Goal: Task Accomplishment & Management: Use online tool/utility

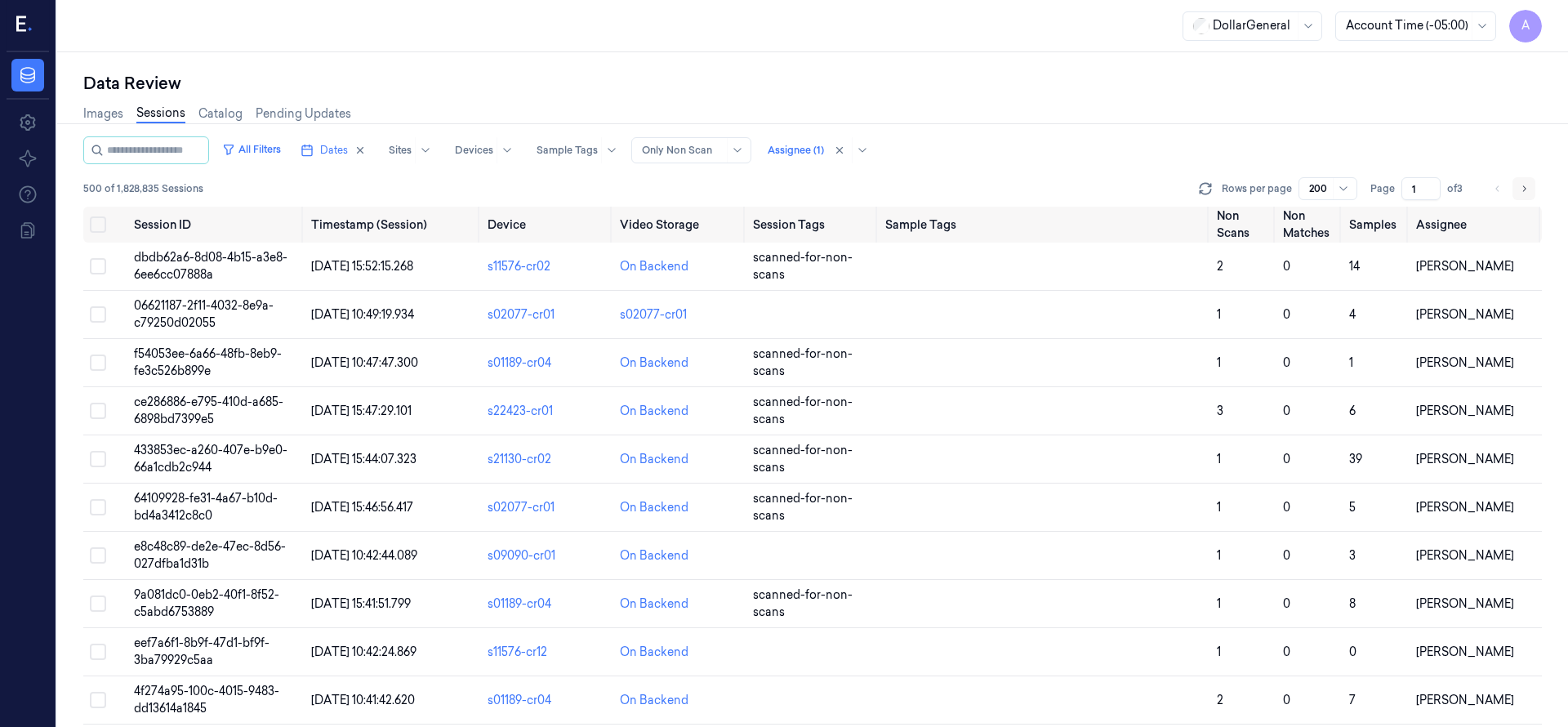
click at [1528, 193] on icon "Go to next page" at bounding box center [1524, 188] width 10 height 13
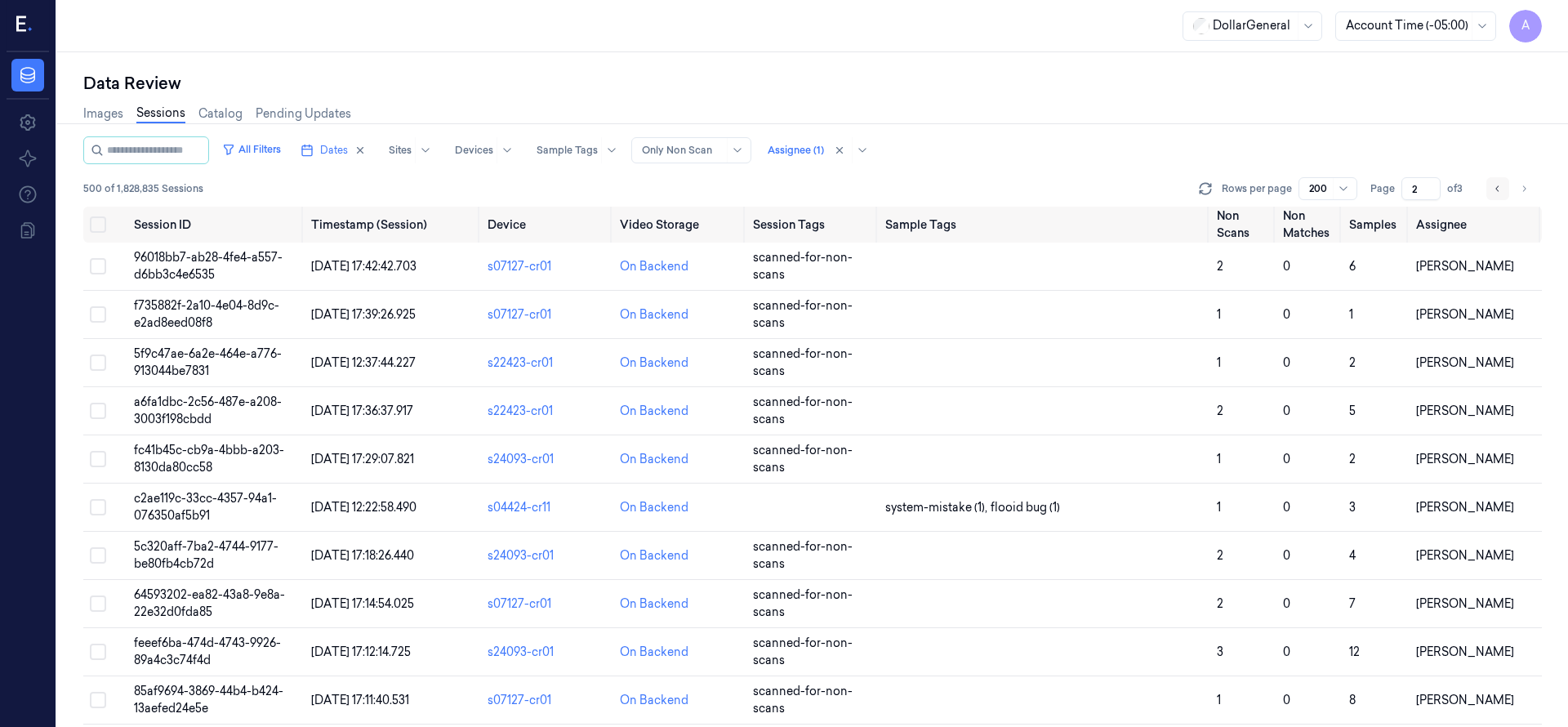
click at [1498, 192] on icon "Go to previous page" at bounding box center [1497, 188] width 10 height 13
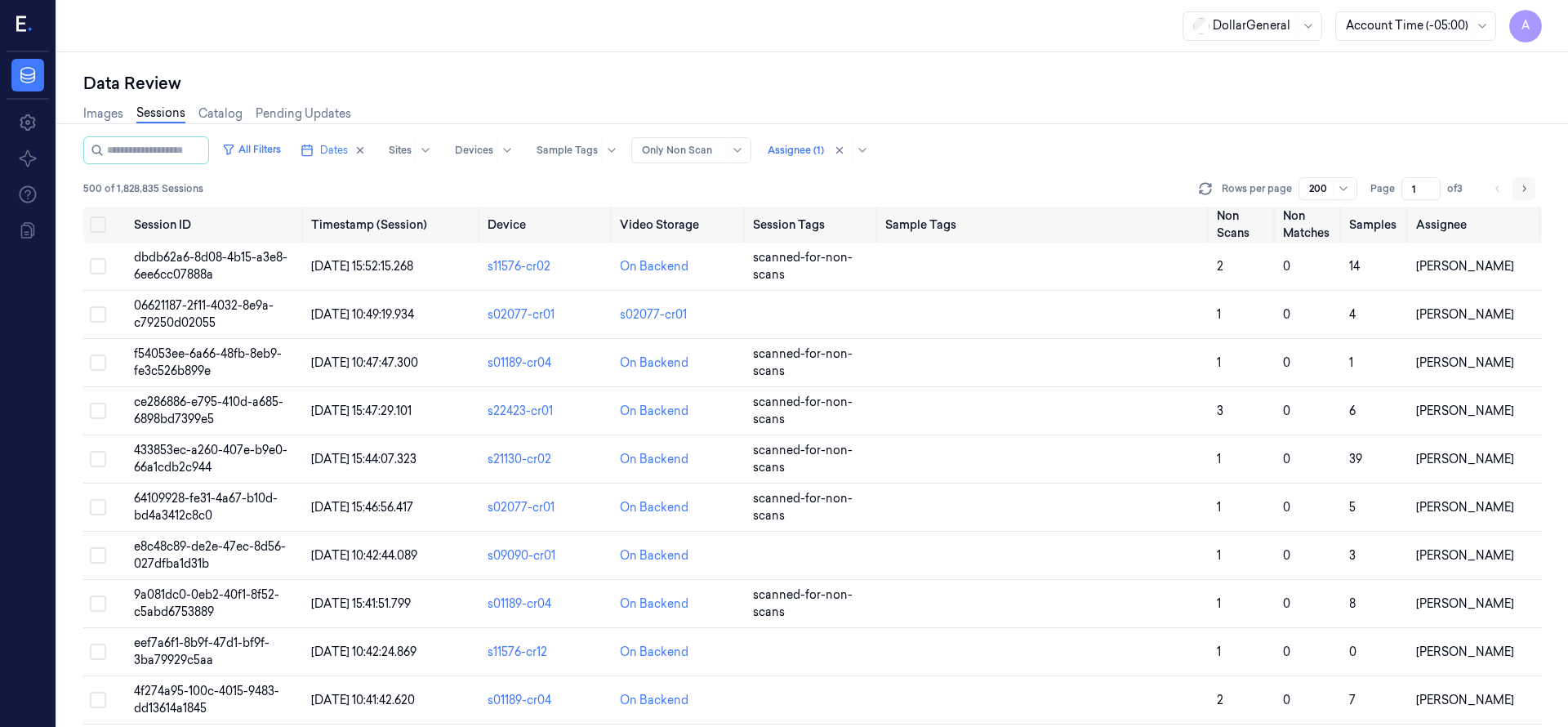
click at [1523, 186] on icon "Go to next page" at bounding box center [1524, 188] width 10 height 13
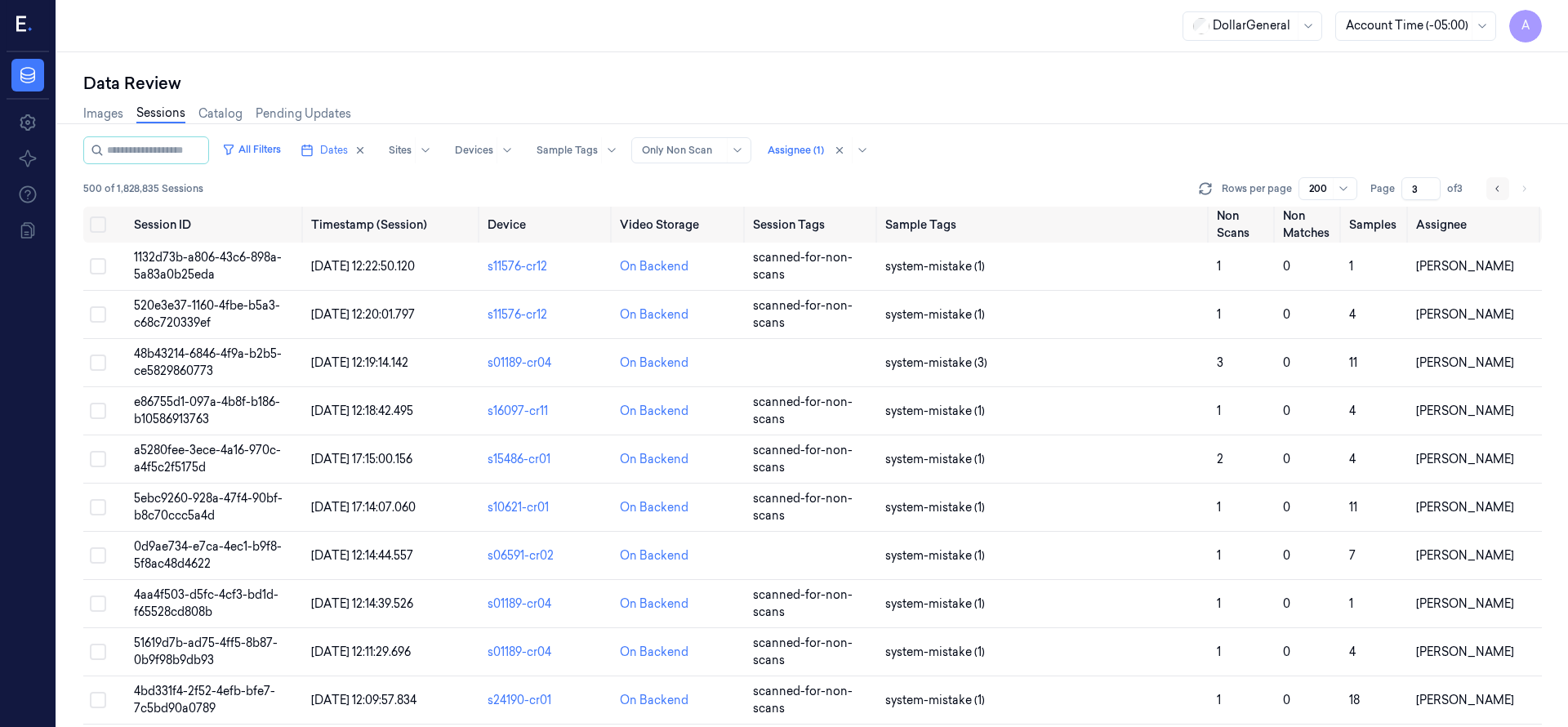
click at [1506, 188] on button "Go to previous page" at bounding box center [1496, 188] width 23 height 23
type input "1"
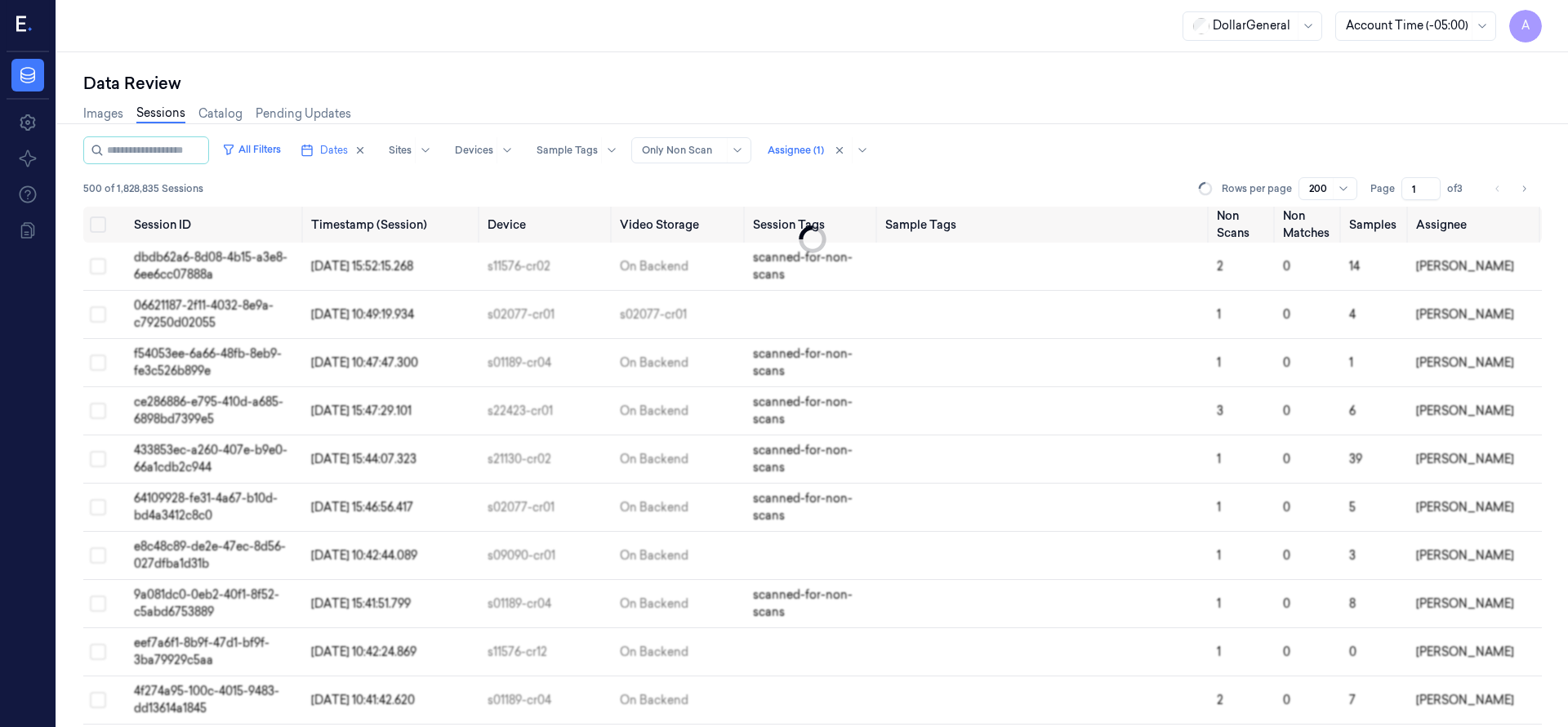
click at [1499, 188] on li "pagination" at bounding box center [1496, 188] width 23 height 23
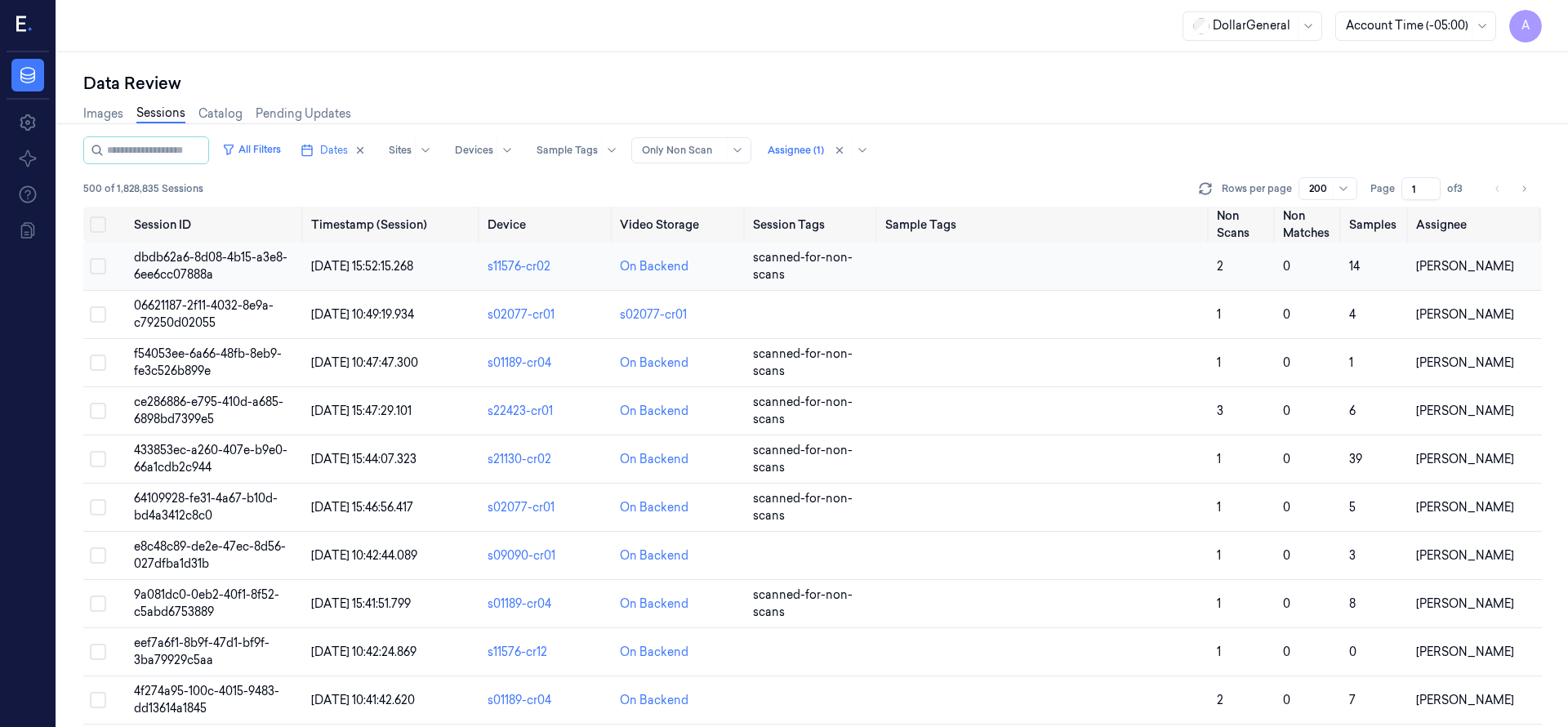
click at [191, 257] on span "dbdb62a6-8d08-4b15-a3e8-6ee6cc07888a" at bounding box center [211, 266] width 154 height 31
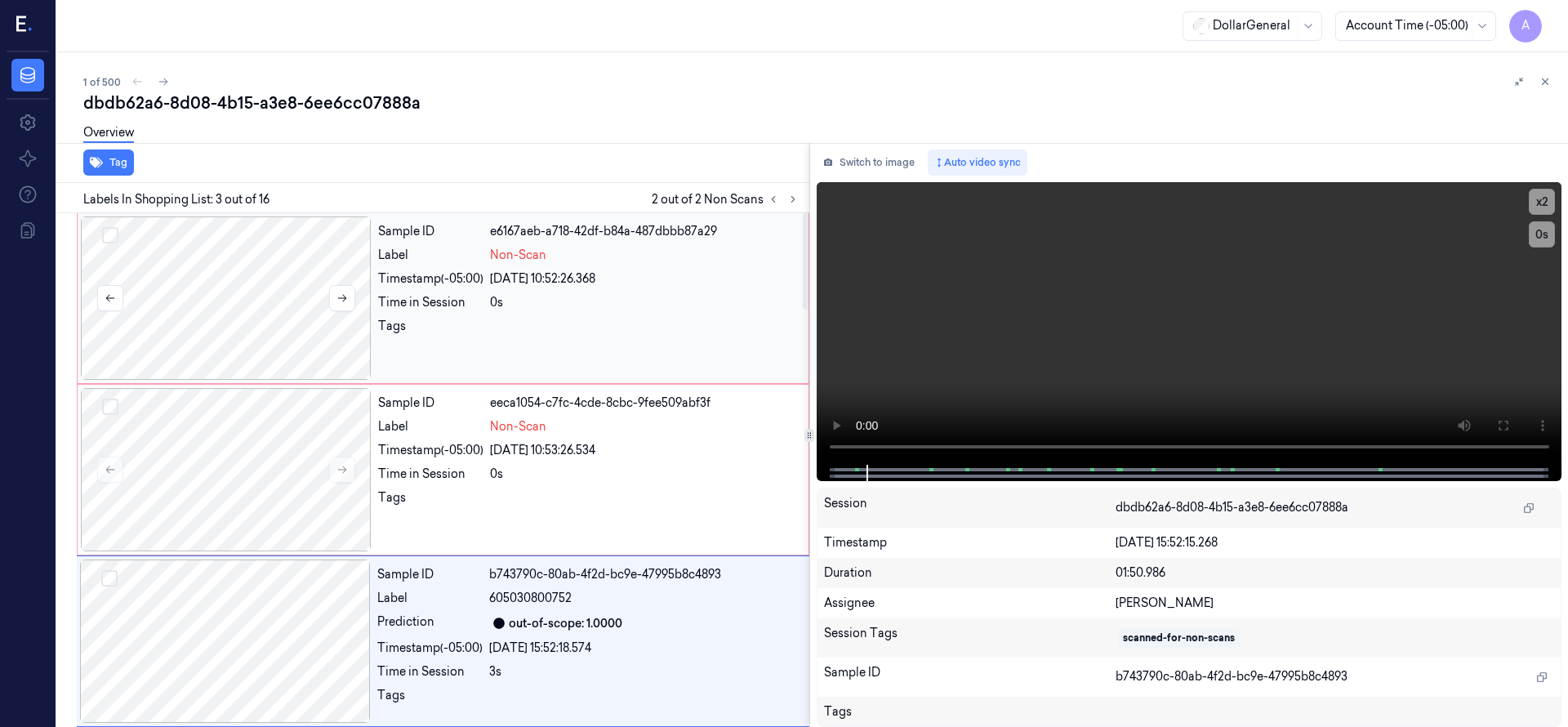
click at [254, 311] on div at bounding box center [225, 298] width 291 height 164
click at [240, 289] on div at bounding box center [225, 298] width 291 height 164
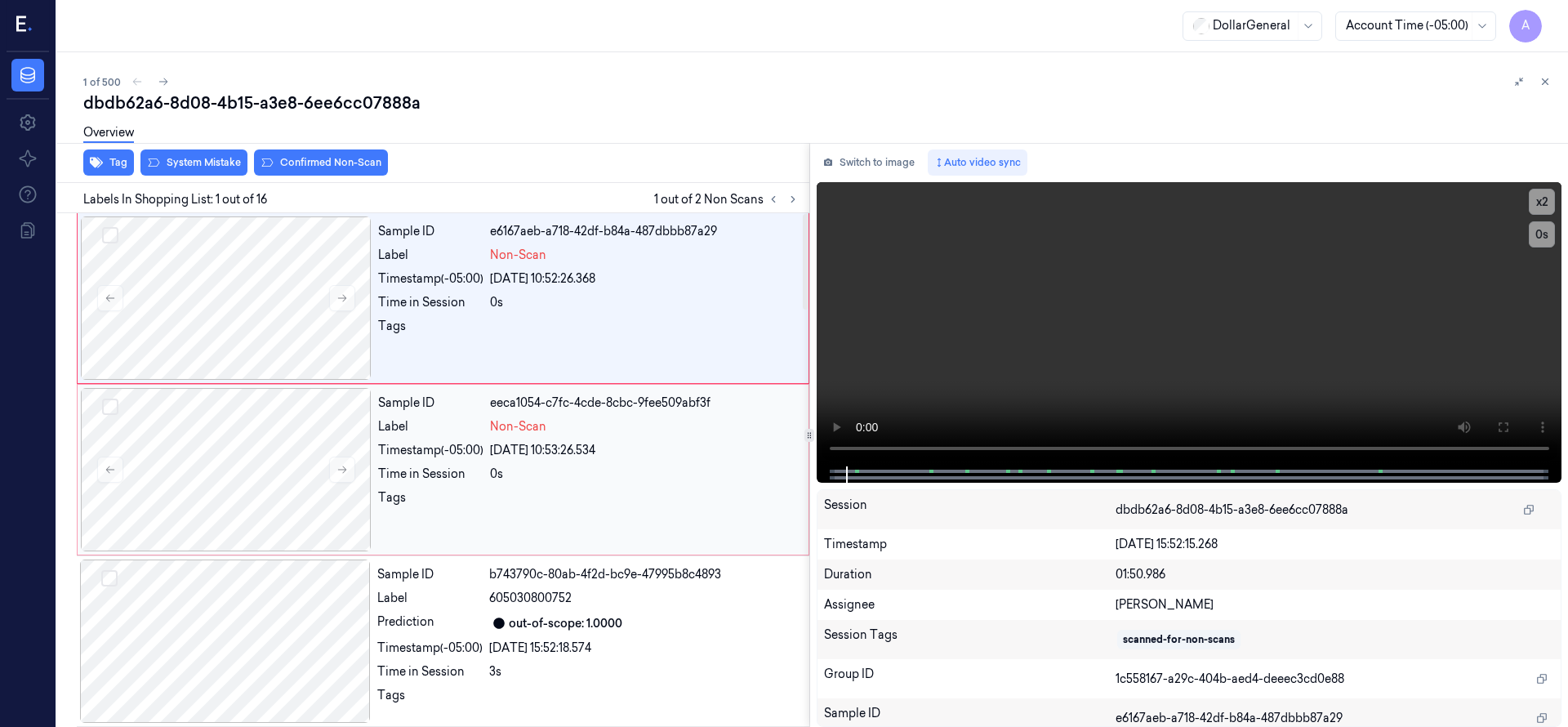
click at [732, 445] on div "Tag System Mistake Confirmed Non-Scan Labels In Shopping List: 1 out of 16 1 ou…" at bounding box center [809, 435] width 1517 height 584
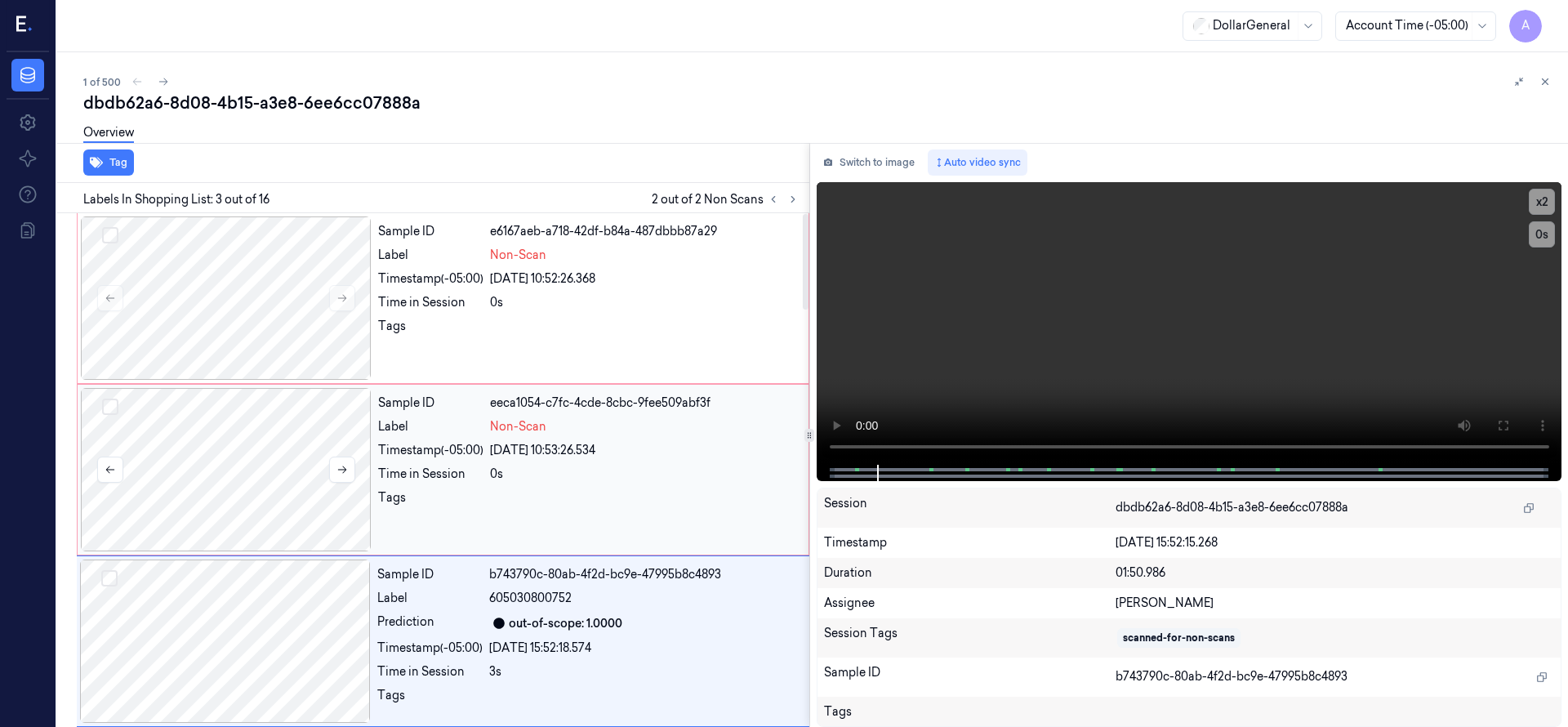
click at [277, 454] on div at bounding box center [225, 469] width 291 height 164
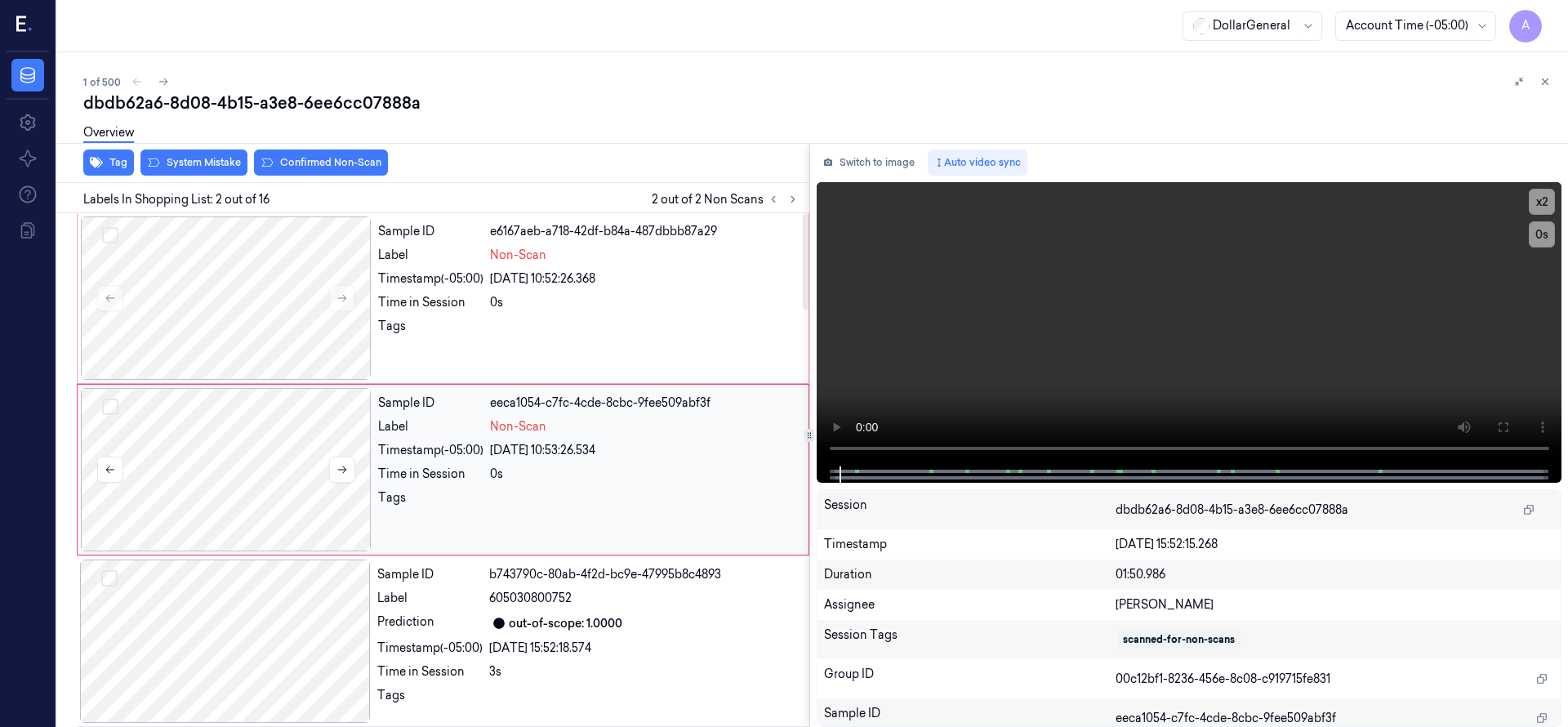
click at [277, 454] on div at bounding box center [225, 469] width 291 height 164
click at [271, 321] on div at bounding box center [225, 298] width 291 height 164
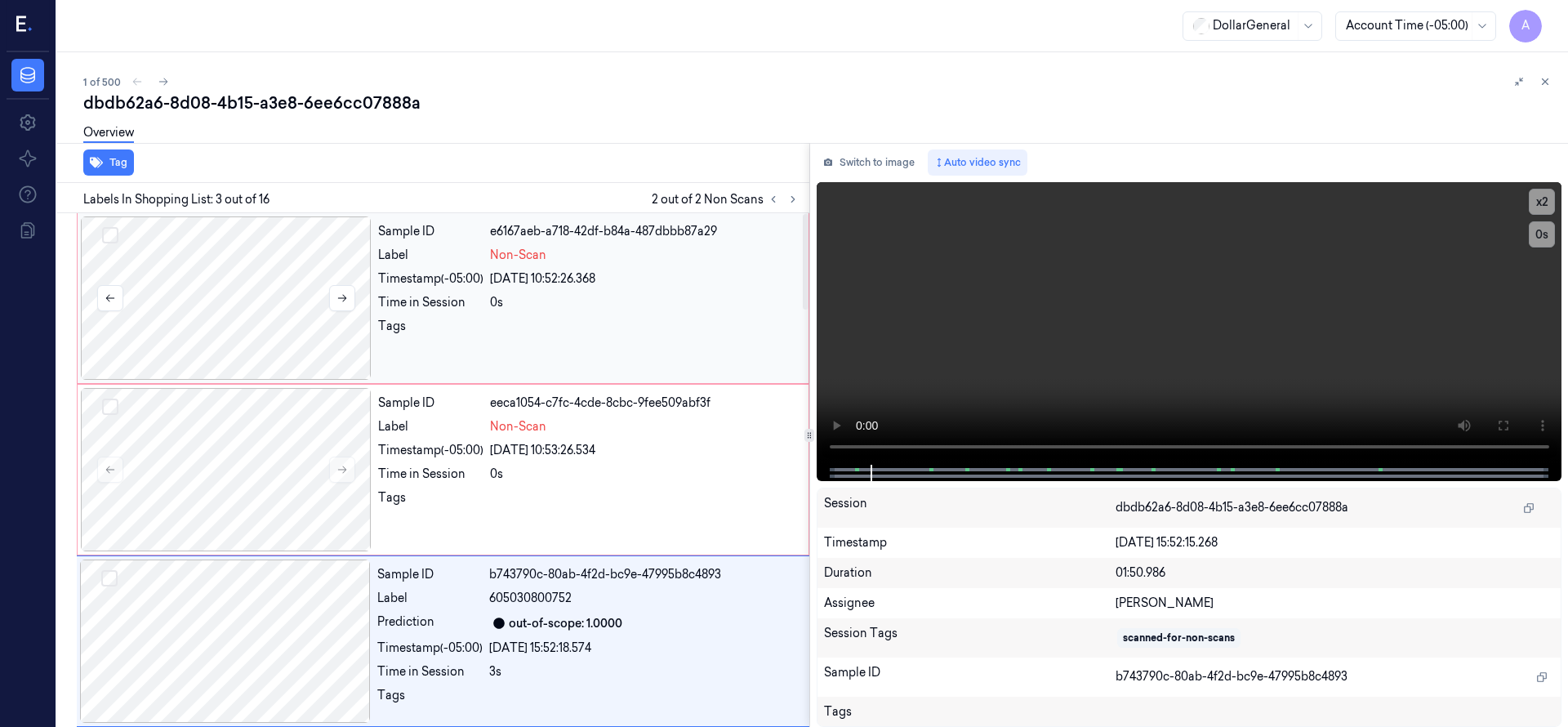
drag, startPoint x: 110, startPoint y: 229, endPoint x: 123, endPoint y: 267, distance: 40.2
click at [110, 229] on button "Select row" at bounding box center [110, 235] width 17 height 17
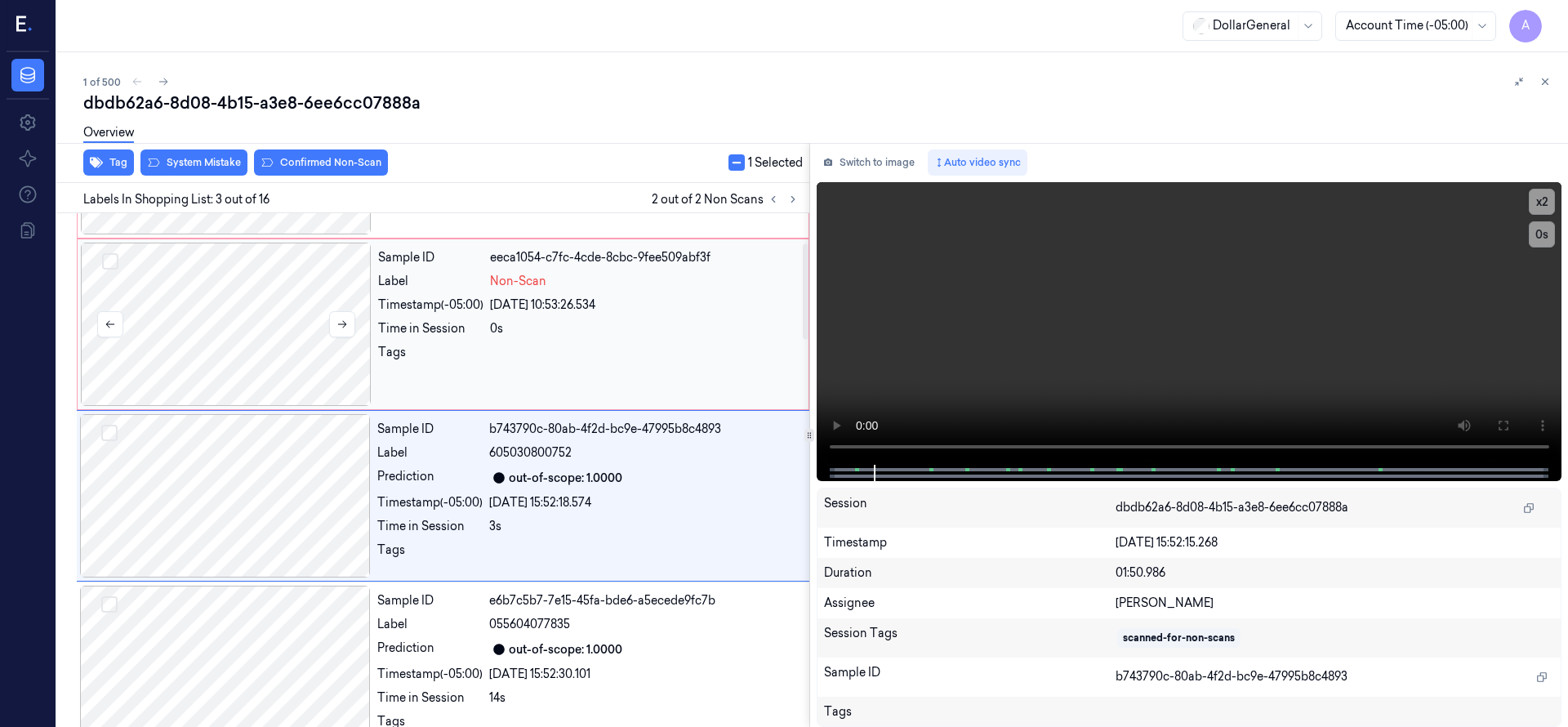
scroll to position [171, 0]
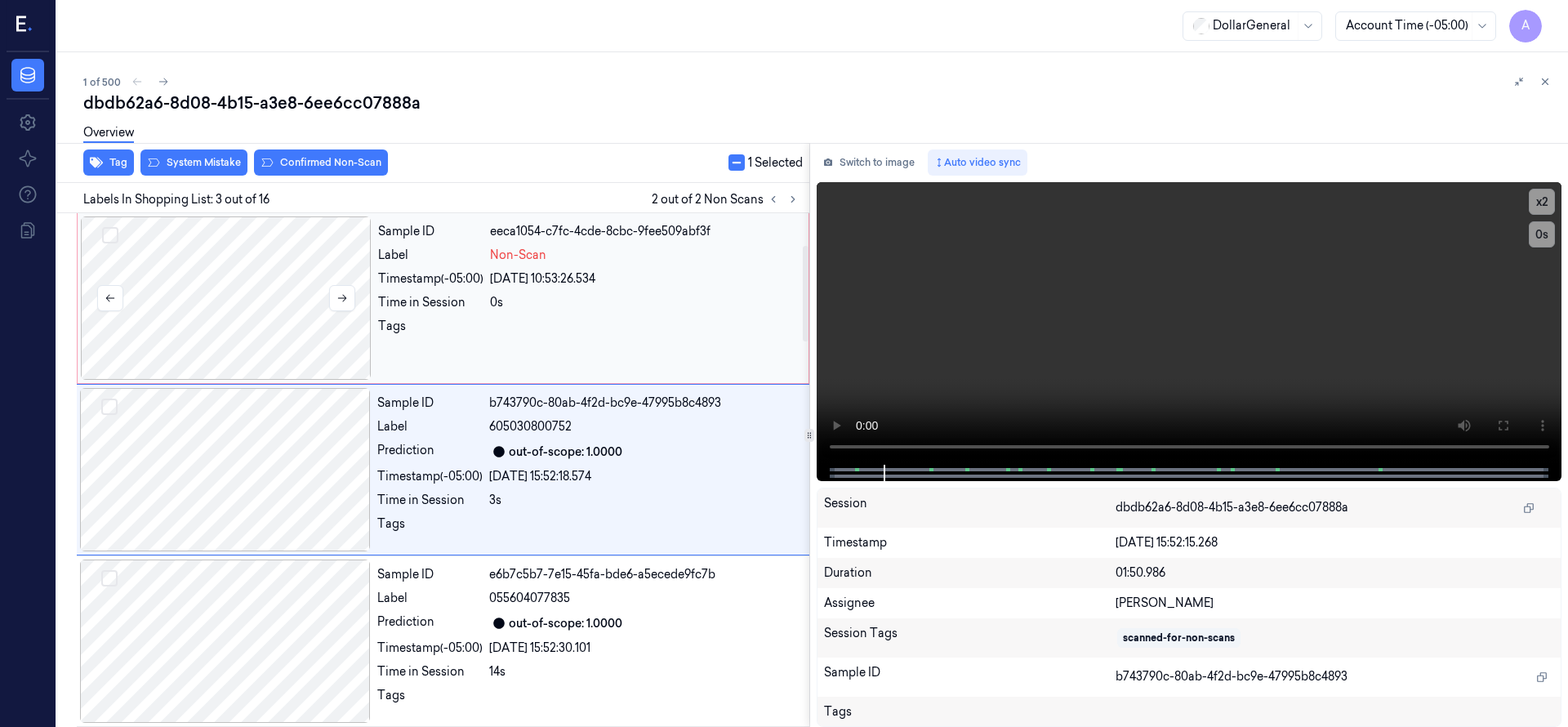
click at [112, 242] on button "Select row" at bounding box center [110, 235] width 17 height 17
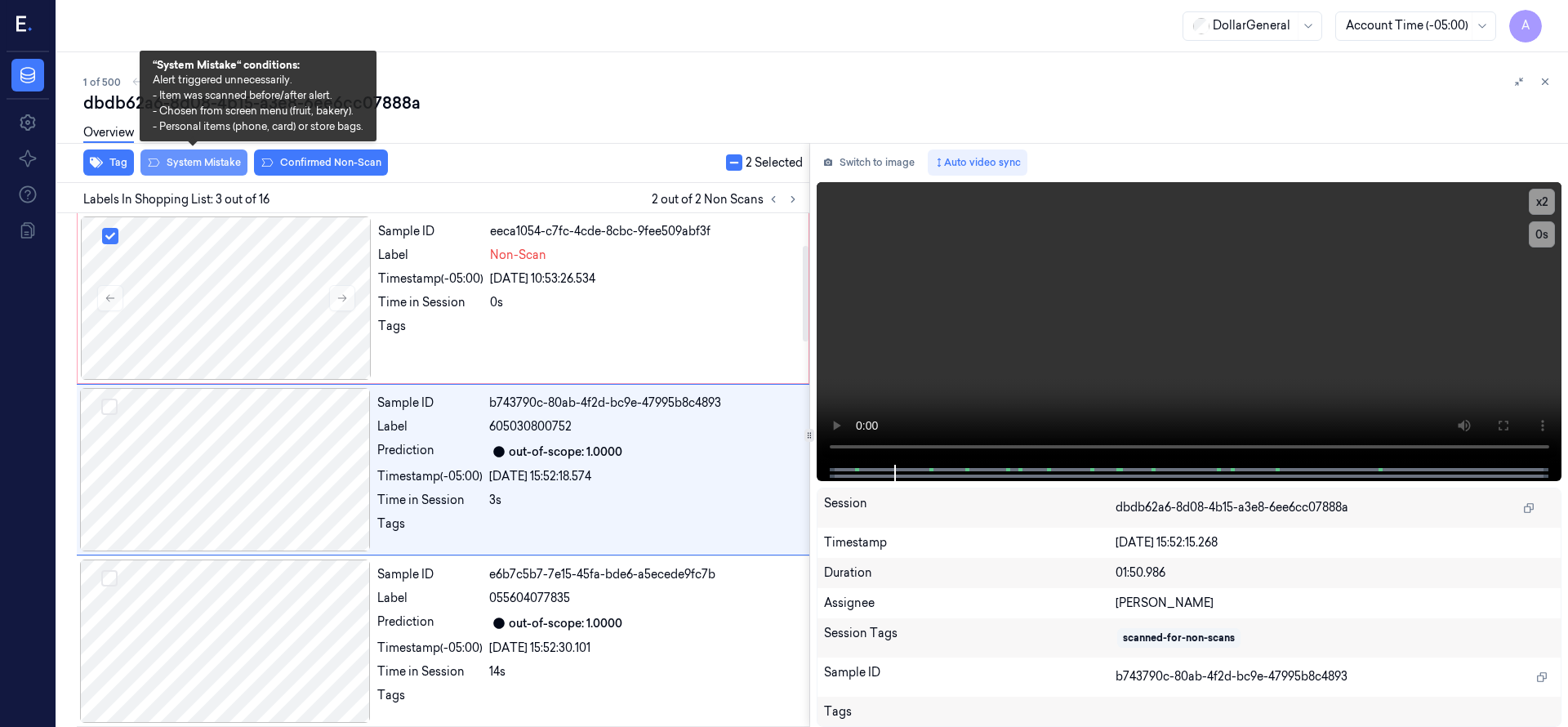
click at [177, 166] on button "System Mistake" at bounding box center [193, 162] width 107 height 26
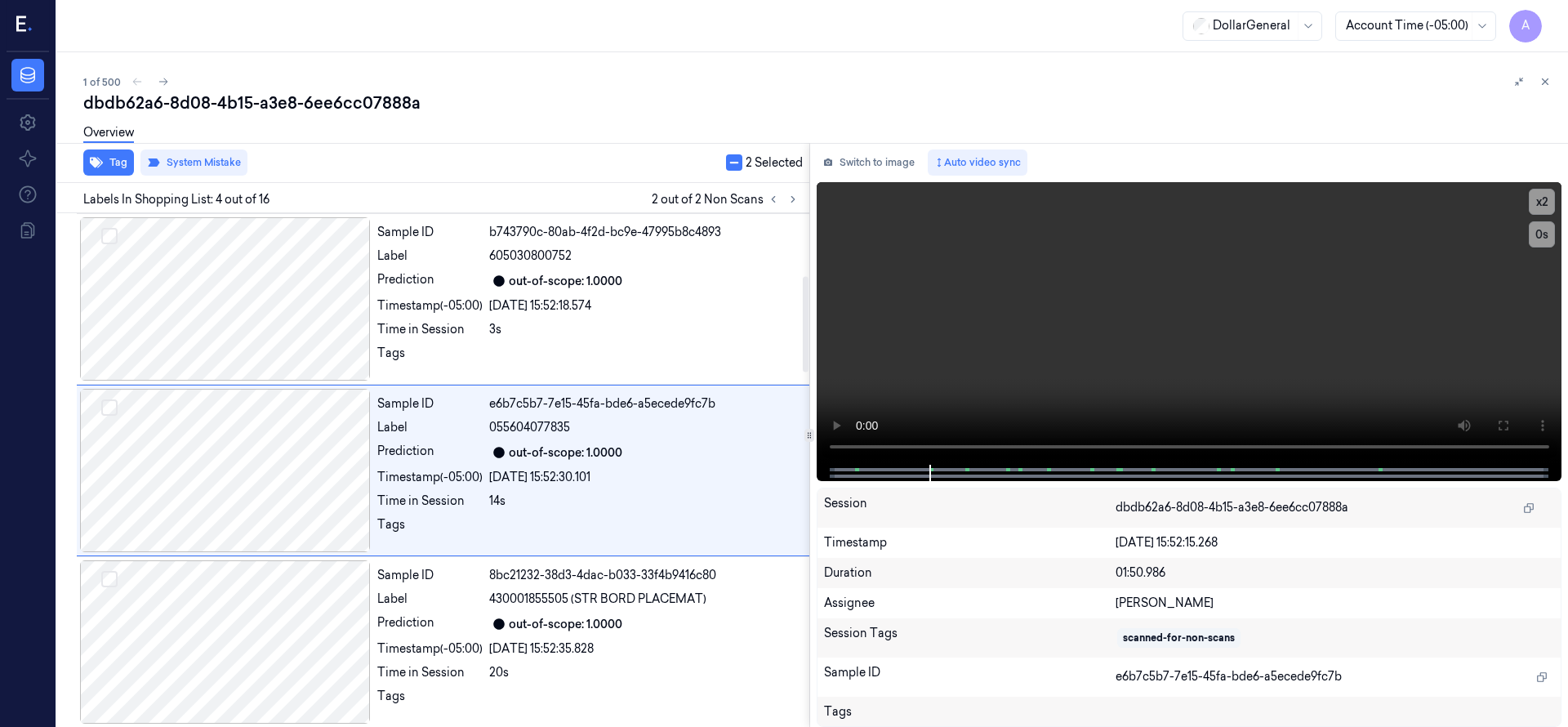
scroll to position [343, 0]
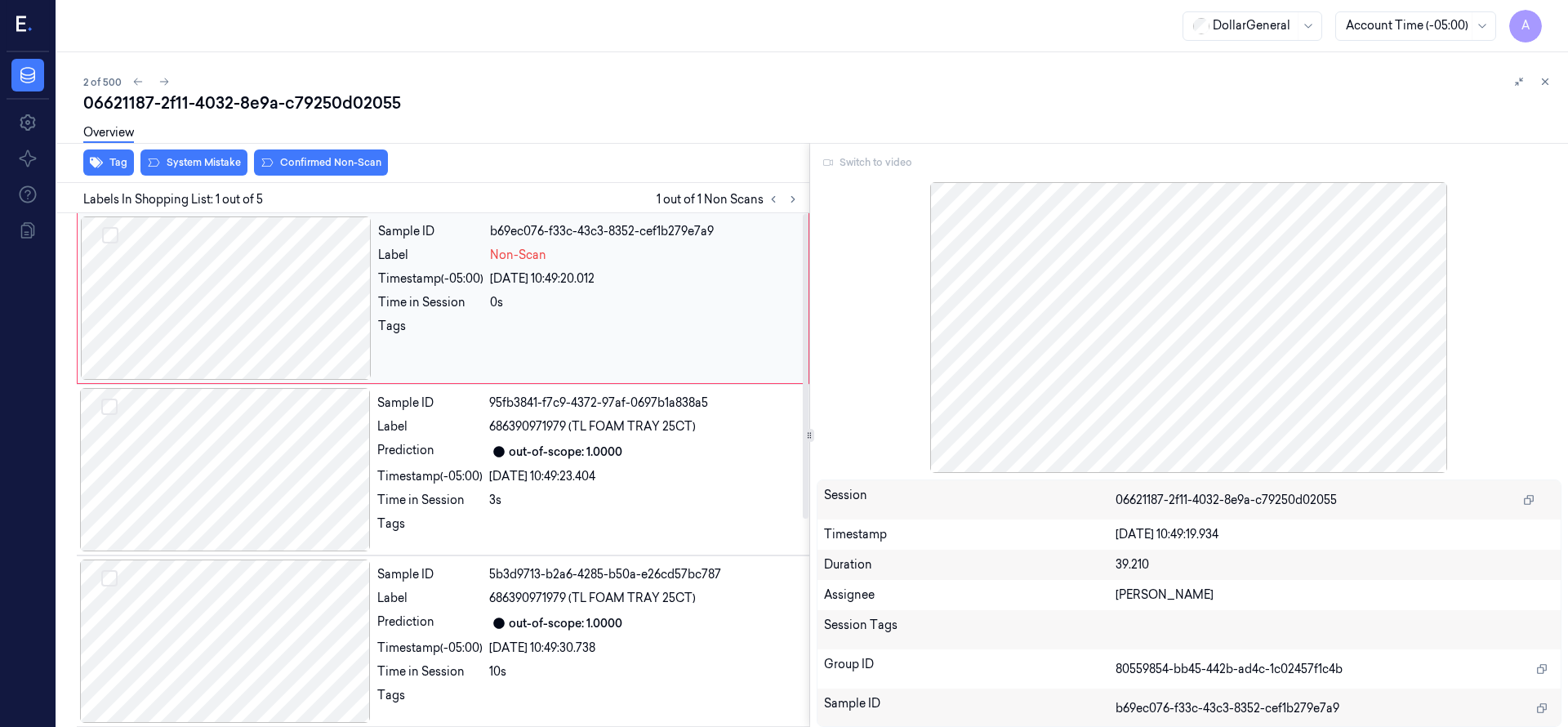
click at [294, 271] on div at bounding box center [225, 298] width 291 height 164
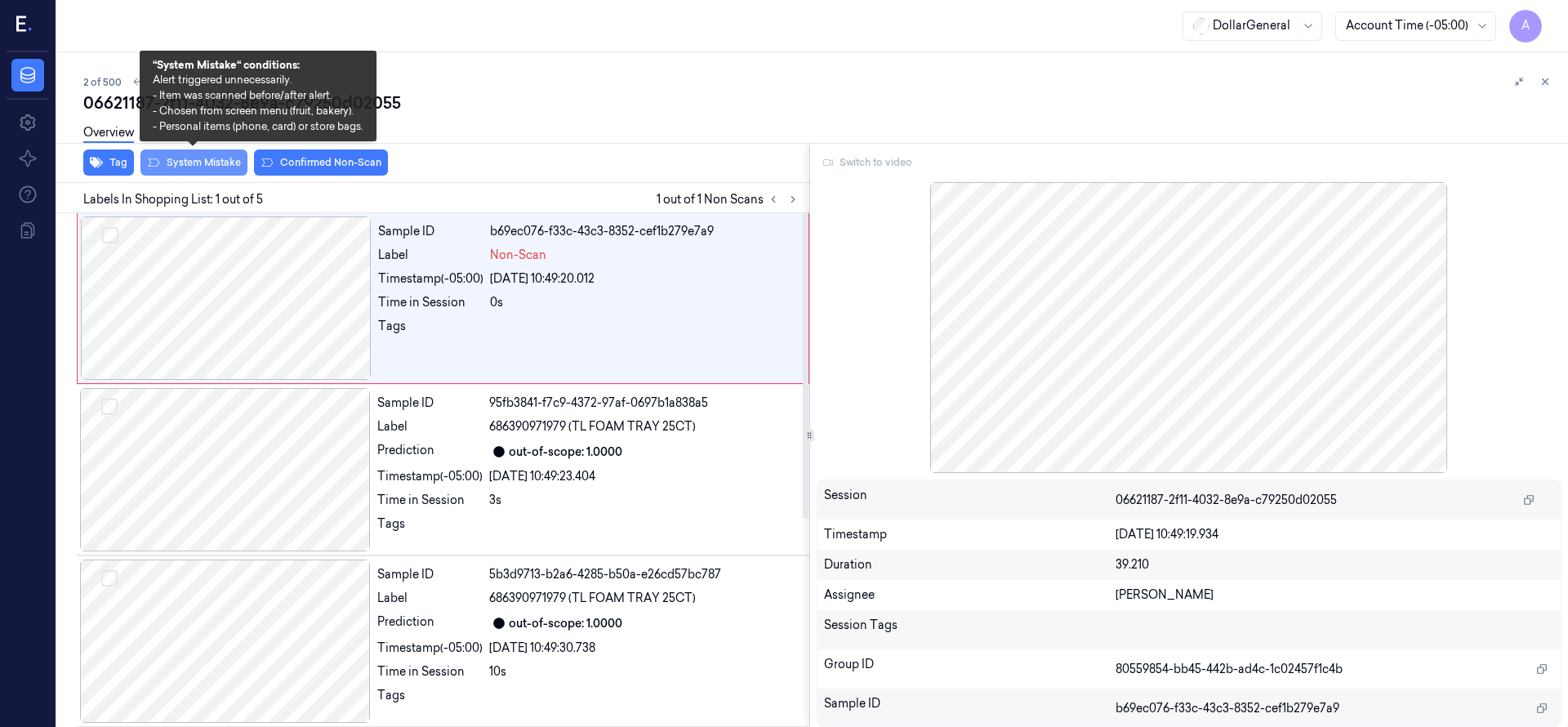
click at [202, 160] on button "System Mistake" at bounding box center [193, 162] width 107 height 26
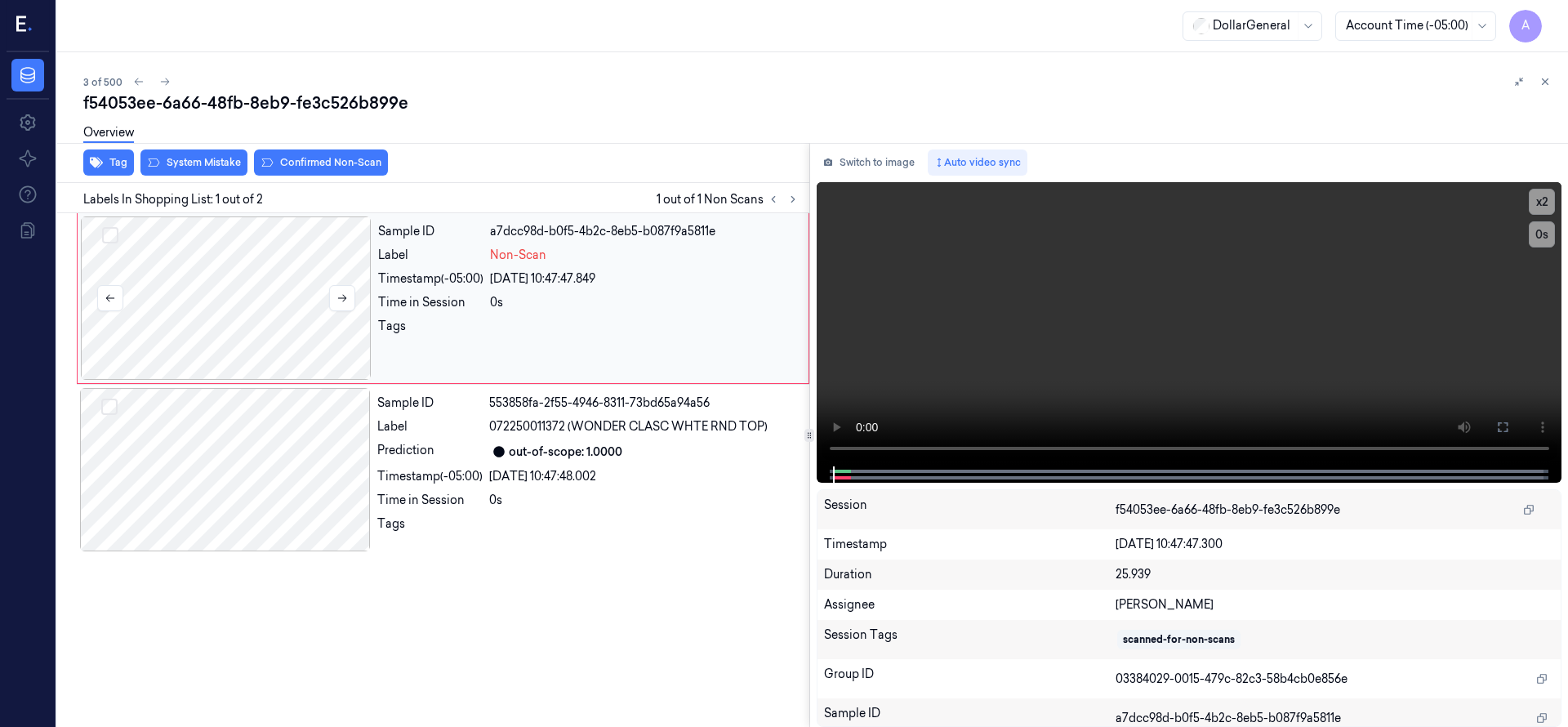
click at [225, 298] on div at bounding box center [225, 298] width 291 height 164
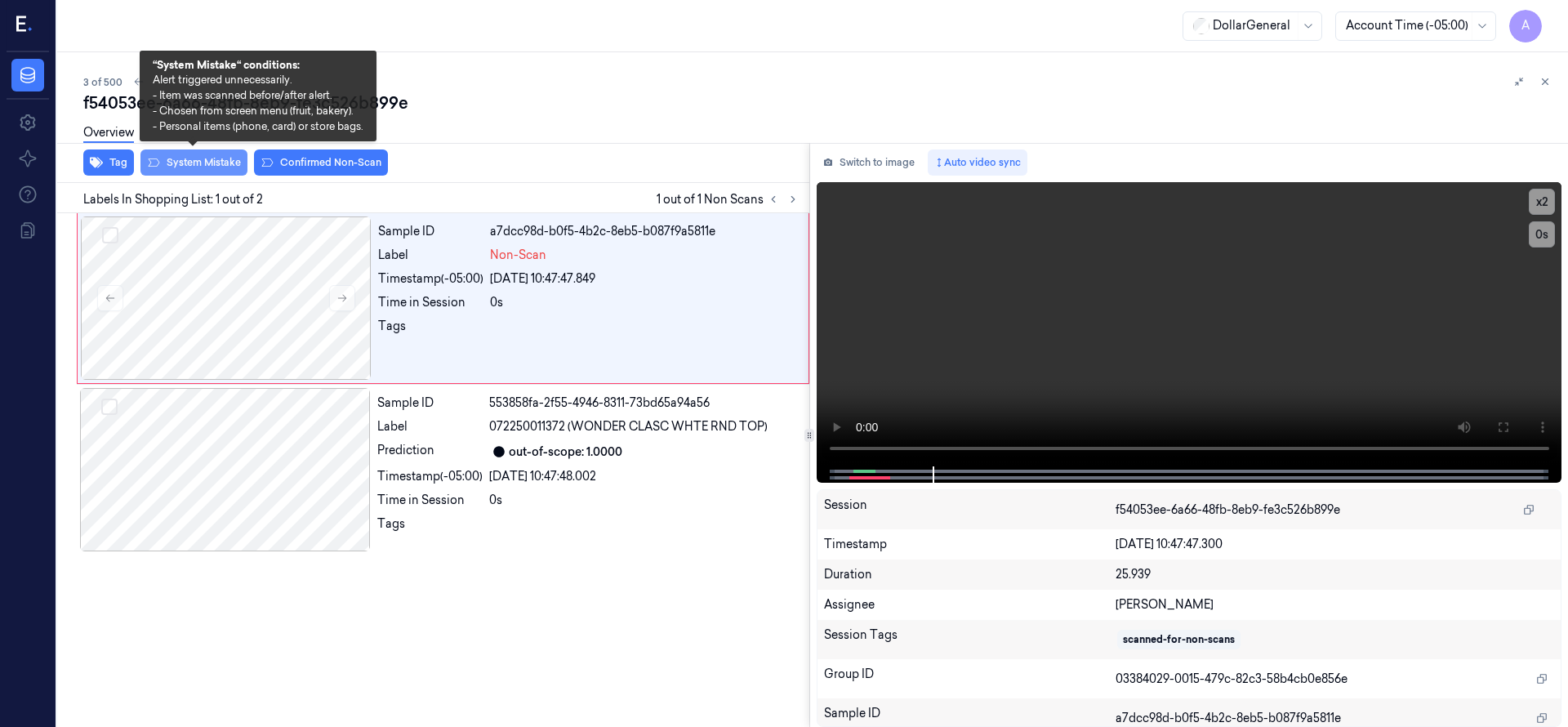
click at [232, 160] on button "System Mistake" at bounding box center [193, 162] width 107 height 26
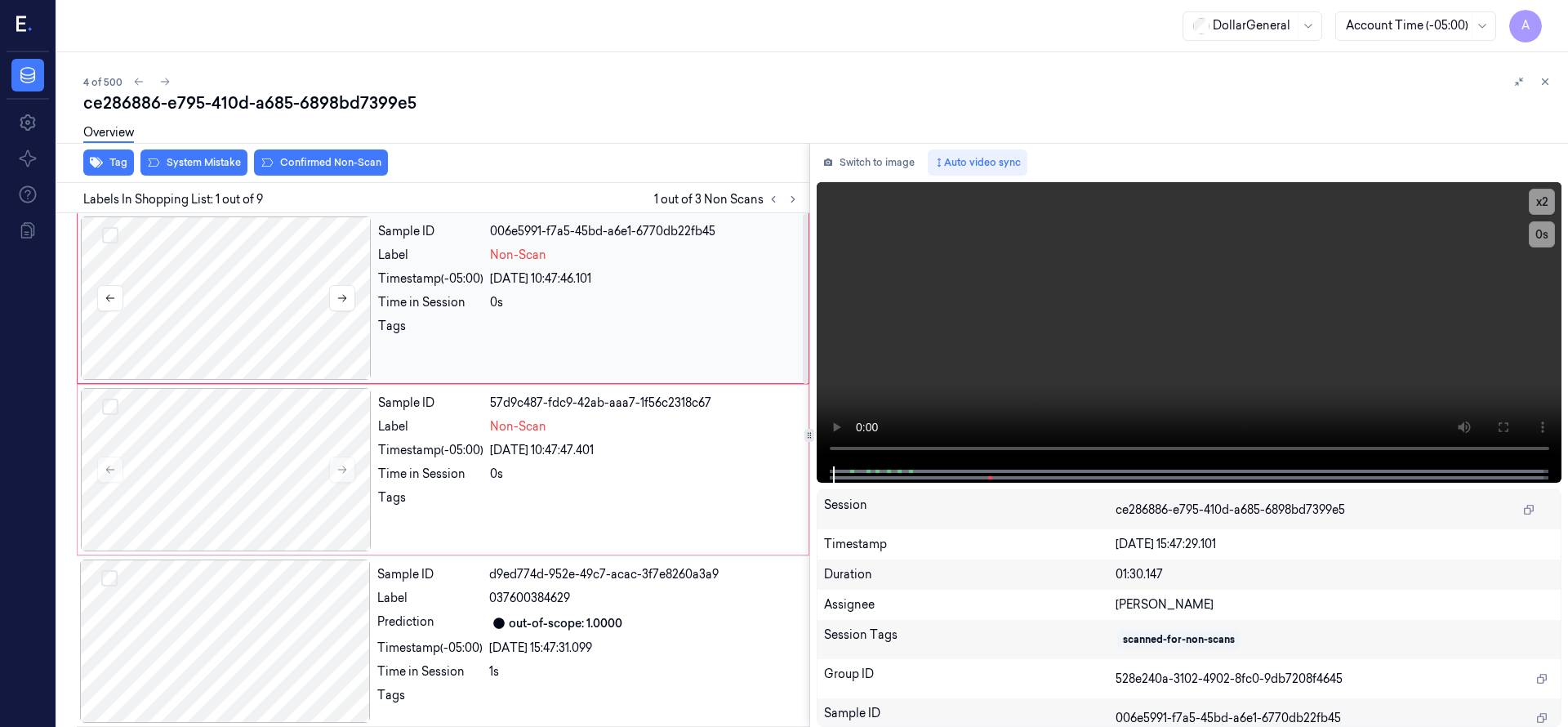
click at [269, 300] on div at bounding box center [225, 298] width 291 height 164
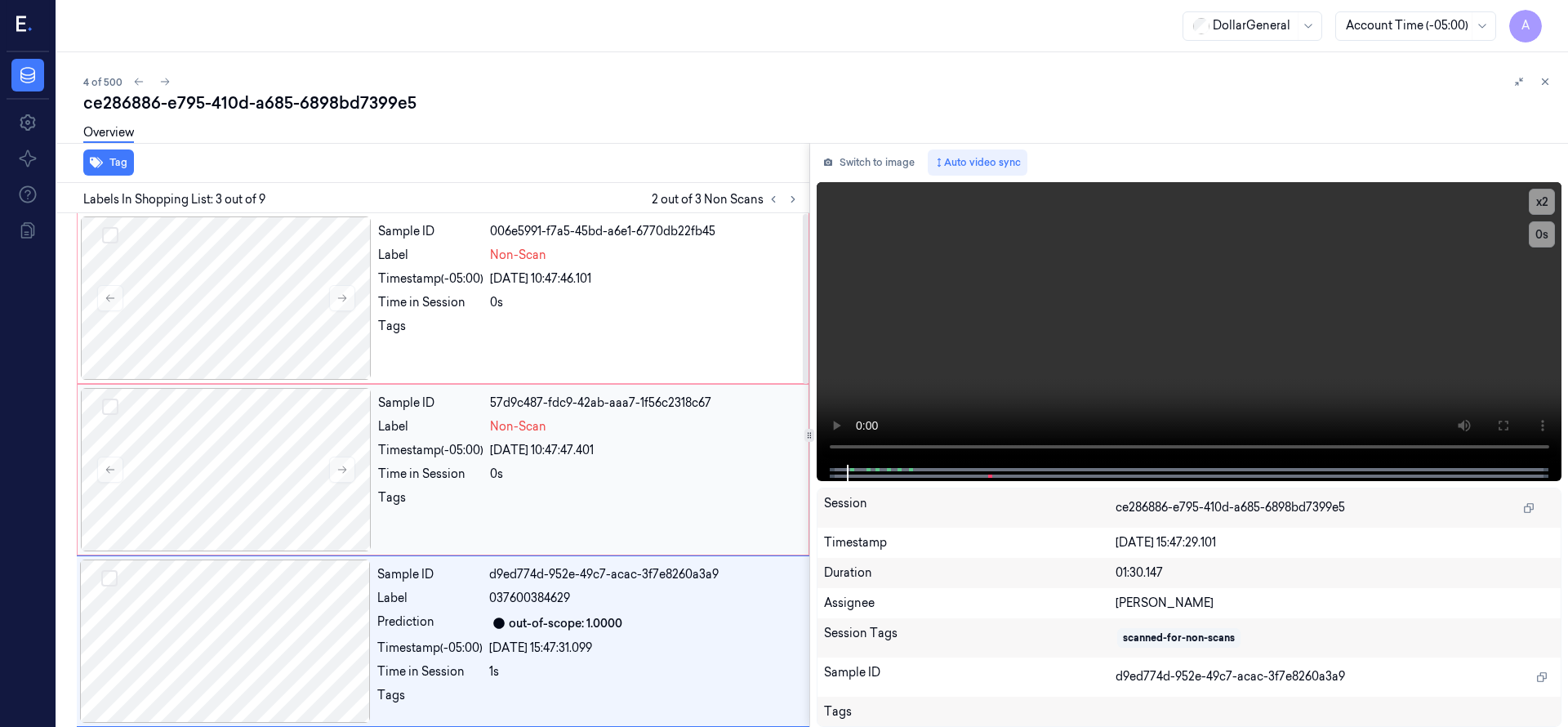
scroll to position [171, 0]
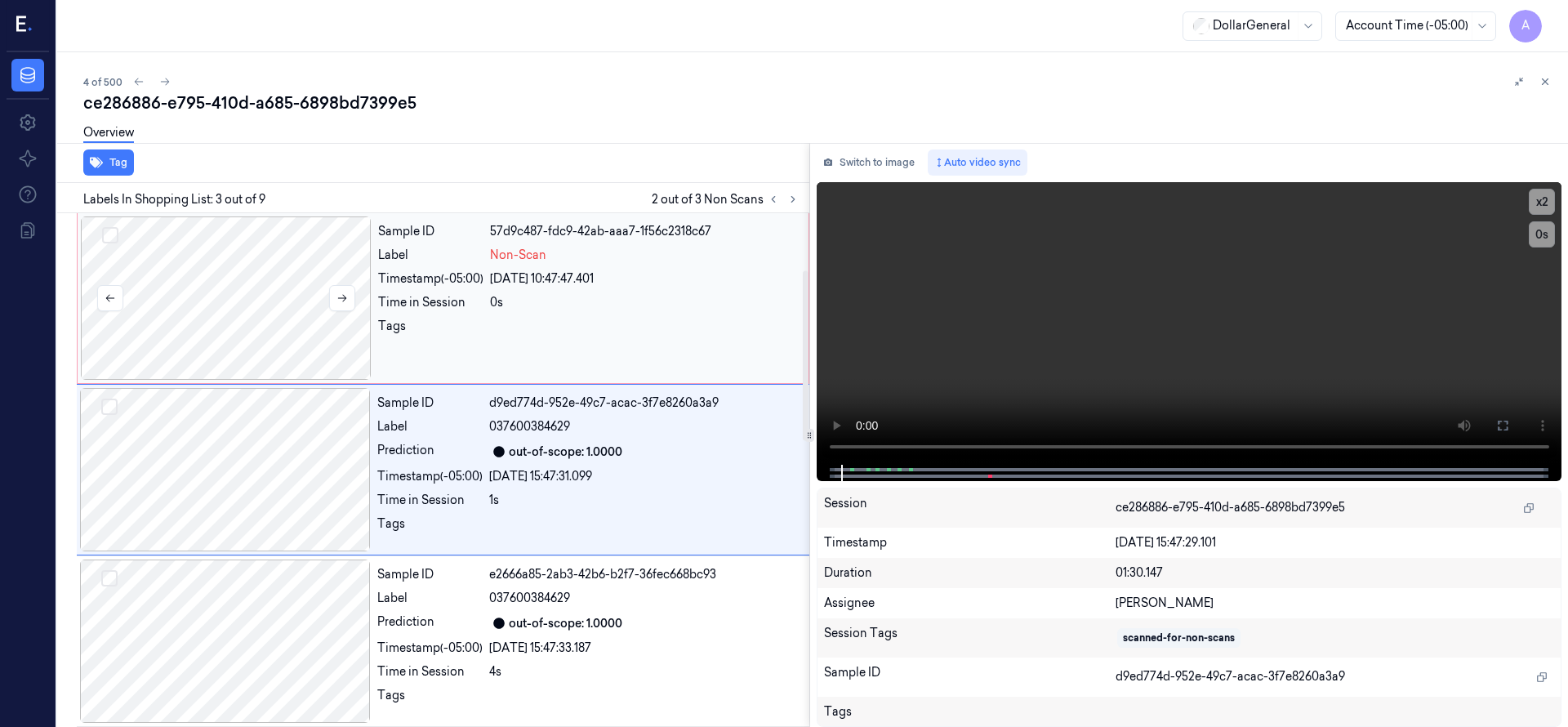
click at [275, 273] on div at bounding box center [225, 298] width 291 height 164
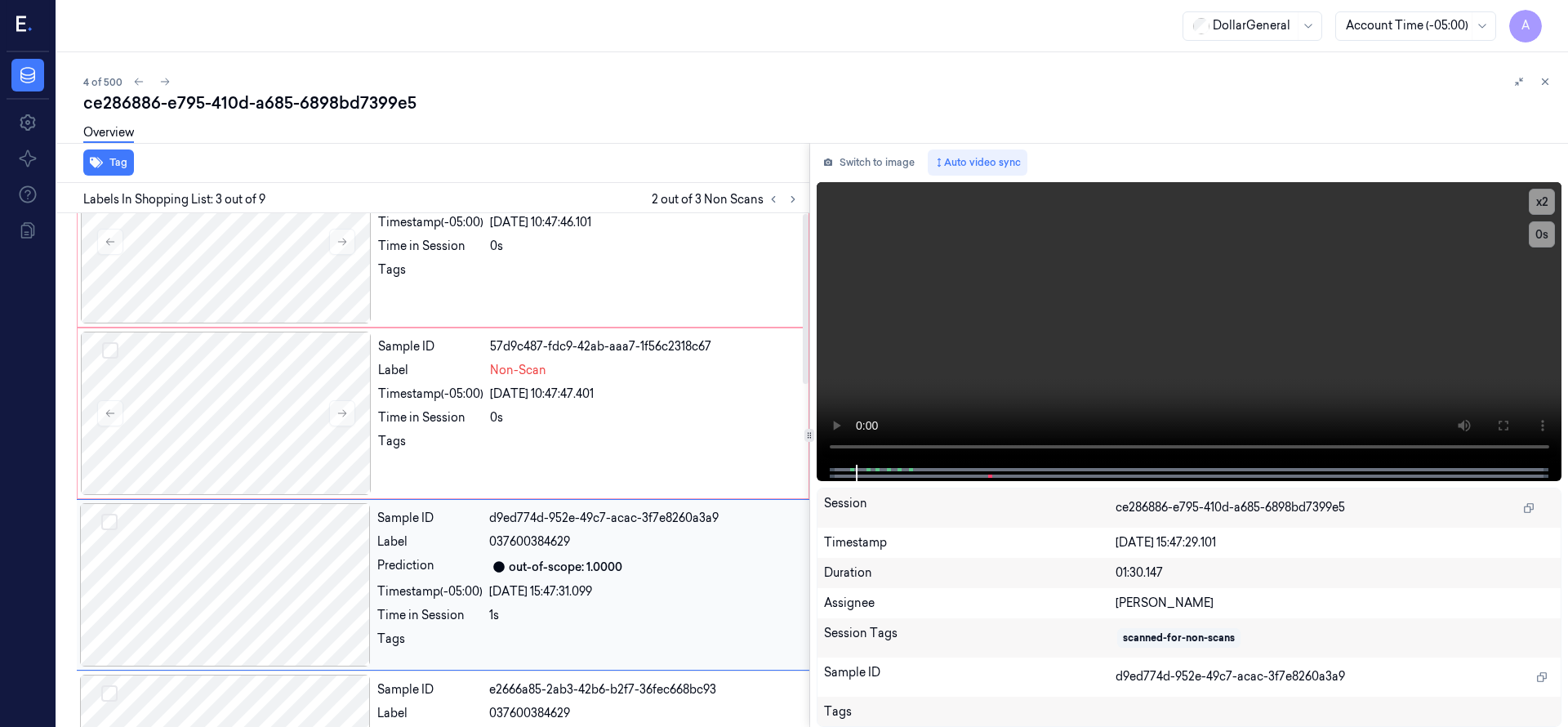
scroll to position [0, 0]
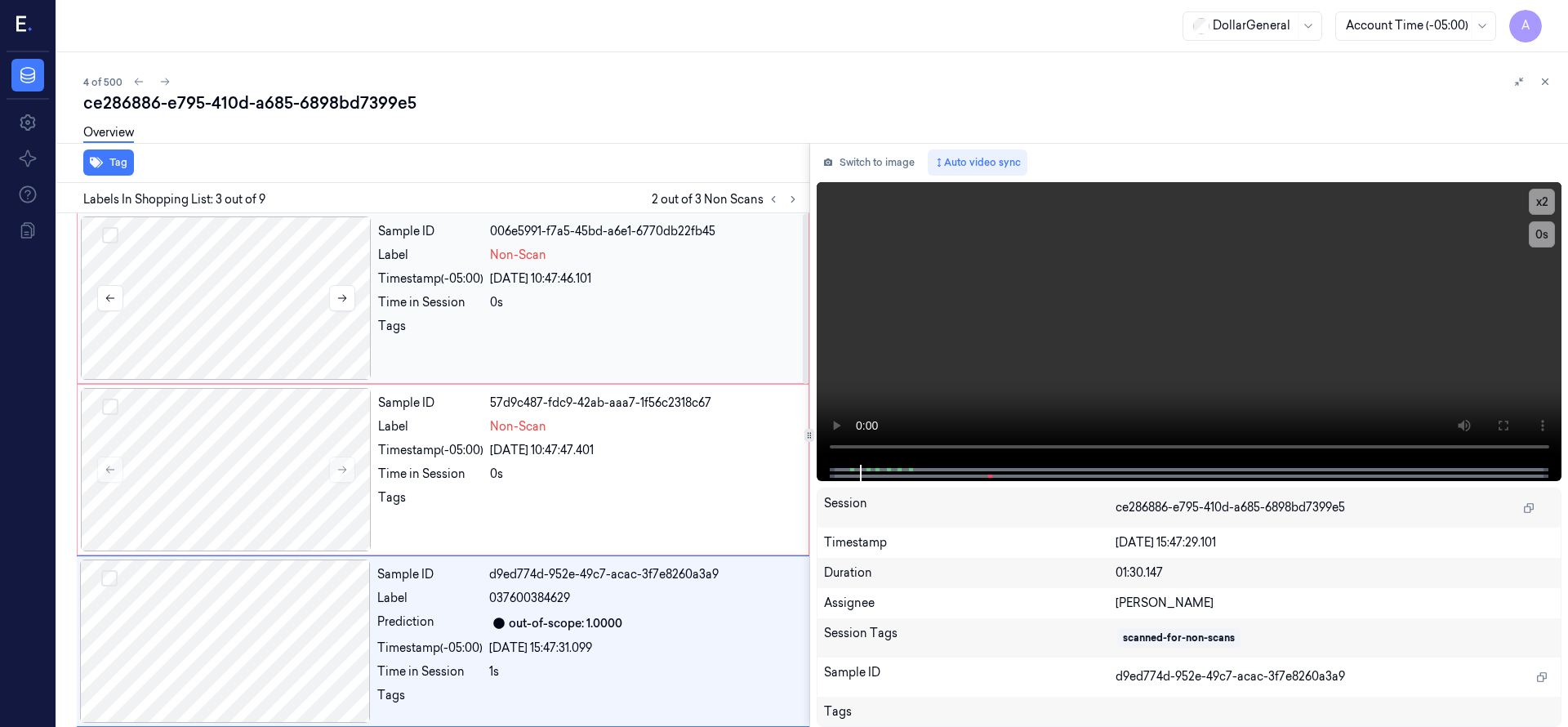
click at [301, 254] on div at bounding box center [225, 298] width 291 height 164
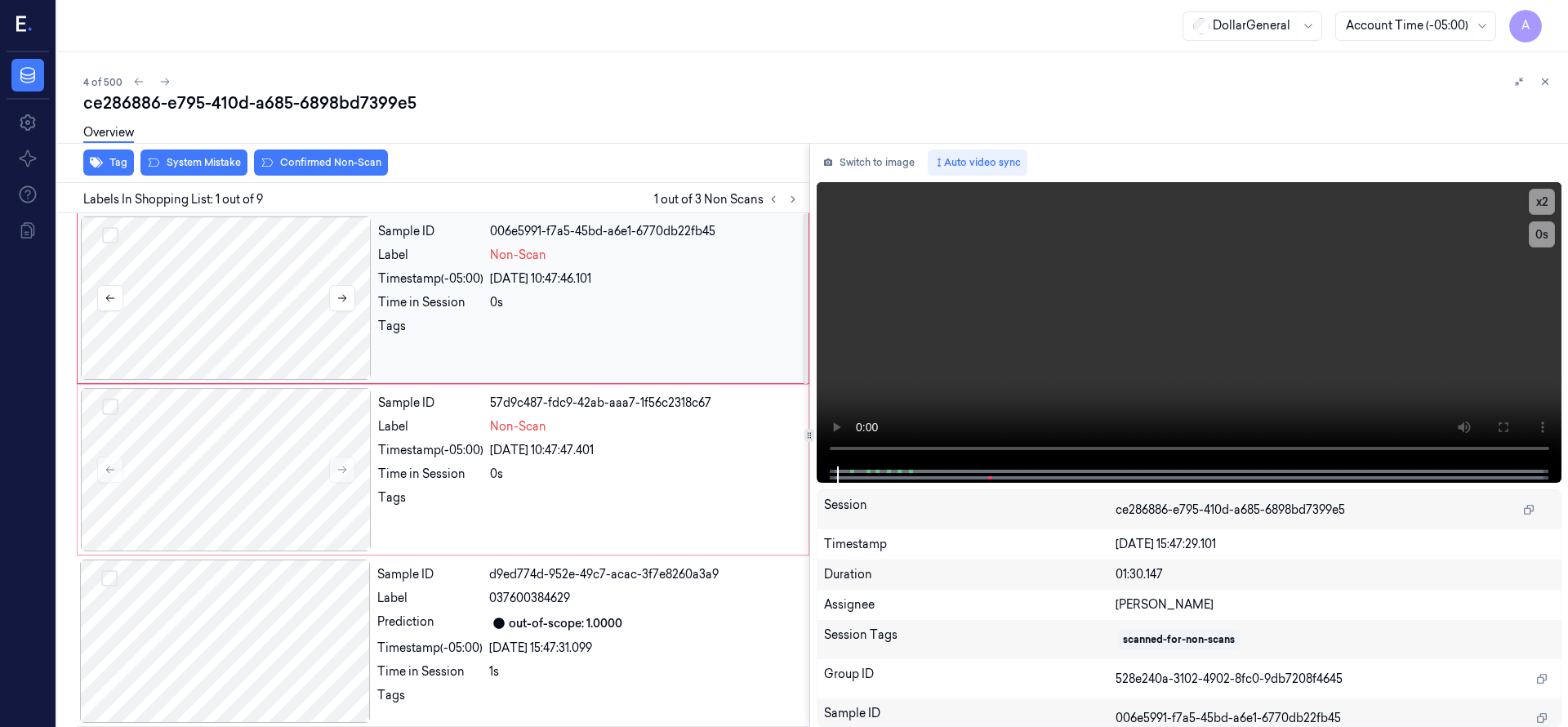
click at [293, 261] on div at bounding box center [225, 298] width 291 height 164
click at [298, 400] on div at bounding box center [225, 469] width 291 height 164
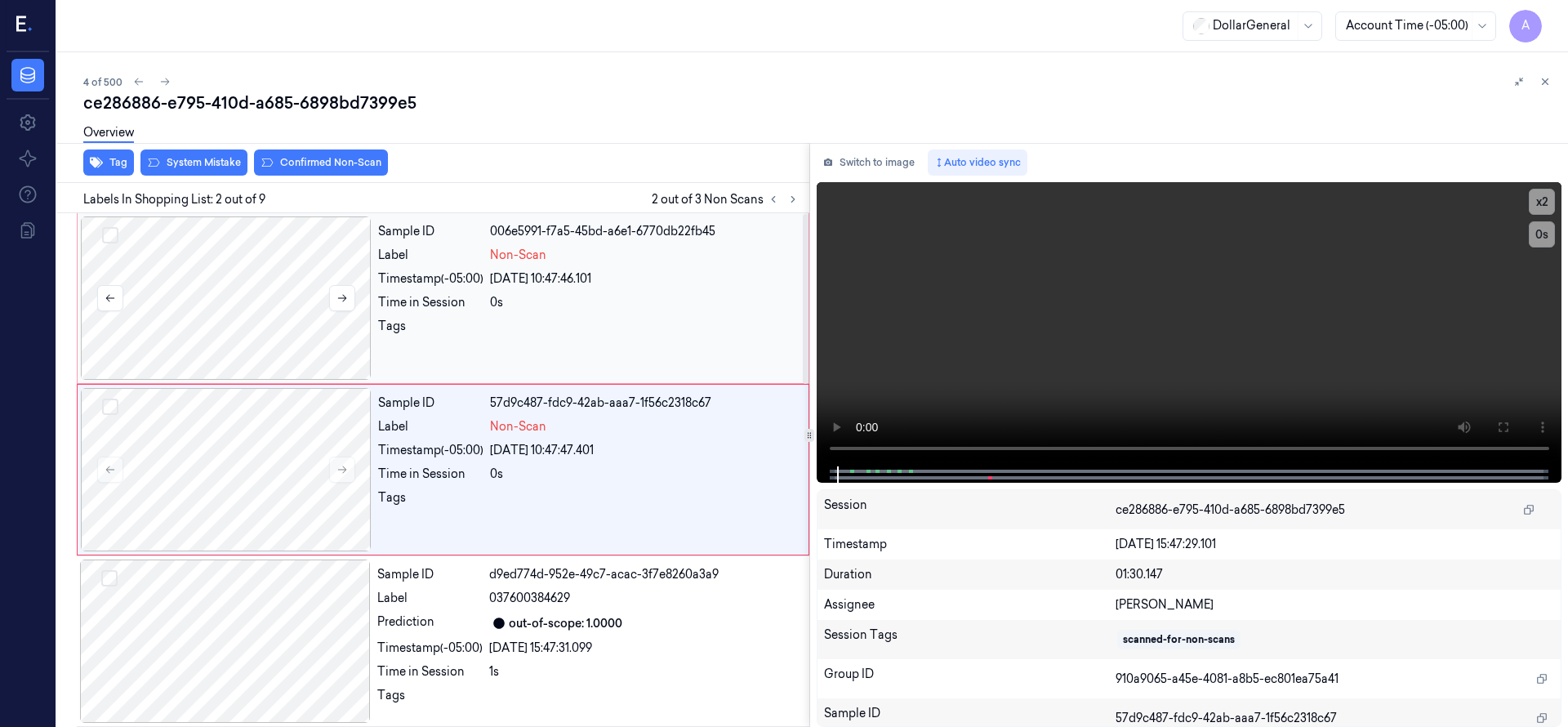
click at [295, 286] on div at bounding box center [225, 298] width 291 height 164
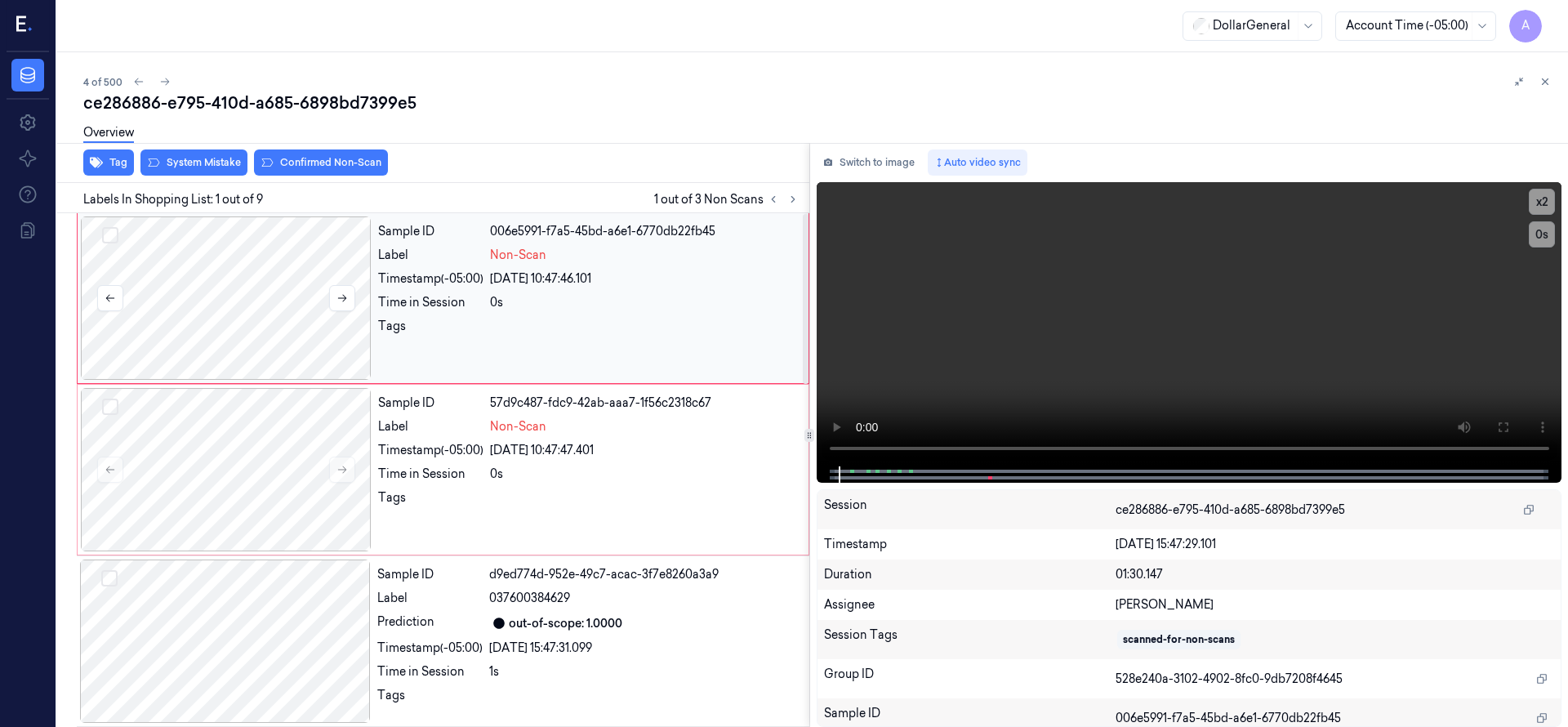
click at [106, 230] on button "Select row" at bounding box center [110, 235] width 17 height 17
click at [108, 400] on button "Select row" at bounding box center [110, 407] width 17 height 17
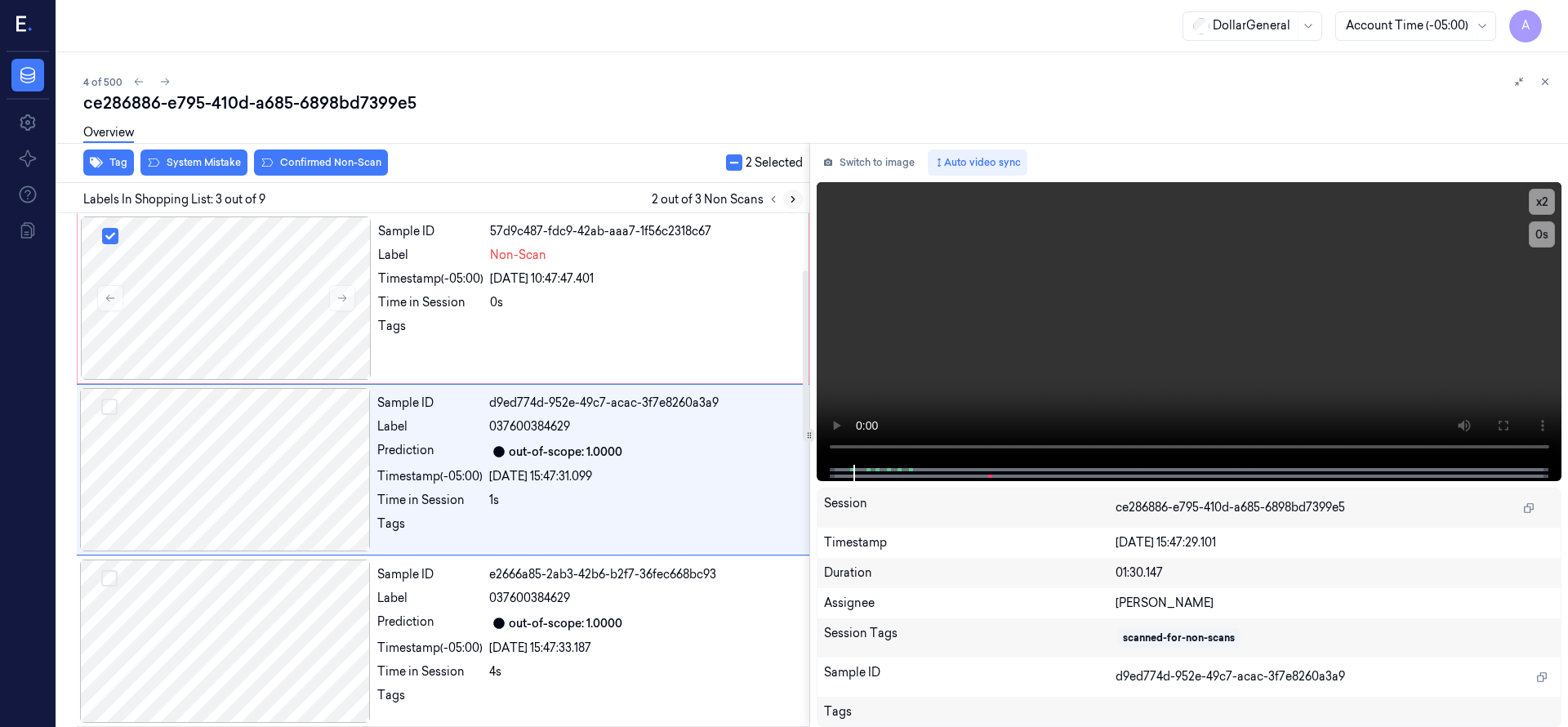
click at [791, 201] on icon at bounding box center [792, 200] width 3 height 6
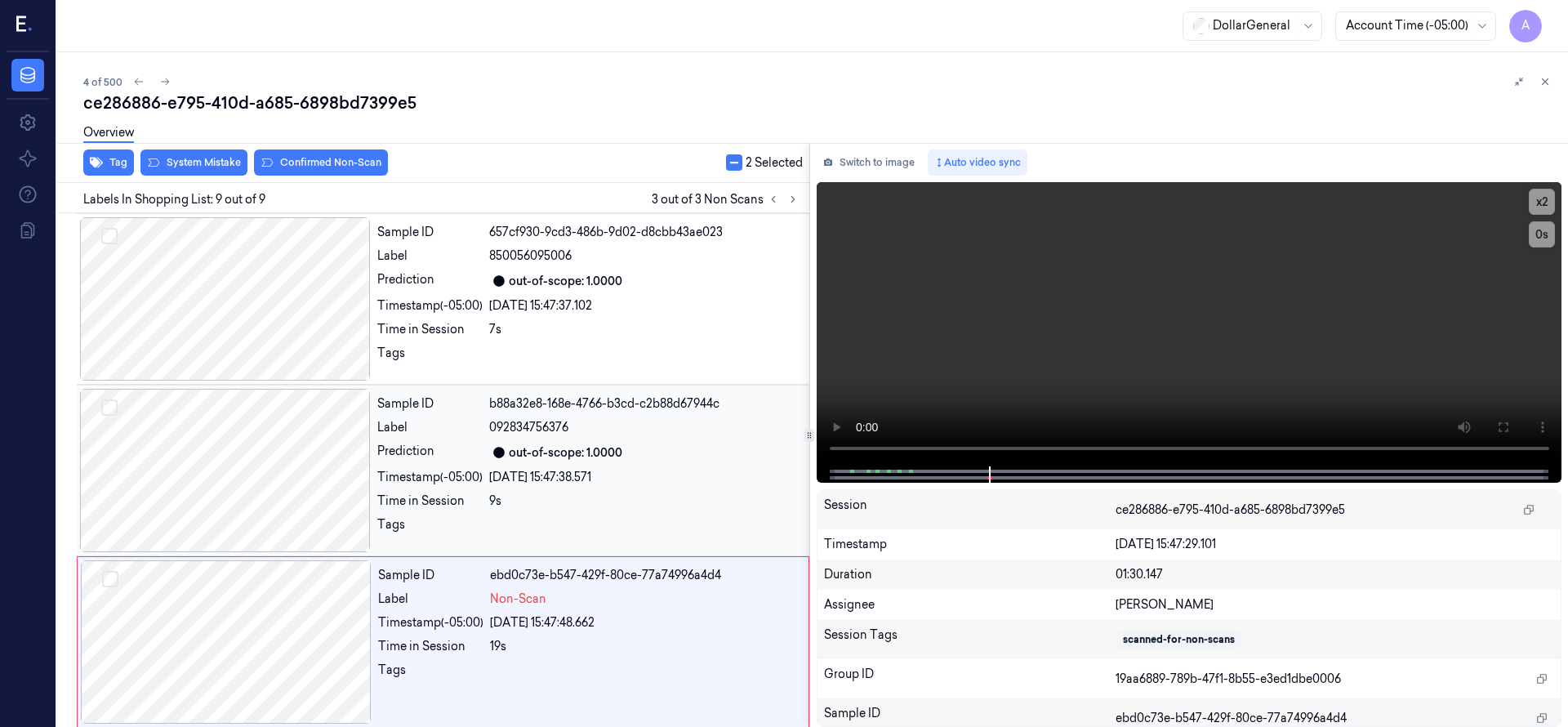
scroll to position [1035, 0]
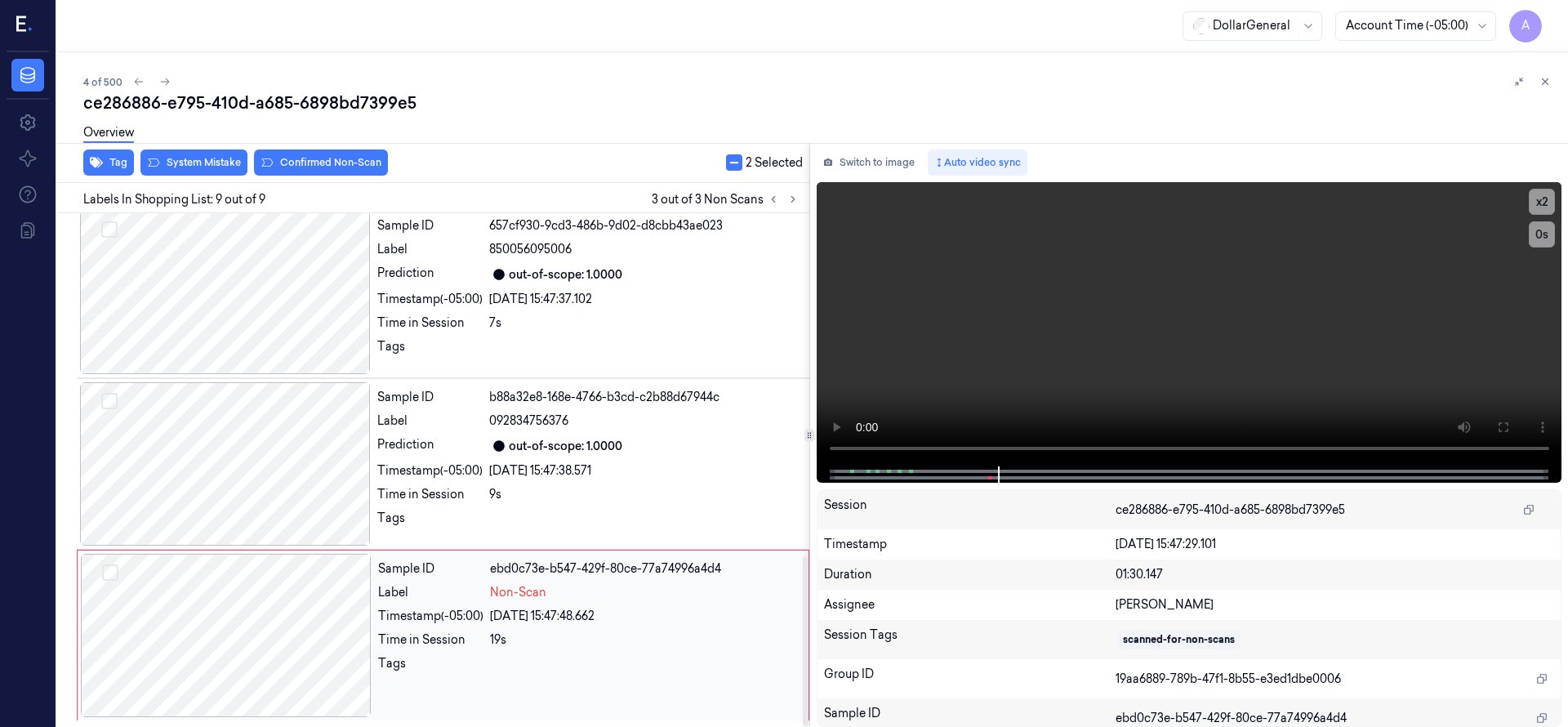
click at [203, 592] on div at bounding box center [225, 635] width 291 height 164
click at [271, 453] on div at bounding box center [225, 463] width 291 height 164
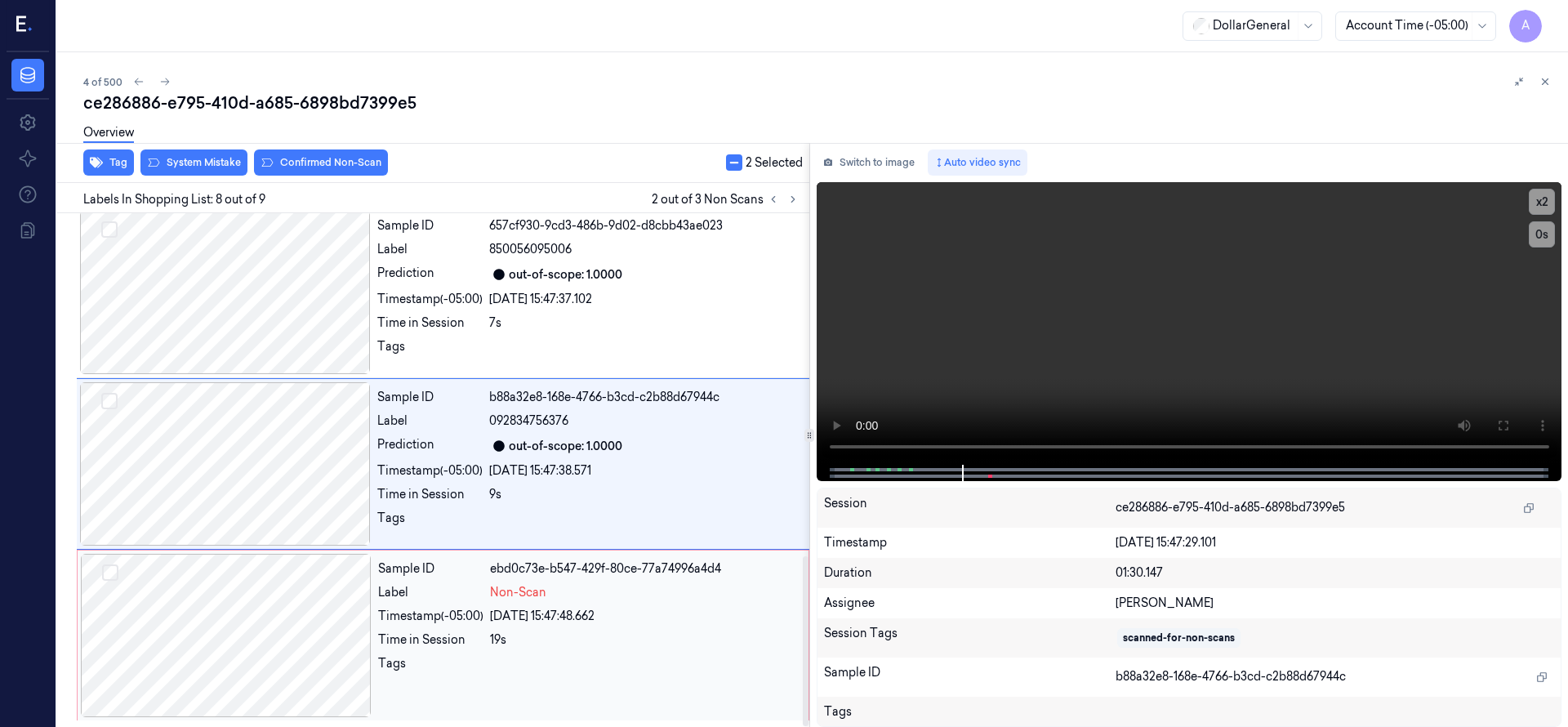
click at [256, 572] on div at bounding box center [225, 635] width 291 height 164
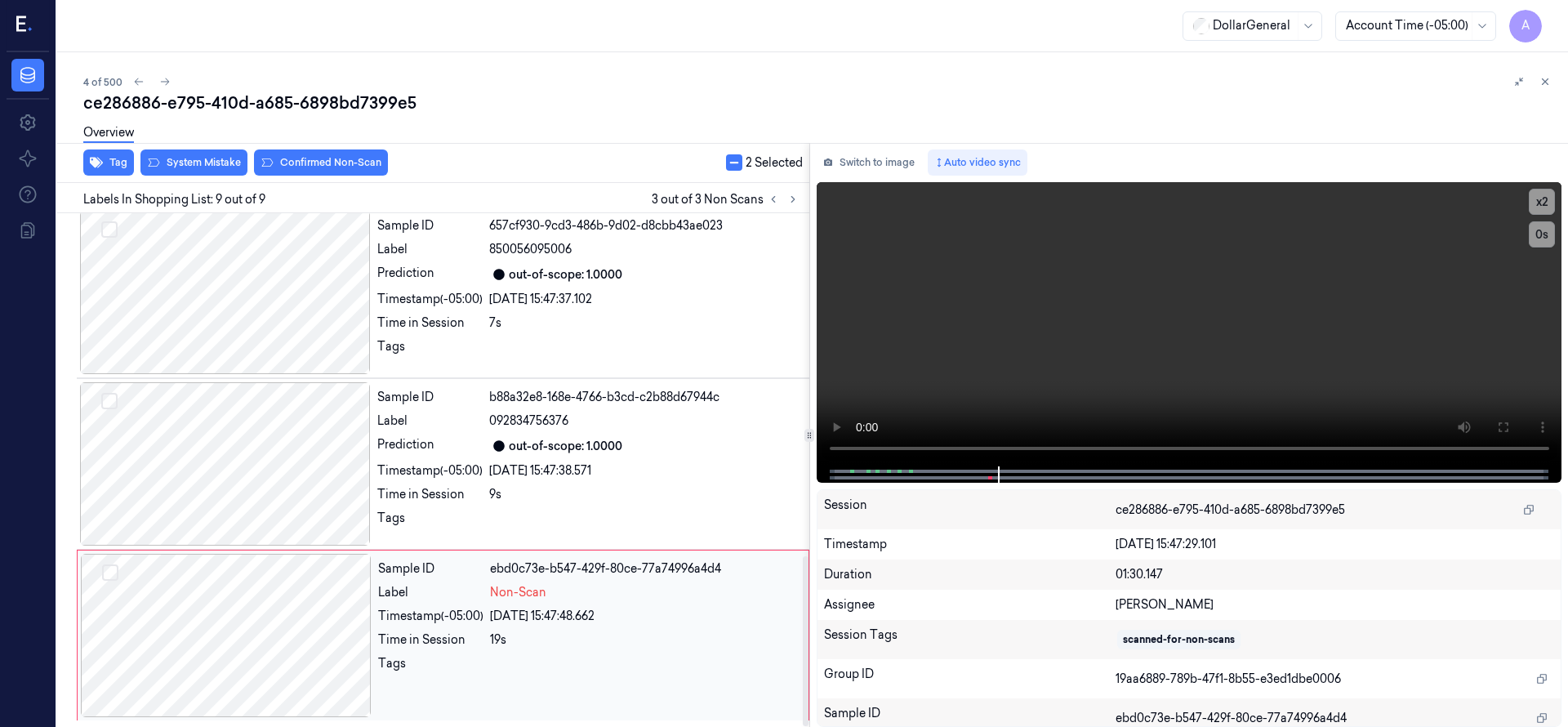
click at [113, 569] on button "Select row" at bounding box center [110, 572] width 17 height 17
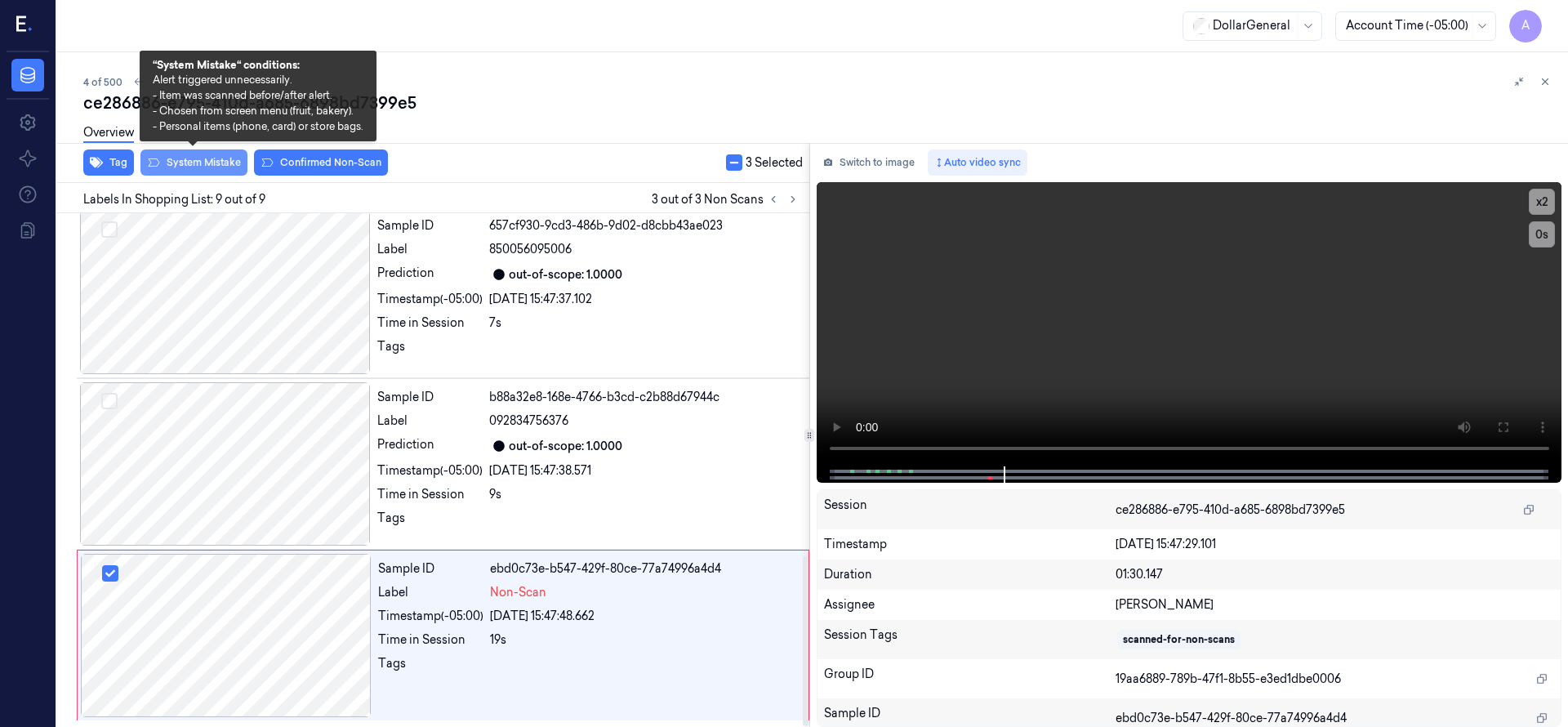
click at [207, 170] on button "System Mistake" at bounding box center [193, 162] width 107 height 26
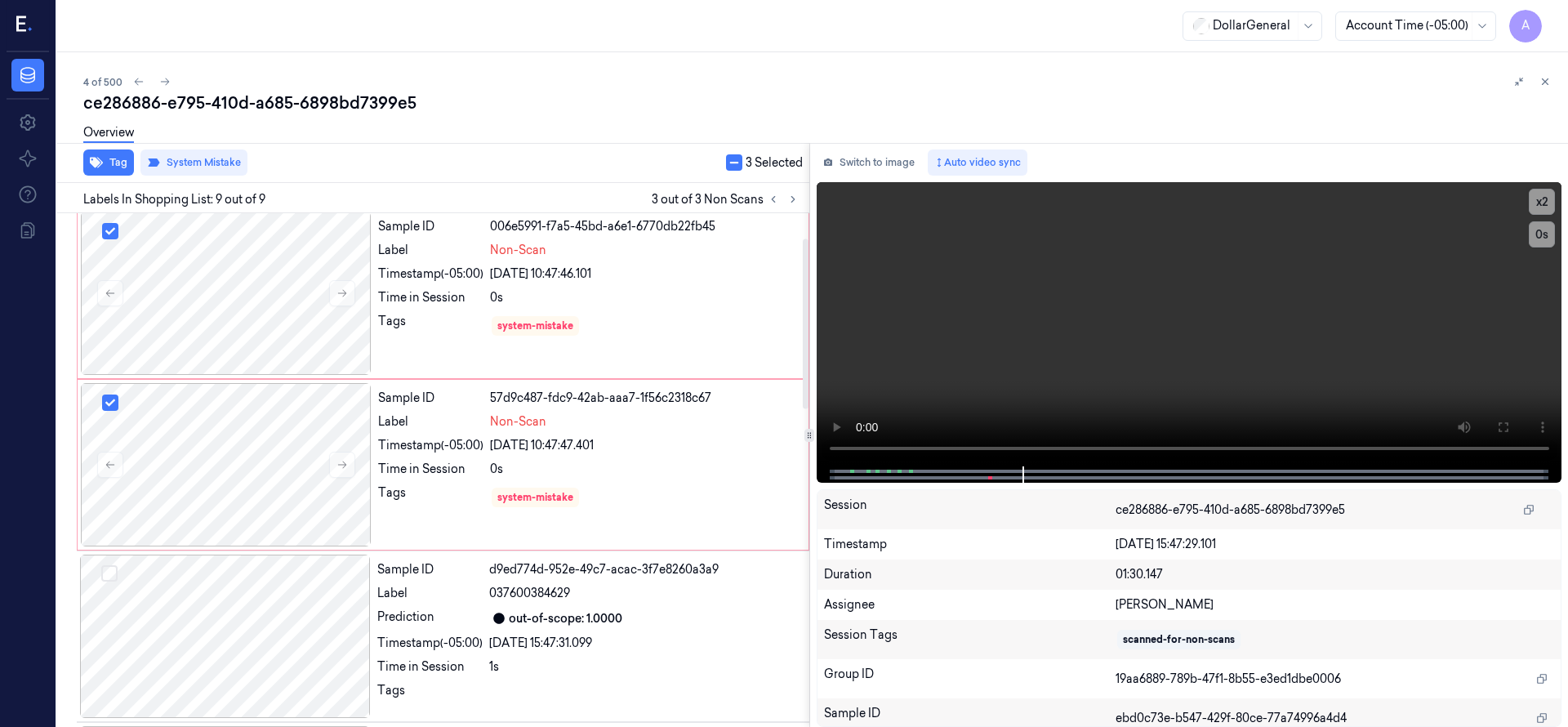
scroll to position [0, 0]
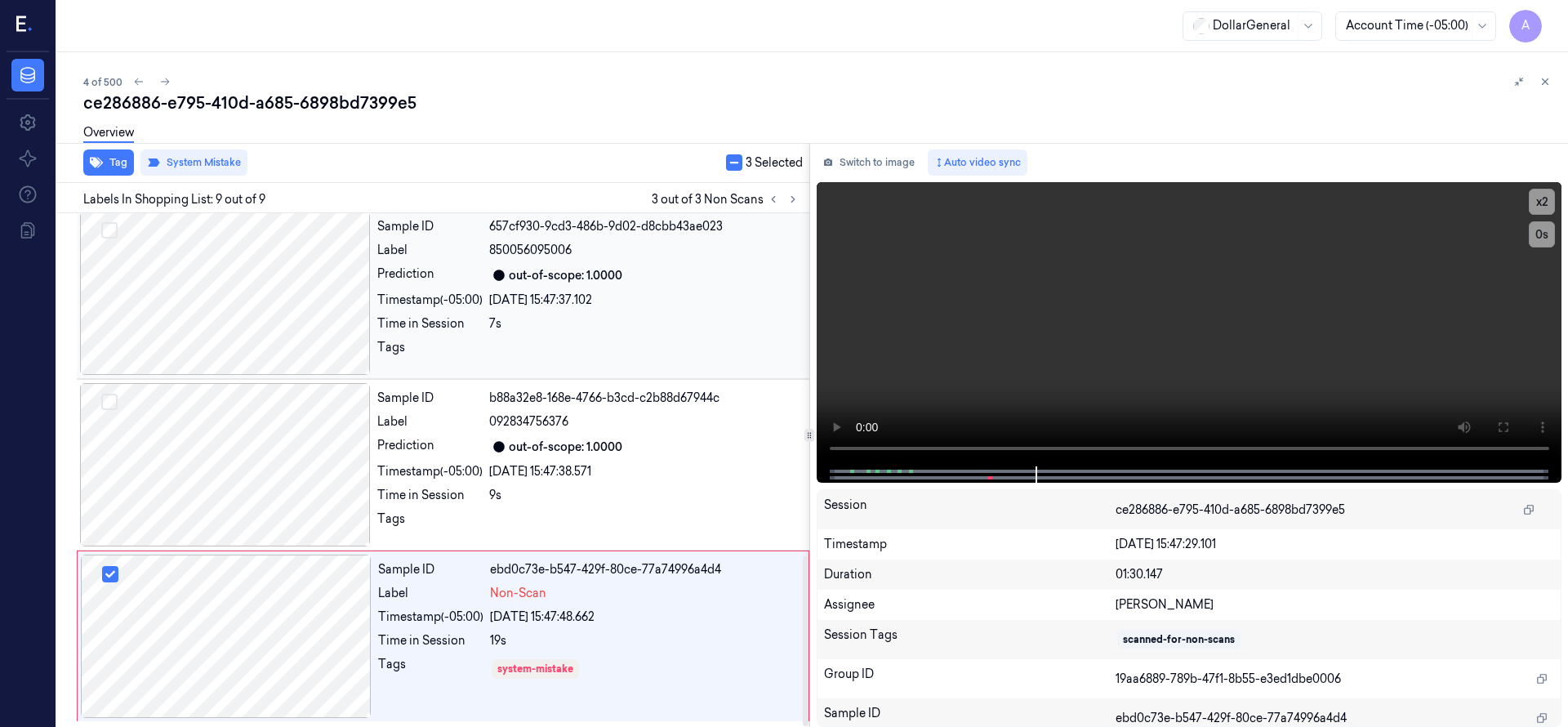
scroll to position [1035, 0]
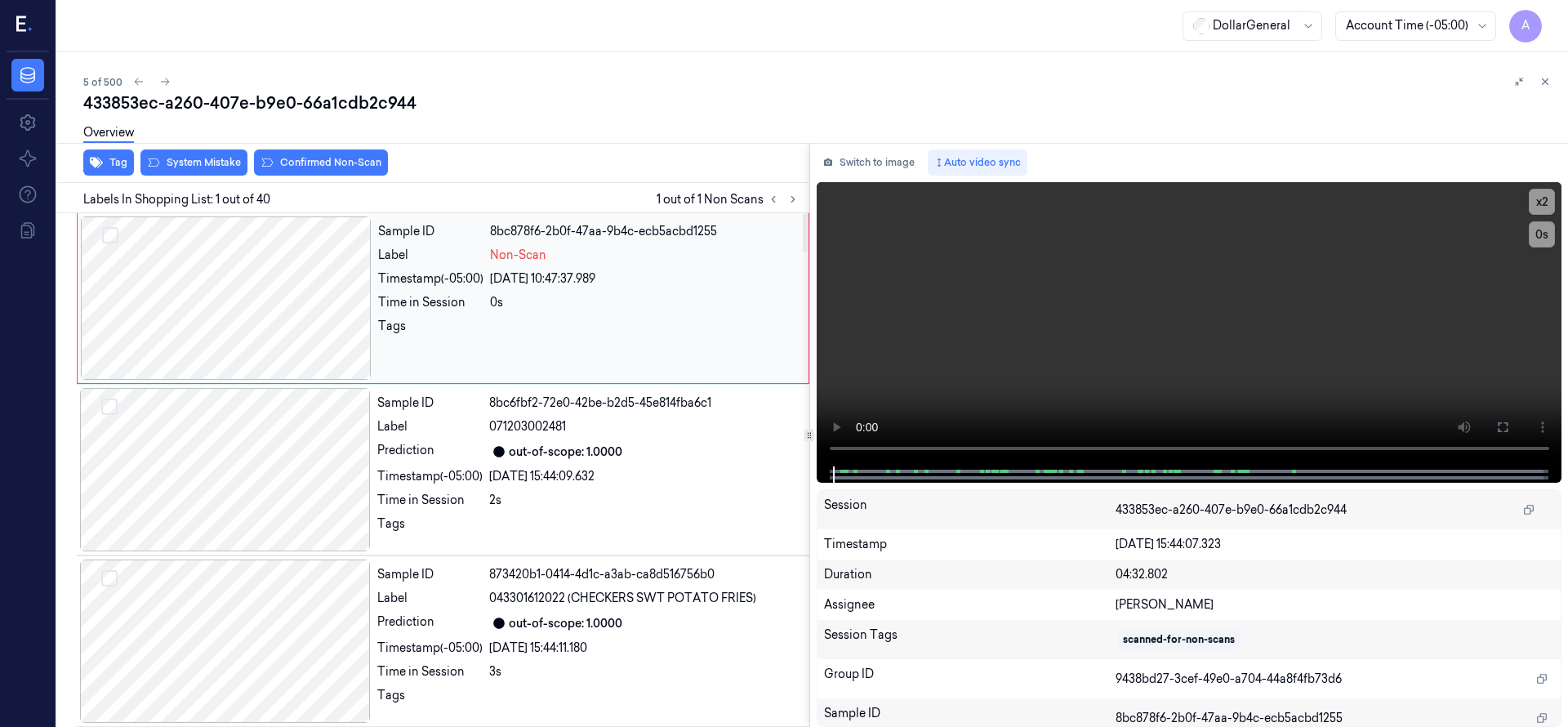
click at [290, 286] on div at bounding box center [225, 298] width 291 height 164
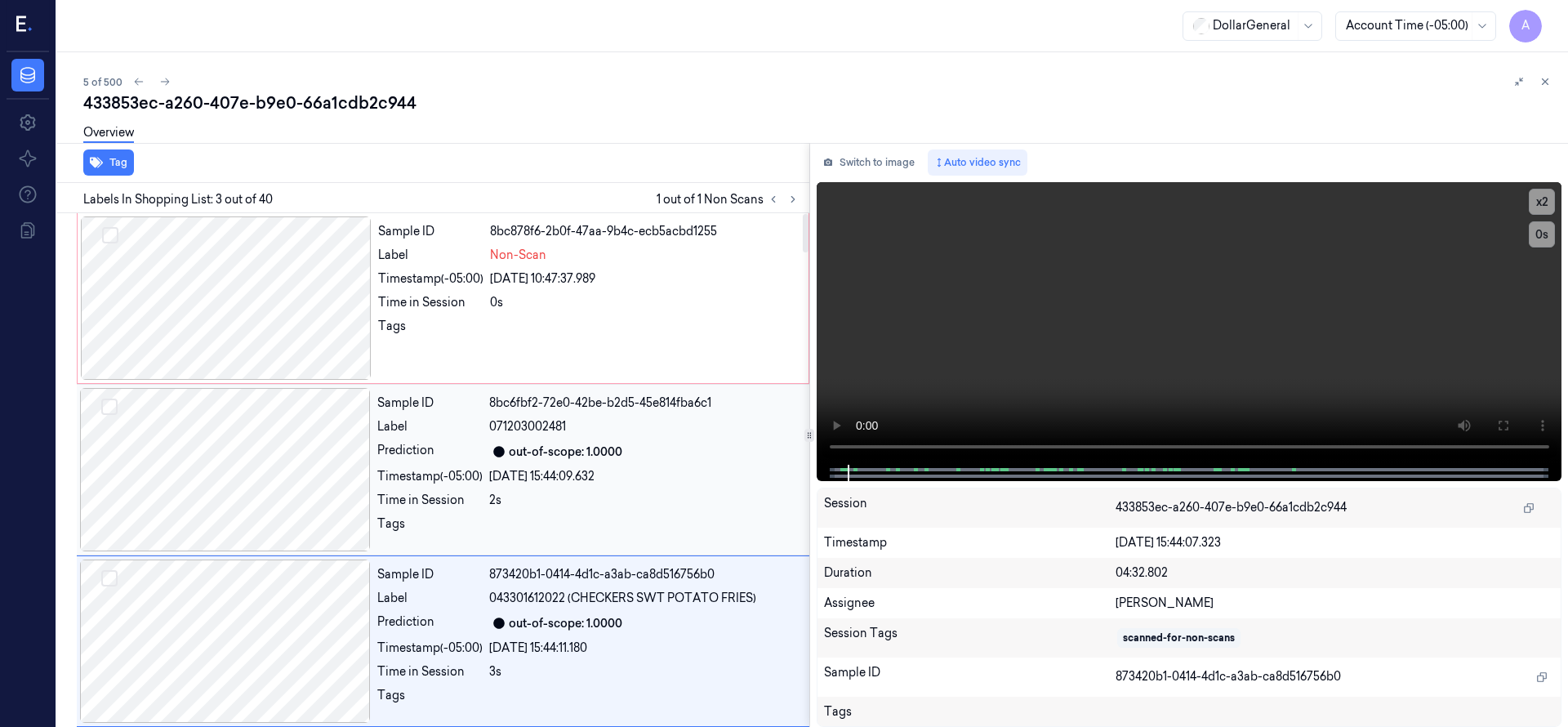
click at [306, 303] on div at bounding box center [225, 298] width 291 height 164
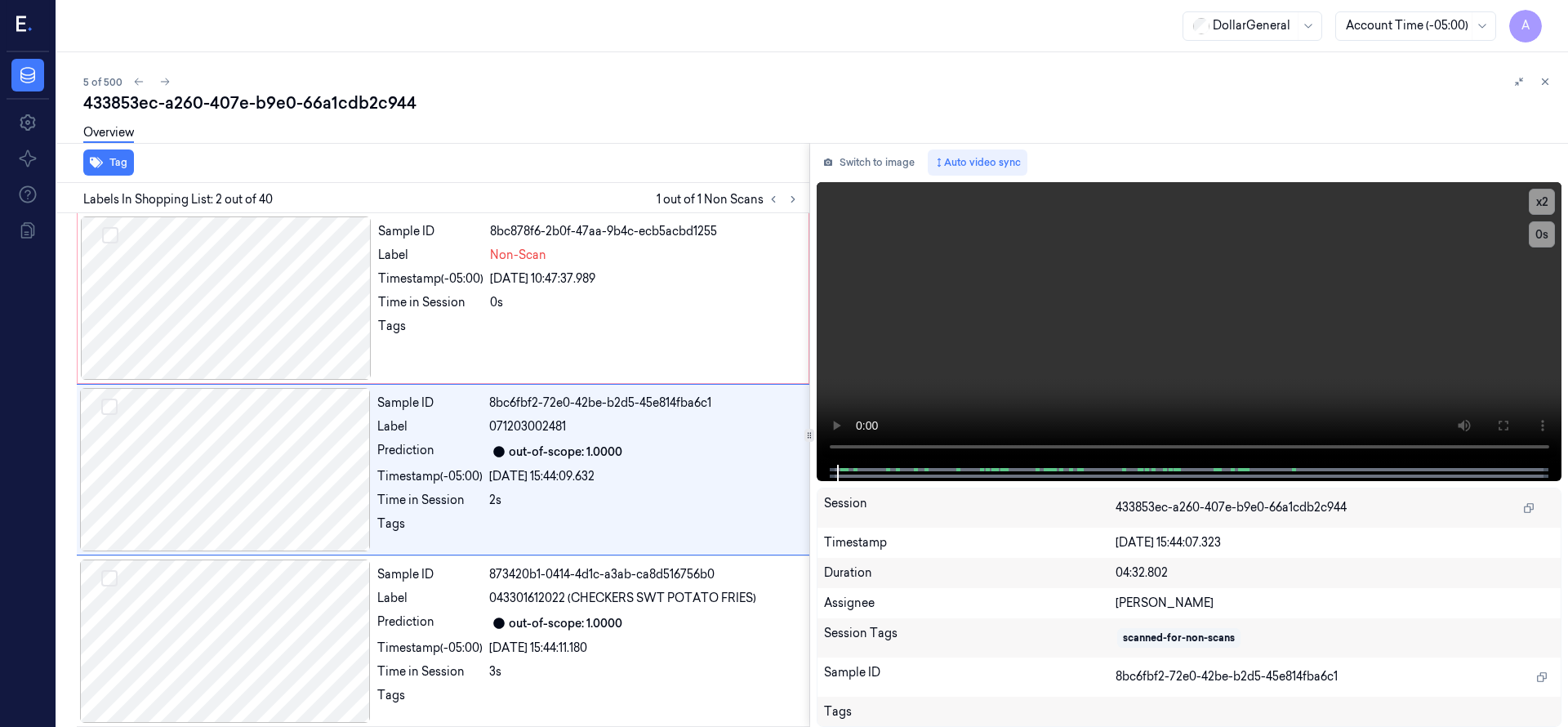
click at [223, 165] on div "Tag" at bounding box center [430, 163] width 759 height 40
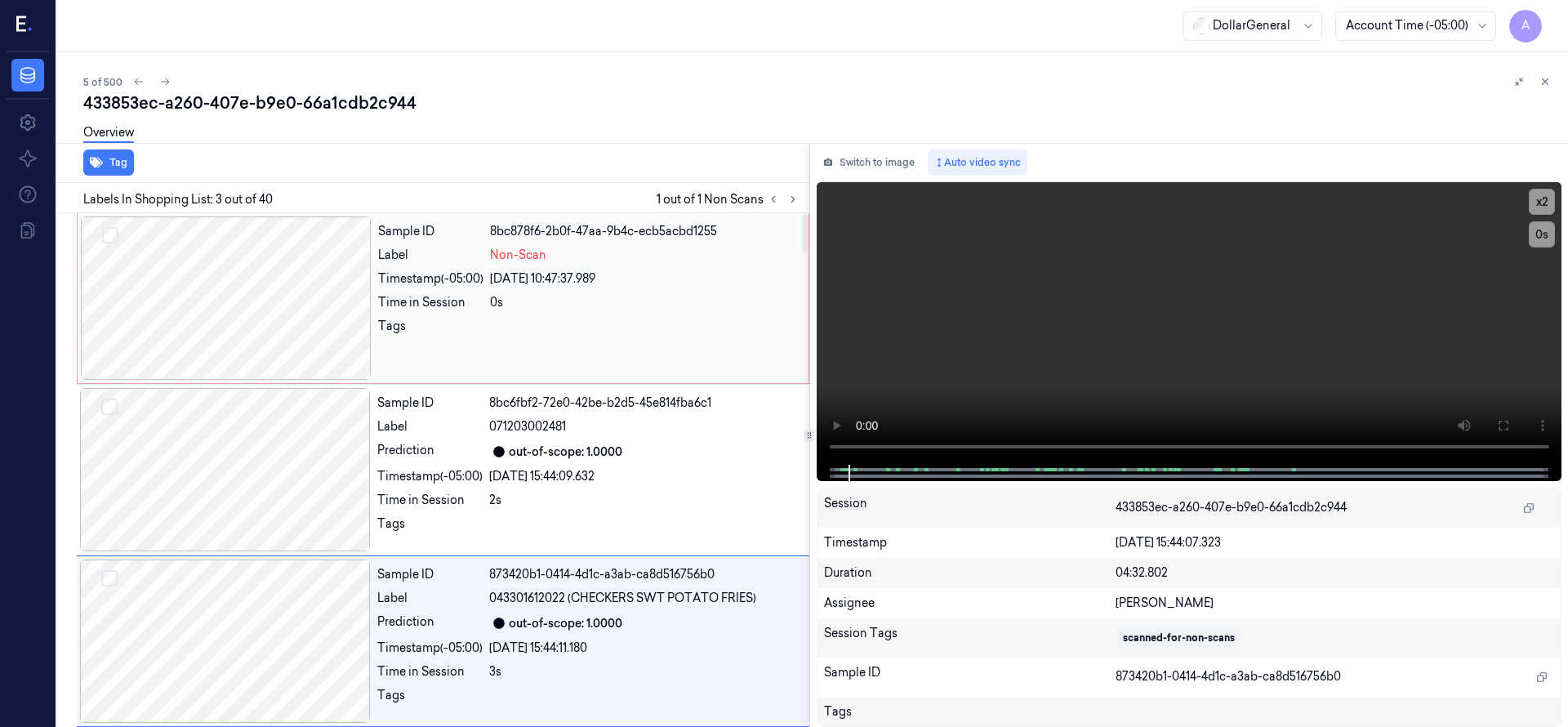
click at [248, 320] on div at bounding box center [225, 298] width 291 height 164
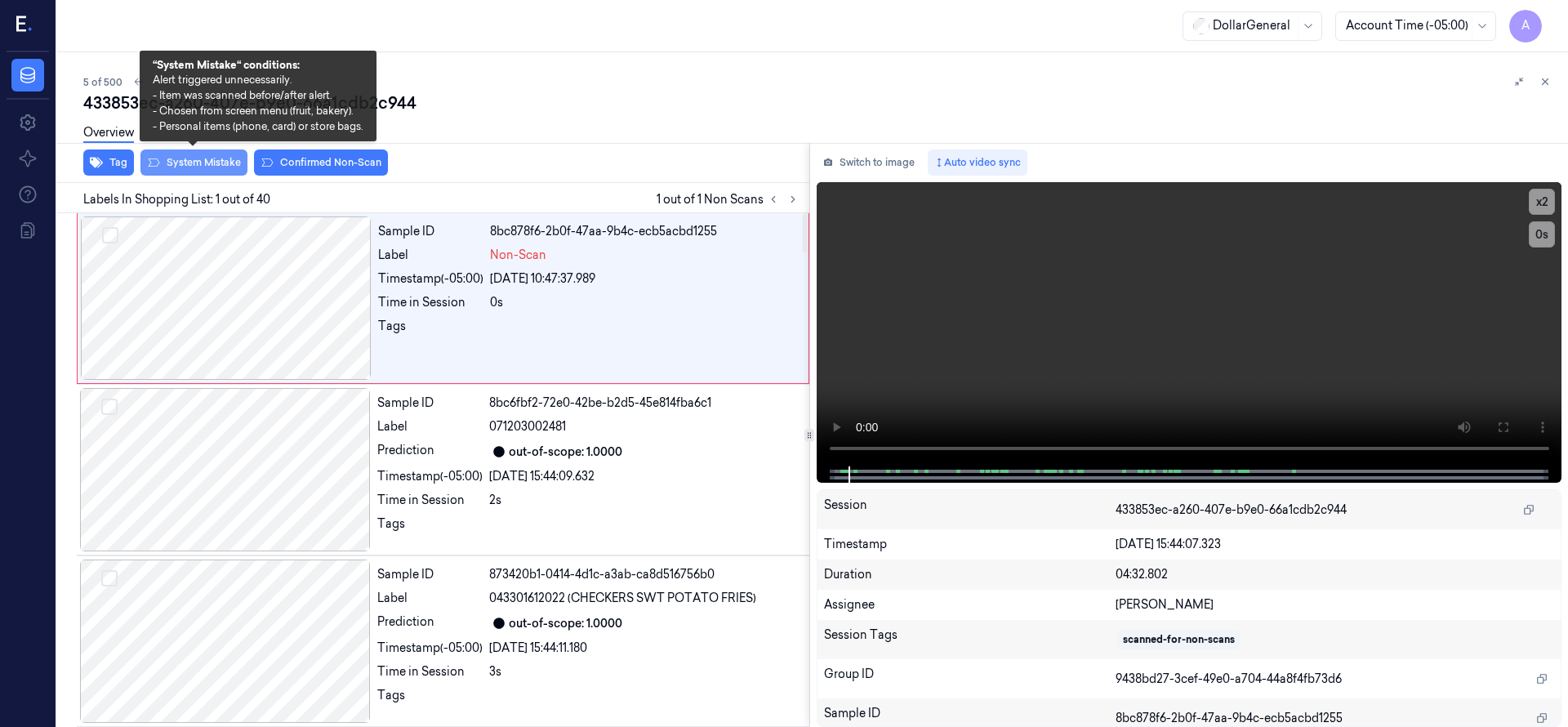
click at [206, 161] on button "System Mistake" at bounding box center [193, 162] width 107 height 26
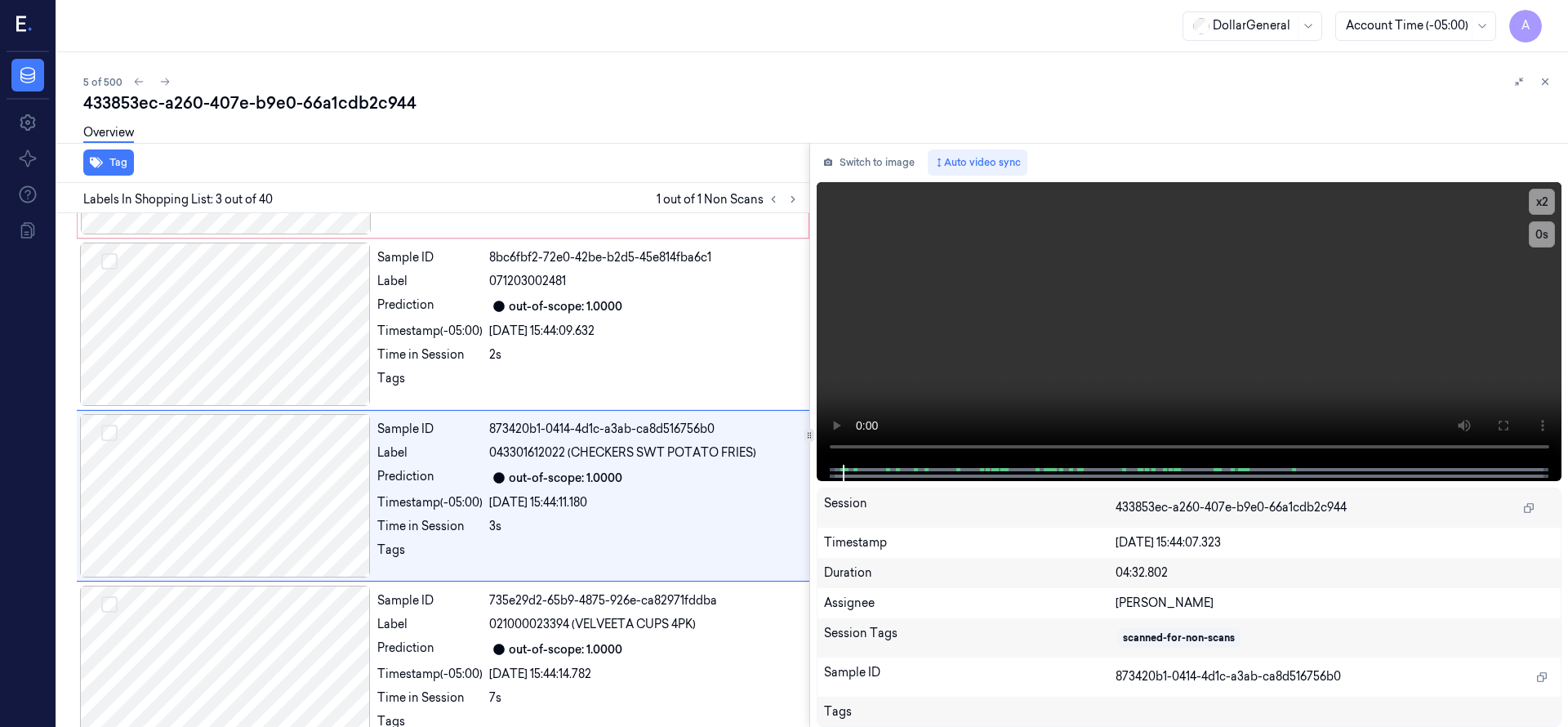
scroll to position [171, 0]
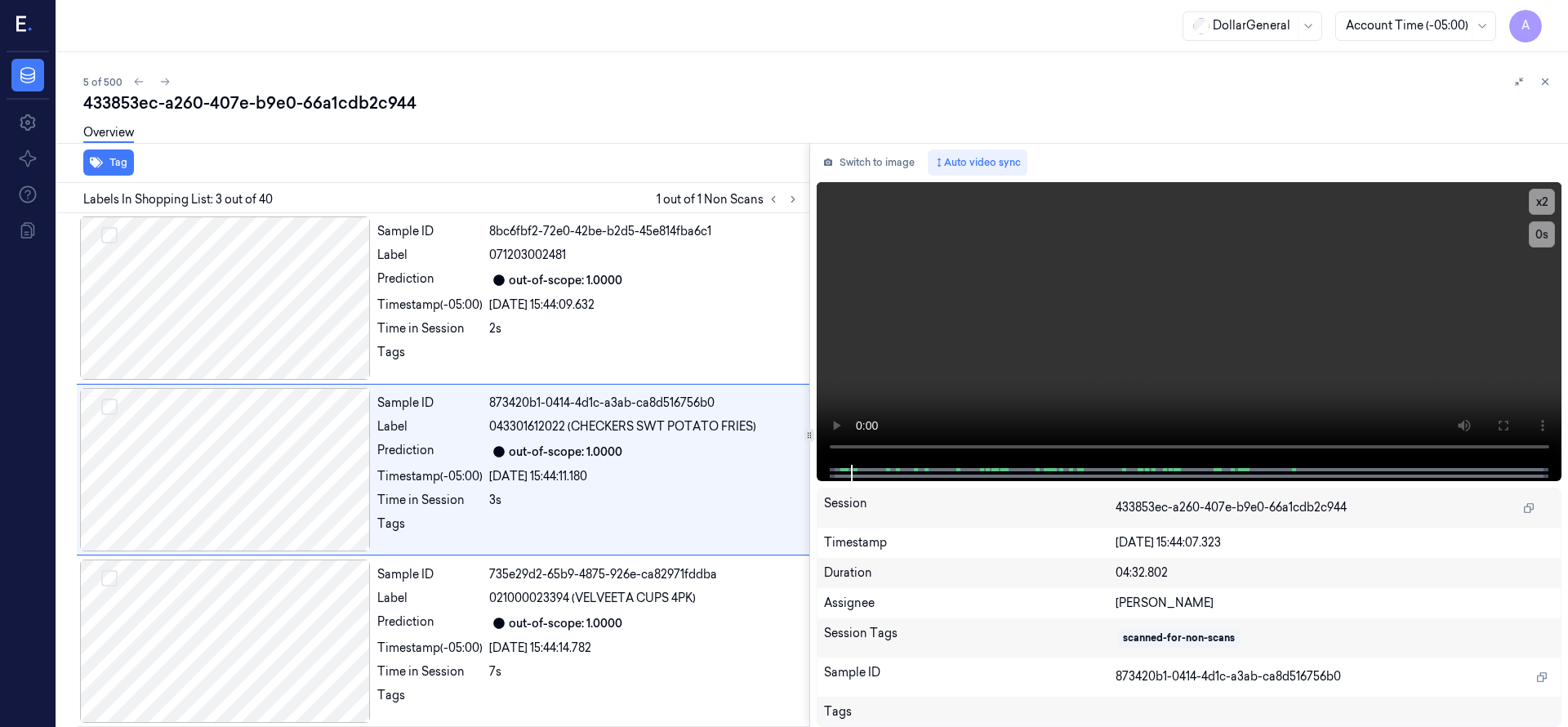
click at [658, 121] on div "Overview" at bounding box center [818, 135] width 1471 height 41
click at [159, 80] on icon at bounding box center [165, 81] width 12 height 12
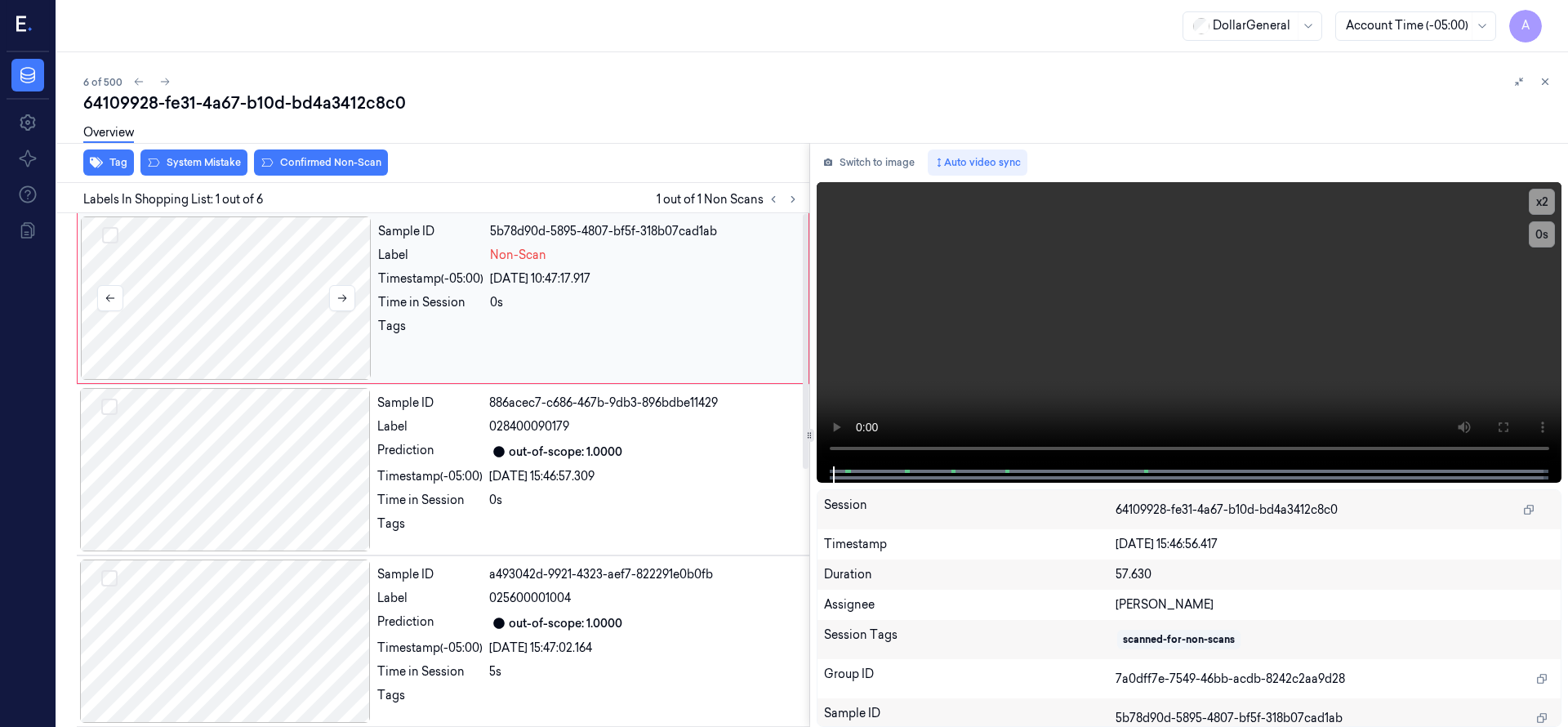
click at [301, 264] on div at bounding box center [225, 298] width 291 height 164
click at [218, 167] on button "System Mistake" at bounding box center [193, 162] width 107 height 26
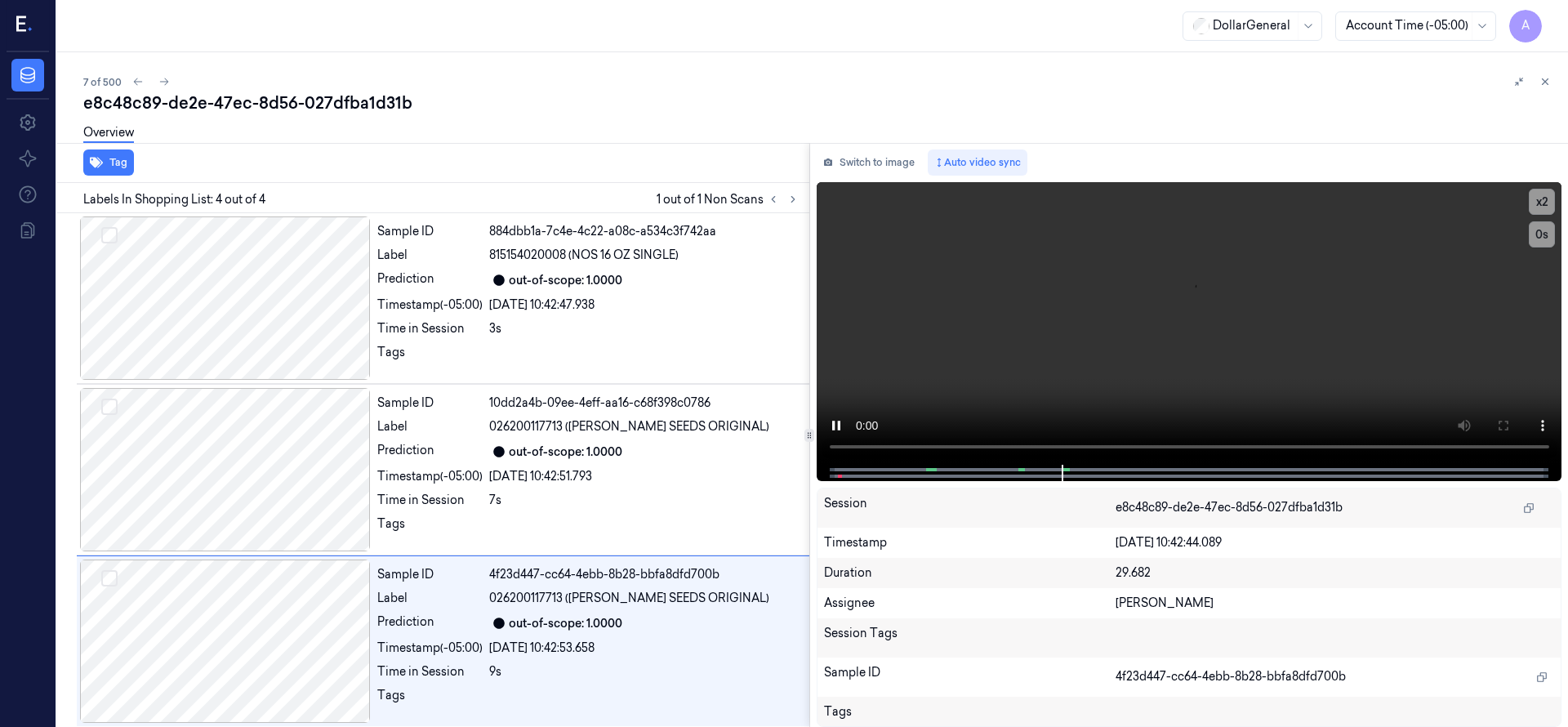
scroll to position [177, 0]
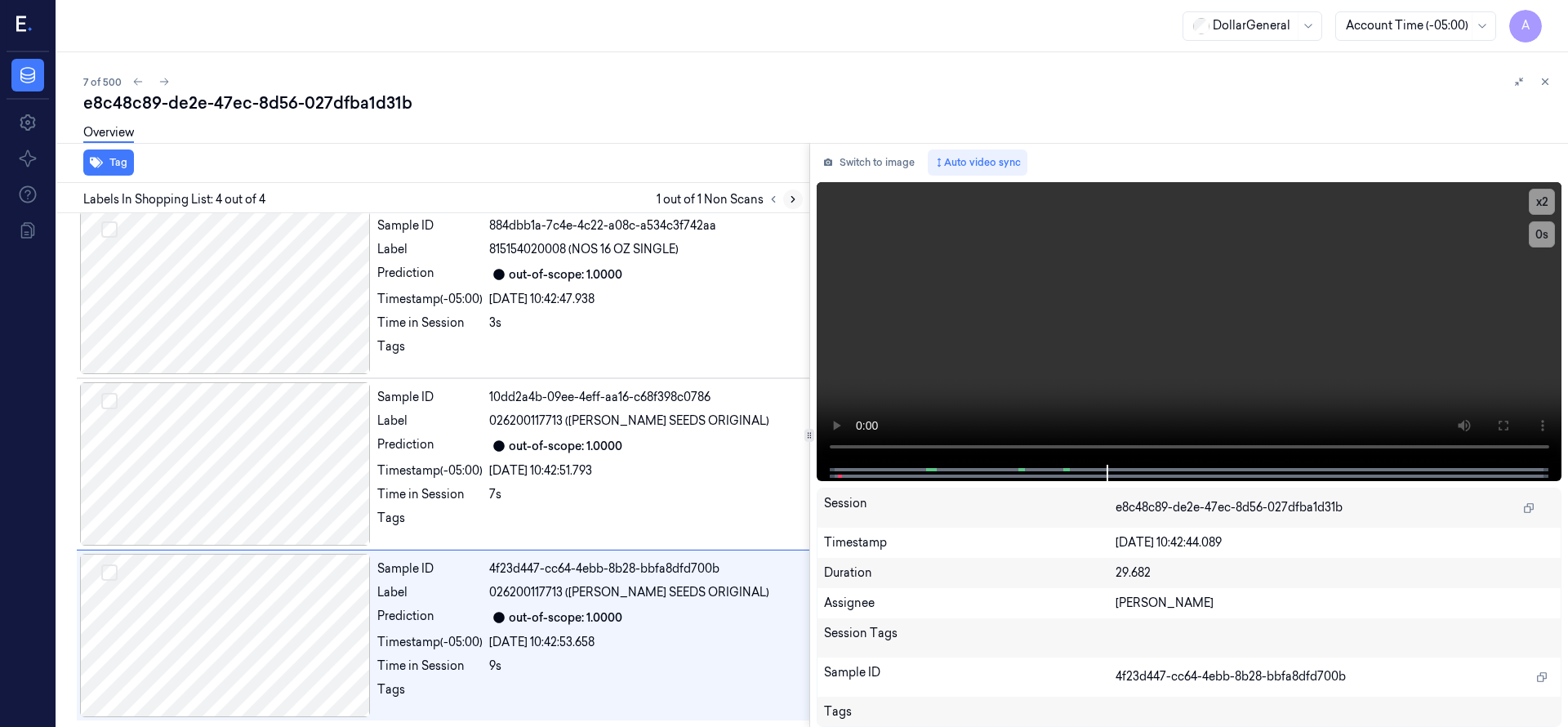
click at [793, 190] on button at bounding box center [793, 199] width 20 height 20
click at [787, 201] on icon at bounding box center [793, 199] width 12 height 12
click at [776, 198] on icon at bounding box center [773, 199] width 12 height 12
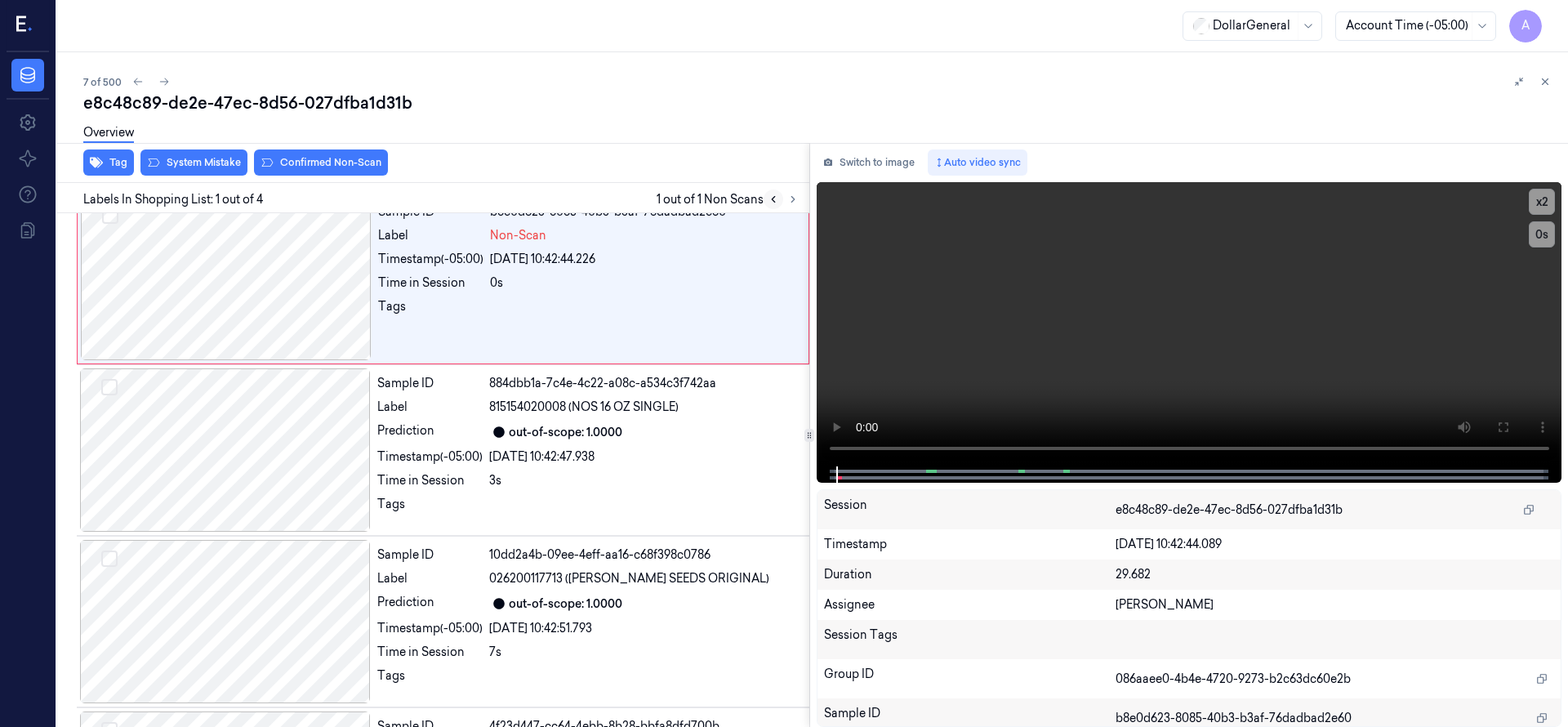
scroll to position [0, 0]
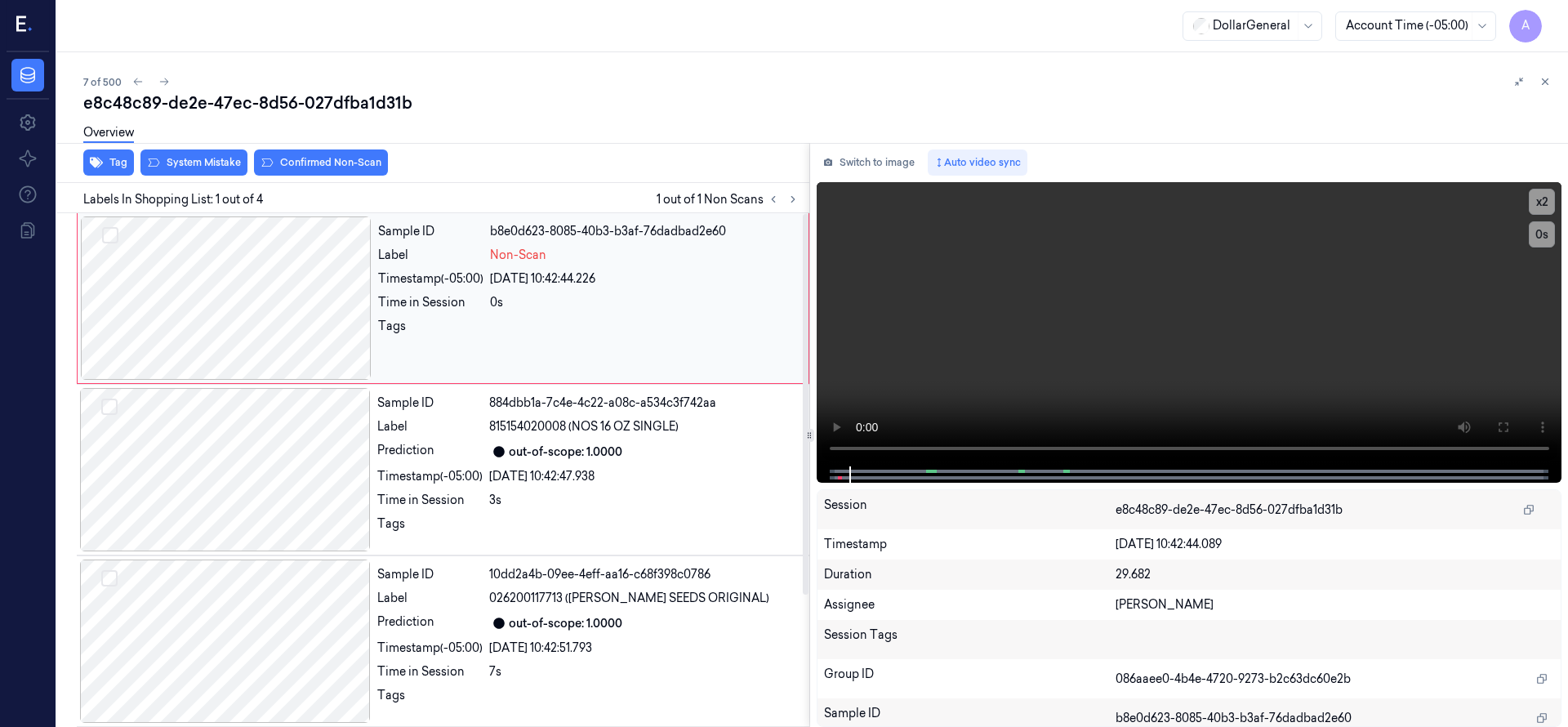
click at [193, 267] on div at bounding box center [225, 298] width 291 height 164
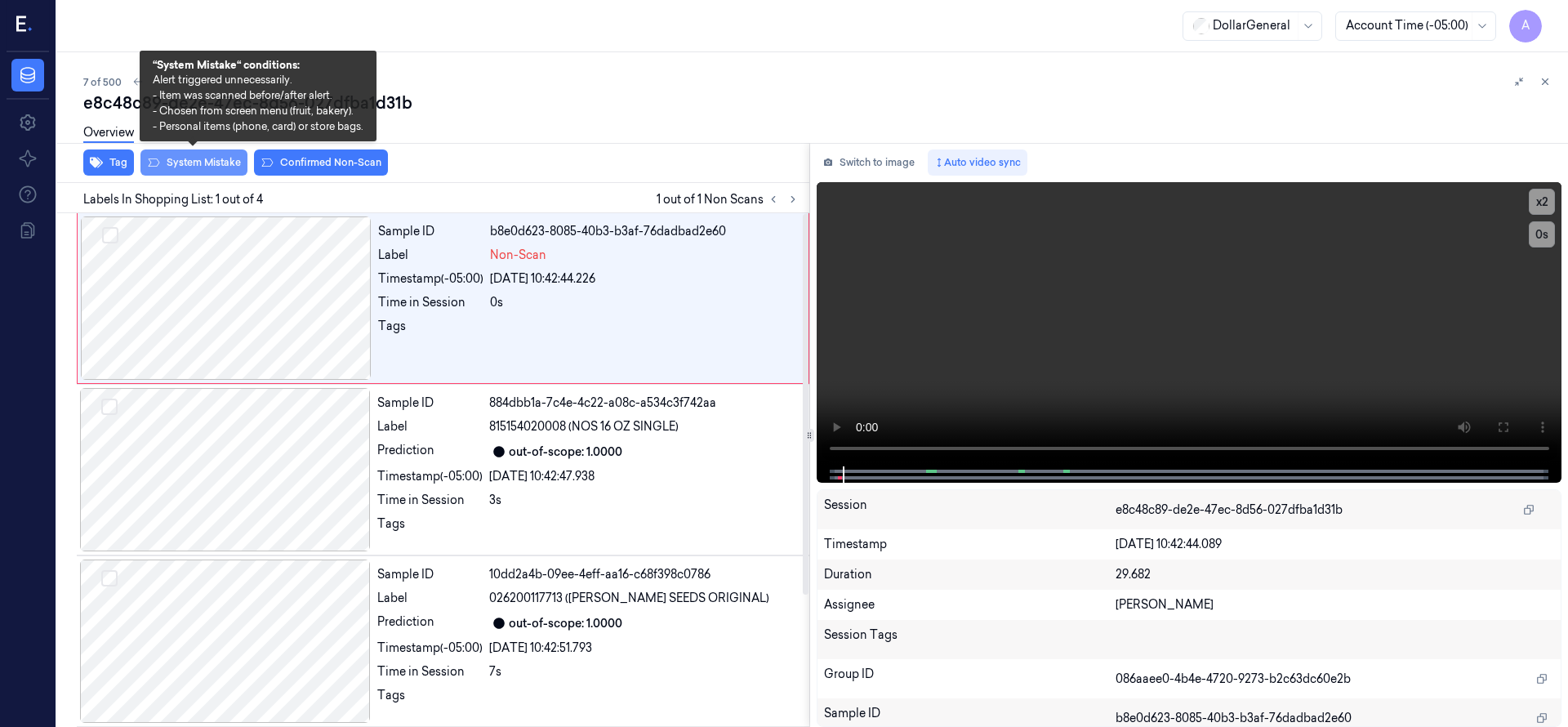
click at [202, 160] on button "System Mistake" at bounding box center [193, 162] width 107 height 26
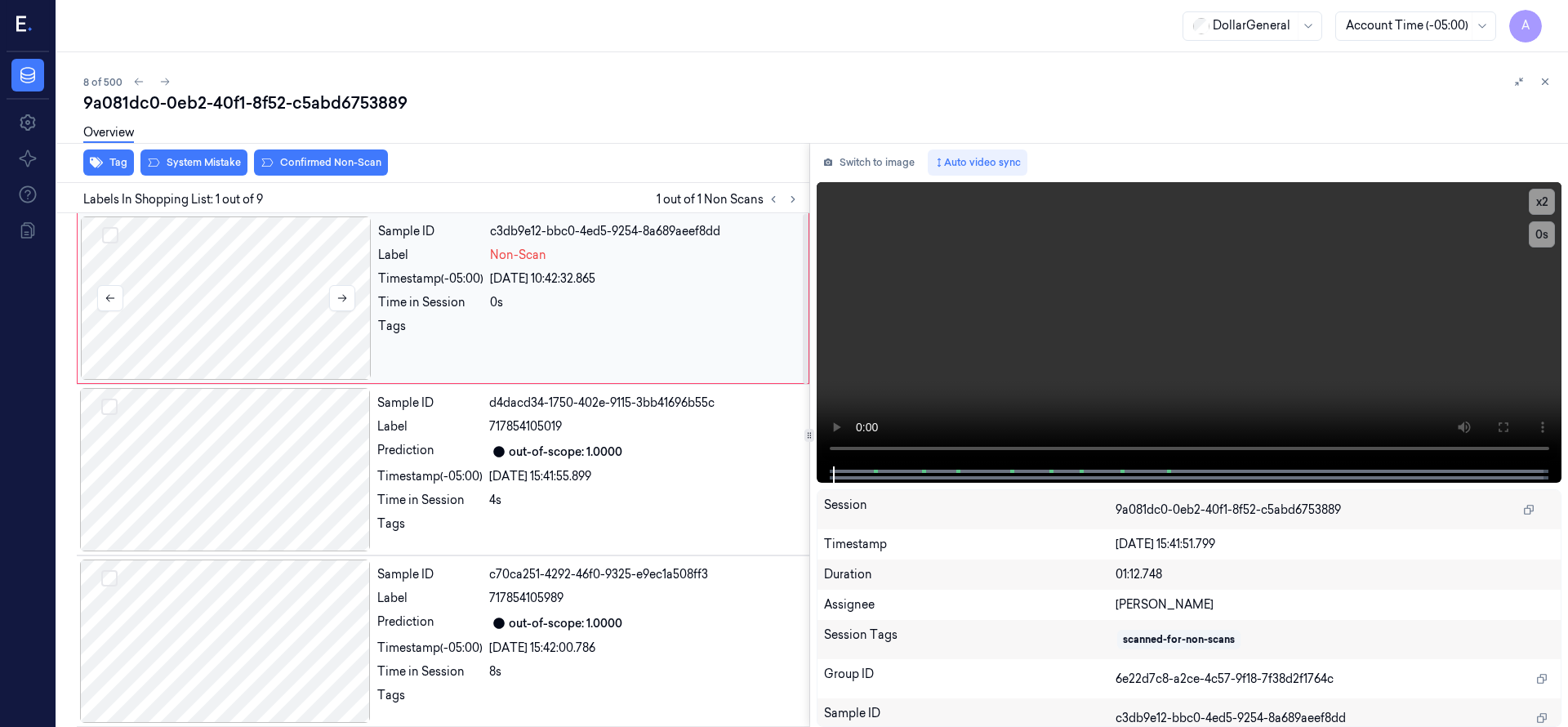
click at [286, 281] on div at bounding box center [225, 298] width 291 height 164
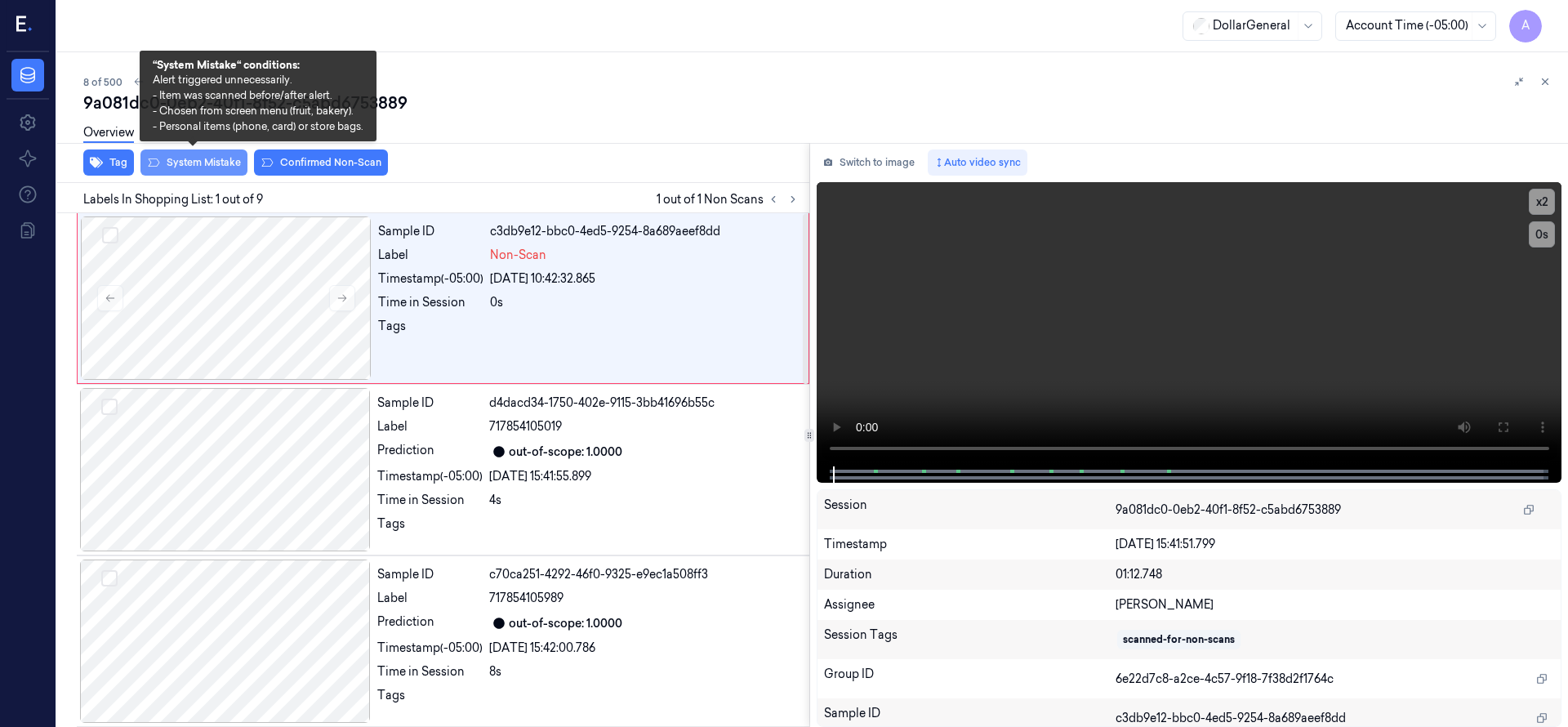
click at [233, 164] on button "System Mistake" at bounding box center [193, 162] width 107 height 26
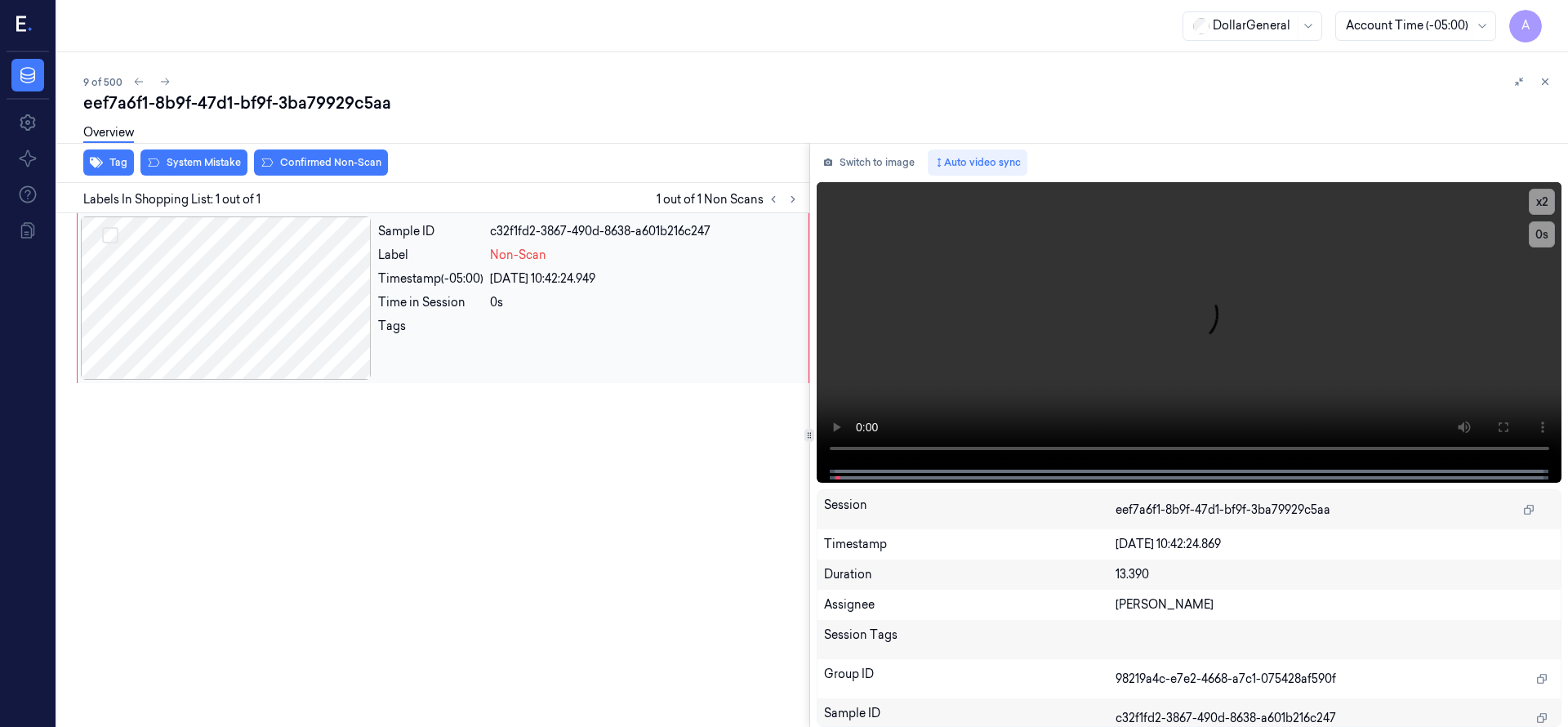
drag, startPoint x: 262, startPoint y: 271, endPoint x: 255, endPoint y: 232, distance: 39.6
click at [262, 271] on div at bounding box center [225, 298] width 291 height 164
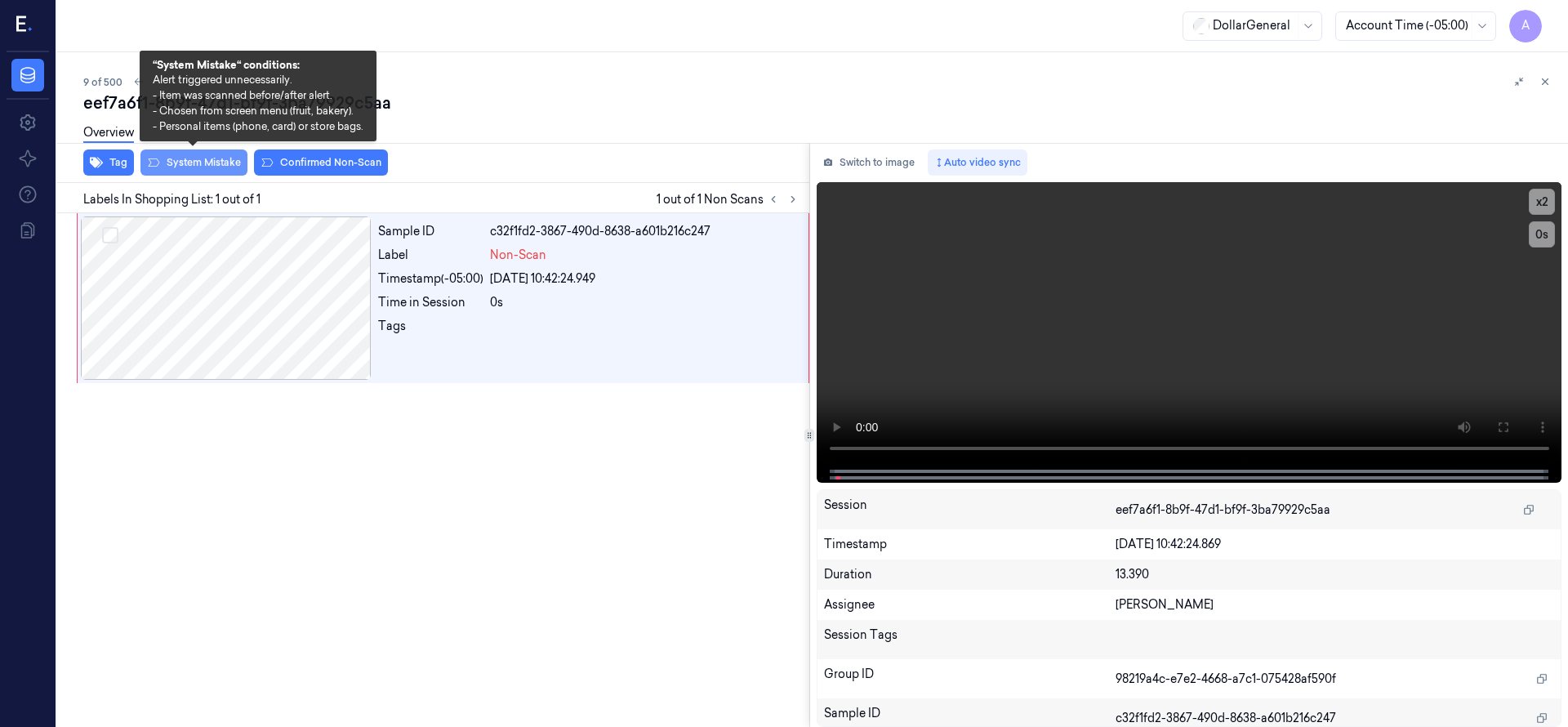
click at [214, 164] on button "System Mistake" at bounding box center [193, 162] width 107 height 26
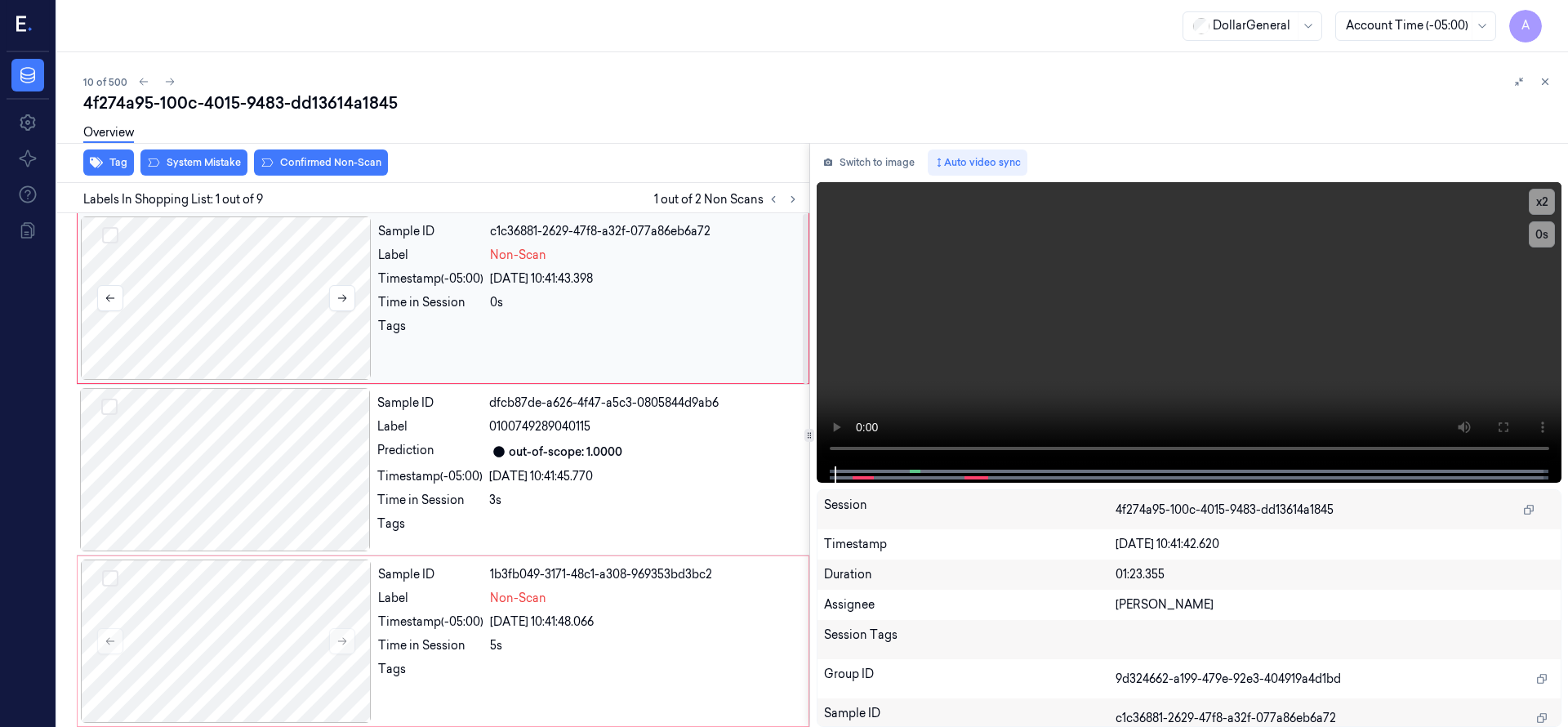
click at [252, 295] on div at bounding box center [225, 298] width 291 height 164
click at [237, 281] on div at bounding box center [225, 298] width 291 height 164
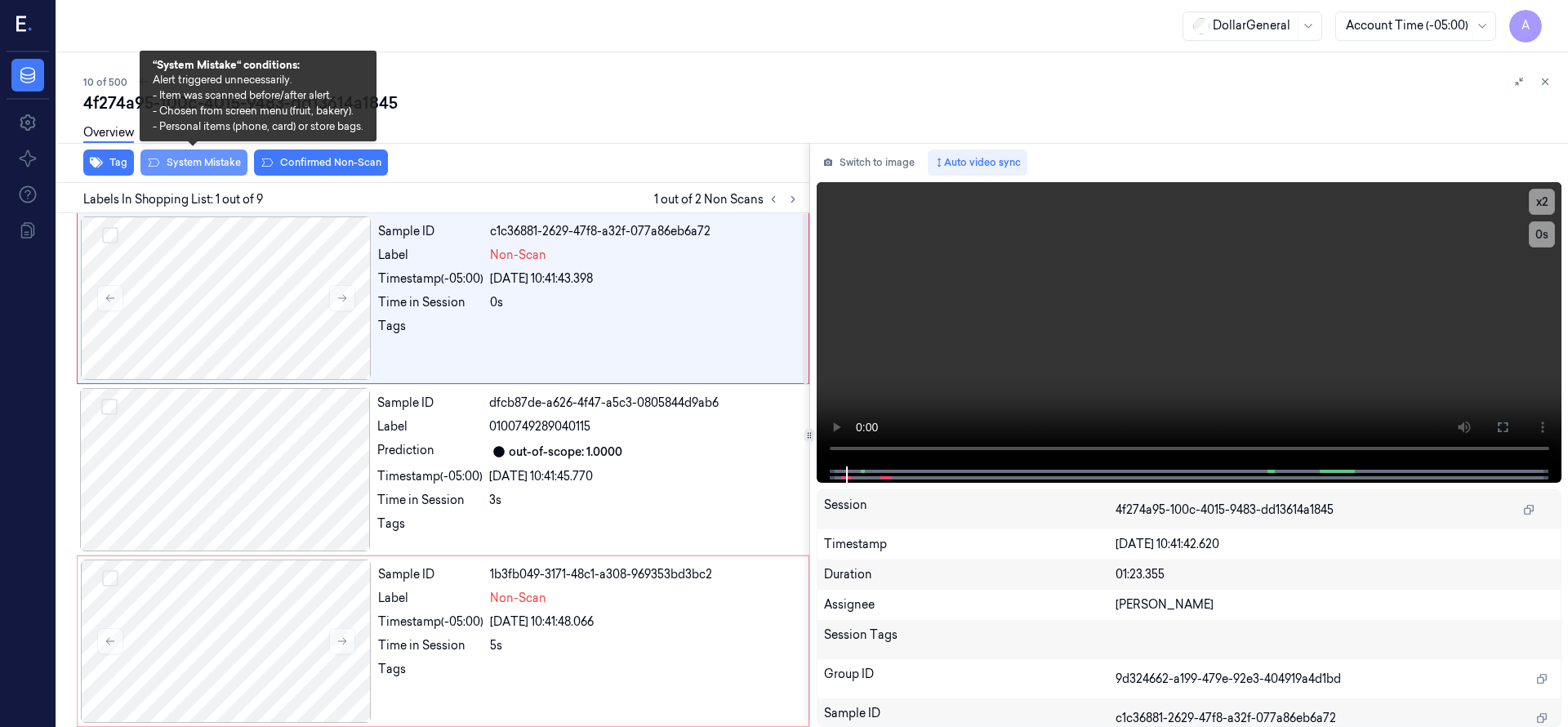
click at [203, 170] on button "System Mistake" at bounding box center [193, 162] width 107 height 26
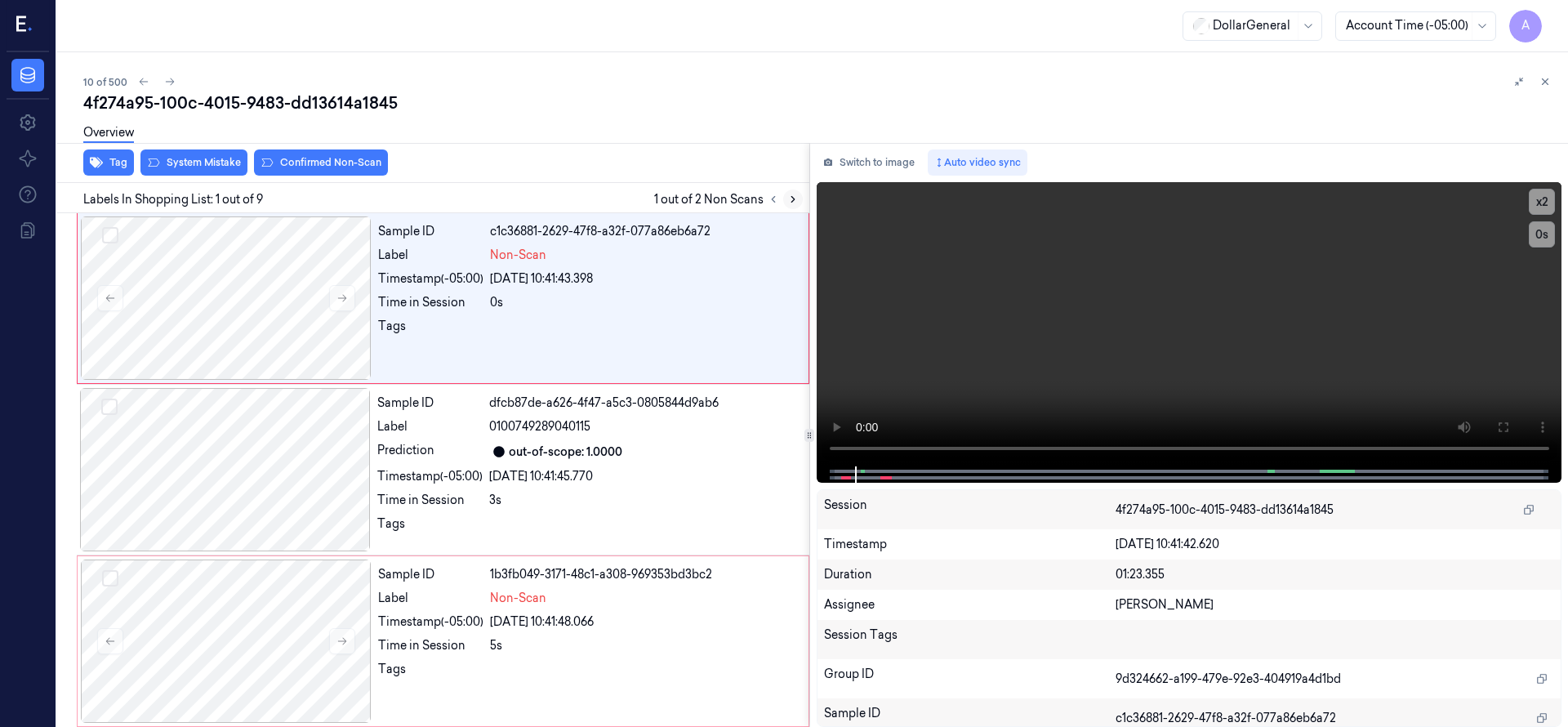
click at [792, 204] on icon at bounding box center [793, 199] width 12 height 12
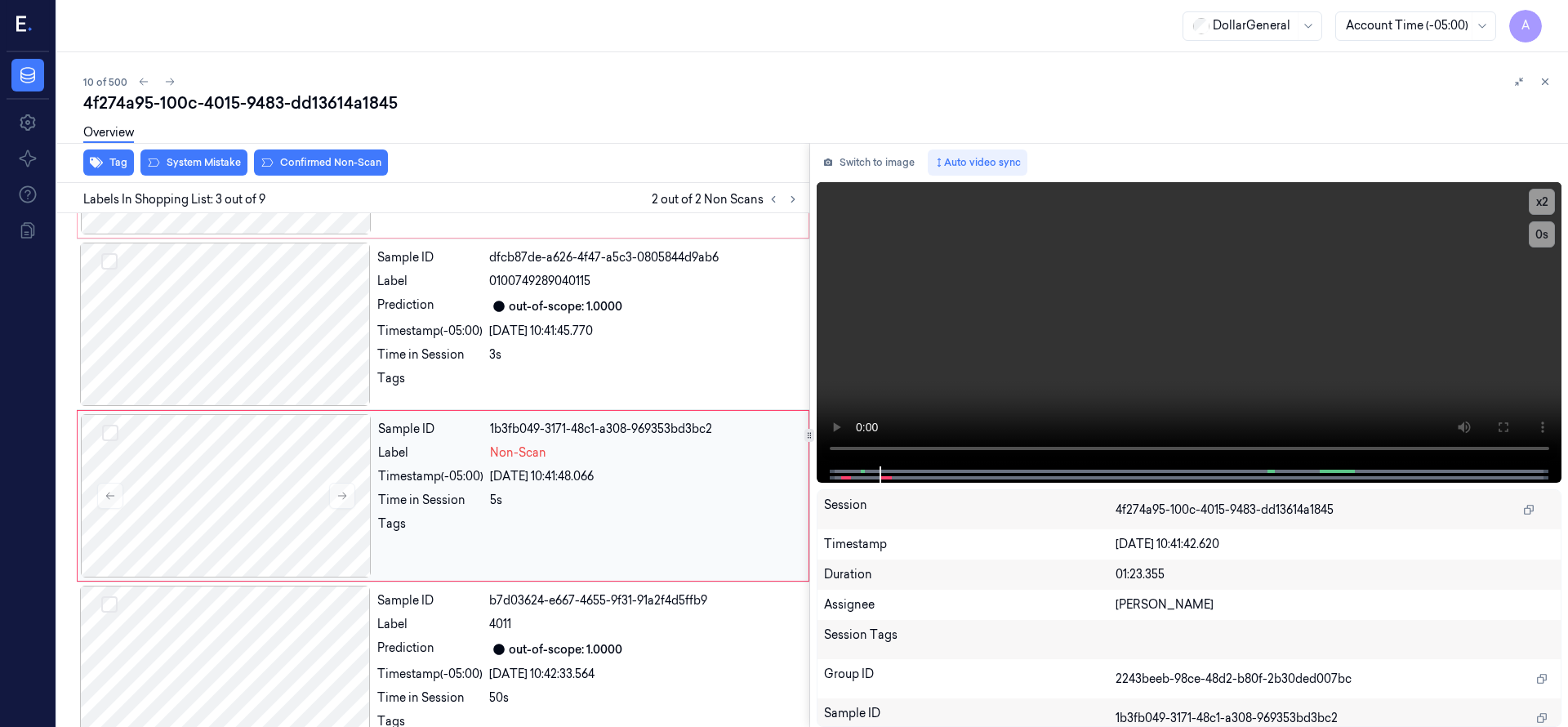
scroll to position [171, 0]
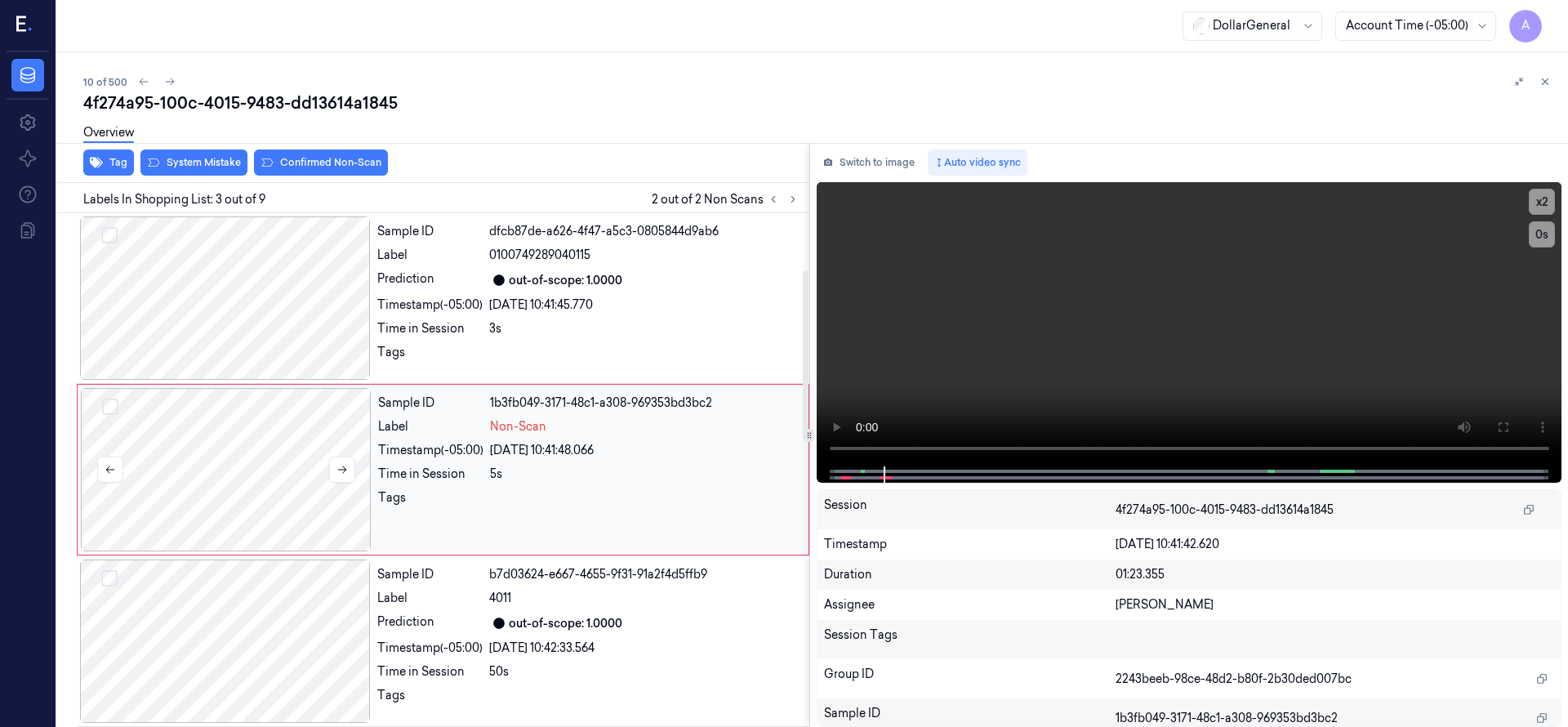
click at [188, 438] on div at bounding box center [225, 469] width 291 height 164
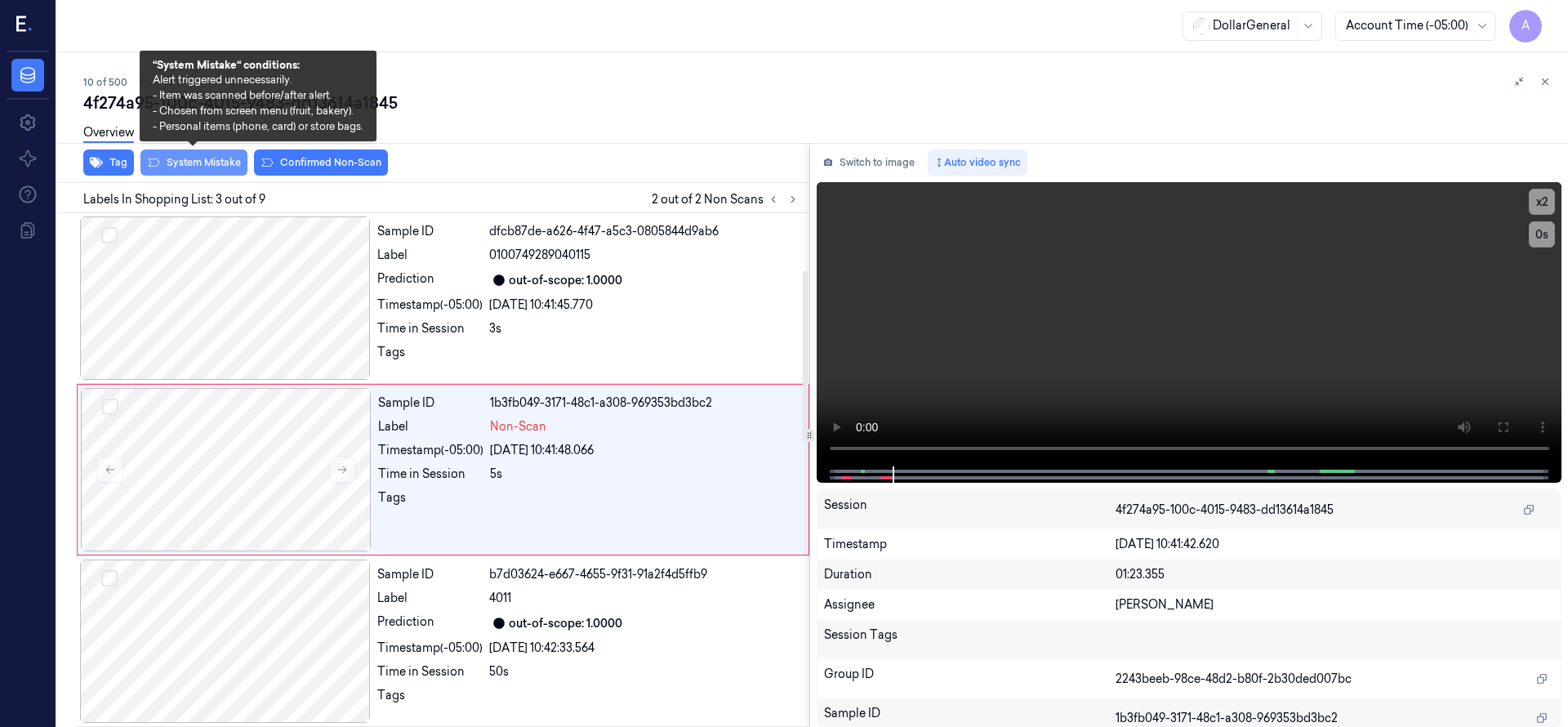
click at [198, 171] on button "System Mistake" at bounding box center [193, 162] width 107 height 26
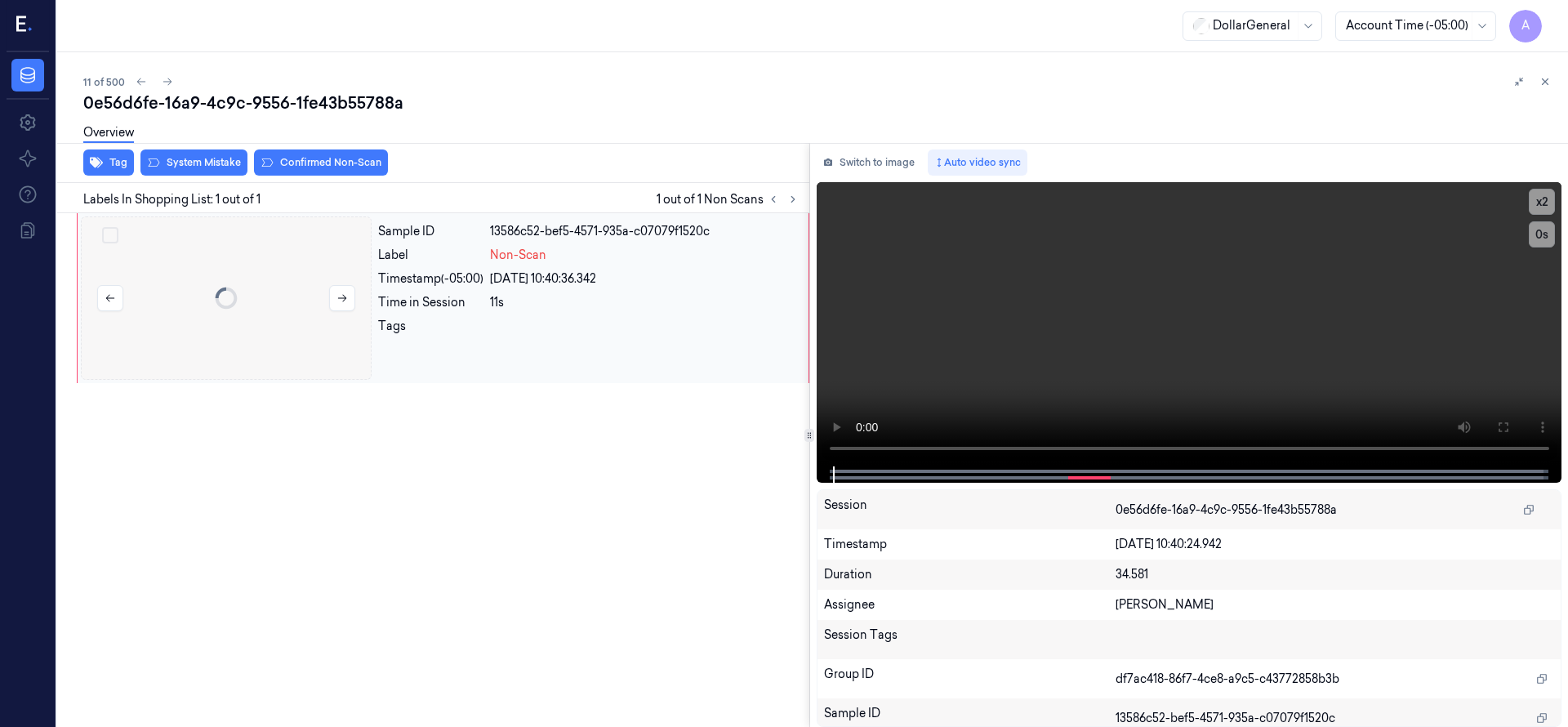
click at [245, 275] on div at bounding box center [225, 298] width 291 height 164
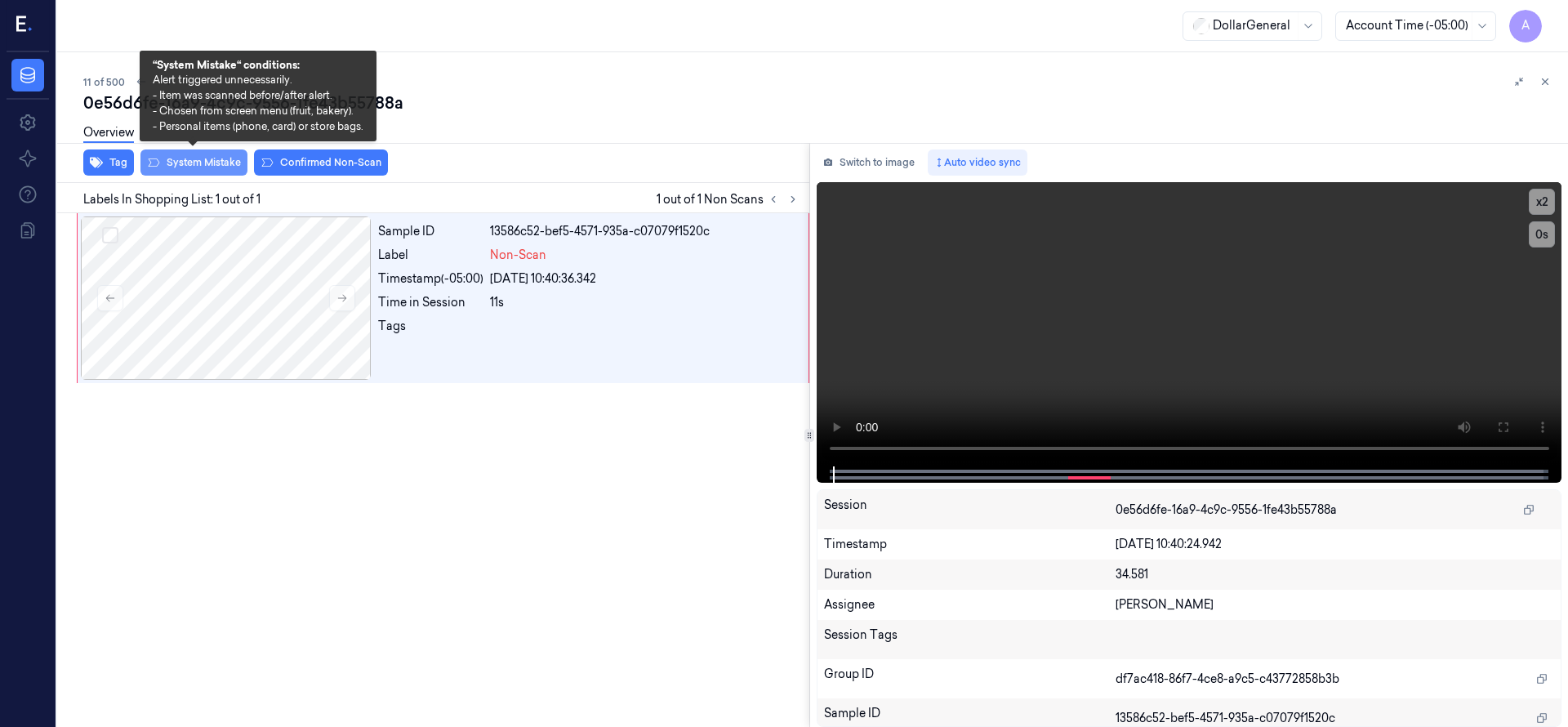
click at [203, 168] on button "System Mistake" at bounding box center [193, 162] width 107 height 26
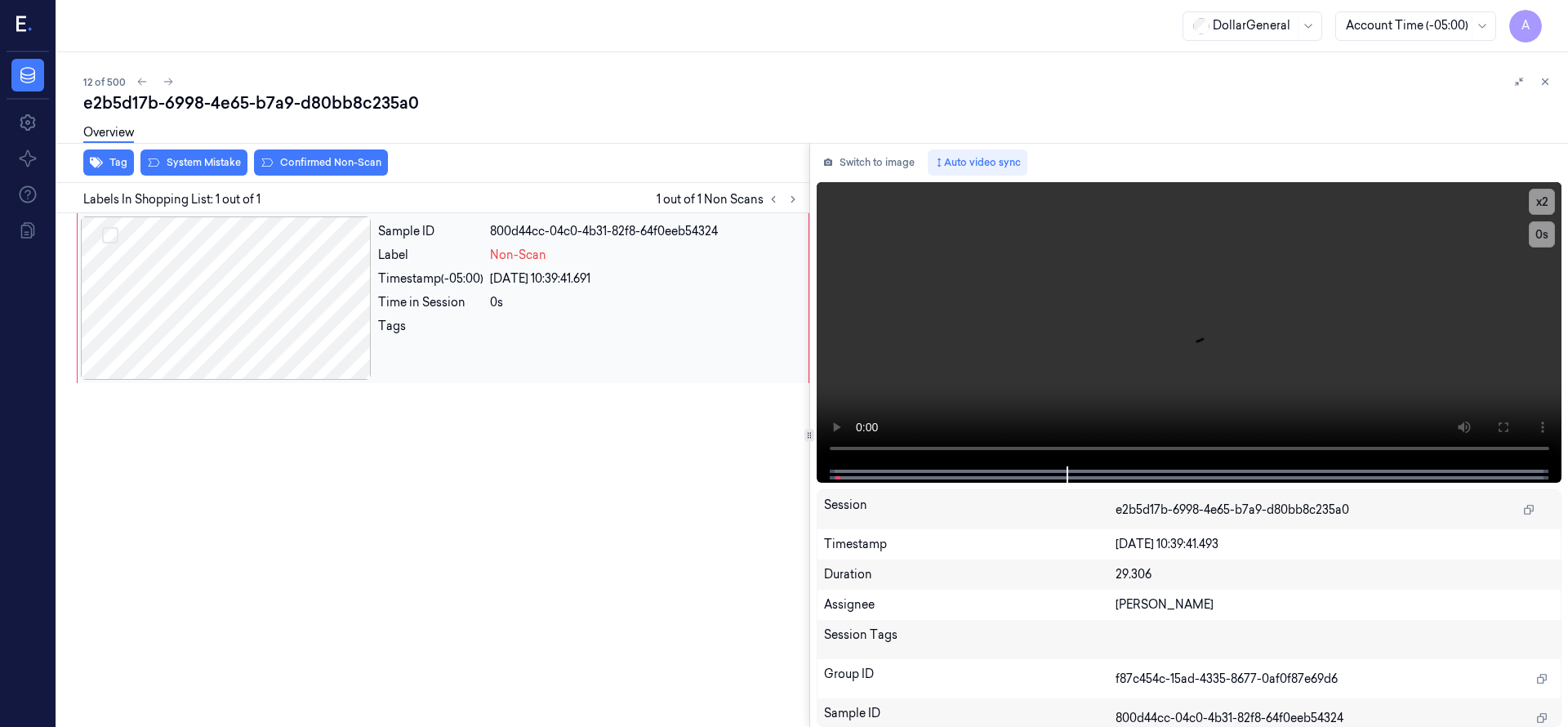
click at [217, 281] on div at bounding box center [225, 298] width 291 height 164
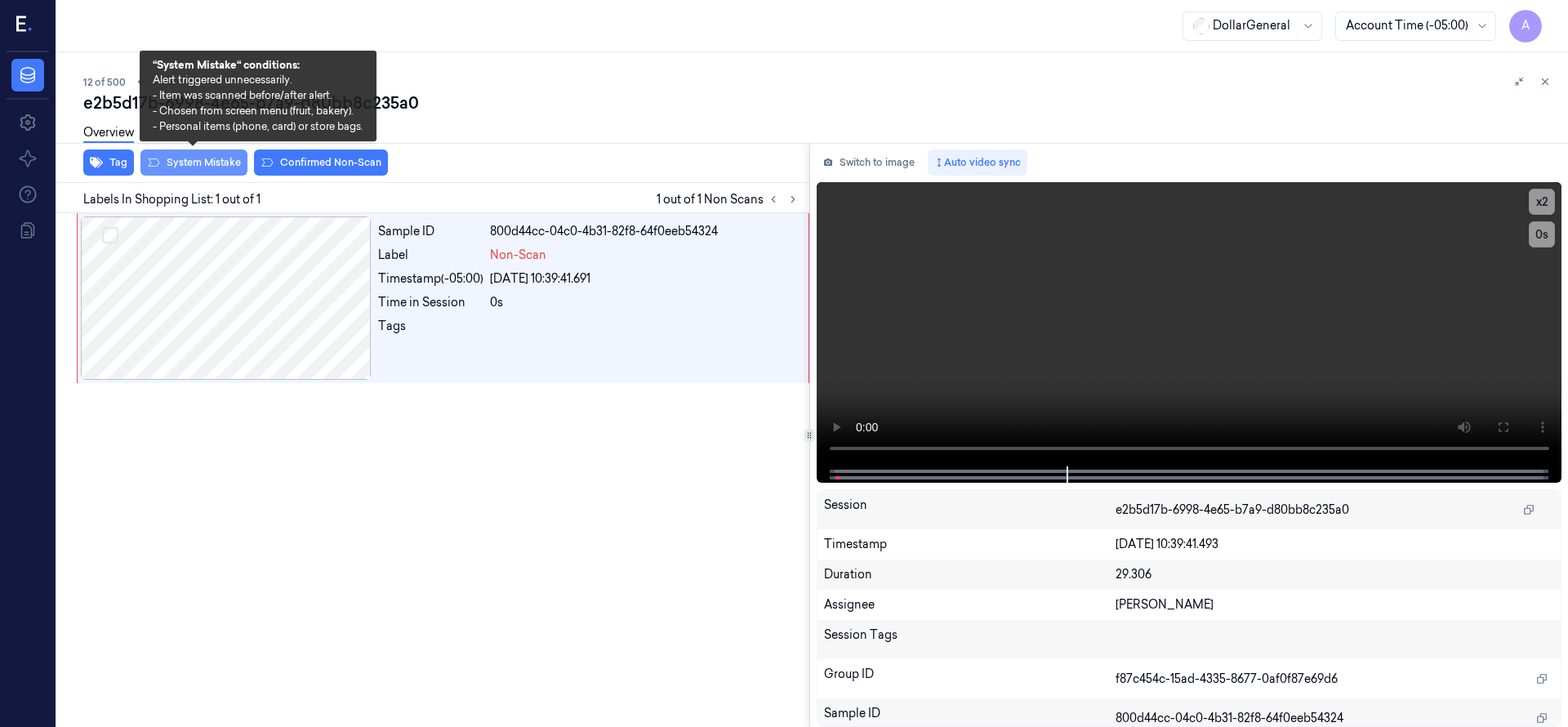
click at [198, 164] on button "System Mistake" at bounding box center [193, 162] width 107 height 26
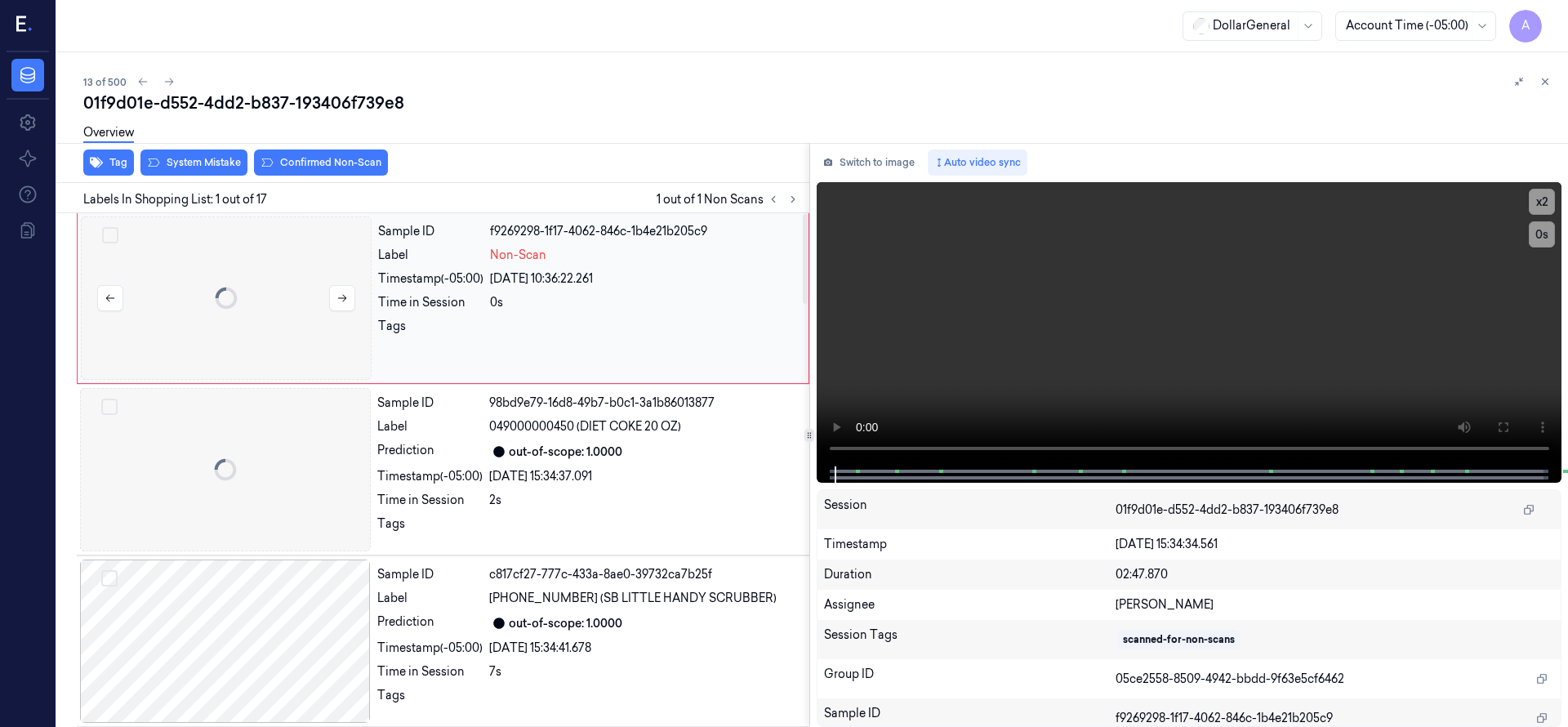
click at [213, 306] on div at bounding box center [225, 298] width 291 height 164
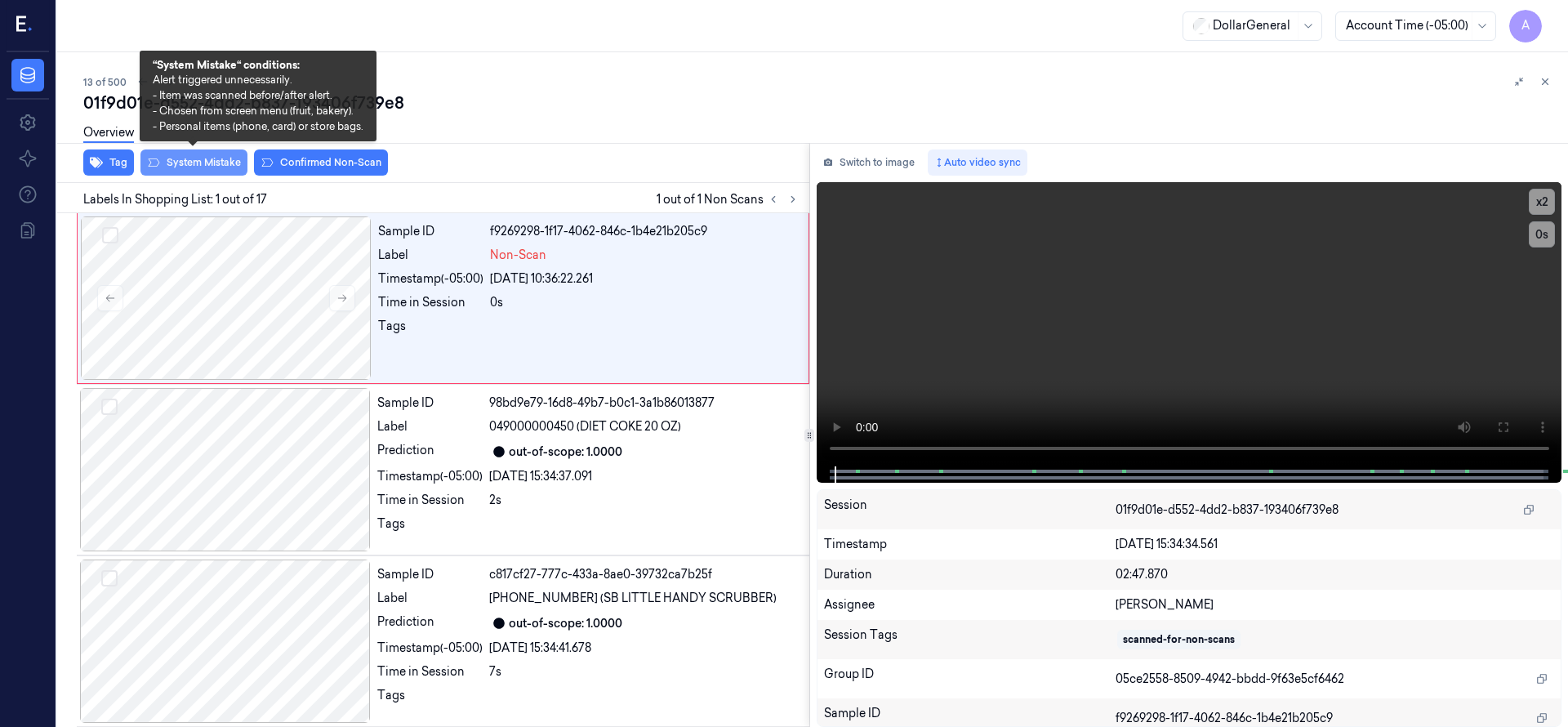
click at [206, 168] on button "System Mistake" at bounding box center [193, 162] width 107 height 26
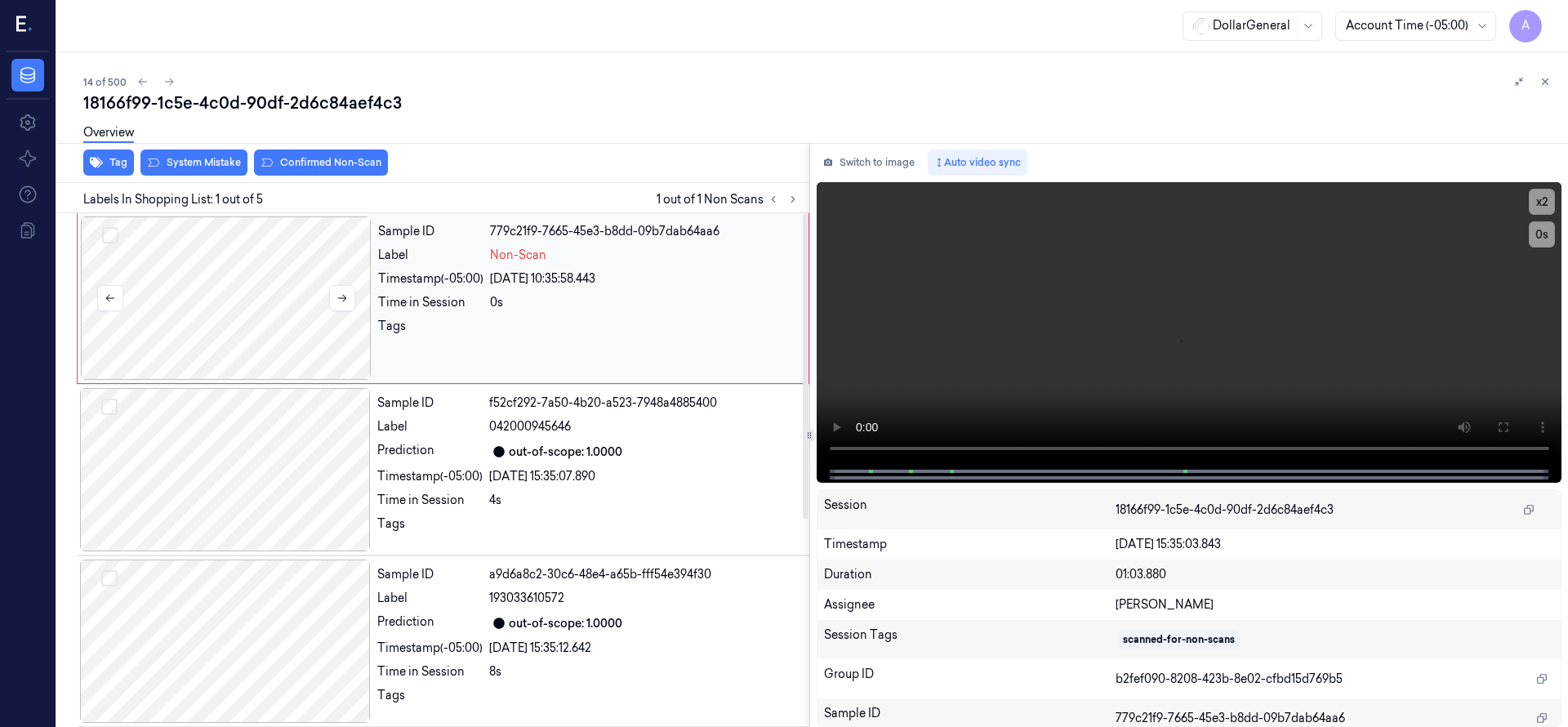
click at [257, 290] on div at bounding box center [225, 298] width 291 height 164
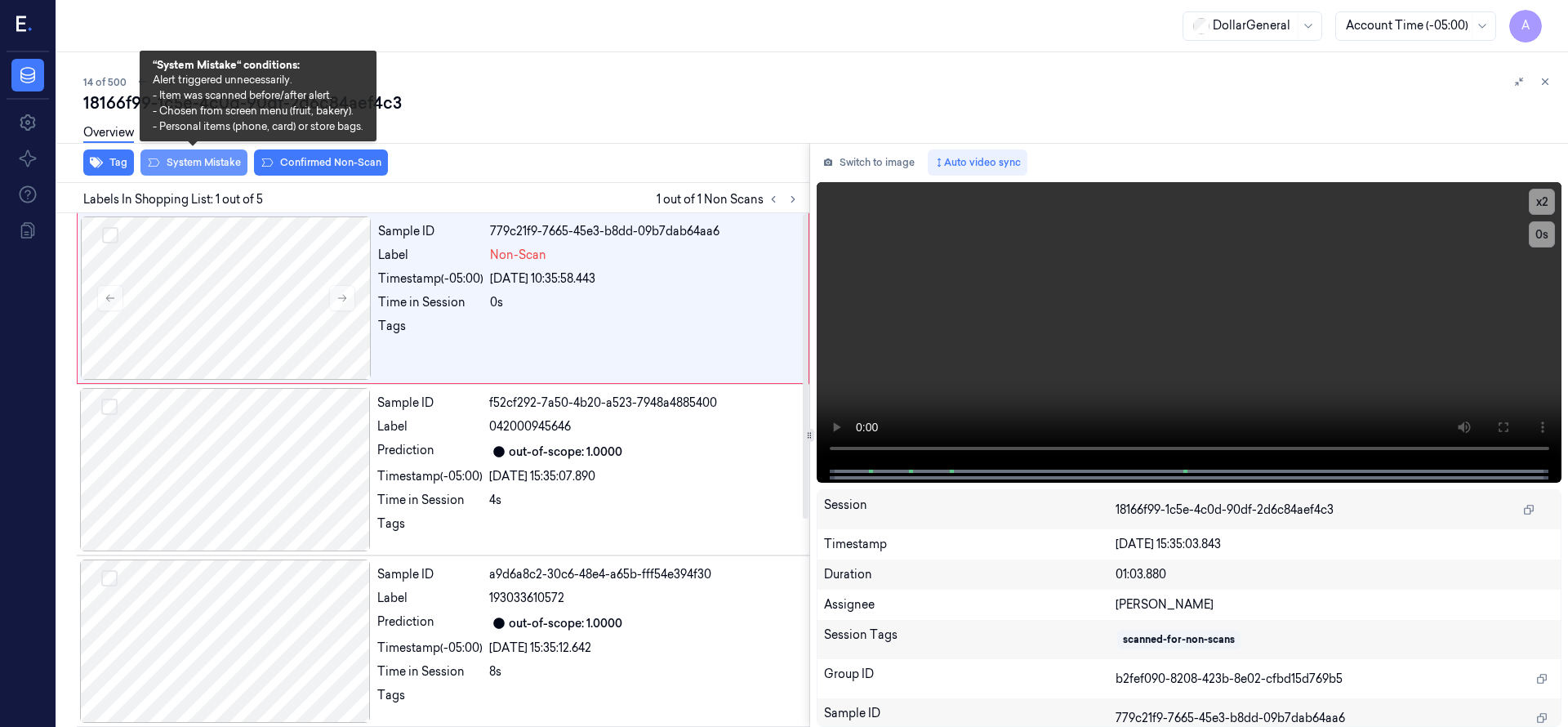
click at [232, 163] on button "System Mistake" at bounding box center [193, 162] width 107 height 26
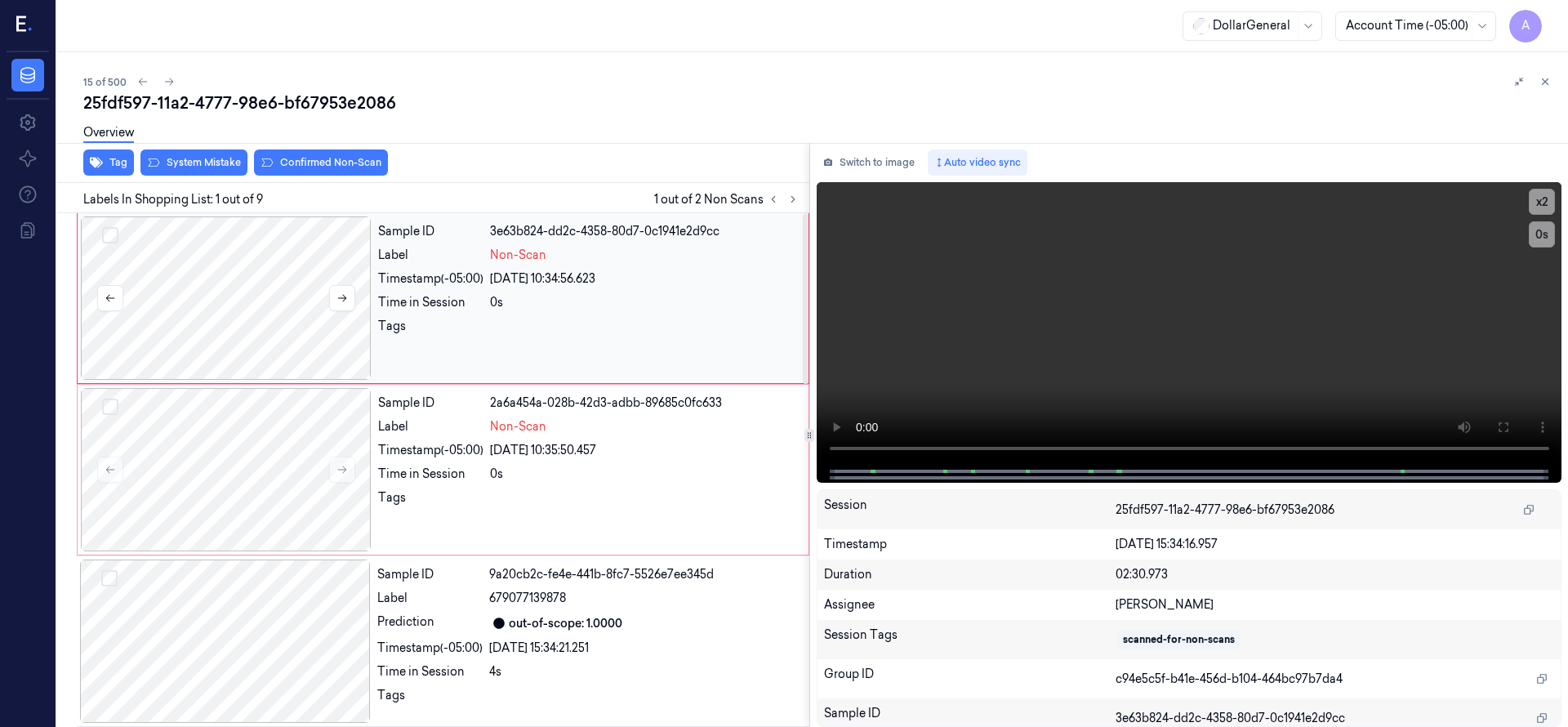
click at [221, 255] on div at bounding box center [225, 298] width 291 height 164
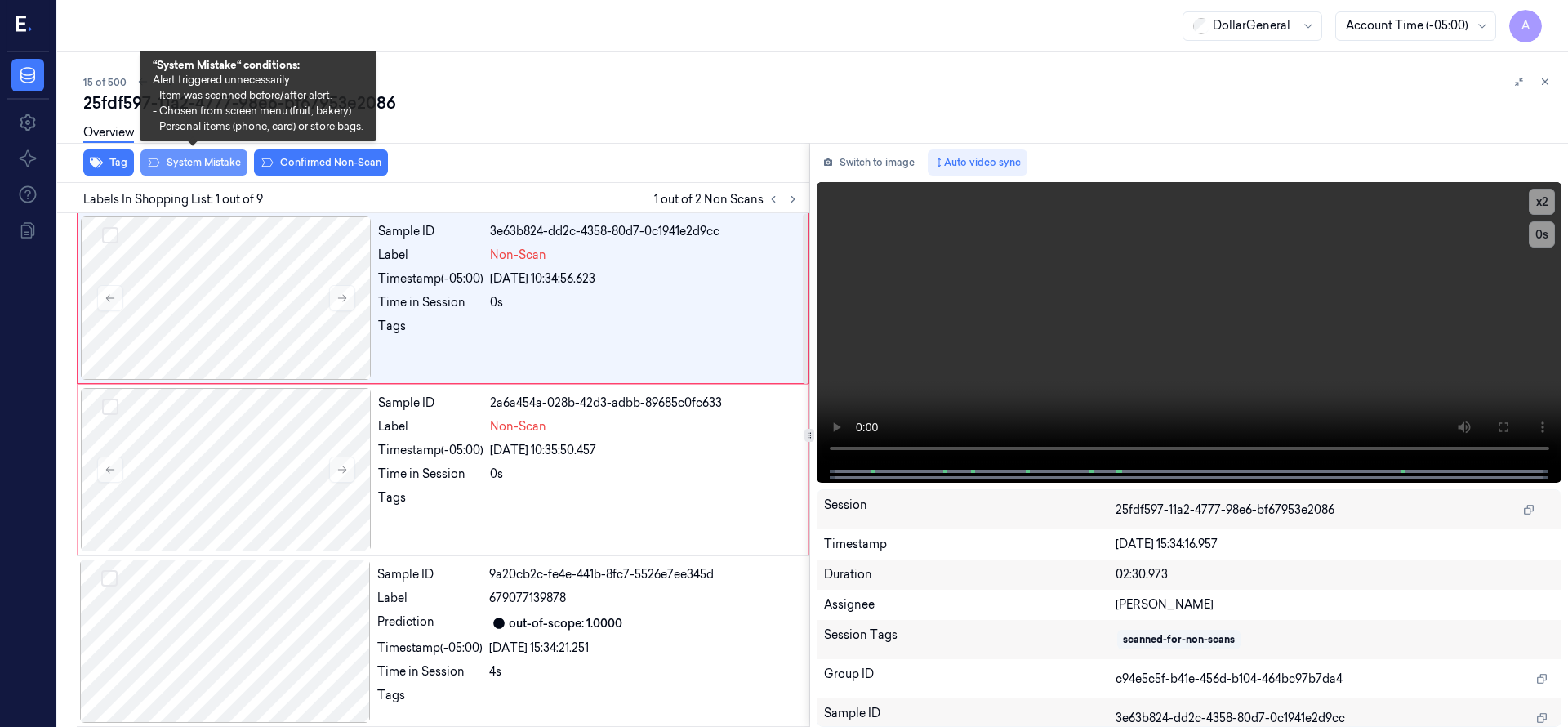
click at [176, 158] on button "System Mistake" at bounding box center [193, 162] width 107 height 26
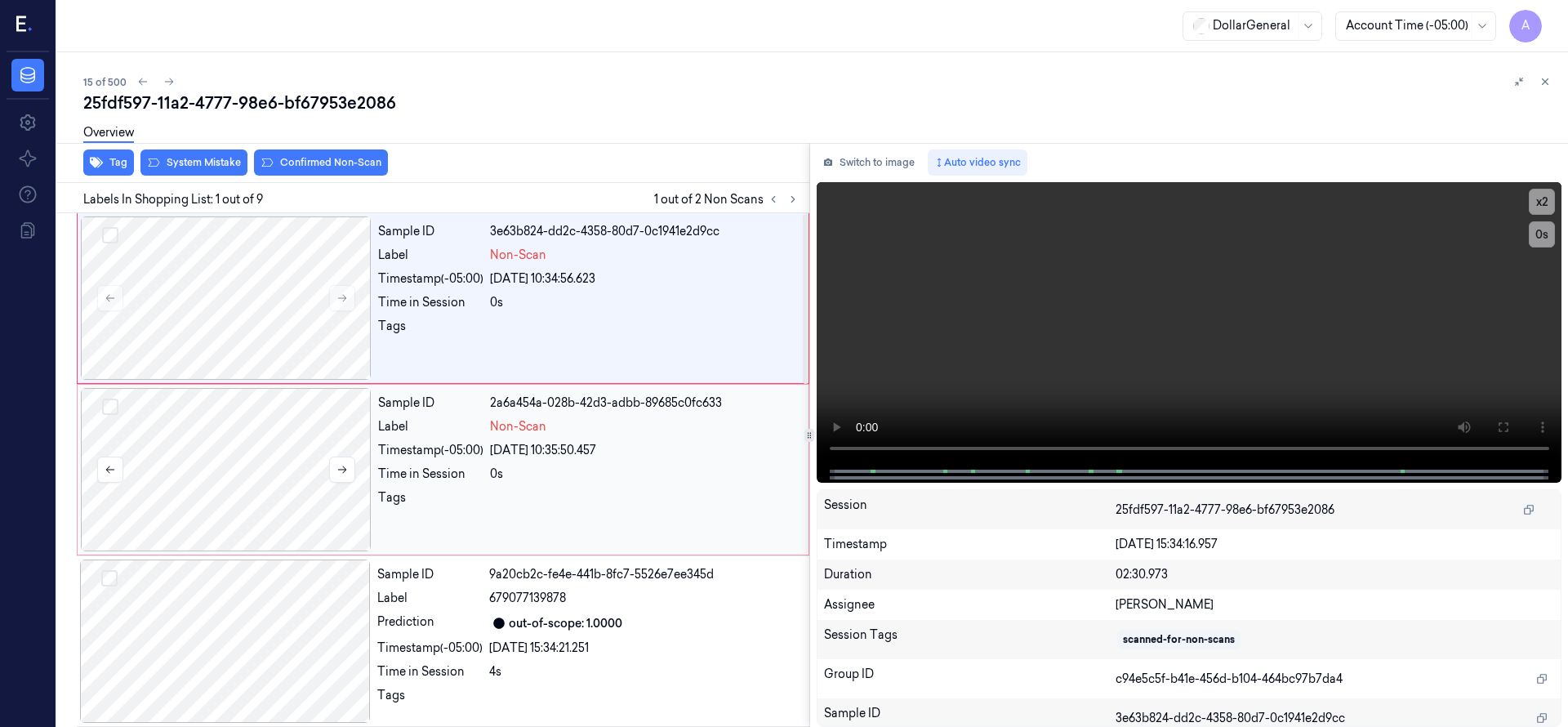
click at [239, 404] on div at bounding box center [225, 469] width 291 height 164
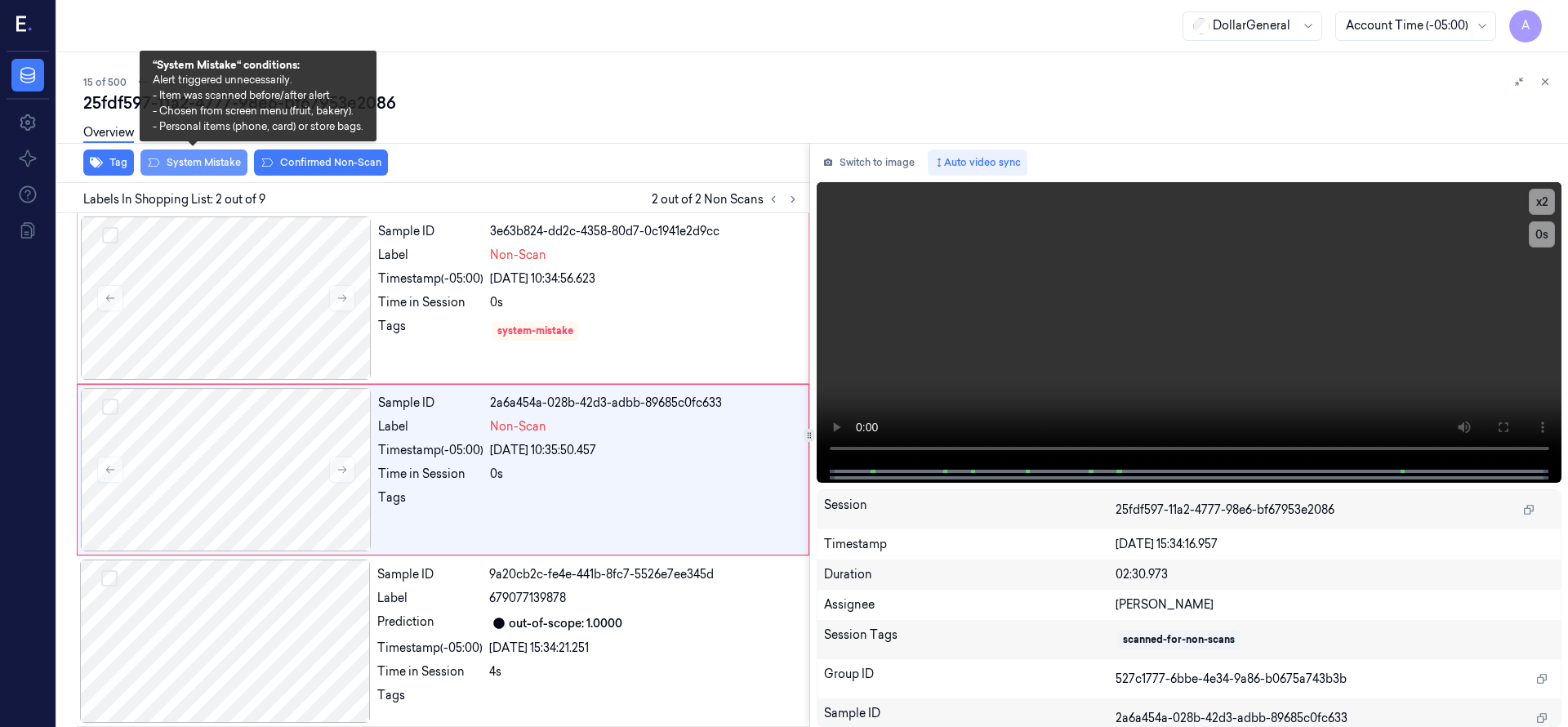
click at [204, 170] on button "System Mistake" at bounding box center [193, 162] width 107 height 26
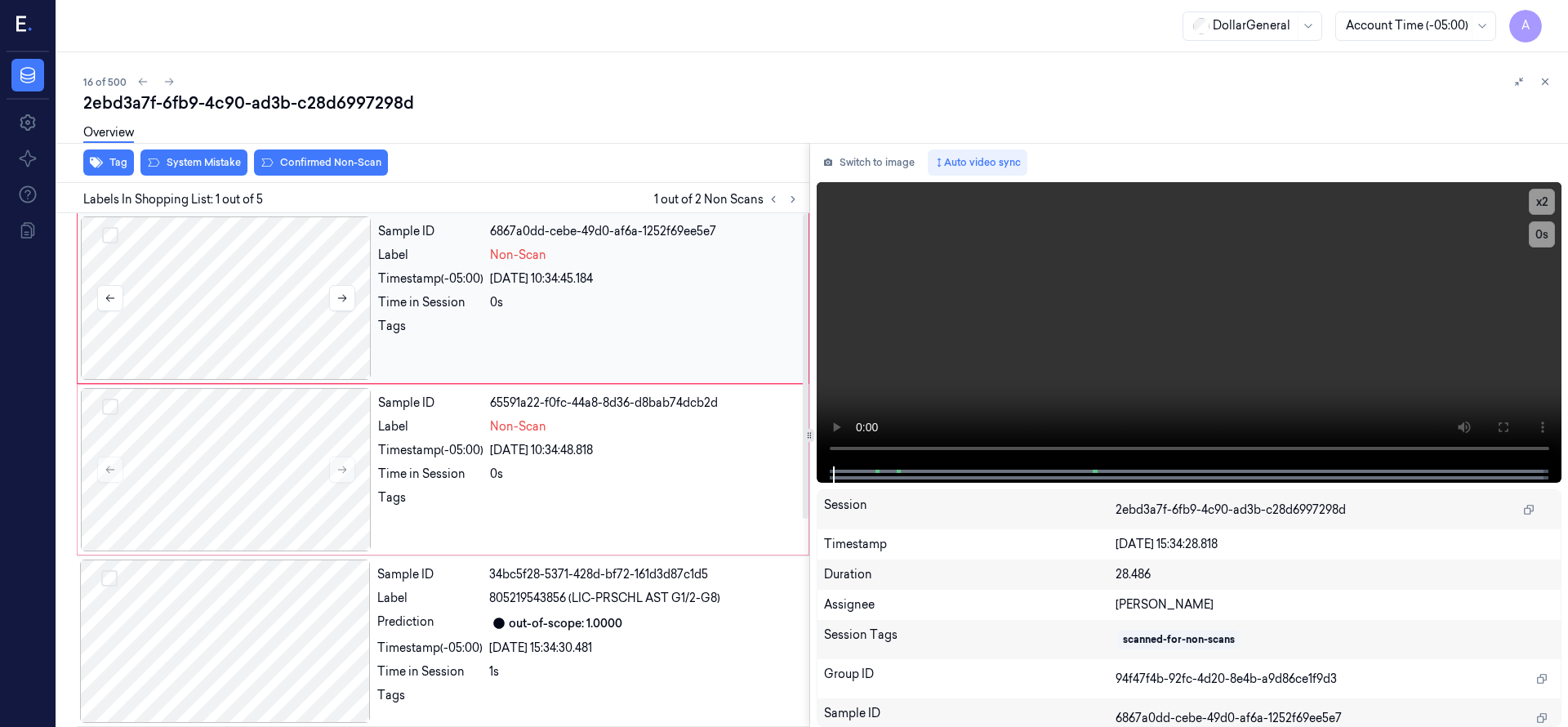
click at [117, 230] on button "Select row" at bounding box center [110, 235] width 17 height 17
click at [115, 403] on button "Select row" at bounding box center [110, 407] width 17 height 17
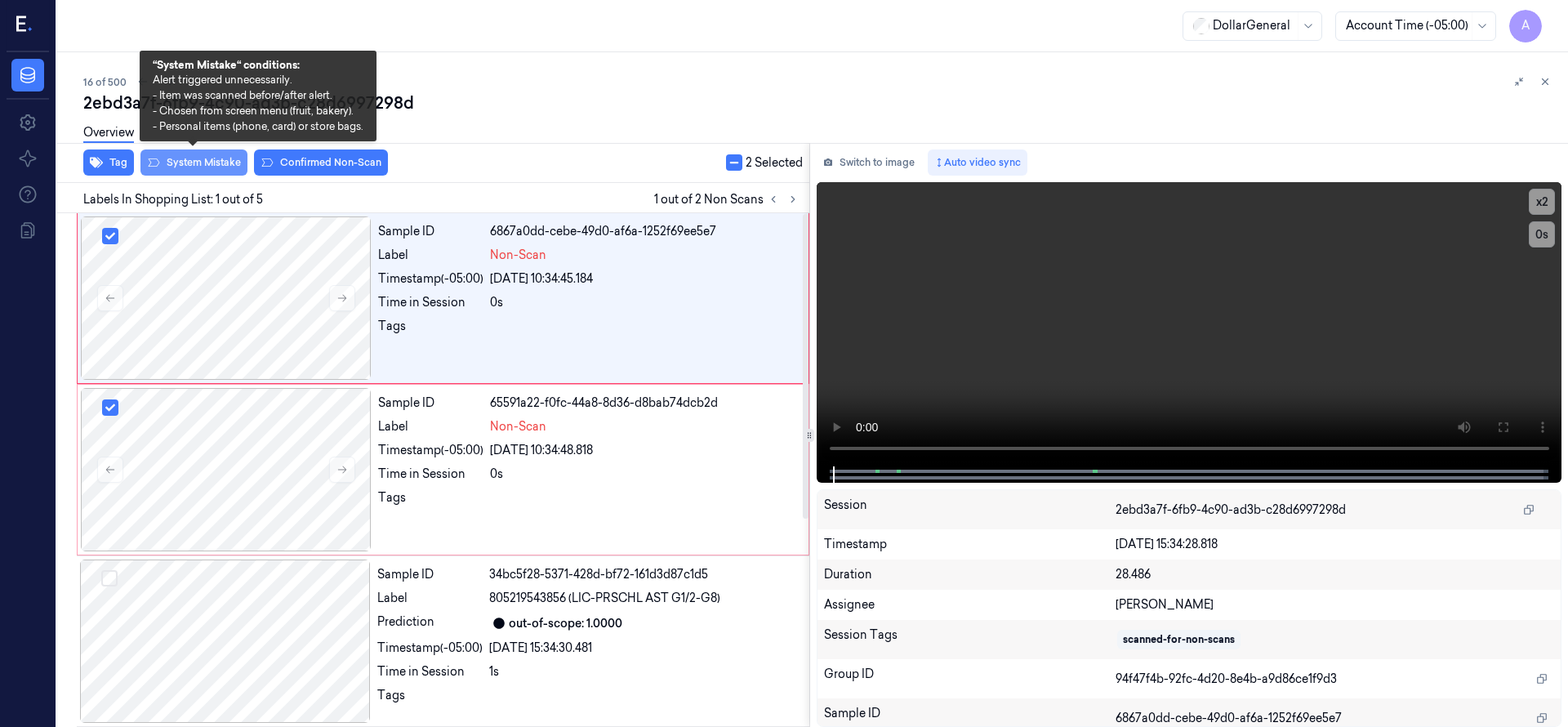
click at [197, 169] on button "System Mistake" at bounding box center [193, 162] width 107 height 26
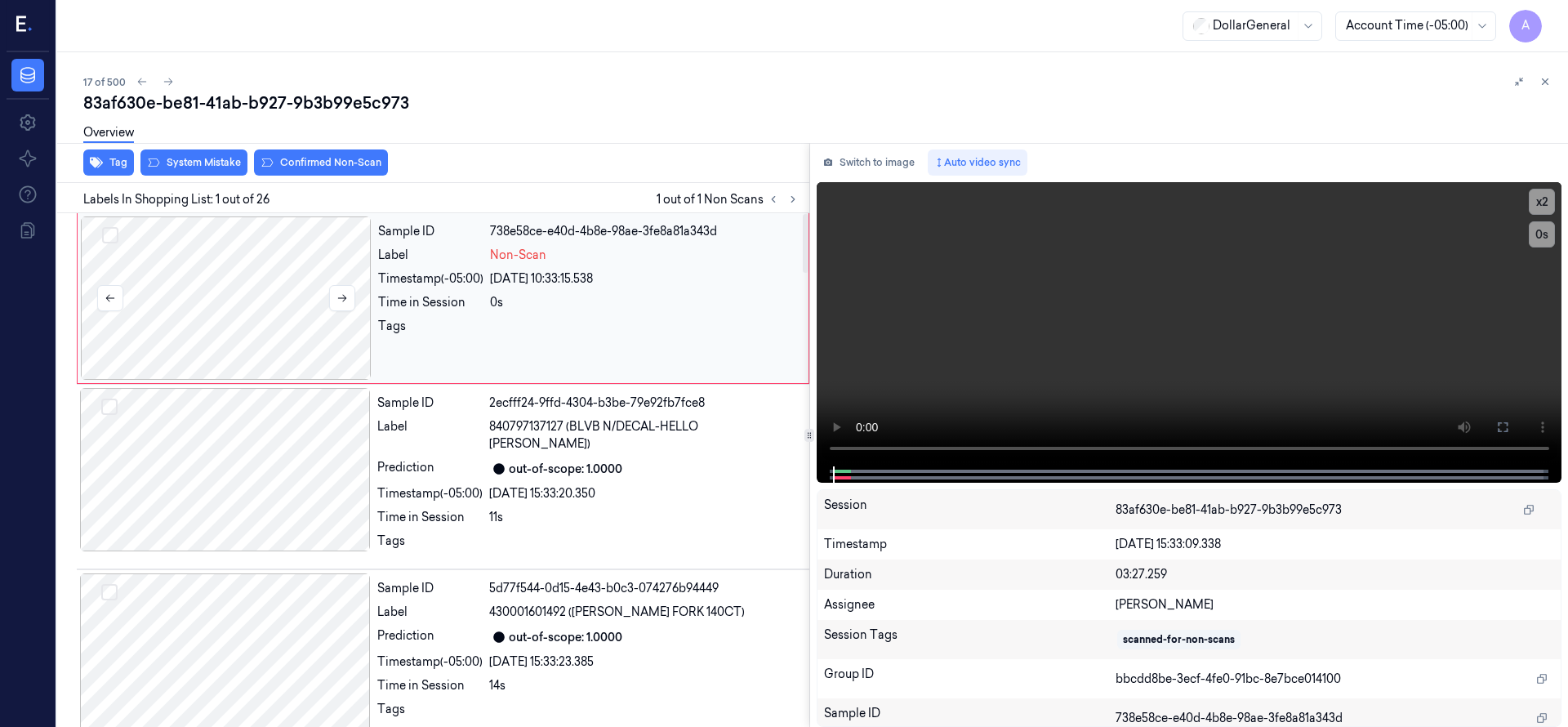
click at [227, 270] on div at bounding box center [225, 298] width 291 height 164
click at [241, 292] on div at bounding box center [225, 298] width 291 height 164
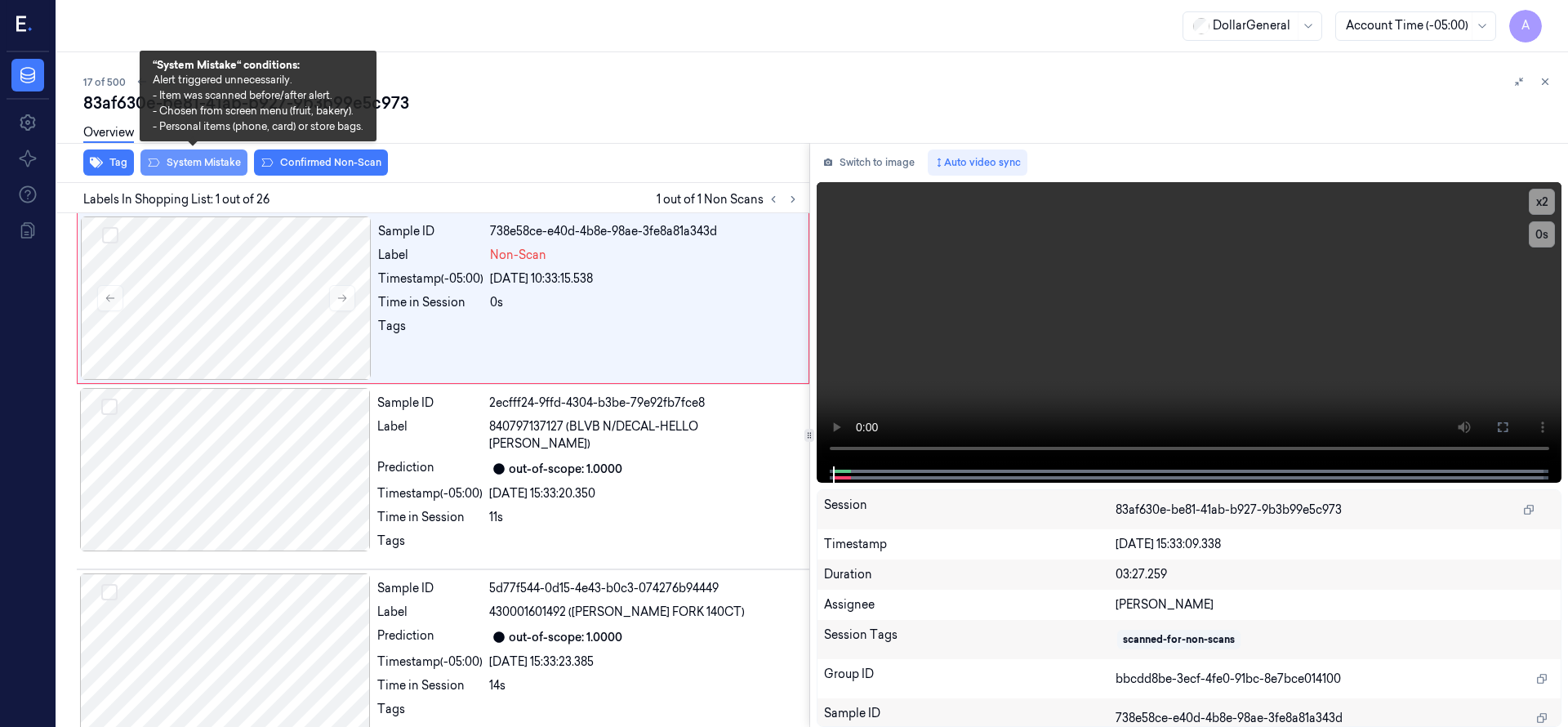
click at [214, 156] on button "System Mistake" at bounding box center [193, 162] width 107 height 26
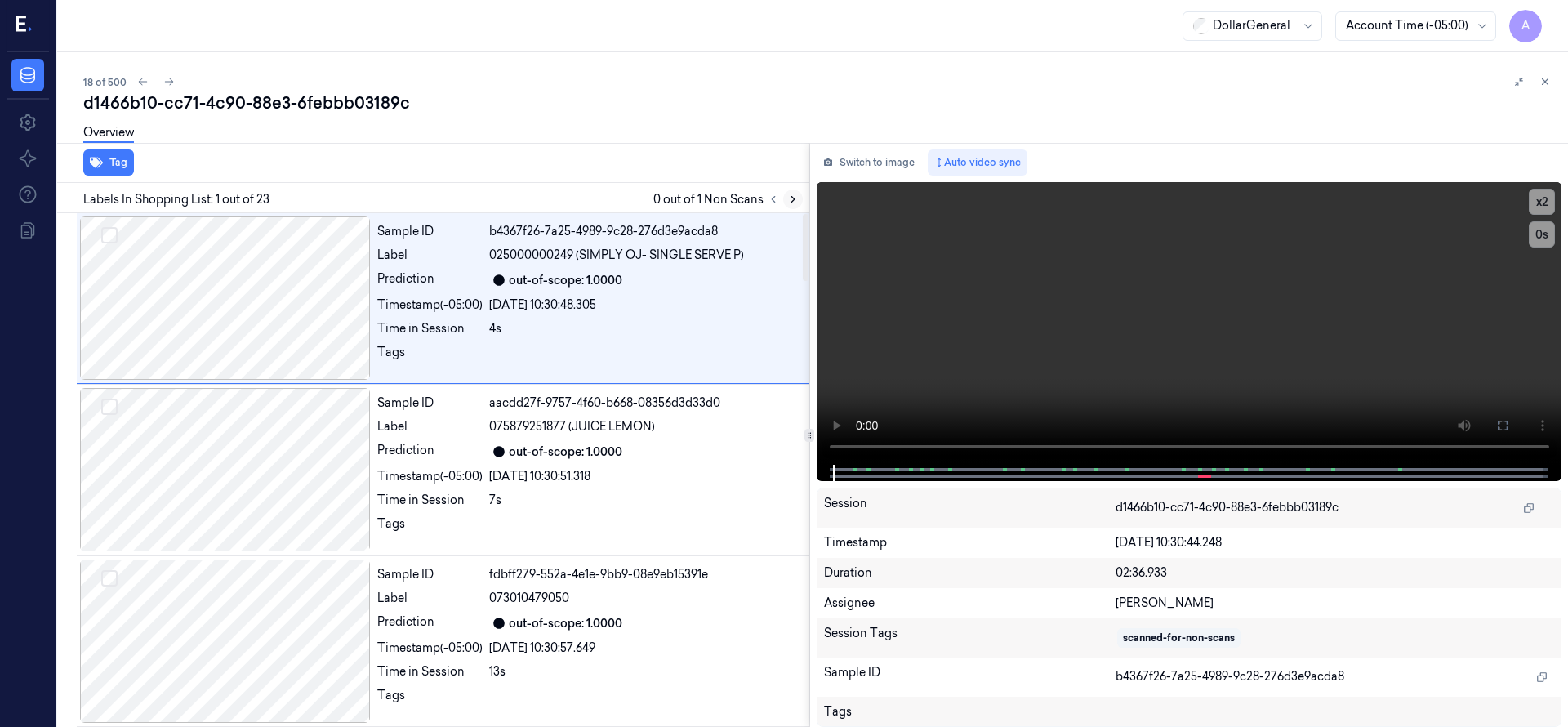
click at [792, 193] on icon at bounding box center [793, 199] width 12 height 12
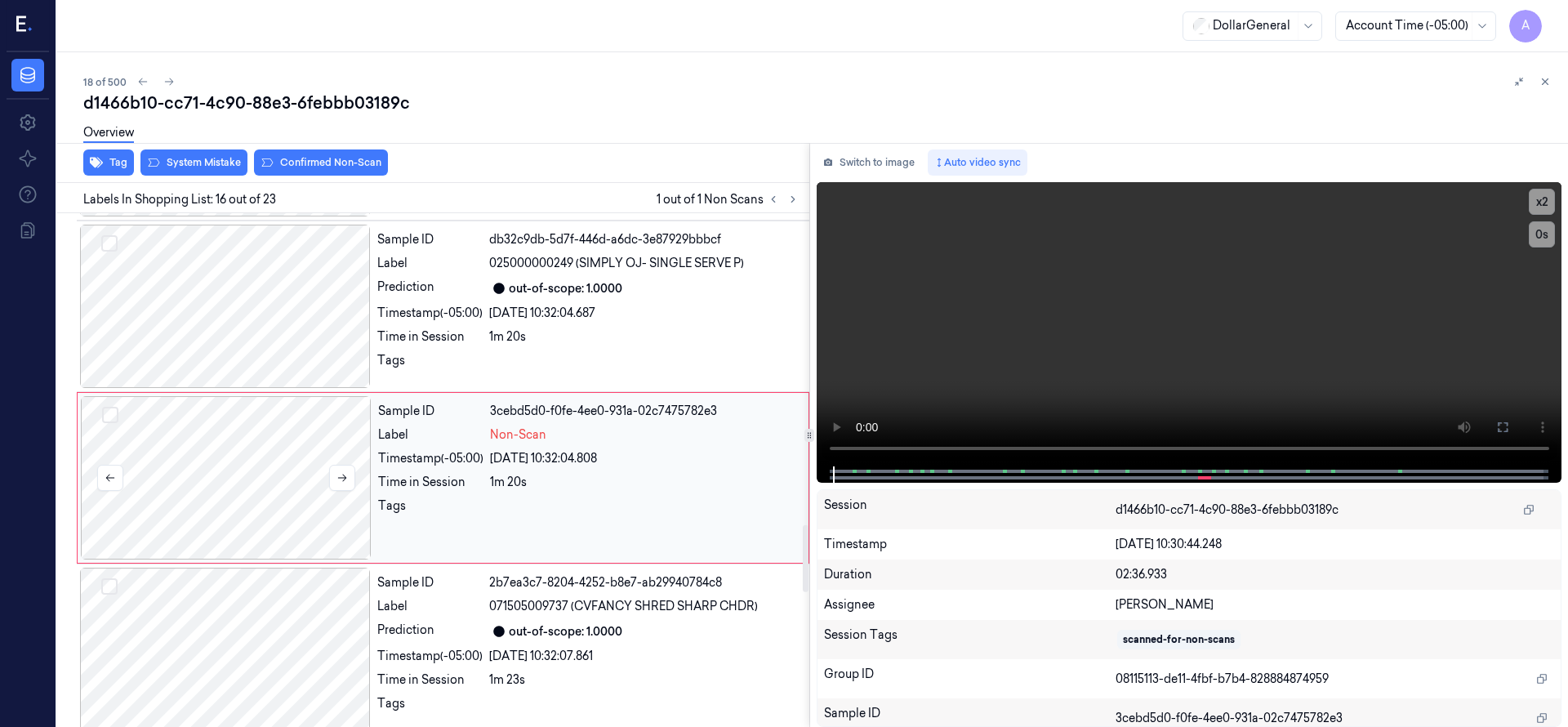
scroll to position [2399, 0]
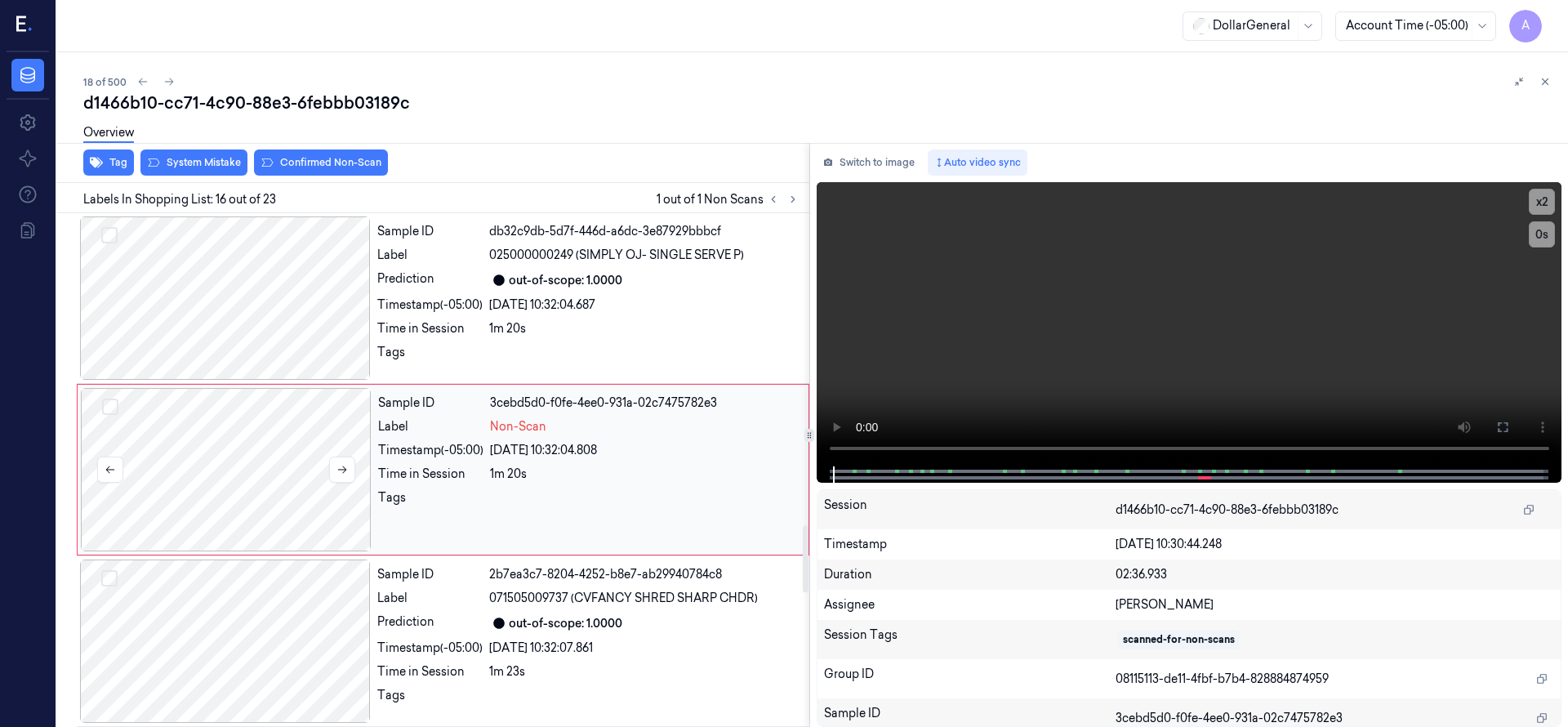
click at [284, 489] on div at bounding box center [225, 469] width 291 height 164
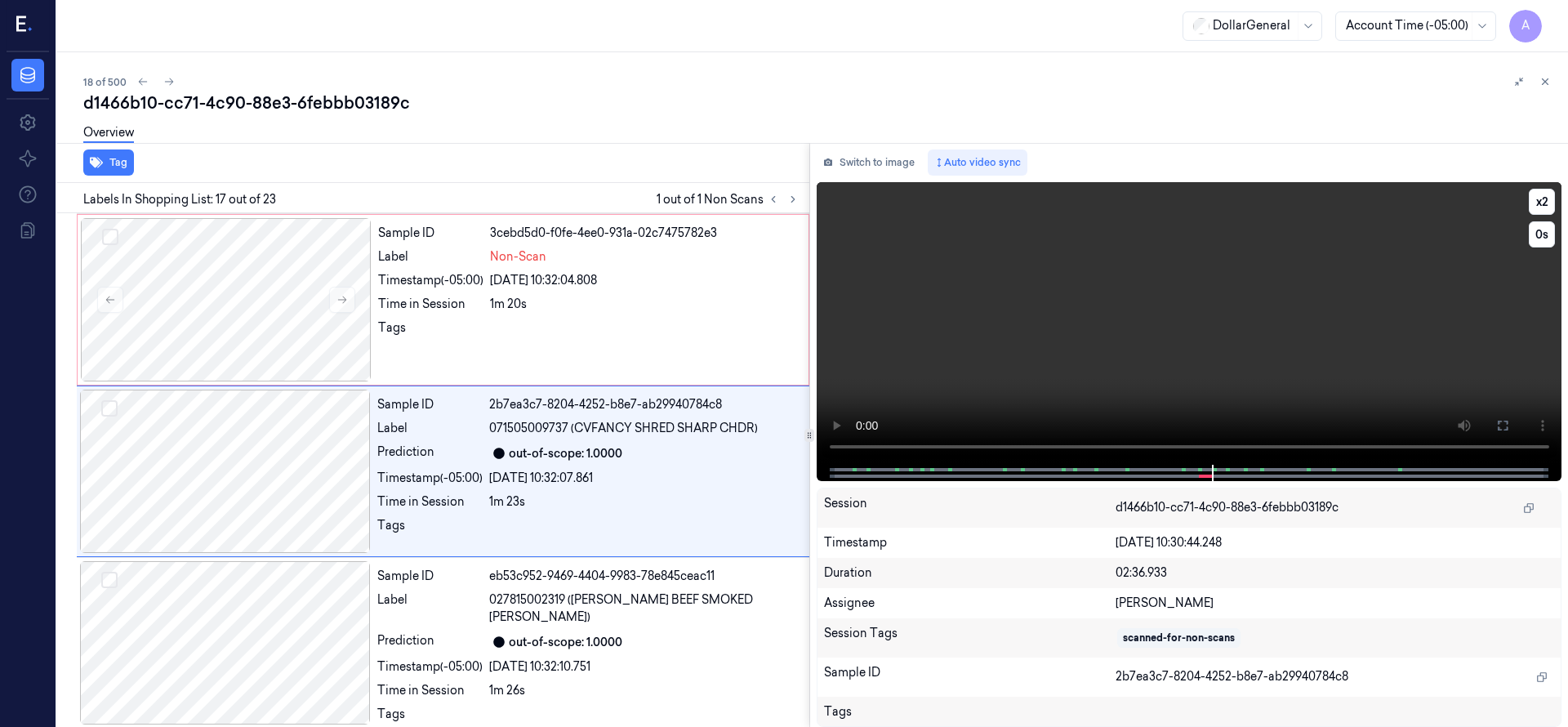
scroll to position [2571, 0]
click at [265, 325] on div at bounding box center [225, 298] width 291 height 164
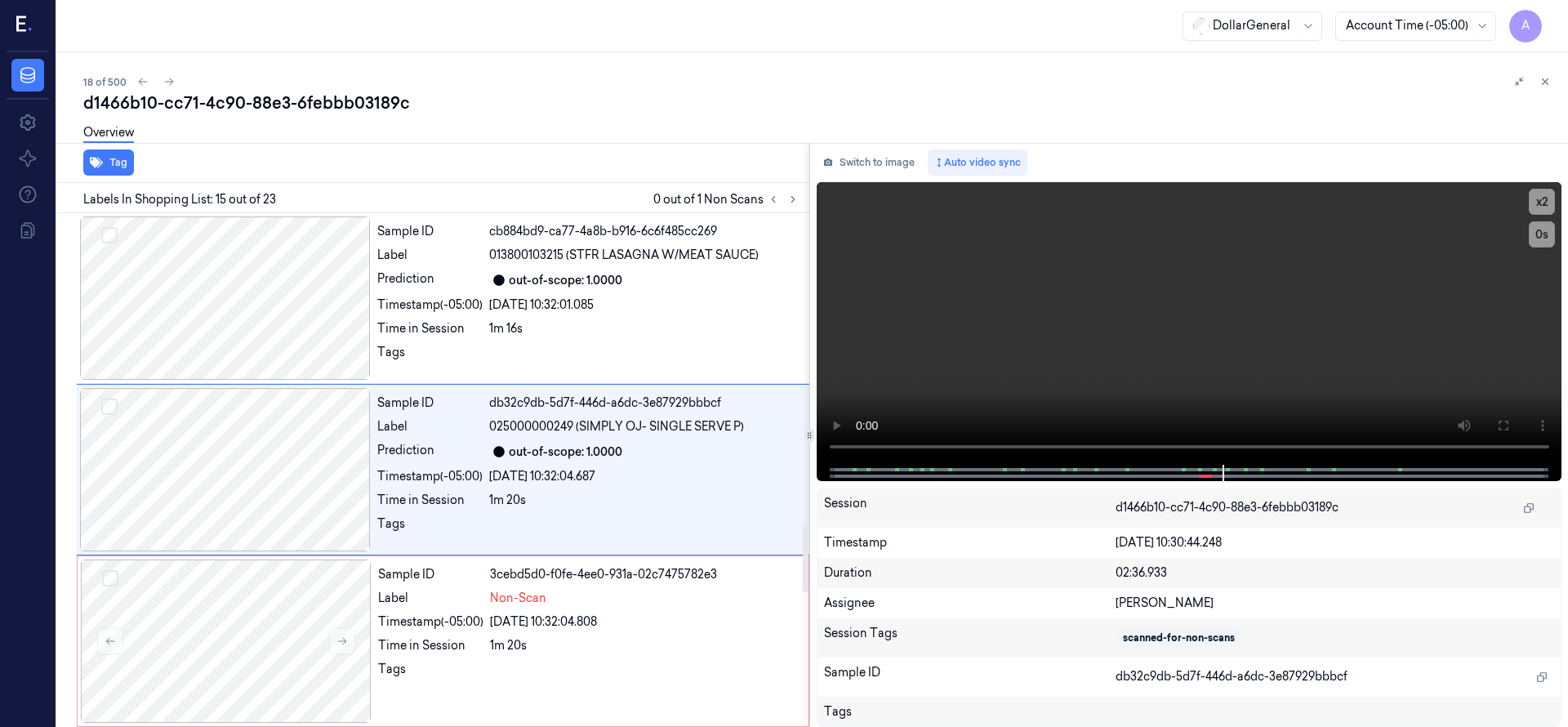
click at [192, 171] on div "Tag" at bounding box center [430, 163] width 759 height 40
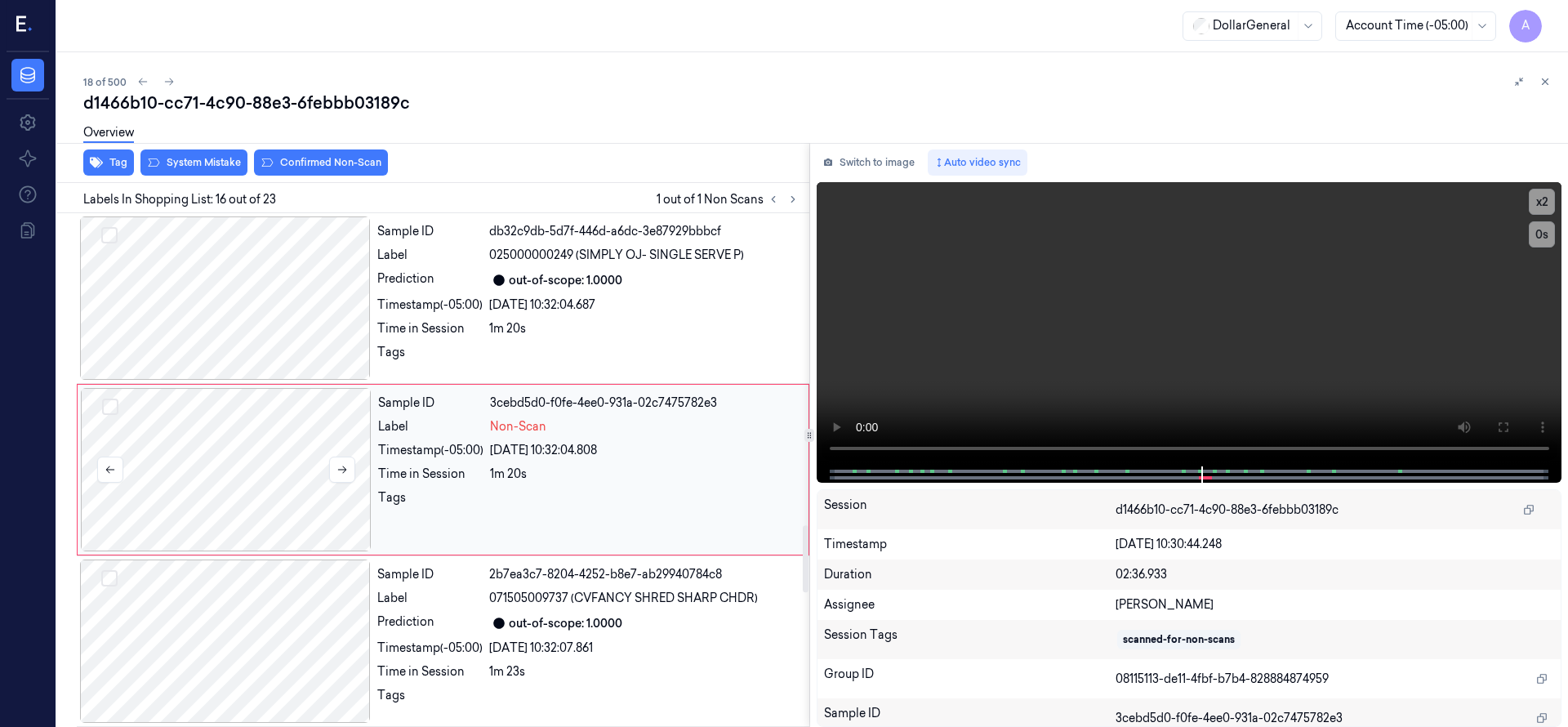
click at [226, 421] on div at bounding box center [225, 469] width 291 height 164
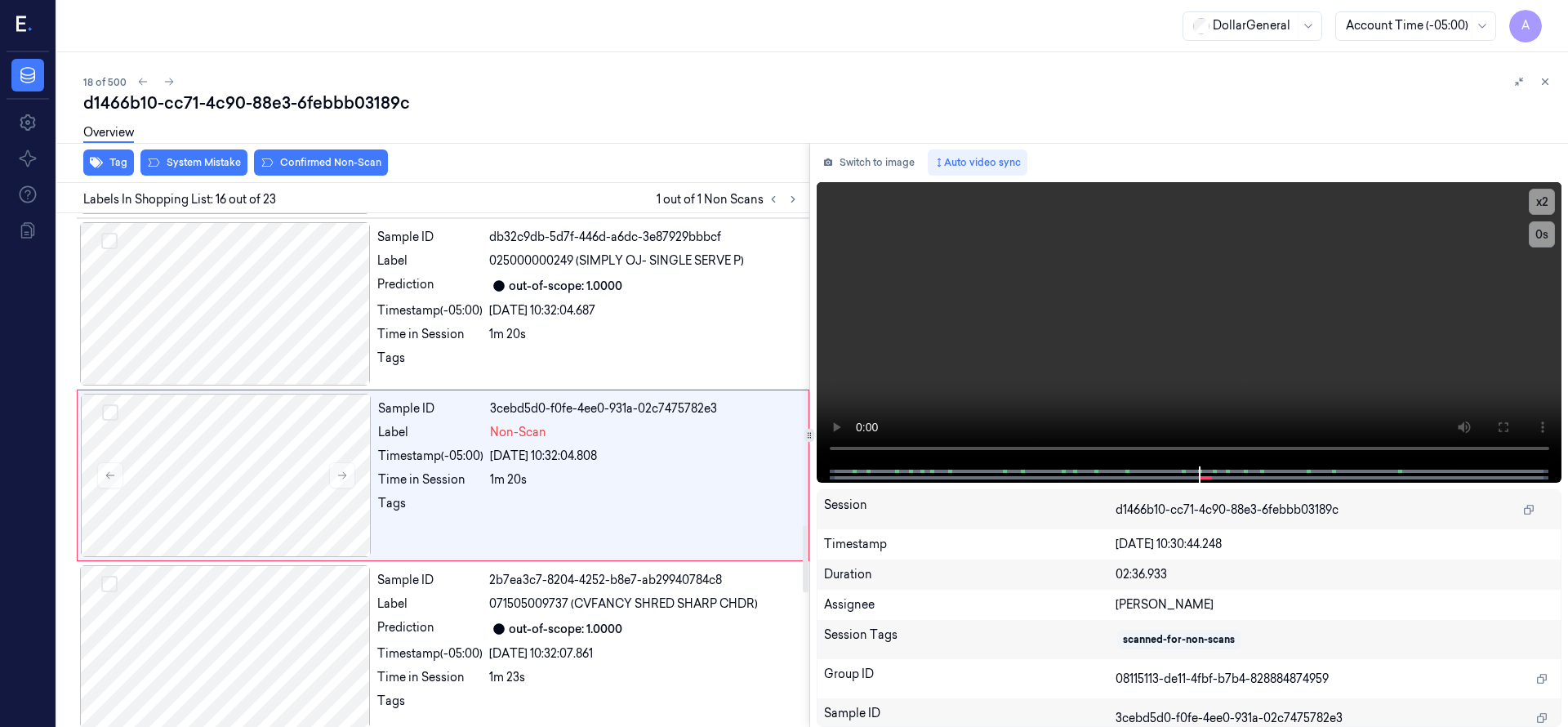
scroll to position [2399, 0]
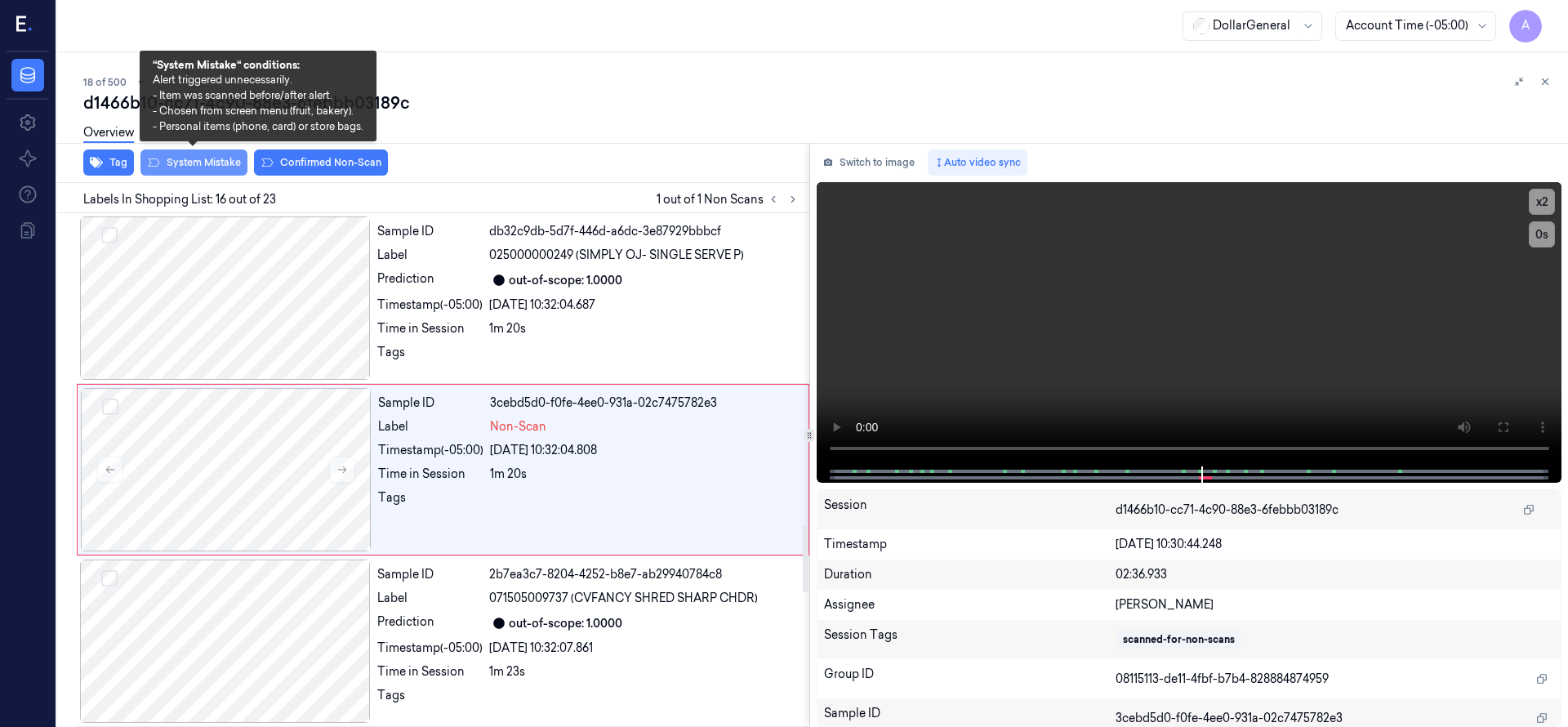
click at [199, 169] on button "System Mistake" at bounding box center [193, 162] width 107 height 26
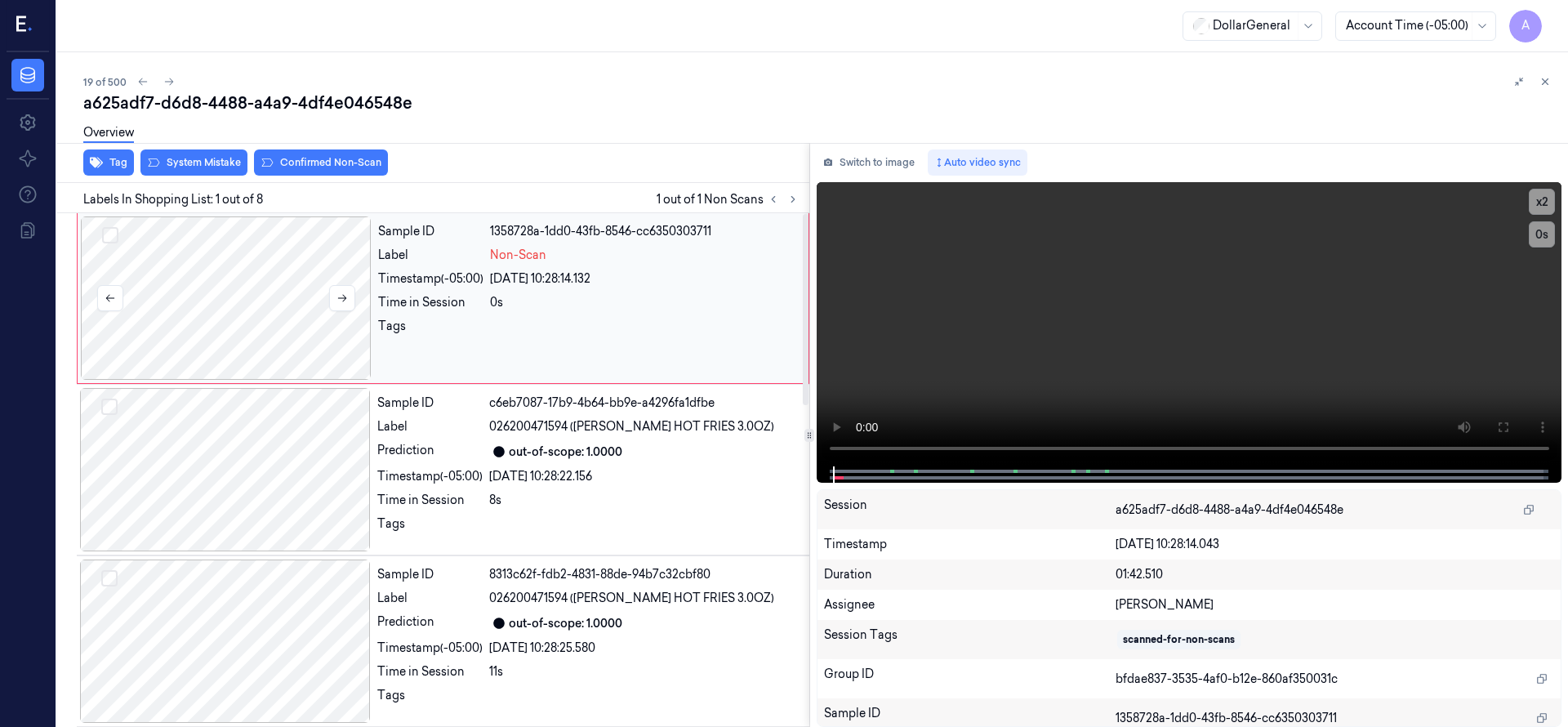
click at [221, 281] on div at bounding box center [225, 298] width 291 height 164
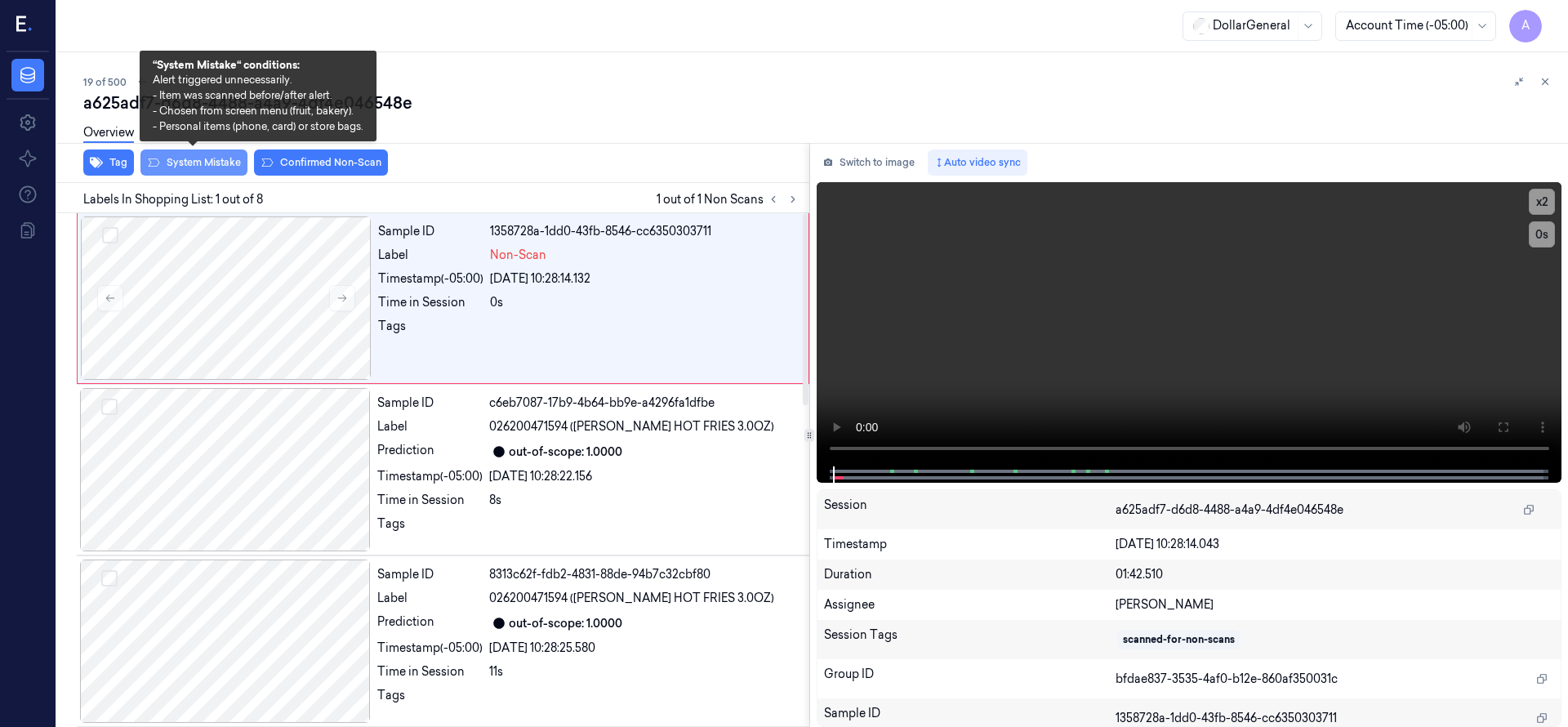
click at [214, 158] on button "System Mistake" at bounding box center [193, 162] width 107 height 26
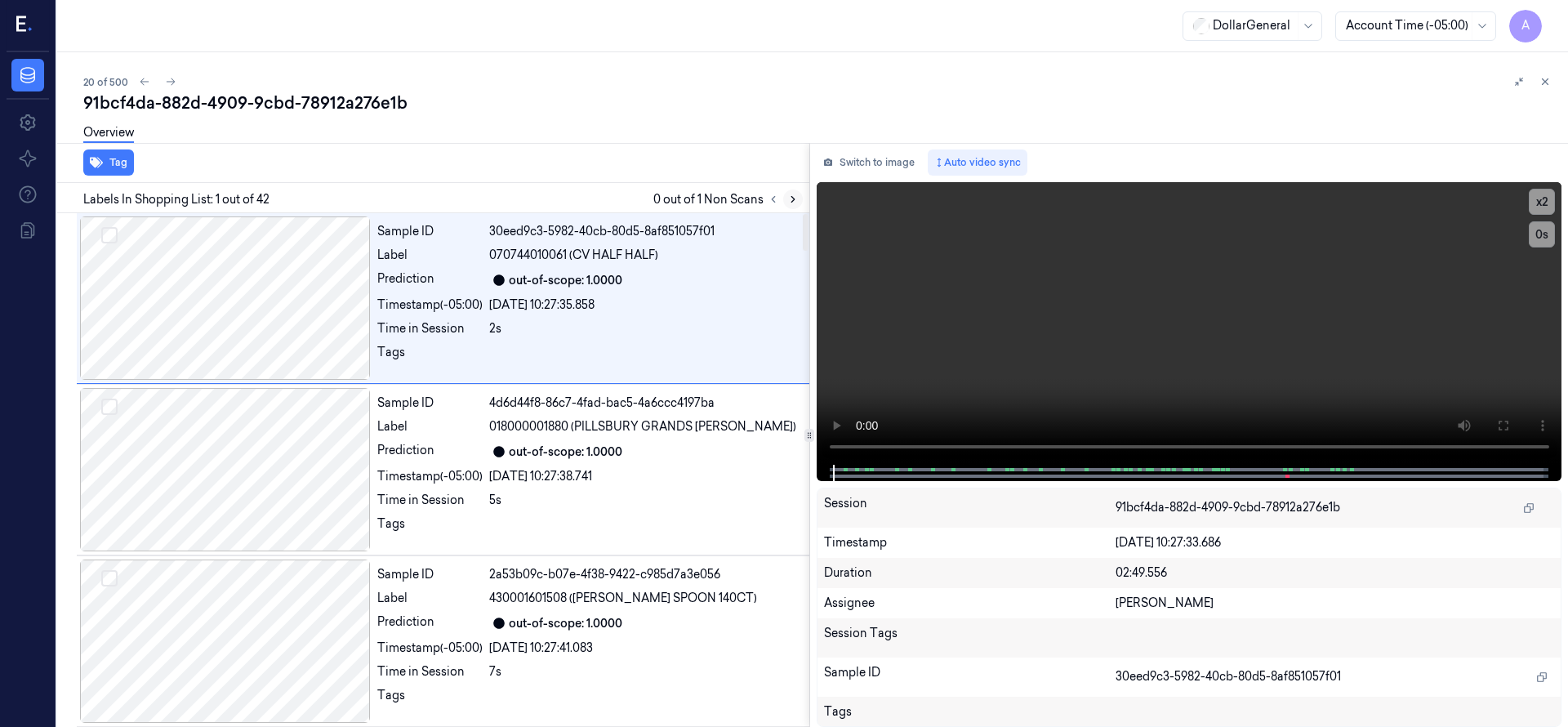
click at [796, 195] on icon at bounding box center [793, 199] width 12 height 12
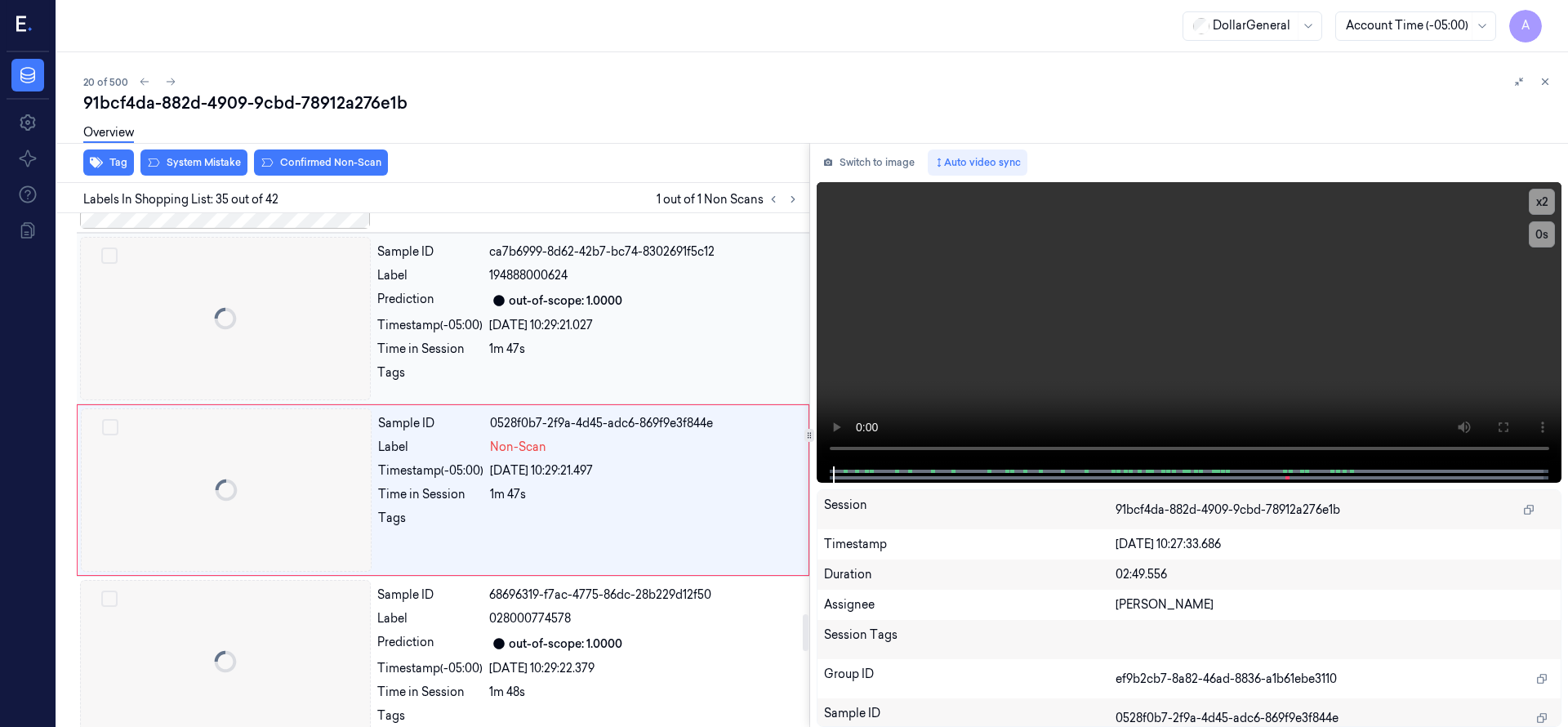
scroll to position [5657, 0]
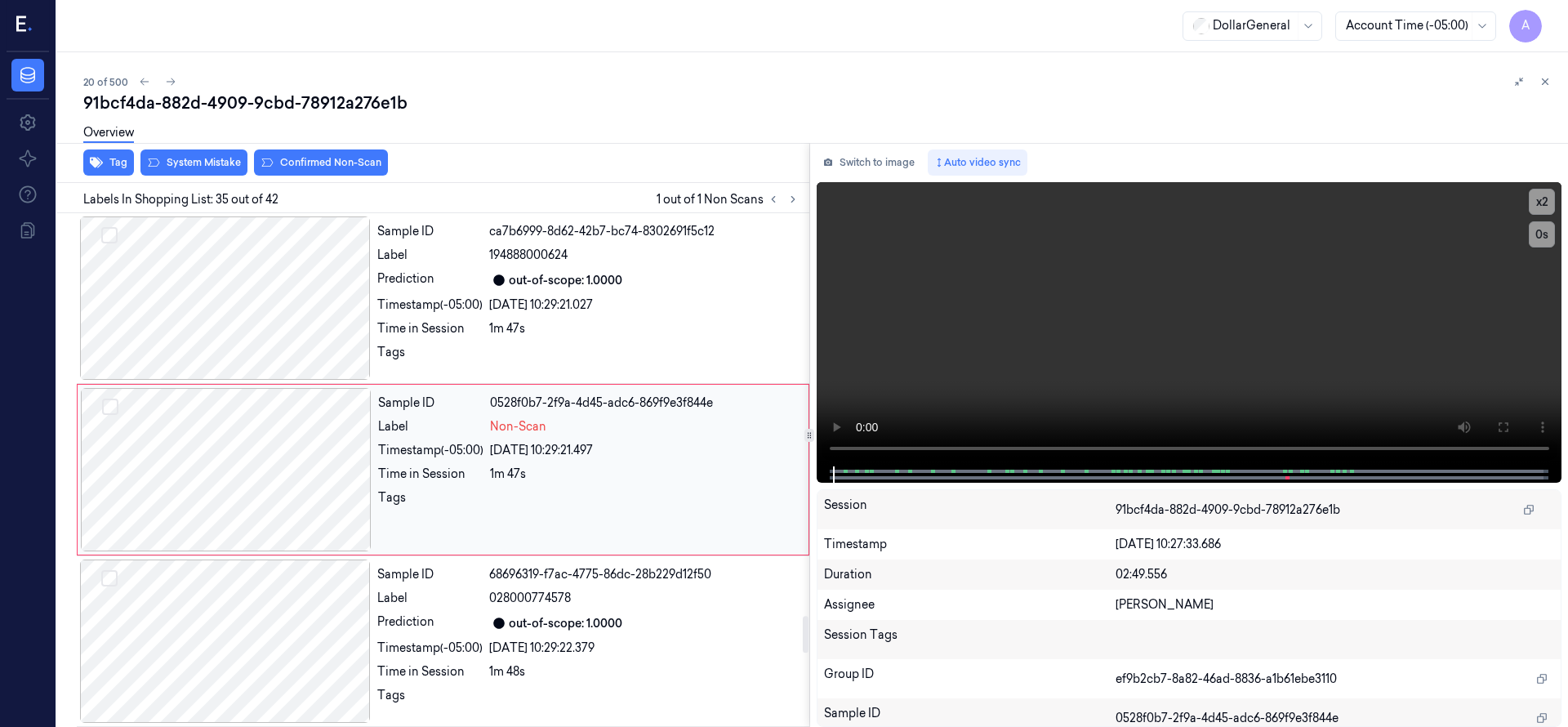
click at [213, 464] on div at bounding box center [225, 469] width 291 height 164
click at [240, 484] on div at bounding box center [225, 469] width 291 height 164
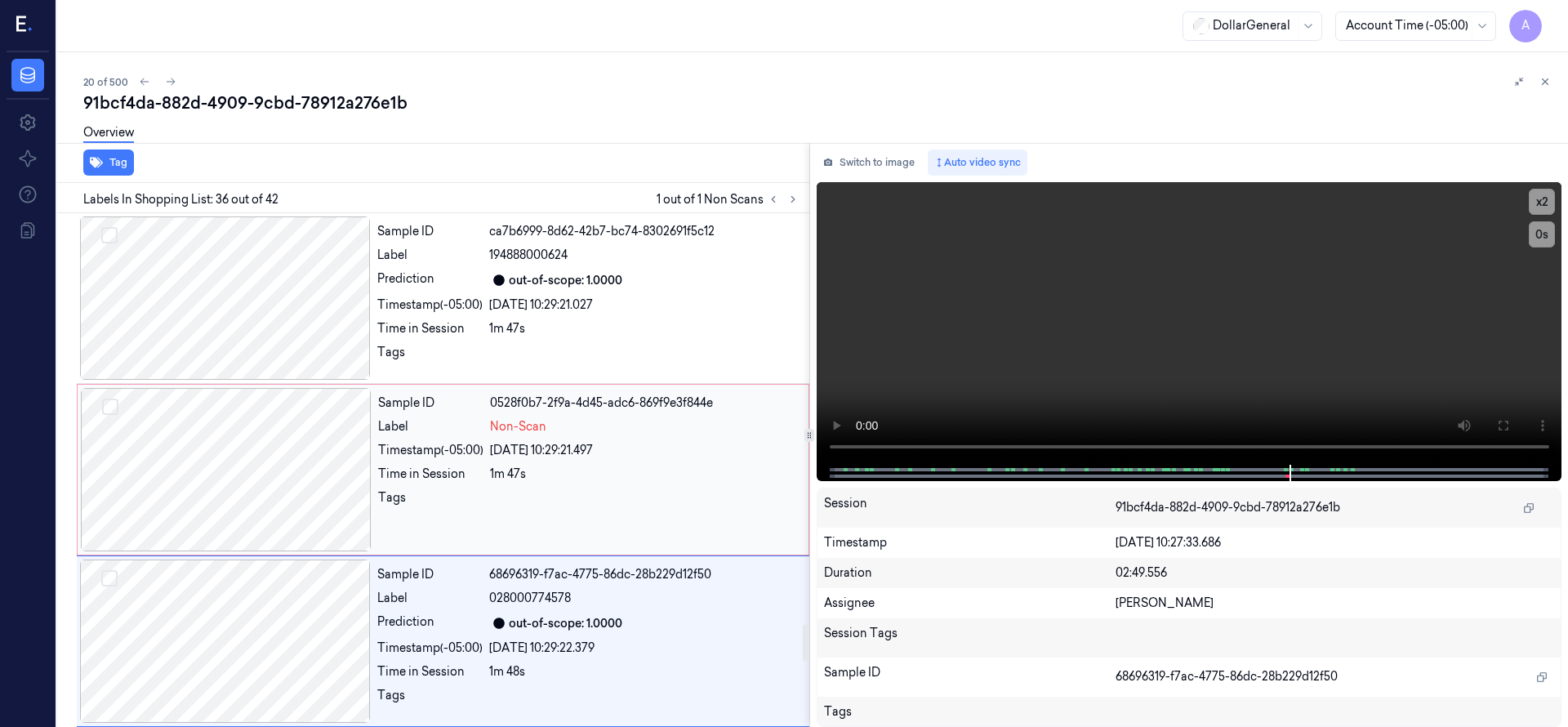
scroll to position [5829, 0]
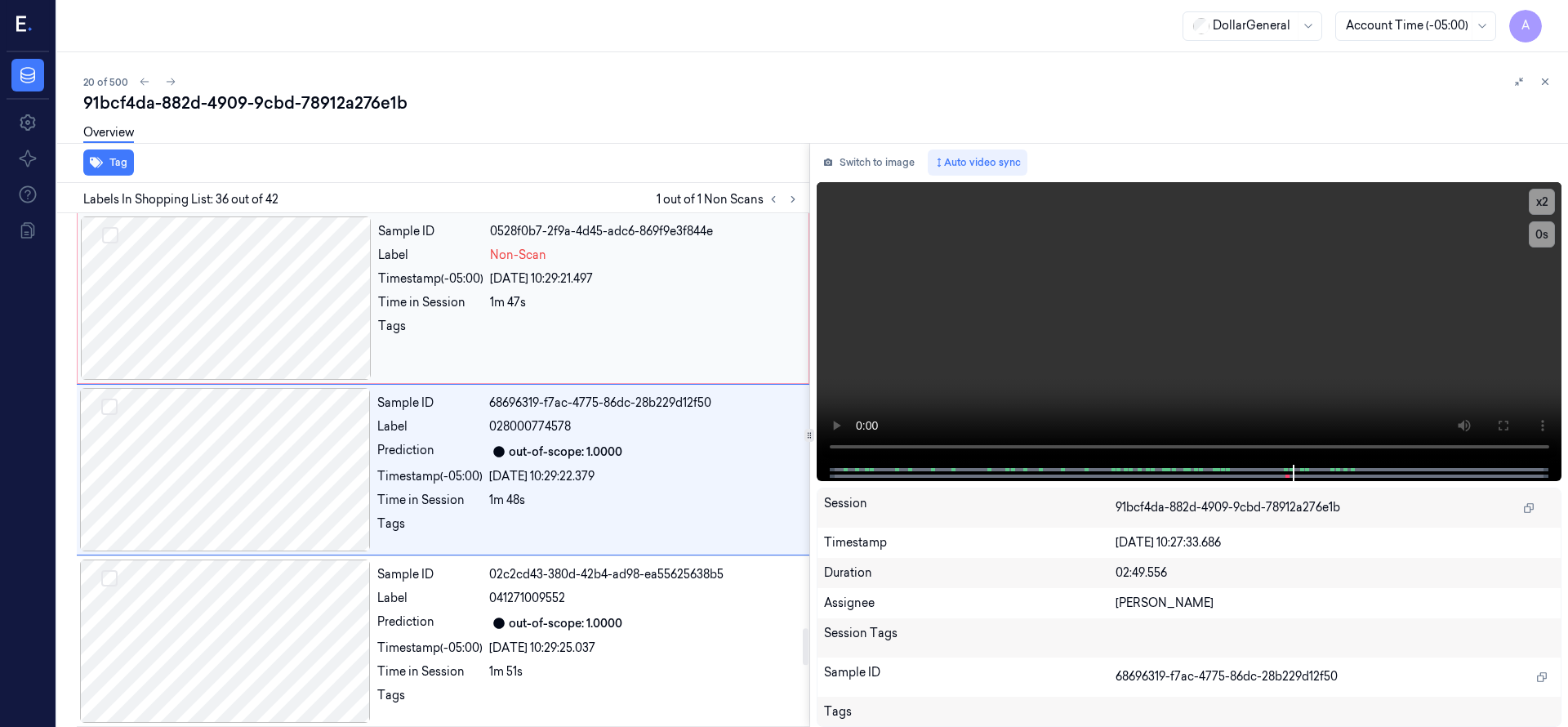
click at [252, 271] on div at bounding box center [225, 298] width 291 height 164
click at [233, 276] on div at bounding box center [225, 298] width 291 height 164
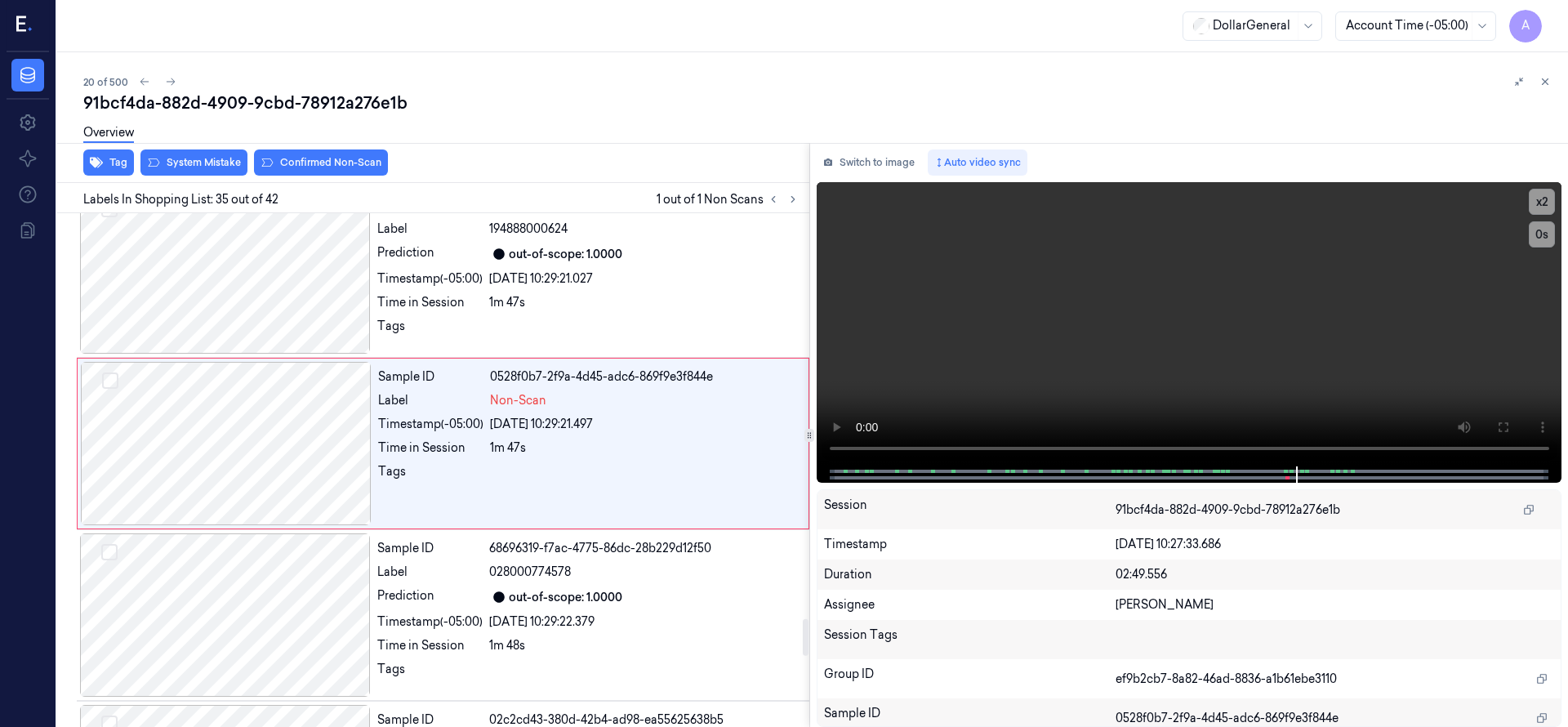
scroll to position [5657, 0]
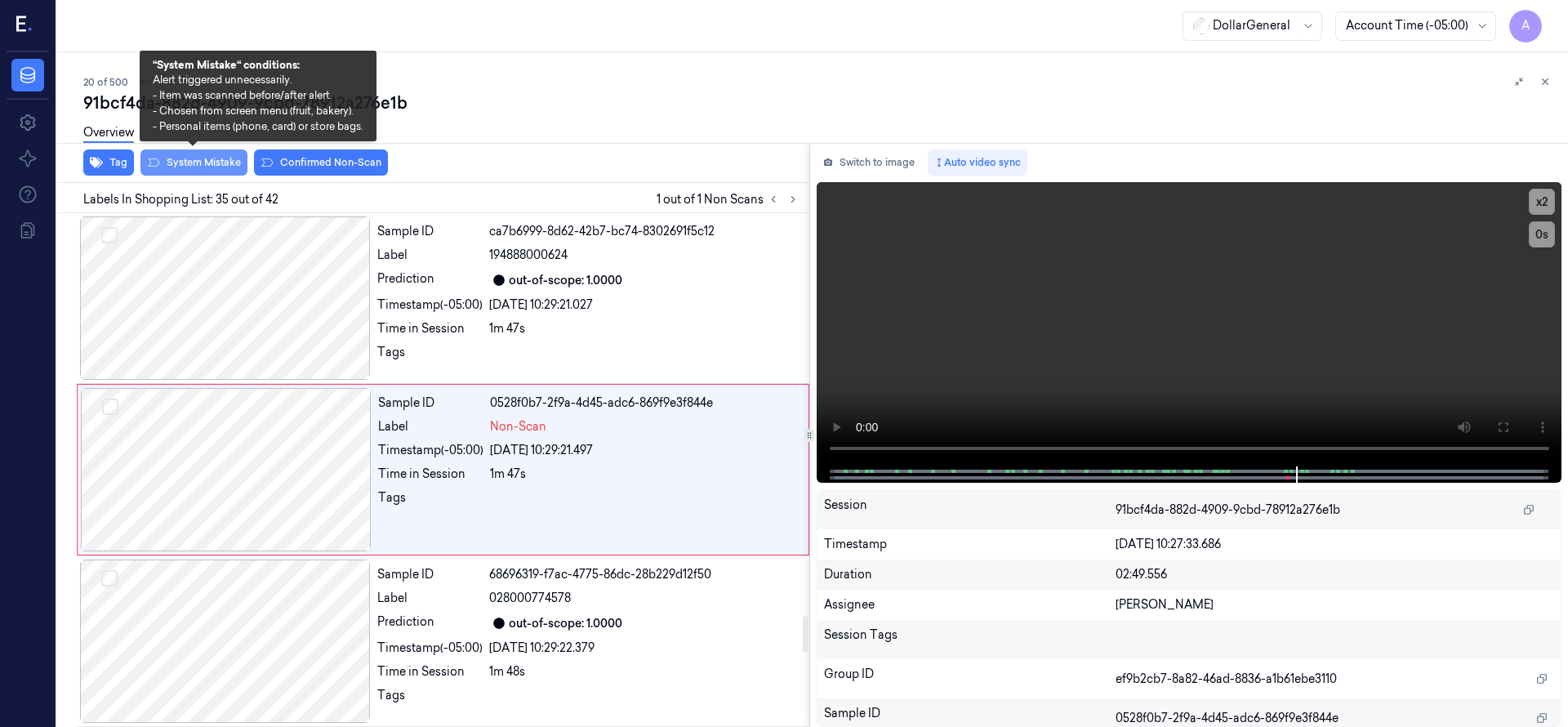
click at [191, 168] on button "System Mistake" at bounding box center [193, 162] width 107 height 26
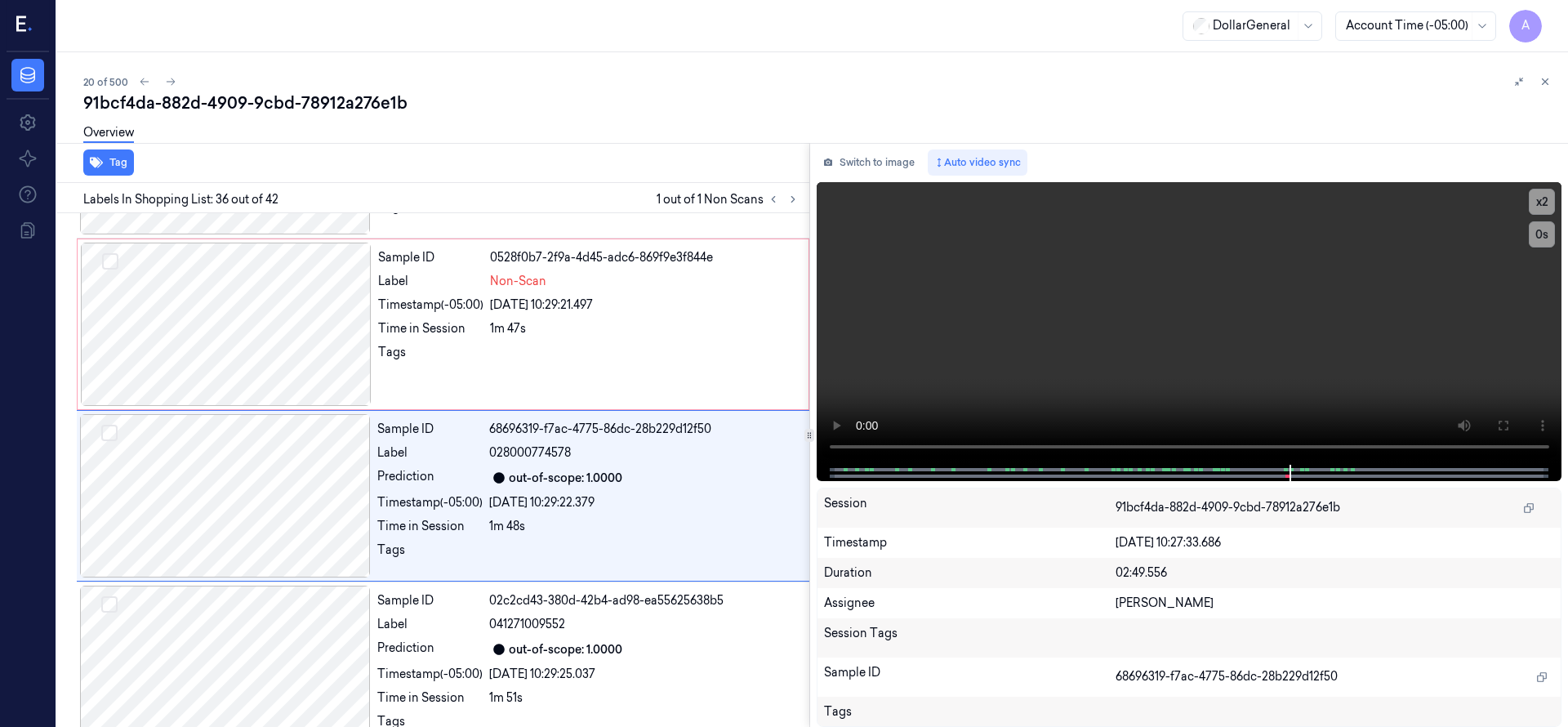
scroll to position [5829, 0]
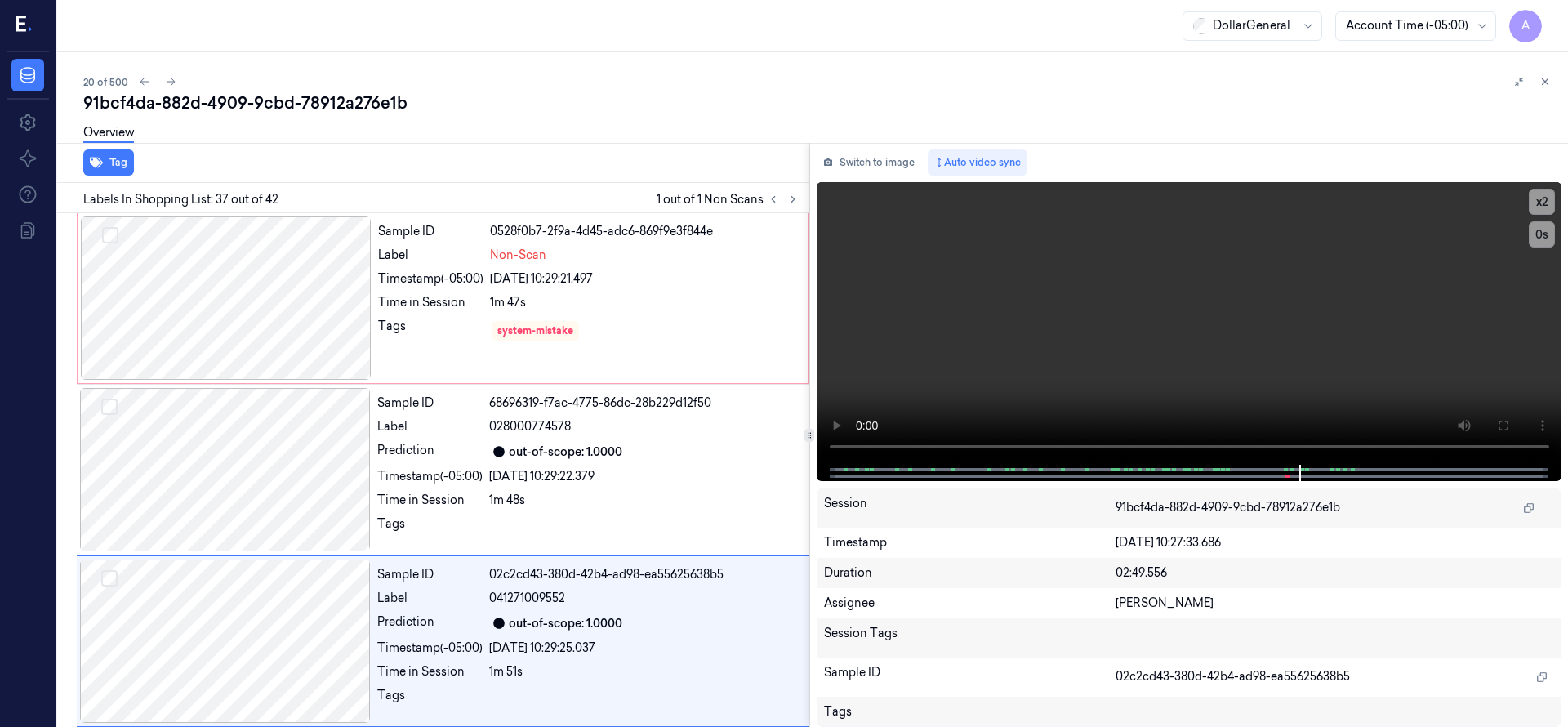
click at [649, 103] on div "91bcf4da-882d-4909-9cbd-78912a276e1b" at bounding box center [818, 102] width 1471 height 23
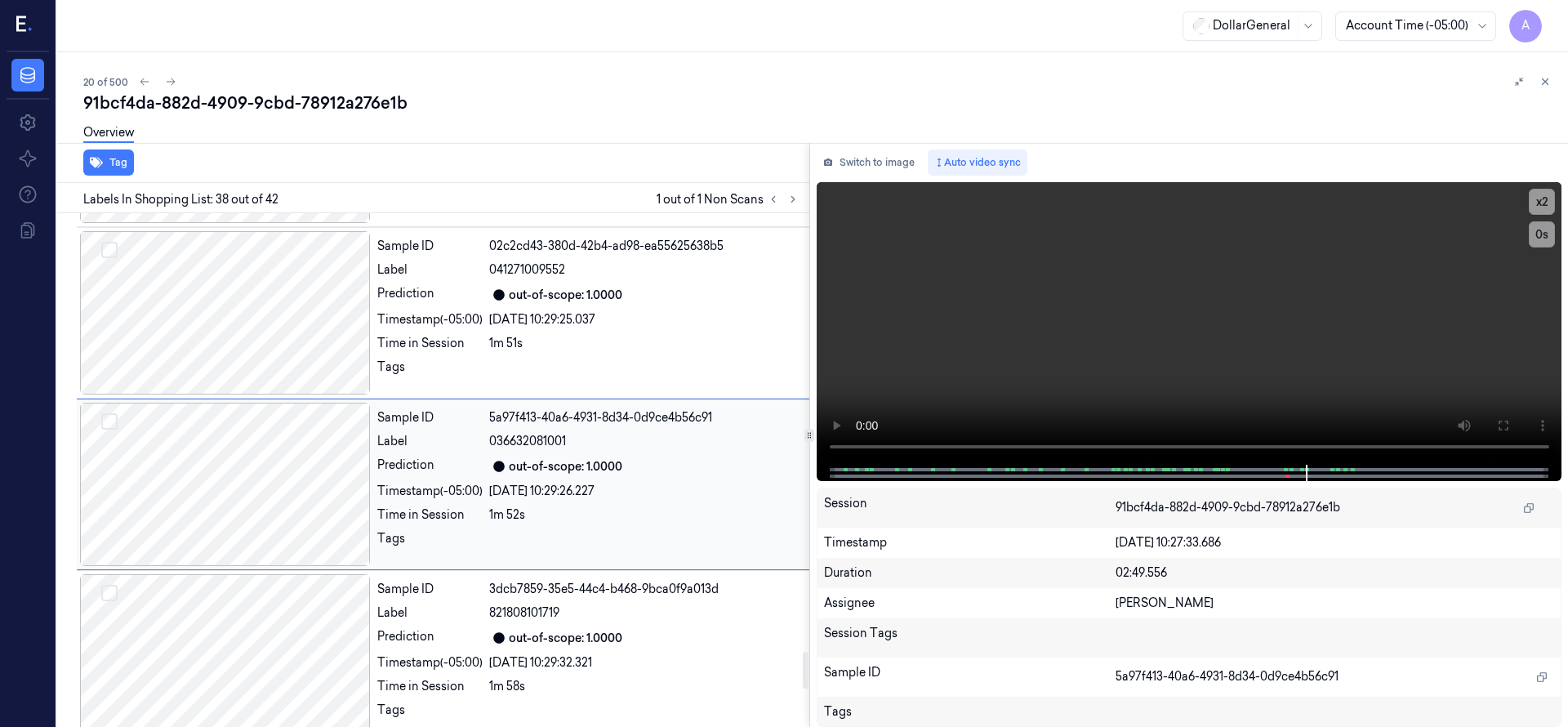
scroll to position [6172, 0]
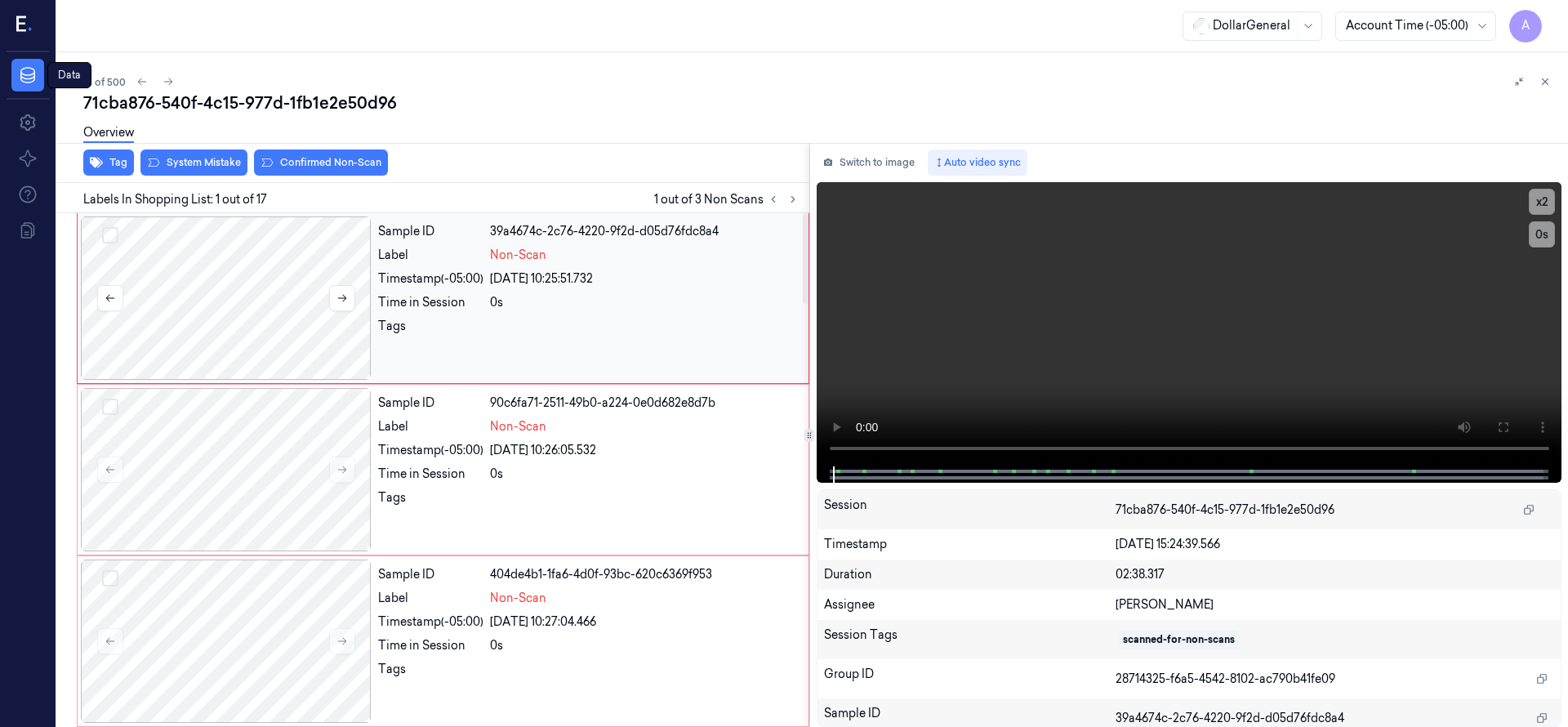
click at [287, 273] on div at bounding box center [225, 298] width 291 height 164
click at [112, 237] on button "Select row" at bounding box center [110, 235] width 17 height 17
click at [111, 406] on button "Select row" at bounding box center [110, 407] width 17 height 17
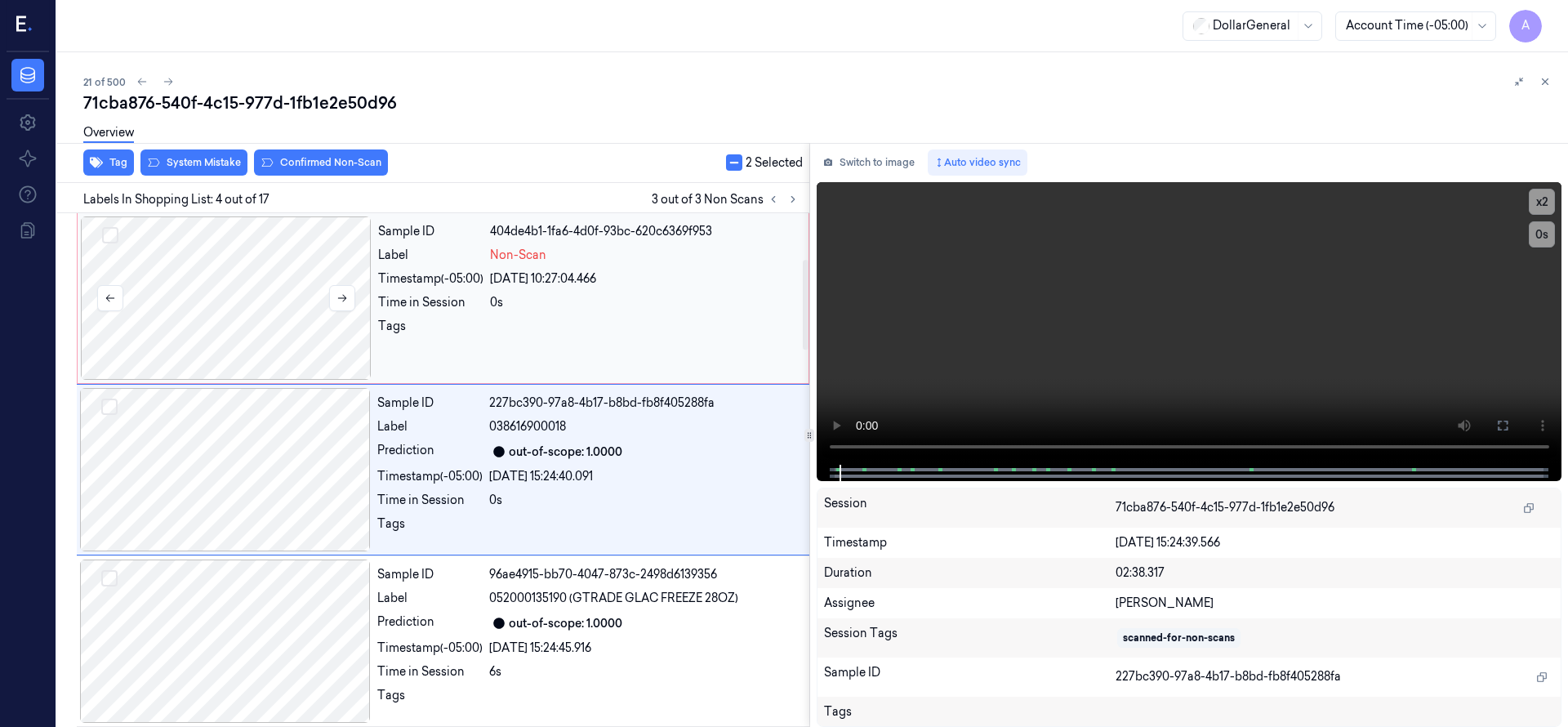
scroll to position [139, 0]
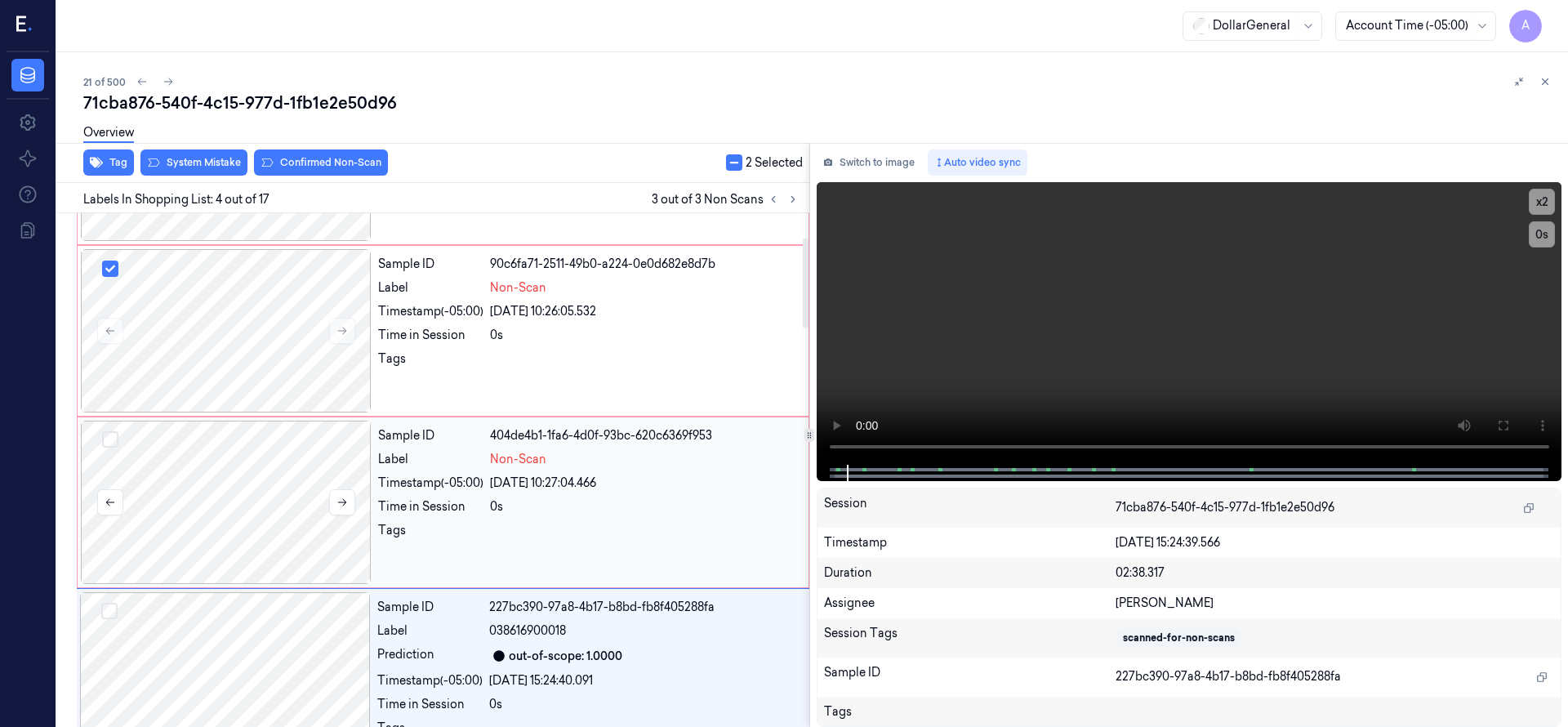
click at [113, 436] on button "Select row" at bounding box center [110, 439] width 17 height 17
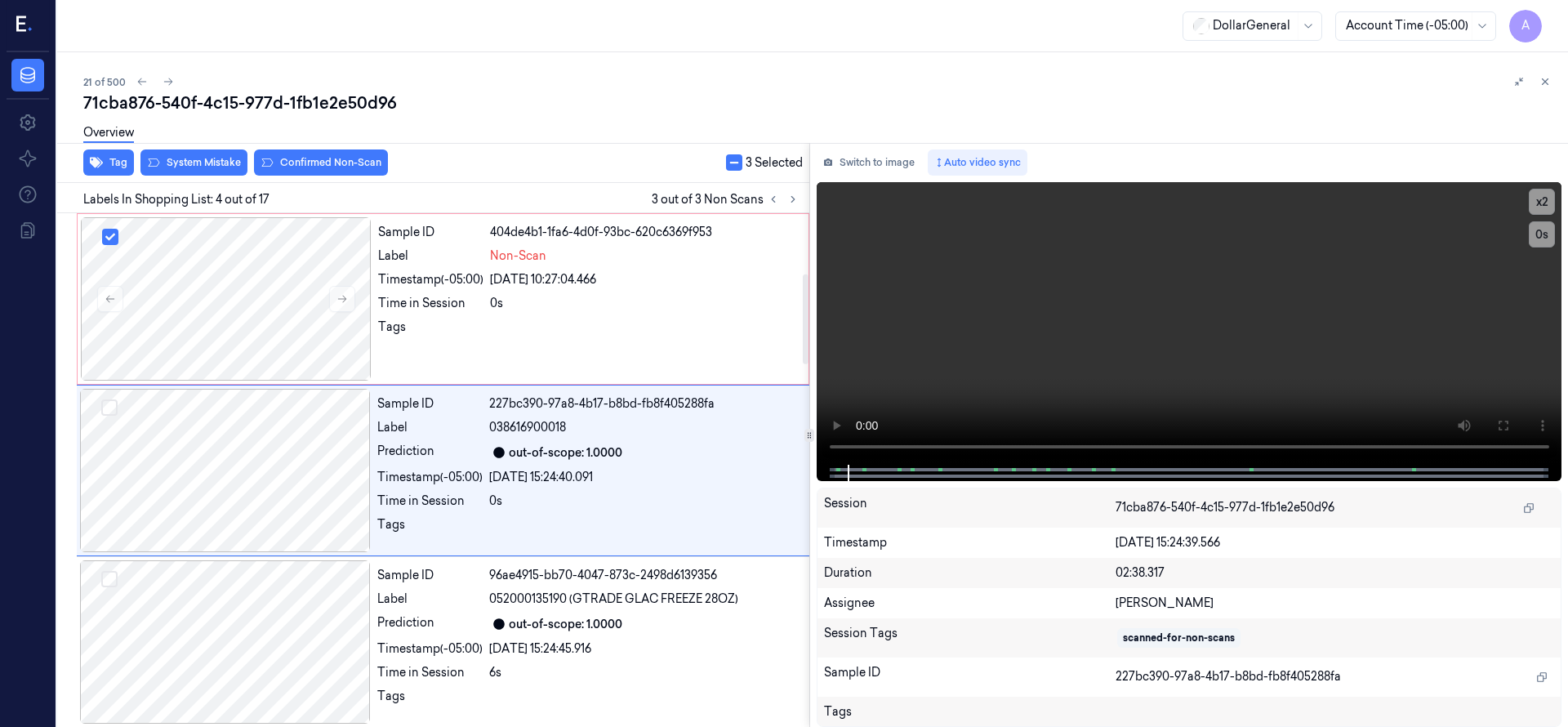
scroll to position [343, 0]
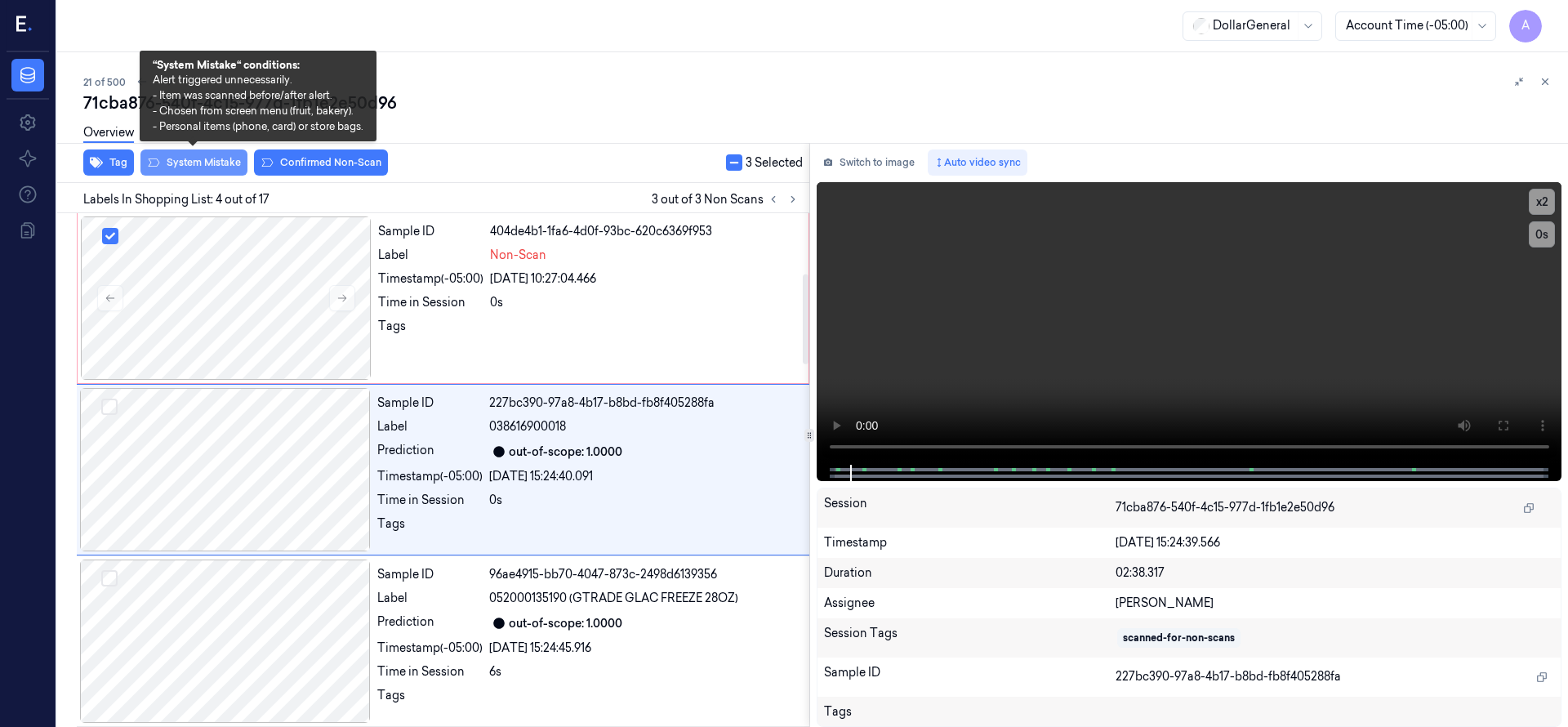
click at [197, 169] on button "System Mistake" at bounding box center [193, 162] width 107 height 26
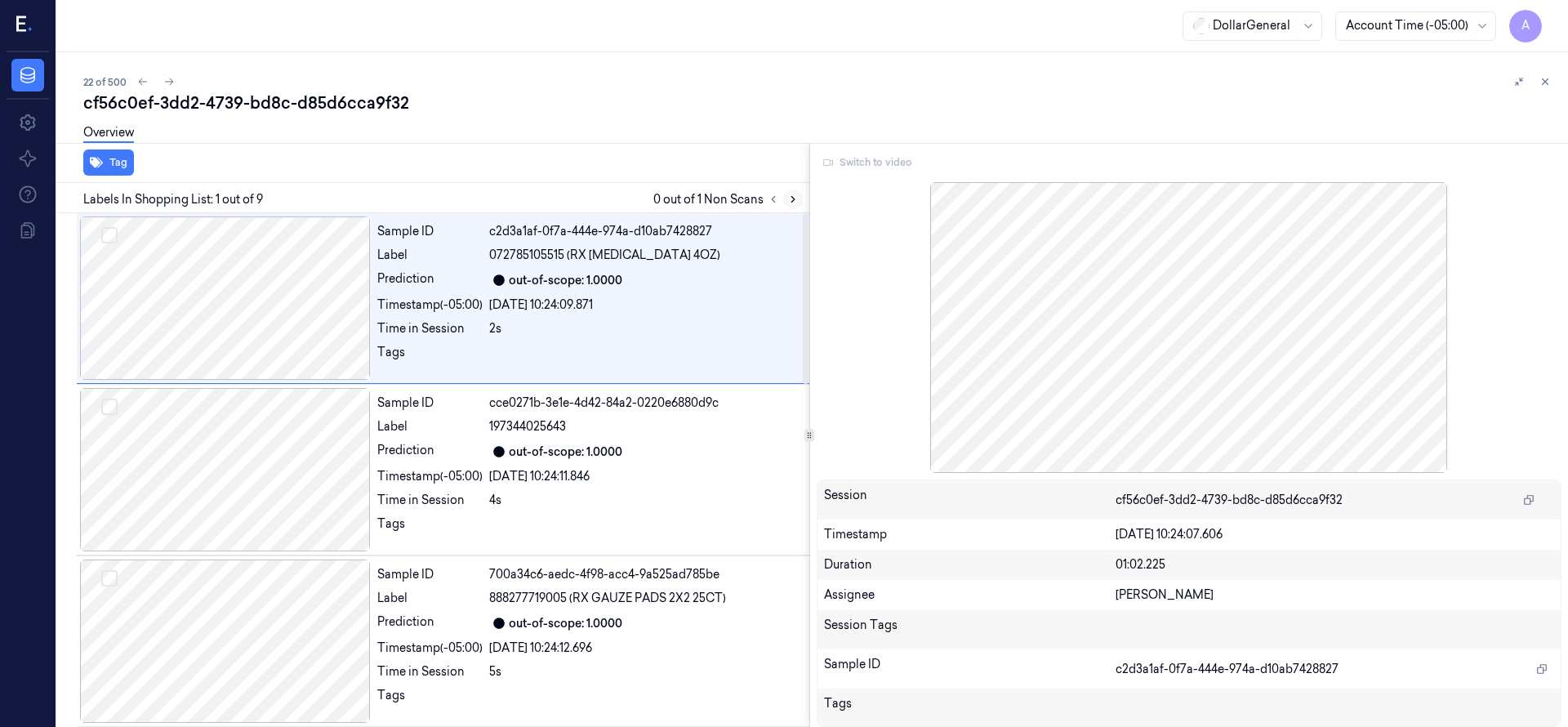
click at [789, 201] on icon at bounding box center [793, 199] width 12 height 12
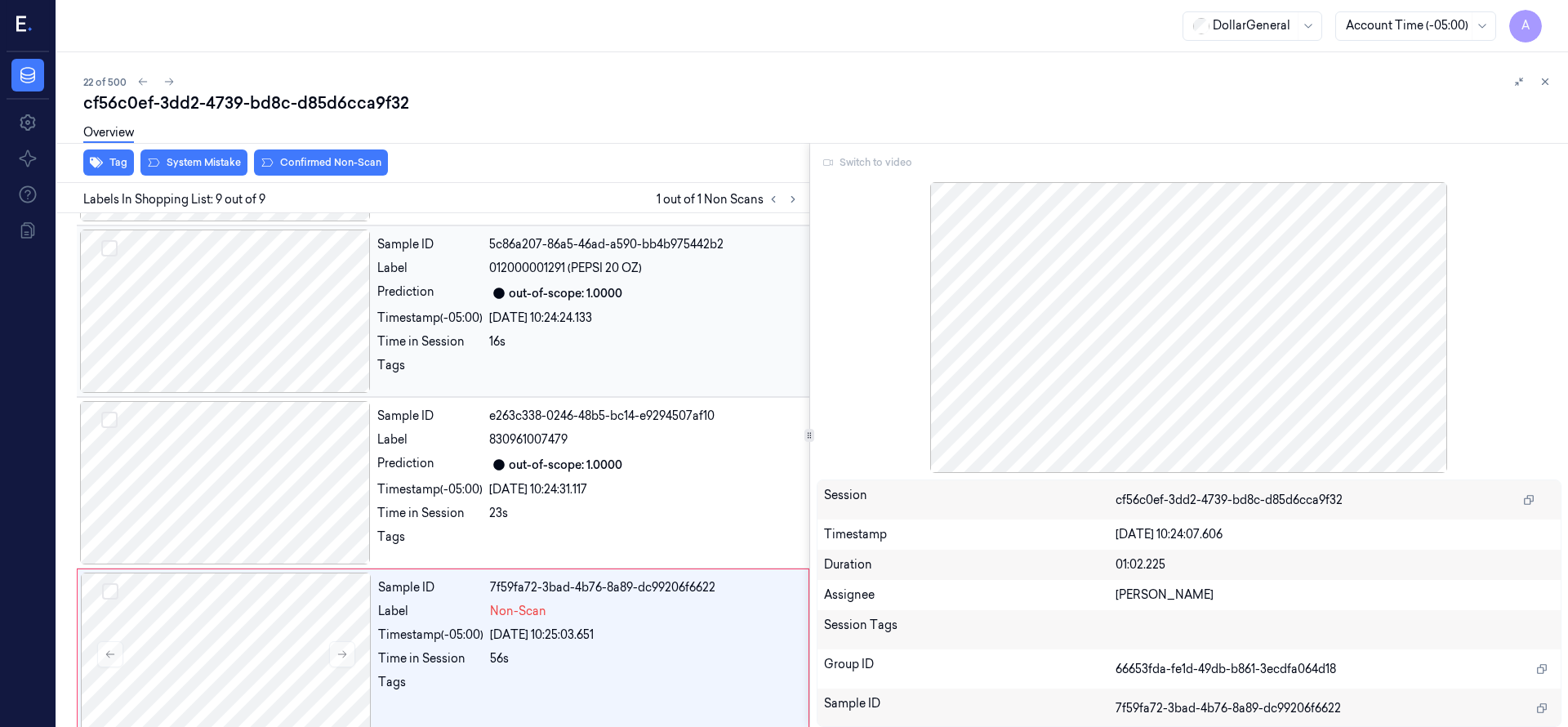
scroll to position [1035, 0]
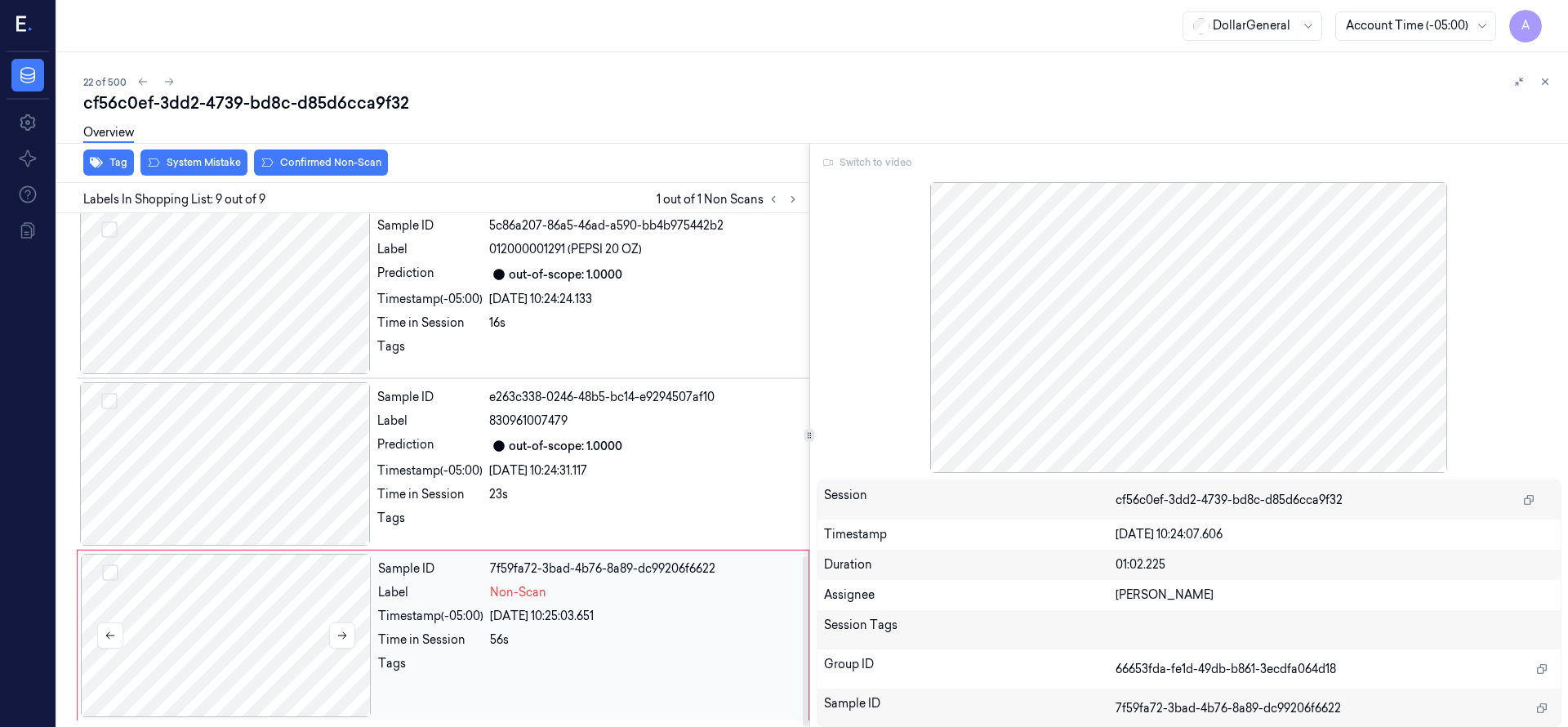
click at [232, 607] on div at bounding box center [225, 635] width 291 height 164
click at [293, 593] on div at bounding box center [225, 635] width 291 height 164
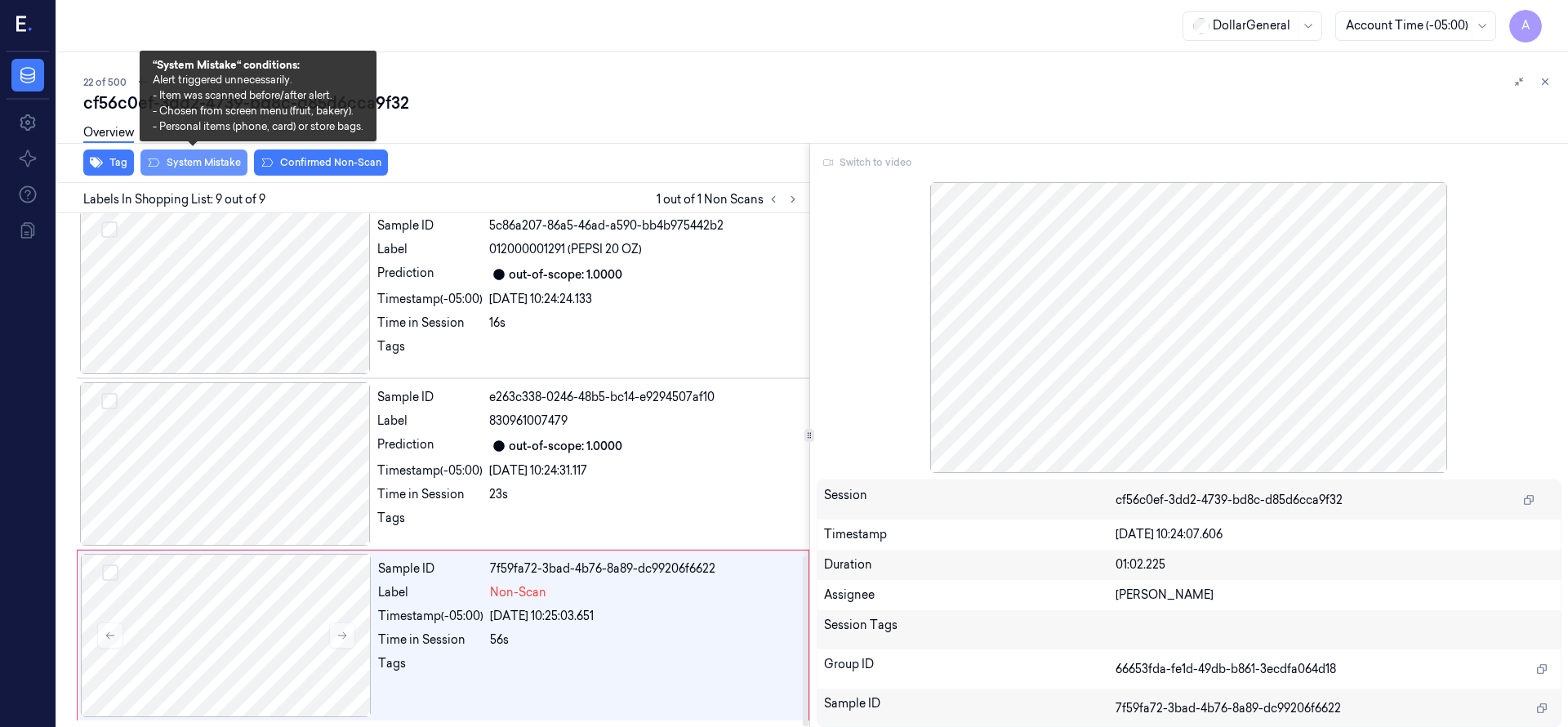
click at [208, 160] on button "System Mistake" at bounding box center [193, 162] width 107 height 26
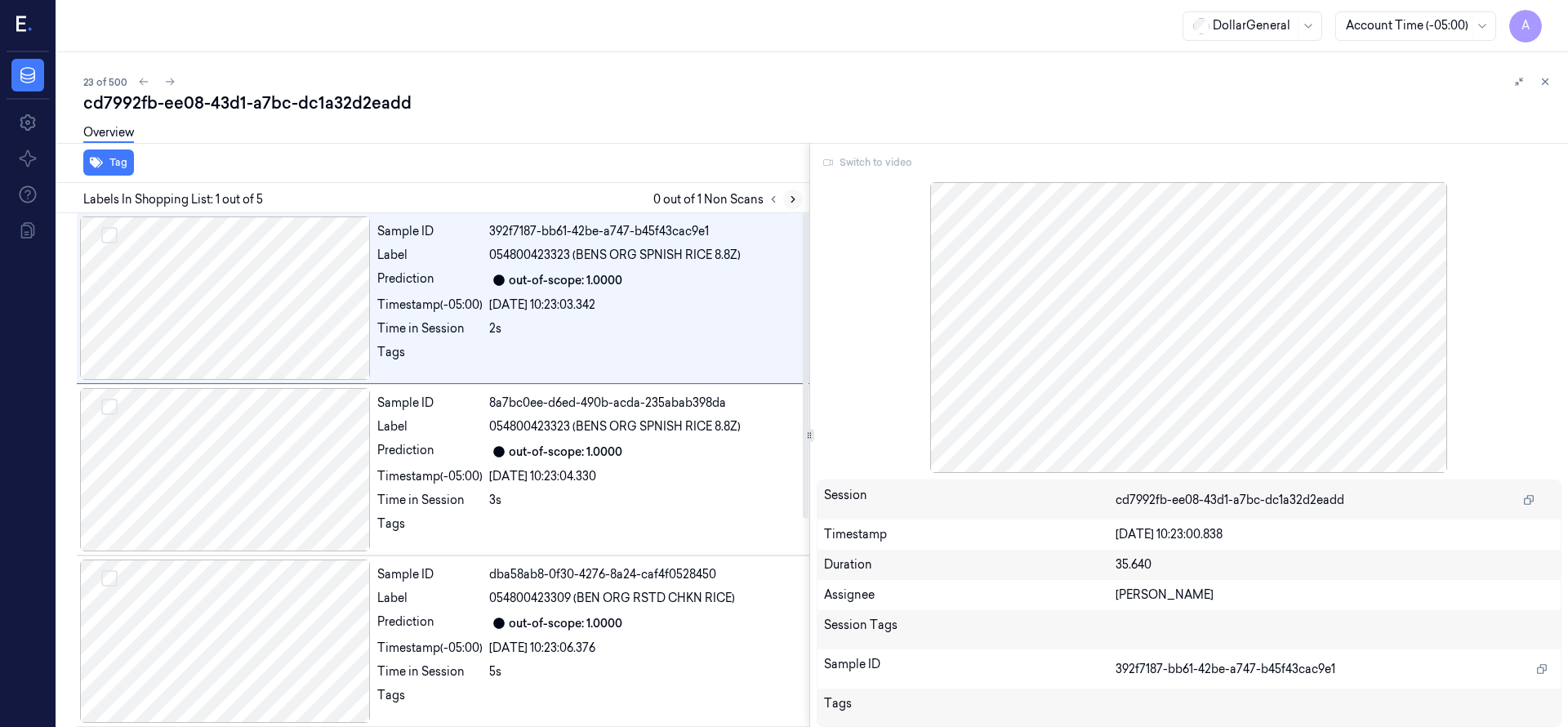
click at [794, 203] on icon at bounding box center [793, 199] width 12 height 12
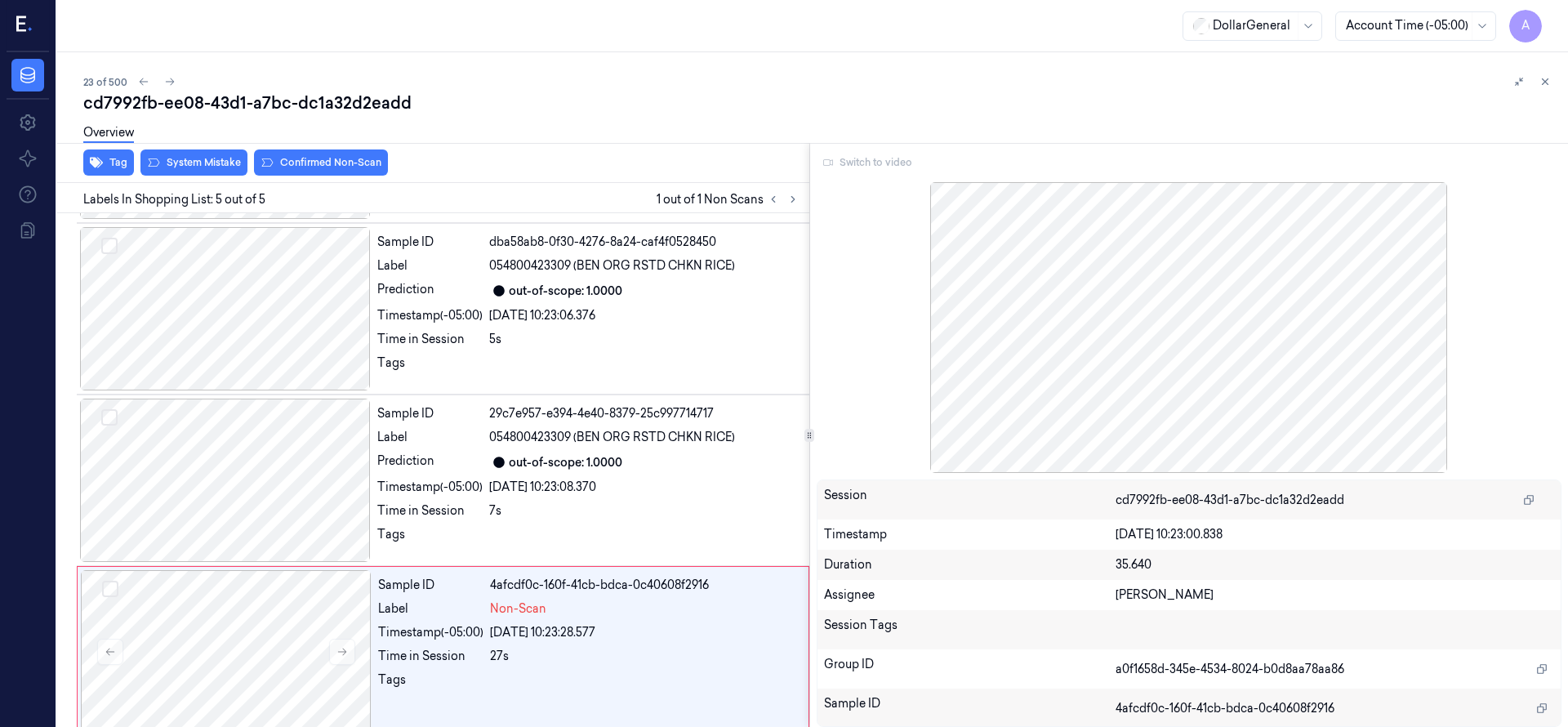
scroll to position [349, 0]
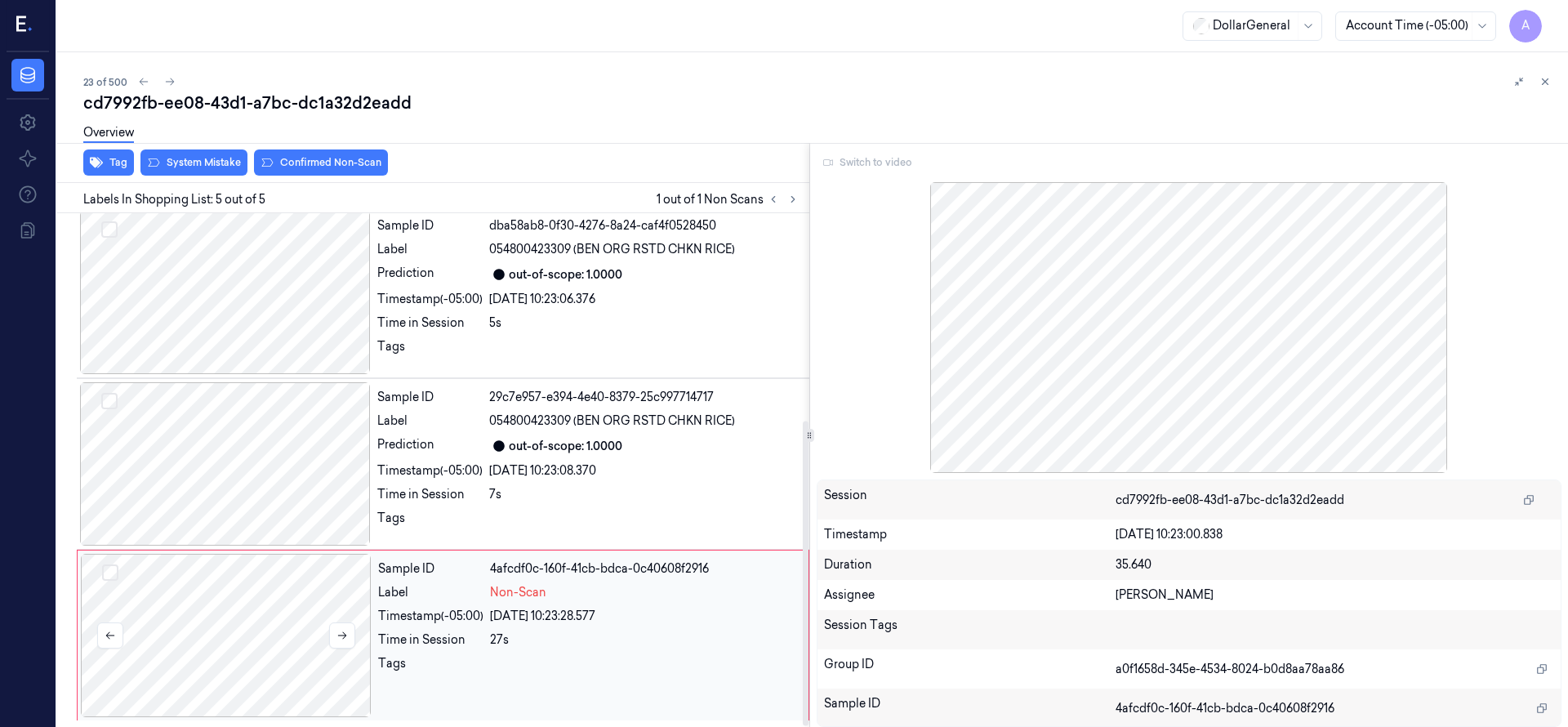
click at [290, 610] on div at bounding box center [225, 635] width 291 height 164
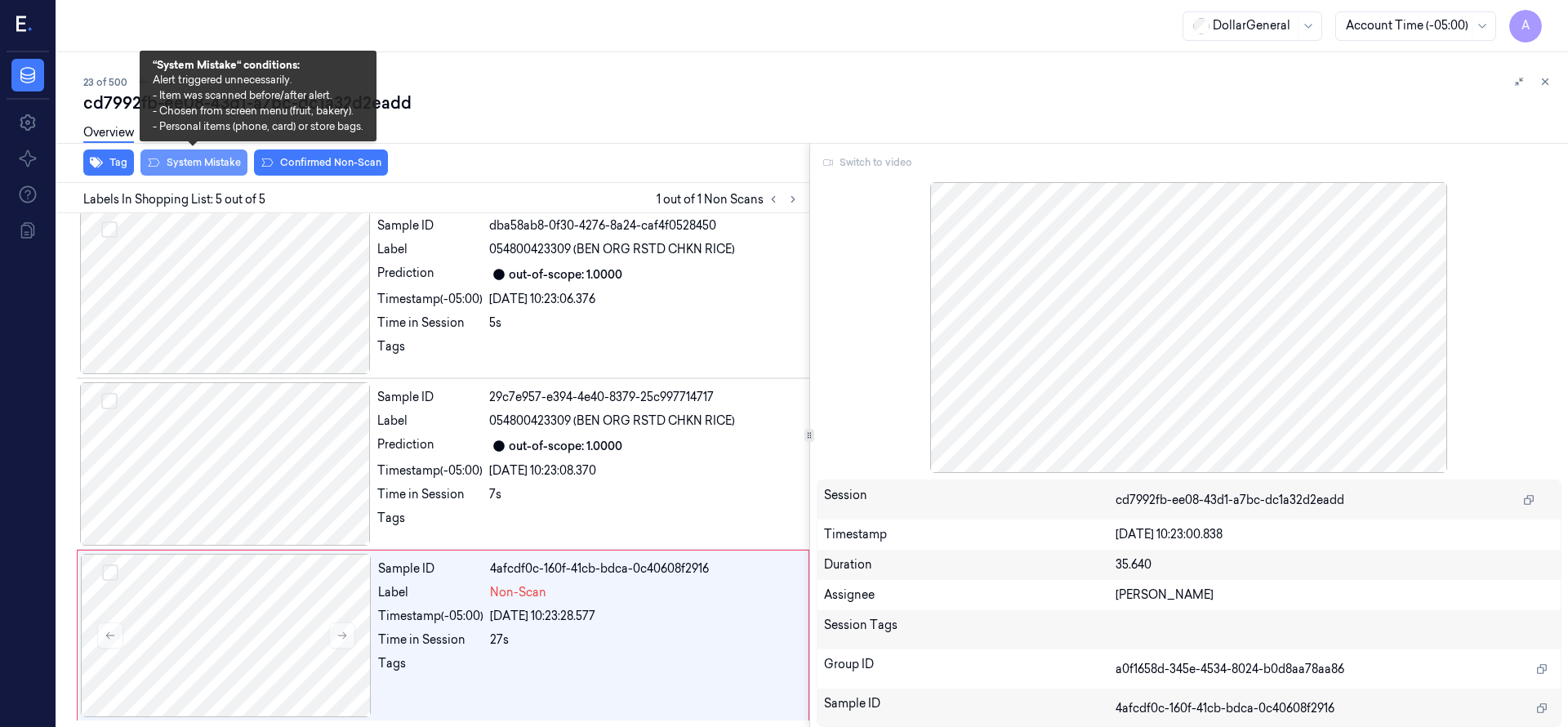
click at [210, 170] on button "System Mistake" at bounding box center [193, 162] width 107 height 26
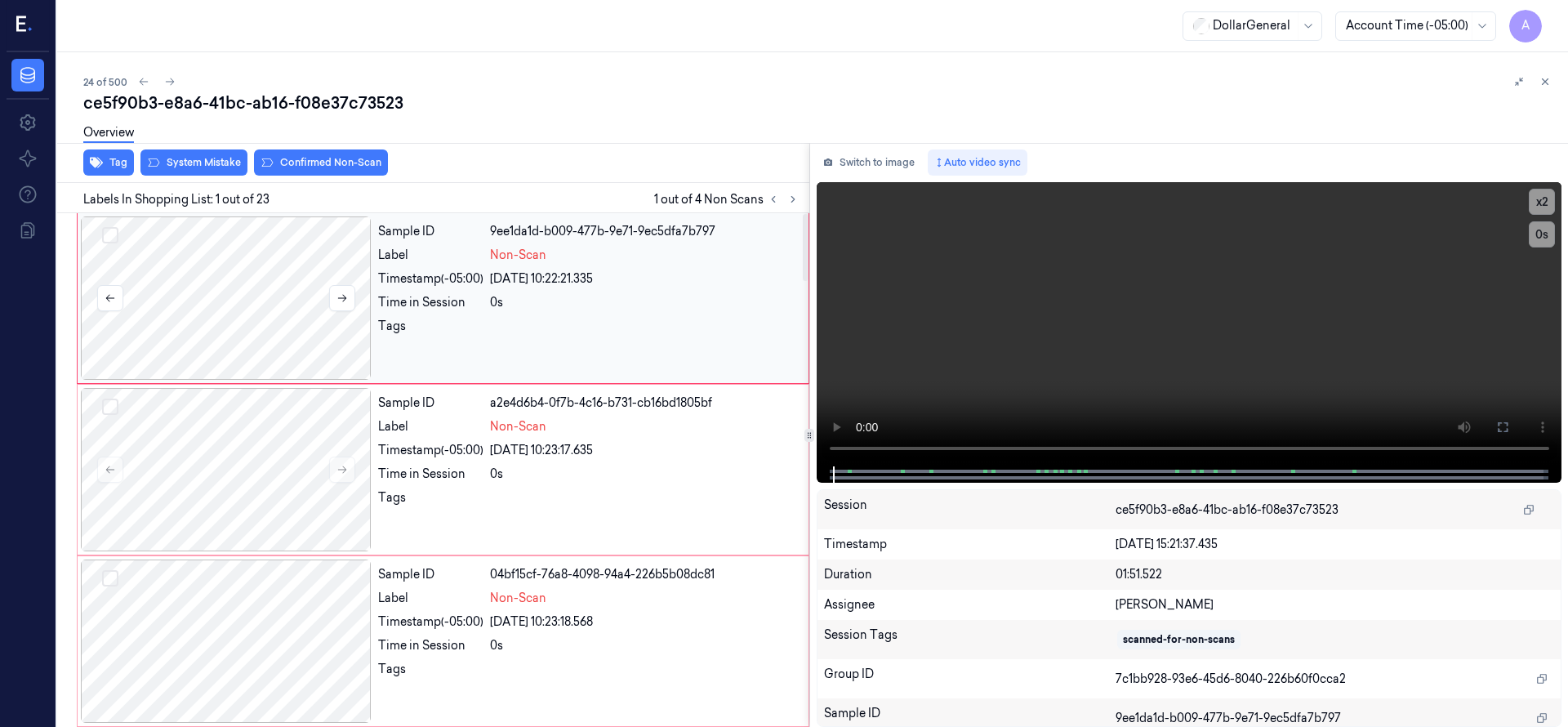
click at [113, 240] on button "Select row" at bounding box center [110, 235] width 17 height 17
click at [109, 403] on button "Select row" at bounding box center [110, 407] width 17 height 17
click at [116, 577] on button "Select row" at bounding box center [110, 578] width 17 height 17
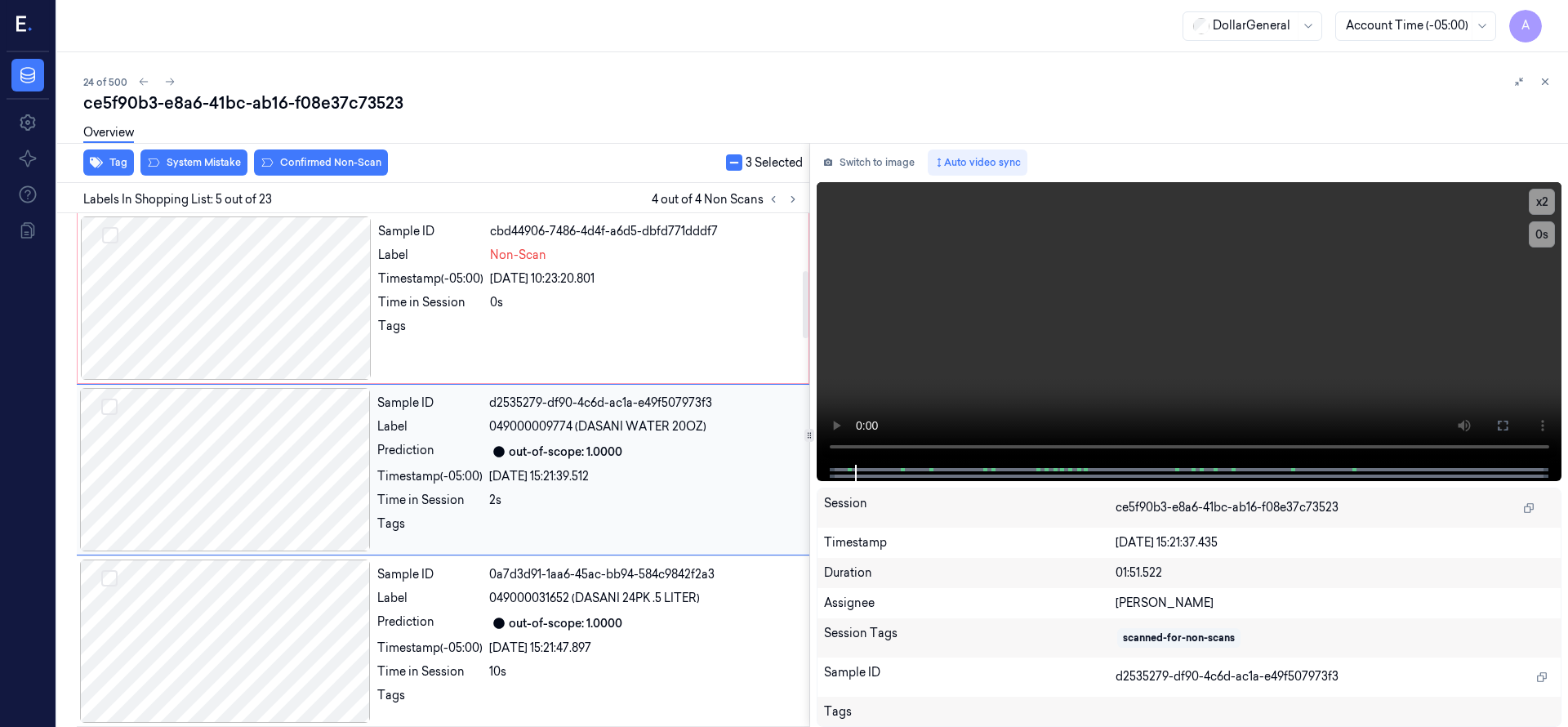
scroll to position [311, 0]
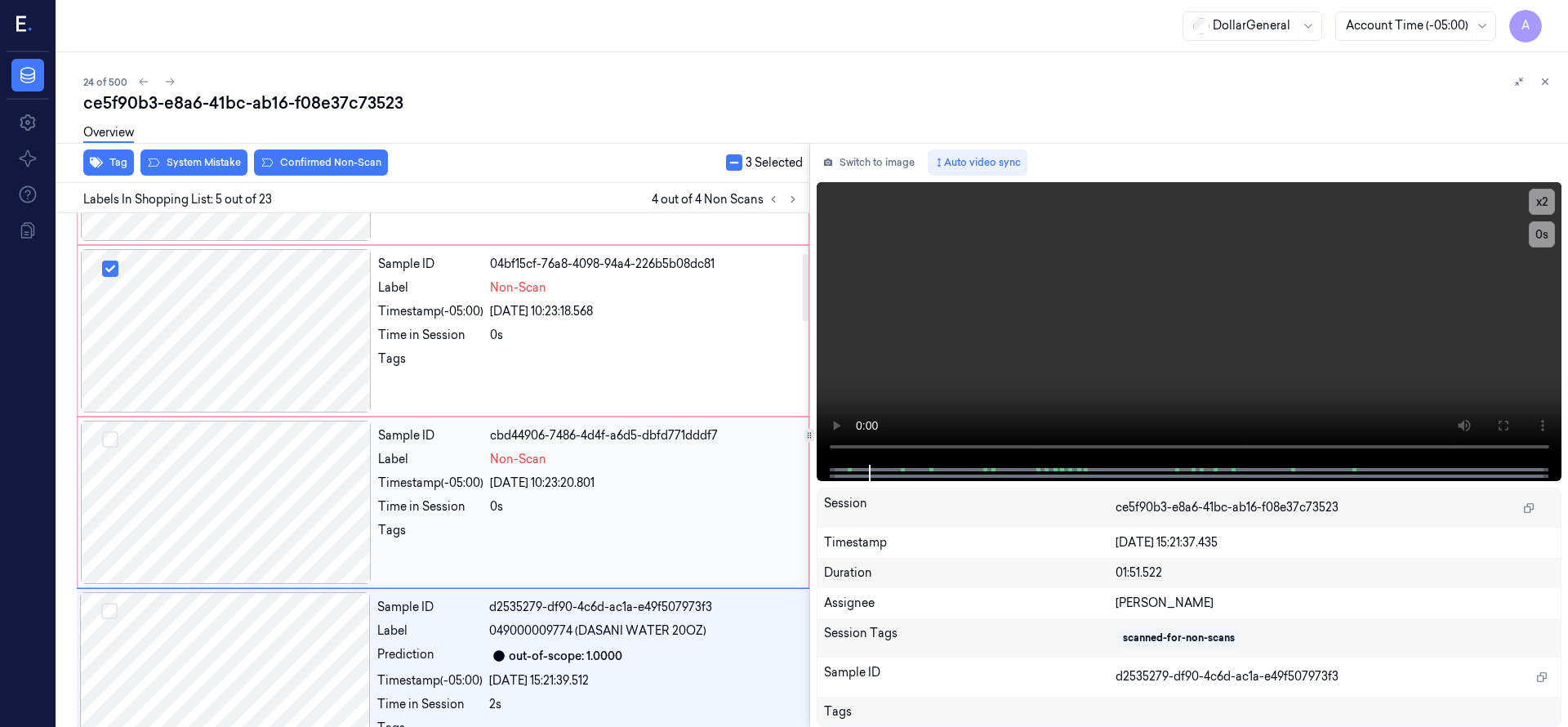
click at [109, 431] on button "Select row" at bounding box center [110, 439] width 17 height 17
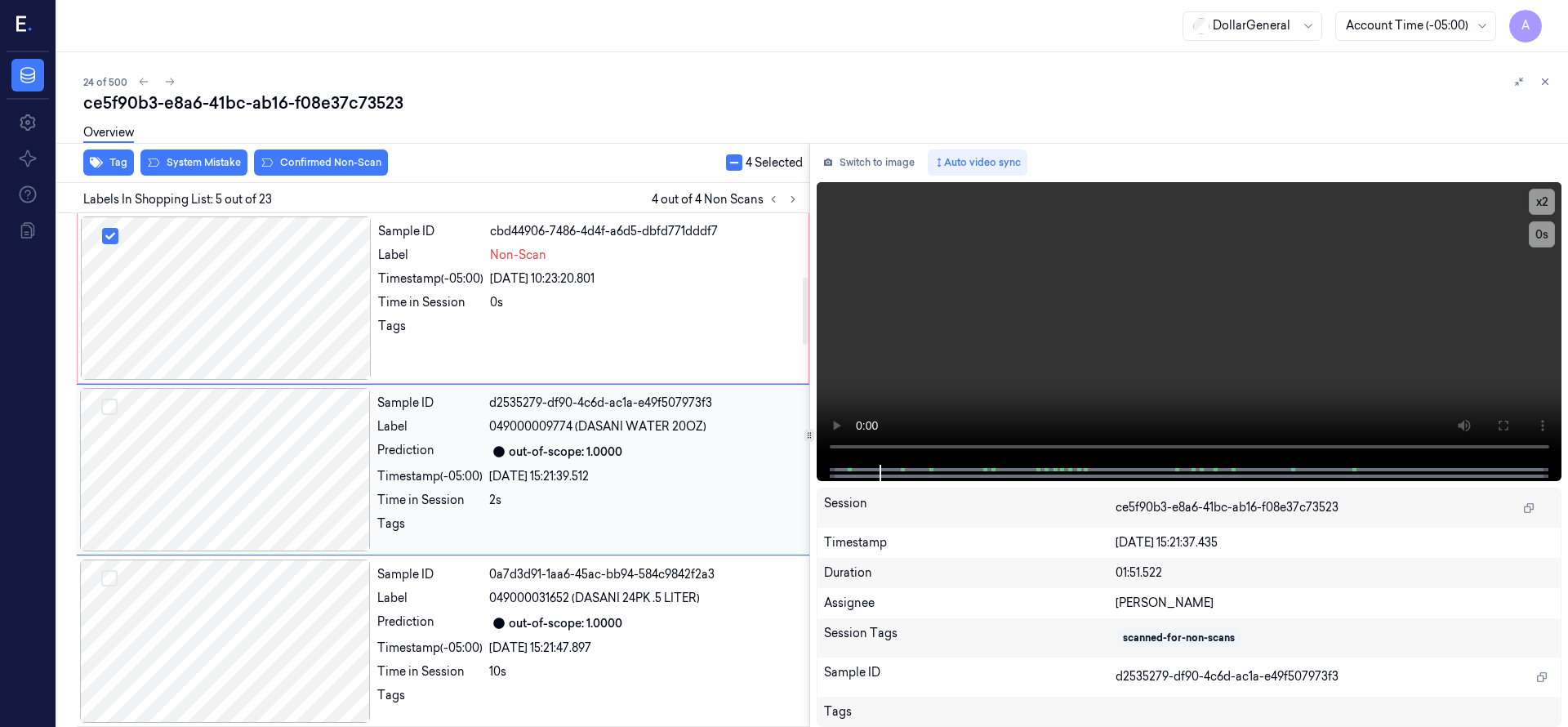
scroll to position [0, 0]
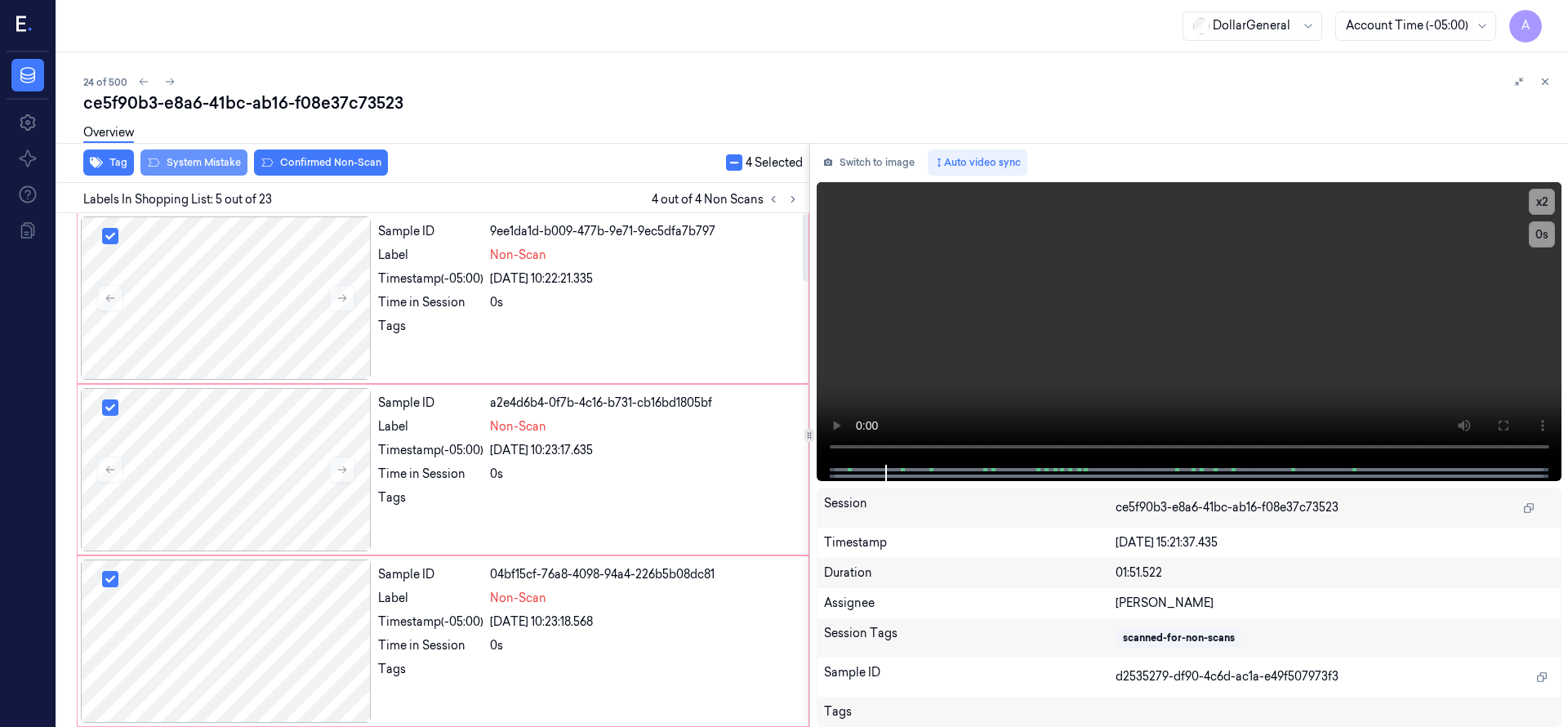
click at [214, 169] on button "System Mistake" at bounding box center [193, 162] width 107 height 26
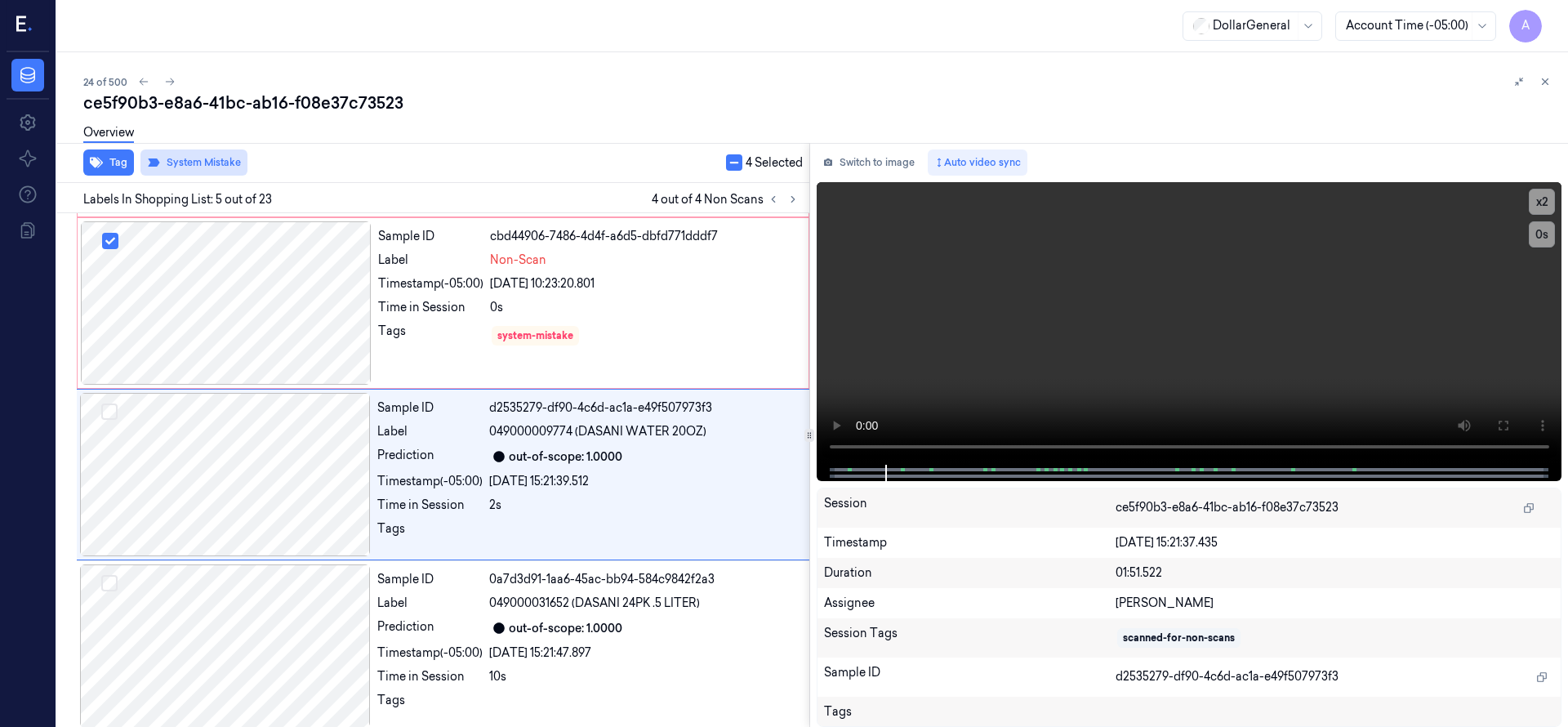
scroll to position [514, 0]
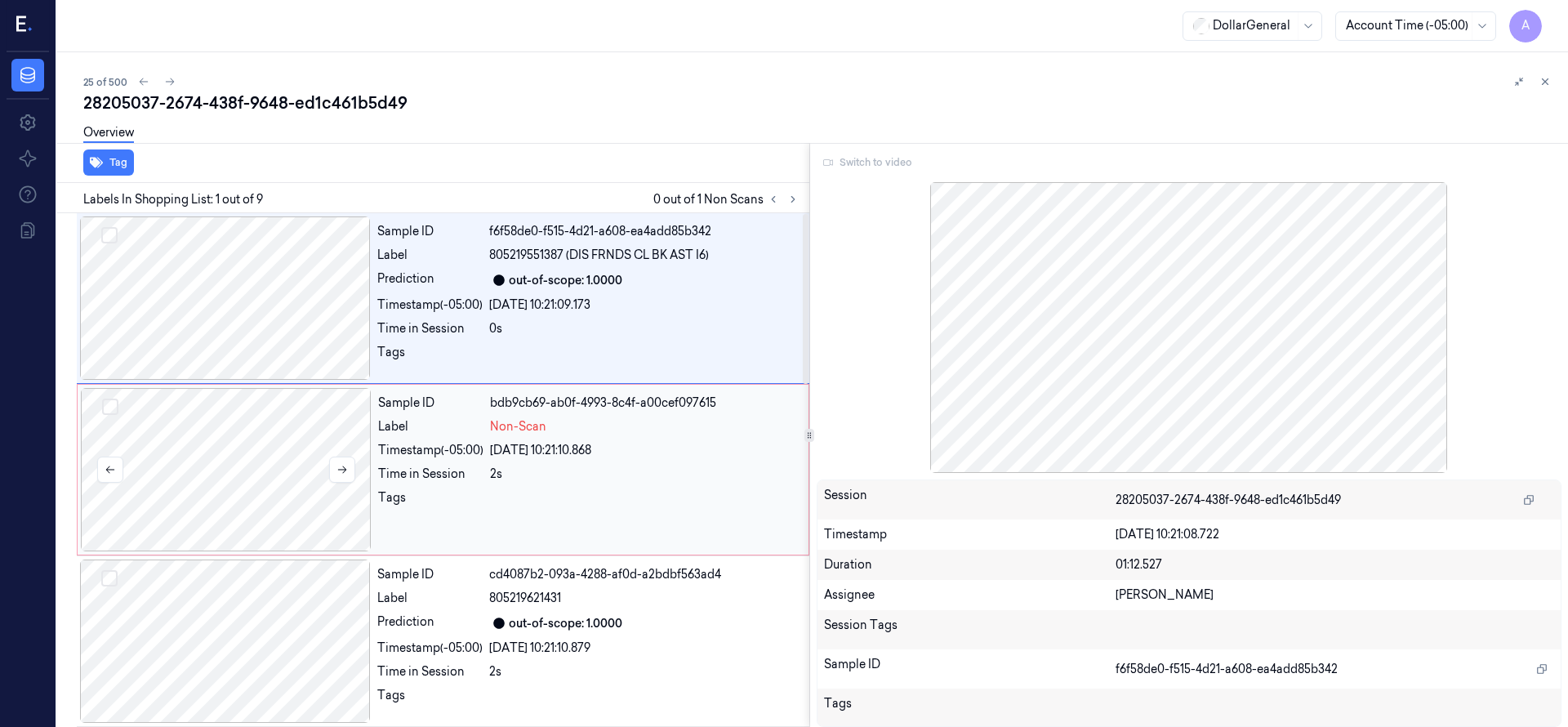
click at [204, 468] on div at bounding box center [225, 469] width 291 height 164
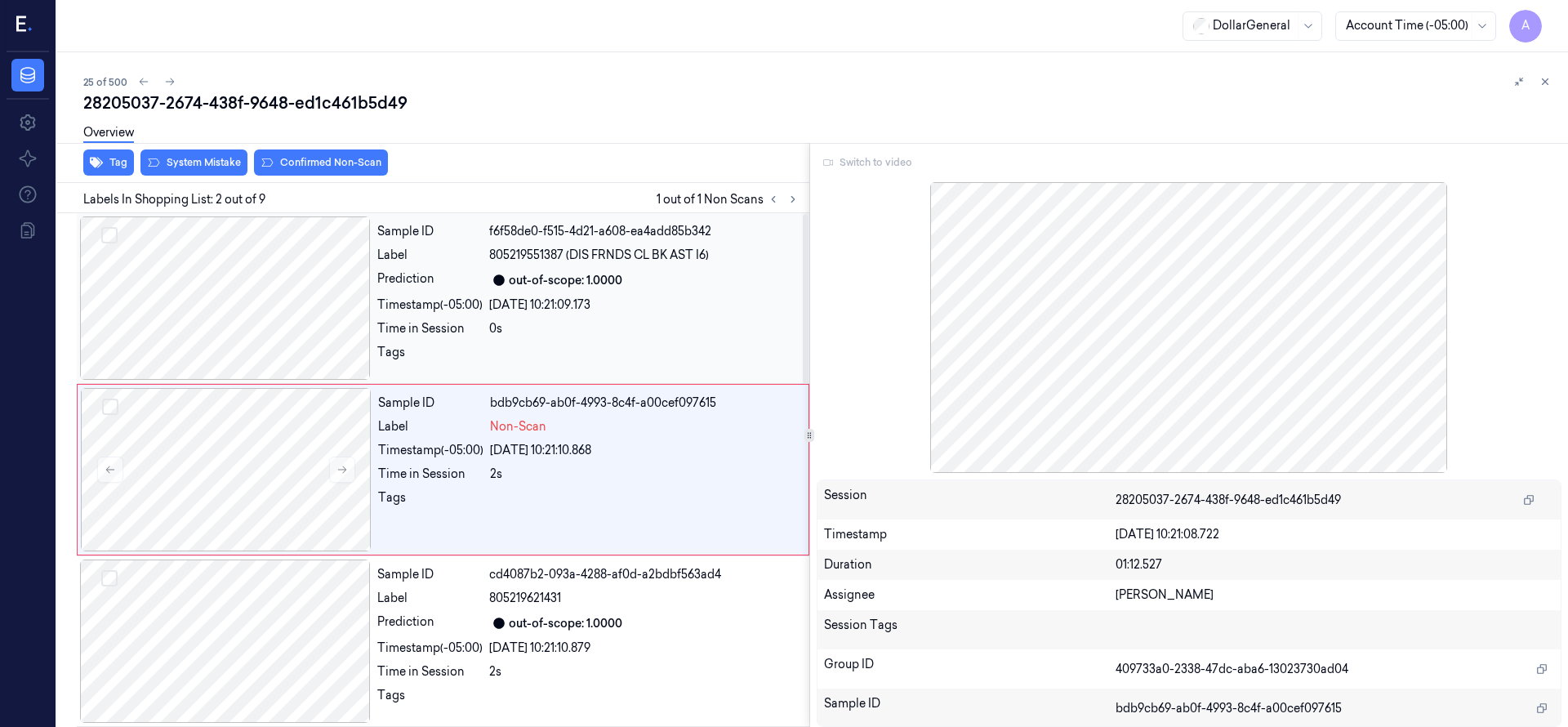
click at [251, 307] on div at bounding box center [225, 298] width 291 height 164
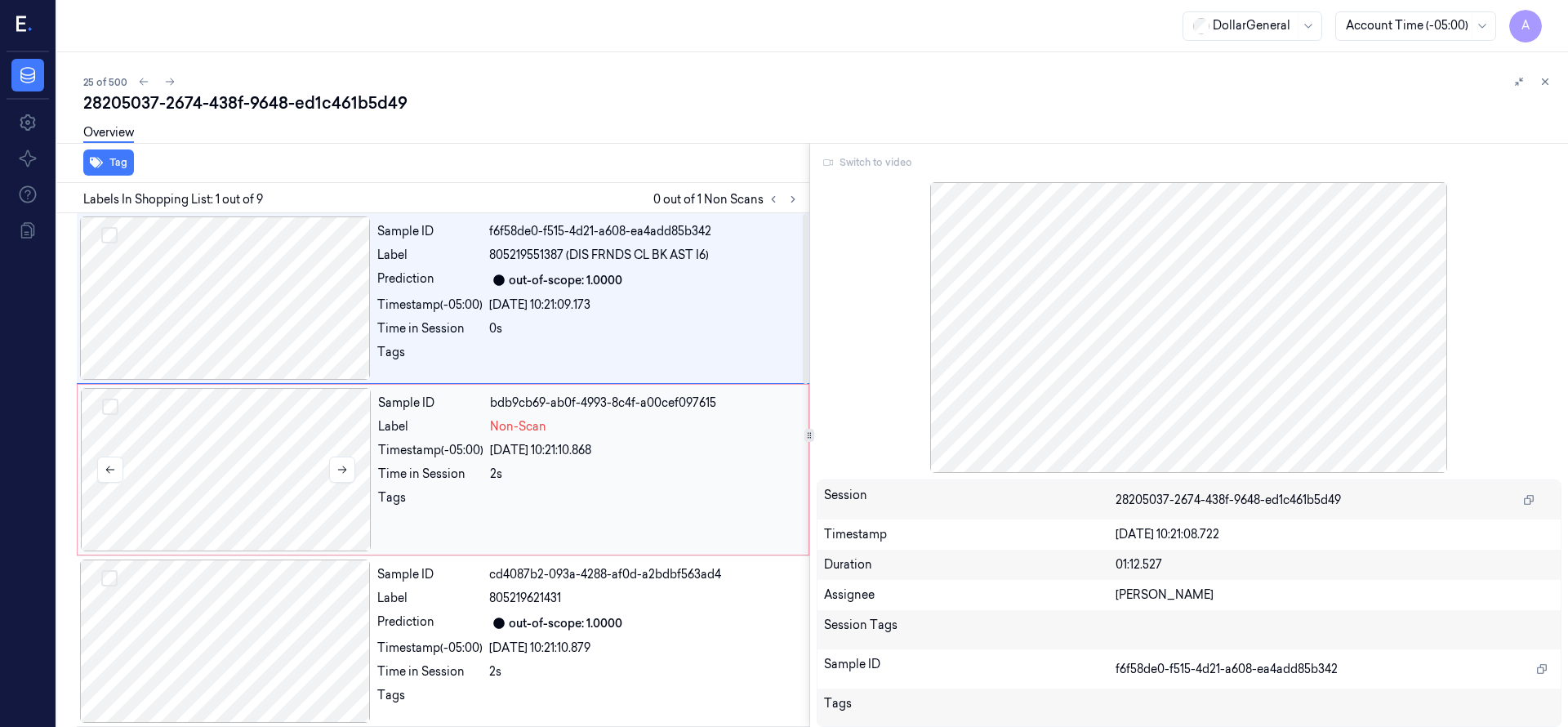
click at [260, 424] on div at bounding box center [225, 469] width 291 height 164
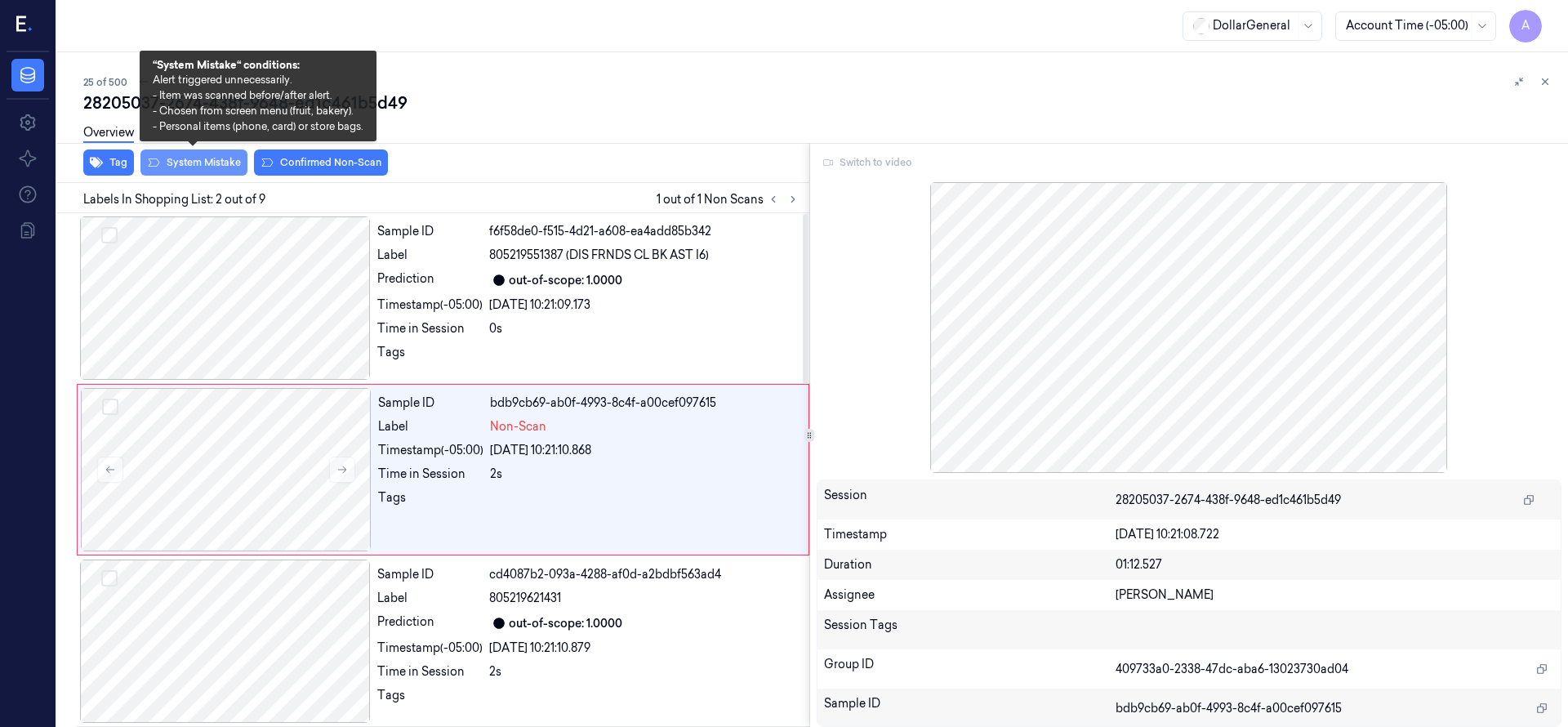
click at [222, 167] on button "System Mistake" at bounding box center [193, 162] width 107 height 26
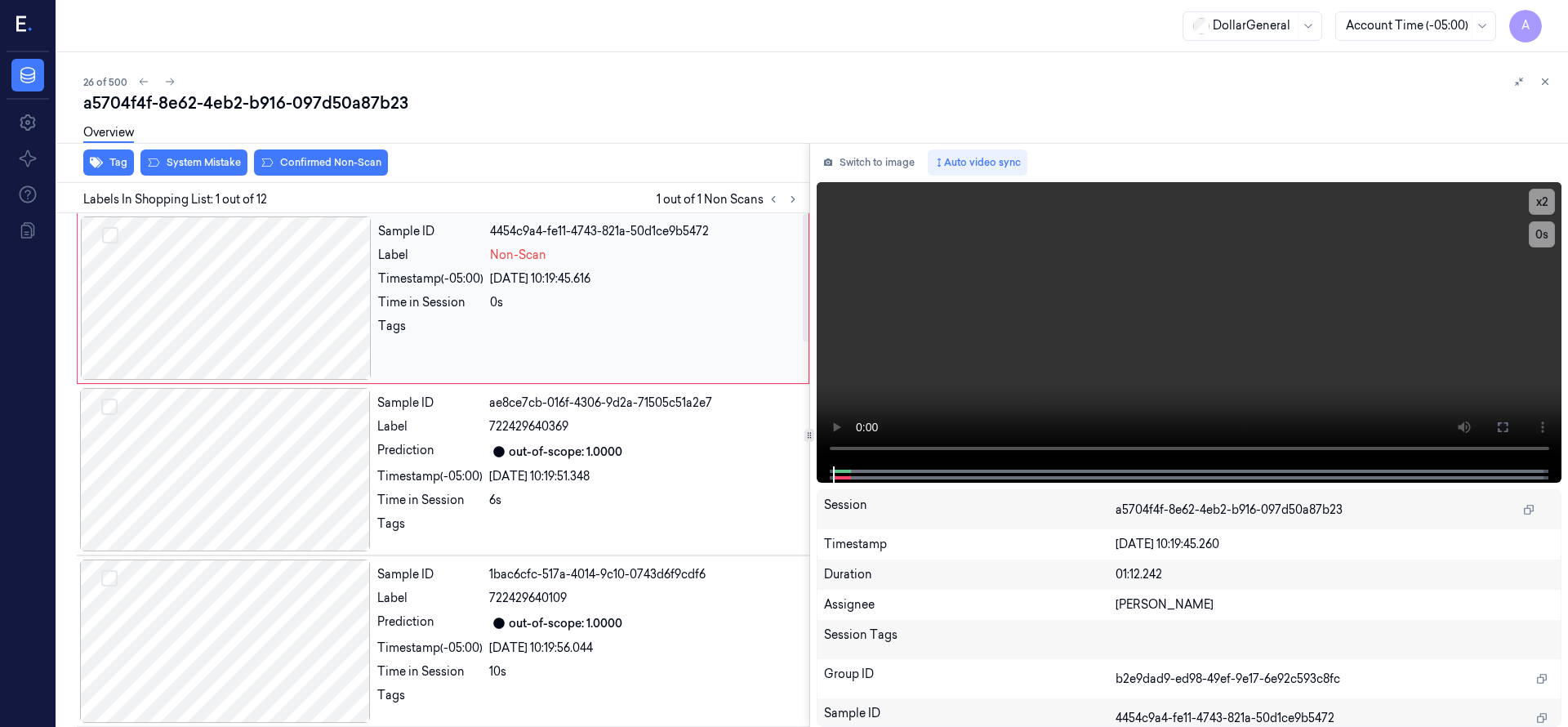
click at [173, 278] on div at bounding box center [225, 298] width 291 height 164
click at [232, 282] on div at bounding box center [225, 298] width 291 height 164
click at [245, 287] on div at bounding box center [225, 298] width 291 height 164
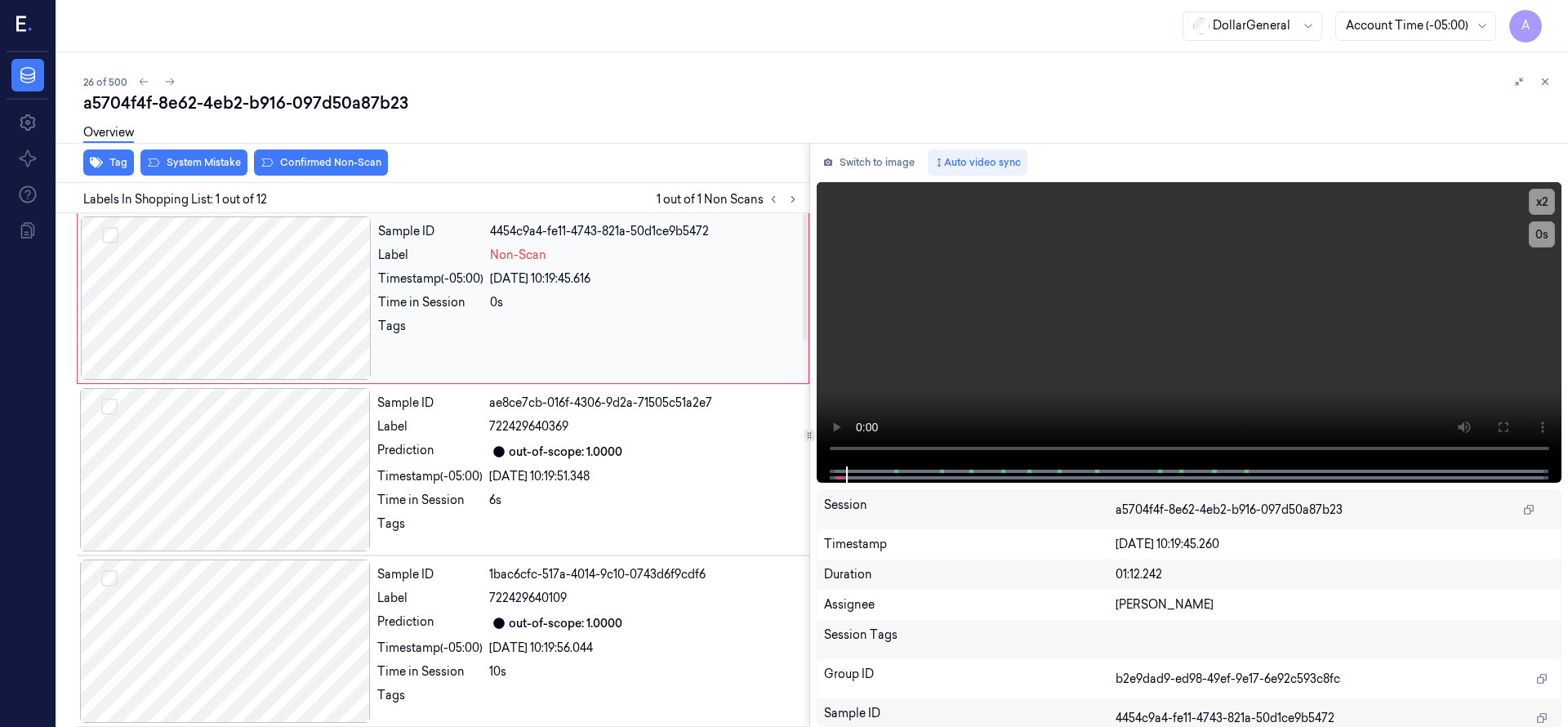
click at [245, 287] on div at bounding box center [225, 298] width 291 height 164
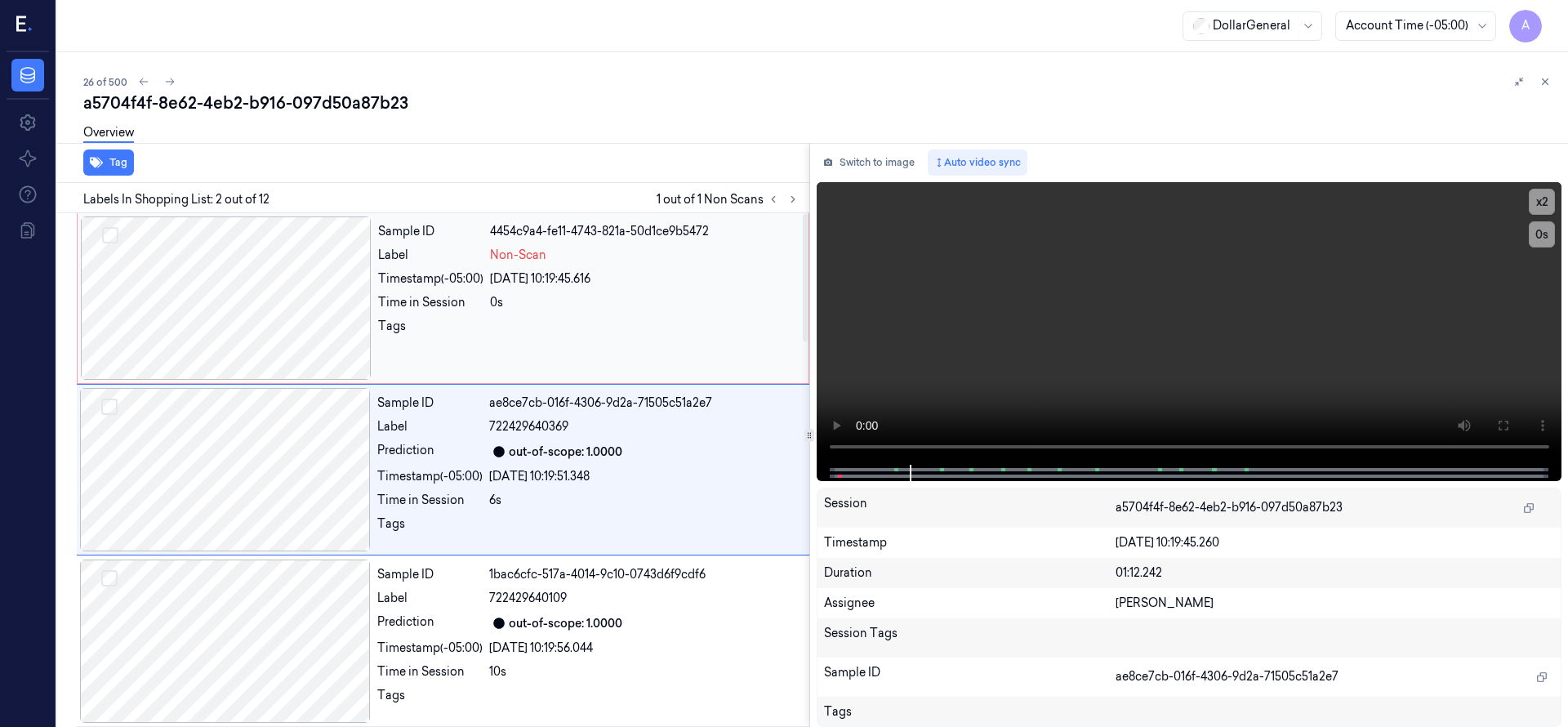
click at [208, 271] on div at bounding box center [225, 298] width 291 height 164
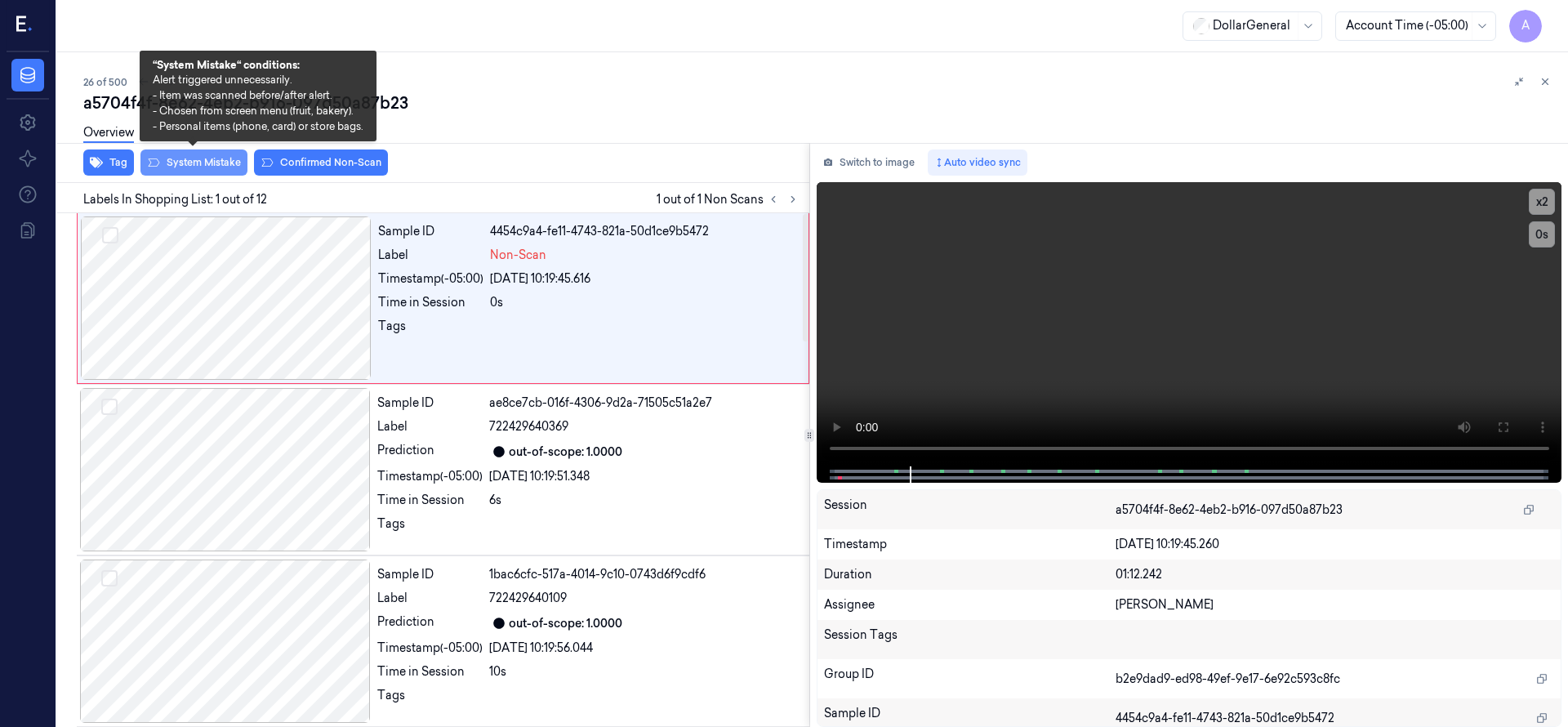
click at [205, 170] on button "System Mistake" at bounding box center [193, 162] width 107 height 26
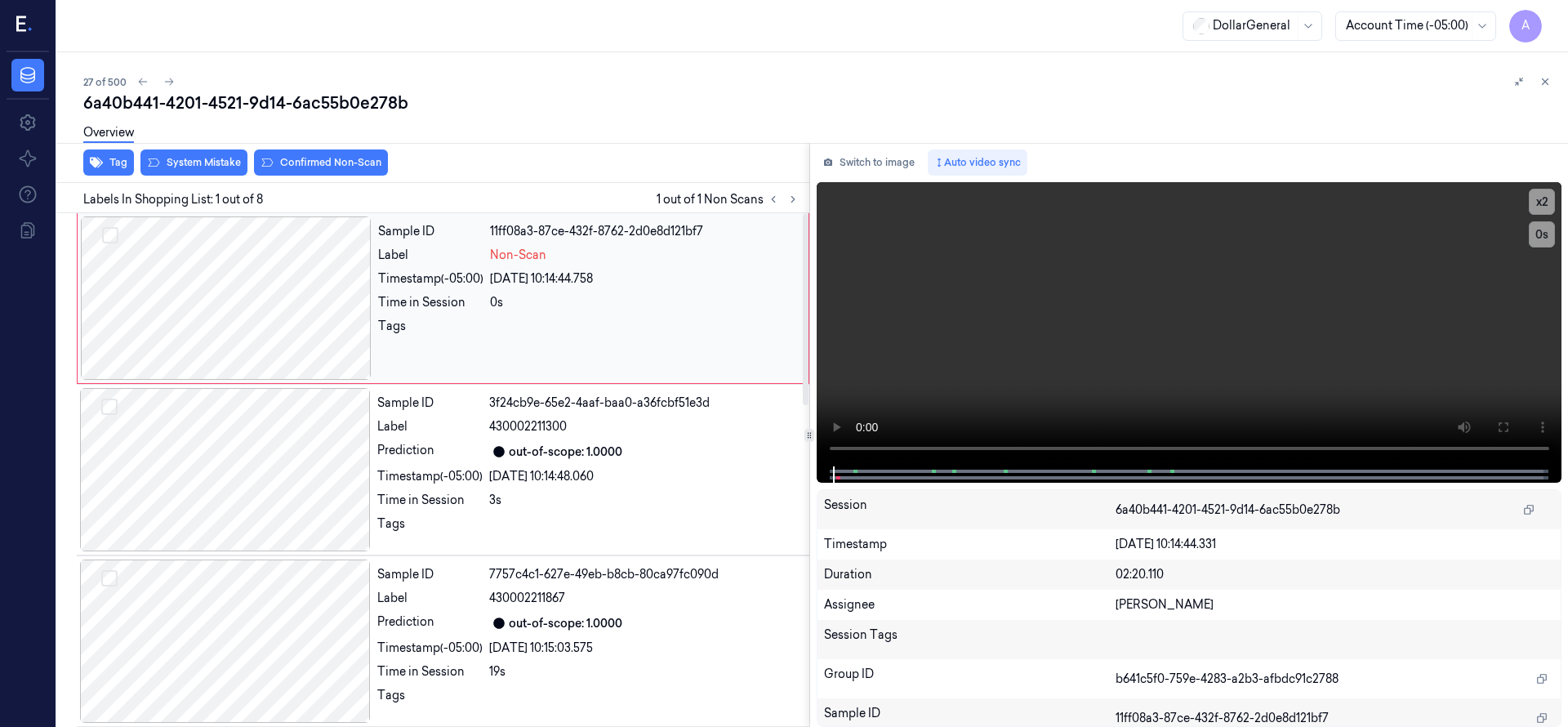
click at [222, 276] on div at bounding box center [225, 298] width 291 height 164
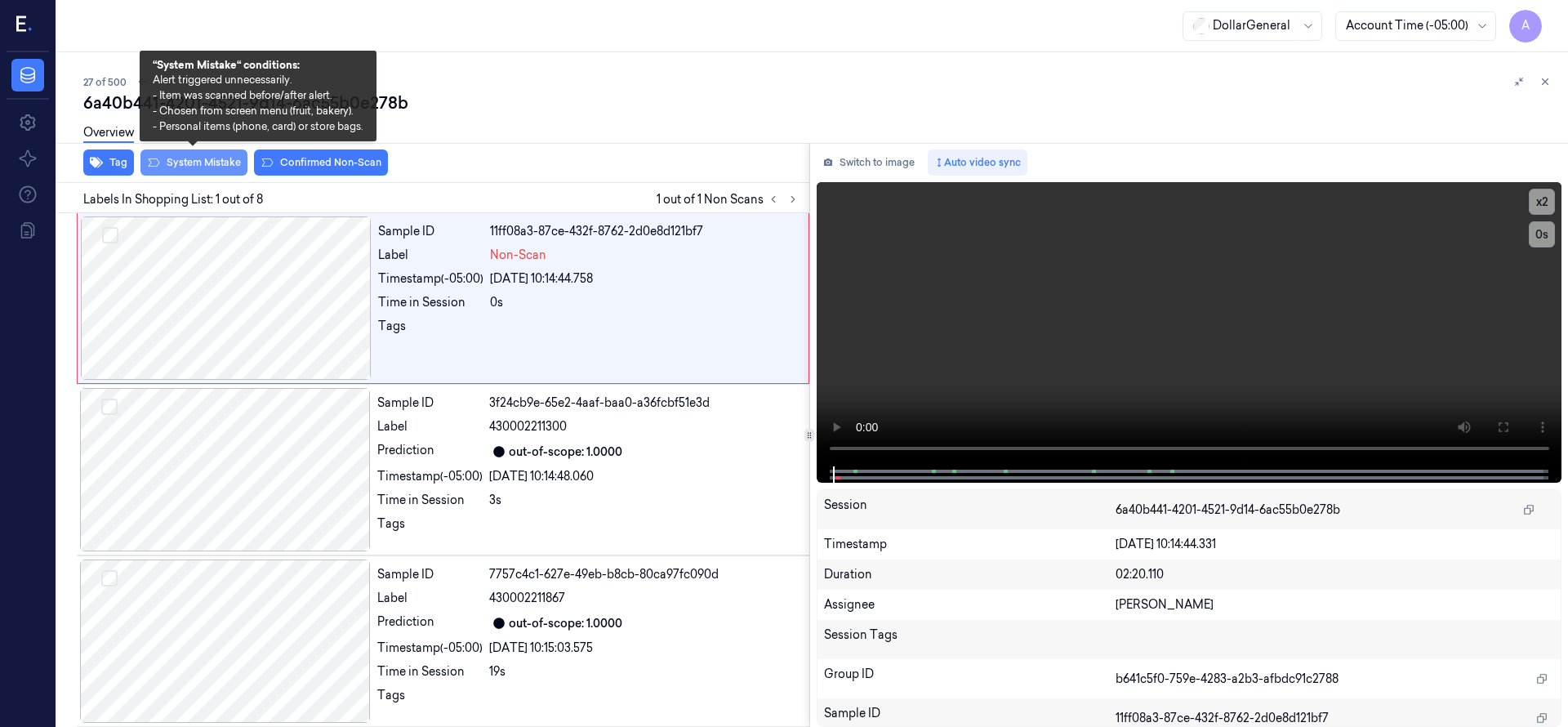
click at [206, 161] on button "System Mistake" at bounding box center [193, 162] width 107 height 26
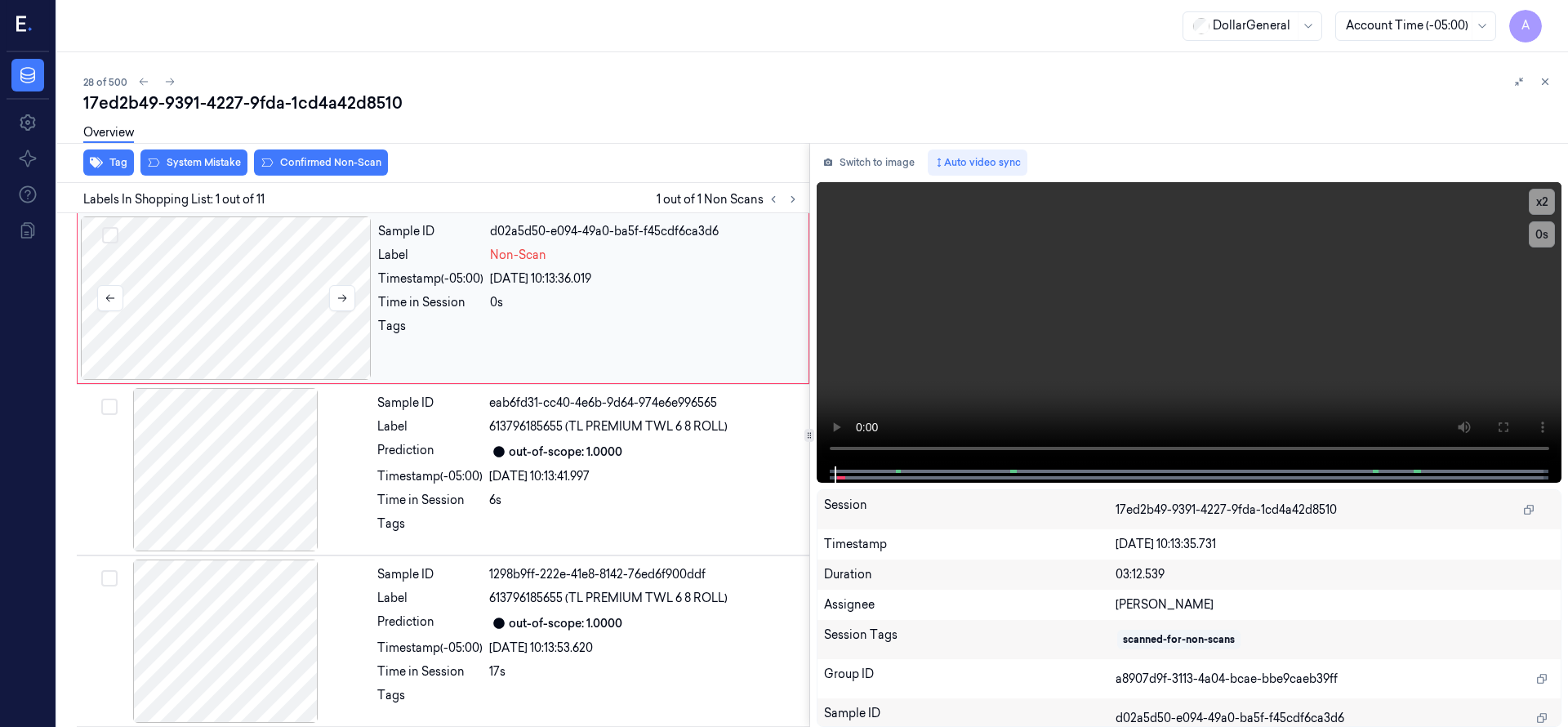
click at [257, 254] on div at bounding box center [225, 298] width 291 height 164
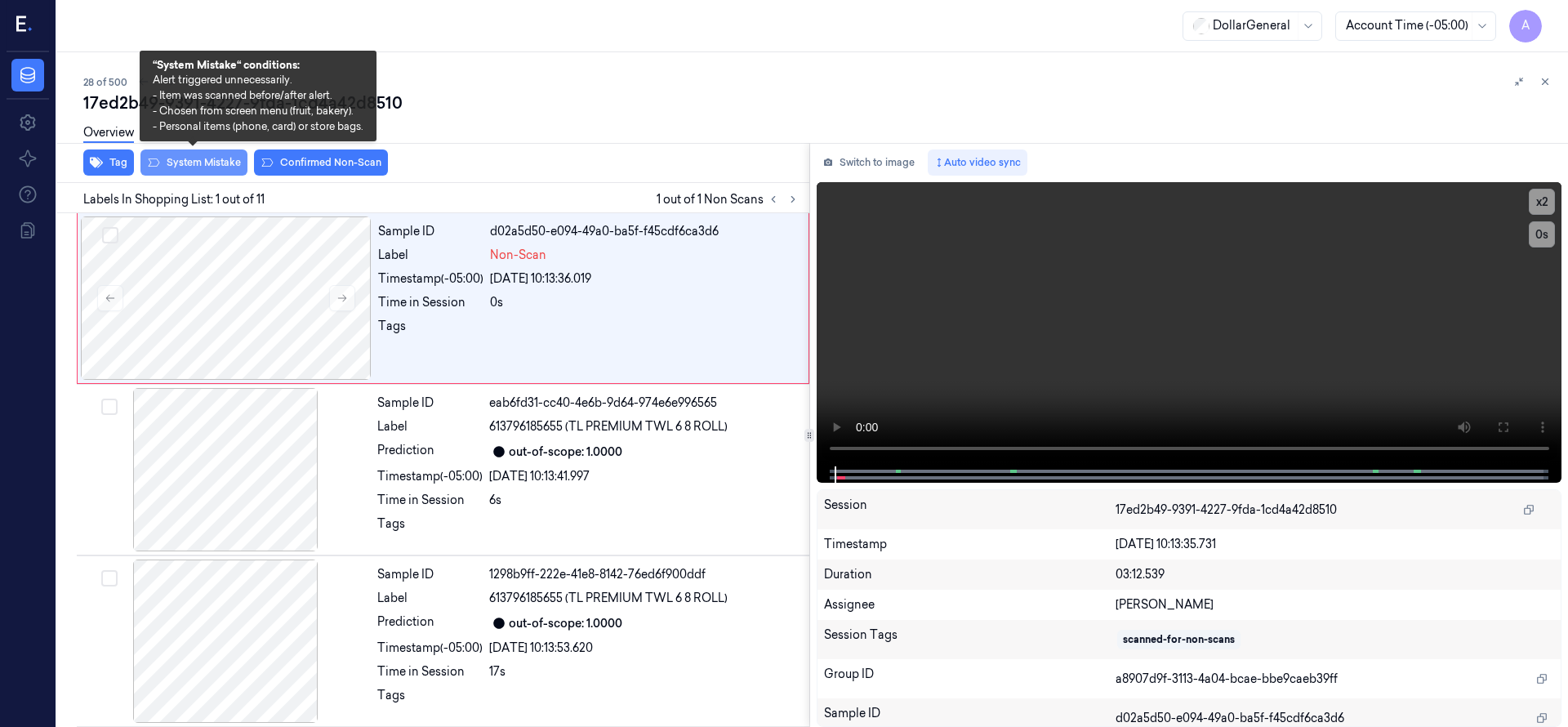
click at [224, 159] on button "System Mistake" at bounding box center [193, 162] width 107 height 26
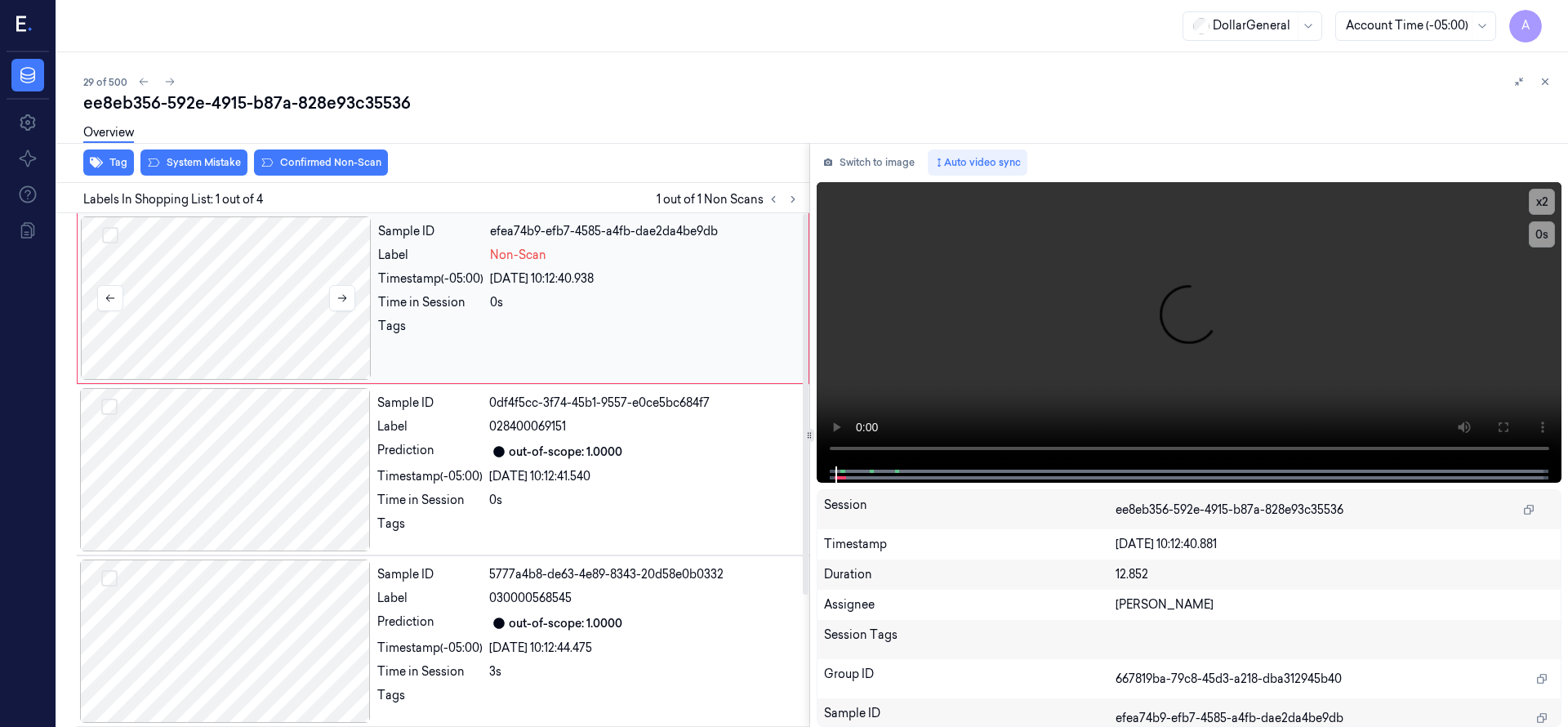
click at [269, 286] on div at bounding box center [225, 298] width 291 height 164
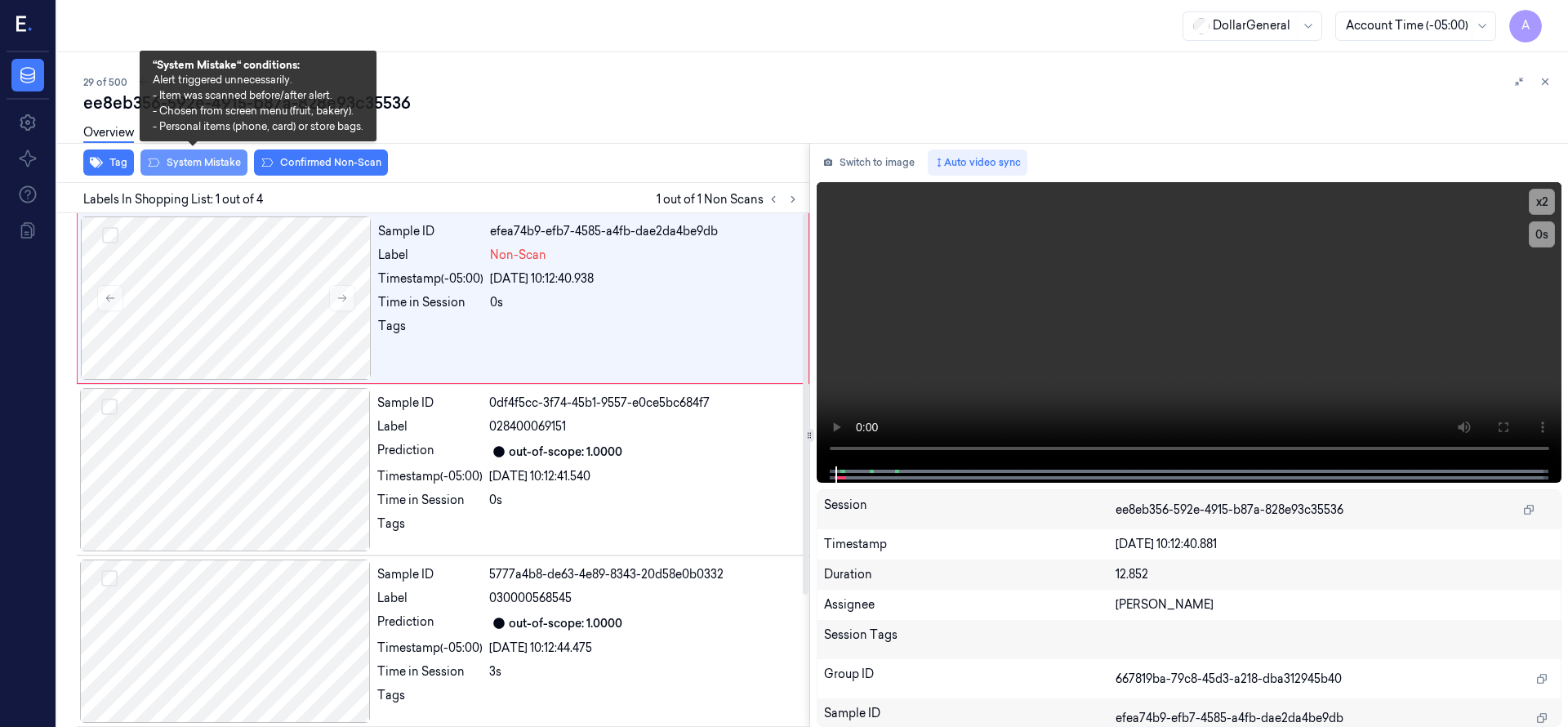
click at [213, 161] on button "System Mistake" at bounding box center [193, 162] width 107 height 26
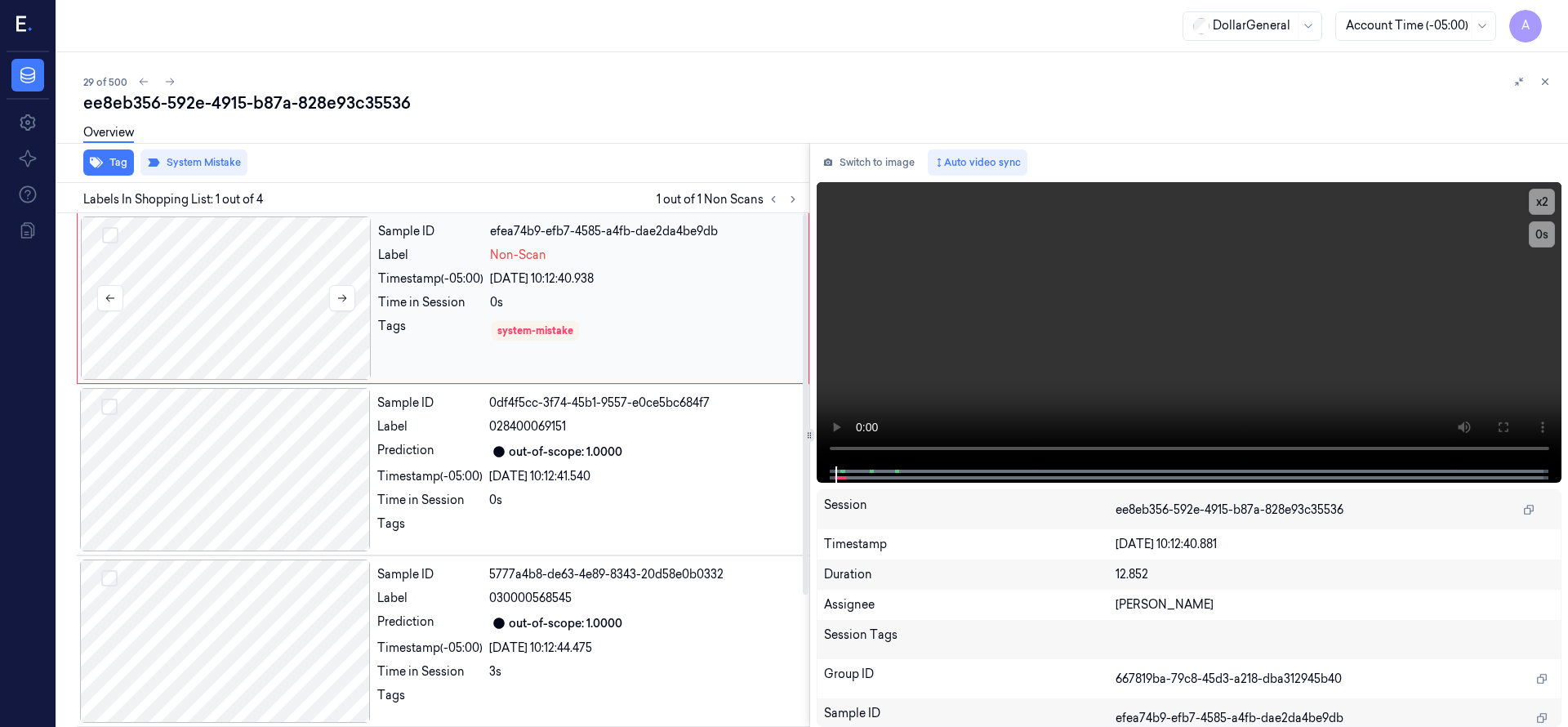
click at [178, 286] on div at bounding box center [225, 298] width 291 height 164
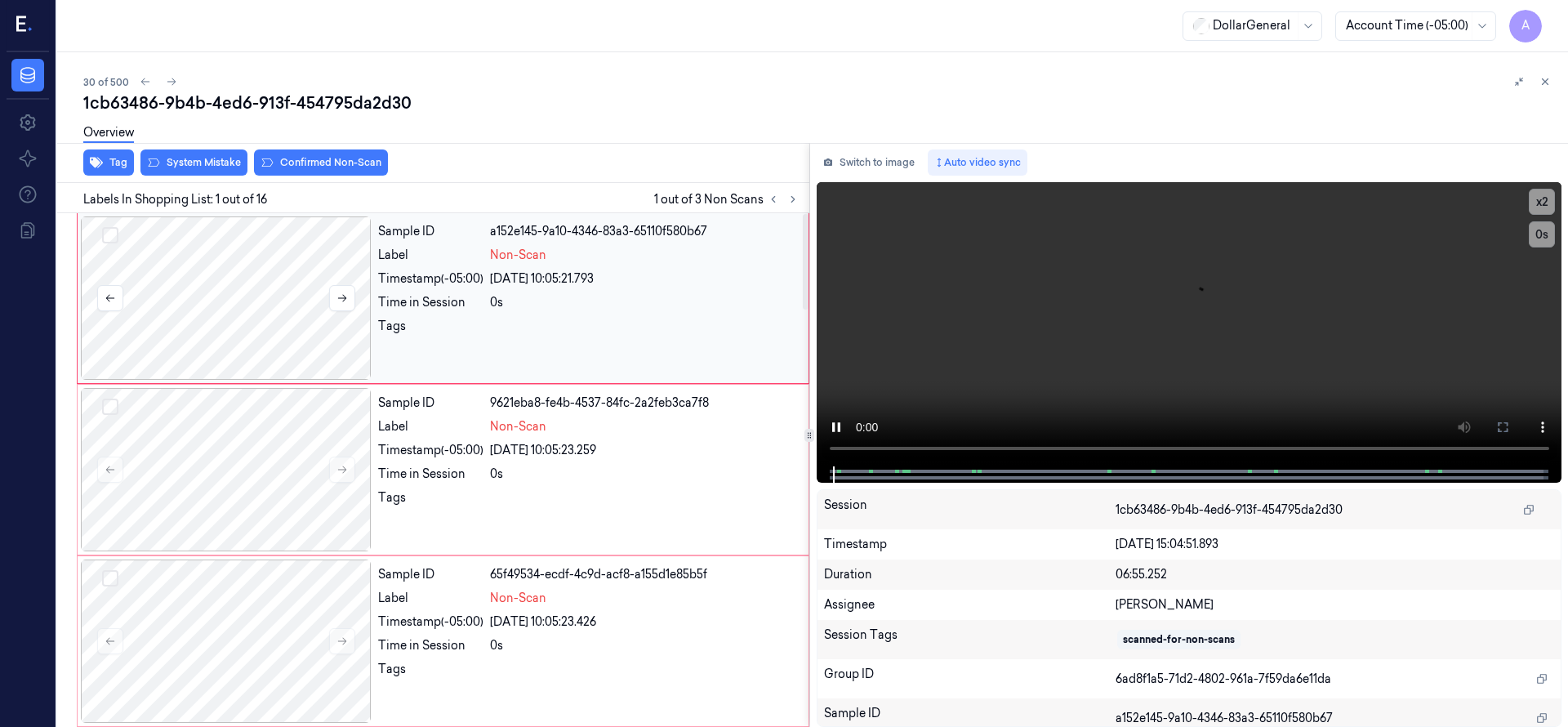
click at [202, 303] on div at bounding box center [225, 298] width 291 height 164
click at [272, 276] on div at bounding box center [225, 298] width 291 height 164
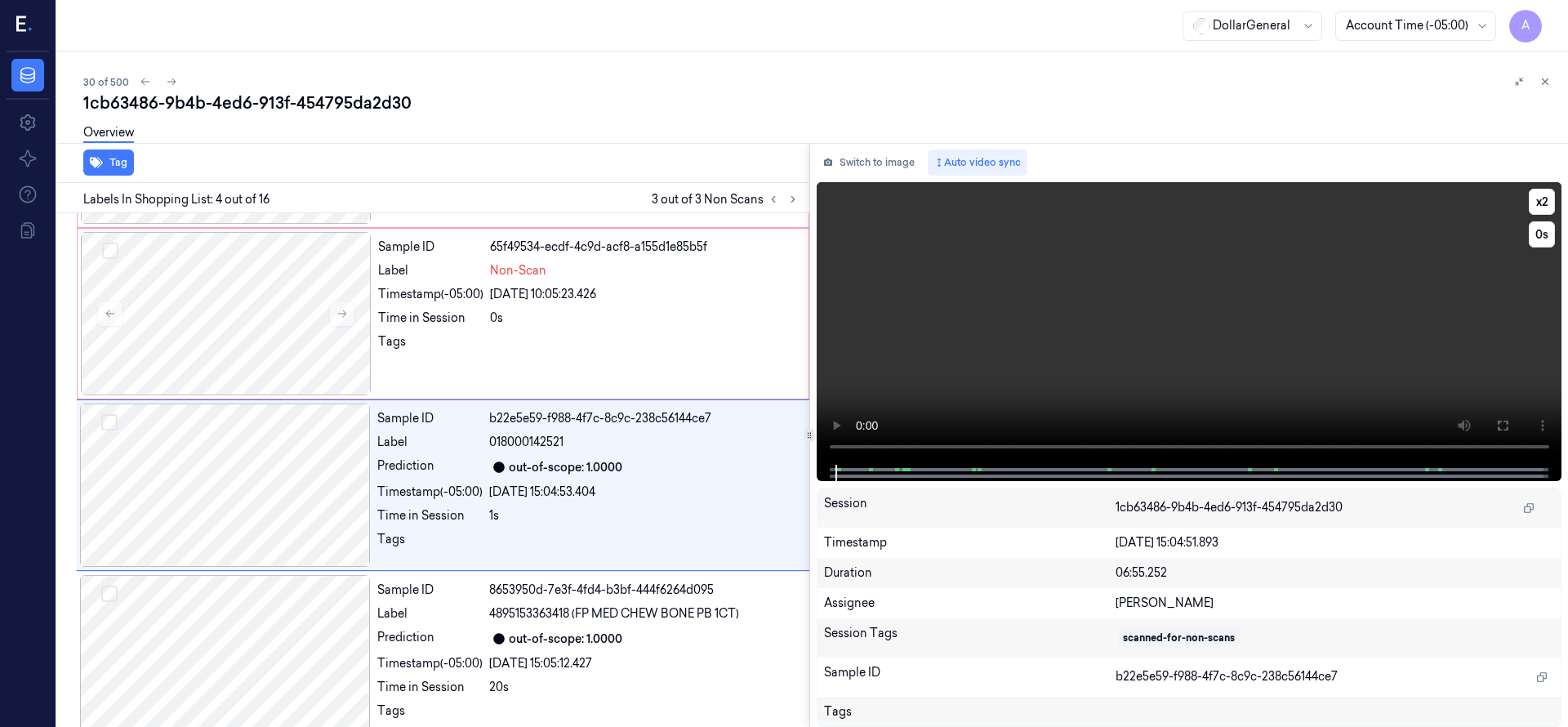
scroll to position [343, 0]
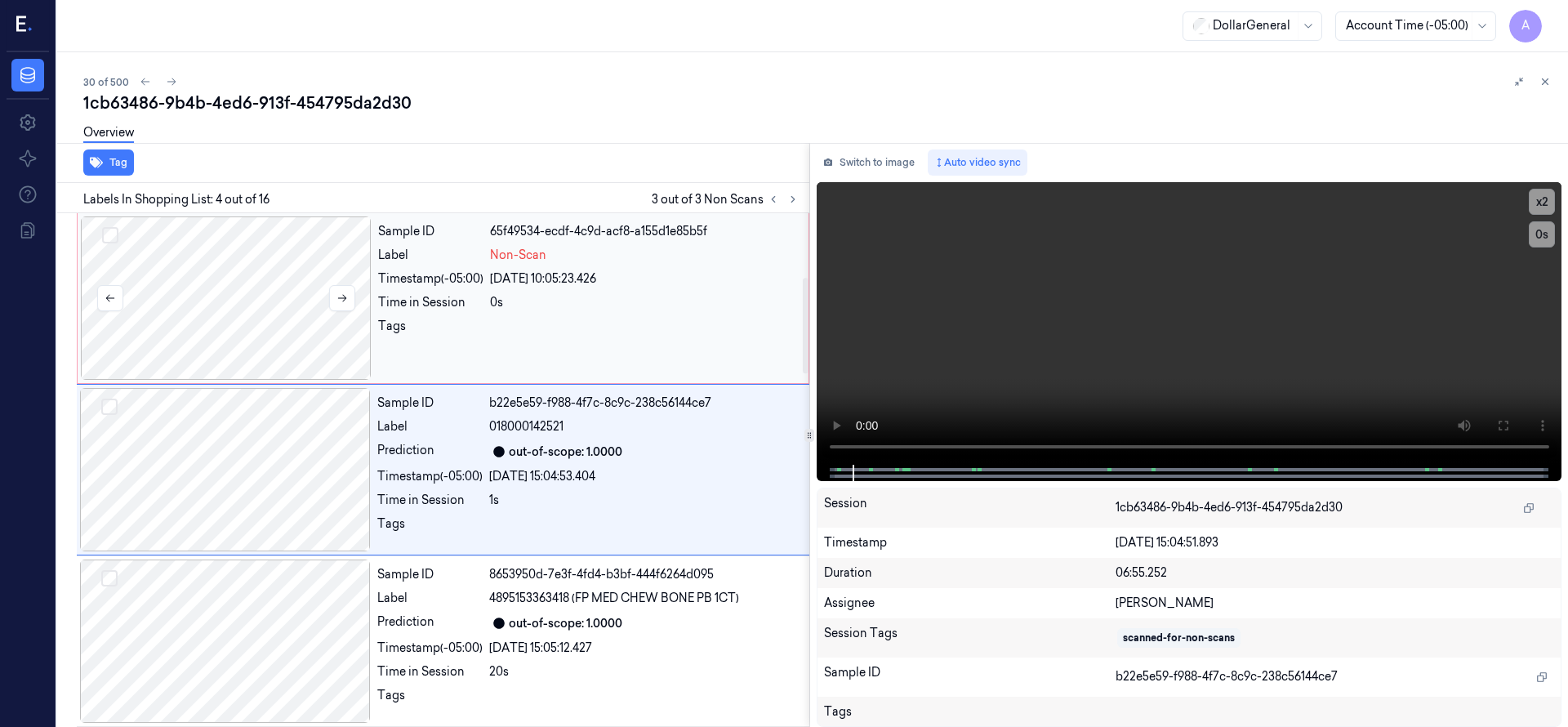
click at [222, 280] on div at bounding box center [225, 298] width 291 height 164
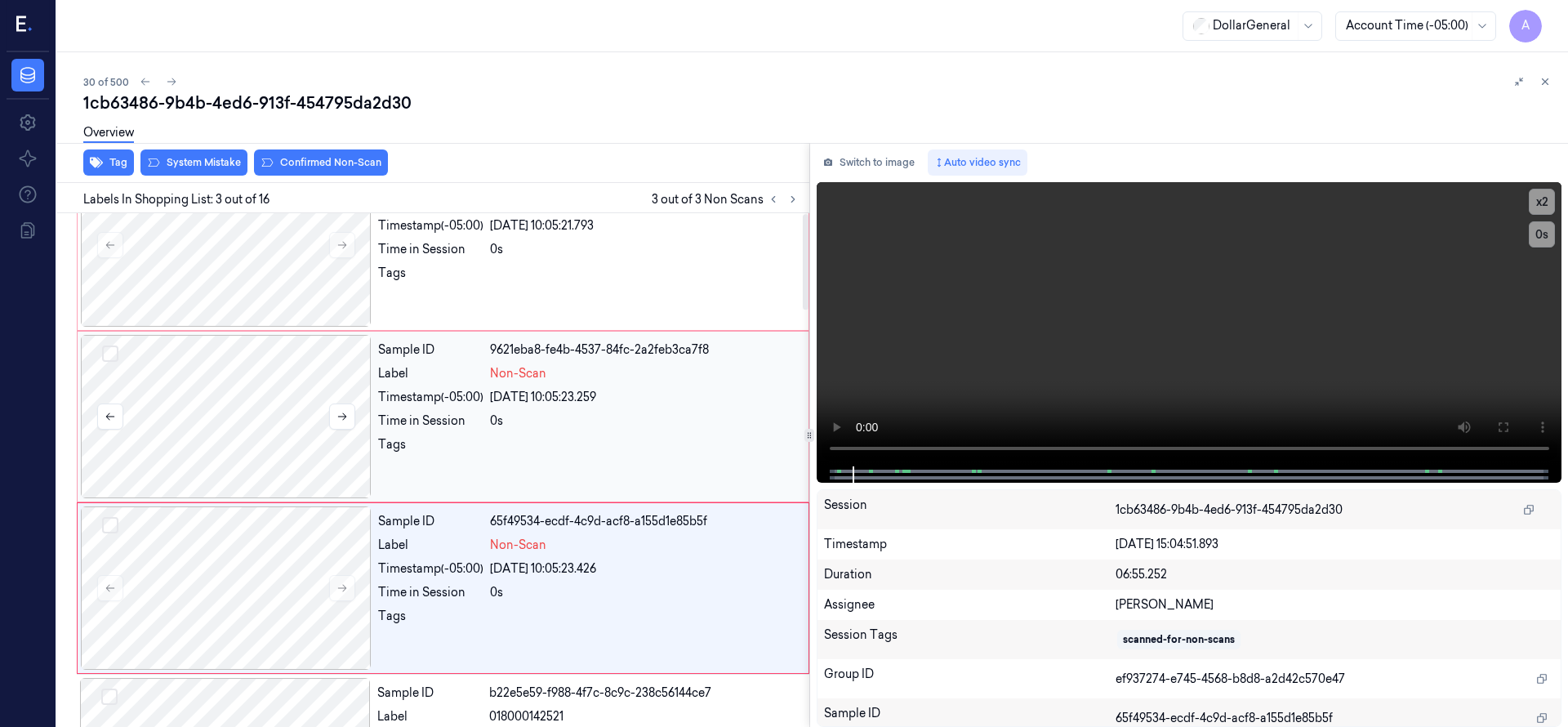
scroll to position [0, 0]
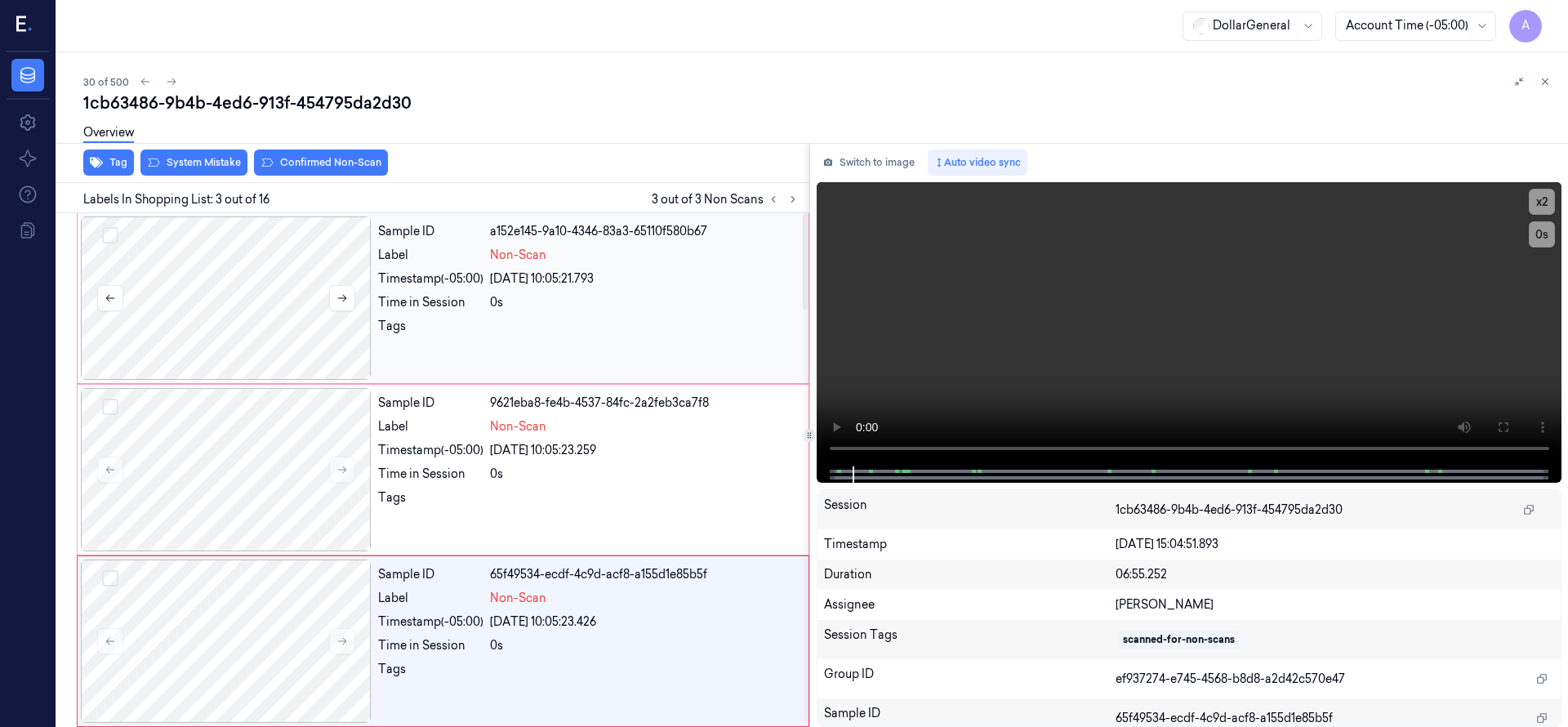
click at [247, 265] on div at bounding box center [225, 298] width 291 height 164
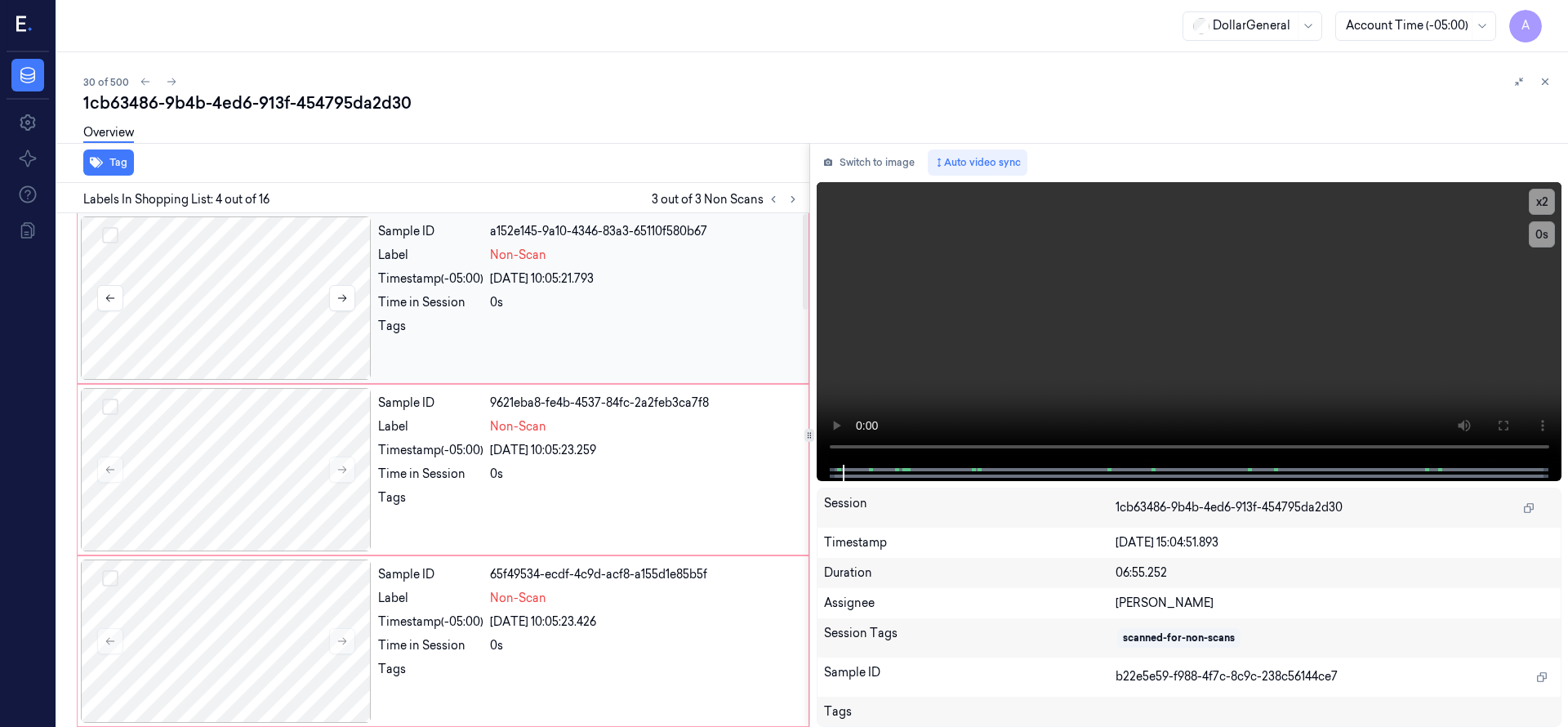
click at [112, 235] on button "Select row" at bounding box center [110, 235] width 17 height 17
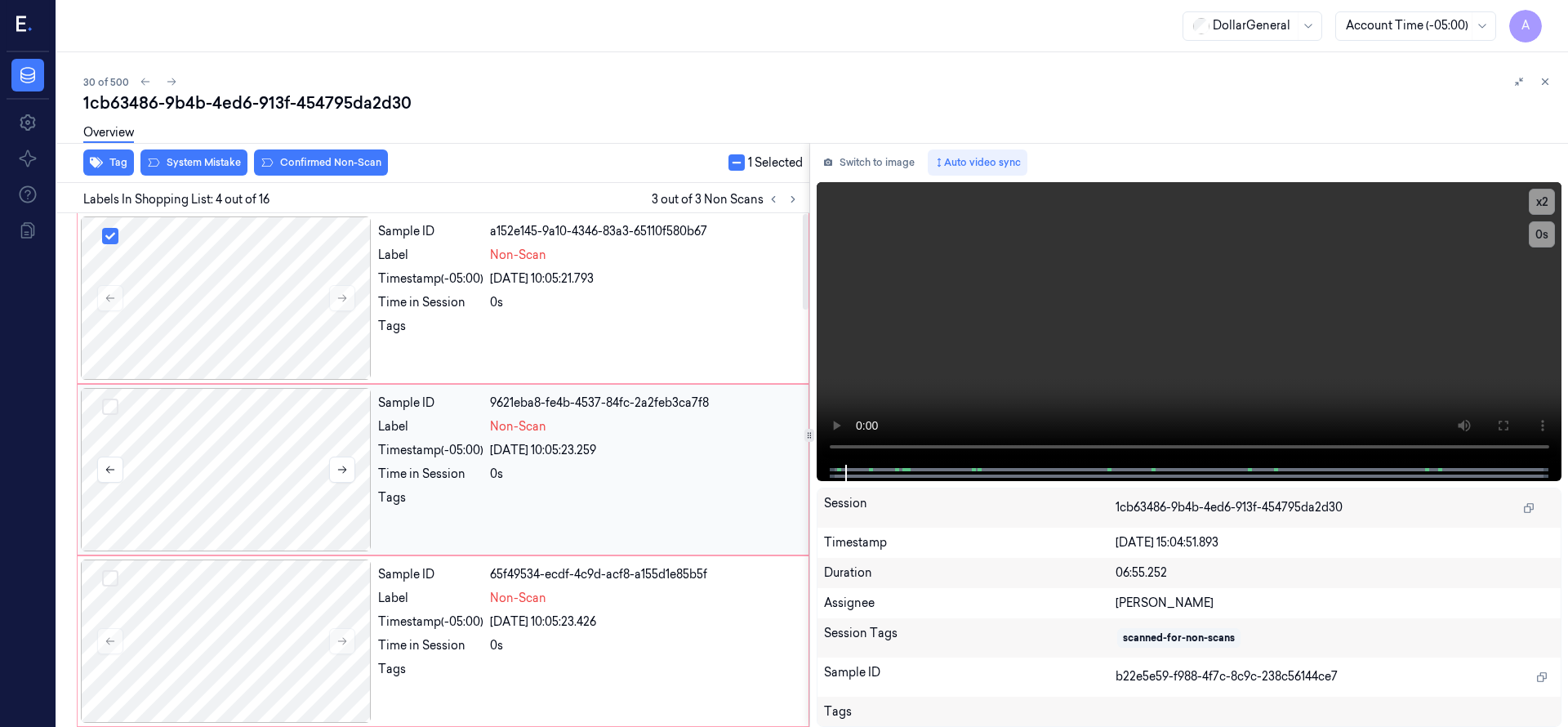
click at [114, 404] on button "Select row" at bounding box center [110, 407] width 17 height 17
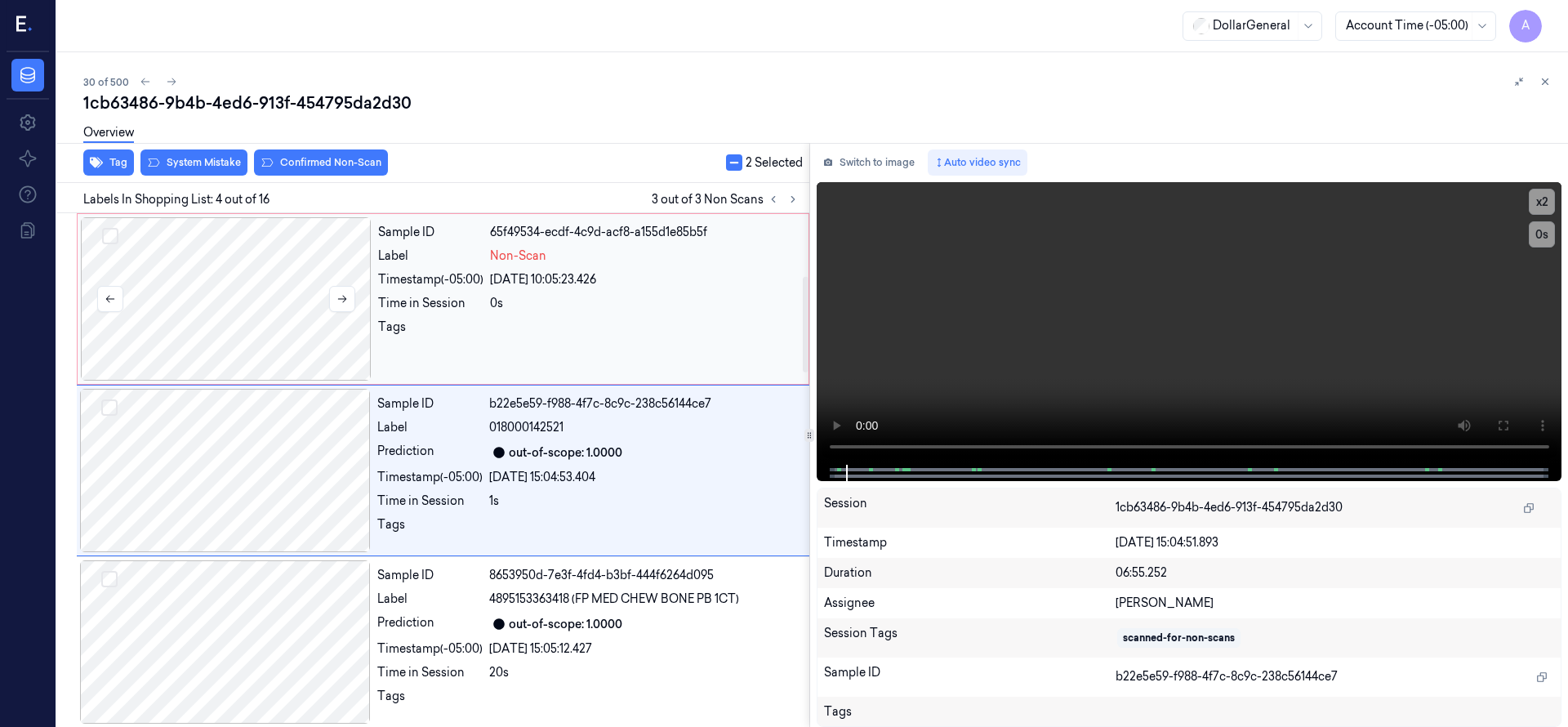
scroll to position [343, 0]
click at [115, 237] on button "Select row" at bounding box center [110, 235] width 17 height 17
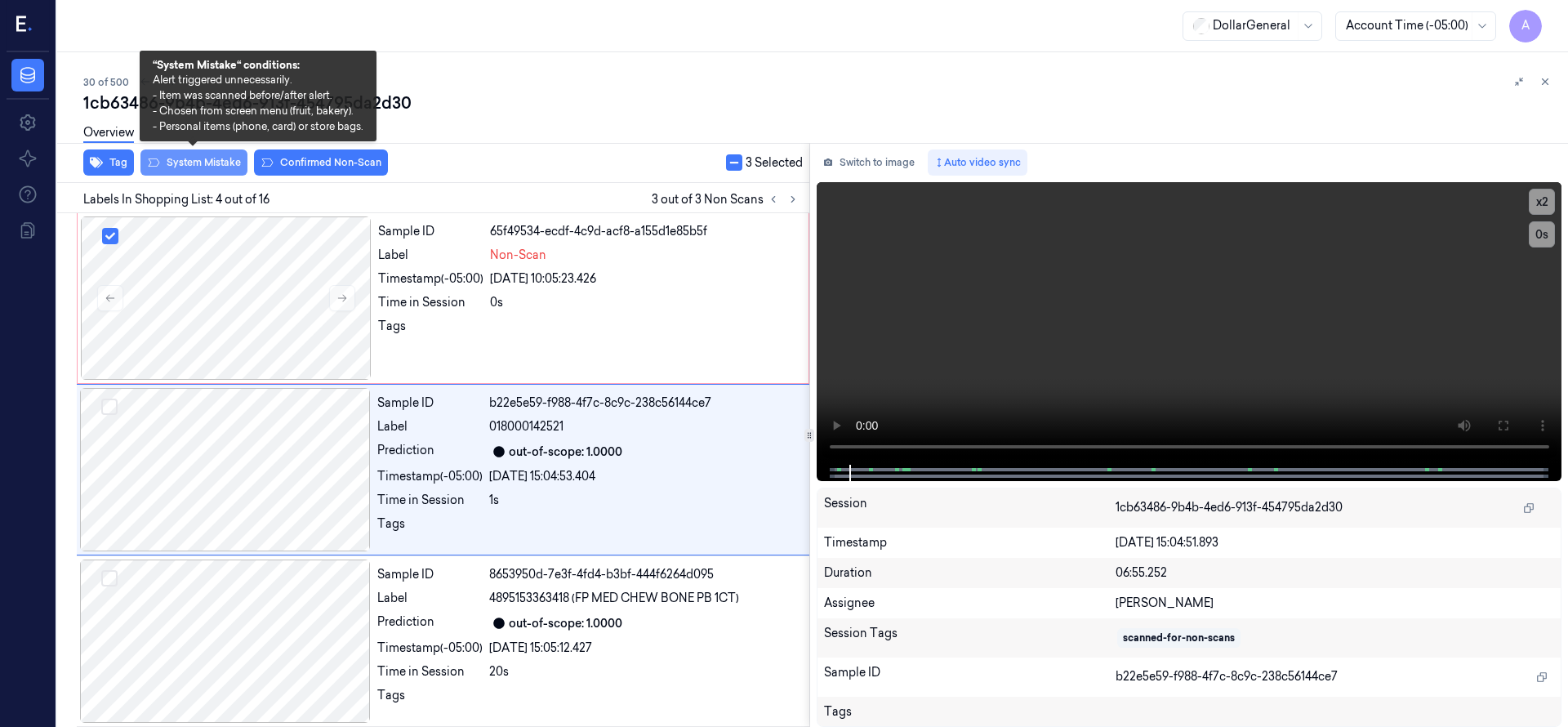
click at [210, 170] on button "System Mistake" at bounding box center [193, 162] width 107 height 26
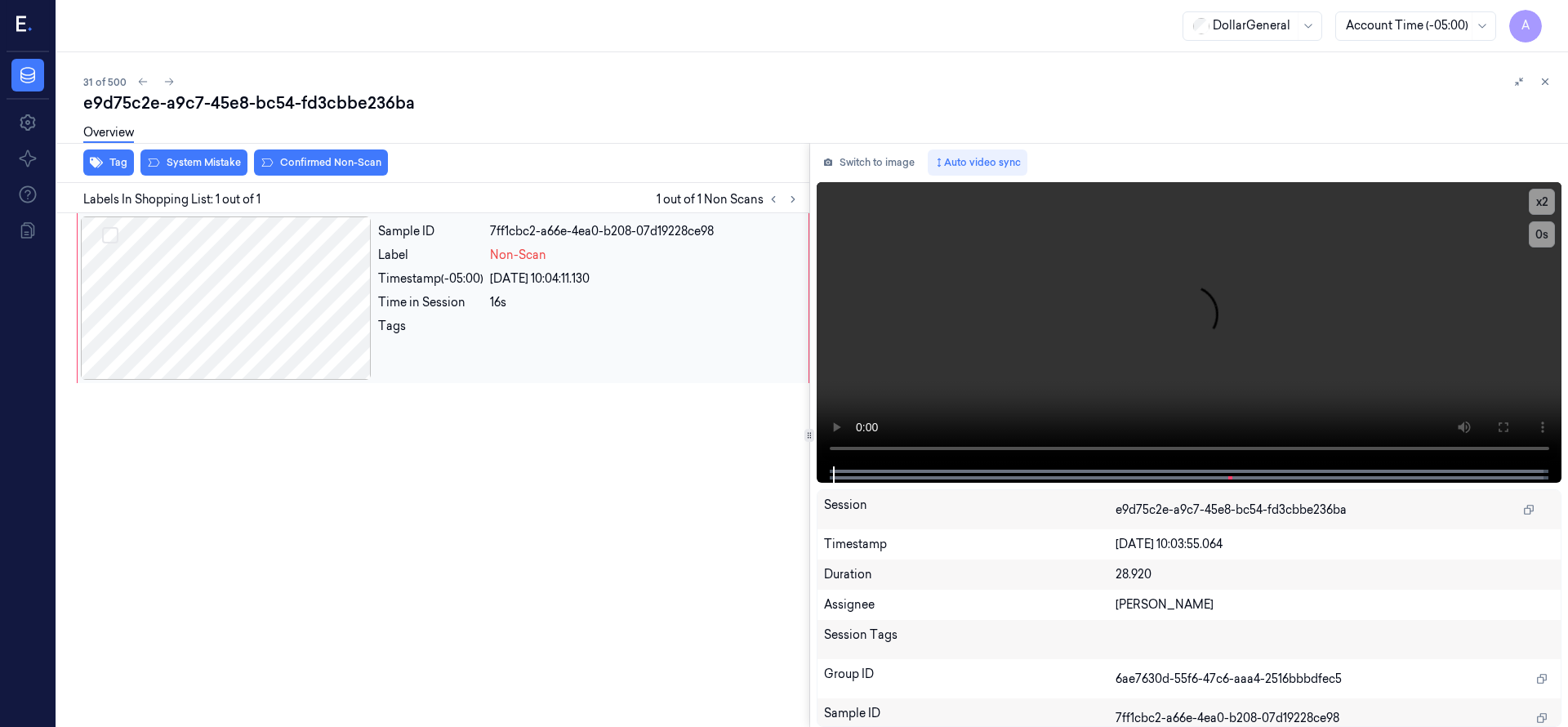
click at [193, 333] on div at bounding box center [225, 298] width 291 height 164
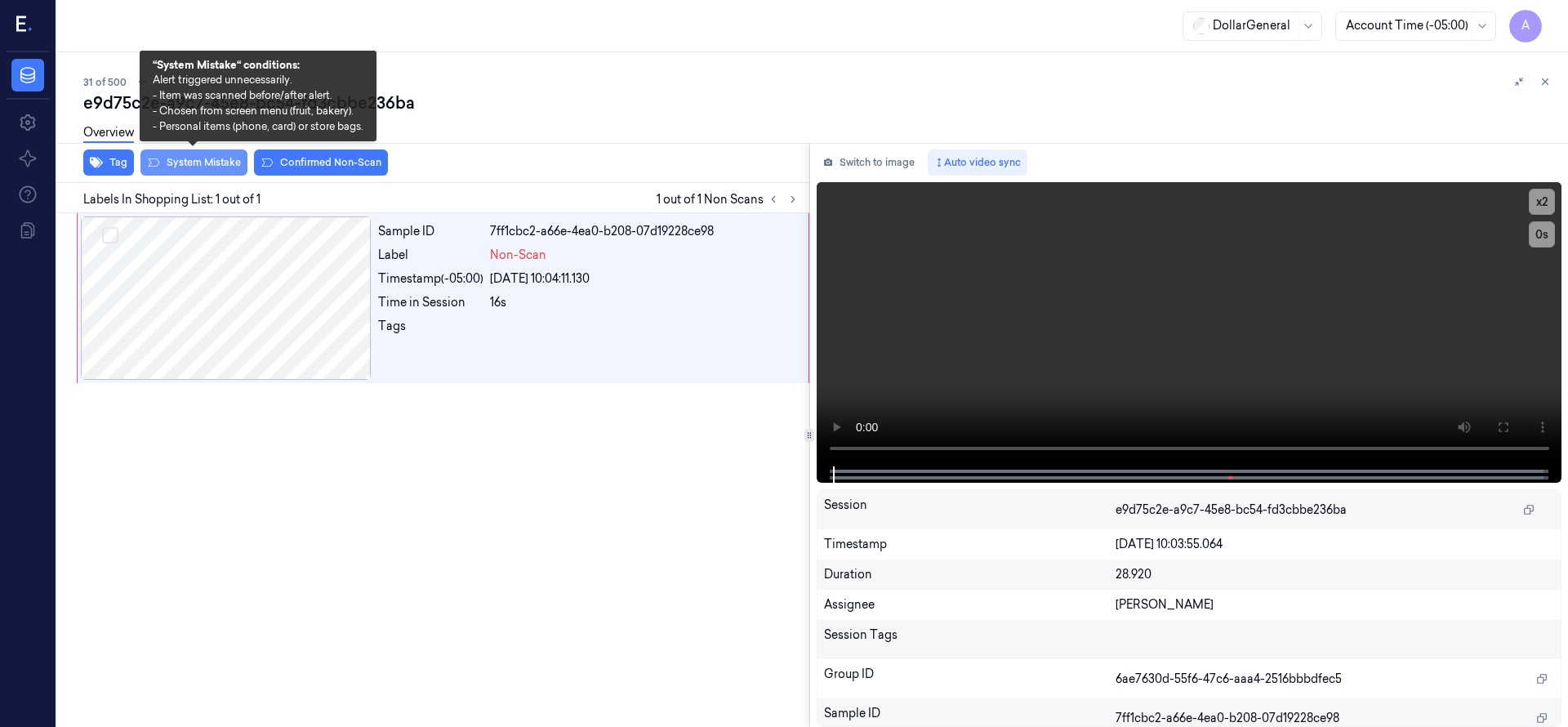
click at [197, 170] on button "System Mistake" at bounding box center [193, 162] width 107 height 26
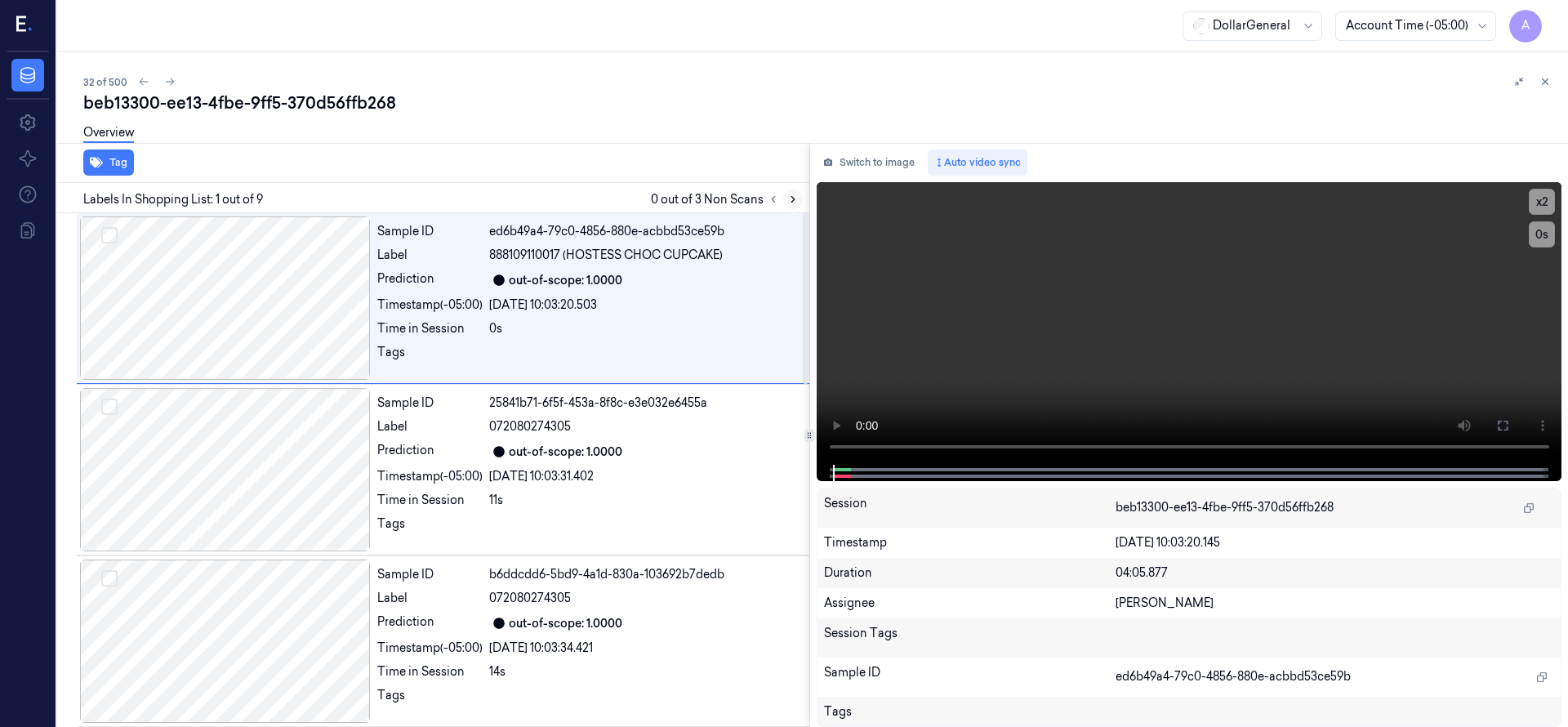
click at [791, 203] on icon at bounding box center [793, 199] width 12 height 12
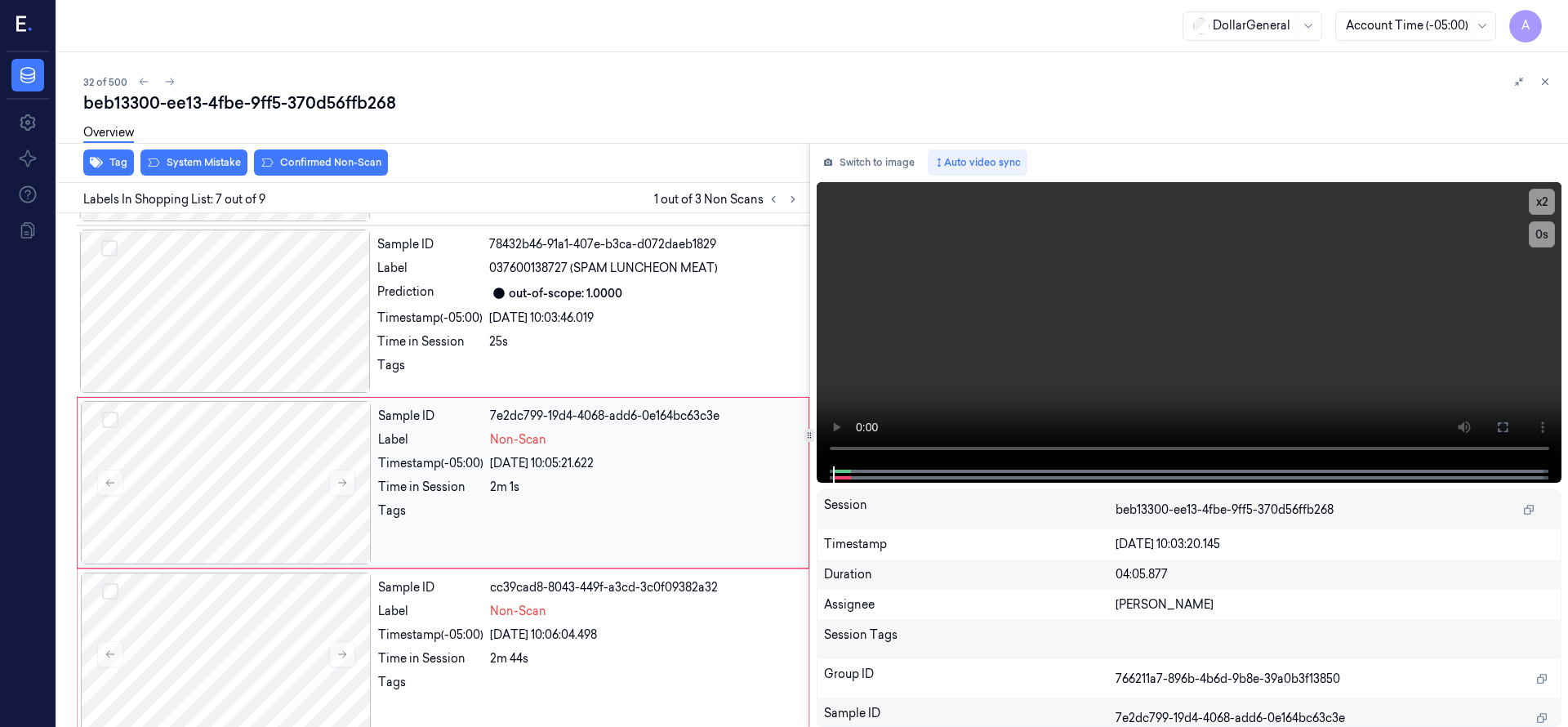
scroll to position [857, 0]
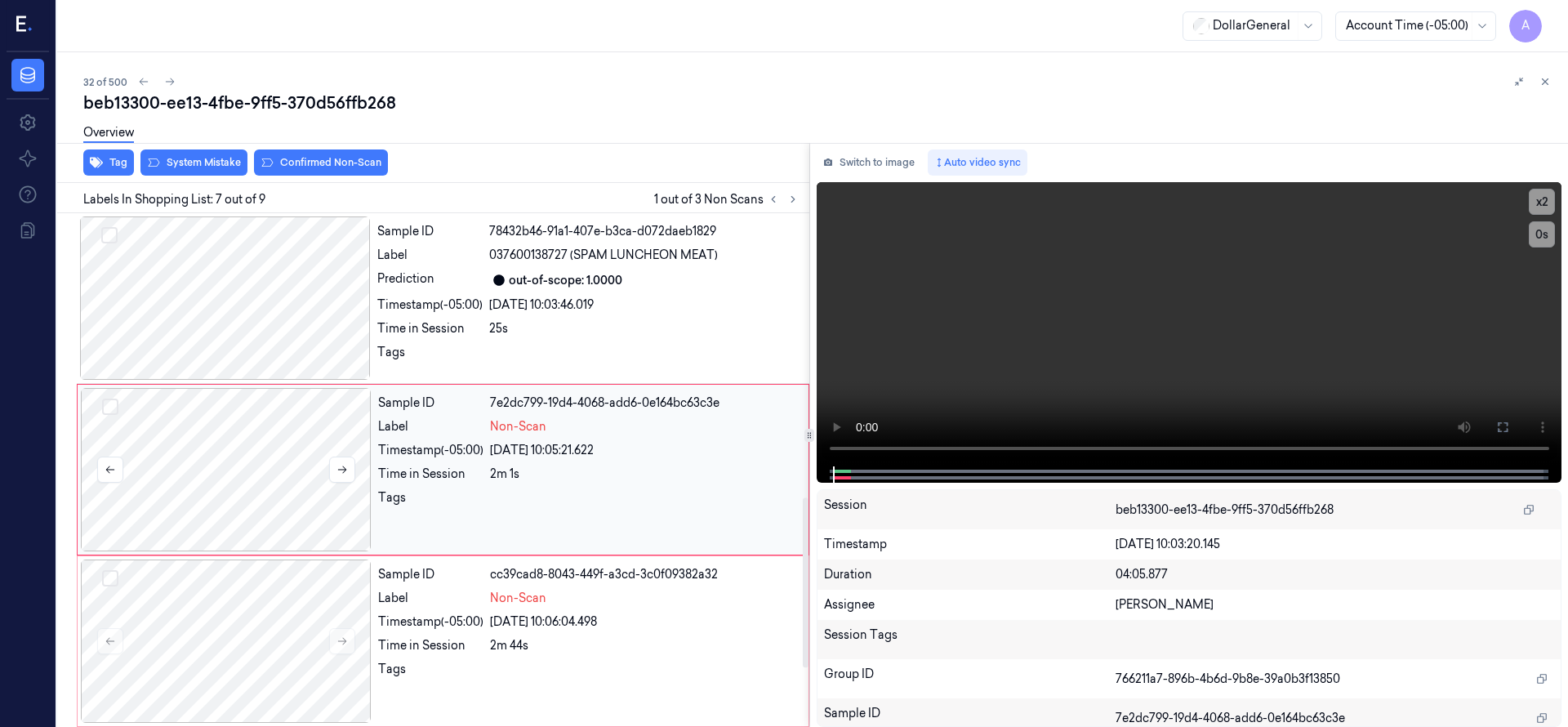
click at [276, 426] on div at bounding box center [225, 469] width 291 height 164
click at [269, 404] on div at bounding box center [225, 469] width 291 height 164
click at [115, 400] on button "Select row" at bounding box center [110, 407] width 17 height 17
click at [210, 603] on div at bounding box center [225, 641] width 291 height 164
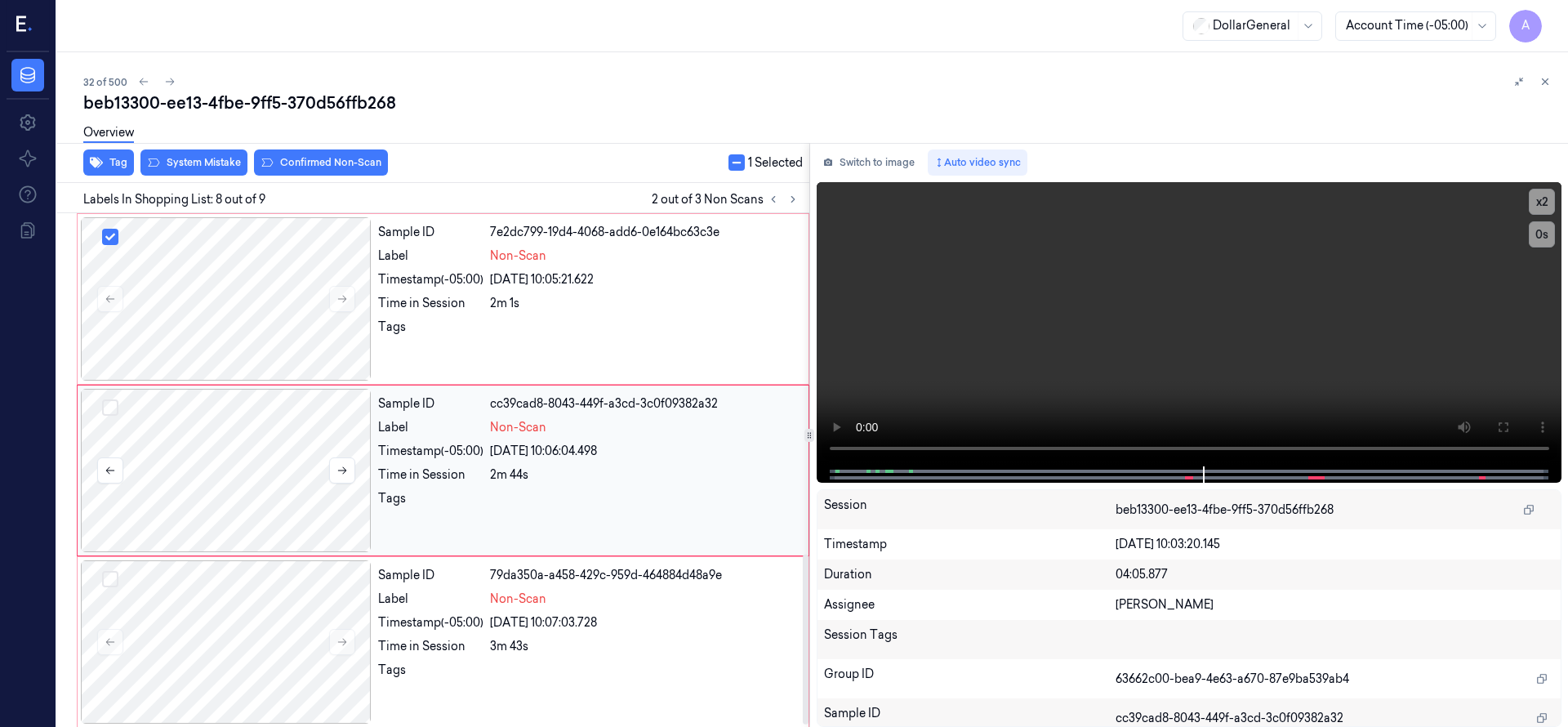
scroll to position [1029, 0]
click at [114, 409] on button "Select row" at bounding box center [110, 407] width 17 height 17
click at [112, 571] on button "Select row" at bounding box center [110, 578] width 17 height 17
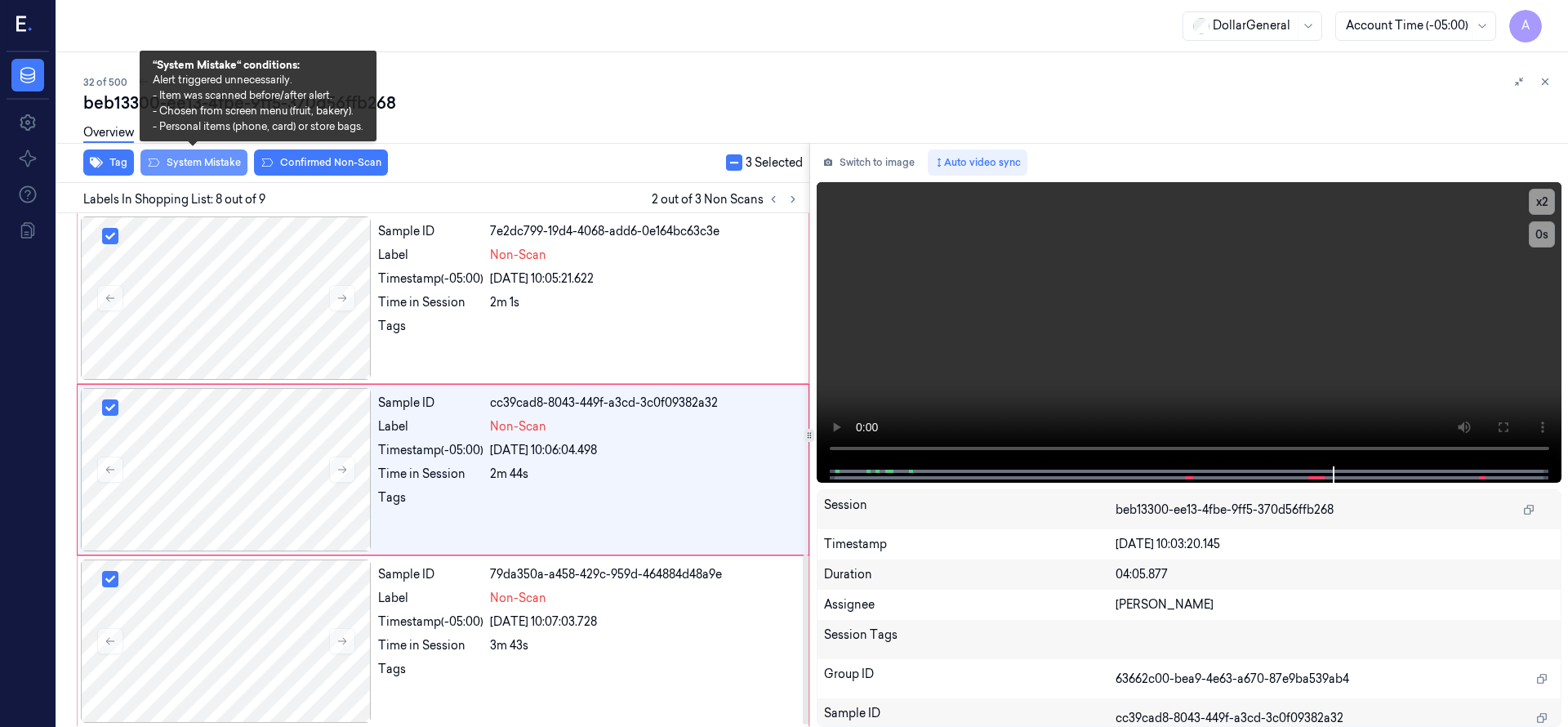
click at [221, 163] on button "System Mistake" at bounding box center [193, 162] width 107 height 26
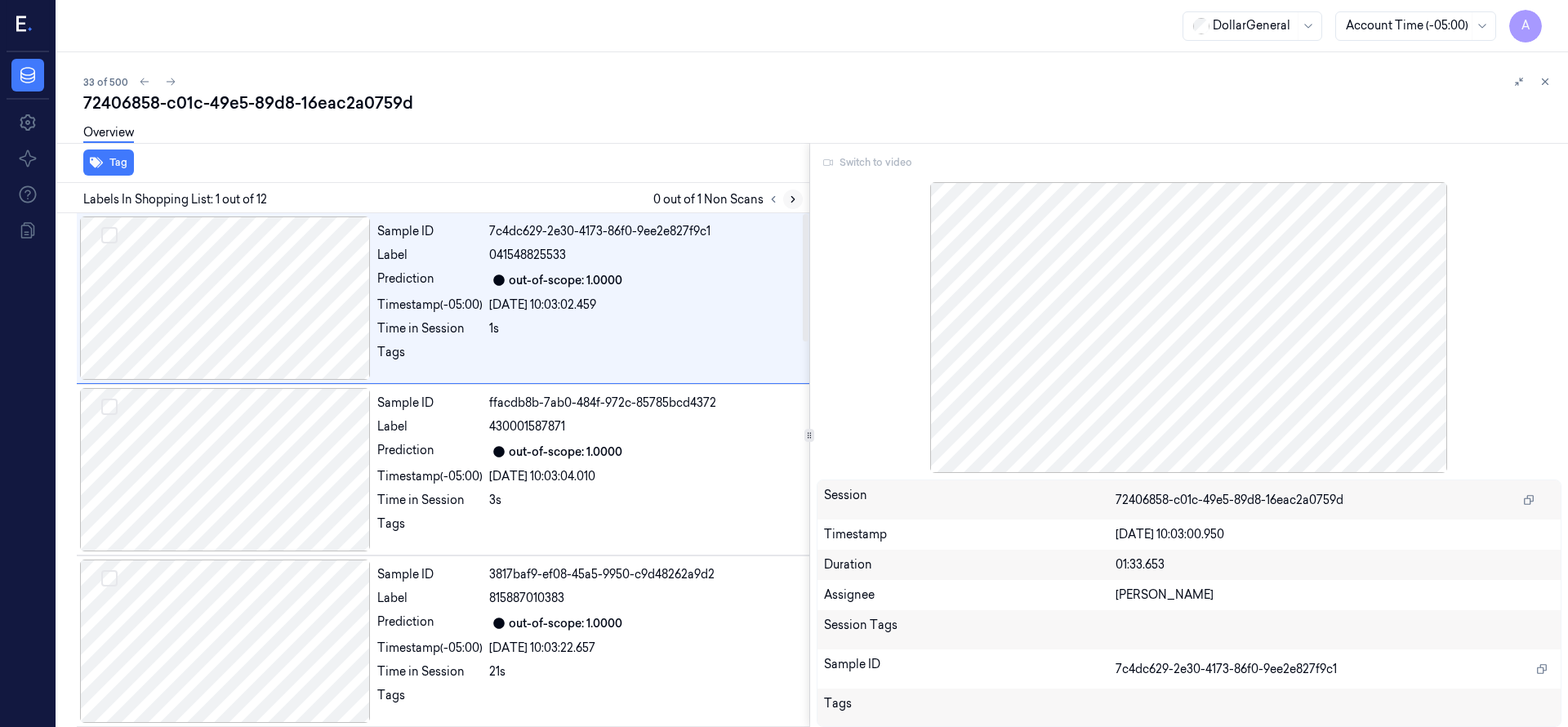
click at [799, 193] on button at bounding box center [793, 199] width 20 height 20
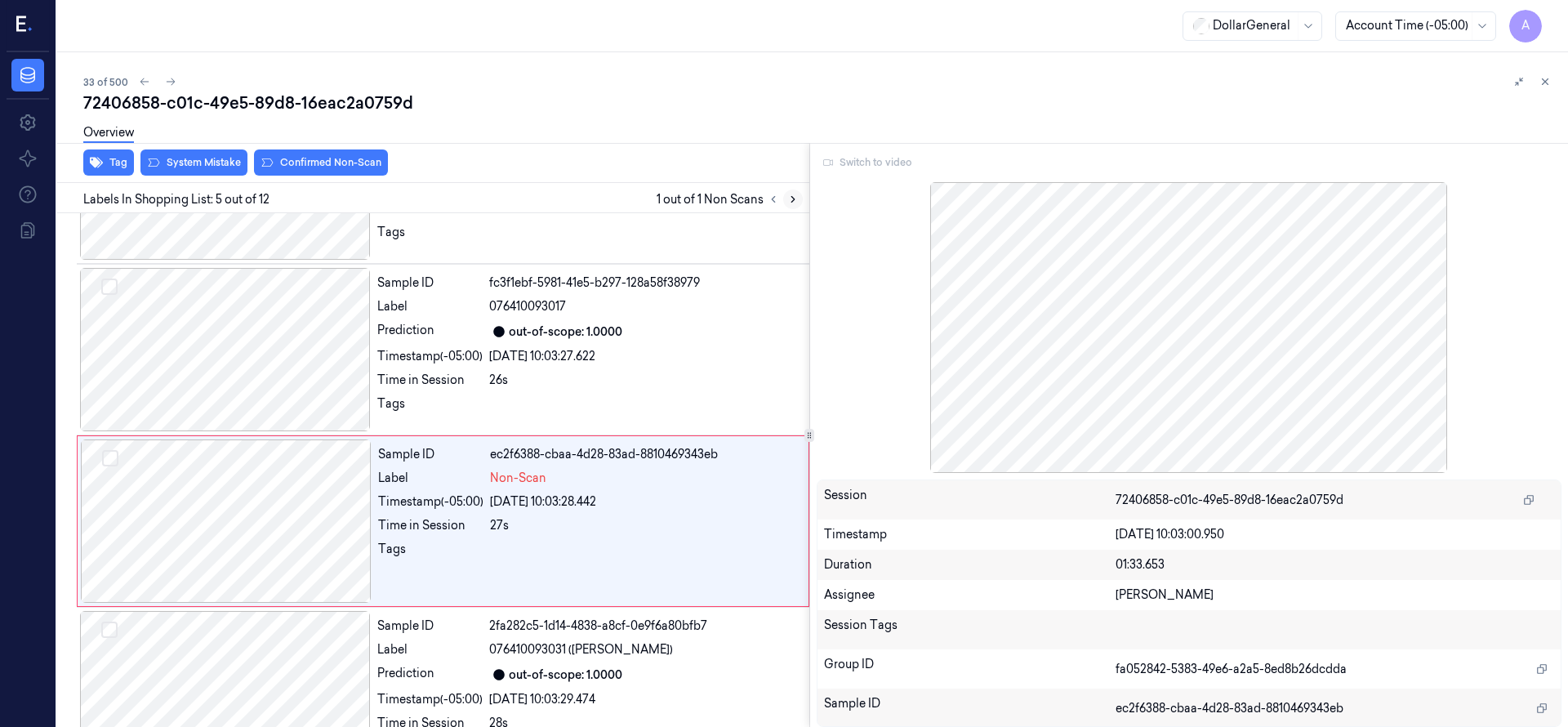
scroll to position [514, 0]
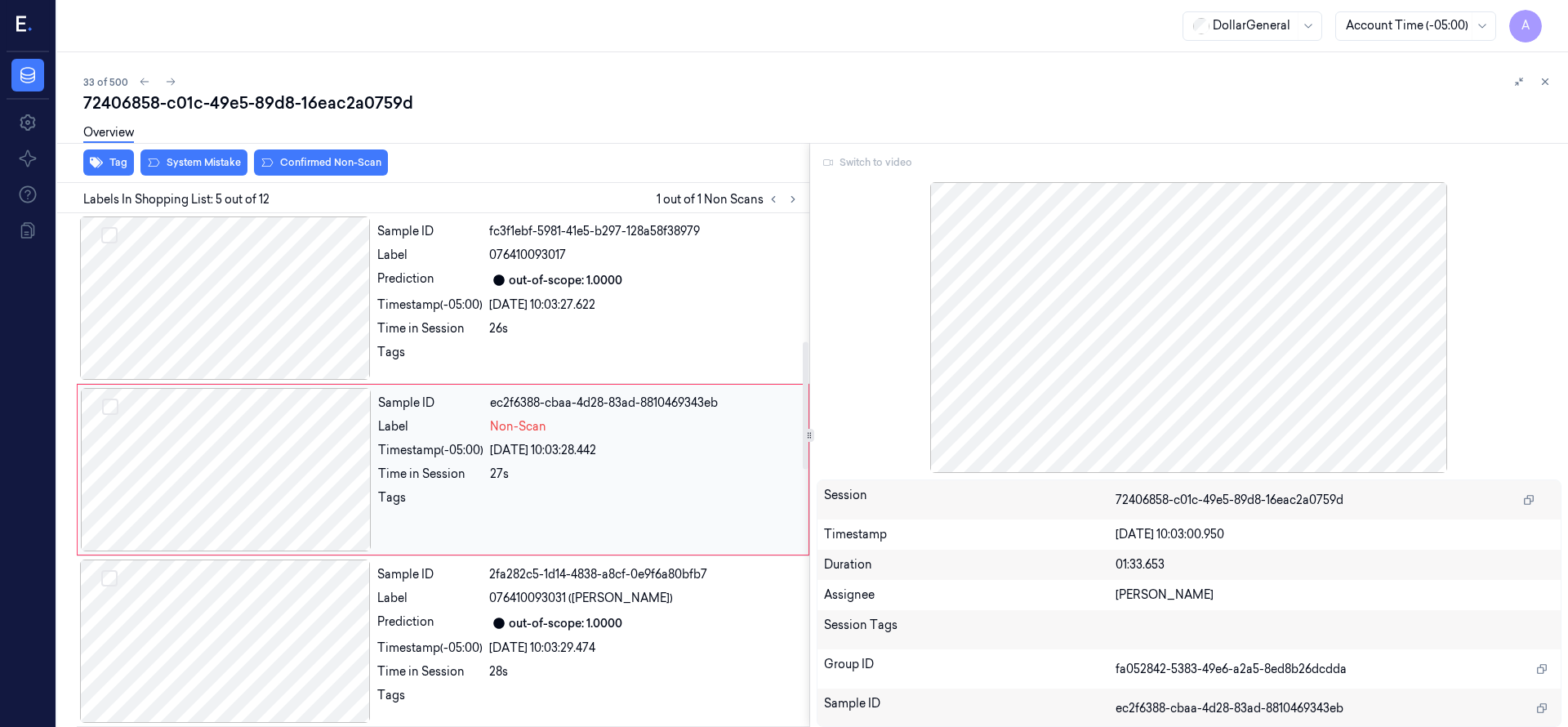
click at [296, 438] on div at bounding box center [225, 469] width 291 height 164
click at [325, 463] on div at bounding box center [225, 469] width 291 height 164
click at [307, 453] on div at bounding box center [225, 469] width 291 height 164
click at [240, 283] on div at bounding box center [225, 298] width 291 height 164
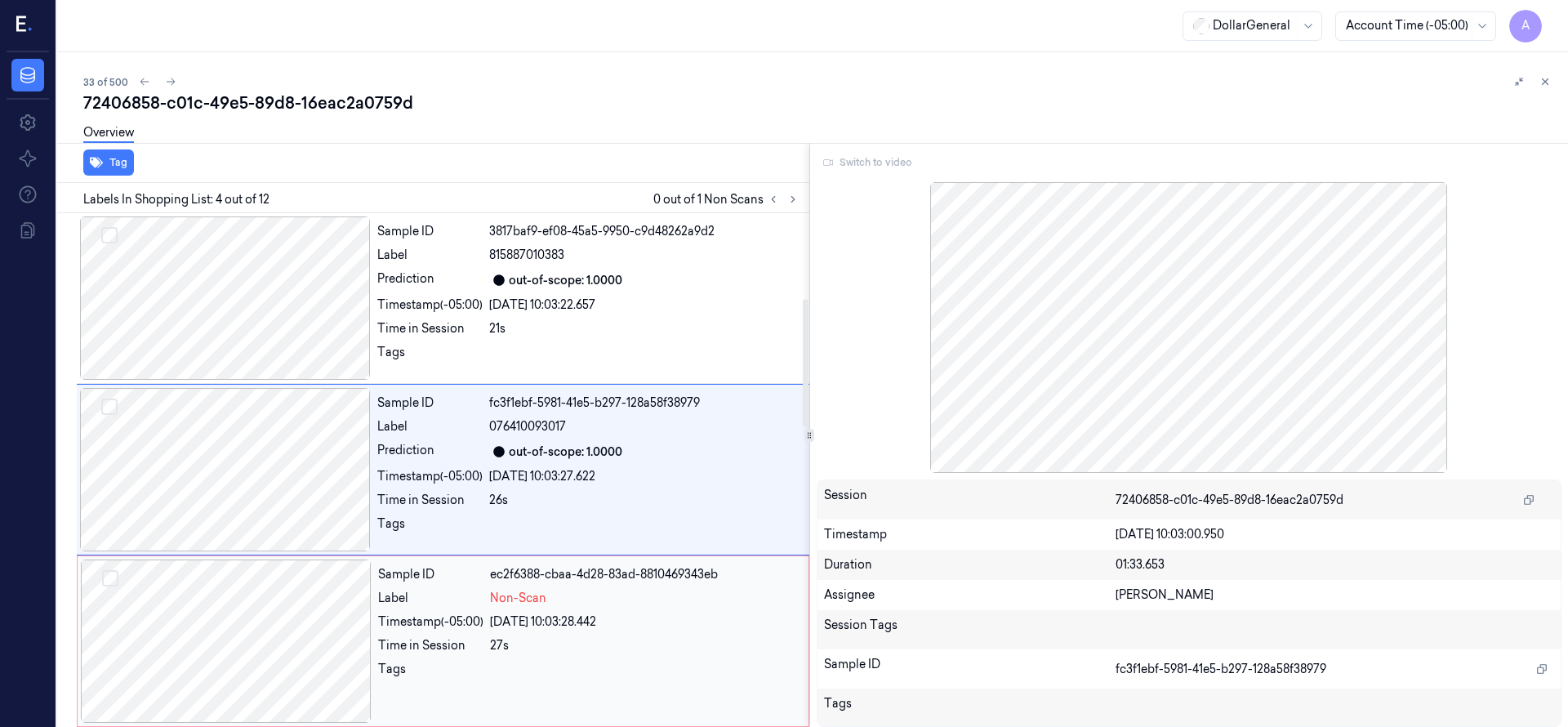
click at [287, 594] on div at bounding box center [225, 641] width 291 height 164
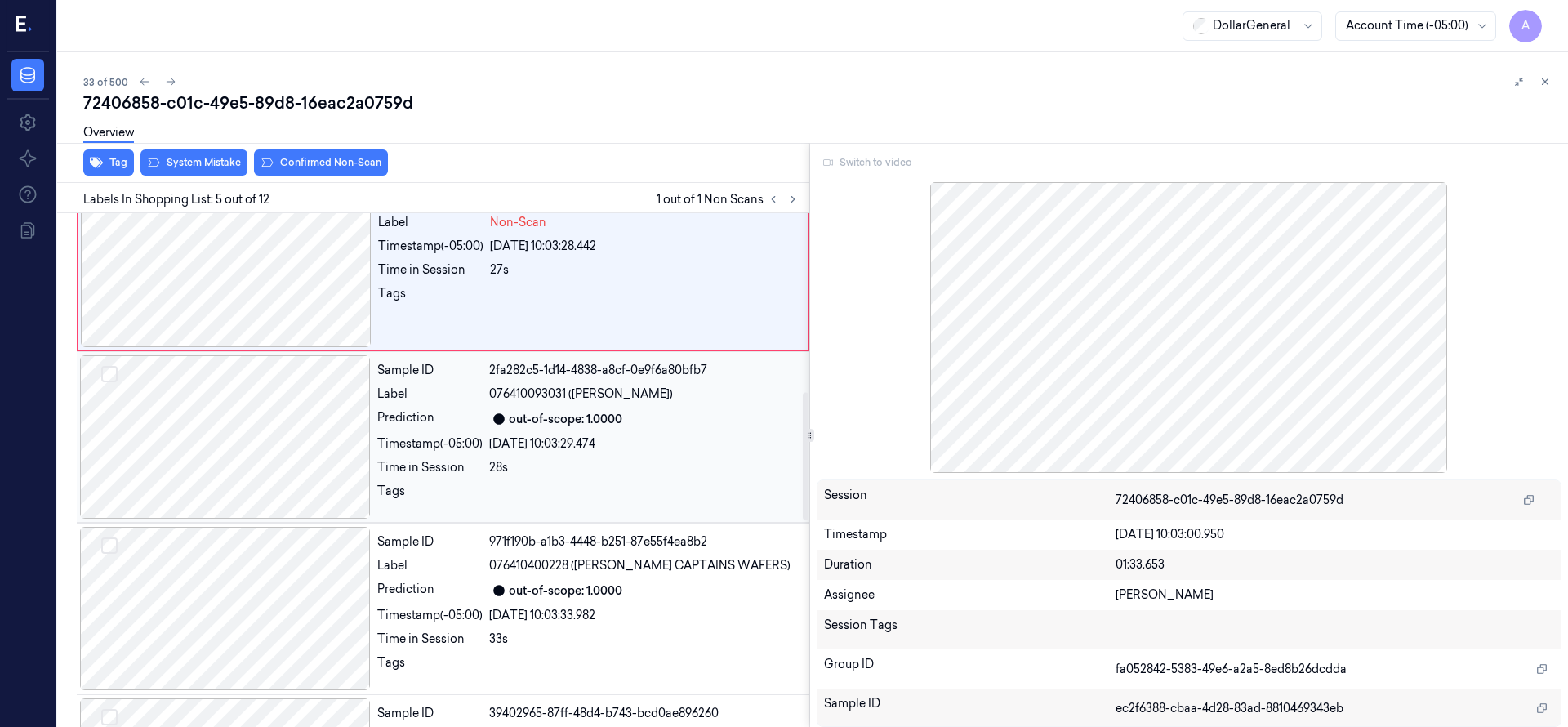
click at [270, 433] on div at bounding box center [225, 436] width 291 height 164
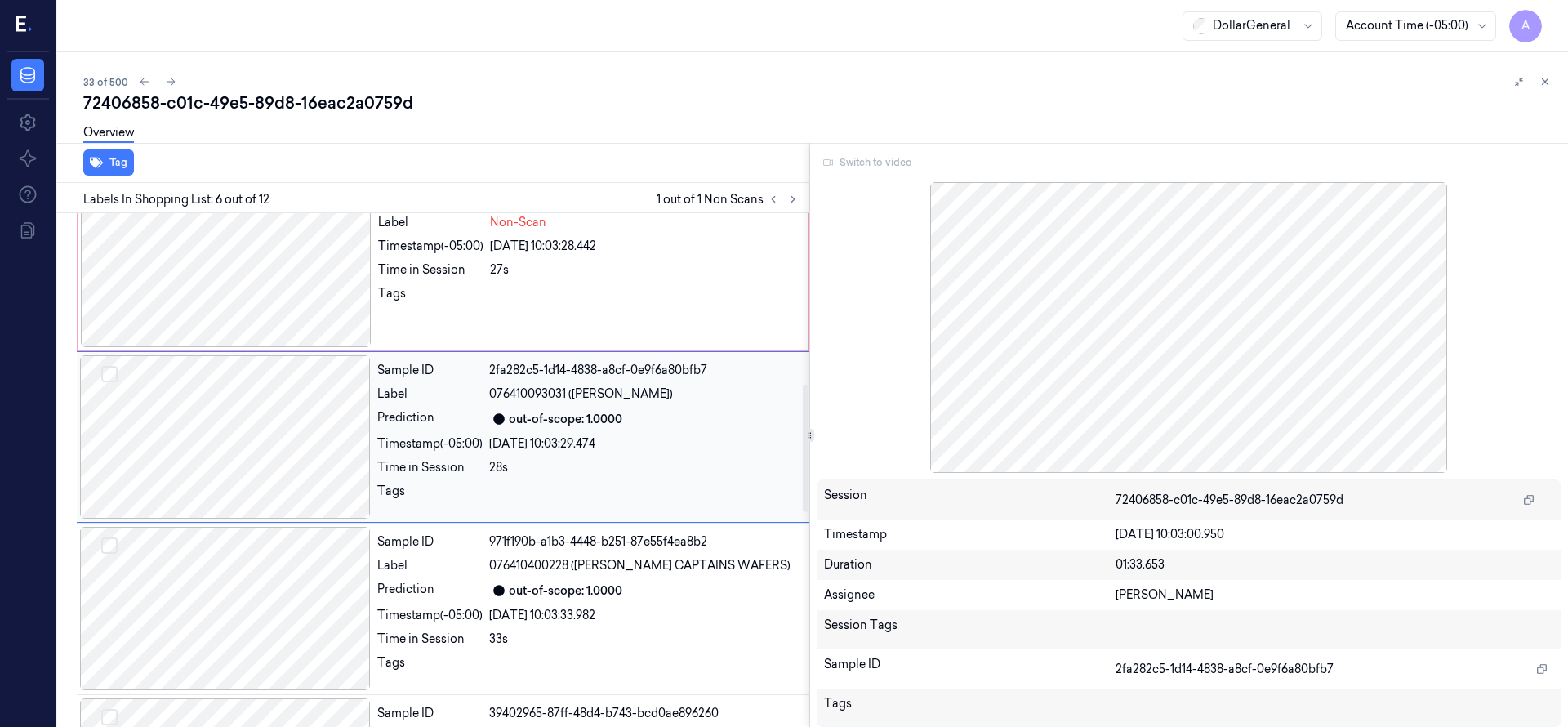
scroll to position [686, 0]
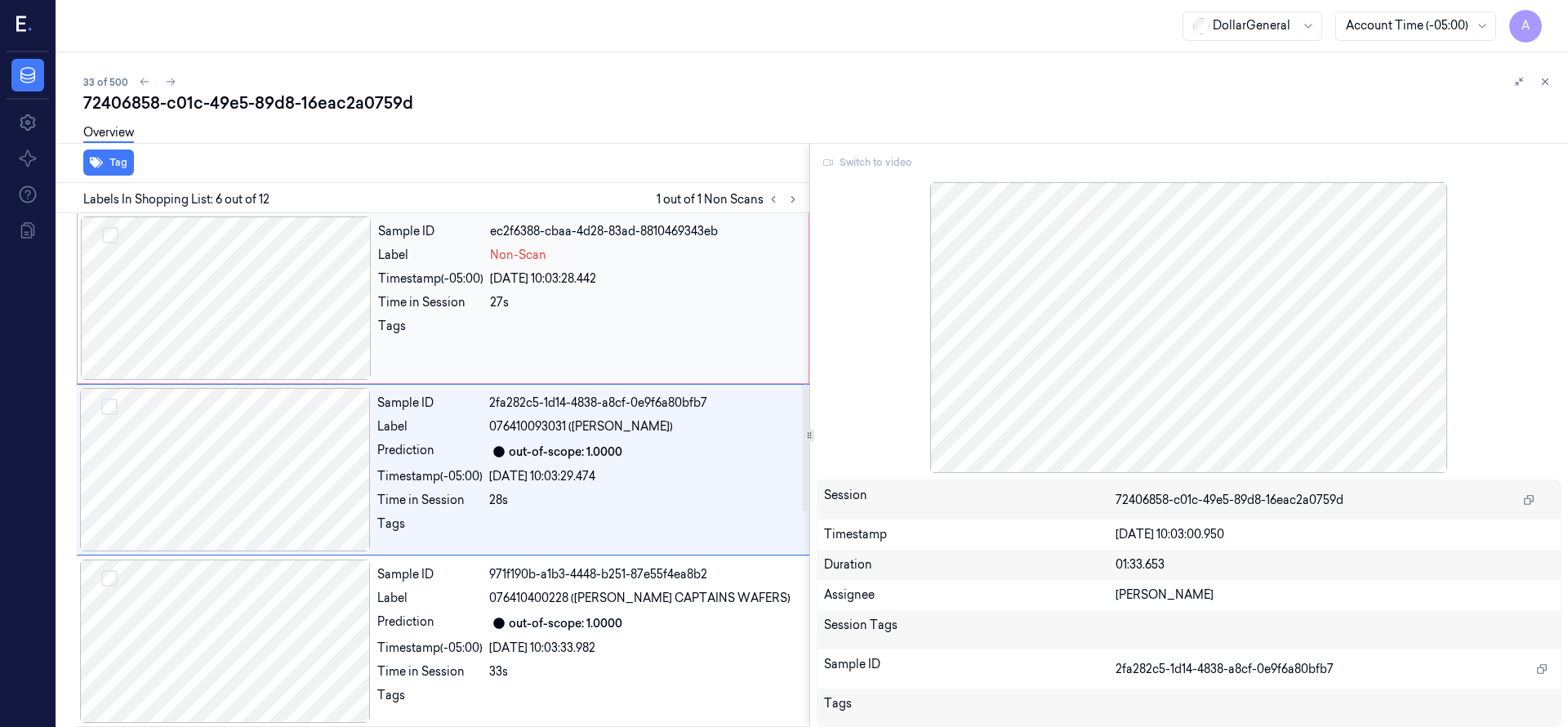
click at [271, 324] on div at bounding box center [225, 298] width 291 height 164
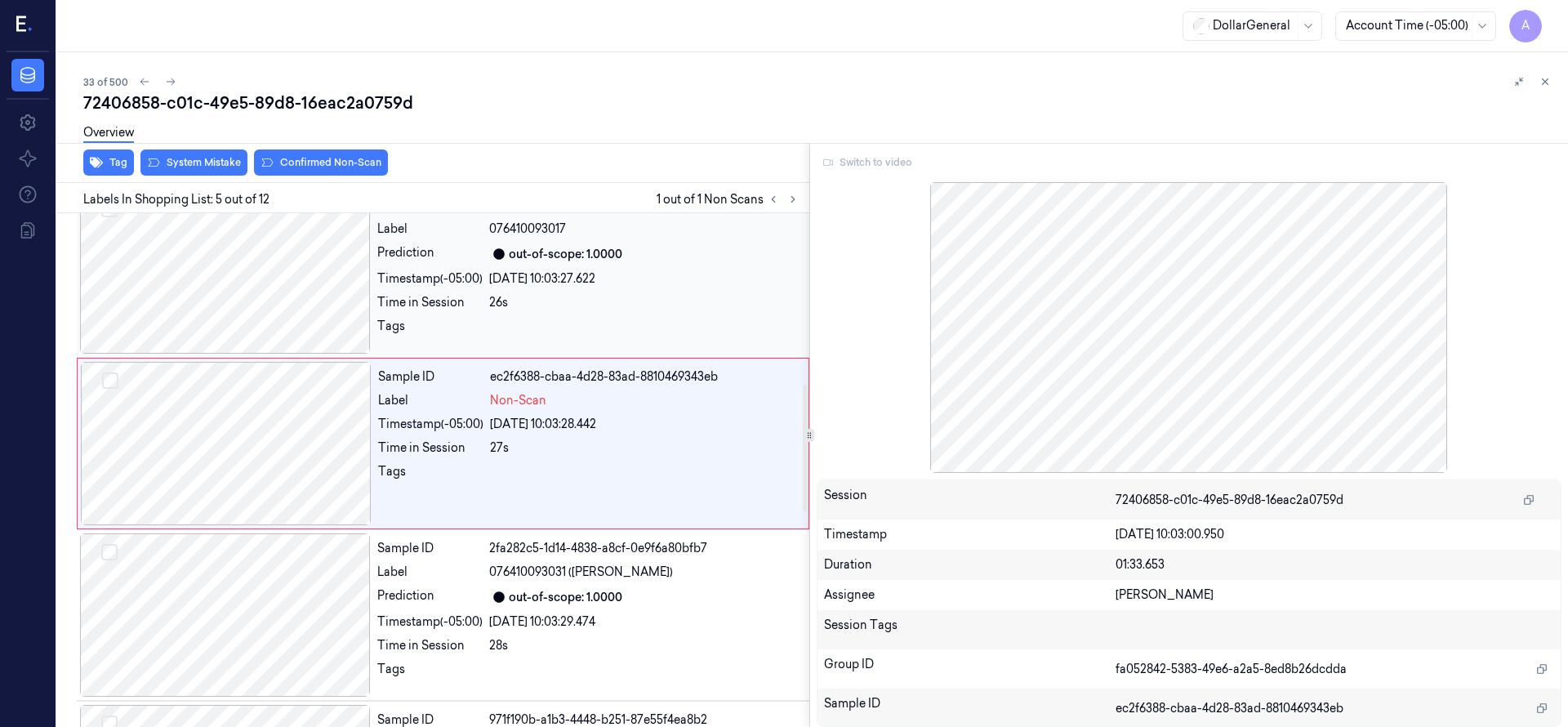
scroll to position [514, 0]
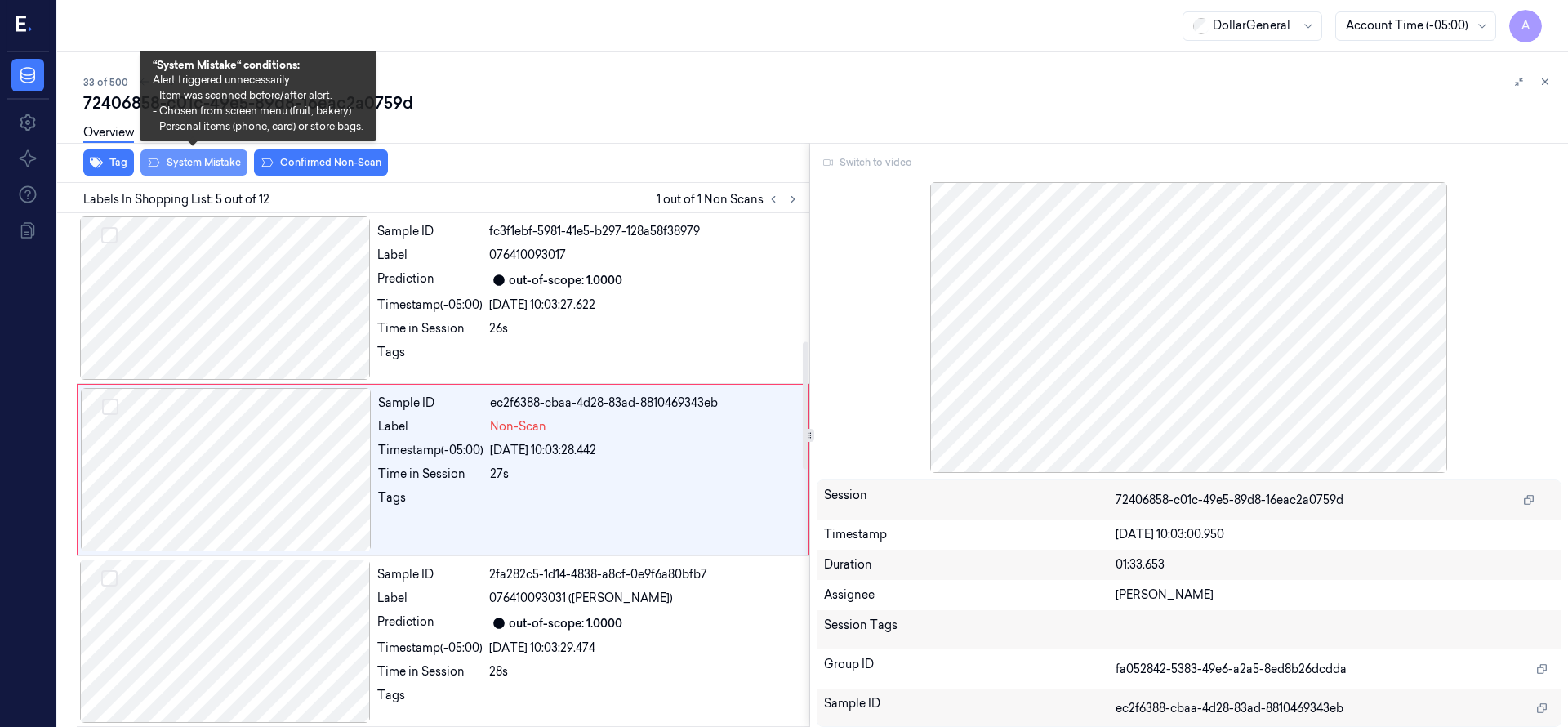
click at [218, 166] on button "System Mistake" at bounding box center [193, 162] width 107 height 26
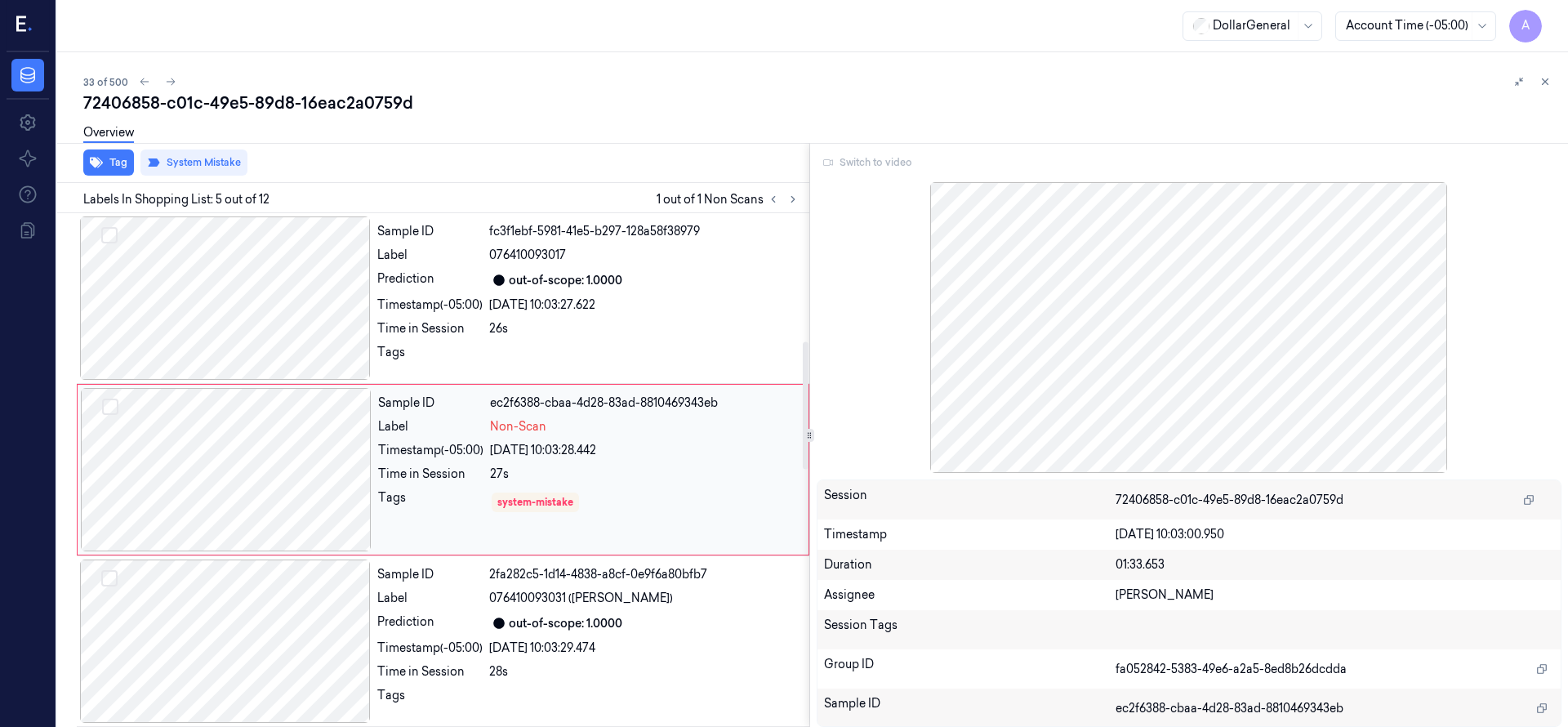
click at [244, 460] on div at bounding box center [225, 469] width 291 height 164
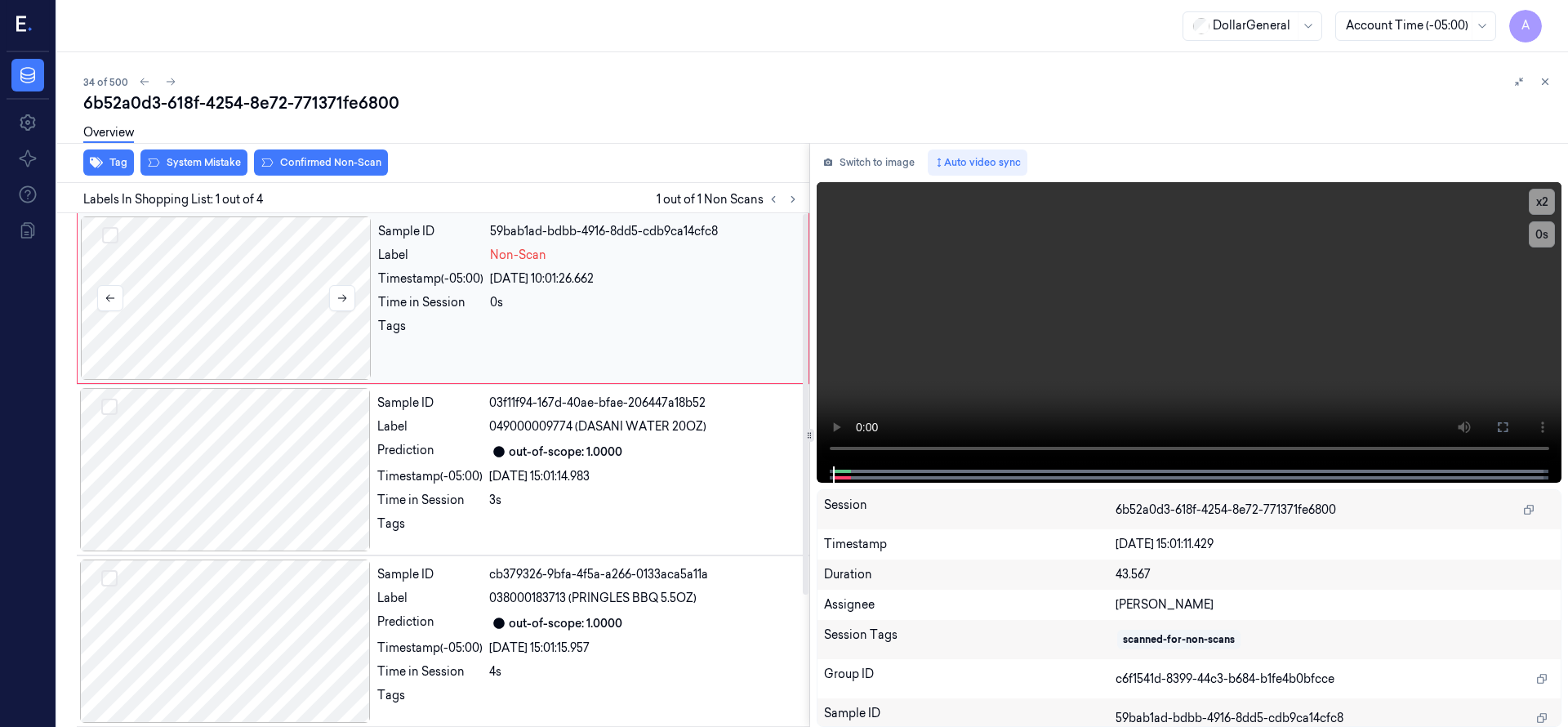
click at [250, 291] on div at bounding box center [225, 298] width 291 height 164
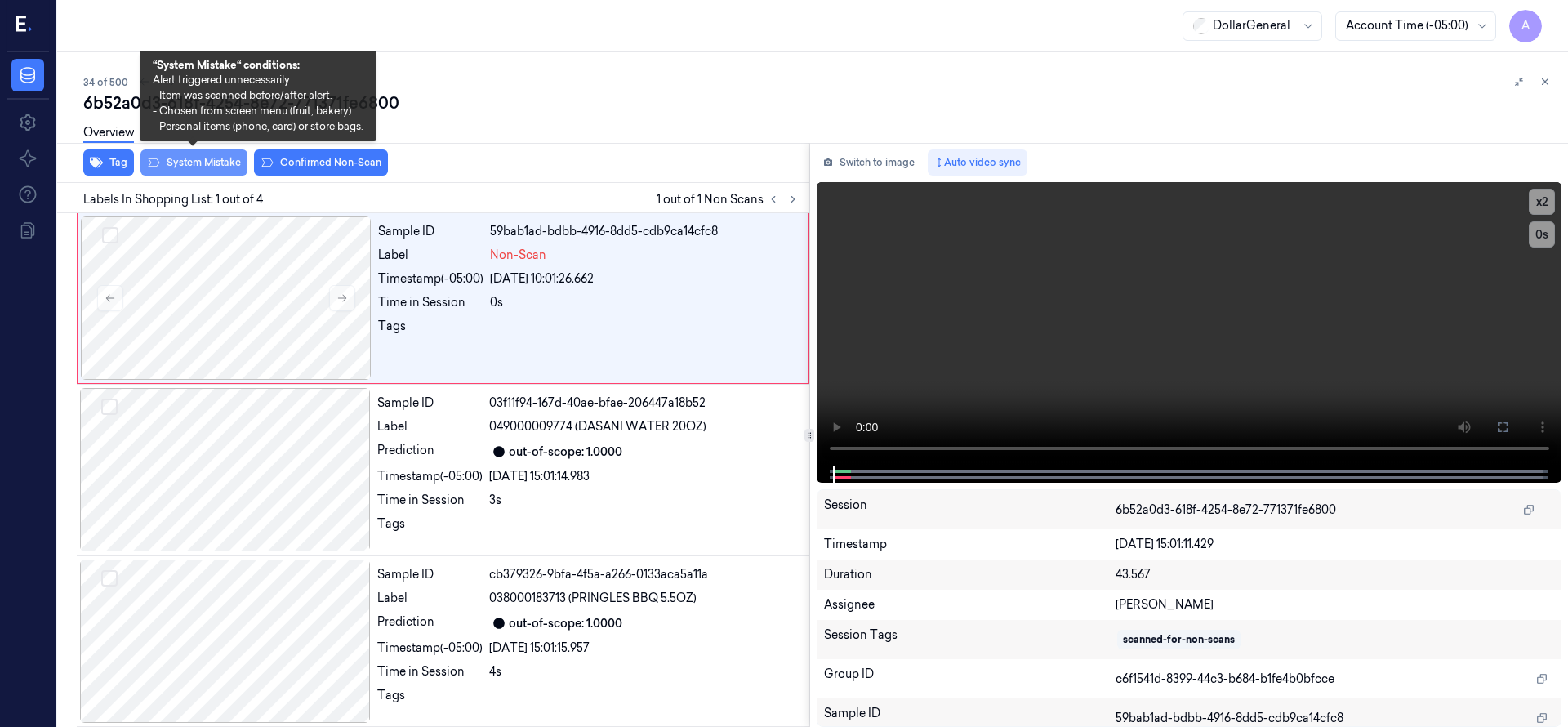
click at [202, 157] on button "System Mistake" at bounding box center [193, 162] width 107 height 26
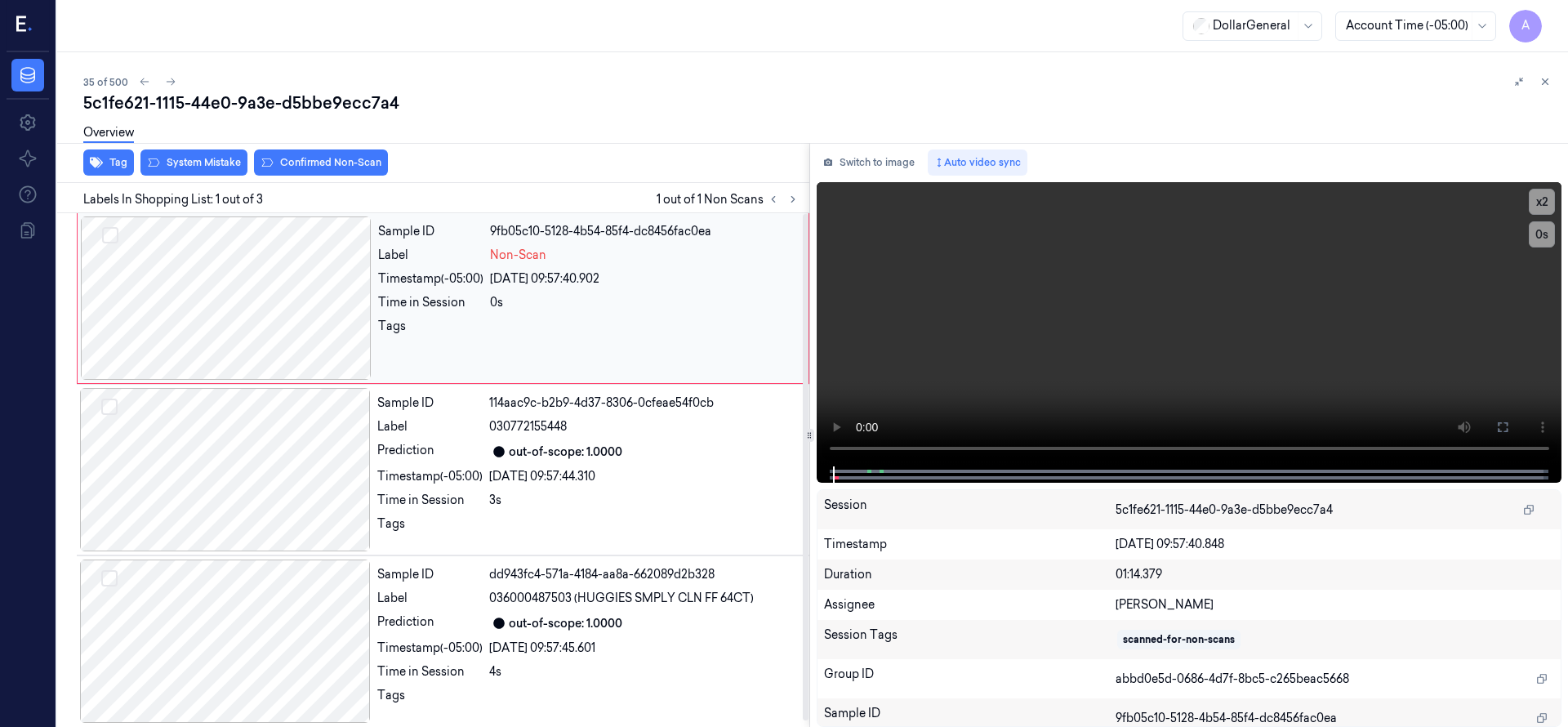
click at [268, 292] on div at bounding box center [225, 298] width 291 height 164
click at [177, 288] on div at bounding box center [225, 298] width 291 height 164
click at [227, 296] on div at bounding box center [225, 298] width 291 height 164
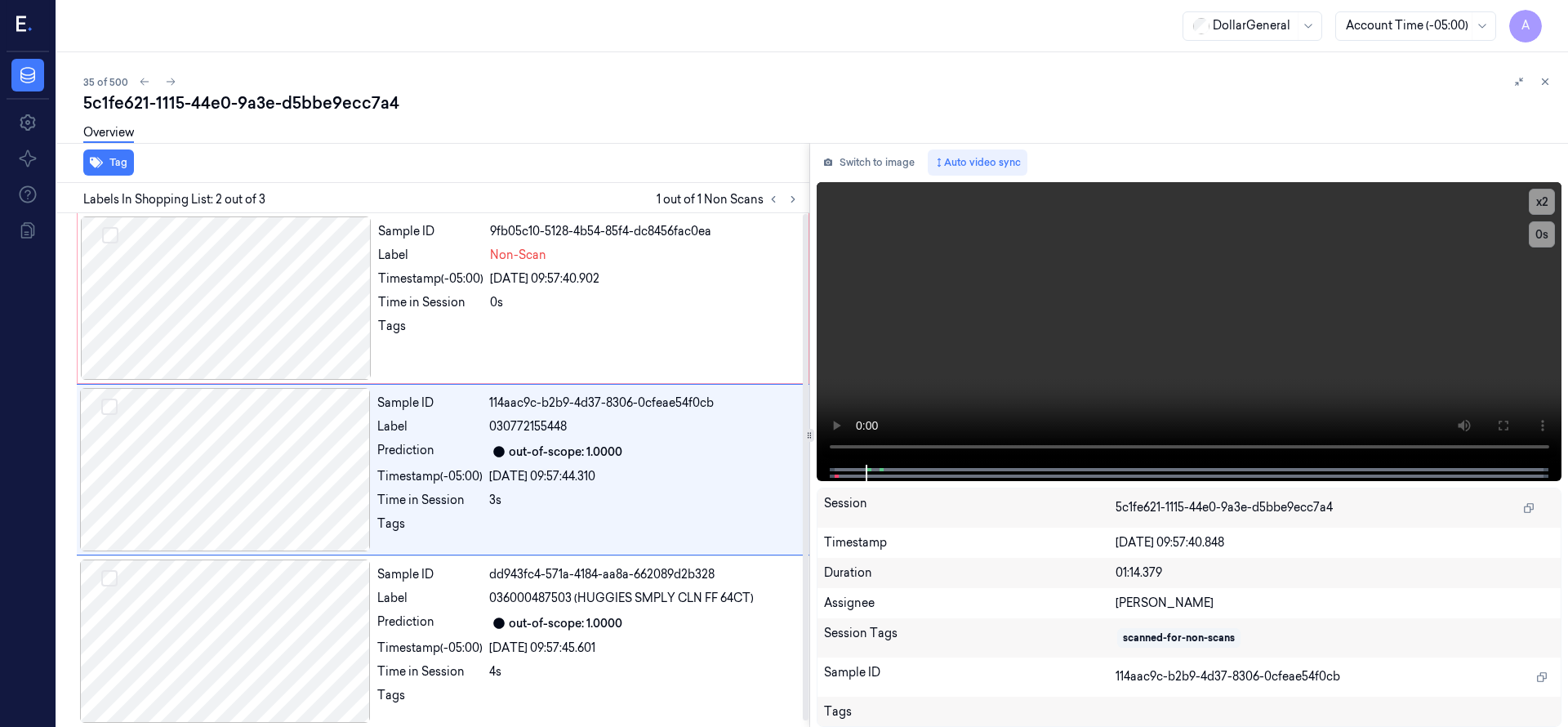
click at [238, 169] on div "Tag" at bounding box center [430, 163] width 759 height 40
click at [247, 273] on div at bounding box center [225, 298] width 291 height 164
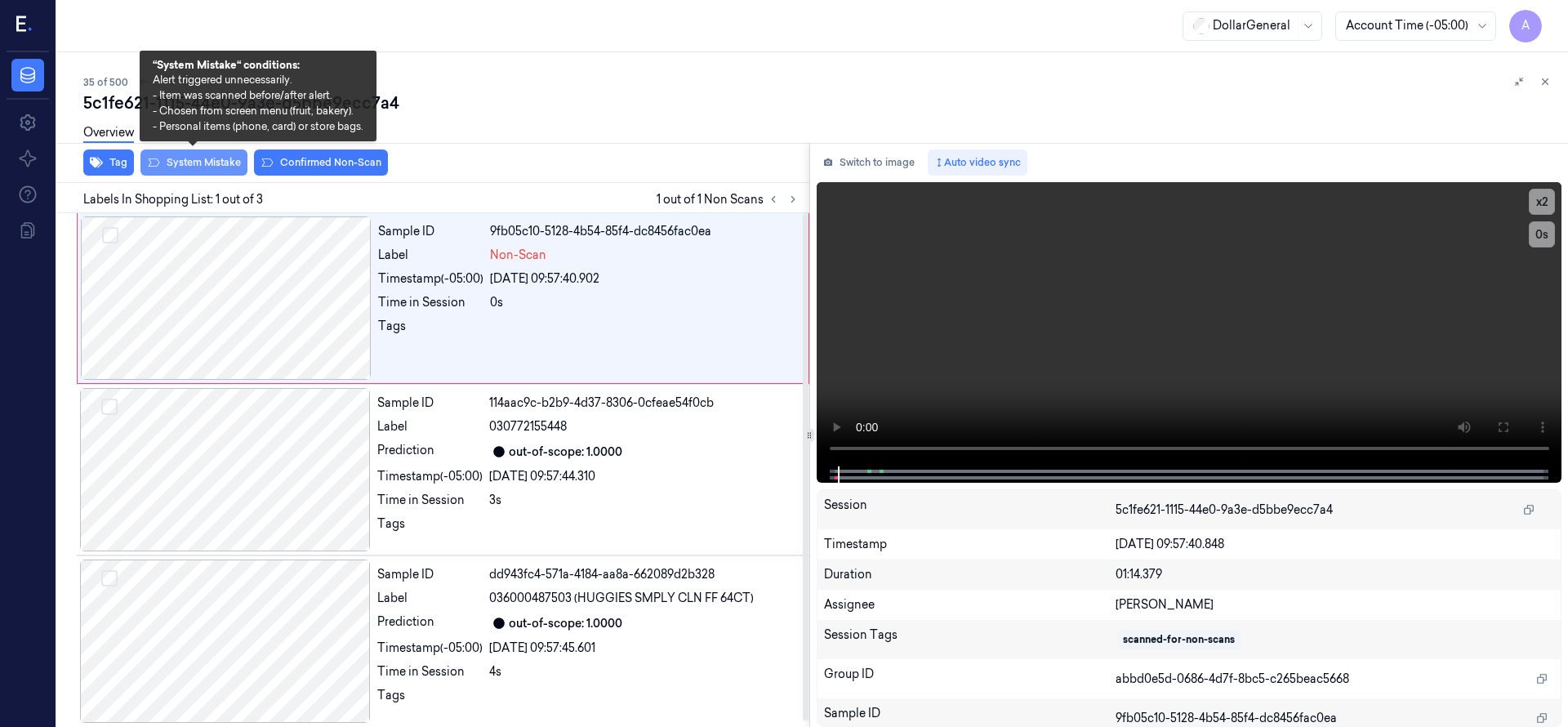
click at [202, 161] on button "System Mistake" at bounding box center [193, 162] width 107 height 26
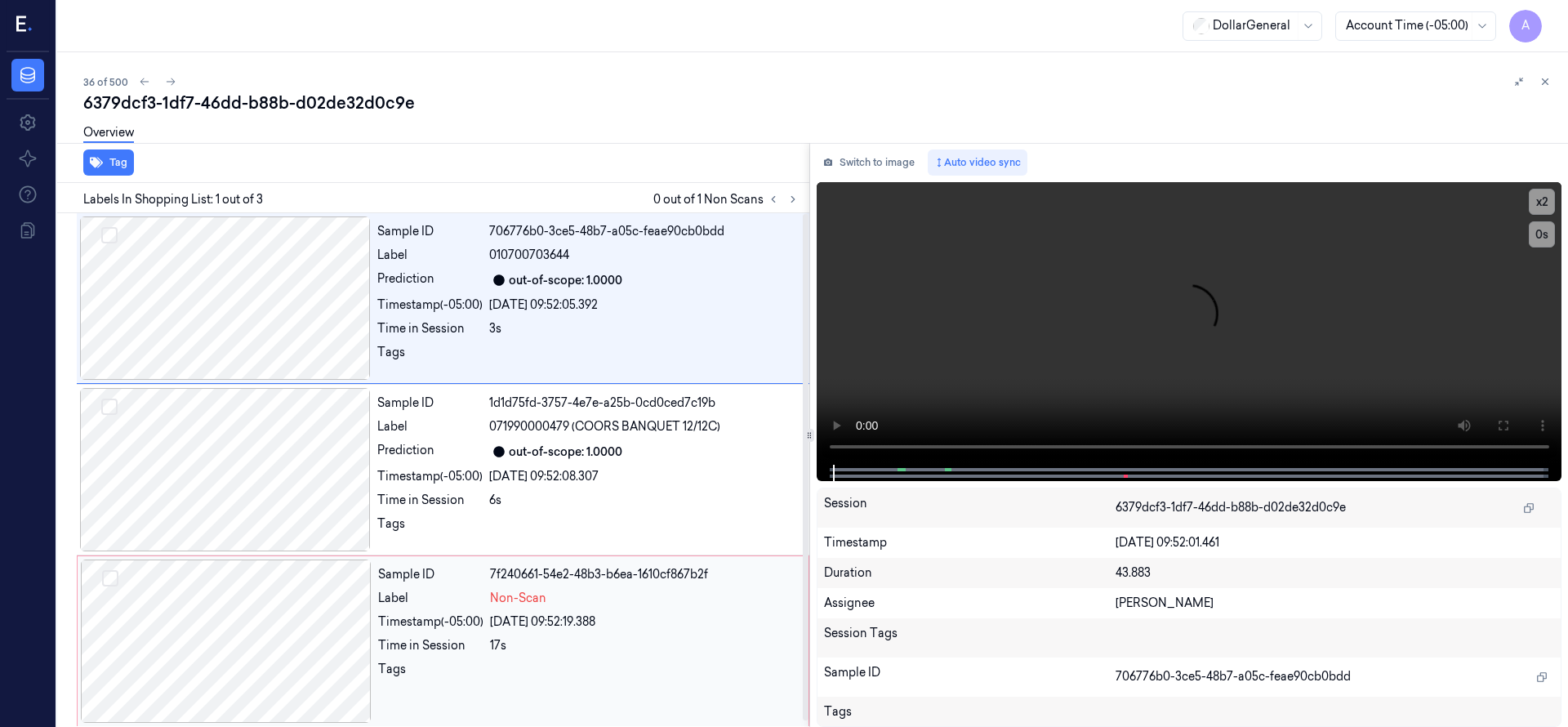
click at [244, 564] on div at bounding box center [225, 641] width 291 height 164
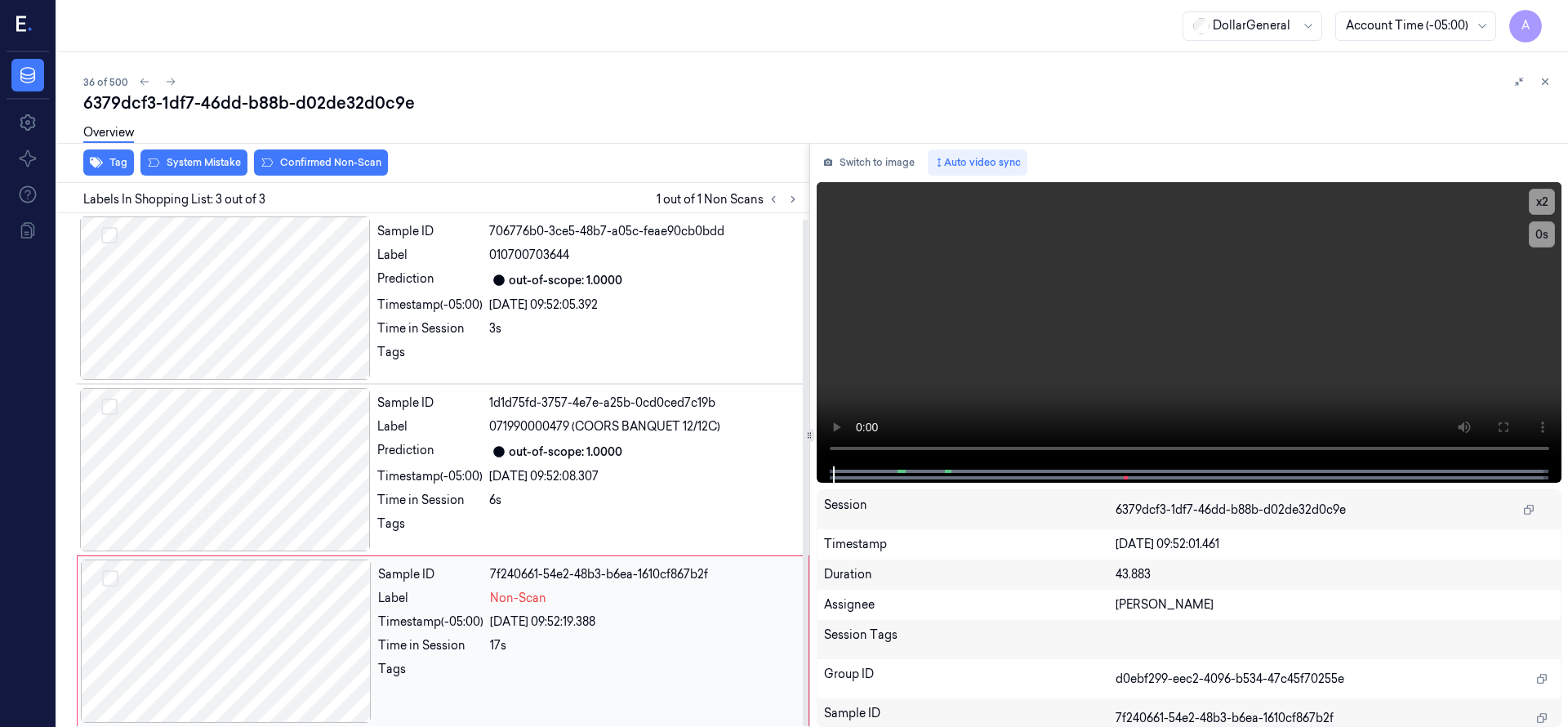
scroll to position [6, 0]
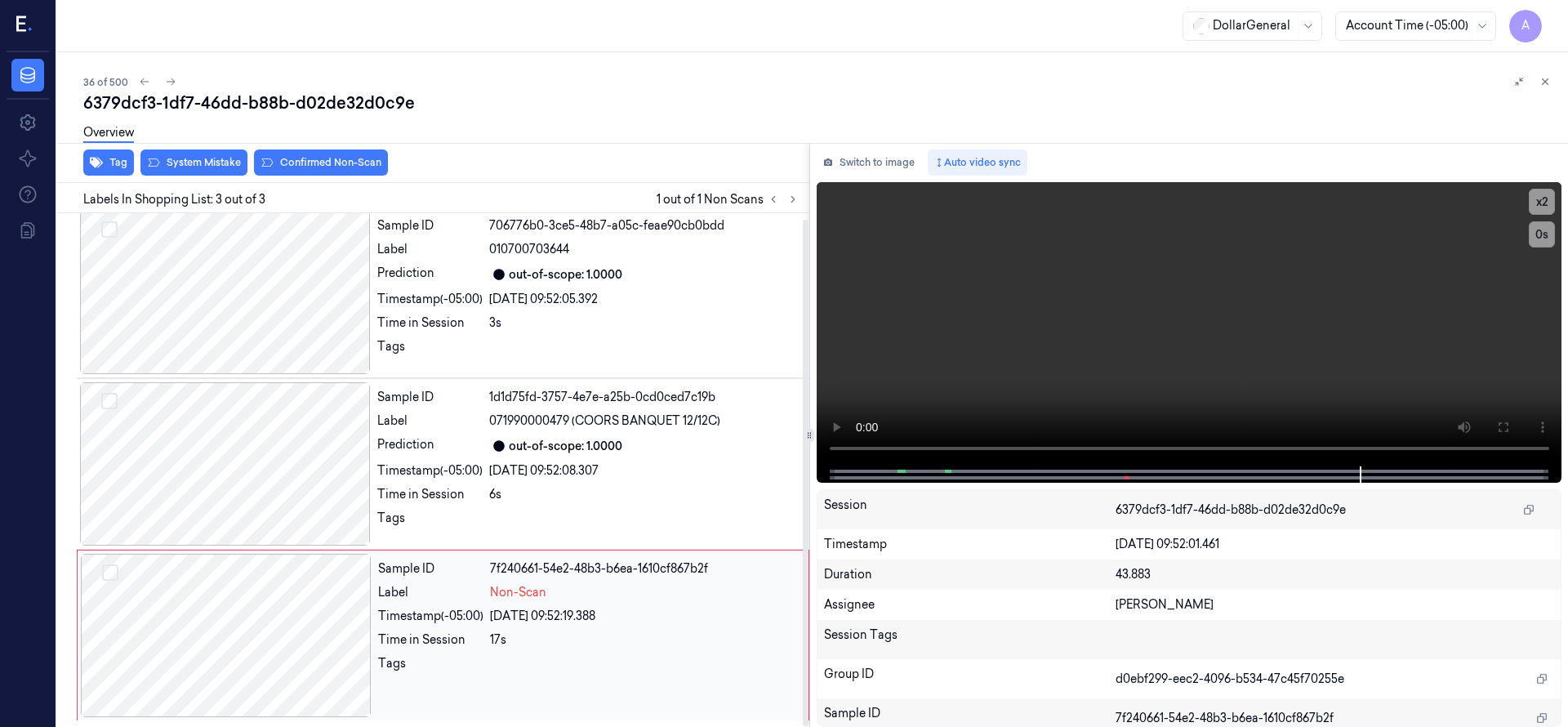
click at [211, 588] on div at bounding box center [225, 635] width 291 height 164
click at [237, 644] on div at bounding box center [225, 635] width 291 height 164
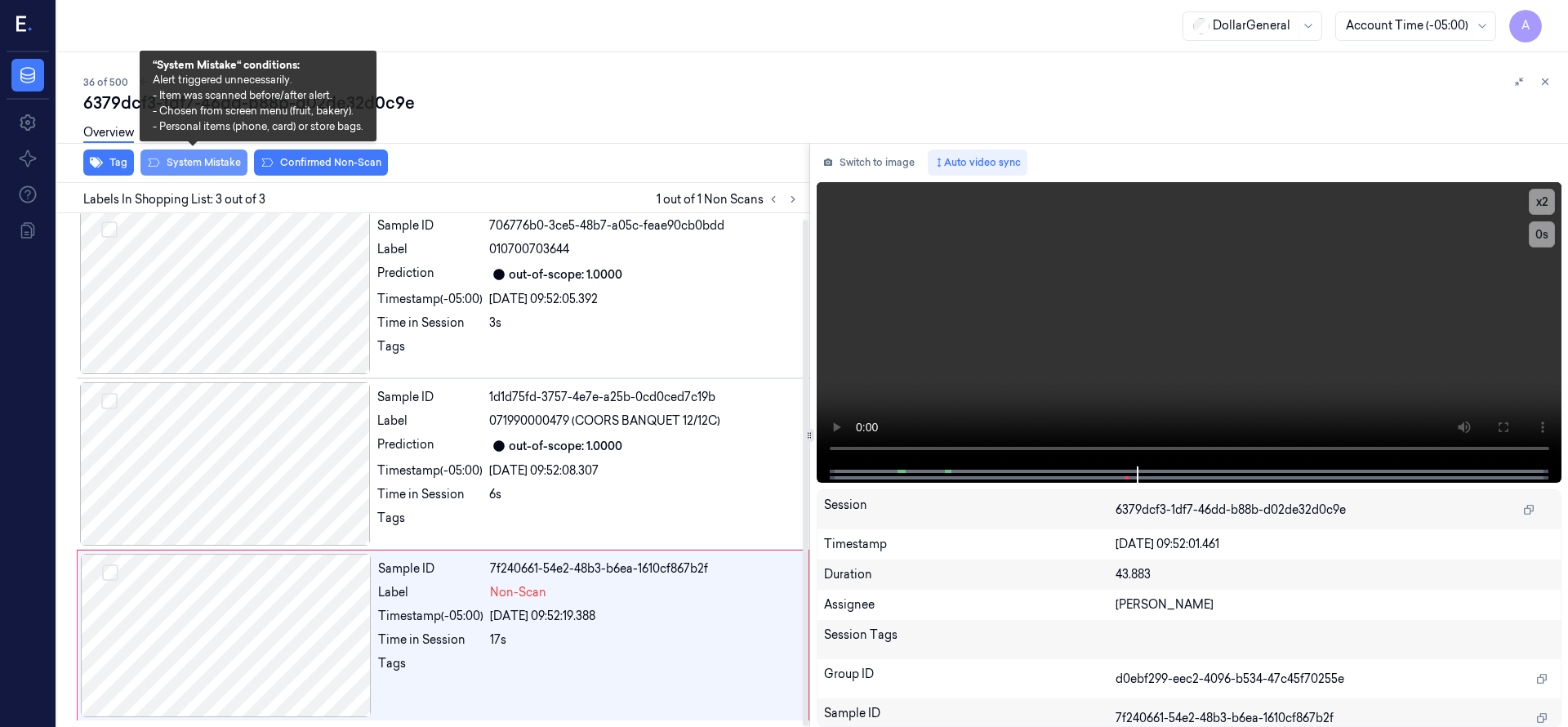
click at [208, 172] on button "System Mistake" at bounding box center [193, 162] width 107 height 26
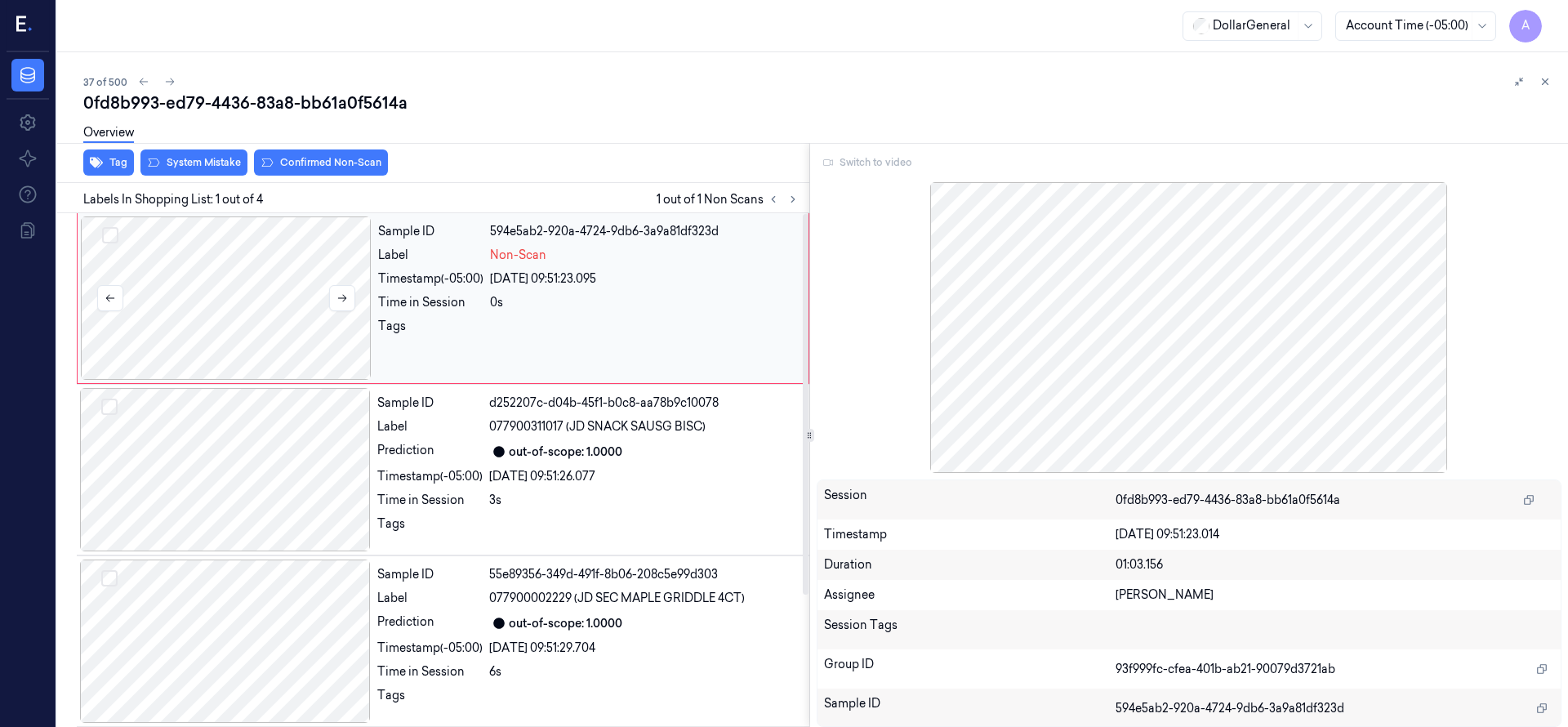
drag, startPoint x: 180, startPoint y: 300, endPoint x: 182, endPoint y: 281, distance: 19.1
click at [181, 299] on div at bounding box center [225, 298] width 291 height 164
click at [158, 164] on icon at bounding box center [155, 163] width 12 height 8
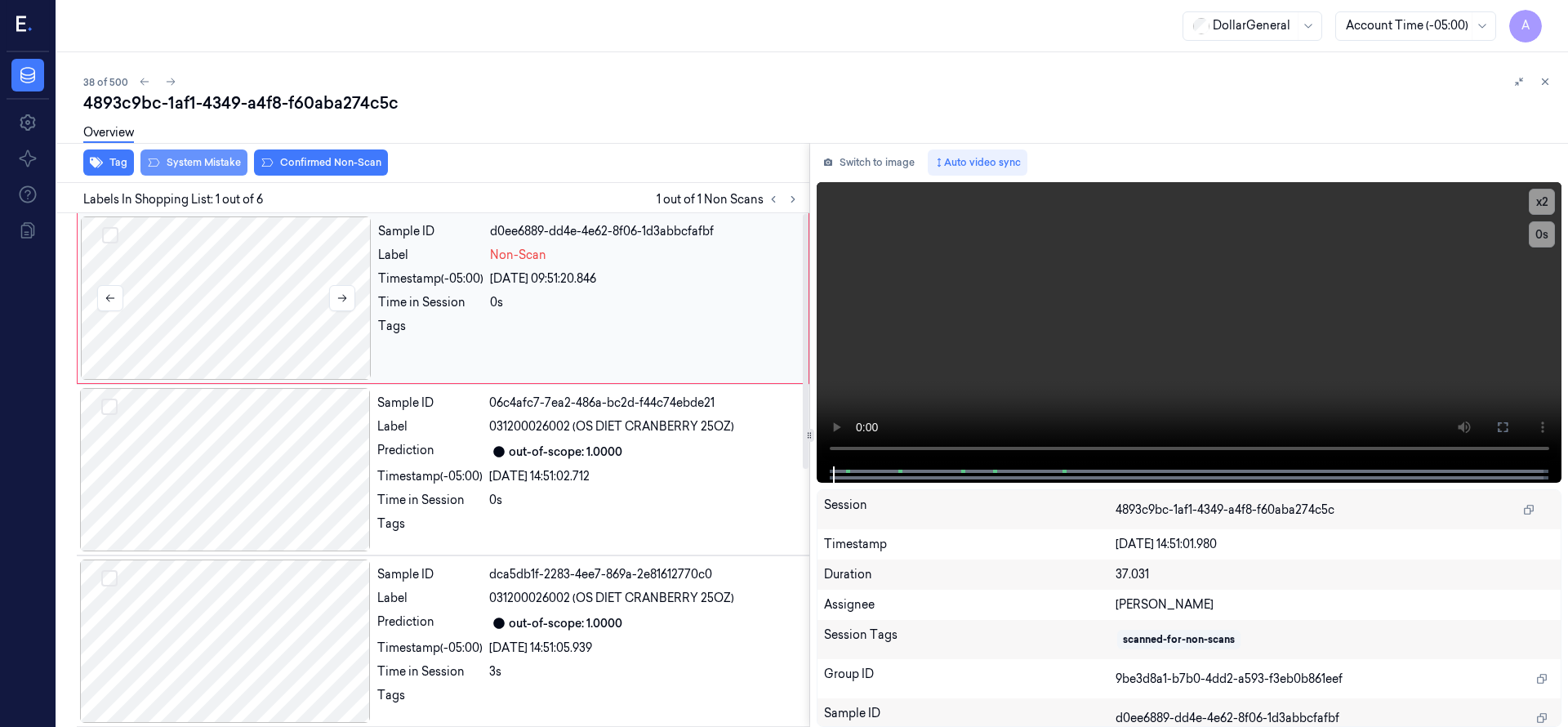
click at [195, 278] on div at bounding box center [225, 298] width 291 height 164
click at [282, 290] on div at bounding box center [225, 298] width 291 height 164
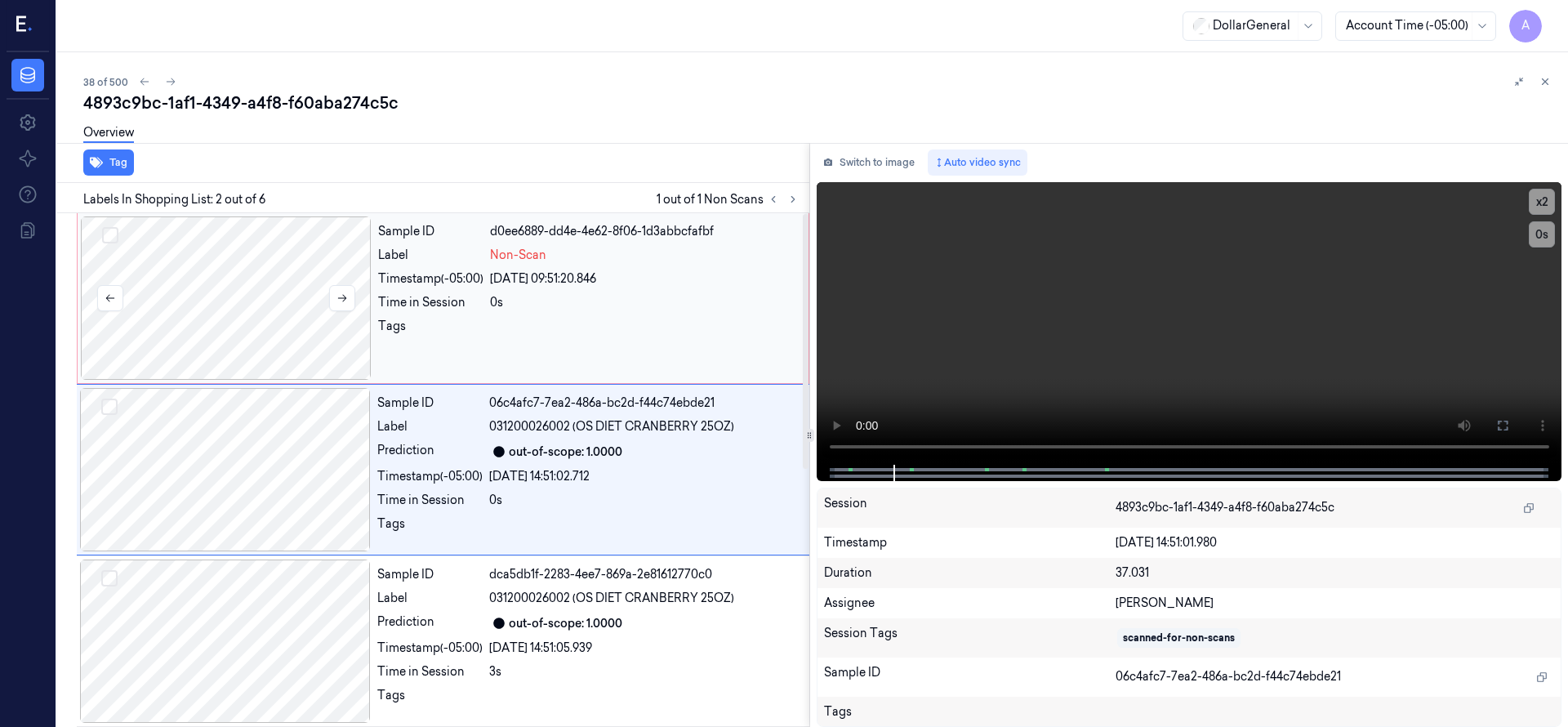
click at [249, 255] on div at bounding box center [225, 298] width 291 height 164
click at [276, 259] on div at bounding box center [225, 298] width 291 height 164
click at [282, 310] on div at bounding box center [225, 298] width 291 height 164
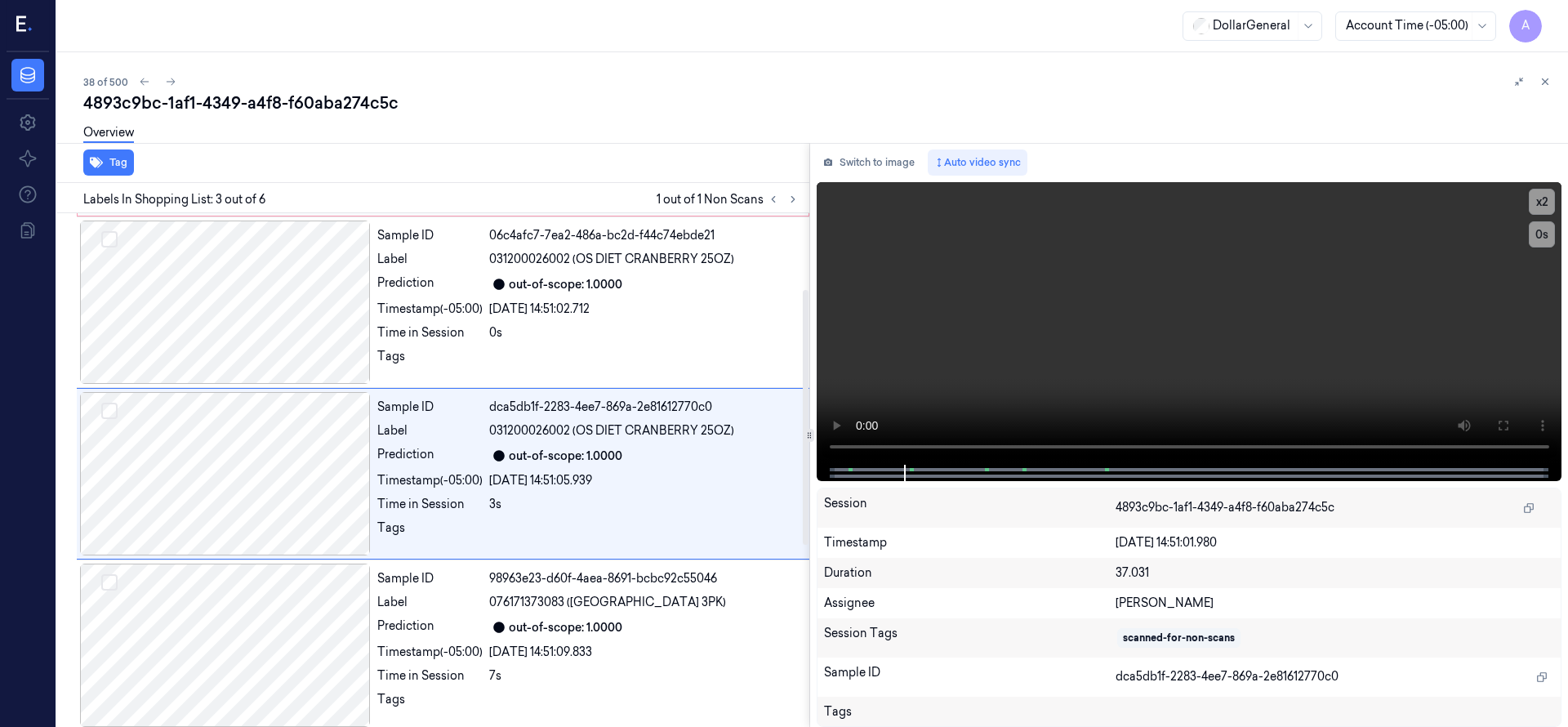
click at [282, 310] on div at bounding box center [225, 302] width 291 height 164
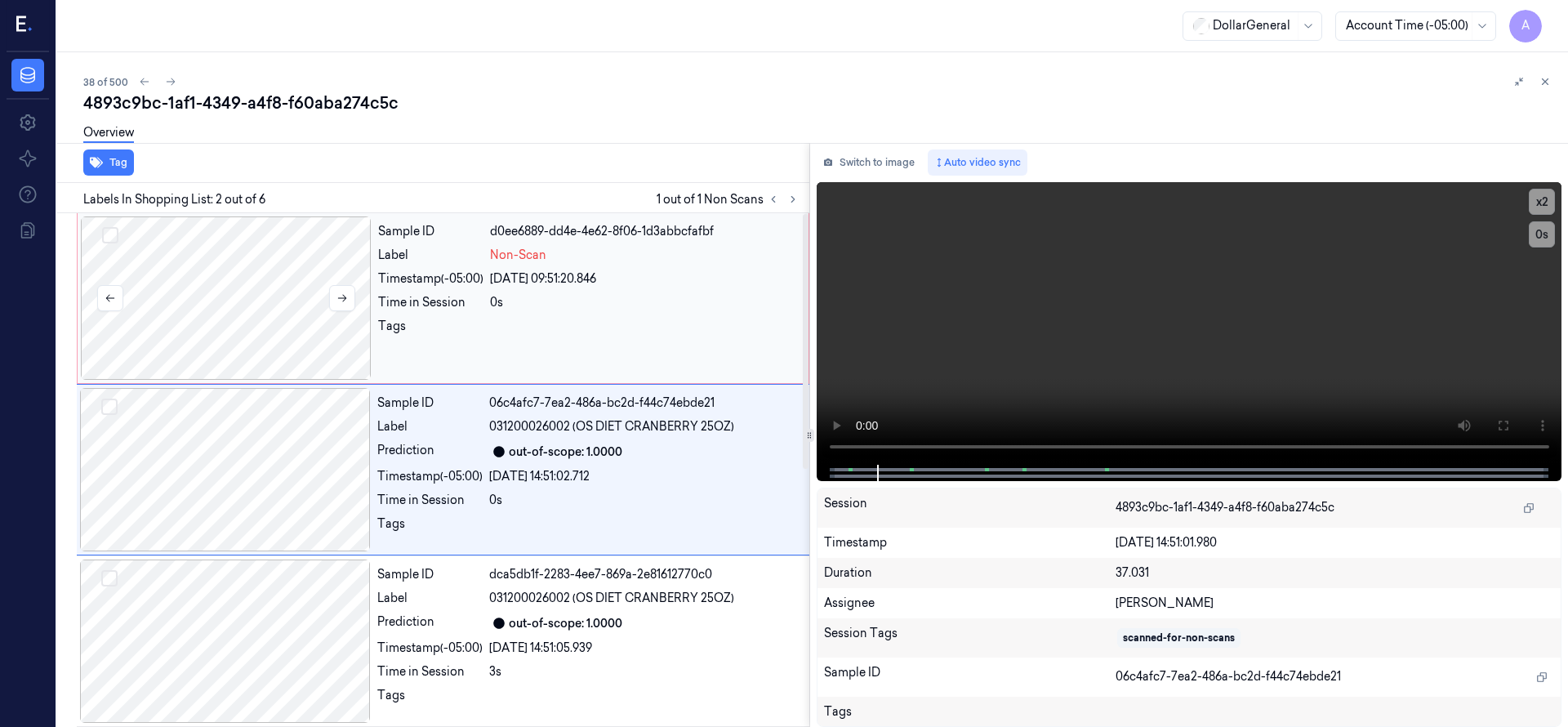
click at [286, 328] on div at bounding box center [225, 298] width 291 height 164
click at [785, 449] on div "Tag Labels In Shopping List: 2 out of 6 1 out of 1 Non Scans Sample ID d0ee6889…" at bounding box center [809, 435] width 1517 height 584
click at [243, 471] on div at bounding box center [225, 469] width 291 height 164
click at [259, 307] on div at bounding box center [225, 298] width 291 height 164
click at [237, 286] on div at bounding box center [225, 298] width 291 height 164
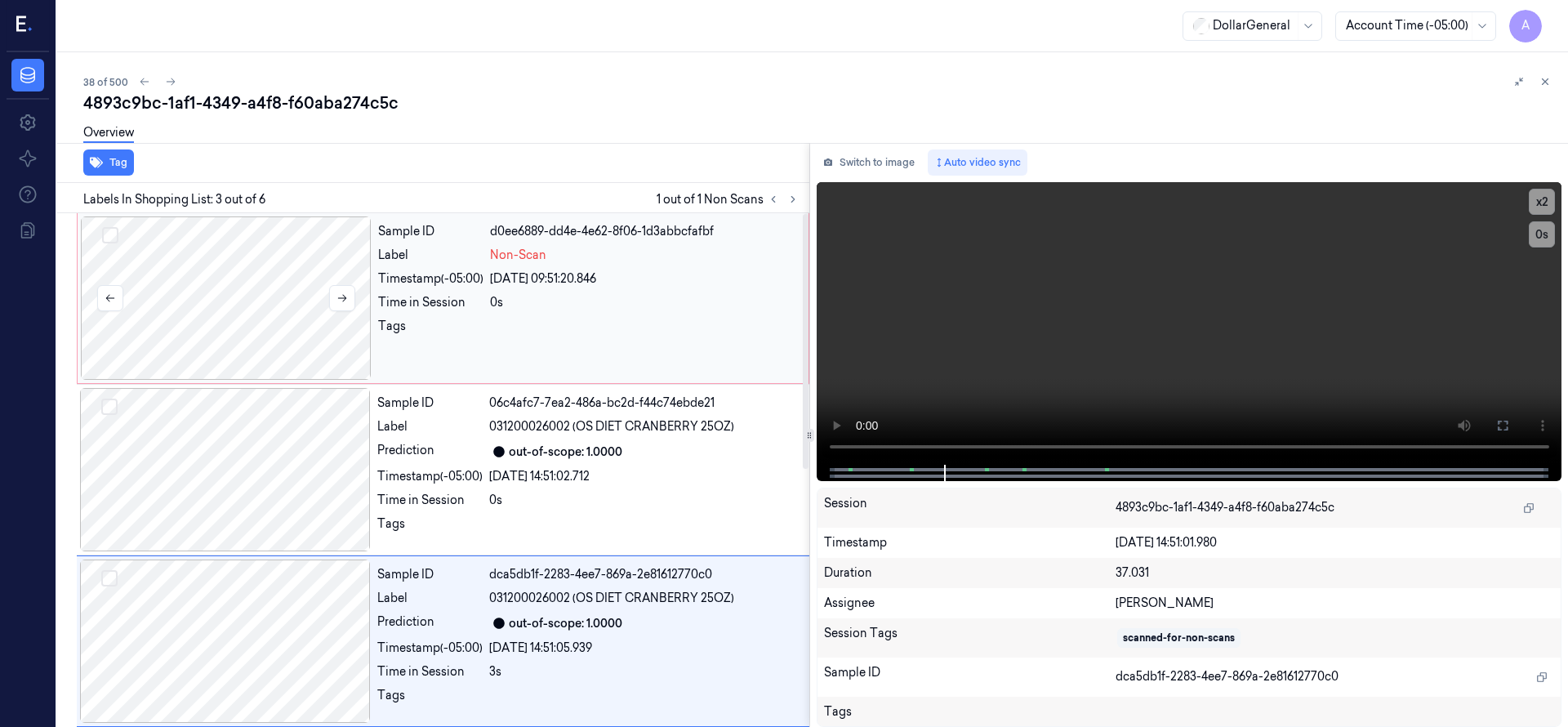
click at [264, 300] on div at bounding box center [225, 298] width 291 height 164
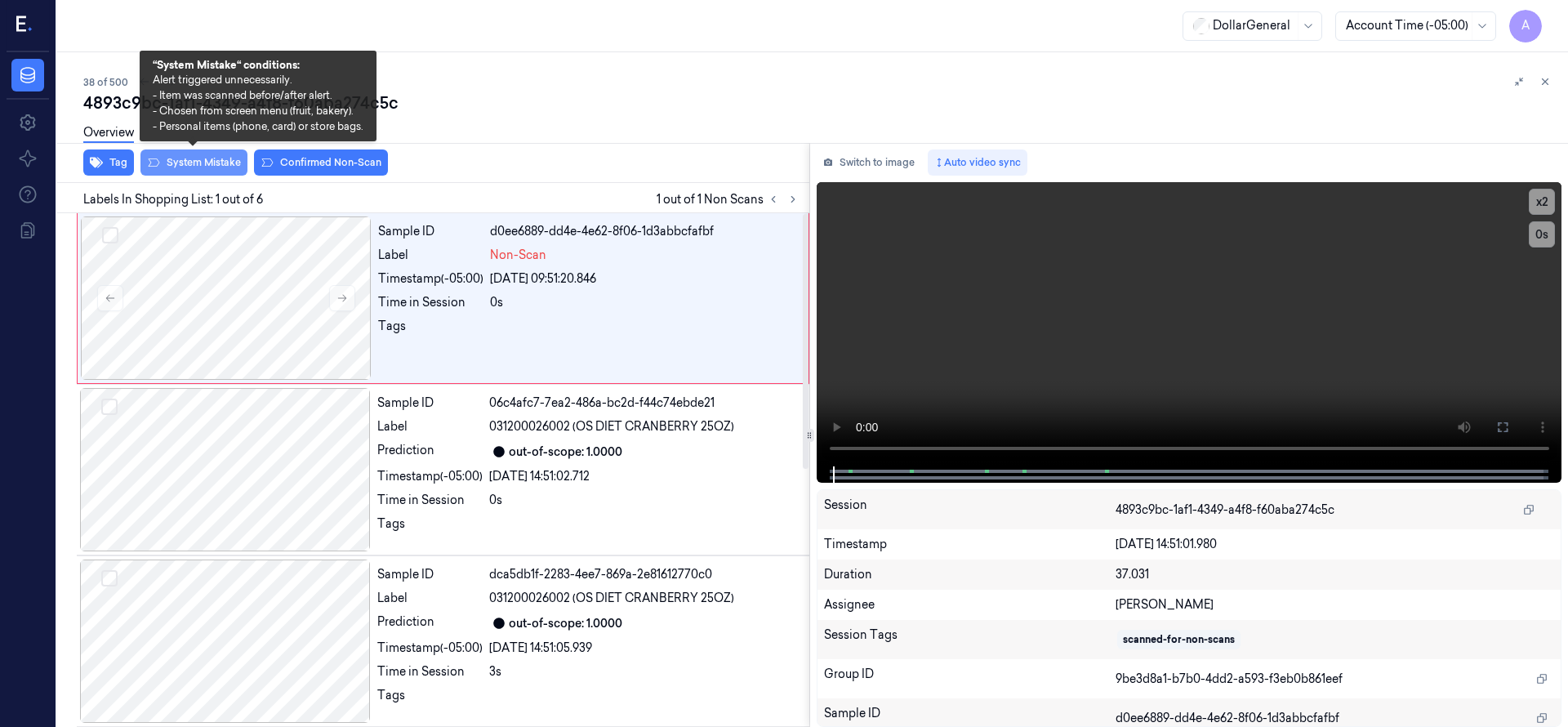
click at [219, 171] on button "System Mistake" at bounding box center [193, 162] width 107 height 26
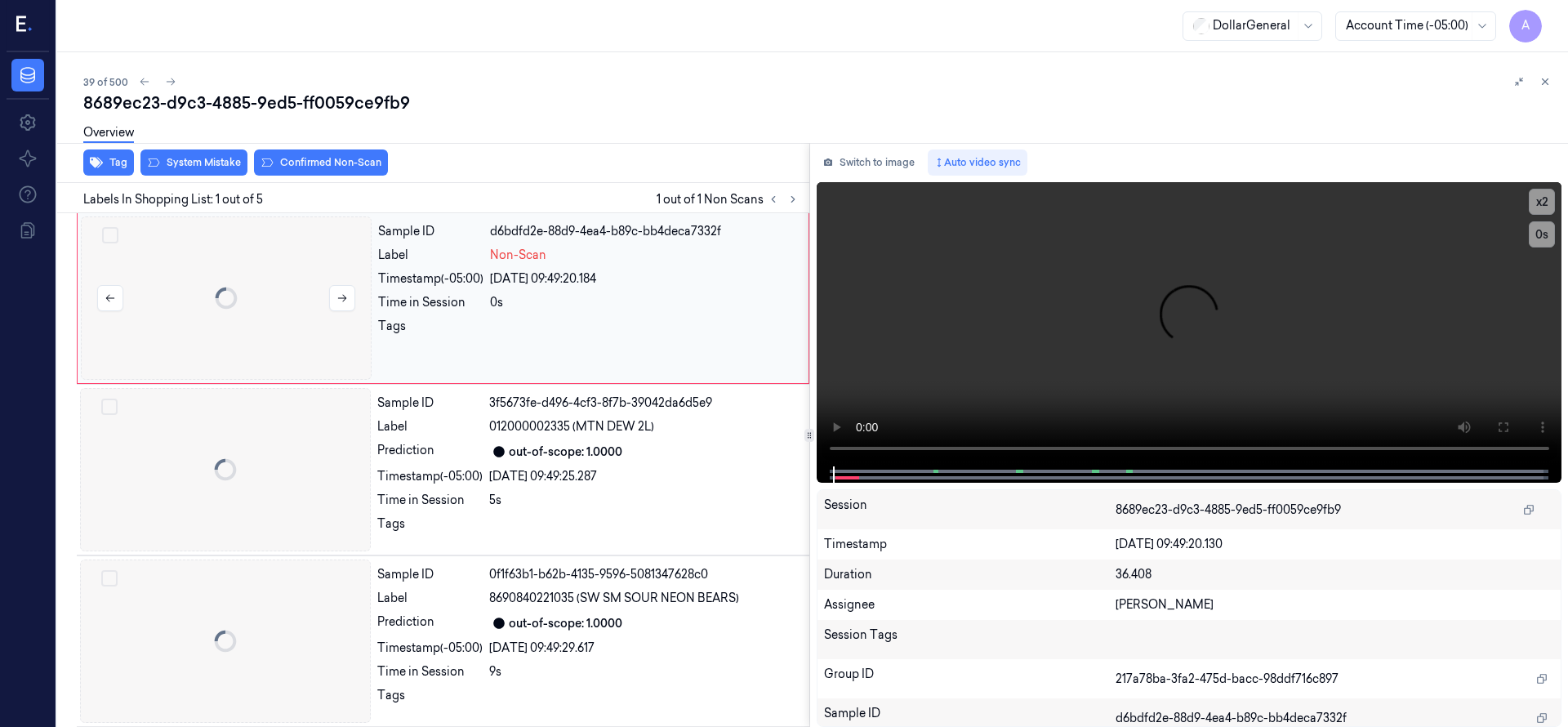
click at [231, 287] on div at bounding box center [225, 298] width 291 height 164
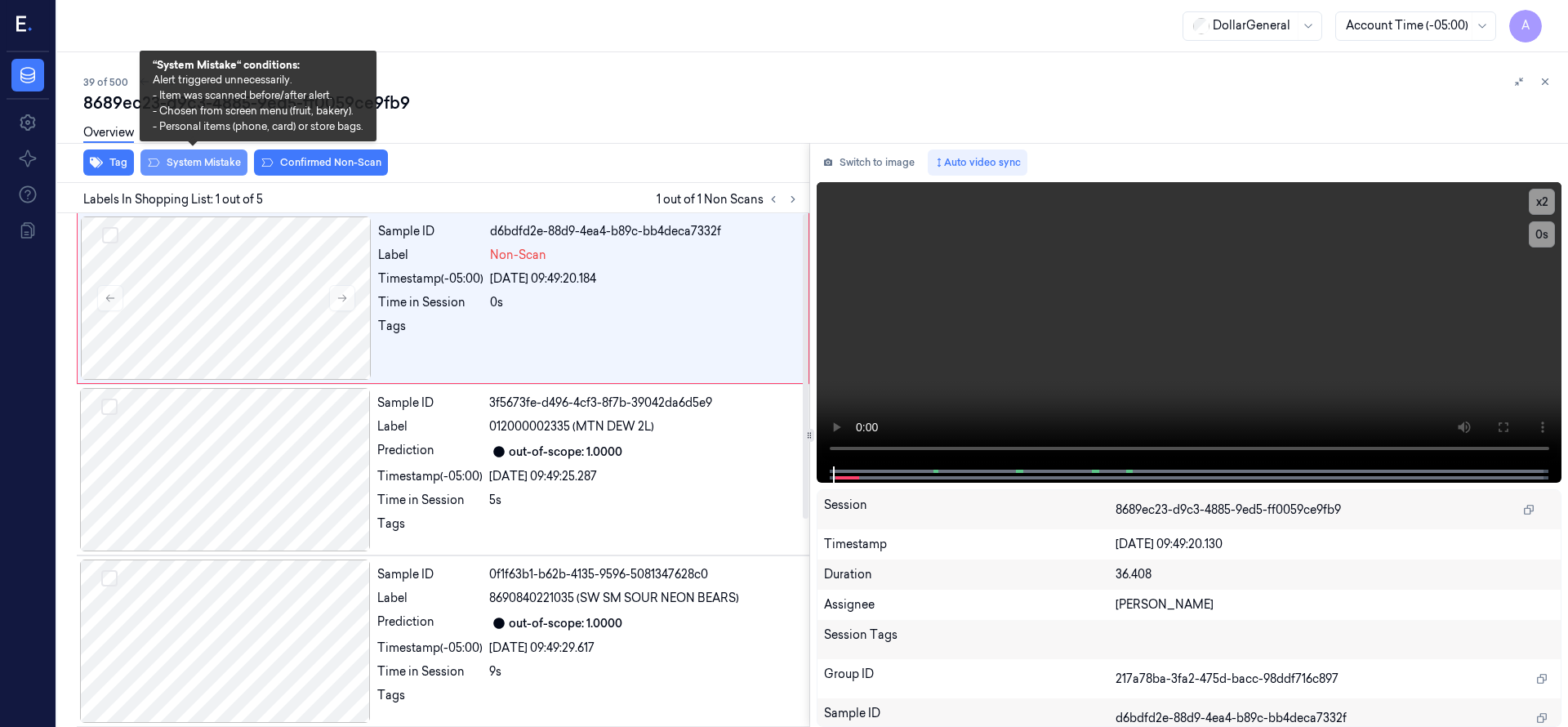
click at [198, 162] on button "System Mistake" at bounding box center [193, 162] width 107 height 26
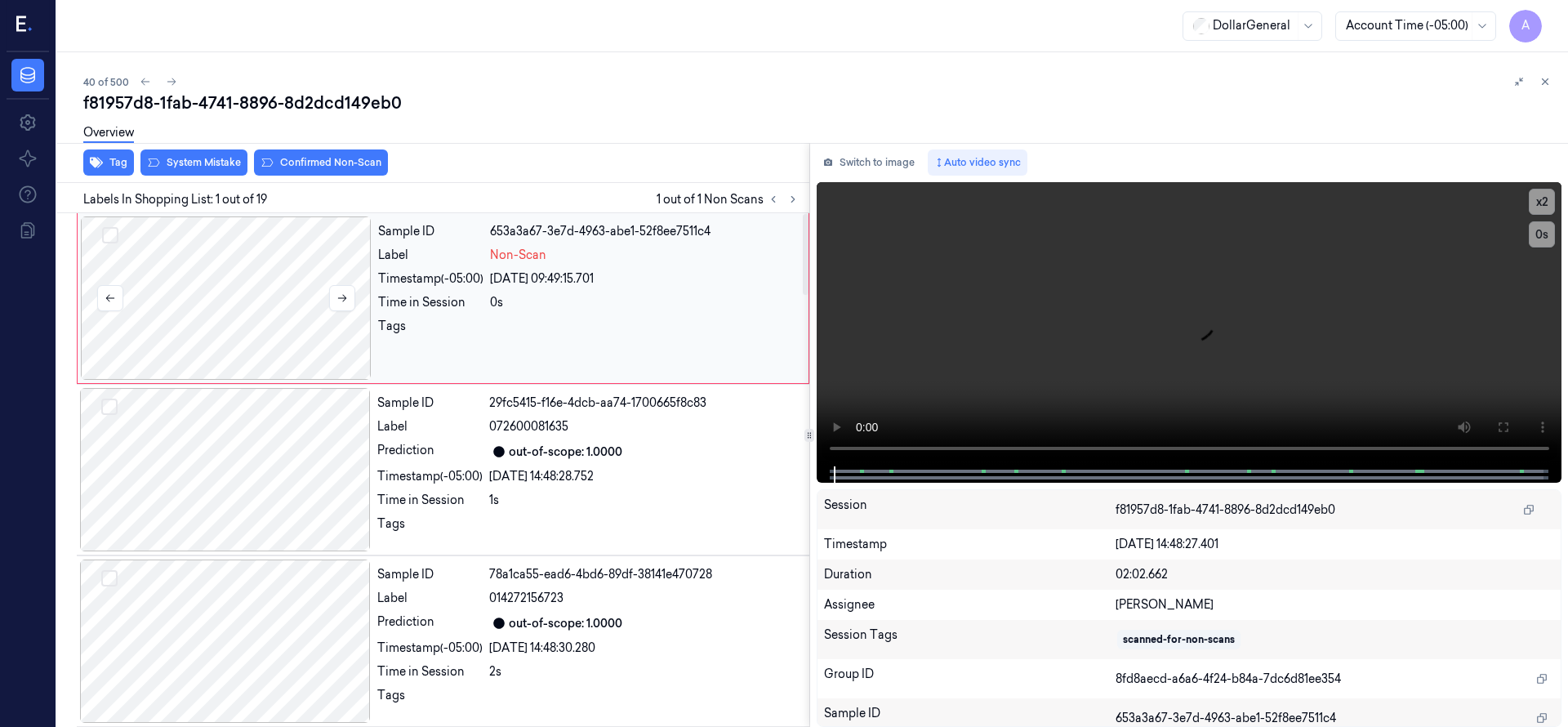
click at [244, 274] on div at bounding box center [225, 298] width 291 height 164
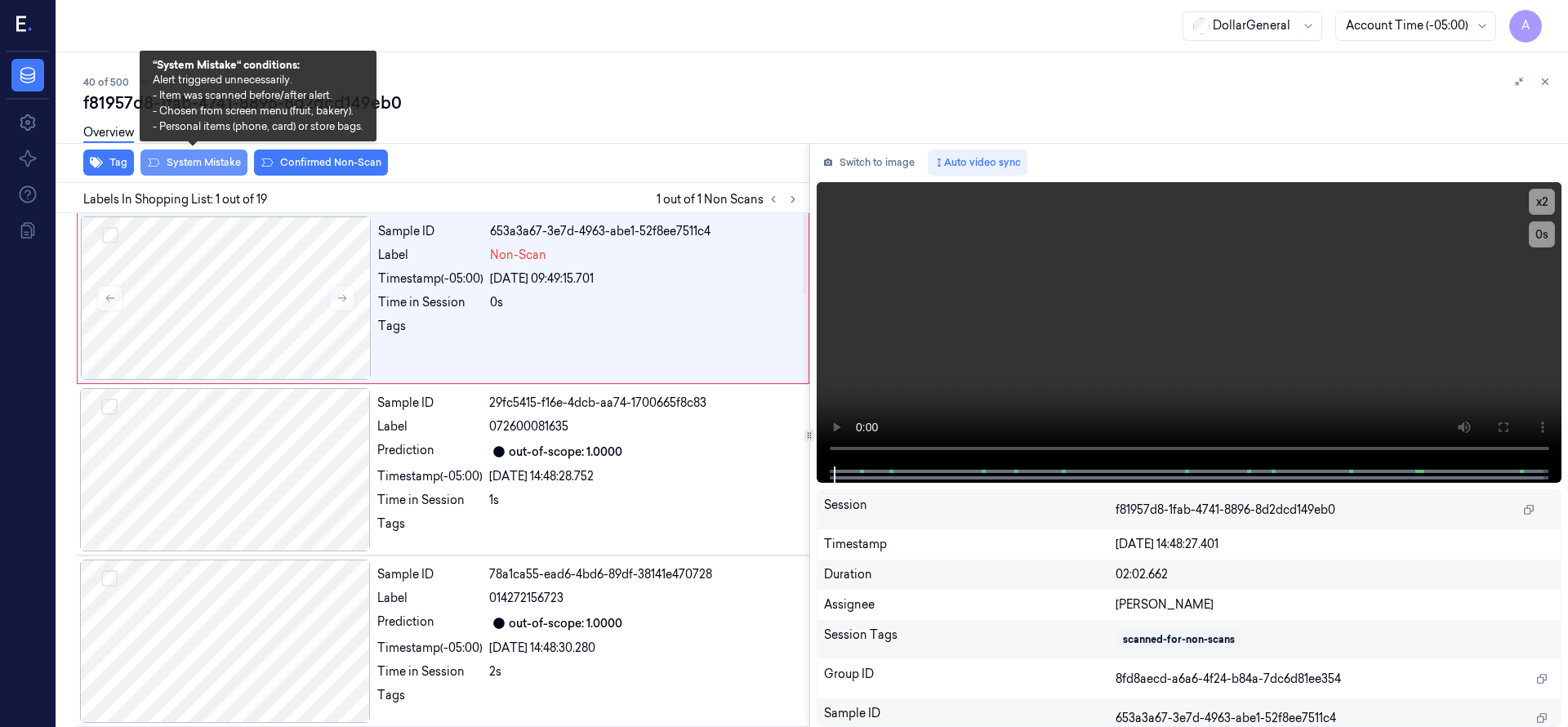
click at [220, 169] on button "System Mistake" at bounding box center [193, 162] width 107 height 26
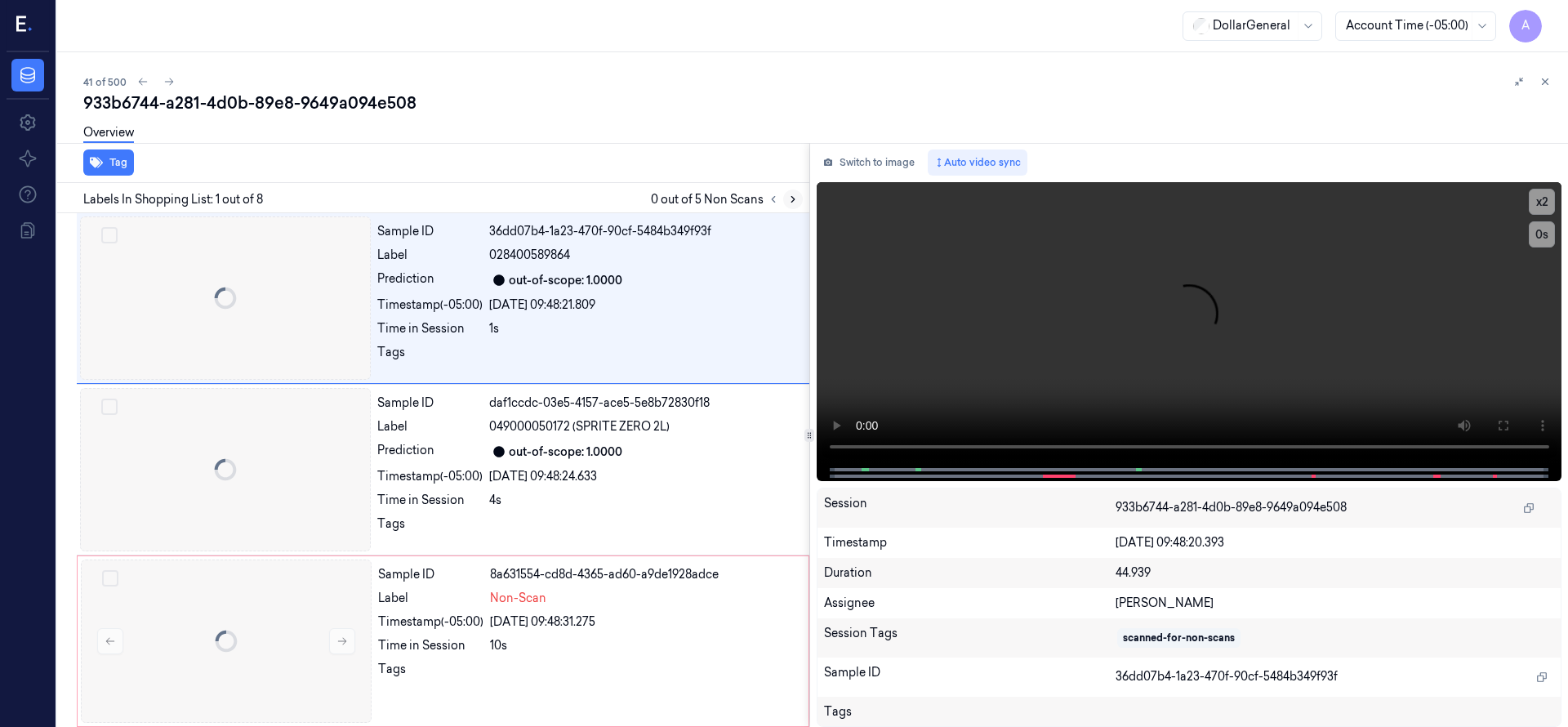
click at [796, 197] on icon at bounding box center [793, 199] width 12 height 12
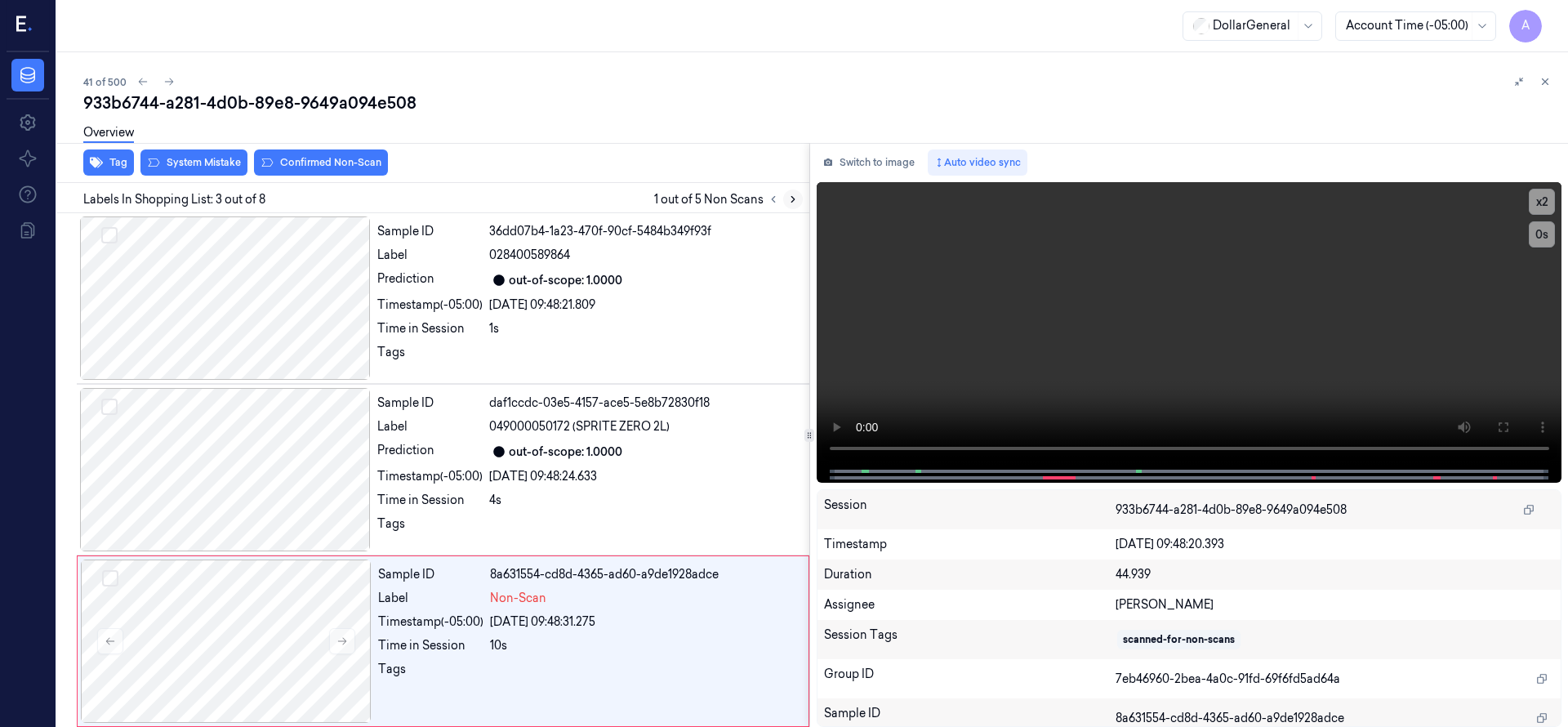
scroll to position [171, 0]
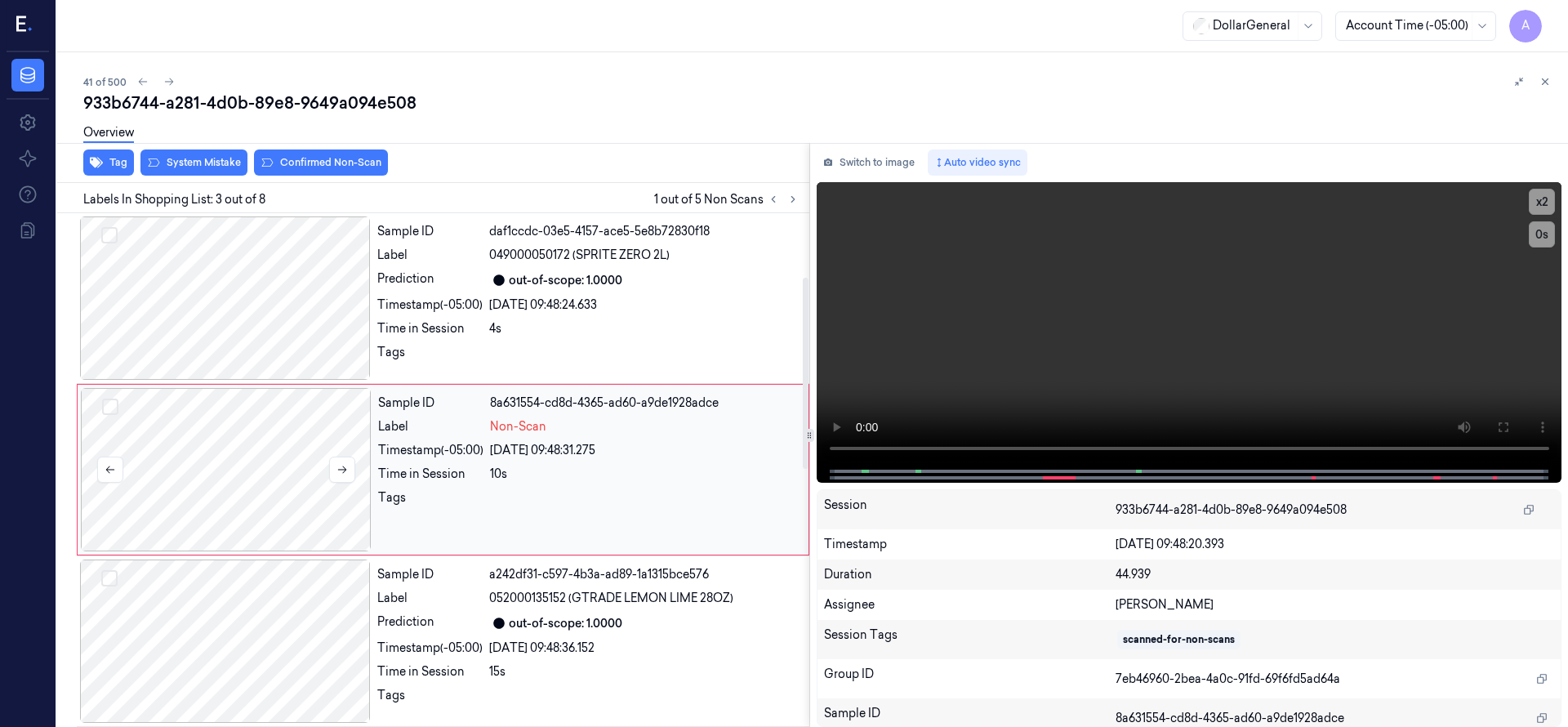
click at [233, 454] on div at bounding box center [225, 469] width 291 height 164
click at [264, 458] on div at bounding box center [225, 469] width 291 height 164
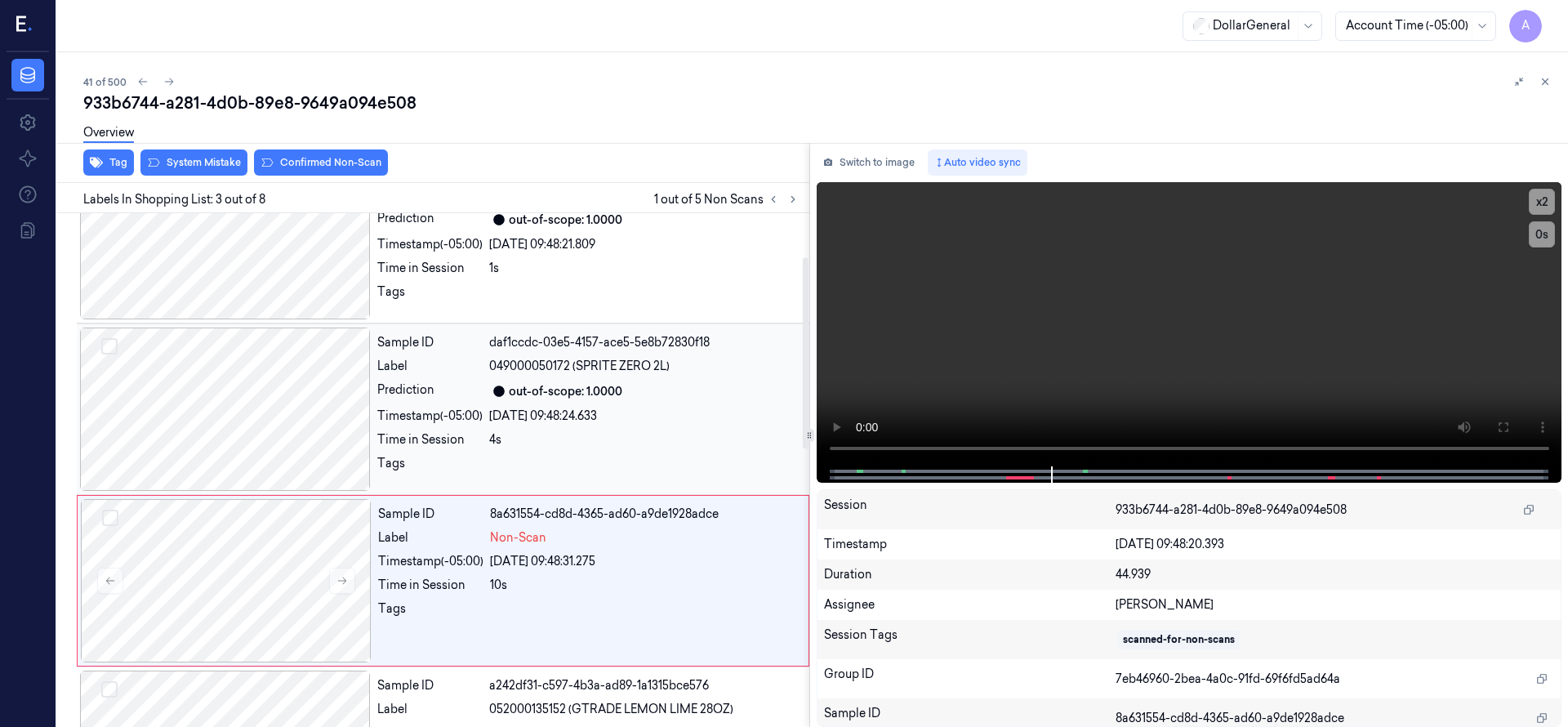
scroll to position [0, 0]
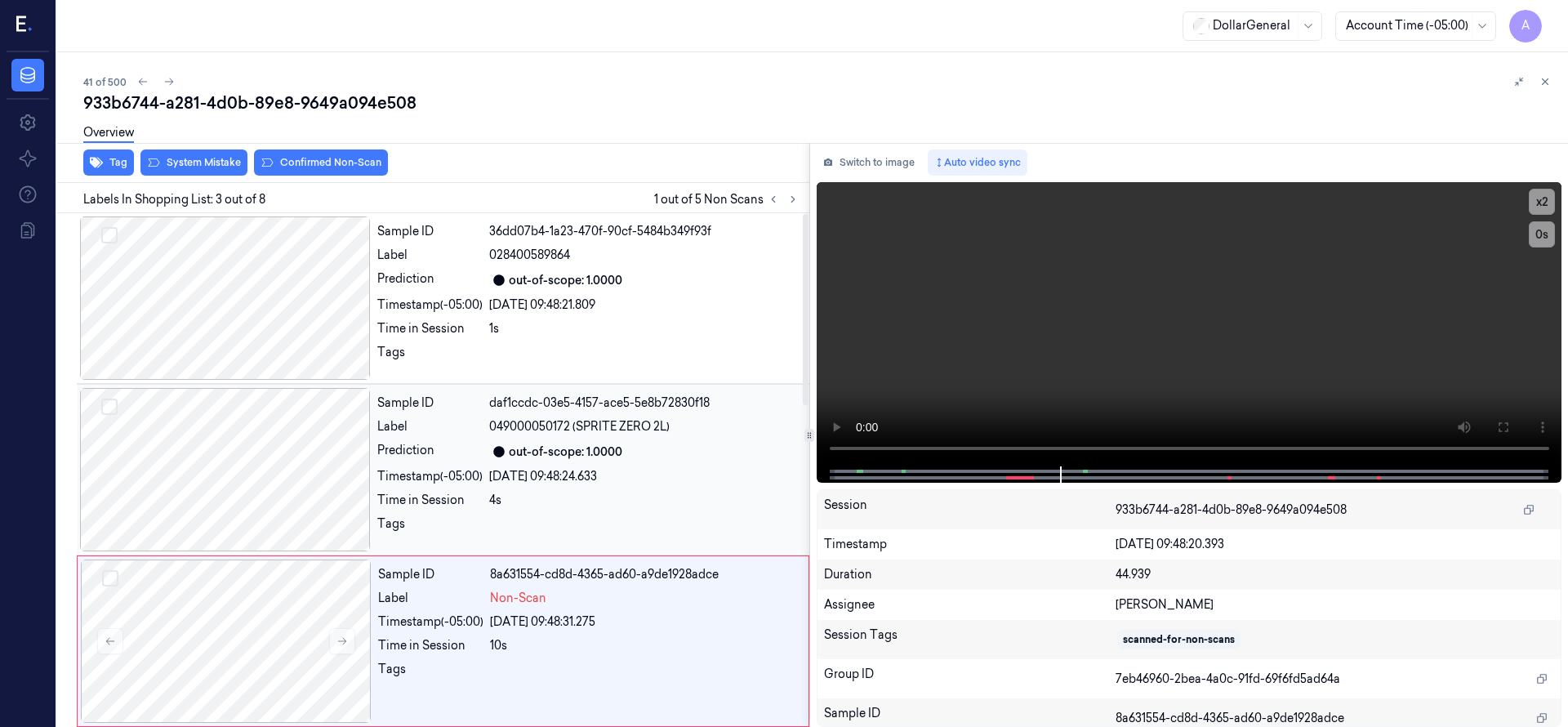
click at [262, 465] on div at bounding box center [225, 469] width 291 height 164
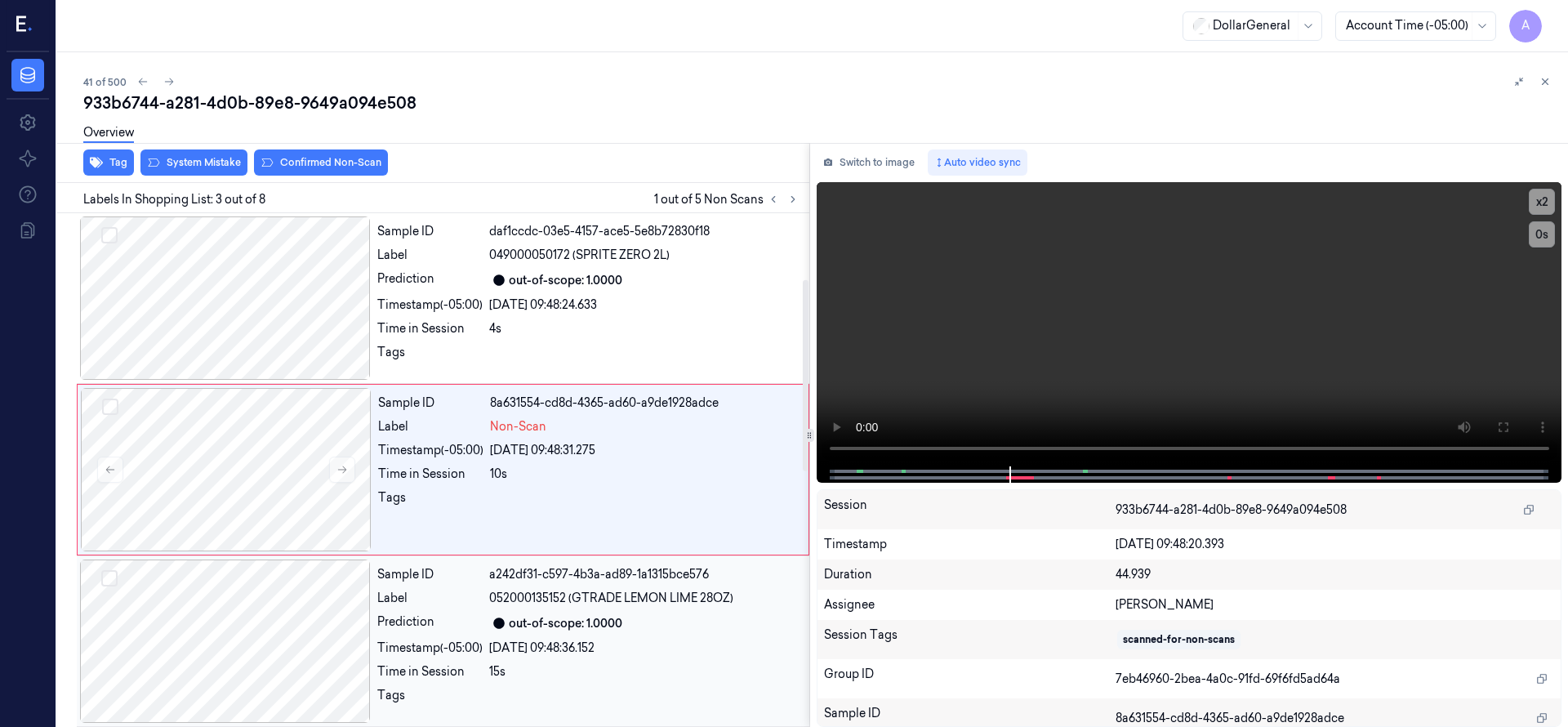
scroll to position [375, 0]
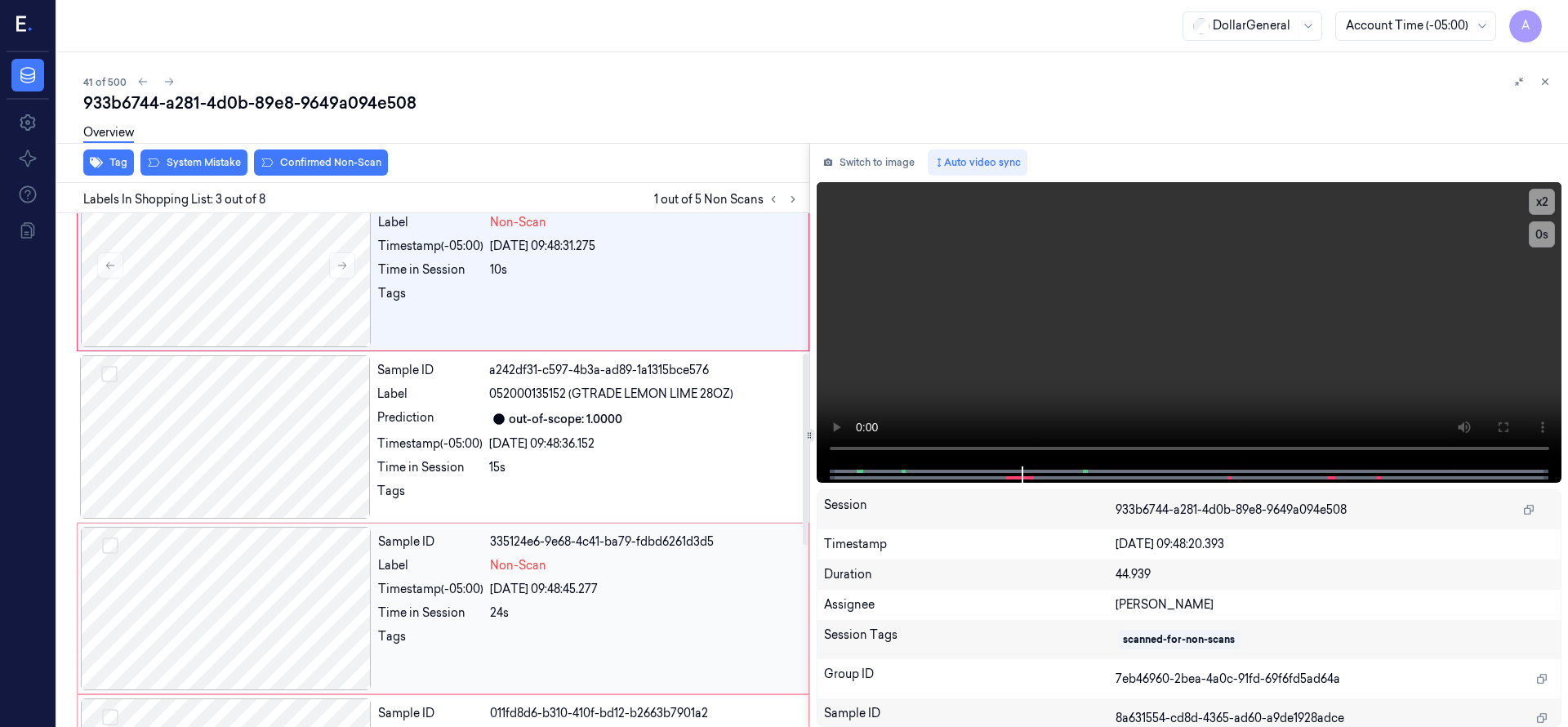
click at [242, 560] on div at bounding box center [225, 607] width 291 height 164
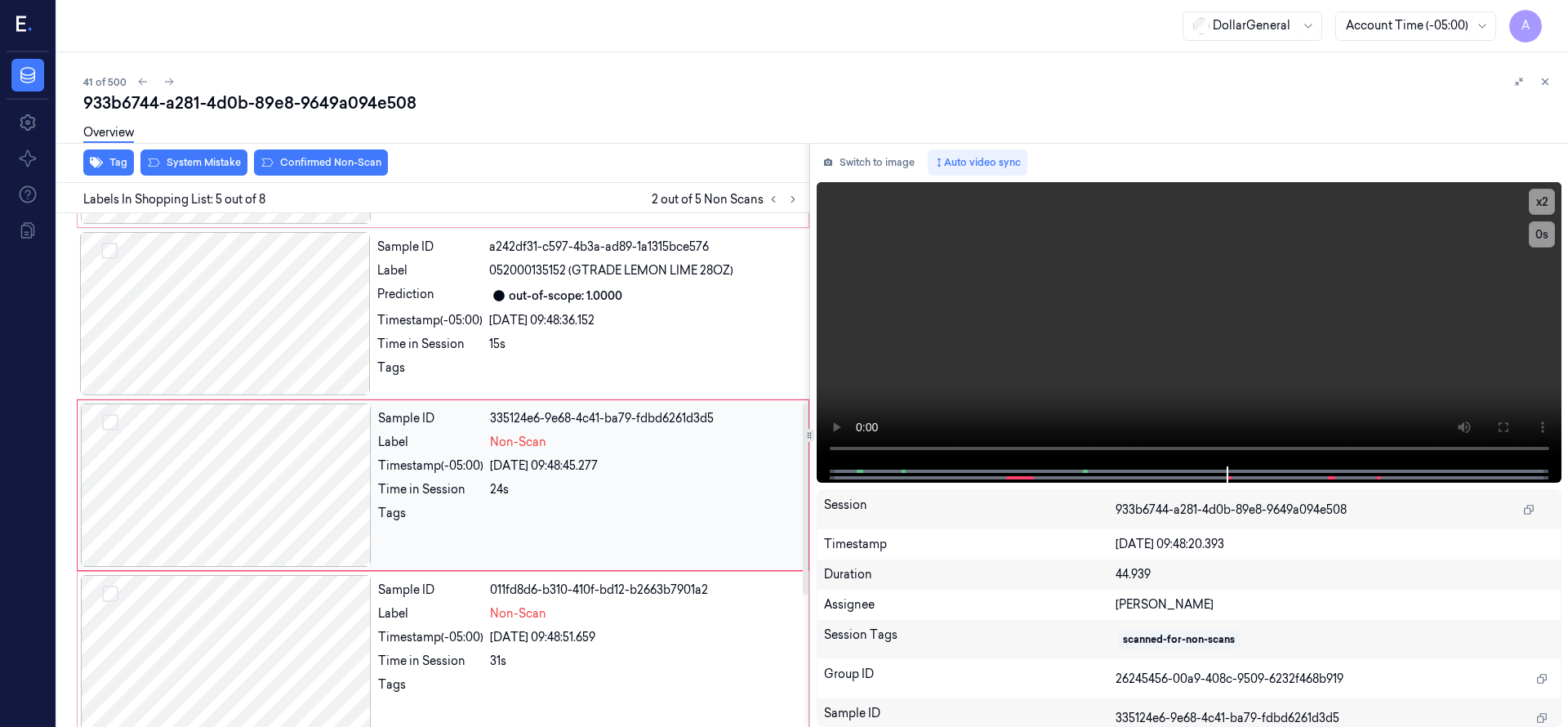
scroll to position [514, 0]
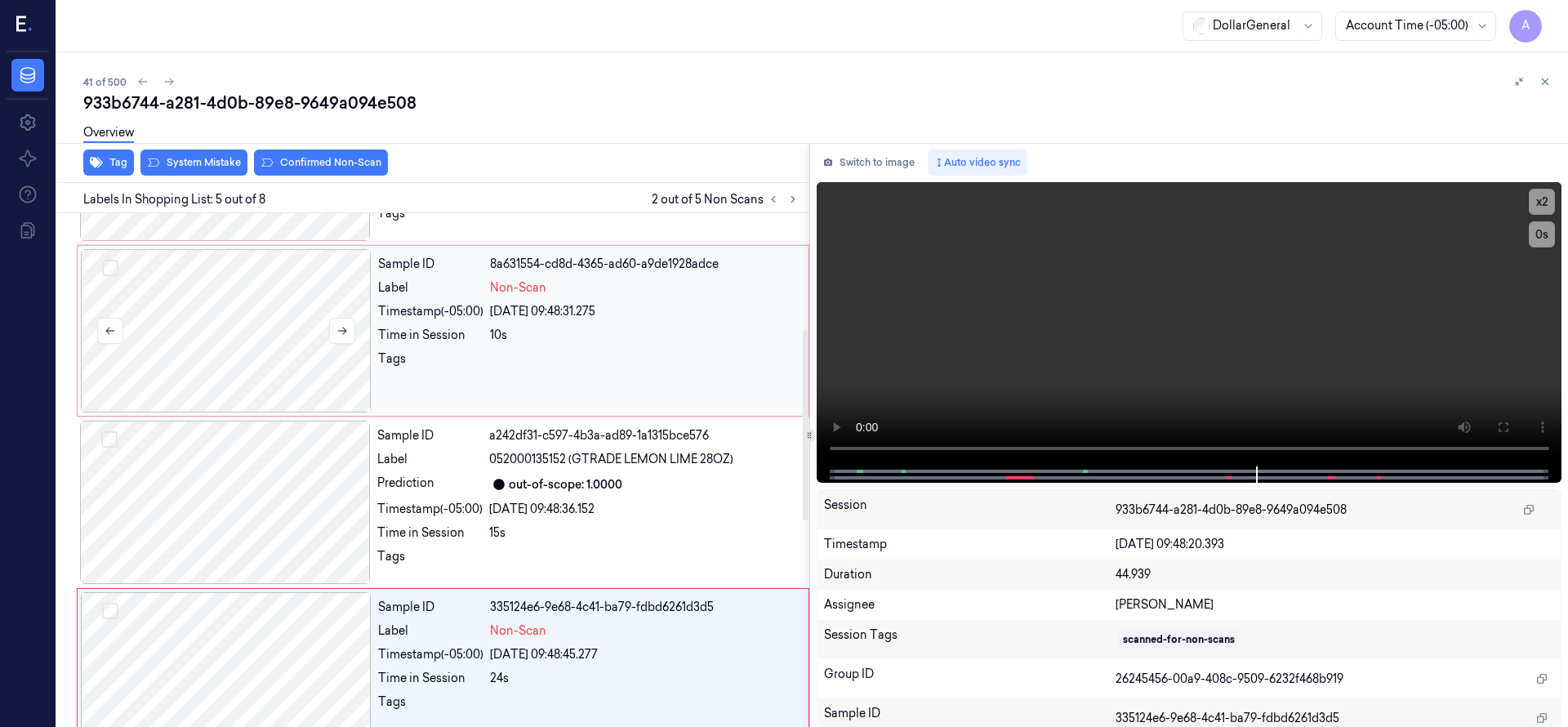
click at [242, 363] on div at bounding box center [225, 330] width 291 height 164
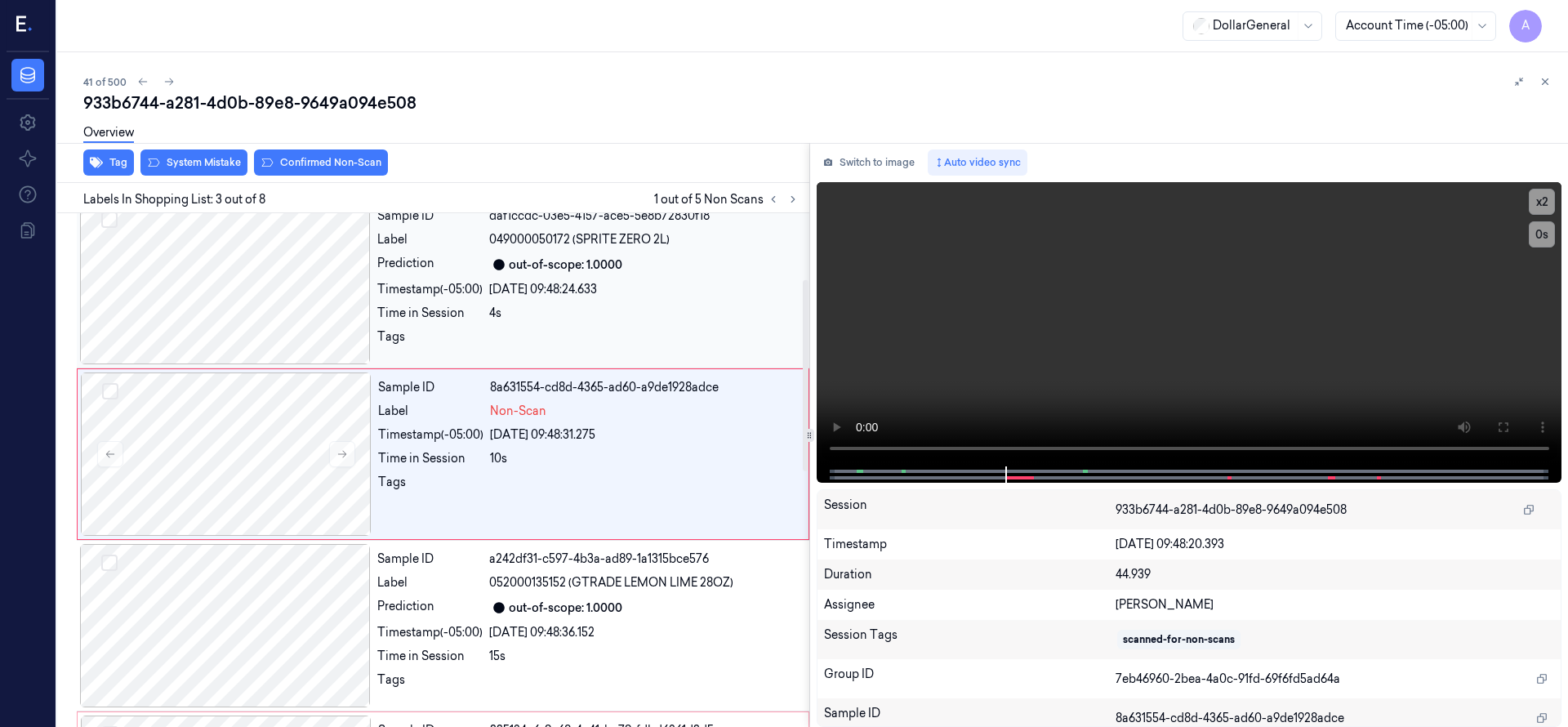
scroll to position [171, 0]
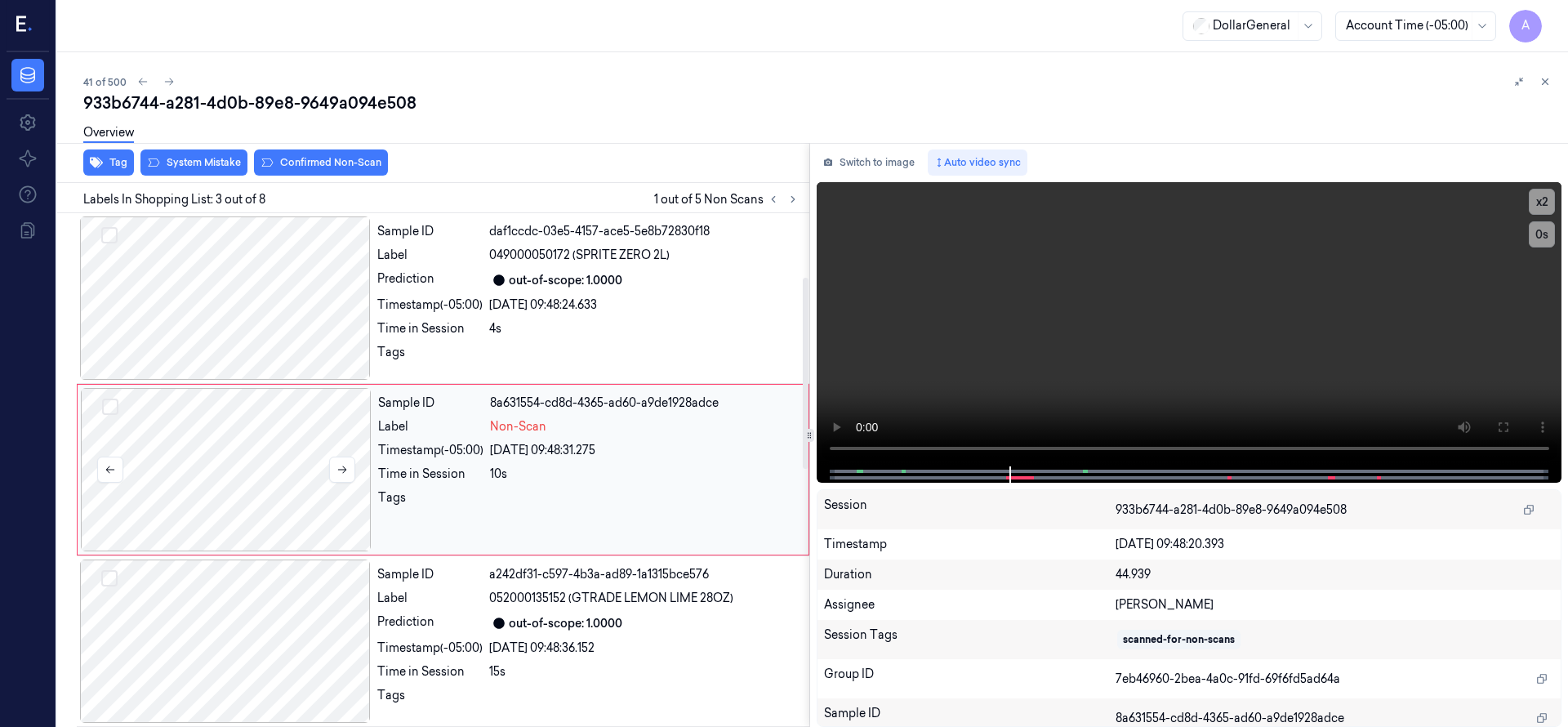
click at [273, 464] on div at bounding box center [225, 469] width 291 height 164
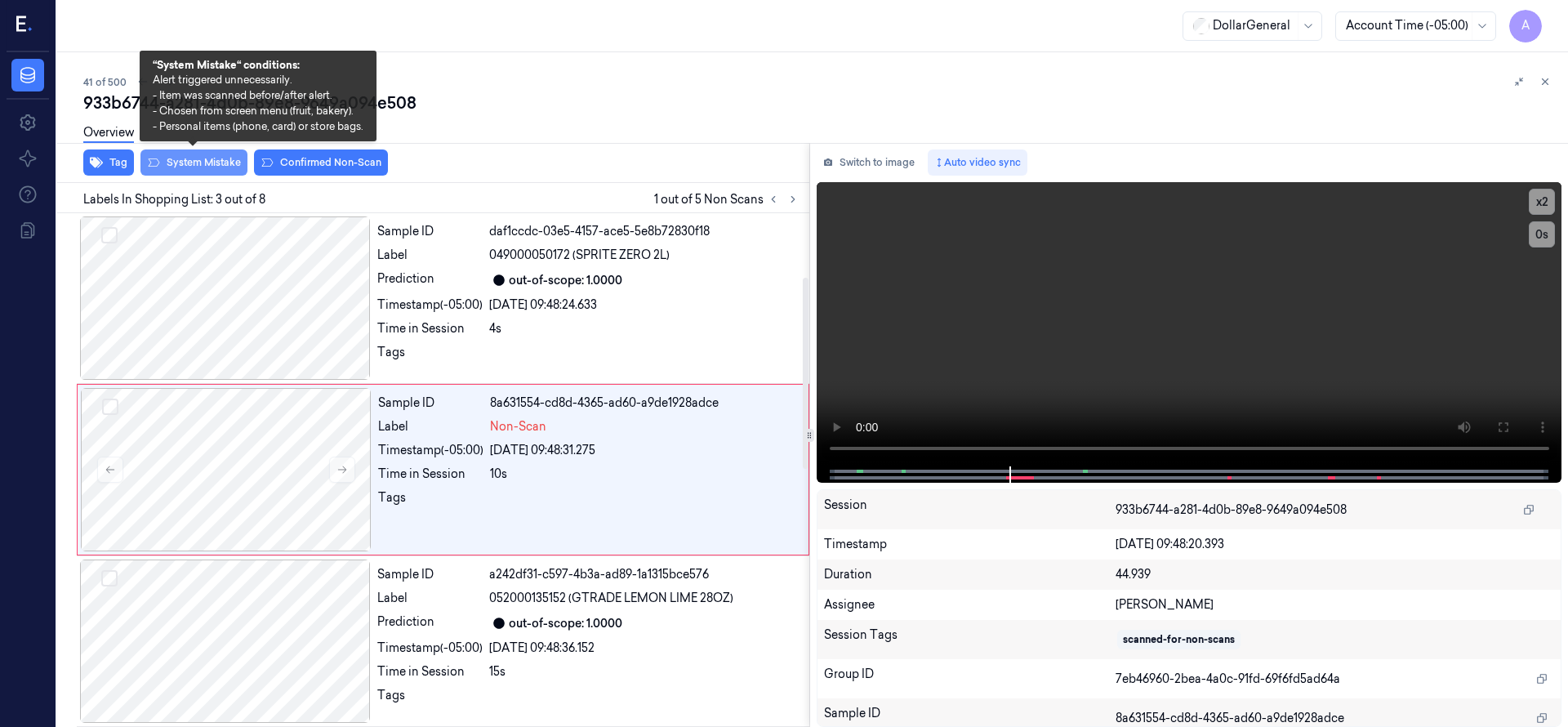
click at [222, 166] on button "System Mistake" at bounding box center [193, 162] width 107 height 26
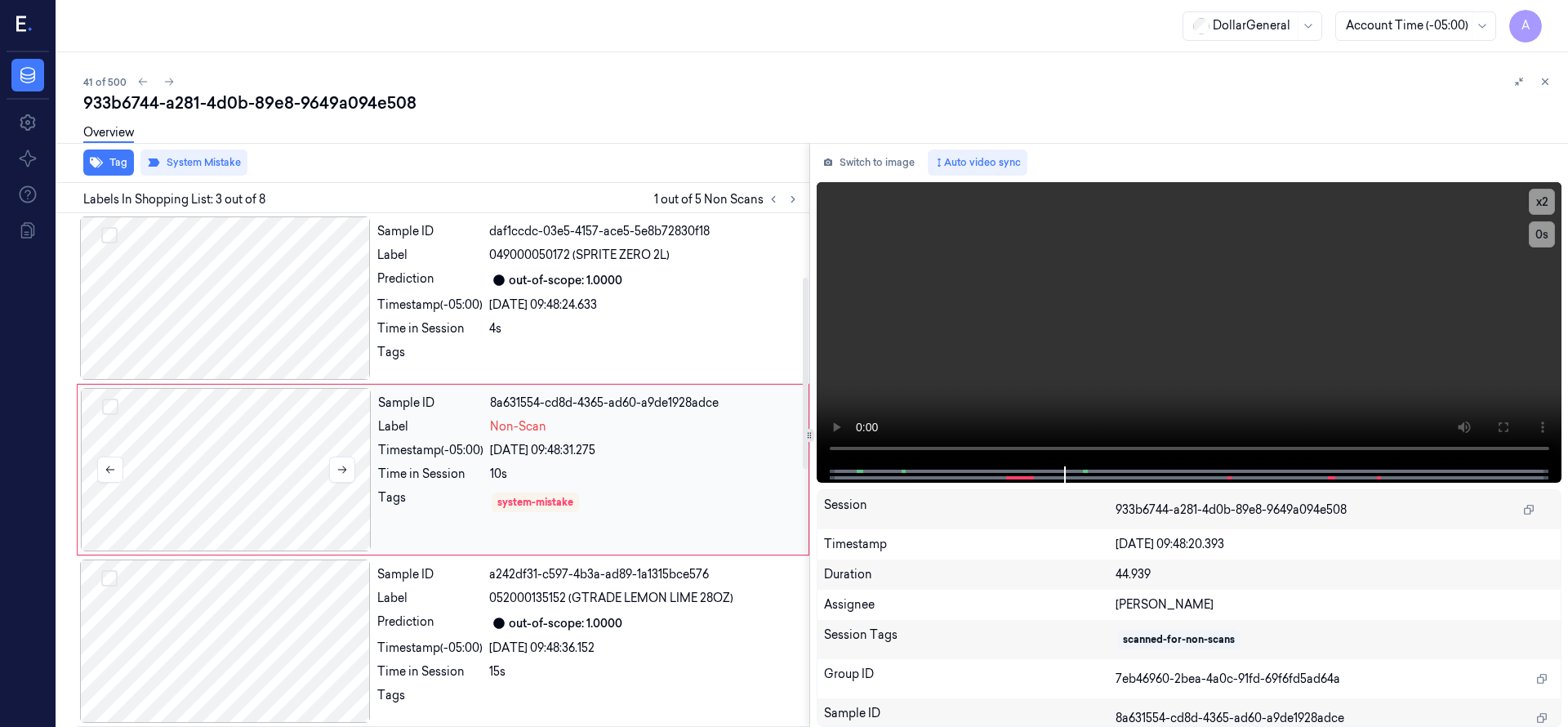
click at [272, 453] on div at bounding box center [225, 469] width 291 height 164
click at [218, 302] on div at bounding box center [225, 298] width 291 height 164
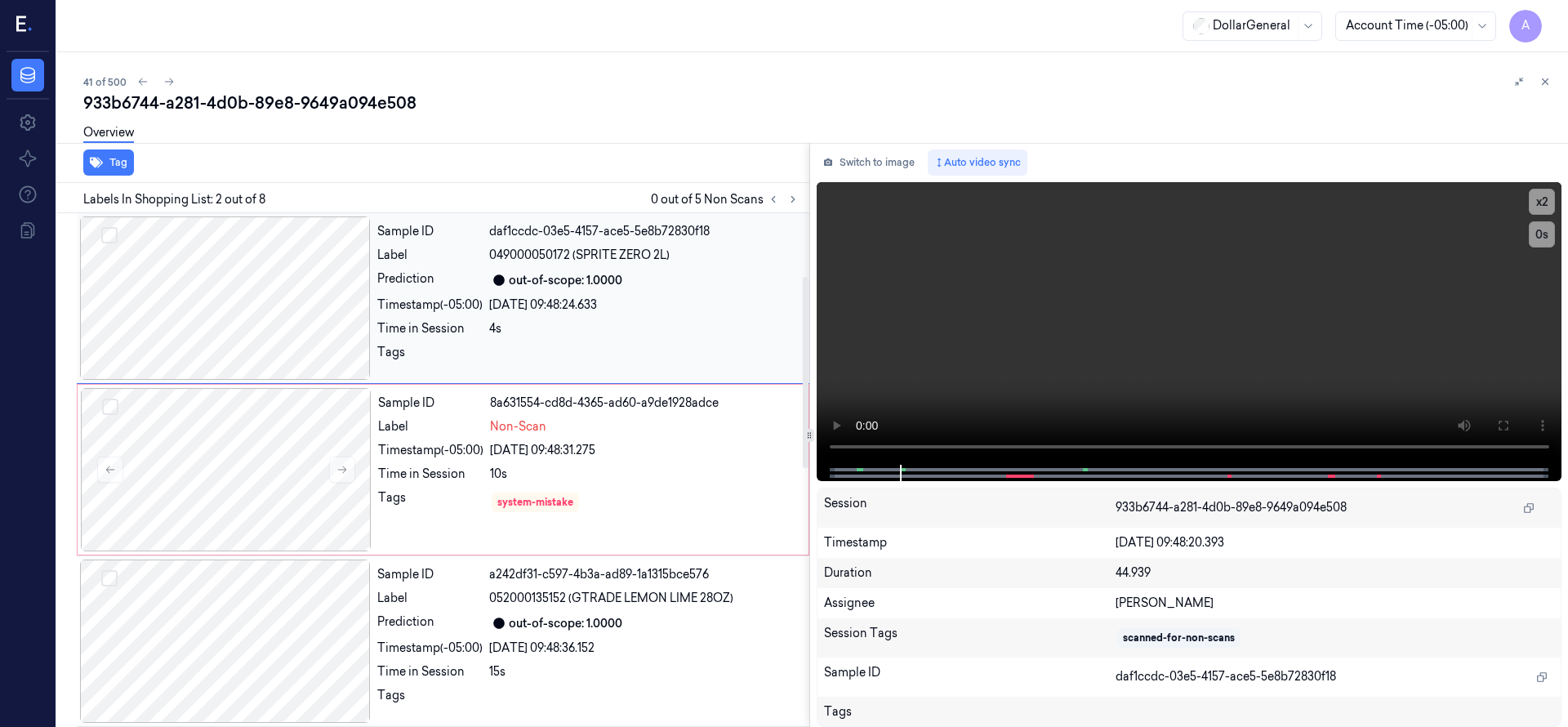
scroll to position [0, 0]
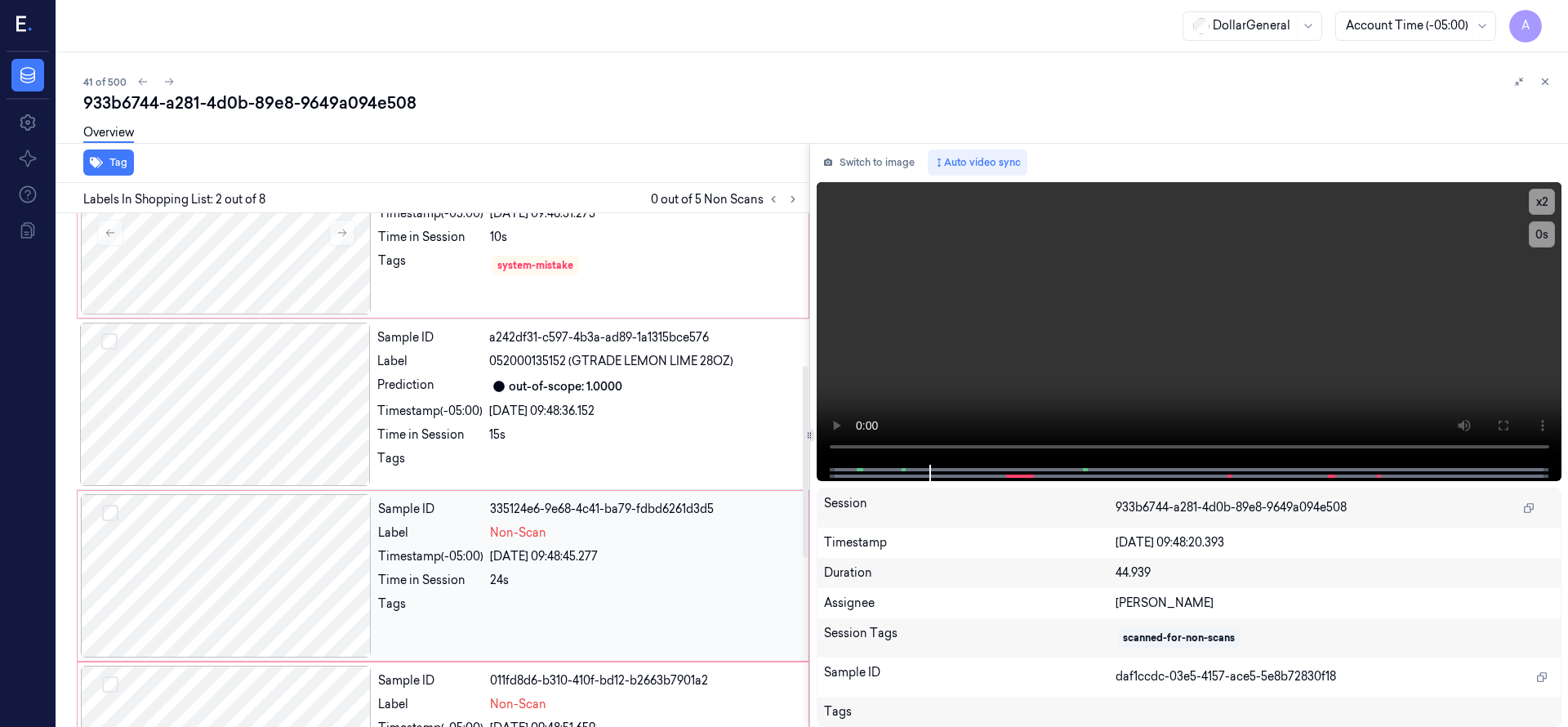
click at [284, 585] on div at bounding box center [225, 575] width 291 height 164
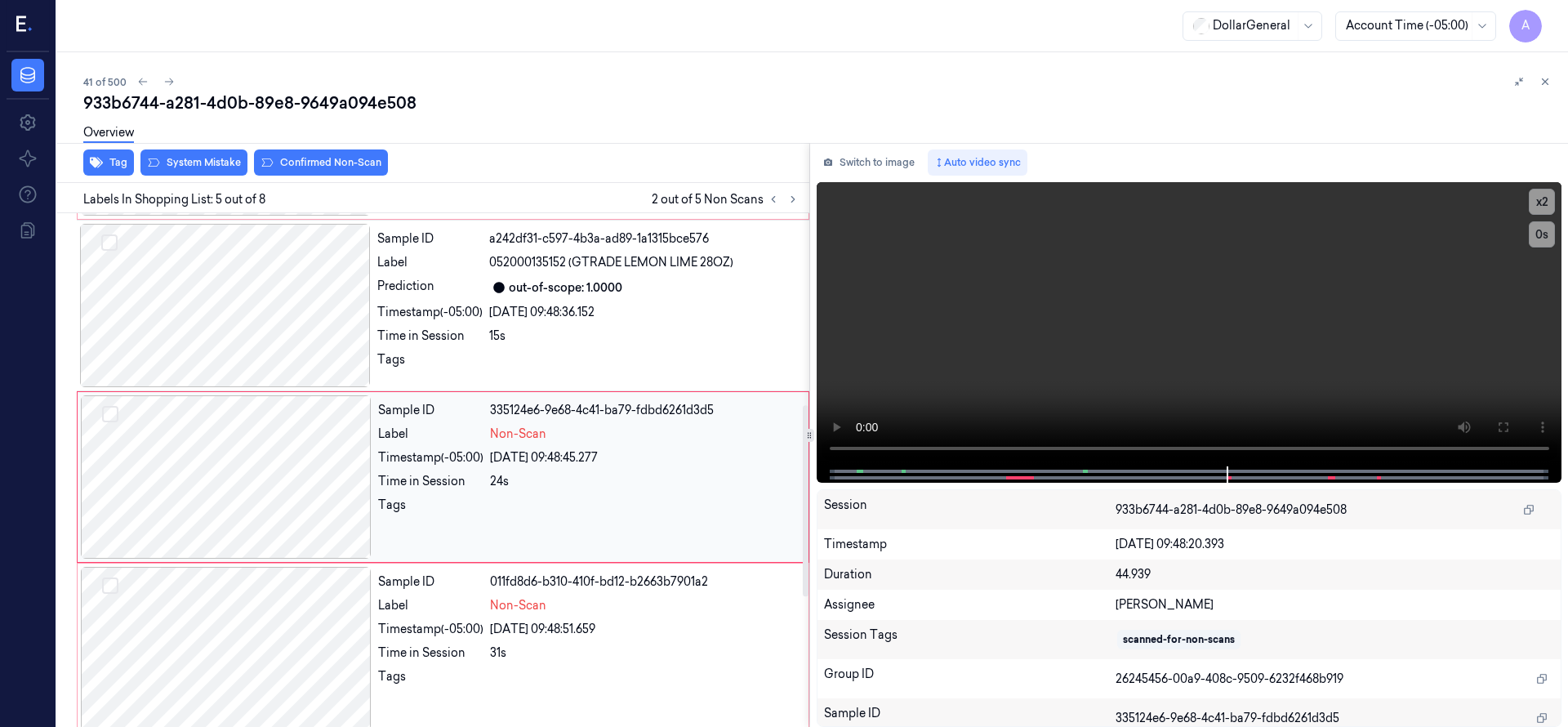
scroll to position [514, 0]
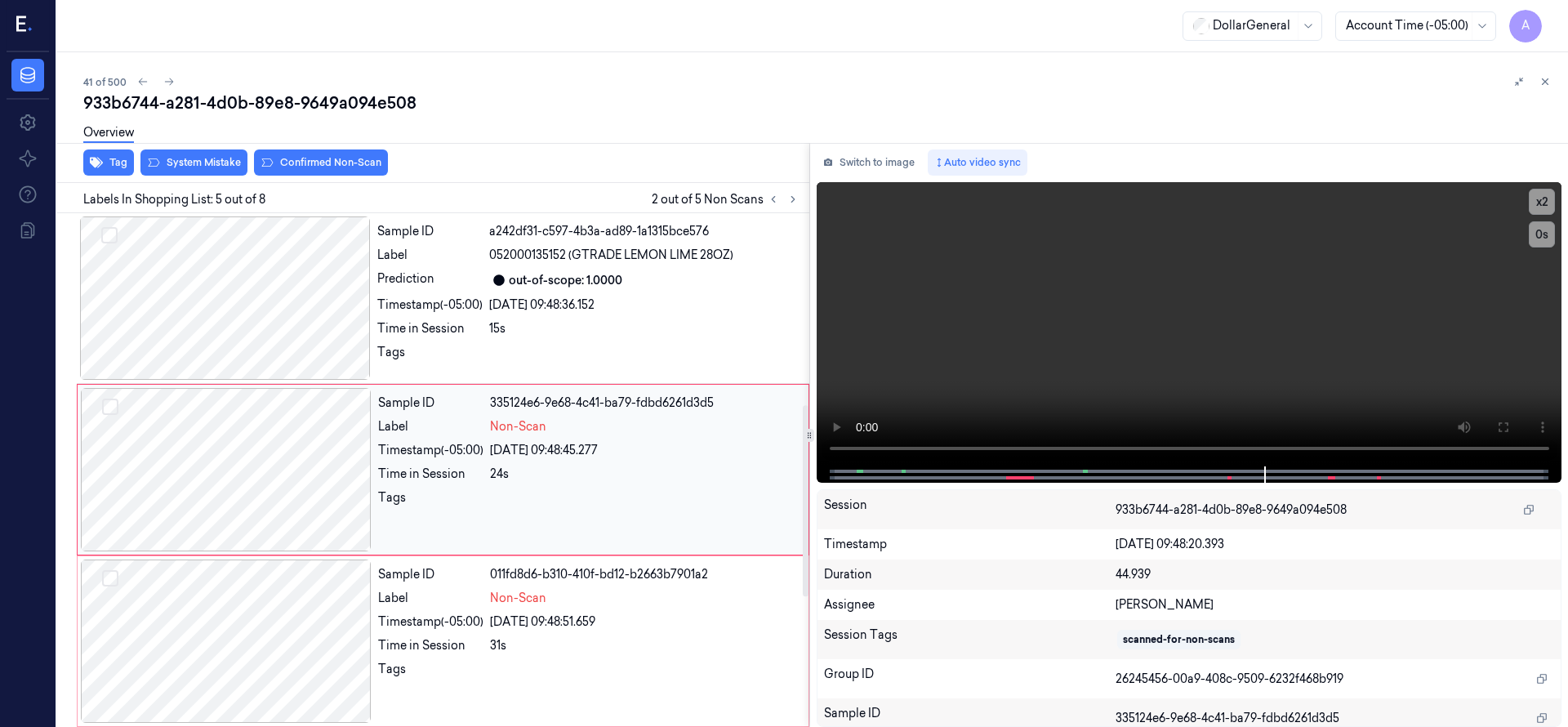
click at [113, 404] on button "Select row" at bounding box center [110, 407] width 17 height 17
click at [112, 576] on button "Select row" at bounding box center [110, 578] width 17 height 17
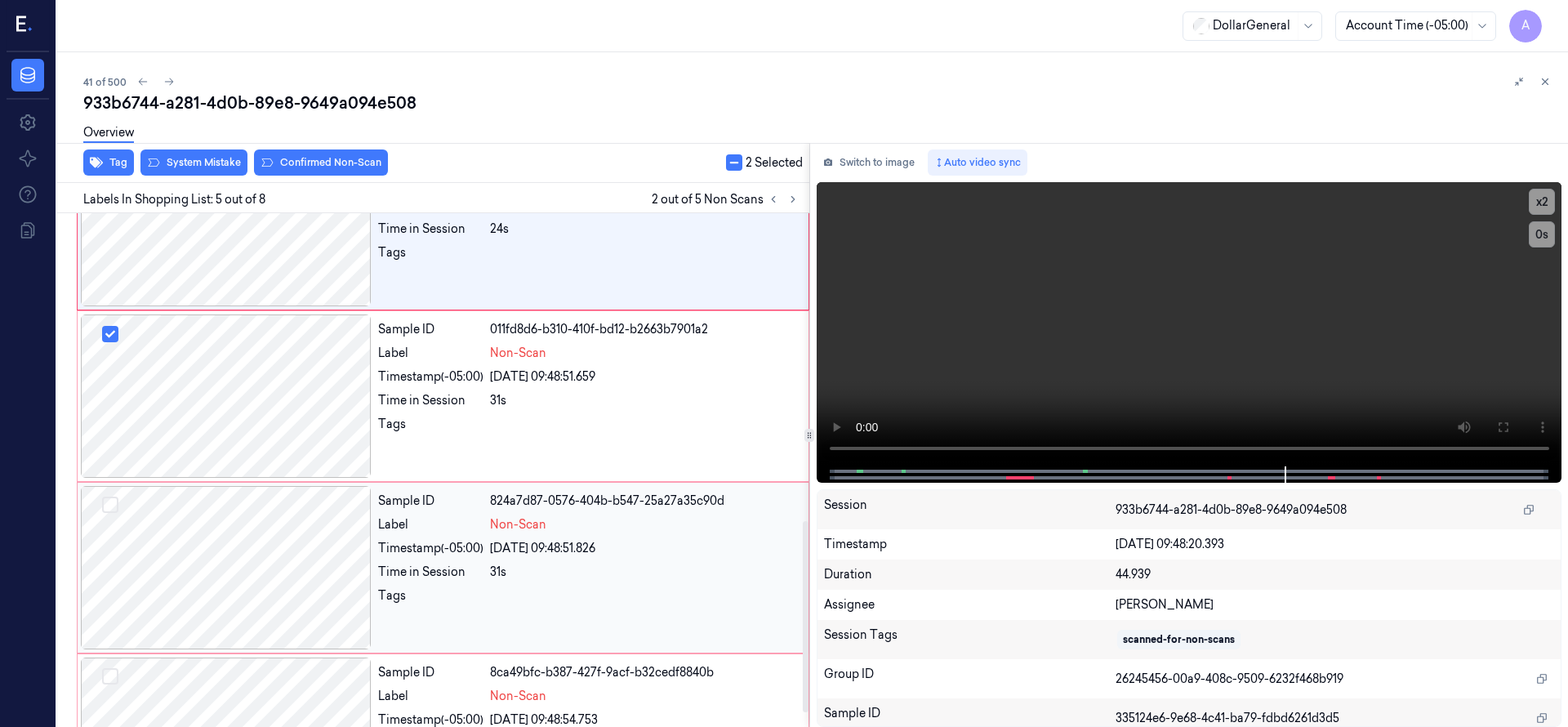
scroll to position [863, 0]
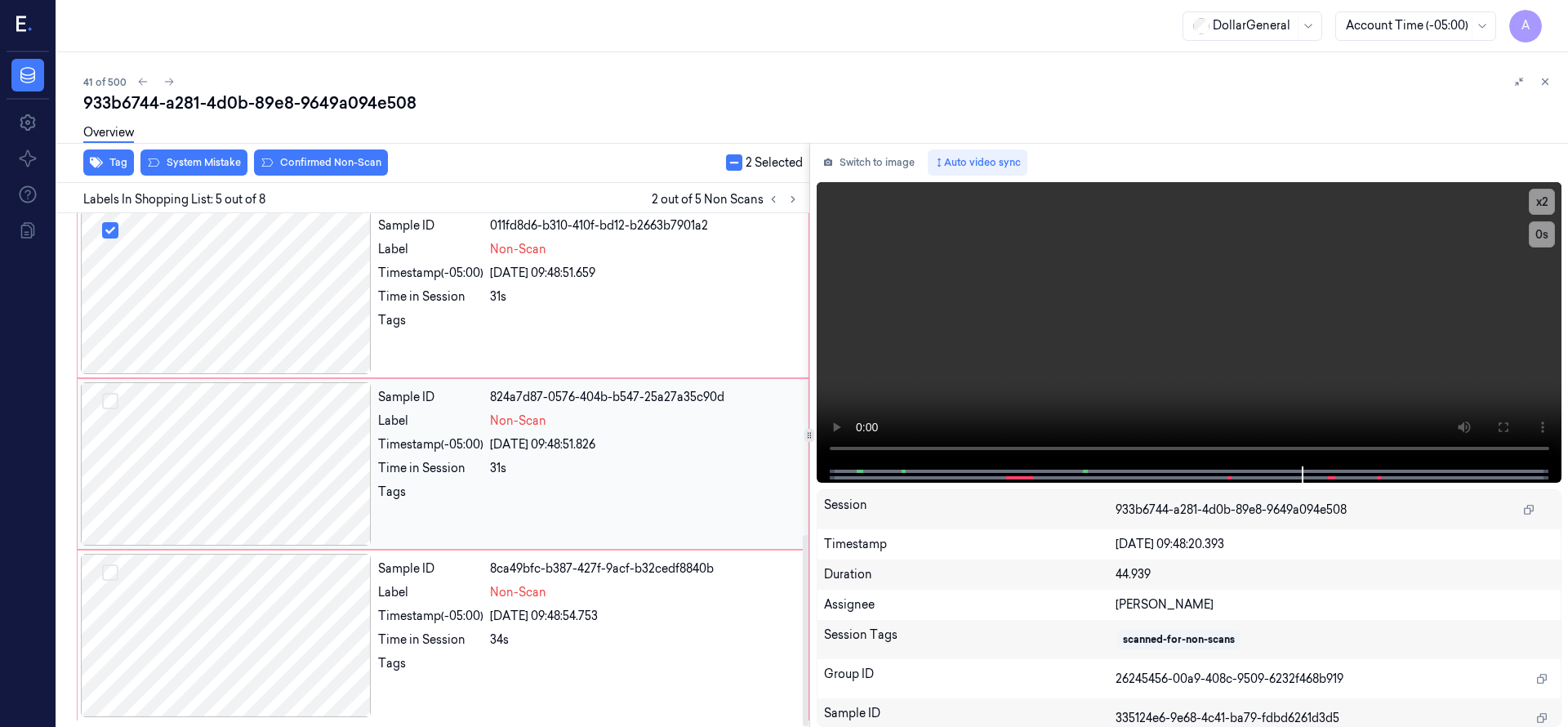
click at [117, 403] on button "Select row" at bounding box center [110, 401] width 17 height 17
click at [114, 569] on button "Select row" at bounding box center [110, 572] width 17 height 17
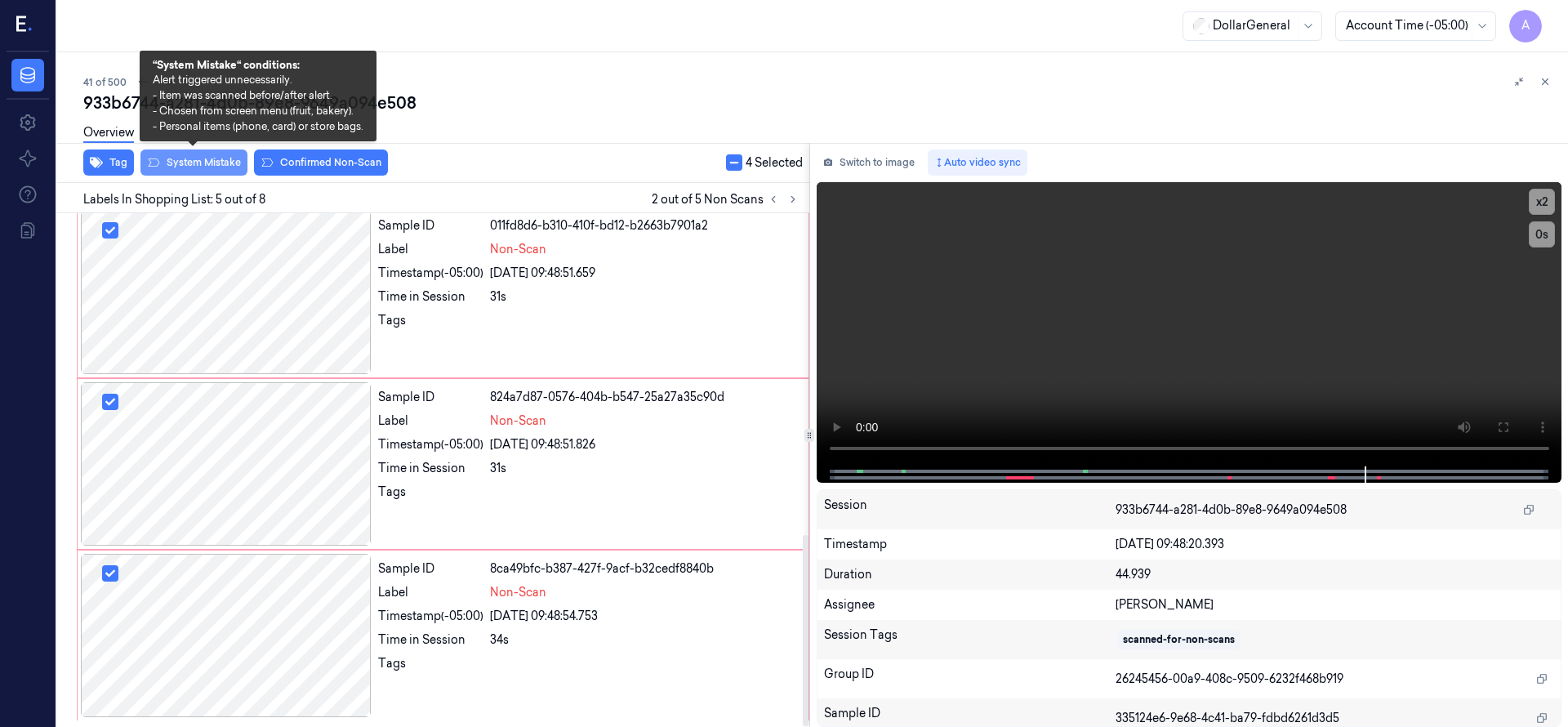
click at [192, 172] on button "System Mistake" at bounding box center [193, 162] width 107 height 26
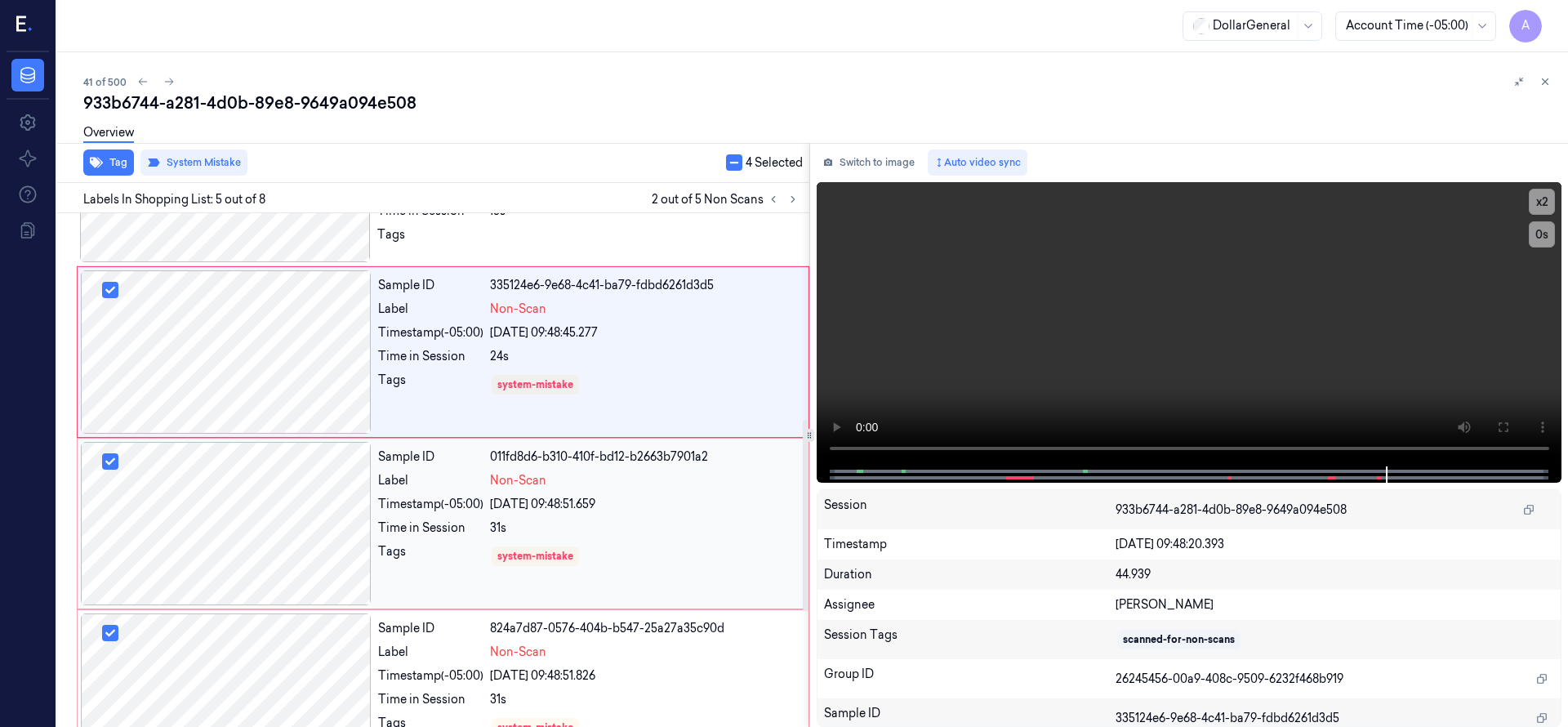
scroll to position [514, 0]
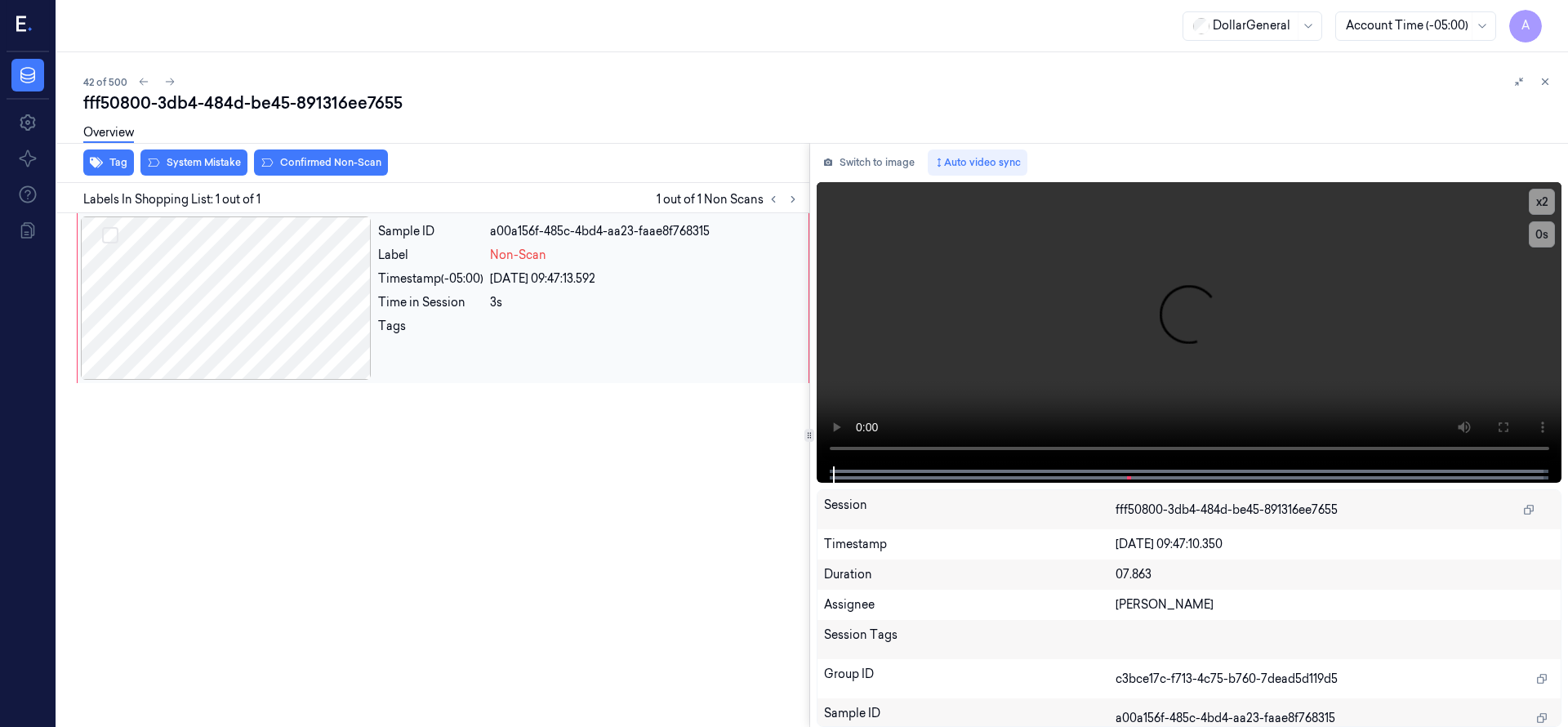
click at [222, 292] on div at bounding box center [225, 298] width 291 height 164
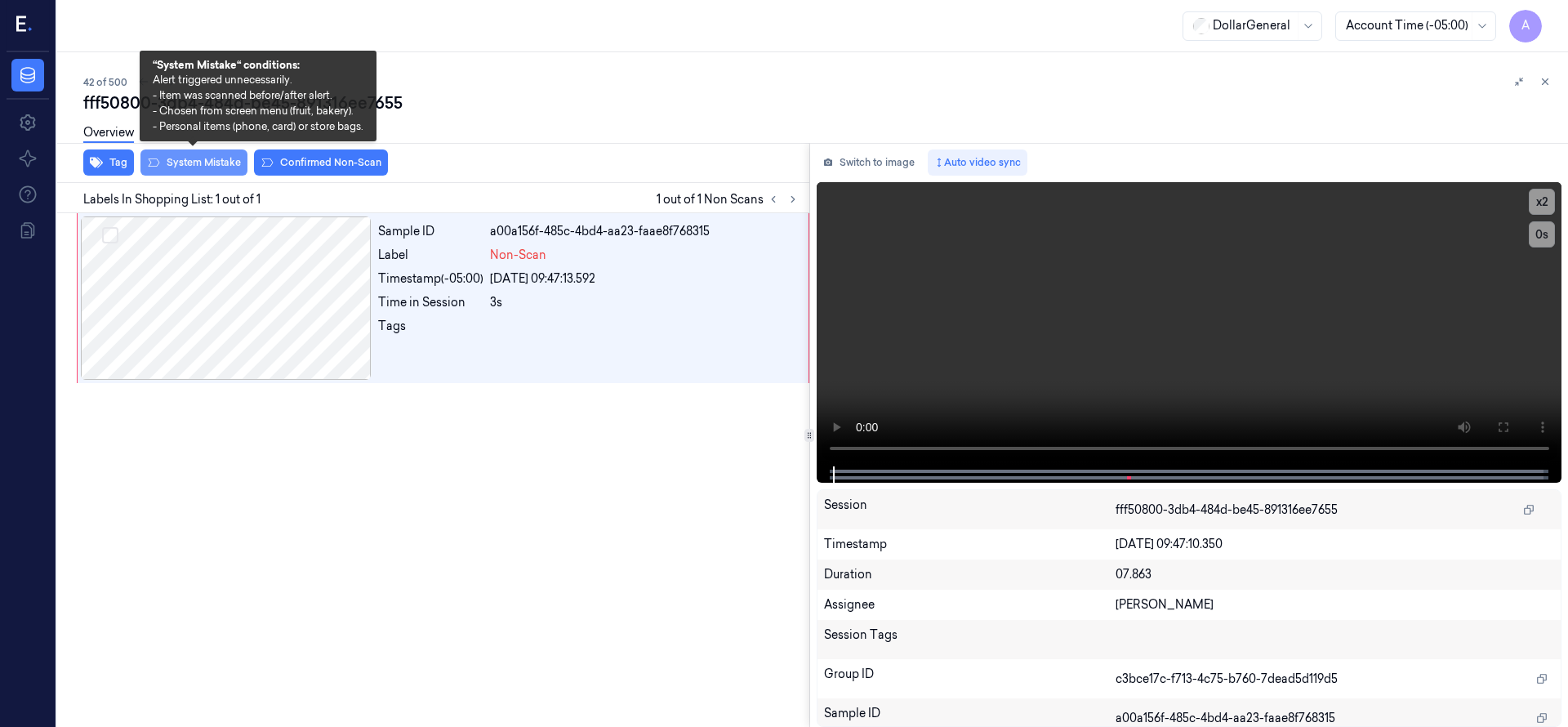
click at [194, 159] on button "System Mistake" at bounding box center [193, 162] width 107 height 26
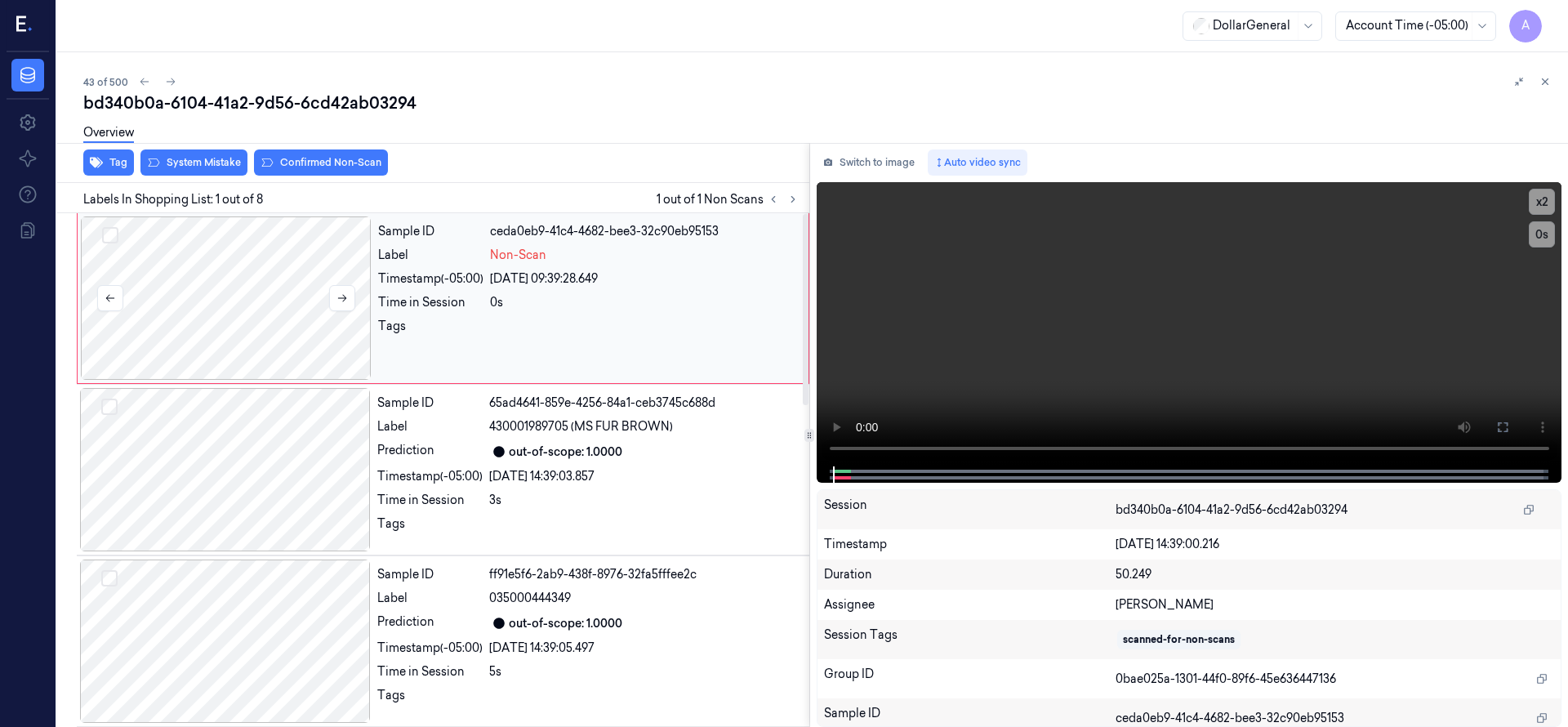
click at [235, 287] on div at bounding box center [225, 298] width 291 height 164
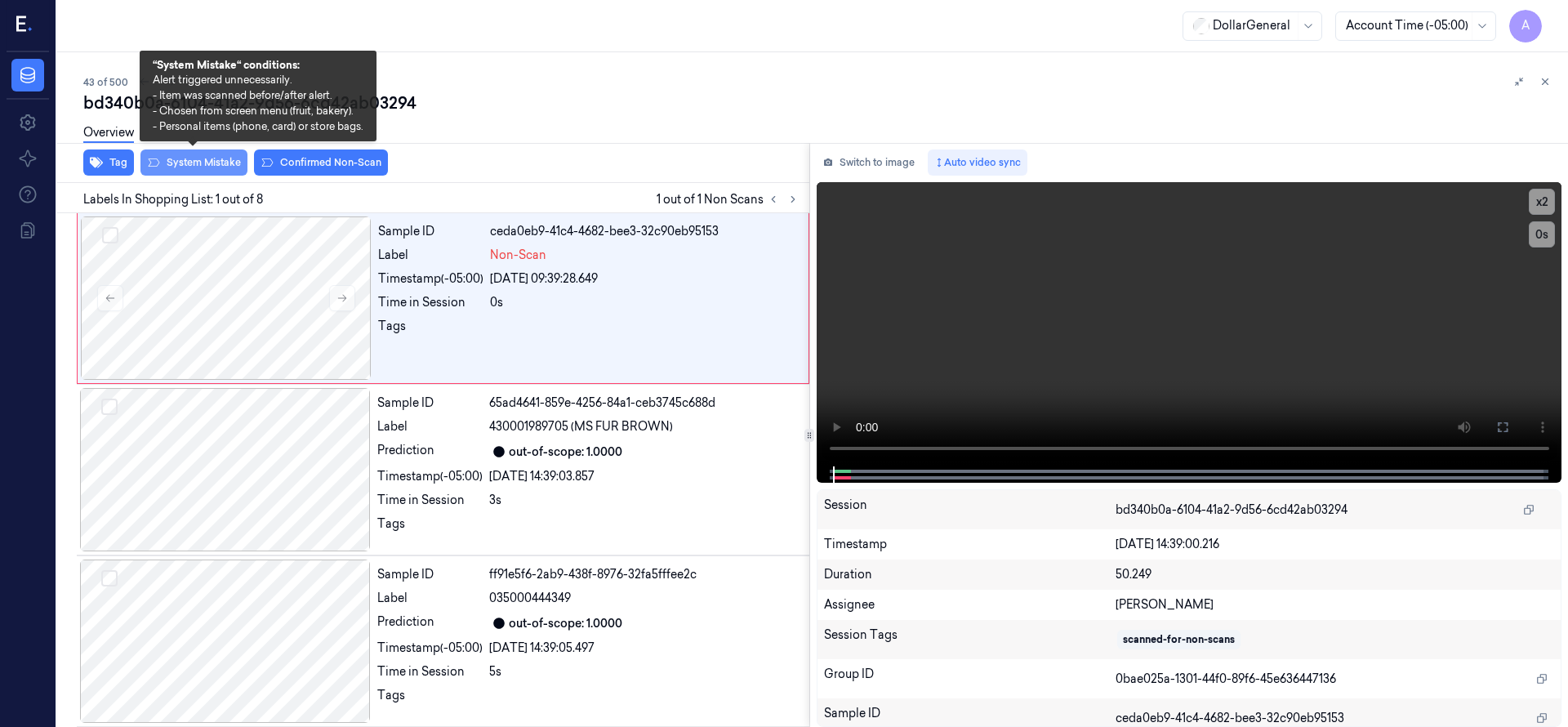
click at [211, 156] on button "System Mistake" at bounding box center [193, 162] width 107 height 26
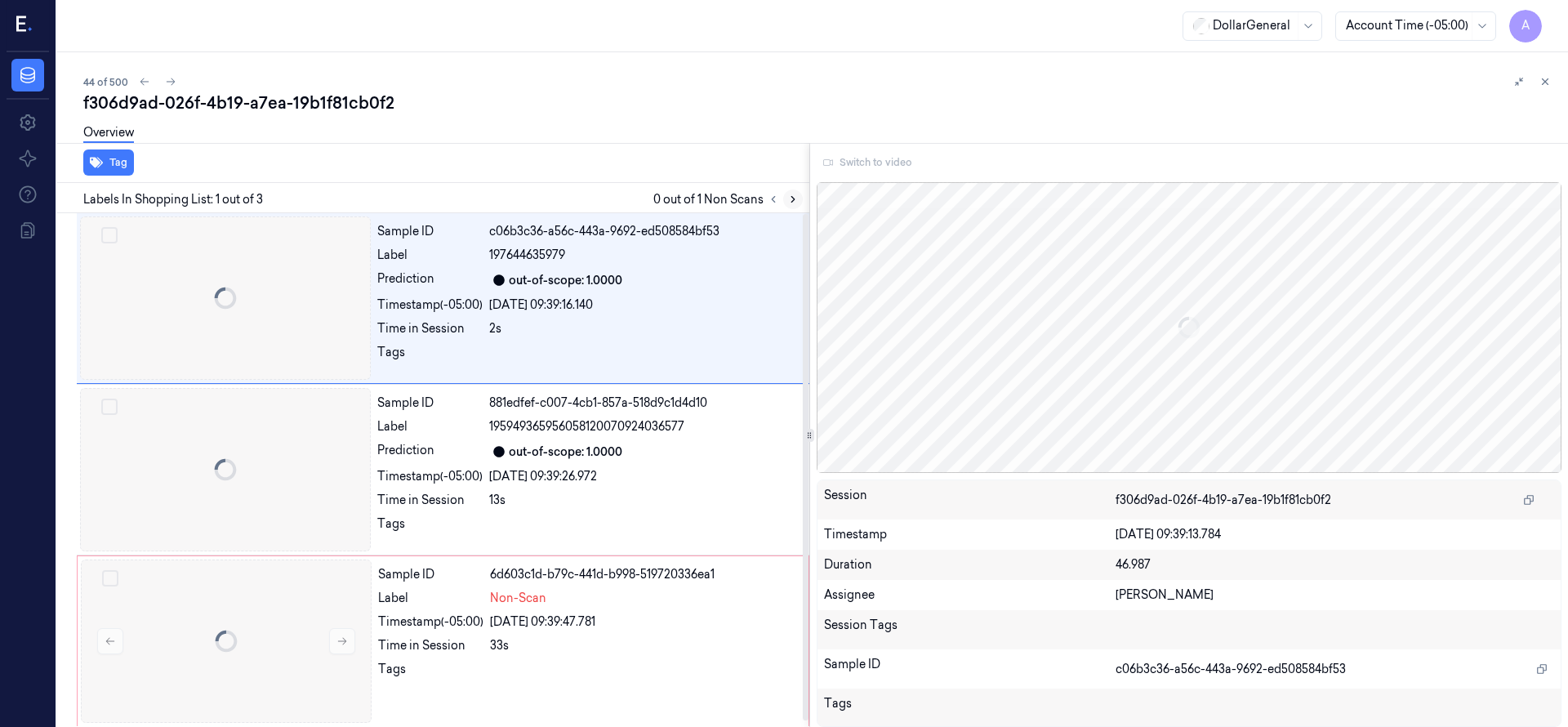
click at [788, 195] on icon at bounding box center [793, 199] width 12 height 12
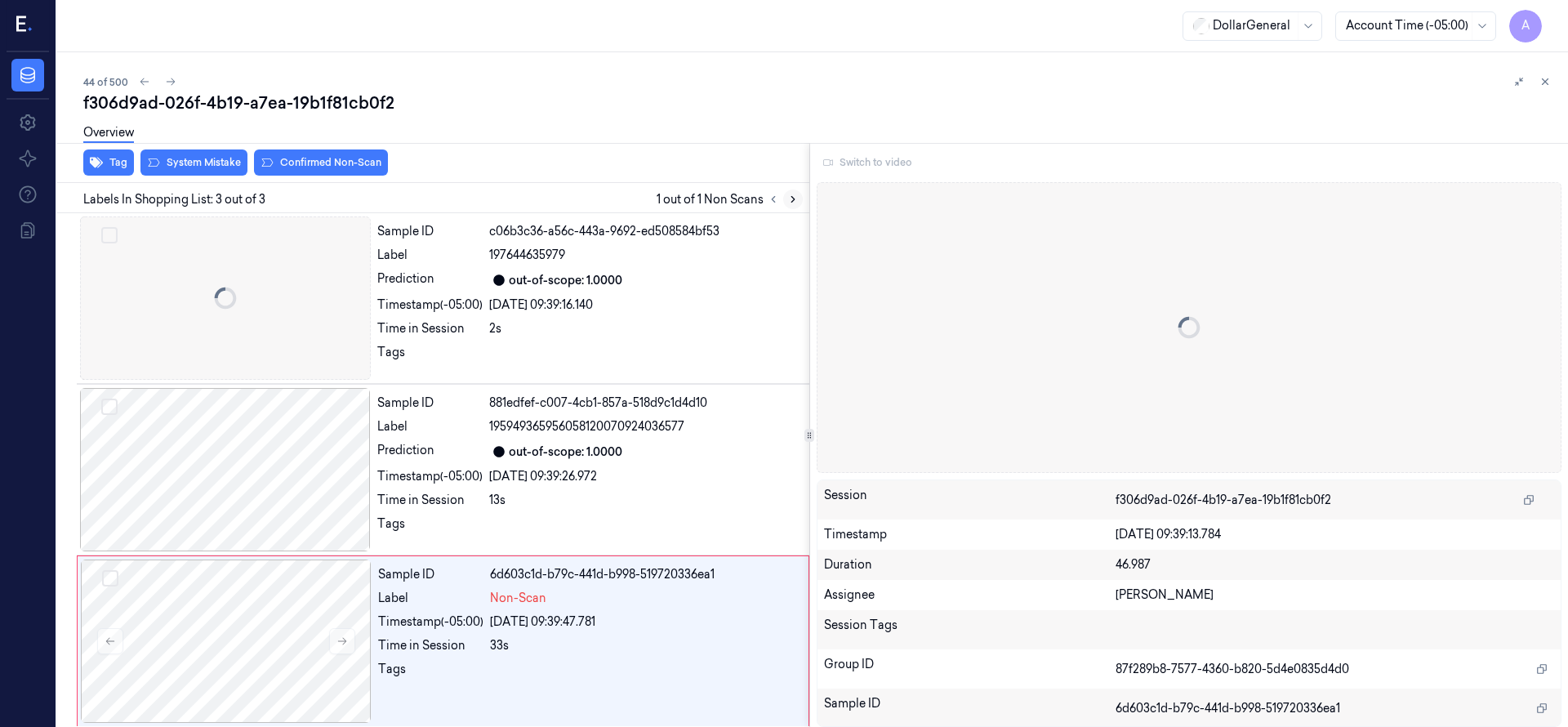
scroll to position [6, 0]
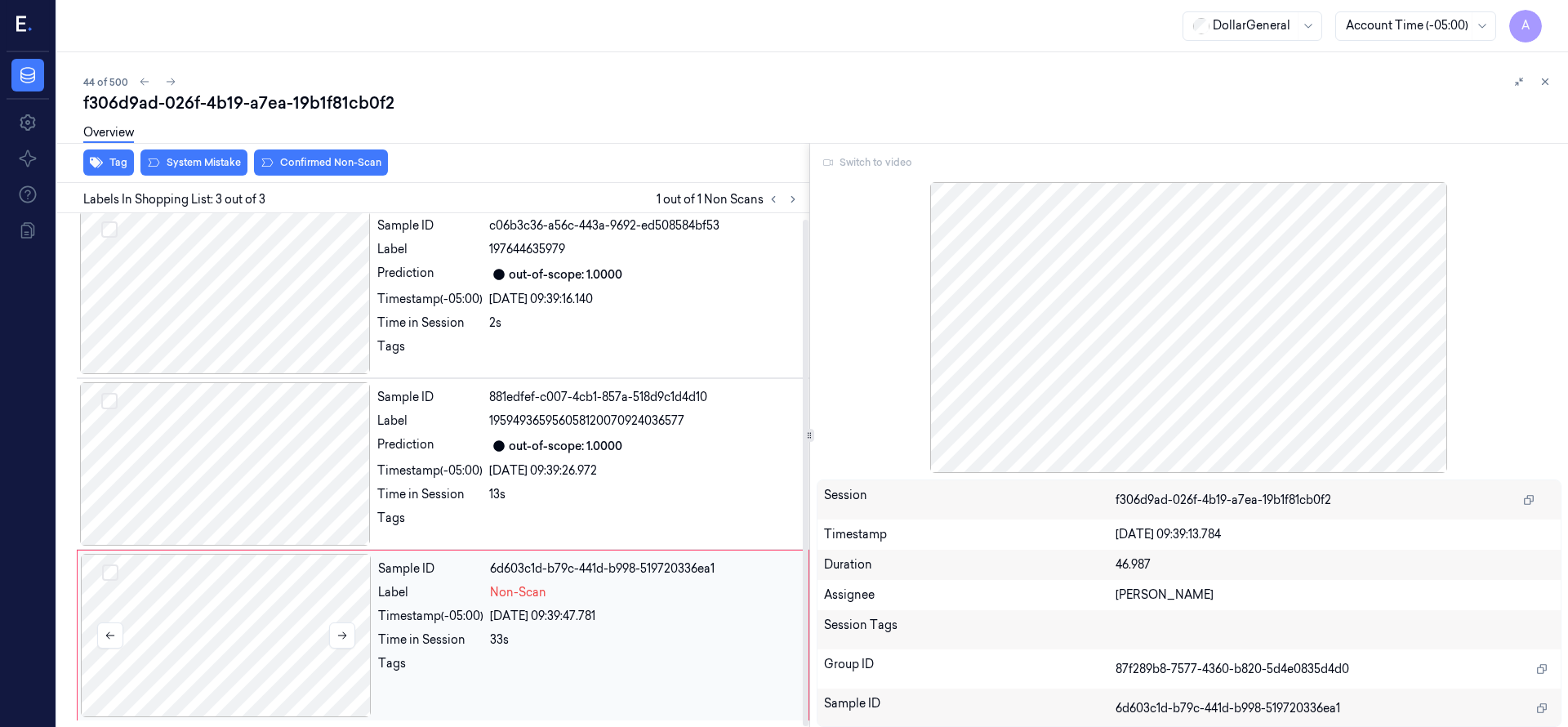
click at [218, 624] on div at bounding box center [225, 635] width 291 height 164
click at [233, 472] on div at bounding box center [225, 463] width 291 height 164
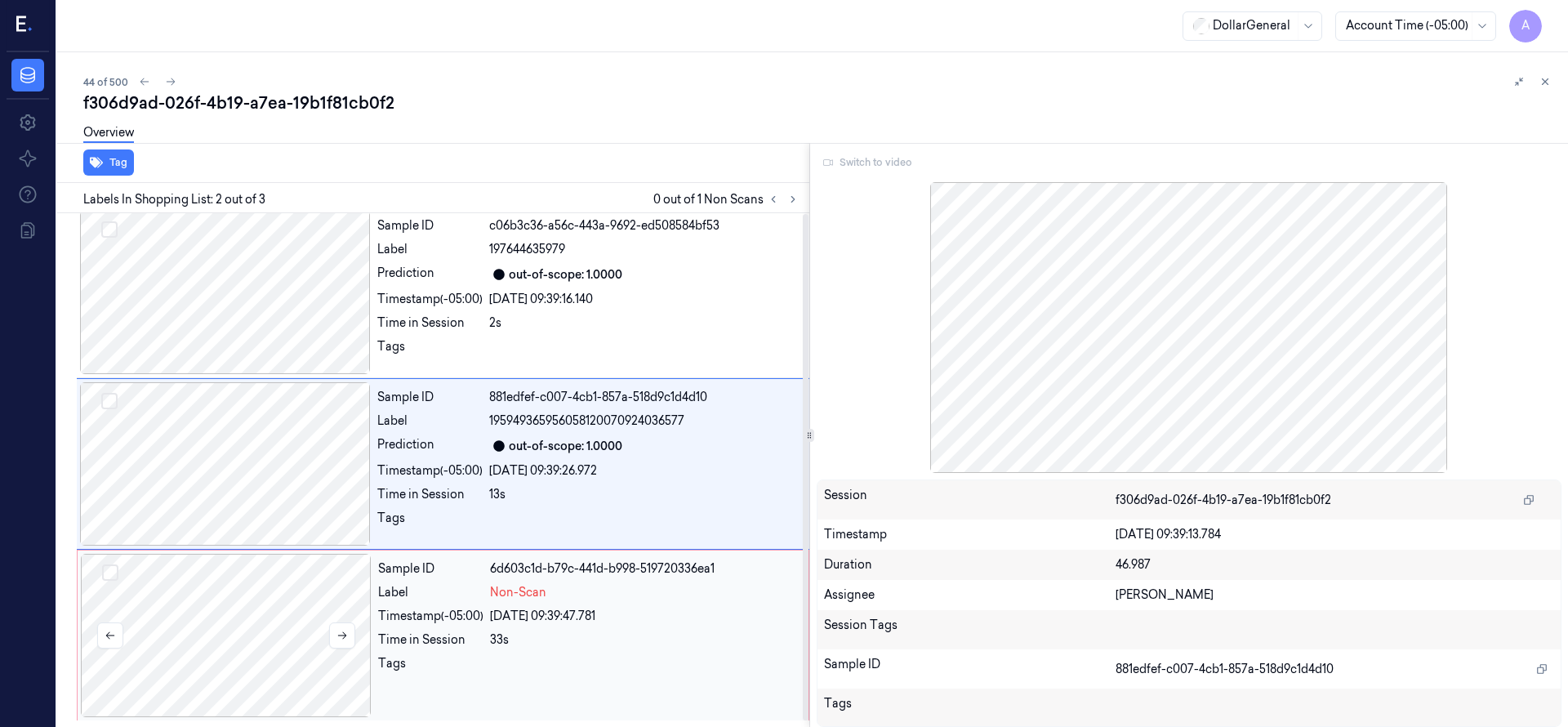
scroll to position [0, 0]
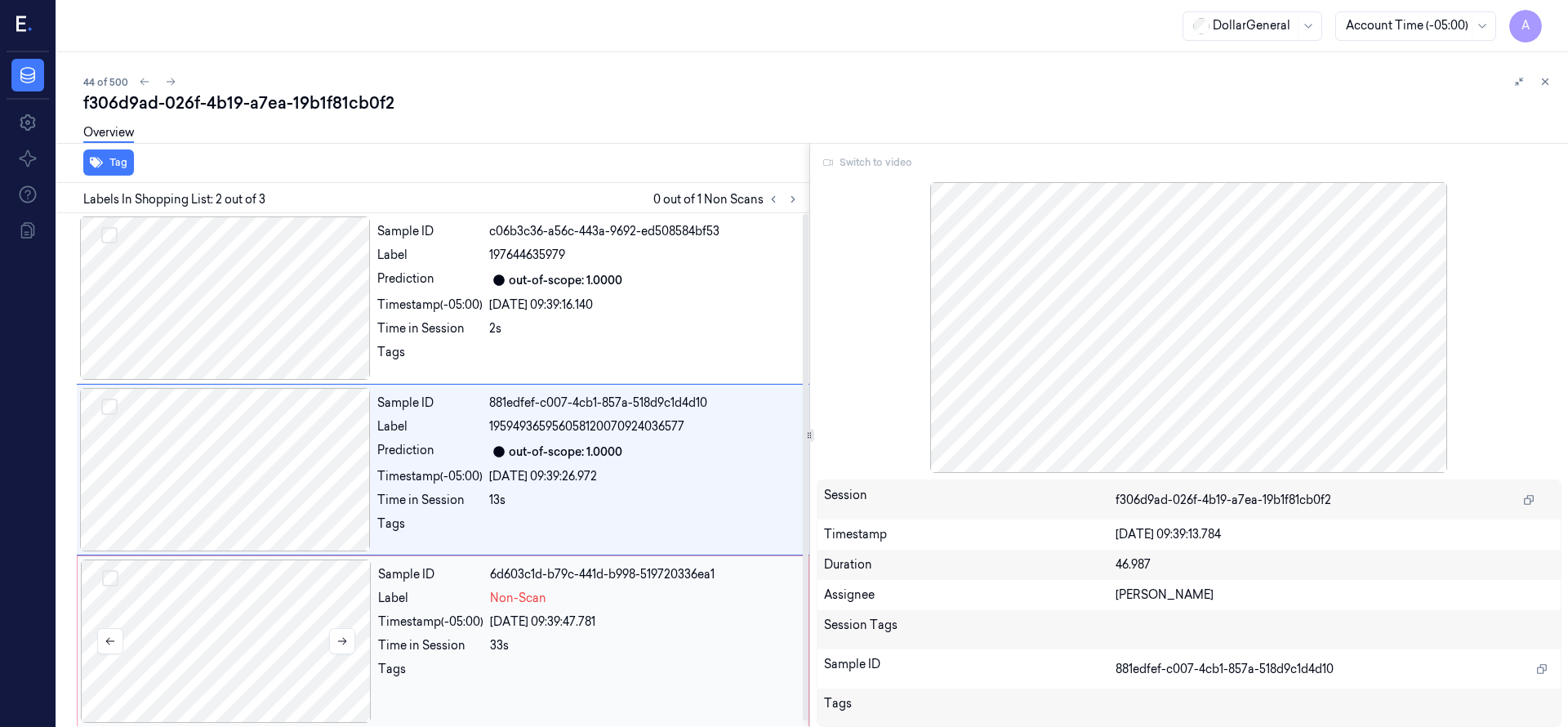
click at [240, 585] on div at bounding box center [225, 641] width 291 height 164
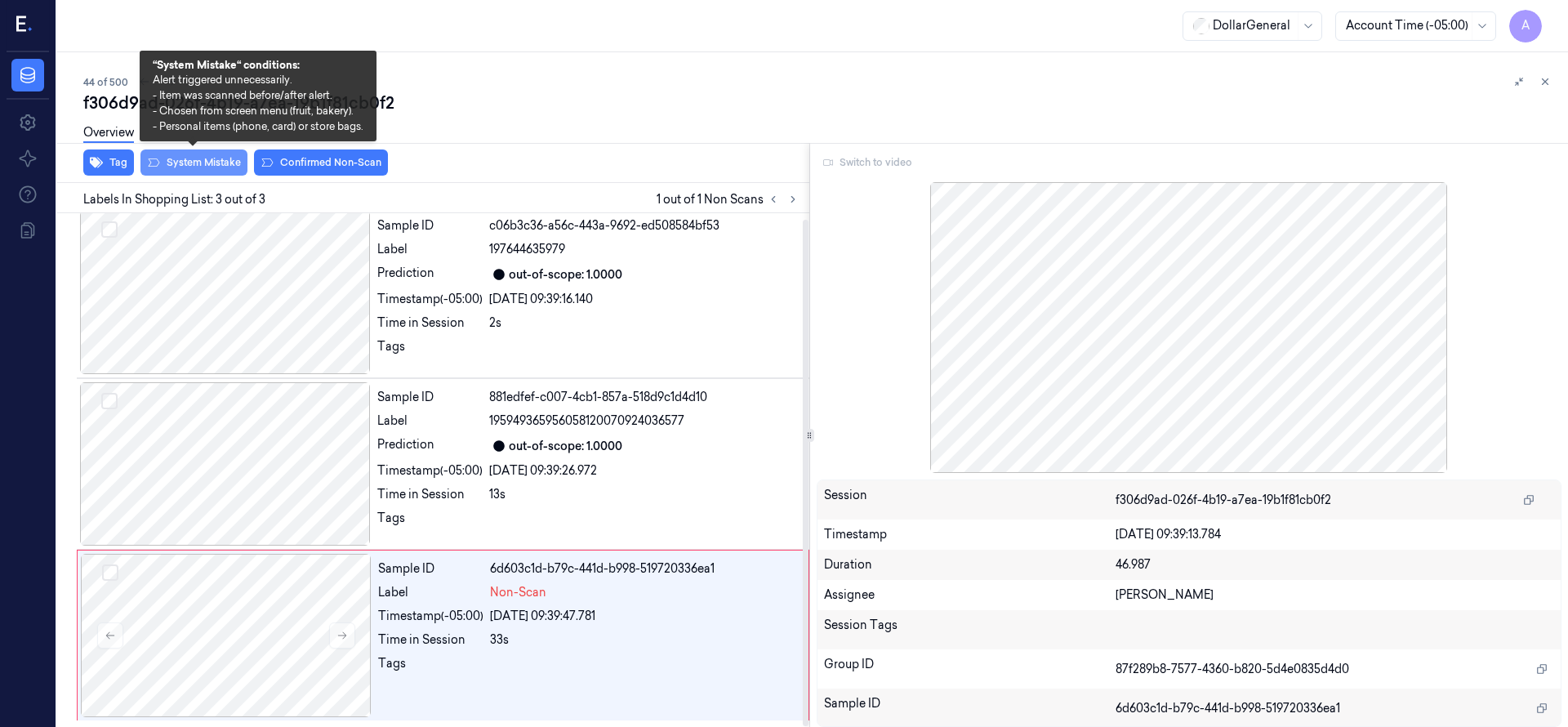
click at [225, 161] on button "System Mistake" at bounding box center [193, 162] width 107 height 26
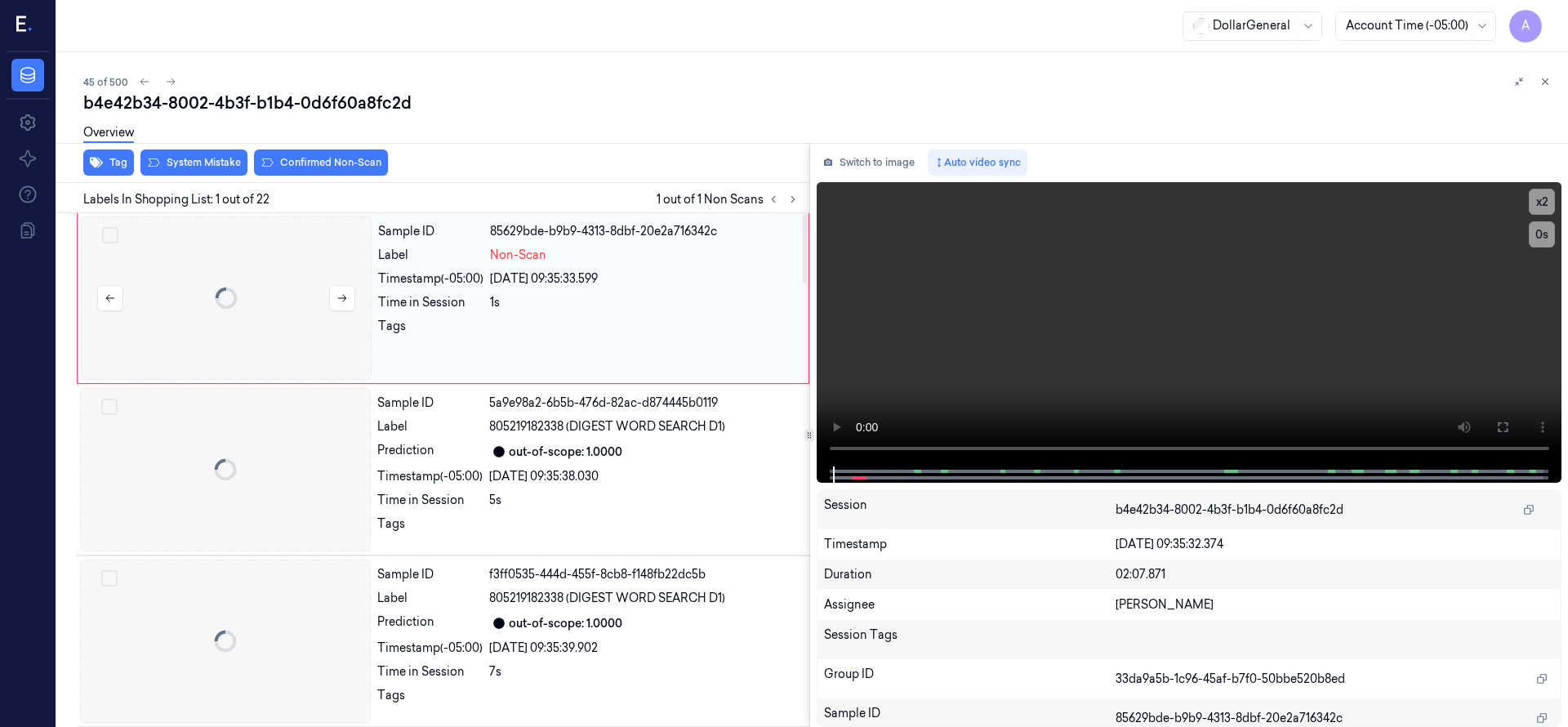
click at [235, 274] on div at bounding box center [225, 298] width 291 height 164
click at [215, 320] on div at bounding box center [225, 298] width 291 height 164
click at [221, 170] on button "System Mistake" at bounding box center [193, 162] width 107 height 26
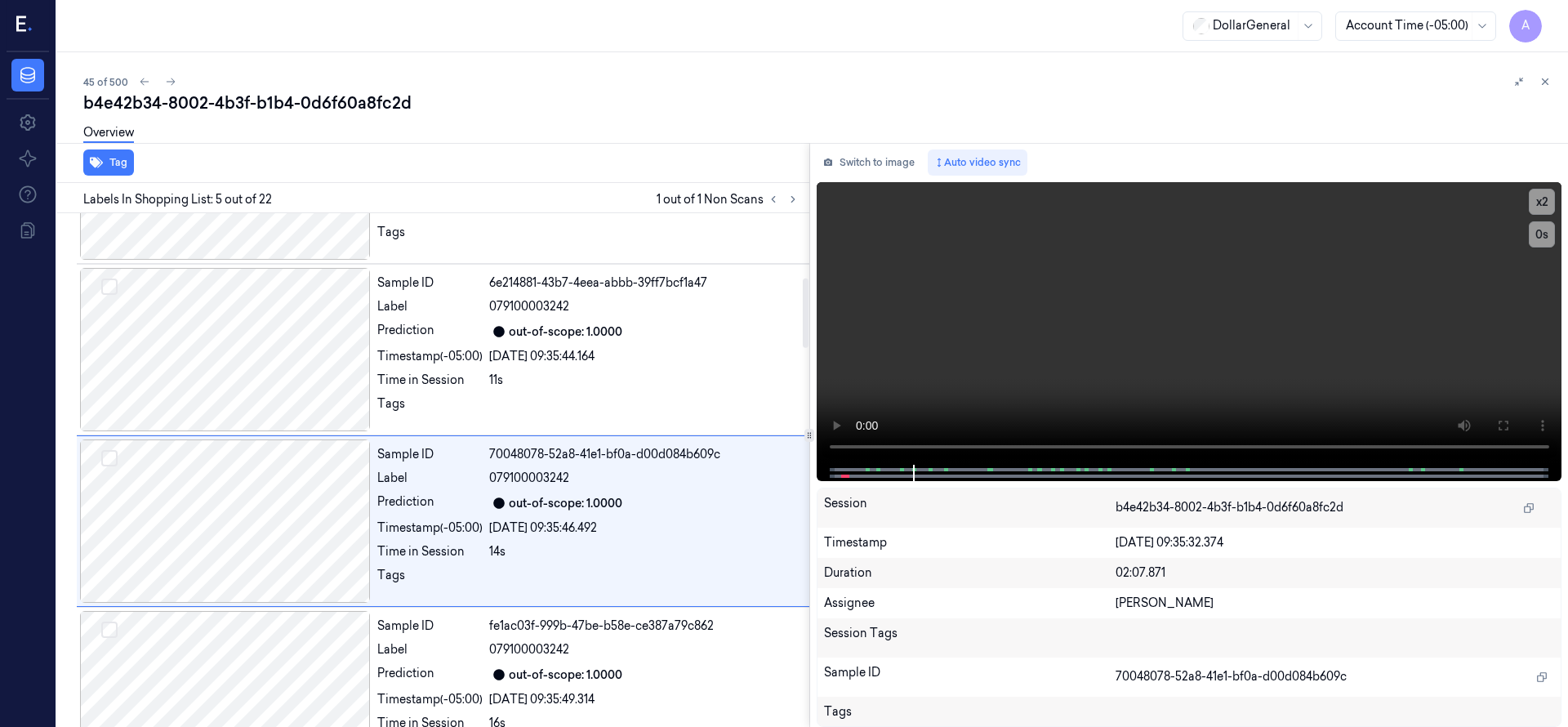
scroll to position [514, 0]
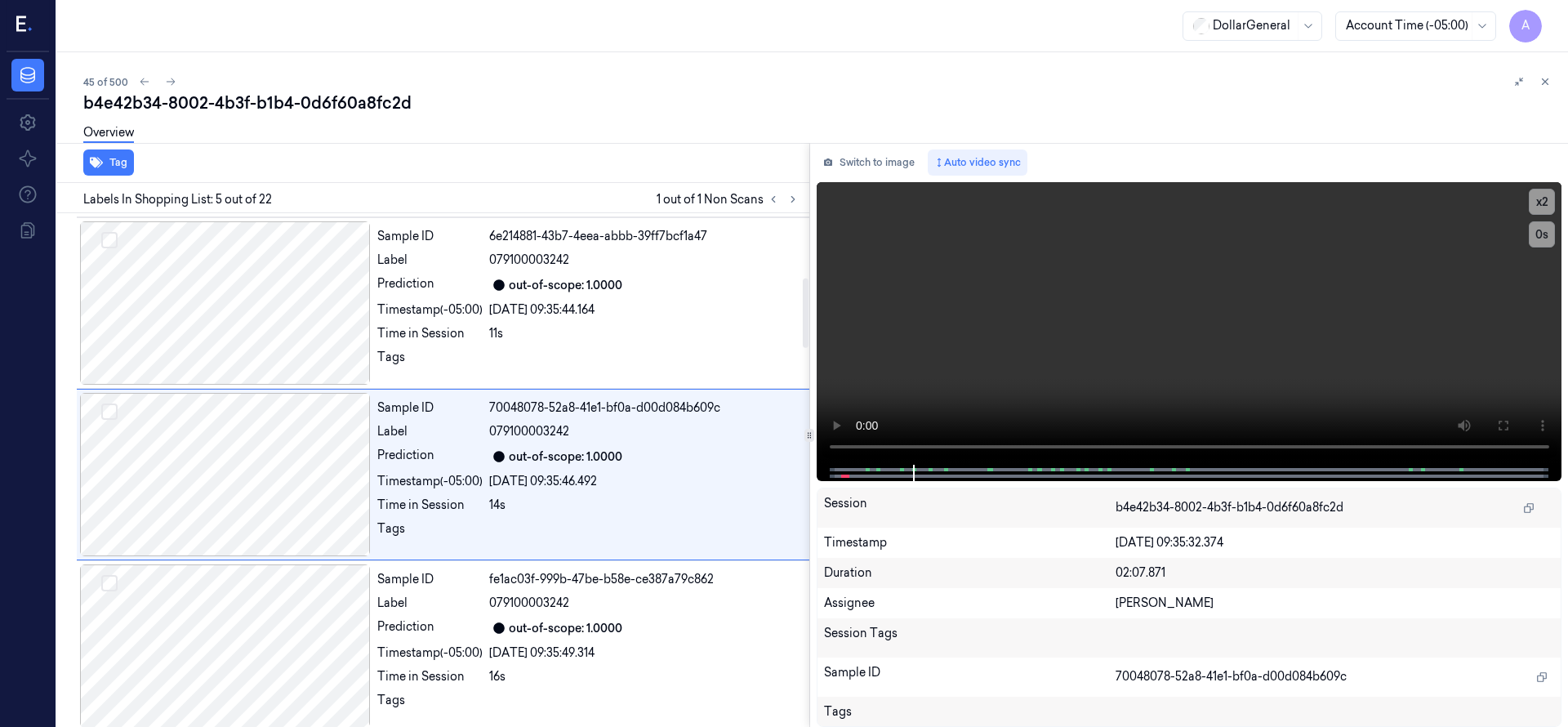
click at [509, 106] on div "b4e42b34-8002-4b3f-b1b4-0d6f60a8fc2d" at bounding box center [818, 102] width 1471 height 23
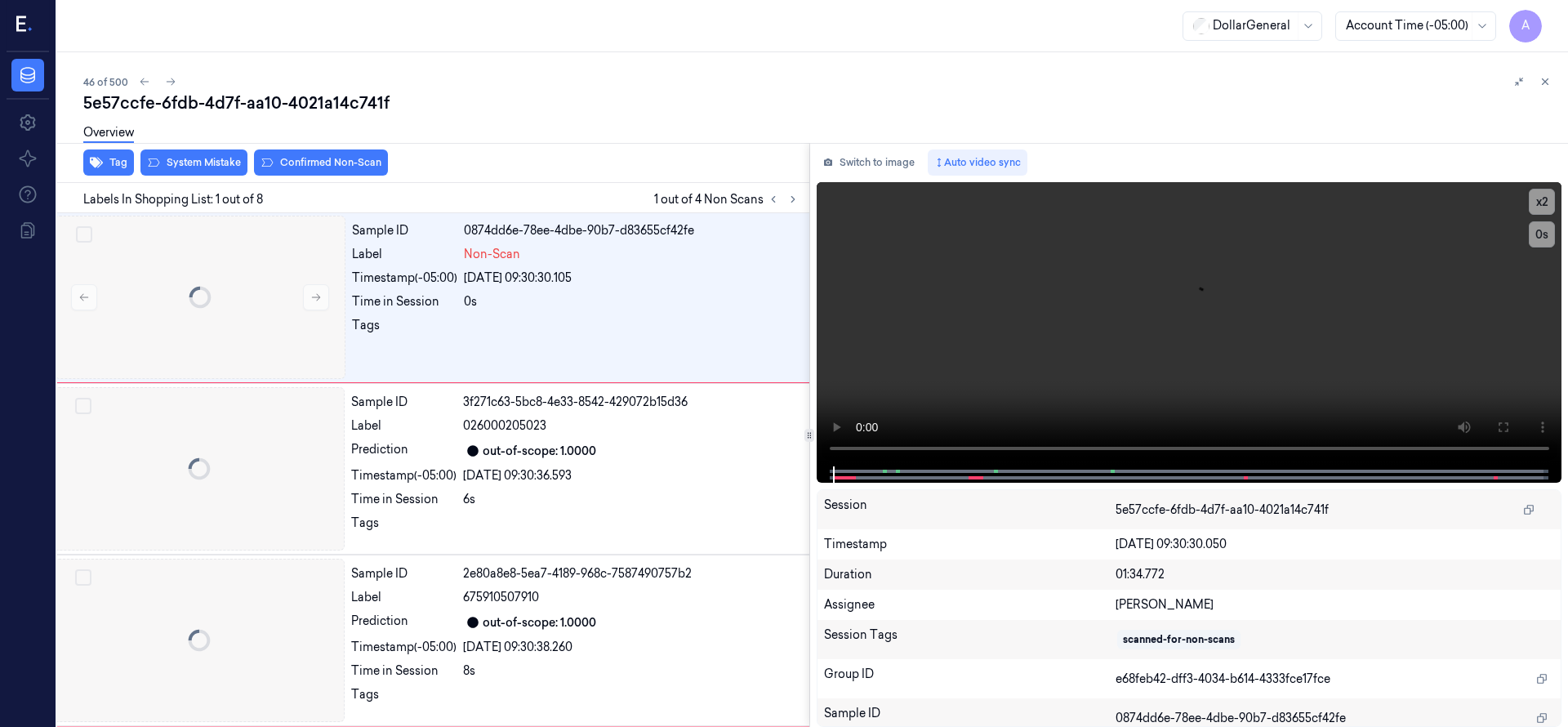
scroll to position [0, 26]
click at [227, 305] on div at bounding box center [200, 298] width 291 height 164
click at [238, 282] on div at bounding box center [200, 298] width 291 height 164
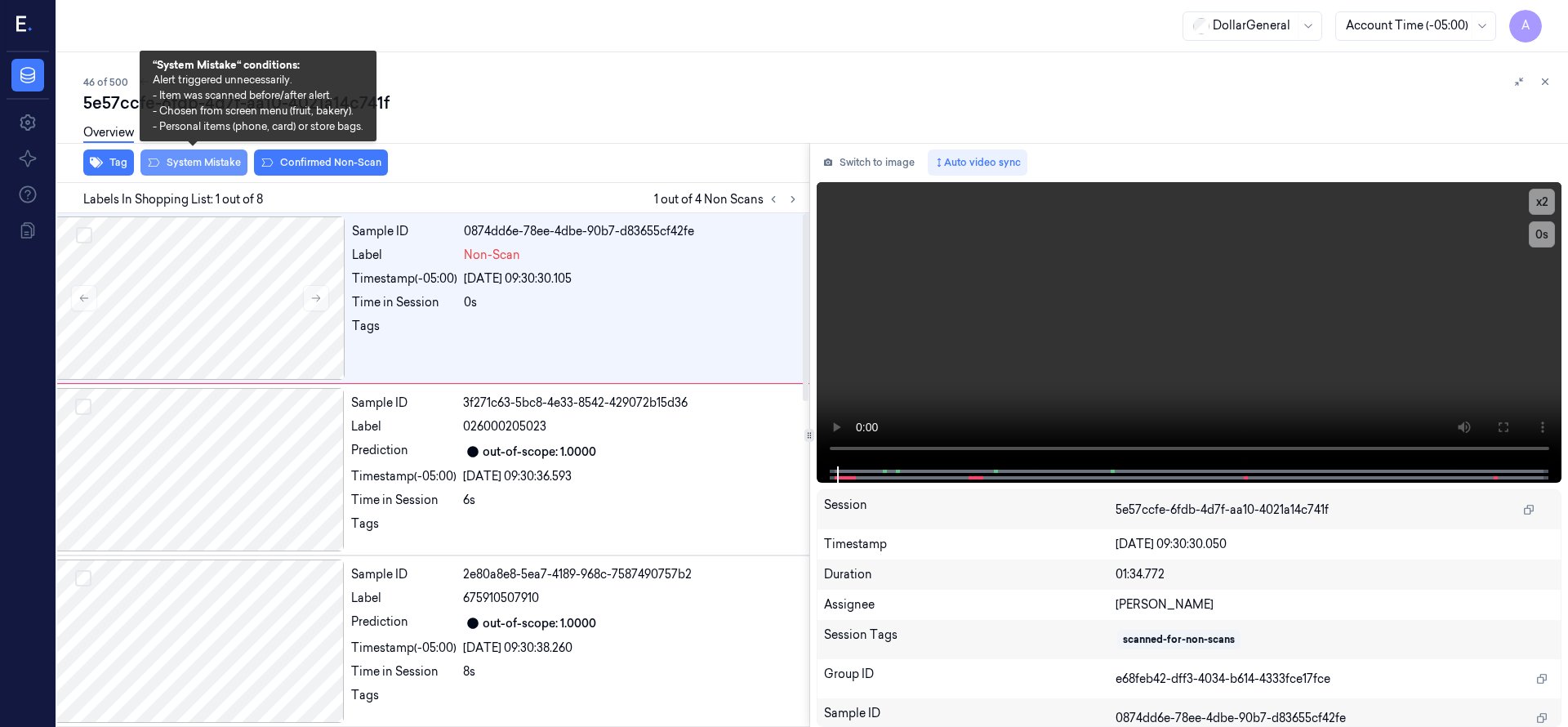
click at [221, 164] on button "System Mistake" at bounding box center [193, 162] width 107 height 26
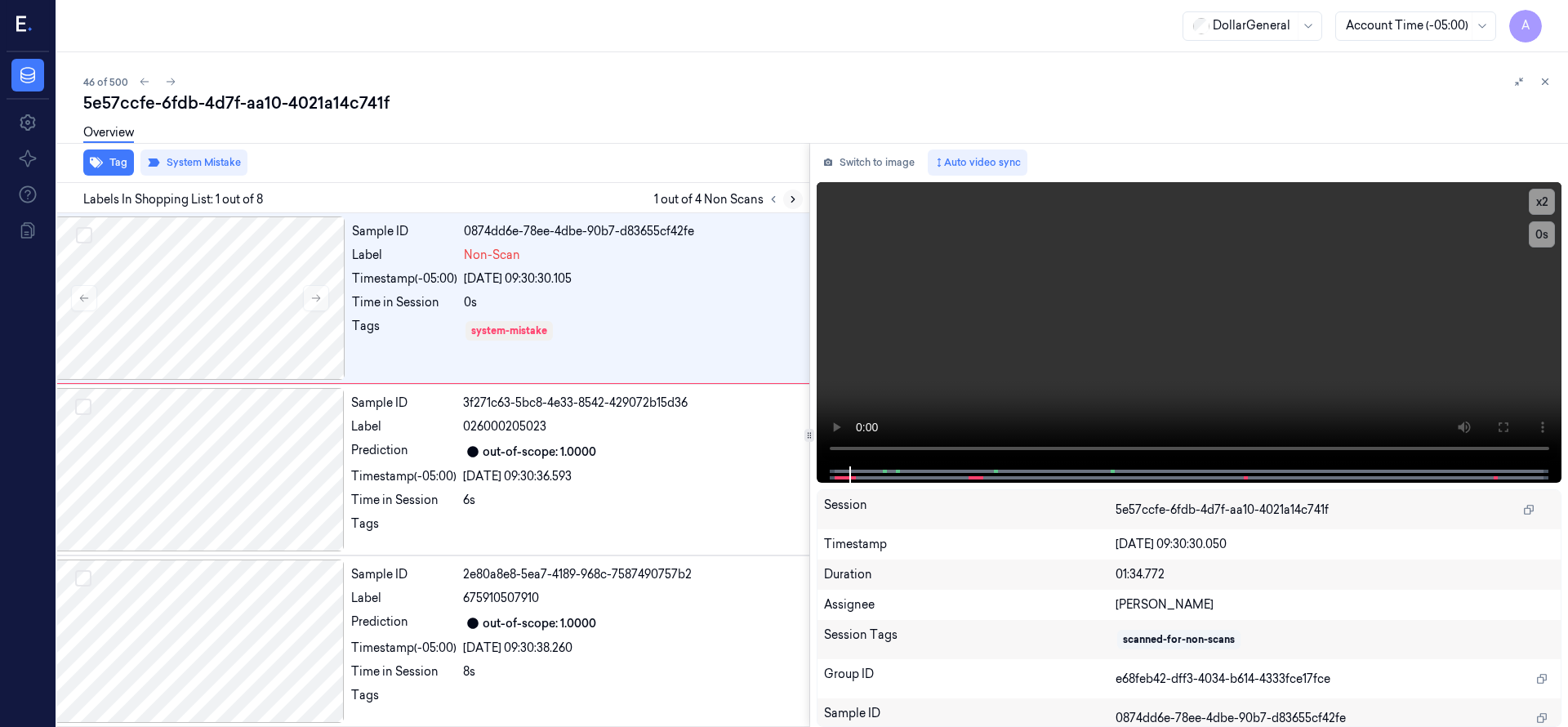
click at [793, 199] on icon at bounding box center [792, 200] width 3 height 6
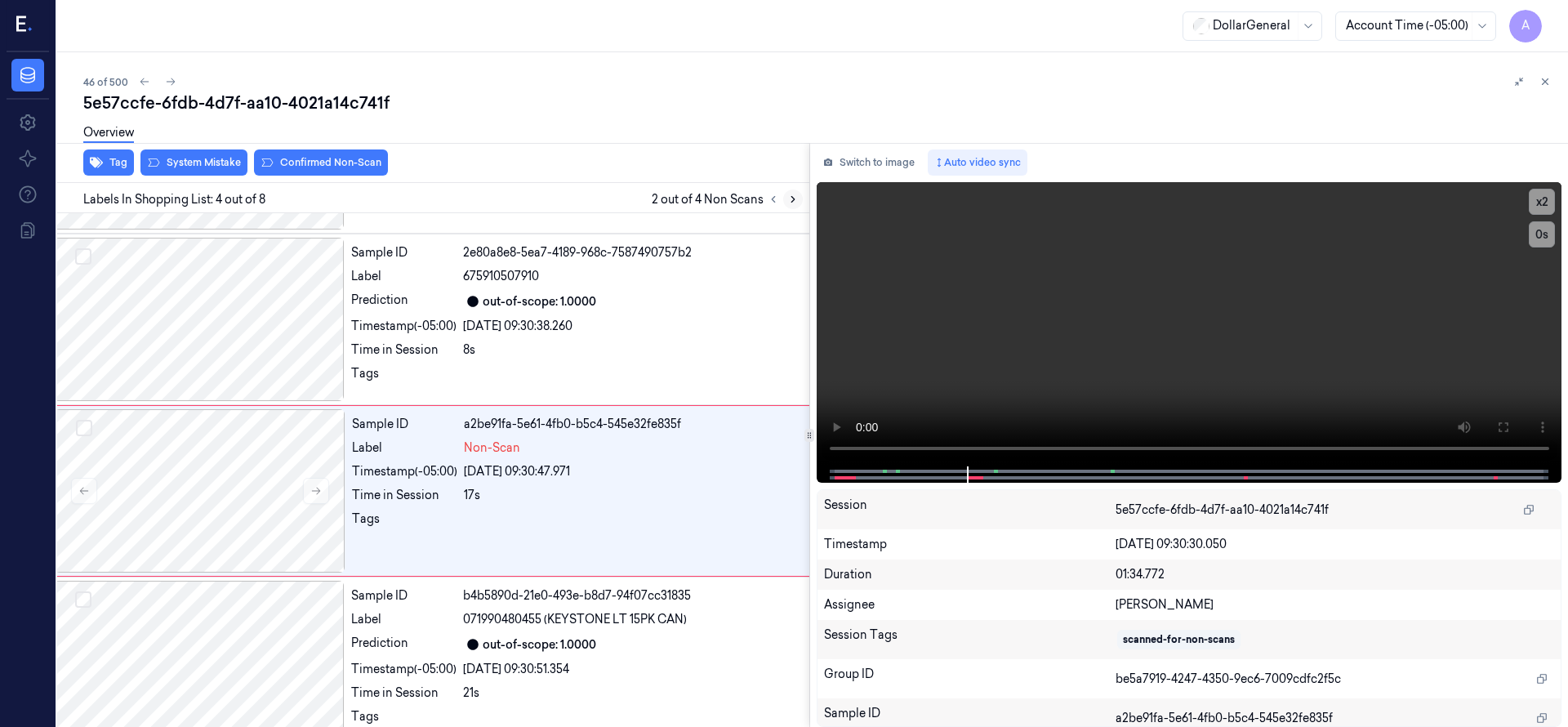
scroll to position [343, 26]
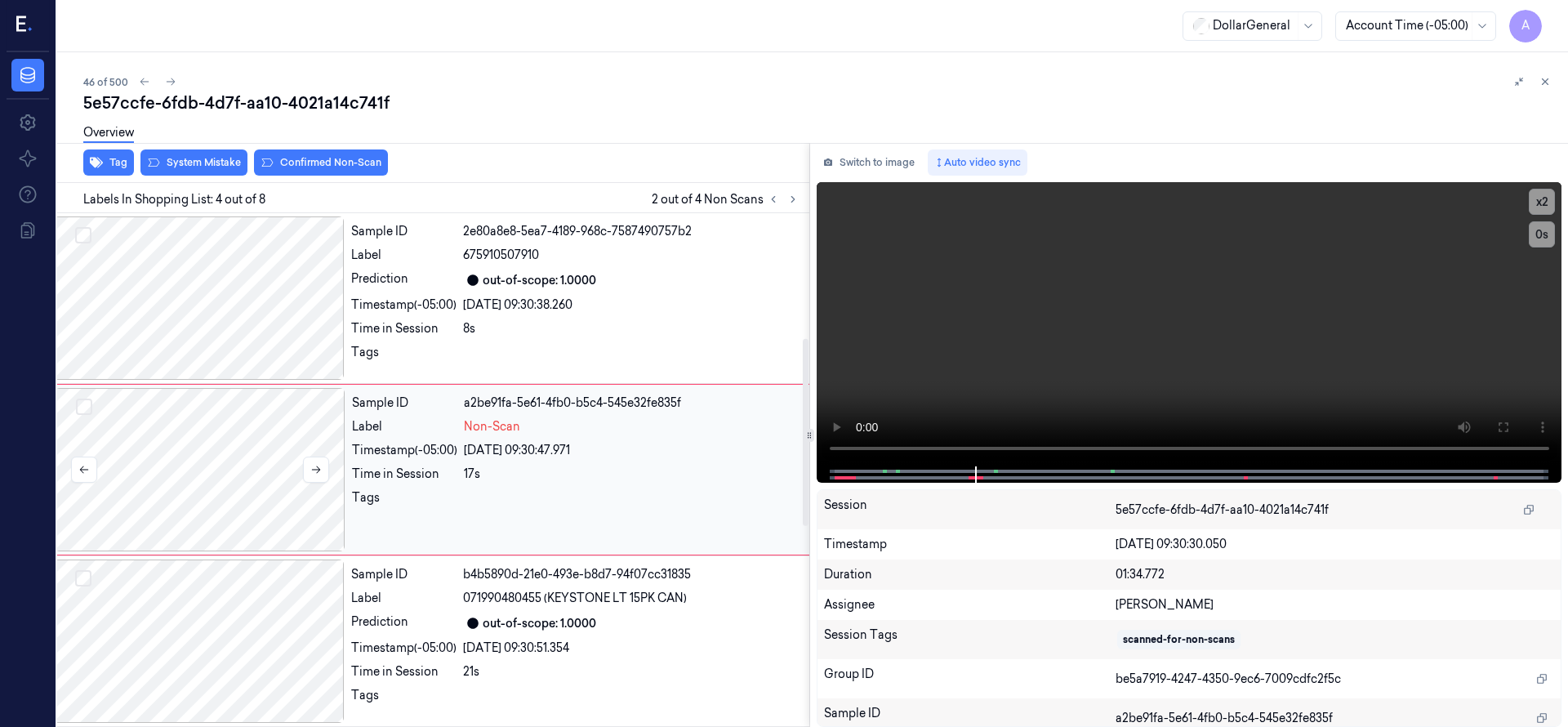
click at [221, 436] on div at bounding box center [200, 469] width 291 height 164
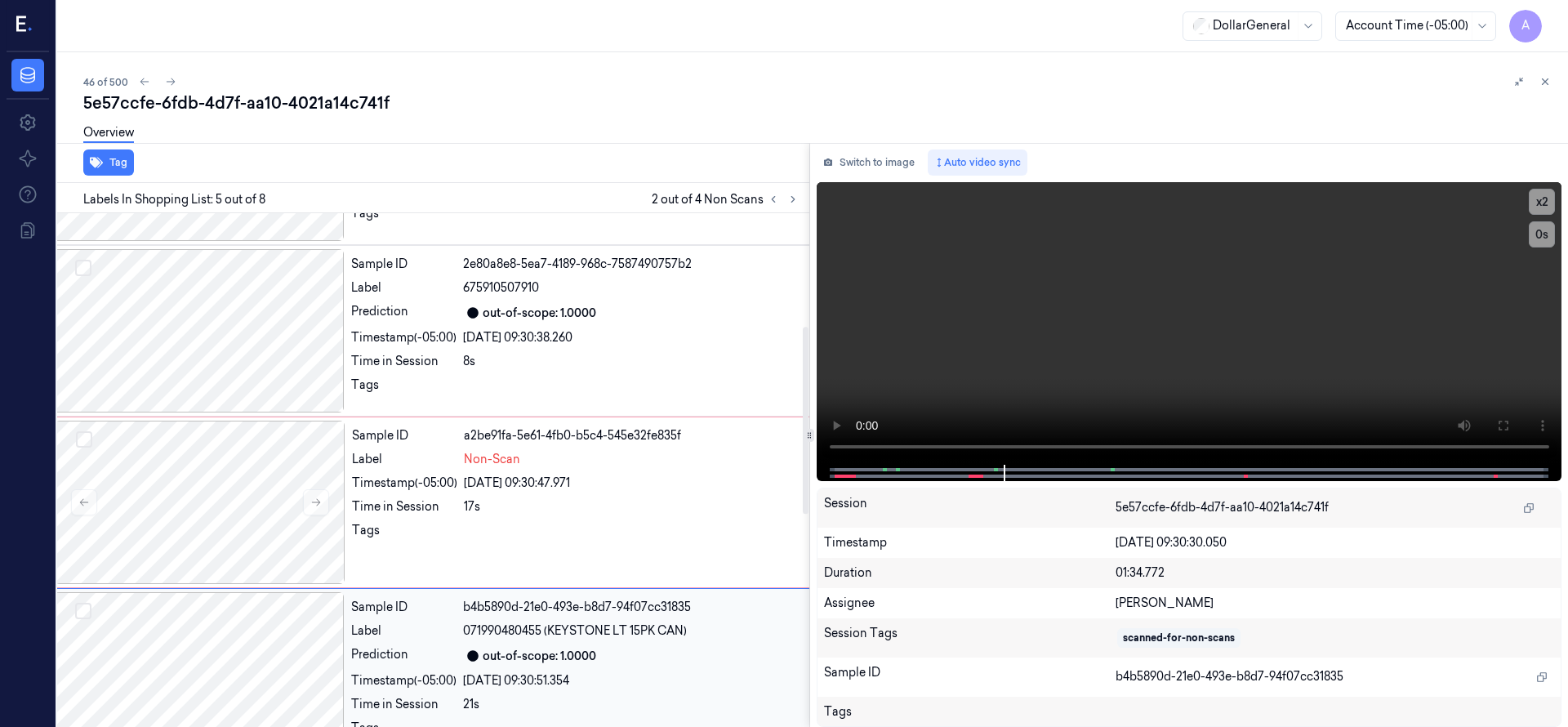
click at [226, 638] on div at bounding box center [199, 673] width 291 height 164
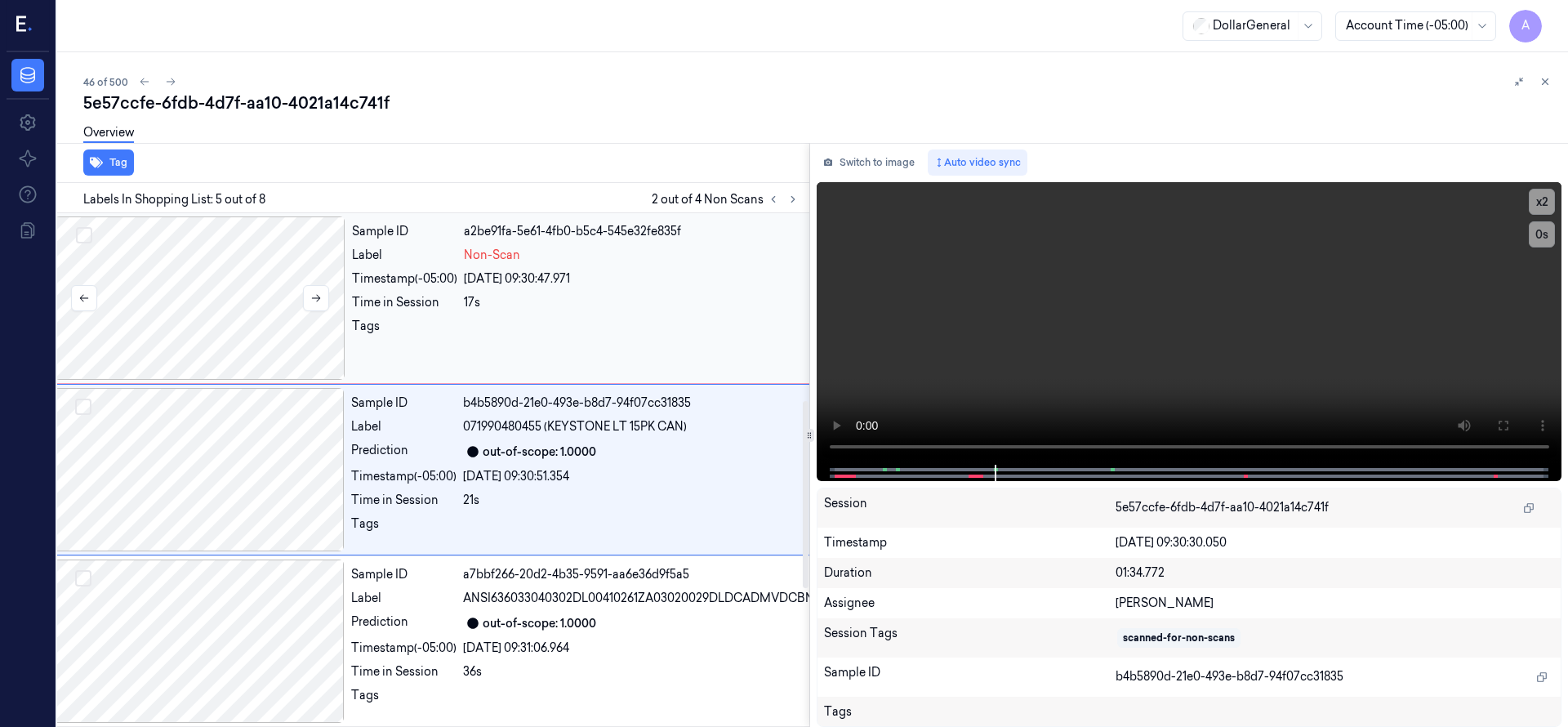
click at [223, 337] on div at bounding box center [200, 298] width 291 height 164
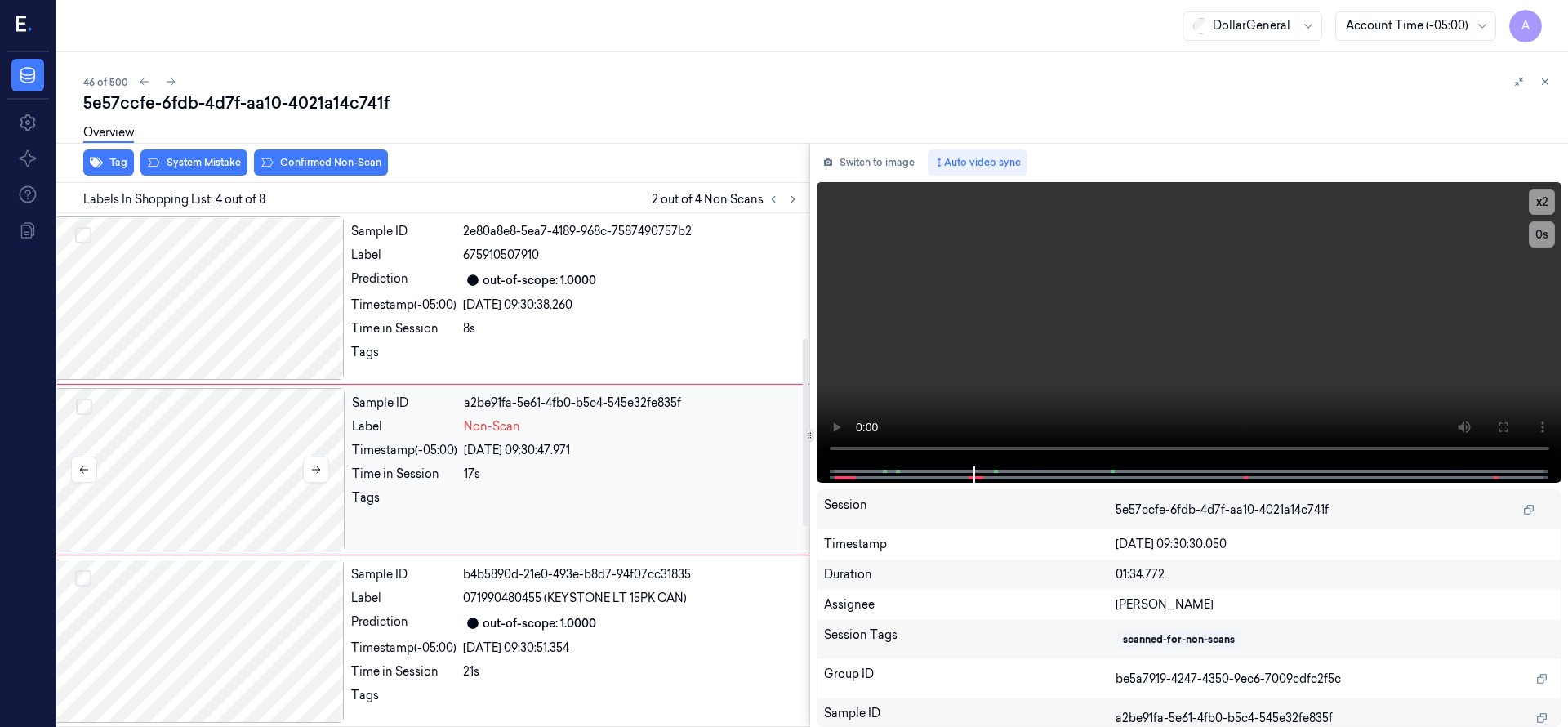
click at [90, 407] on button "Select row" at bounding box center [83, 407] width 17 height 17
click at [800, 203] on button at bounding box center [793, 199] width 20 height 20
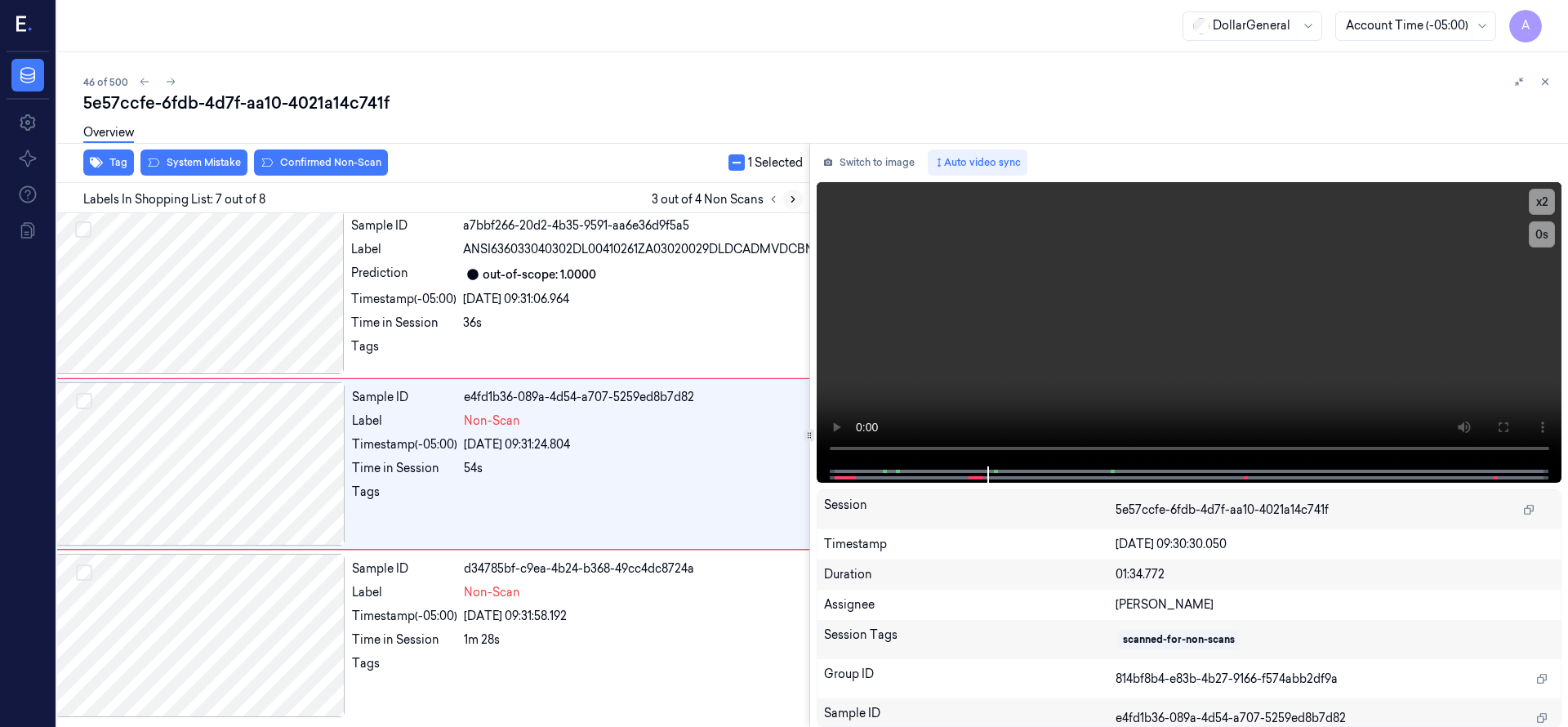
scroll to position [888, 26]
click at [142, 462] on div at bounding box center [200, 463] width 291 height 164
click at [88, 406] on button "Select row" at bounding box center [83, 401] width 17 height 17
click at [185, 606] on div at bounding box center [200, 635] width 291 height 164
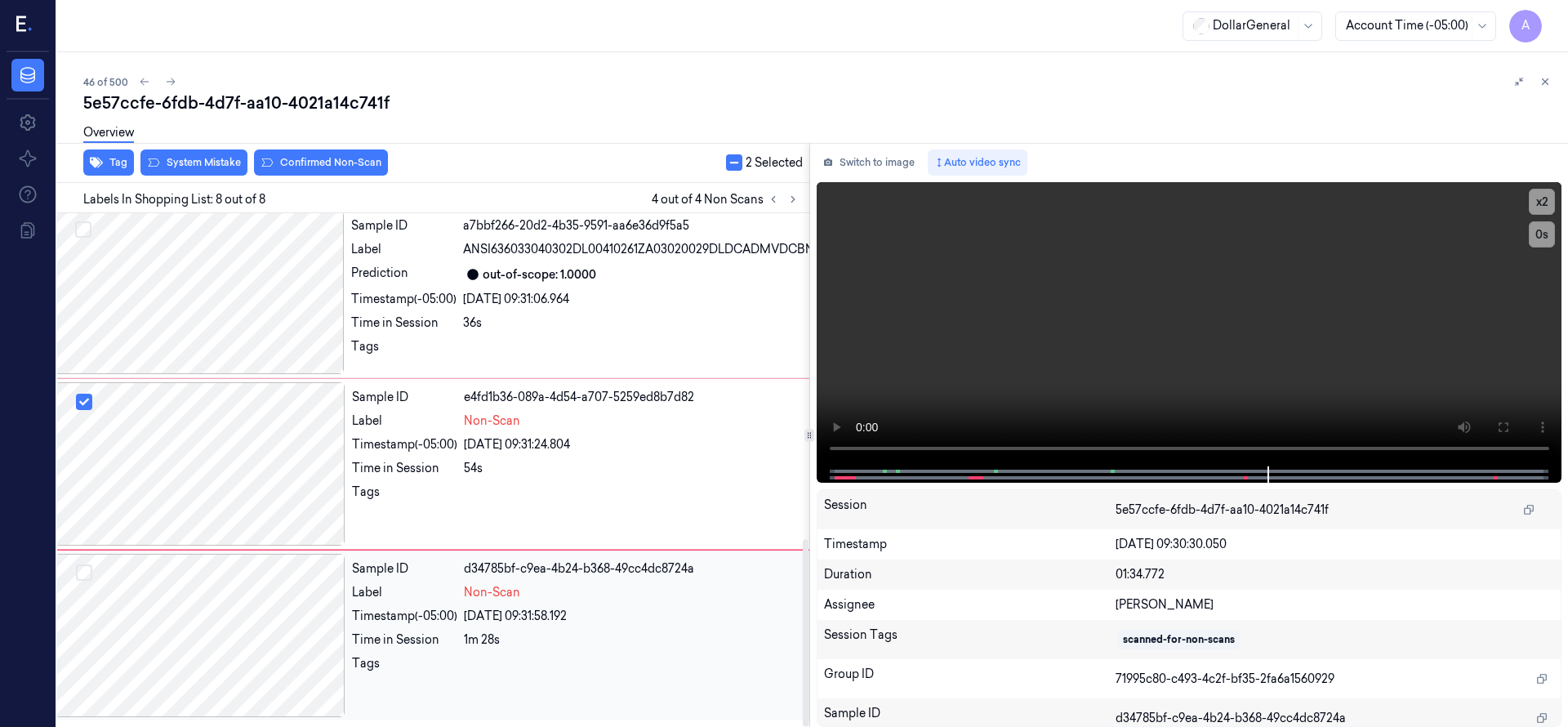
scroll to position [894, 26]
click at [89, 574] on button "Select row" at bounding box center [83, 572] width 17 height 17
click at [192, 614] on div at bounding box center [200, 635] width 291 height 164
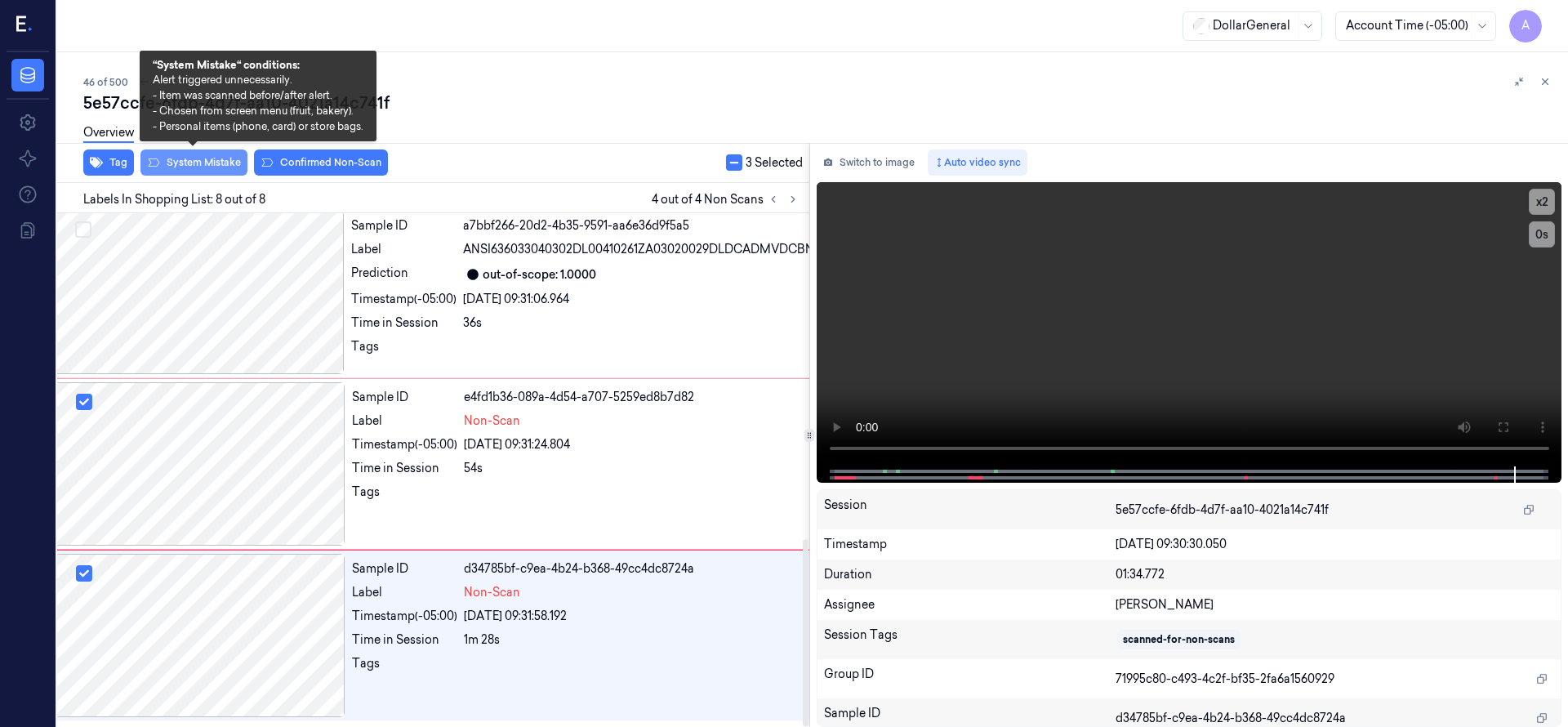
click at [181, 168] on button "System Mistake" at bounding box center [193, 162] width 107 height 26
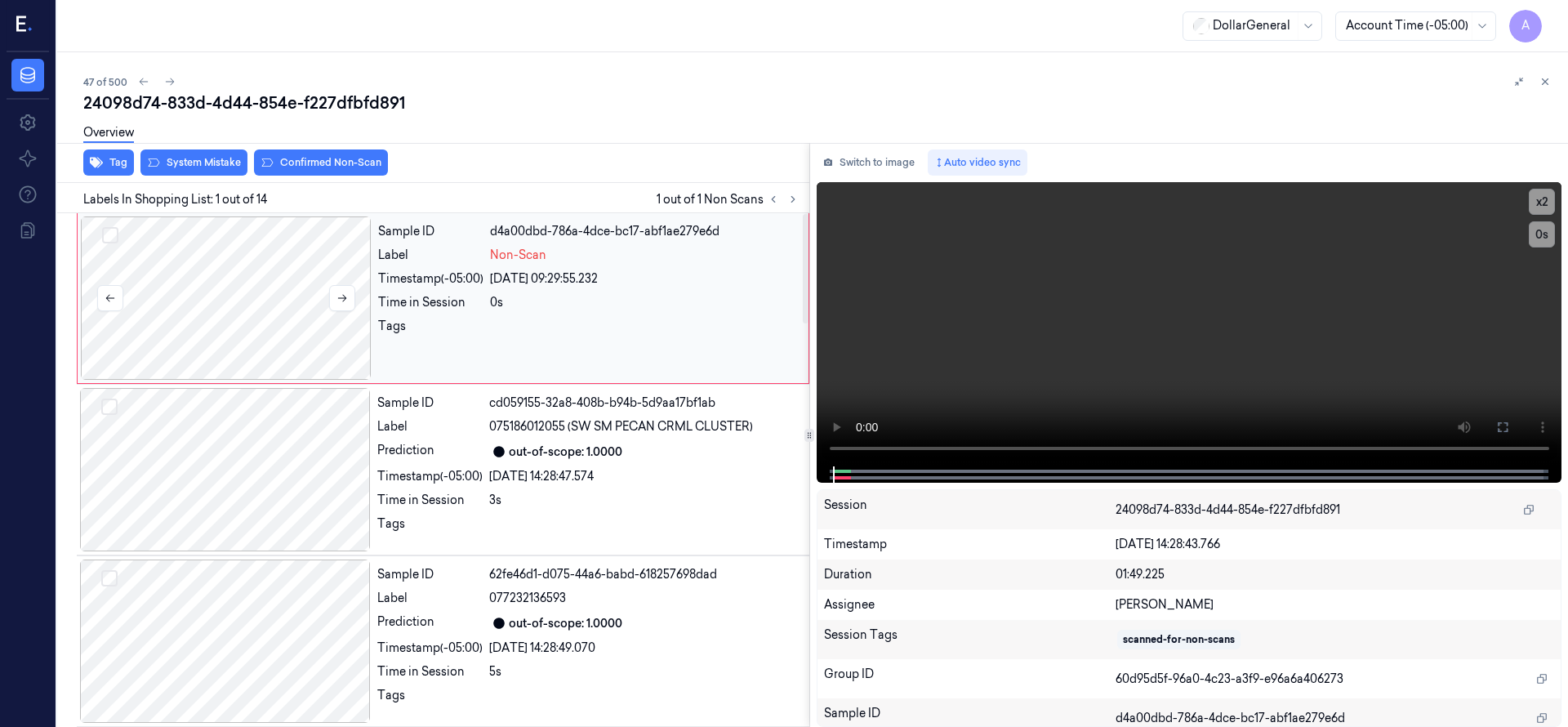
click at [258, 302] on div at bounding box center [225, 298] width 291 height 164
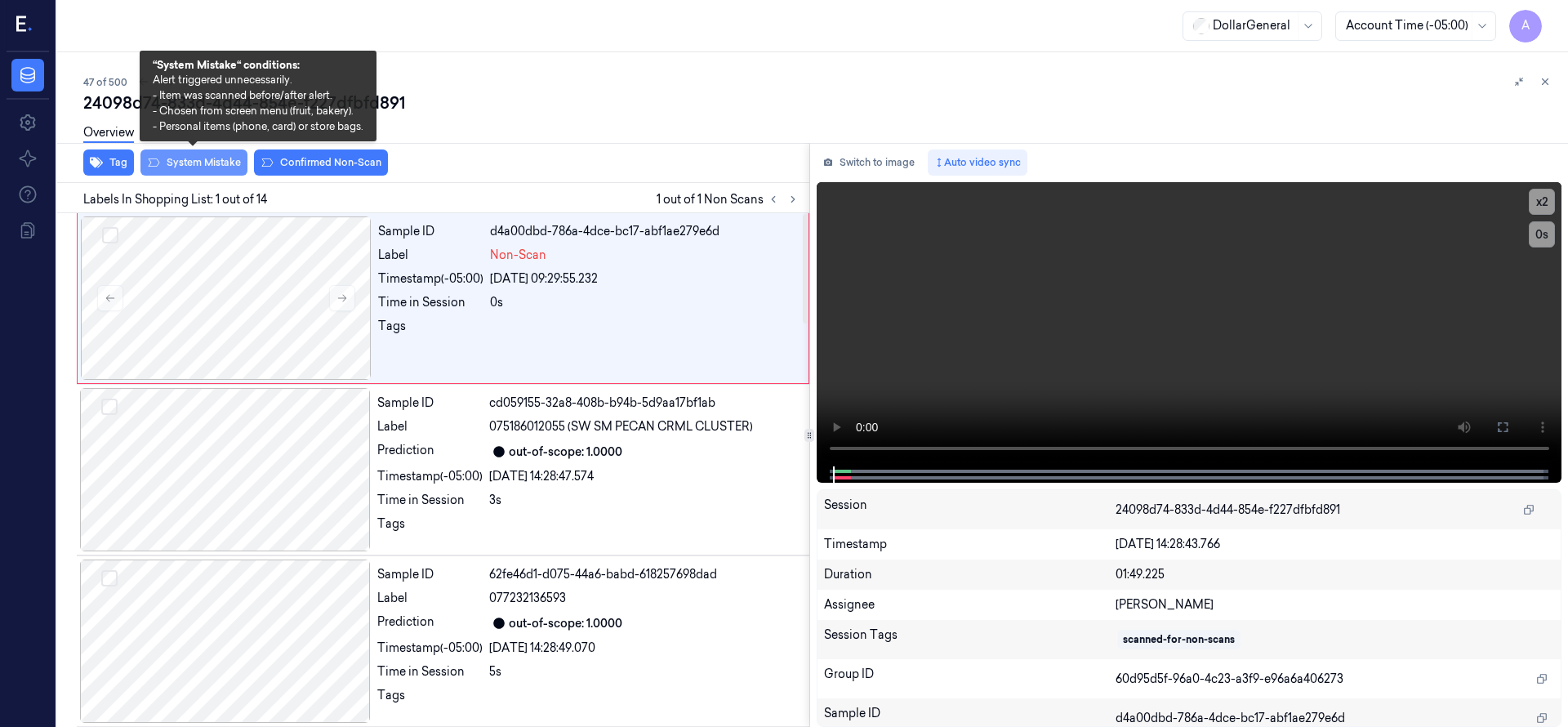
click at [209, 165] on button "System Mistake" at bounding box center [193, 162] width 107 height 26
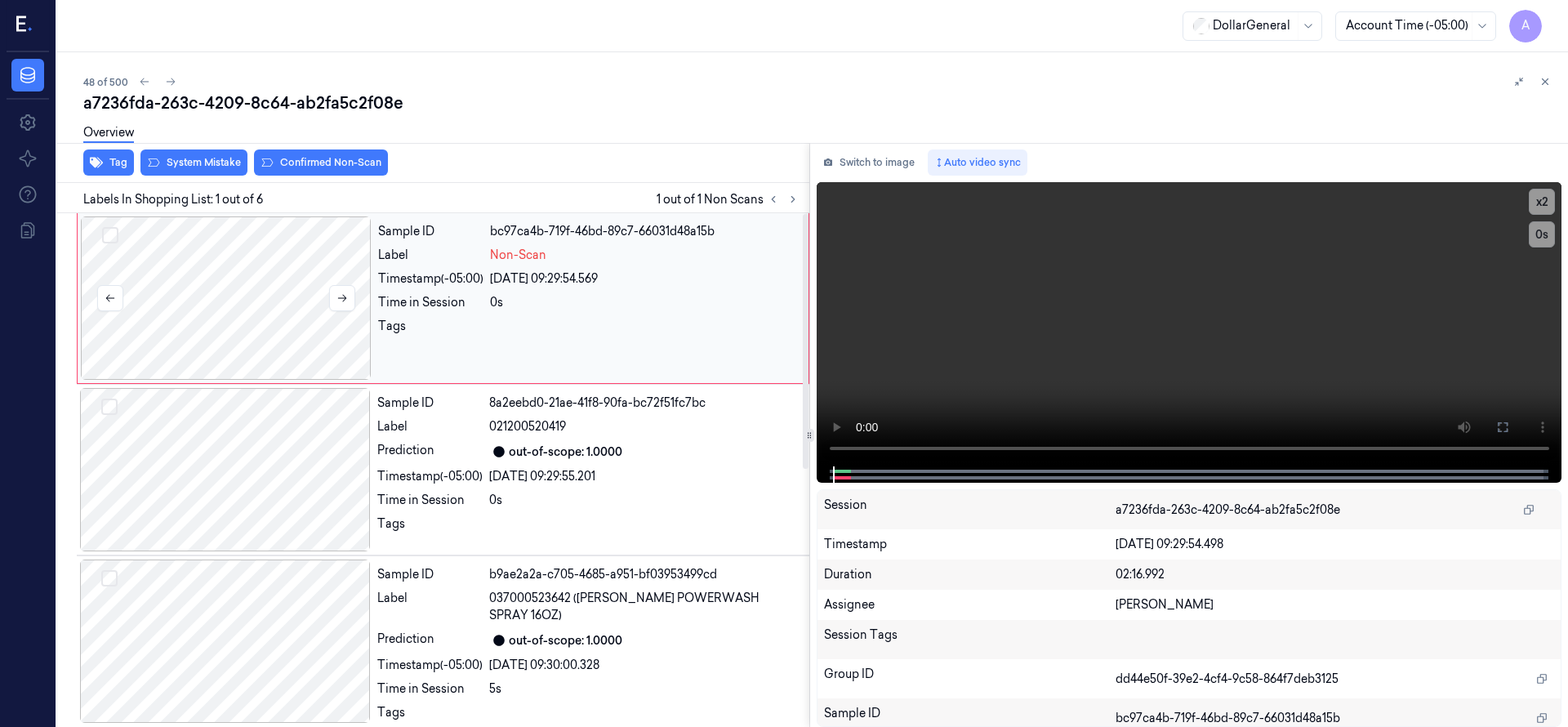
click at [271, 312] on div at bounding box center [225, 298] width 291 height 164
click at [341, 299] on icon at bounding box center [342, 298] width 12 height 12
click at [253, 320] on div at bounding box center [225, 298] width 291 height 164
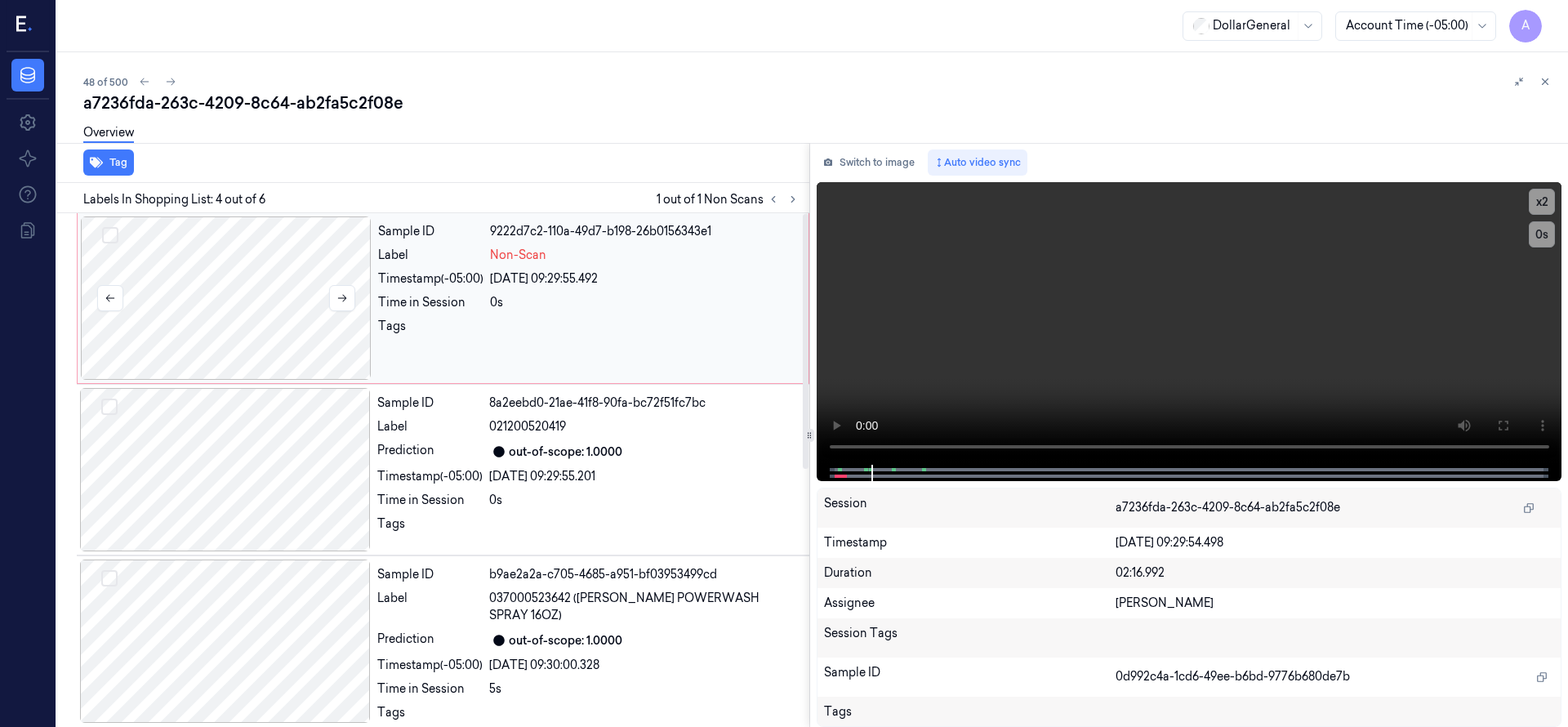
click at [257, 276] on div at bounding box center [225, 298] width 291 height 164
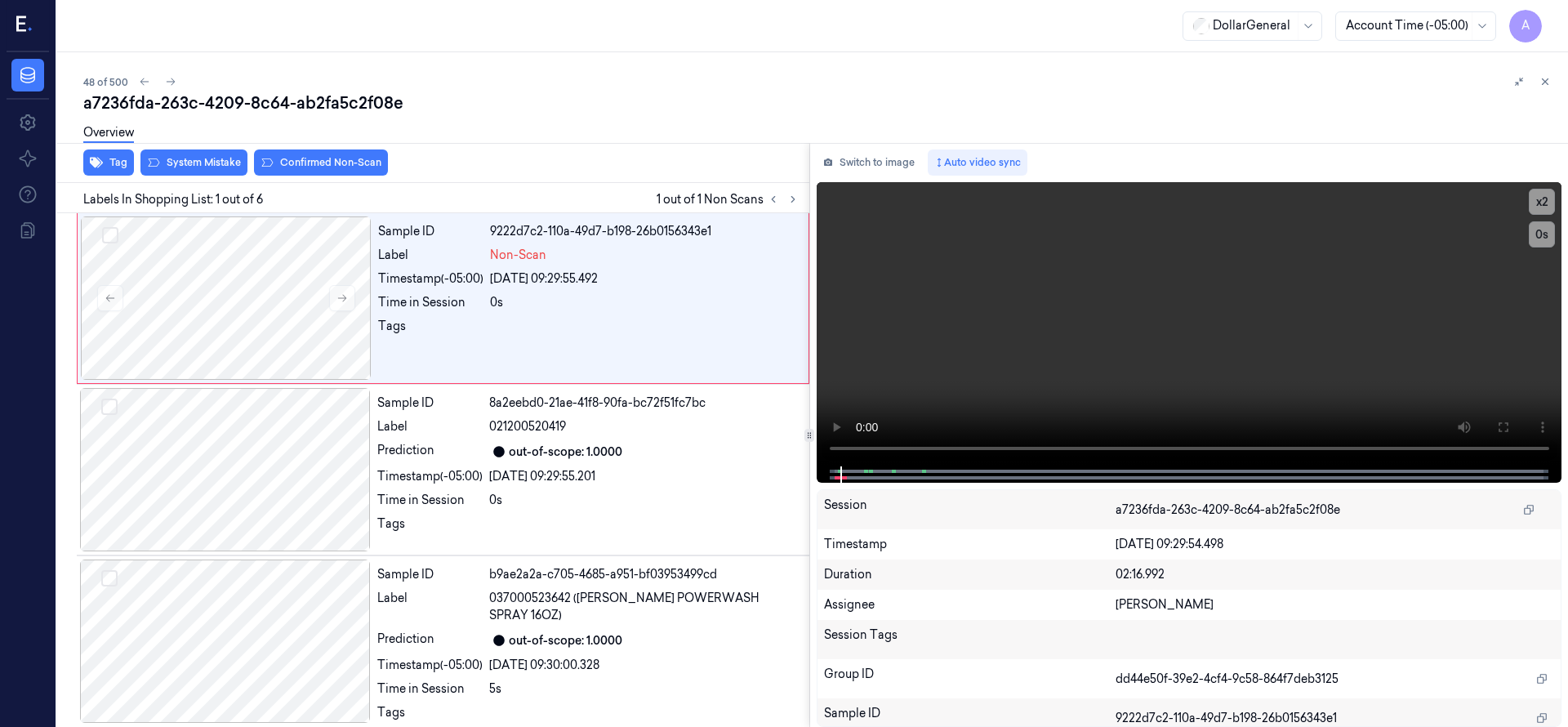
click at [222, 153] on div "Overview" at bounding box center [818, 135] width 1471 height 41
click at [220, 158] on button "System Mistake" at bounding box center [193, 162] width 107 height 26
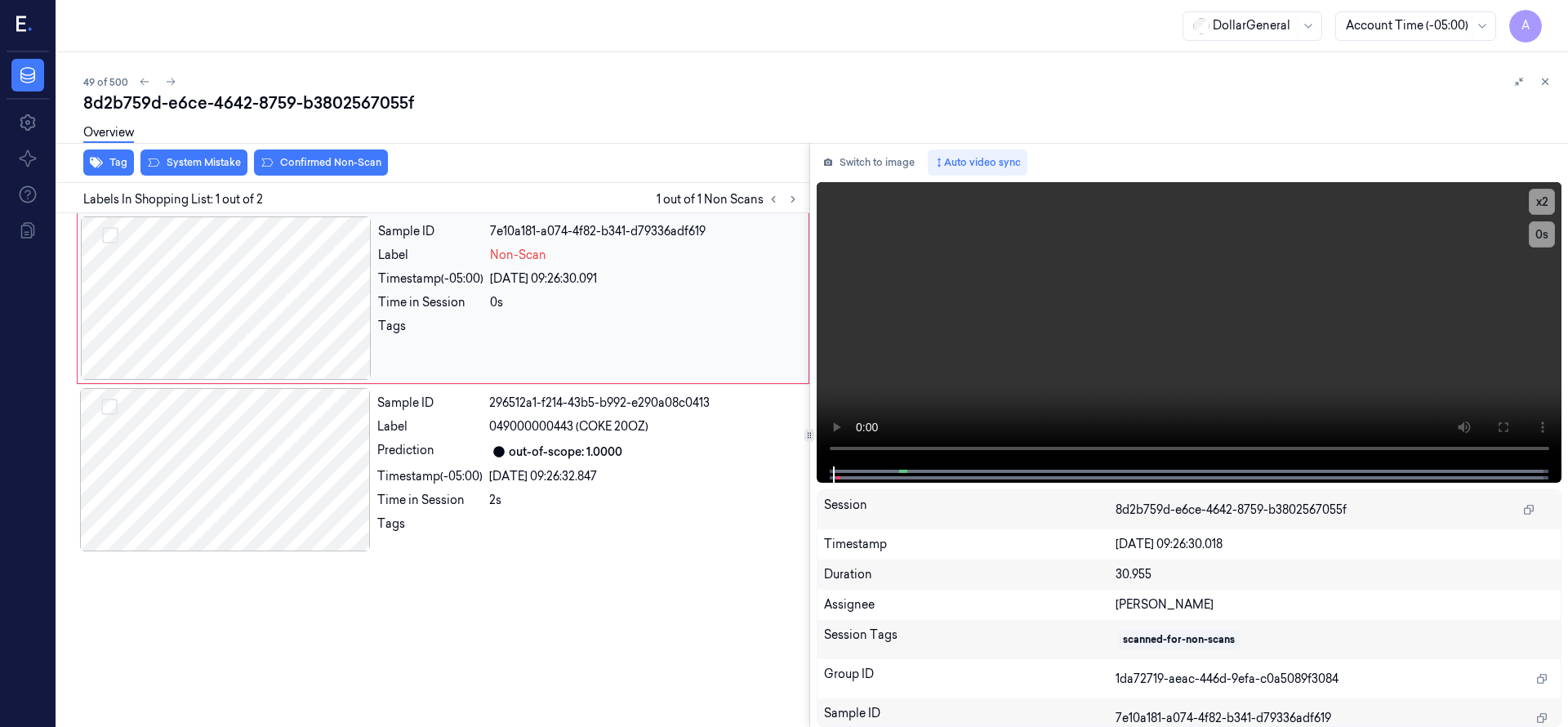
click at [276, 286] on div at bounding box center [225, 298] width 291 height 164
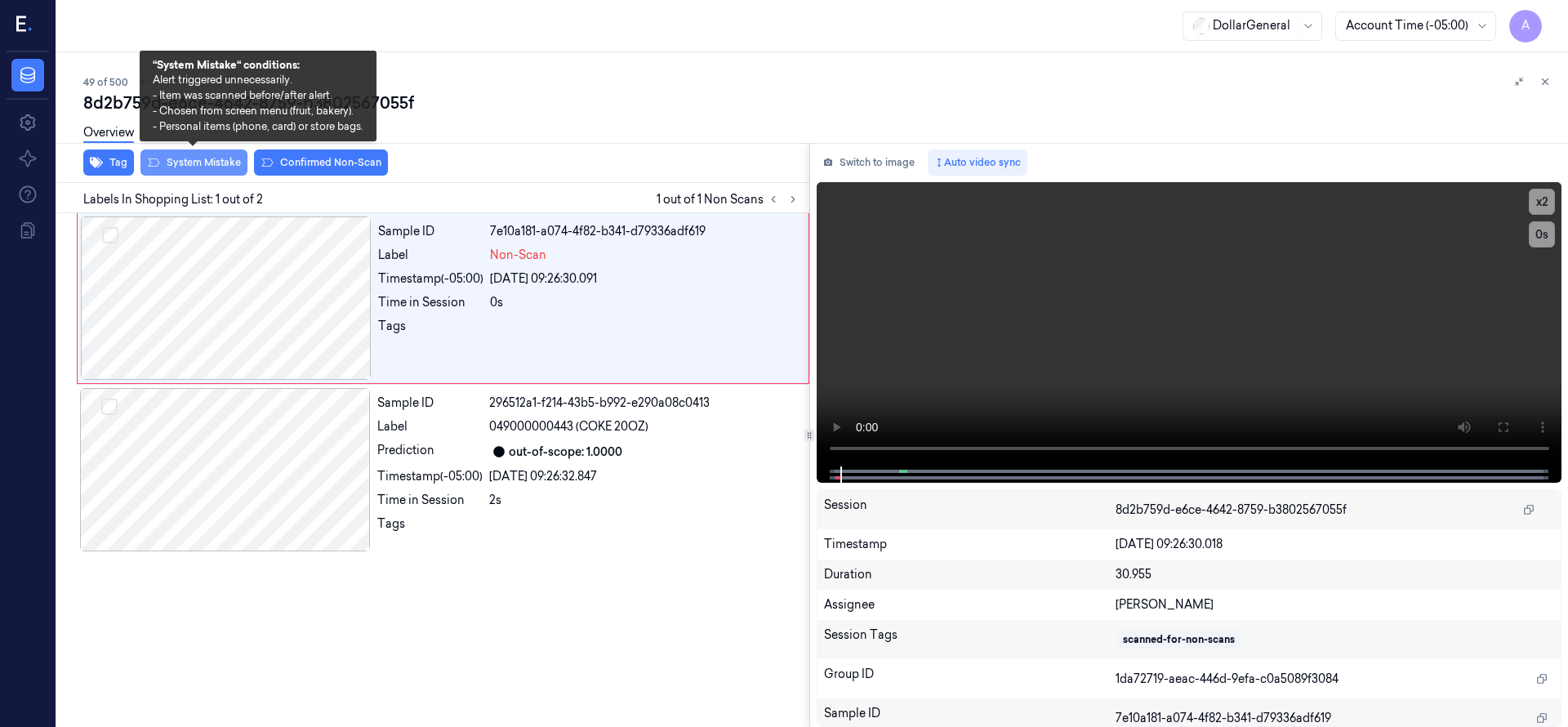
click at [227, 157] on button "System Mistake" at bounding box center [193, 162] width 107 height 26
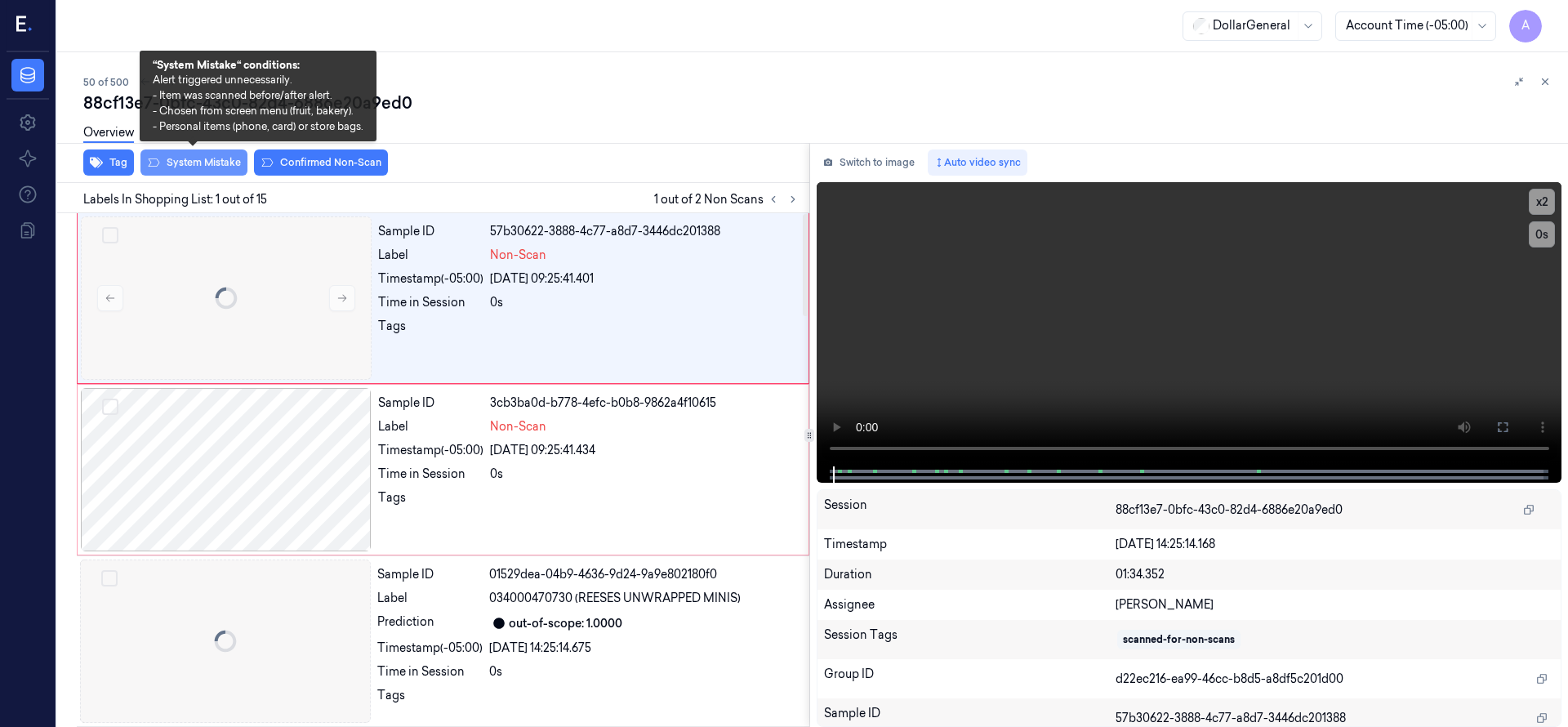
click at [211, 162] on button "System Mistake" at bounding box center [193, 162] width 107 height 26
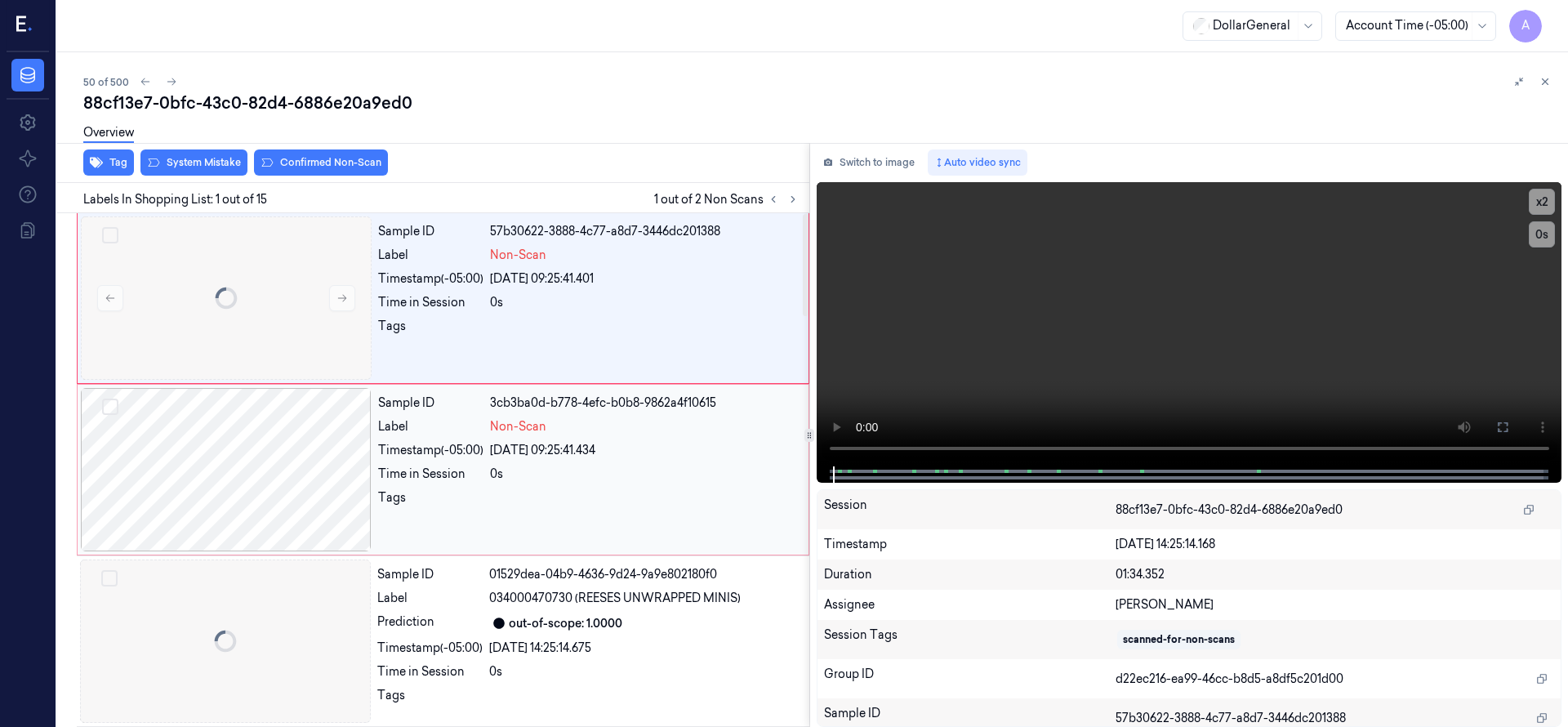
click at [263, 449] on div at bounding box center [225, 469] width 291 height 164
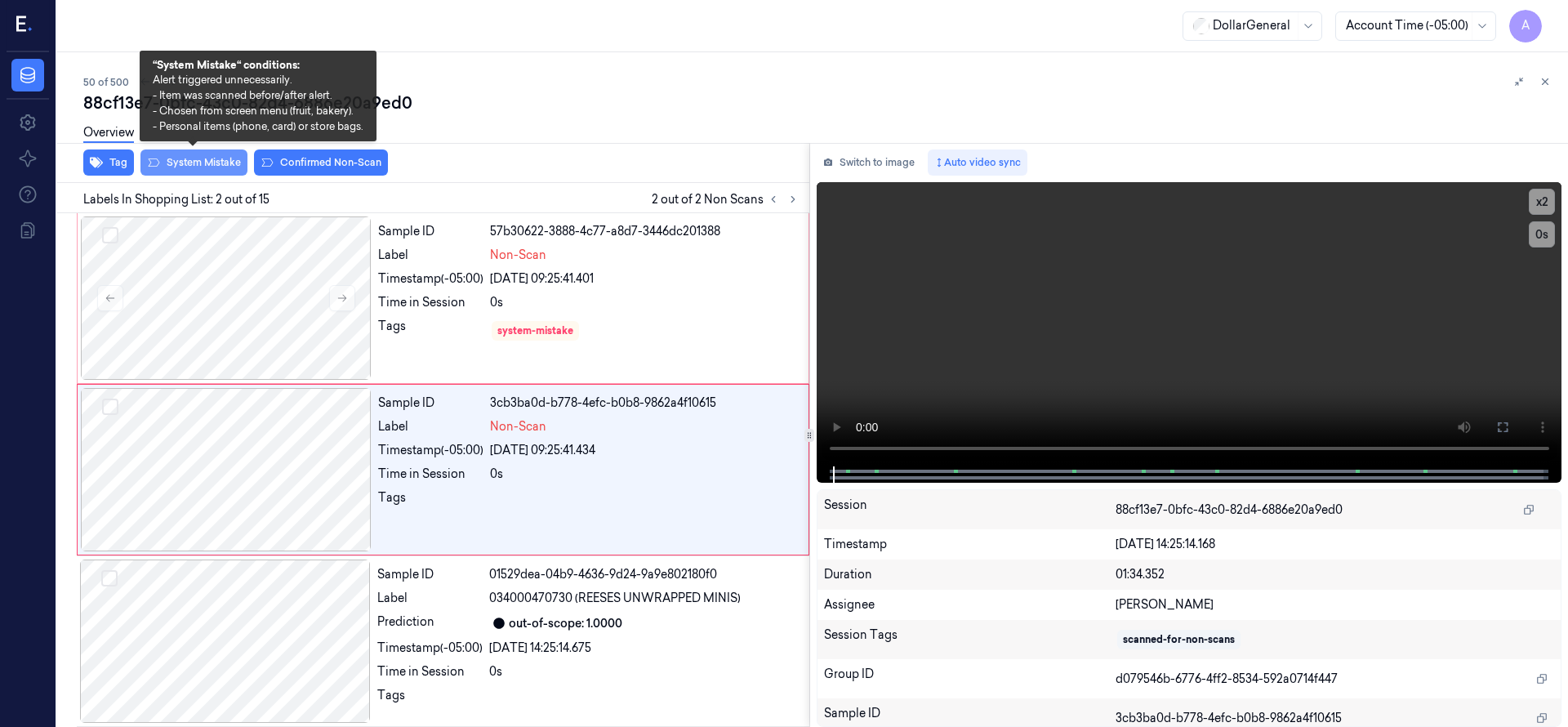
click at [201, 159] on button "System Mistake" at bounding box center [193, 162] width 107 height 26
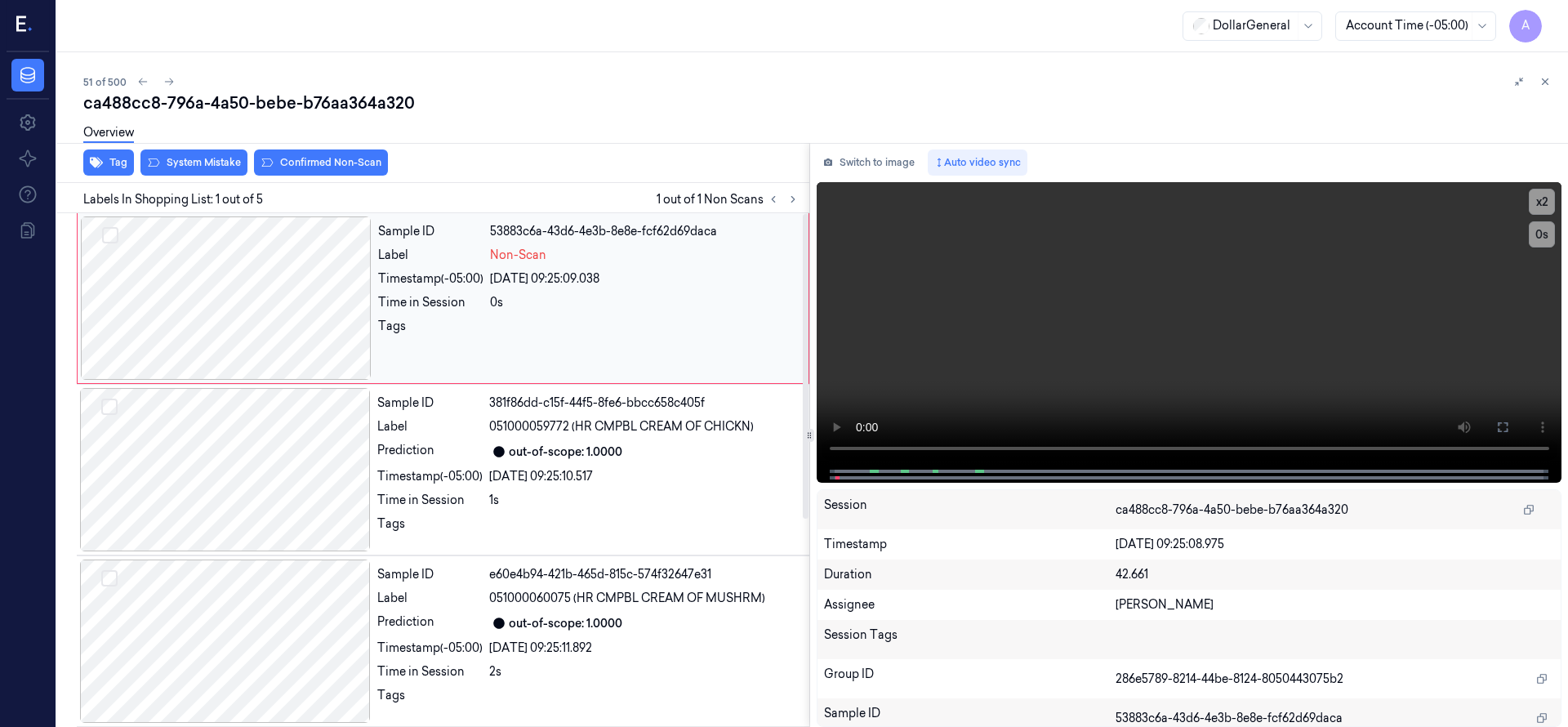
click at [311, 247] on div at bounding box center [225, 298] width 291 height 164
click at [219, 166] on button "System Mistake" at bounding box center [193, 162] width 107 height 26
click at [220, 242] on div at bounding box center [225, 298] width 291 height 164
click at [200, 168] on button "System Mistake" at bounding box center [193, 162] width 107 height 26
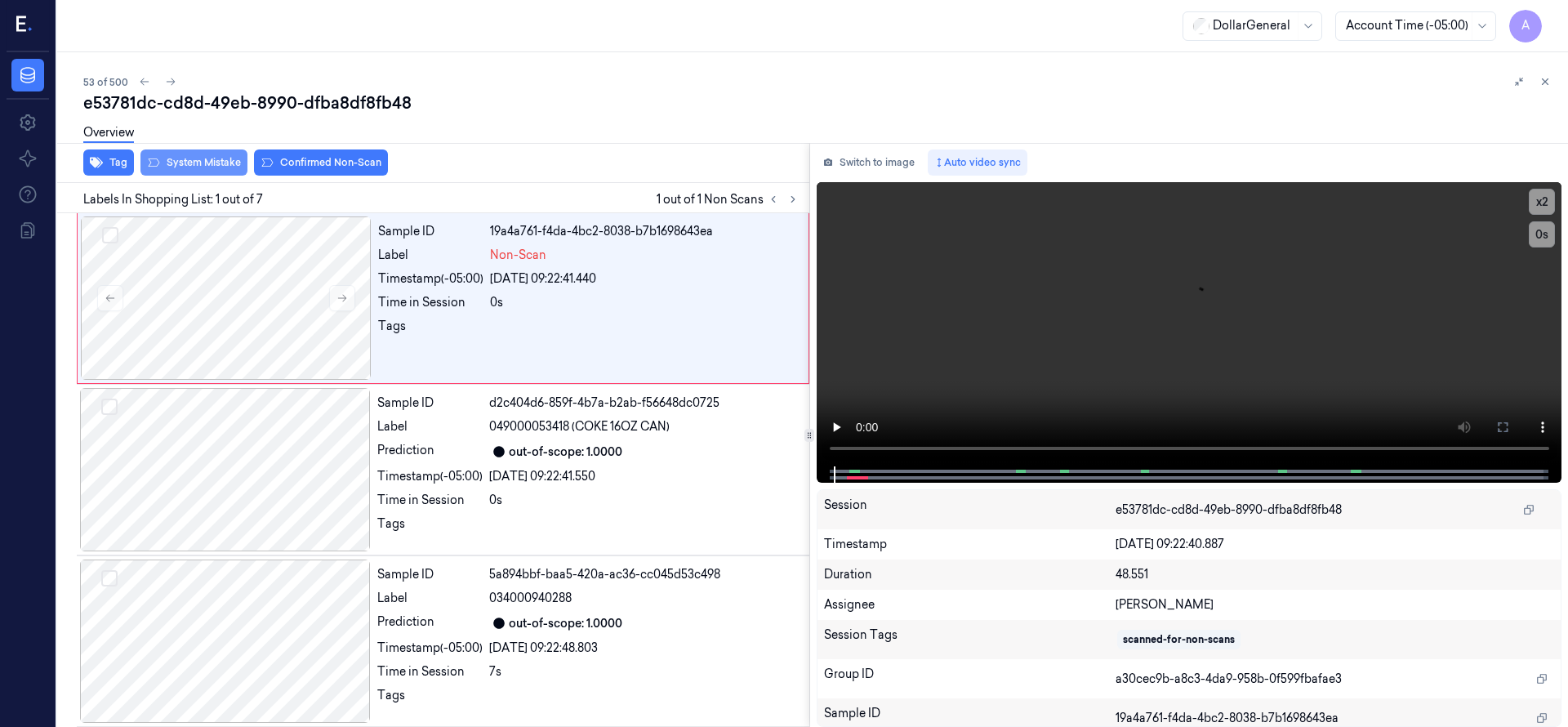
click at [200, 168] on button "System Mistake" at bounding box center [193, 162] width 107 height 26
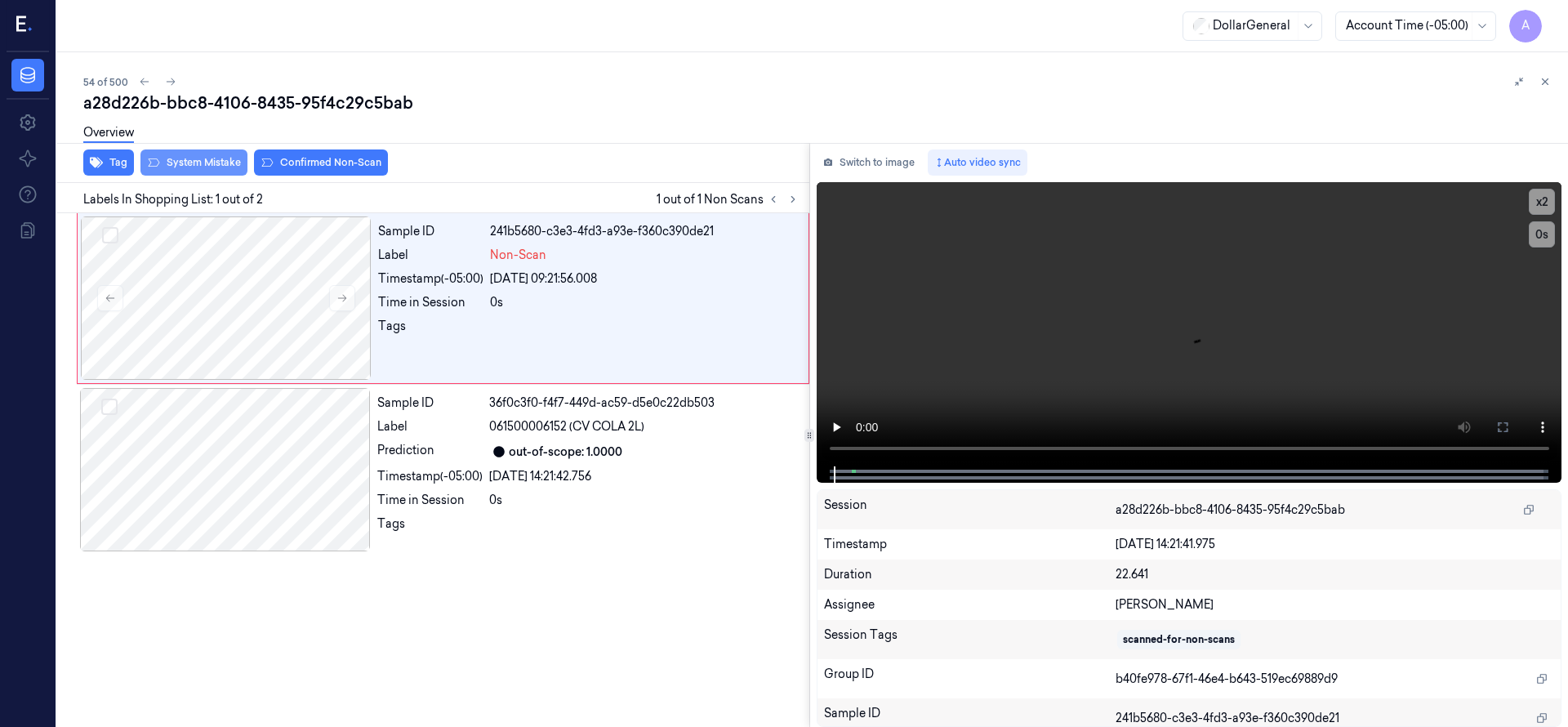
click at [200, 168] on button "System Mistake" at bounding box center [193, 162] width 107 height 26
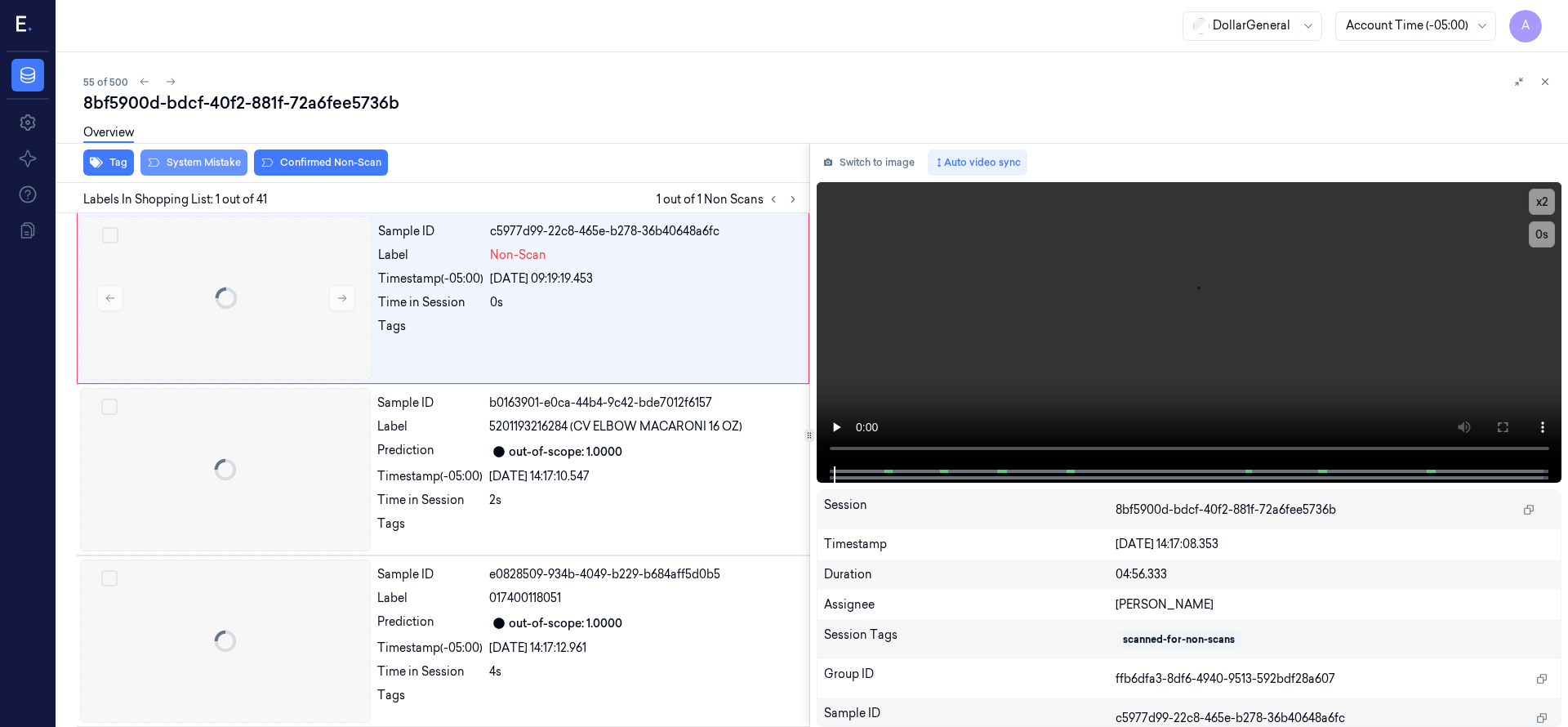
click at [200, 168] on button "System Mistake" at bounding box center [193, 162] width 107 height 26
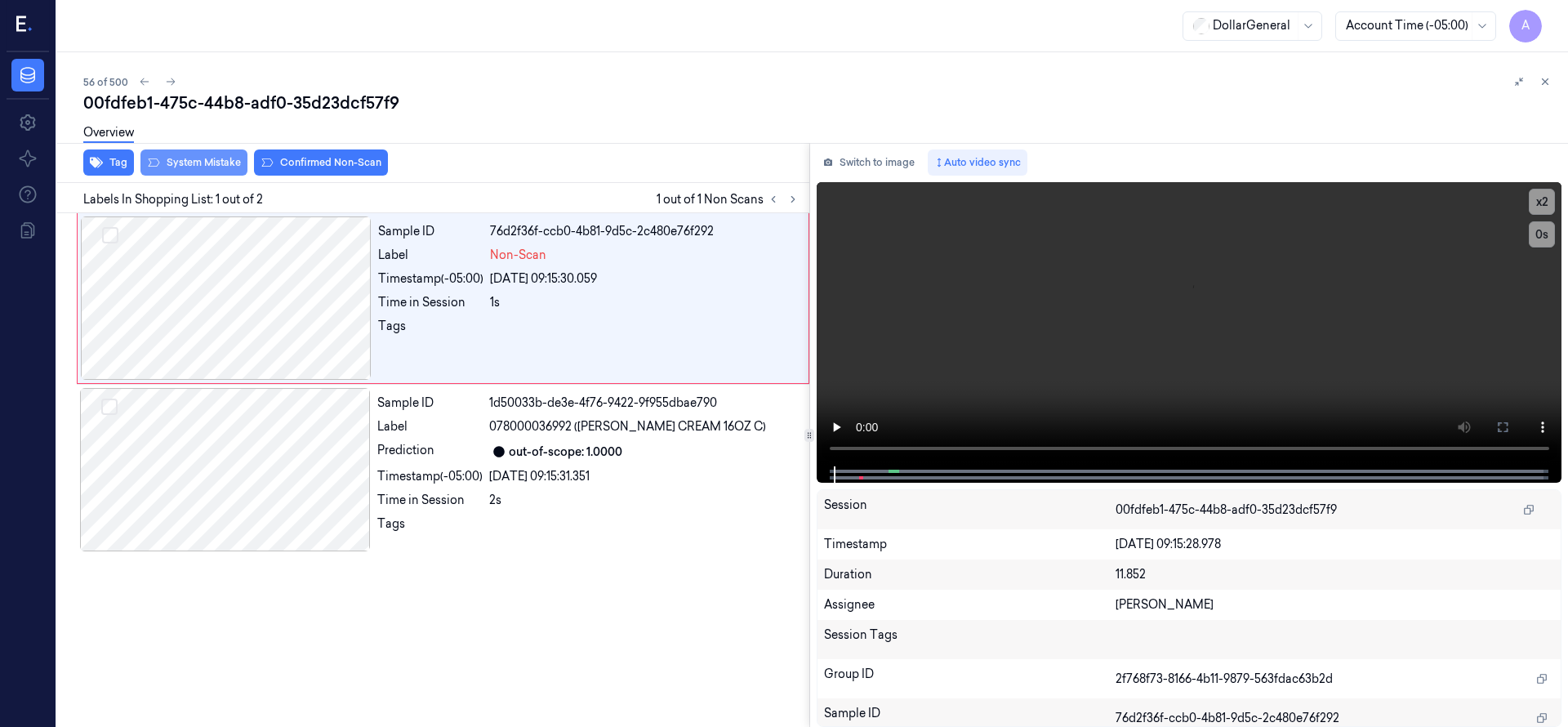
click at [200, 168] on button "System Mistake" at bounding box center [193, 162] width 107 height 26
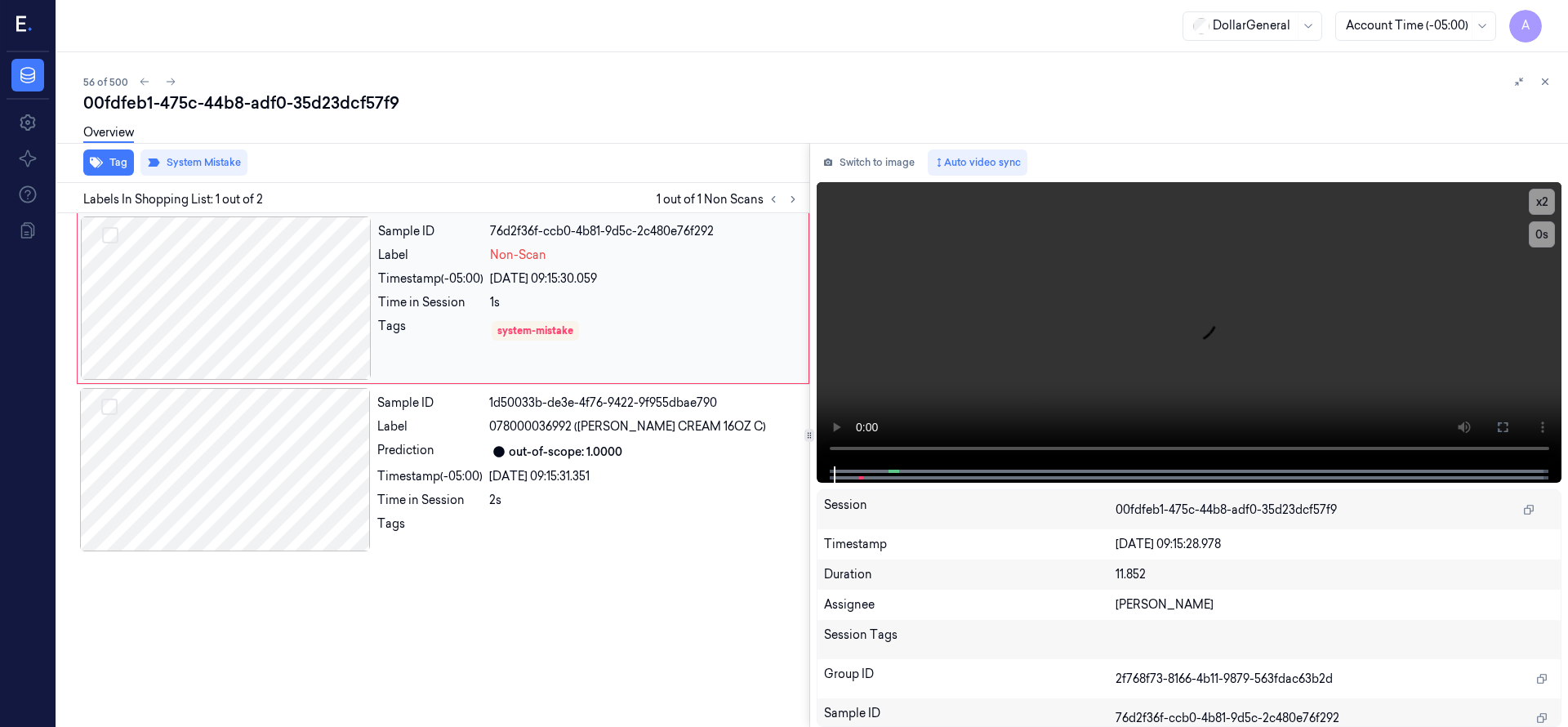
click at [232, 272] on div at bounding box center [225, 298] width 291 height 164
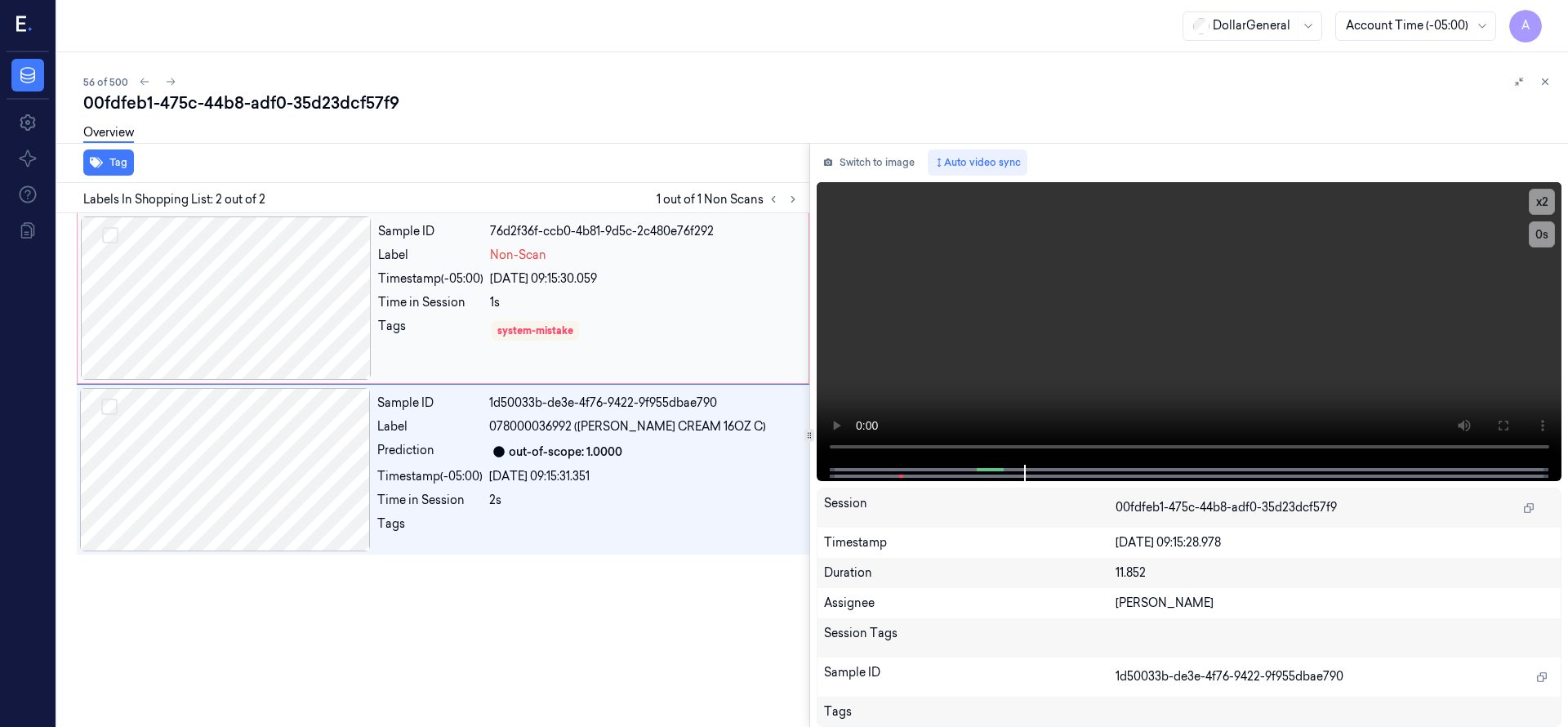
drag, startPoint x: 267, startPoint y: 313, endPoint x: 235, endPoint y: 259, distance: 62.8
click at [267, 312] on div at bounding box center [225, 298] width 291 height 164
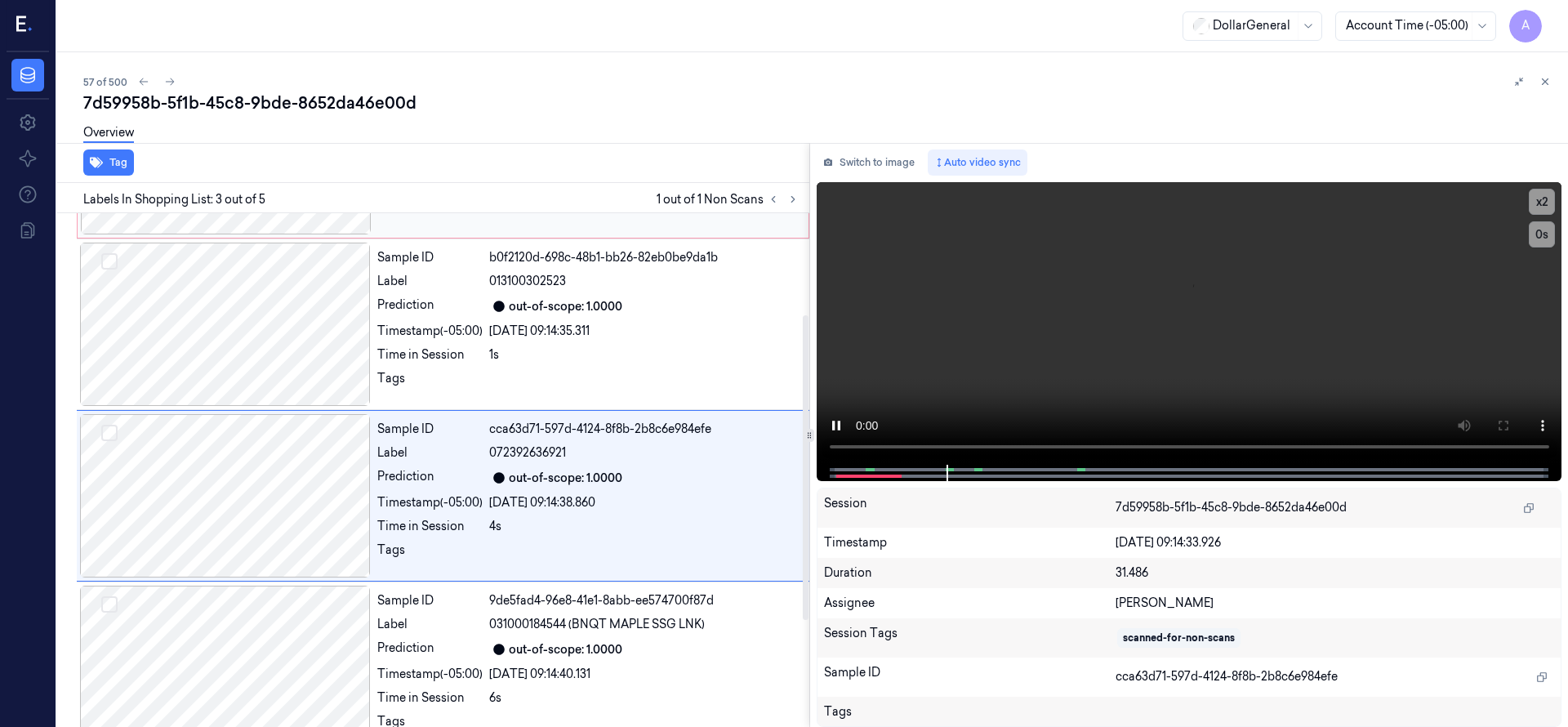
scroll to position [171, 0]
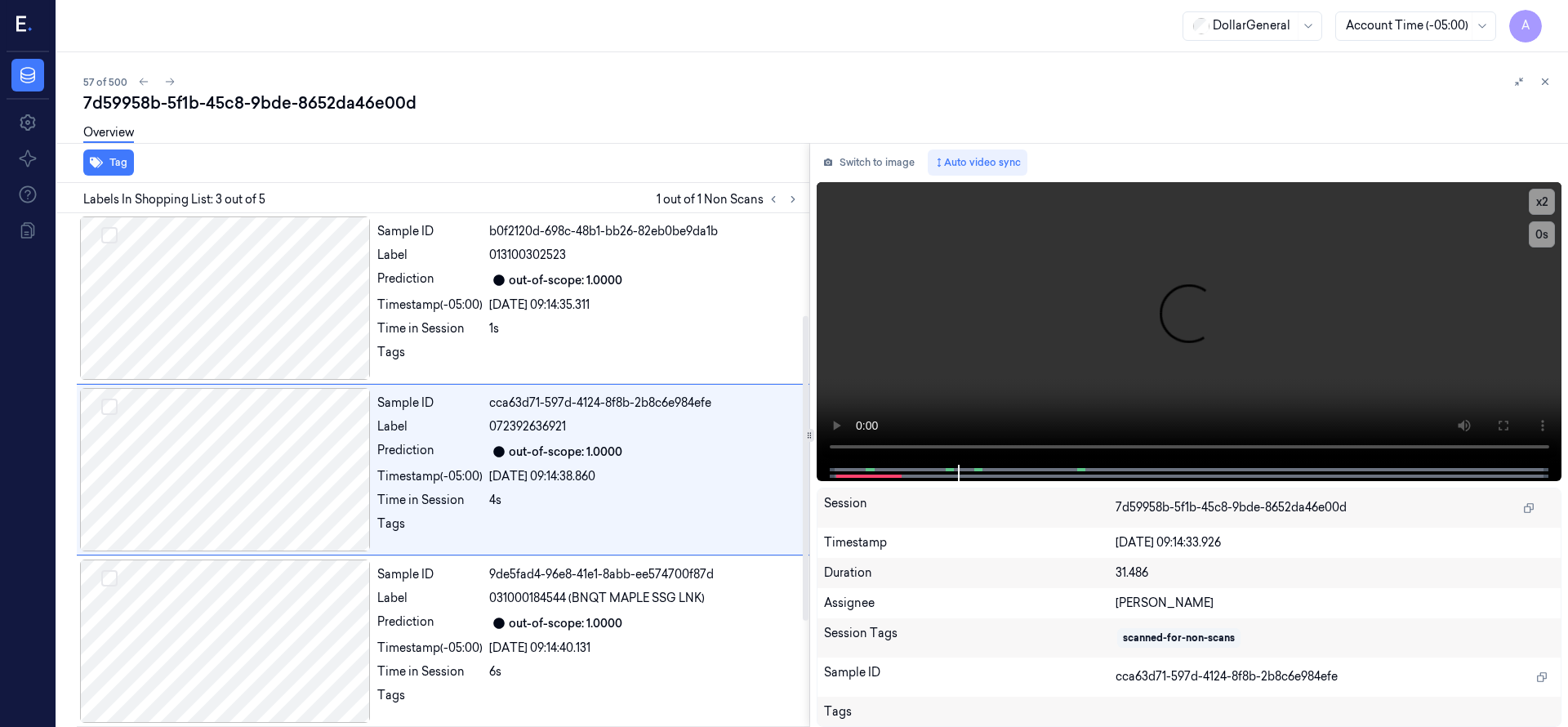
click at [483, 117] on div "Overview" at bounding box center [818, 135] width 1471 height 41
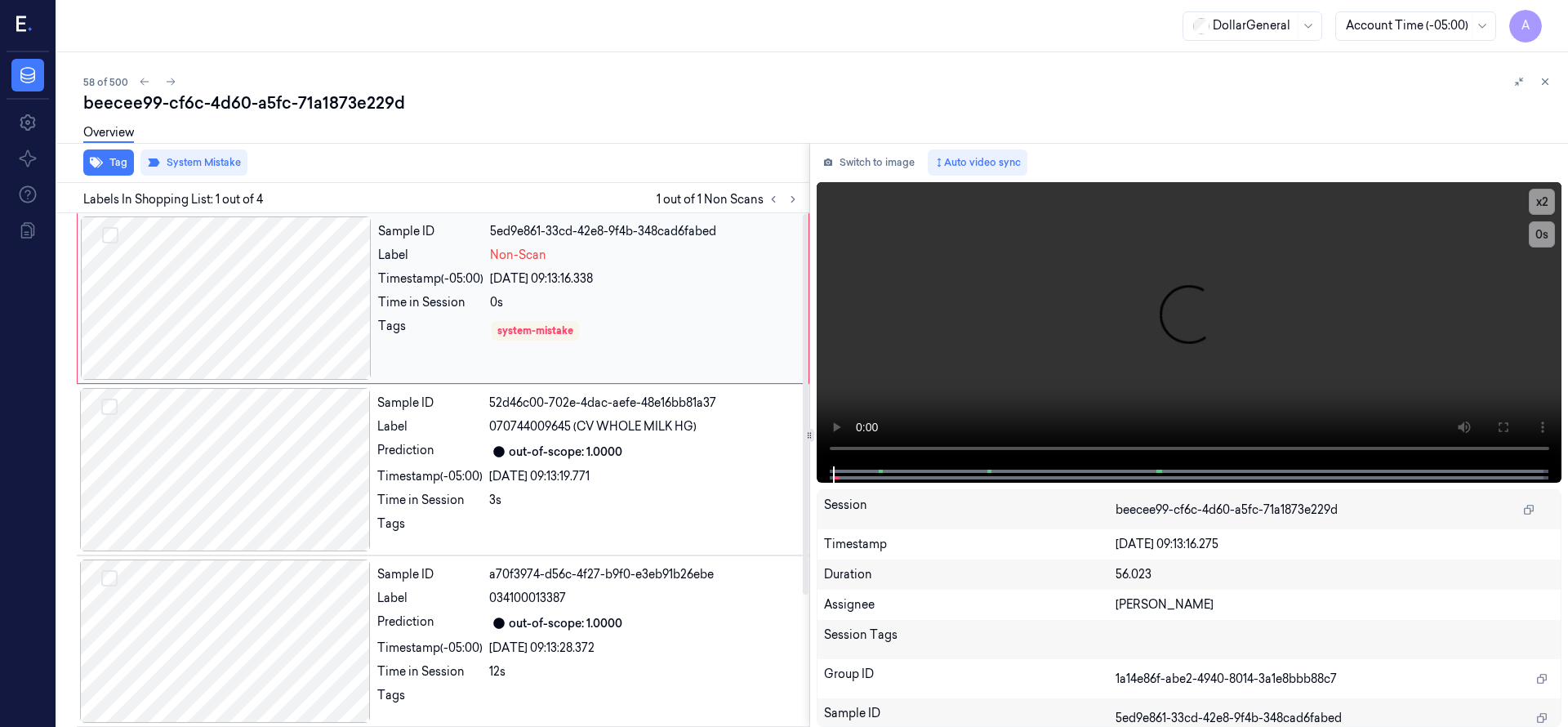
click at [287, 285] on div at bounding box center [225, 298] width 291 height 164
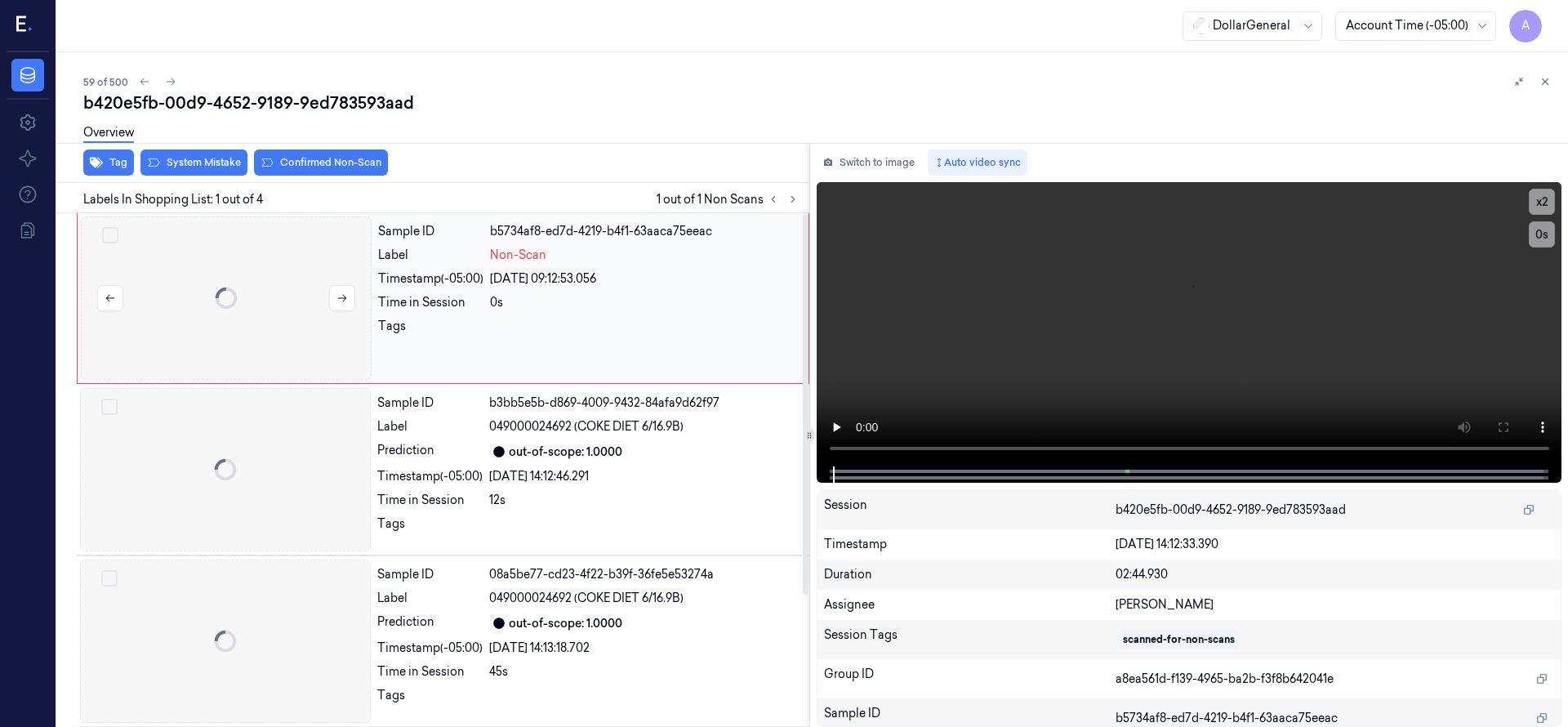
click at [255, 337] on div at bounding box center [225, 298] width 291 height 164
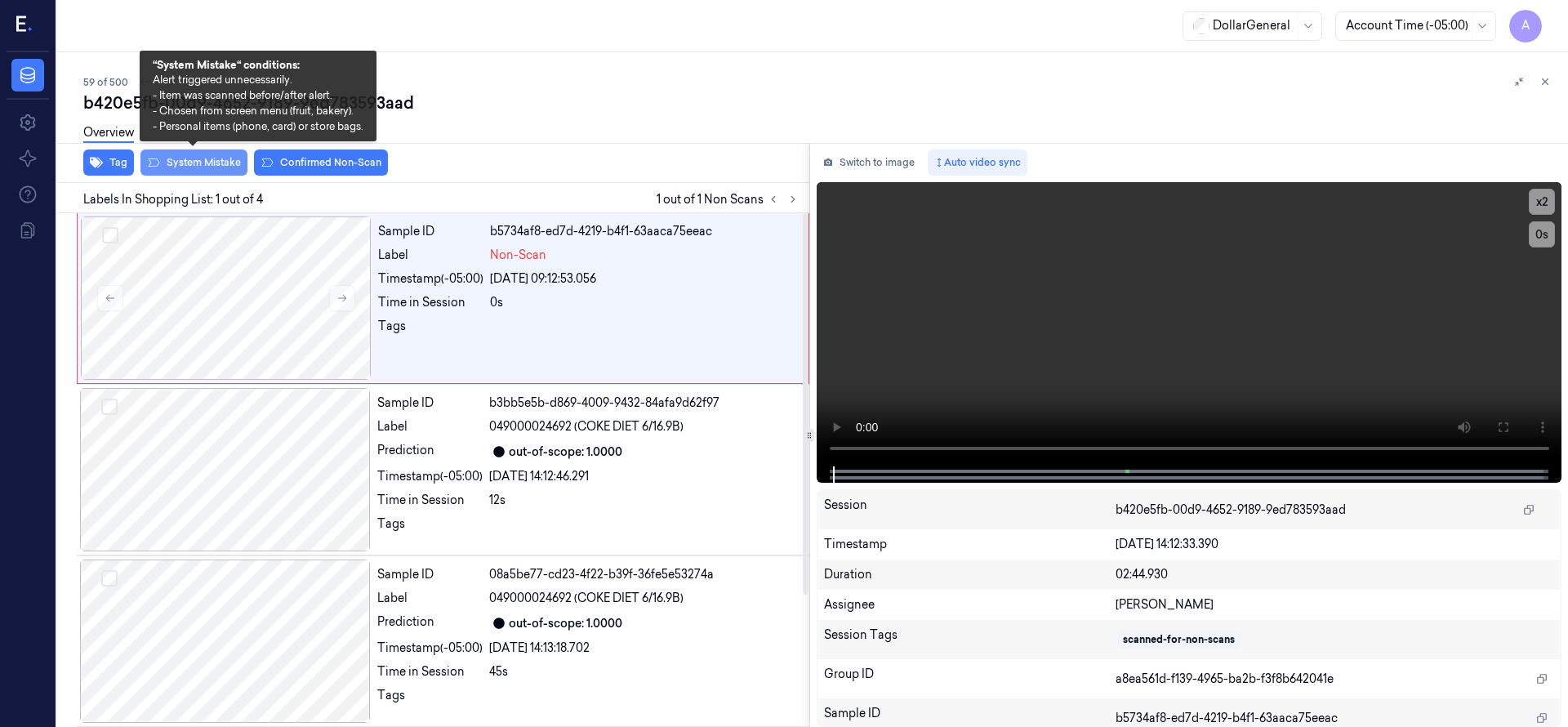
click at [219, 164] on button "System Mistake" at bounding box center [193, 162] width 107 height 26
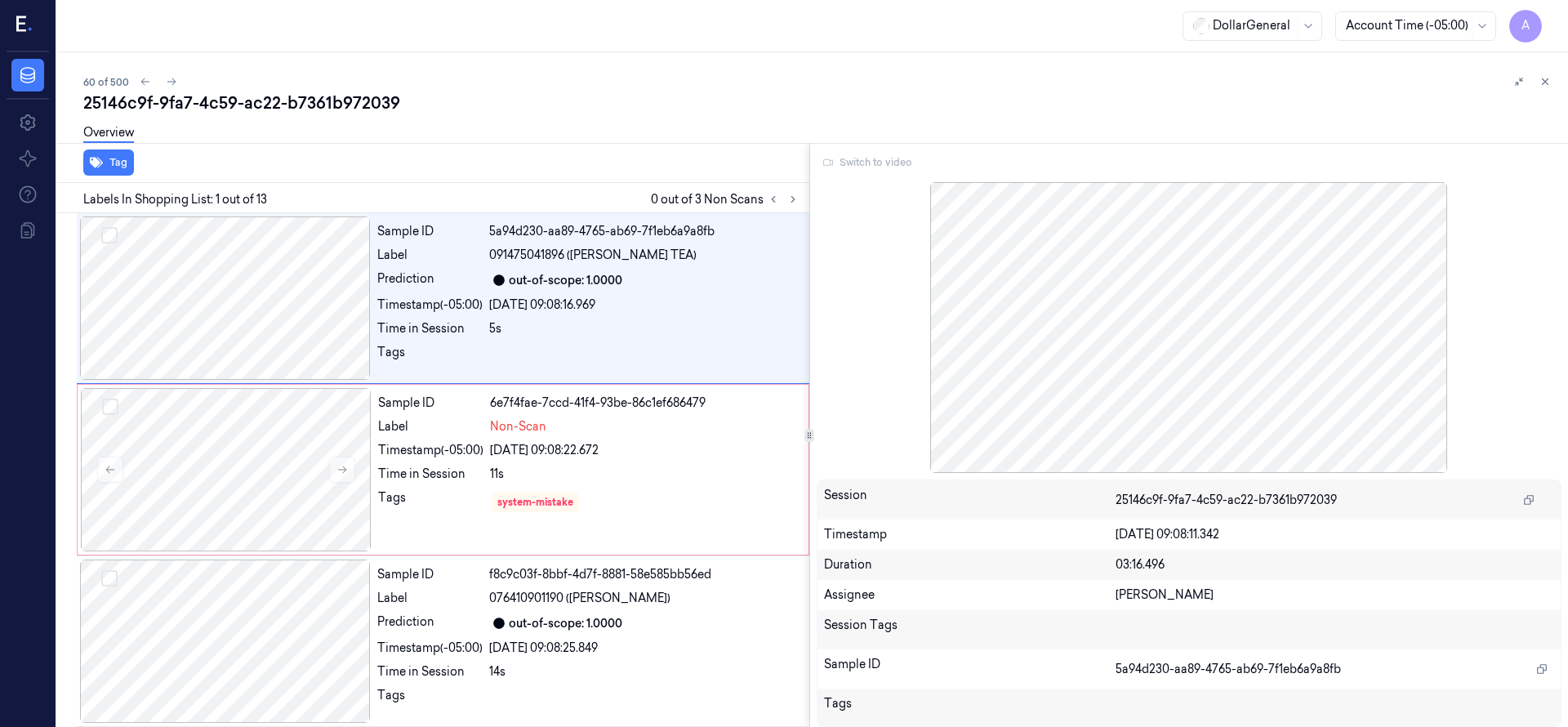
click at [528, 129] on div "Overview" at bounding box center [818, 135] width 1471 height 41
click at [242, 450] on div at bounding box center [225, 469] width 291 height 164
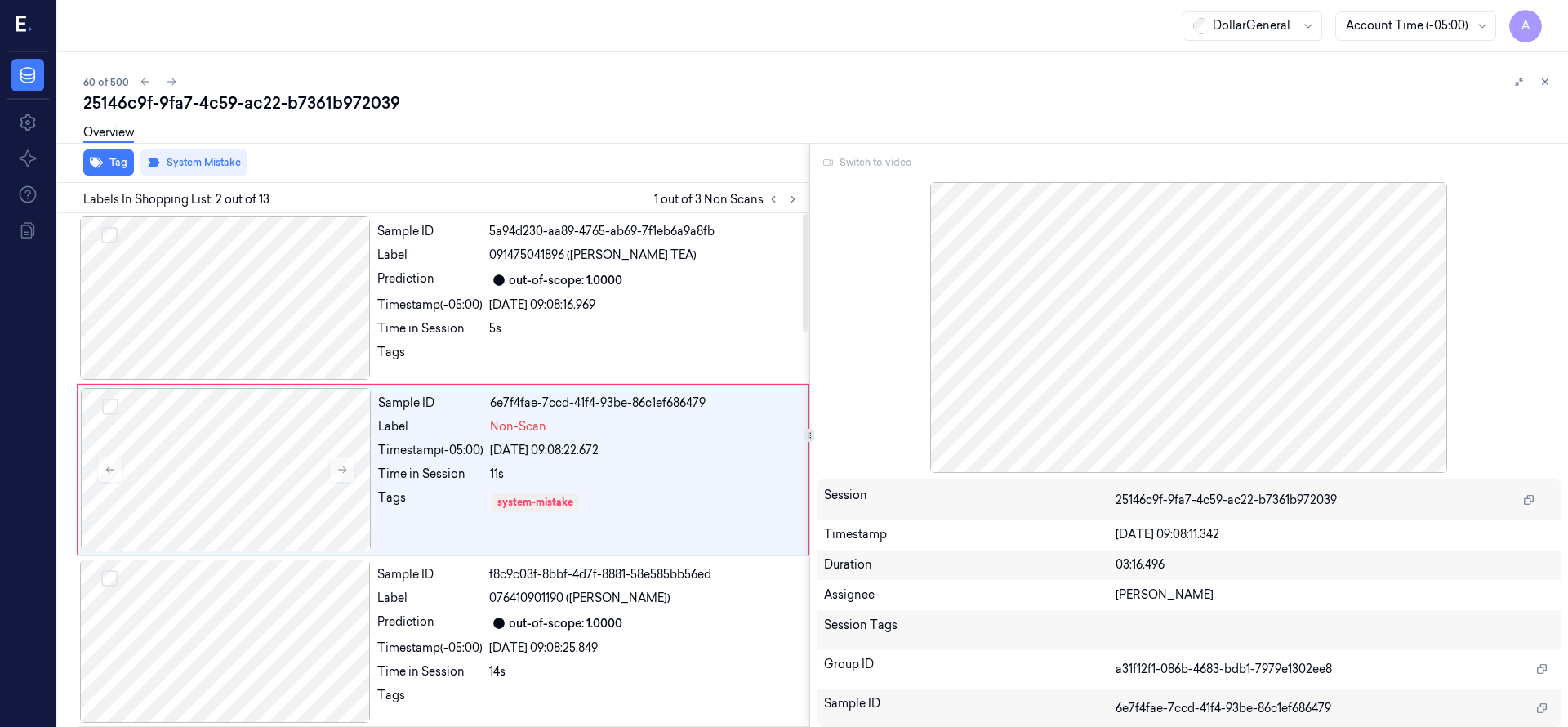
click at [526, 60] on div "60 of 500 25146c9f-9fa7-4c59-ac22-b7361b972039 Overview Tag System Mistake Labe…" at bounding box center [811, 389] width 1510 height 674
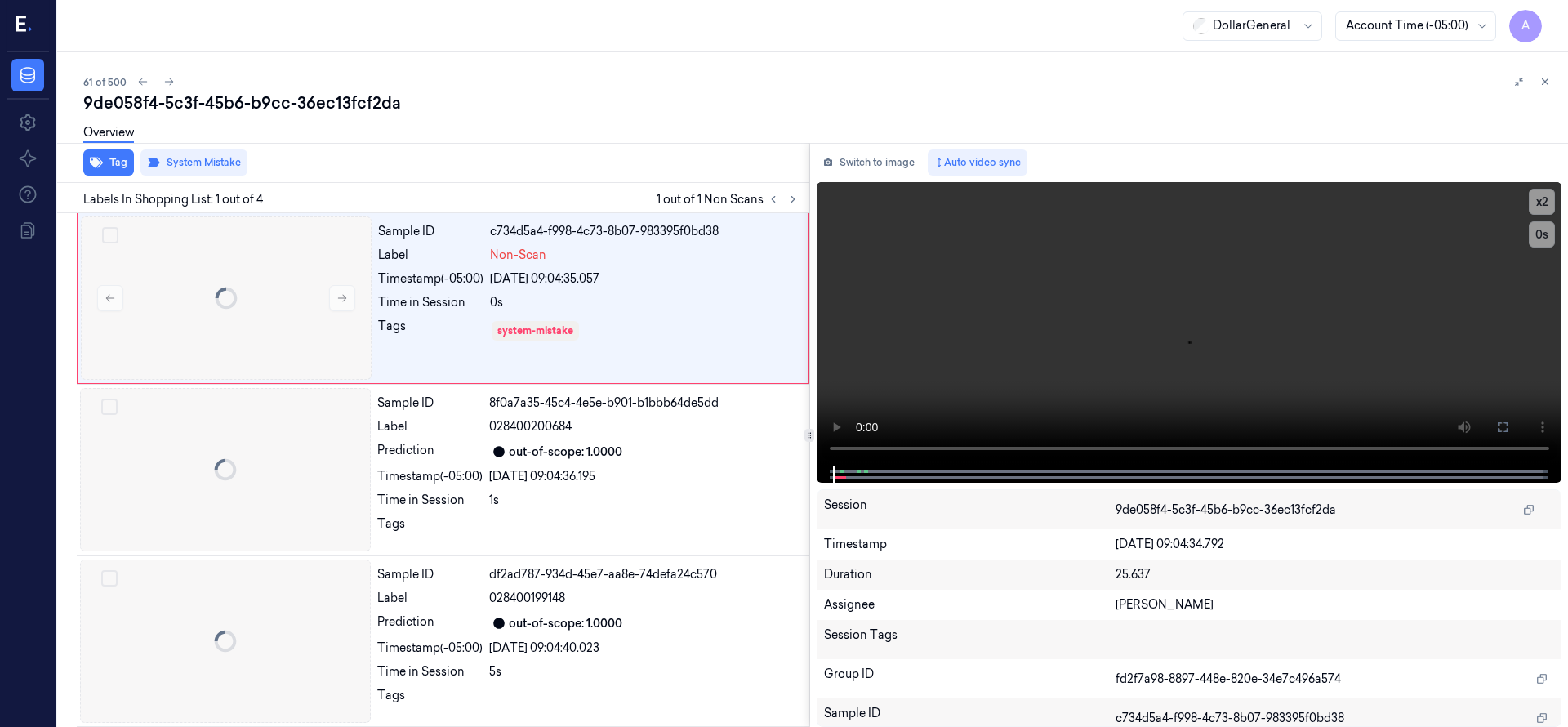
click at [517, 103] on div "9de058f4-5c3f-45b6-b9cc-36ec13fcf2da" at bounding box center [818, 102] width 1471 height 23
click at [1546, 81] on icon at bounding box center [1545, 81] width 12 height 12
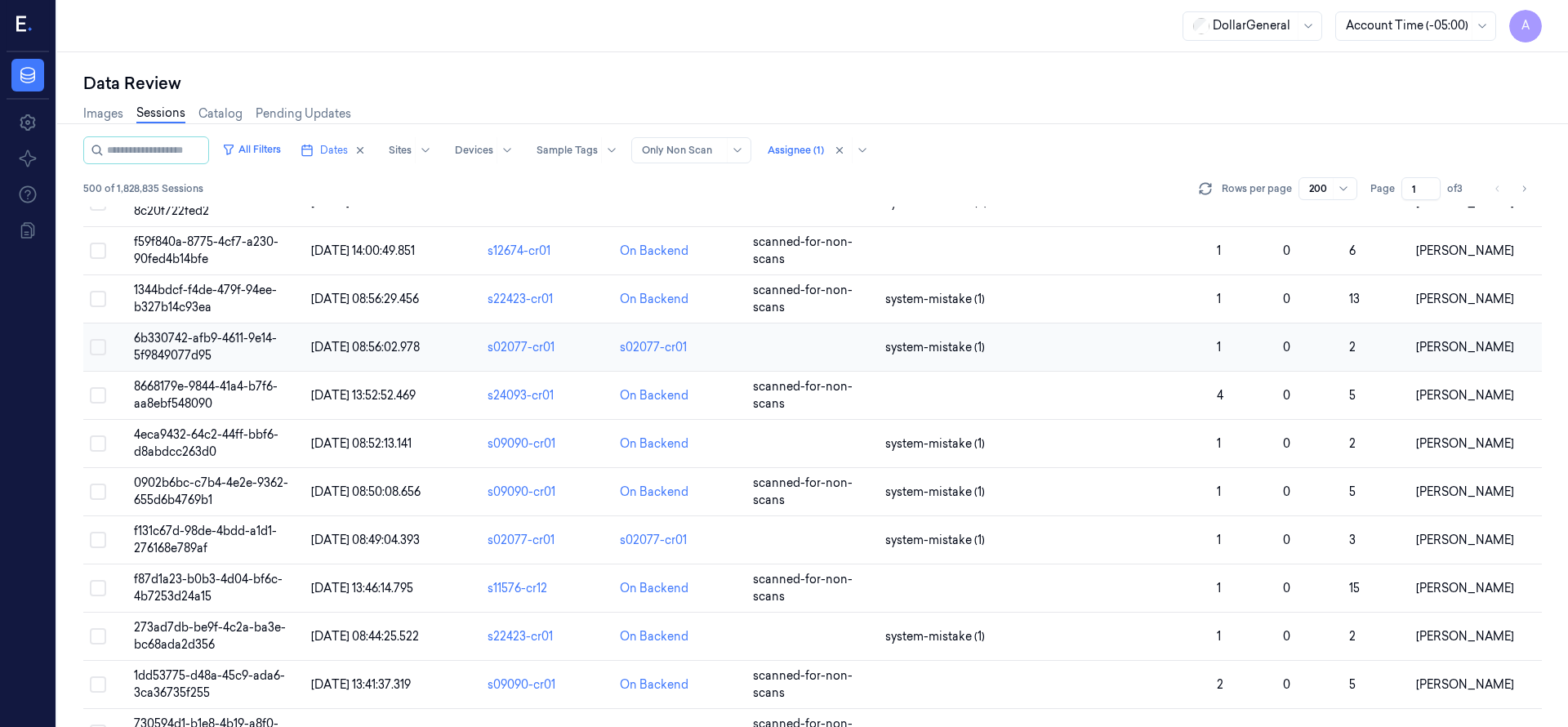
scroll to position [2990, 0]
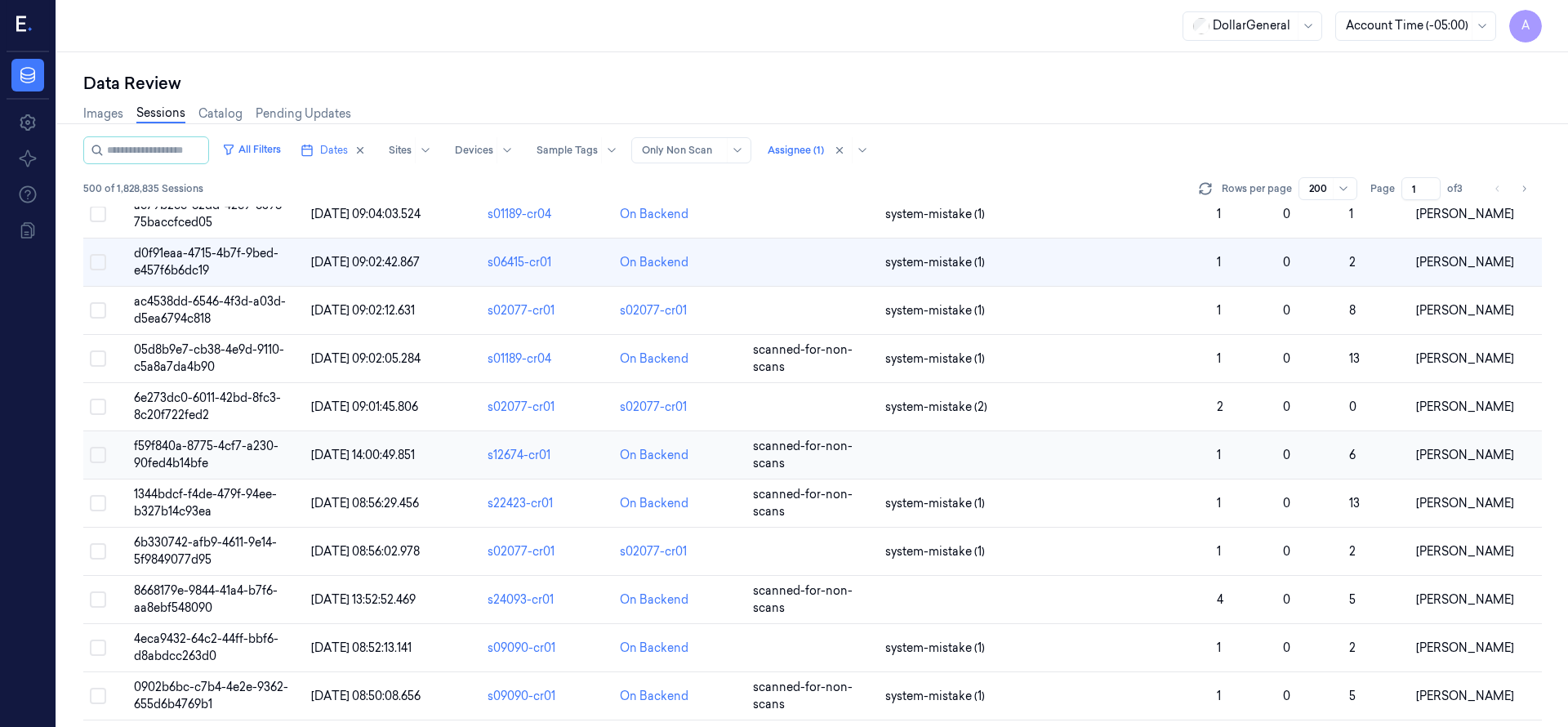
click at [170, 439] on span "f59f840a-8775-4cf7-a230-90fed4b14bfe" at bounding box center [206, 454] width 144 height 31
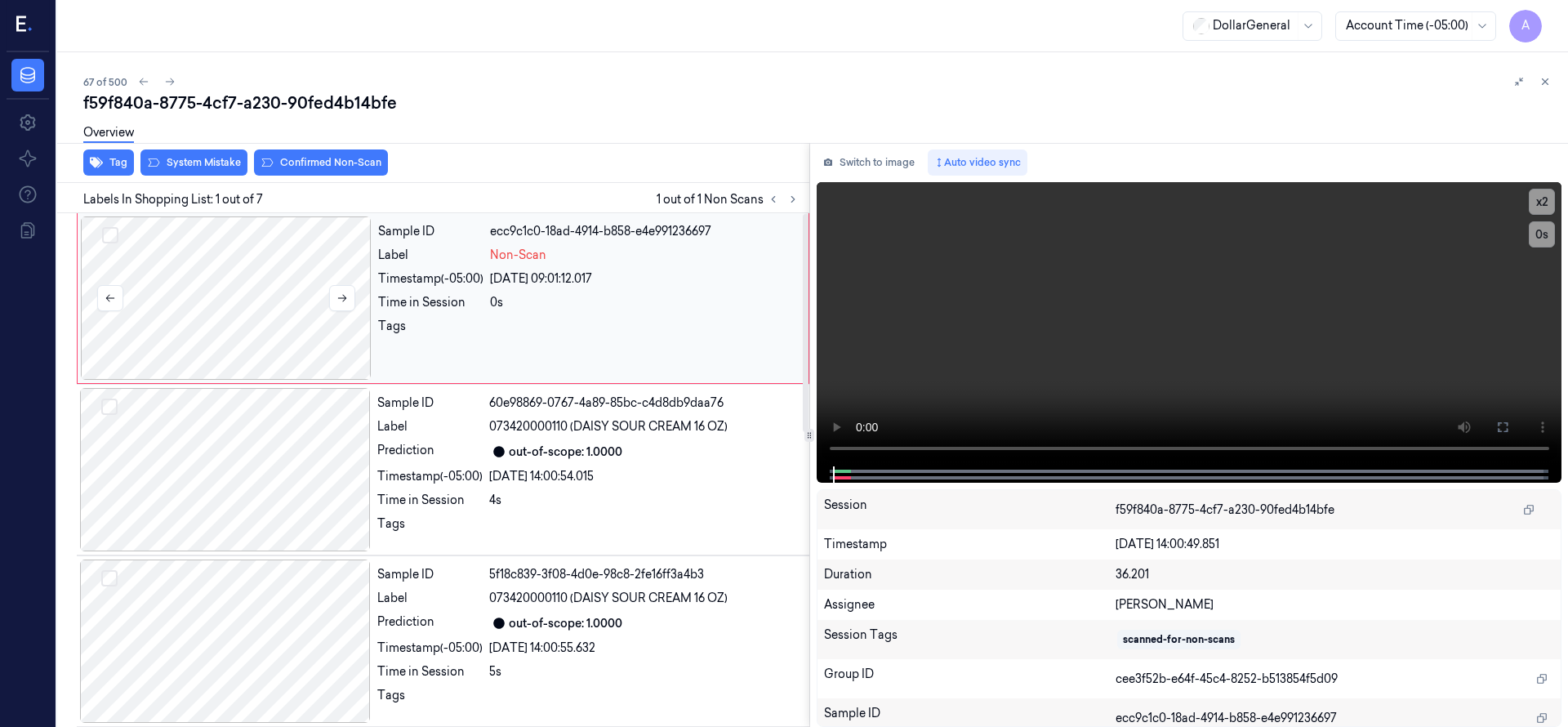
click at [206, 295] on div at bounding box center [225, 298] width 291 height 164
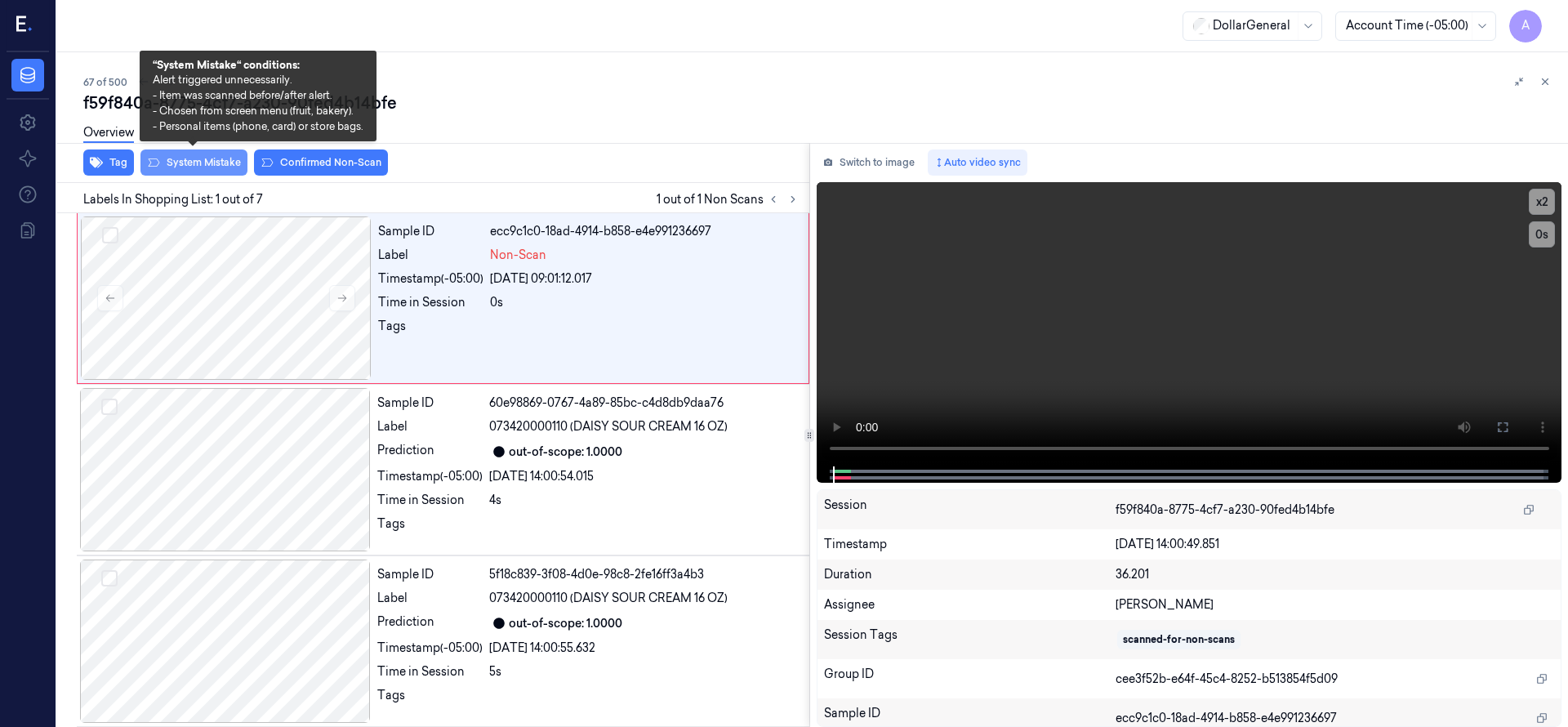
click at [219, 164] on button "System Mistake" at bounding box center [193, 162] width 107 height 26
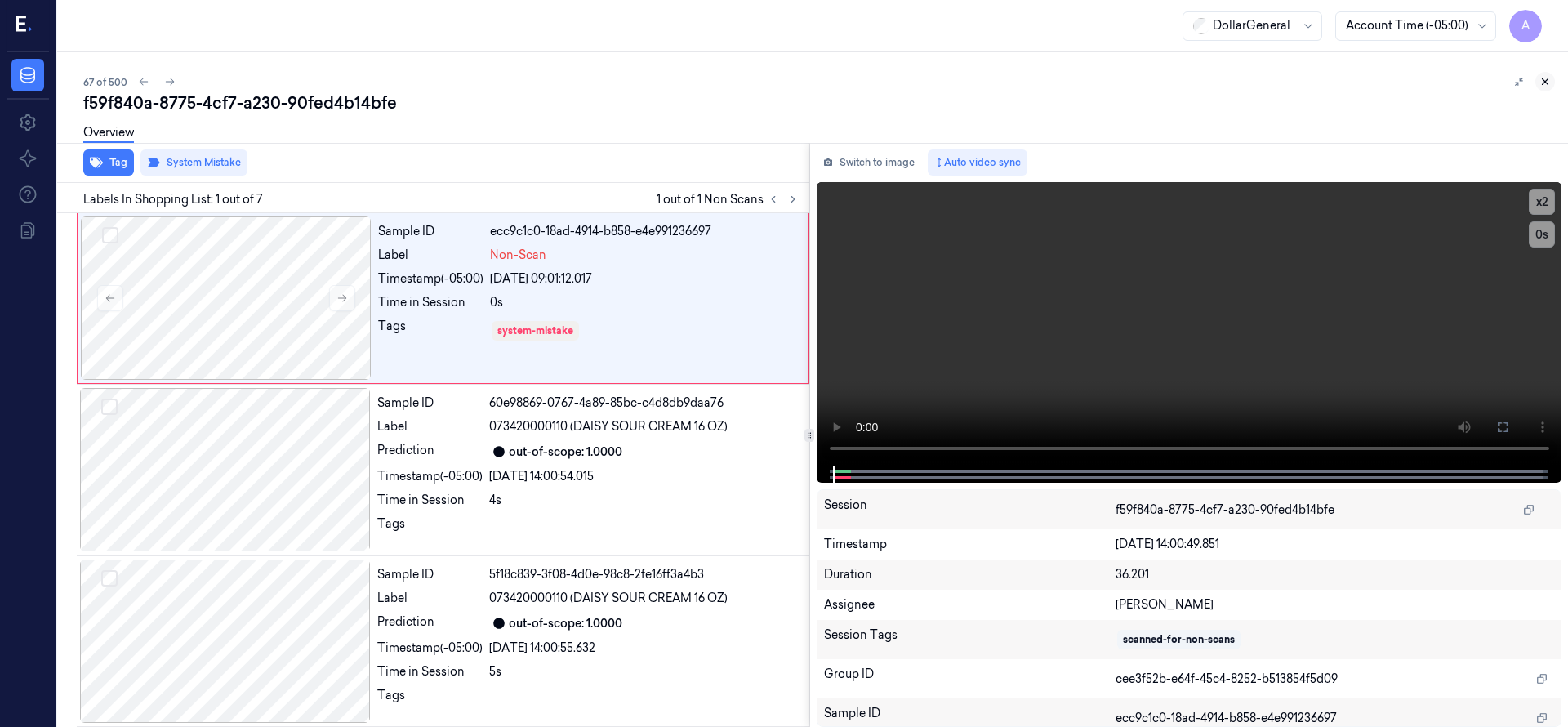
click at [1544, 82] on icon at bounding box center [1545, 81] width 12 height 12
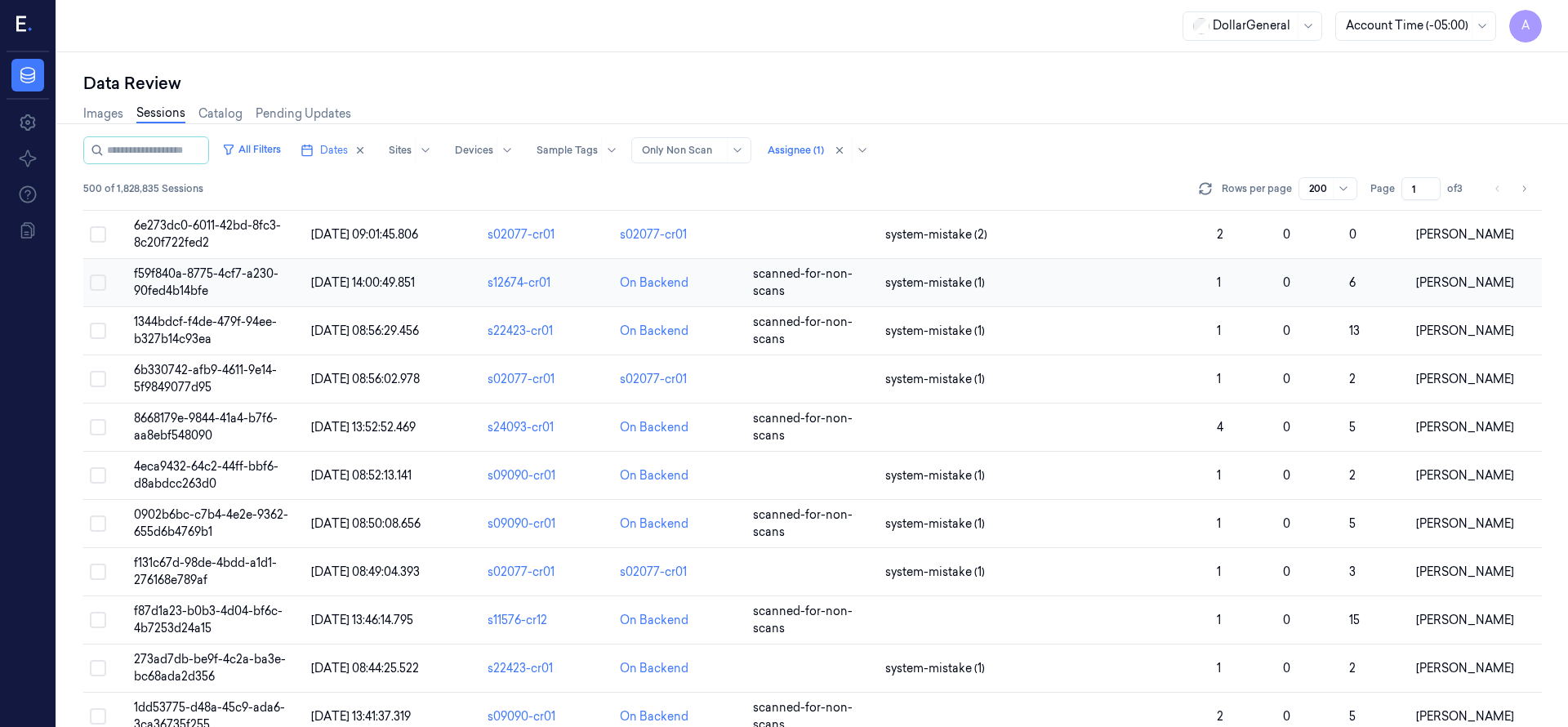
scroll to position [3215, 0]
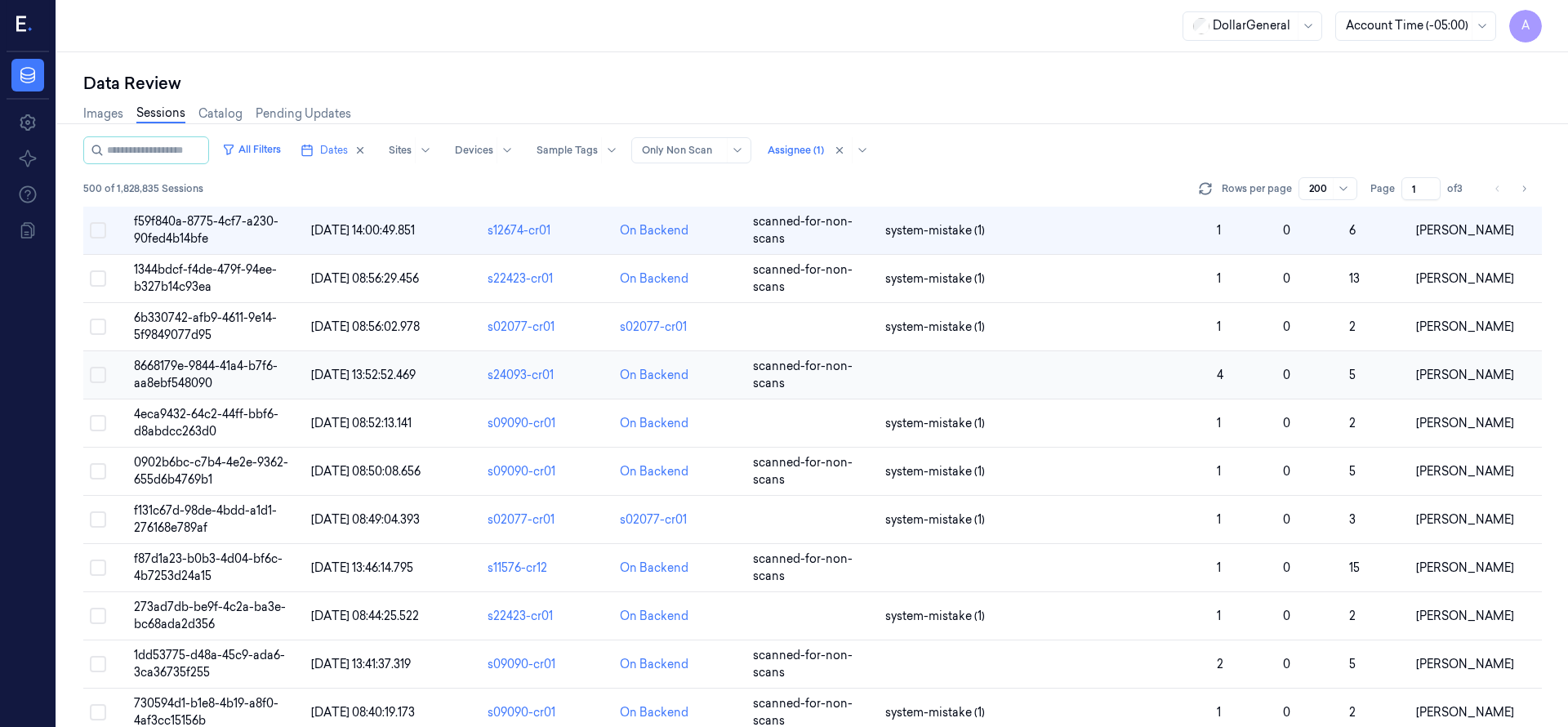
click at [249, 364] on span "8668179e-9844-41a4-b7f6-aa8ebf548090" at bounding box center [206, 374] width 144 height 31
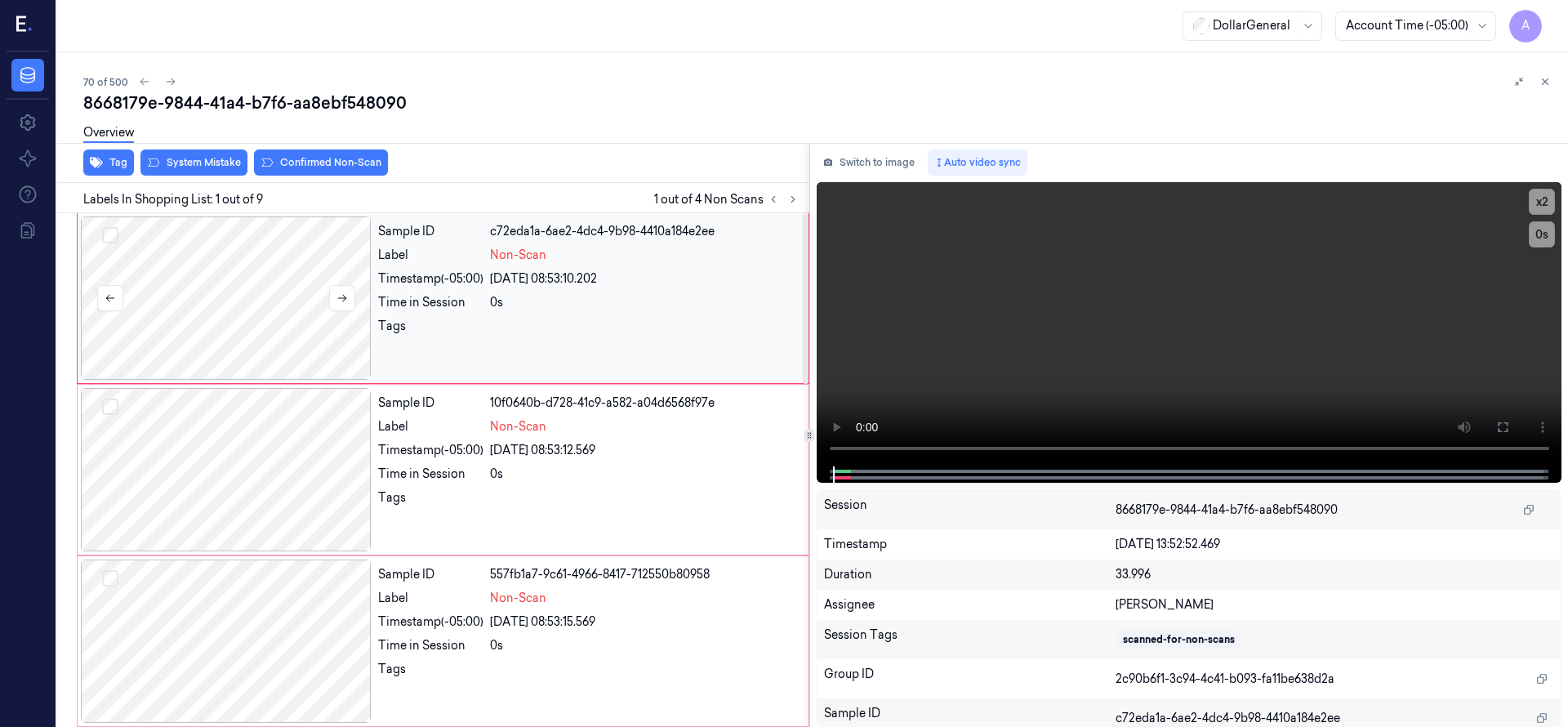
click at [259, 288] on div at bounding box center [225, 298] width 291 height 164
click at [107, 229] on button "Select row" at bounding box center [110, 235] width 17 height 17
click at [110, 399] on button "Select row" at bounding box center [110, 407] width 17 height 17
click at [112, 576] on button "Select row" at bounding box center [110, 578] width 17 height 17
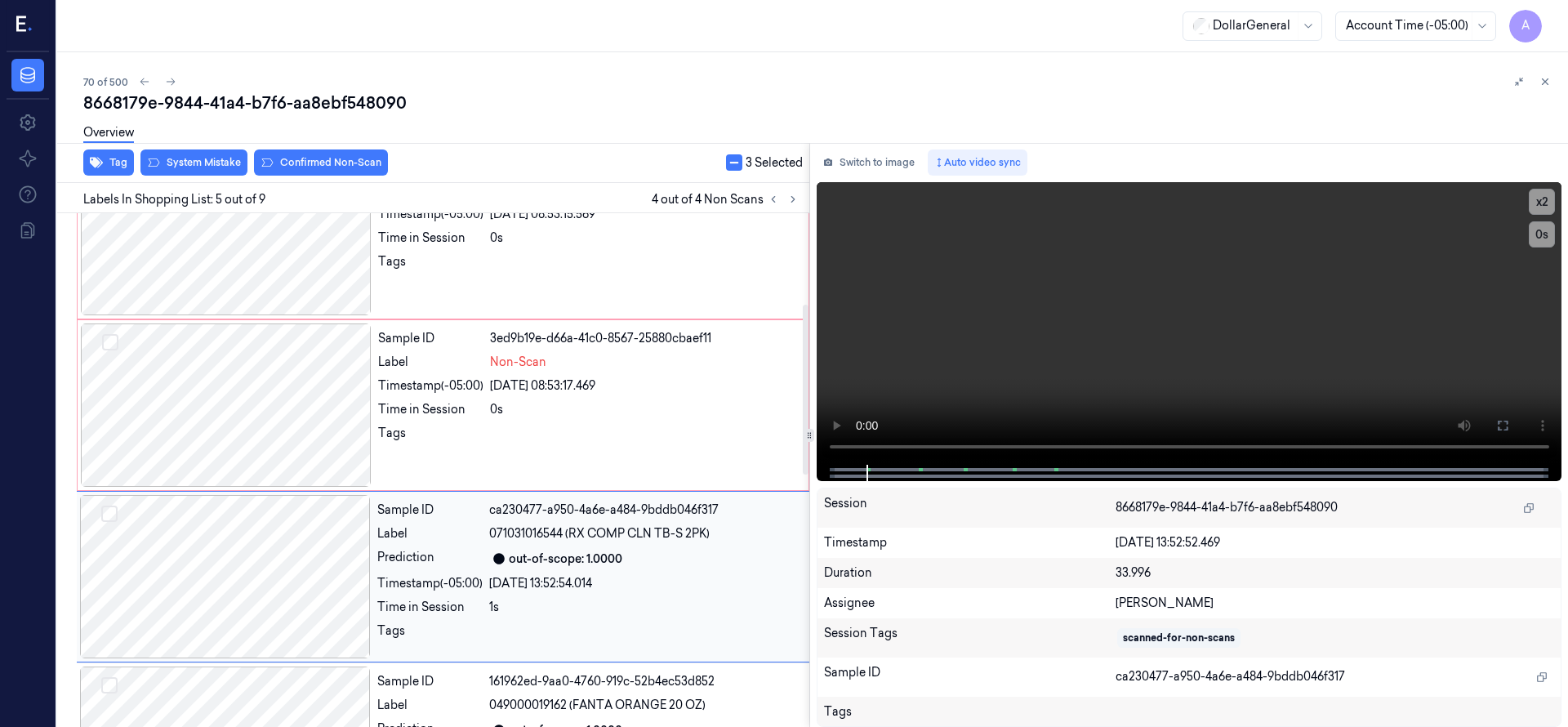
click at [110, 545] on div "Sample ID c72eda1a-6ae2-4dc4-9b98-4410a184e2ee Label Non-Scan Timestamp (-05:00…" at bounding box center [430, 580] width 759 height 1548
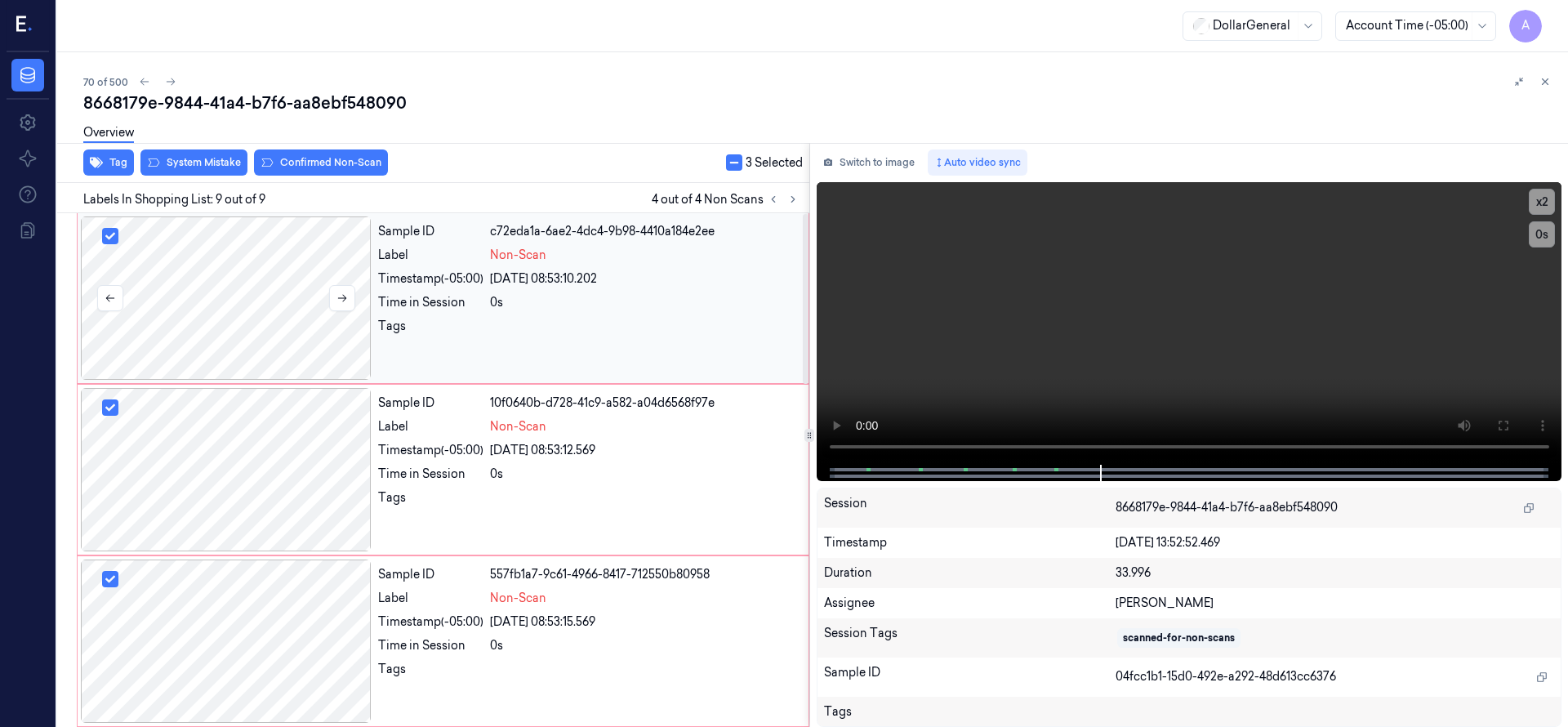
click at [193, 267] on div at bounding box center [225, 298] width 291 height 164
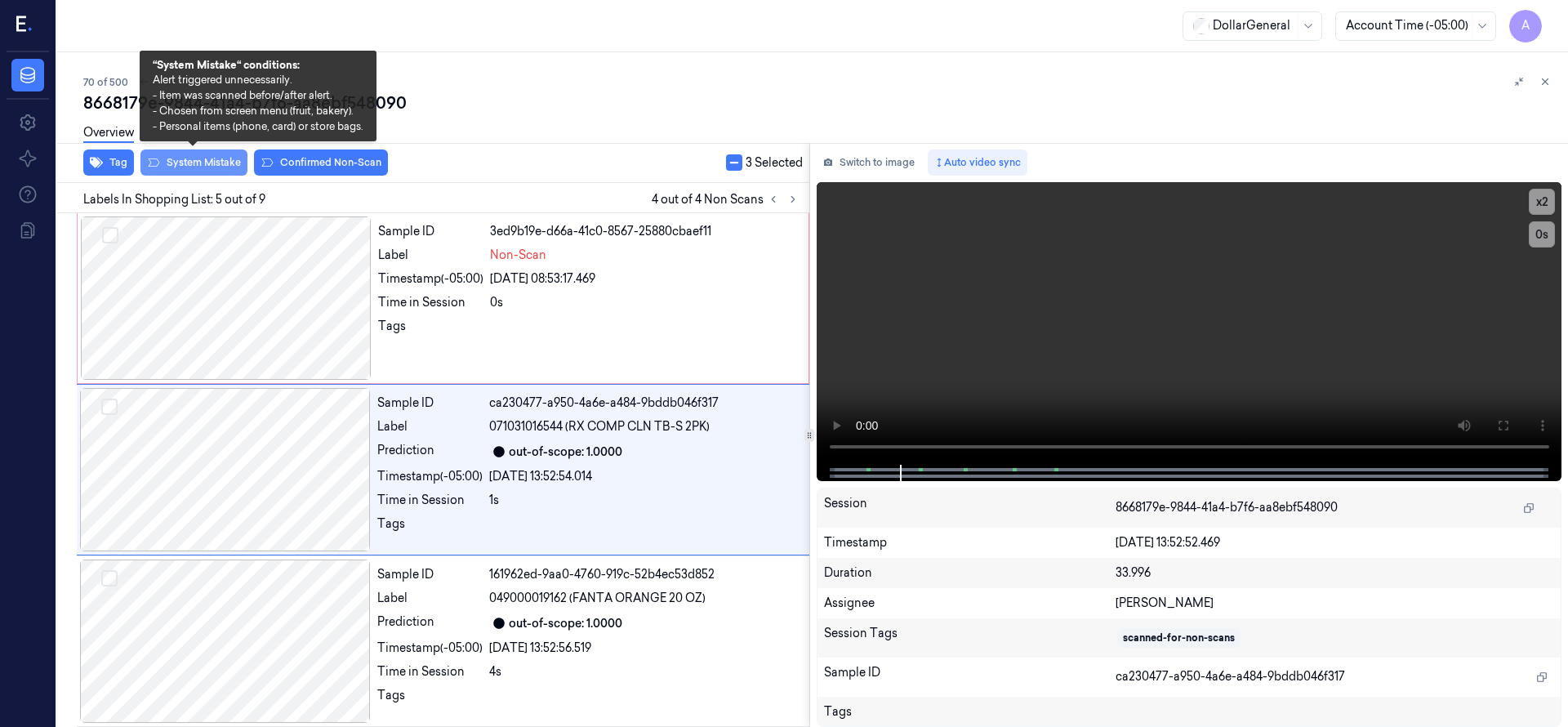
click at [188, 162] on button "System Mistake" at bounding box center [193, 162] width 107 height 26
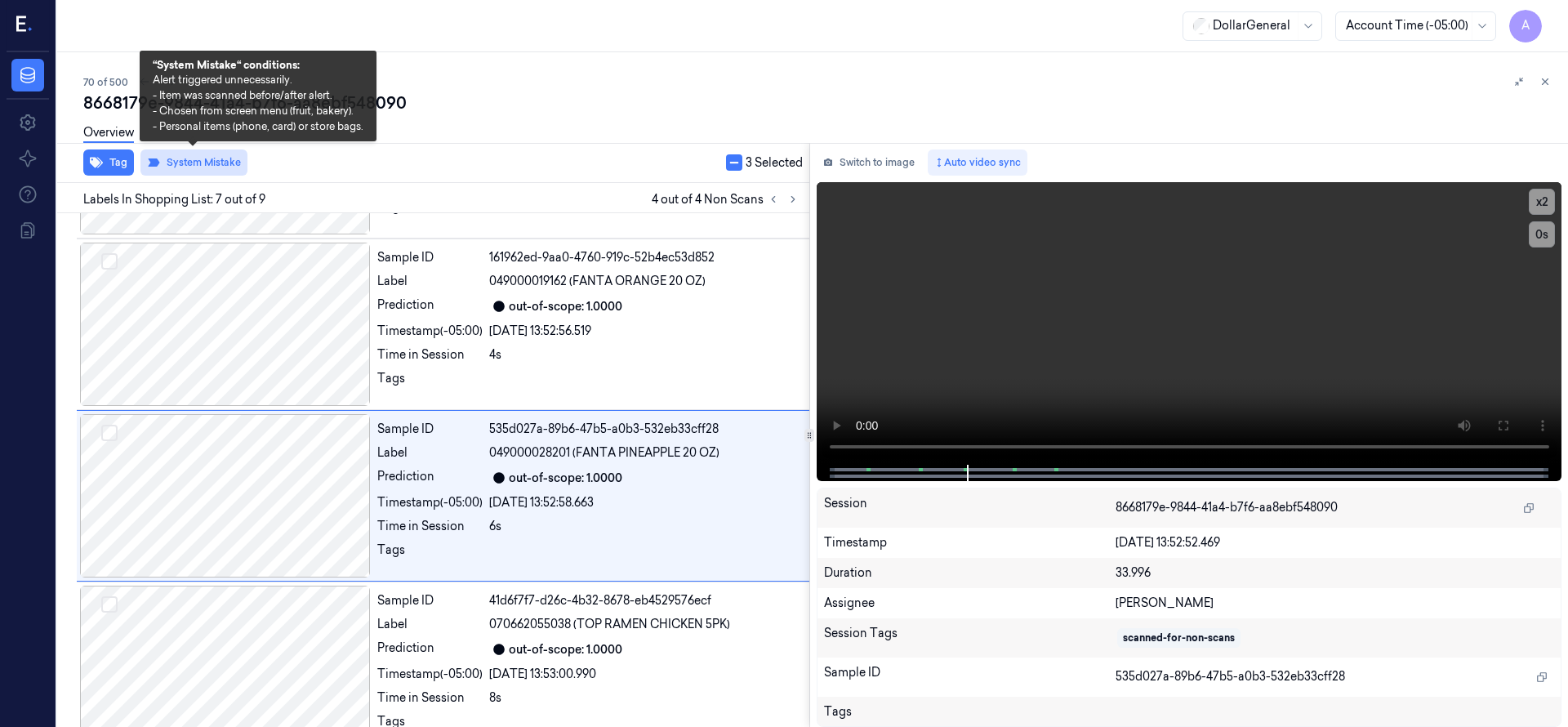
scroll to position [857, 0]
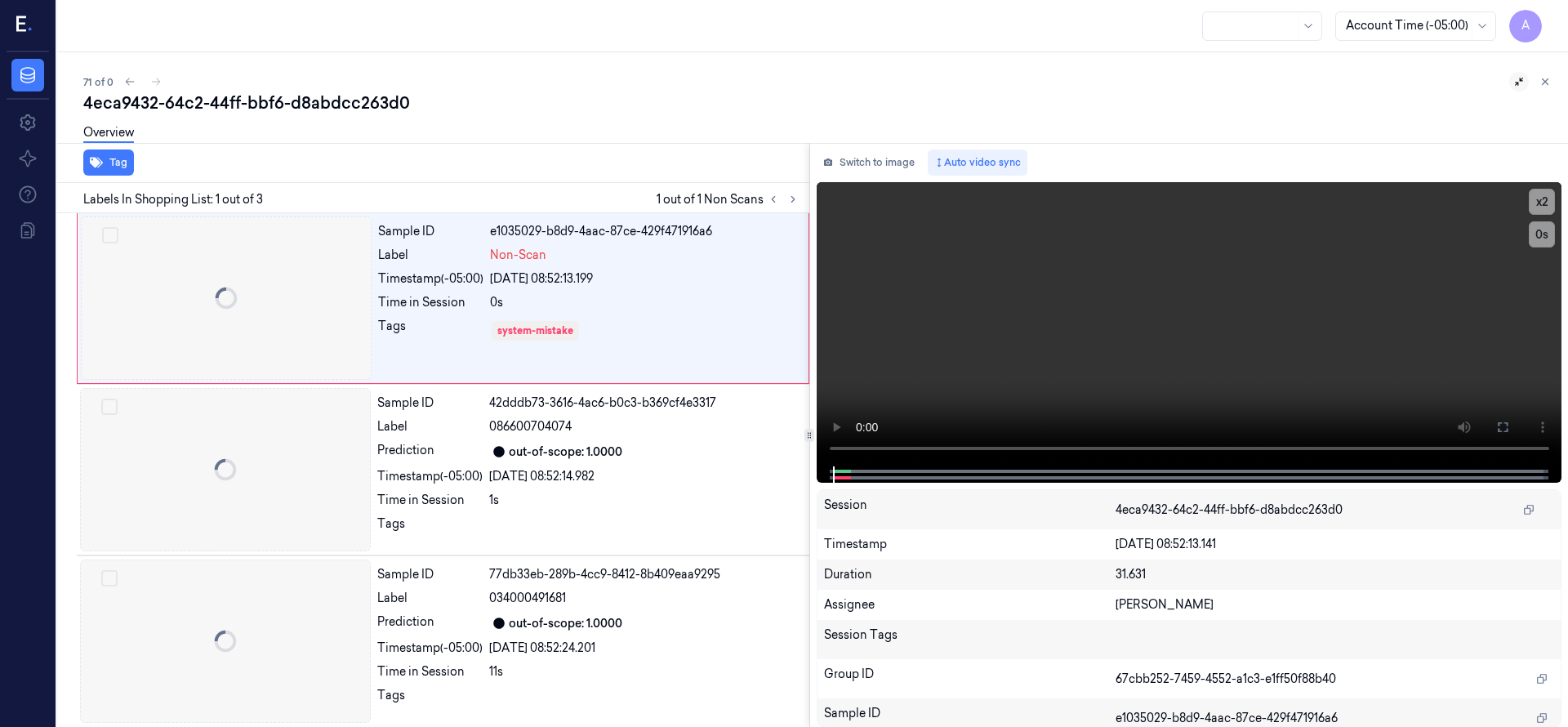
click at [1520, 82] on icon at bounding box center [1519, 81] width 12 height 12
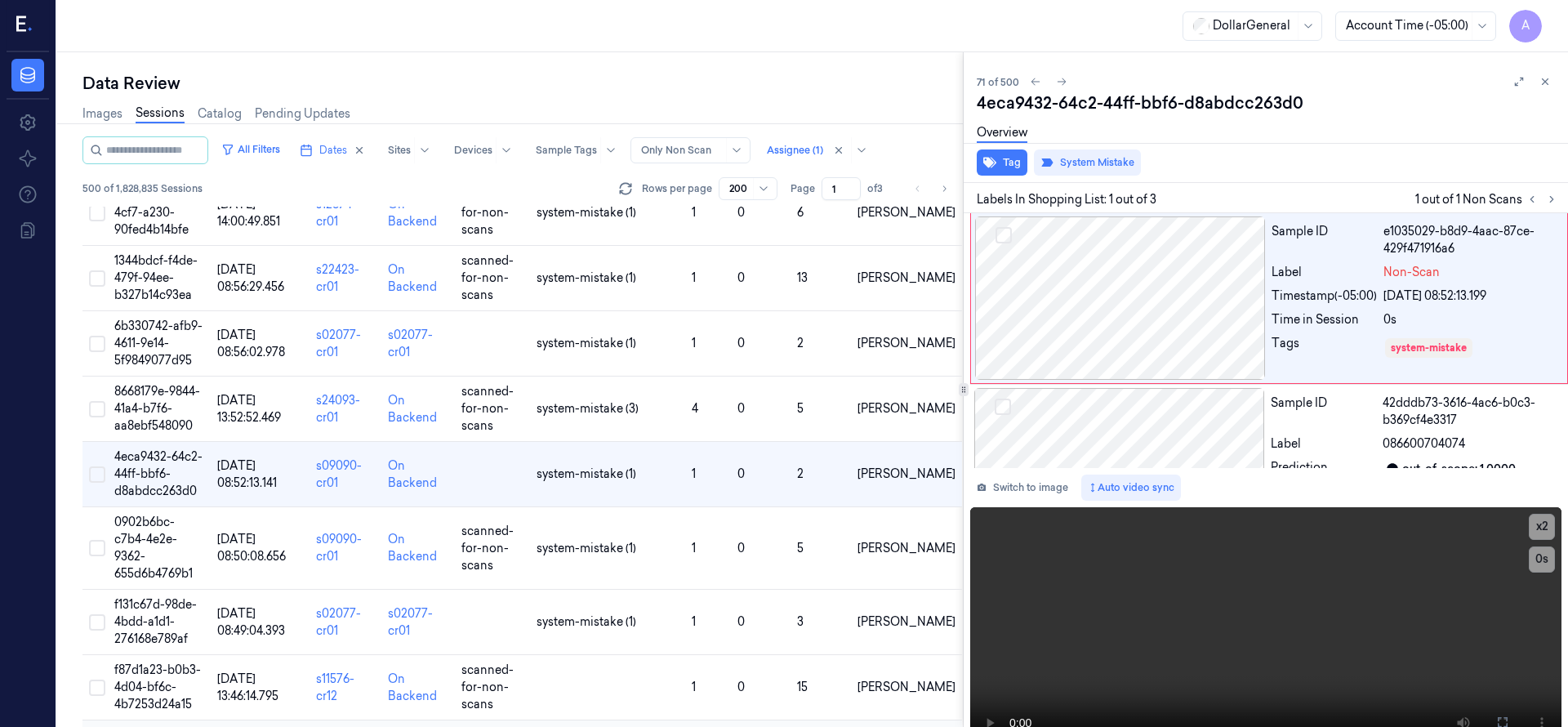
scroll to position [4566, 0]
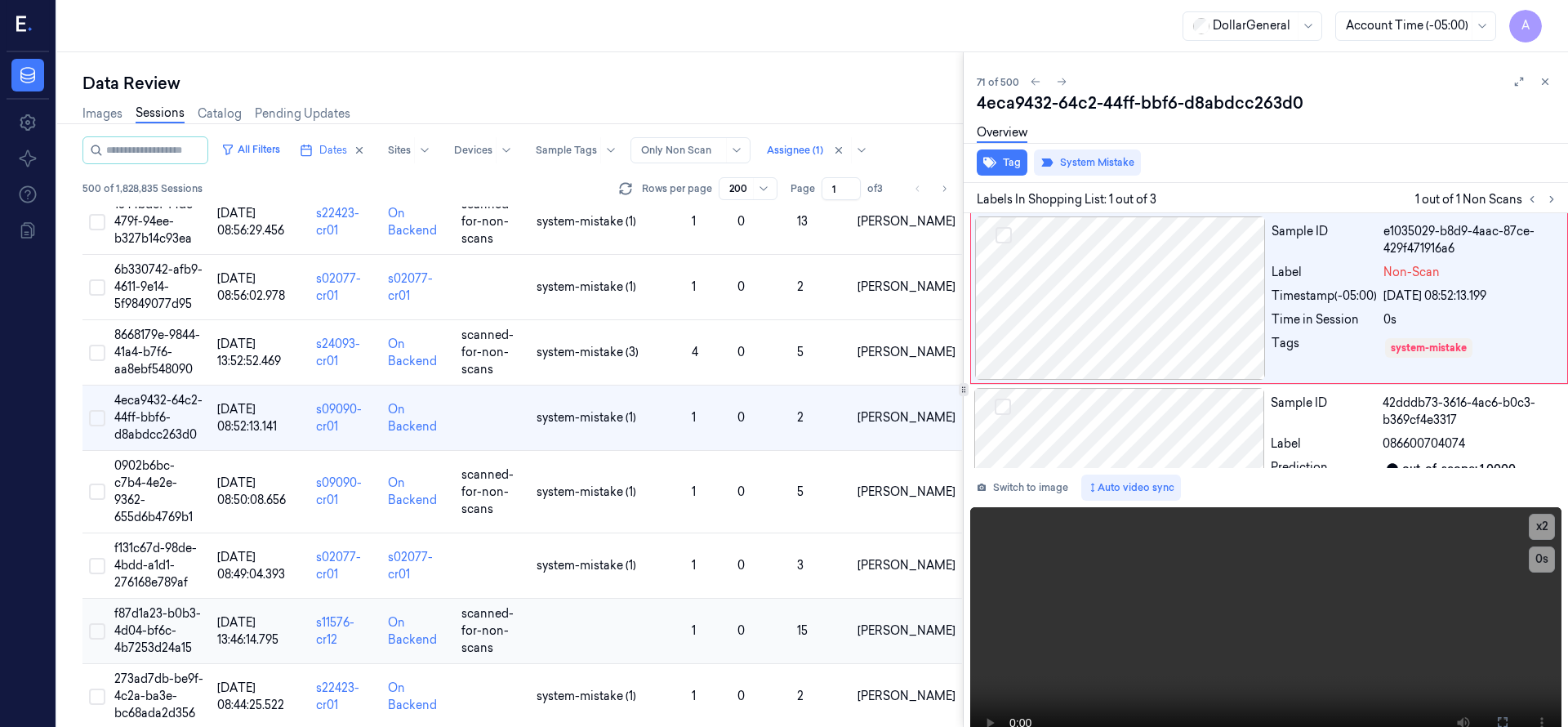
click at [148, 606] on span "f87d1a23-b0b3-4d04-bf6c-4b7253d24a15" at bounding box center [158, 630] width 86 height 49
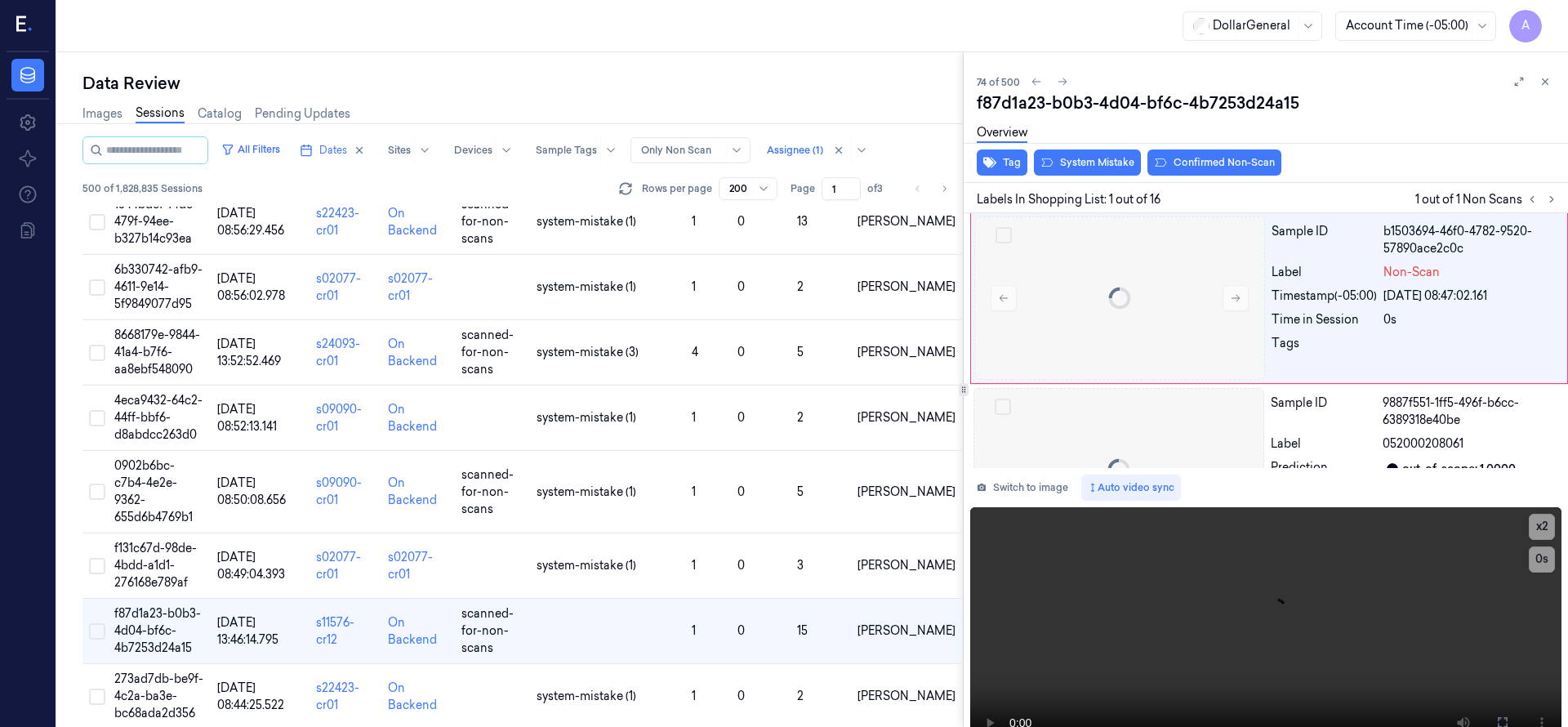
scroll to position [4644, 0]
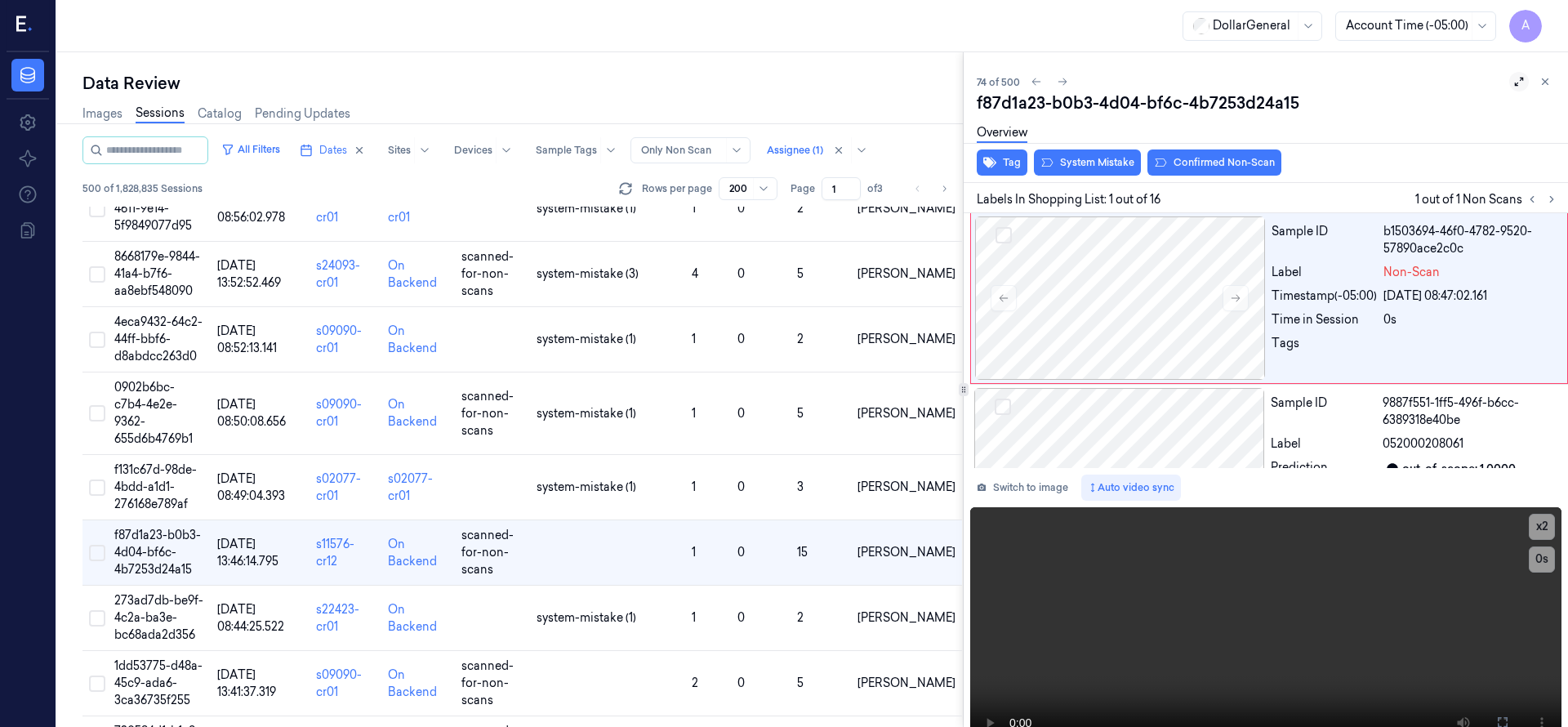
click at [1509, 87] on button at bounding box center [1519, 81] width 20 height 20
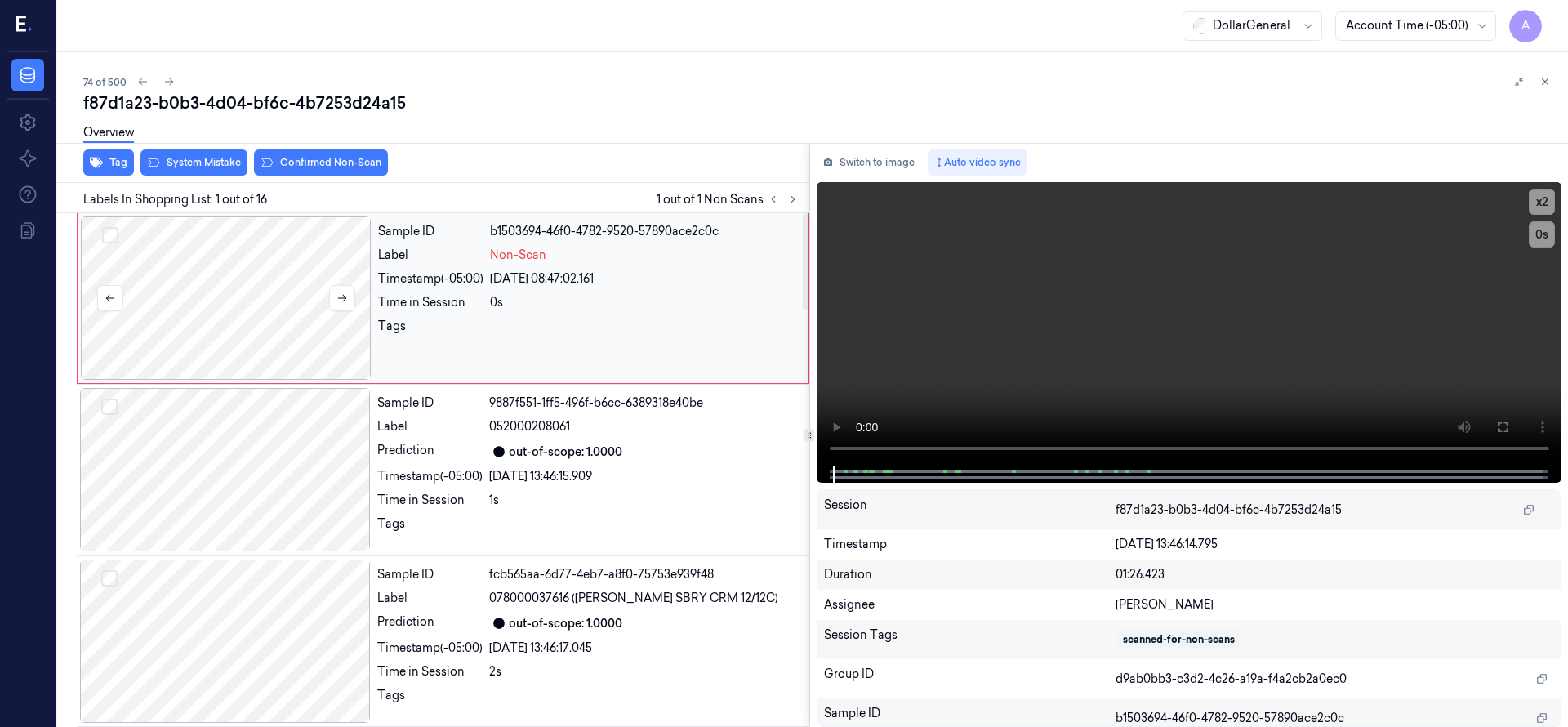
click at [267, 301] on div at bounding box center [225, 298] width 291 height 164
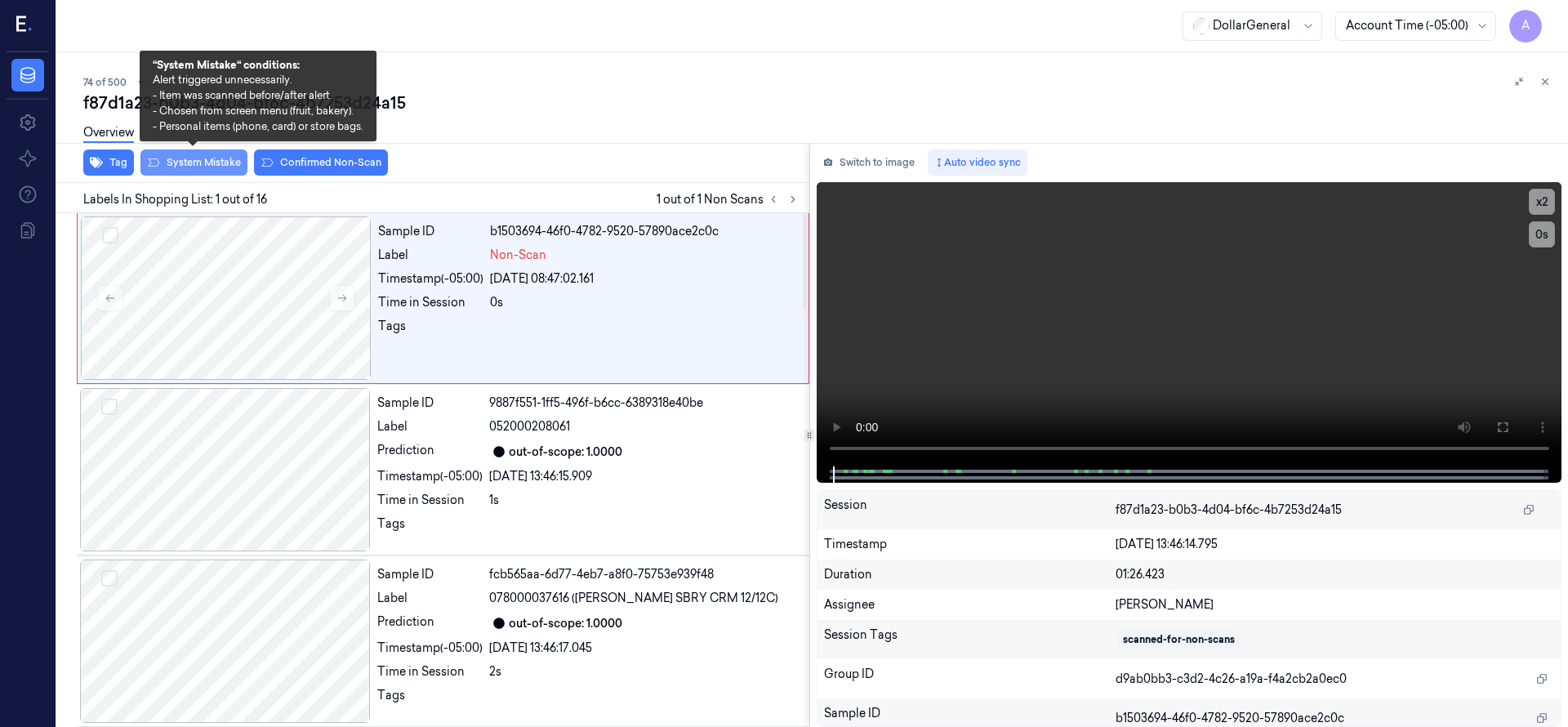
click at [217, 167] on button "System Mistake" at bounding box center [193, 162] width 107 height 26
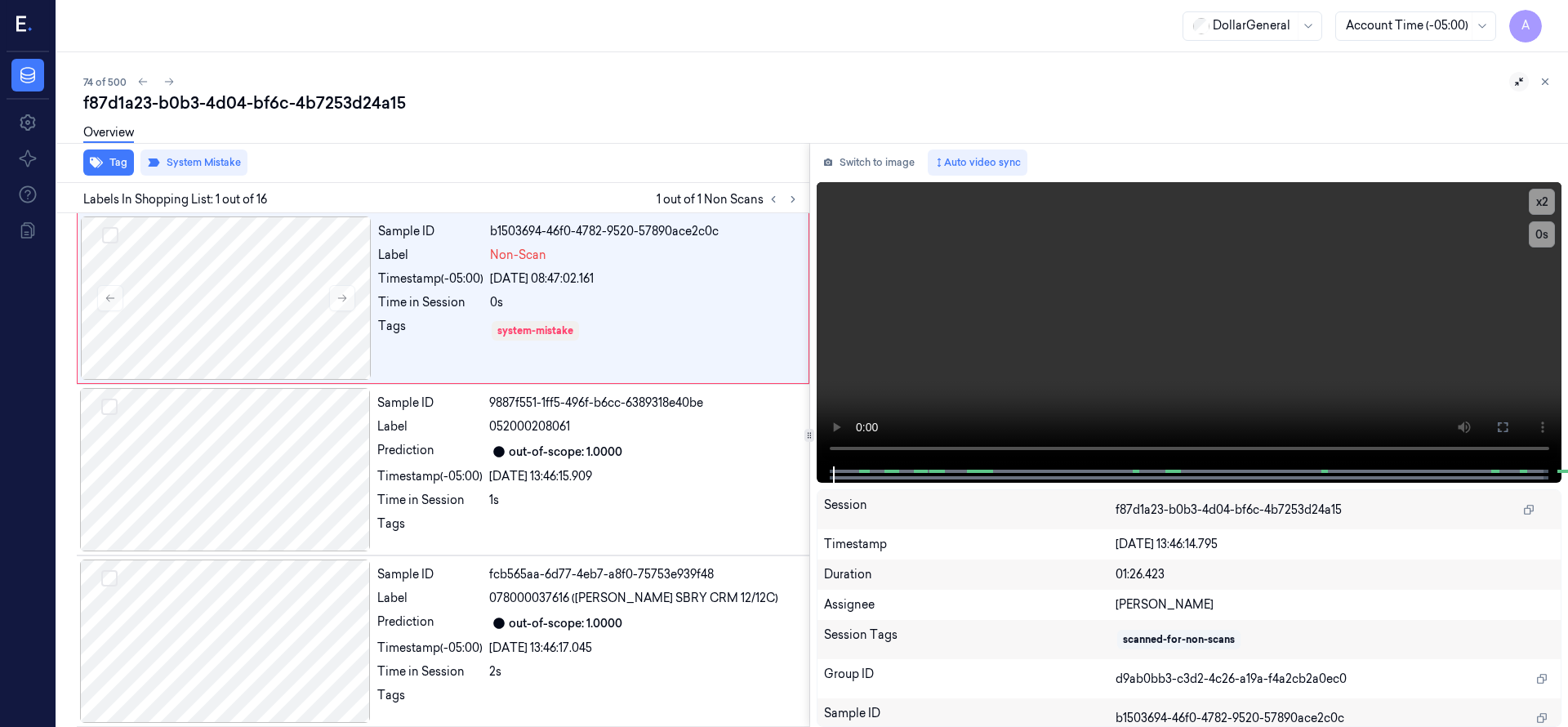
click at [1518, 86] on icon at bounding box center [1519, 81] width 12 height 12
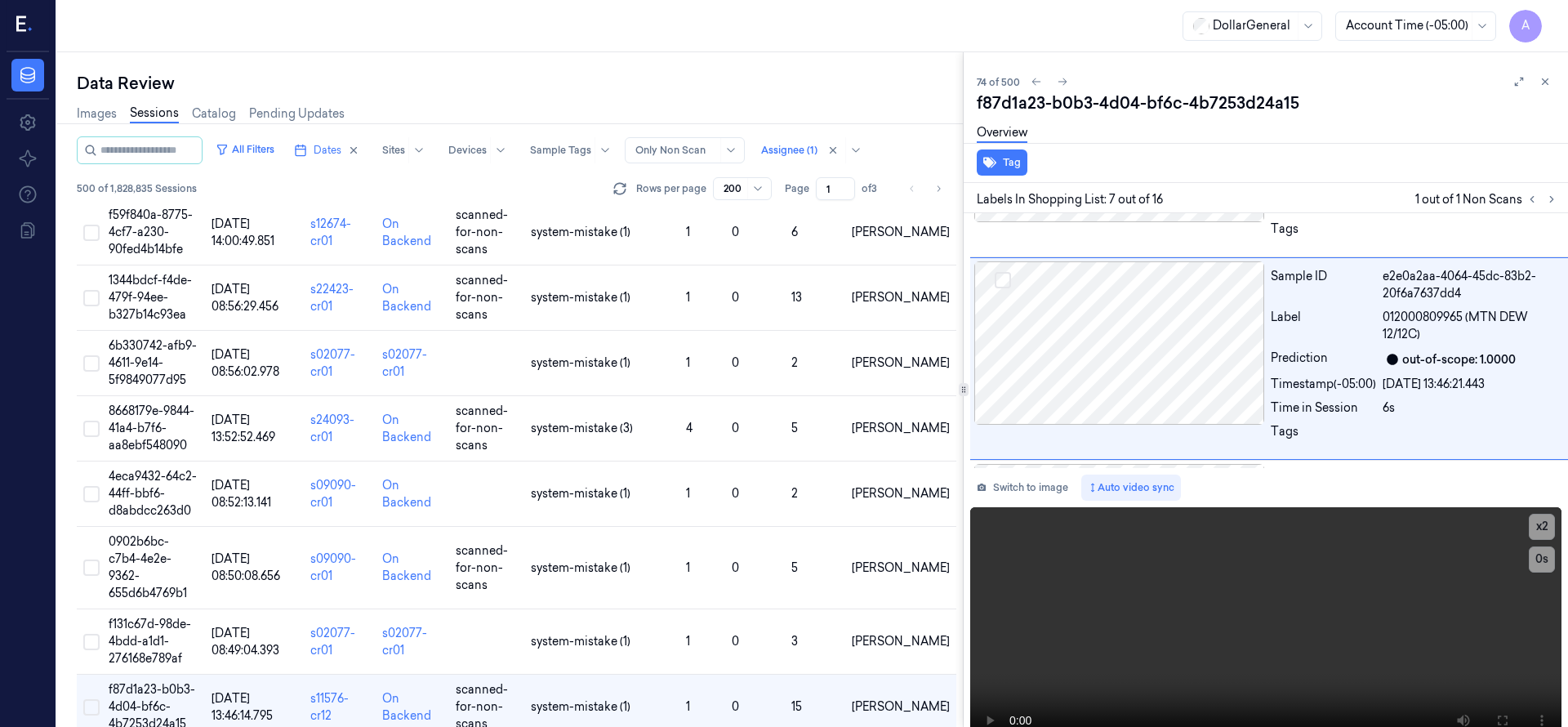
scroll to position [1139, 0]
click at [1540, 75] on icon at bounding box center [1545, 81] width 12 height 12
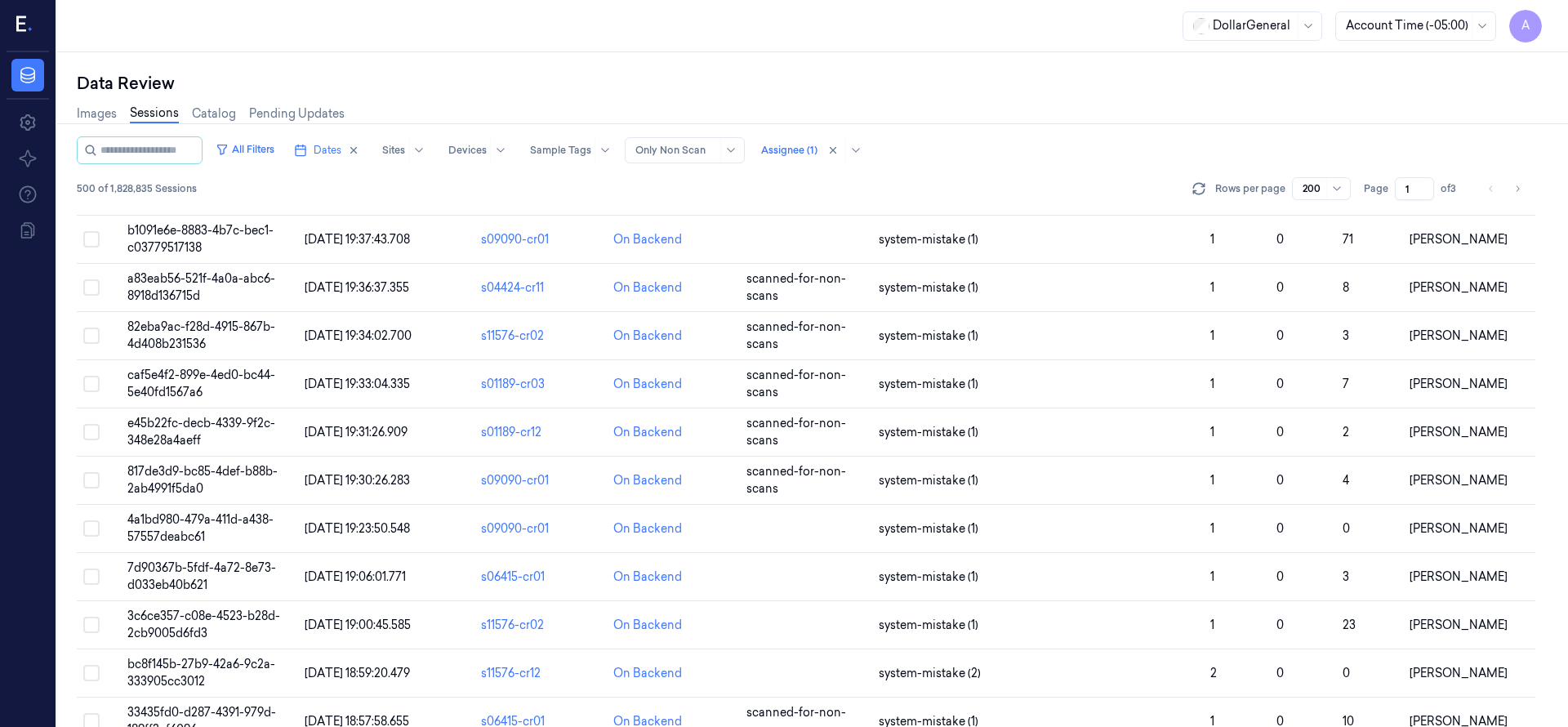
scroll to position [9161, 0]
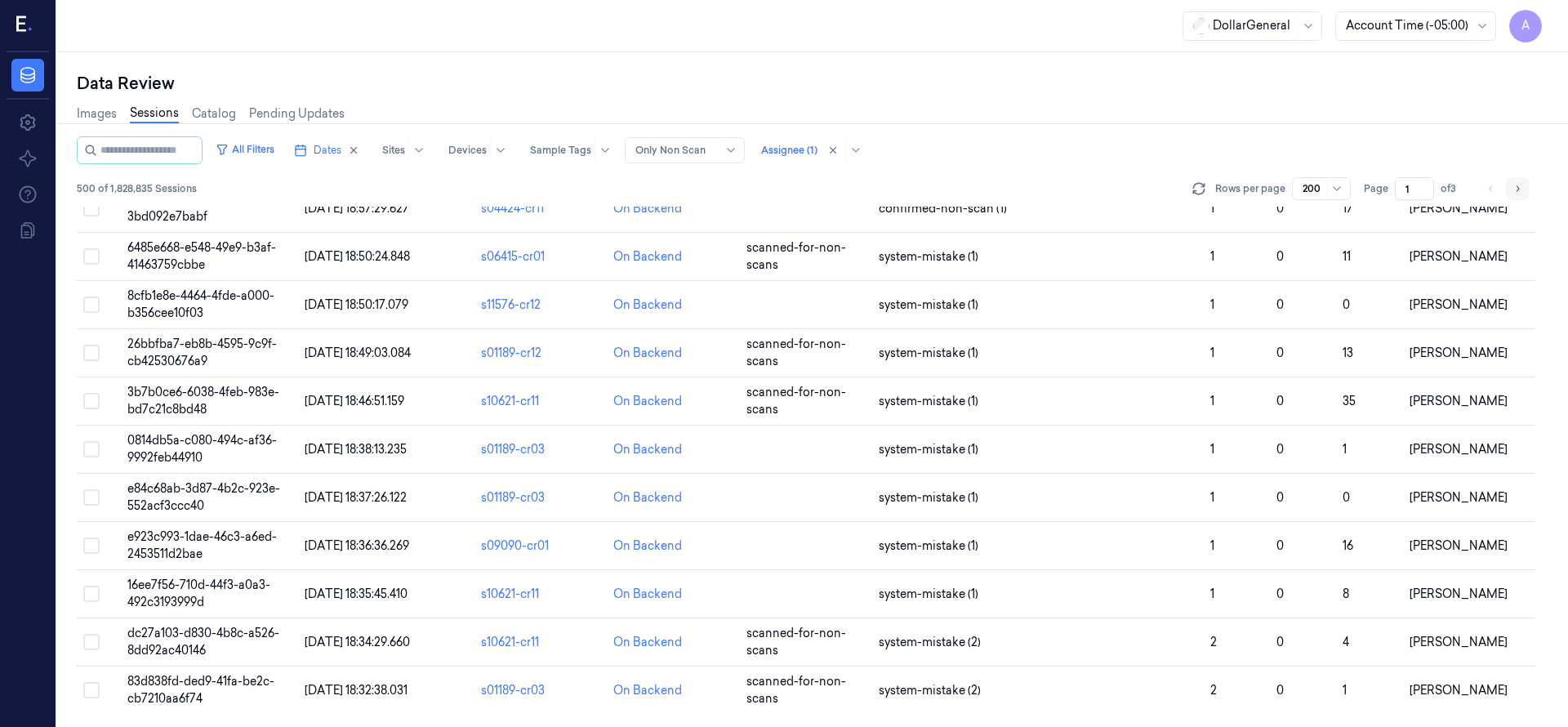
click at [1520, 186] on icon "Go to next page" at bounding box center [1517, 188] width 10 height 13
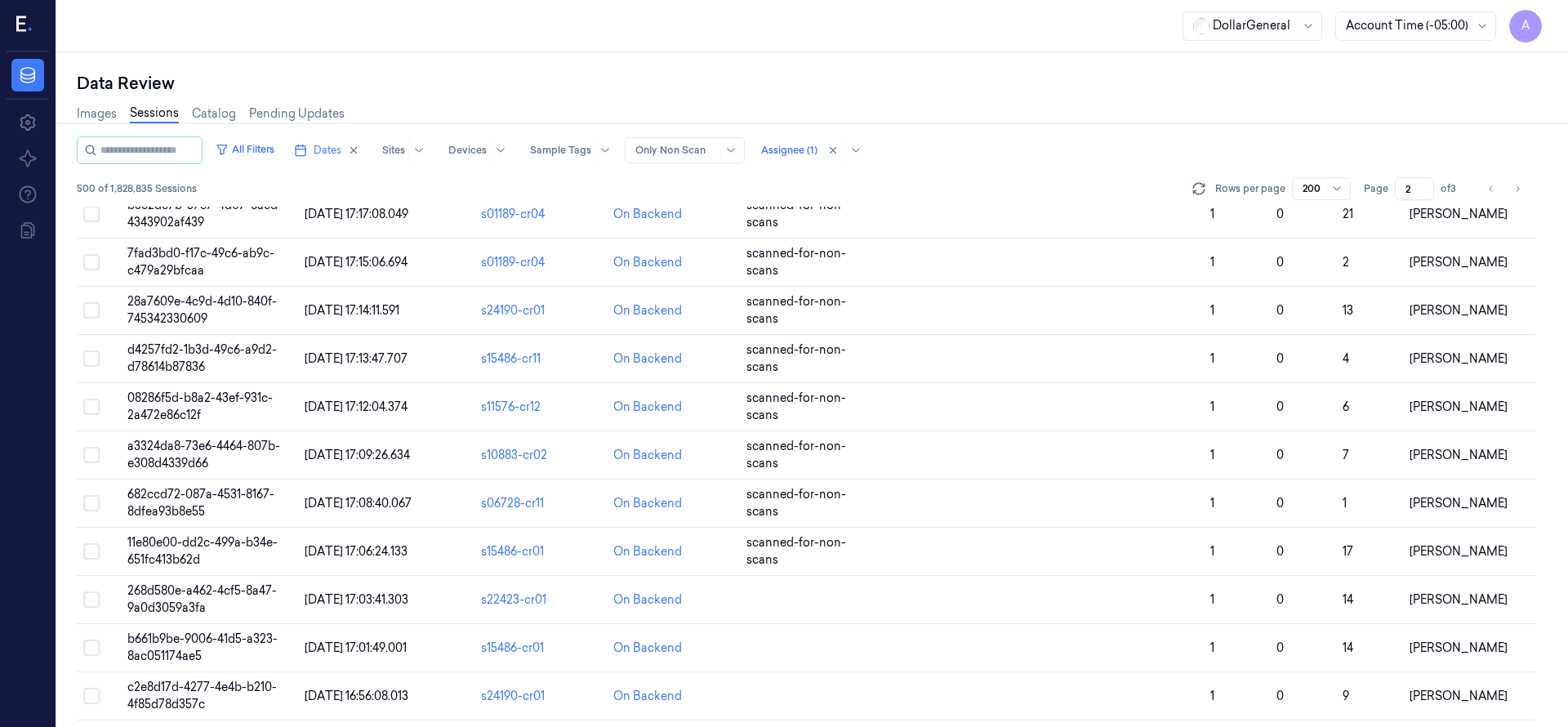
scroll to position [9161, 0]
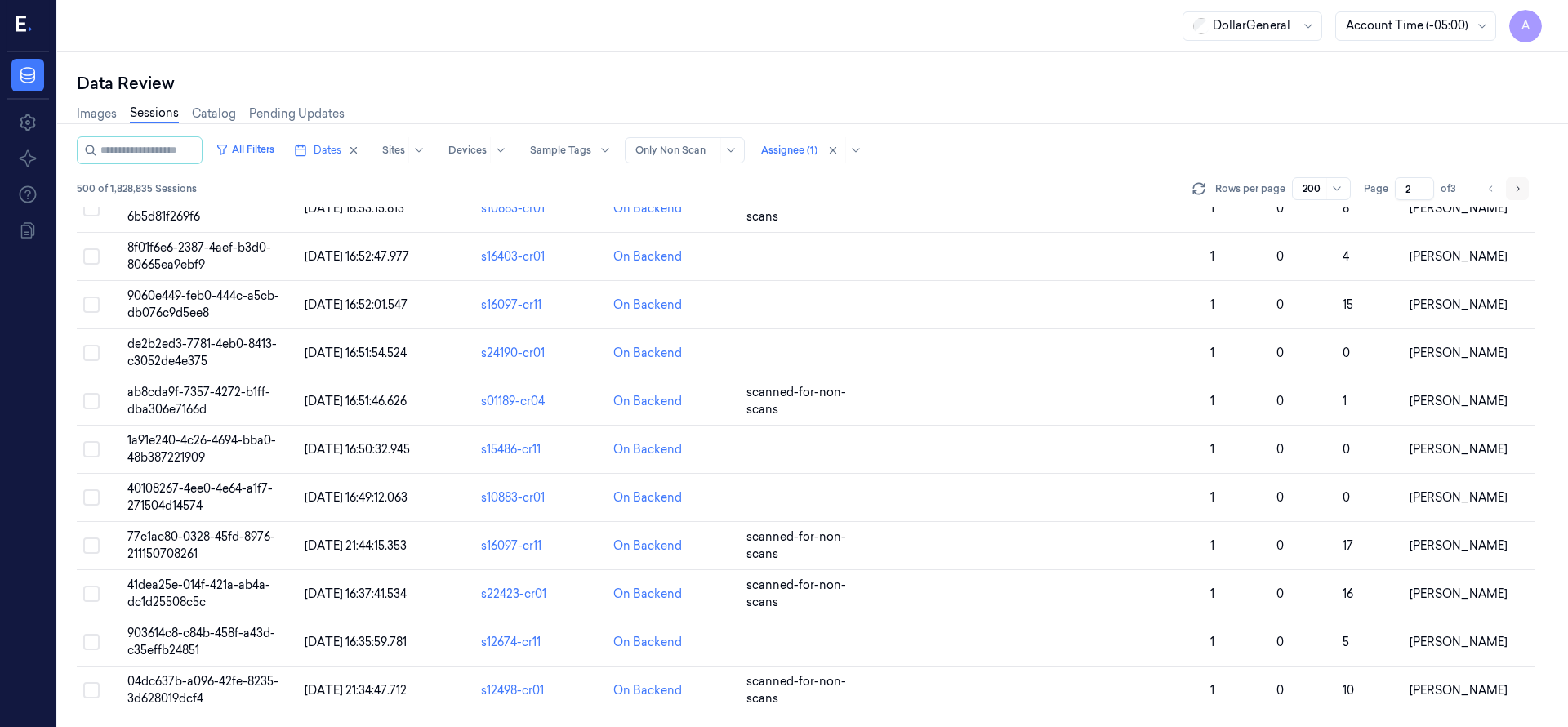
click at [1519, 186] on icon "Go to next page" at bounding box center [1517, 188] width 10 height 13
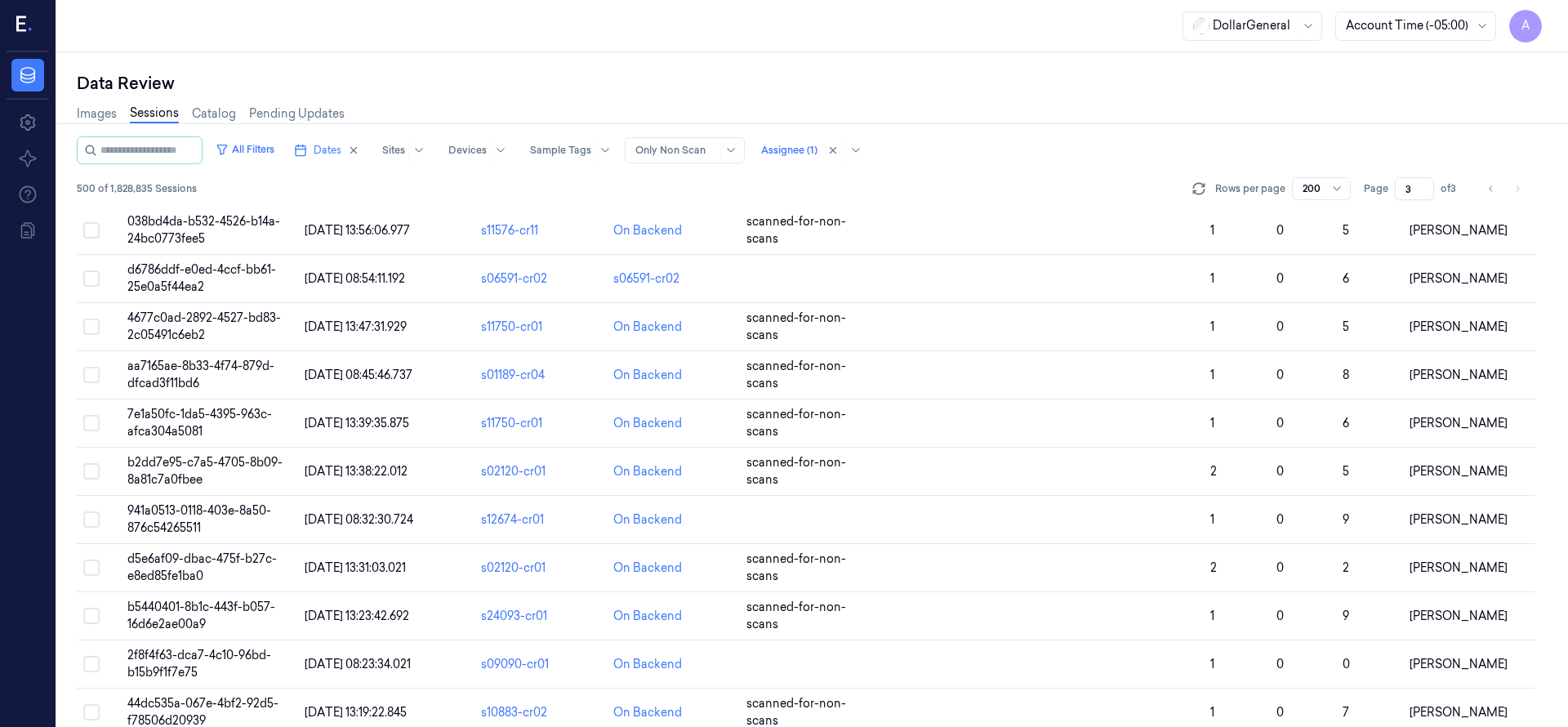
scroll to position [4344, 0]
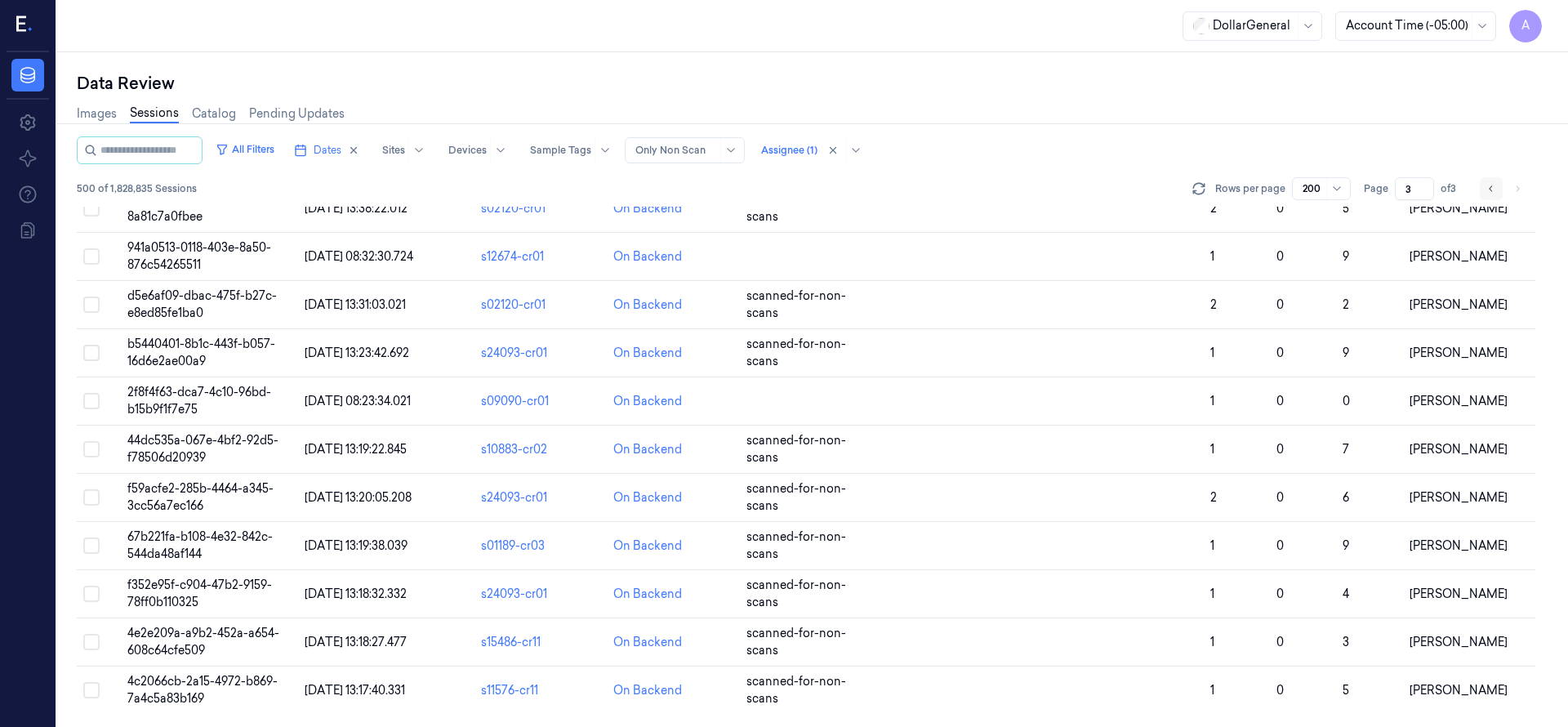
click at [1497, 192] on button "Go to previous page" at bounding box center [1491, 188] width 23 height 23
type input "1"
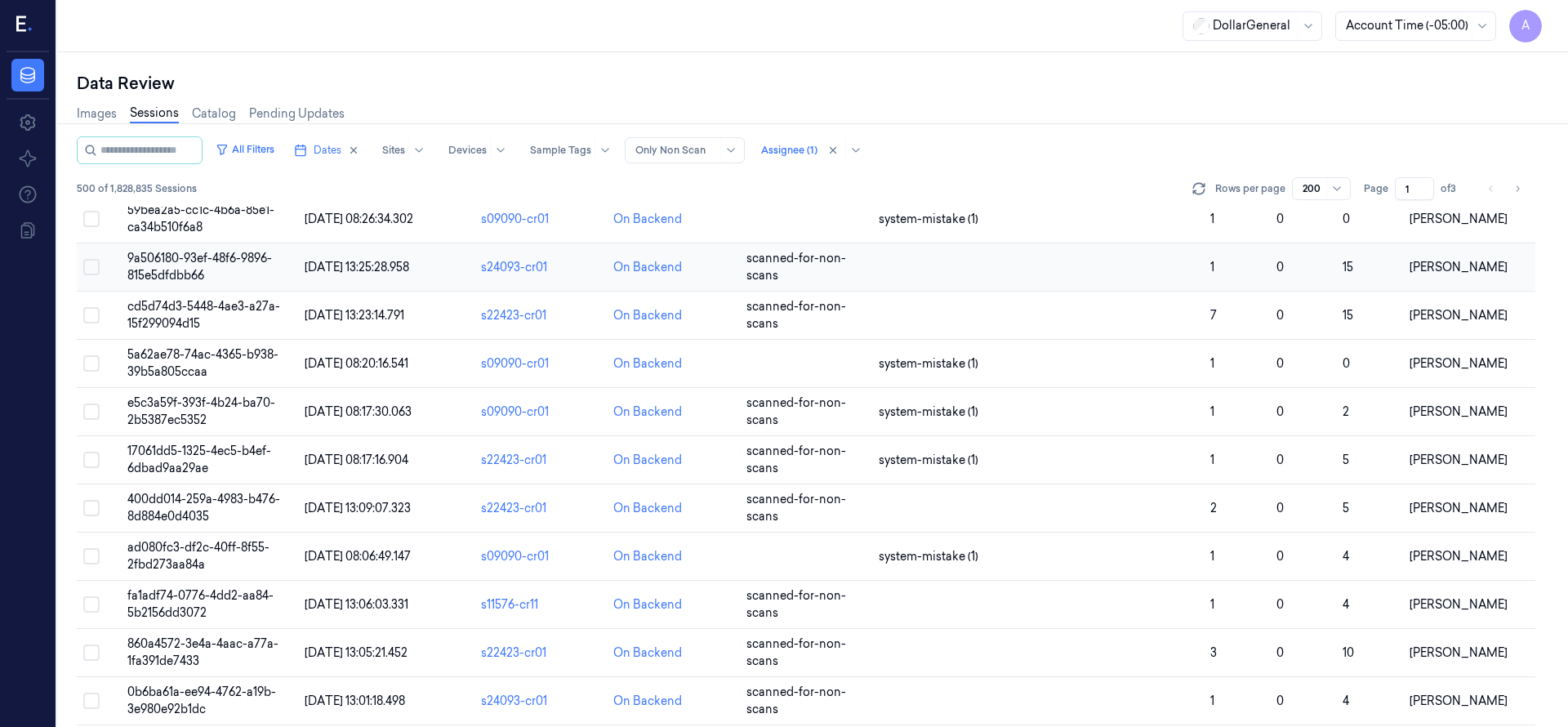
click at [195, 257] on span "9a506180-93ef-48f6-9896-815e5dfdbb66" at bounding box center [199, 267] width 144 height 31
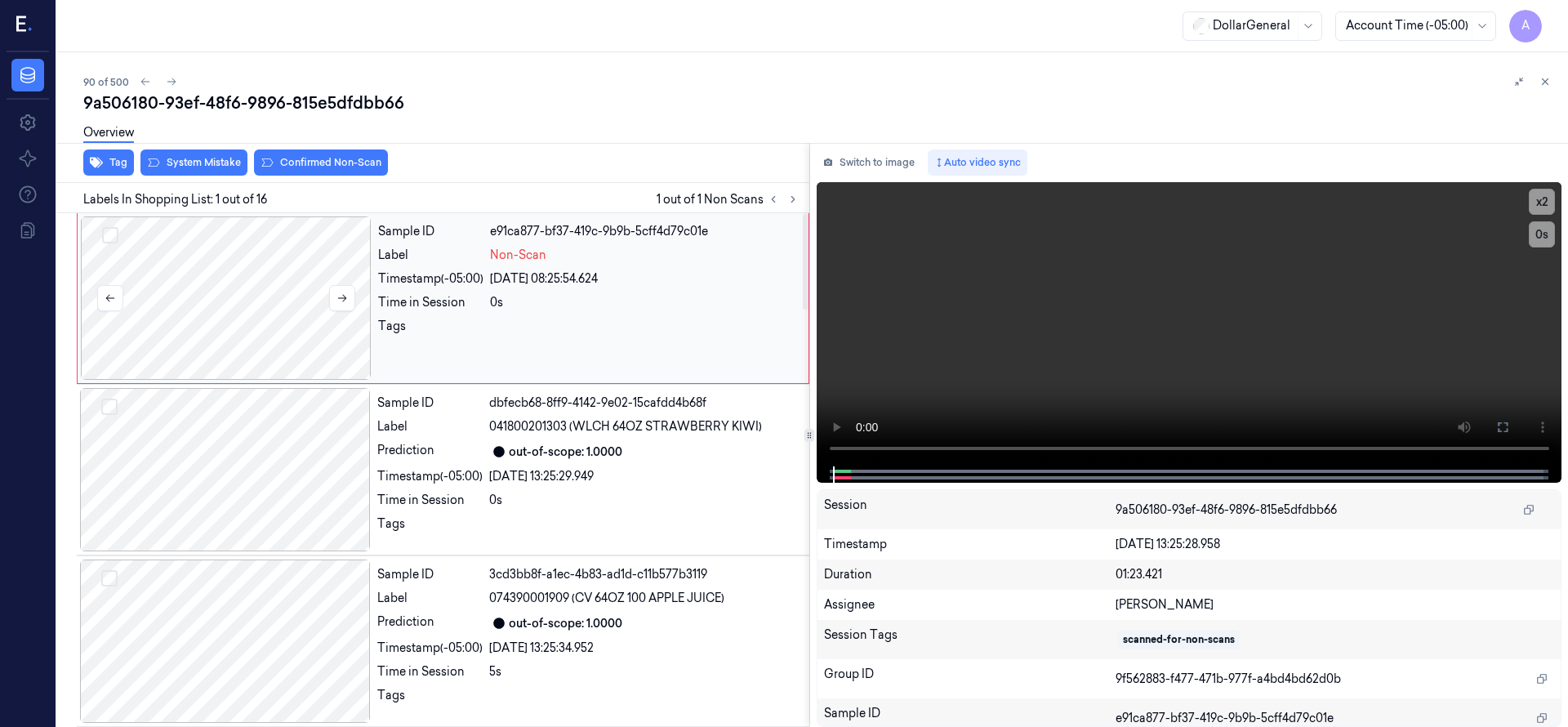
click at [288, 285] on div at bounding box center [225, 298] width 291 height 164
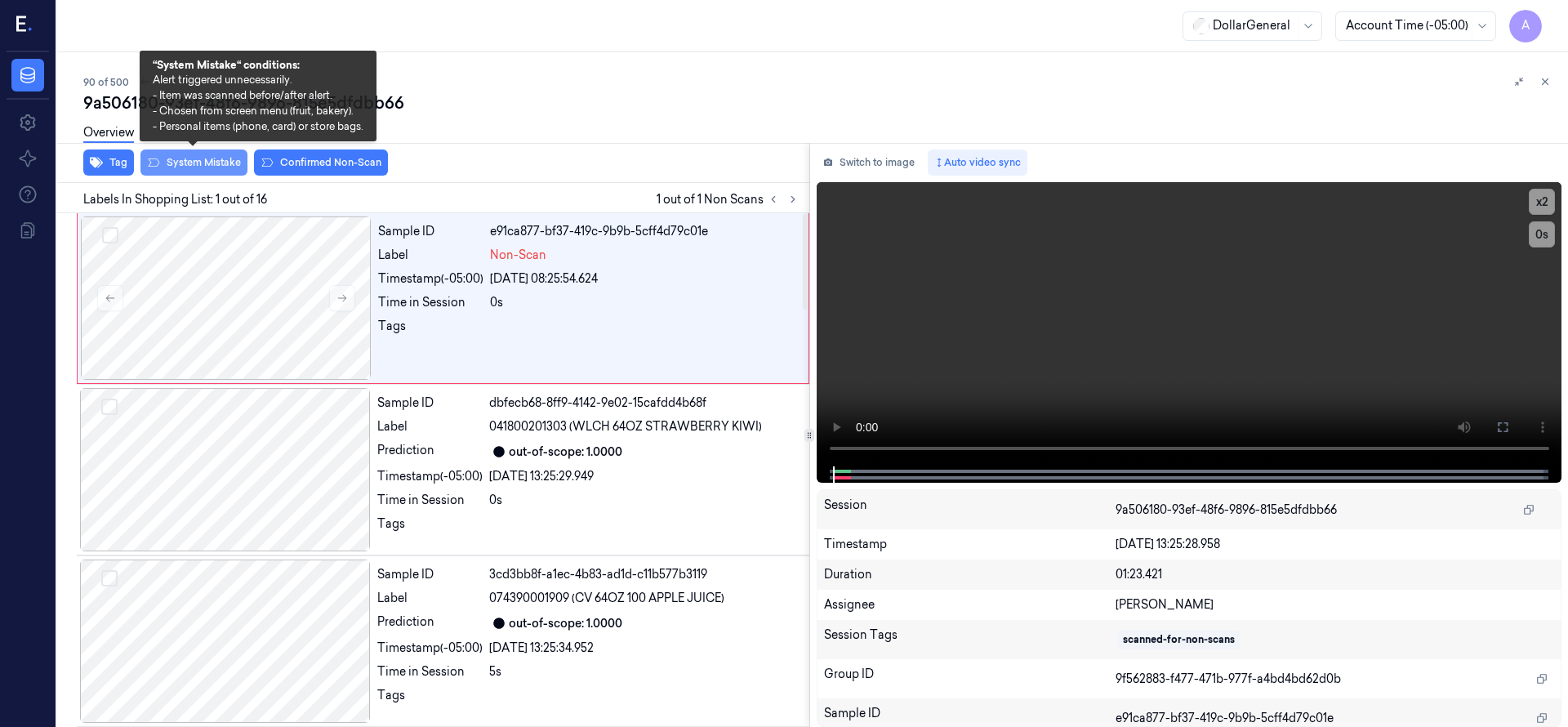
click at [217, 170] on button "System Mistake" at bounding box center [193, 162] width 107 height 26
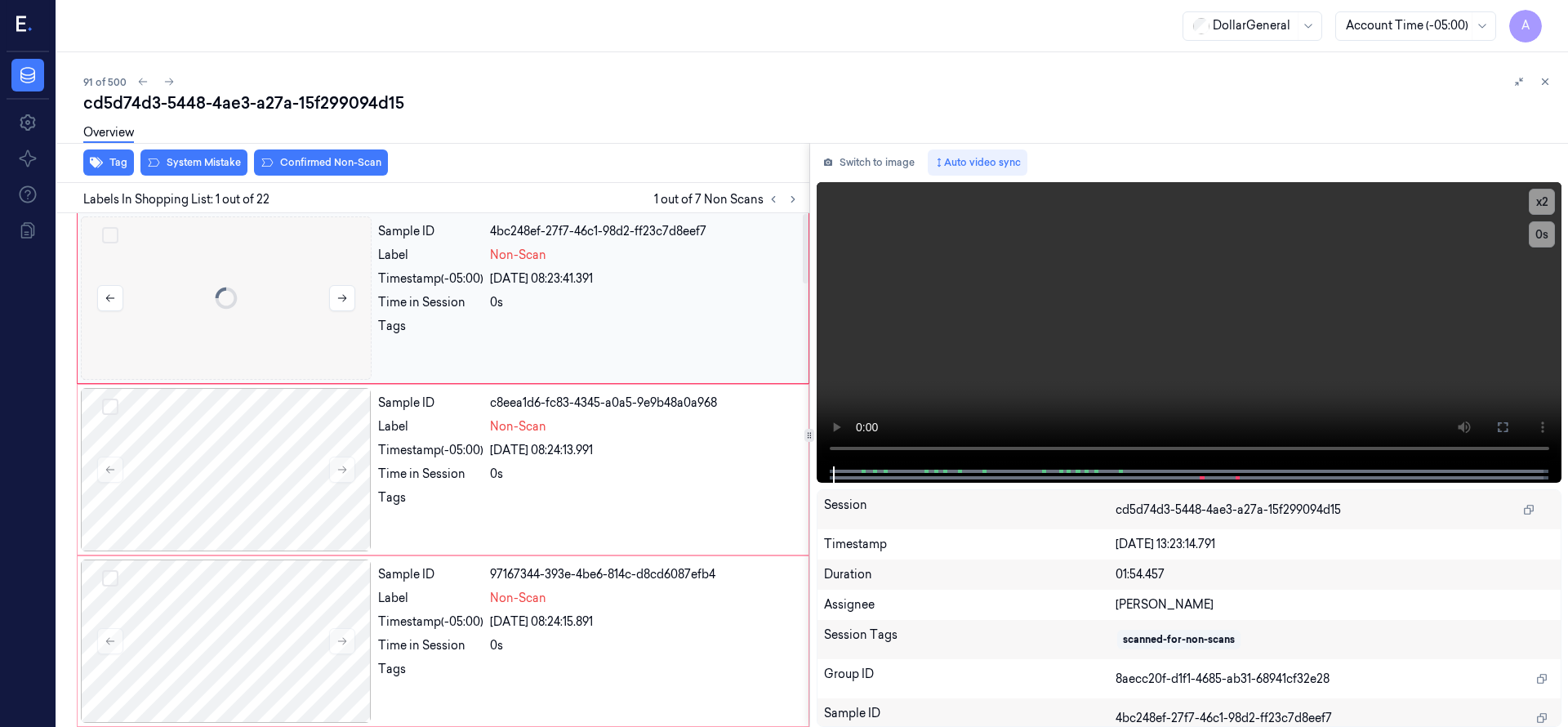
click at [213, 288] on div at bounding box center [225, 298] width 291 height 164
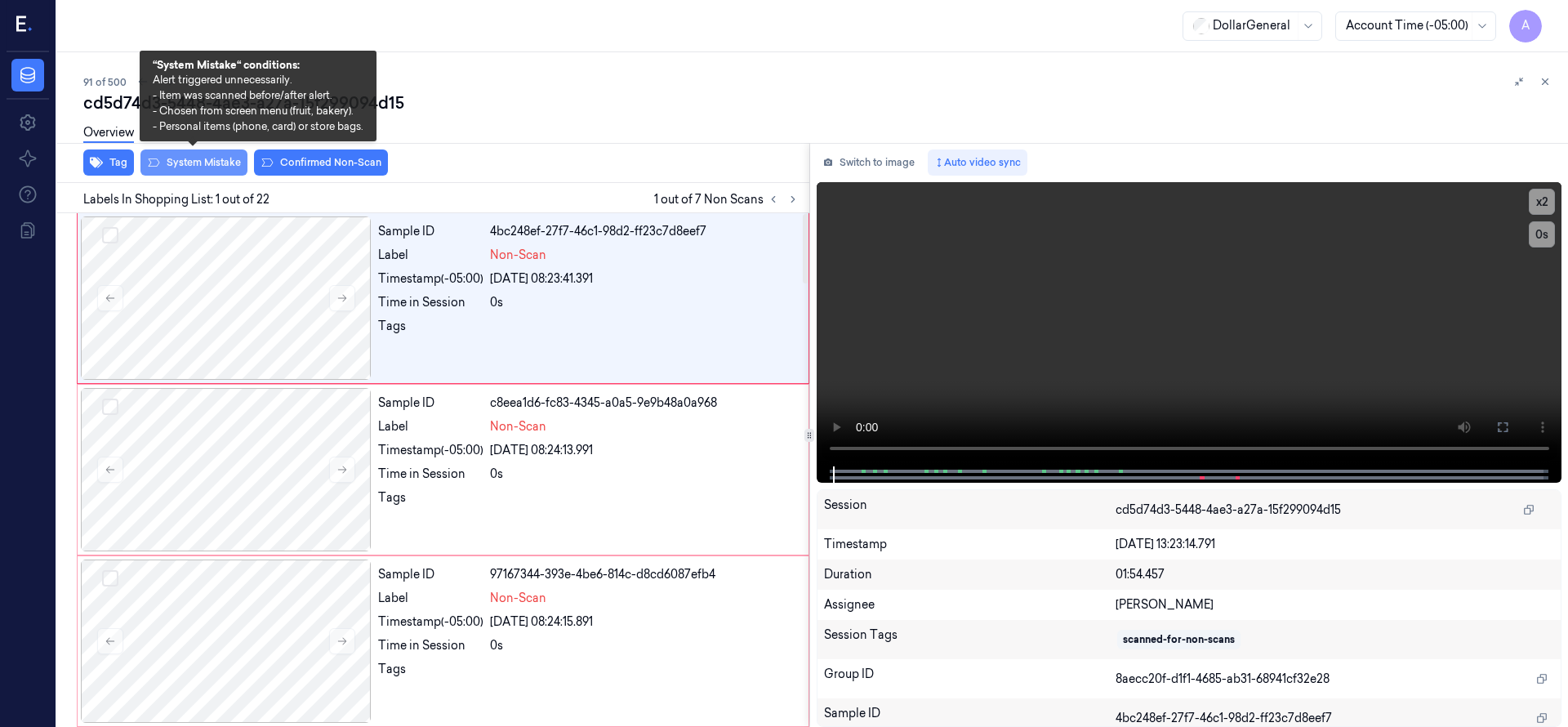
click at [196, 164] on button "System Mistake" at bounding box center [193, 162] width 107 height 26
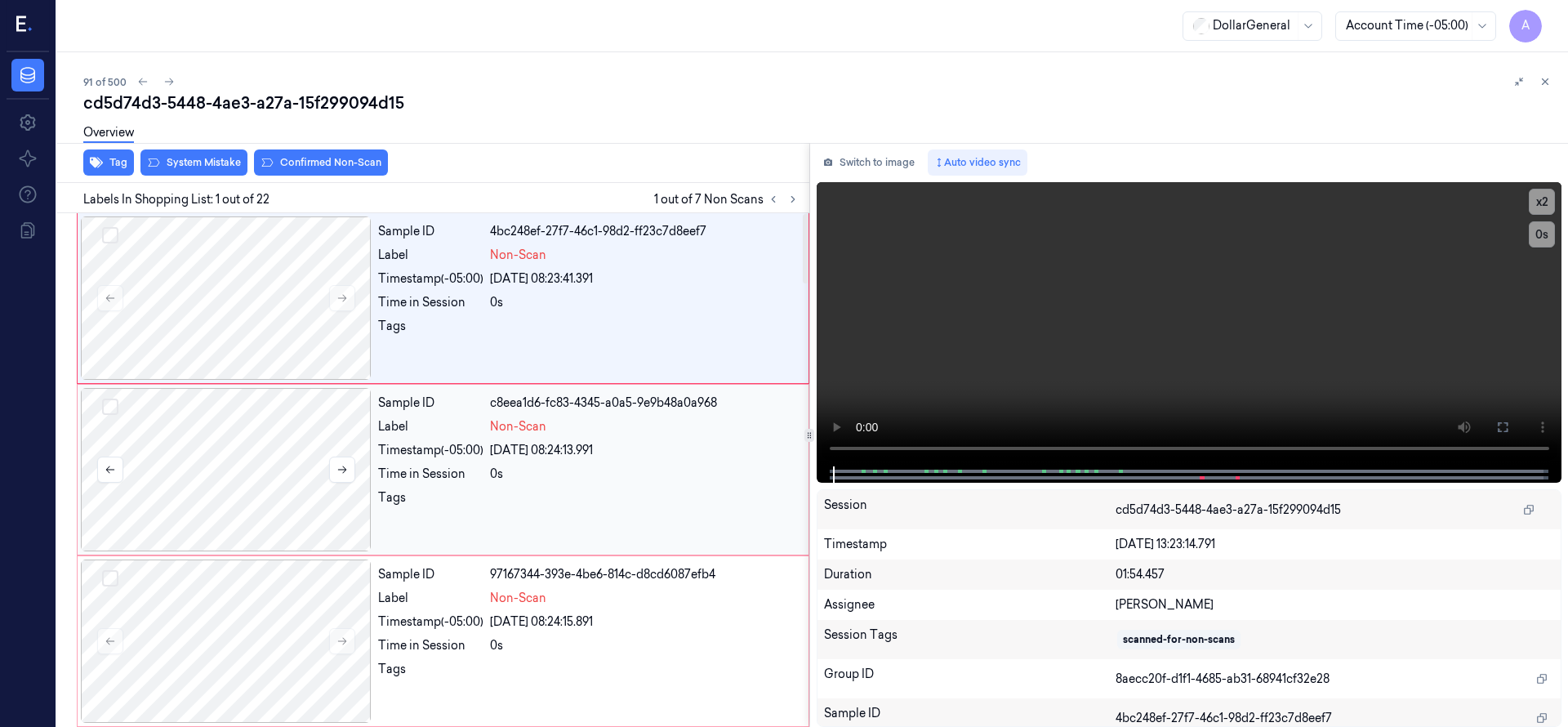
click at [213, 408] on div at bounding box center [225, 469] width 291 height 164
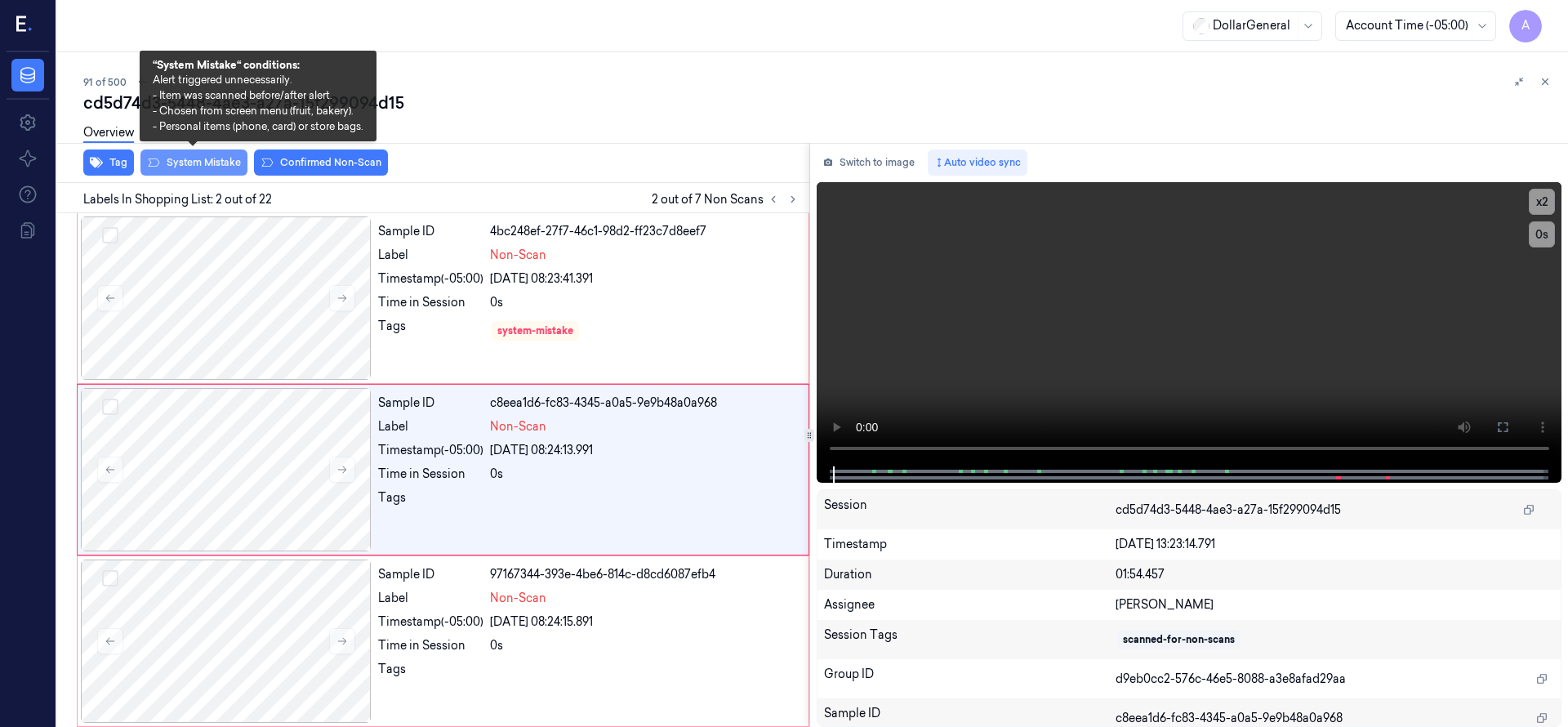
click at [210, 159] on button "System Mistake" at bounding box center [193, 162] width 107 height 26
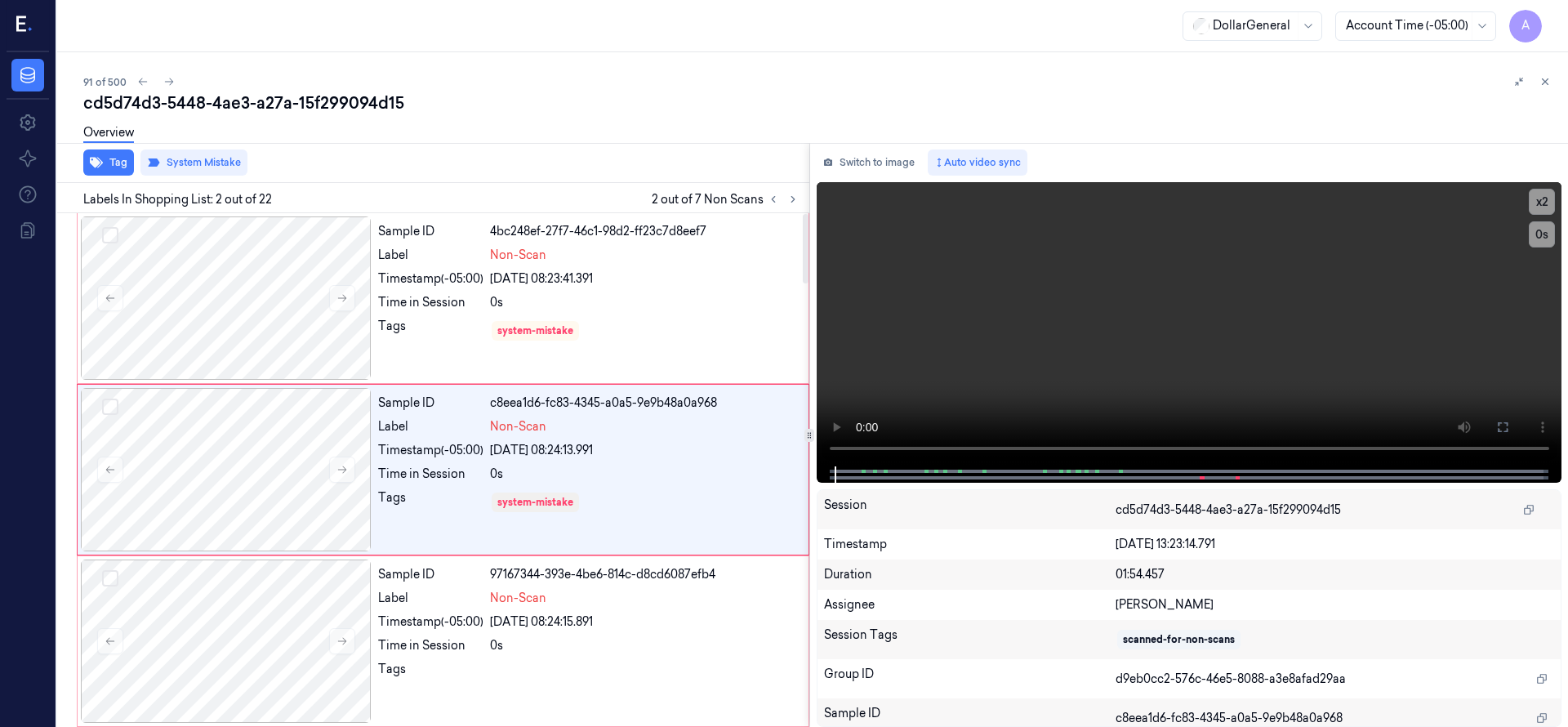
click at [584, 127] on div "Overview" at bounding box center [818, 135] width 1471 height 41
click at [272, 600] on div at bounding box center [225, 641] width 291 height 164
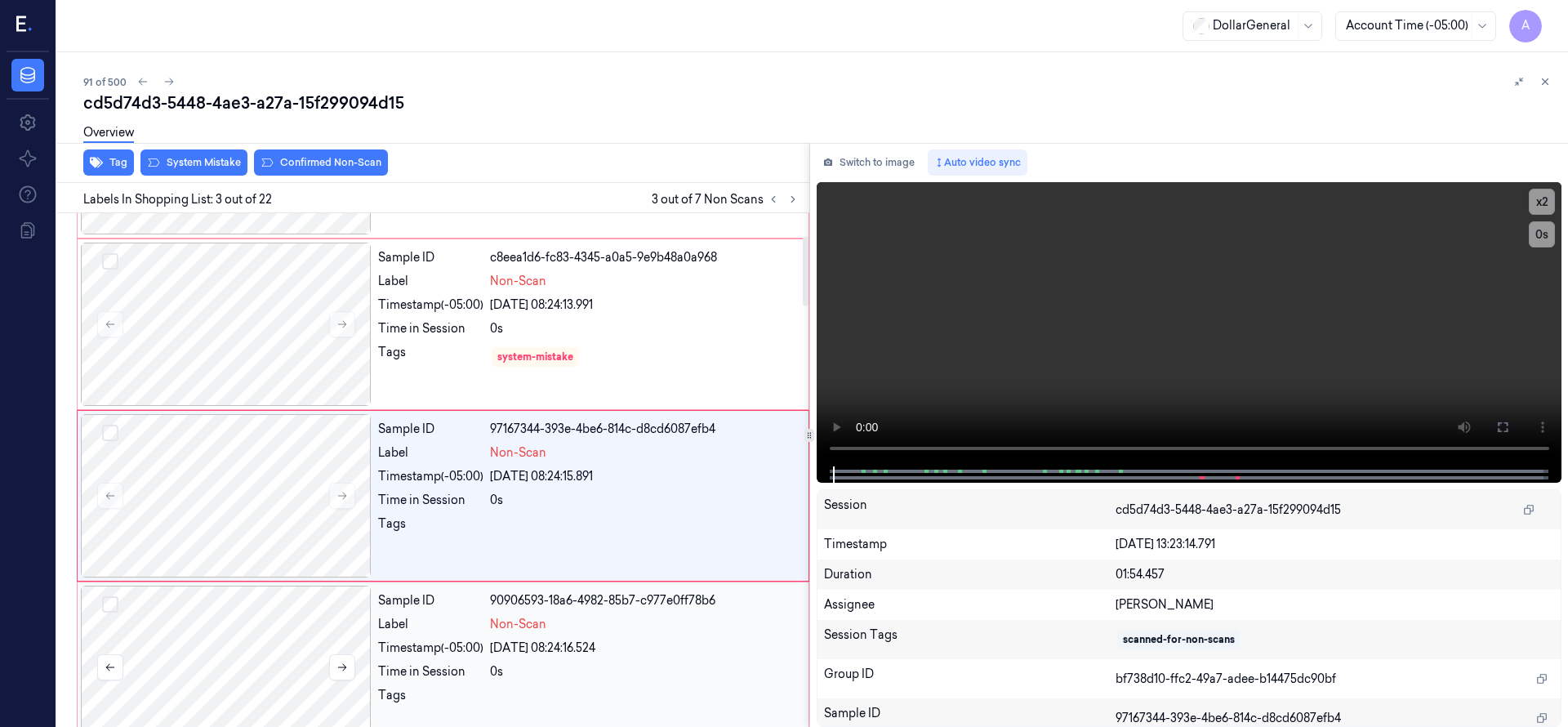
scroll to position [171, 0]
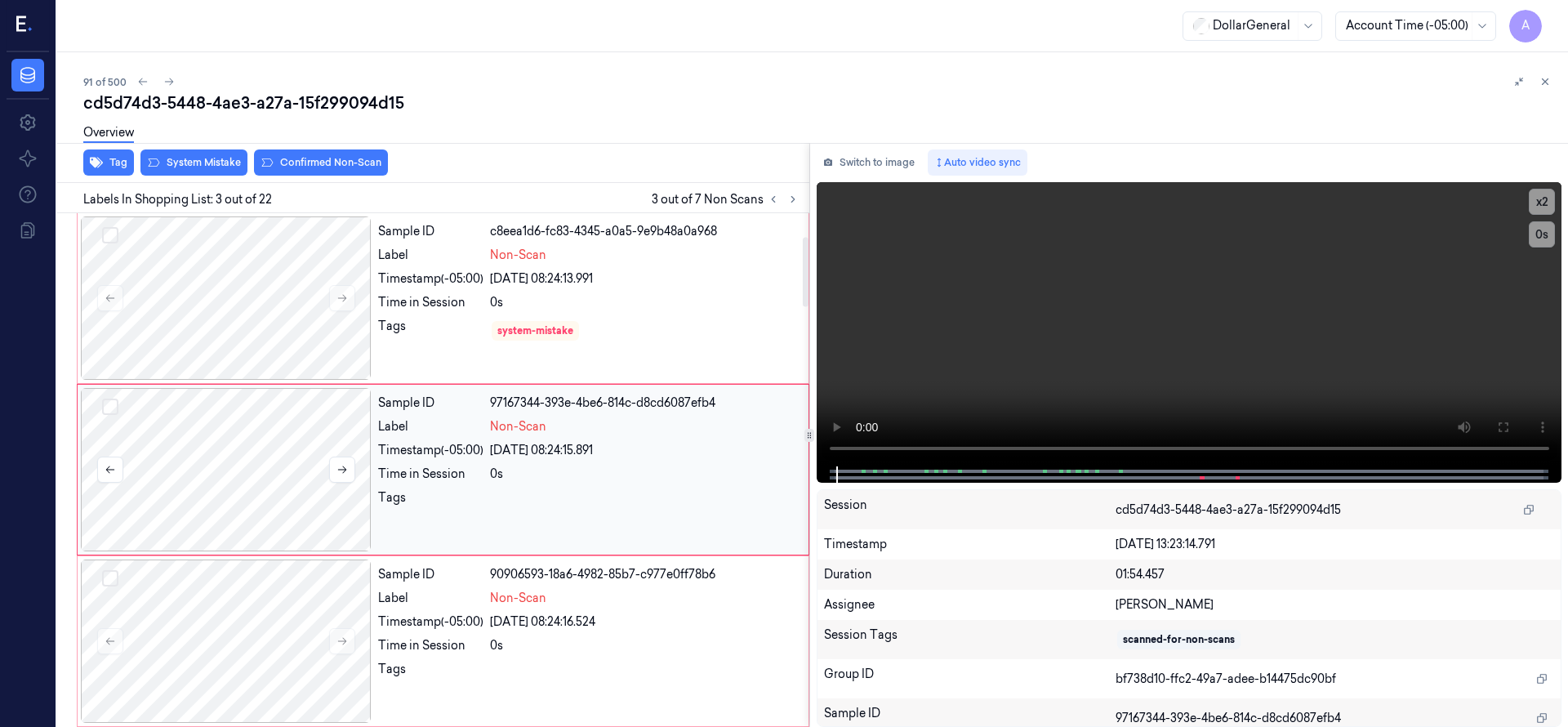
click at [235, 453] on div at bounding box center [225, 469] width 291 height 164
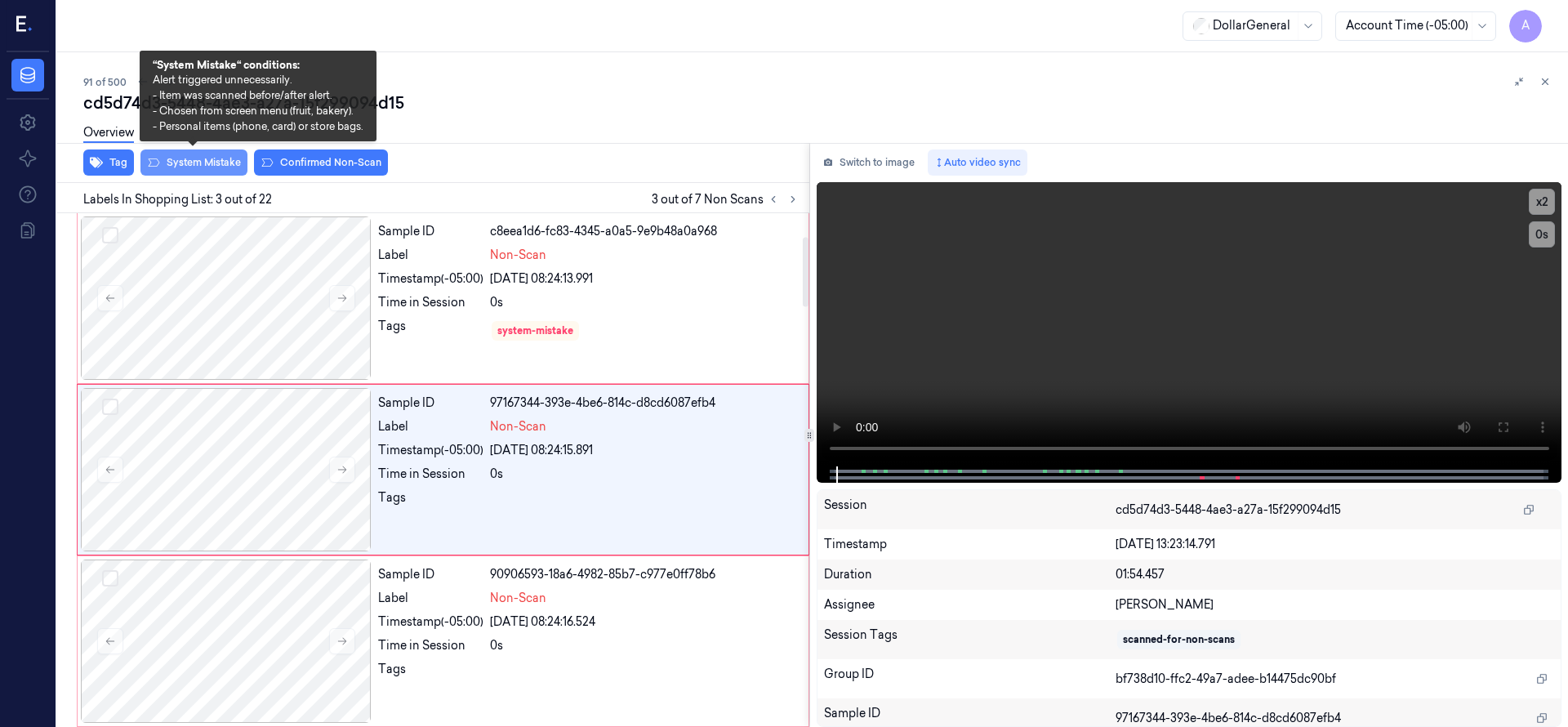
click at [208, 157] on button "System Mistake" at bounding box center [193, 162] width 107 height 26
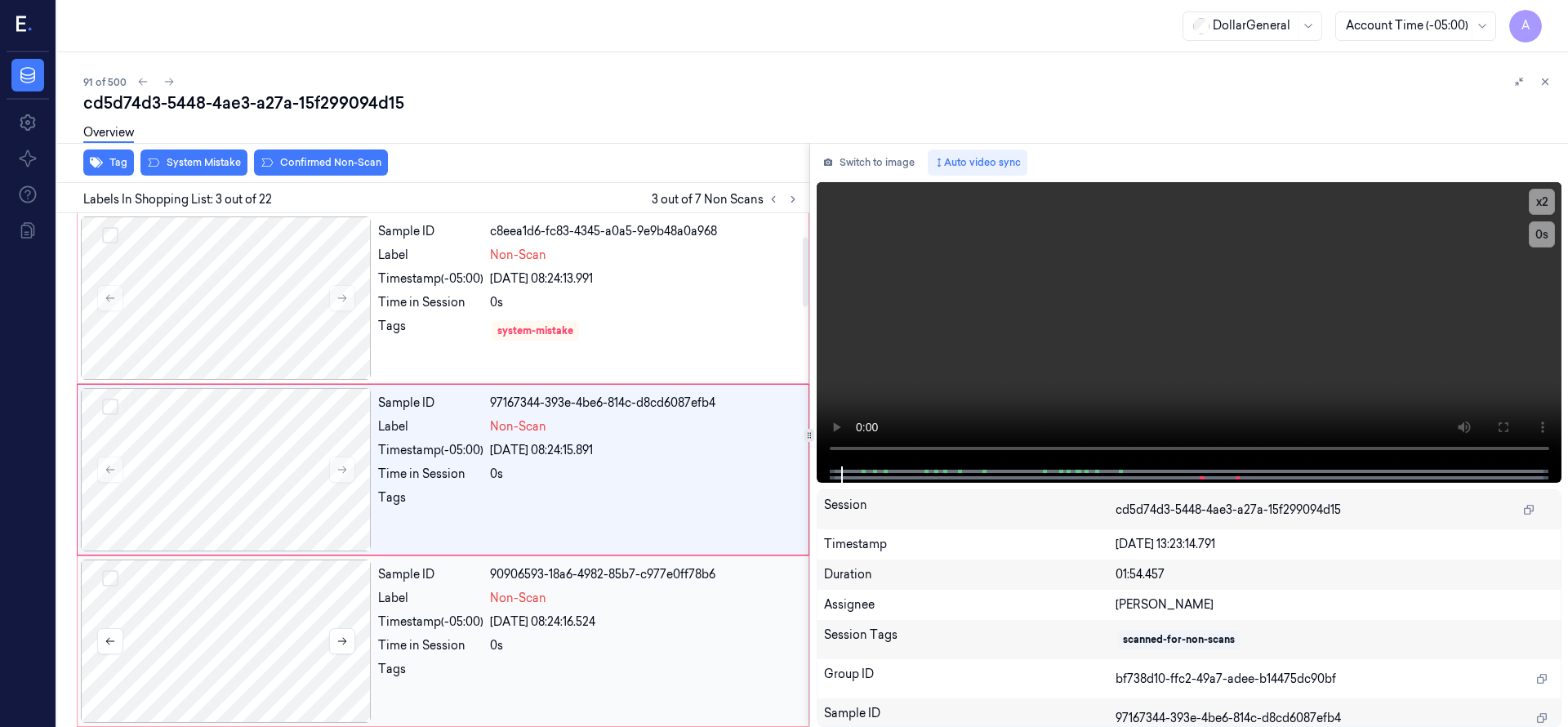
click at [249, 610] on div at bounding box center [225, 641] width 291 height 164
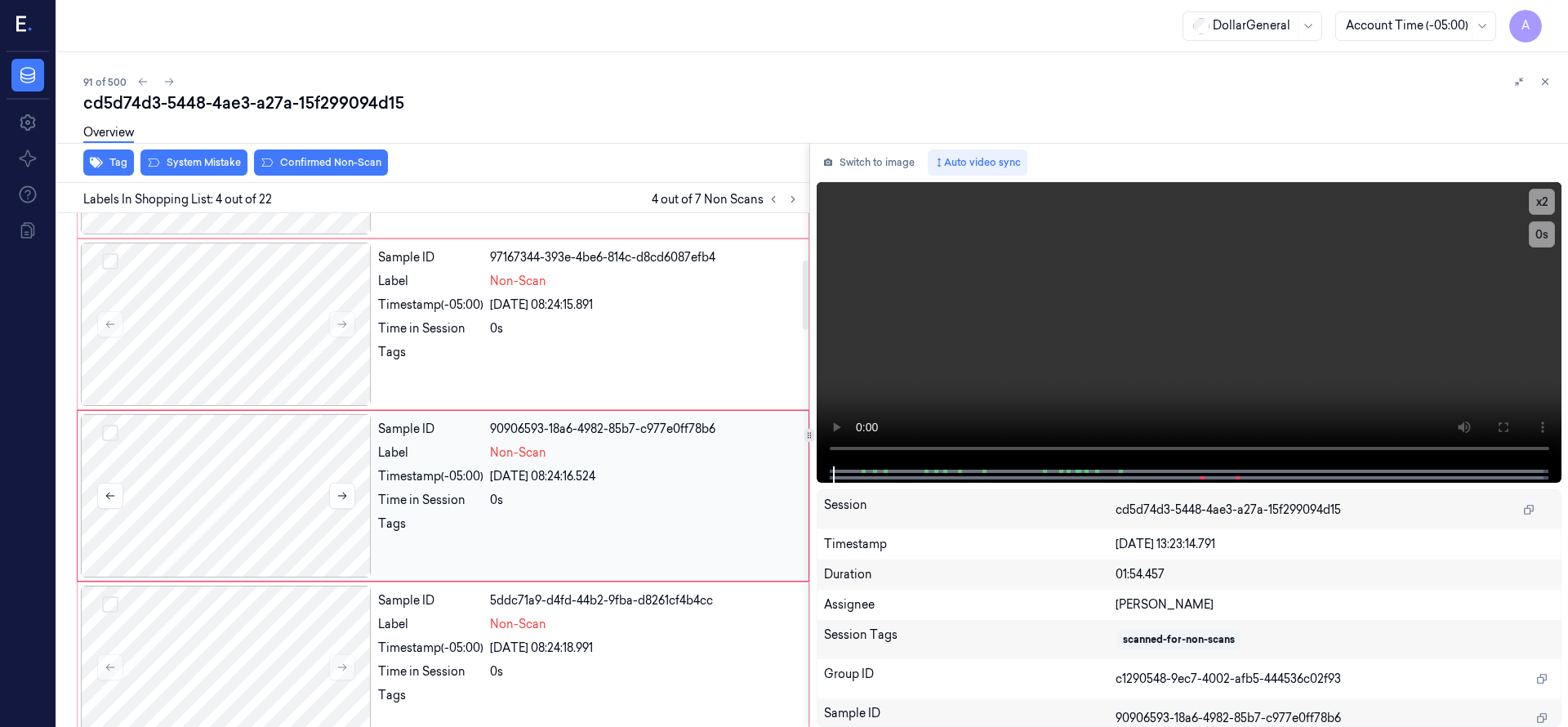
scroll to position [343, 0]
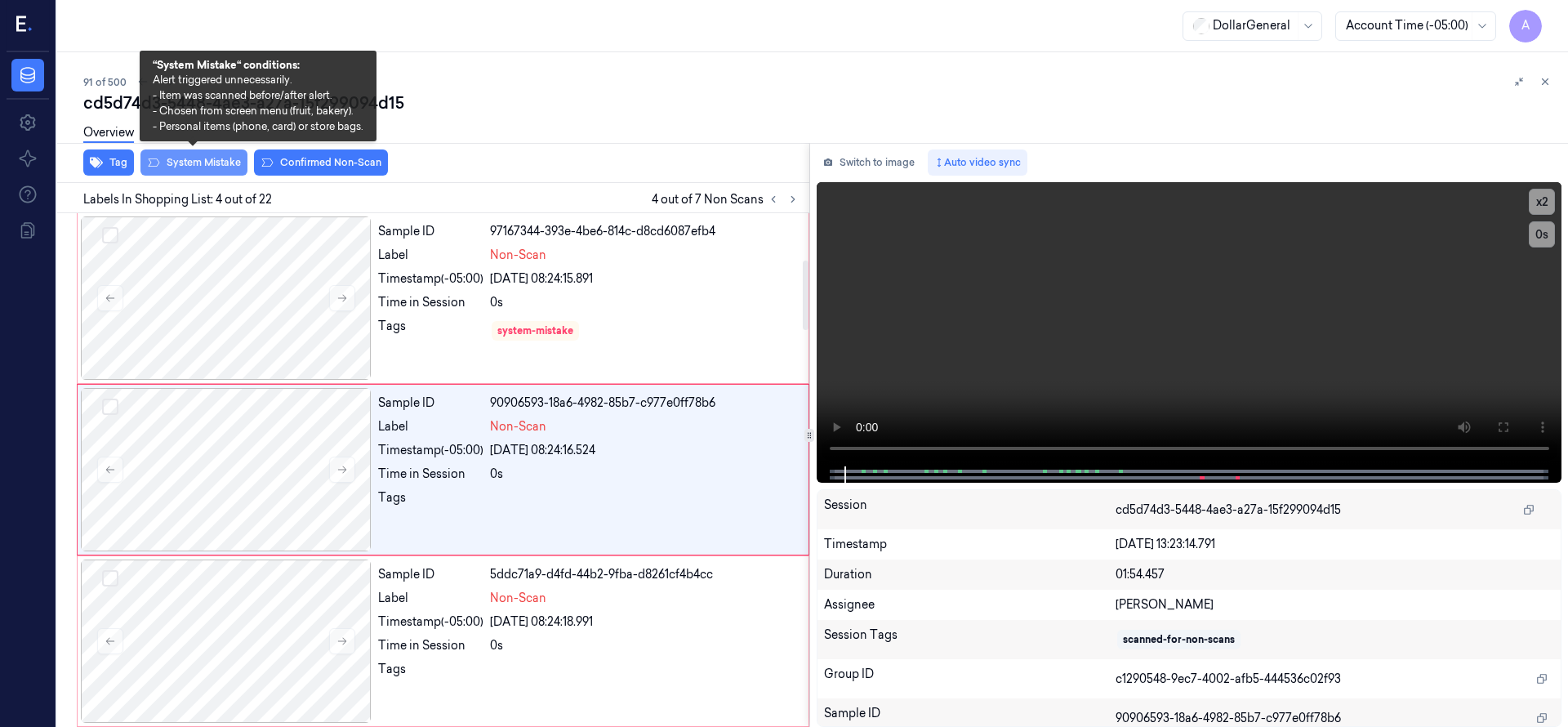
click at [215, 160] on button "System Mistake" at bounding box center [193, 162] width 107 height 26
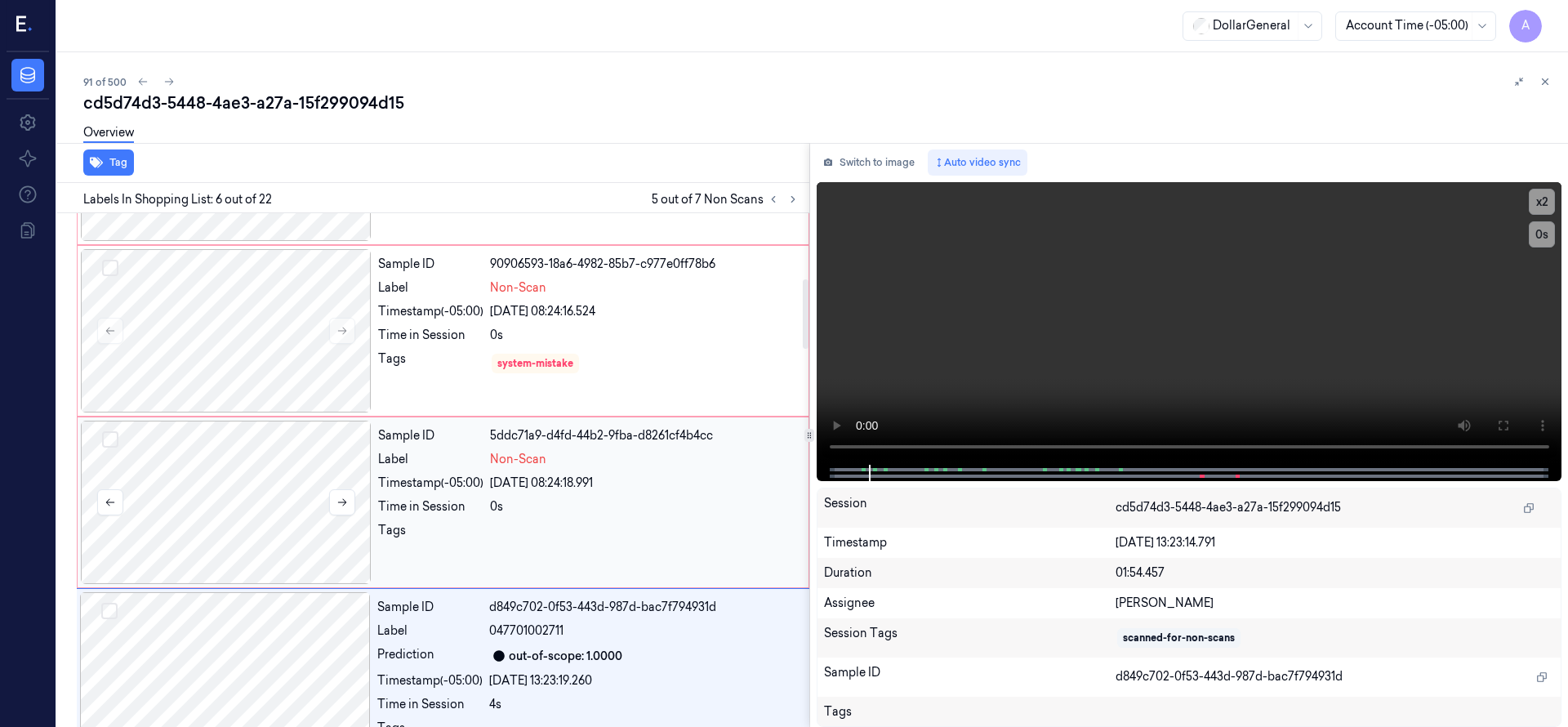
click at [231, 504] on div at bounding box center [225, 502] width 291 height 164
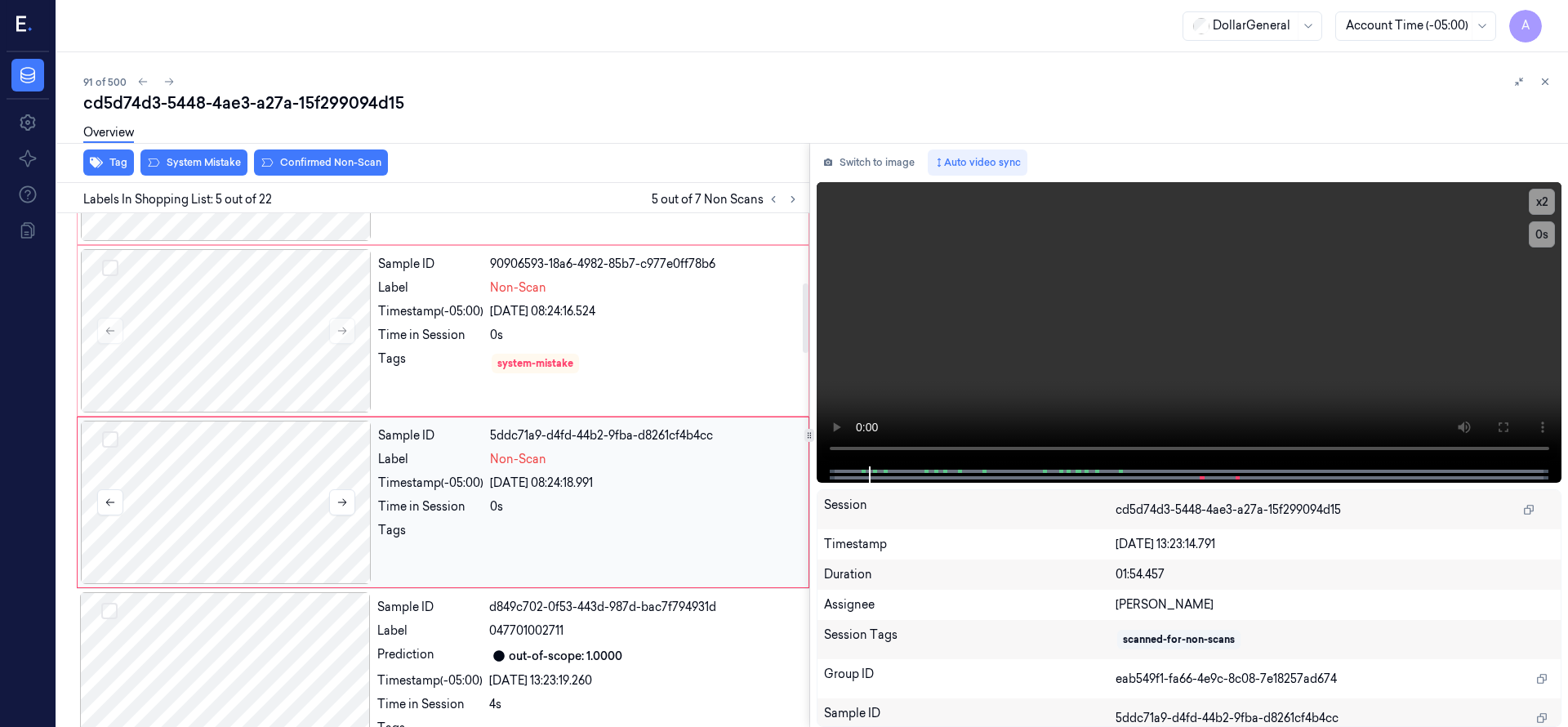
scroll to position [514, 0]
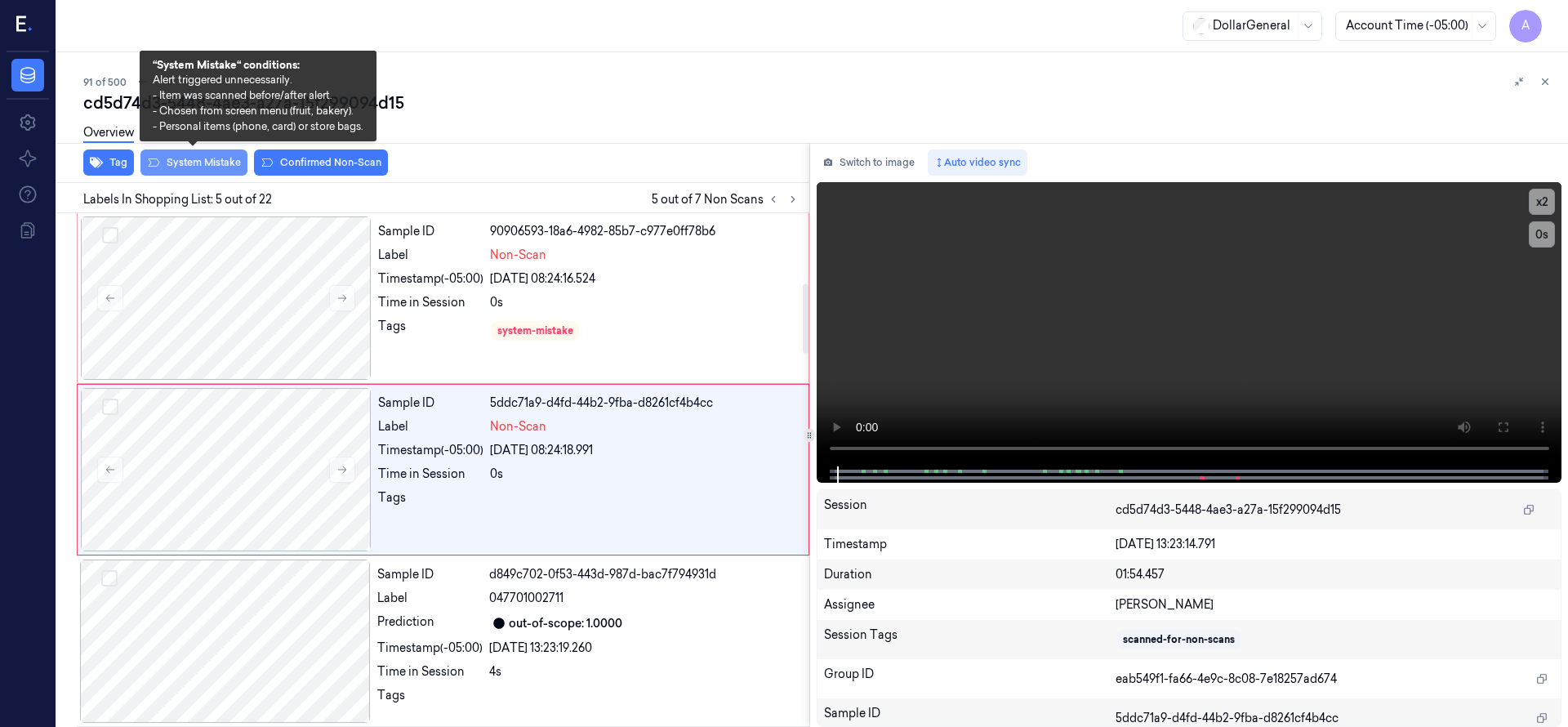
click at [192, 166] on button "System Mistake" at bounding box center [193, 162] width 107 height 26
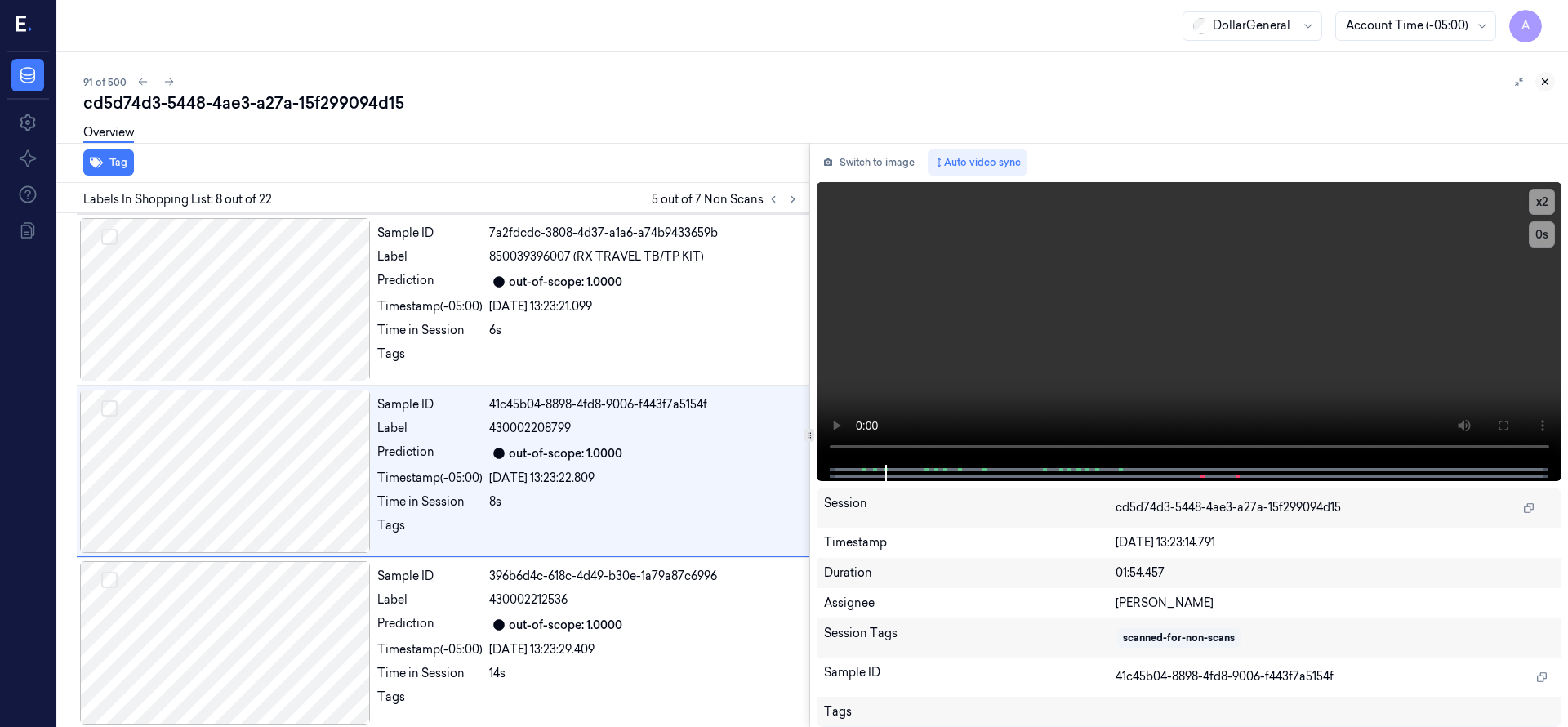
scroll to position [1029, 0]
click at [1546, 77] on icon at bounding box center [1545, 81] width 12 height 12
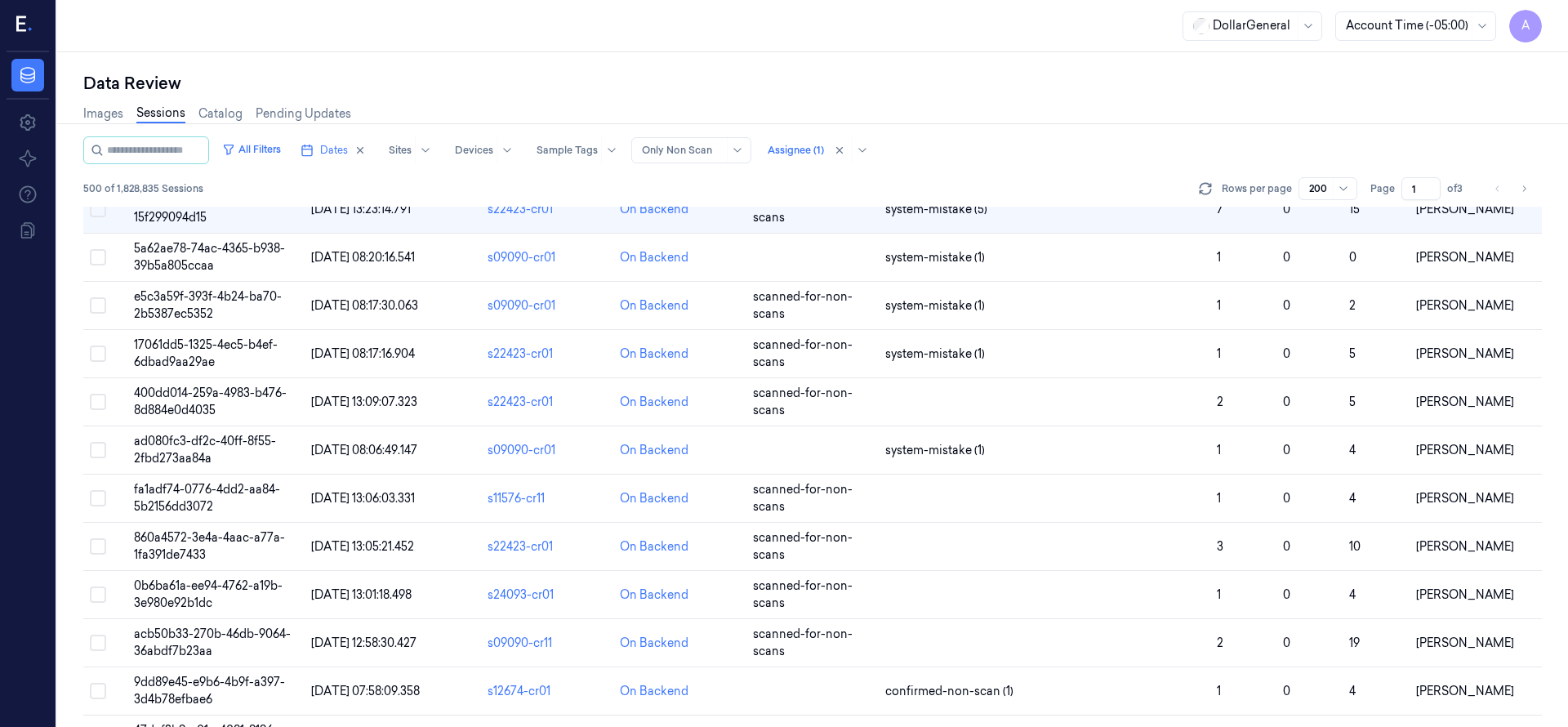
scroll to position [4263, 0]
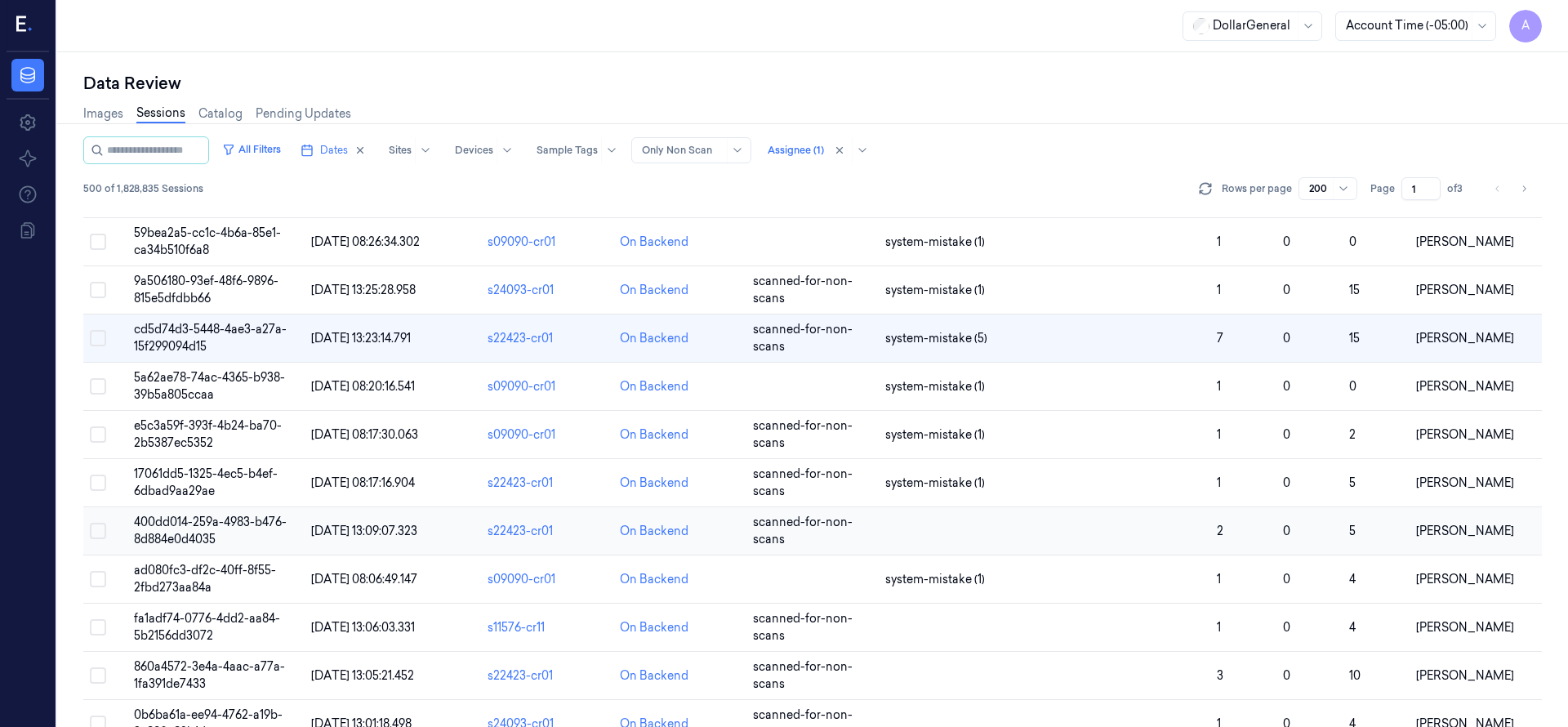
click at [189, 517] on span "400dd014-259a-4983-b476-8d884e0d4035" at bounding box center [211, 530] width 153 height 31
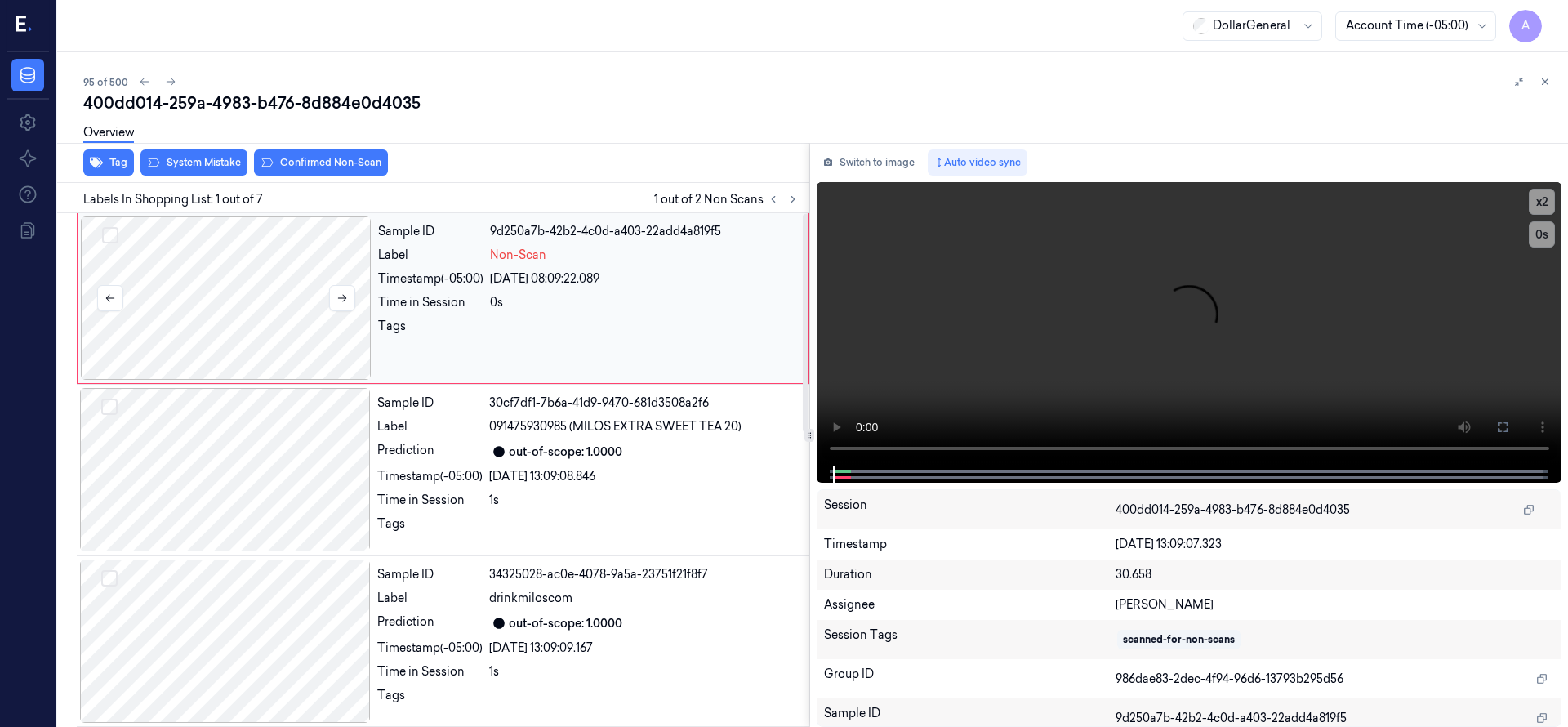
click at [275, 301] on div at bounding box center [225, 298] width 291 height 164
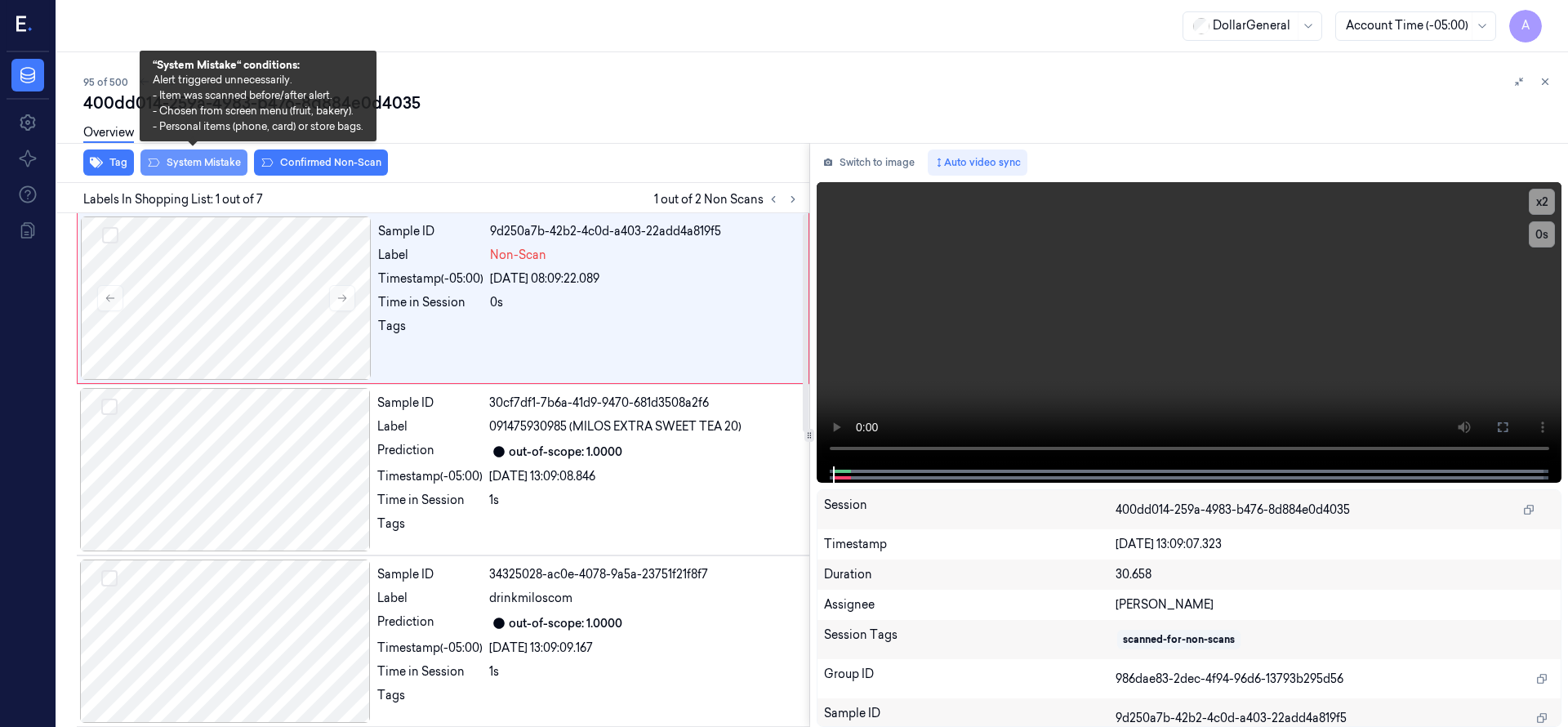
click at [228, 170] on button "System Mistake" at bounding box center [193, 162] width 107 height 26
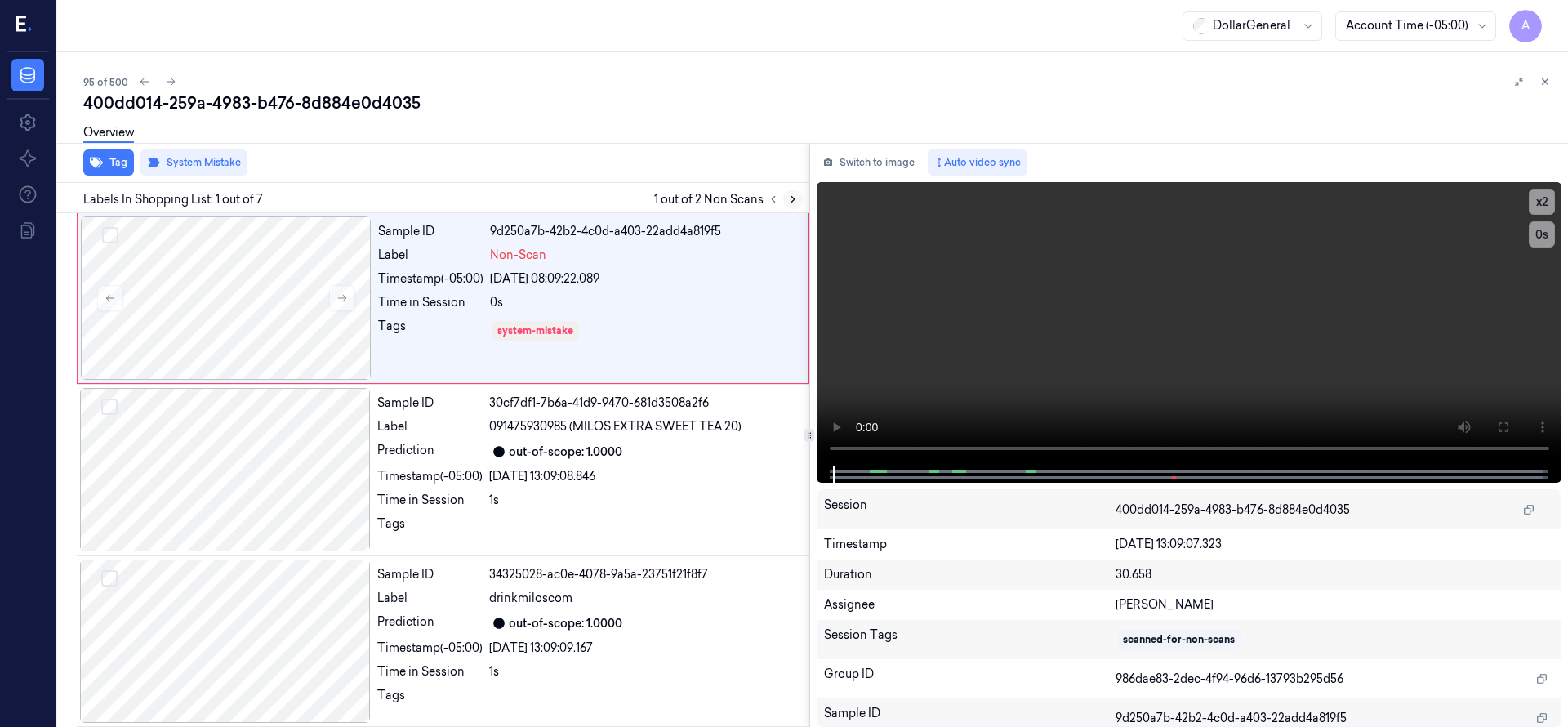
click at [787, 198] on icon at bounding box center [793, 199] width 12 height 12
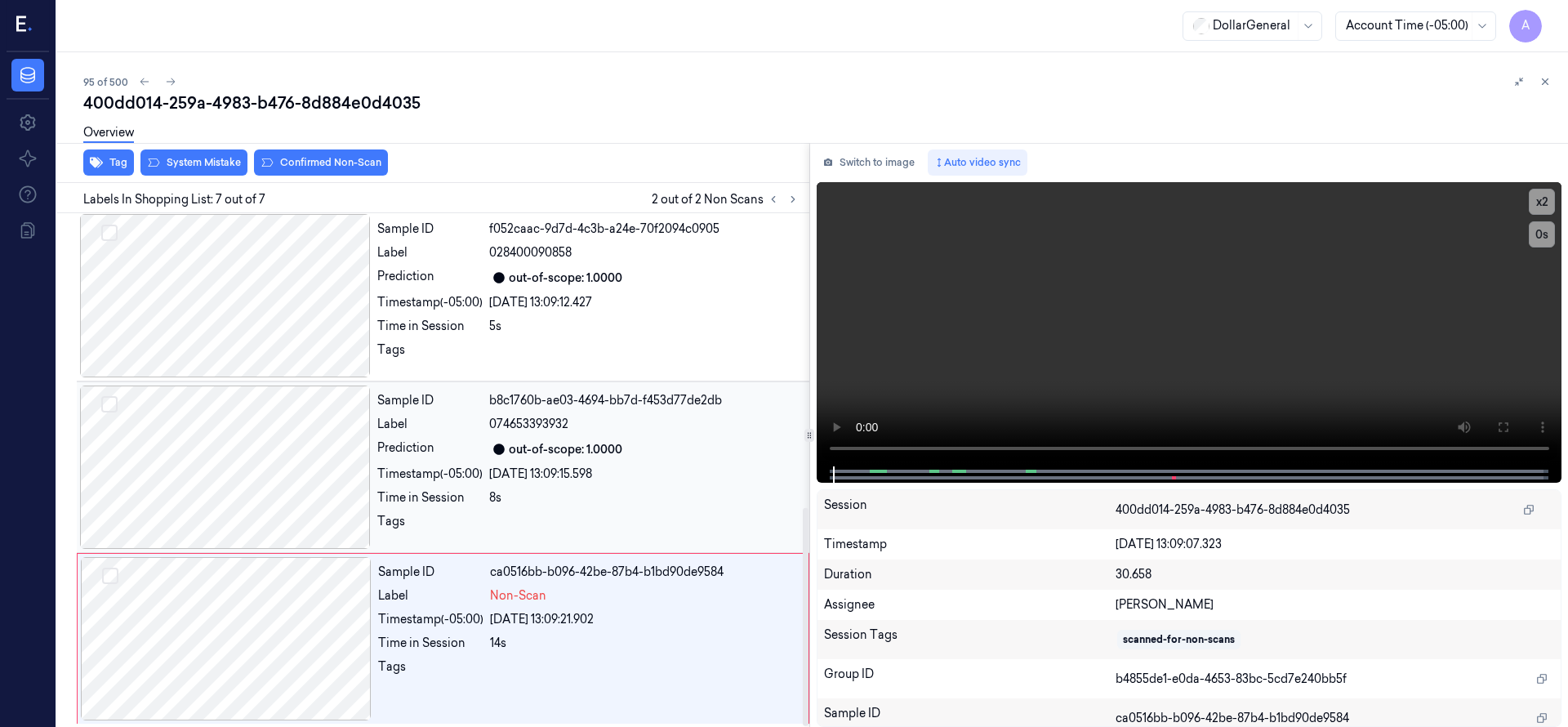
scroll to position [692, 0]
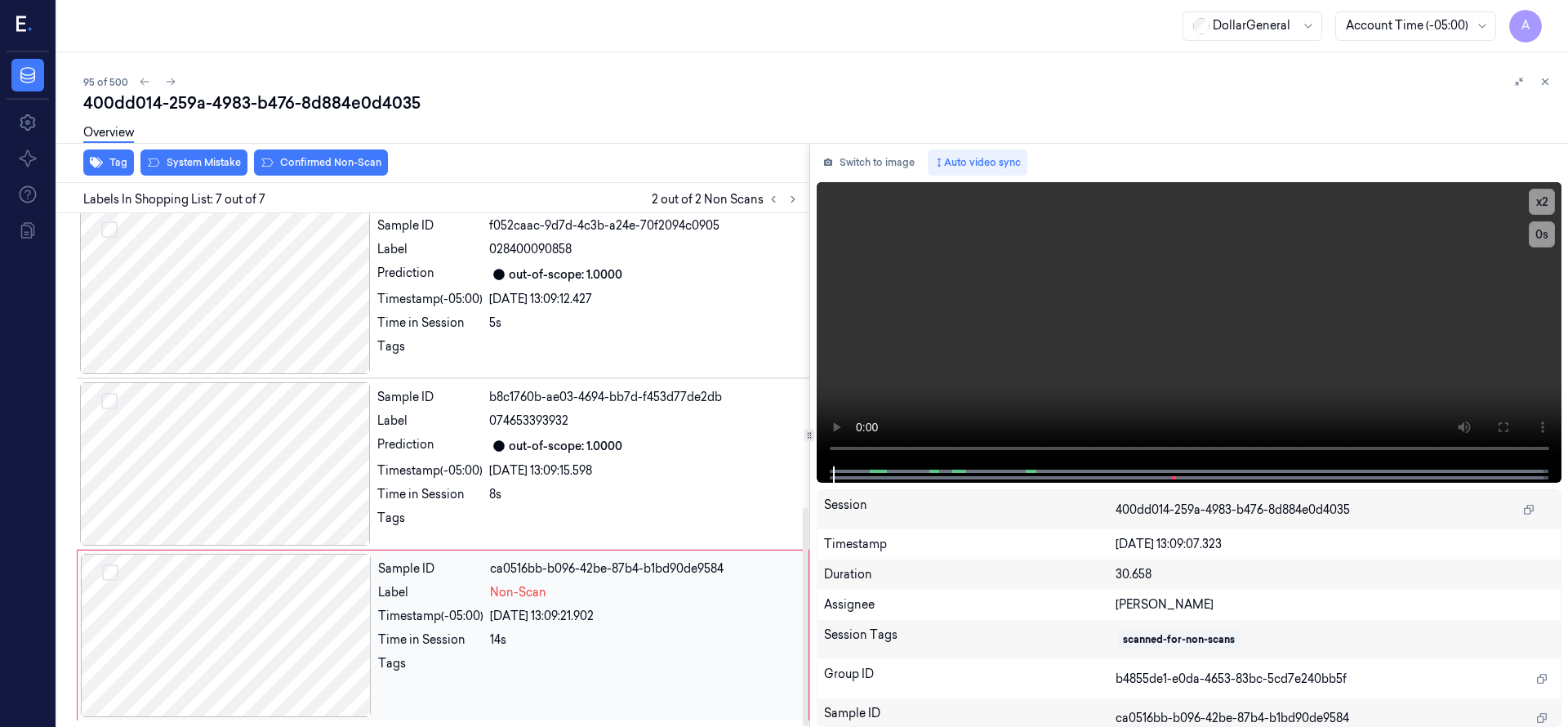
click at [280, 612] on div at bounding box center [225, 635] width 291 height 164
click at [227, 150] on div "Overview" at bounding box center [818, 135] width 1471 height 41
click at [224, 165] on button "System Mistake" at bounding box center [193, 162] width 107 height 26
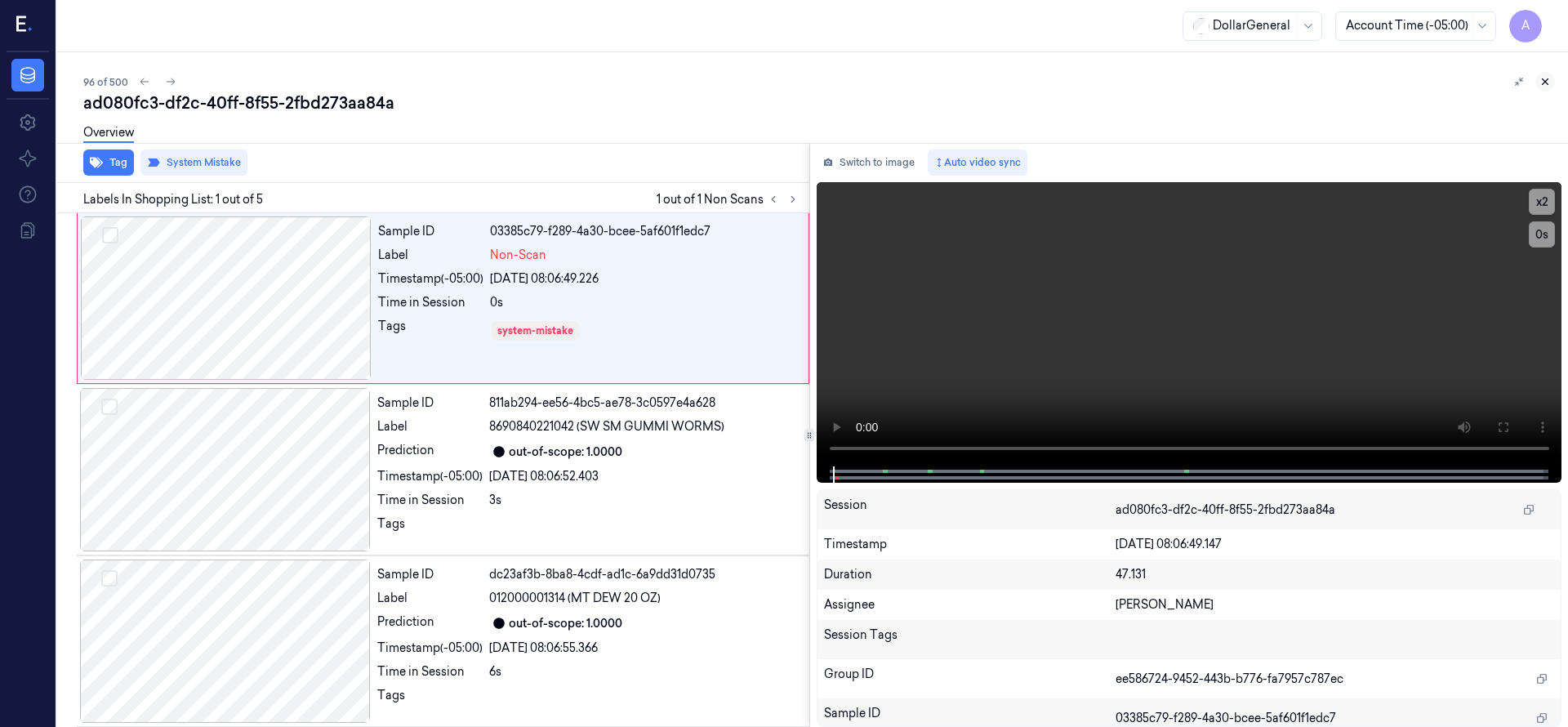
click at [1549, 77] on icon at bounding box center [1545, 81] width 12 height 12
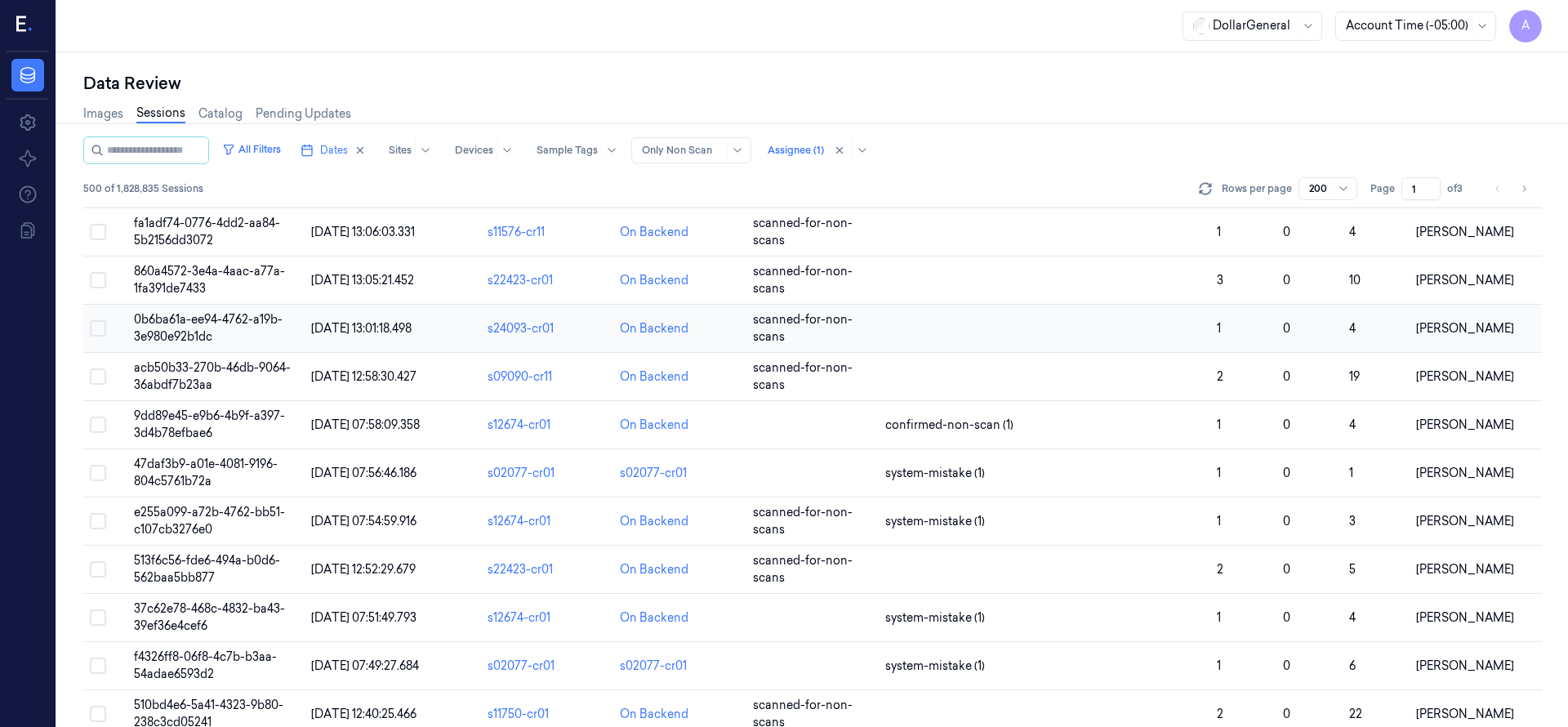
scroll to position [4454, 0]
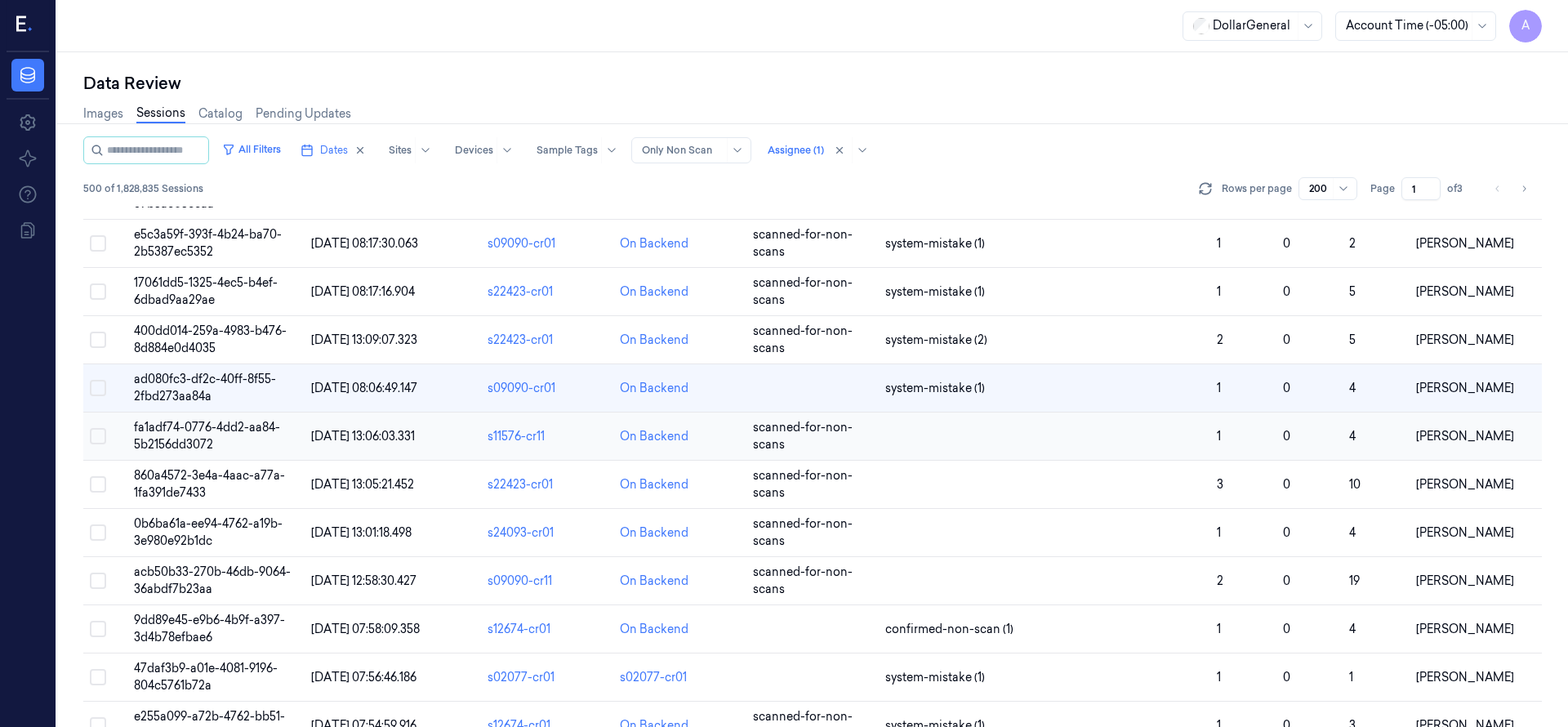
click at [232, 424] on span "fa1adf74-0776-4dd2-aa84-5b2156dd3072" at bounding box center [207, 435] width 146 height 31
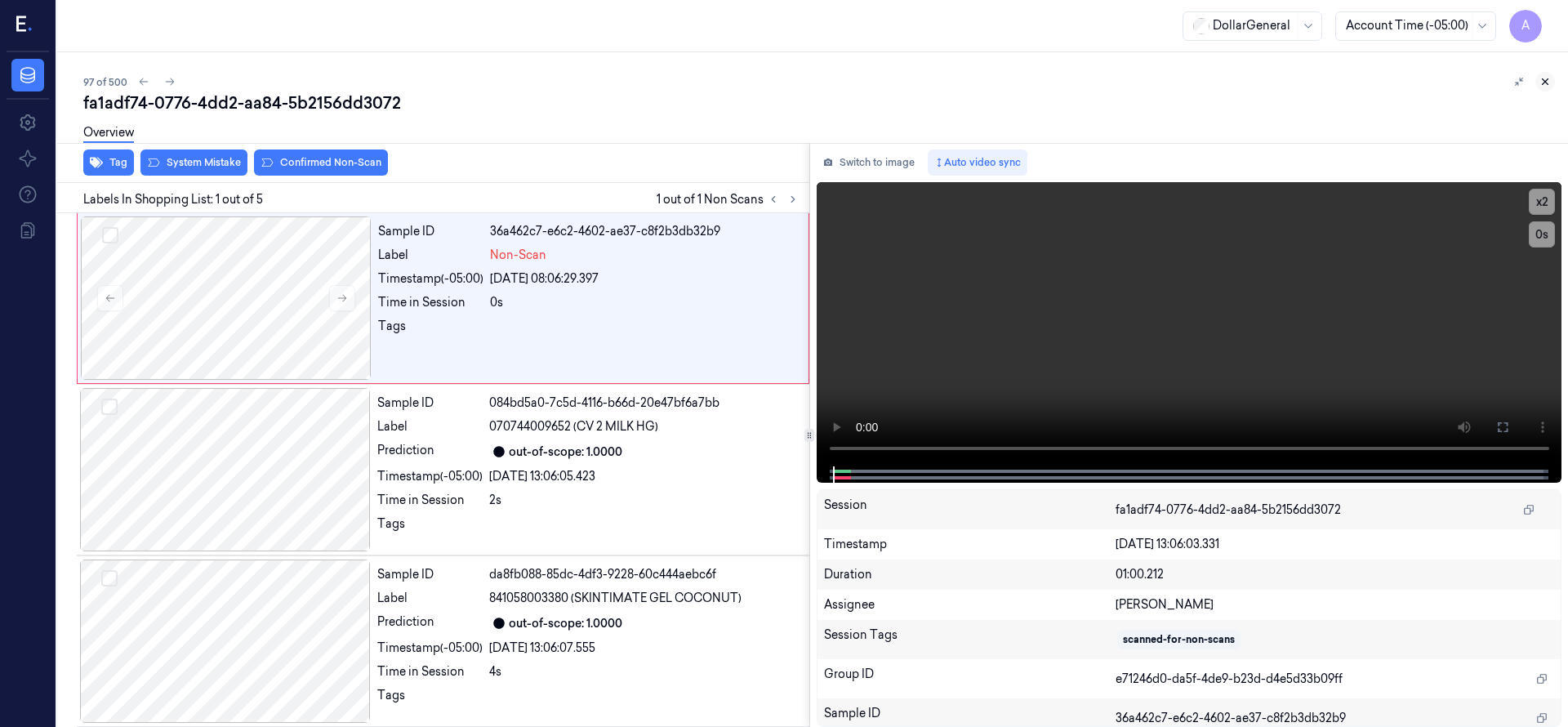
click at [1548, 85] on icon at bounding box center [1545, 81] width 12 height 12
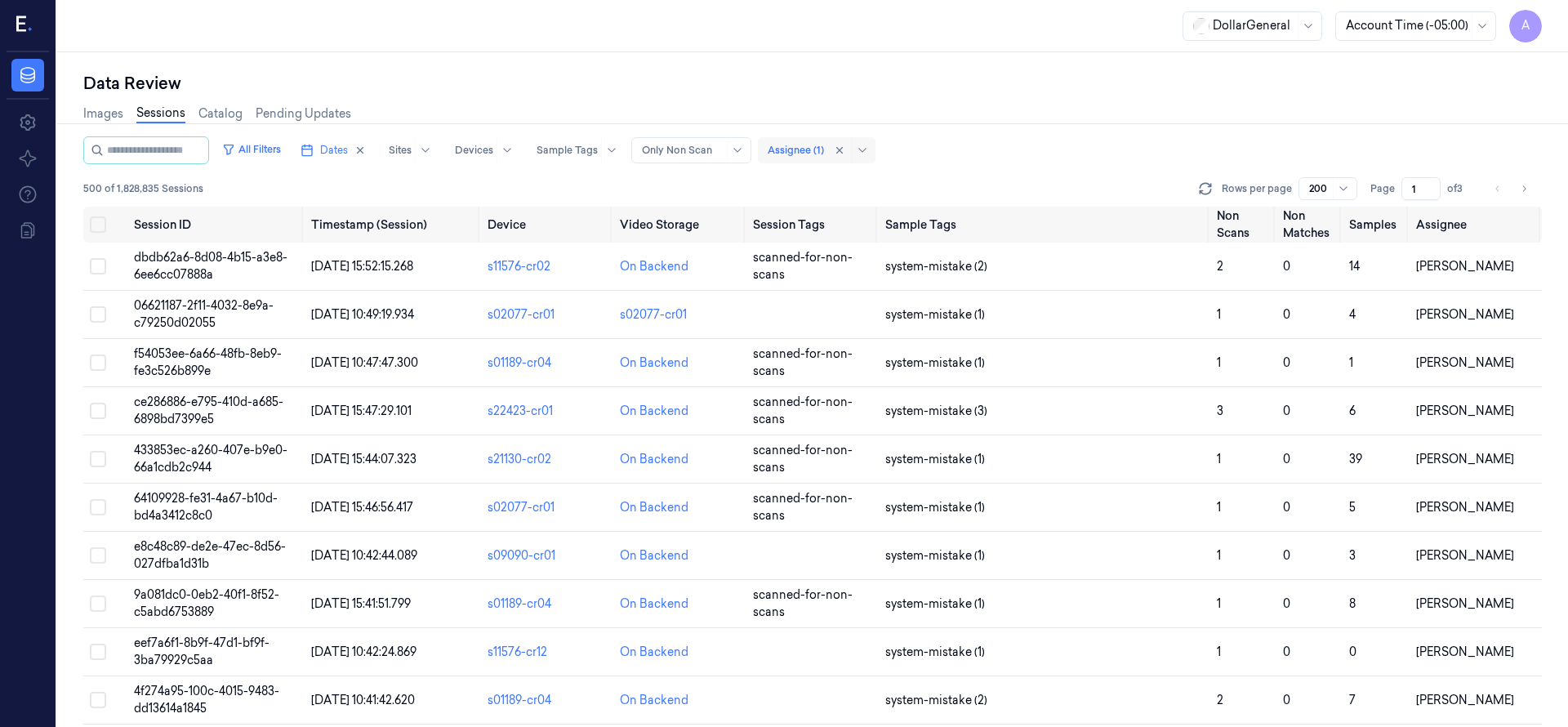
scroll to position [4553, 0]
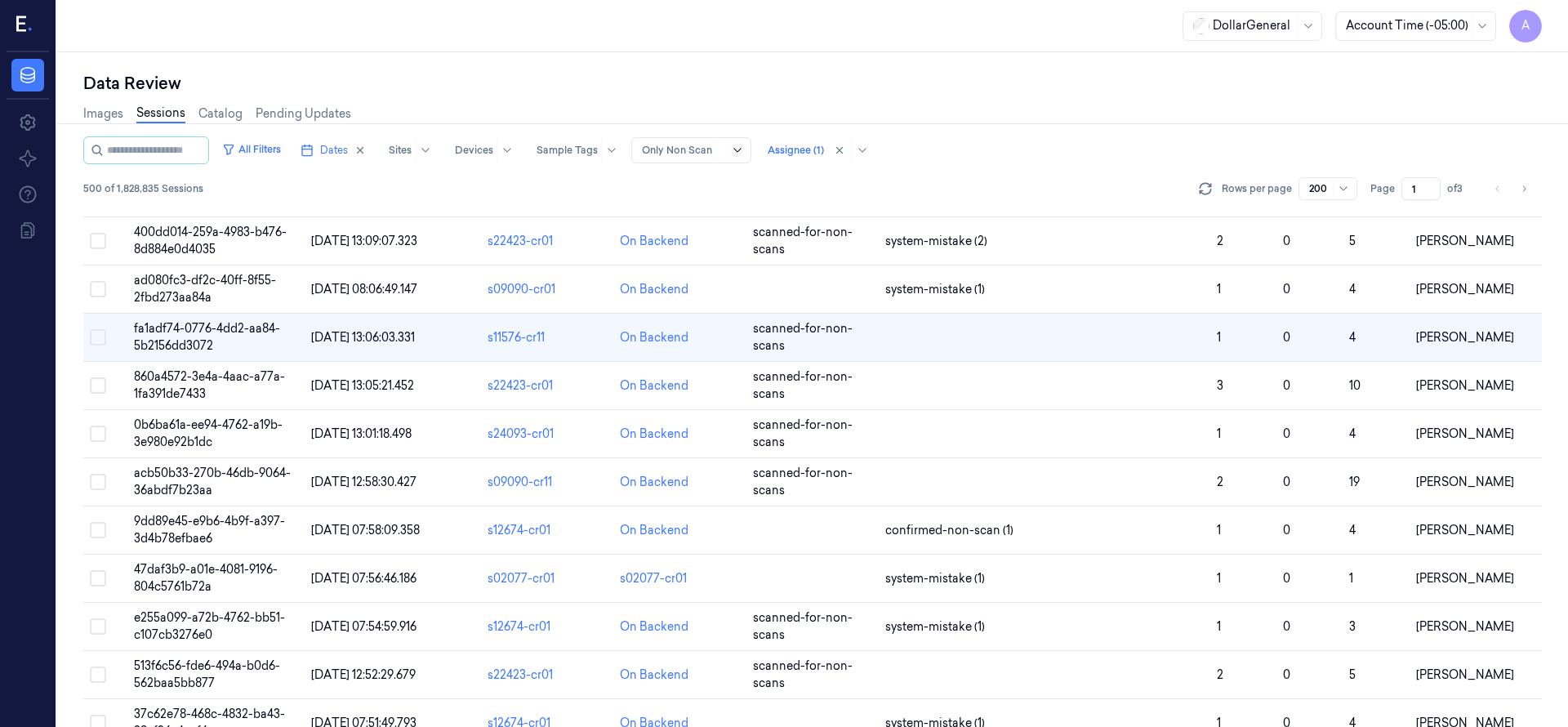
click at [744, 151] on icon at bounding box center [737, 150] width 13 height 13
click at [741, 149] on icon at bounding box center [736, 150] width 7 height 4
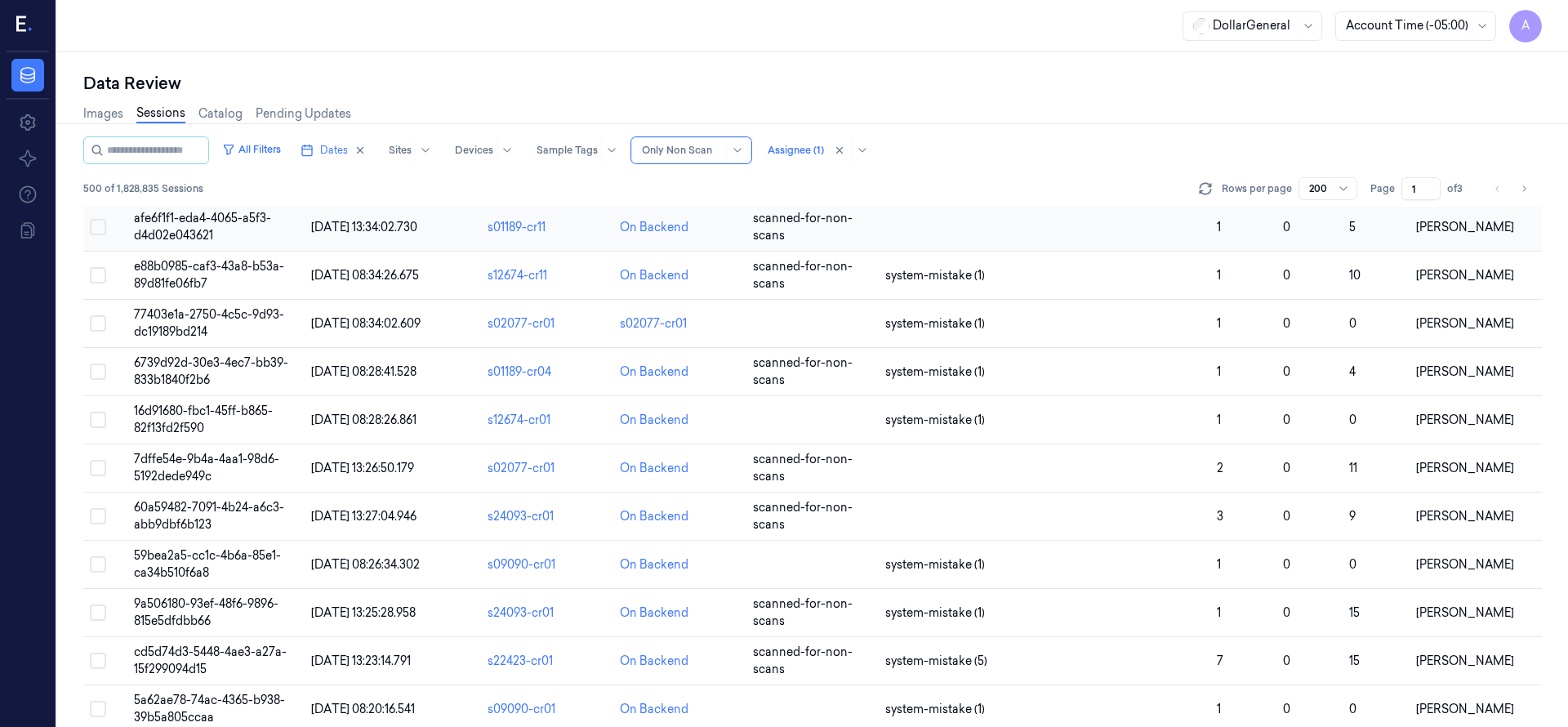
scroll to position [3532, 0]
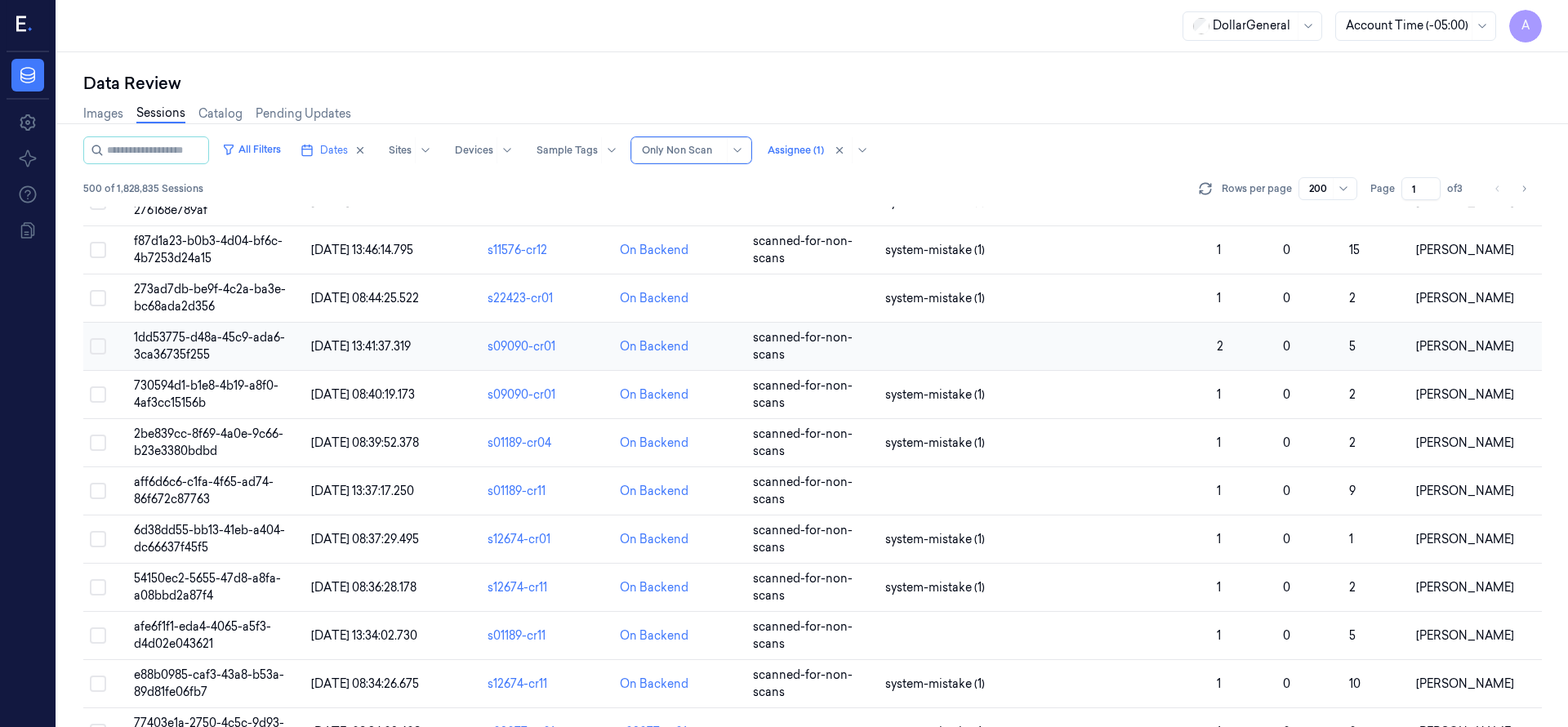
click at [215, 330] on span "1dd53775-d48a-45c9-ada6-3ca36735f255" at bounding box center [210, 346] width 151 height 31
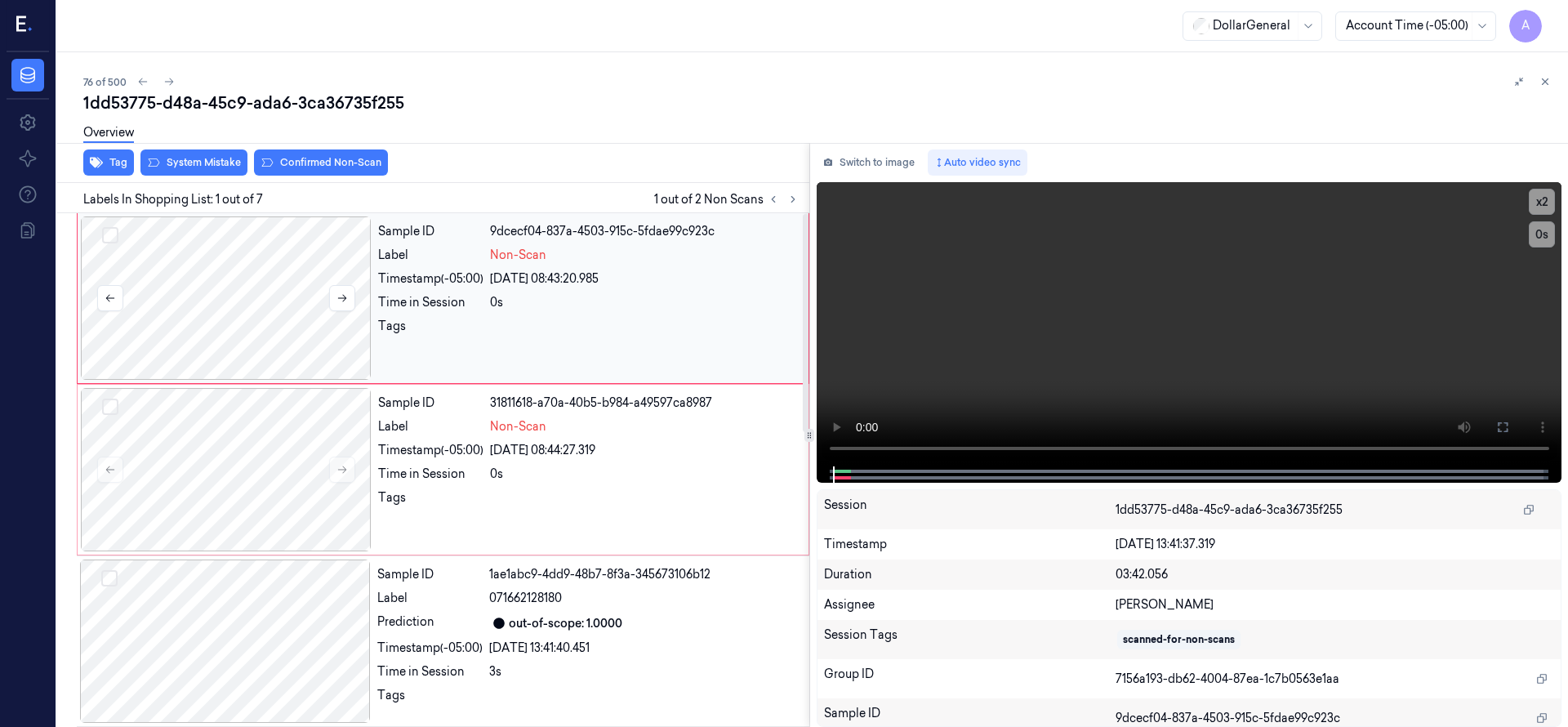
click at [287, 289] on div at bounding box center [225, 298] width 291 height 164
click at [117, 232] on button "Select row" at bounding box center [110, 235] width 17 height 17
click at [111, 404] on button "Select row" at bounding box center [110, 407] width 17 height 17
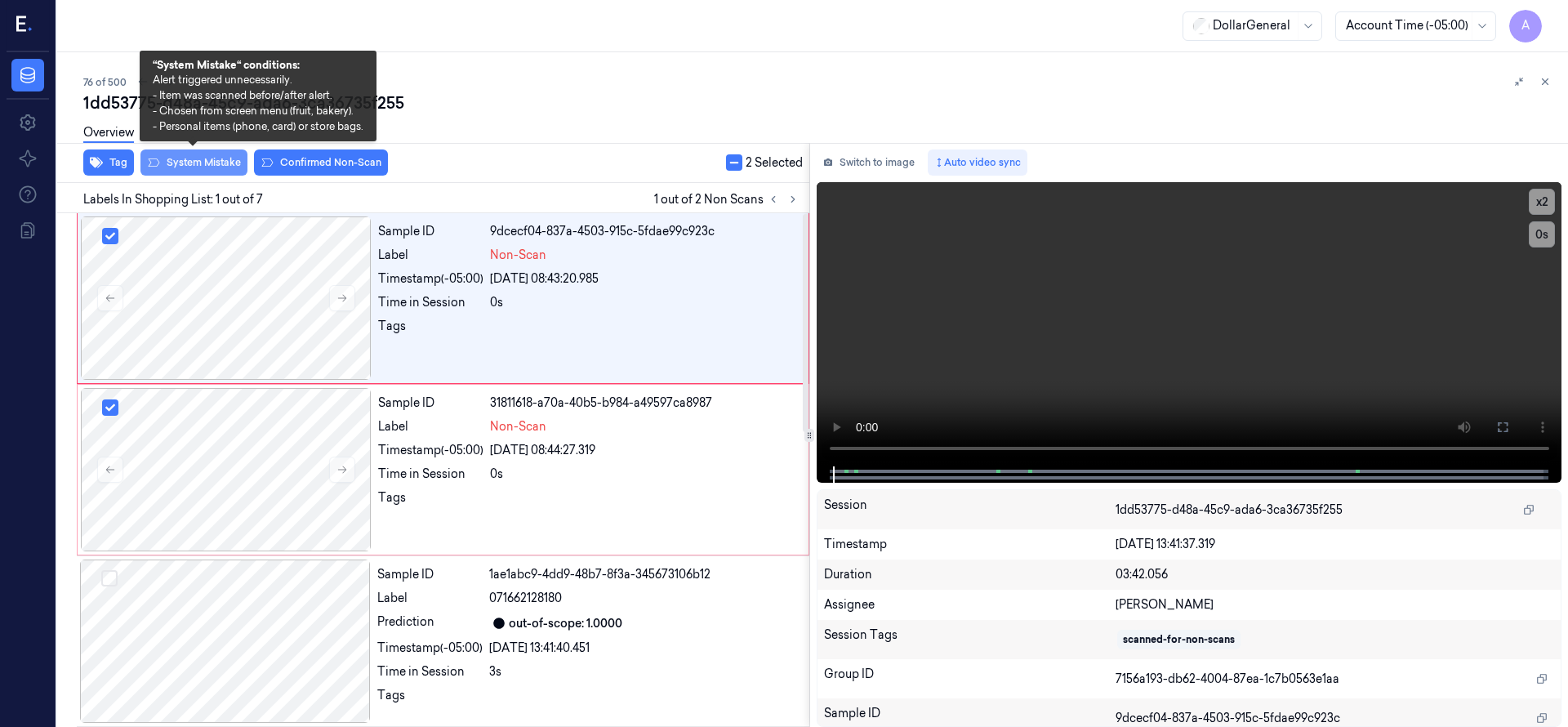
click at [193, 166] on button "System Mistake" at bounding box center [193, 162] width 107 height 26
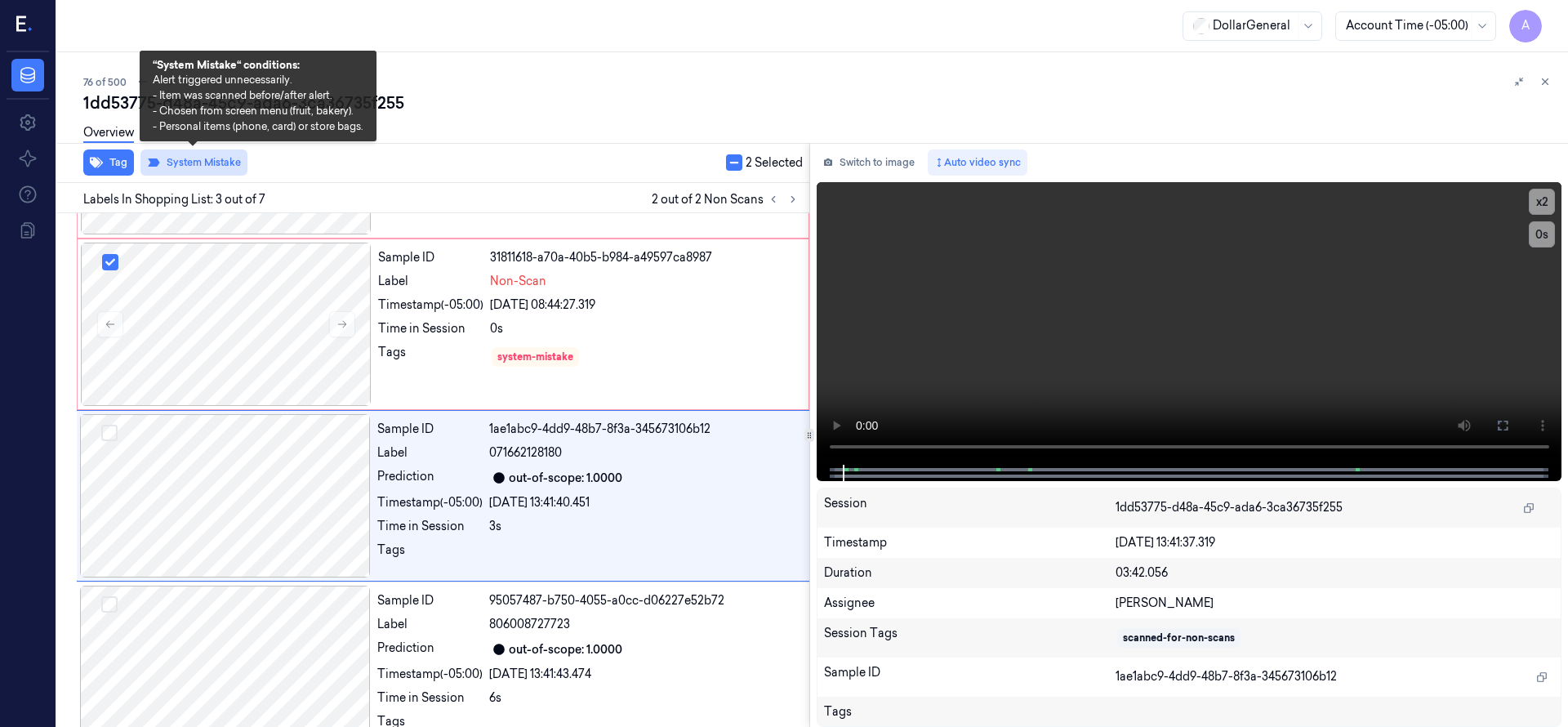
scroll to position [171, 0]
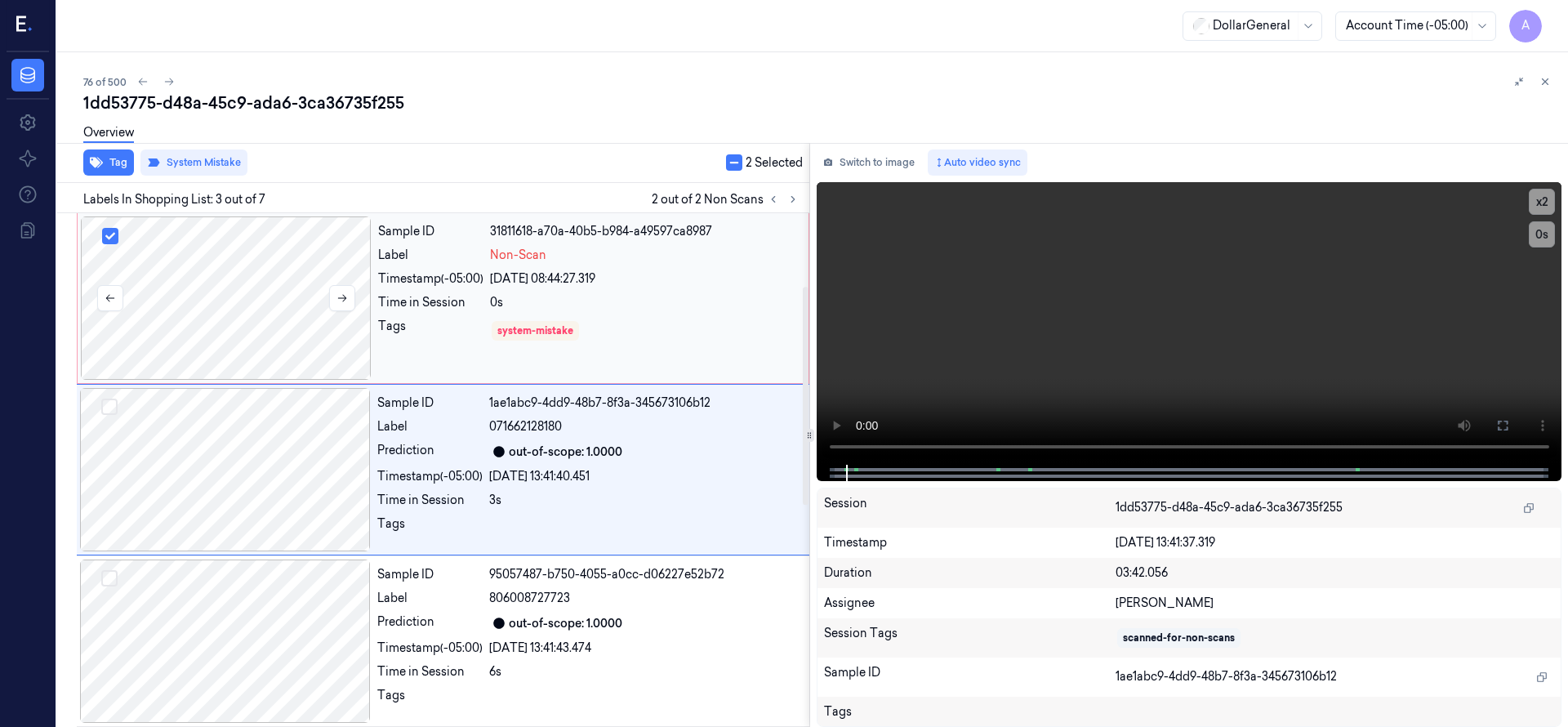
click at [293, 262] on div at bounding box center [225, 298] width 291 height 164
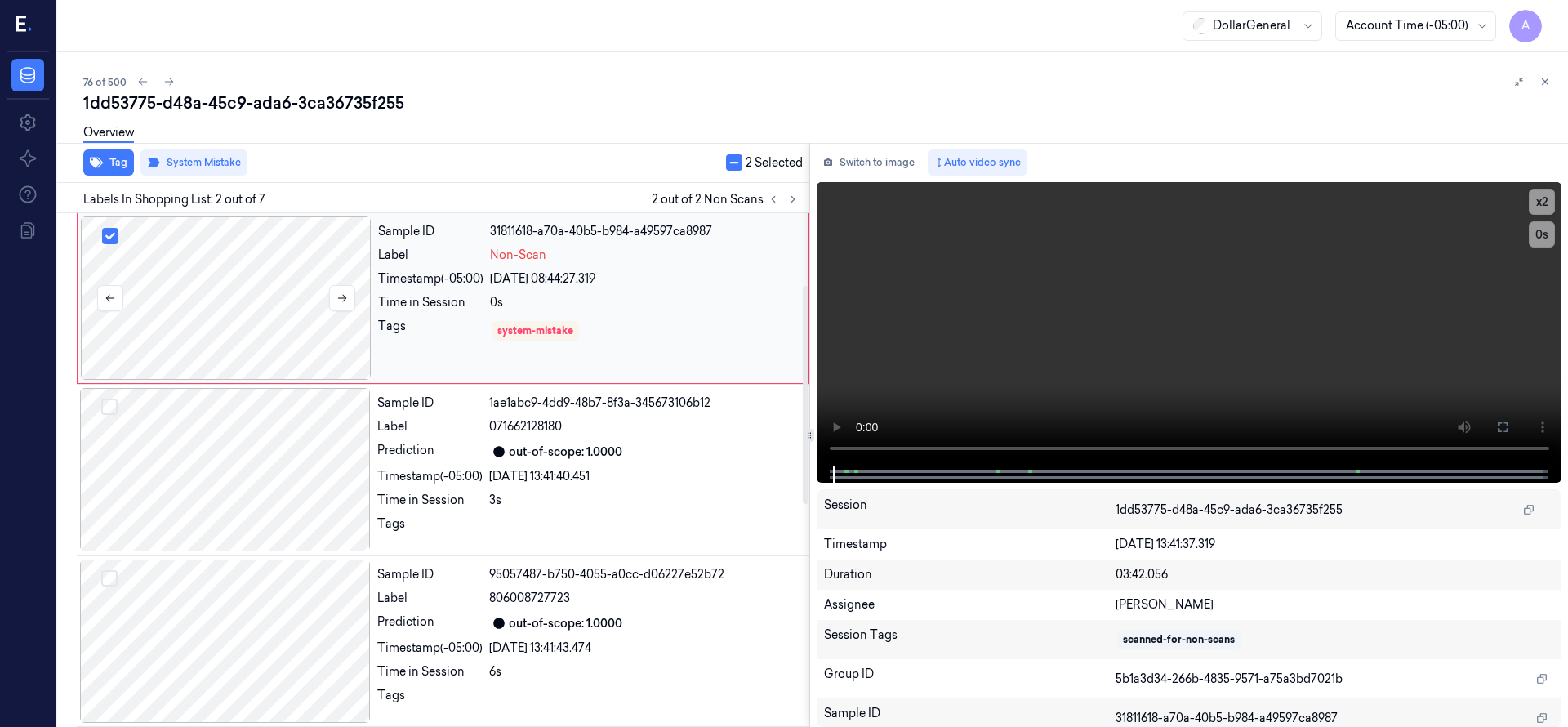
scroll to position [0, 0]
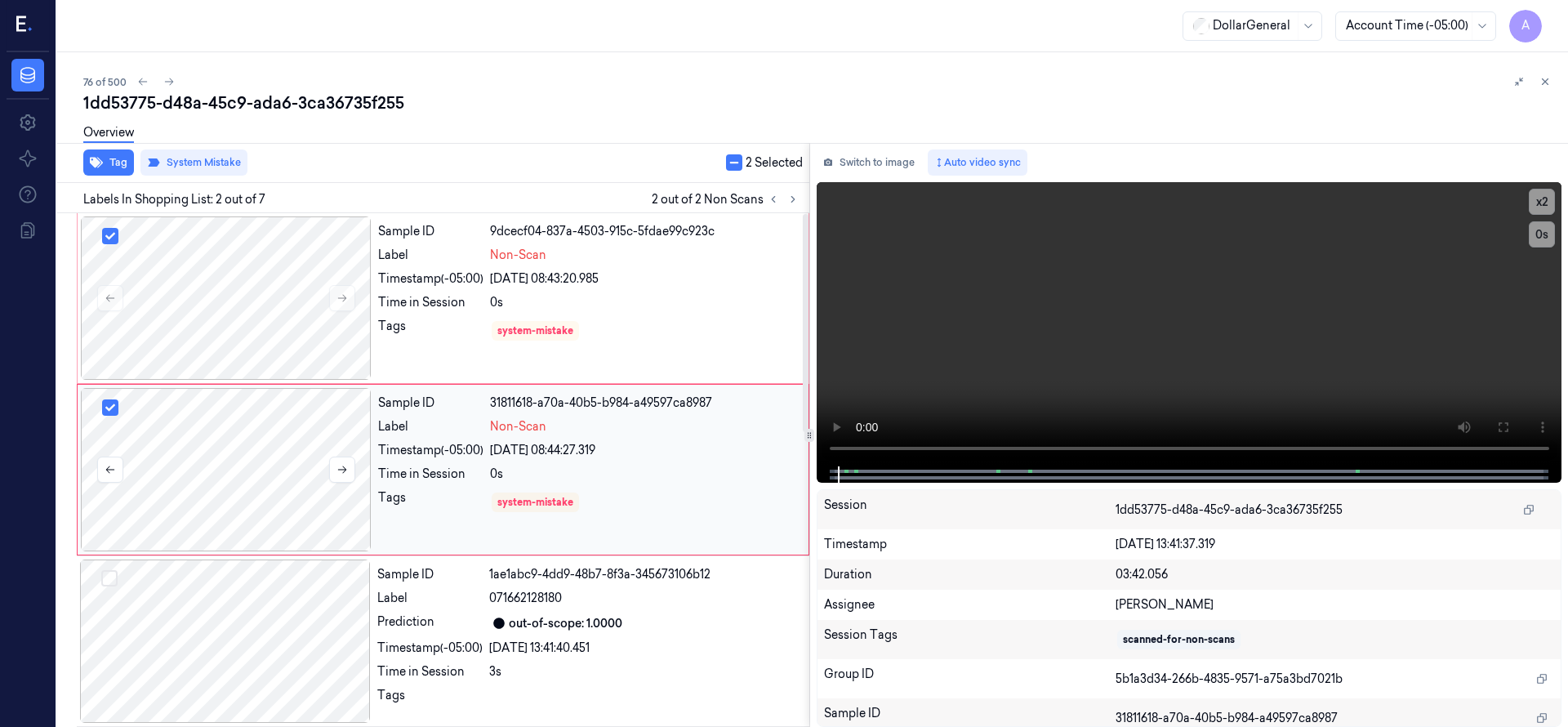
click at [280, 464] on div at bounding box center [225, 469] width 291 height 164
click at [238, 225] on div at bounding box center [225, 298] width 291 height 164
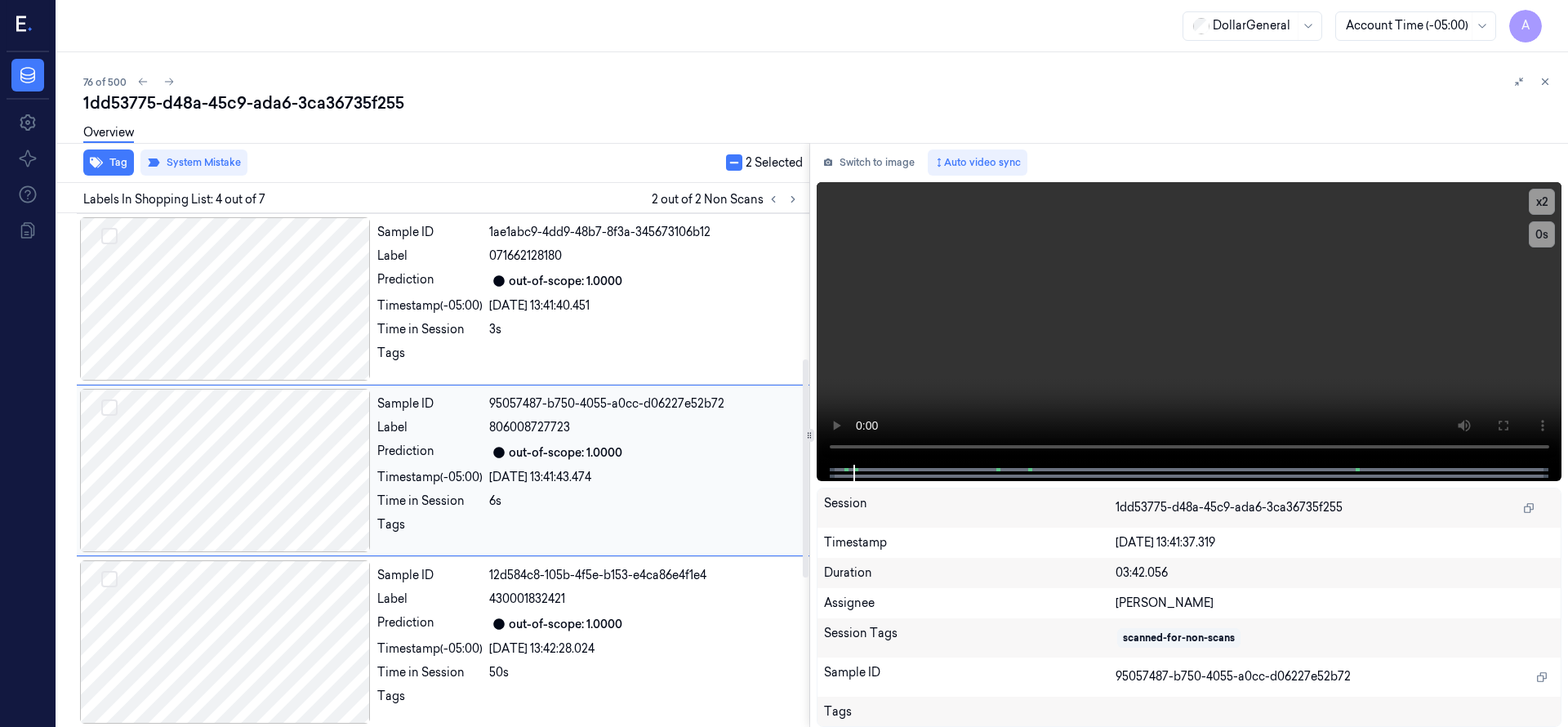
scroll to position [343, 0]
click at [258, 422] on div at bounding box center [225, 469] width 291 height 164
click at [244, 619] on div at bounding box center [225, 641] width 291 height 164
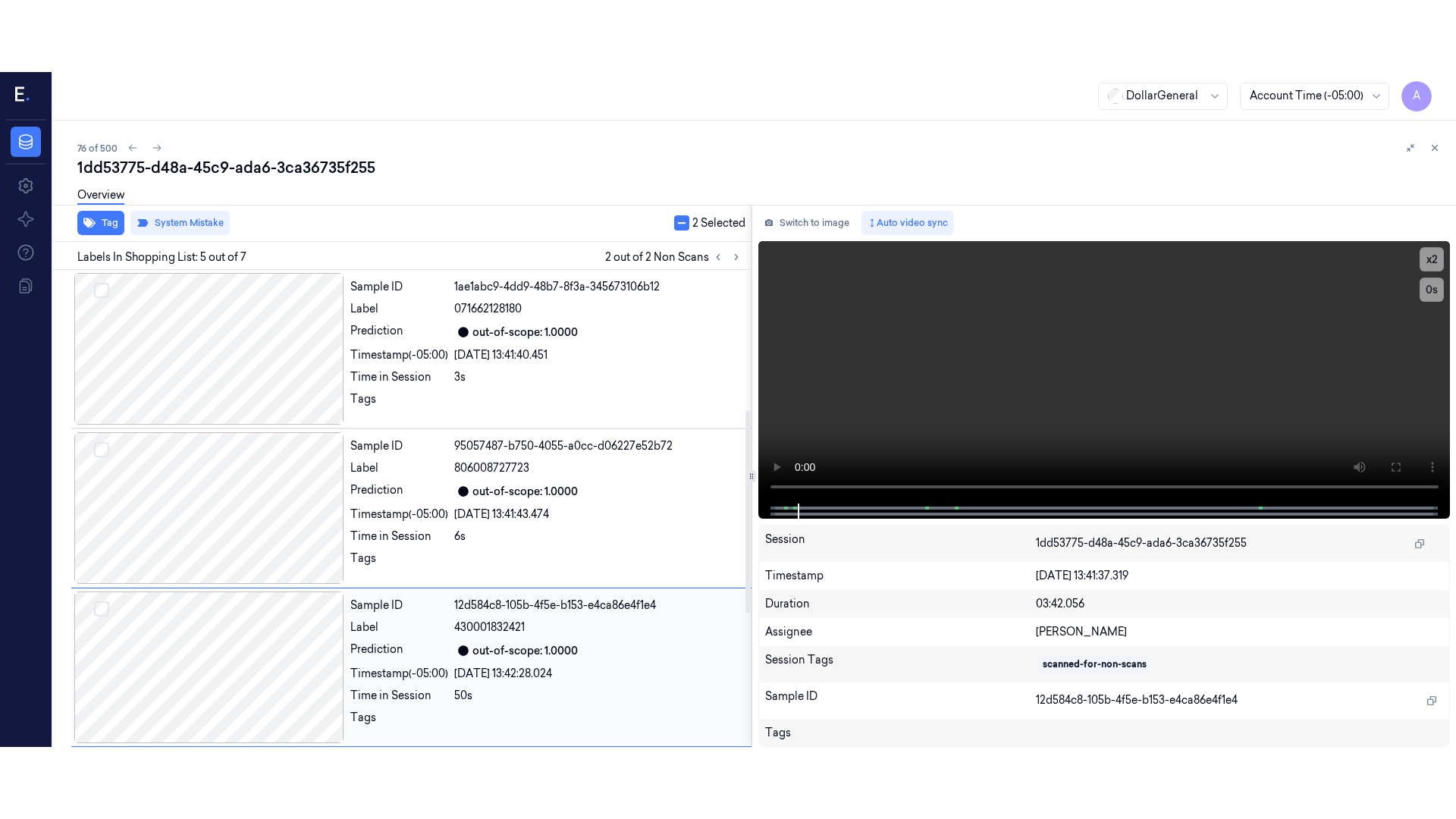
scroll to position [478, 0]
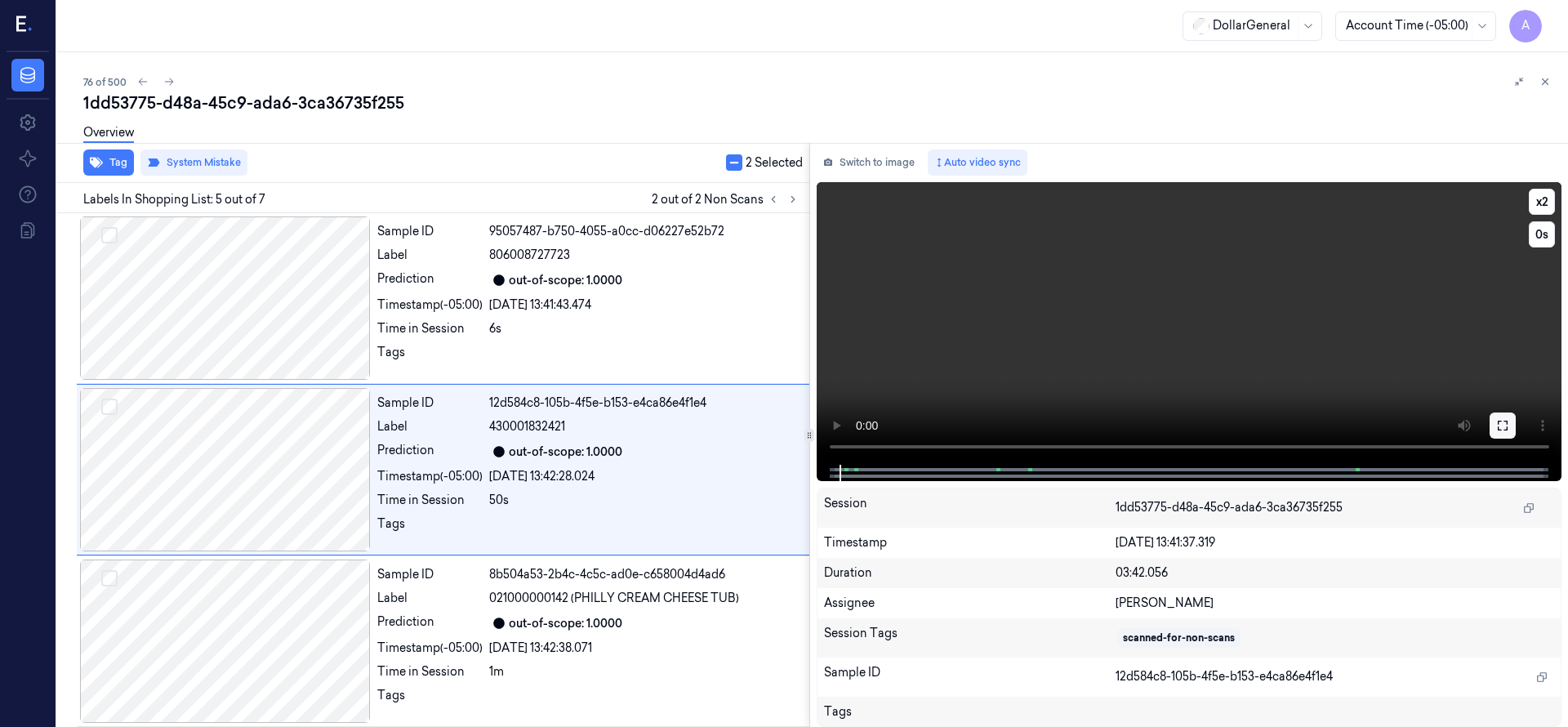
click at [1511, 419] on button at bounding box center [1502, 425] width 26 height 26
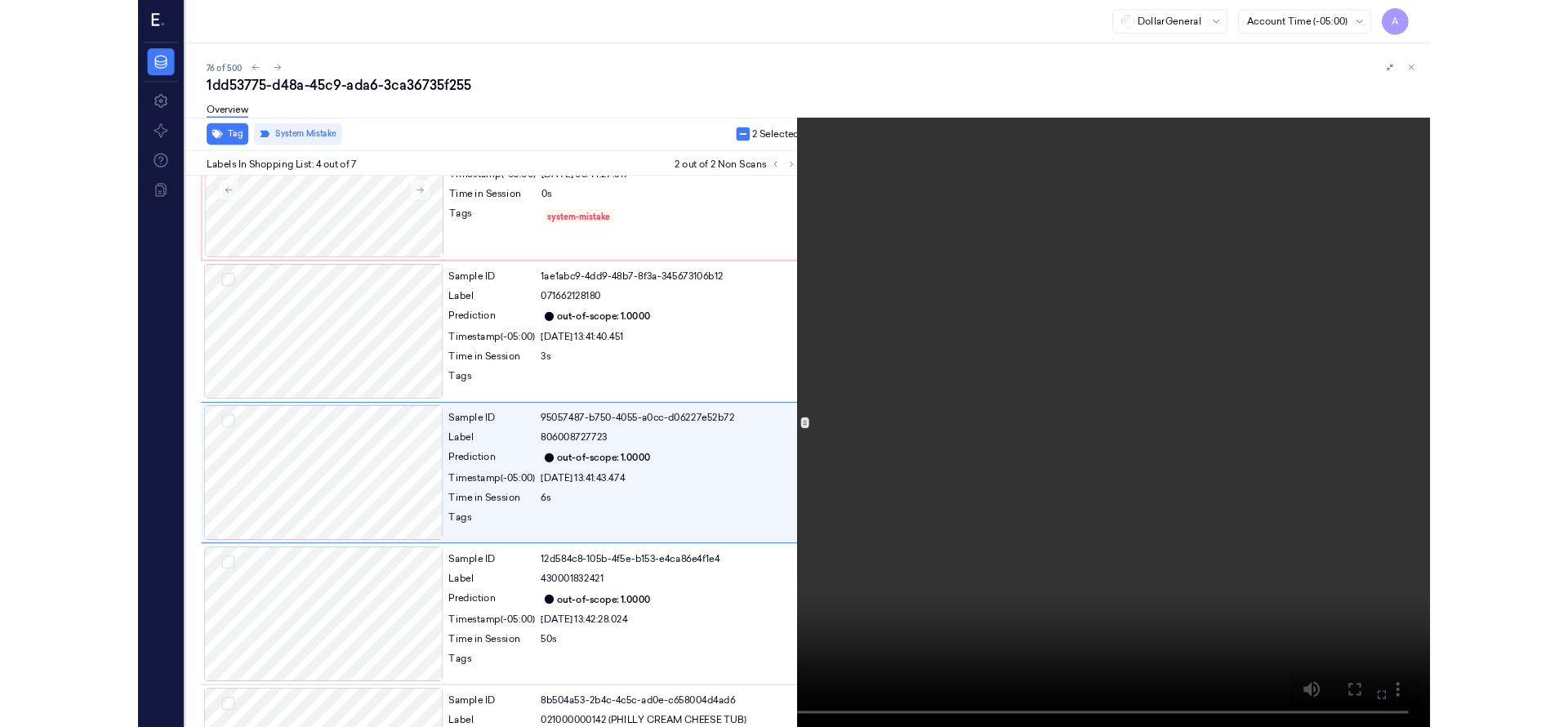
scroll to position [266, 0]
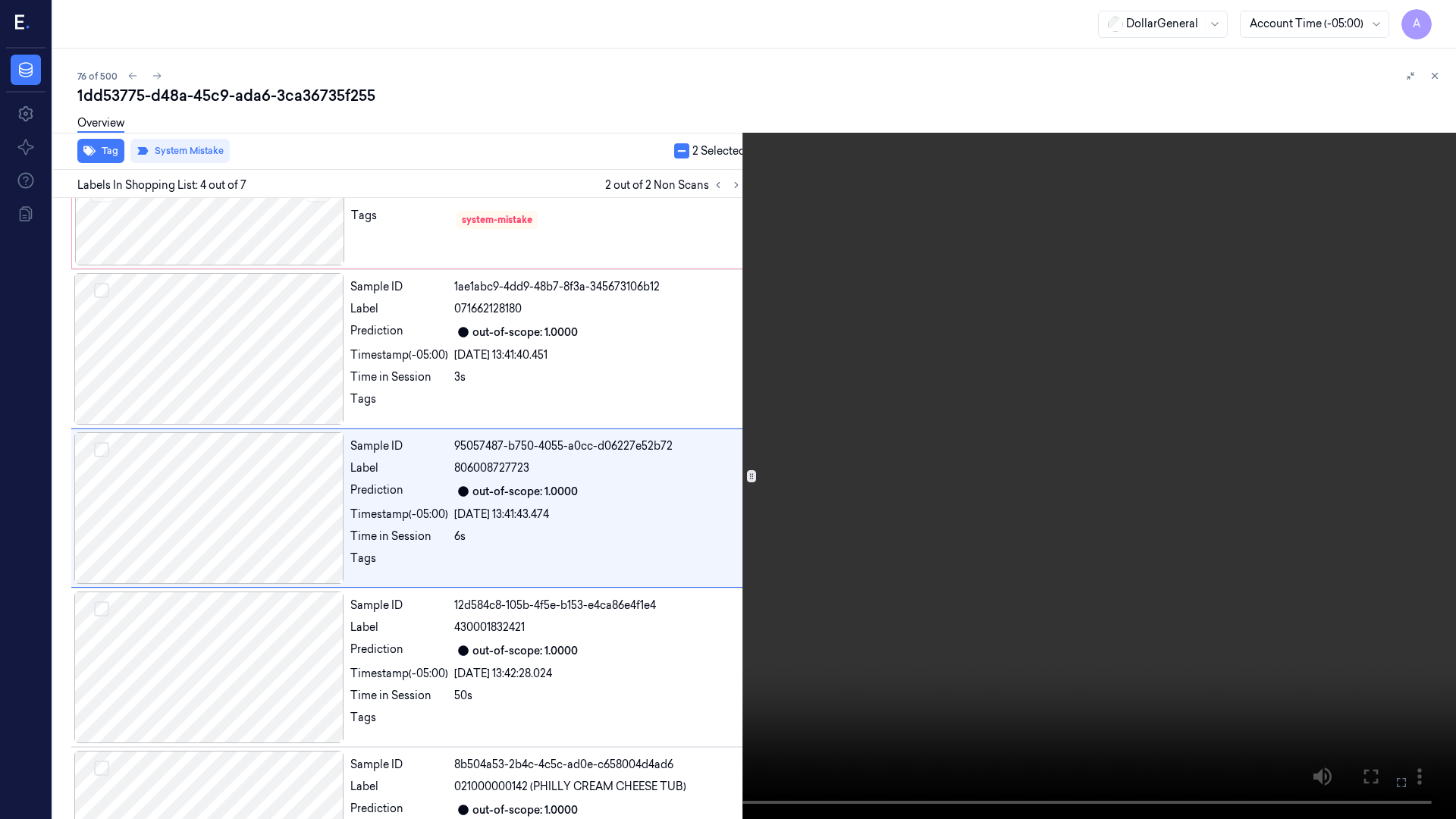
click at [1000, 507] on video at bounding box center [728, 410] width 1456 height 819
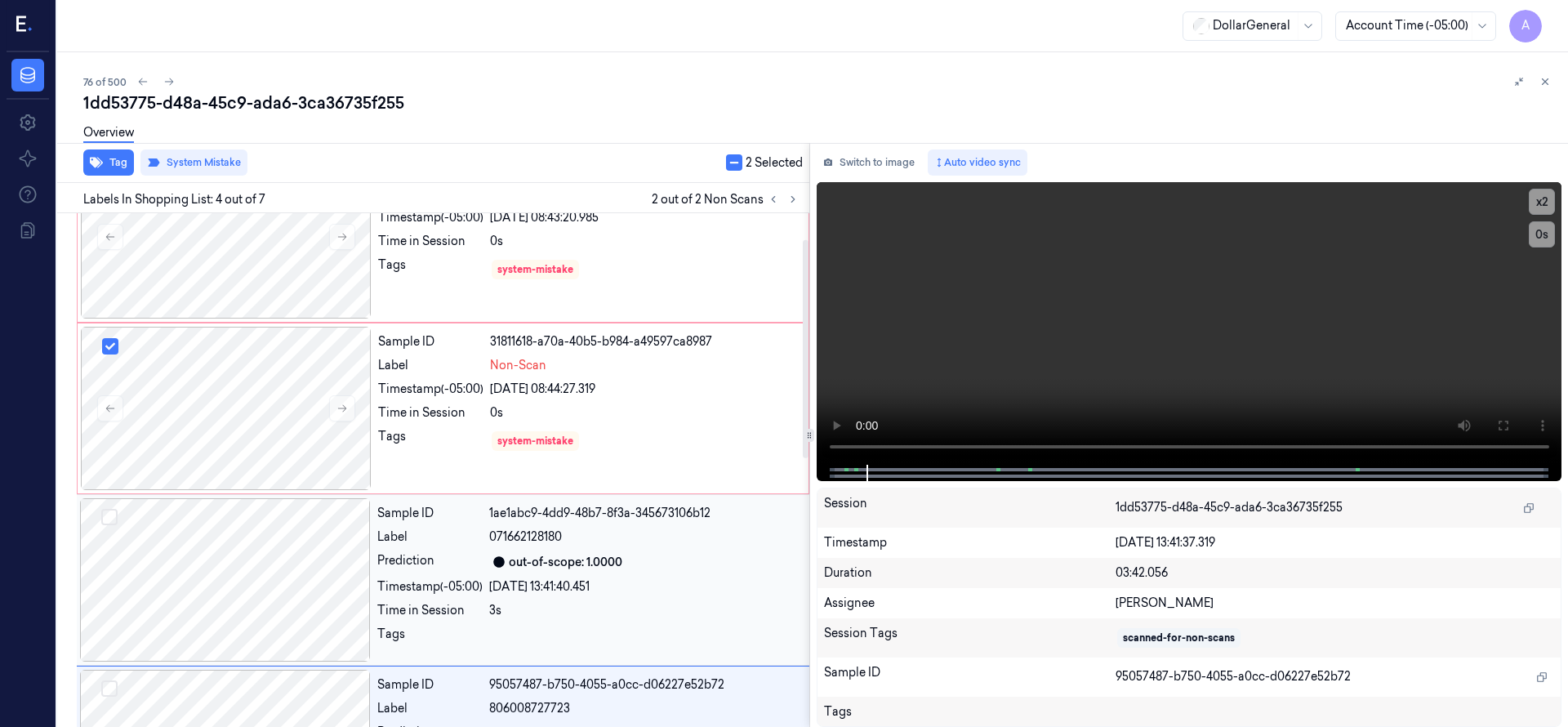
click at [227, 599] on div at bounding box center [225, 579] width 291 height 164
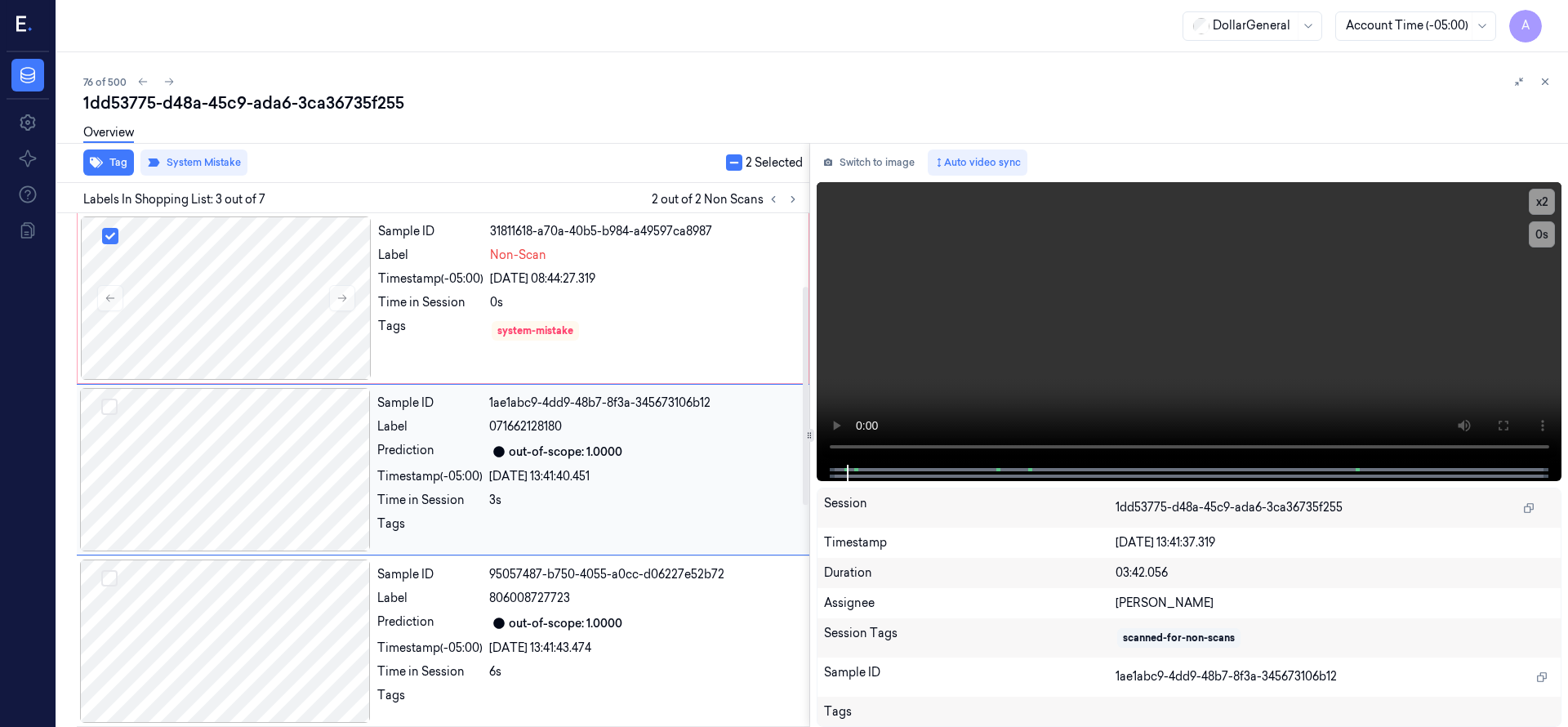
click at [243, 499] on div at bounding box center [225, 469] width 291 height 164
click at [249, 453] on div at bounding box center [225, 469] width 291 height 164
click at [253, 643] on div at bounding box center [225, 641] width 291 height 164
click at [224, 390] on div at bounding box center [225, 469] width 291 height 164
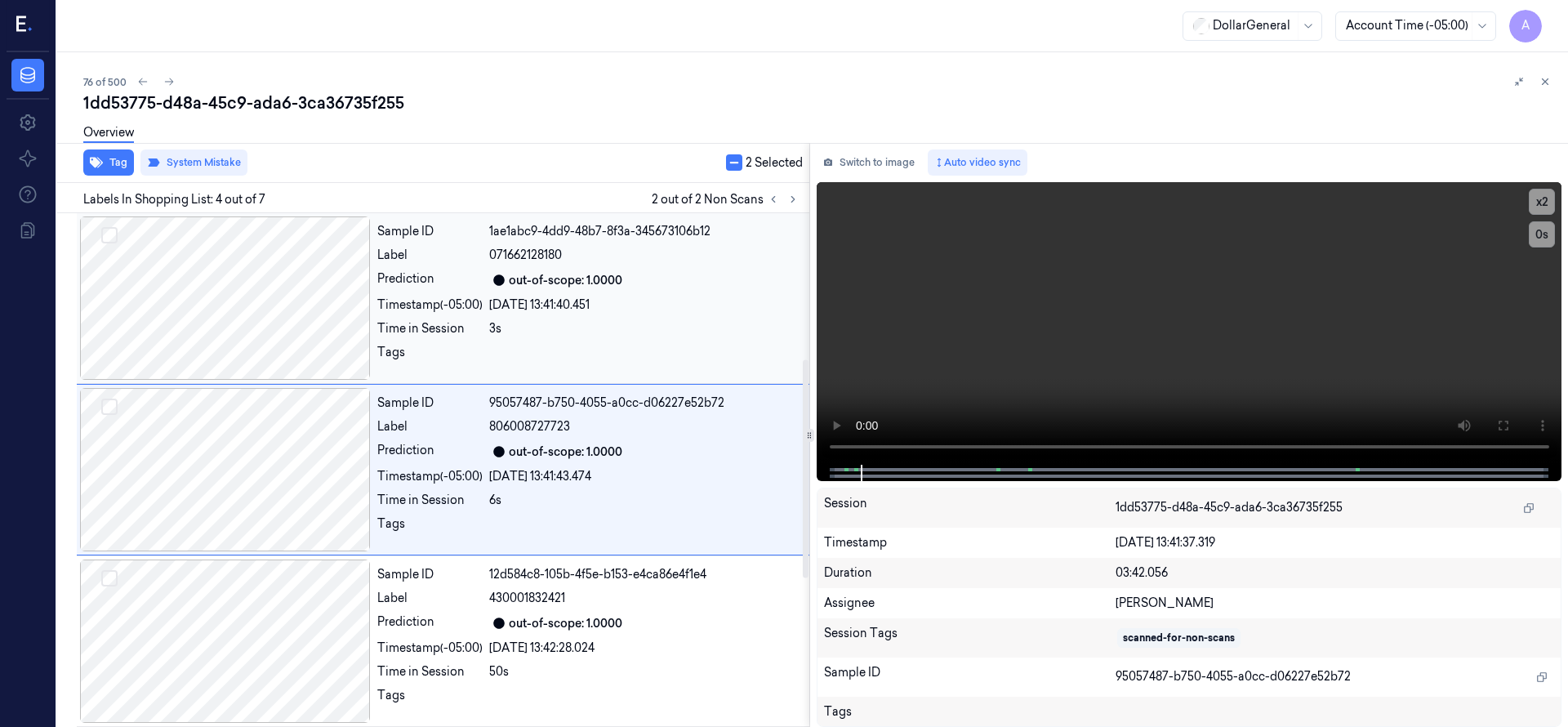
click at [226, 247] on div at bounding box center [225, 298] width 291 height 164
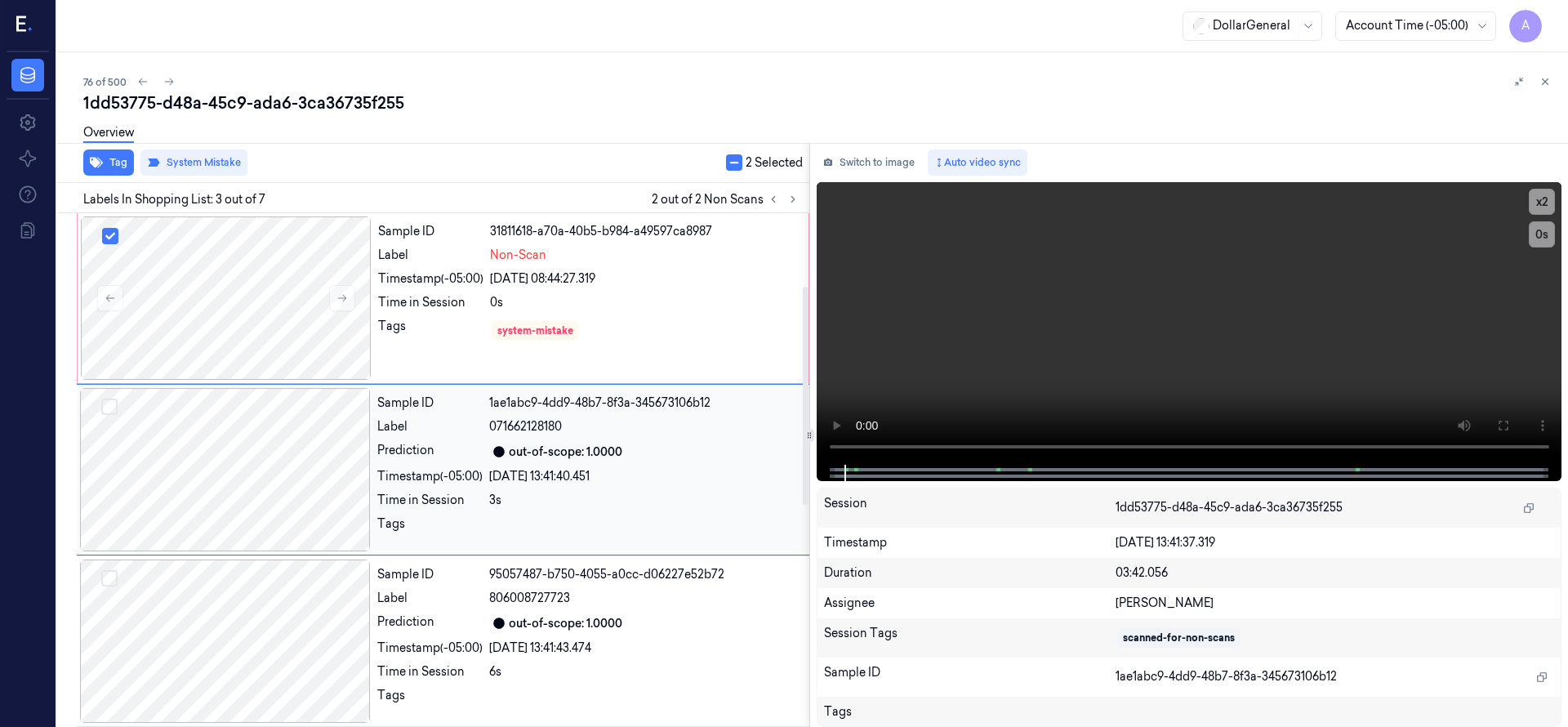
click at [250, 448] on div at bounding box center [225, 469] width 291 height 164
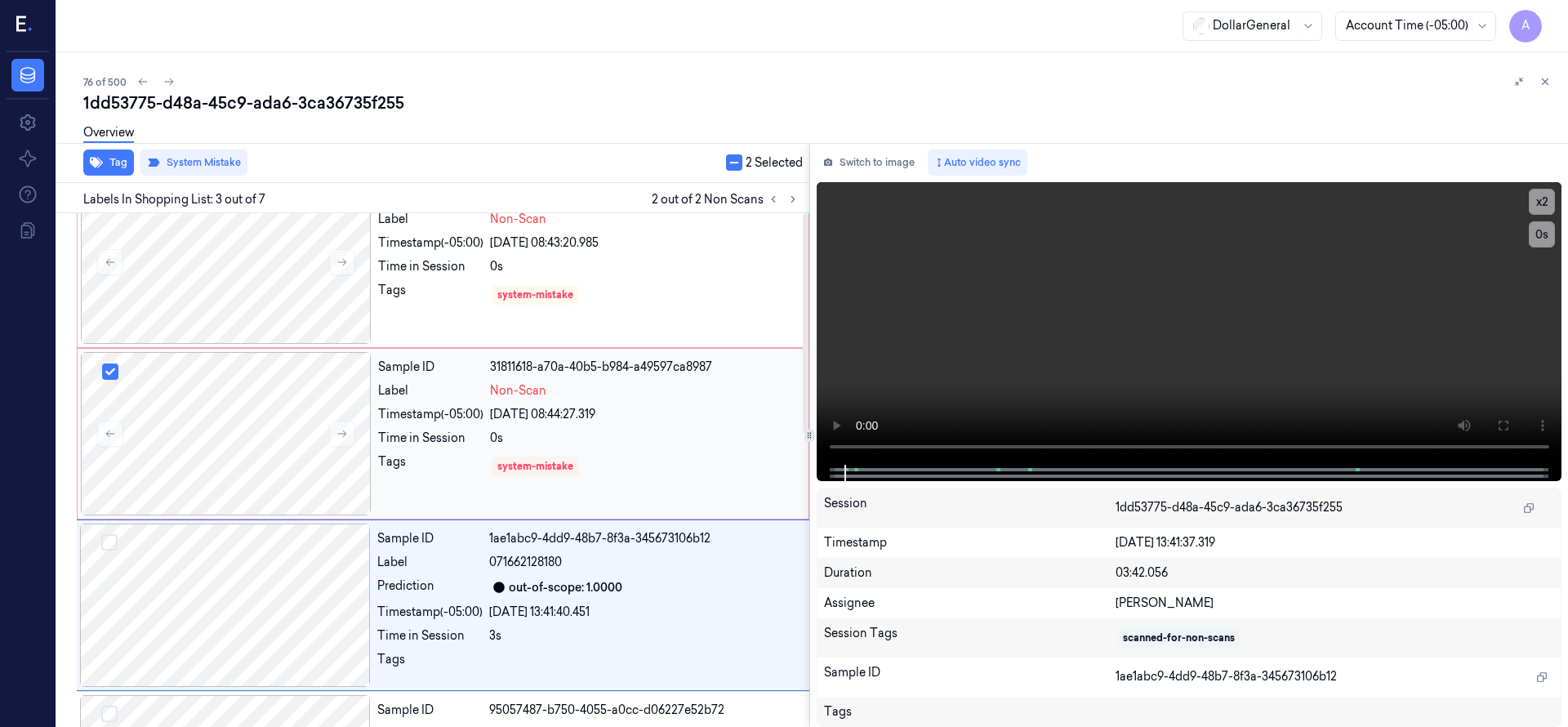
scroll to position [0, 0]
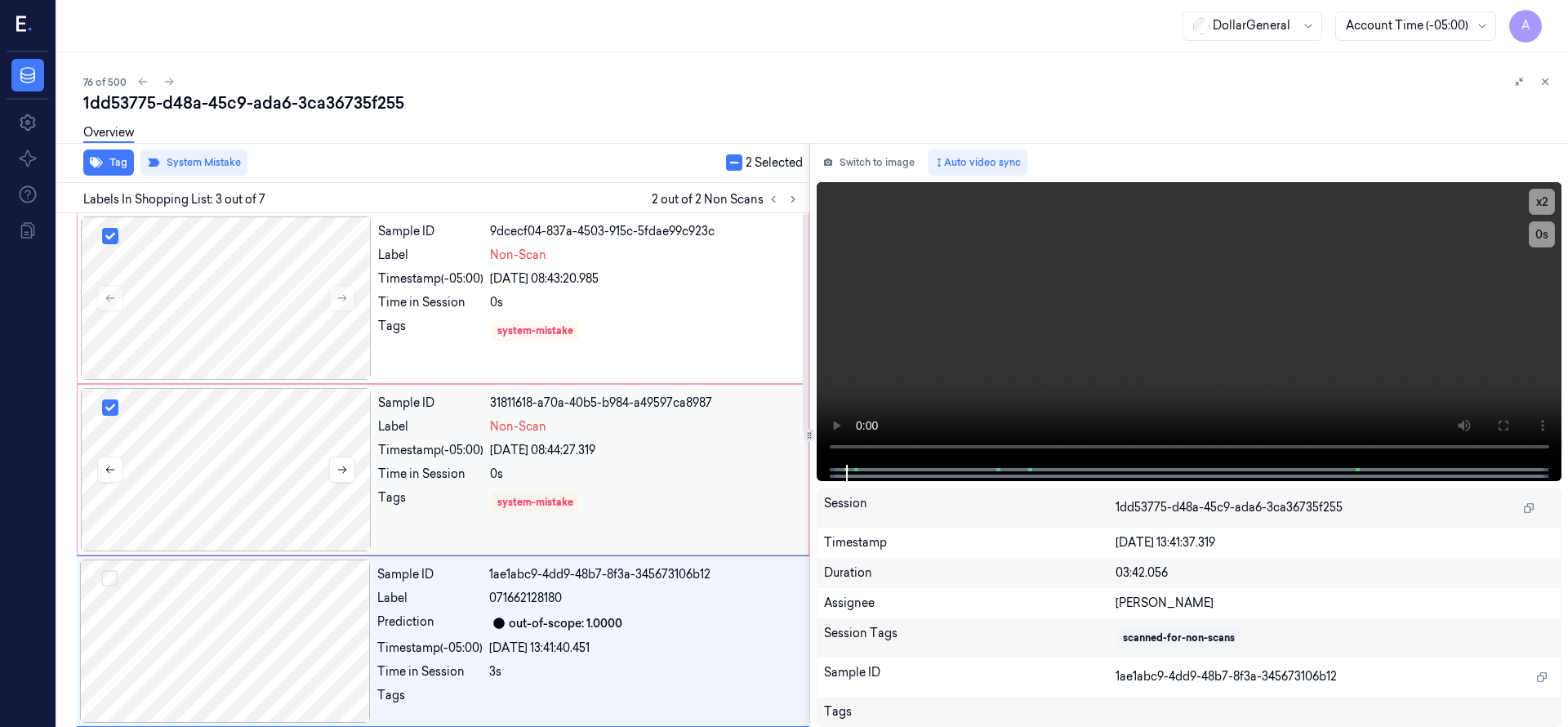
click at [244, 458] on div at bounding box center [225, 469] width 291 height 164
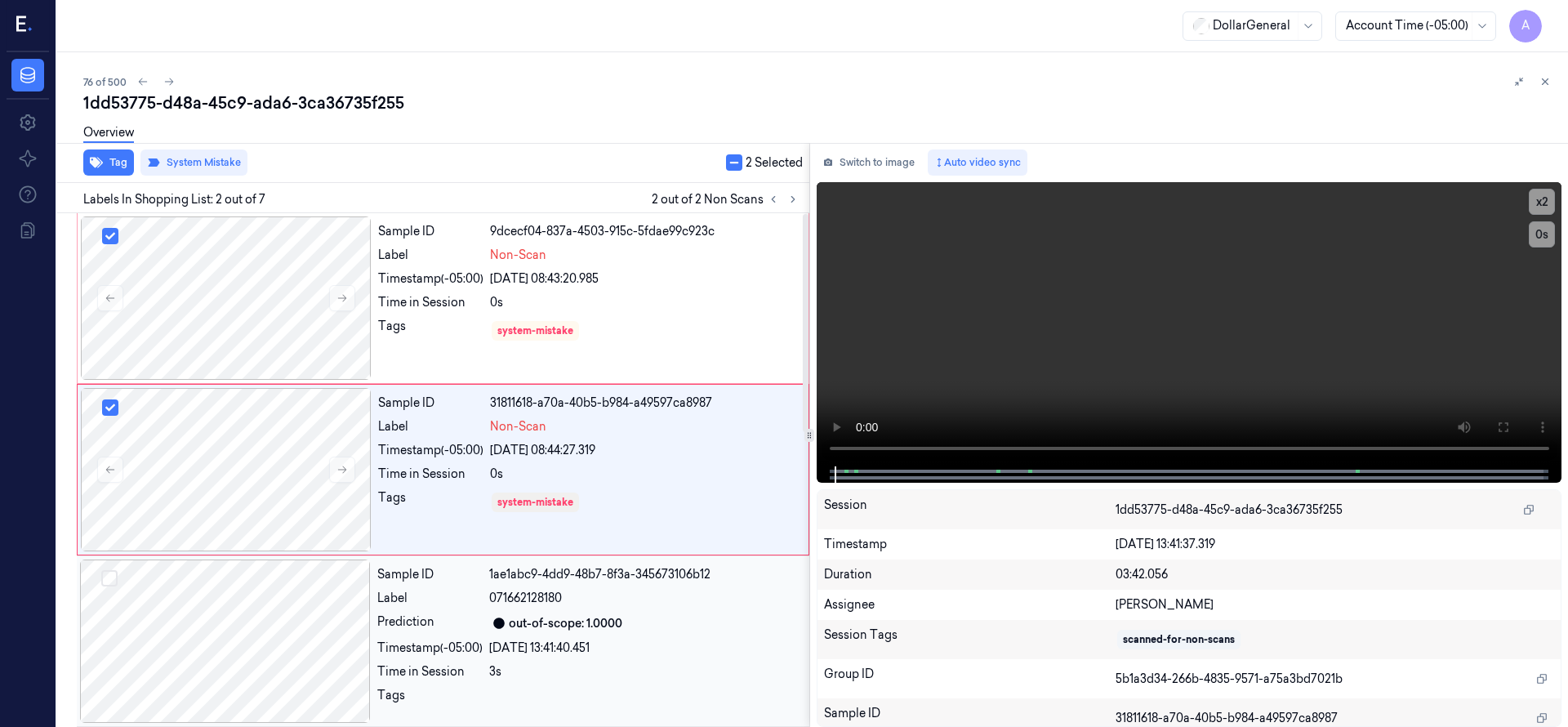
click at [249, 575] on div at bounding box center [225, 641] width 291 height 164
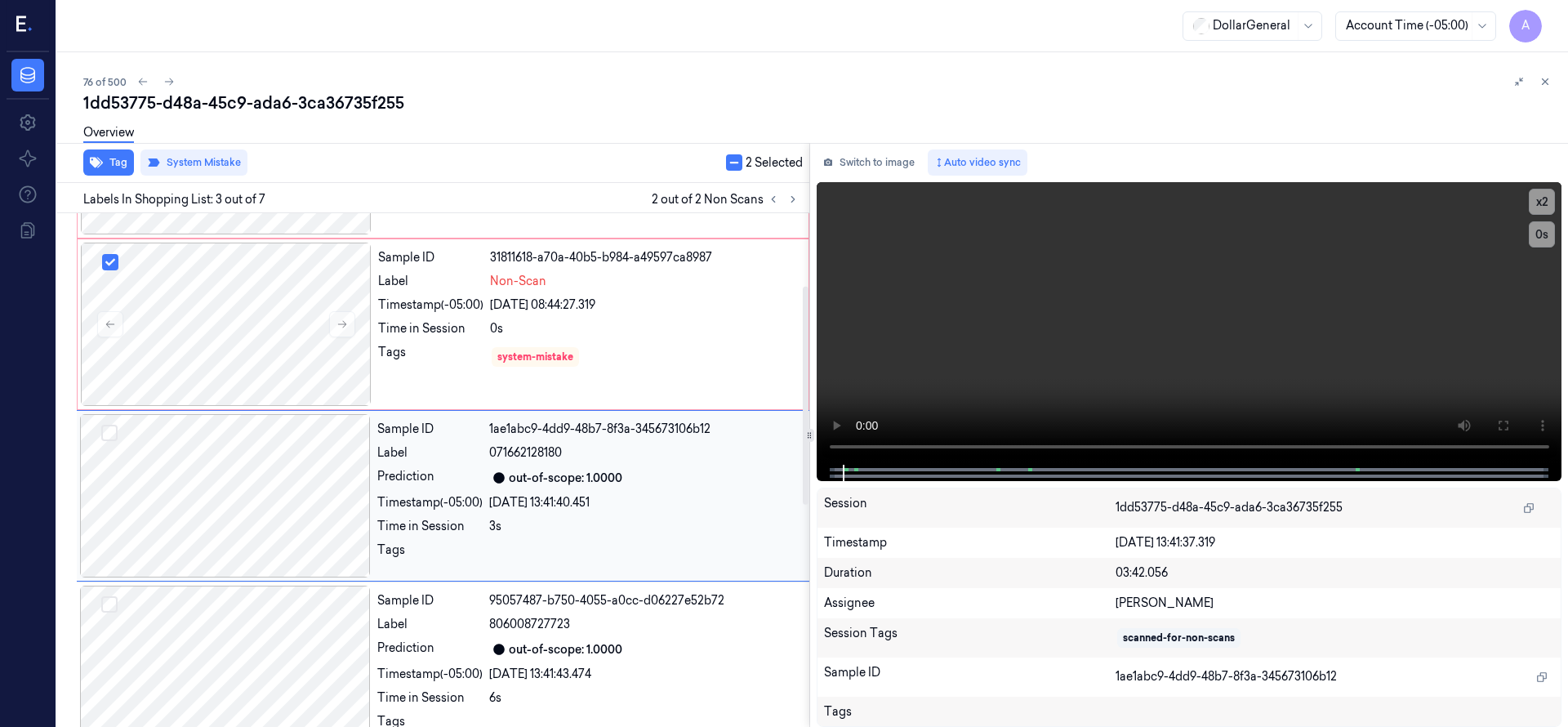
scroll to position [171, 0]
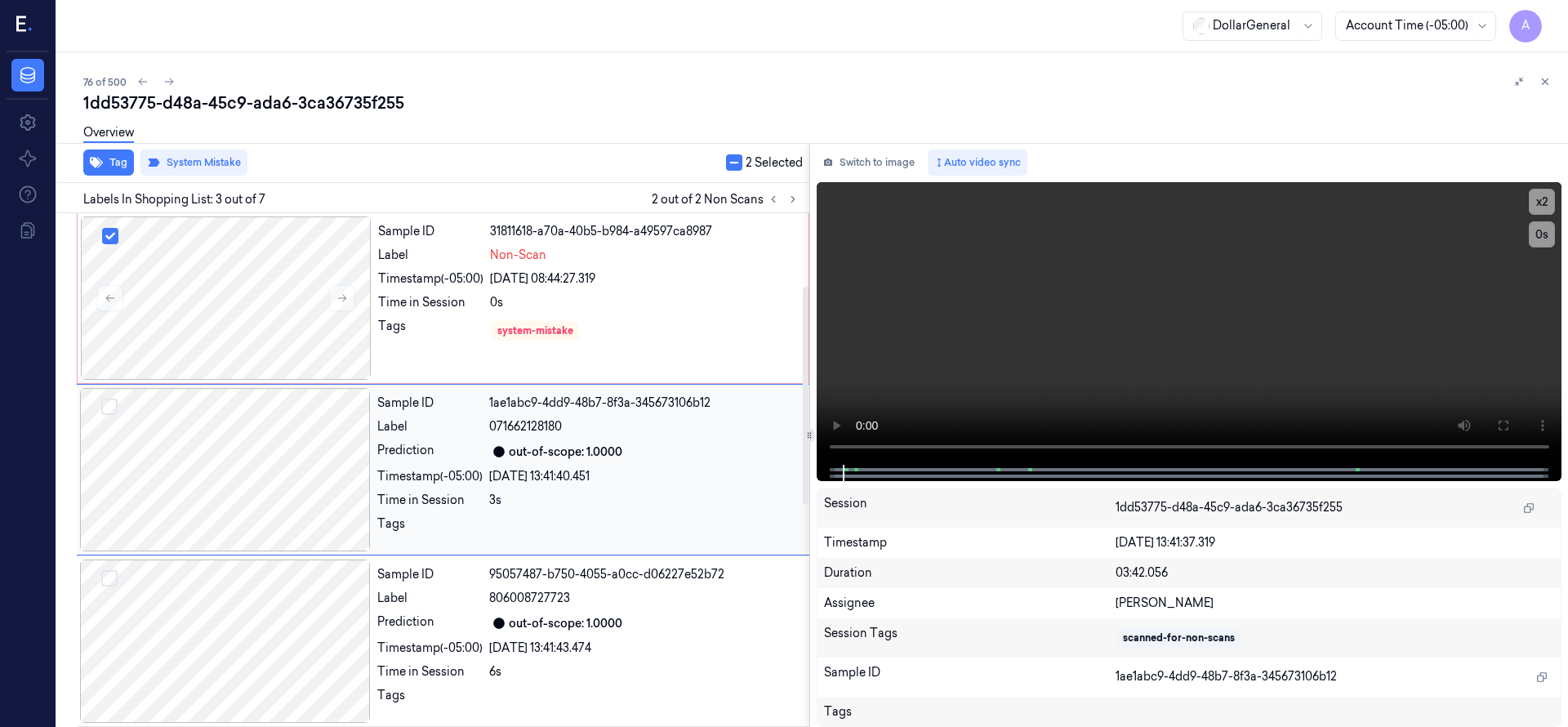
click at [241, 480] on div at bounding box center [225, 469] width 291 height 164
click at [239, 306] on div at bounding box center [225, 298] width 291 height 164
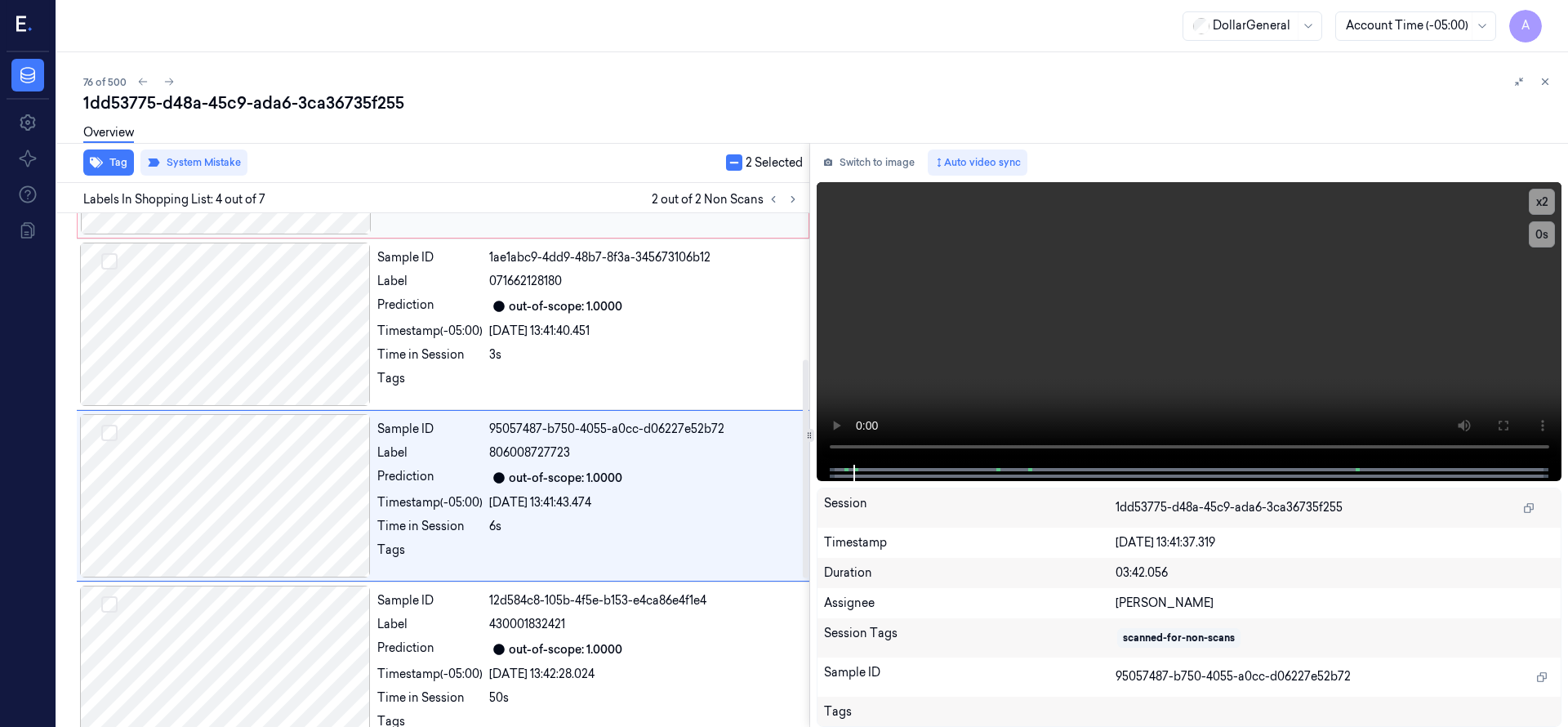
scroll to position [343, 0]
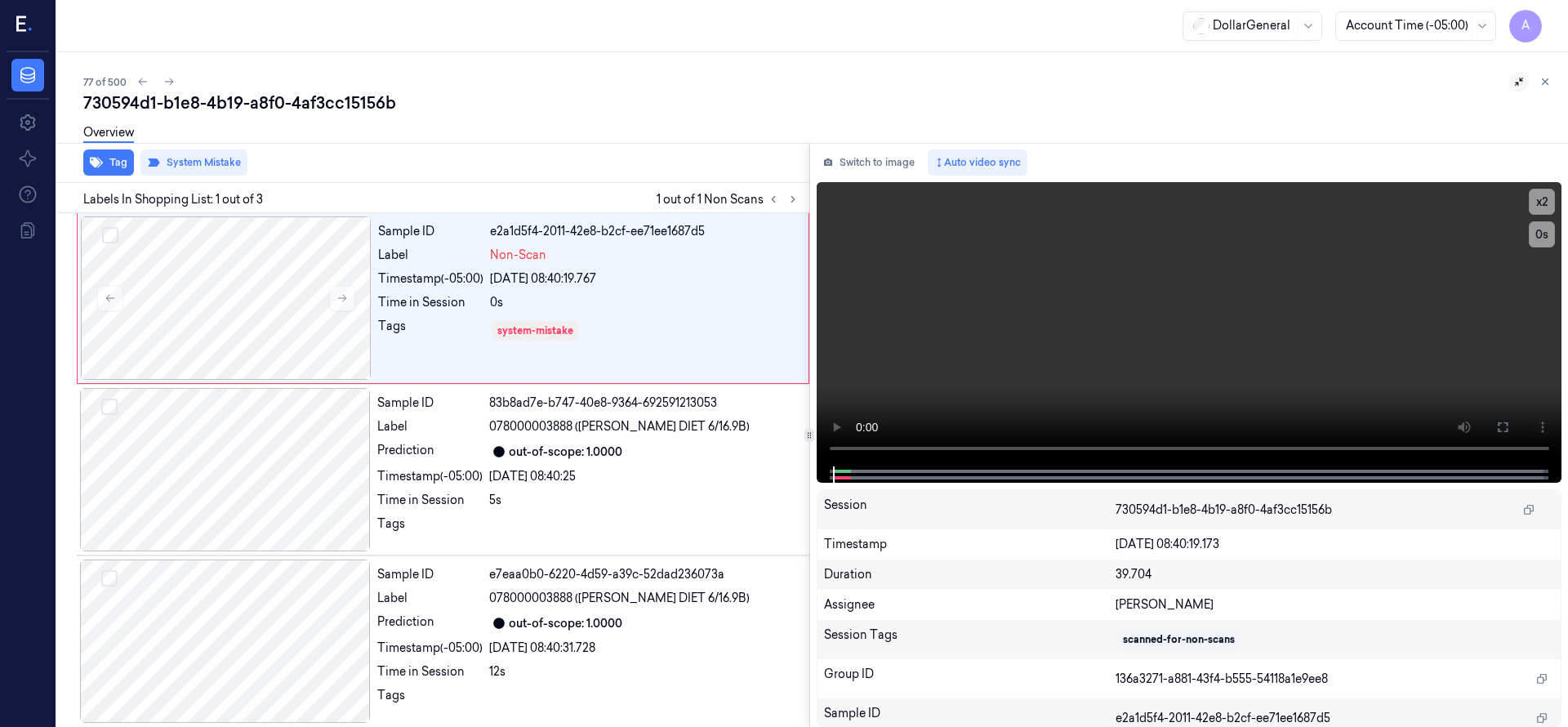
click at [1524, 85] on icon at bounding box center [1519, 81] width 12 height 12
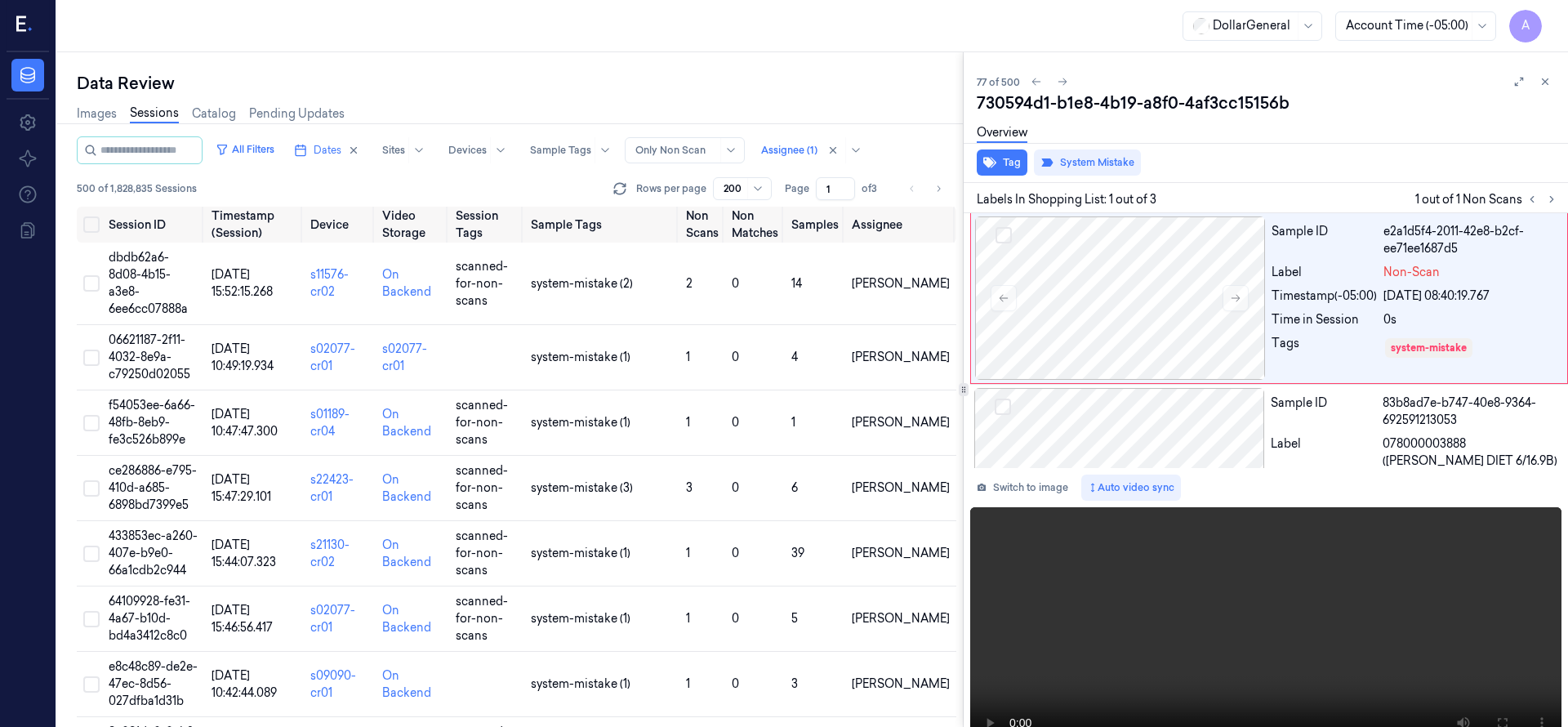
scroll to position [5027, 0]
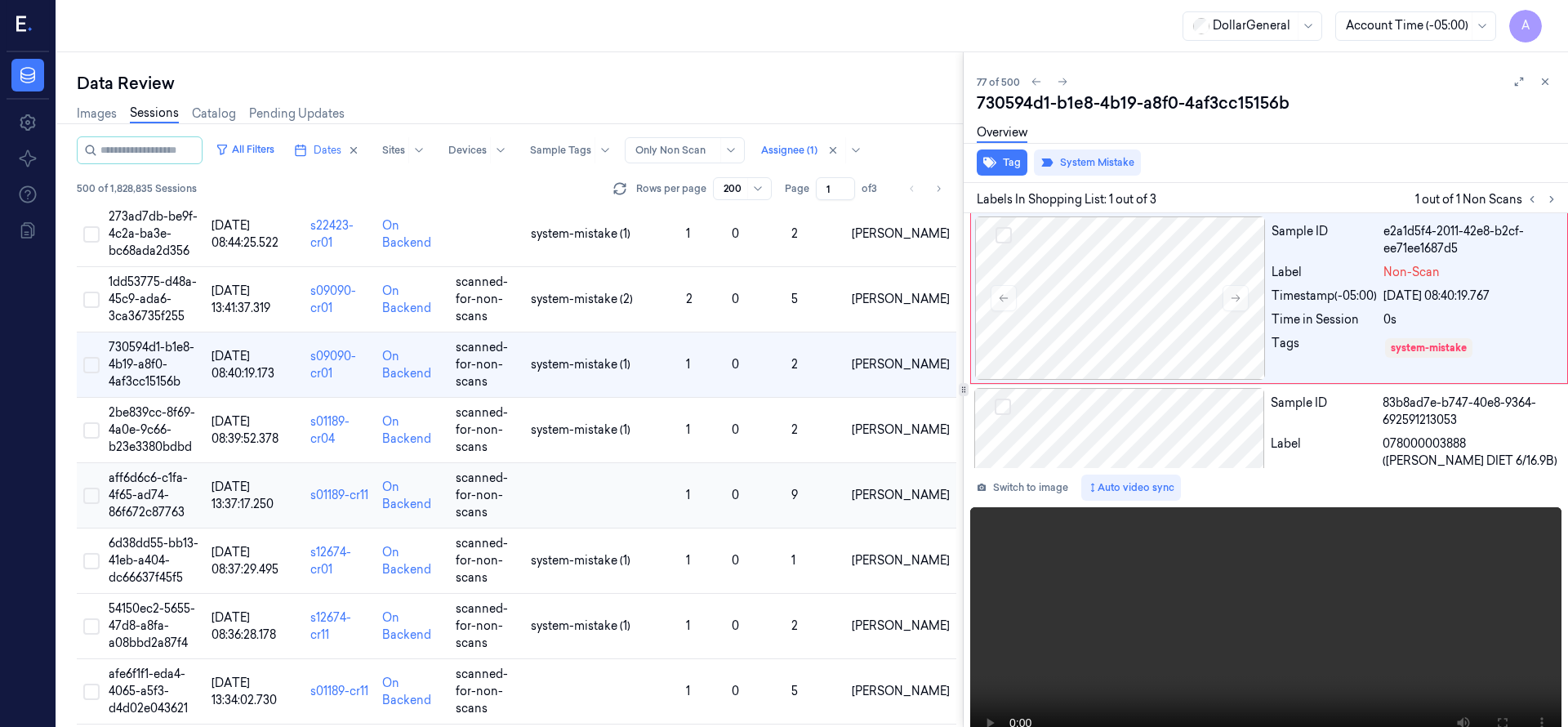
click at [147, 470] on span "aff6d6c6-c1fa-4f65-ad74-86f672c87763" at bounding box center [148, 495] width 79 height 49
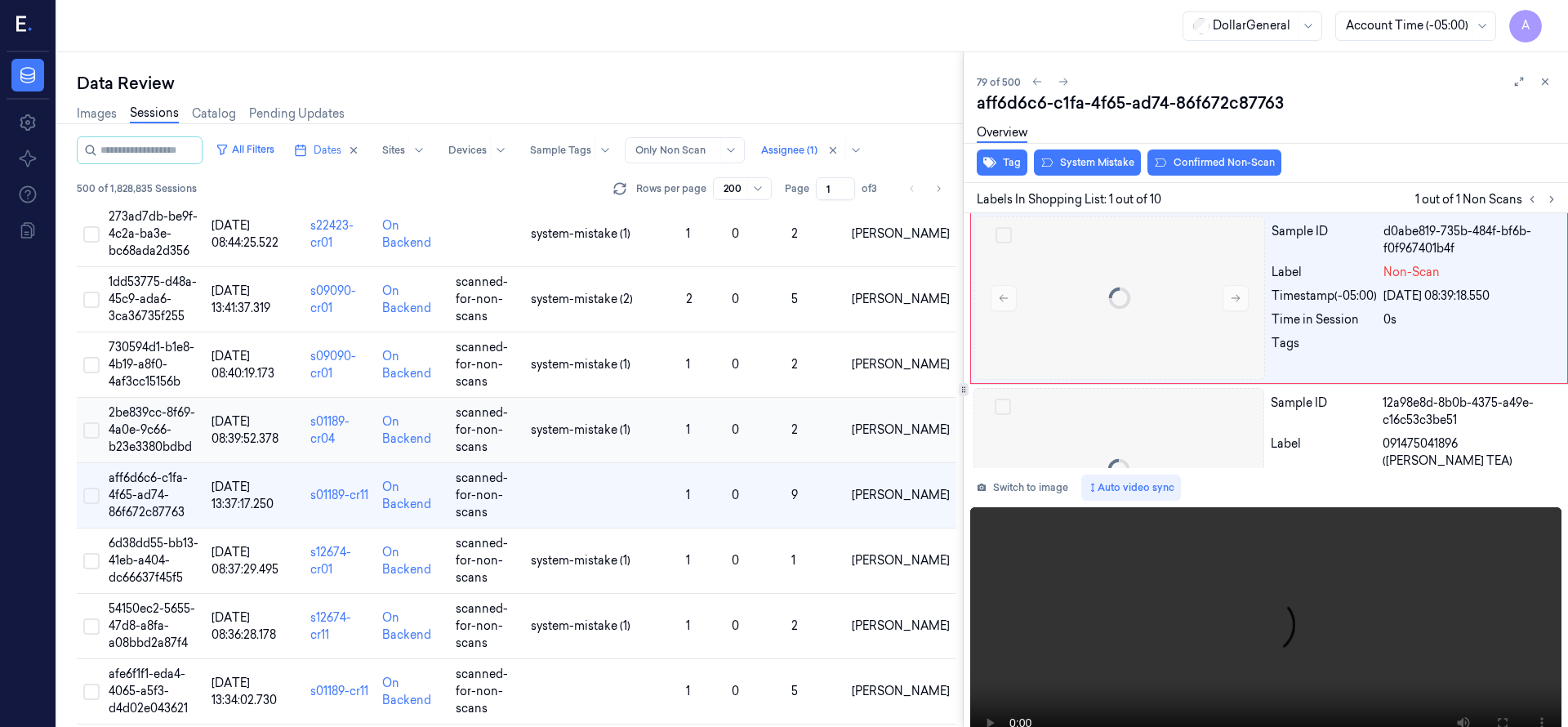
scroll to position [4970, 0]
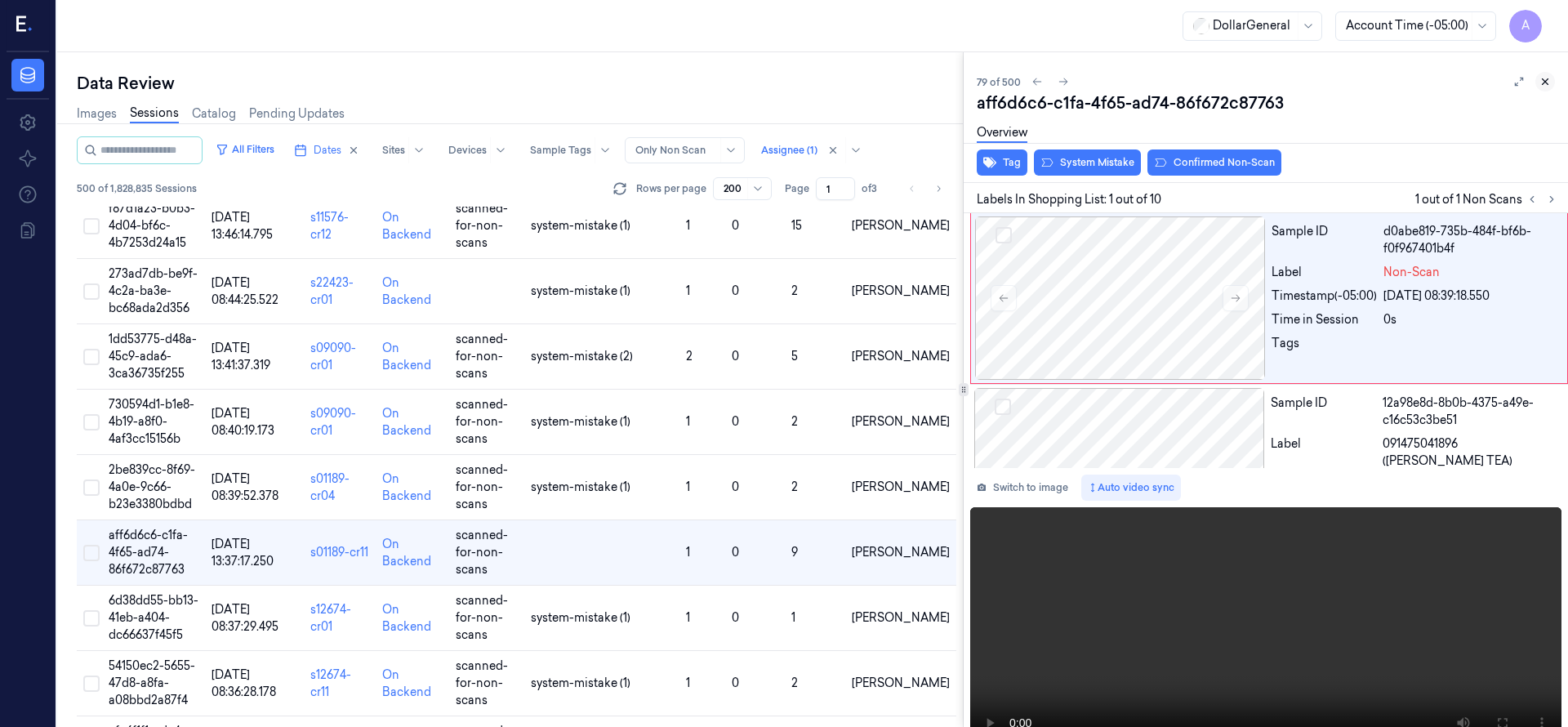
click at [1543, 80] on icon at bounding box center [1545, 82] width 6 height 6
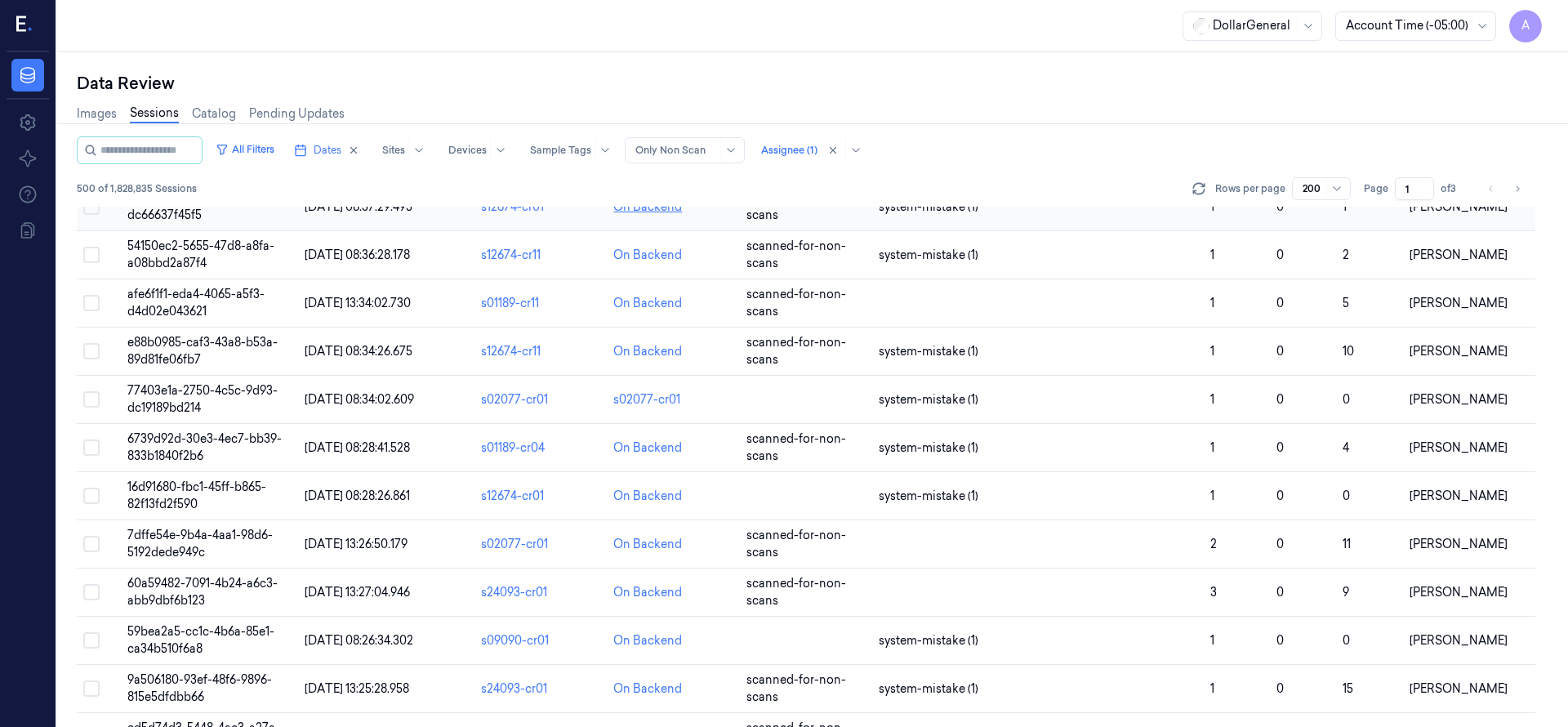
scroll to position [3624, 0]
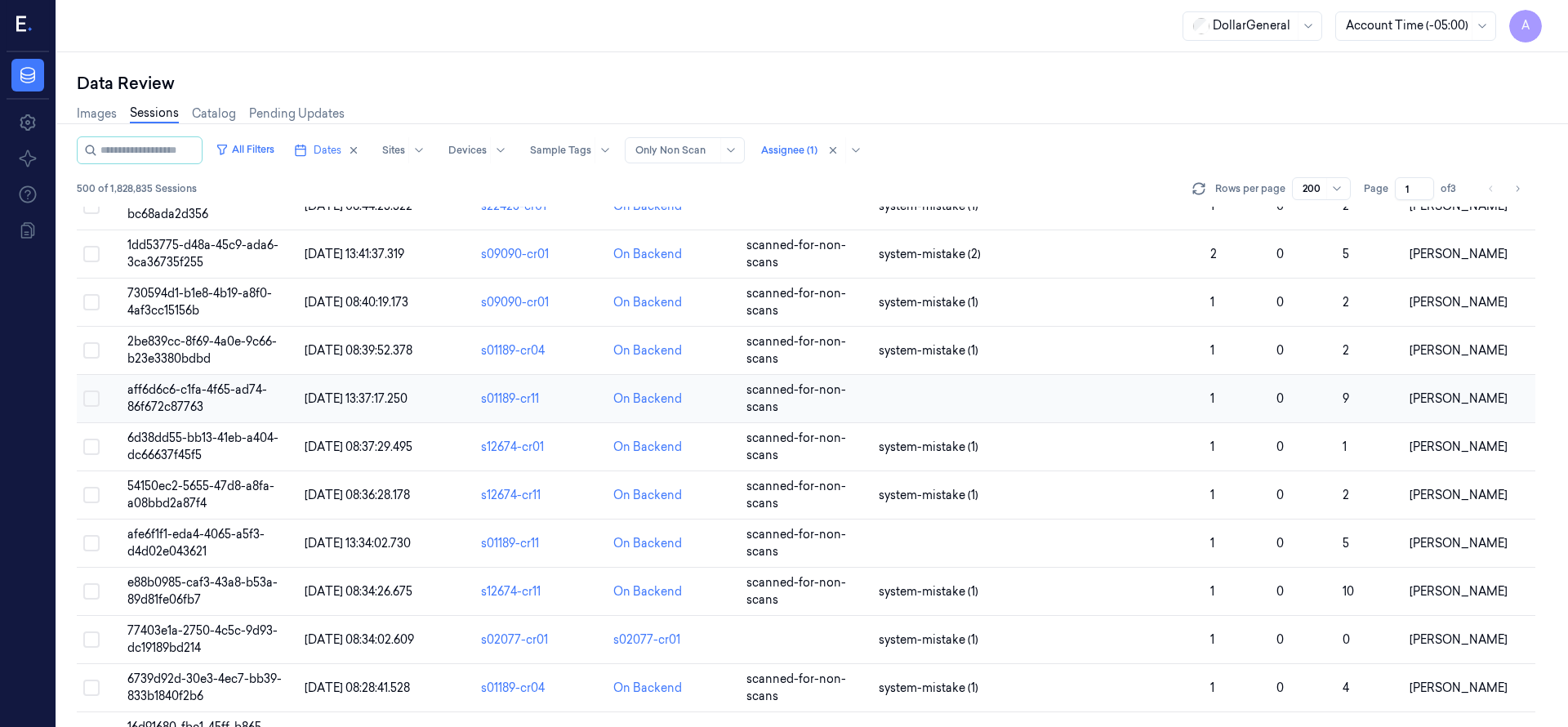
click at [172, 389] on span "aff6d6c6-c1fa-4f65-ad74-86f672c87763" at bounding box center [197, 398] width 139 height 31
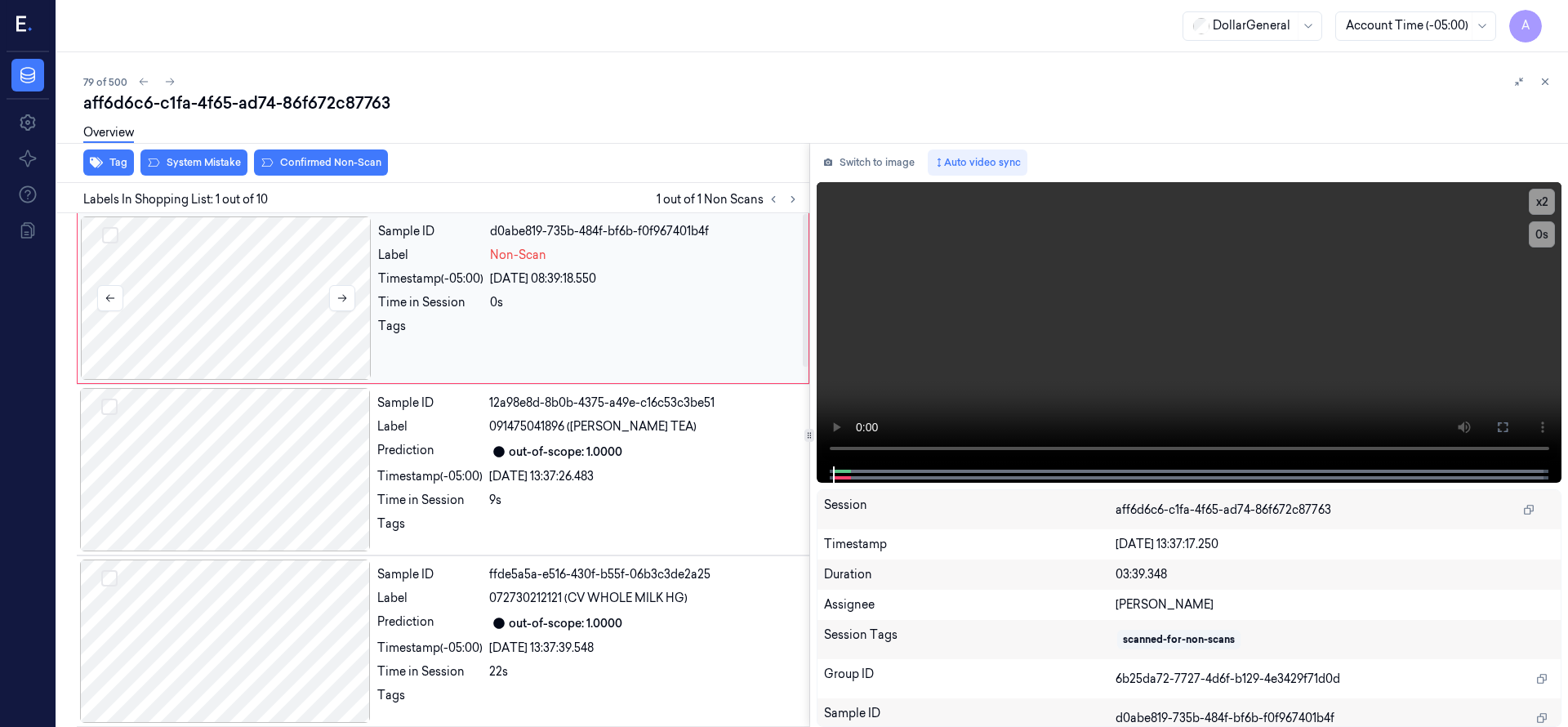
click at [288, 296] on div at bounding box center [225, 298] width 291 height 164
click at [240, 289] on div at bounding box center [225, 298] width 291 height 164
click at [254, 428] on div at bounding box center [225, 469] width 291 height 164
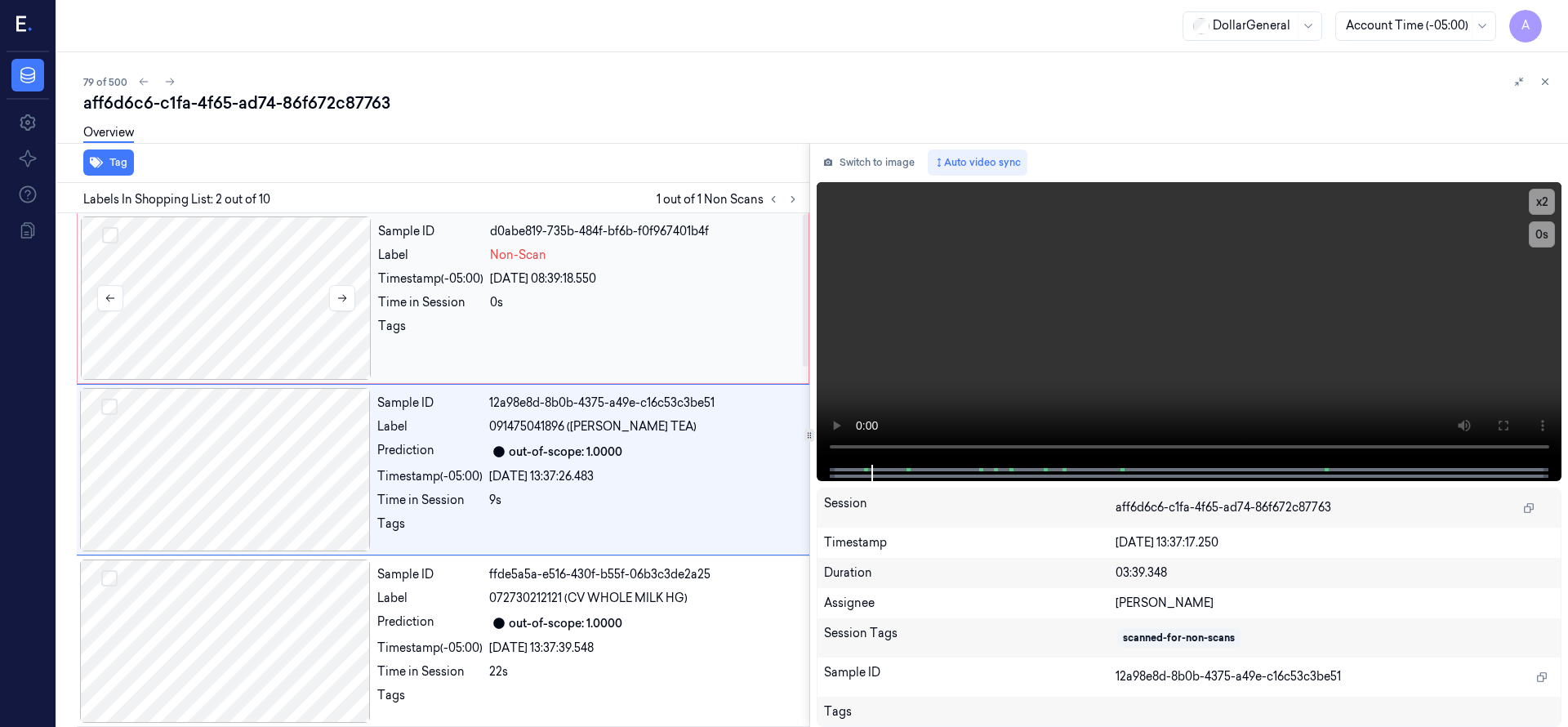
click at [251, 319] on div at bounding box center [225, 298] width 291 height 164
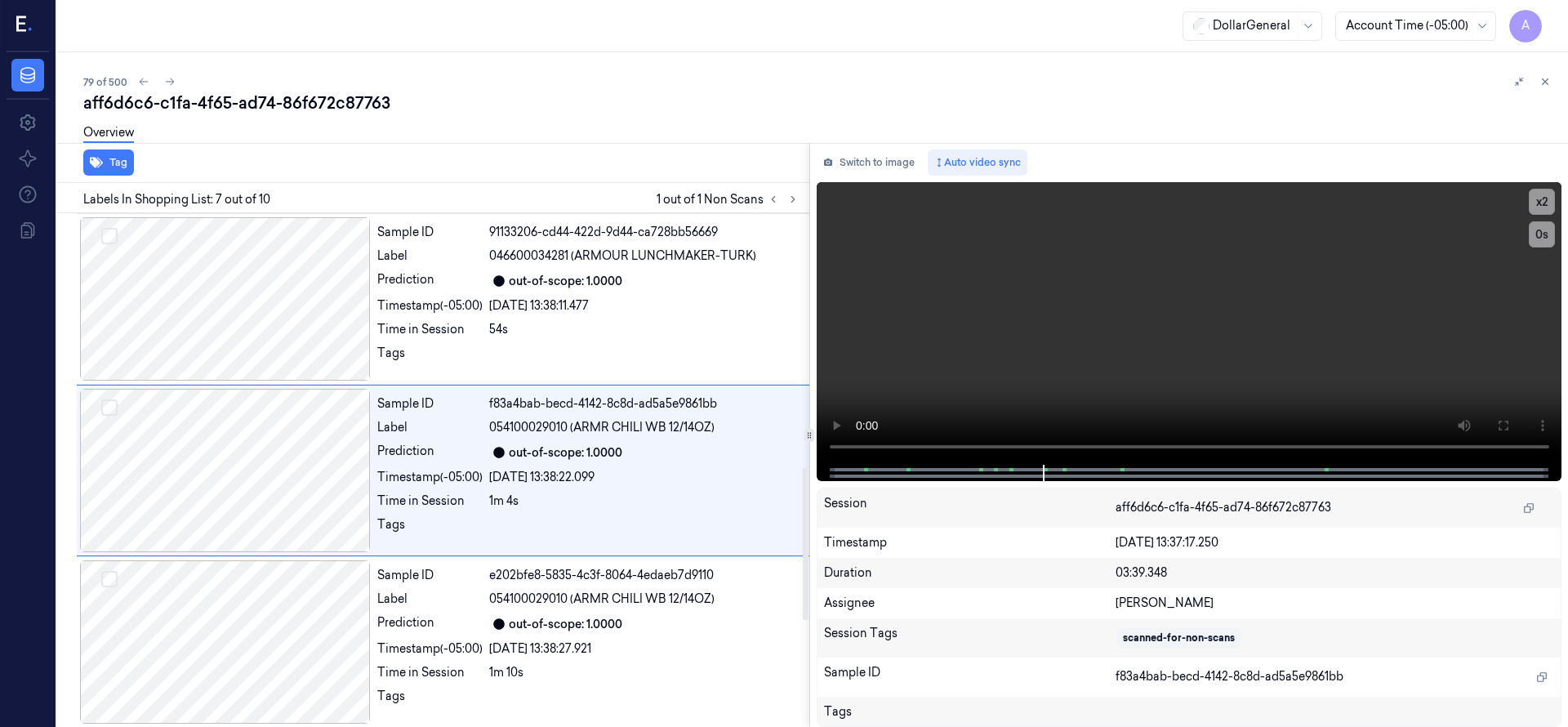
scroll to position [857, 0]
click at [781, 198] on button at bounding box center [773, 199] width 20 height 20
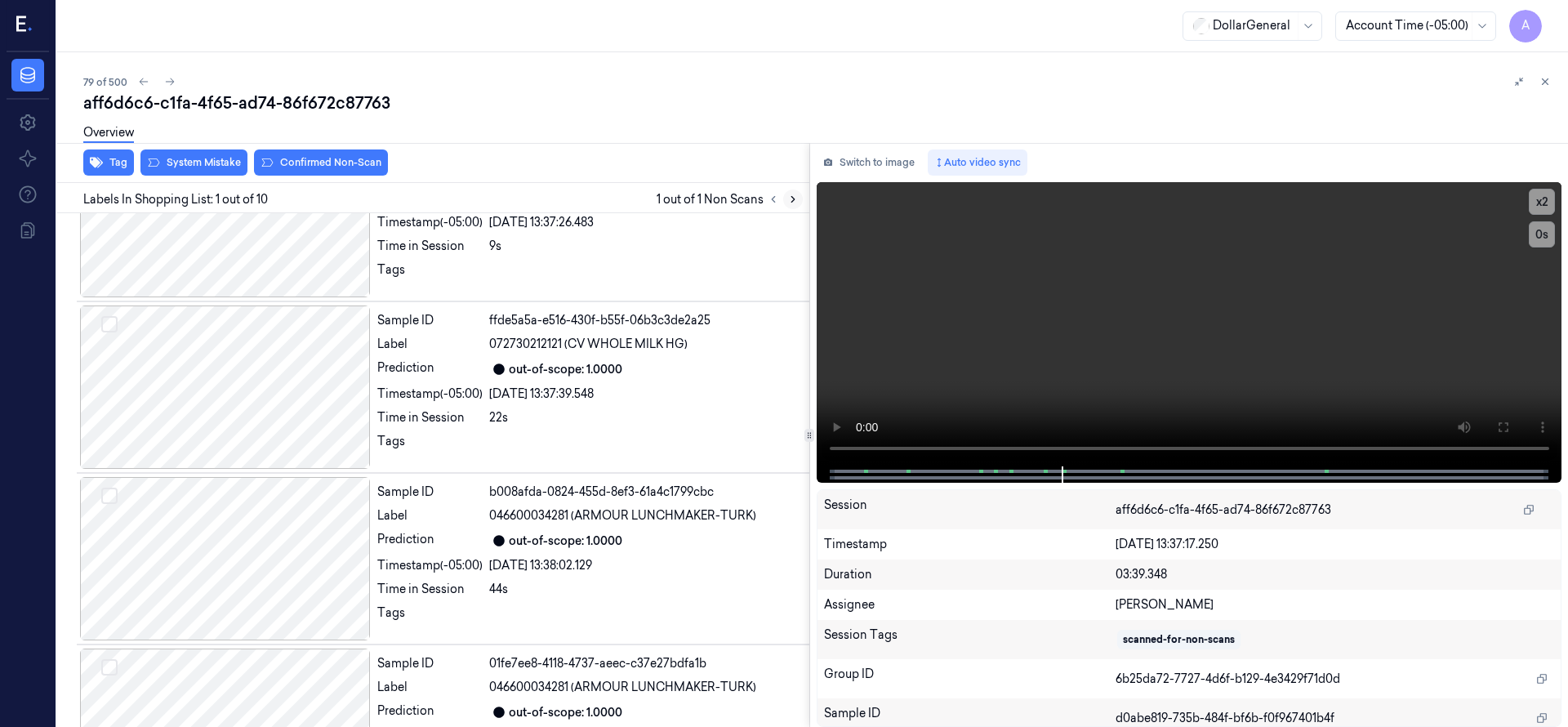
scroll to position [38, 0]
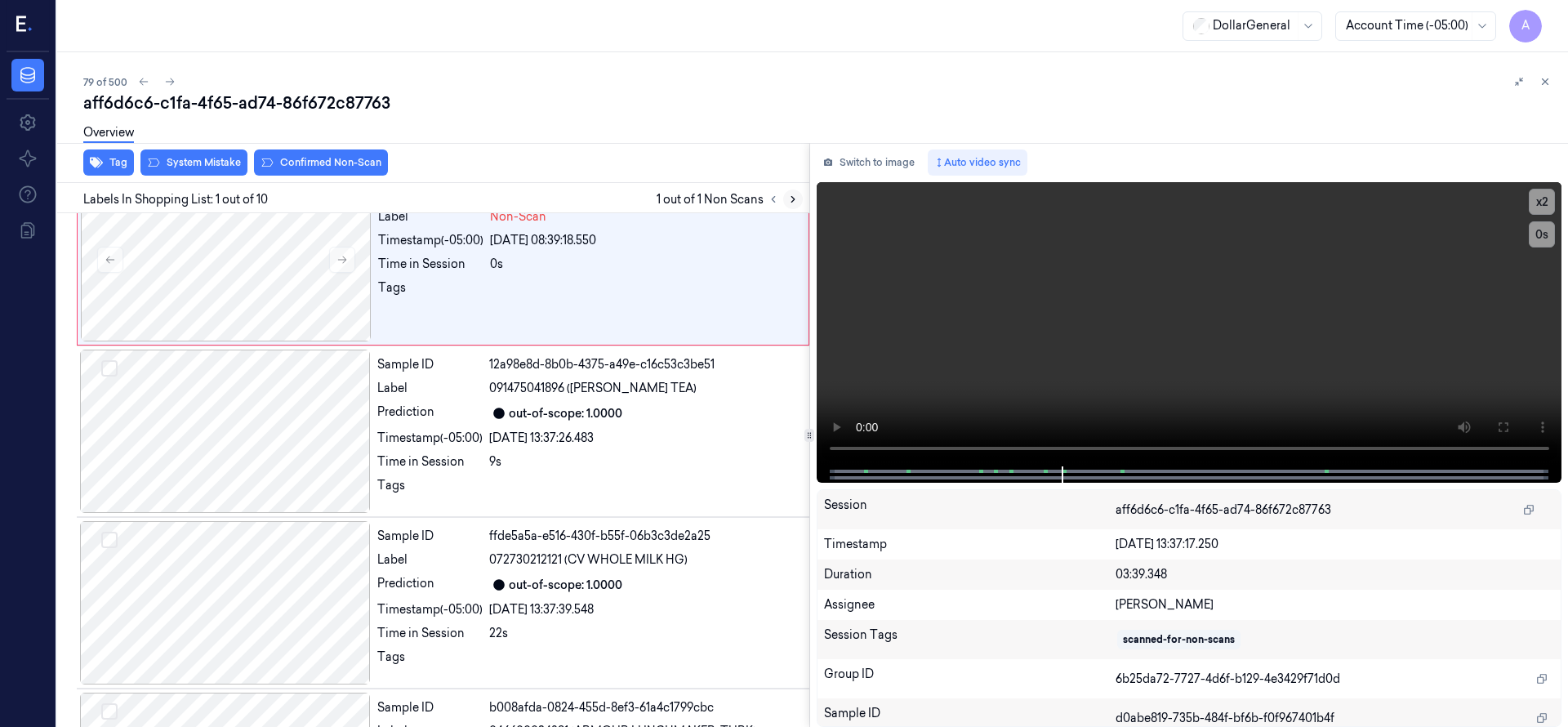
click at [790, 201] on icon at bounding box center [793, 199] width 12 height 12
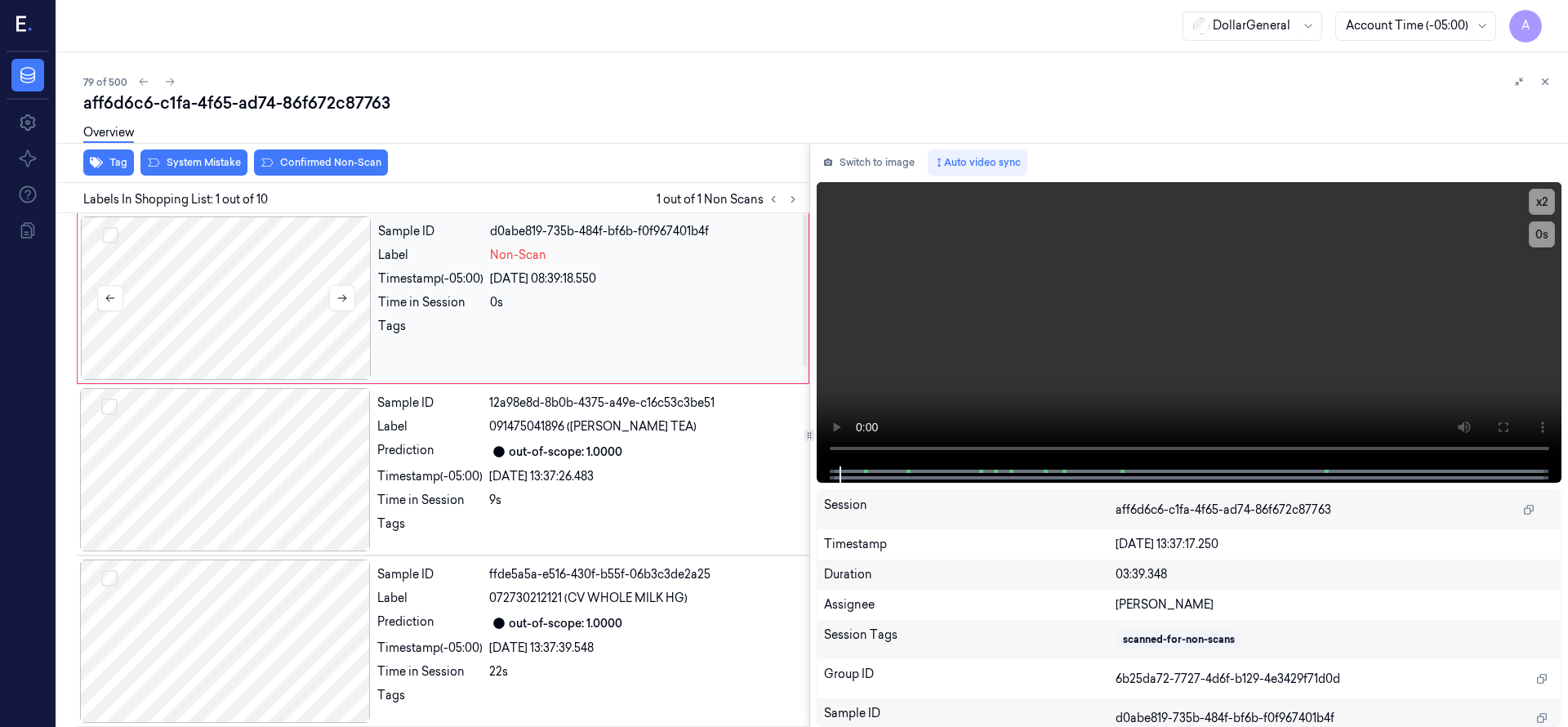
click at [214, 277] on div at bounding box center [225, 298] width 291 height 164
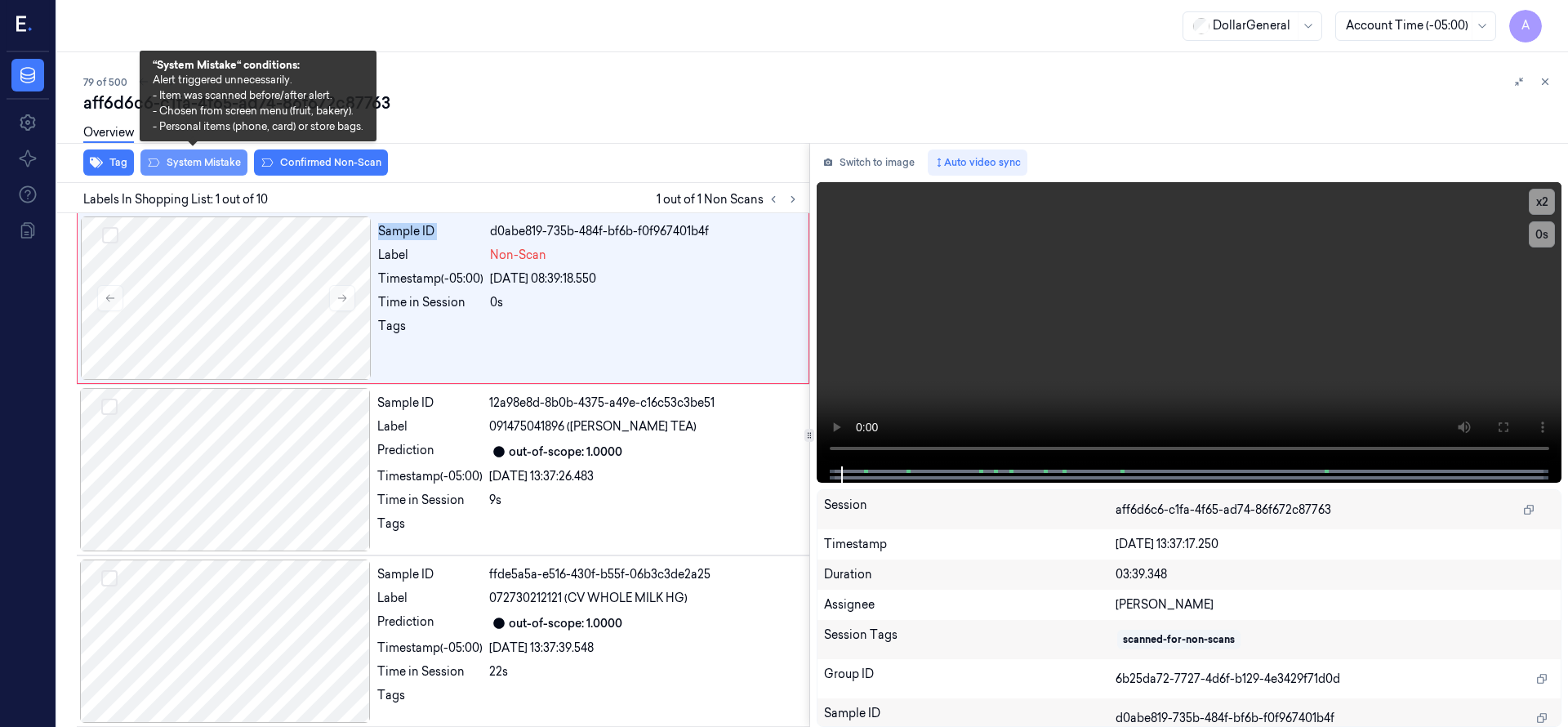
click at [222, 171] on button "System Mistake" at bounding box center [193, 162] width 107 height 26
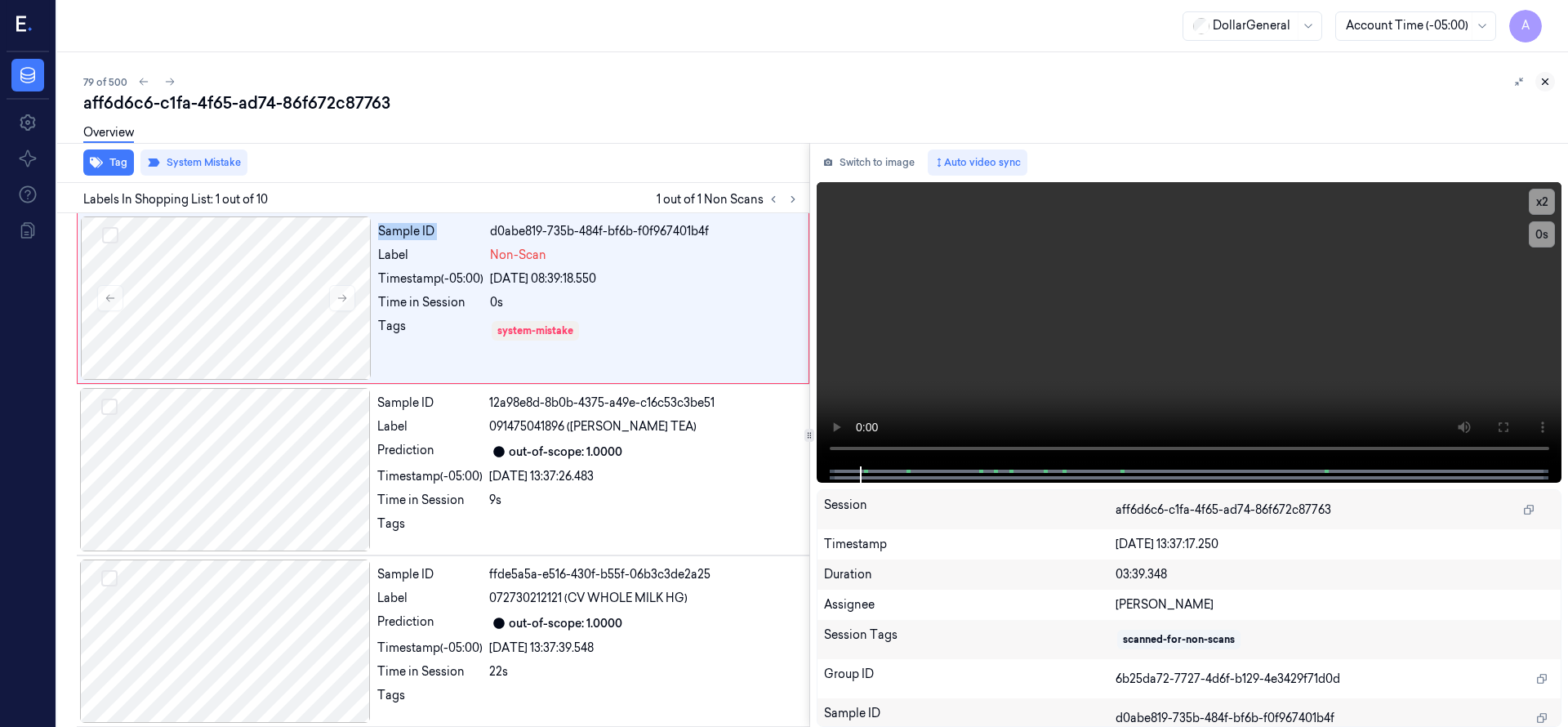
click at [1544, 80] on icon at bounding box center [1545, 82] width 6 height 6
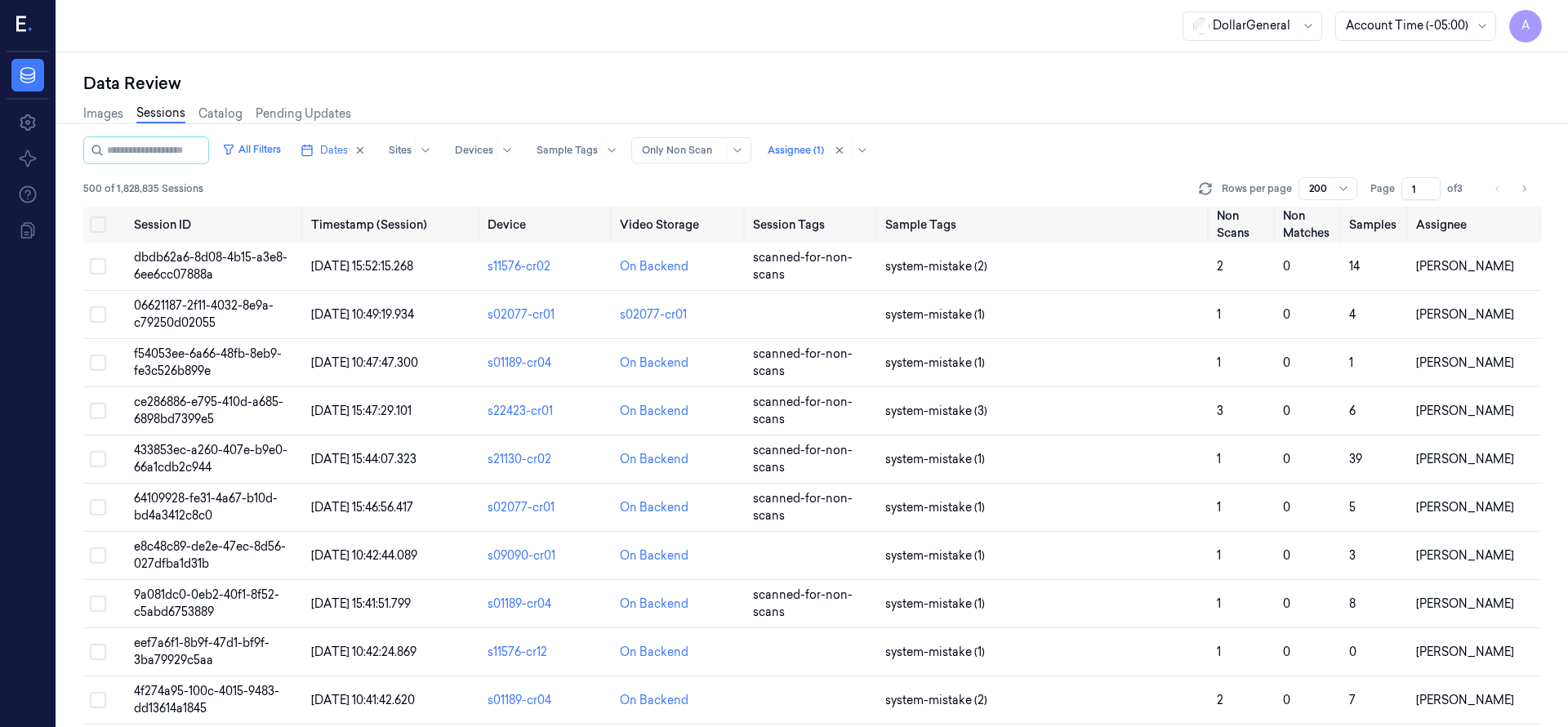
scroll to position [3646, 0]
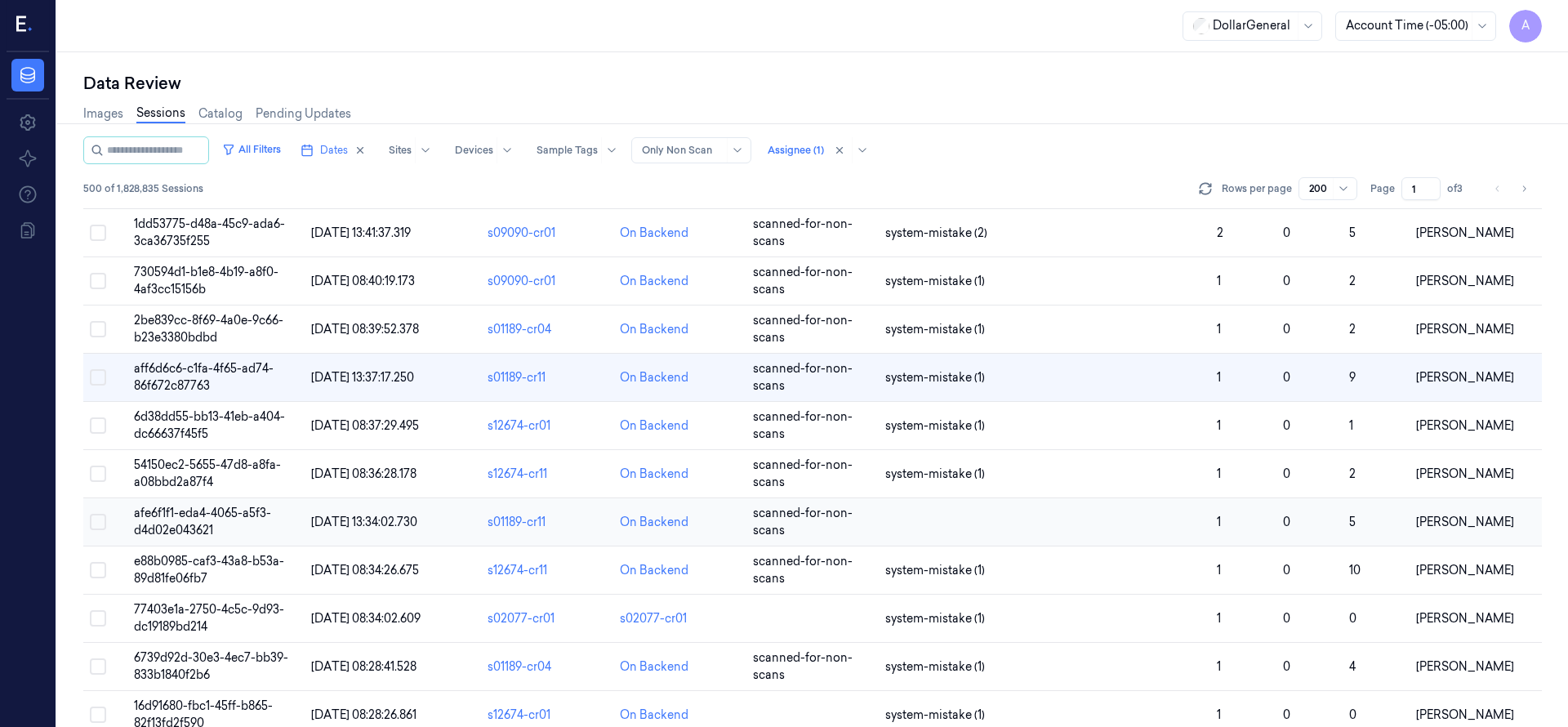
click at [184, 509] on span "afe6f1f1-eda4-4065-a5f3-d4d02e043621" at bounding box center [203, 521] width 137 height 31
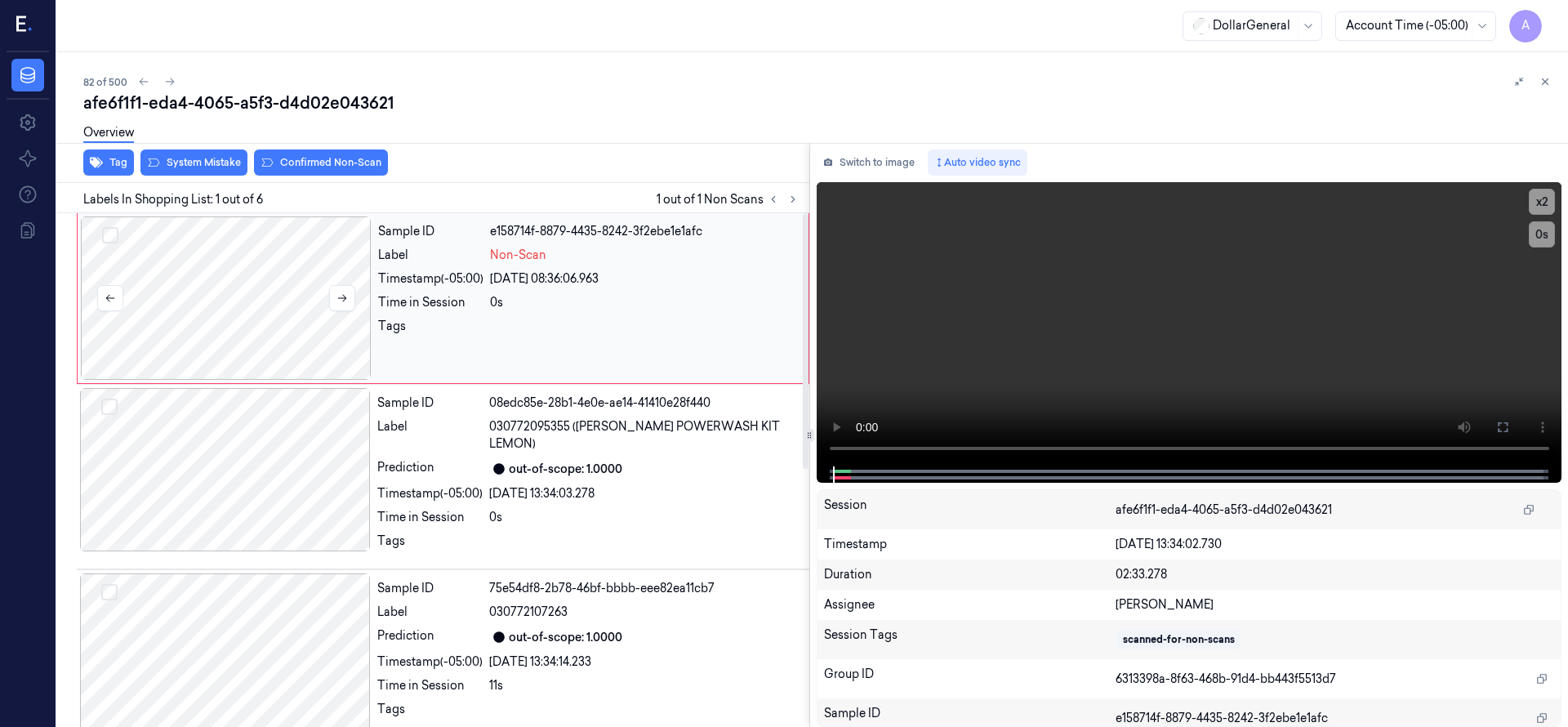
click at [262, 301] on div at bounding box center [225, 298] width 291 height 164
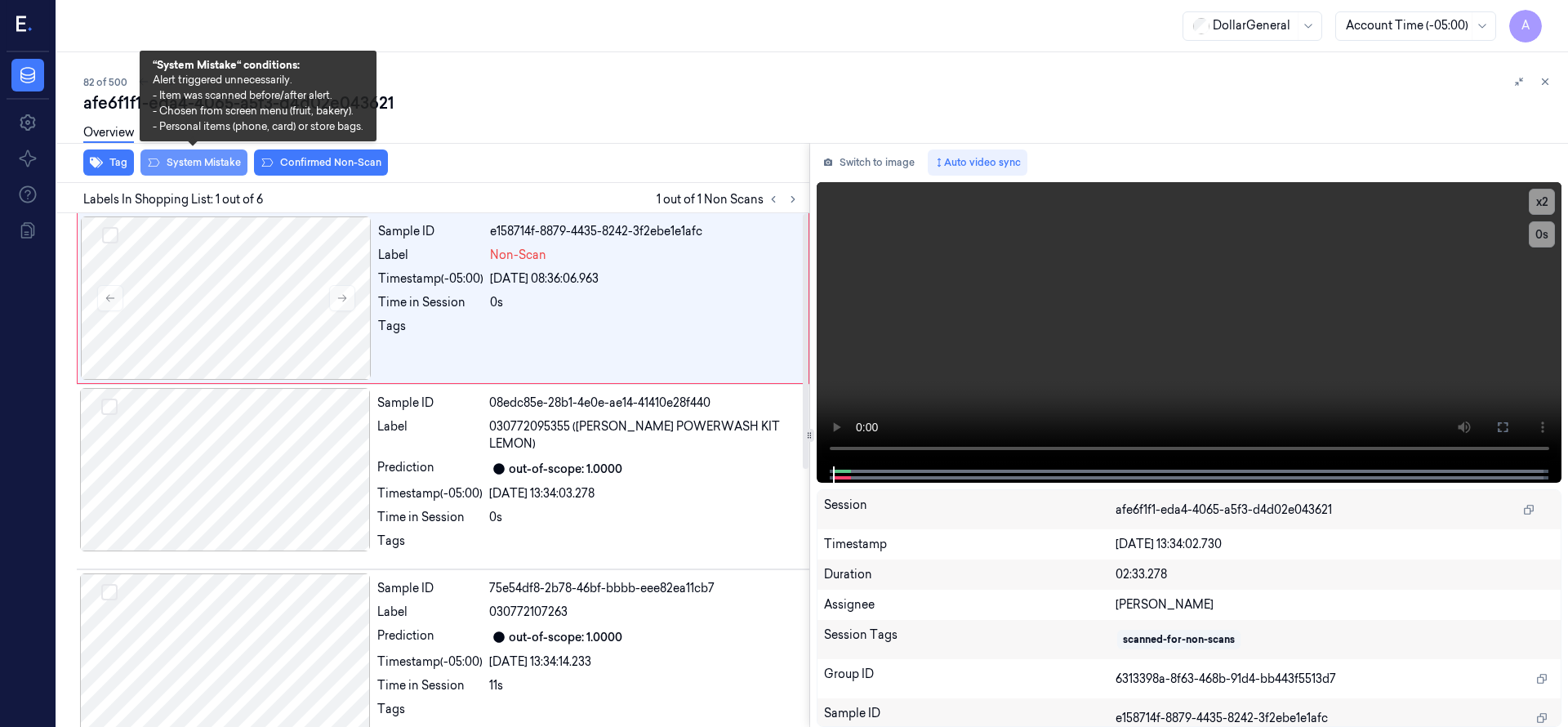
click at [230, 161] on button "System Mistake" at bounding box center [193, 162] width 107 height 26
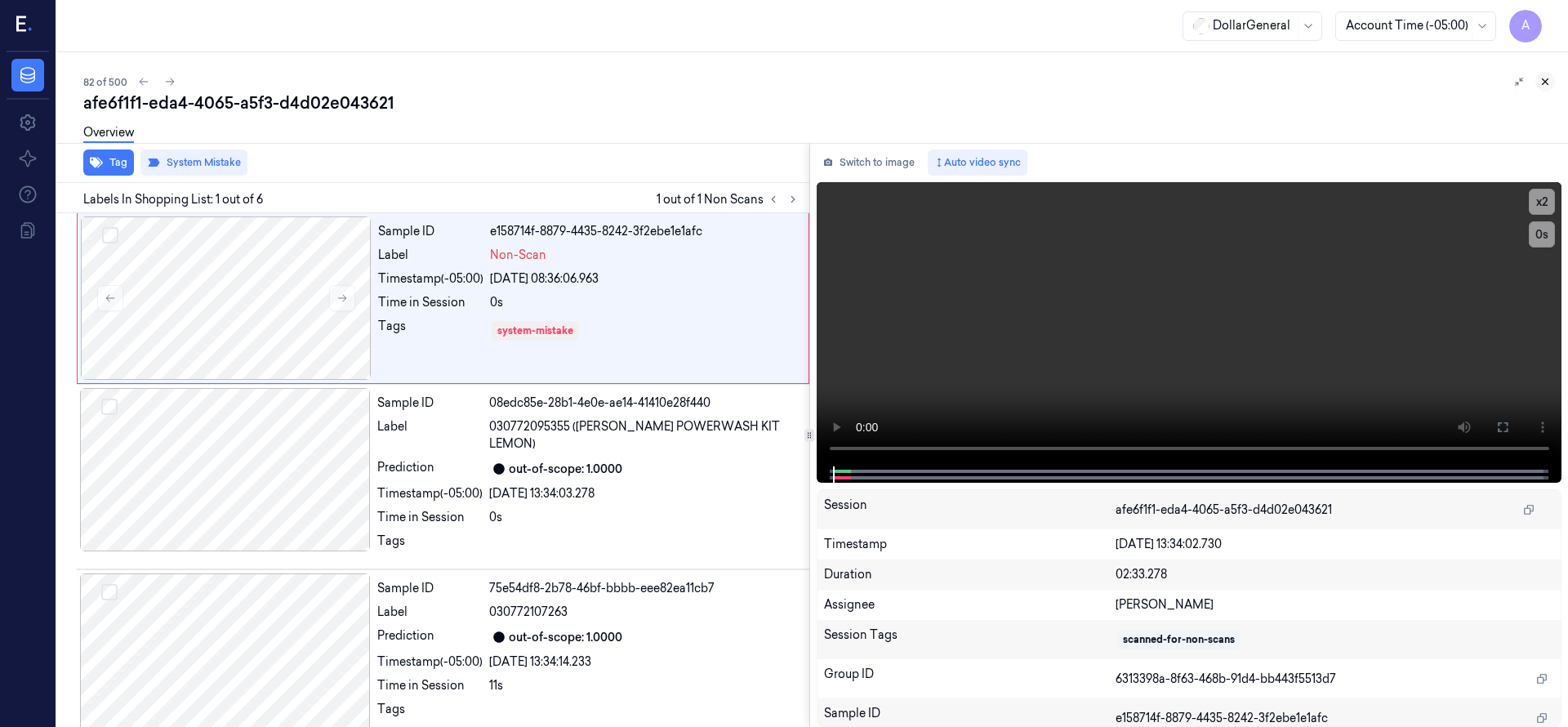
click at [1548, 75] on icon at bounding box center [1545, 81] width 12 height 12
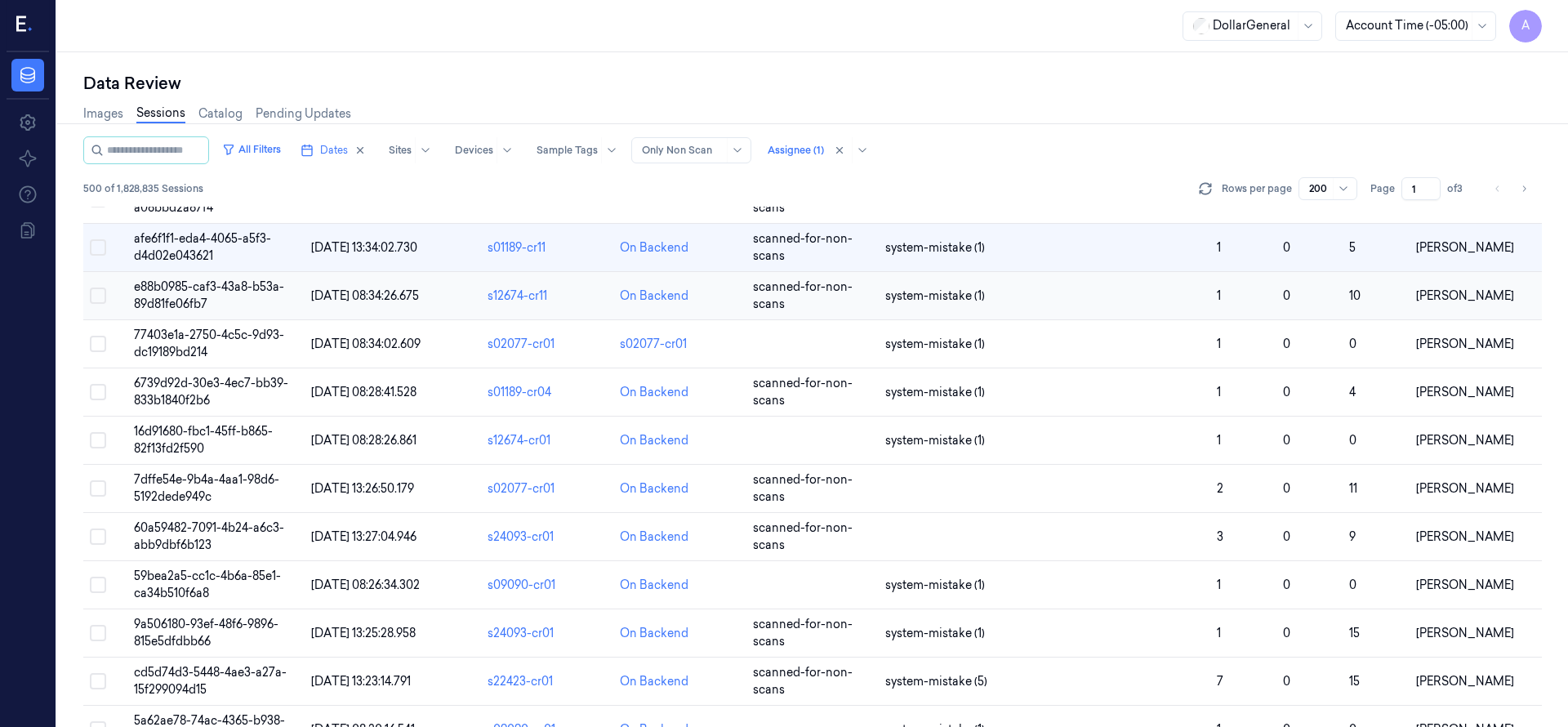
scroll to position [3974, 0]
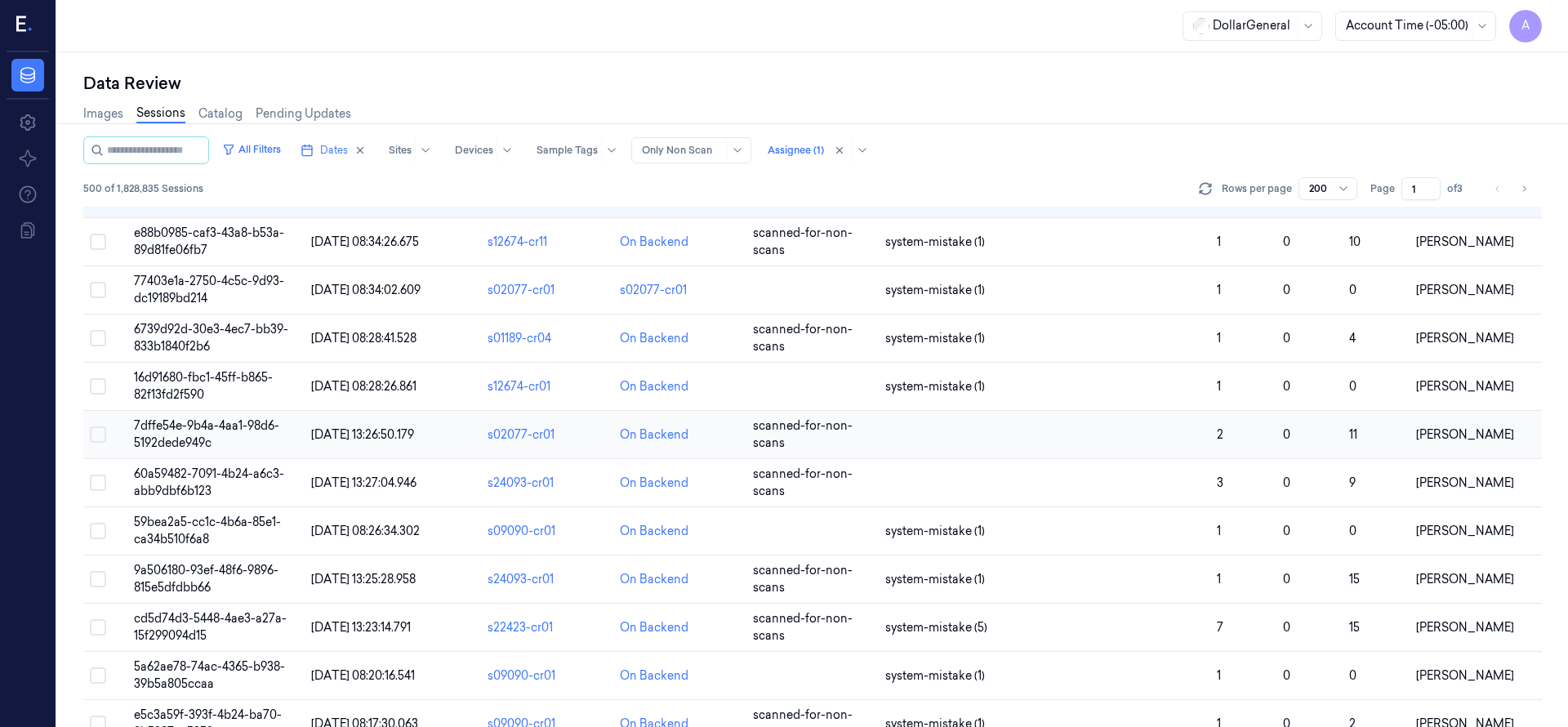
click at [208, 425] on span "7dffe54e-9b4a-4aa1-98d6-5192dede949c" at bounding box center [207, 434] width 145 height 31
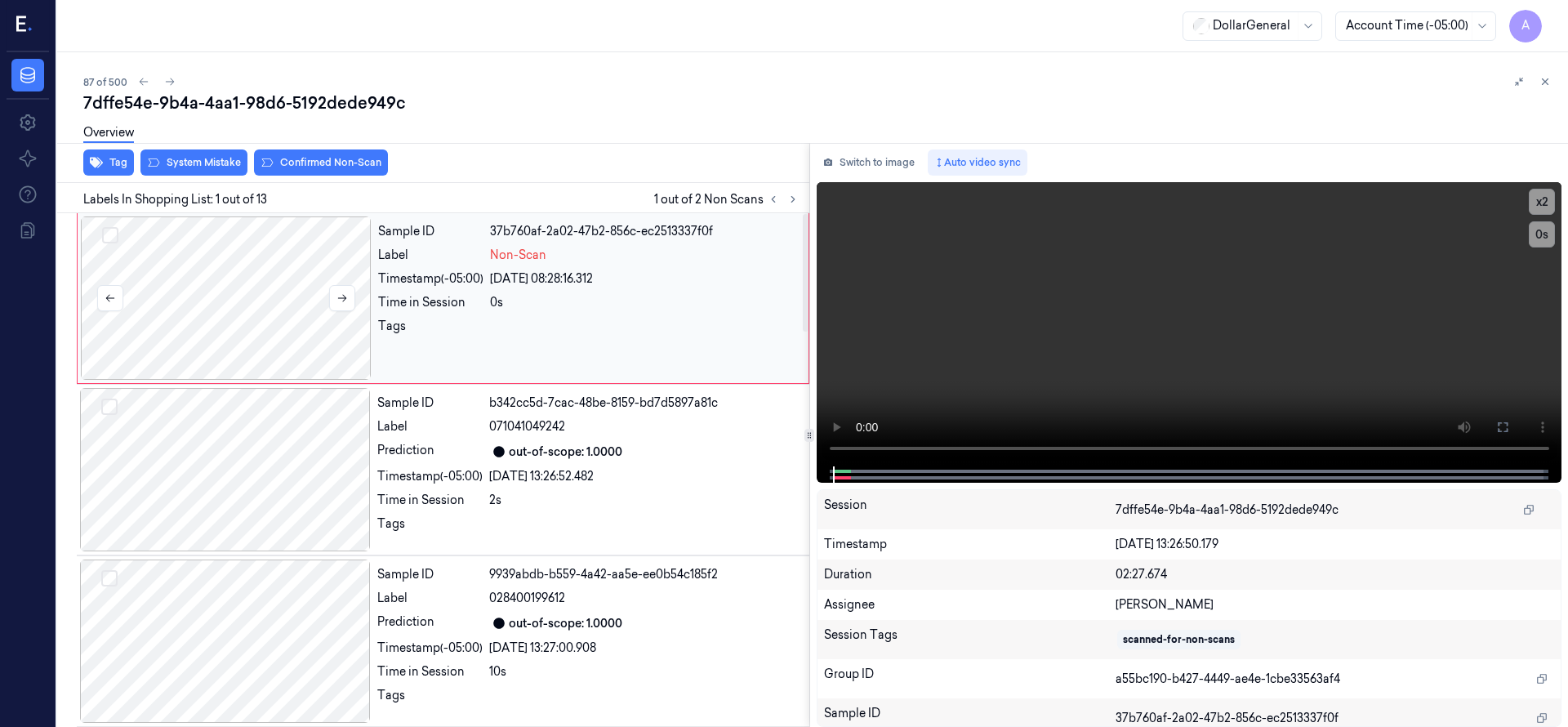
click at [234, 283] on div at bounding box center [225, 298] width 291 height 164
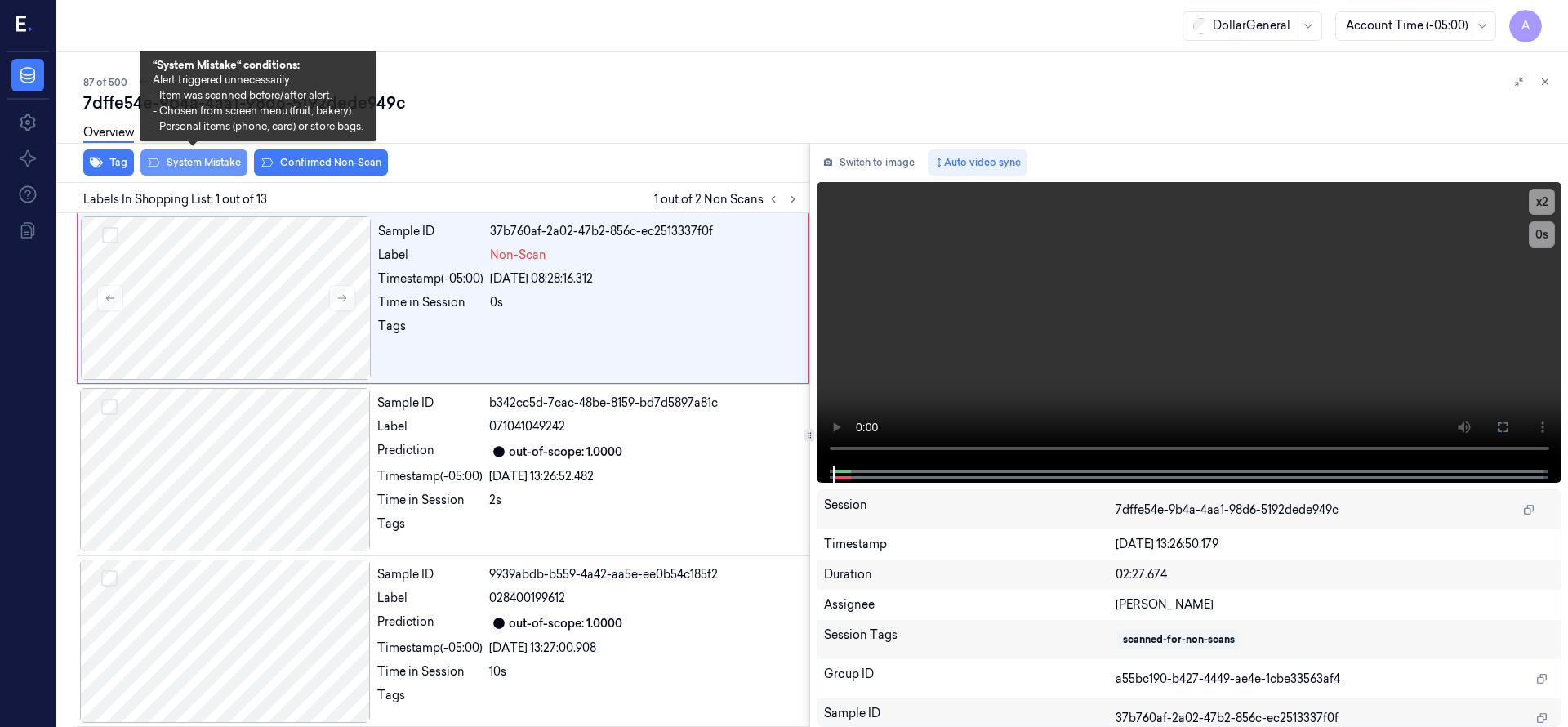
click at [216, 164] on button "System Mistake" at bounding box center [193, 162] width 107 height 26
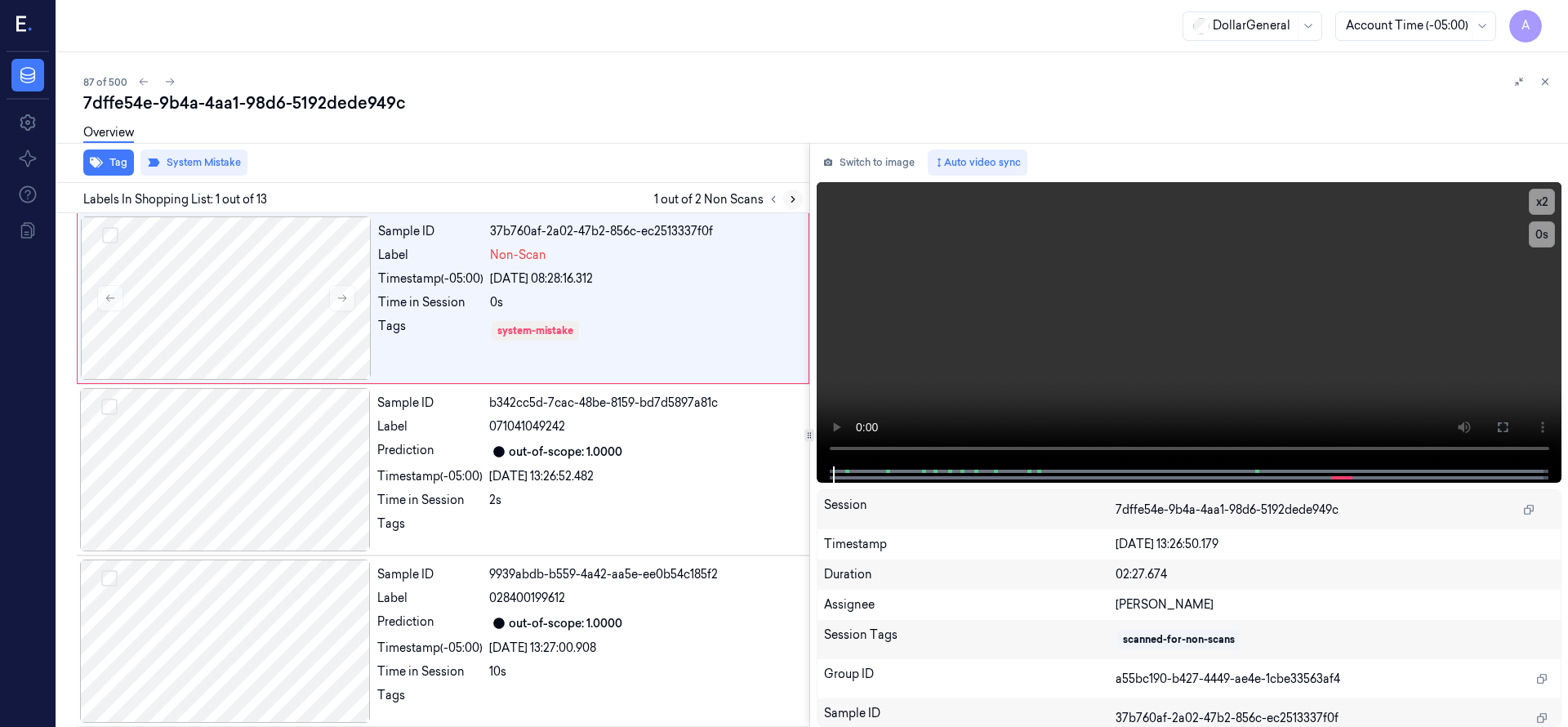
click at [790, 198] on icon at bounding box center [793, 199] width 12 height 12
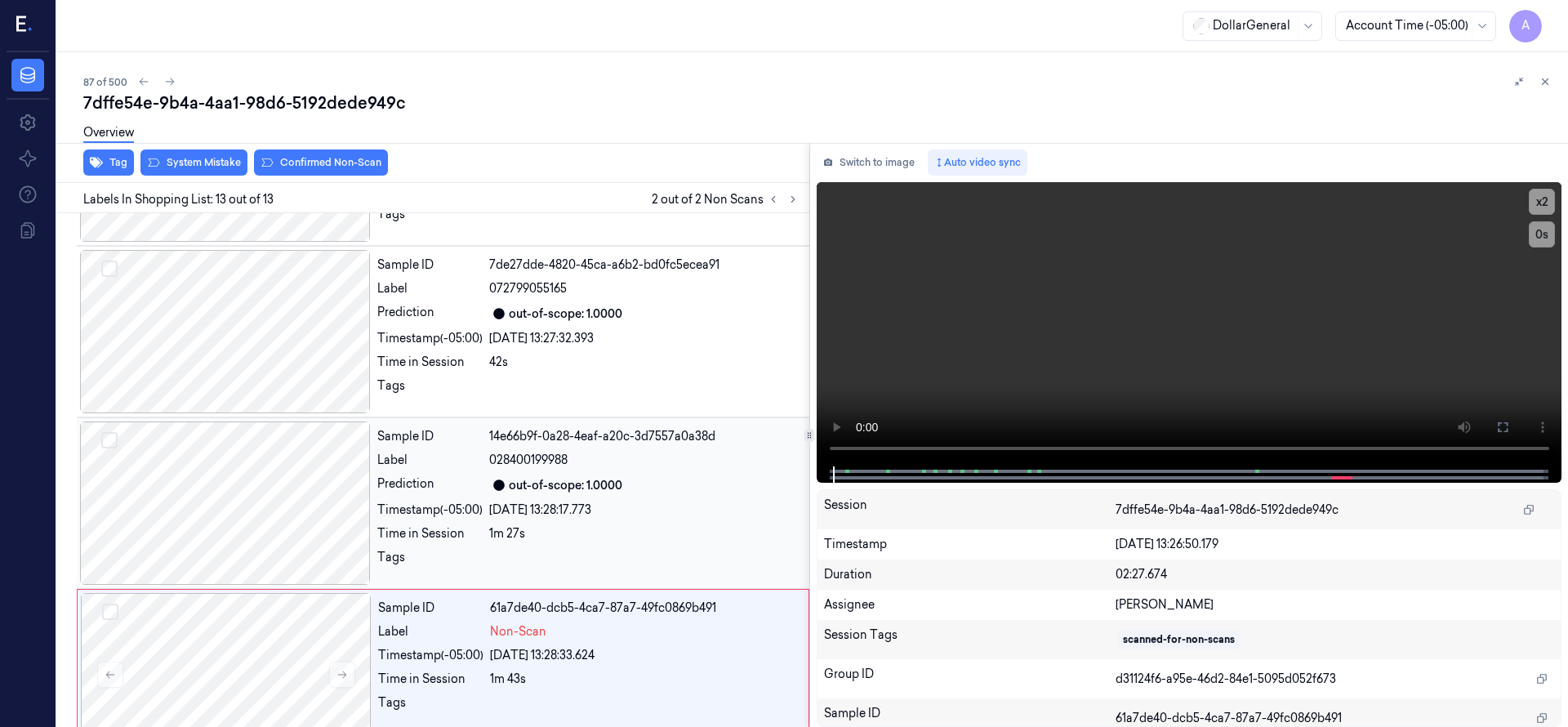
scroll to position [1720, 0]
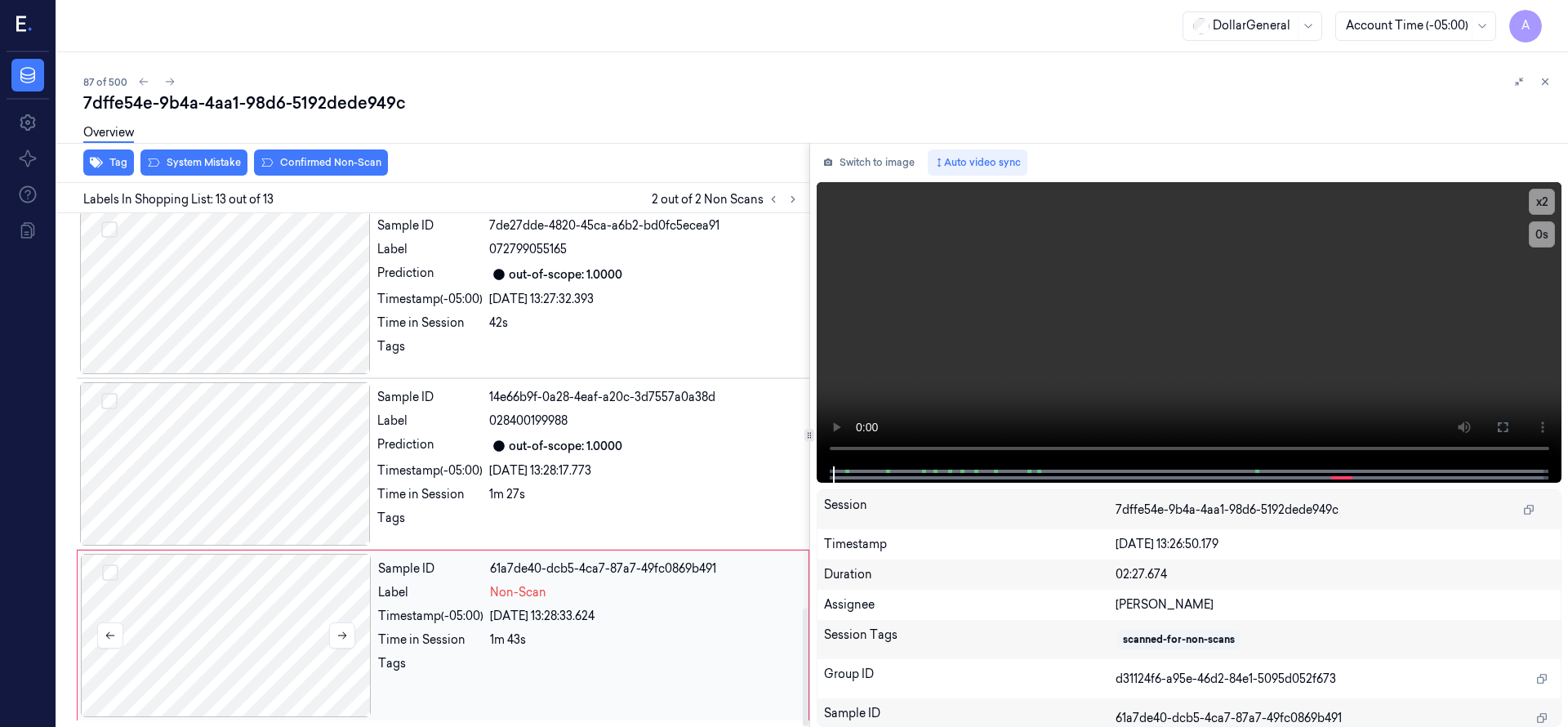
click at [252, 629] on div at bounding box center [225, 635] width 291 height 164
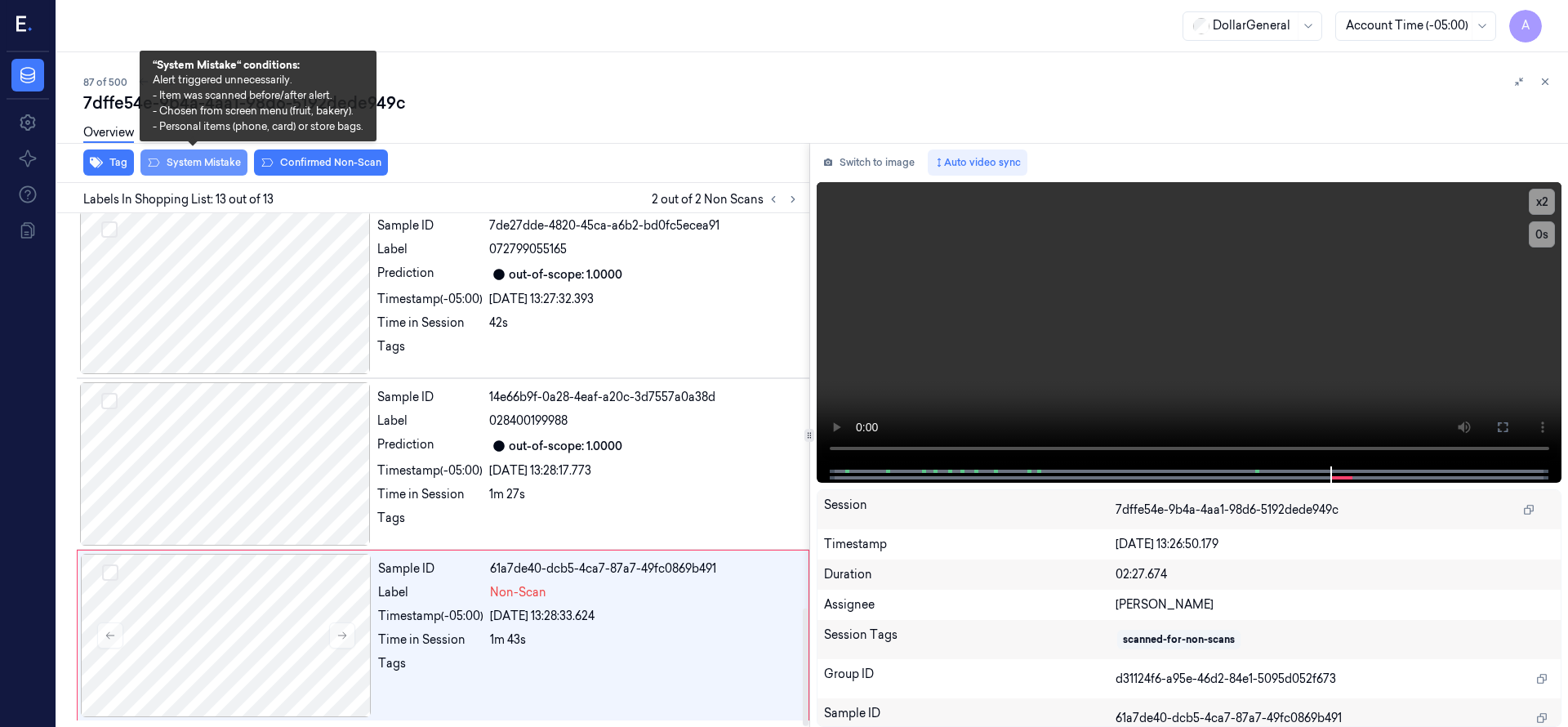
click at [218, 164] on button "System Mistake" at bounding box center [193, 162] width 107 height 26
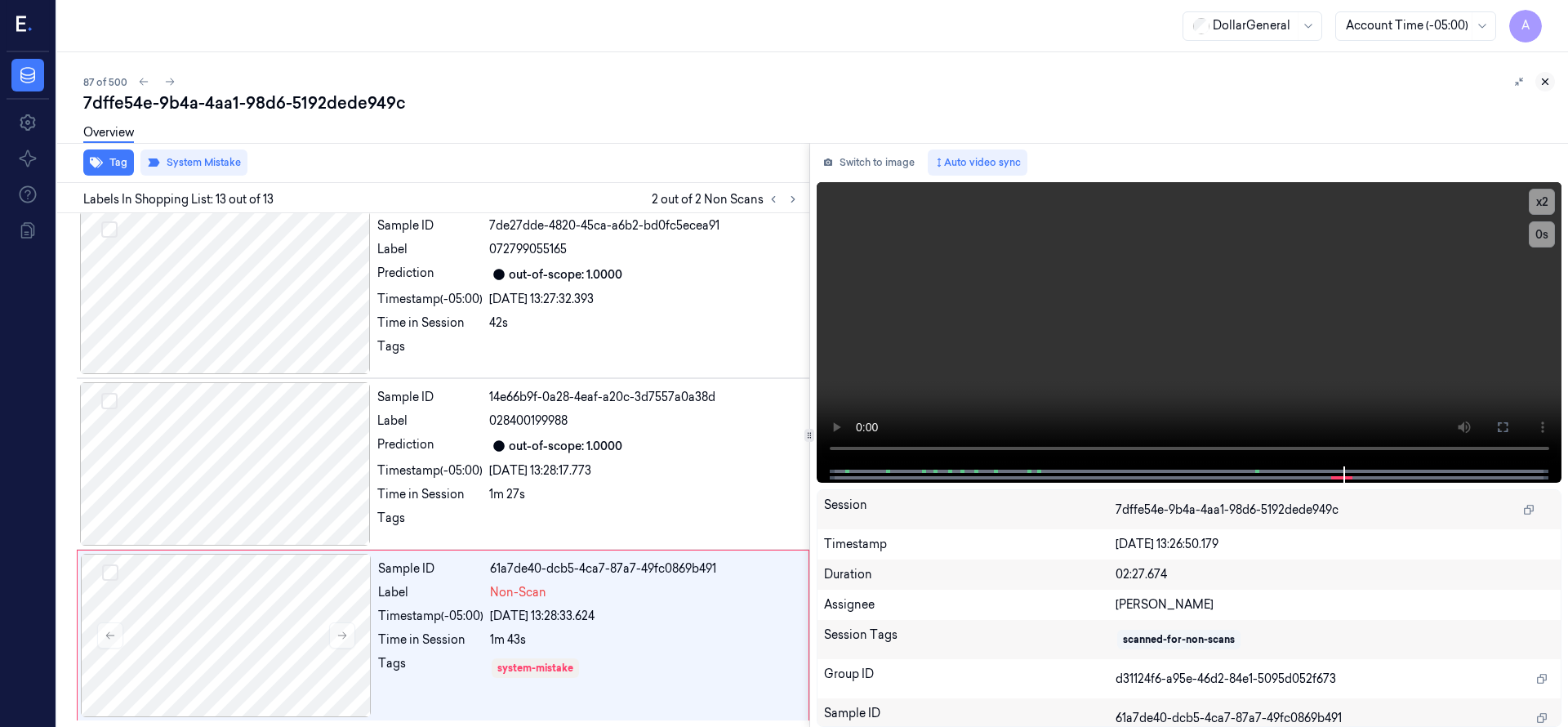
click at [1551, 74] on button at bounding box center [1544, 81] width 20 height 20
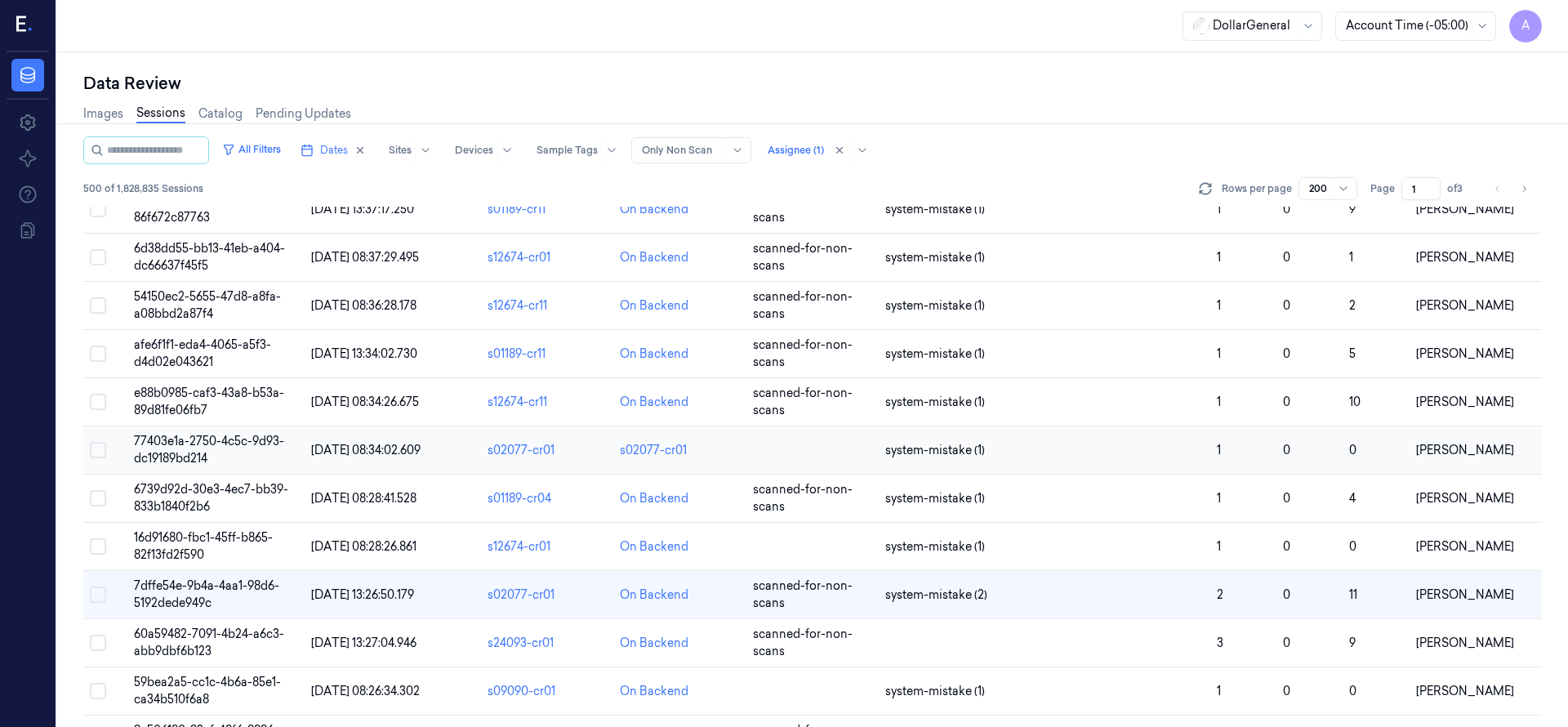
scroll to position [4018, 0]
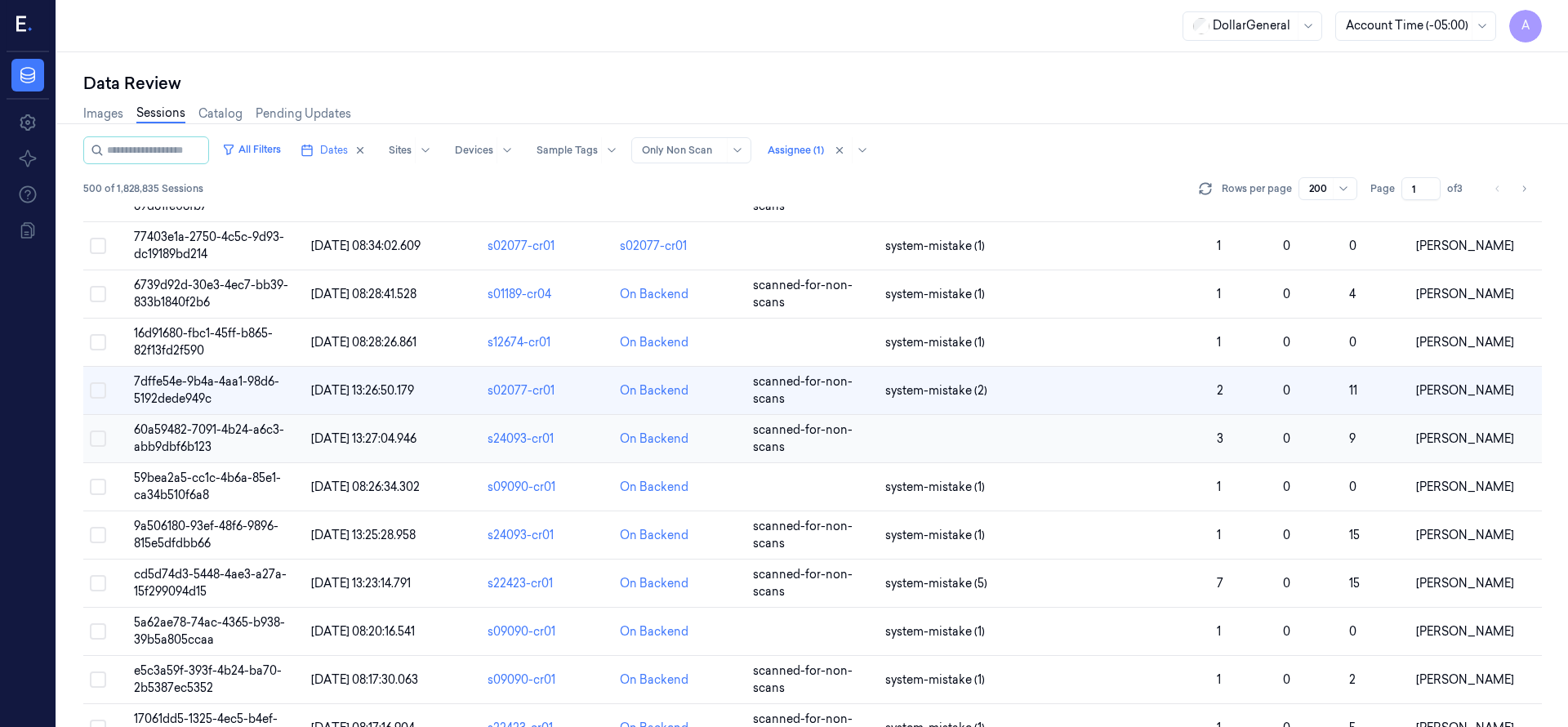
click at [270, 422] on span "60a59482-7091-4b24-a6c3-abb9dbf6b123" at bounding box center [209, 438] width 150 height 31
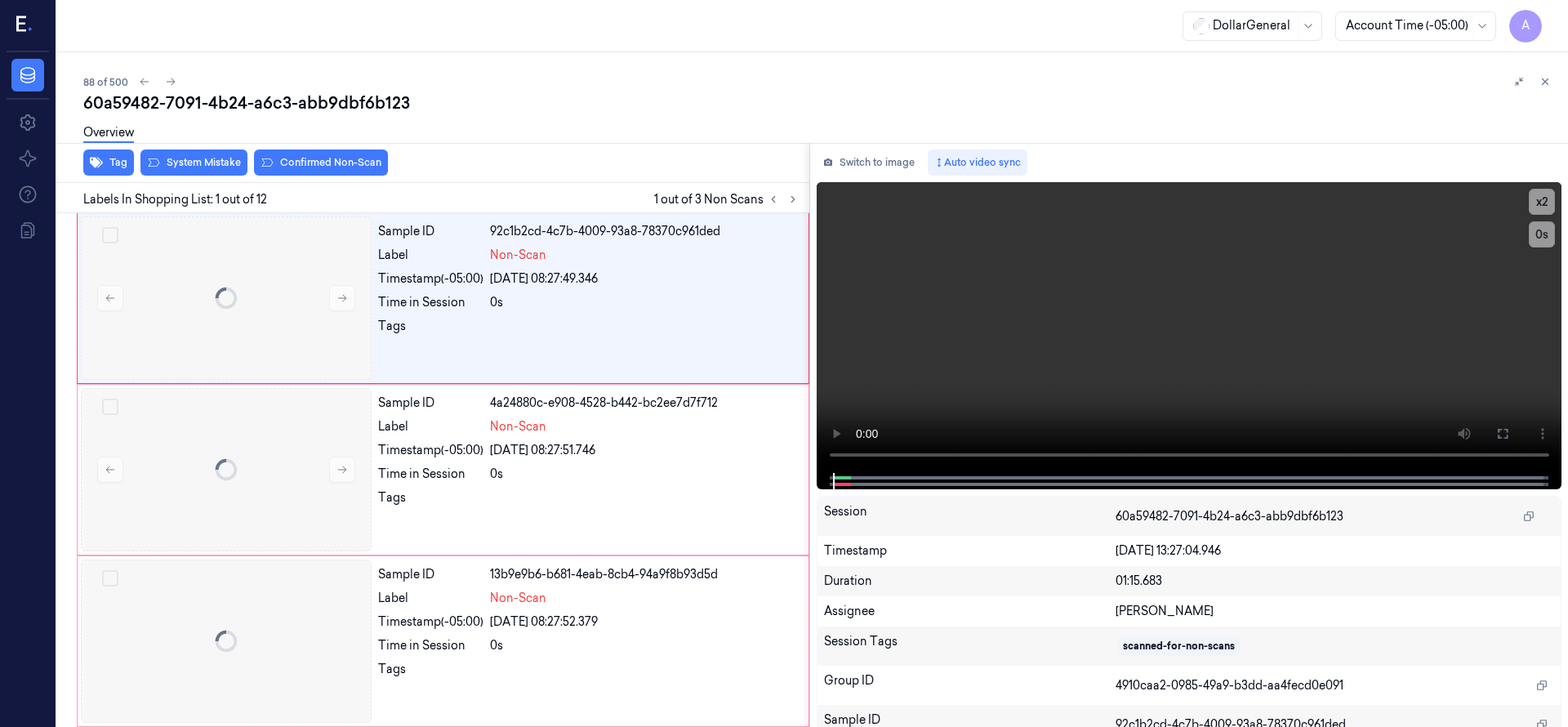
click at [57, 424] on div at bounding box center [57, 389] width 0 height 674
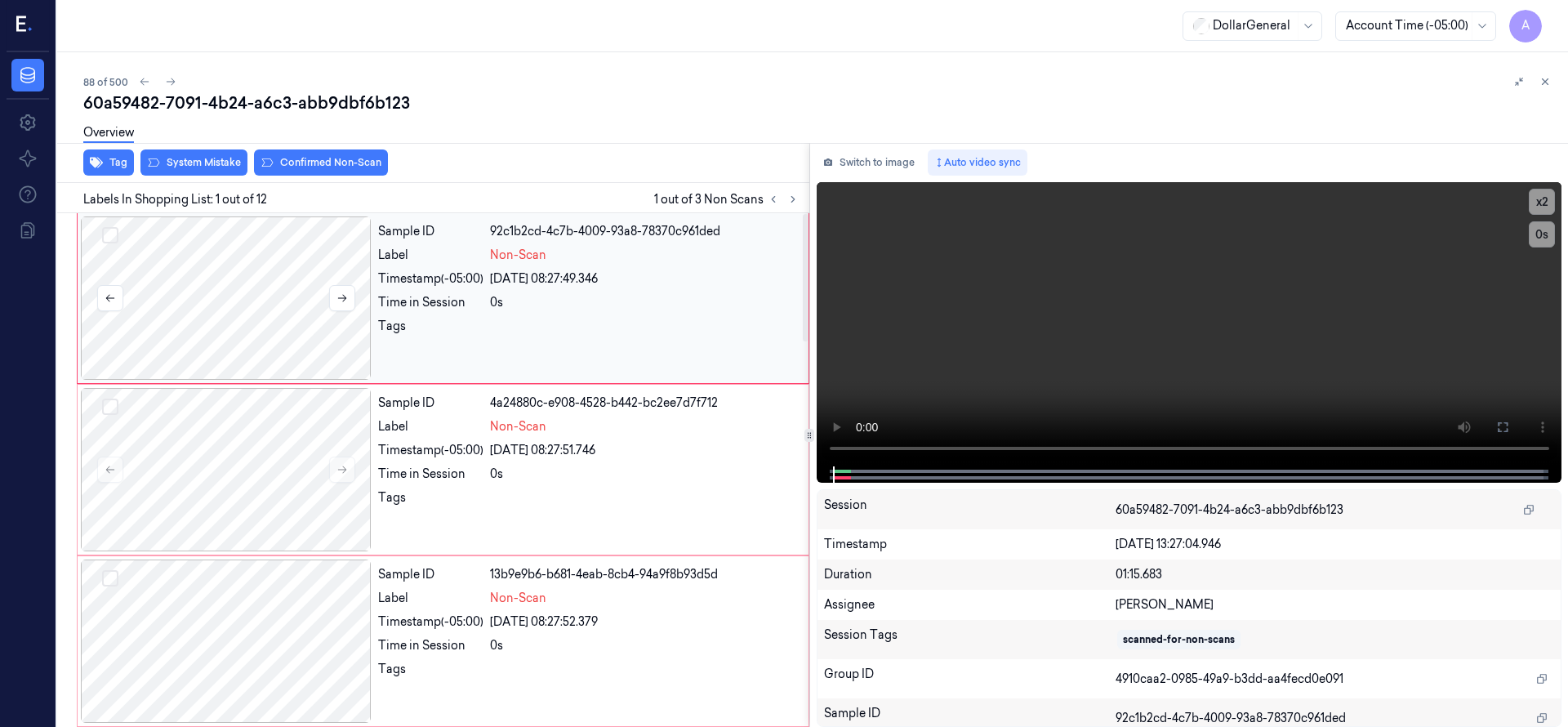
click at [208, 304] on div at bounding box center [225, 298] width 291 height 164
click at [108, 235] on button "Select row" at bounding box center [110, 235] width 17 height 17
click at [112, 409] on button "Select row" at bounding box center [110, 407] width 17 height 17
click at [115, 576] on button "Select row" at bounding box center [110, 578] width 17 height 17
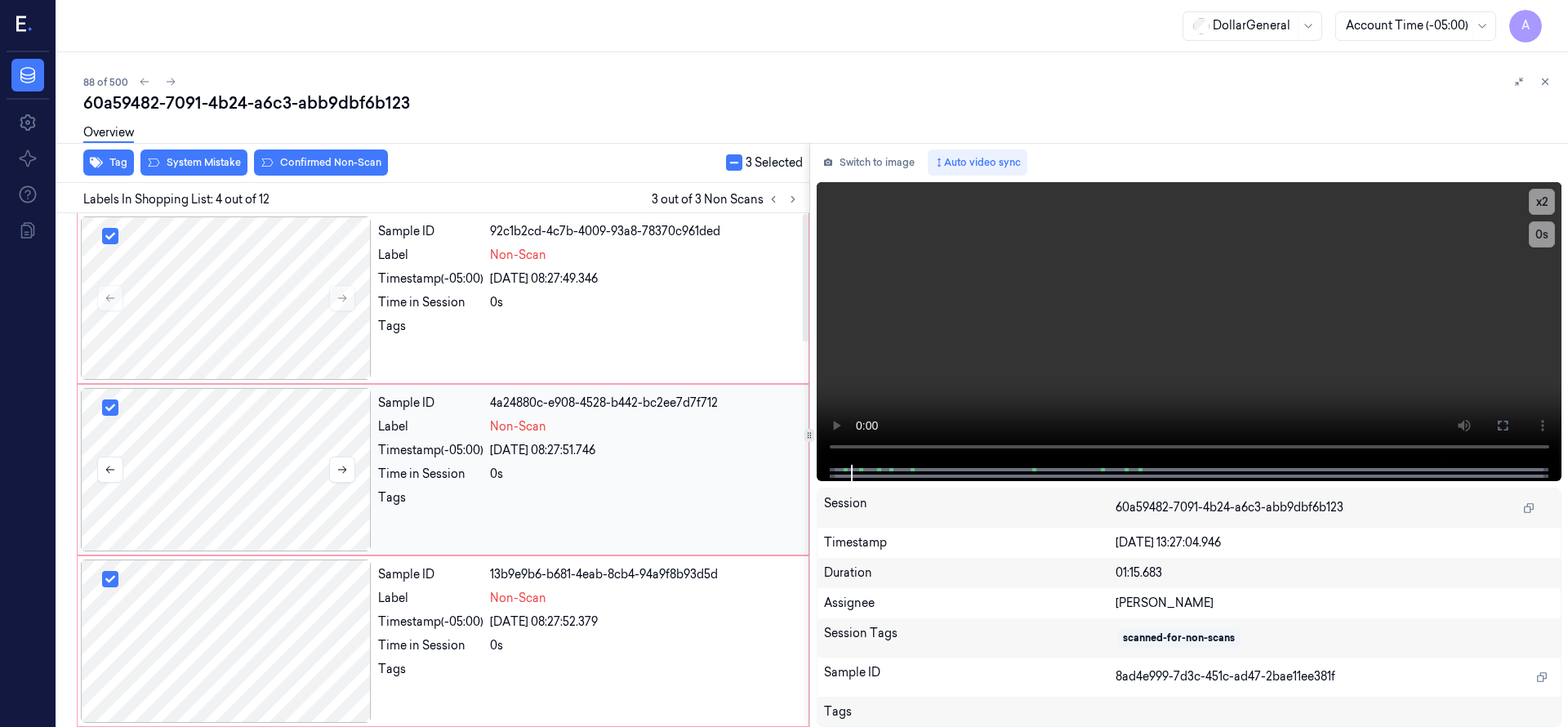
click at [244, 464] on div at bounding box center [225, 469] width 291 height 164
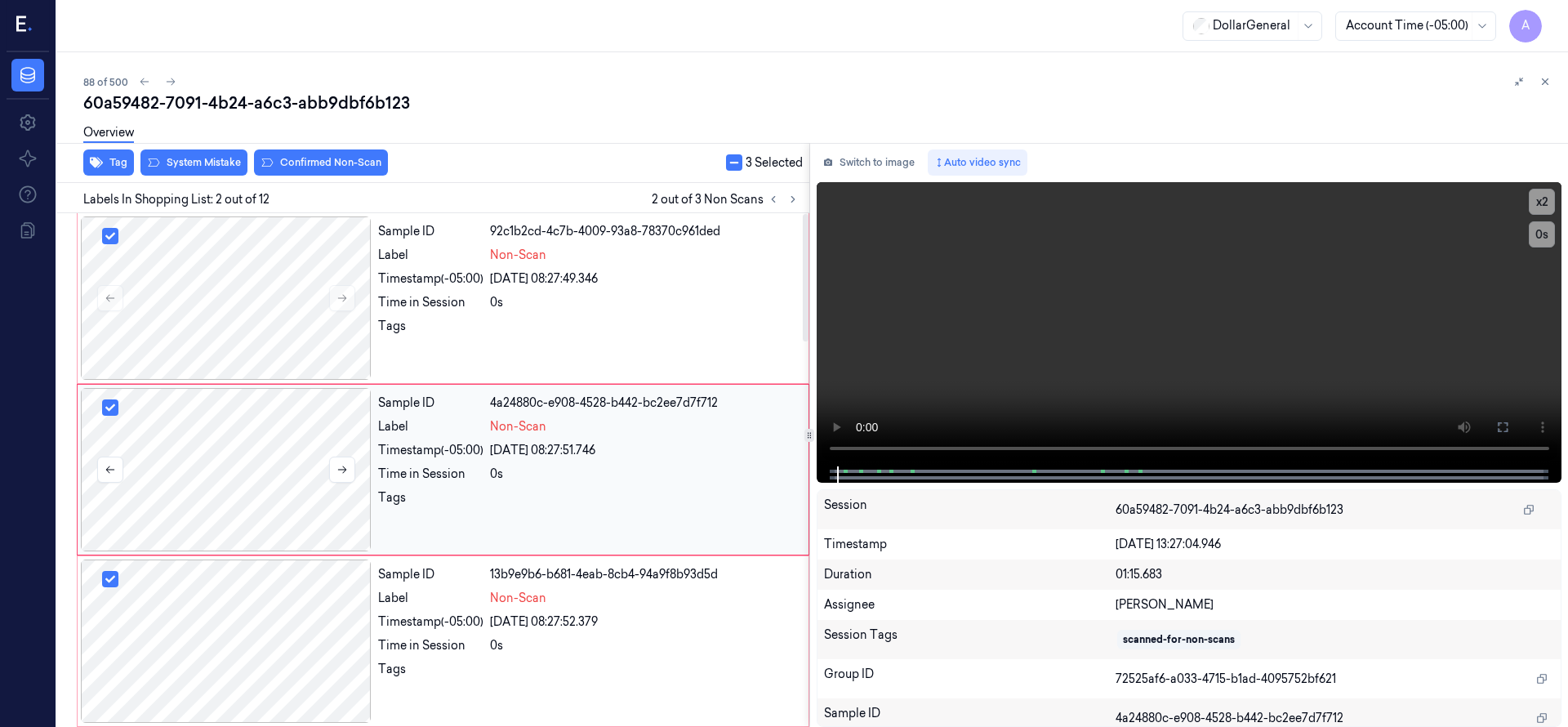
click at [249, 522] on div at bounding box center [225, 469] width 291 height 164
click at [237, 280] on div at bounding box center [225, 298] width 291 height 164
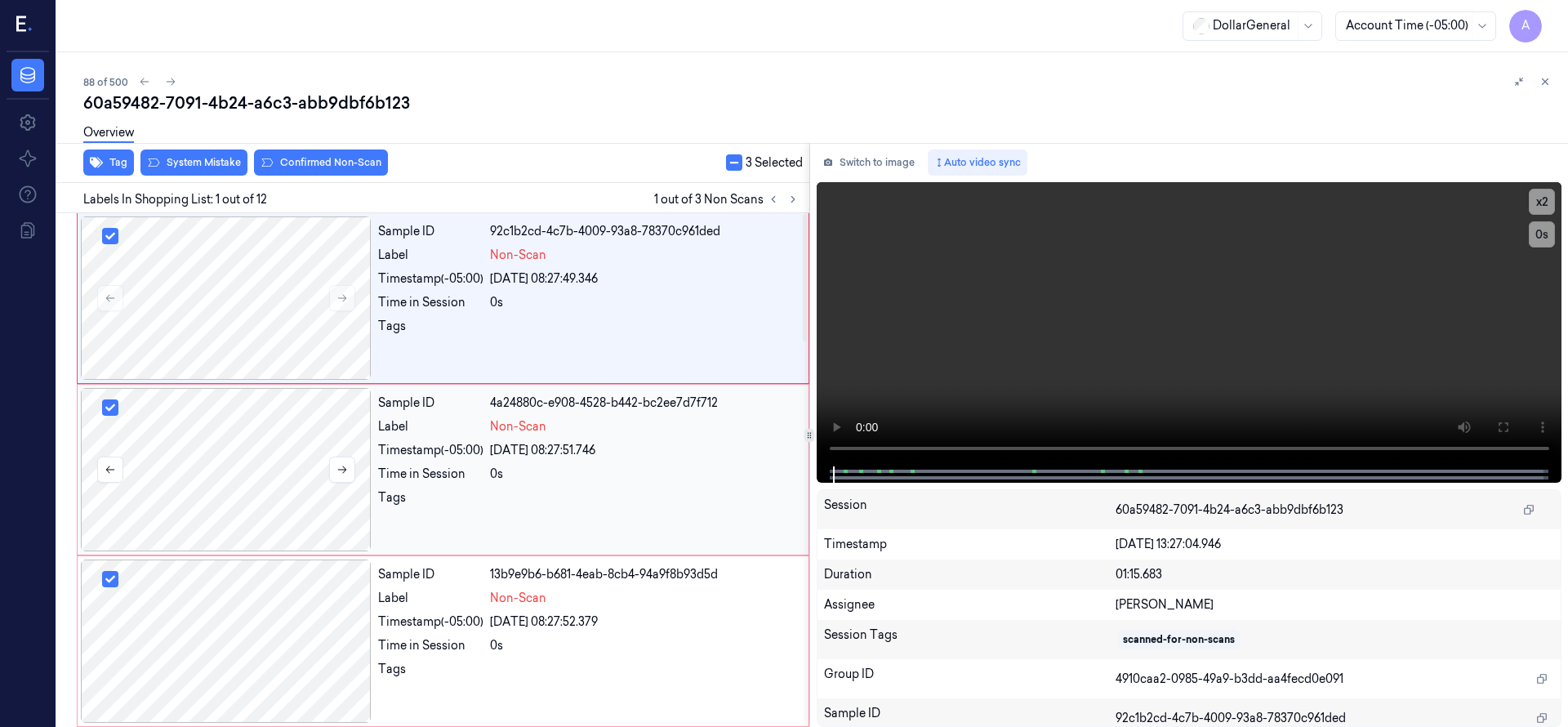
click at [231, 393] on div at bounding box center [225, 469] width 291 height 164
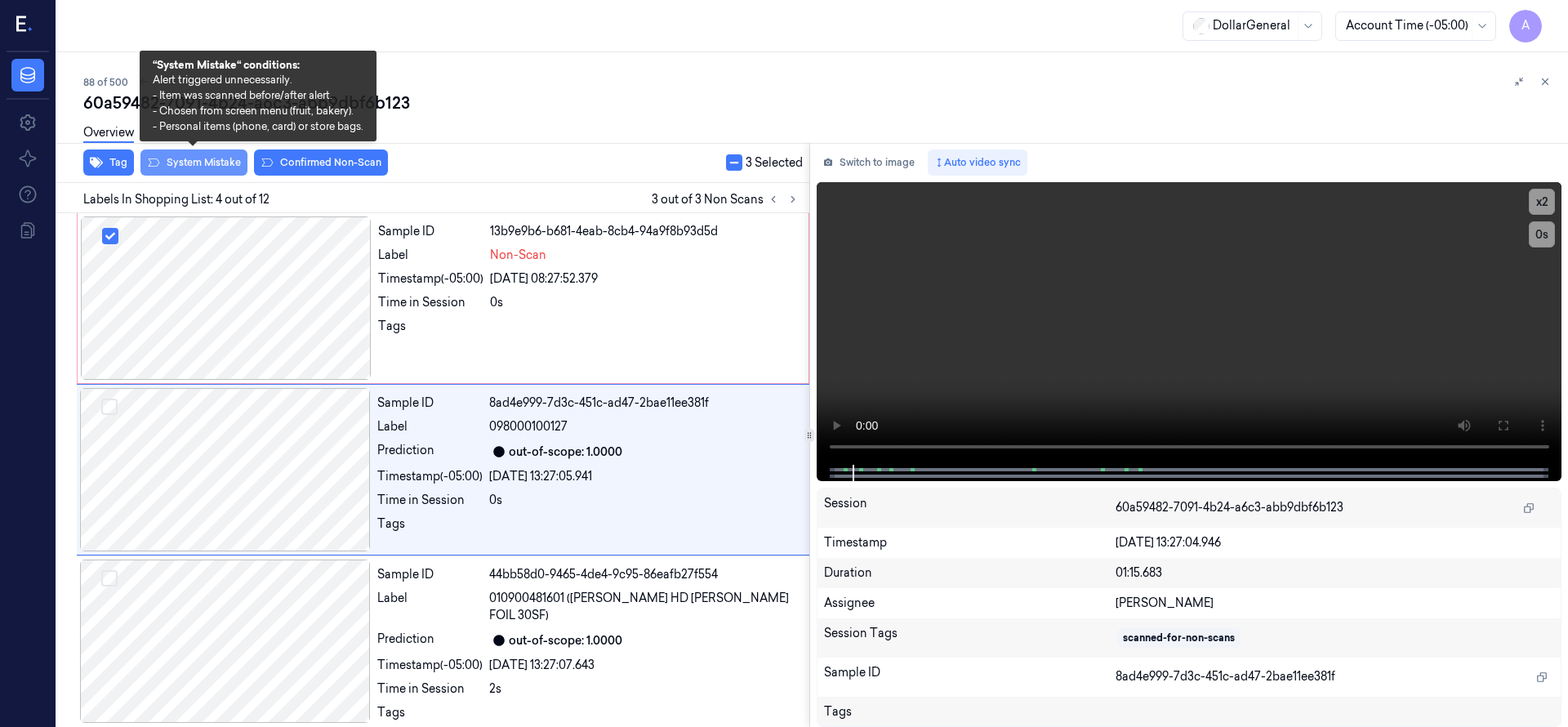
click at [217, 164] on button "System Mistake" at bounding box center [193, 162] width 107 height 26
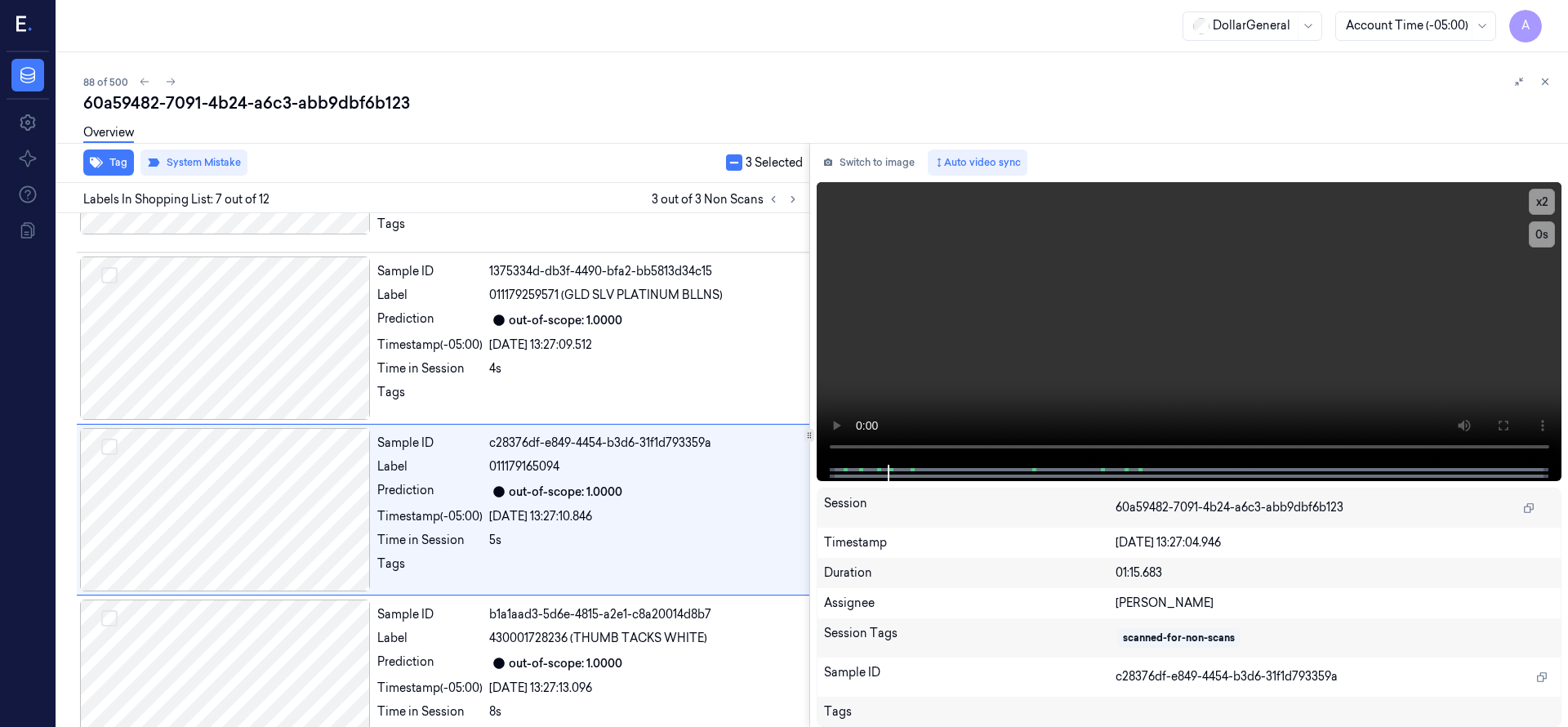
scroll to position [857, 0]
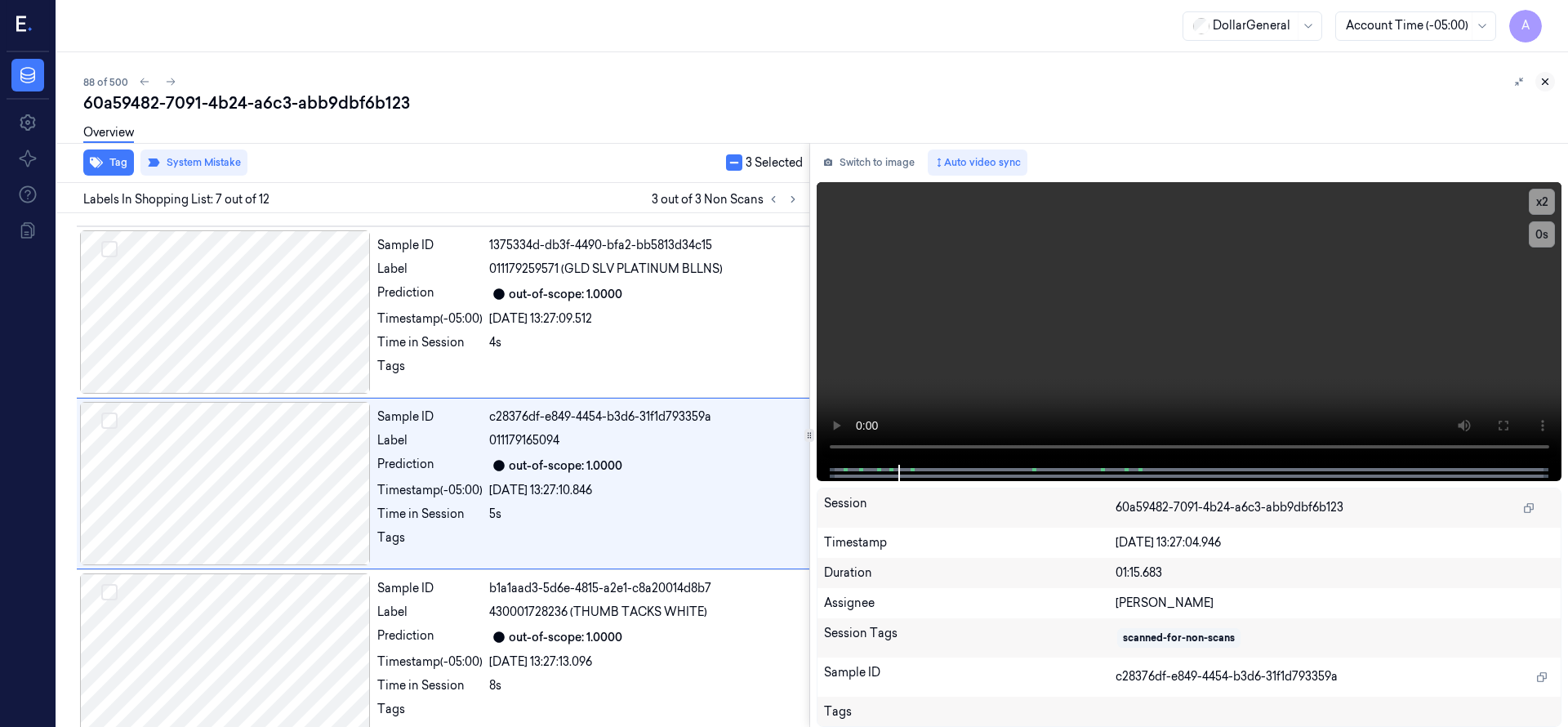
click at [1547, 85] on icon at bounding box center [1545, 81] width 12 height 12
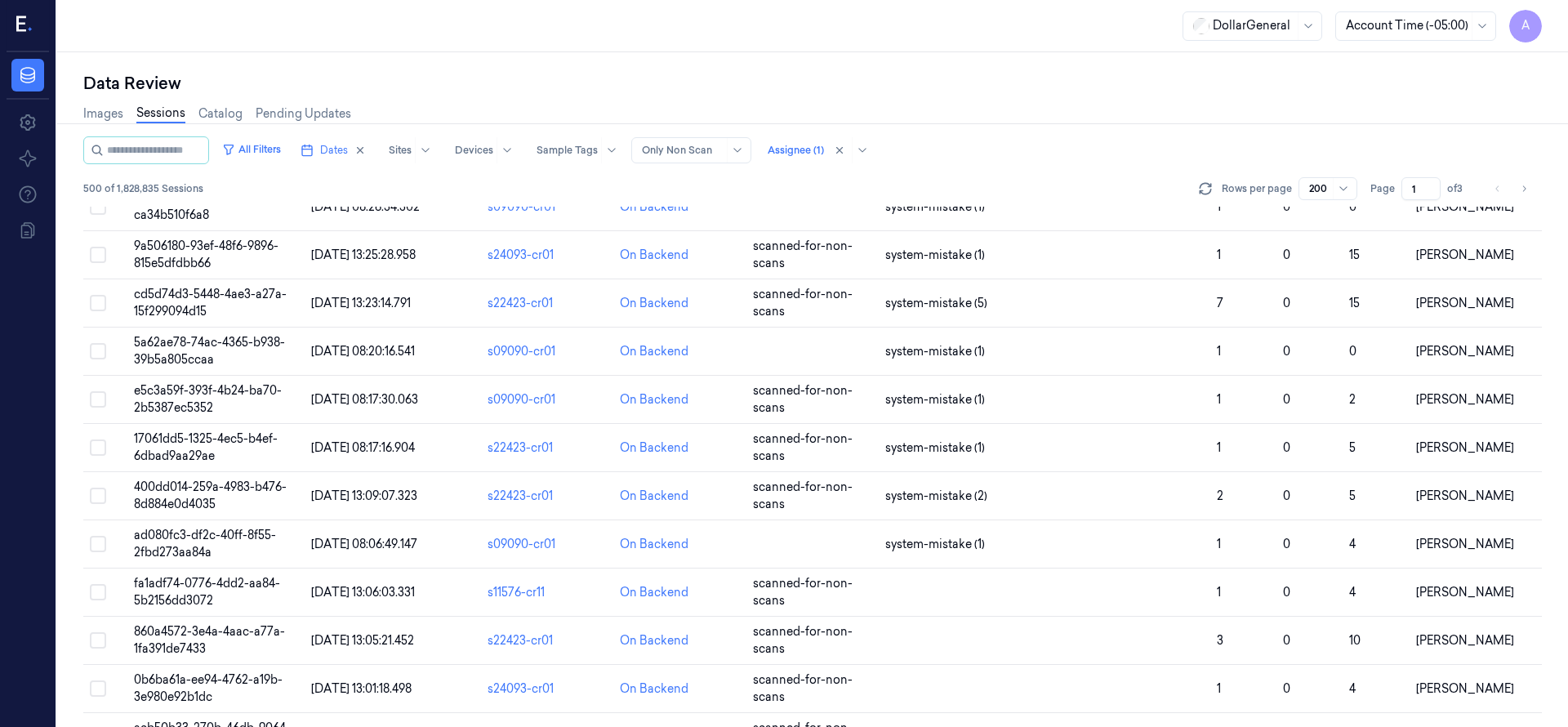
scroll to position [4489, 0]
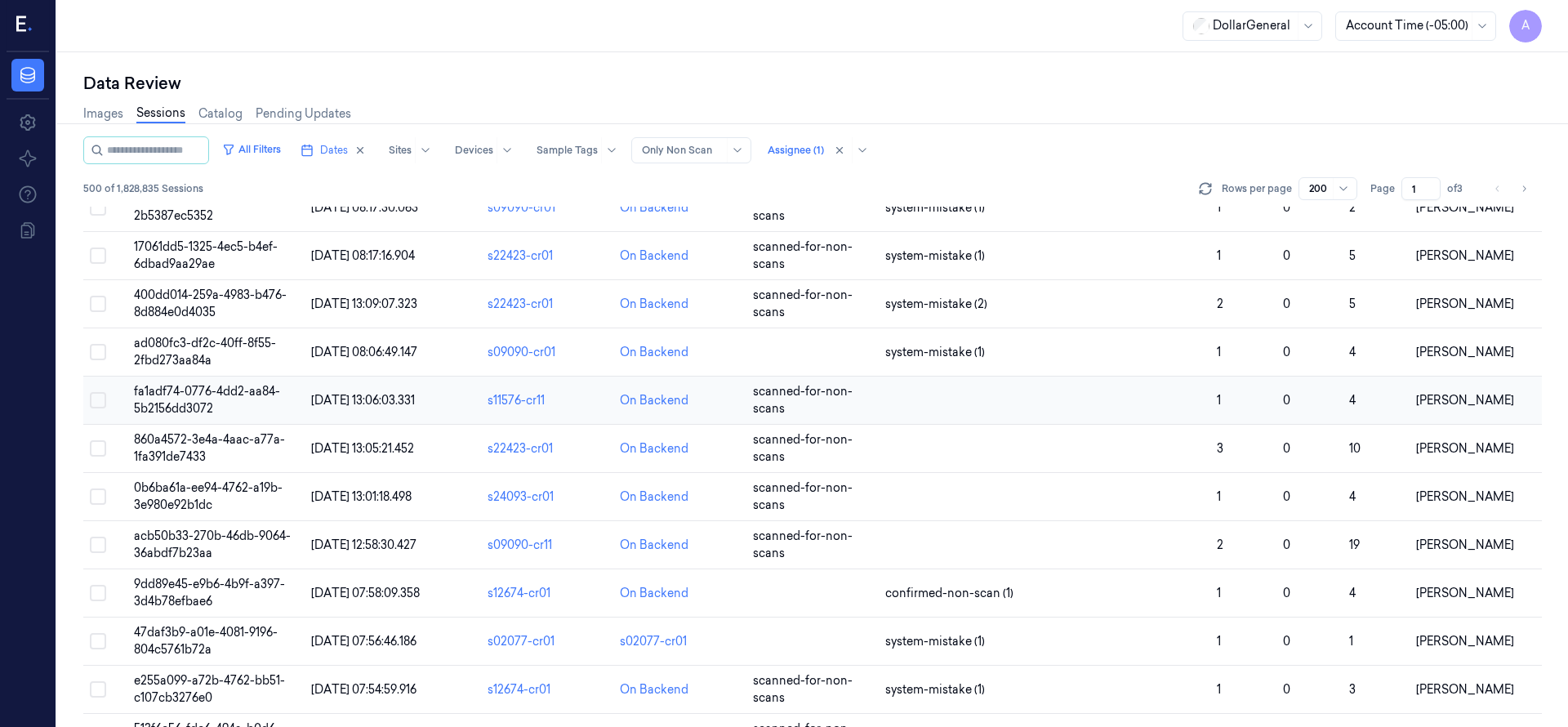
click at [162, 389] on span "fa1adf74-0776-4dd2-aa84-5b2156dd3072" at bounding box center [207, 400] width 146 height 31
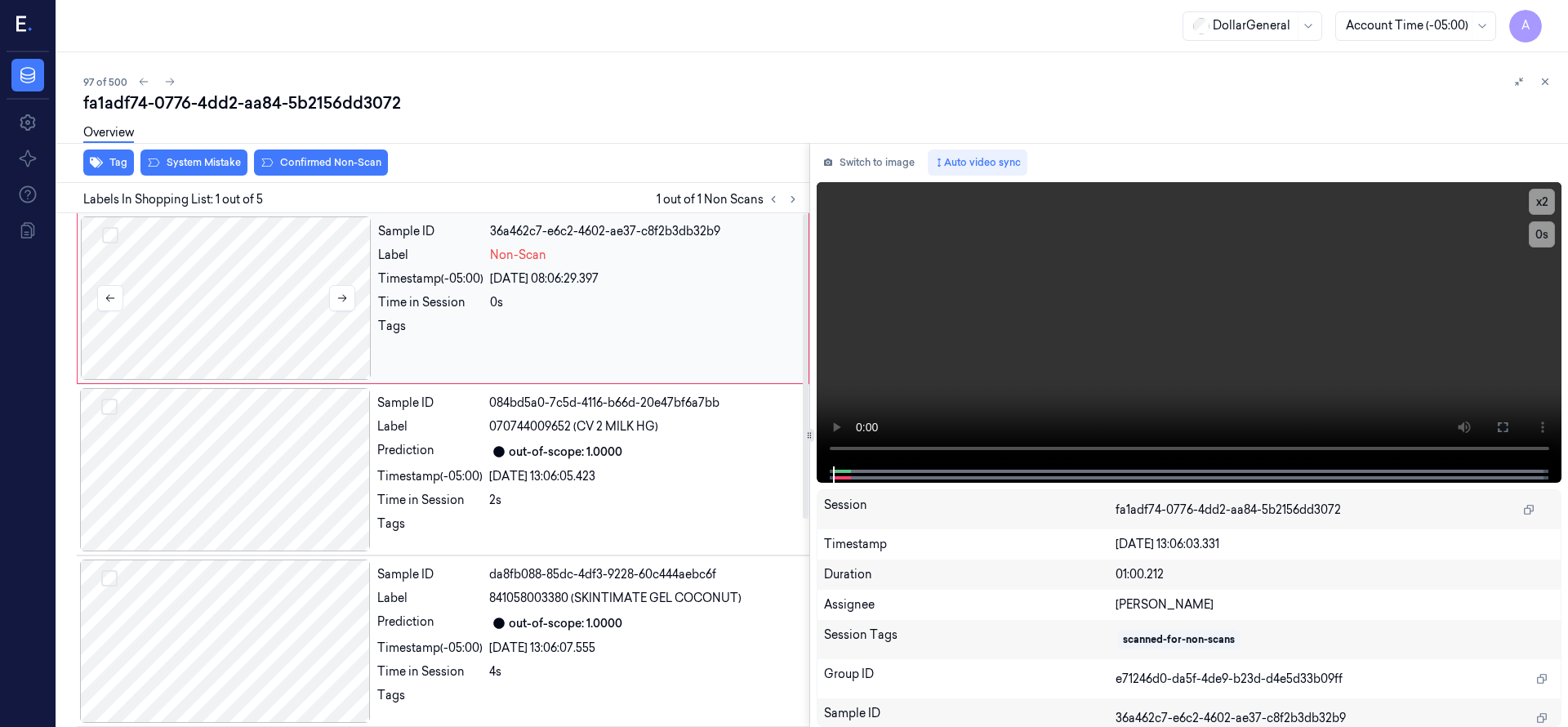
click at [265, 262] on div at bounding box center [225, 298] width 291 height 164
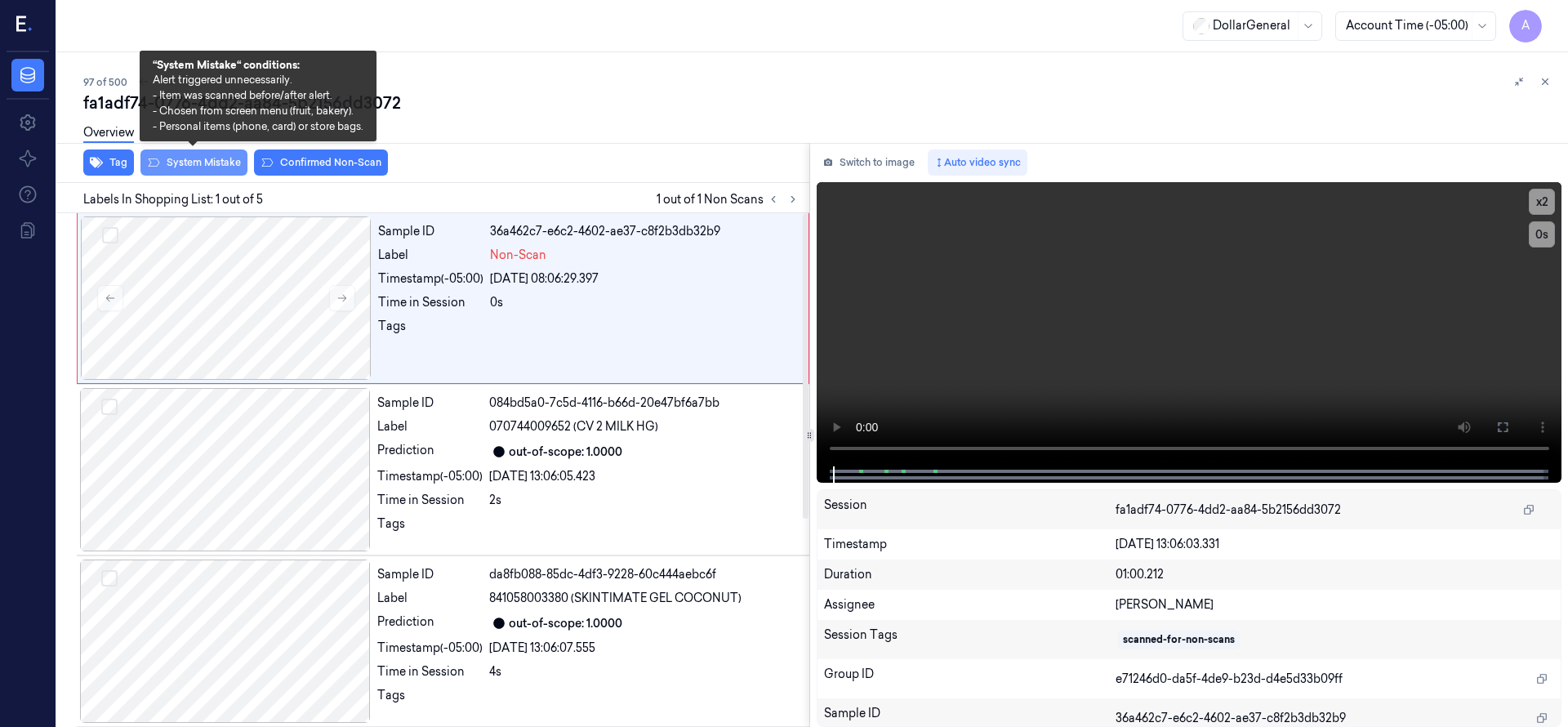
click at [217, 169] on button "System Mistake" at bounding box center [193, 162] width 107 height 26
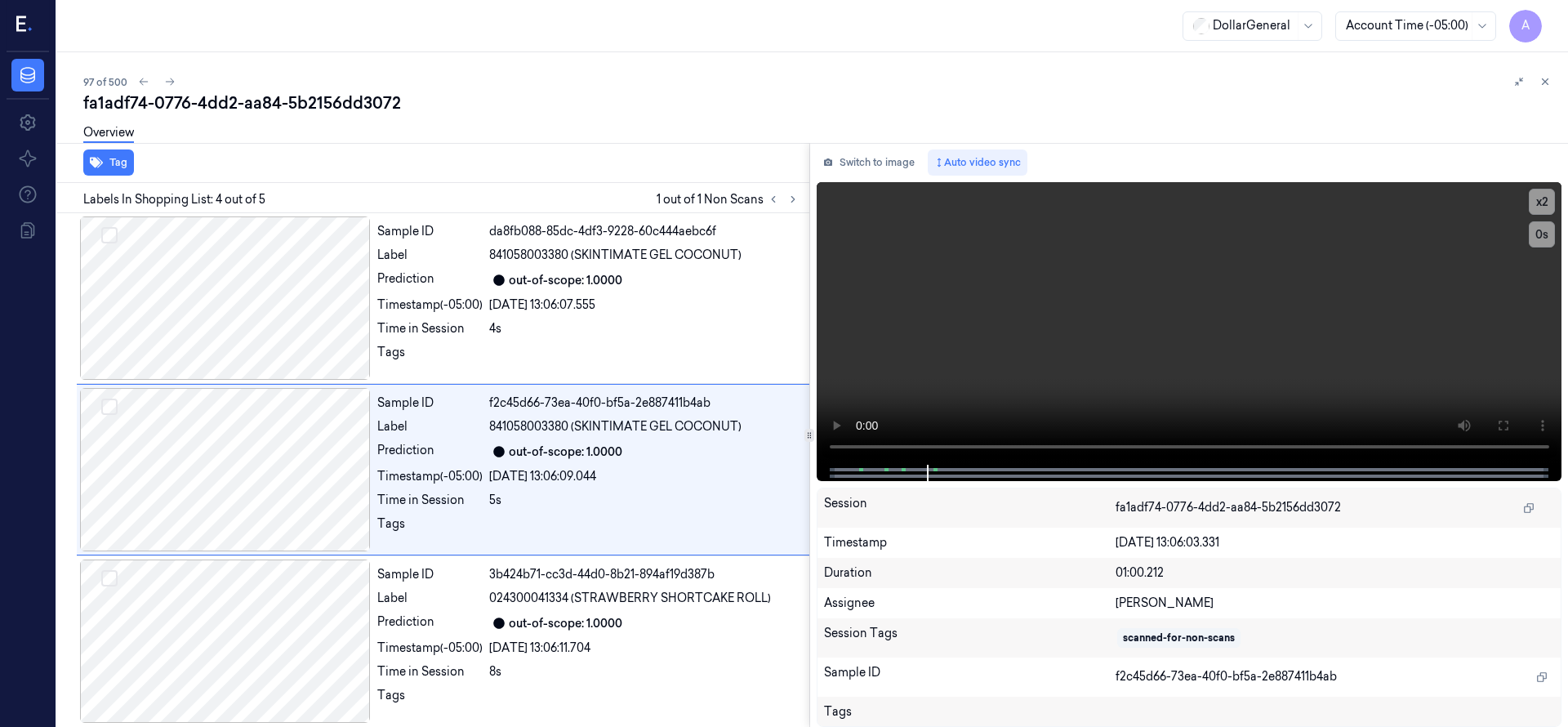
scroll to position [349, 0]
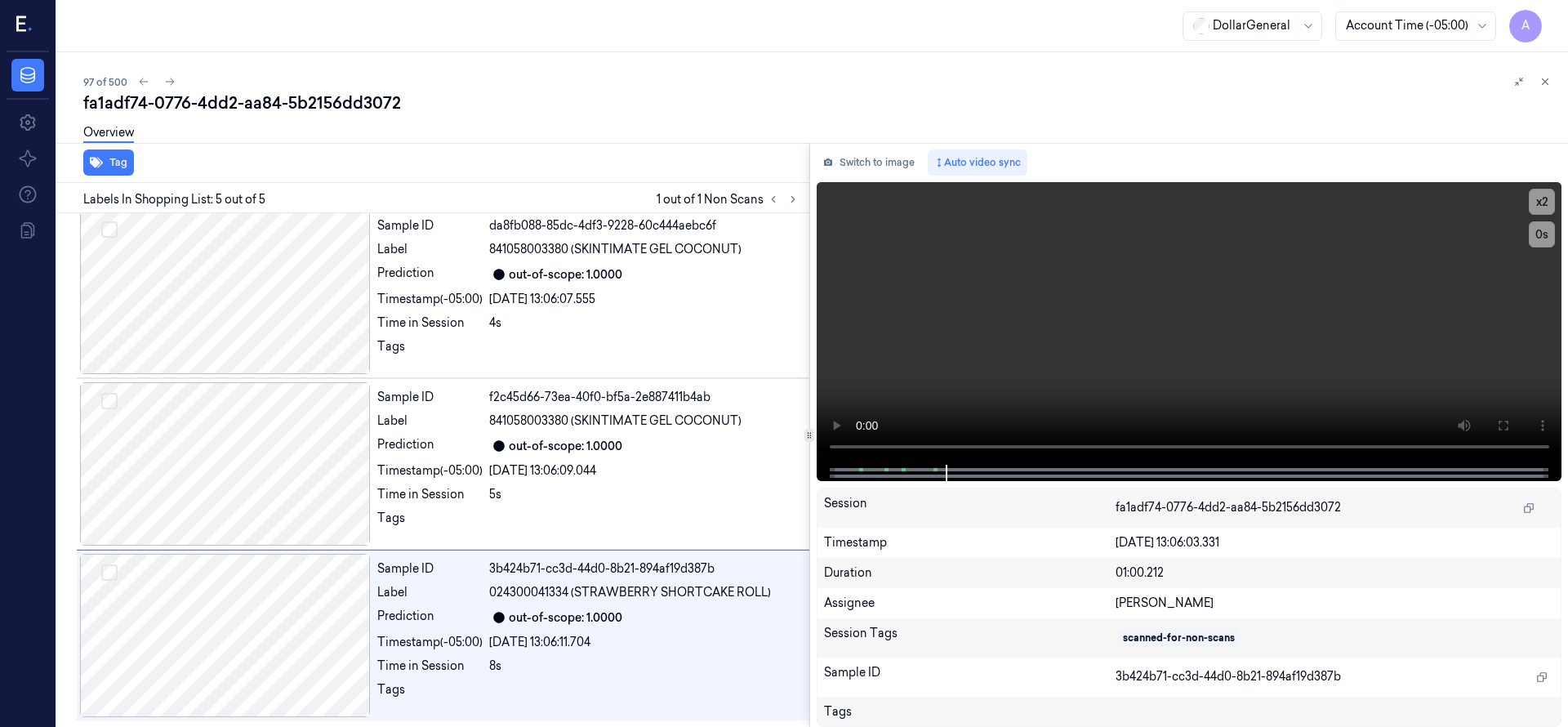
click at [648, 72] on div "97 of 500" at bounding box center [818, 81] width 1471 height 20
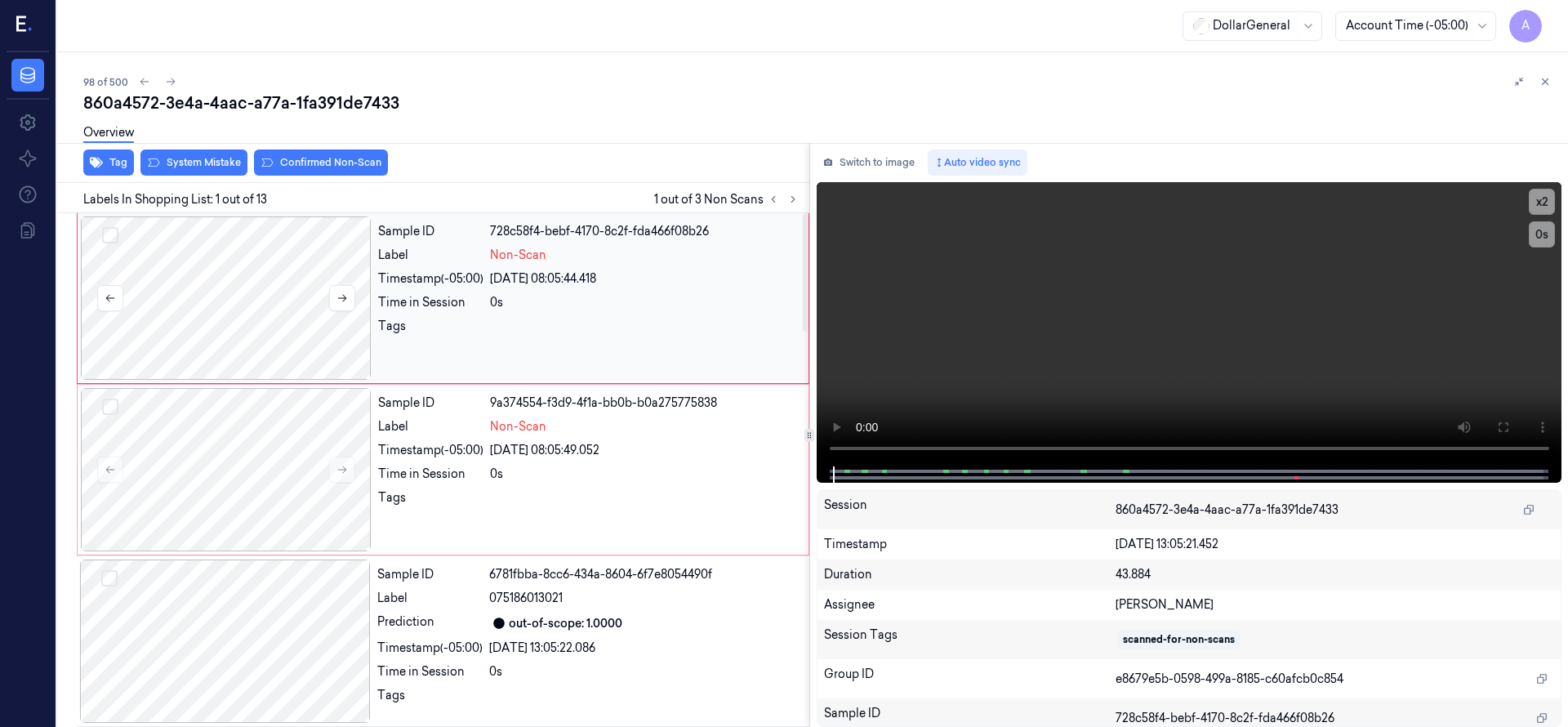
click at [281, 281] on div at bounding box center [225, 298] width 291 height 164
click at [112, 236] on button "Select row" at bounding box center [110, 235] width 17 height 17
click at [109, 399] on button "Select row" at bounding box center [110, 407] width 17 height 17
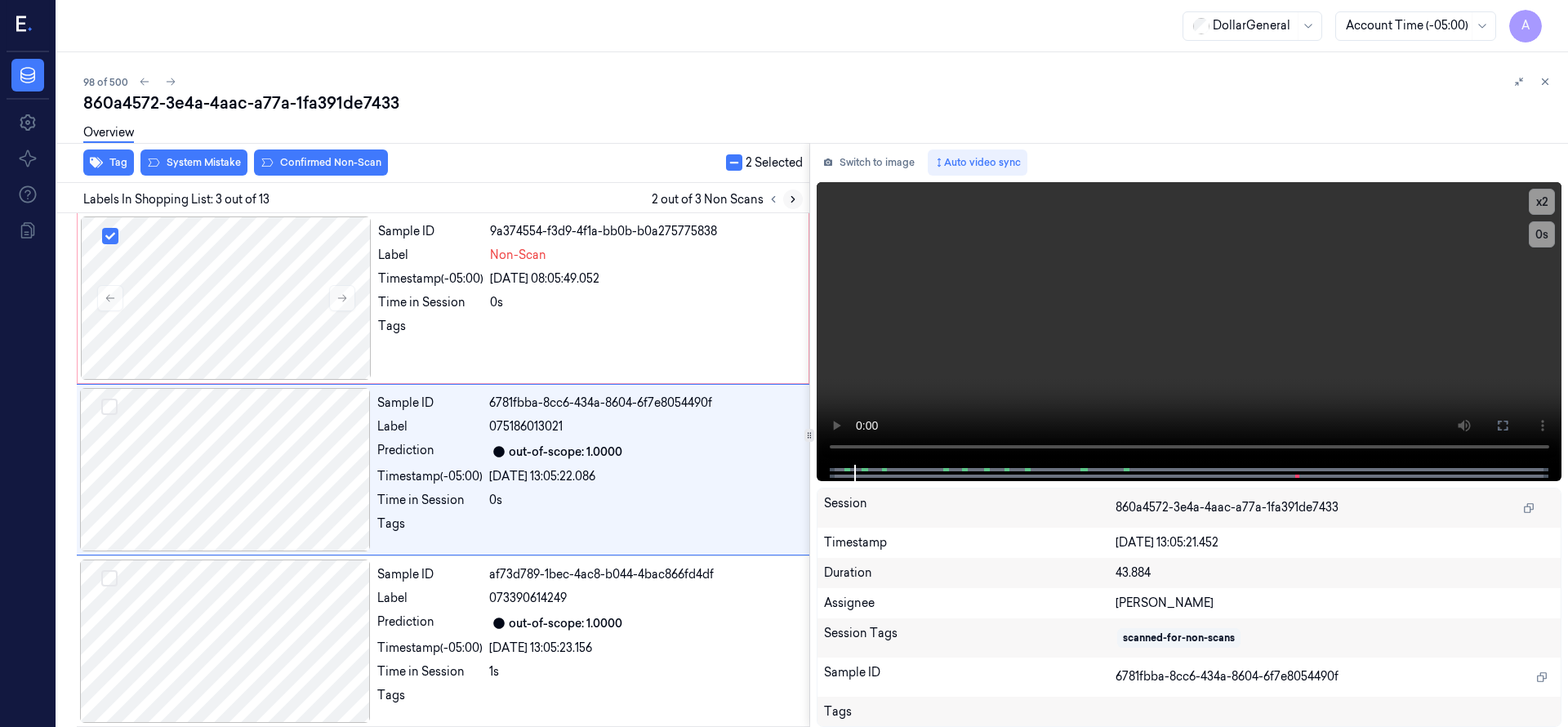
click at [798, 198] on icon at bounding box center [793, 199] width 12 height 12
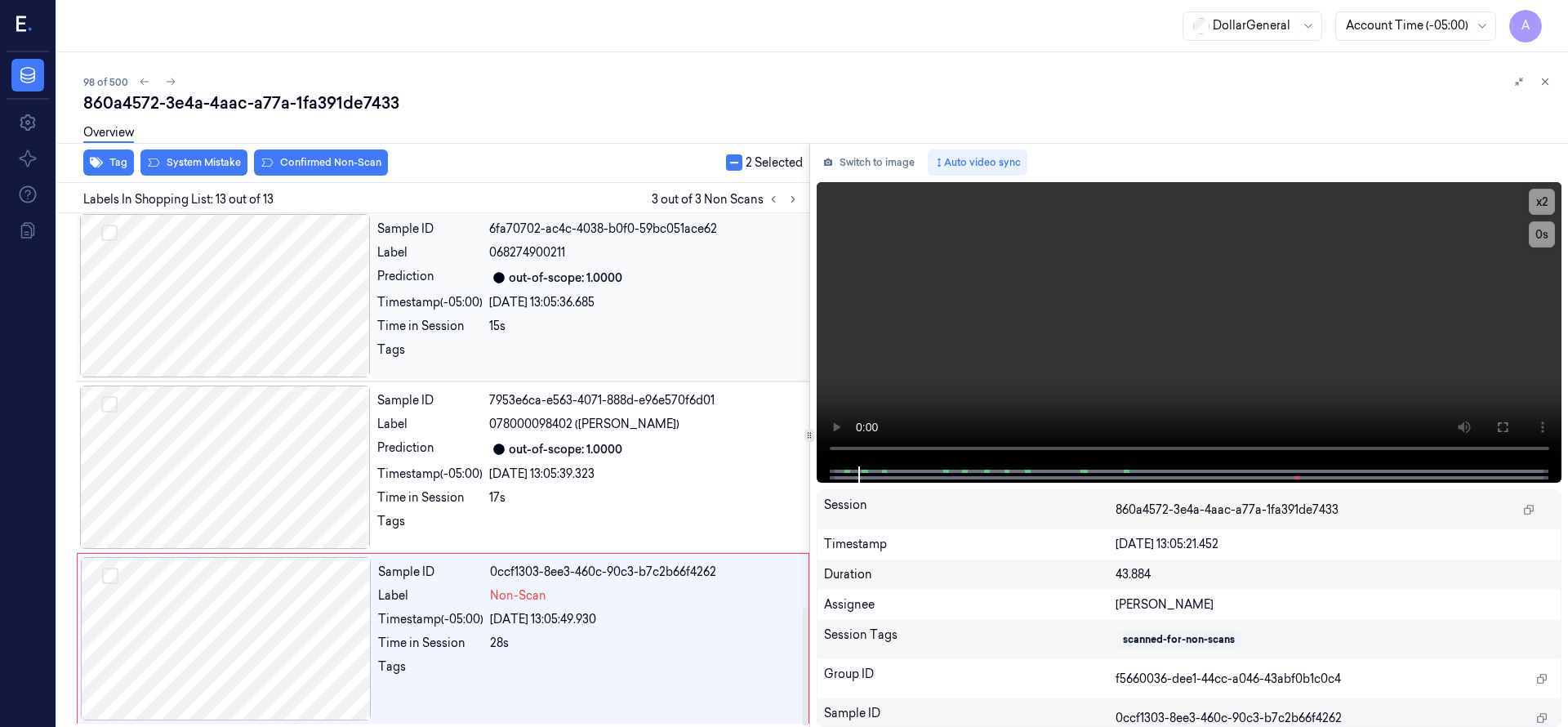
scroll to position [1720, 0]
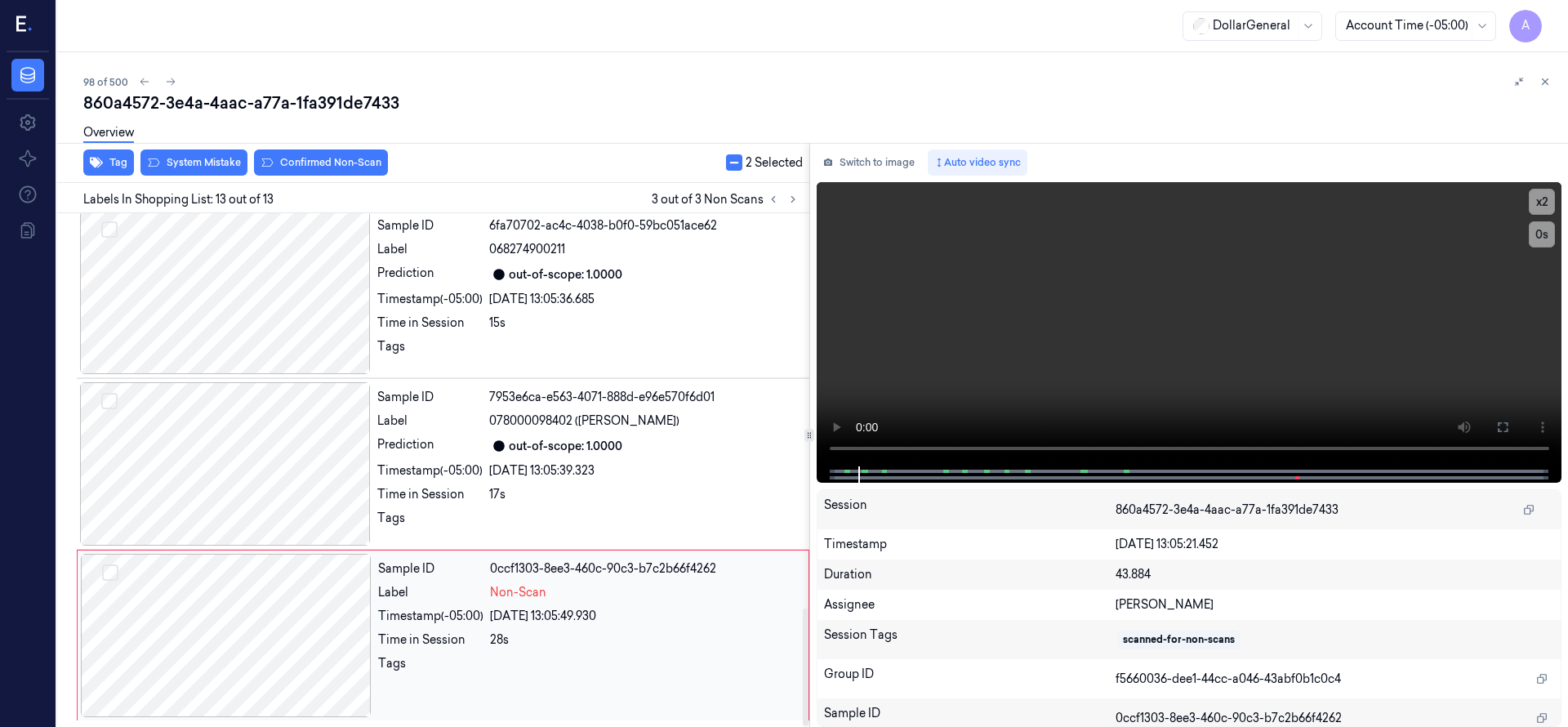
click at [198, 624] on div at bounding box center [225, 635] width 291 height 164
click at [212, 626] on div at bounding box center [225, 635] width 291 height 164
click at [227, 486] on div at bounding box center [225, 463] width 291 height 164
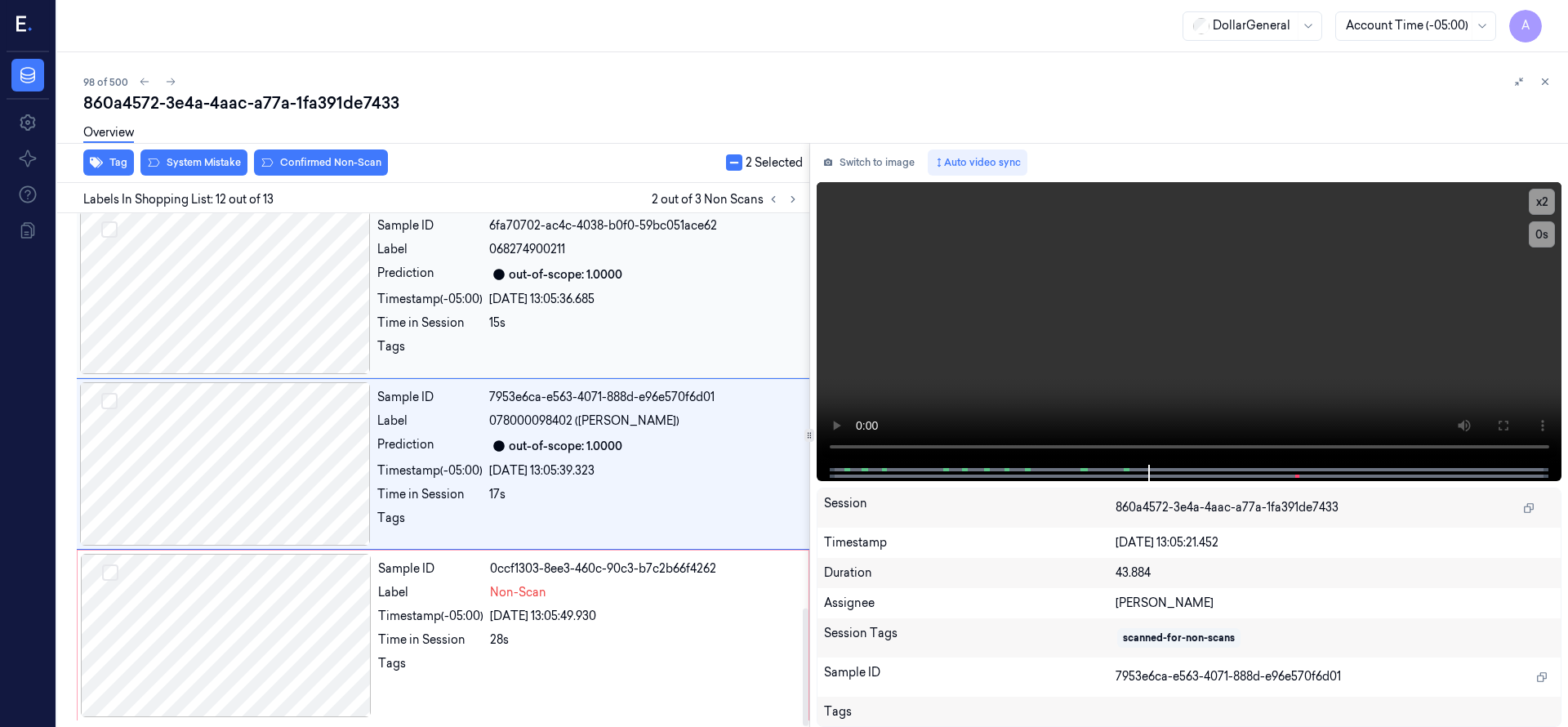
click at [206, 337] on div at bounding box center [225, 292] width 291 height 164
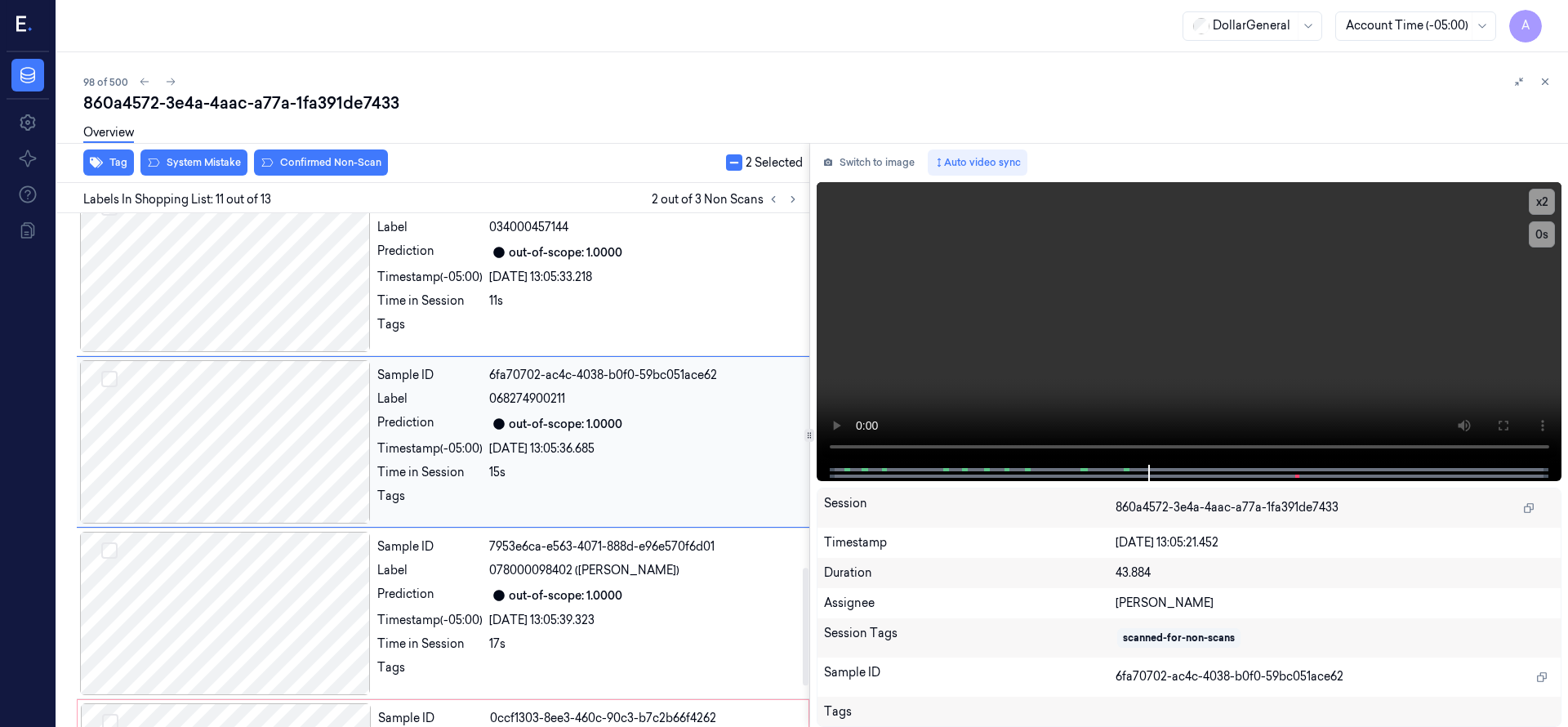
scroll to position [1543, 0]
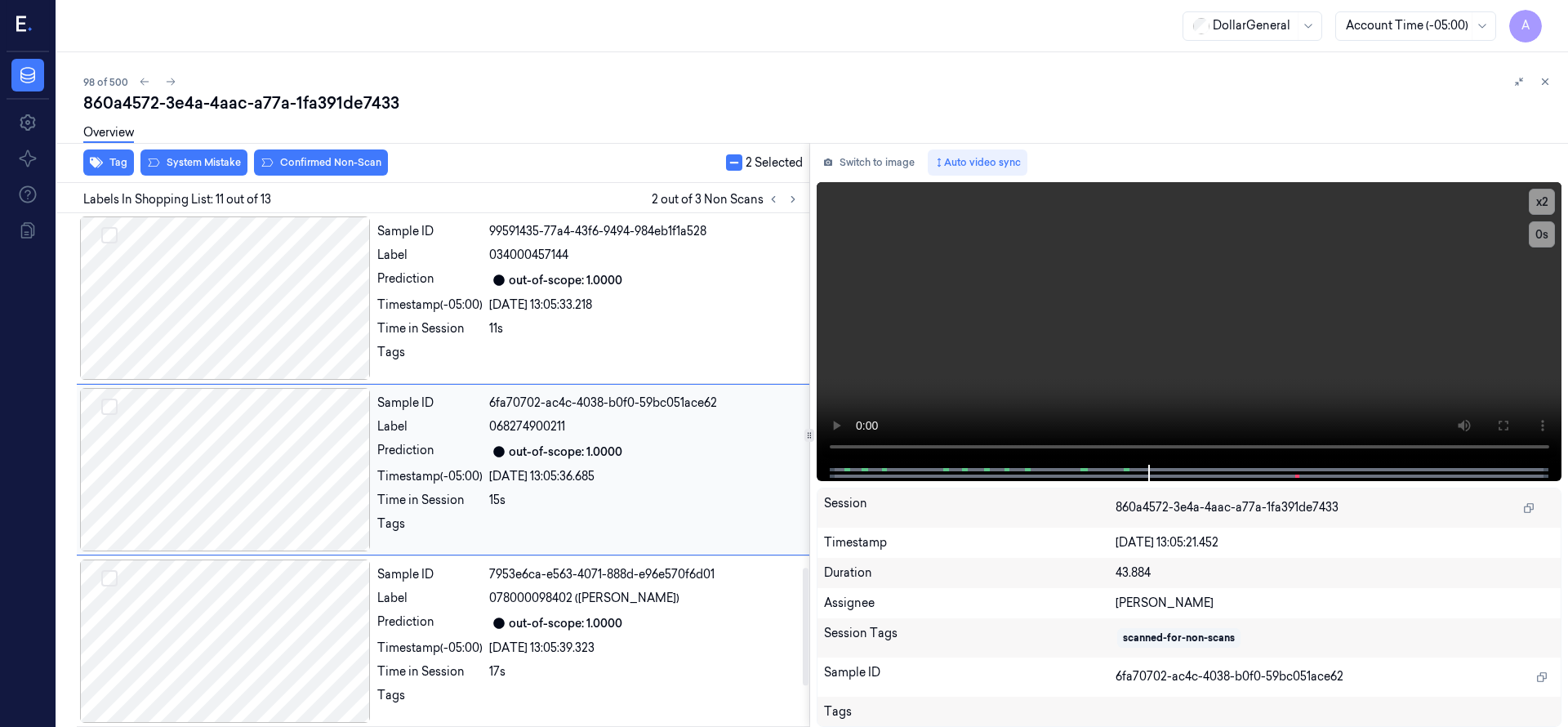
click at [258, 459] on div at bounding box center [225, 469] width 291 height 164
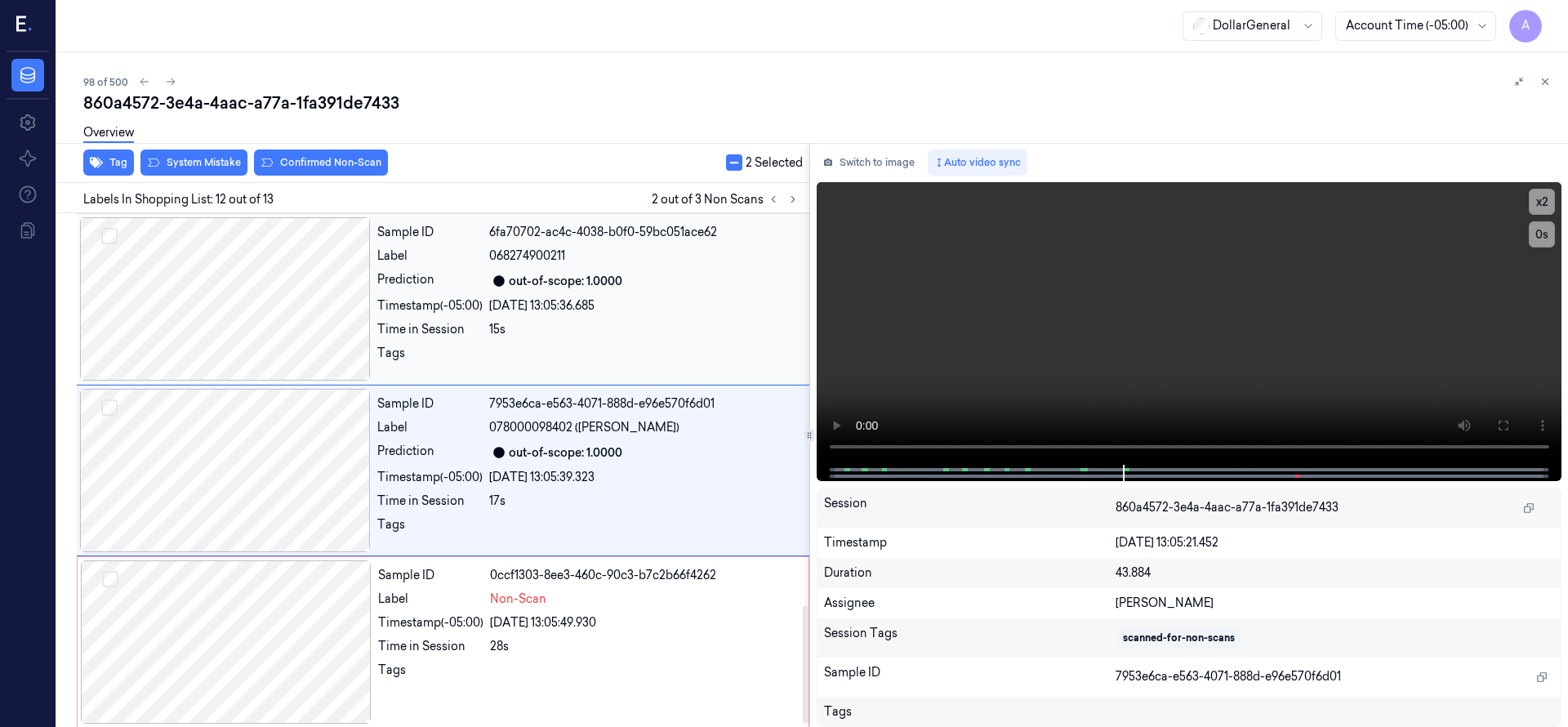
scroll to position [1715, 0]
click at [250, 316] on div at bounding box center [225, 298] width 291 height 164
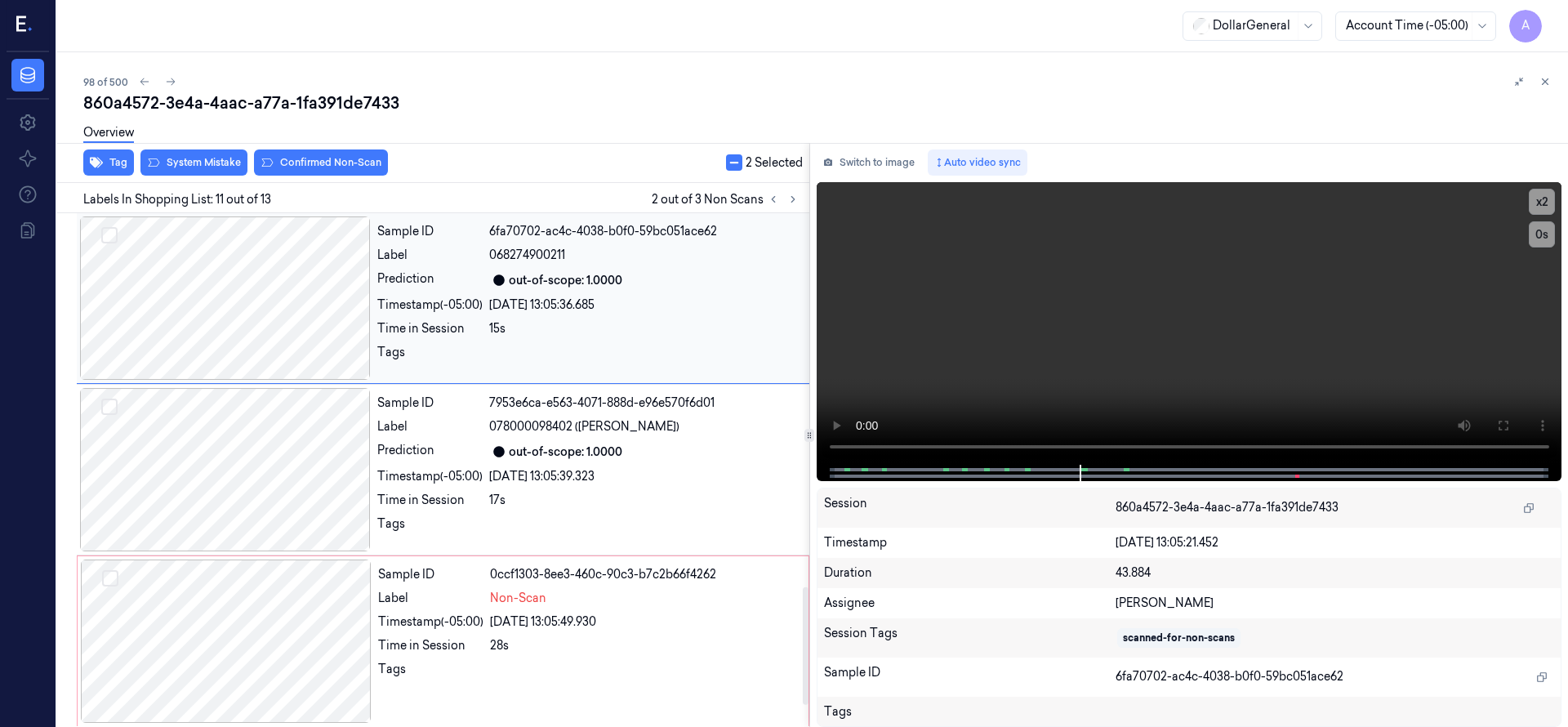
scroll to position [1543, 0]
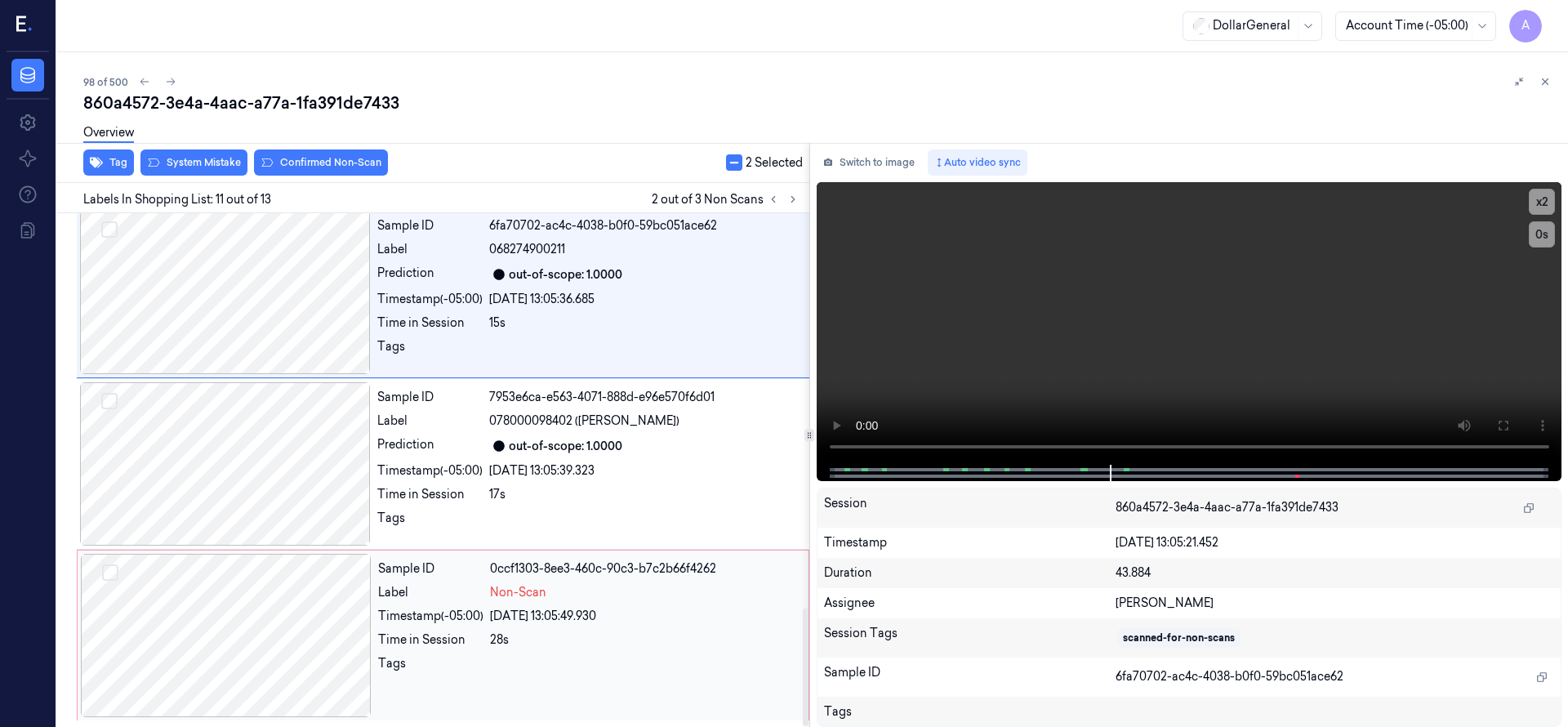
click at [110, 568] on button "Select row" at bounding box center [110, 572] width 17 height 17
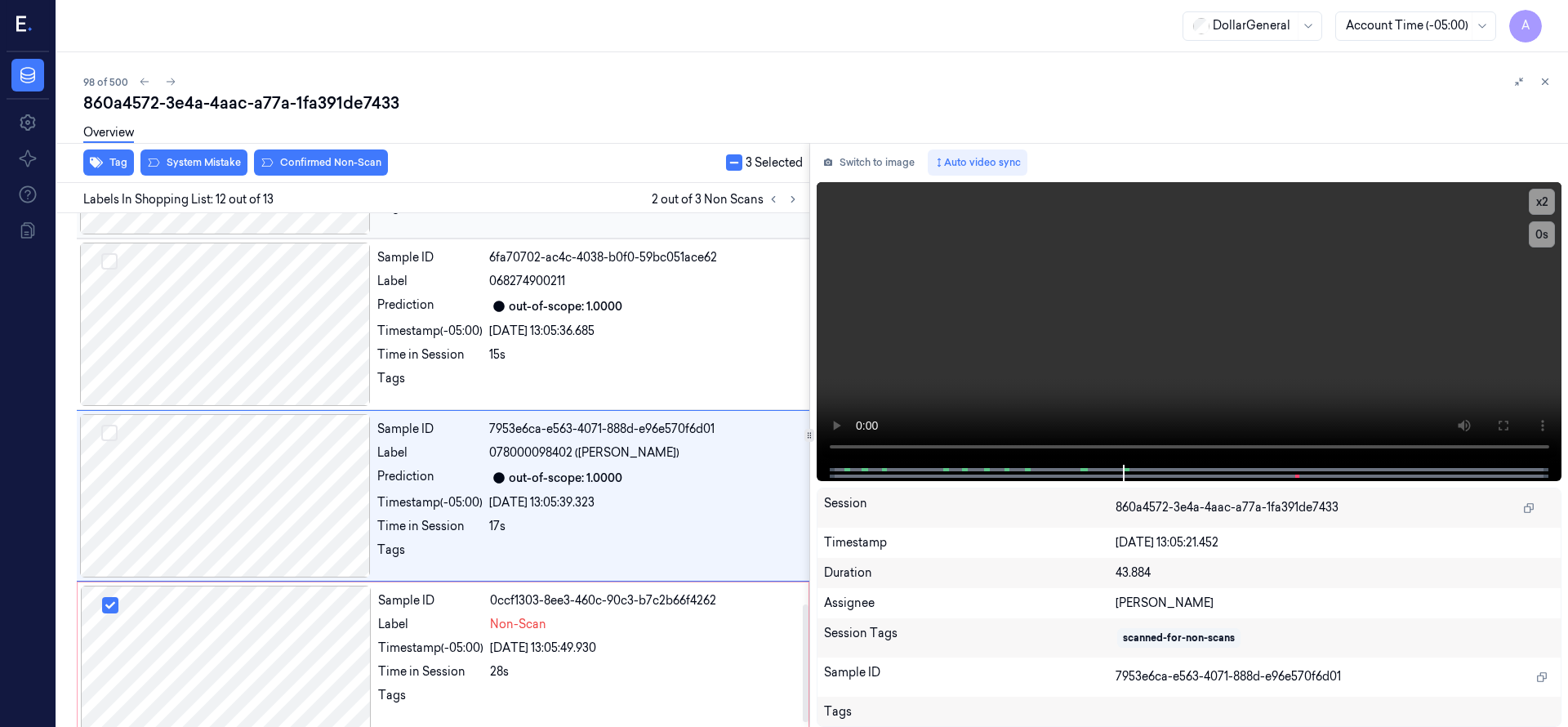
scroll to position [1715, 0]
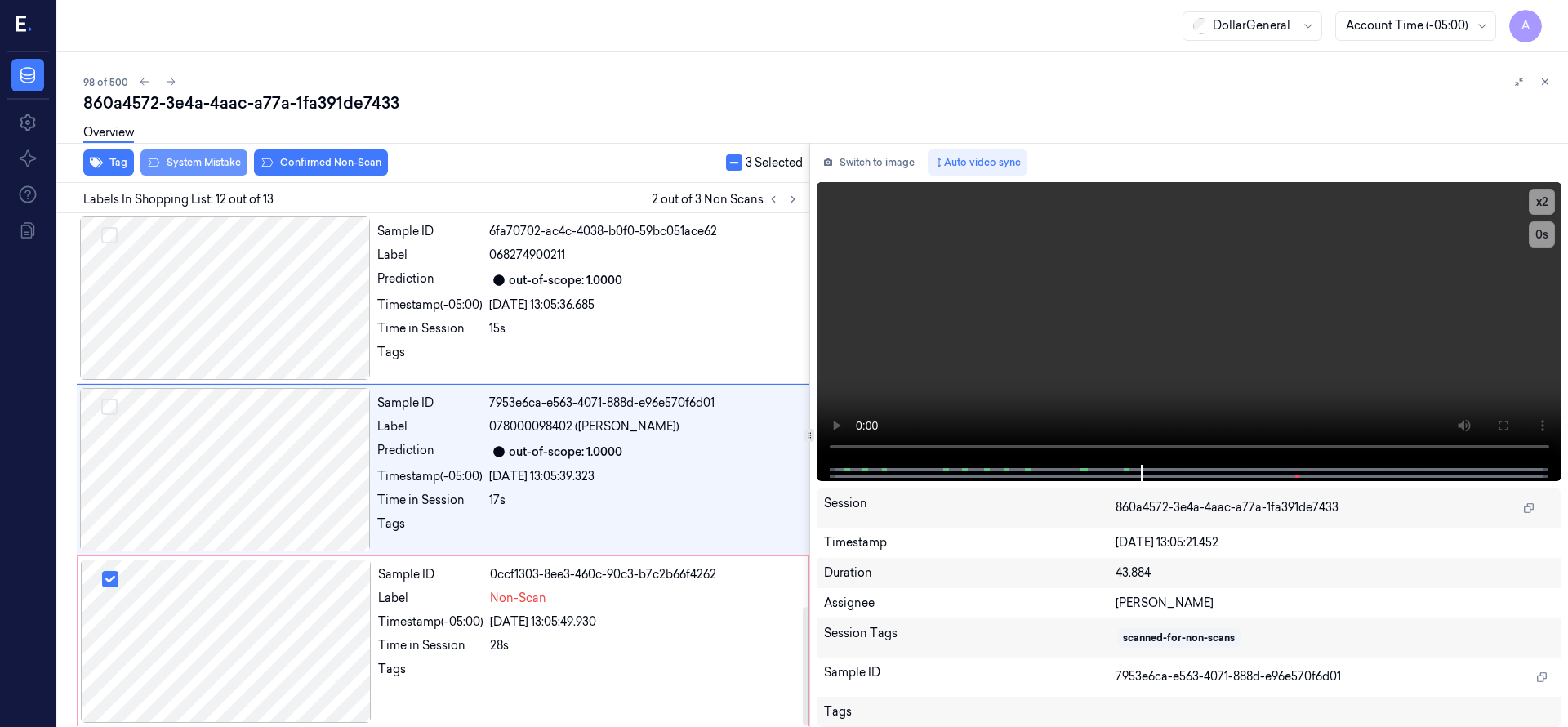
click at [207, 167] on button "System Mistake" at bounding box center [193, 162] width 107 height 26
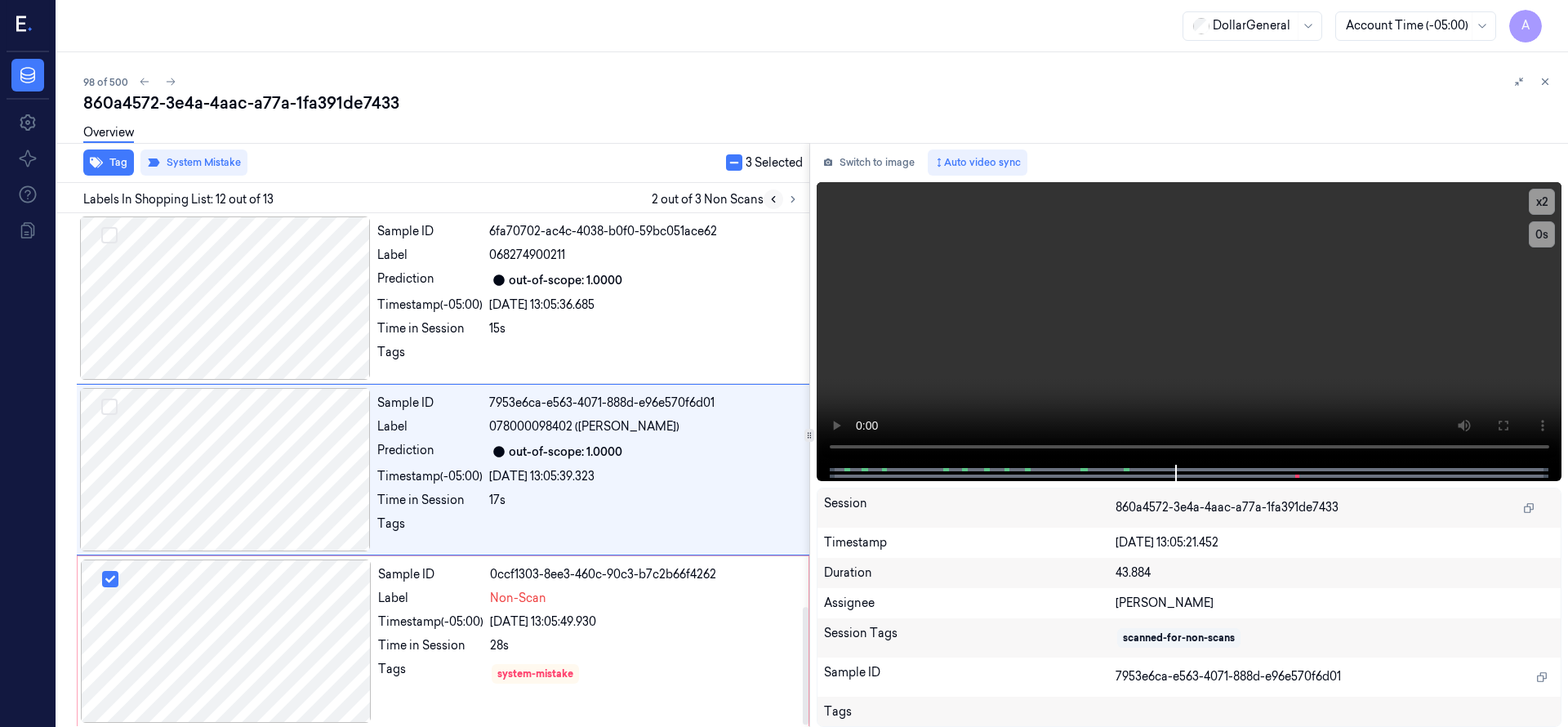
click at [768, 196] on button at bounding box center [773, 199] width 20 height 20
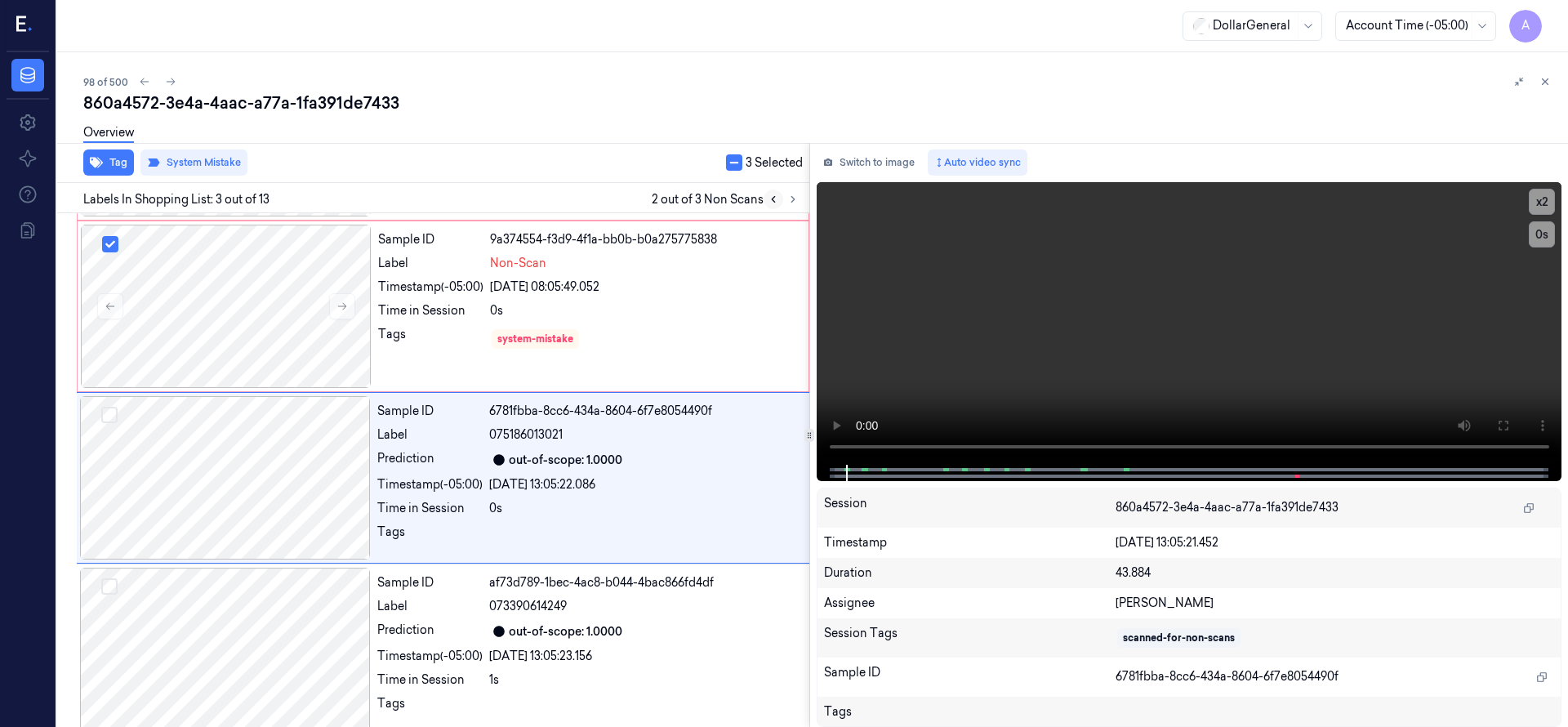
scroll to position [171, 0]
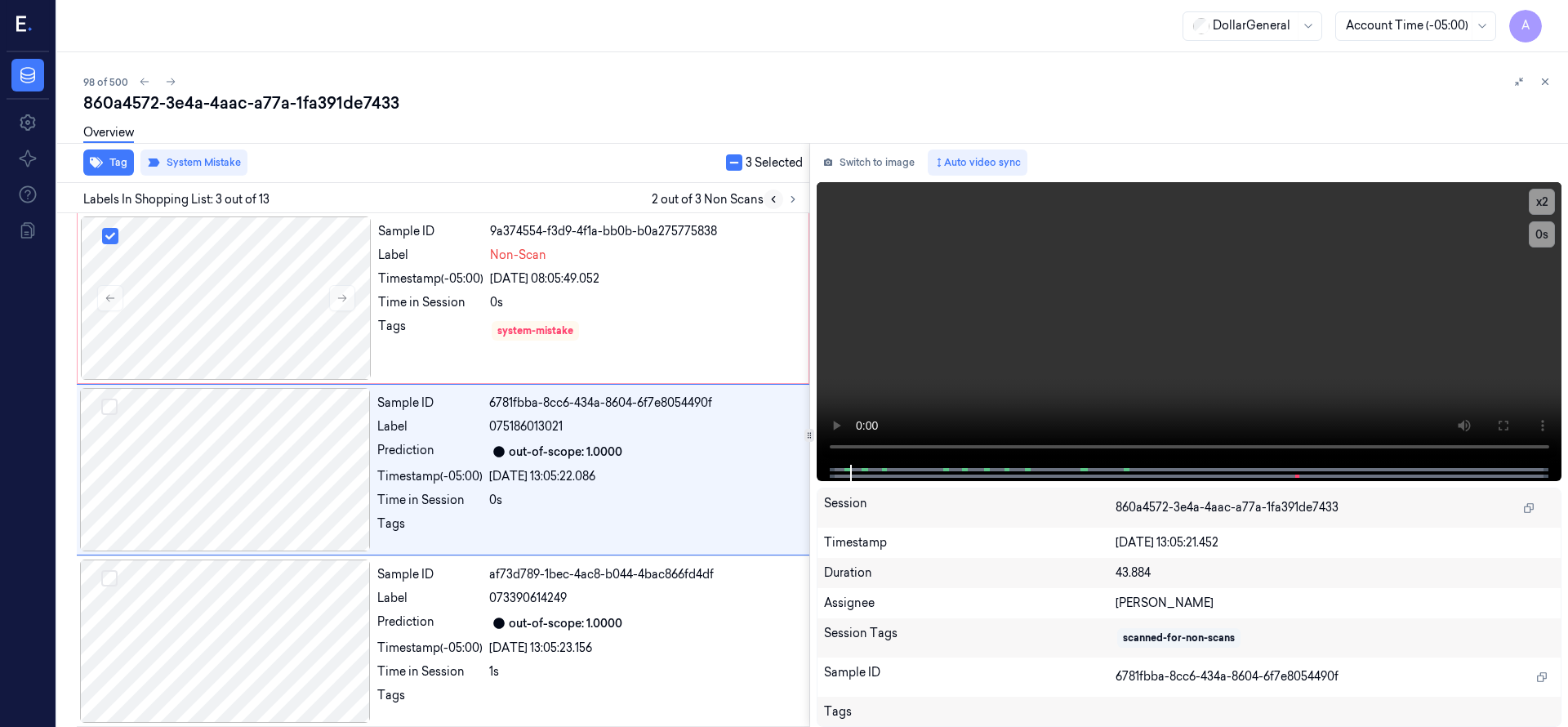
click at [773, 201] on icon at bounding box center [772, 200] width 3 height 6
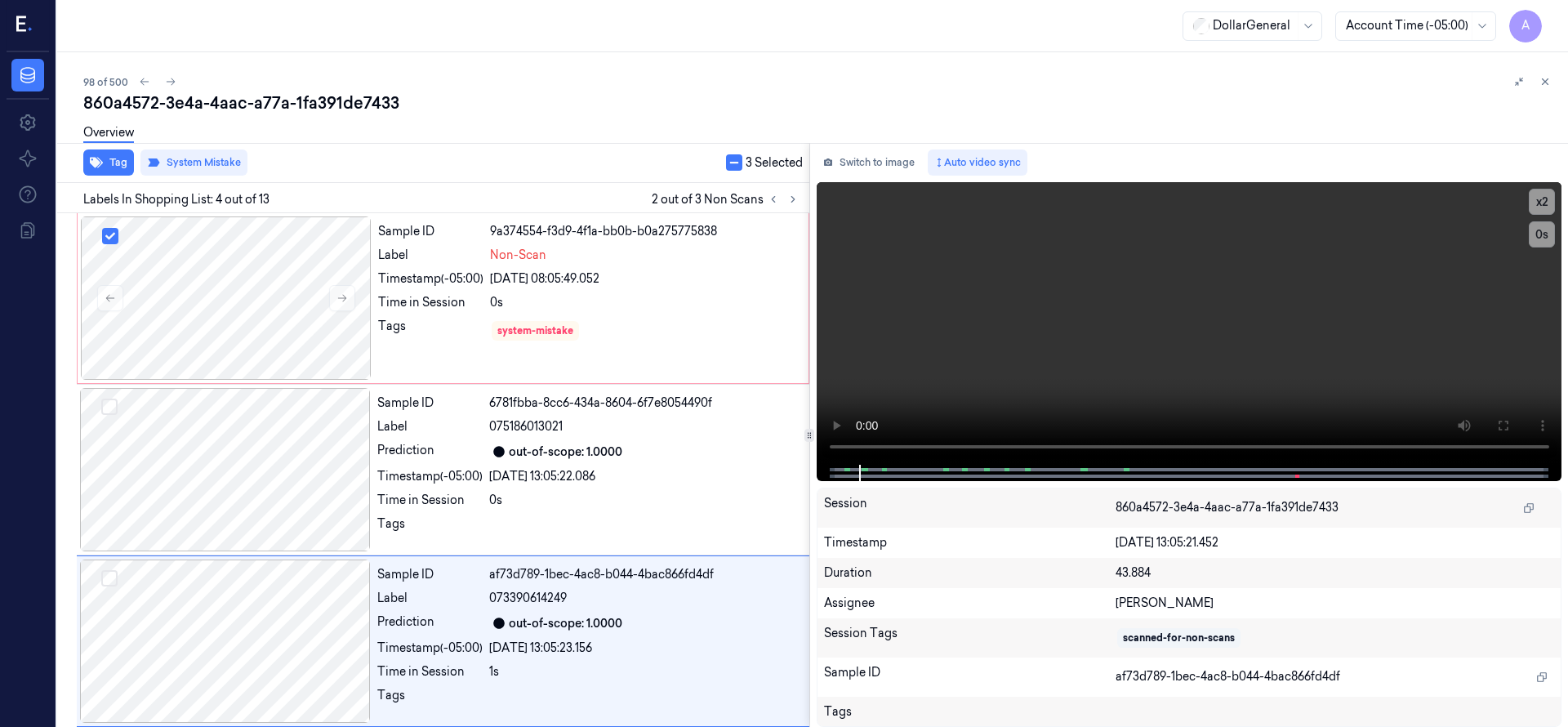
scroll to position [343, 0]
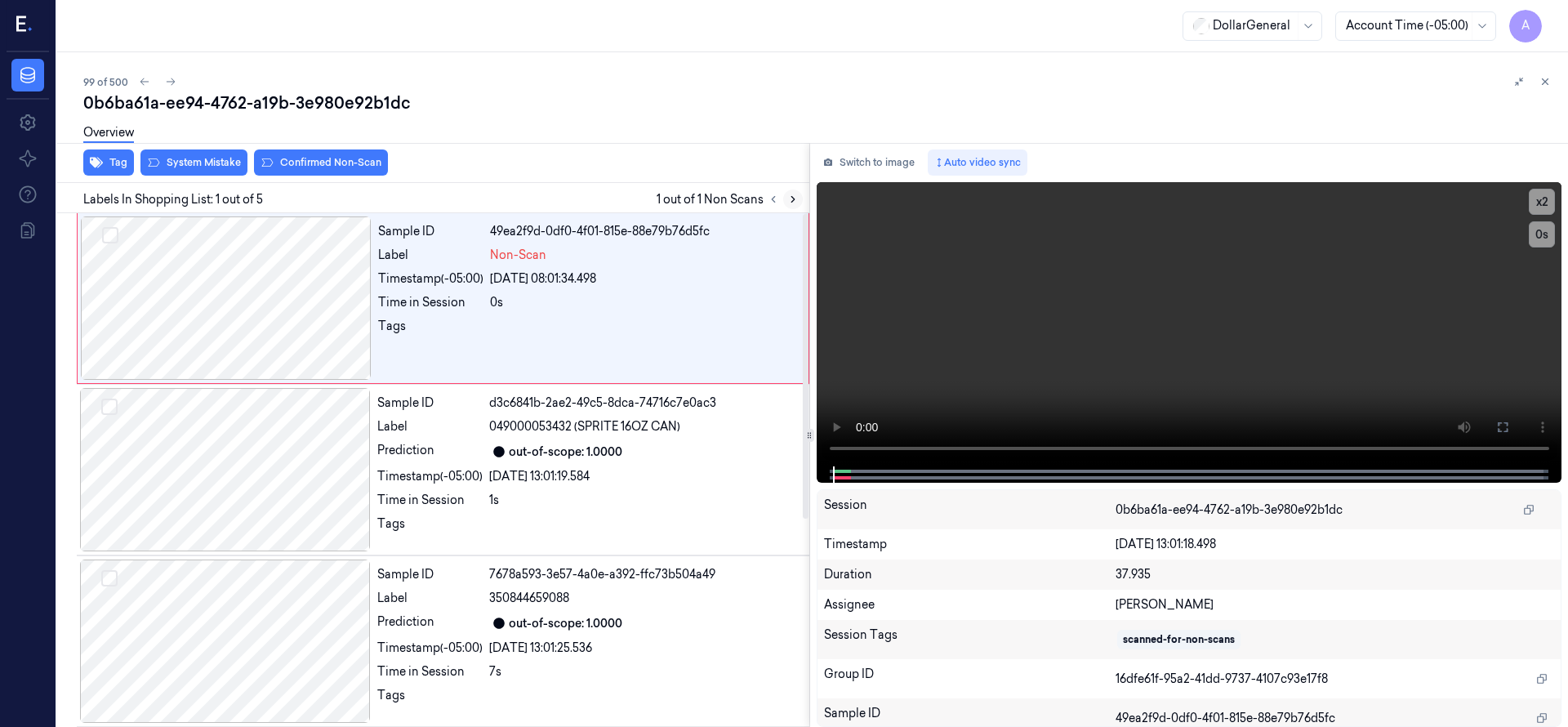
click at [795, 205] on button at bounding box center [793, 199] width 20 height 20
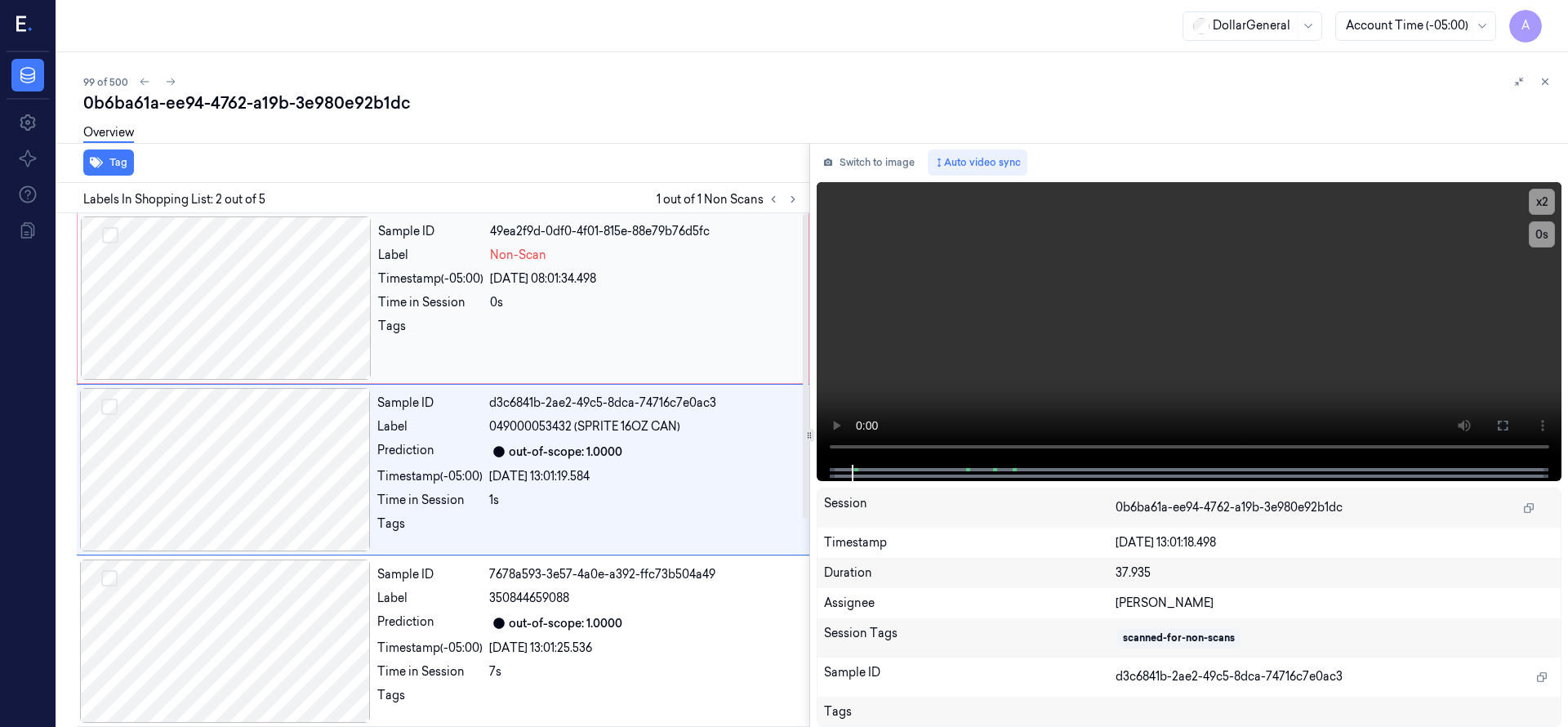
click at [159, 273] on div at bounding box center [225, 298] width 291 height 164
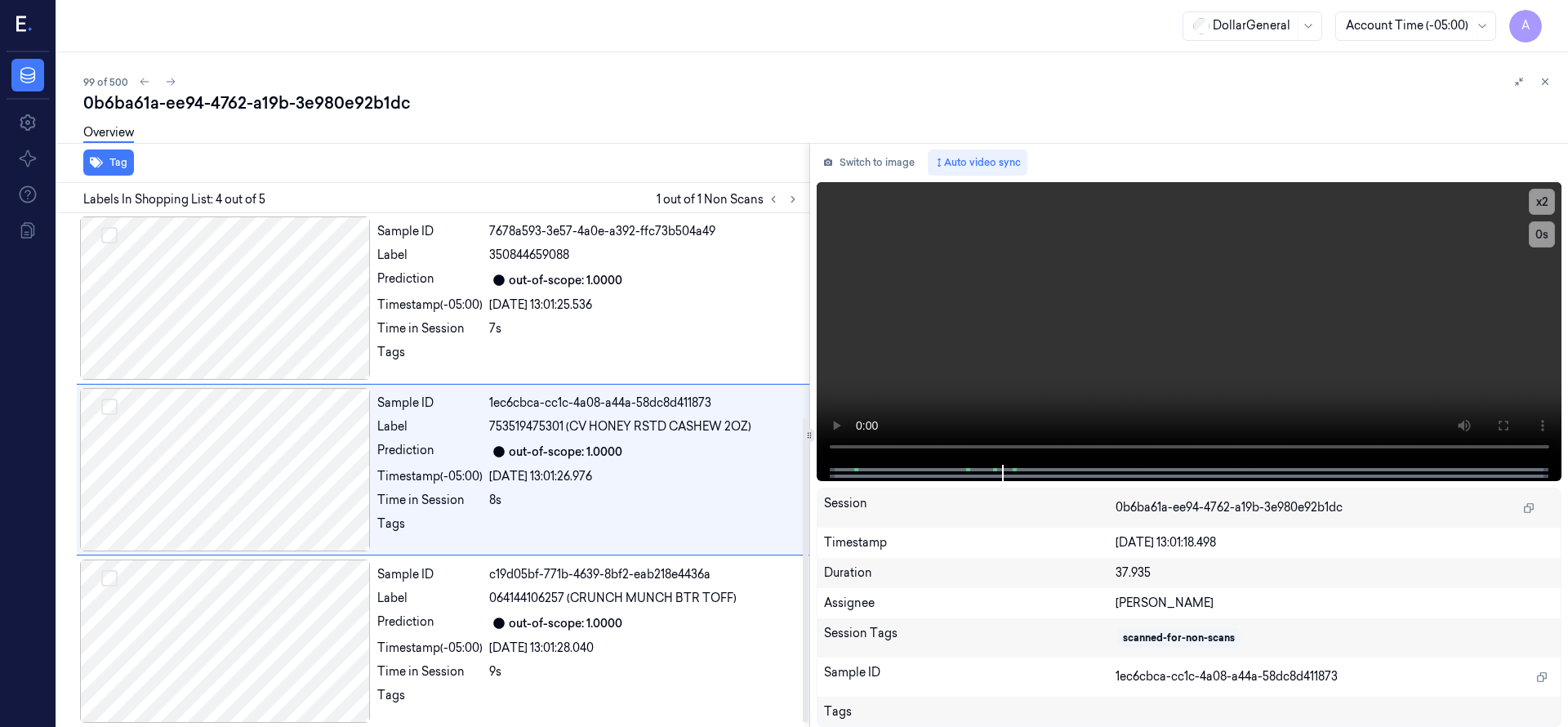
scroll to position [349, 0]
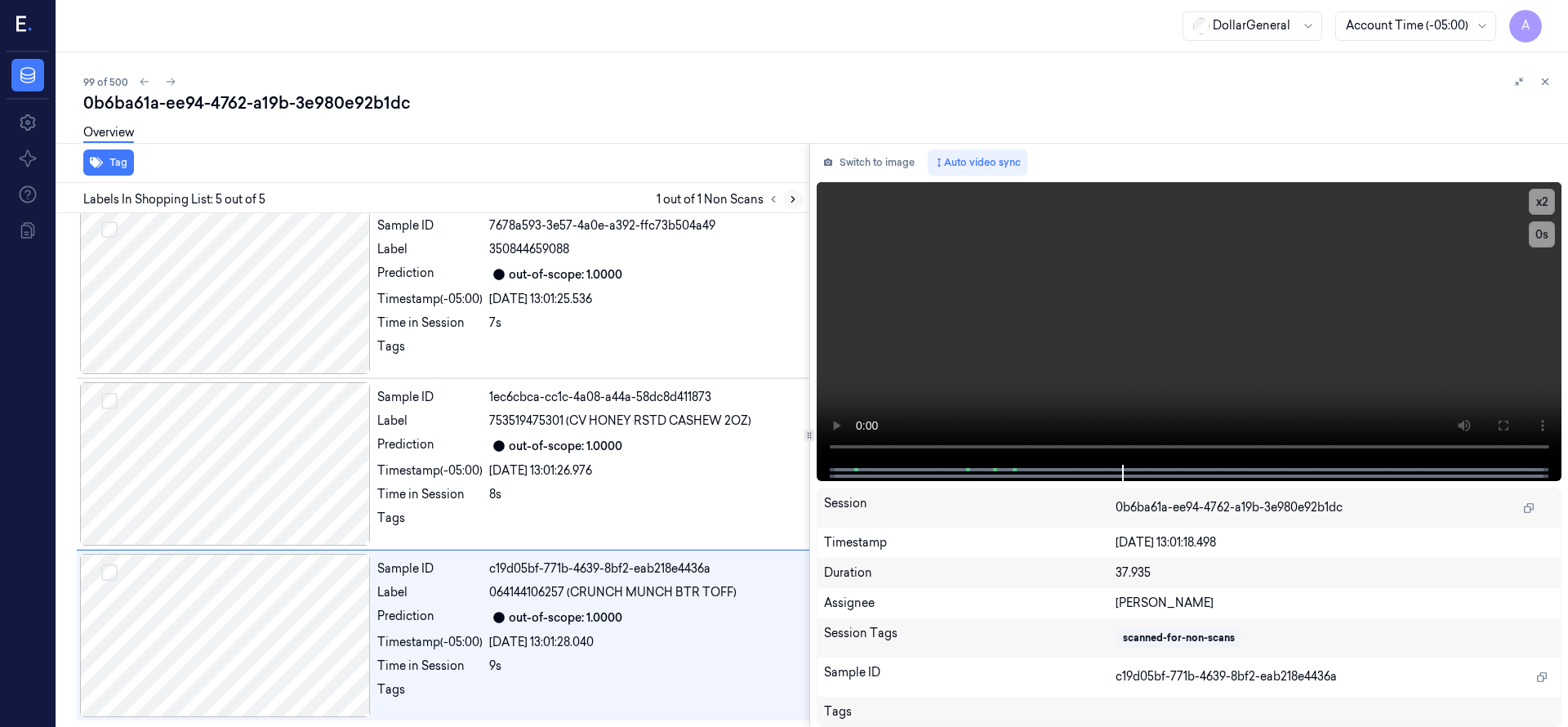
click at [790, 205] on button at bounding box center [793, 199] width 20 height 20
click at [776, 200] on icon at bounding box center [773, 199] width 12 height 12
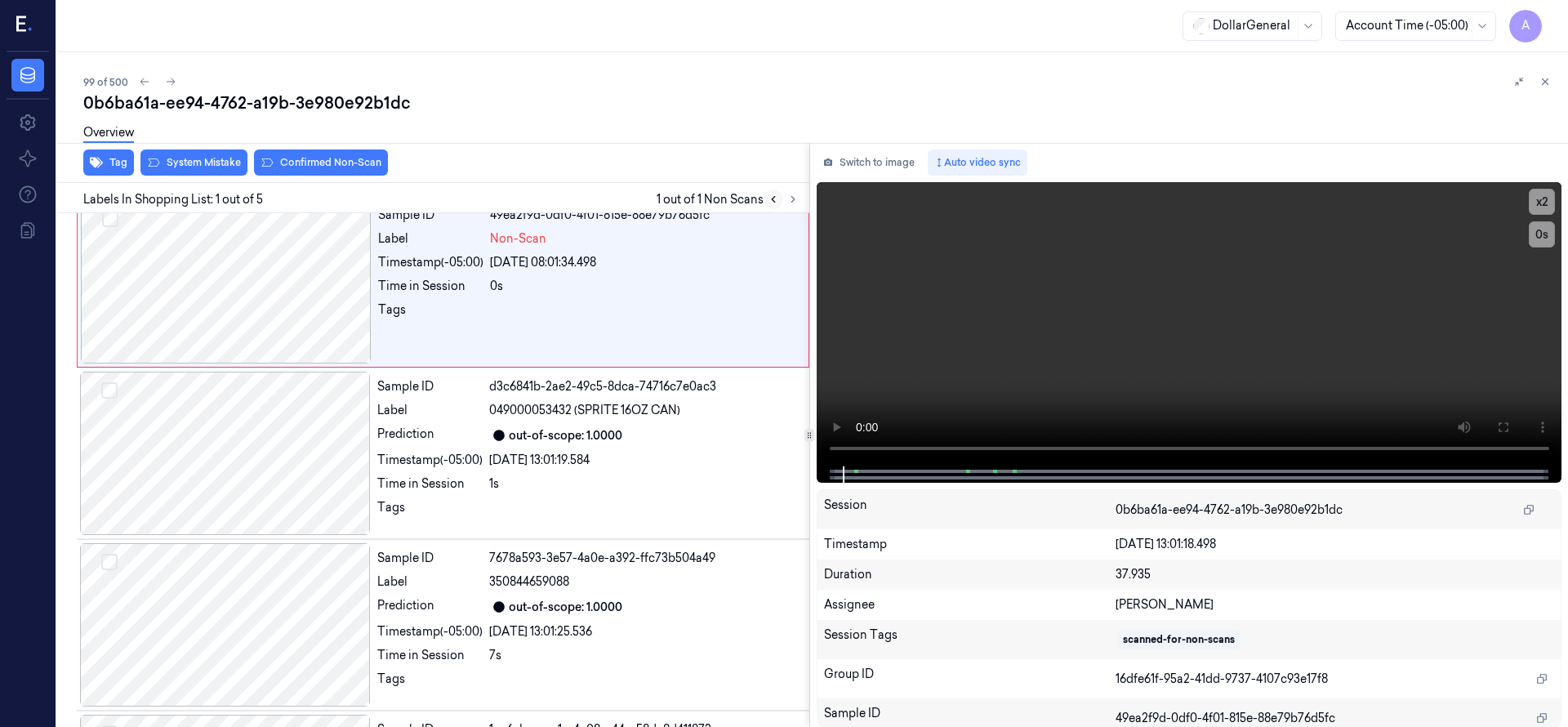
scroll to position [0, 0]
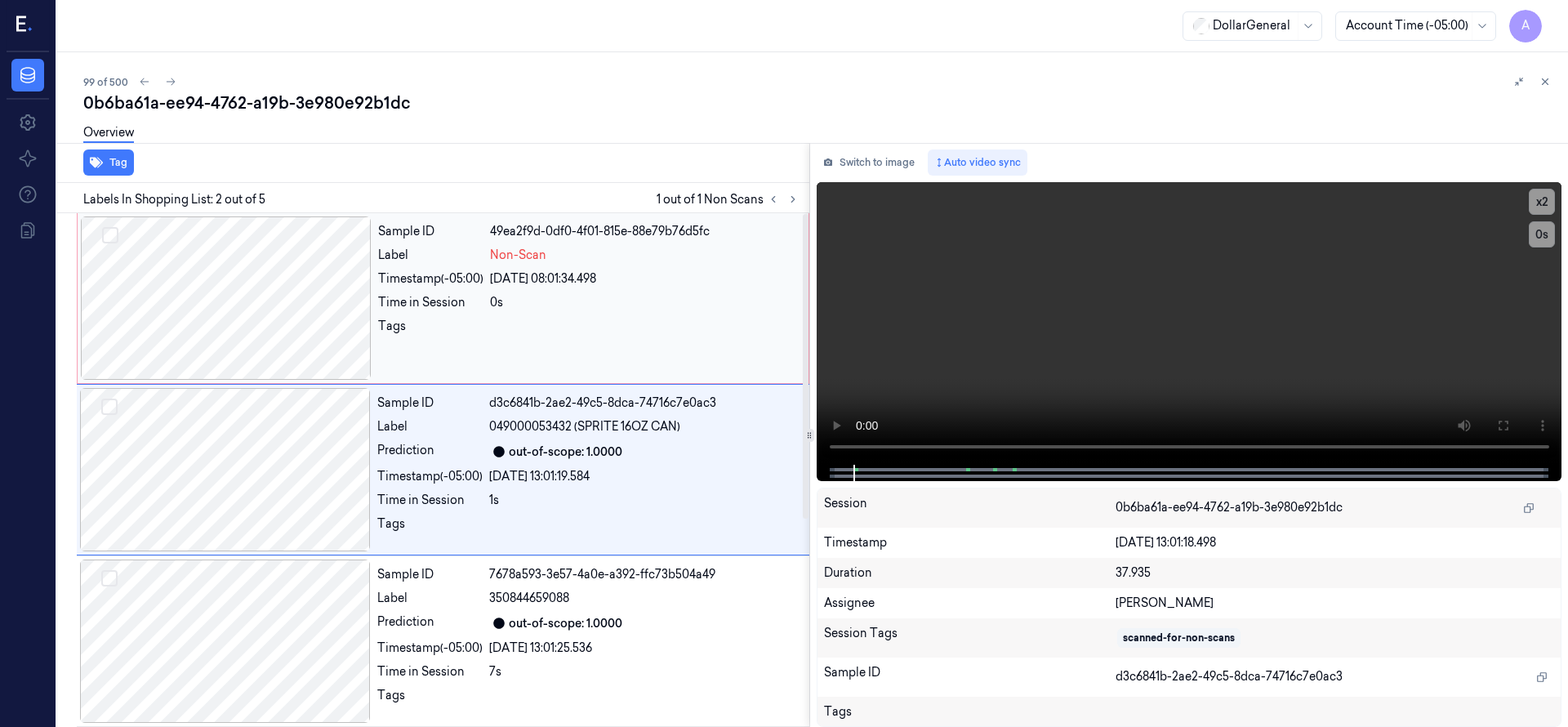
click at [255, 303] on div at bounding box center [225, 298] width 291 height 164
click at [222, 172] on div "Tag" at bounding box center [430, 163] width 759 height 40
click at [218, 319] on div at bounding box center [225, 298] width 291 height 164
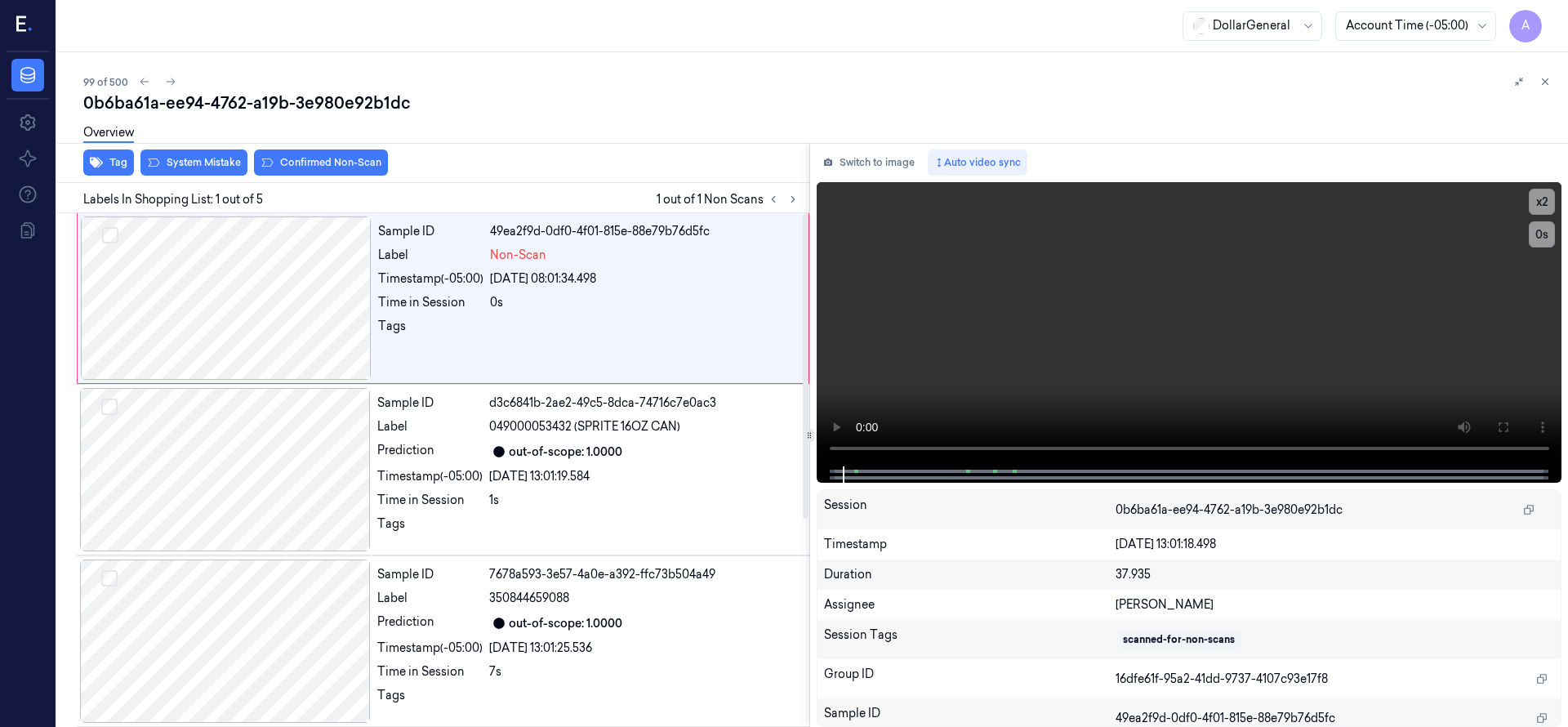
click at [196, 175] on div "Tag System Mistake Confirmed Non-Scan" at bounding box center [430, 163] width 759 height 40
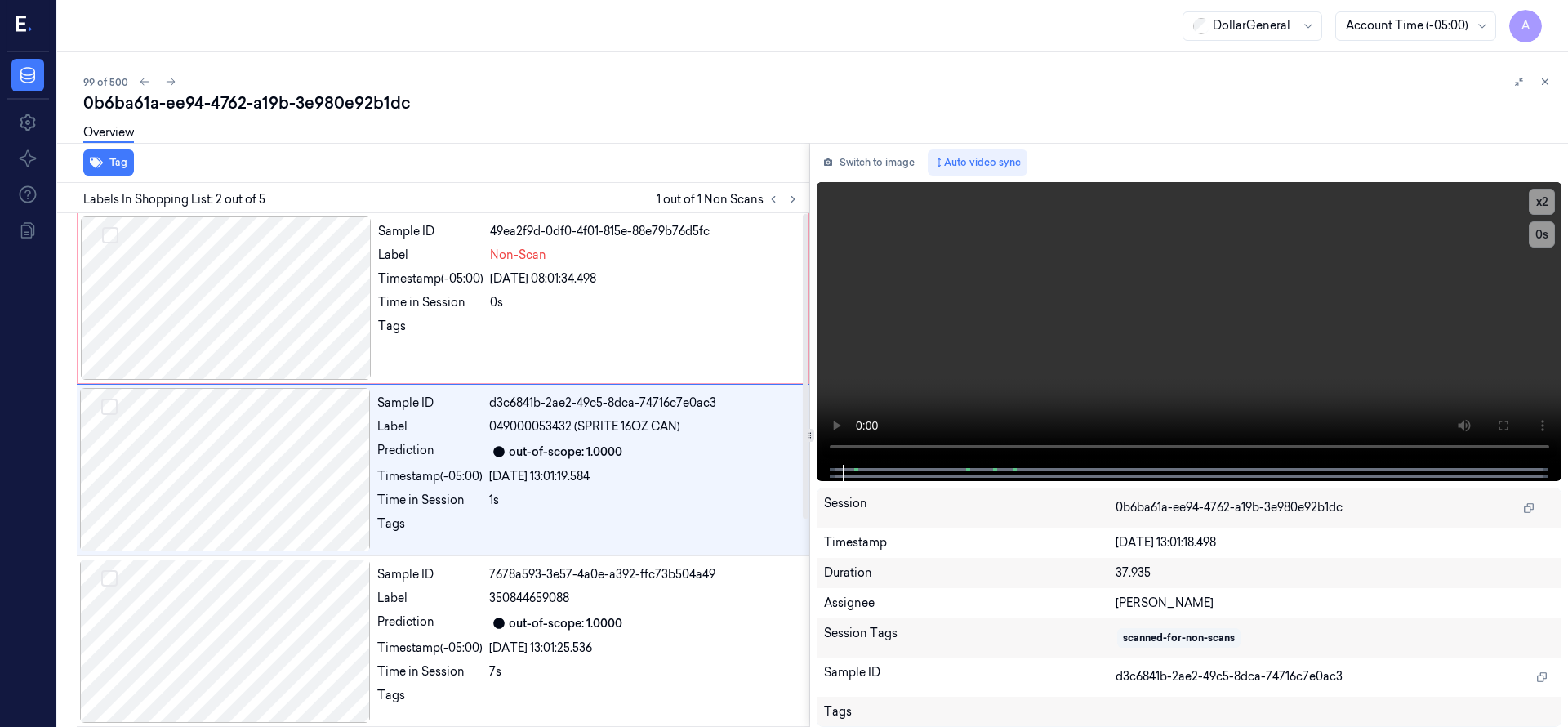
click at [202, 165] on div "Tag" at bounding box center [430, 163] width 759 height 40
click at [274, 330] on div at bounding box center [225, 298] width 291 height 164
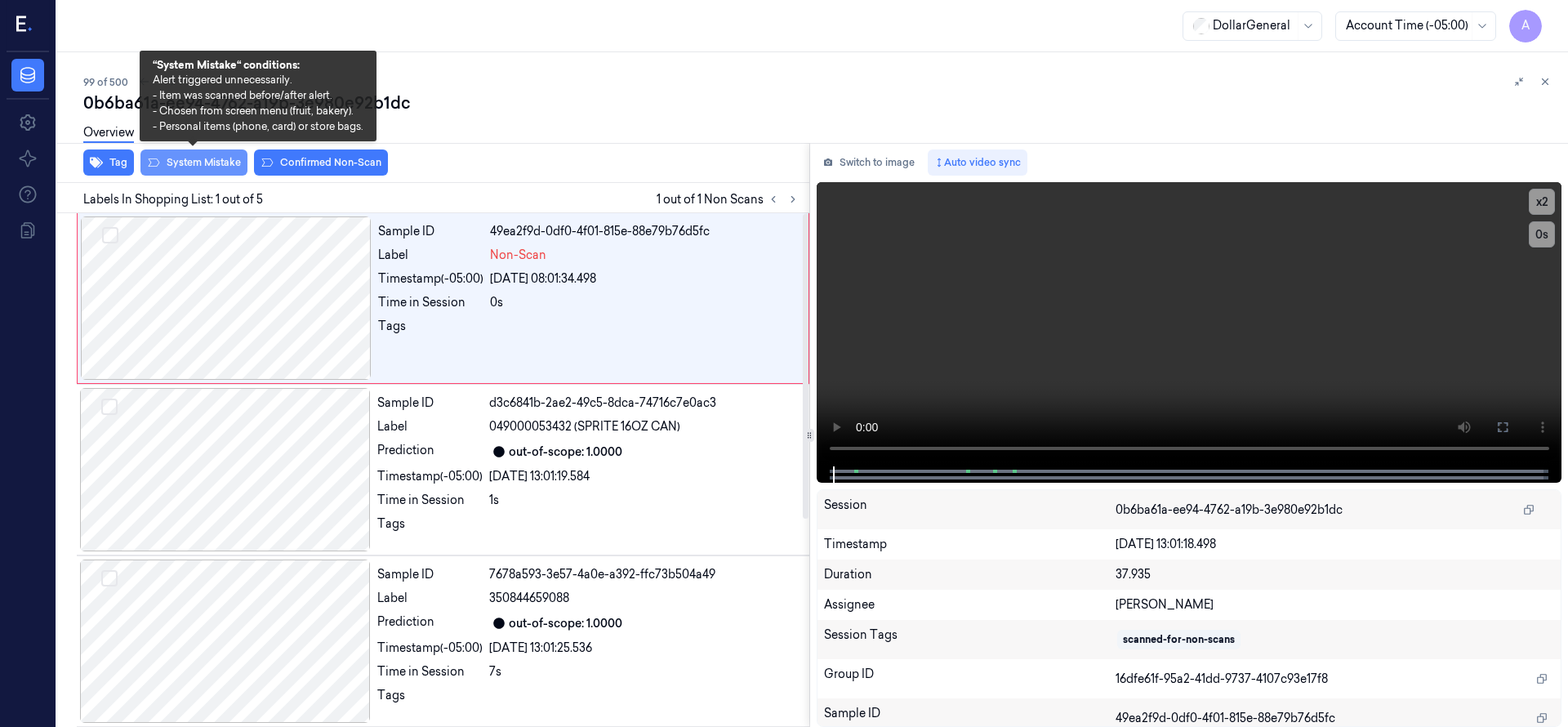
click at [217, 159] on button "System Mistake" at bounding box center [193, 162] width 107 height 26
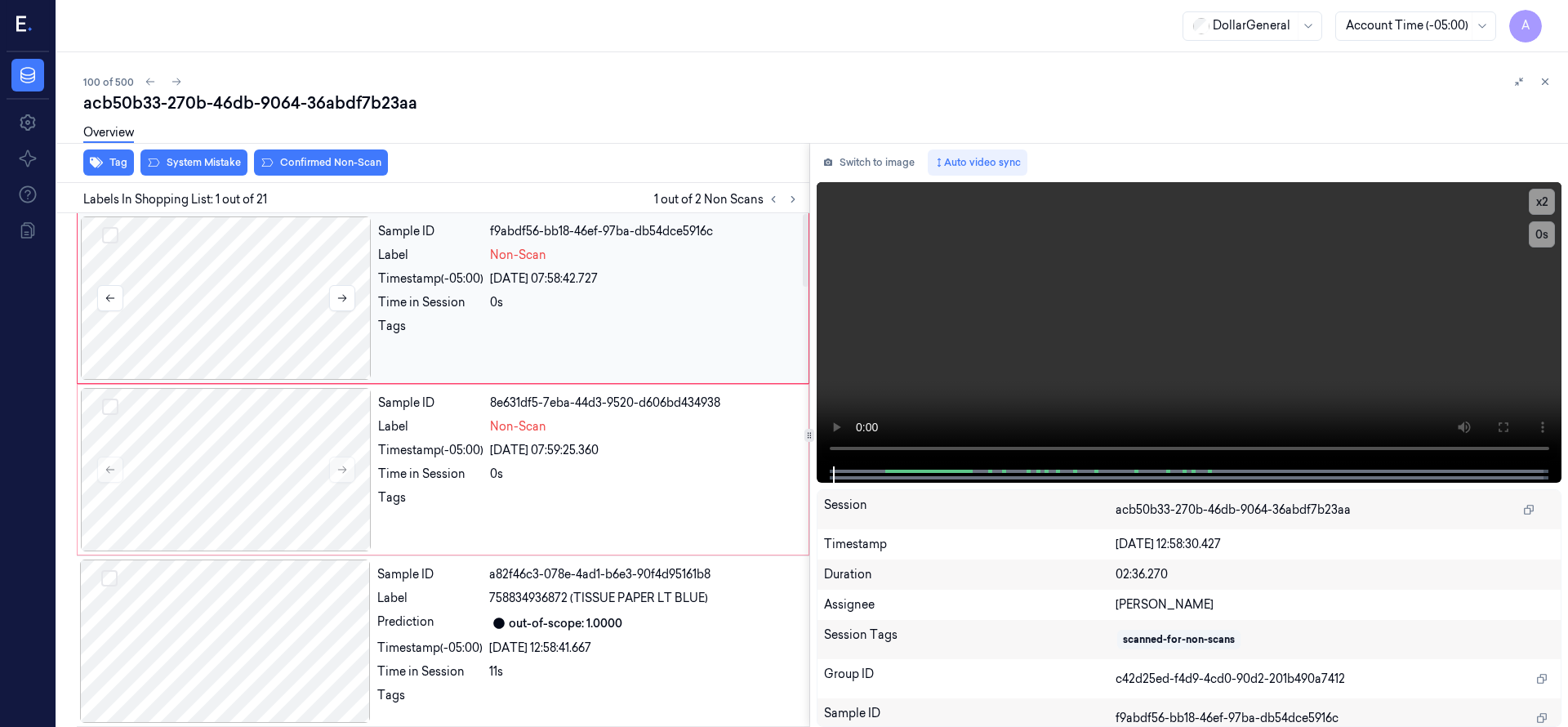
click at [274, 268] on div at bounding box center [225, 298] width 291 height 164
click at [109, 232] on button "Select row" at bounding box center [110, 235] width 17 height 17
click at [114, 402] on button "Select row" at bounding box center [110, 407] width 17 height 17
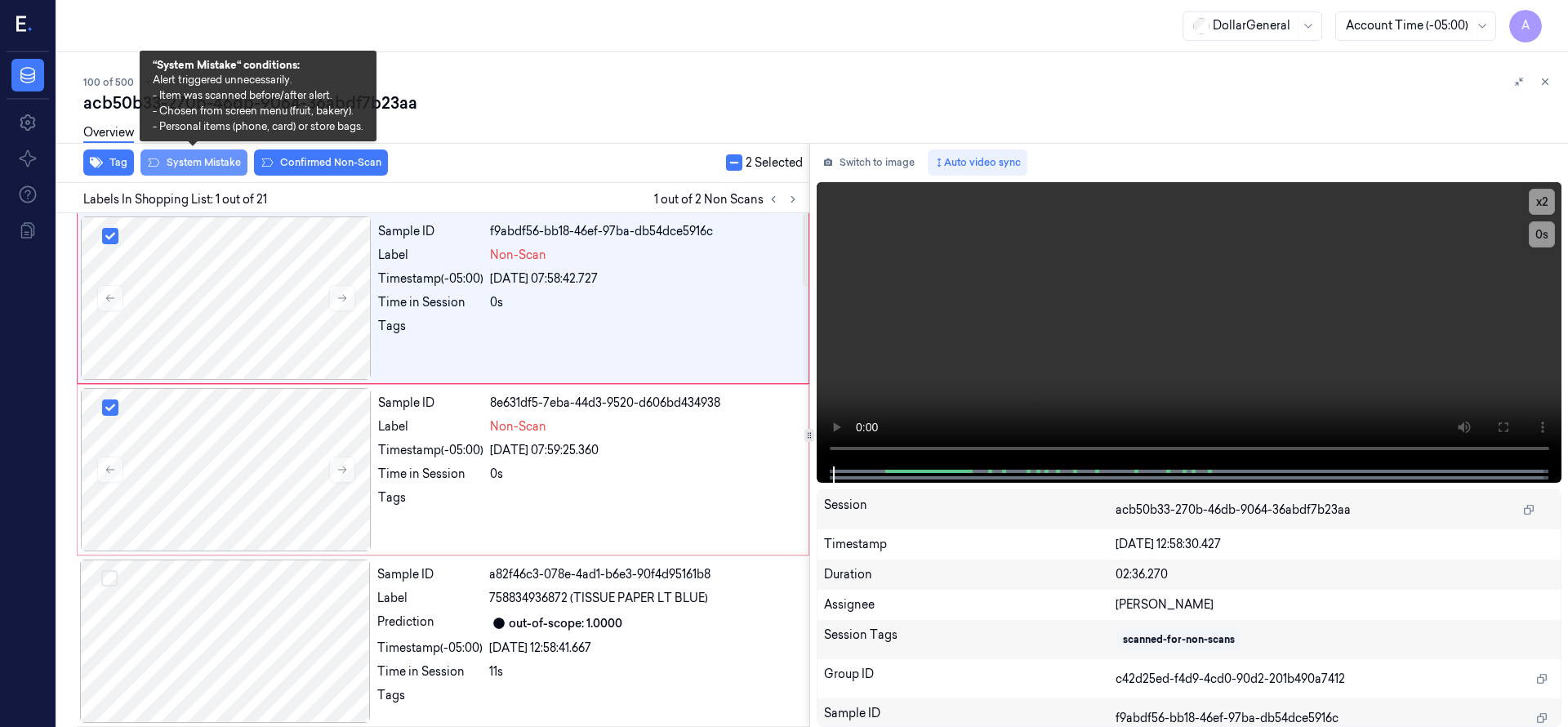
click at [214, 165] on button "System Mistake" at bounding box center [193, 162] width 107 height 26
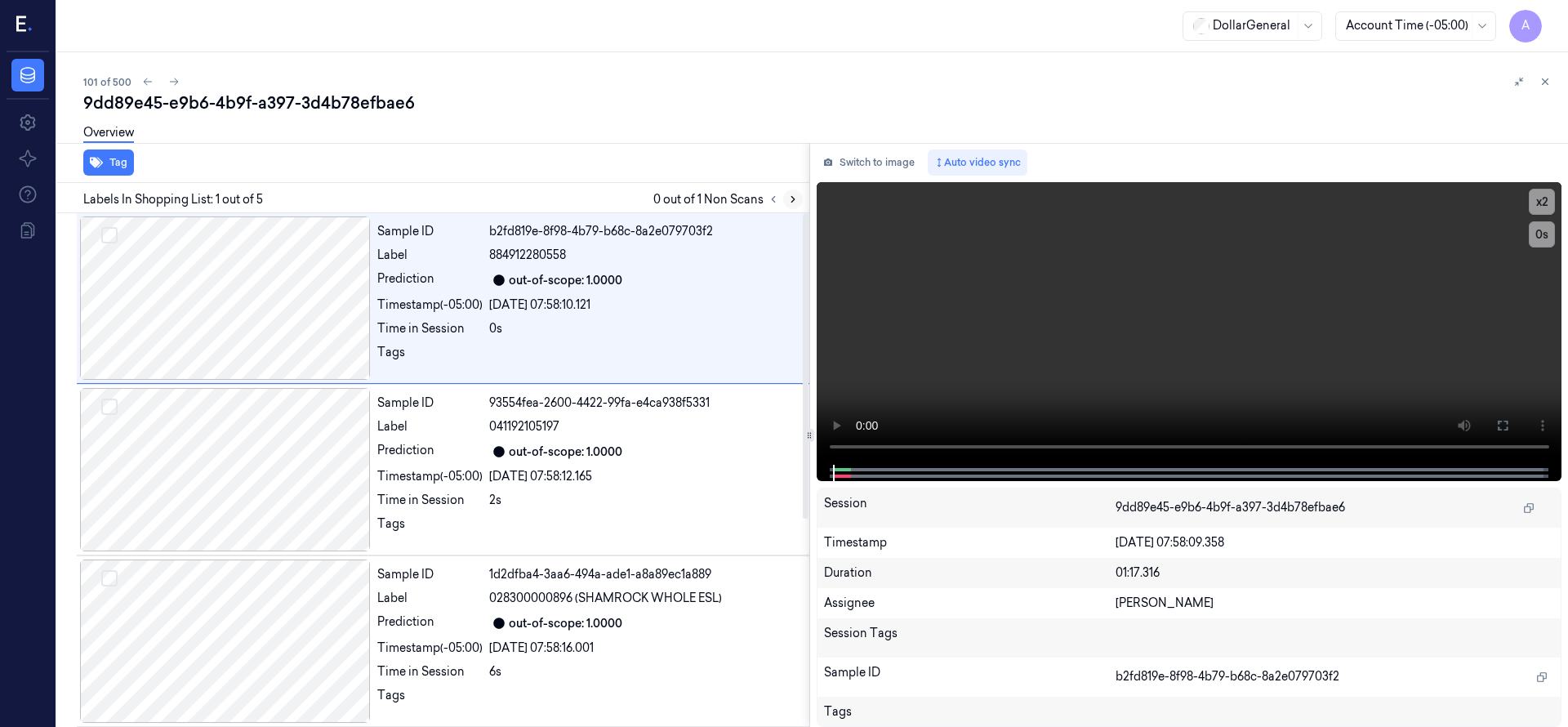
click at [790, 199] on icon at bounding box center [793, 199] width 12 height 12
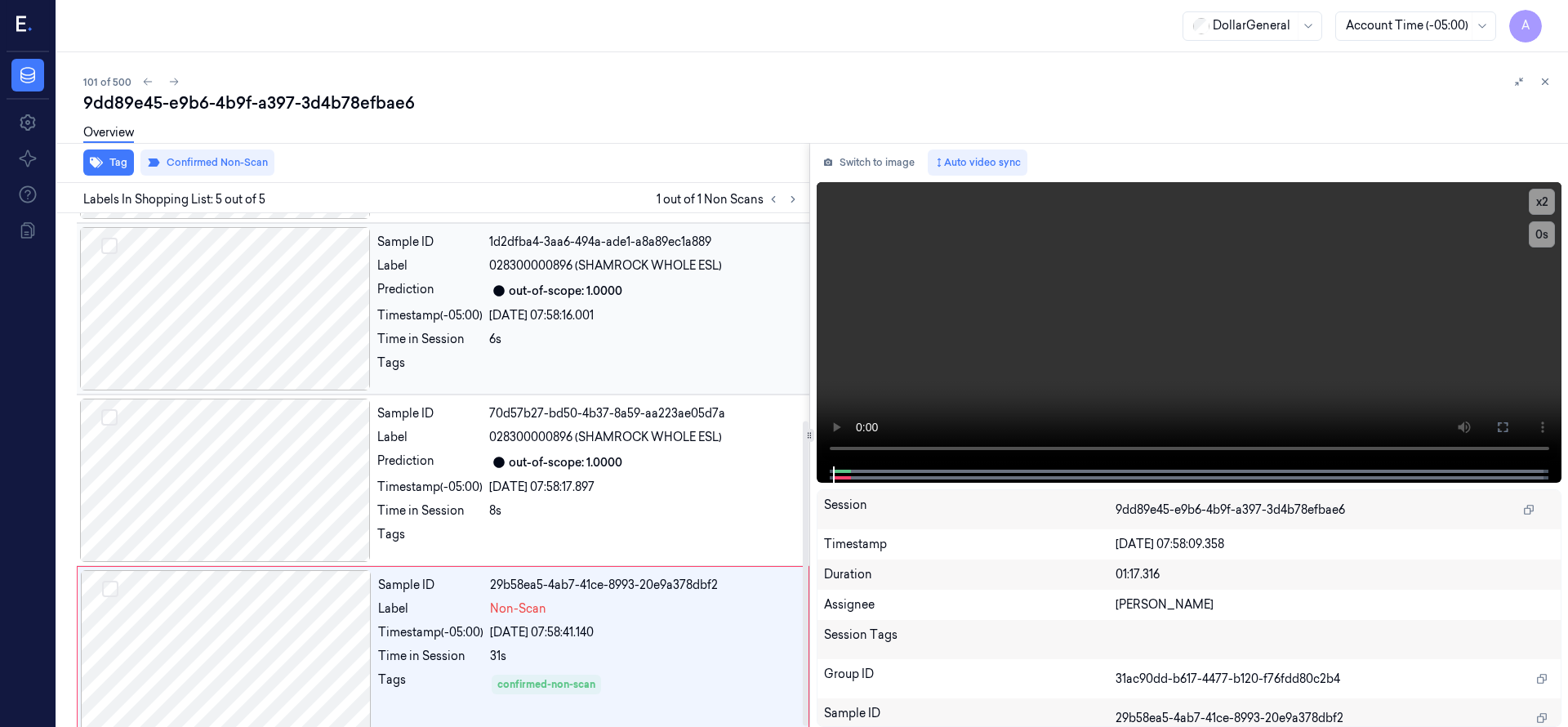
scroll to position [349, 0]
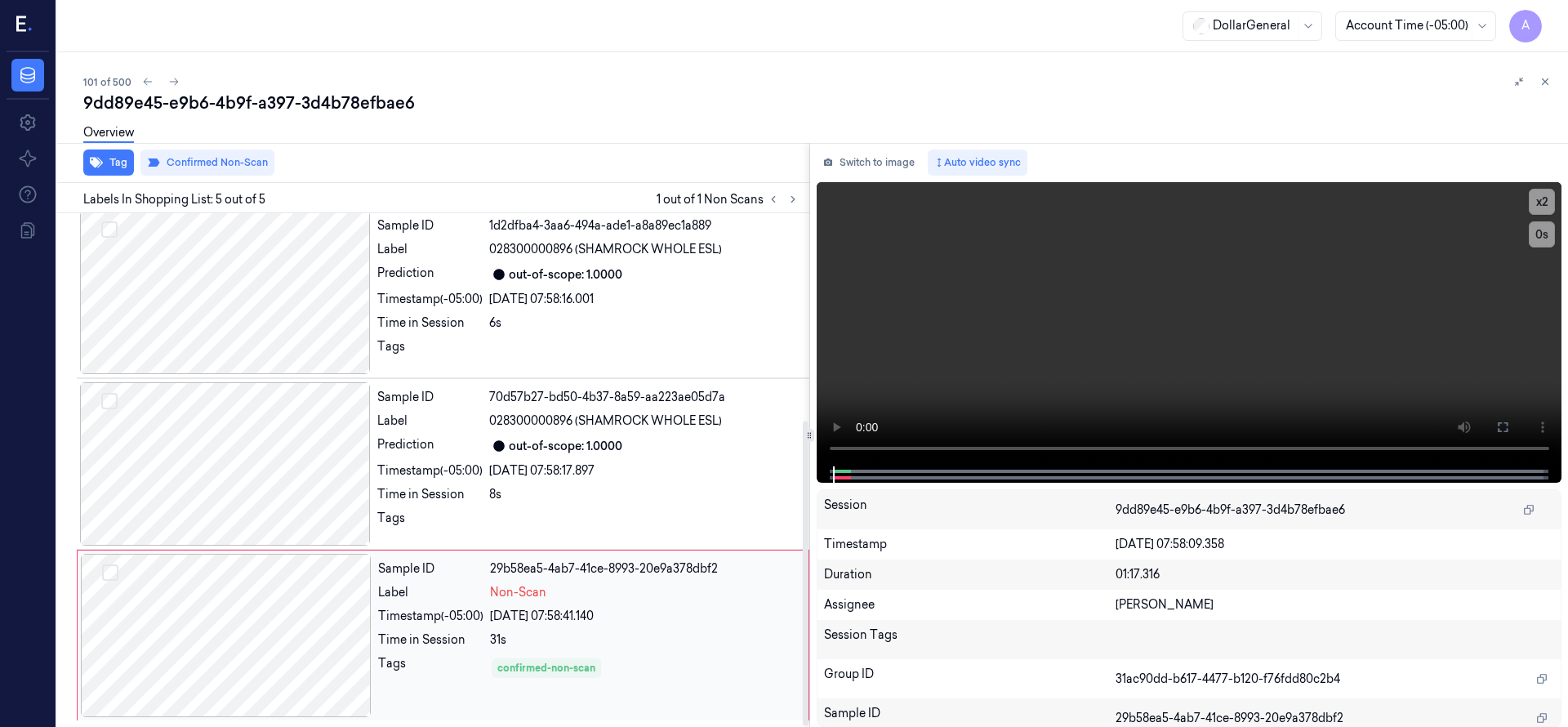
click at [262, 597] on div at bounding box center [225, 635] width 291 height 164
click at [1551, 84] on button at bounding box center [1544, 81] width 20 height 20
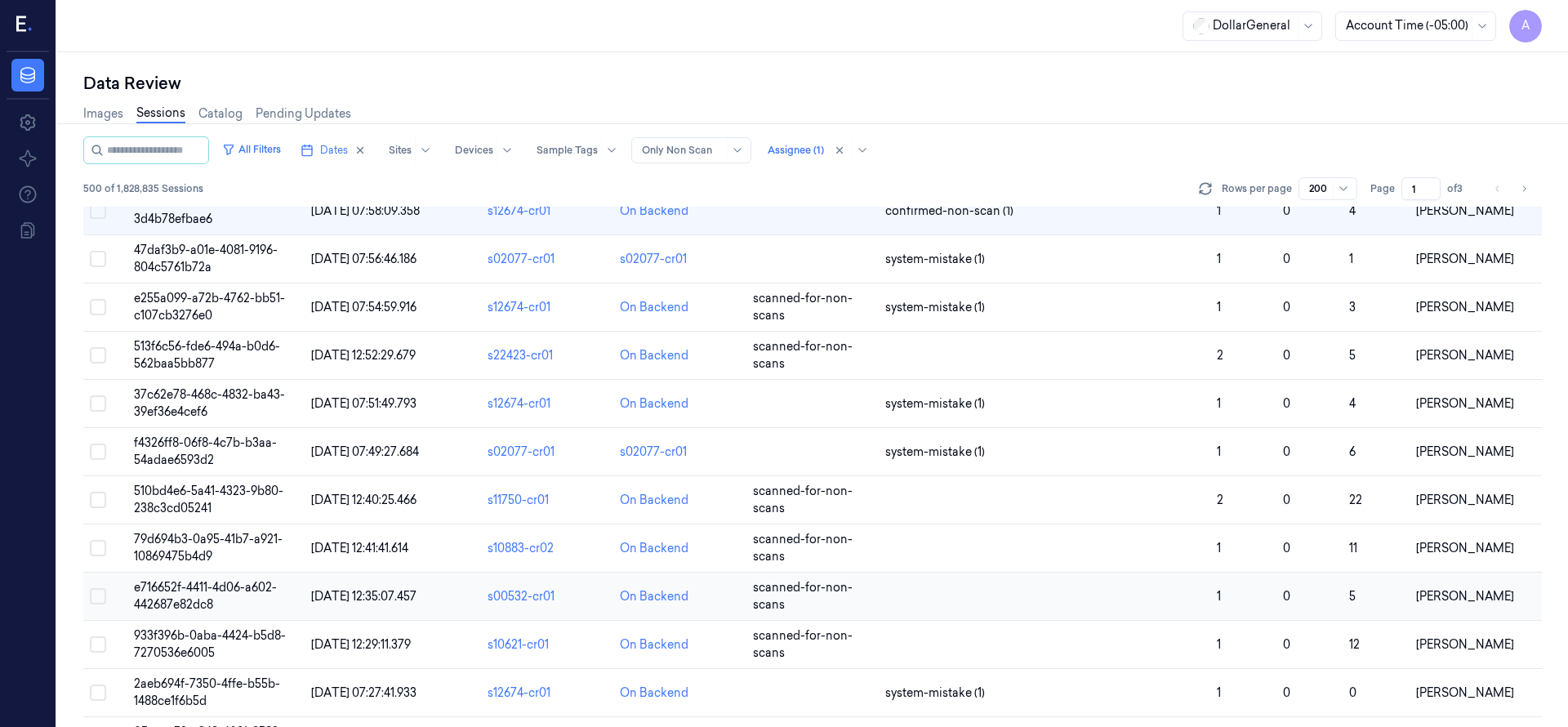
scroll to position [4837, 0]
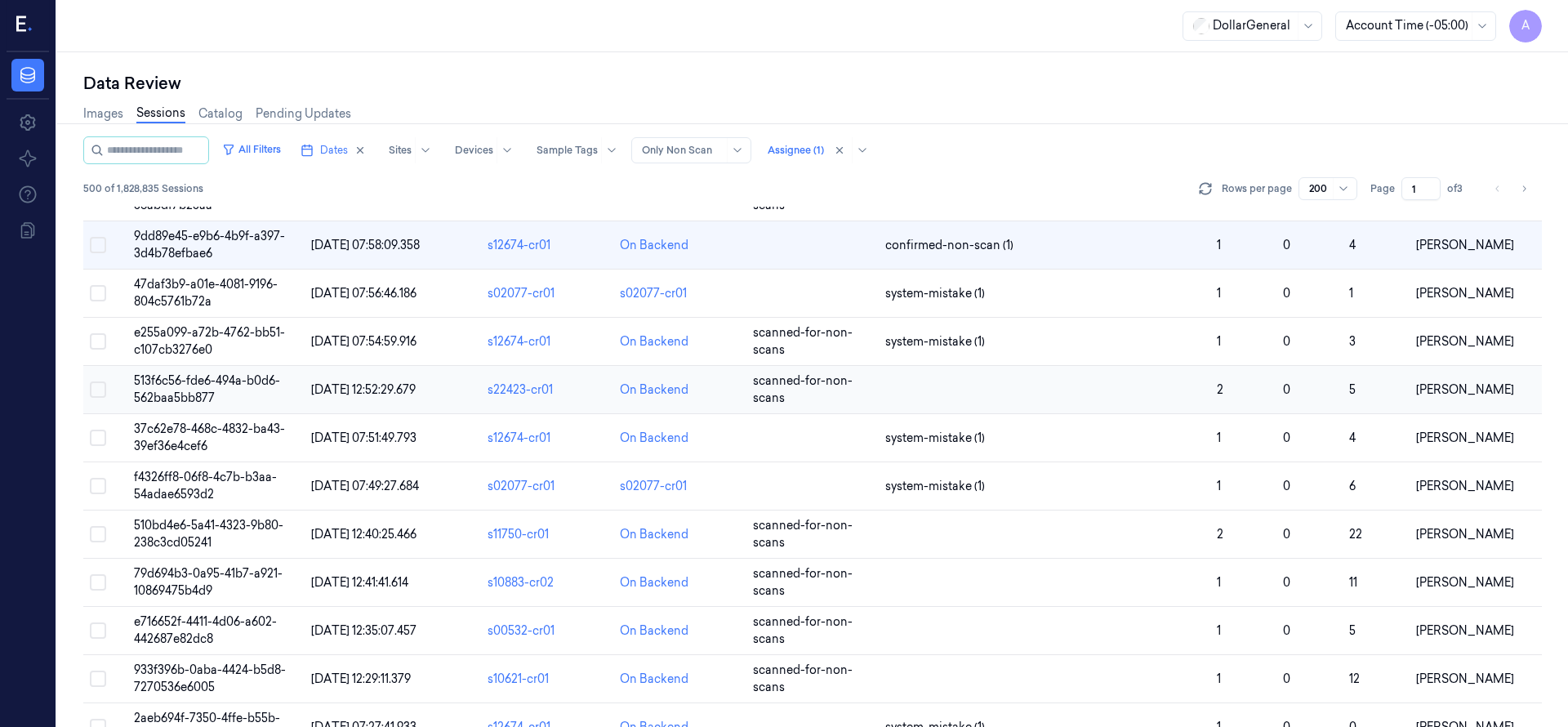
click at [220, 378] on span "513f6c56-fde6-494a-b0d6-562baa5bb877" at bounding box center [207, 389] width 146 height 31
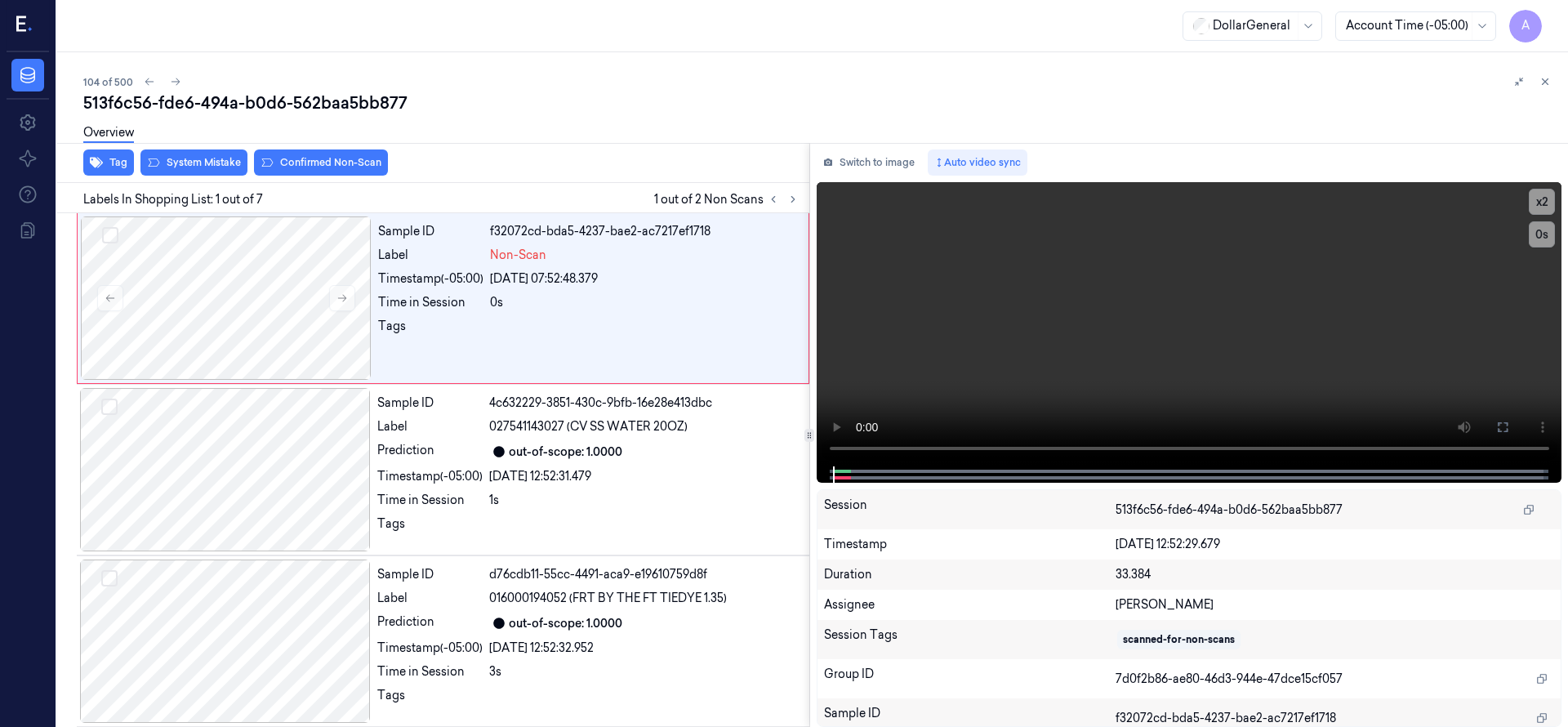
click at [240, 154] on div "Overview" at bounding box center [818, 135] width 1471 height 41
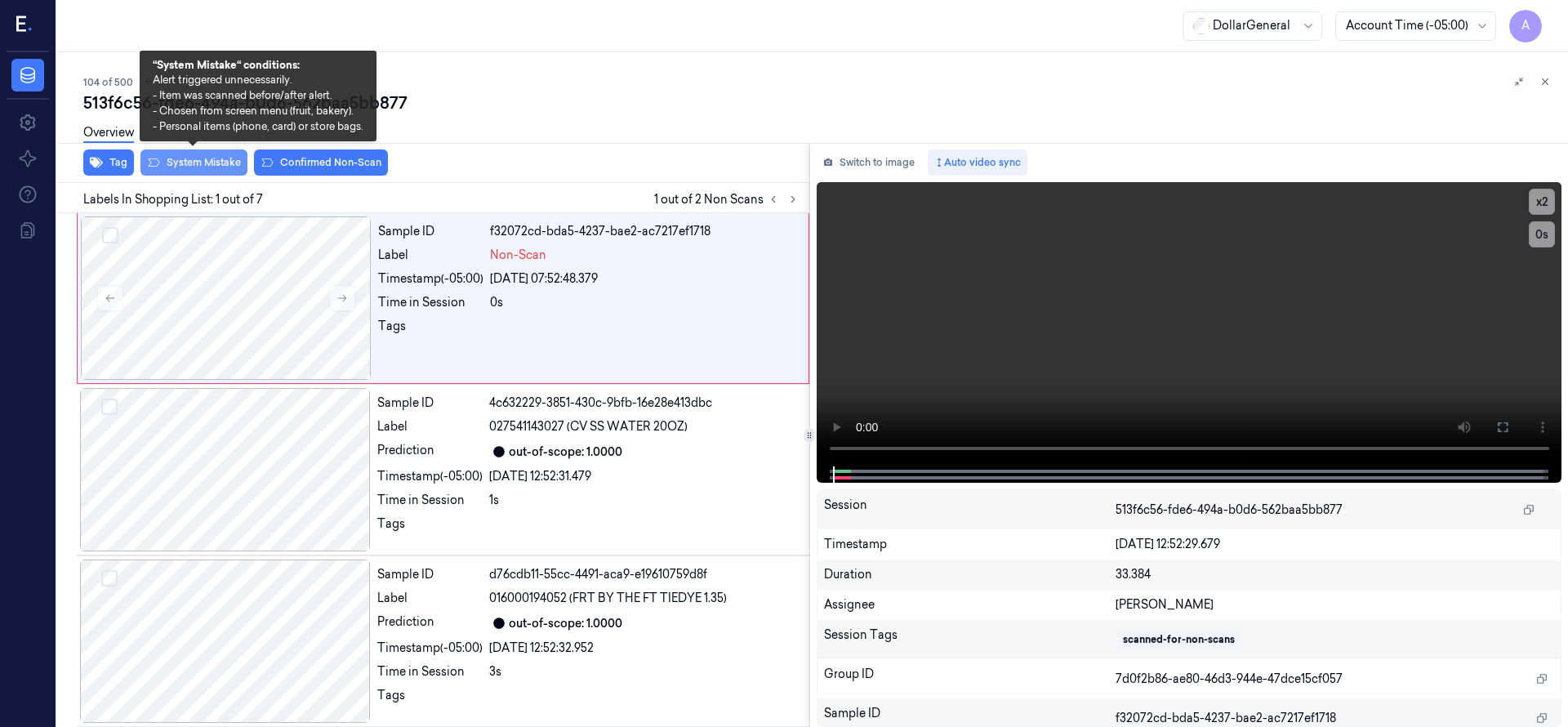
click at [236, 164] on button "System Mistake" at bounding box center [193, 162] width 107 height 26
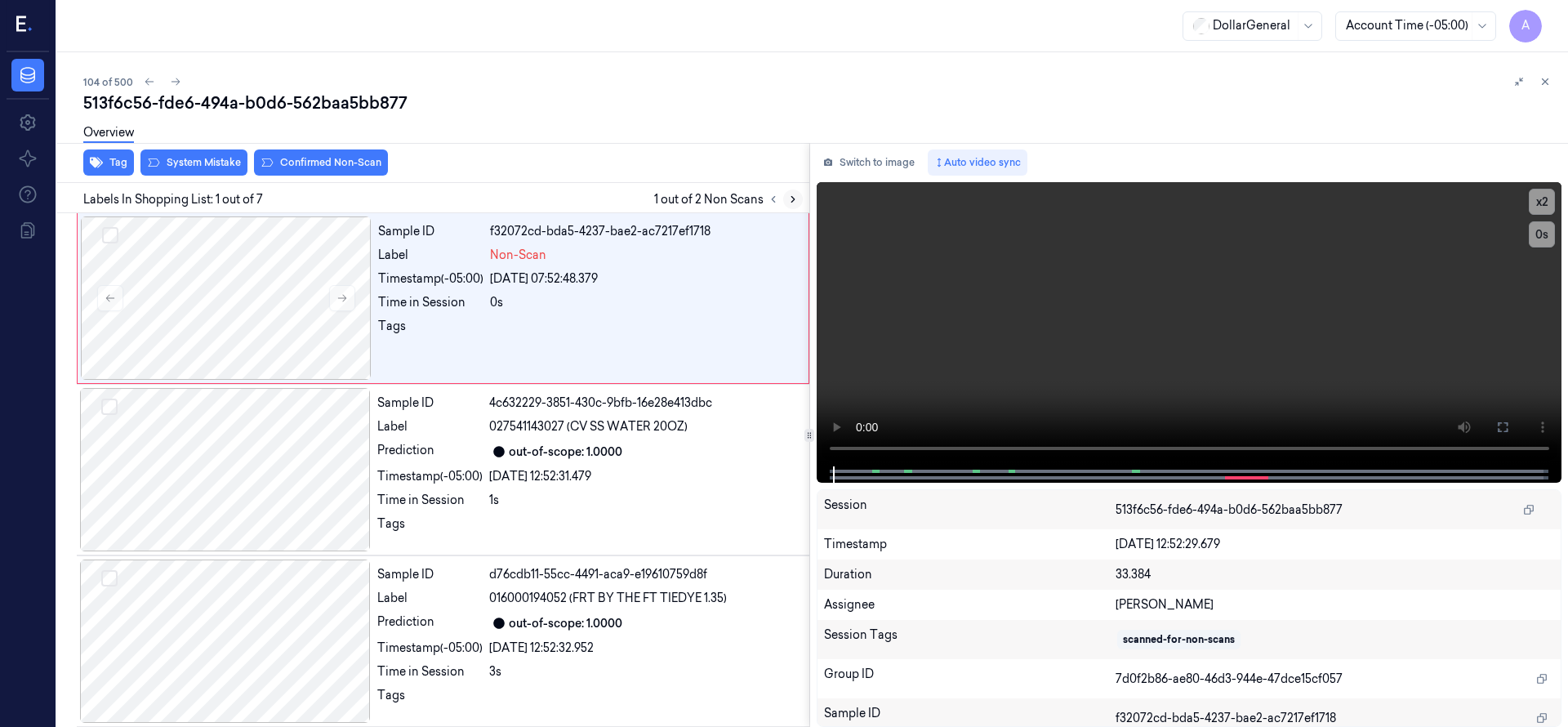
click at [791, 198] on icon at bounding box center [793, 199] width 12 height 12
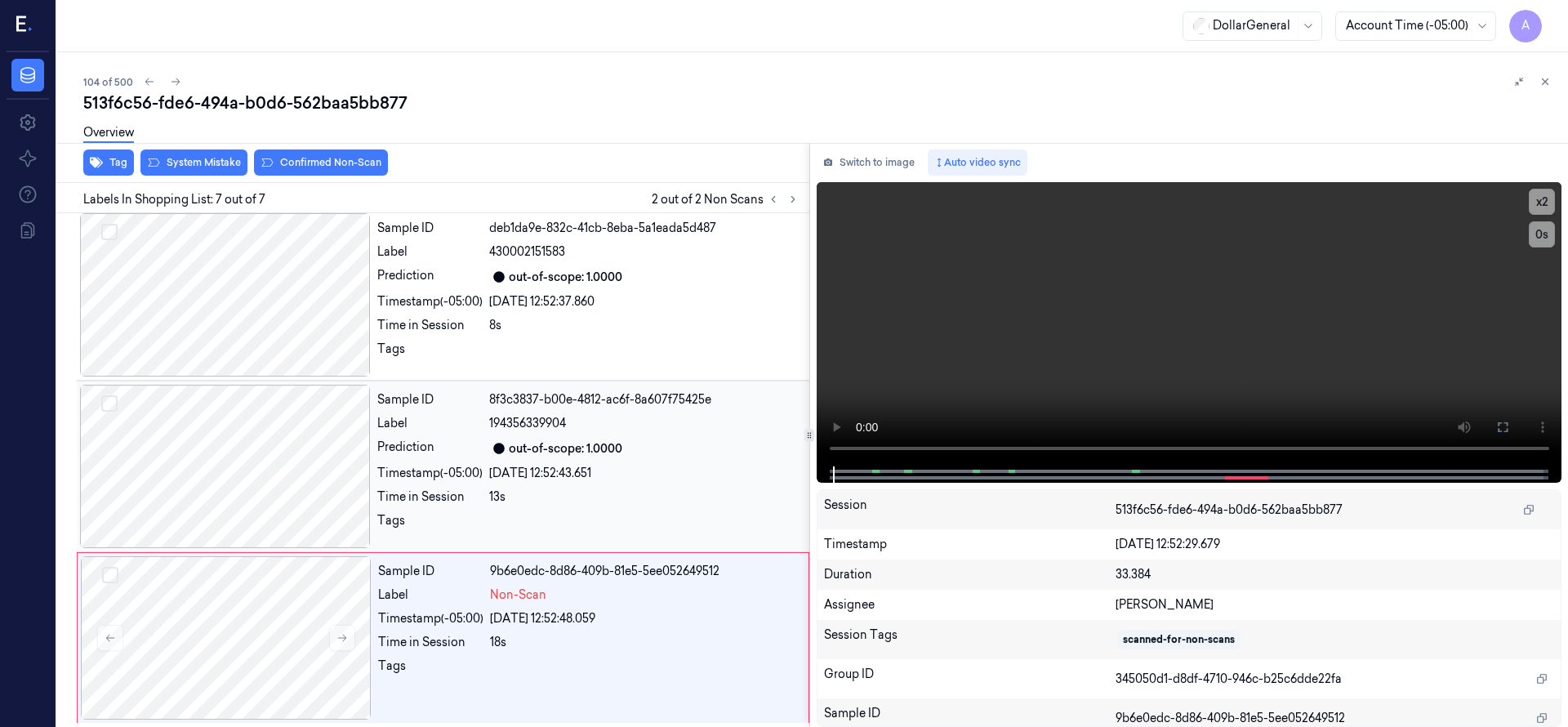
scroll to position [692, 0]
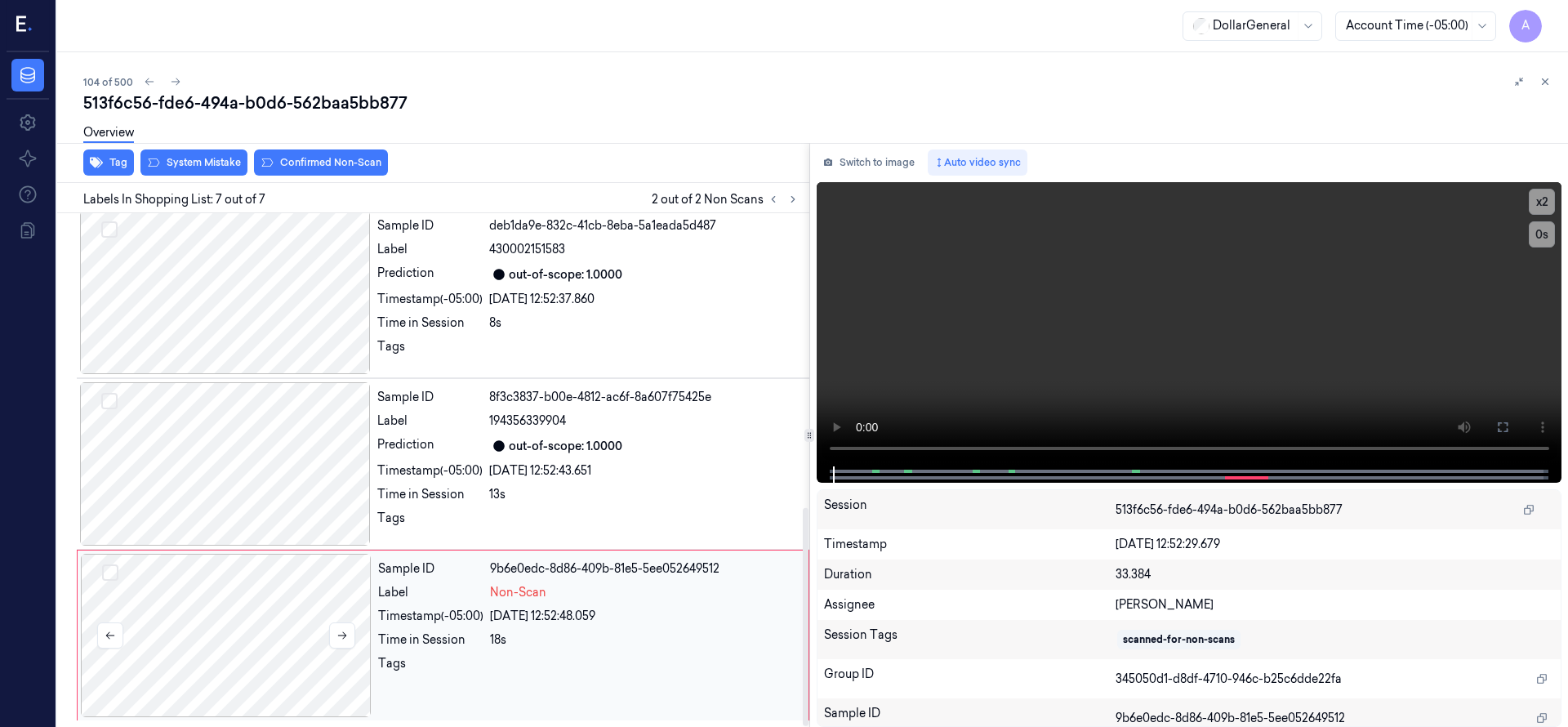
click at [302, 585] on div at bounding box center [225, 635] width 291 height 164
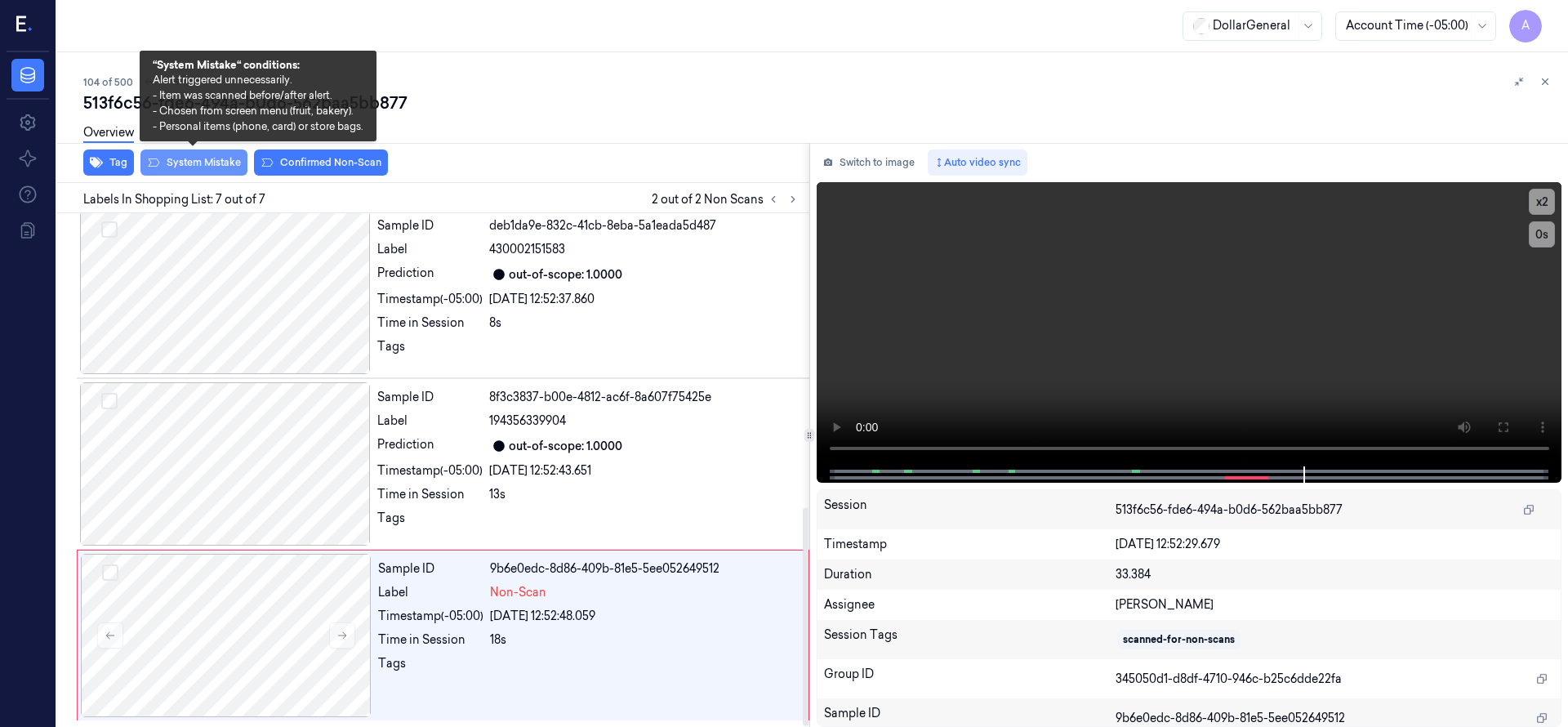
click at [182, 159] on button "System Mistake" at bounding box center [193, 162] width 107 height 26
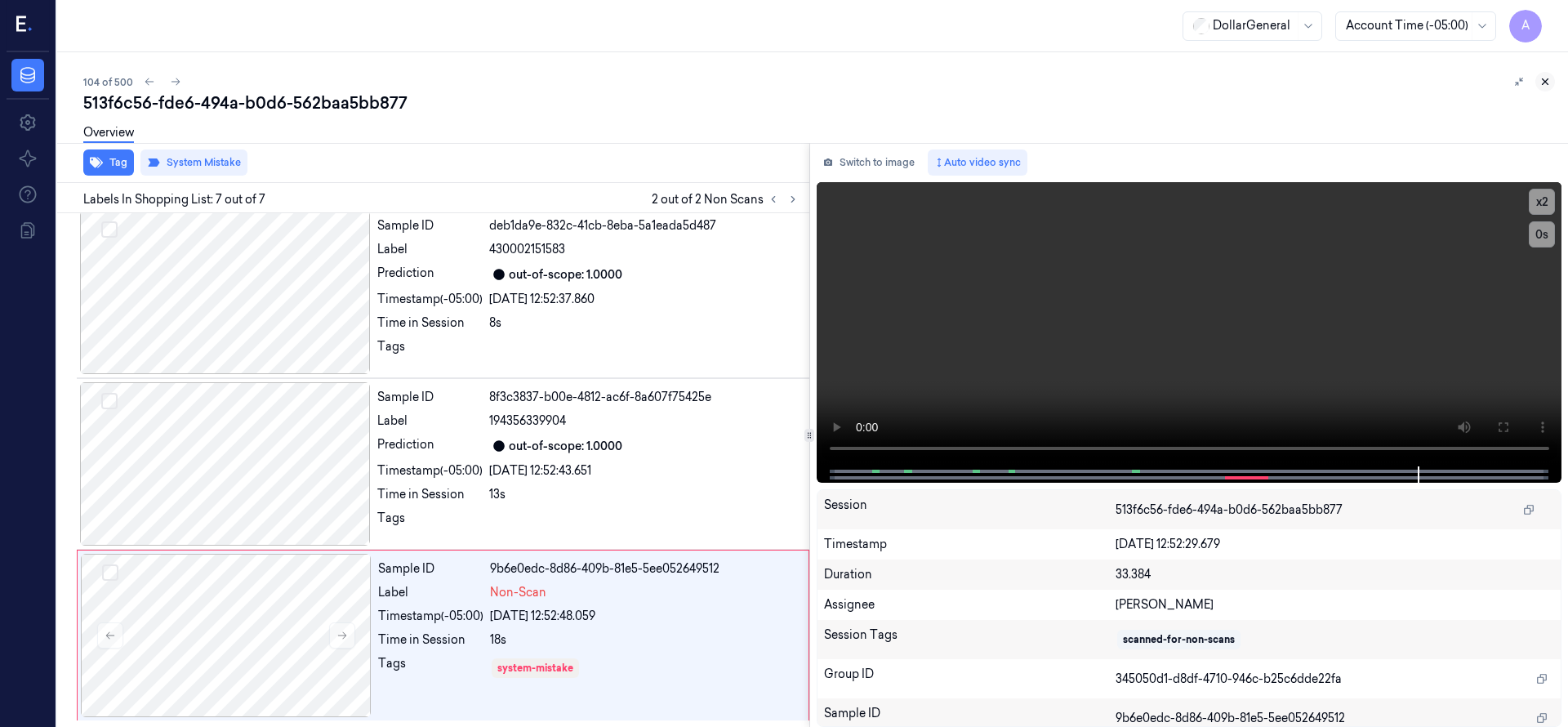
click at [1547, 75] on icon at bounding box center [1545, 81] width 12 height 12
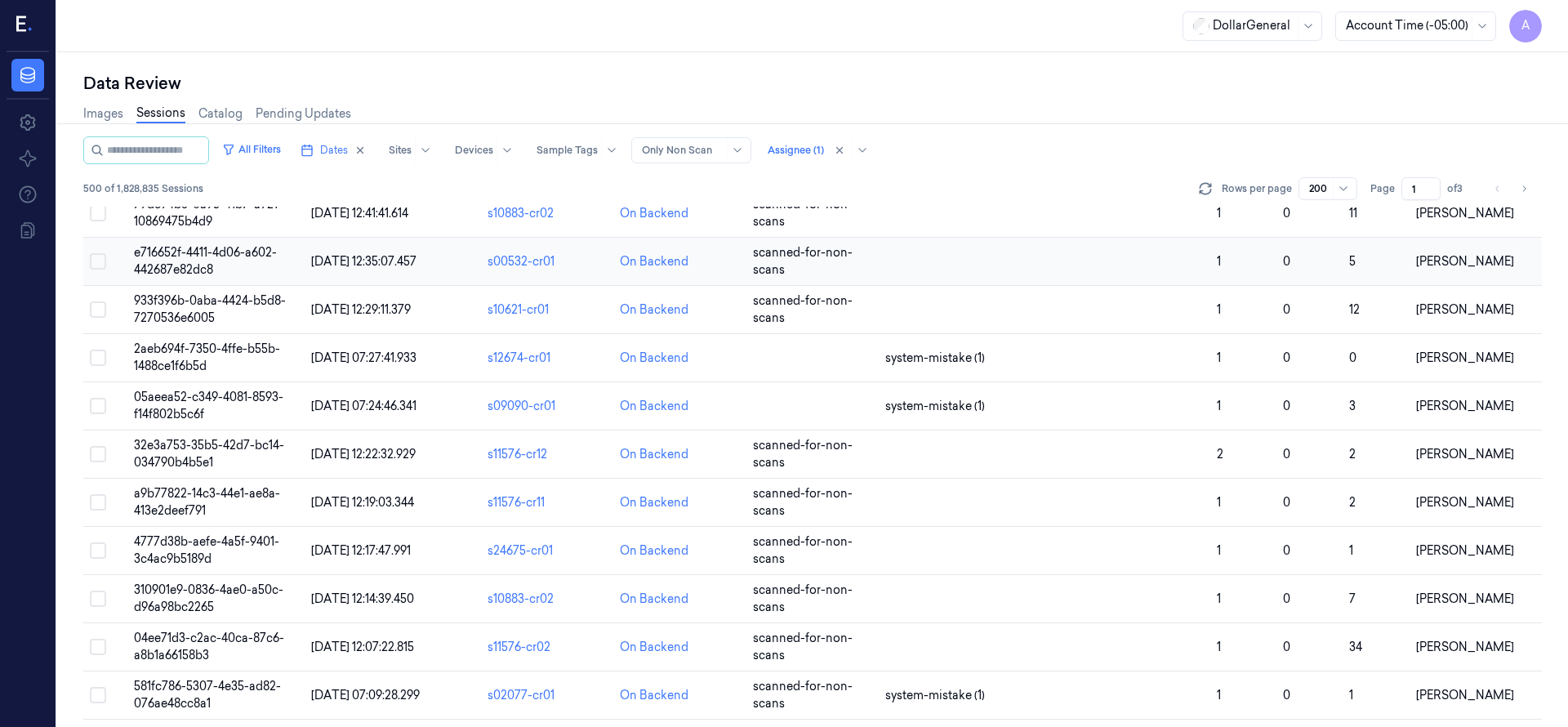
scroll to position [5003, 0]
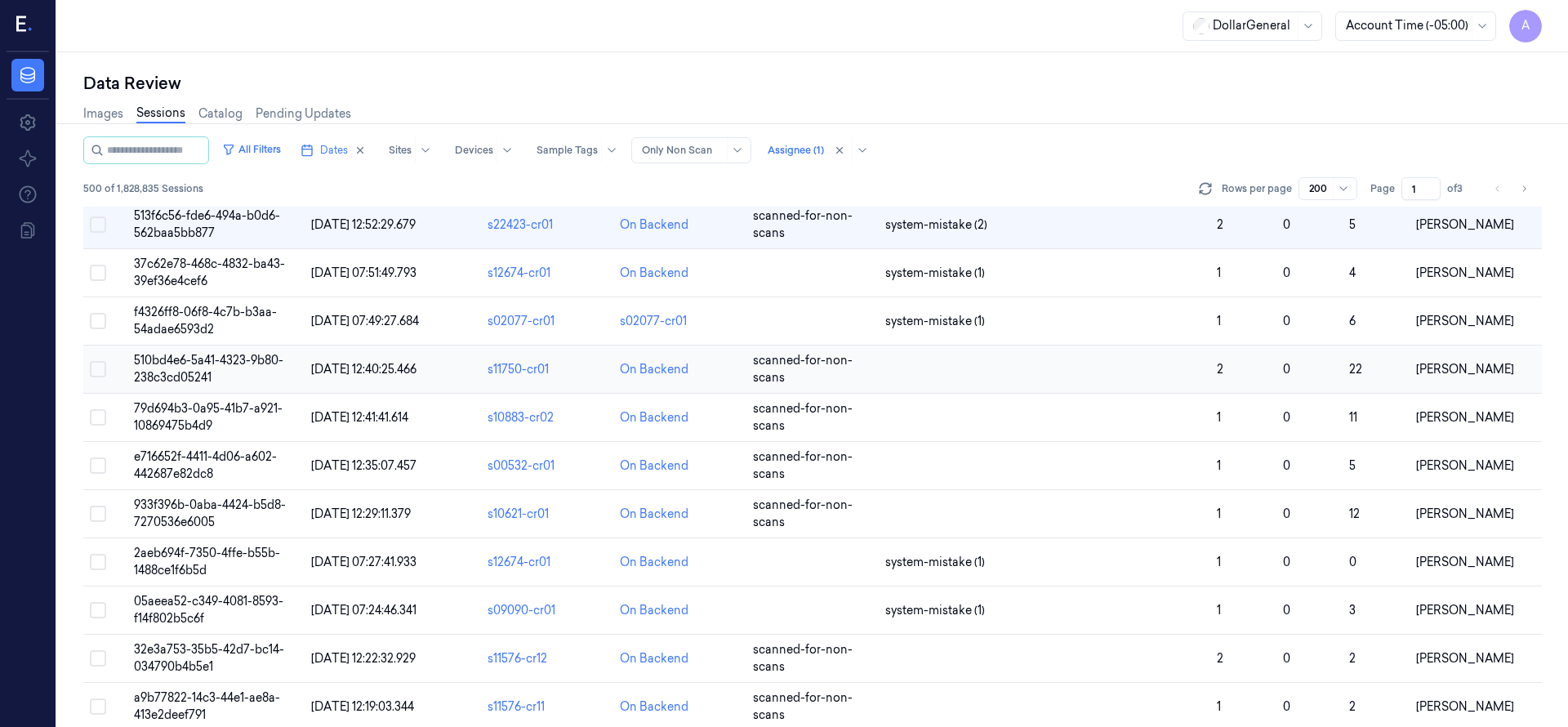
click at [178, 359] on span "510bd4e6-5a41-4323-9b80-238c3cd05241" at bounding box center [209, 368] width 149 height 31
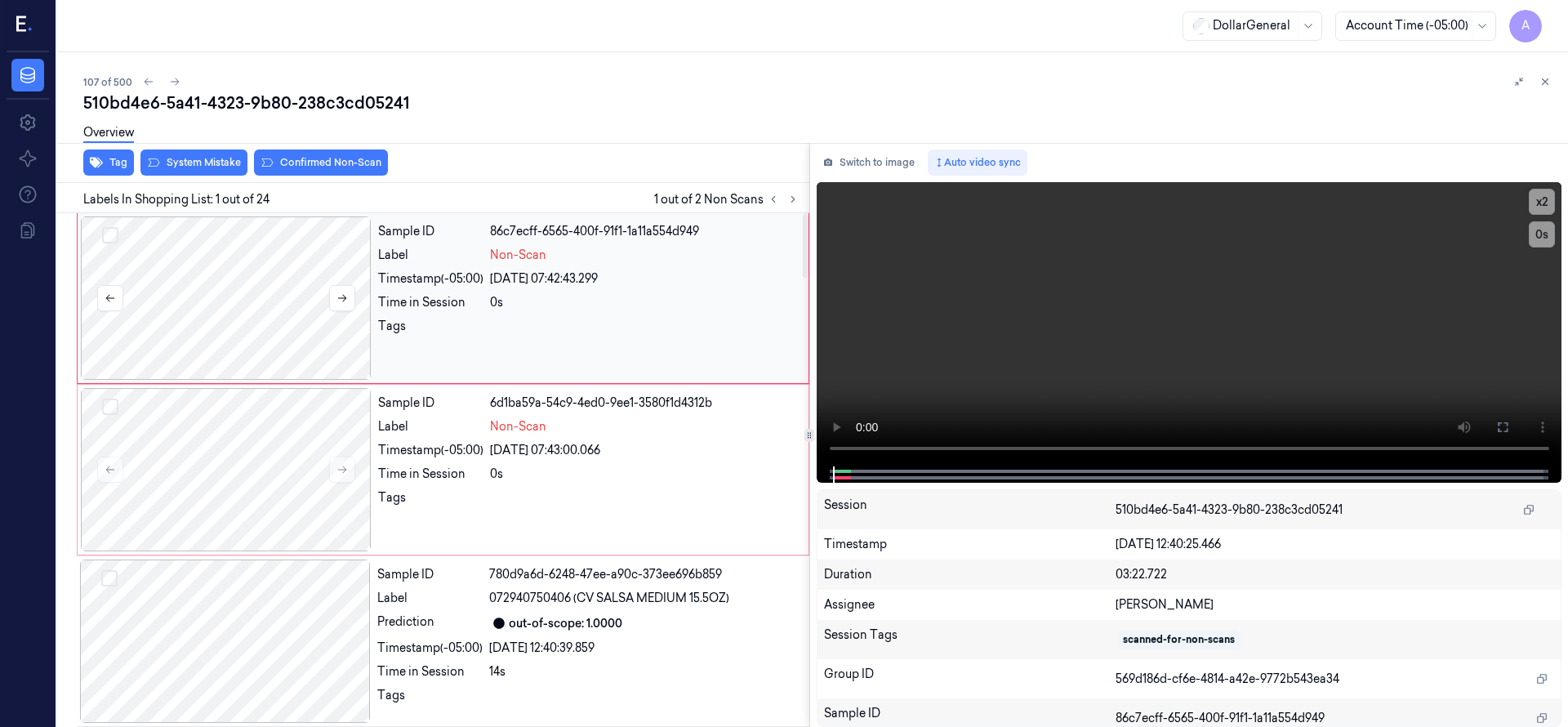
click at [116, 237] on button "Select row" at bounding box center [110, 235] width 17 height 17
click at [115, 399] on button "Select row" at bounding box center [110, 407] width 17 height 17
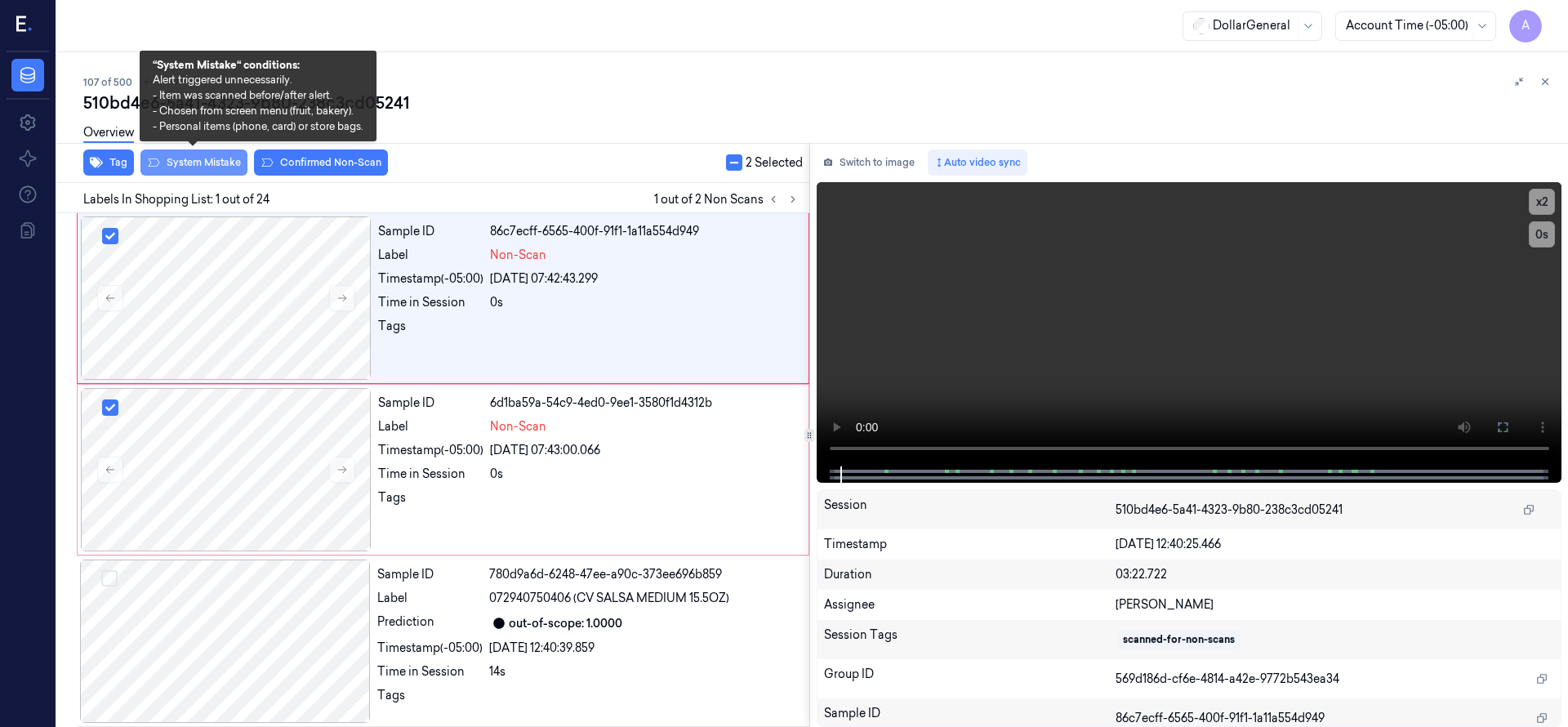
click at [199, 170] on button "System Mistake" at bounding box center [193, 162] width 107 height 26
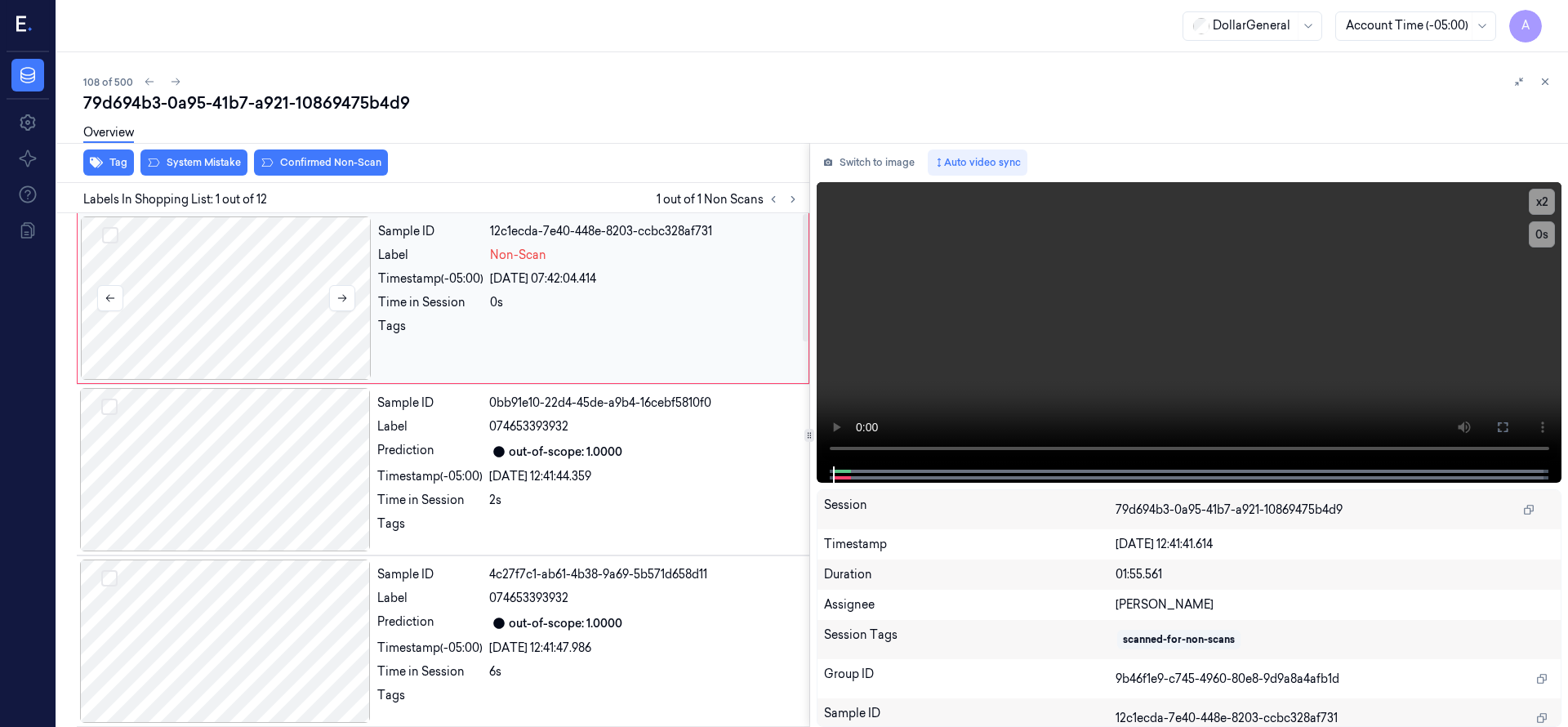
click at [242, 293] on div at bounding box center [225, 298] width 291 height 164
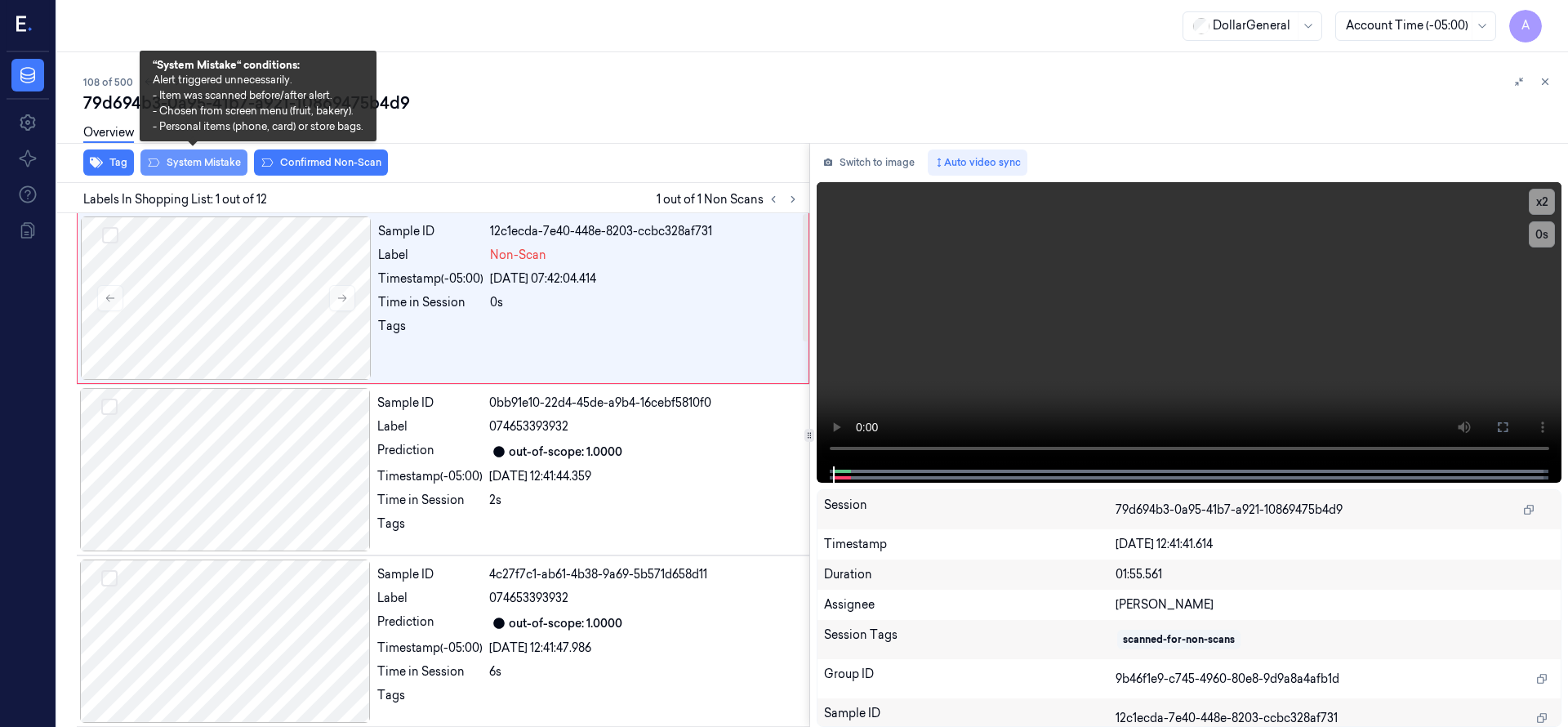
click at [198, 170] on button "System Mistake" at bounding box center [193, 162] width 107 height 26
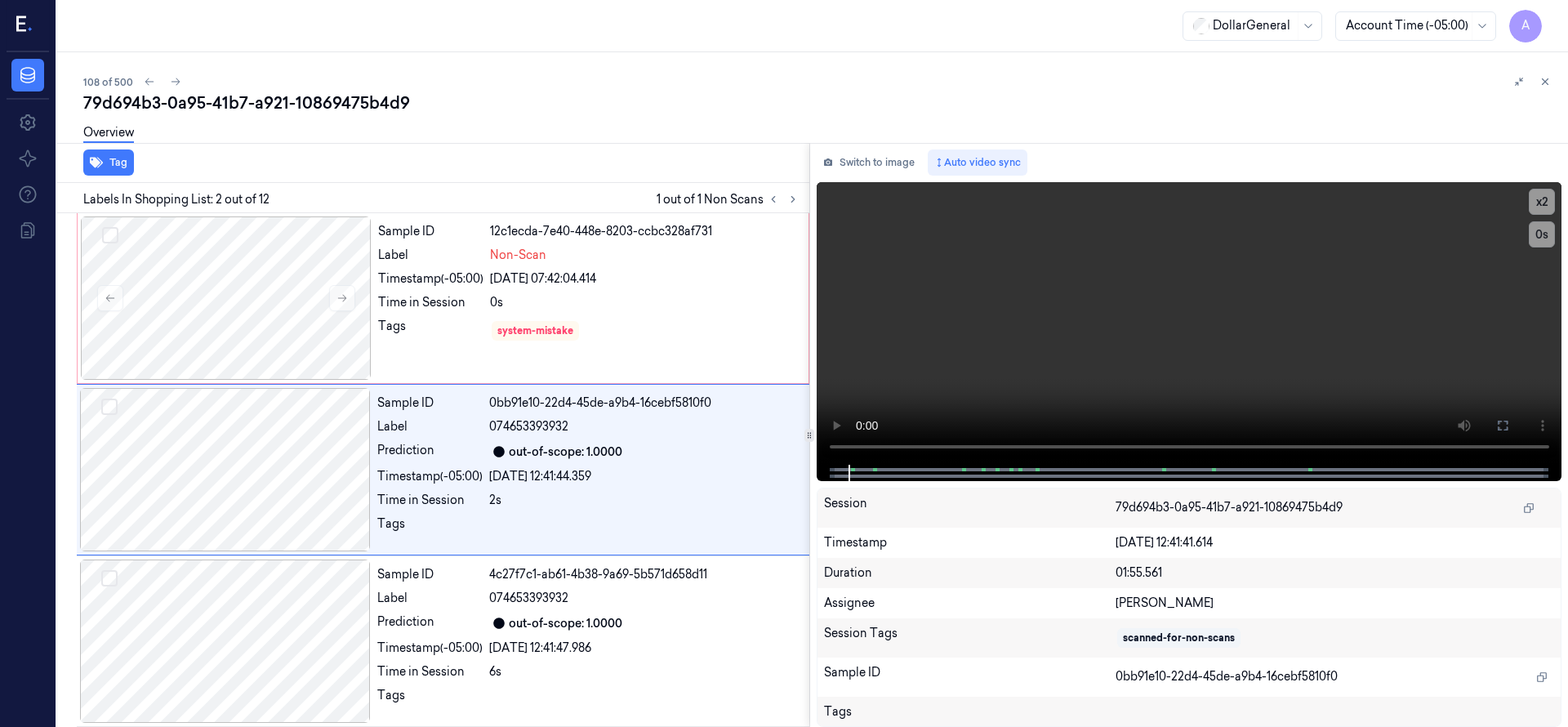
scroll to position [0, 26]
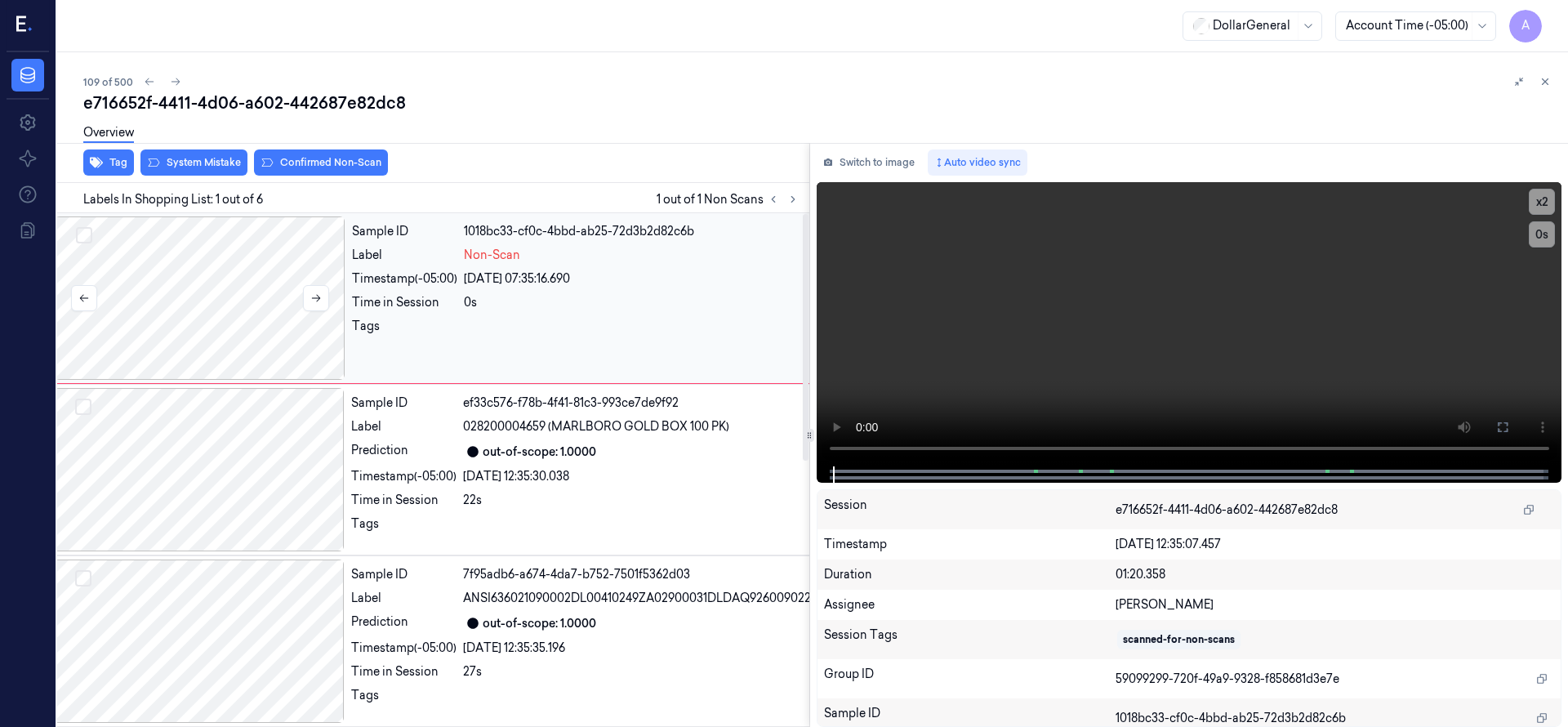
click at [154, 257] on div at bounding box center [200, 298] width 291 height 164
click at [175, 164] on button "System Mistake" at bounding box center [193, 162] width 107 height 26
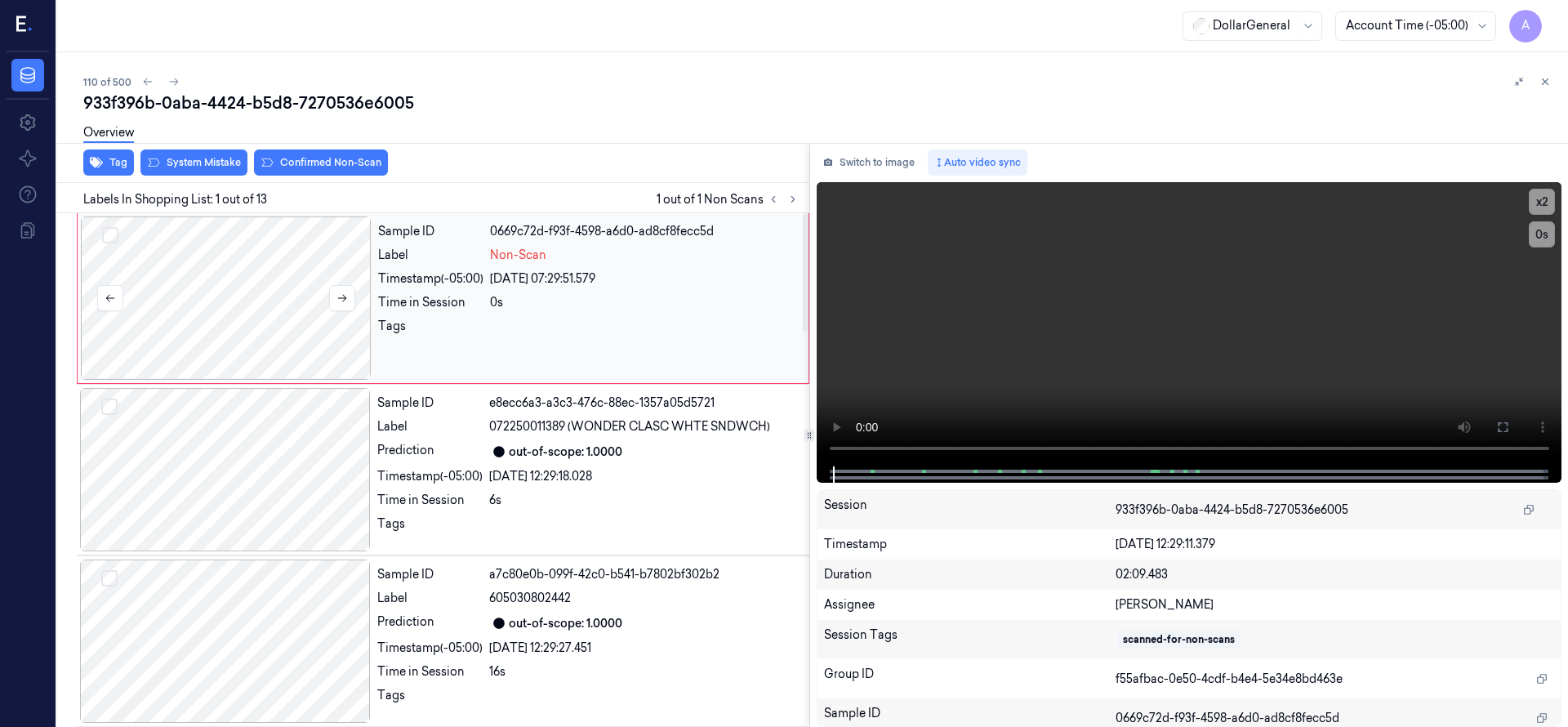
click at [222, 261] on div at bounding box center [225, 298] width 291 height 164
click at [336, 301] on icon at bounding box center [342, 298] width 12 height 12
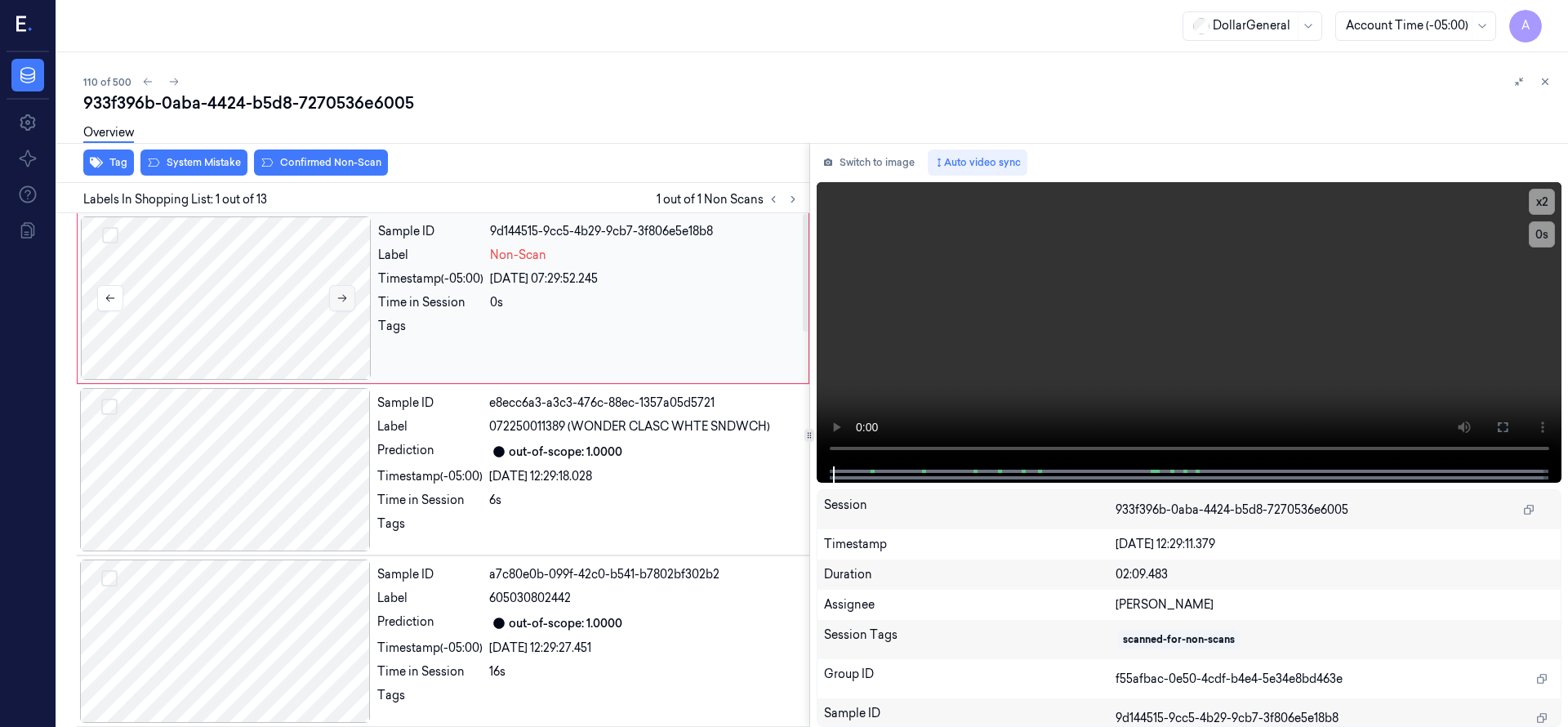
click at [336, 301] on icon at bounding box center [342, 298] width 12 height 12
click at [213, 170] on button "System Mistake" at bounding box center [193, 162] width 107 height 26
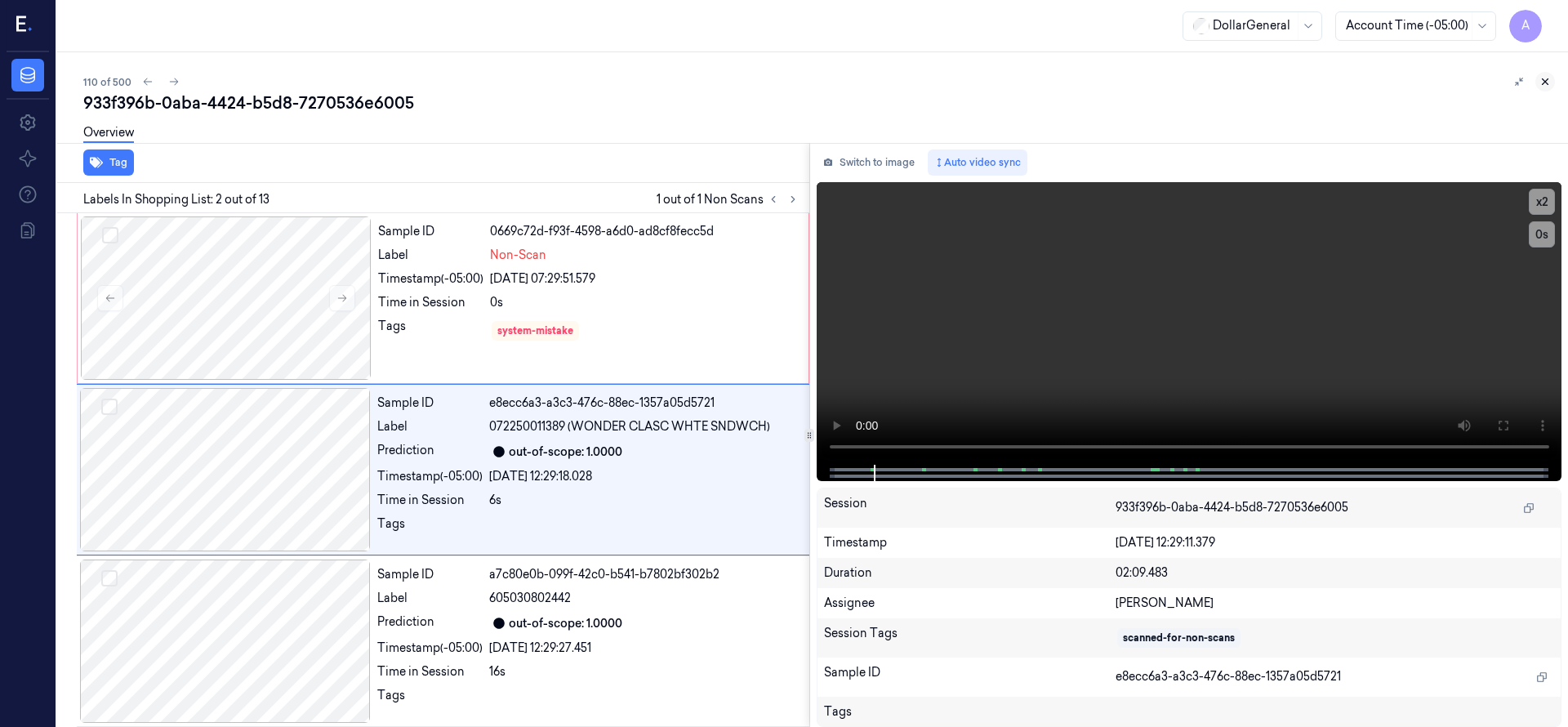
click at [1545, 85] on icon at bounding box center [1545, 81] width 12 height 12
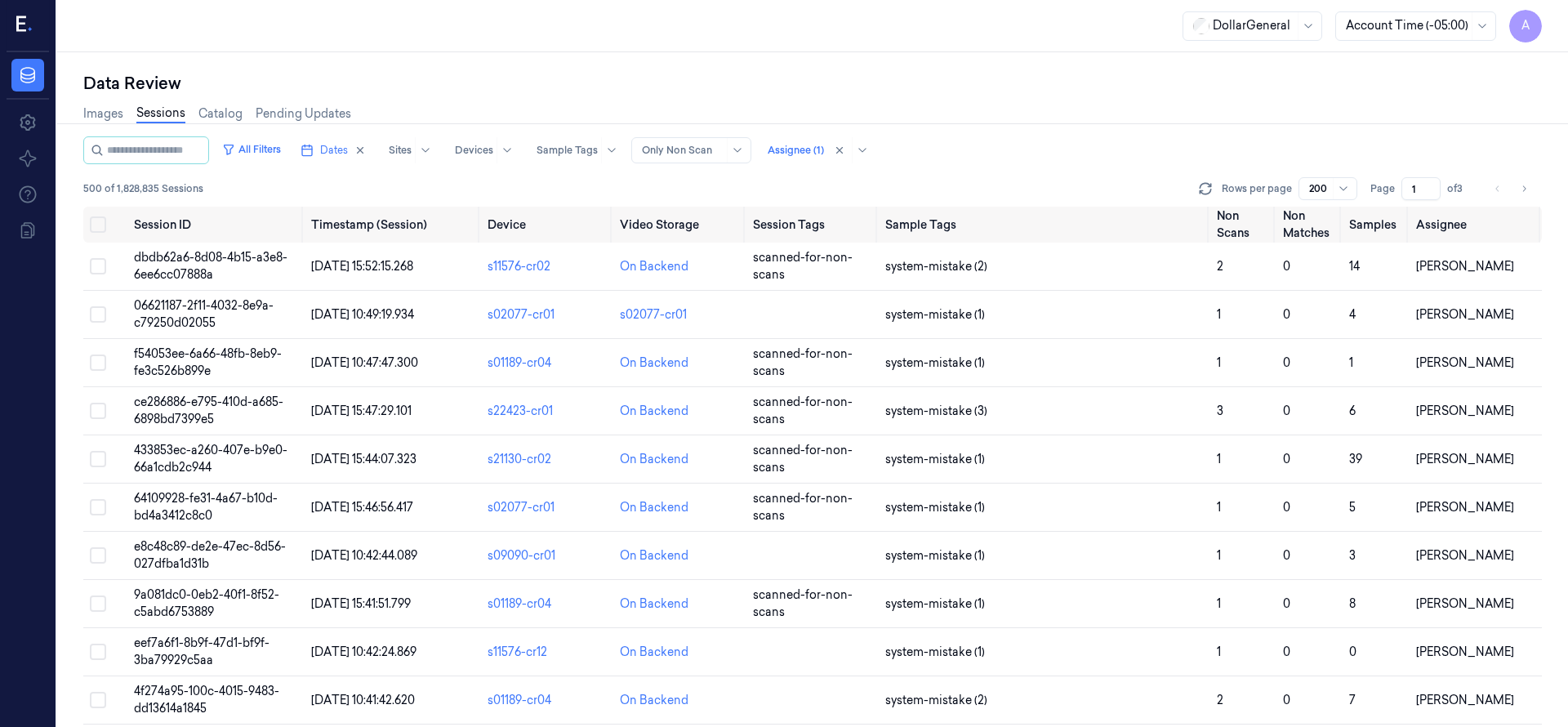
scroll to position [5106, 0]
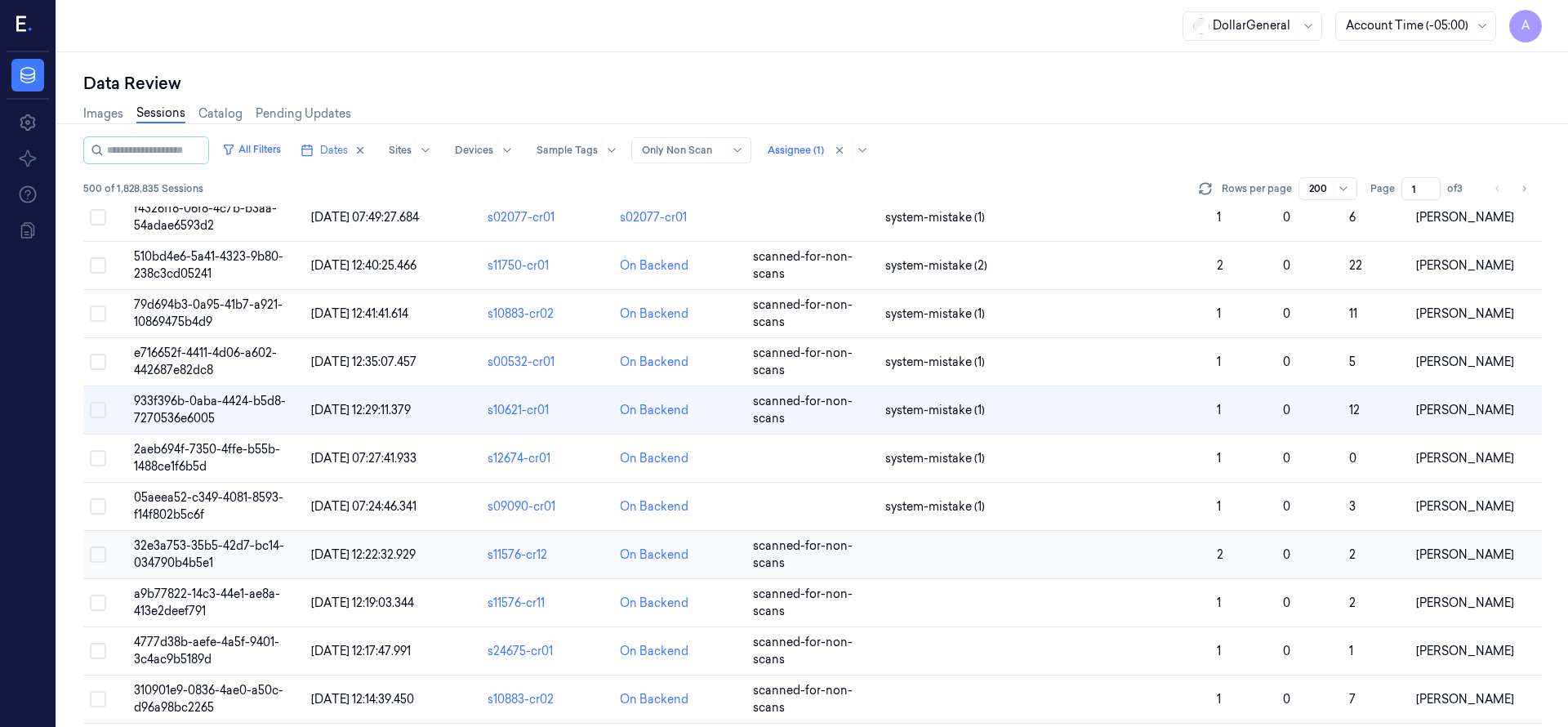
click at [215, 540] on span "32e3a753-35b5-42d7-bc14-034790b4b5e1" at bounding box center [209, 554] width 150 height 31
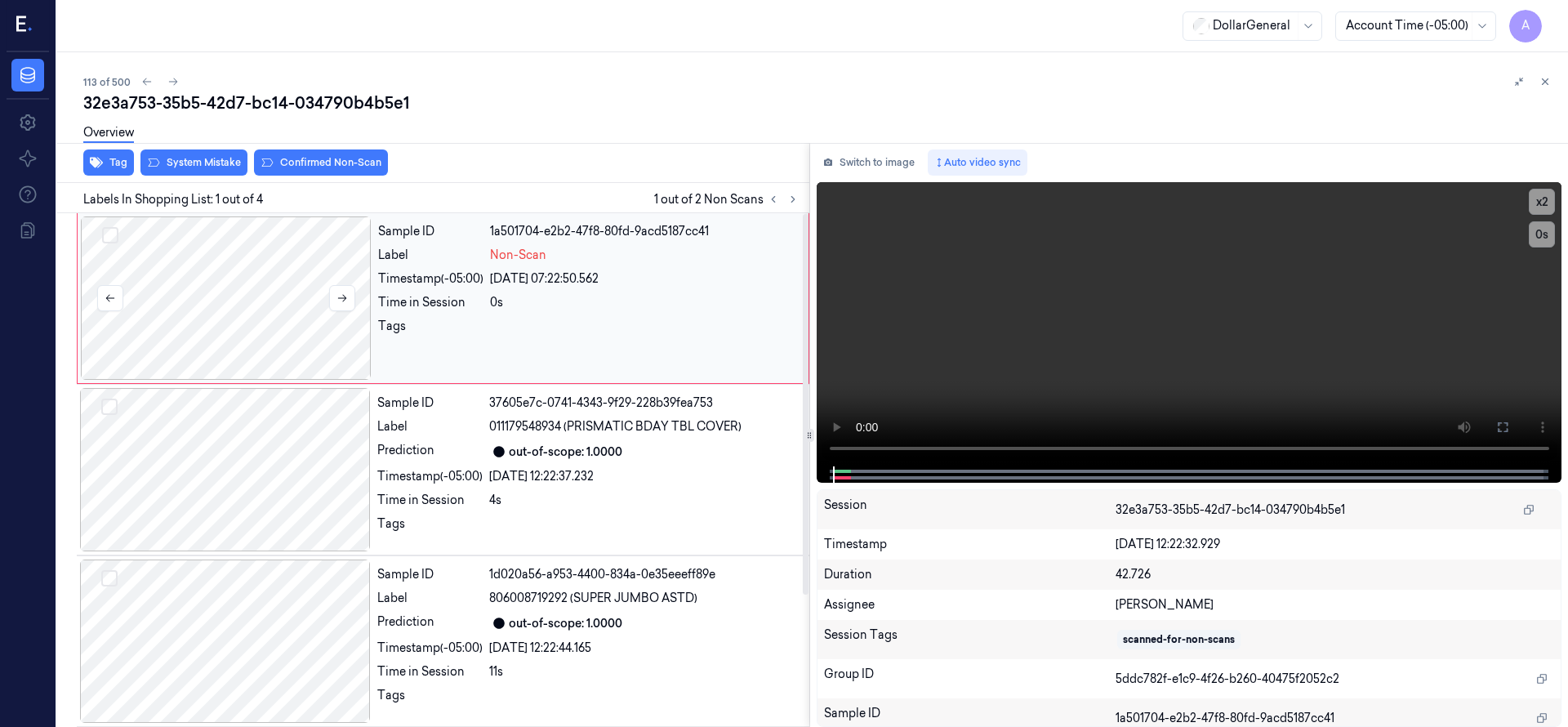
click at [179, 286] on div at bounding box center [225, 298] width 291 height 164
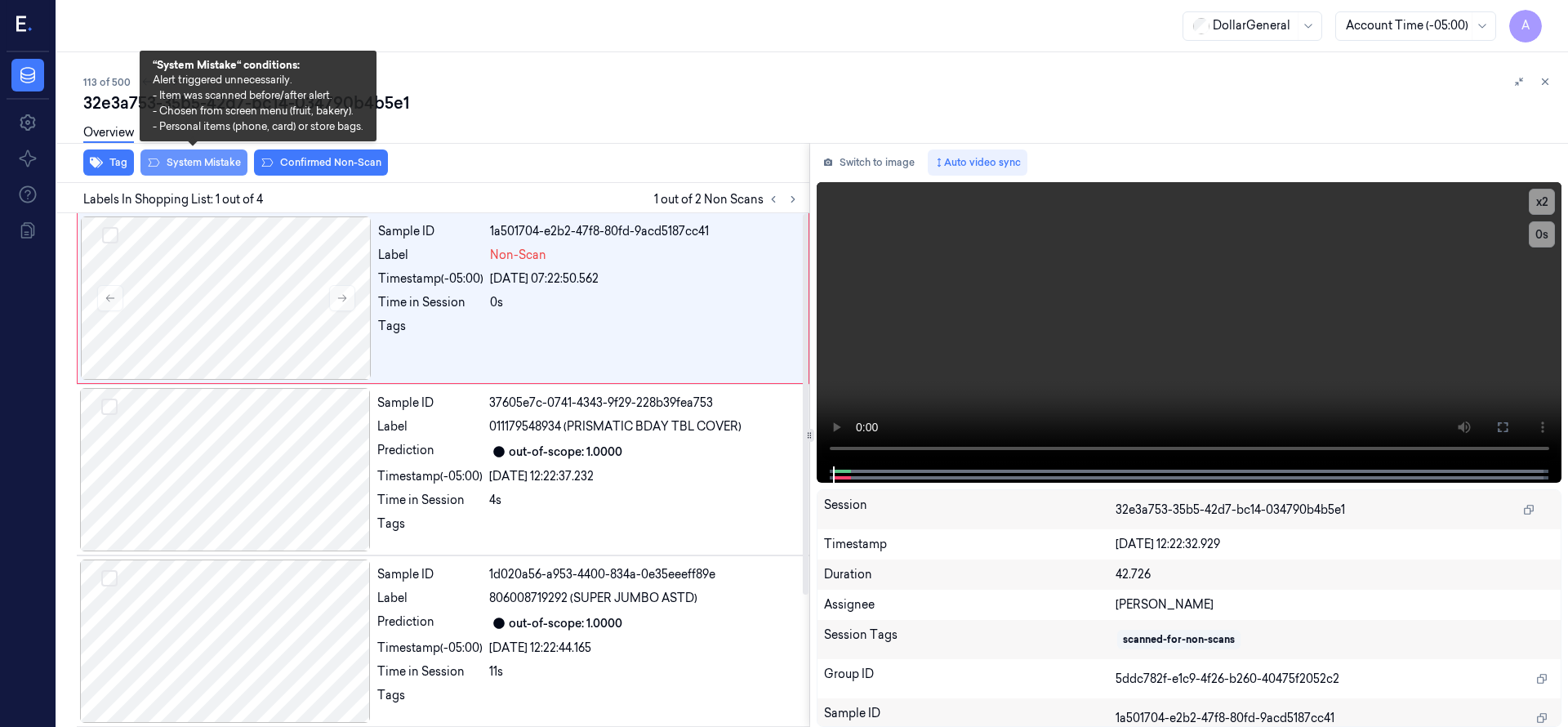
click at [183, 163] on button "System Mistake" at bounding box center [193, 162] width 107 height 26
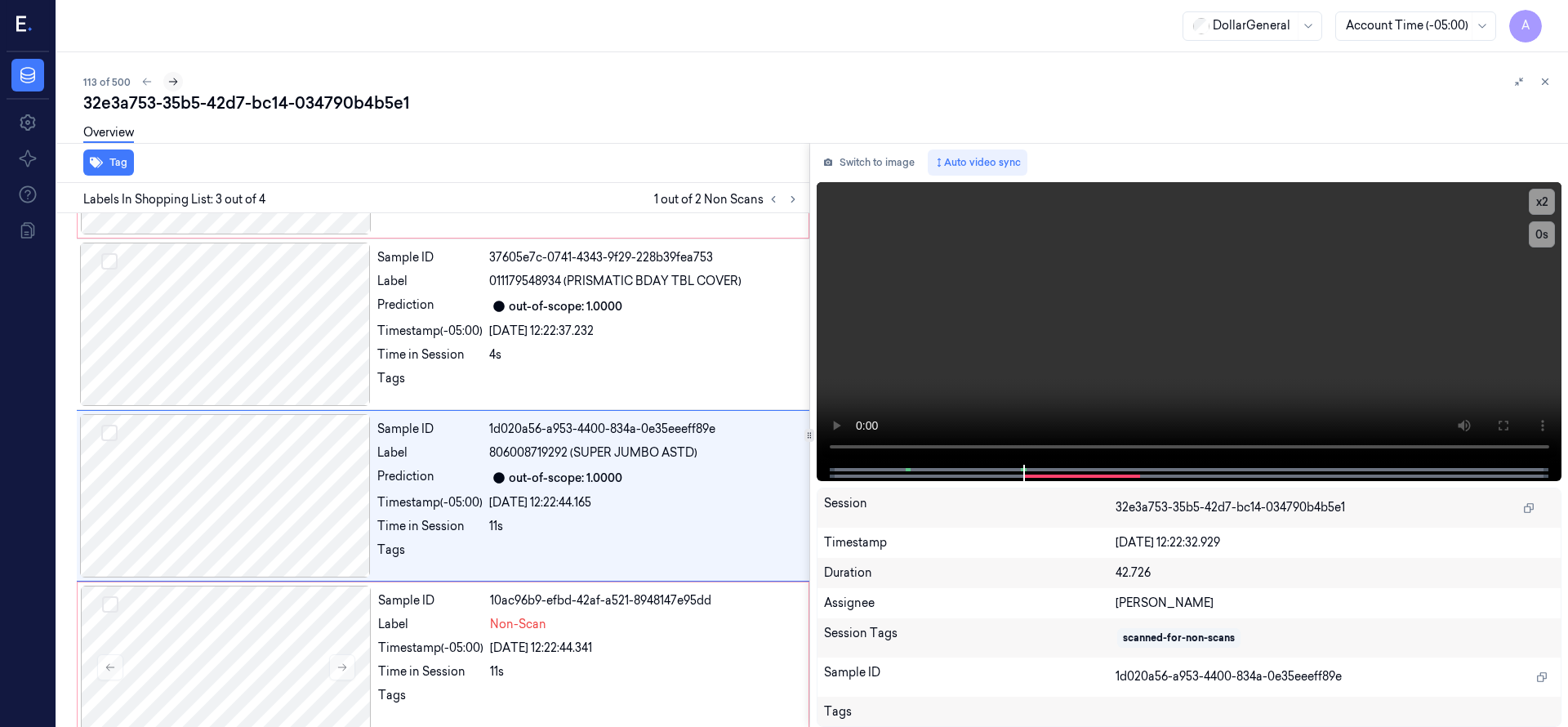
click at [171, 76] on icon at bounding box center [173, 81] width 12 height 12
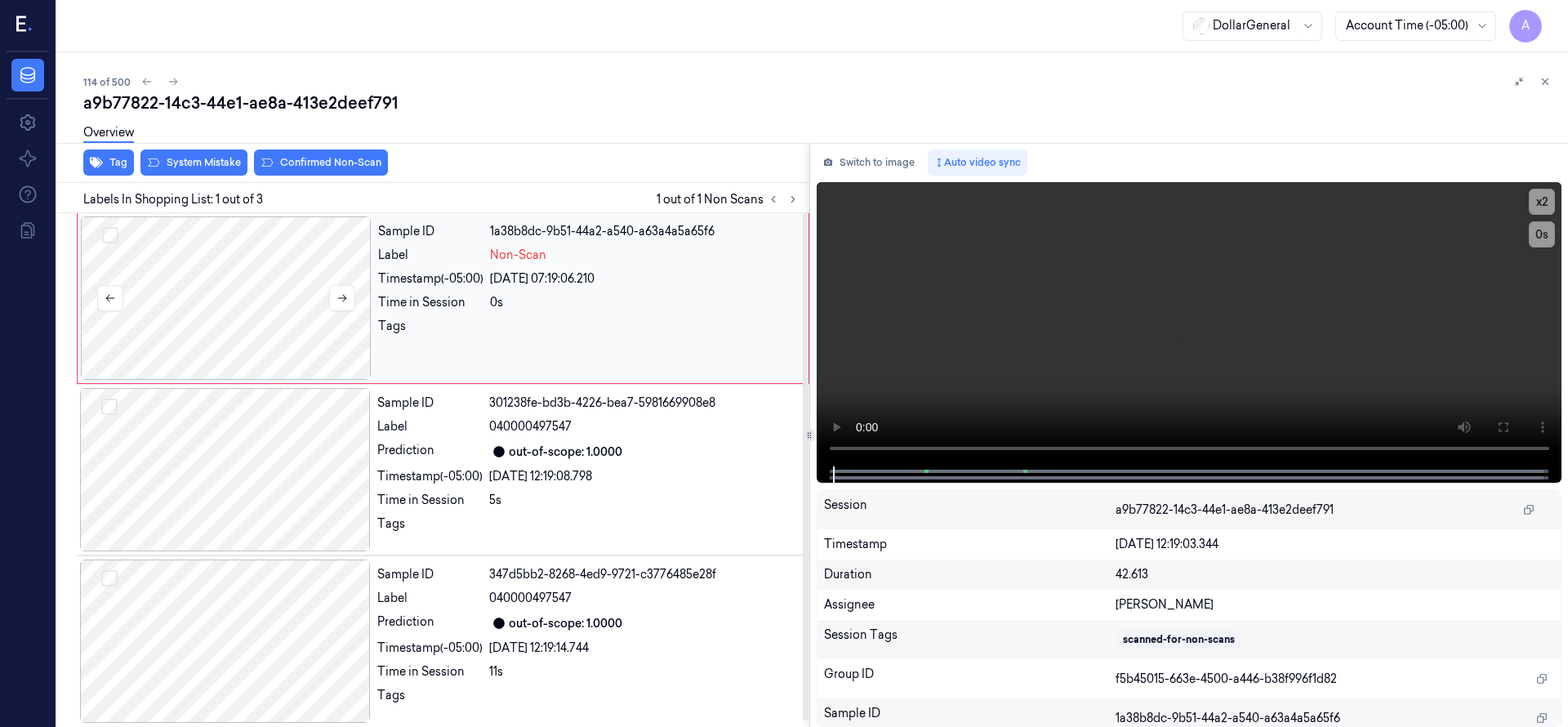
click at [225, 274] on div at bounding box center [225, 298] width 291 height 164
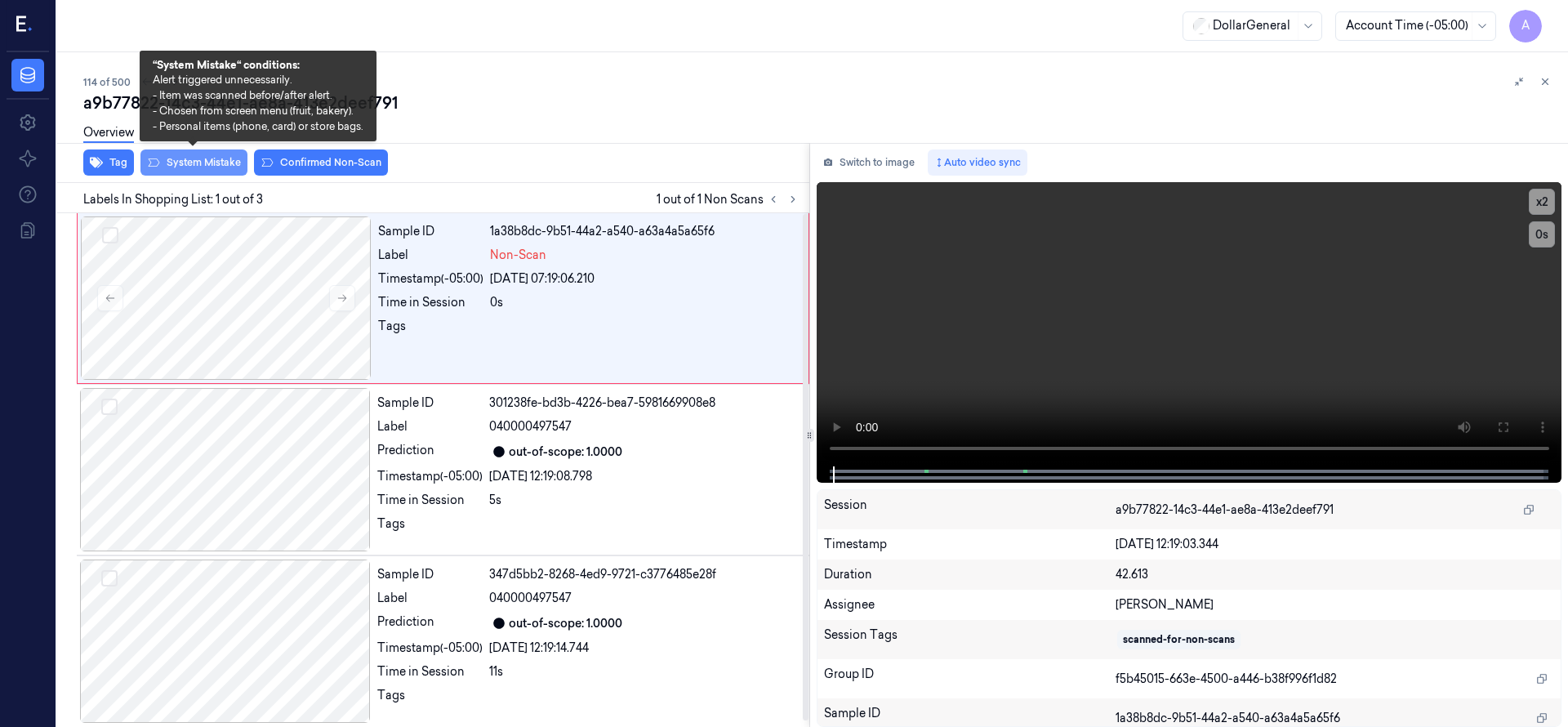
click at [226, 171] on button "System Mistake" at bounding box center [193, 162] width 107 height 26
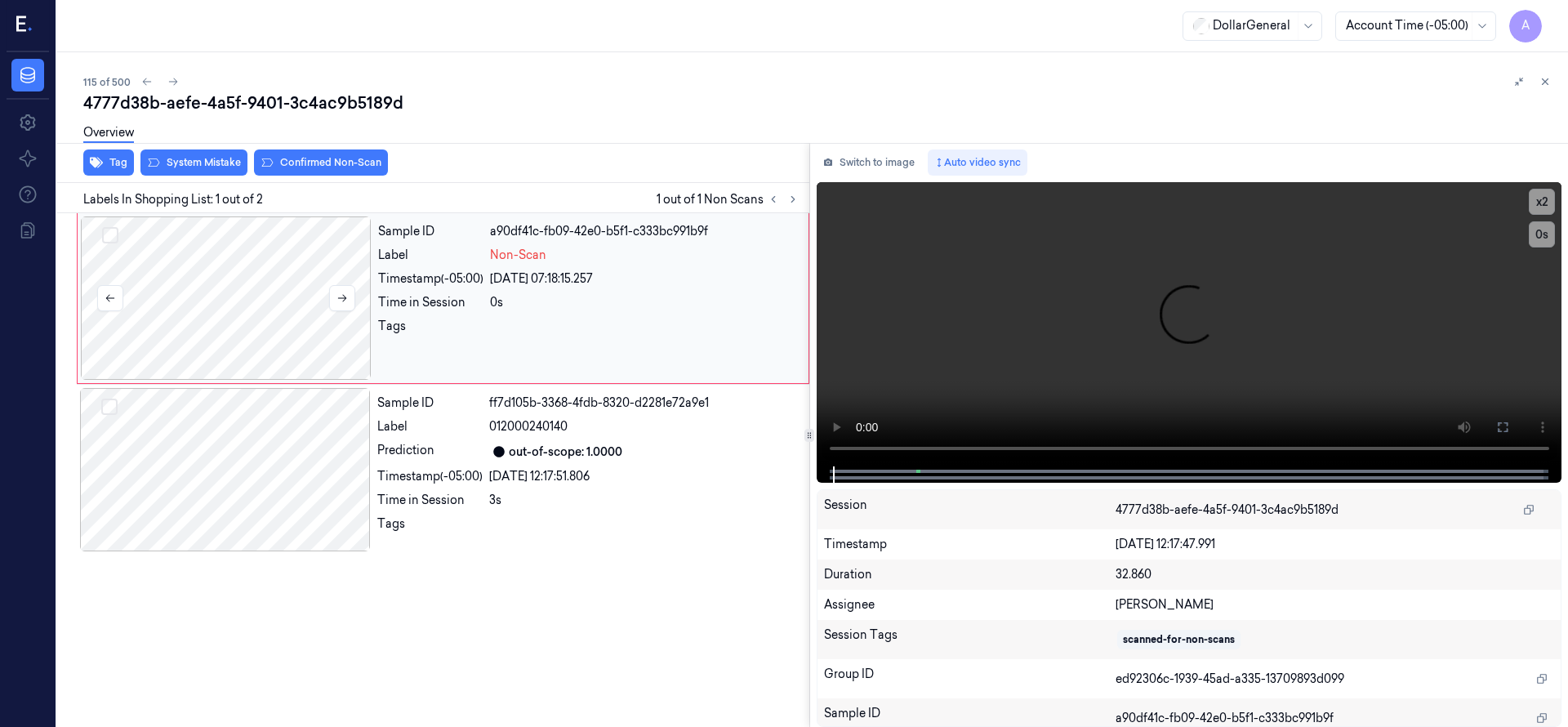
click at [240, 291] on div at bounding box center [225, 298] width 291 height 164
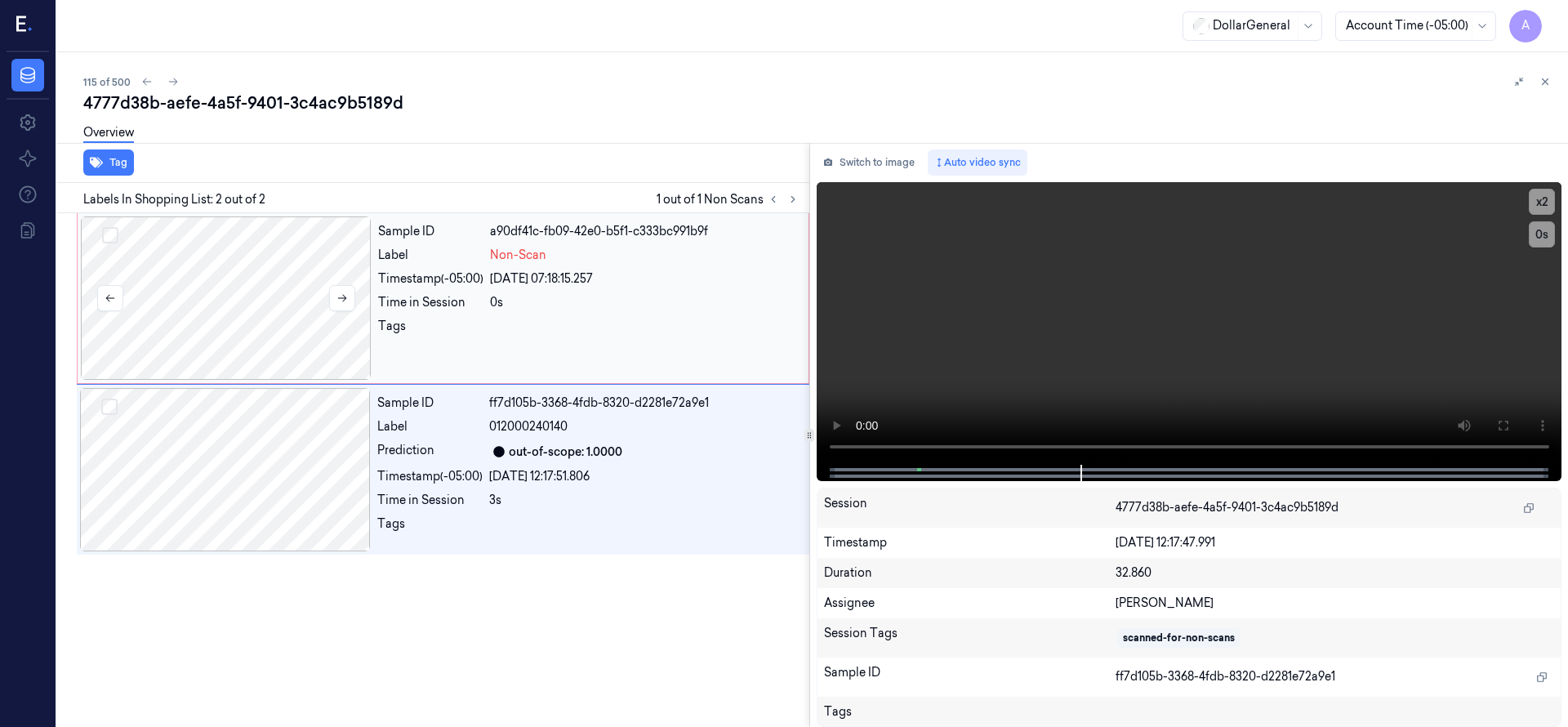
click at [267, 288] on div at bounding box center [225, 298] width 291 height 164
click at [273, 288] on div at bounding box center [225, 298] width 291 height 164
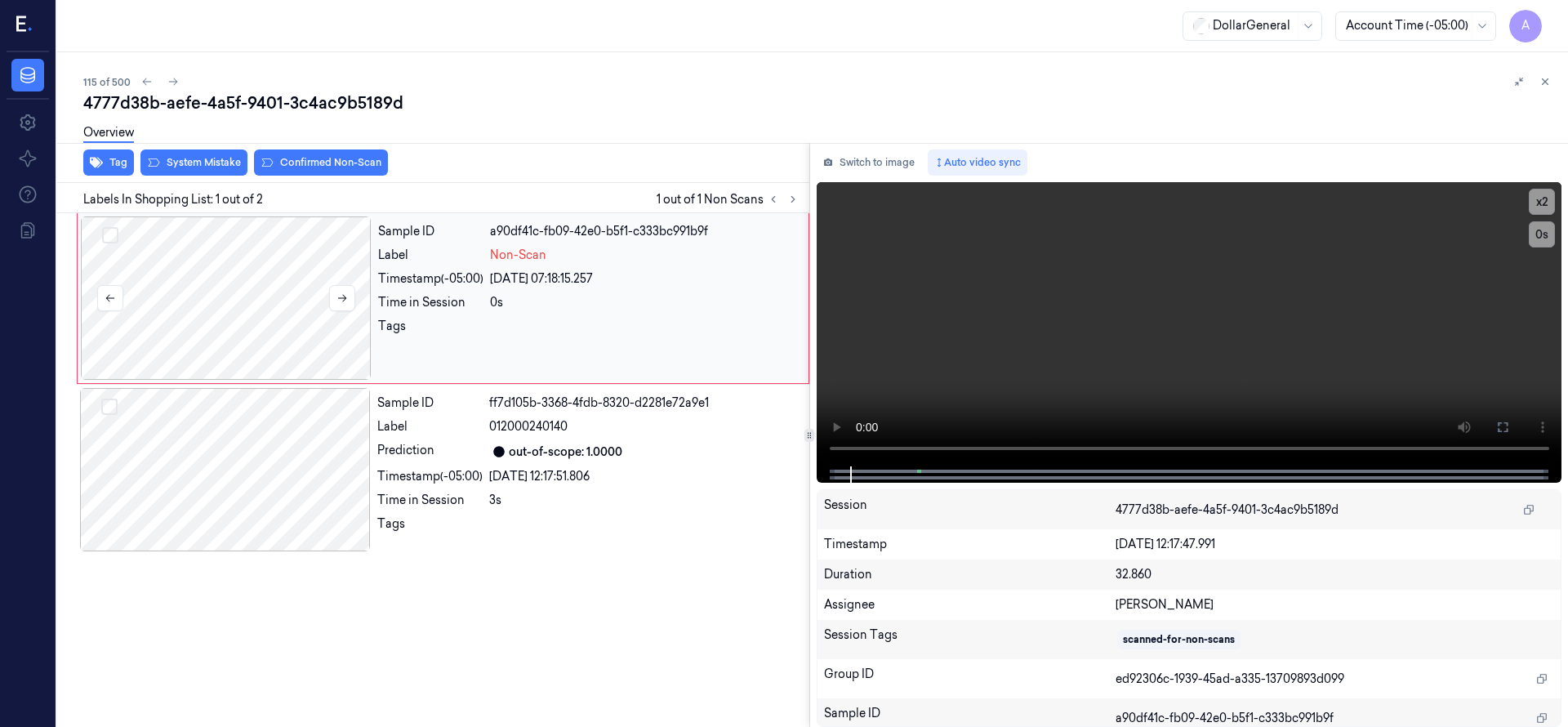
click at [270, 312] on div at bounding box center [225, 298] width 291 height 164
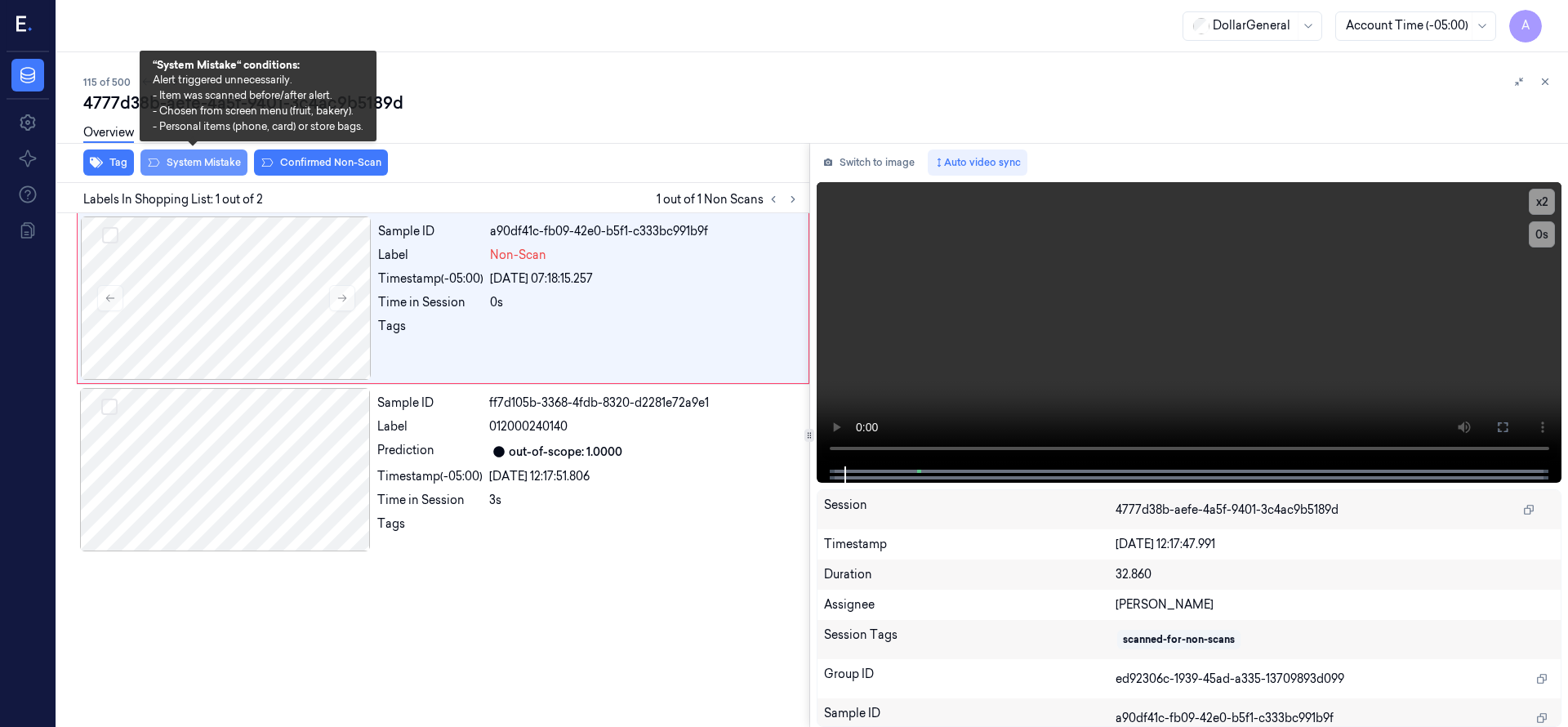
click at [223, 156] on button "System Mistake" at bounding box center [193, 162] width 107 height 26
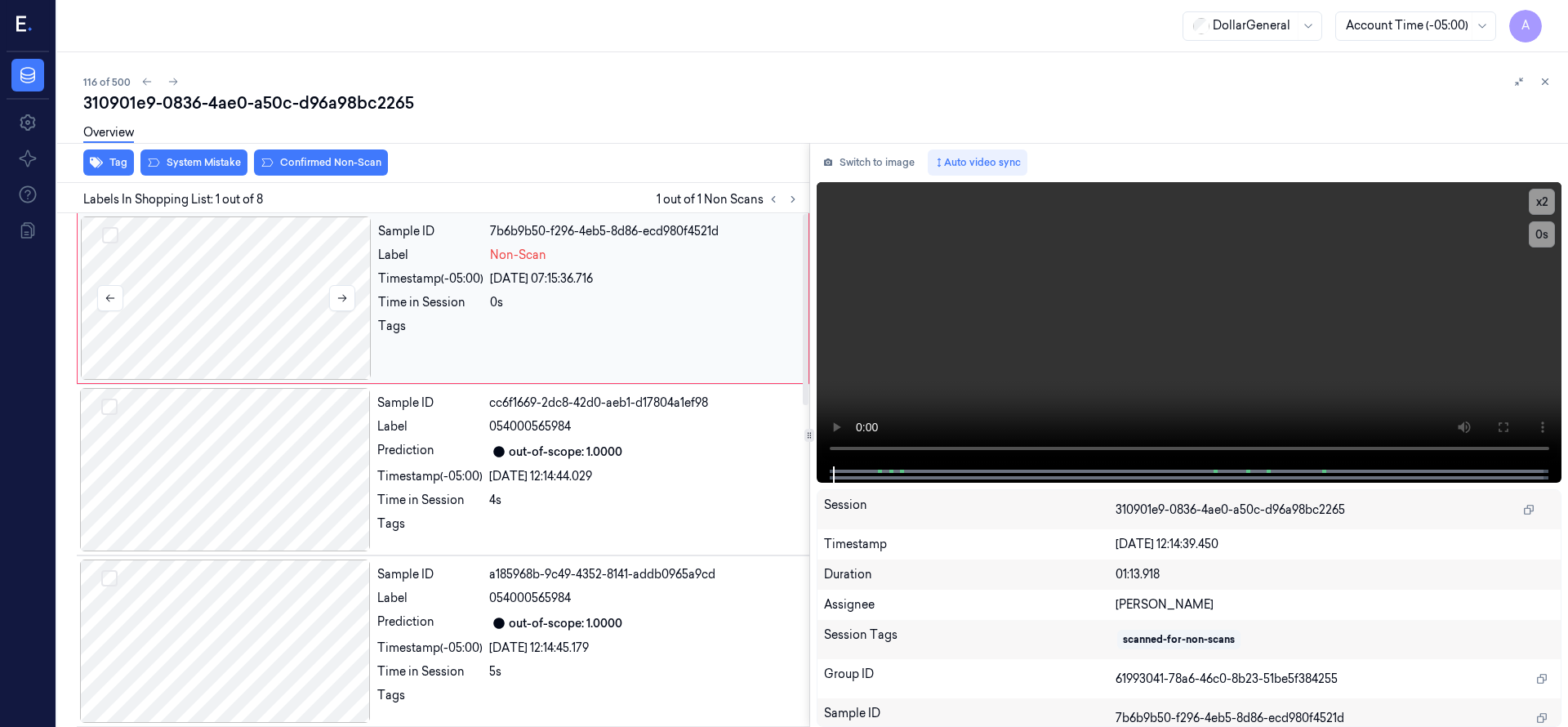
click at [253, 274] on div at bounding box center [225, 298] width 291 height 164
click at [243, 302] on div at bounding box center [225, 298] width 291 height 164
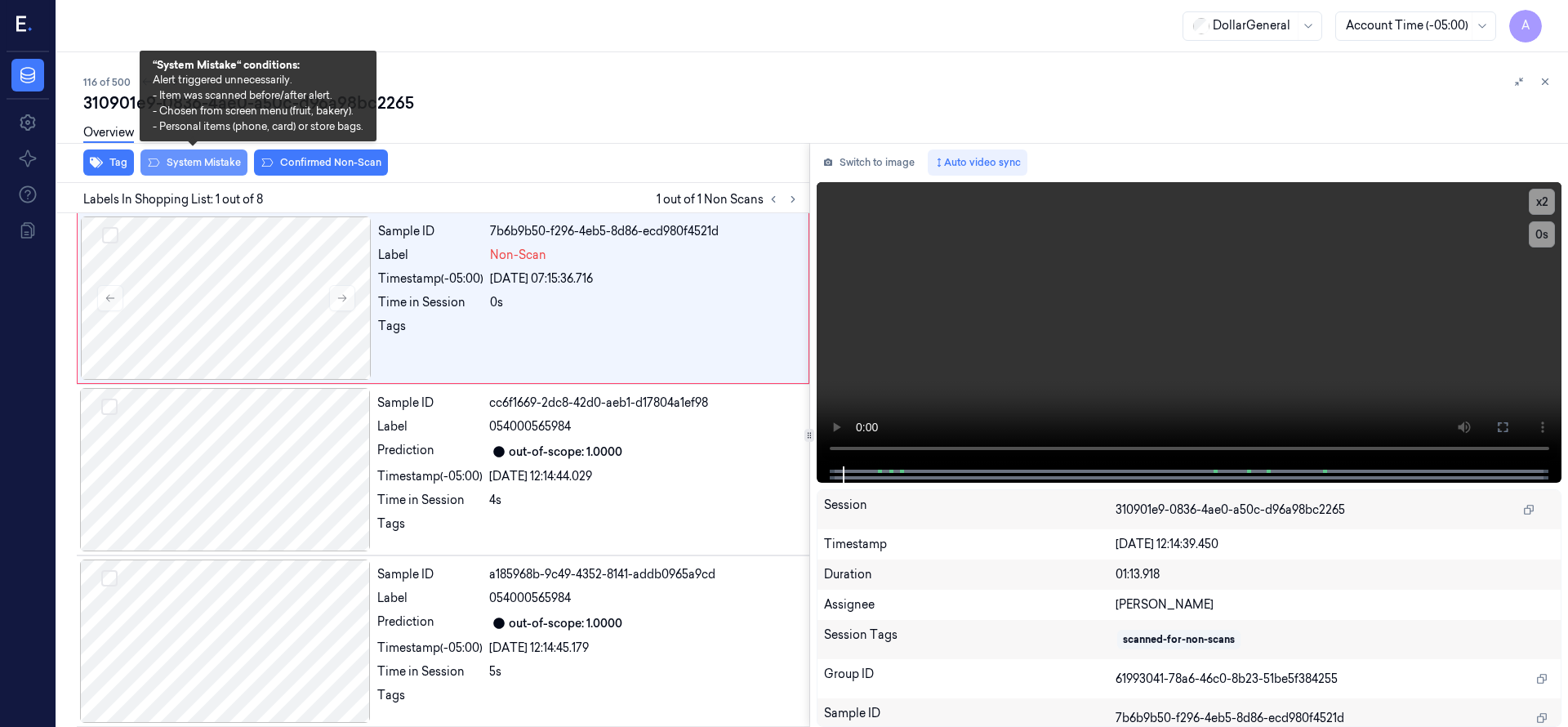
click at [221, 161] on button "System Mistake" at bounding box center [193, 162] width 107 height 26
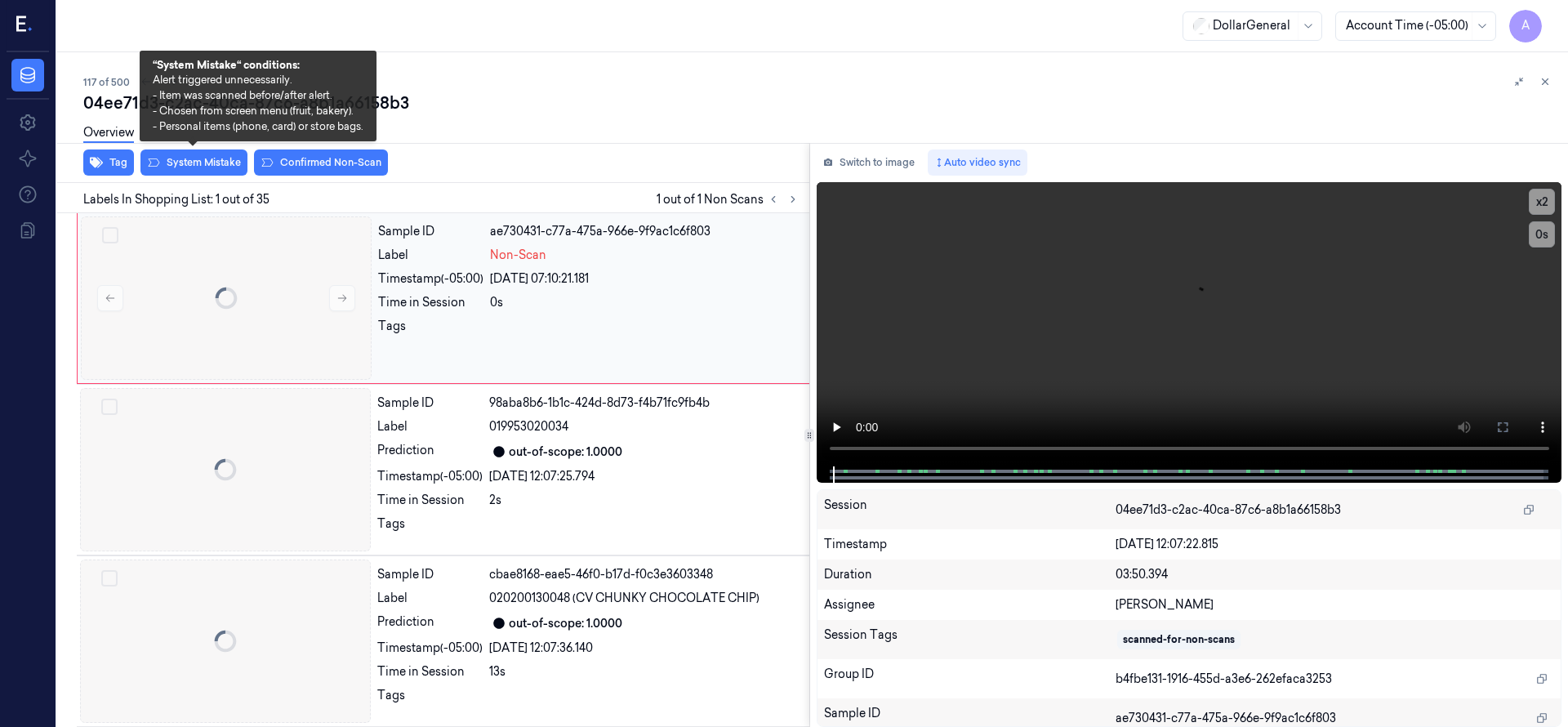
scroll to position [0, 26]
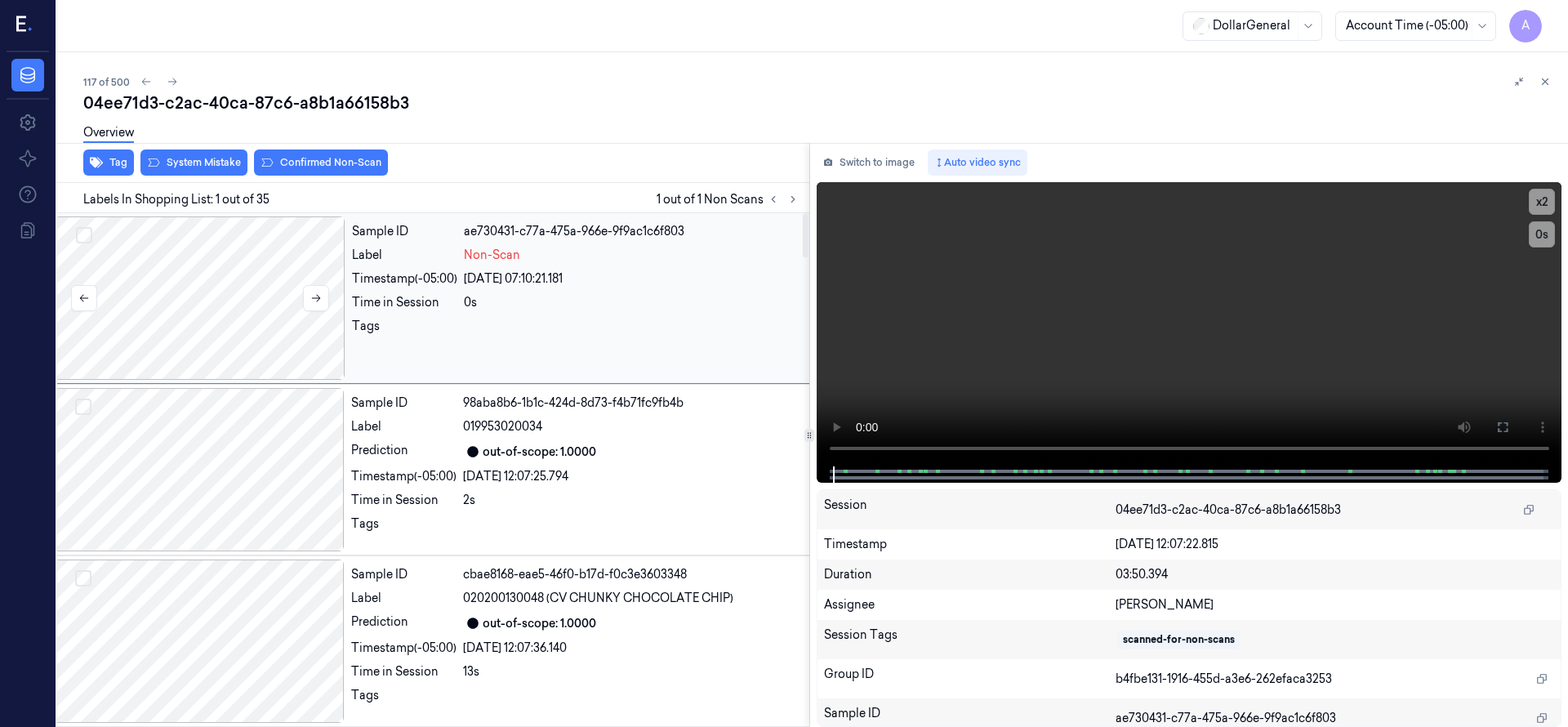
click at [204, 281] on div at bounding box center [200, 298] width 291 height 164
click at [206, 283] on div at bounding box center [200, 298] width 291 height 164
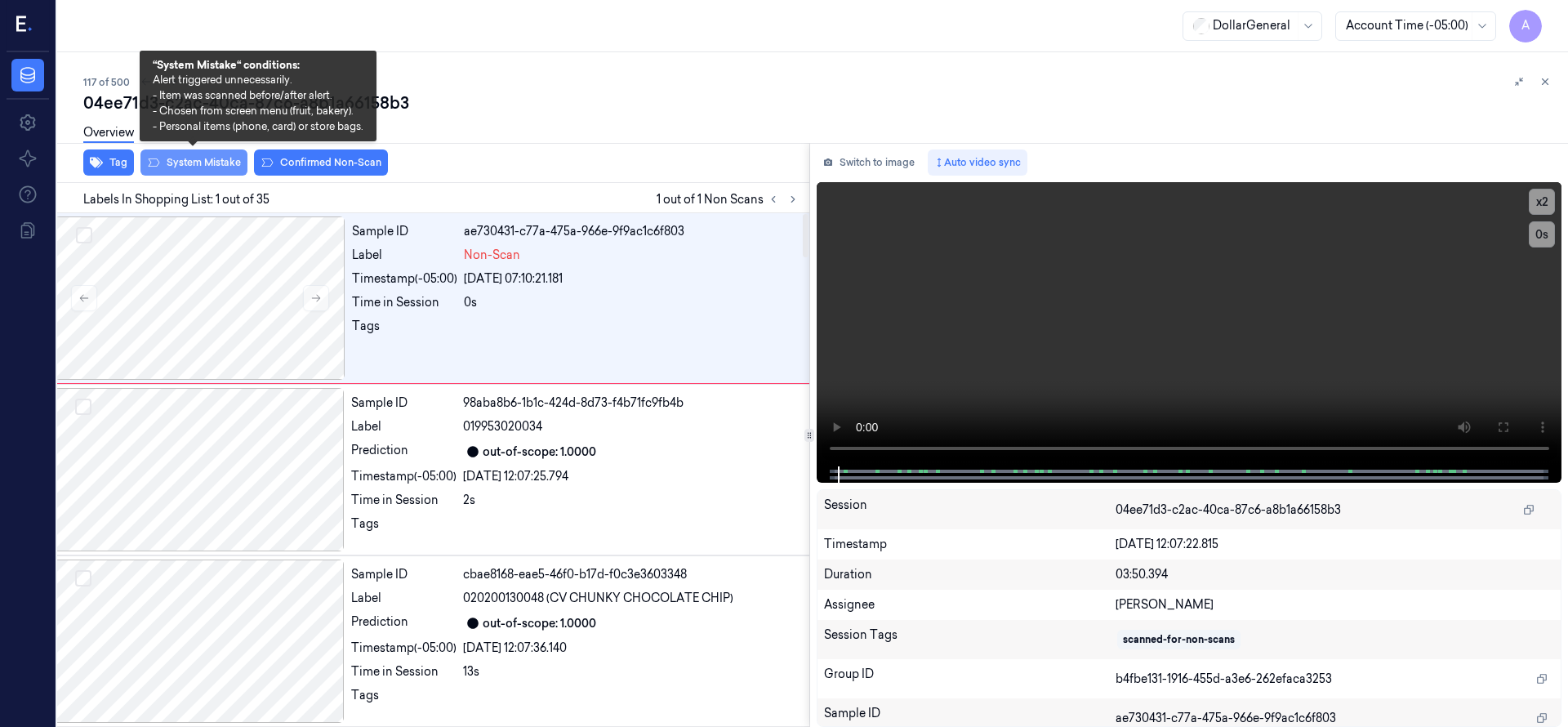
click at [217, 163] on button "System Mistake" at bounding box center [193, 162] width 107 height 26
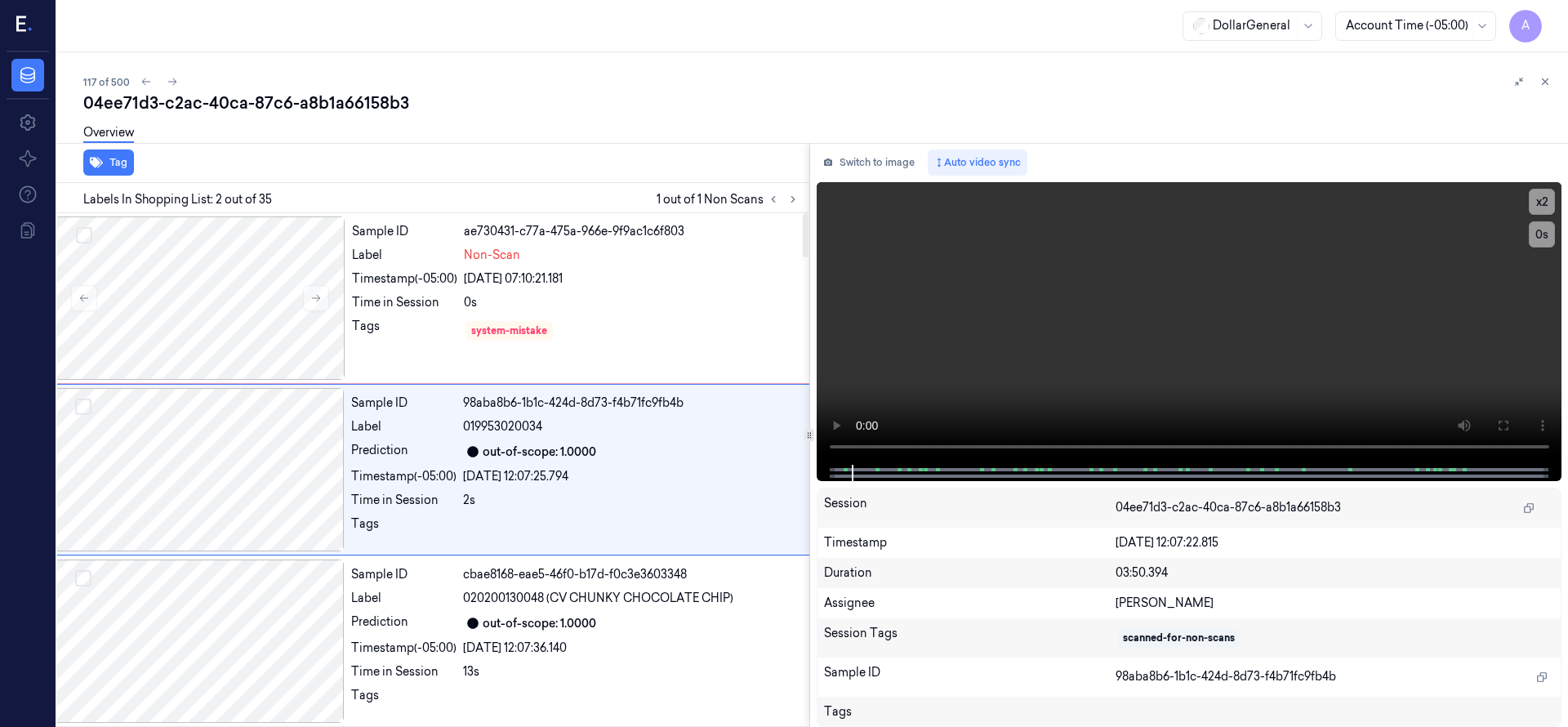
click at [562, 85] on div "117 of 500" at bounding box center [818, 81] width 1471 height 20
click at [218, 303] on div at bounding box center [200, 298] width 291 height 164
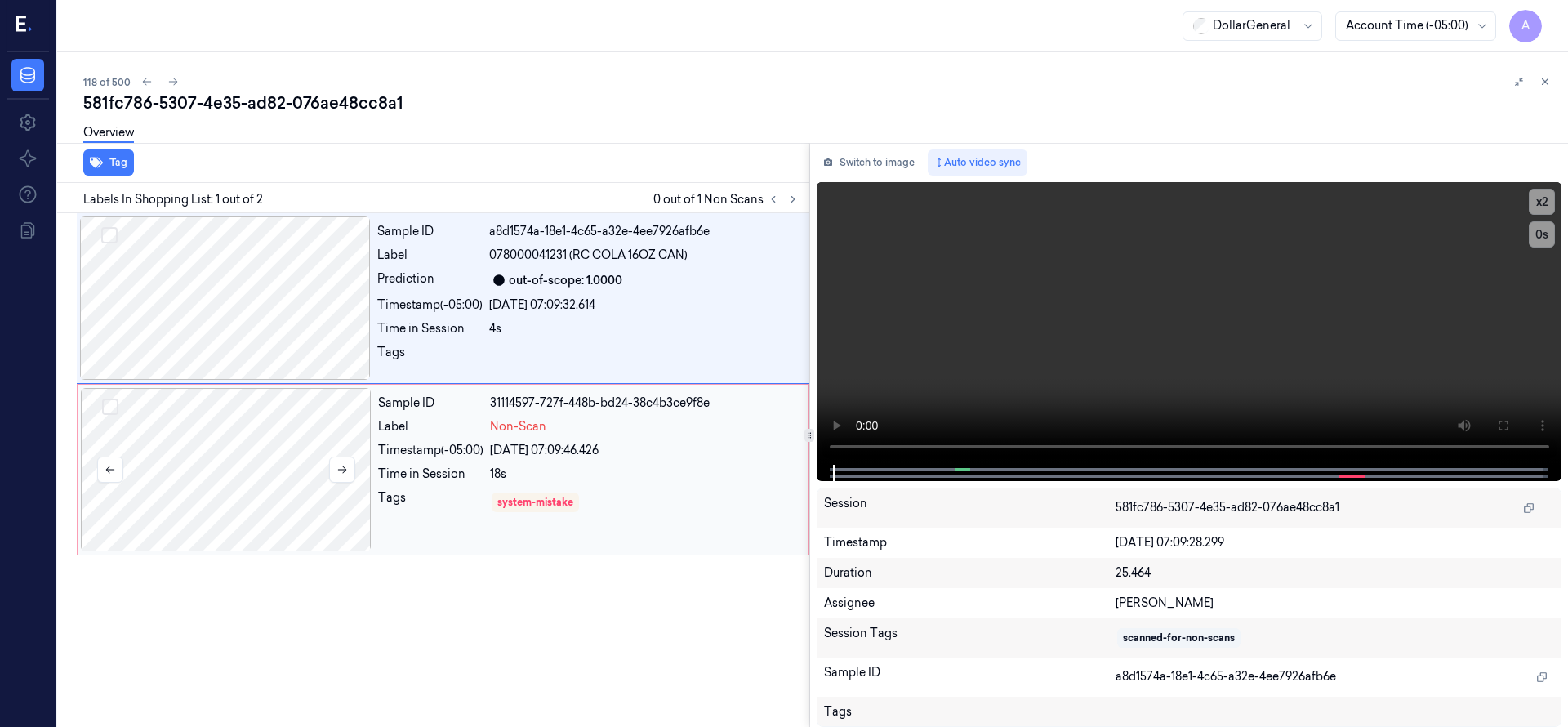
click at [194, 446] on div at bounding box center [225, 469] width 291 height 164
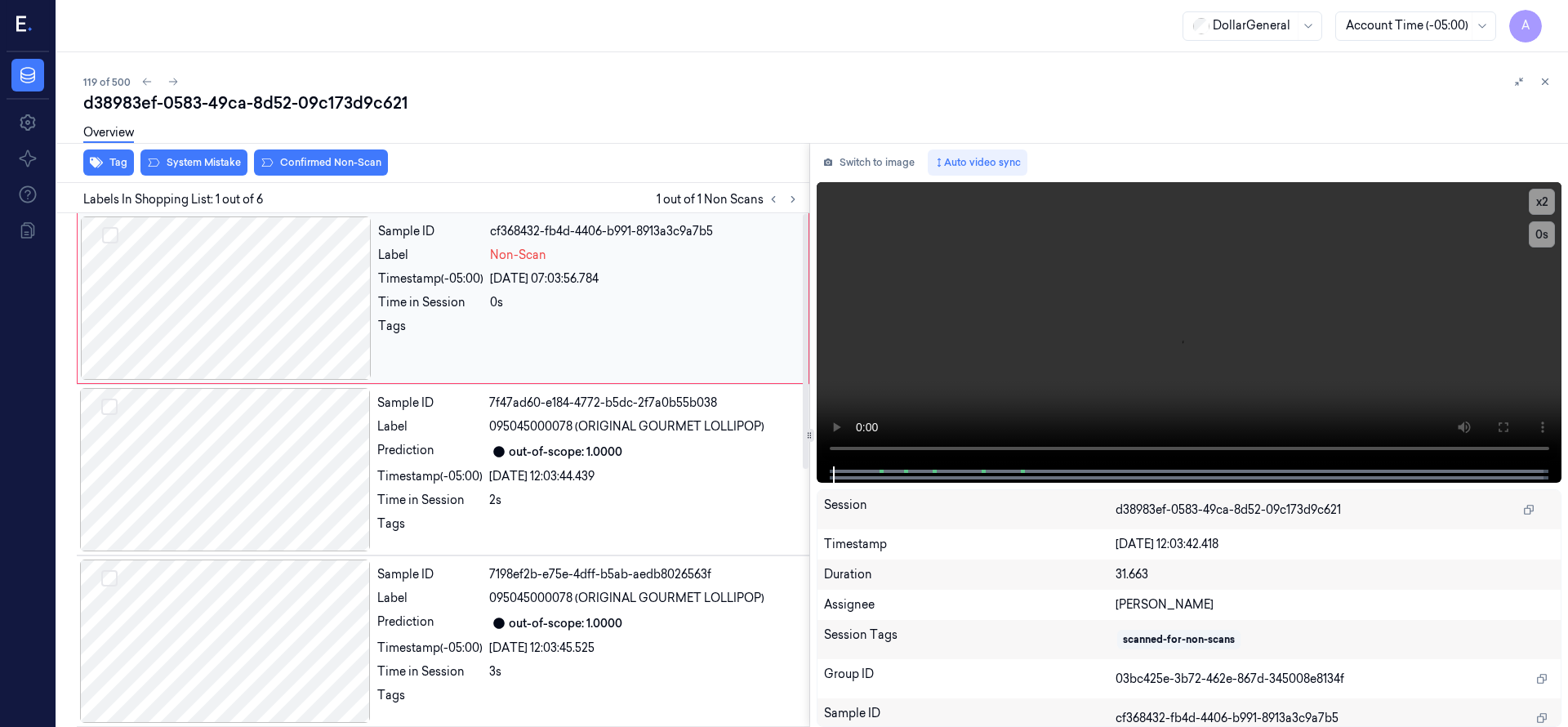
click at [230, 243] on div at bounding box center [225, 298] width 291 height 164
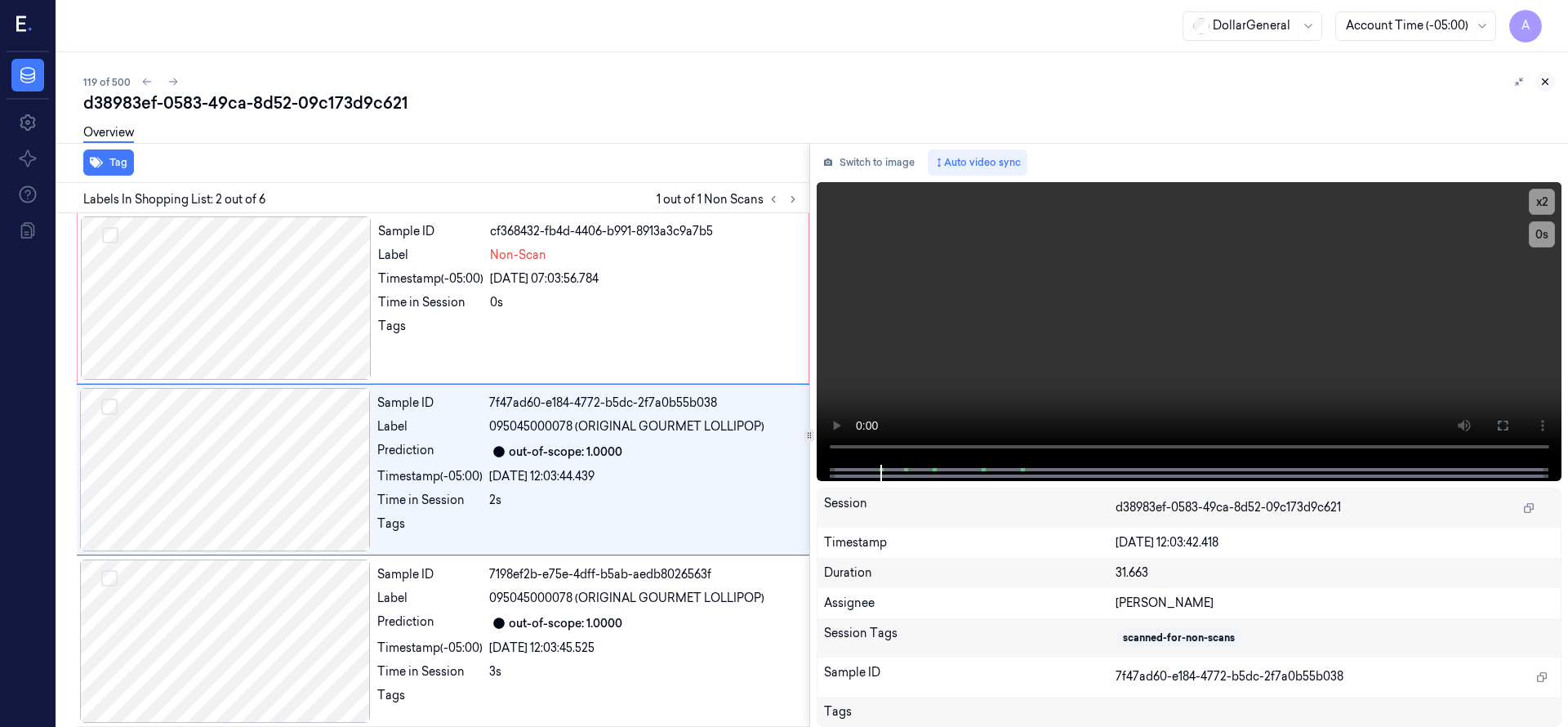
click at [1549, 80] on icon at bounding box center [1545, 81] width 12 height 12
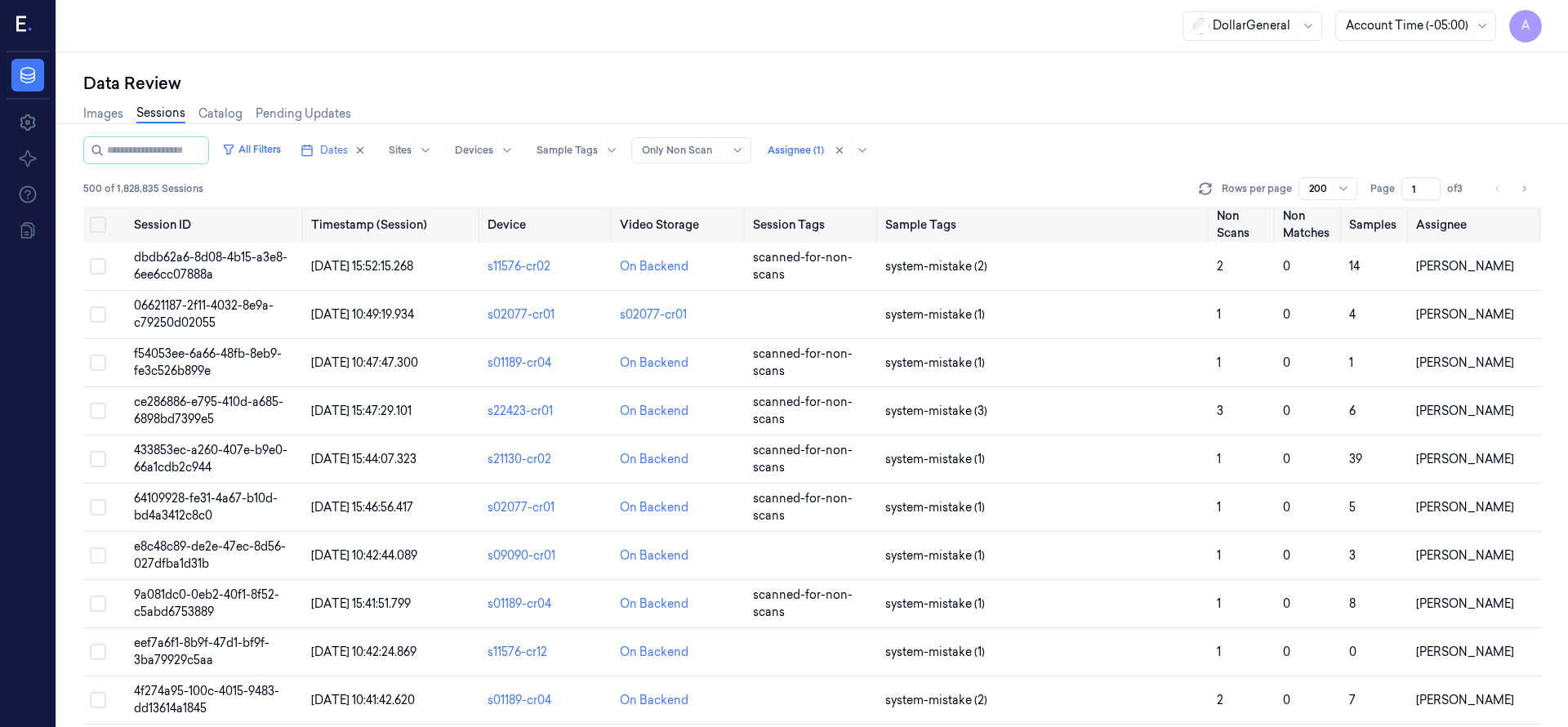
scroll to position [5608, 0]
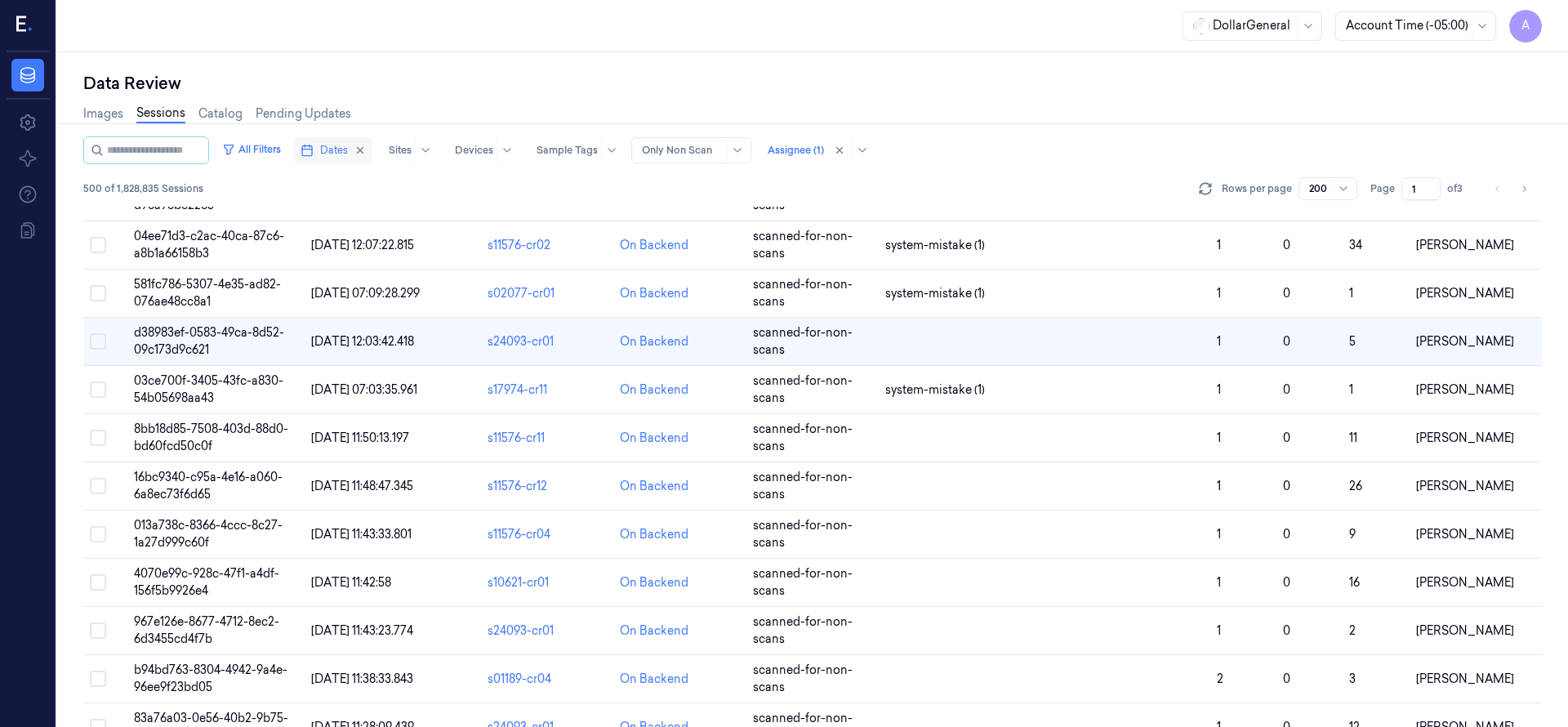
click at [348, 154] on span "Dates" at bounding box center [334, 150] width 27 height 15
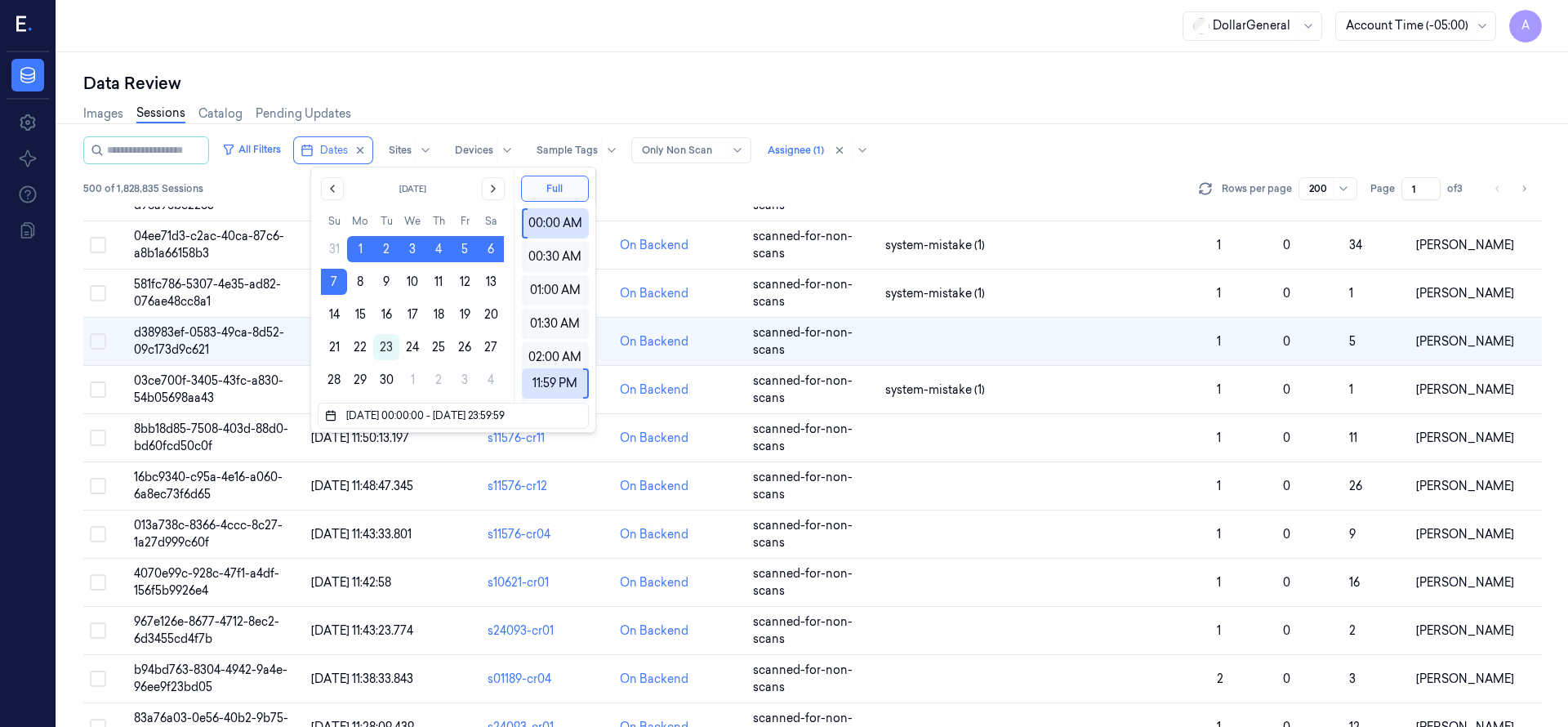
click at [733, 52] on div "Data Review Images Sessions Catalog Pending Updates All Filters Dates Sites Dev…" at bounding box center [811, 389] width 1510 height 674
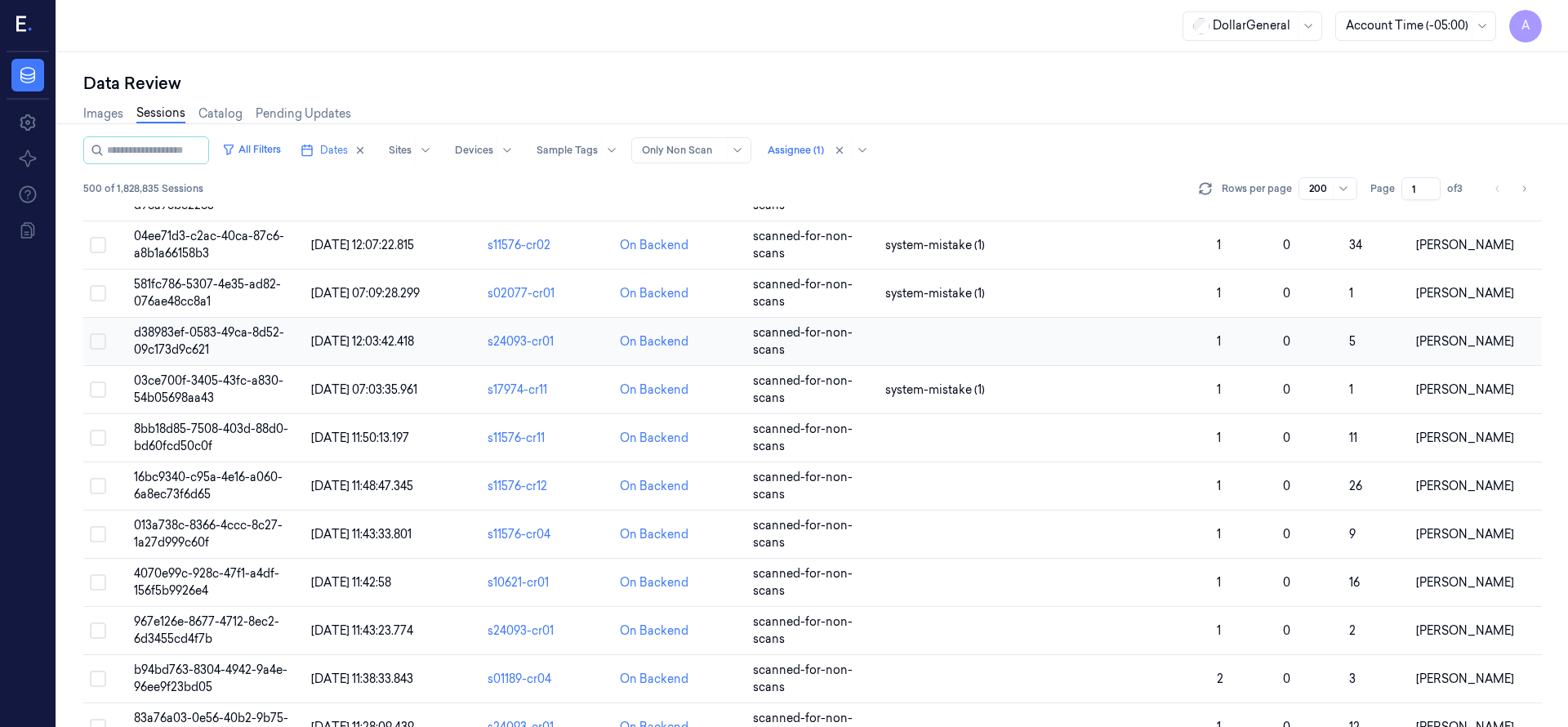
click at [188, 327] on span "d38983ef-0583-49ca-8d52-09c173d9c621" at bounding box center [209, 341] width 150 height 31
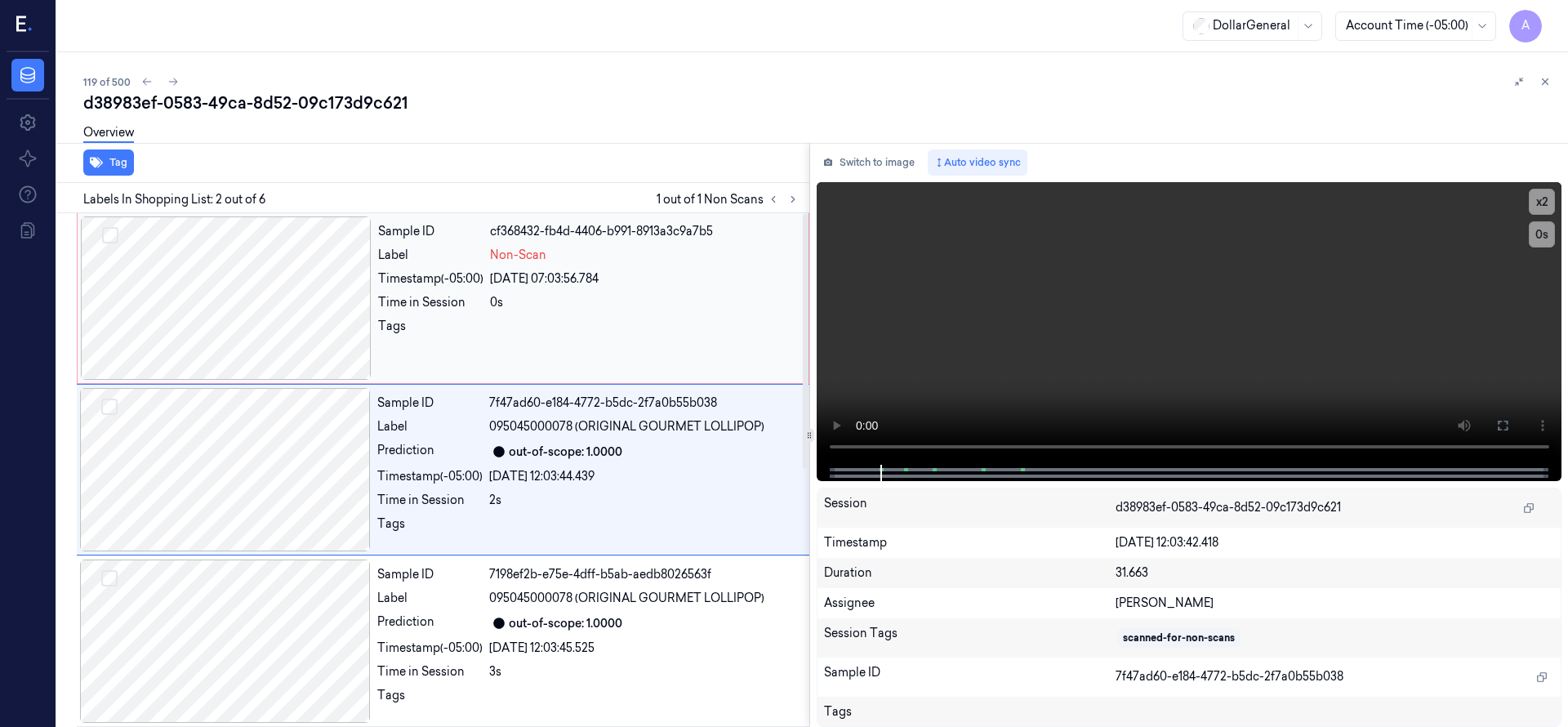
click at [220, 267] on div at bounding box center [225, 298] width 291 height 164
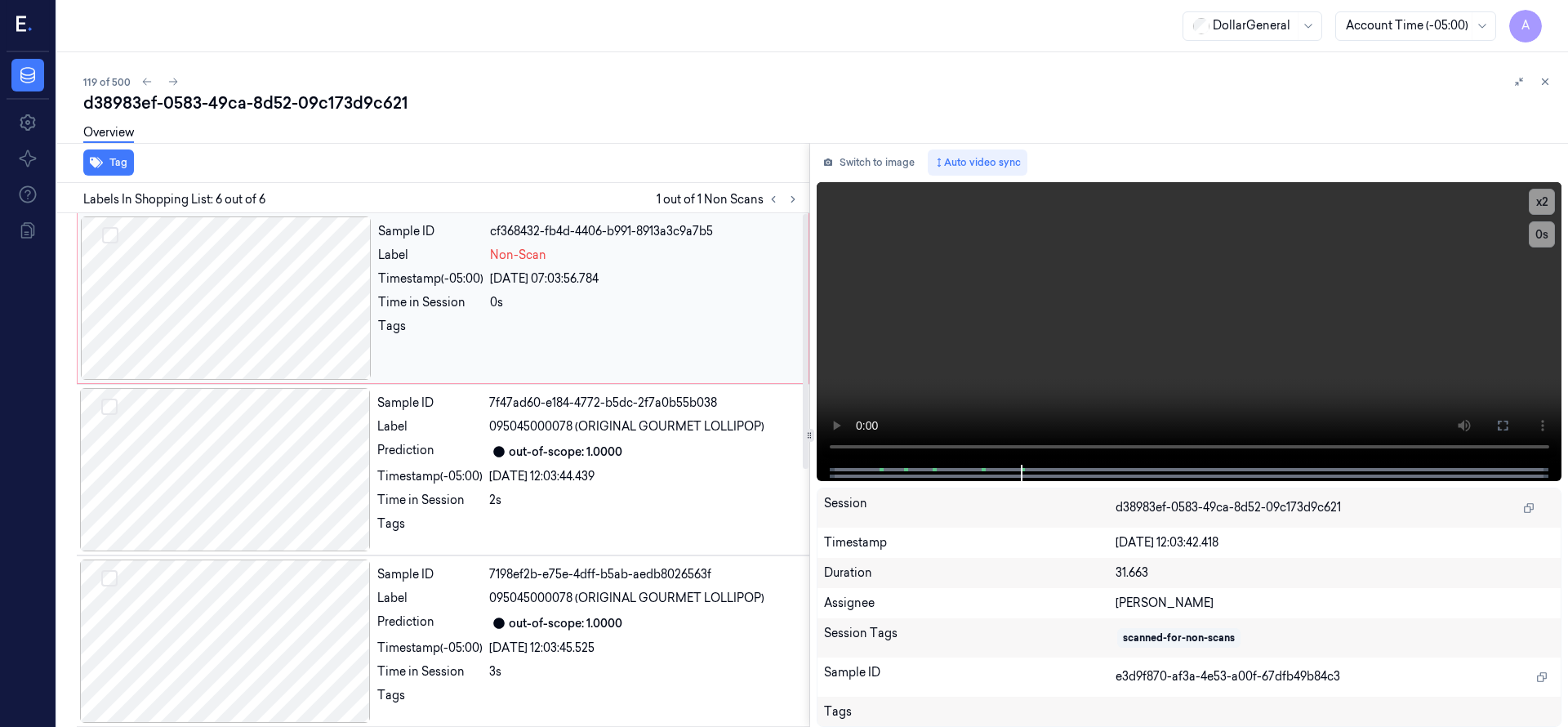
click at [259, 290] on div at bounding box center [225, 298] width 291 height 164
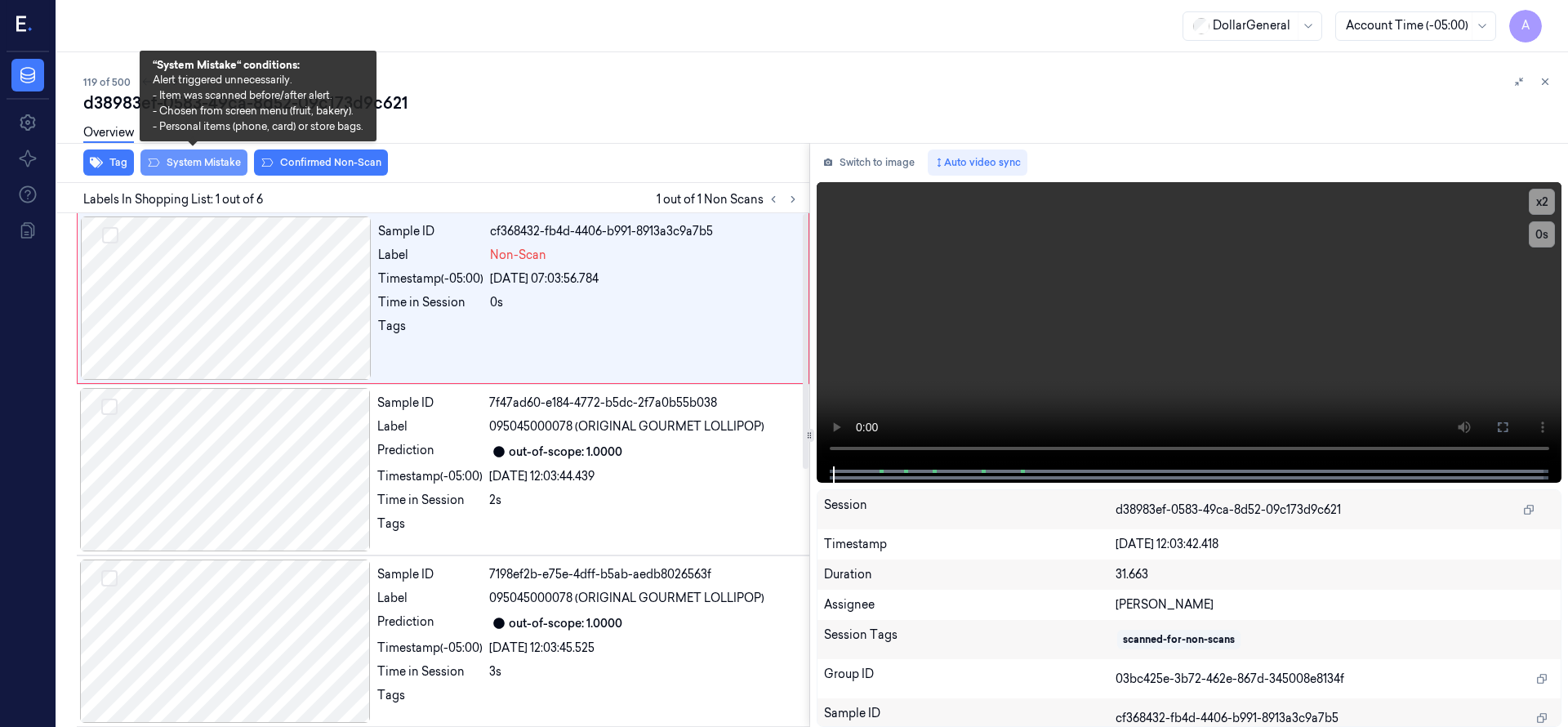
click at [216, 161] on button "System Mistake" at bounding box center [193, 162] width 107 height 26
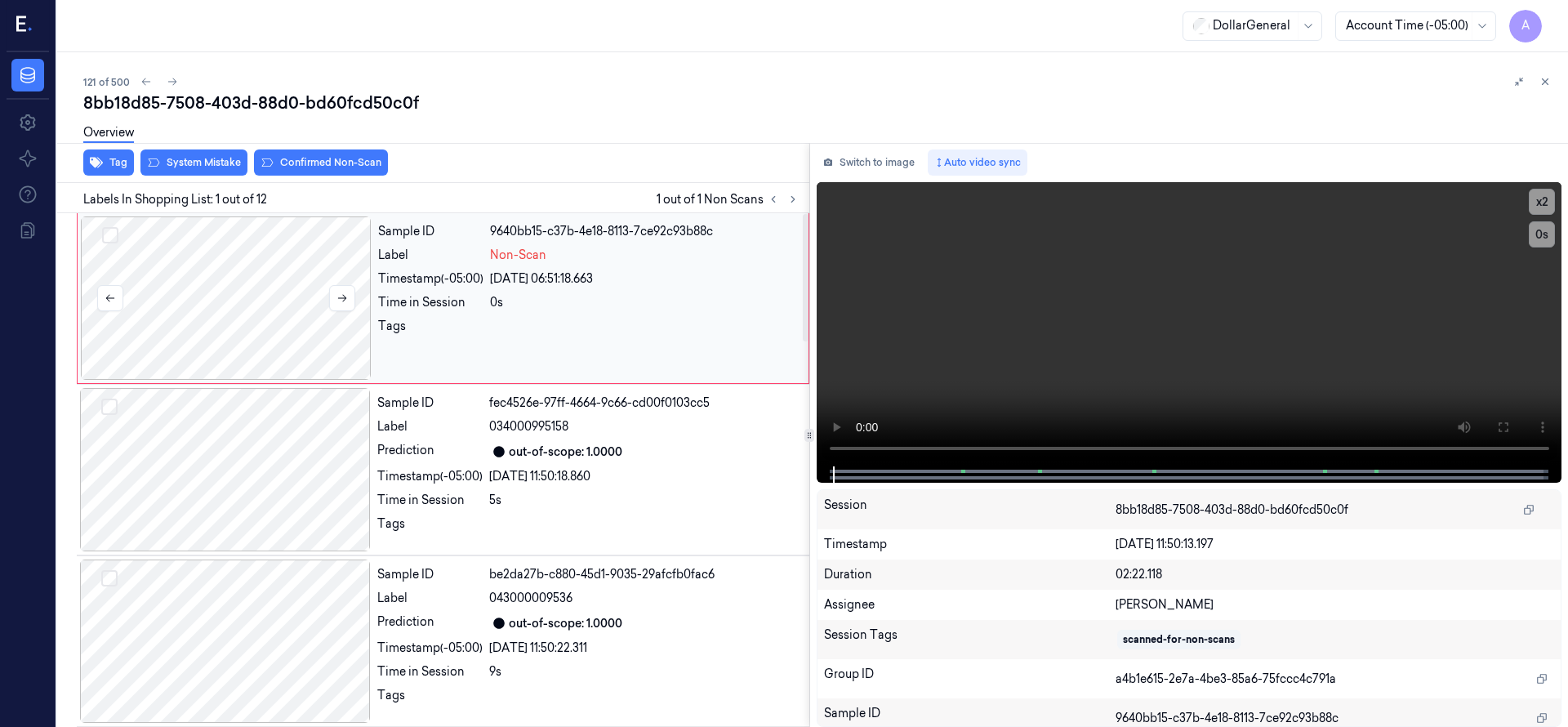
click at [230, 295] on div at bounding box center [225, 298] width 291 height 164
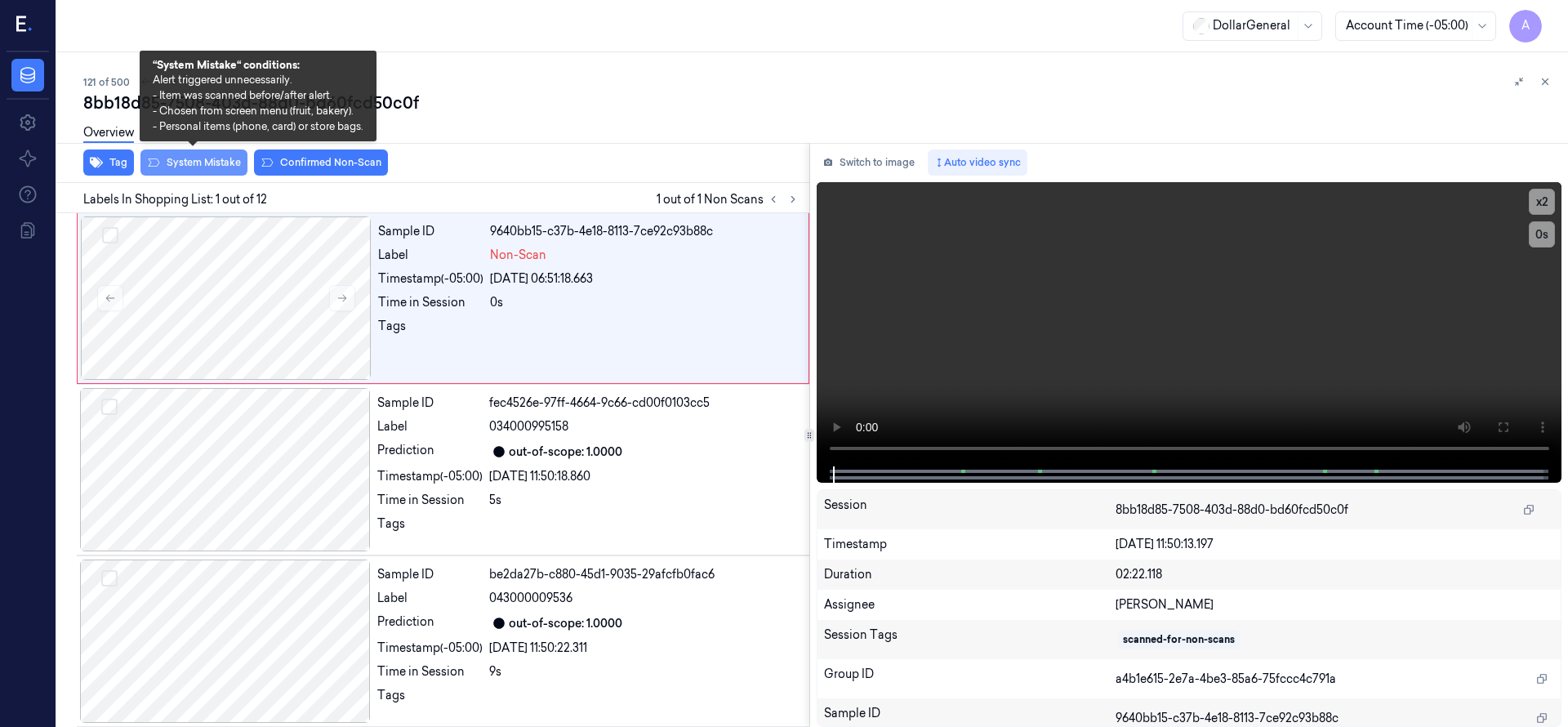
click at [224, 168] on button "System Mistake" at bounding box center [193, 162] width 107 height 26
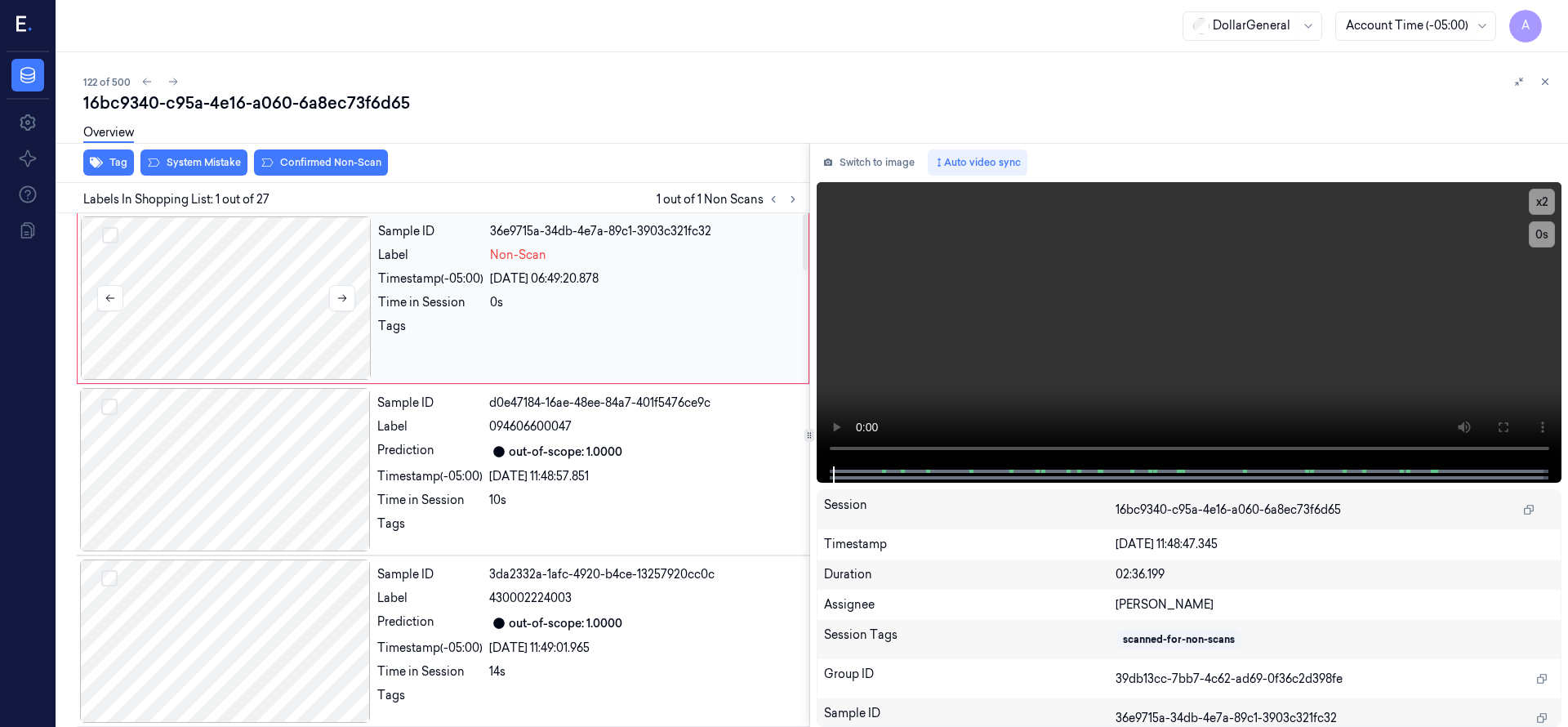
drag, startPoint x: 192, startPoint y: 283, endPoint x: 192, endPoint y: 250, distance: 33.0
click at [192, 282] on div at bounding box center [225, 298] width 291 height 164
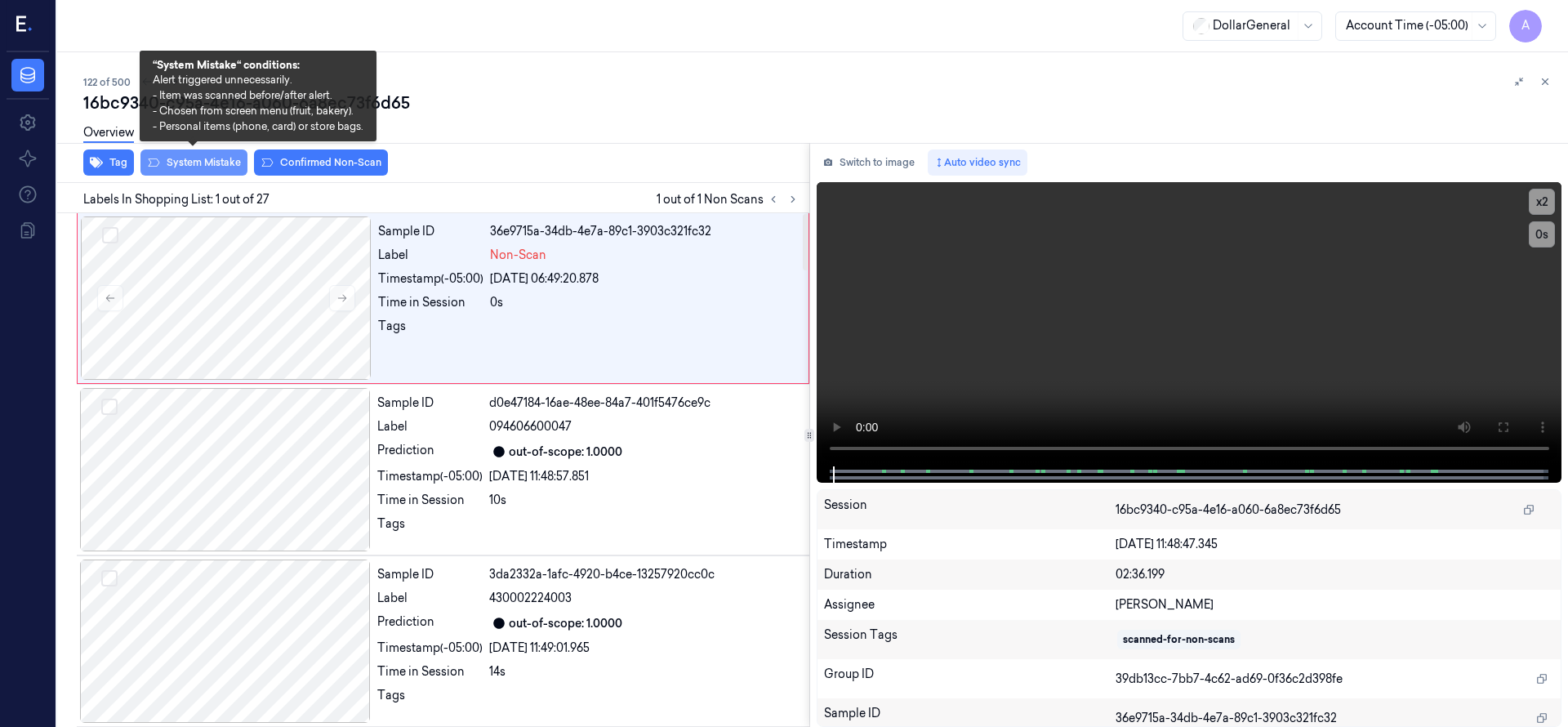
click at [187, 166] on button "System Mistake" at bounding box center [193, 162] width 107 height 26
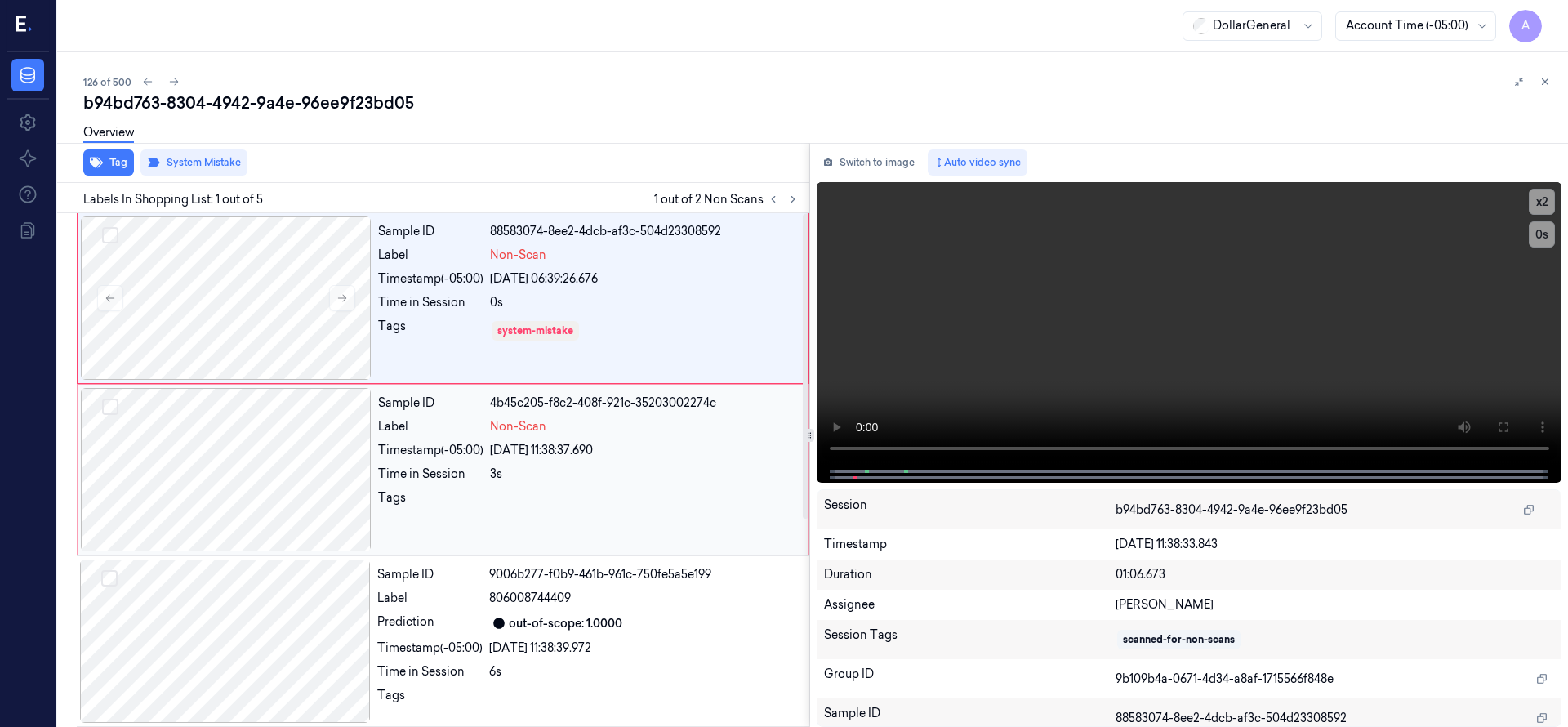
click at [149, 463] on div at bounding box center [225, 469] width 291 height 164
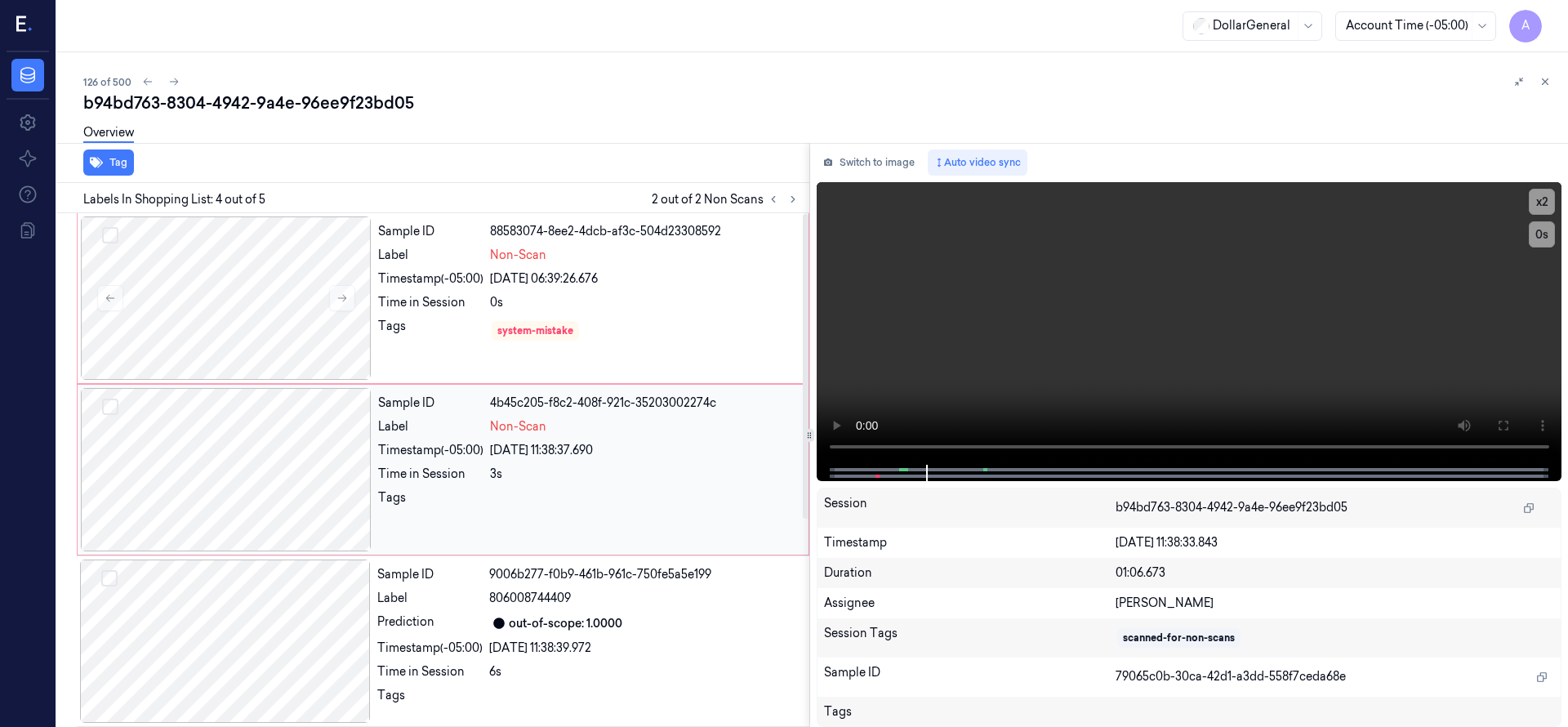
click at [286, 449] on div at bounding box center [225, 469] width 291 height 164
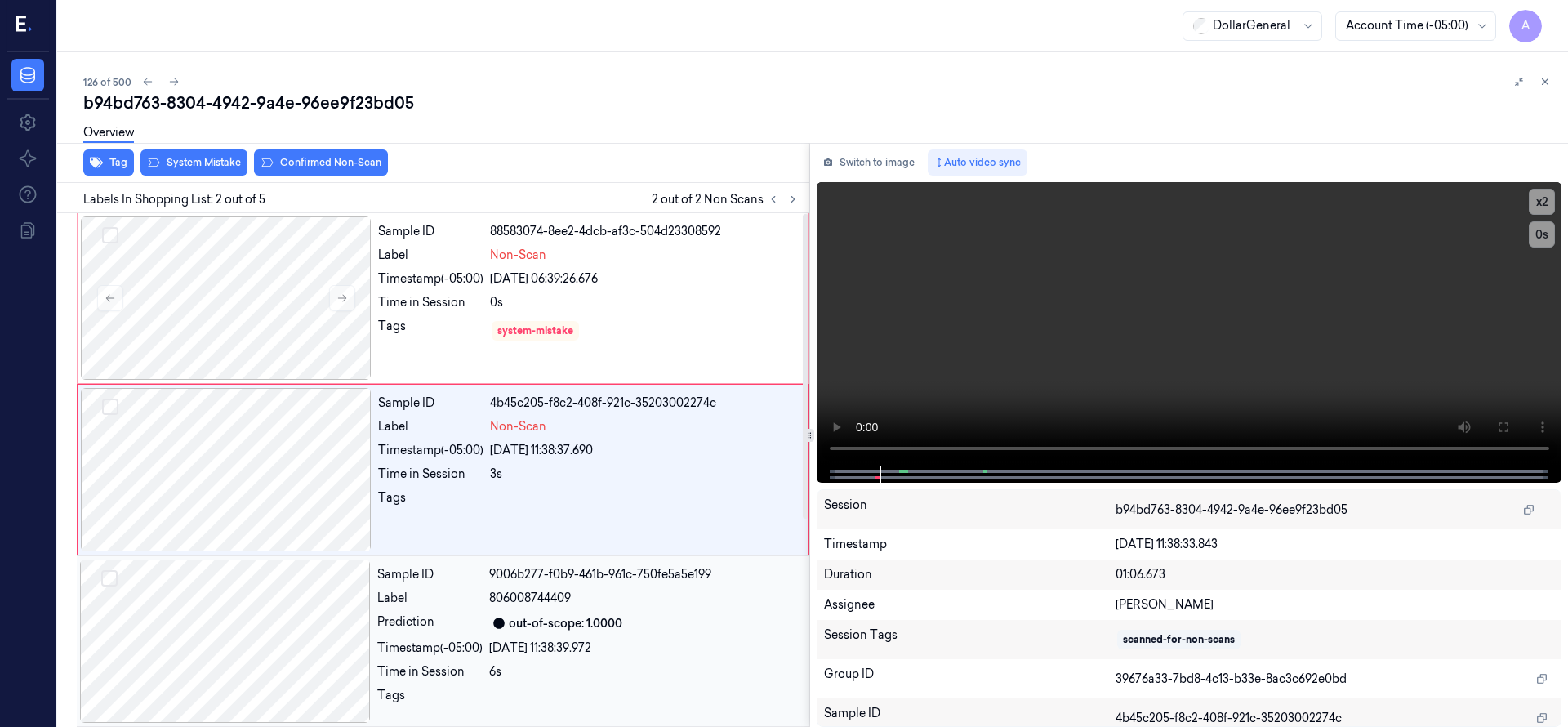
click at [270, 602] on div at bounding box center [225, 641] width 291 height 164
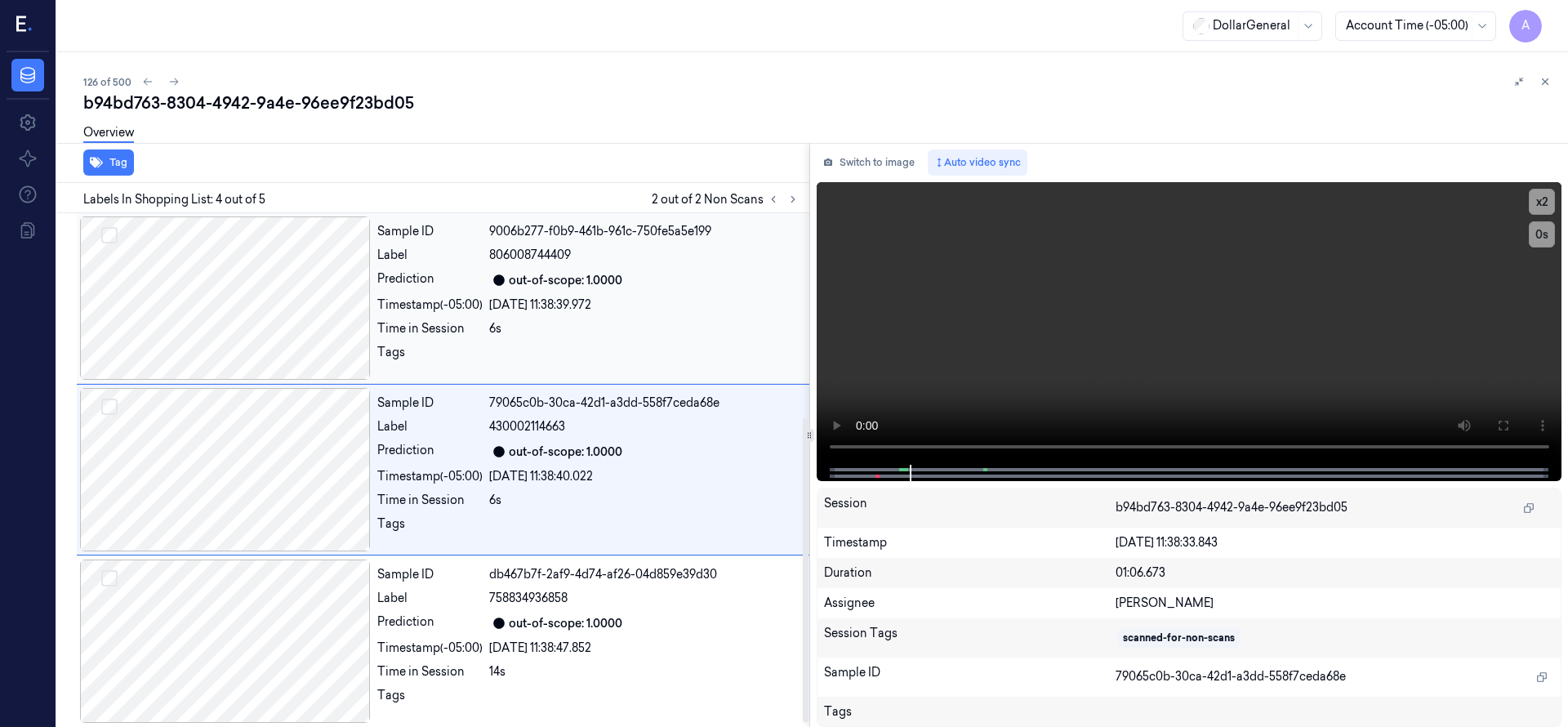
click at [325, 318] on div at bounding box center [225, 298] width 291 height 164
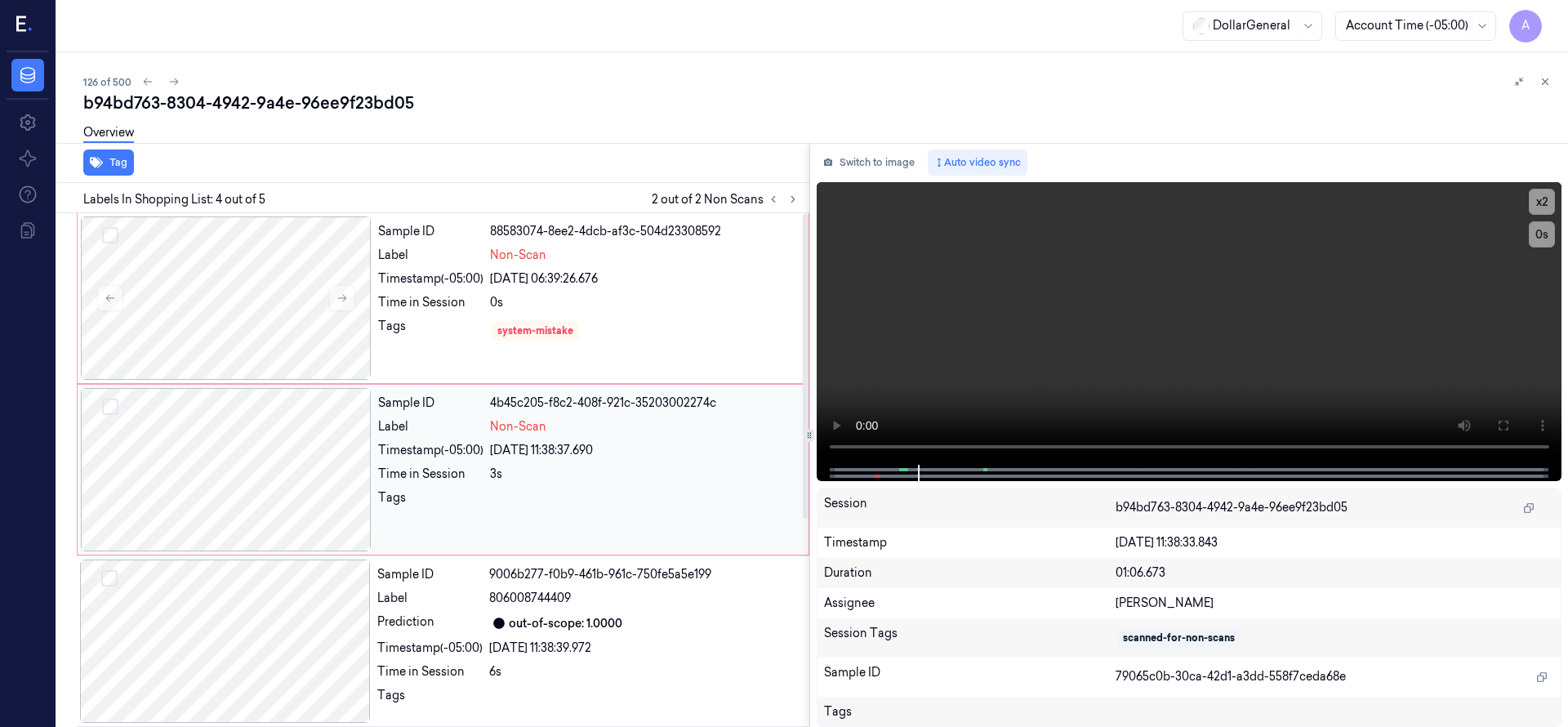
click at [193, 424] on div at bounding box center [225, 469] width 291 height 164
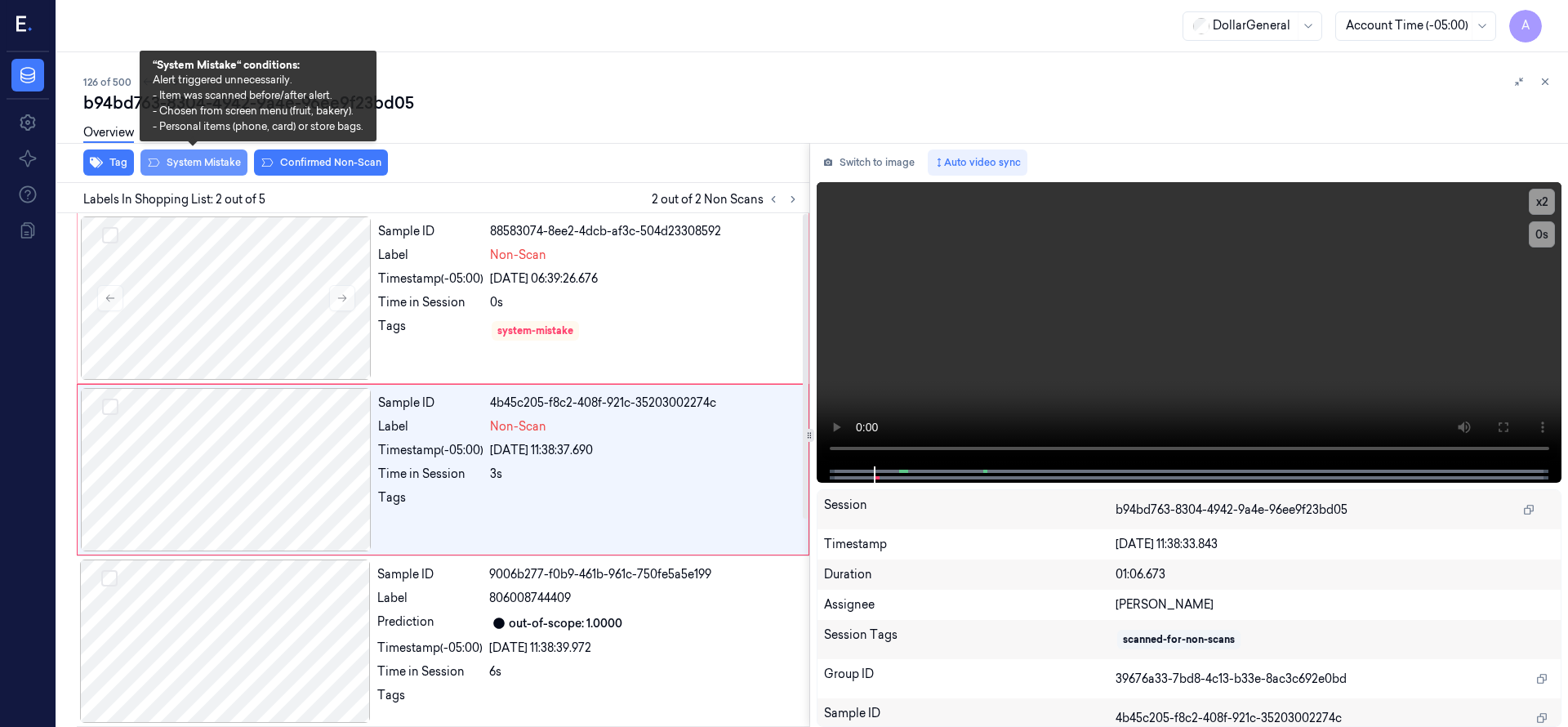
click at [197, 170] on button "System Mistake" at bounding box center [193, 162] width 107 height 26
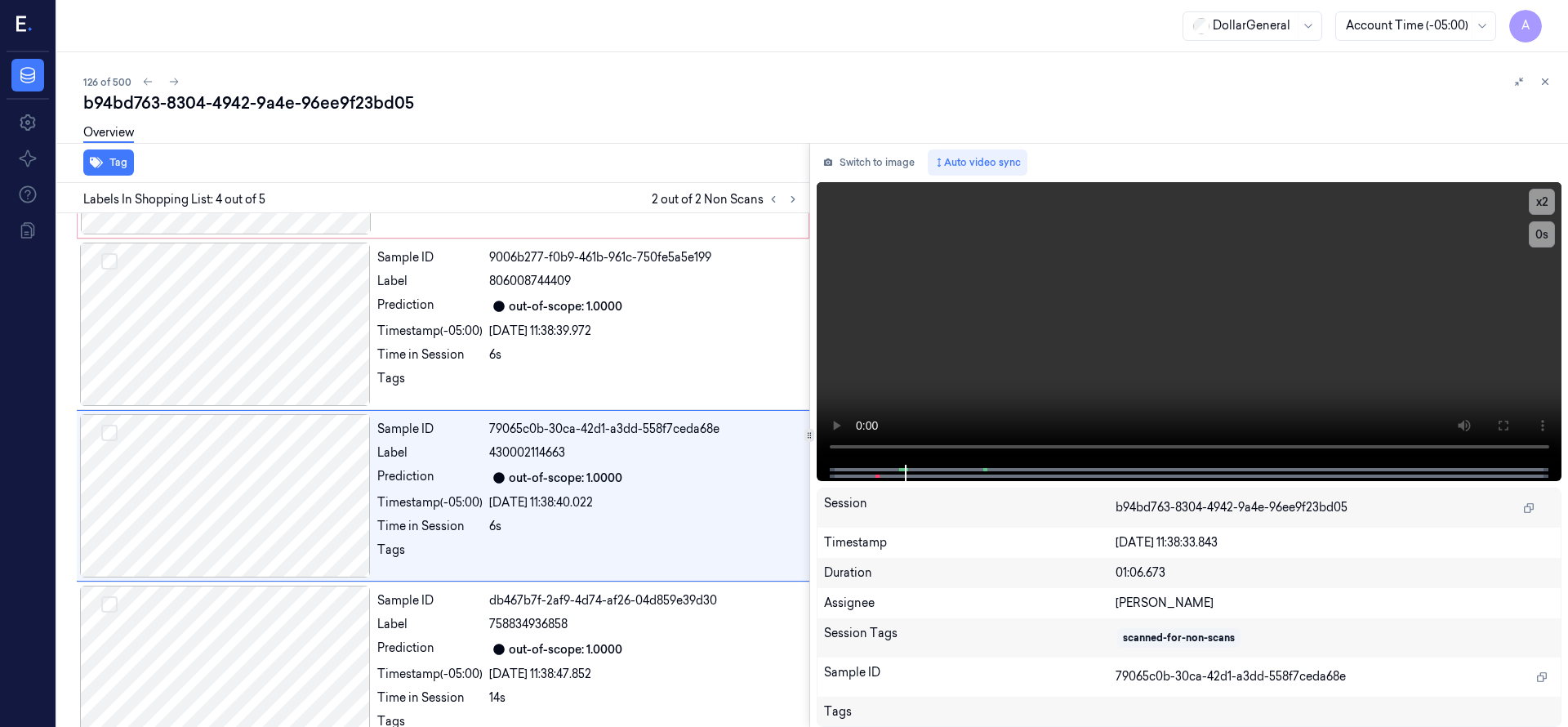
scroll to position [343, 0]
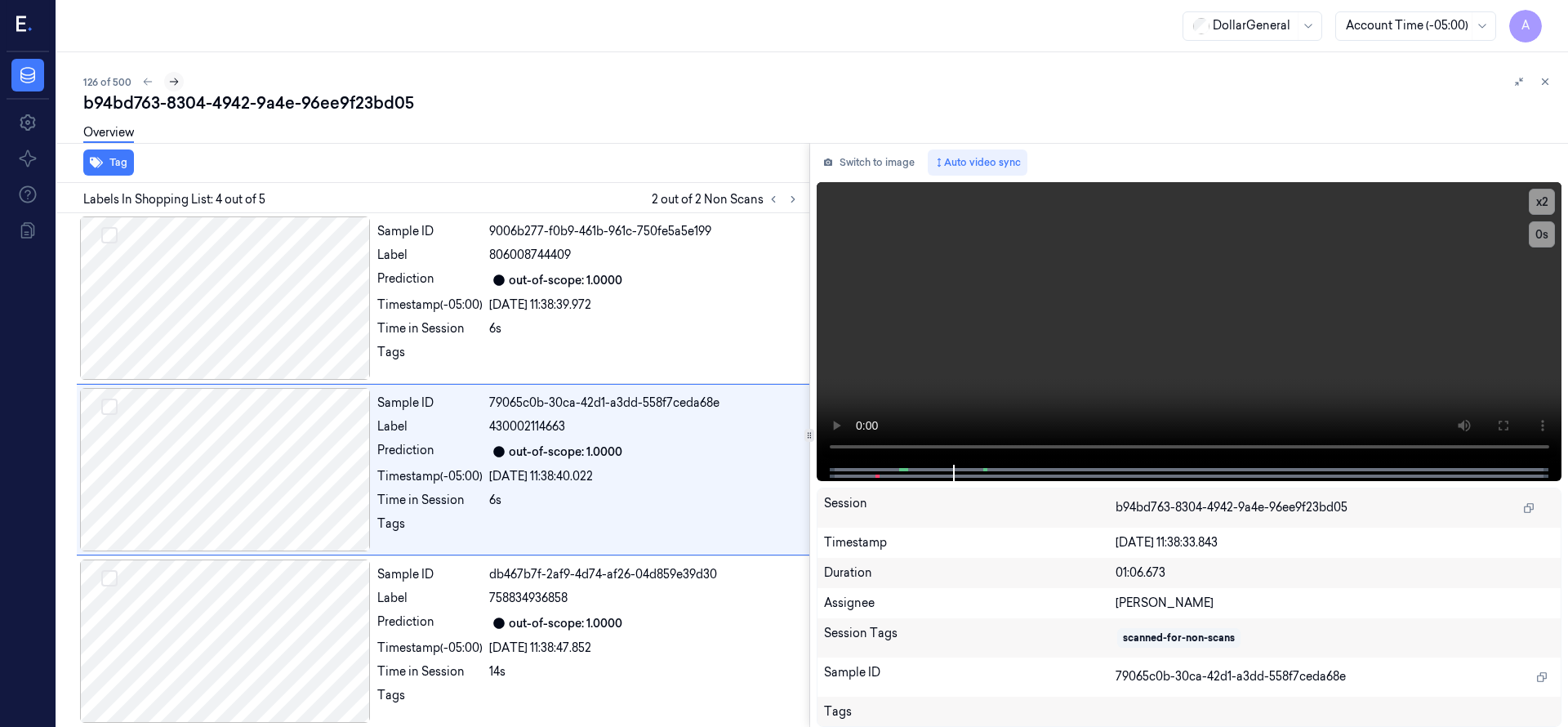
click at [172, 84] on icon at bounding box center [174, 81] width 12 height 12
click at [260, 335] on div at bounding box center [225, 298] width 291 height 164
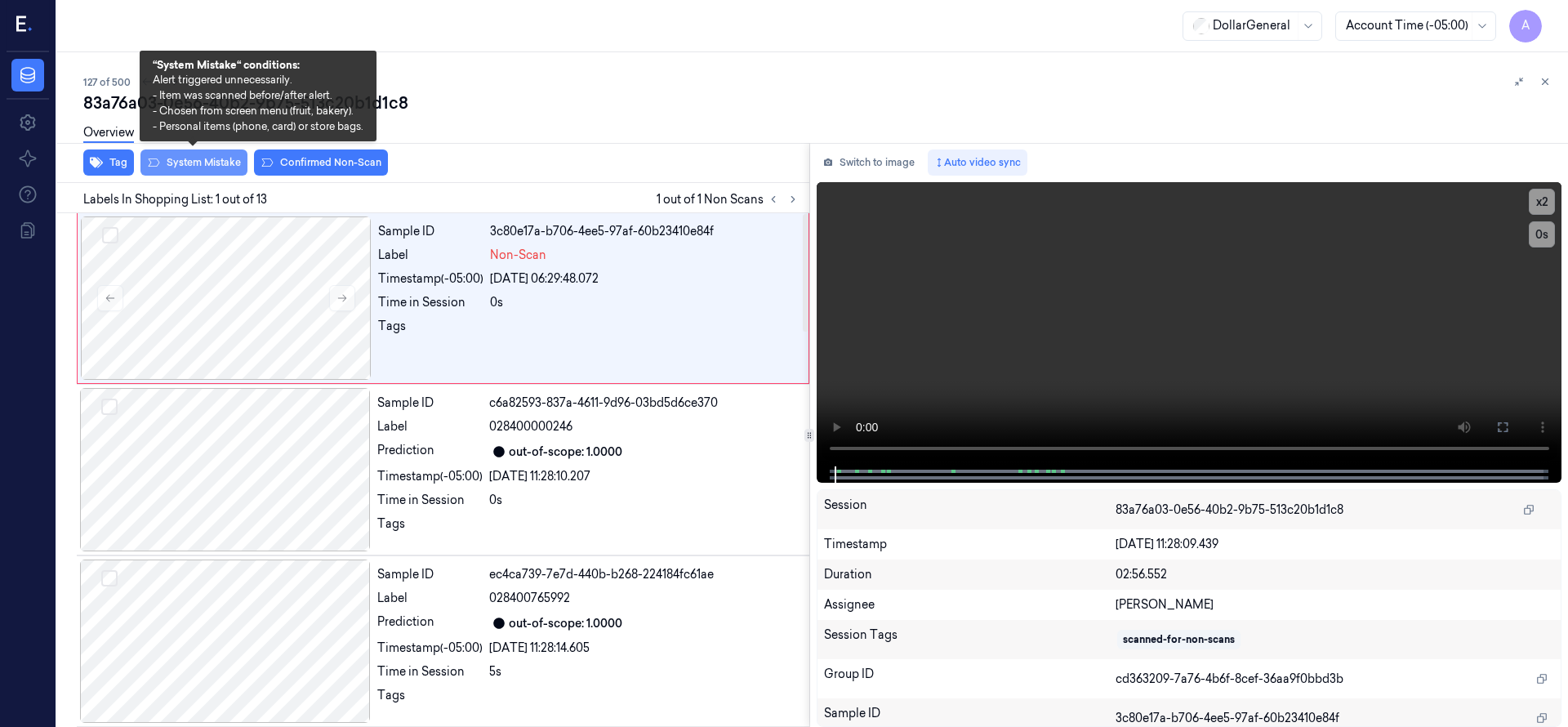
click at [215, 166] on div "Tag System Mistake Confirmed Non-Scan" at bounding box center [430, 163] width 759 height 40
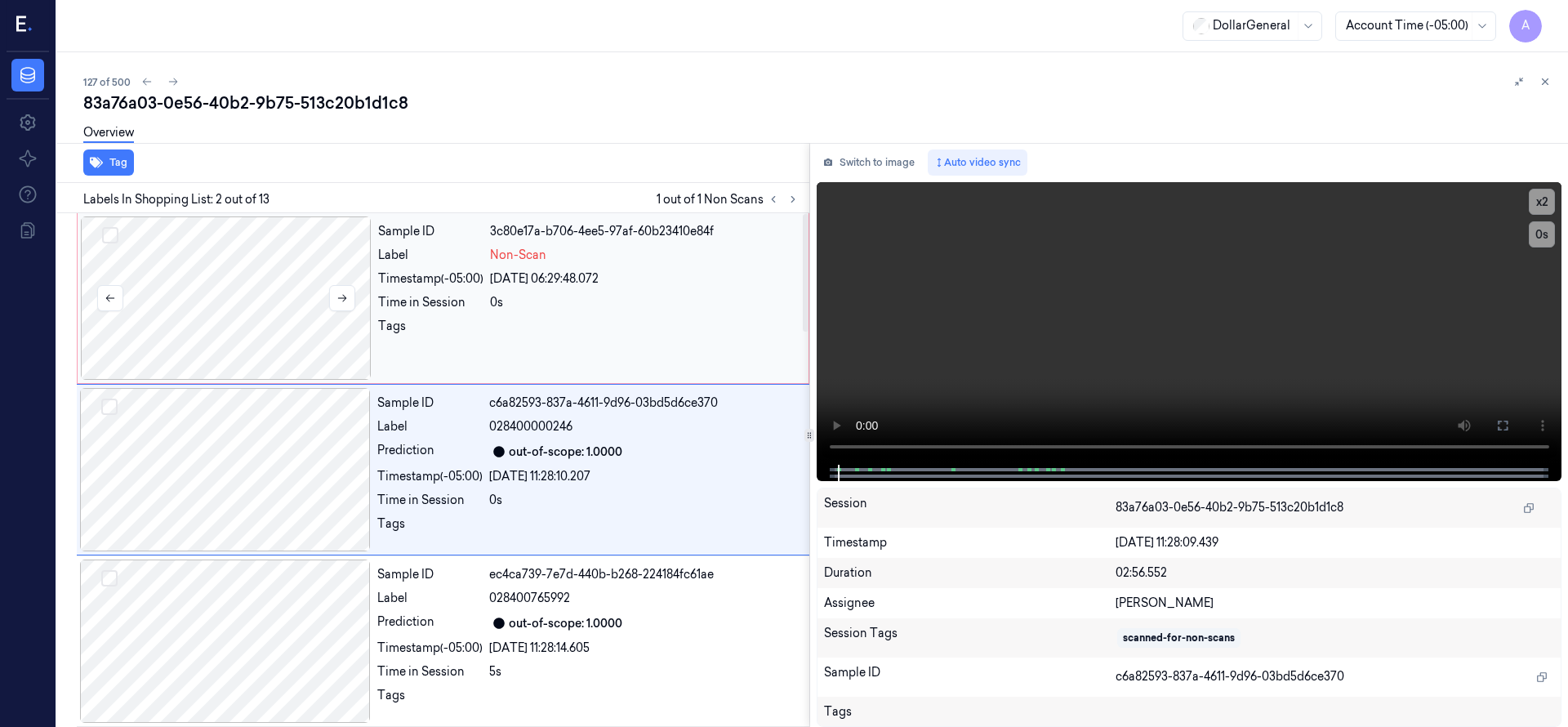
click at [227, 323] on div at bounding box center [225, 298] width 291 height 164
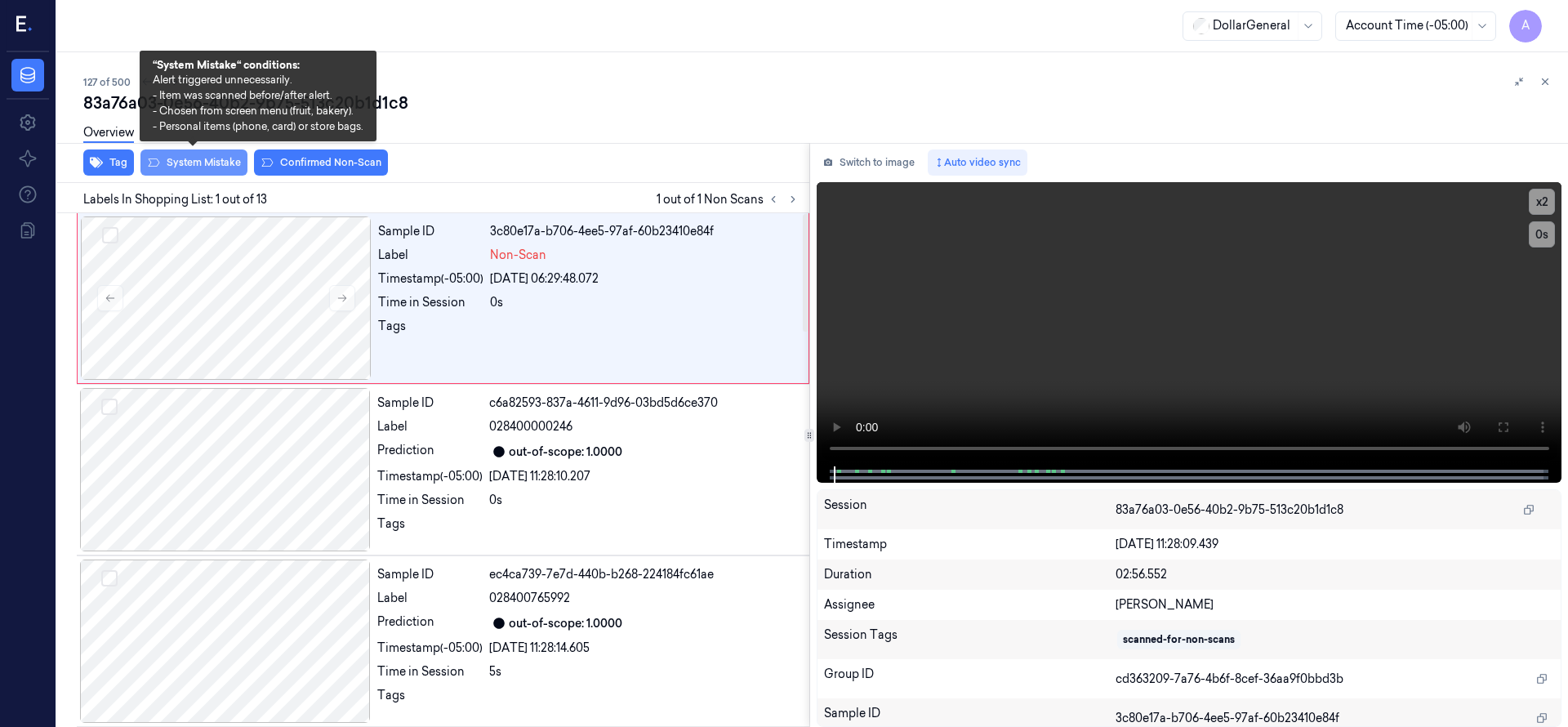
click at [222, 157] on button "System Mistake" at bounding box center [193, 162] width 107 height 26
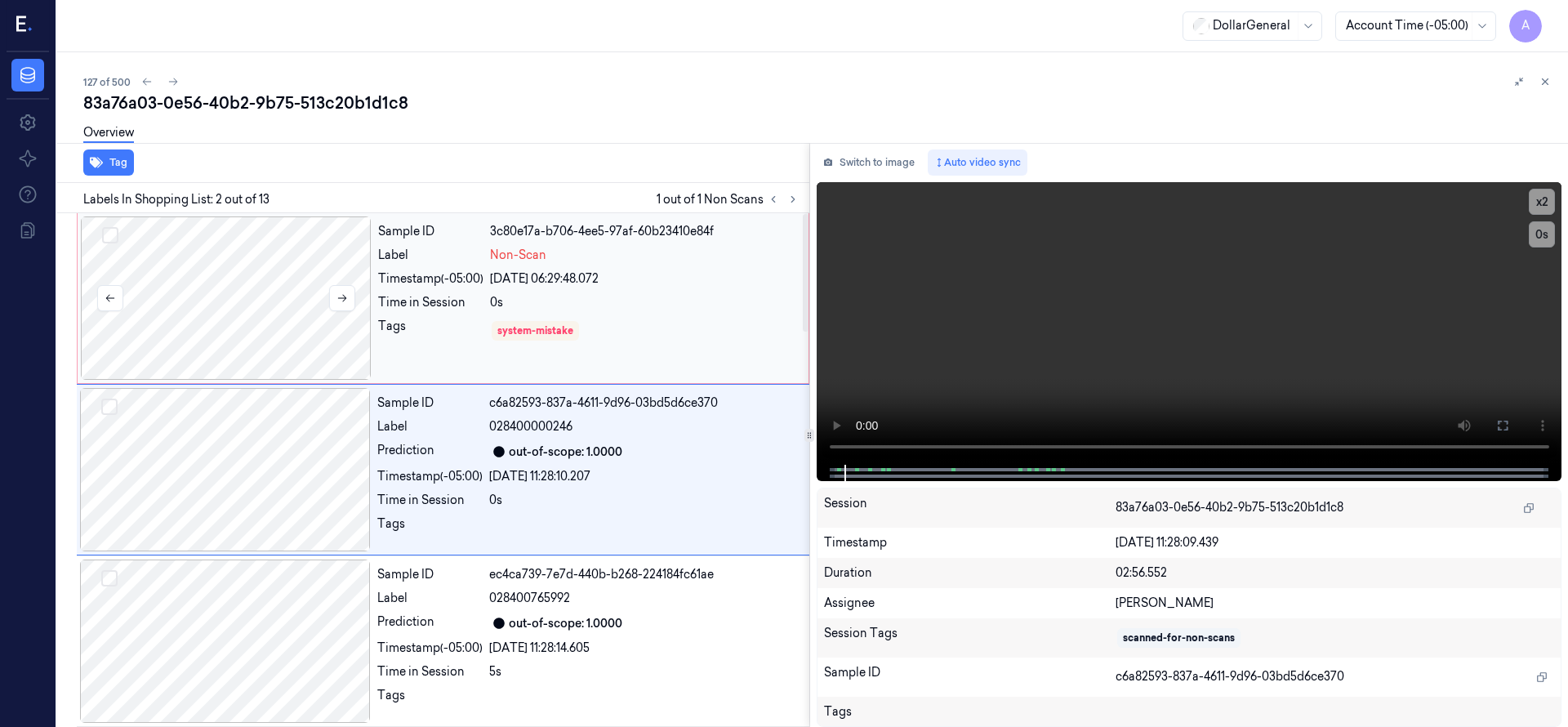
click at [302, 284] on div at bounding box center [225, 298] width 291 height 164
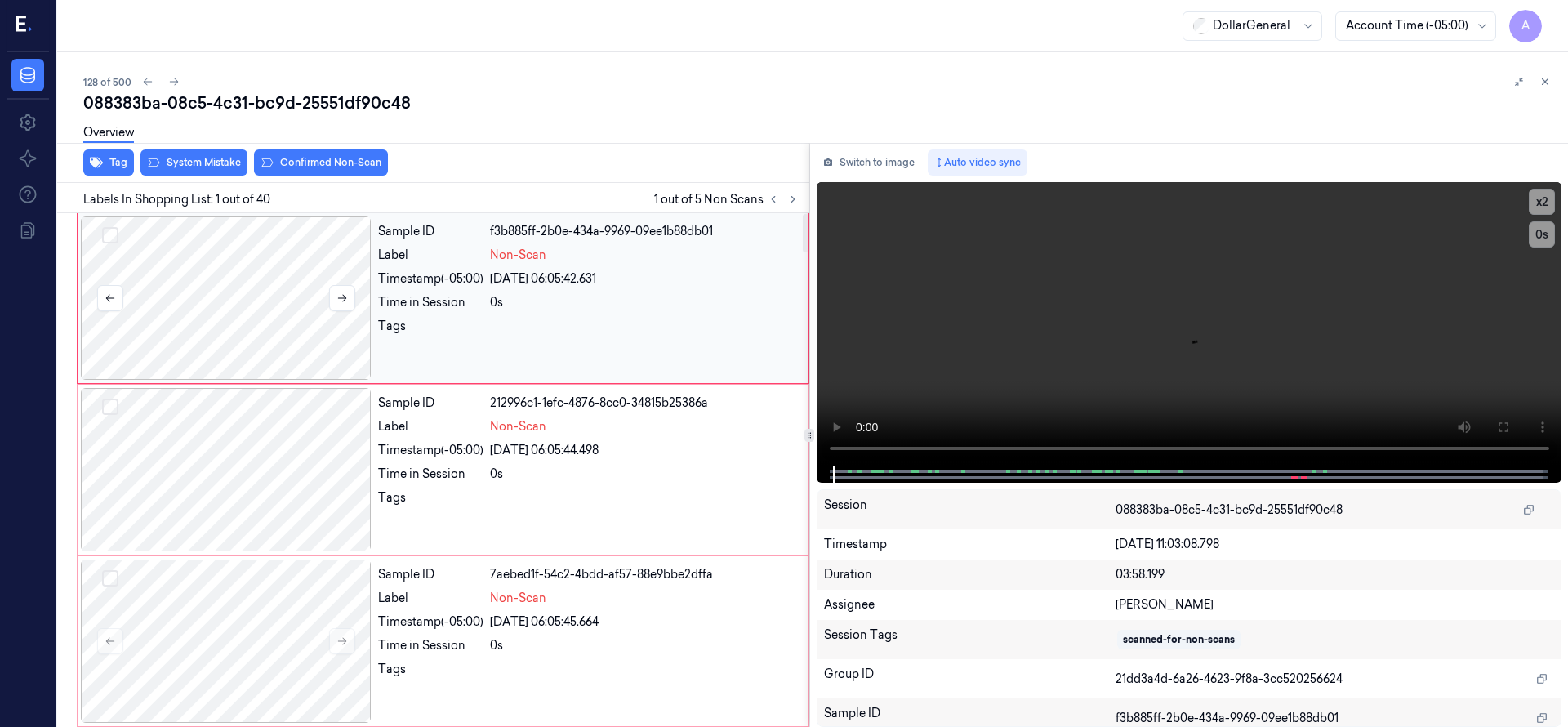
click at [107, 227] on button "Select row" at bounding box center [110, 235] width 17 height 17
click at [117, 405] on button "Select row" at bounding box center [110, 407] width 17 height 17
click at [111, 572] on button "Select row" at bounding box center [110, 578] width 17 height 17
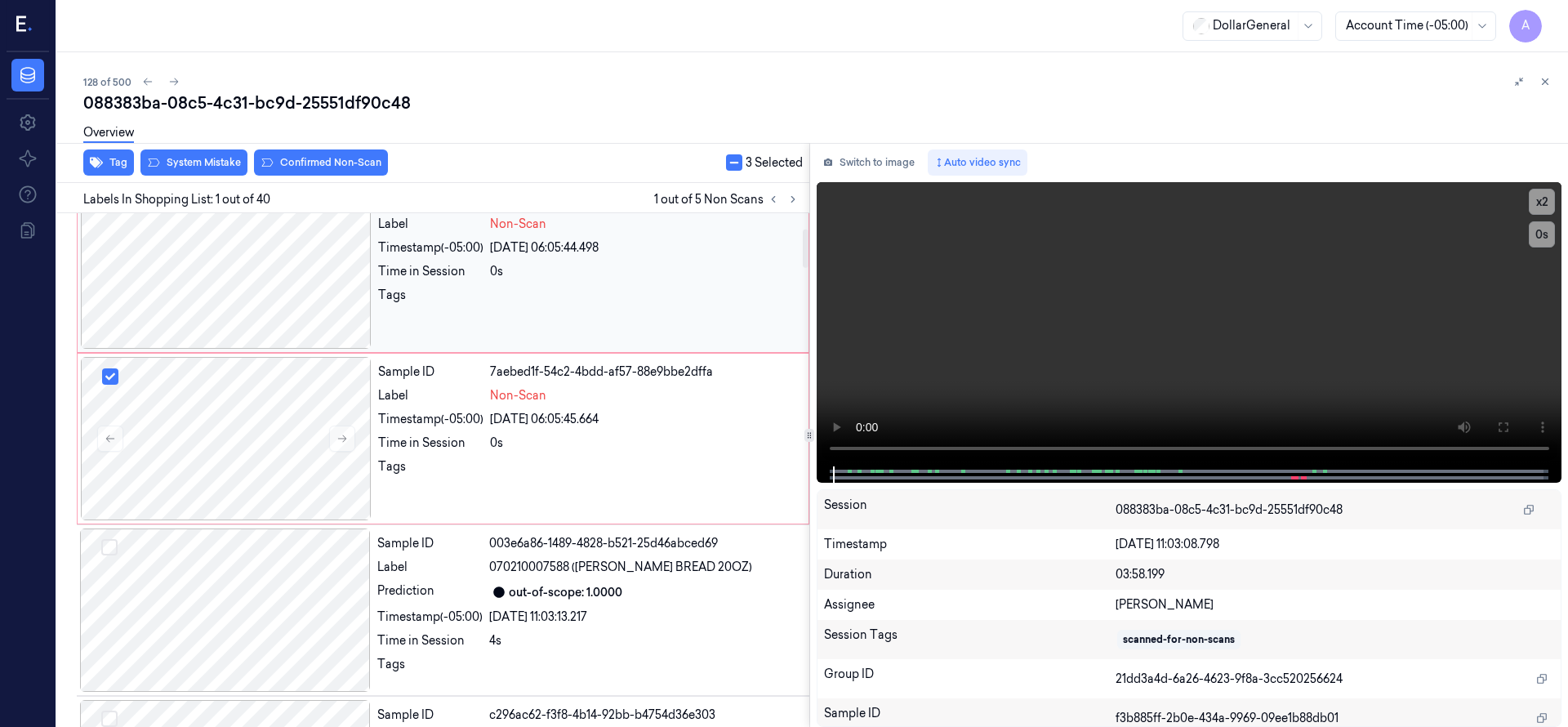
scroll to position [204, 0]
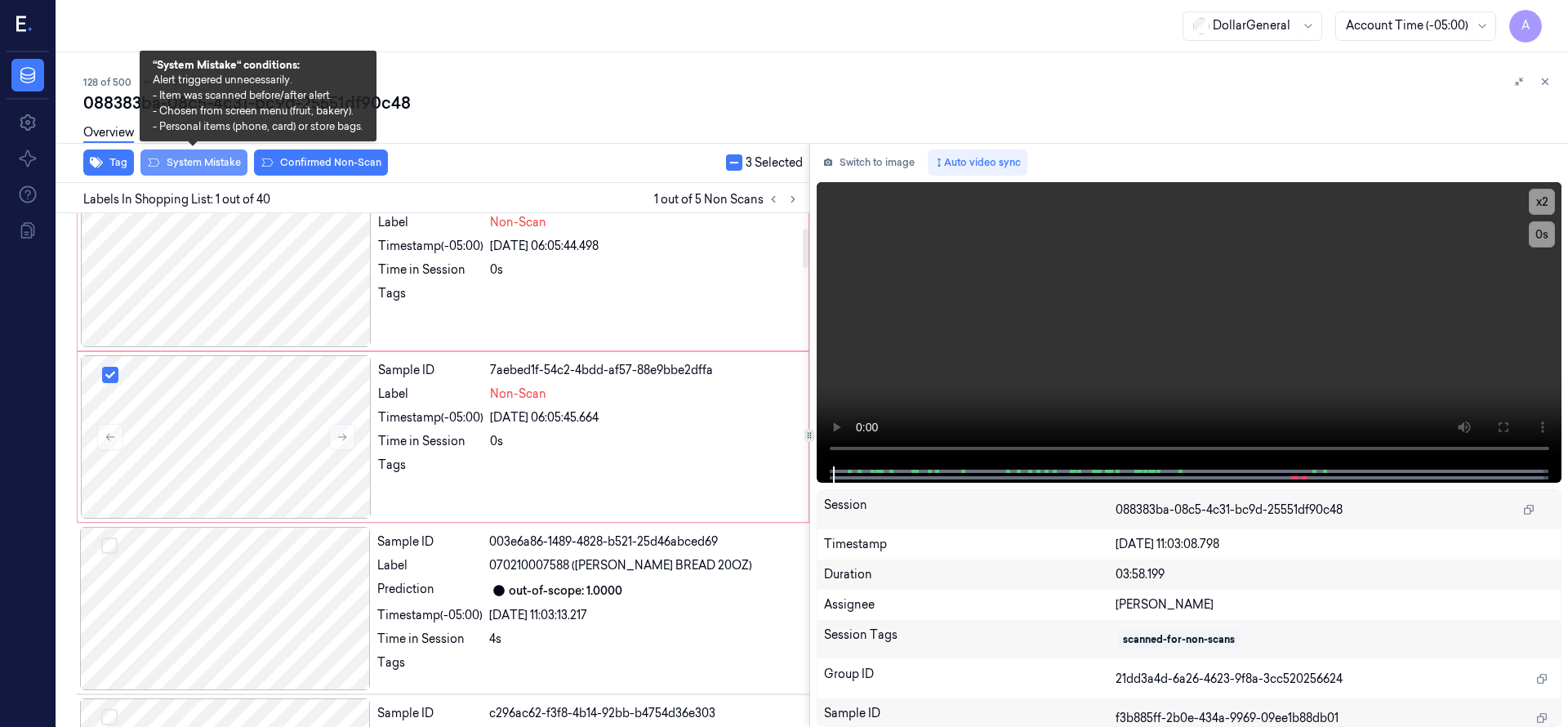
click at [205, 164] on button "System Mistake" at bounding box center [193, 162] width 107 height 26
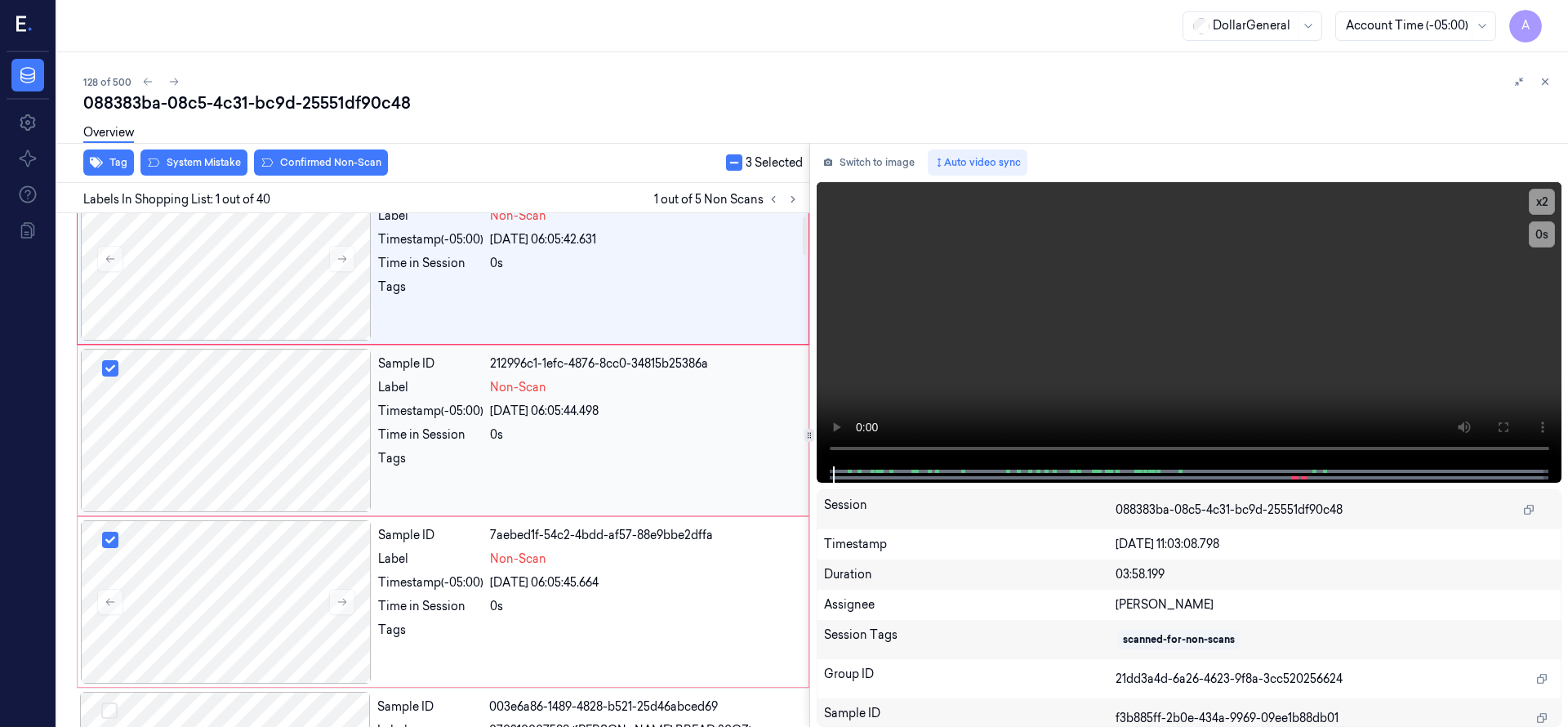
scroll to position [0, 0]
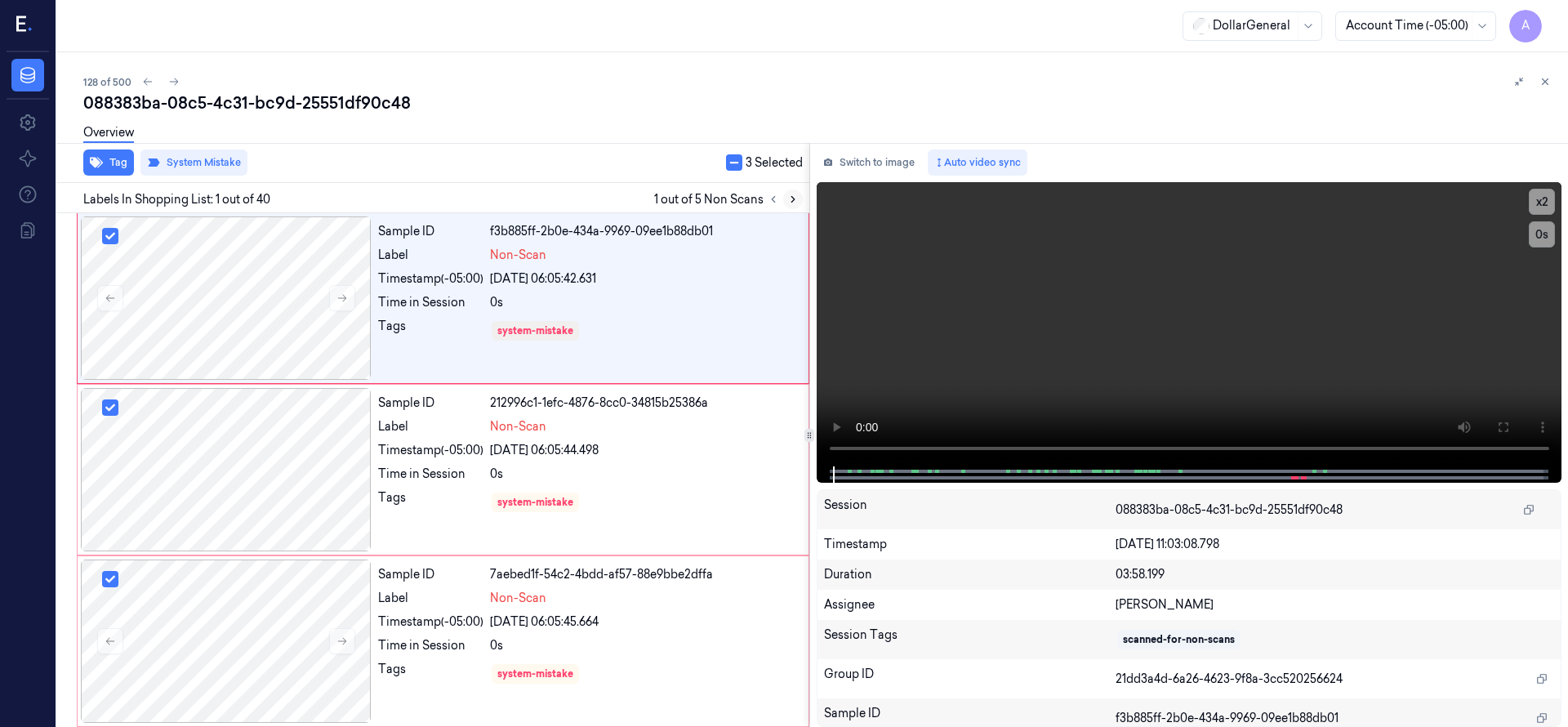
click at [785, 197] on button at bounding box center [793, 199] width 20 height 20
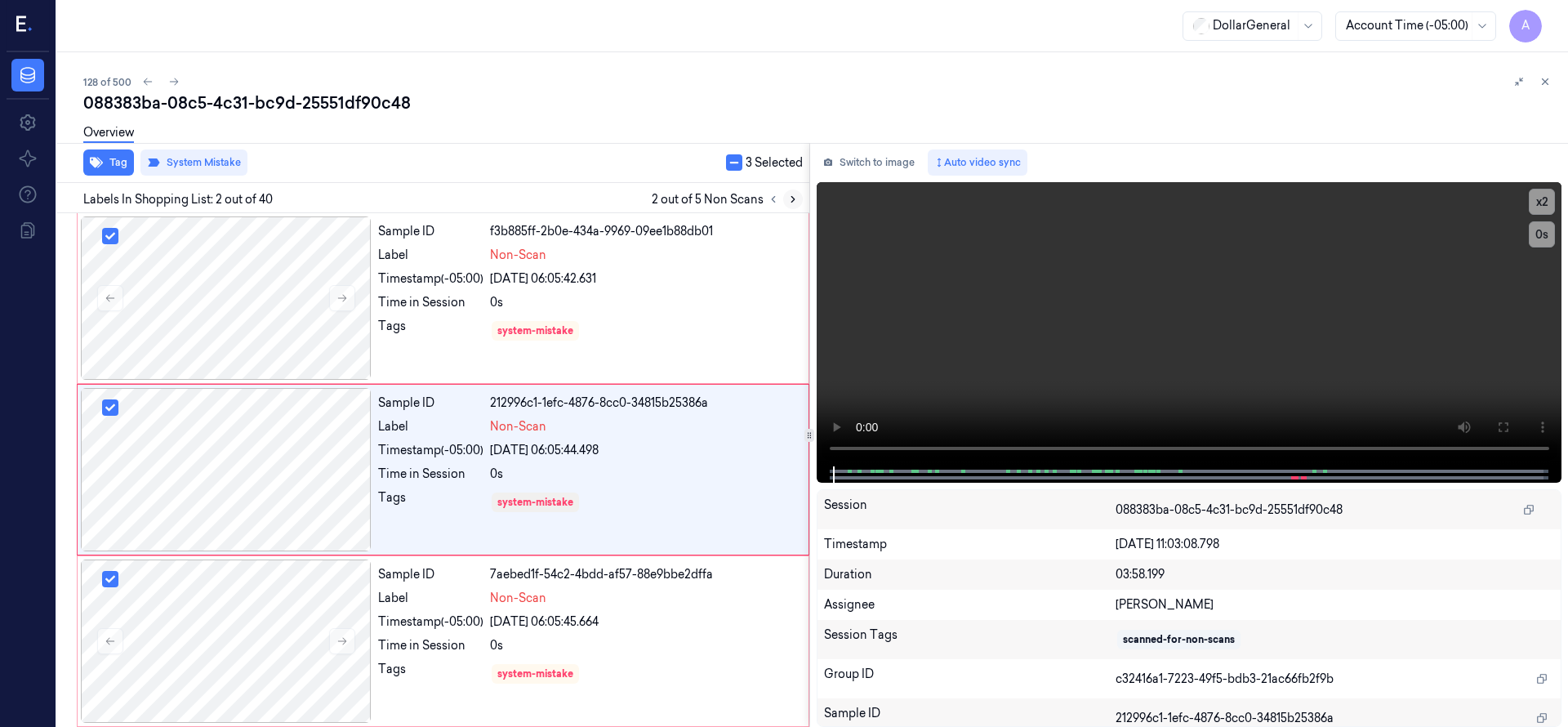
click at [797, 201] on icon at bounding box center [793, 199] width 12 height 12
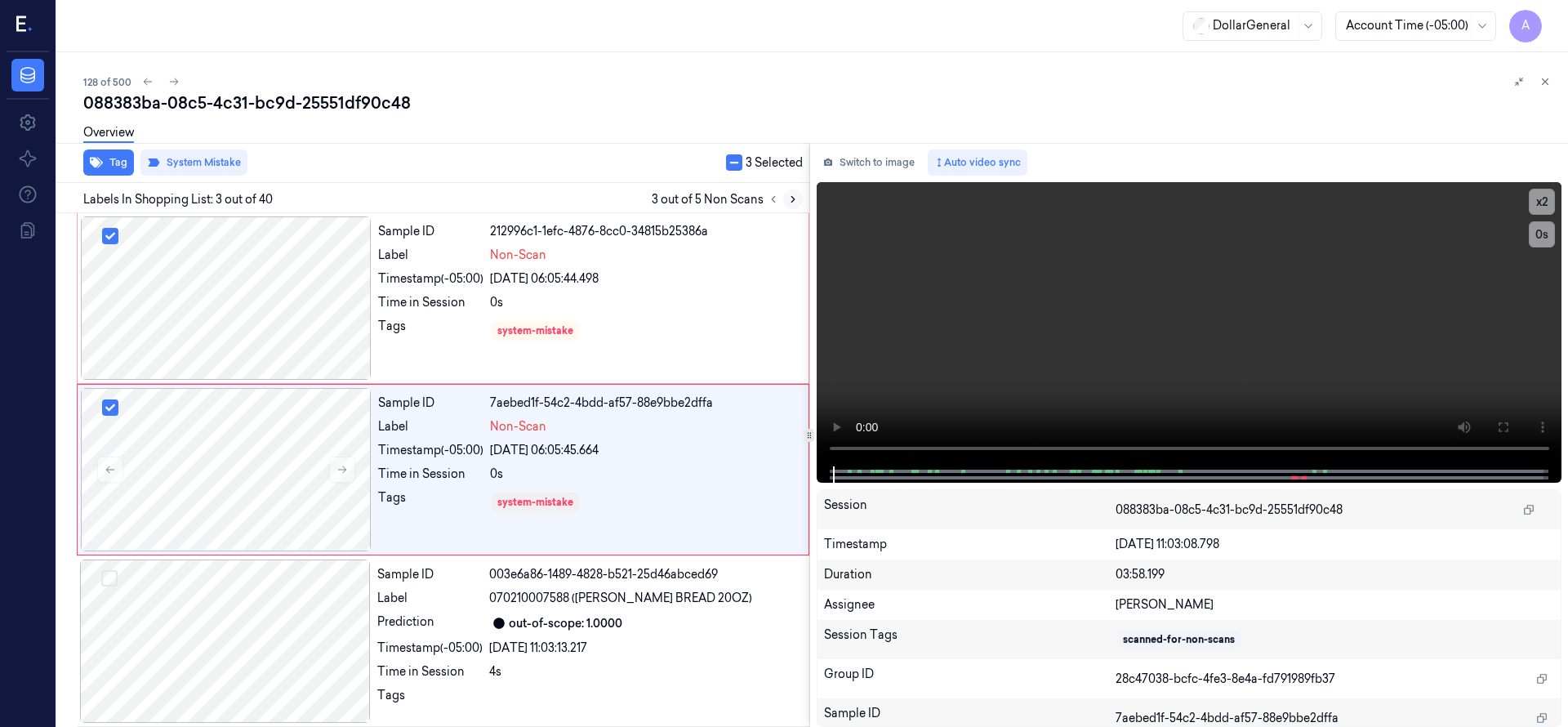
click at [797, 201] on icon at bounding box center [793, 199] width 12 height 12
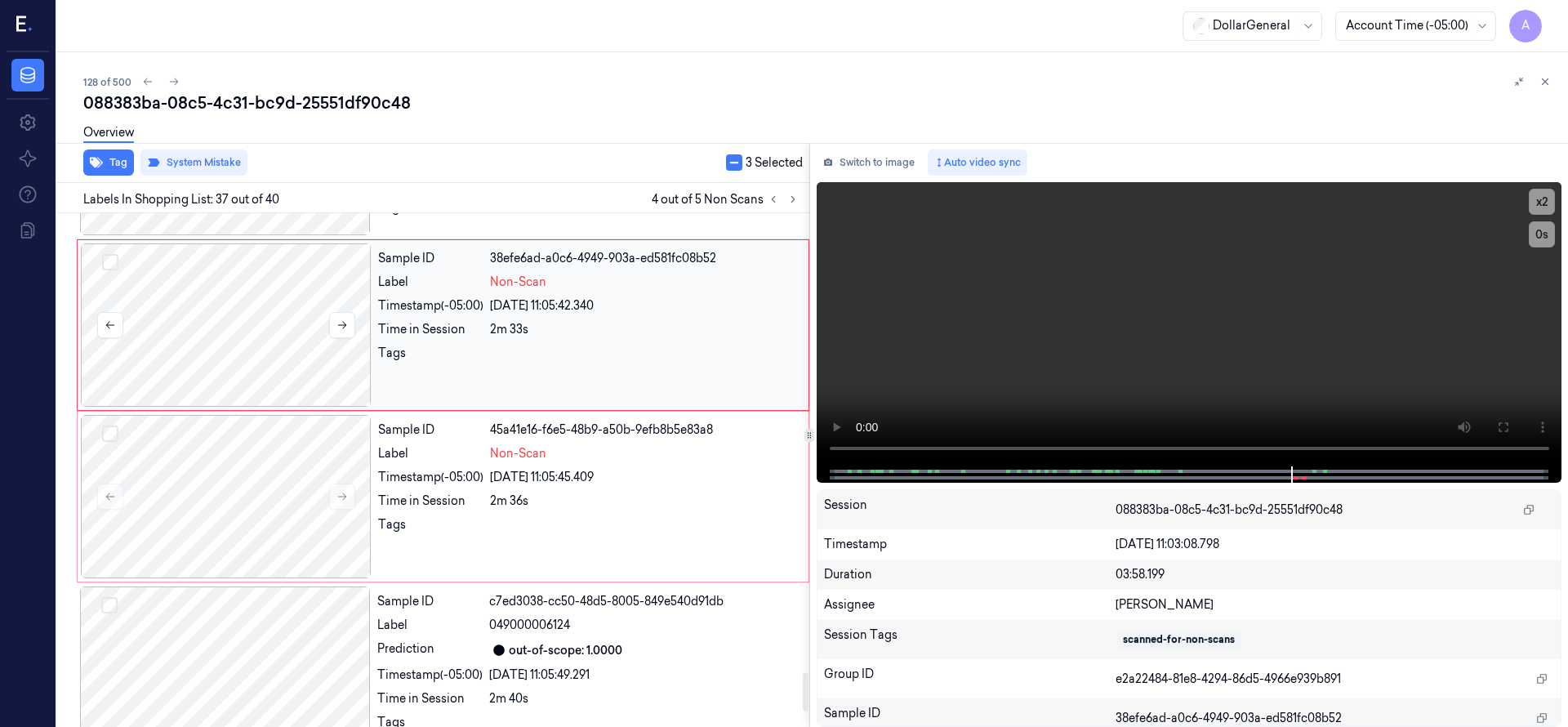
click at [234, 288] on div at bounding box center [225, 324] width 291 height 164
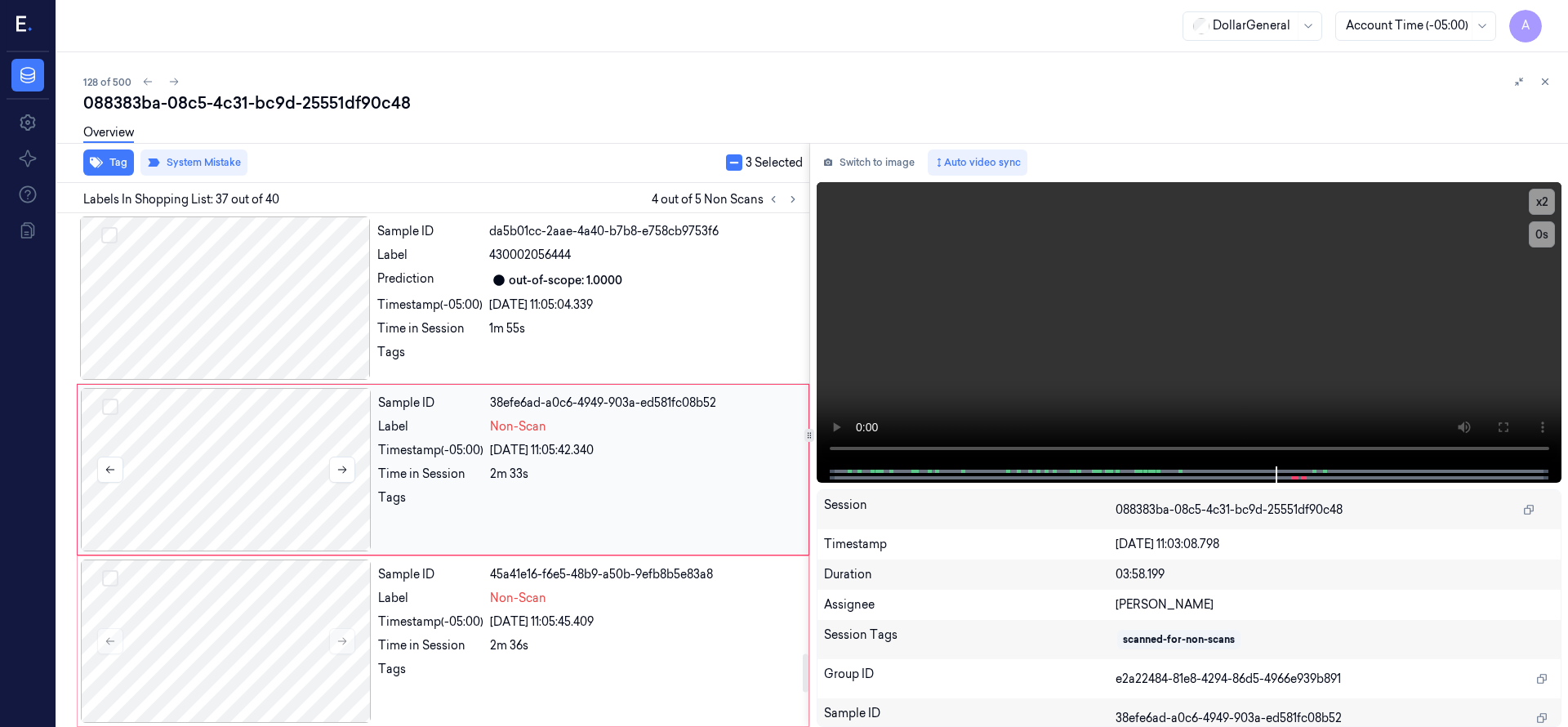
scroll to position [5795, 0]
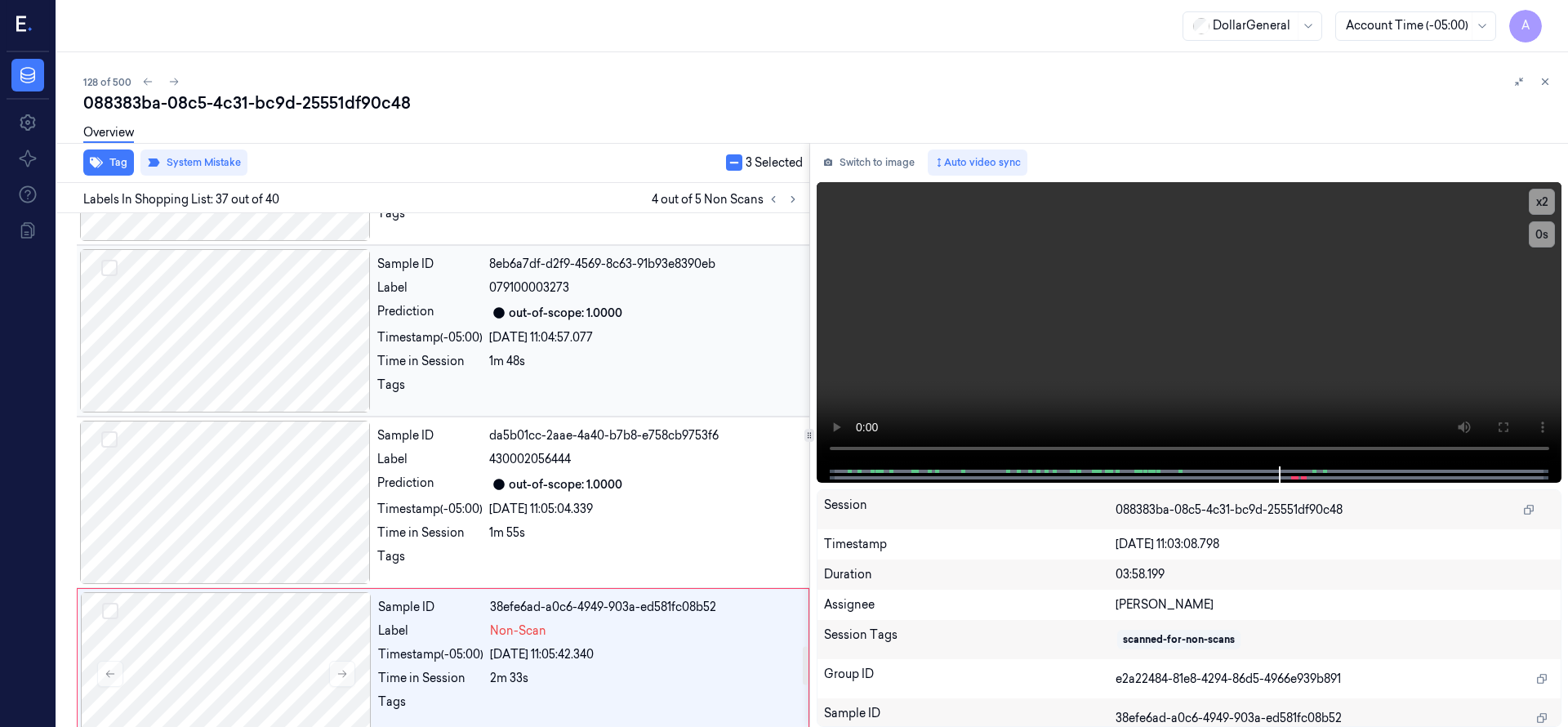
click at [275, 312] on div at bounding box center [225, 330] width 291 height 164
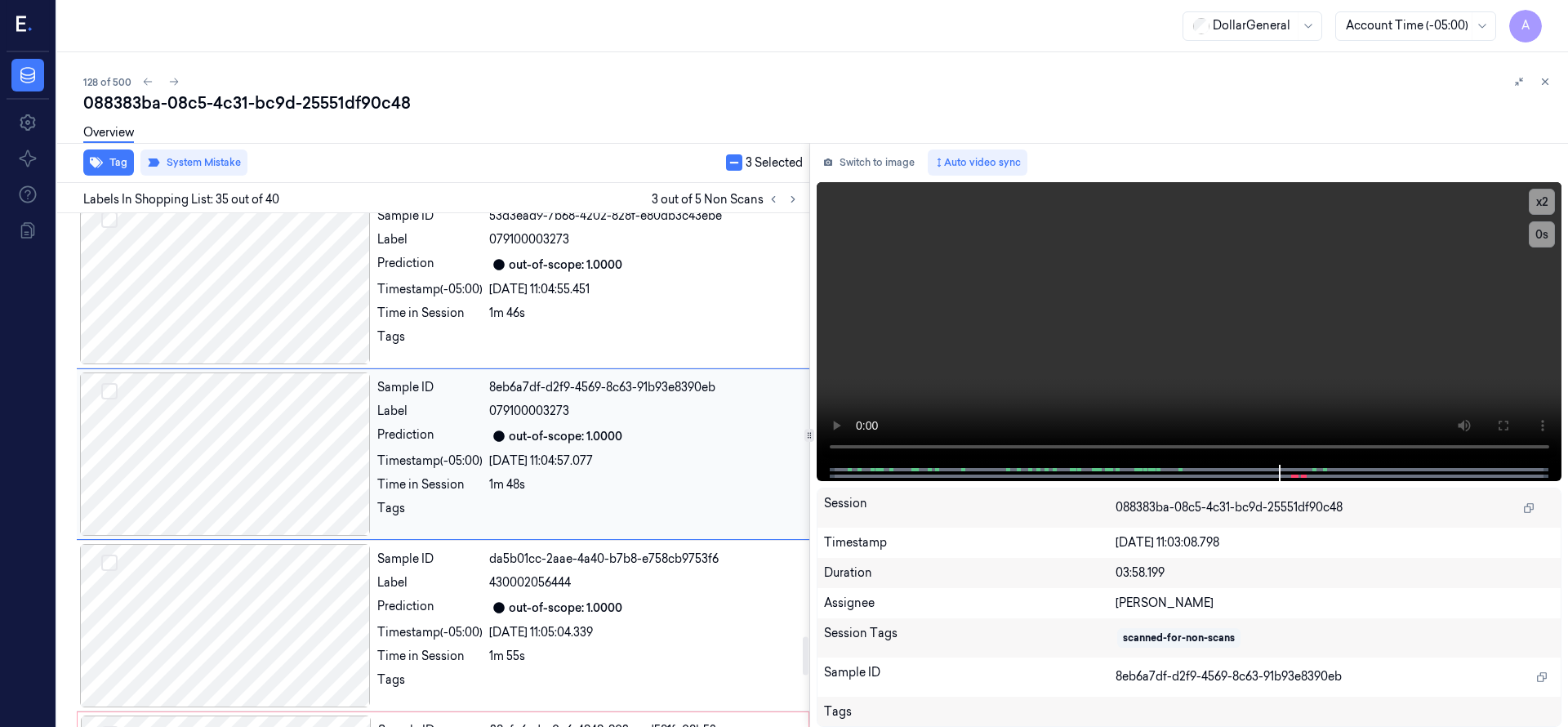
scroll to position [5657, 0]
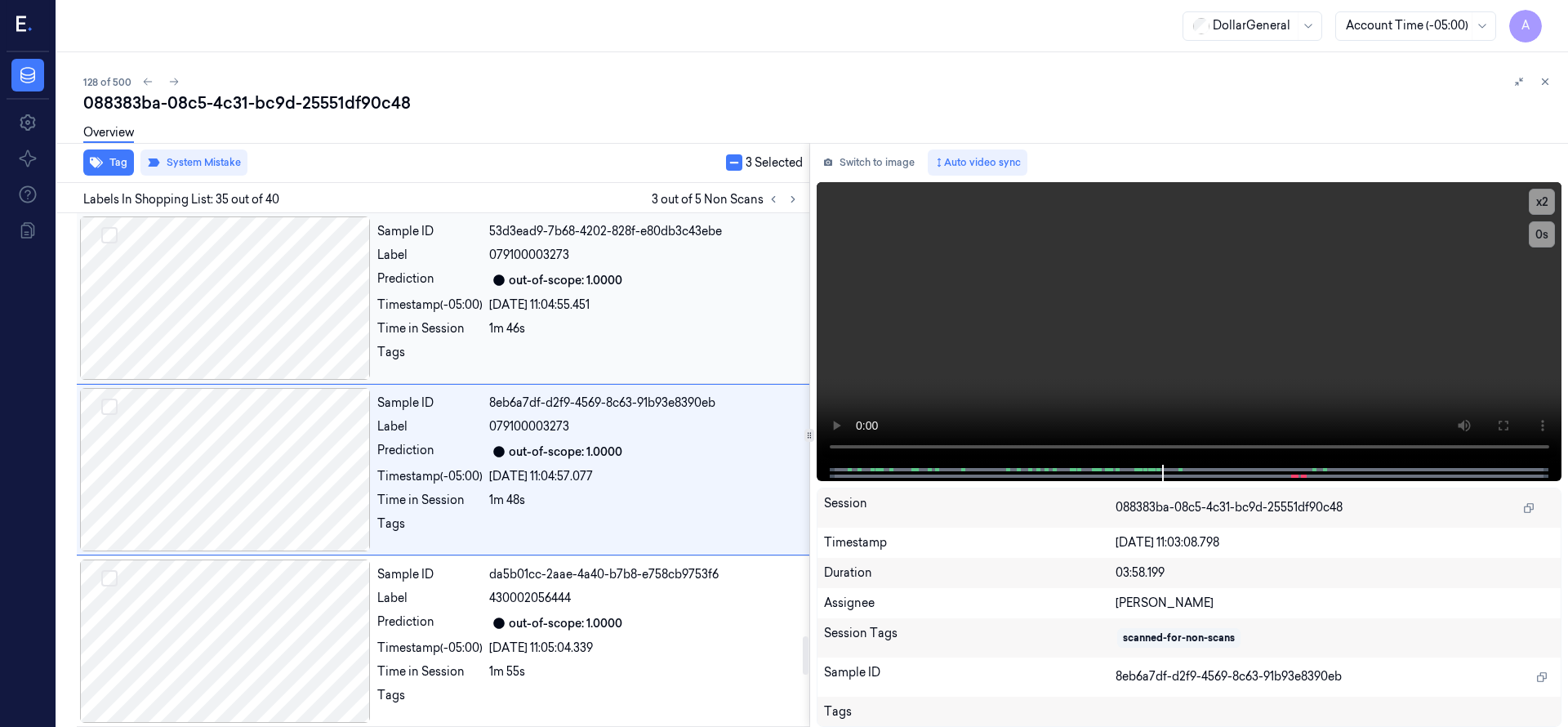
click at [258, 313] on div at bounding box center [225, 298] width 291 height 164
click at [270, 313] on div at bounding box center [225, 298] width 291 height 164
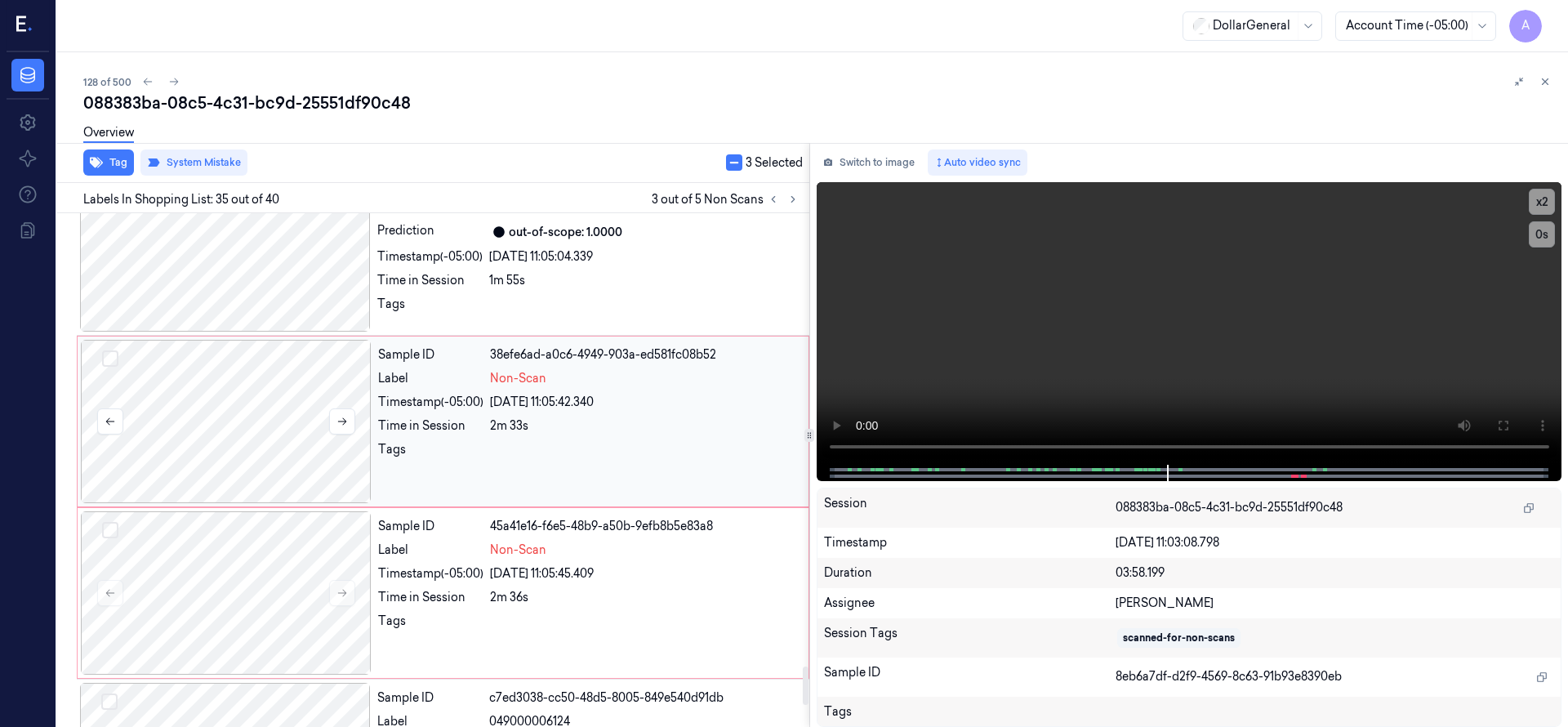
scroll to position [6065, 0]
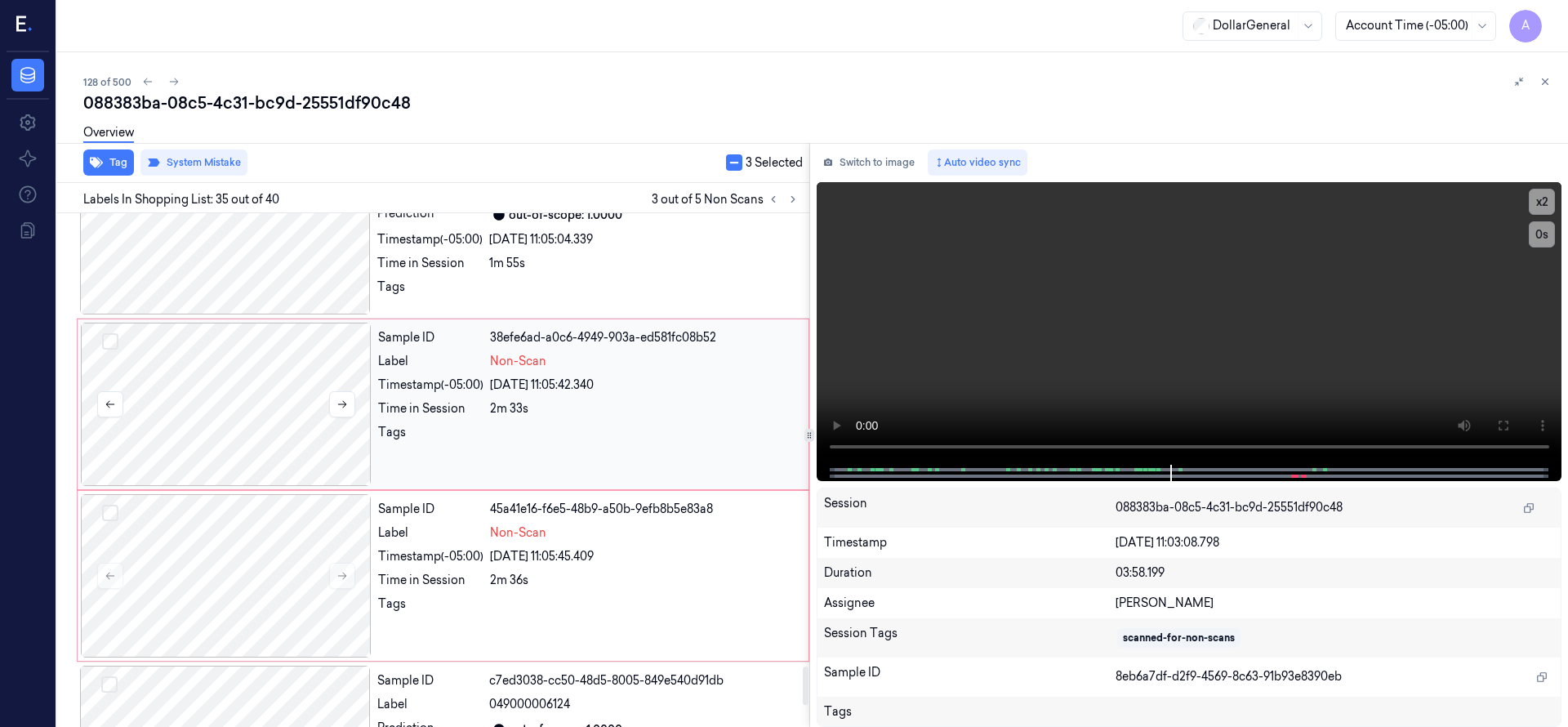
drag, startPoint x: 112, startPoint y: 343, endPoint x: 111, endPoint y: 380, distance: 37.0
click at [112, 342] on button "Select row" at bounding box center [110, 341] width 17 height 17
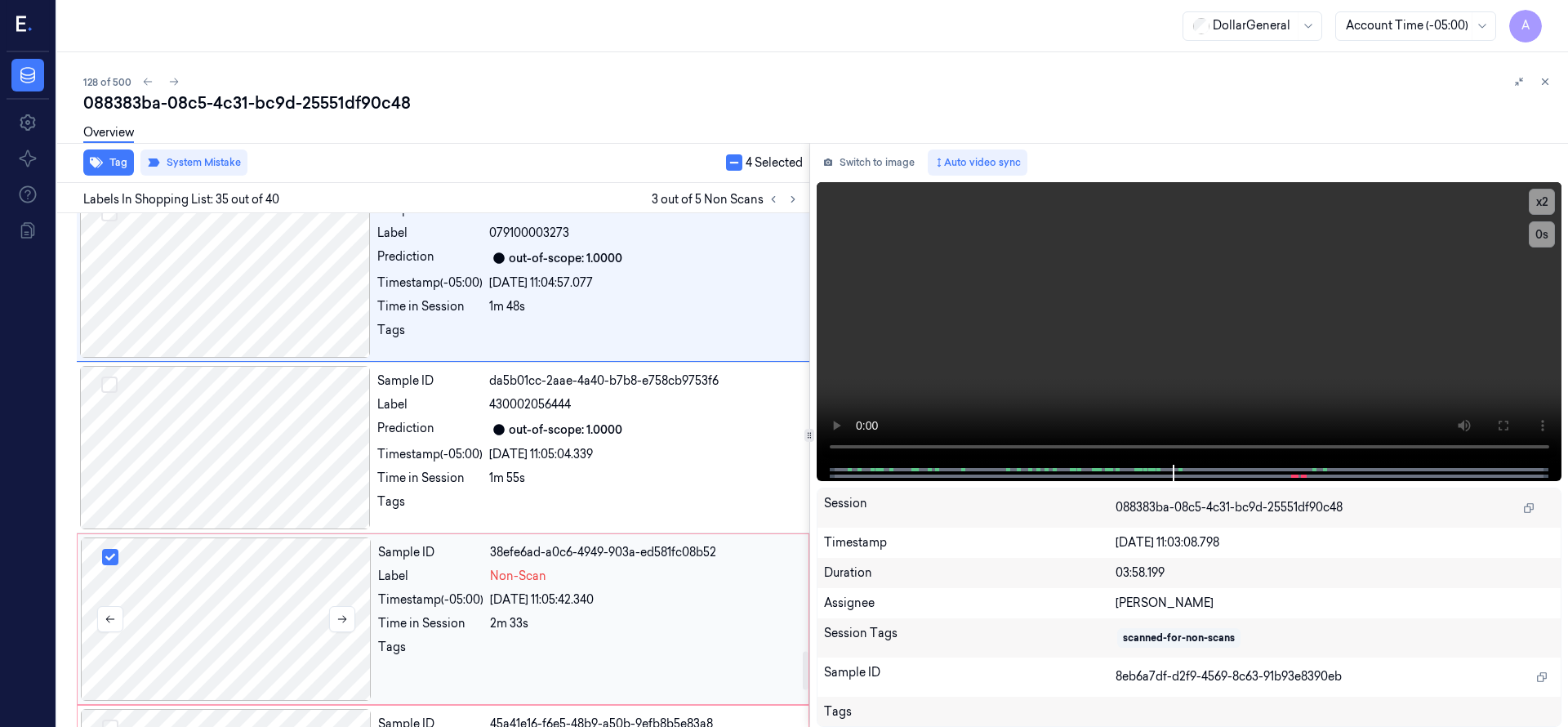
scroll to position [5861, 0]
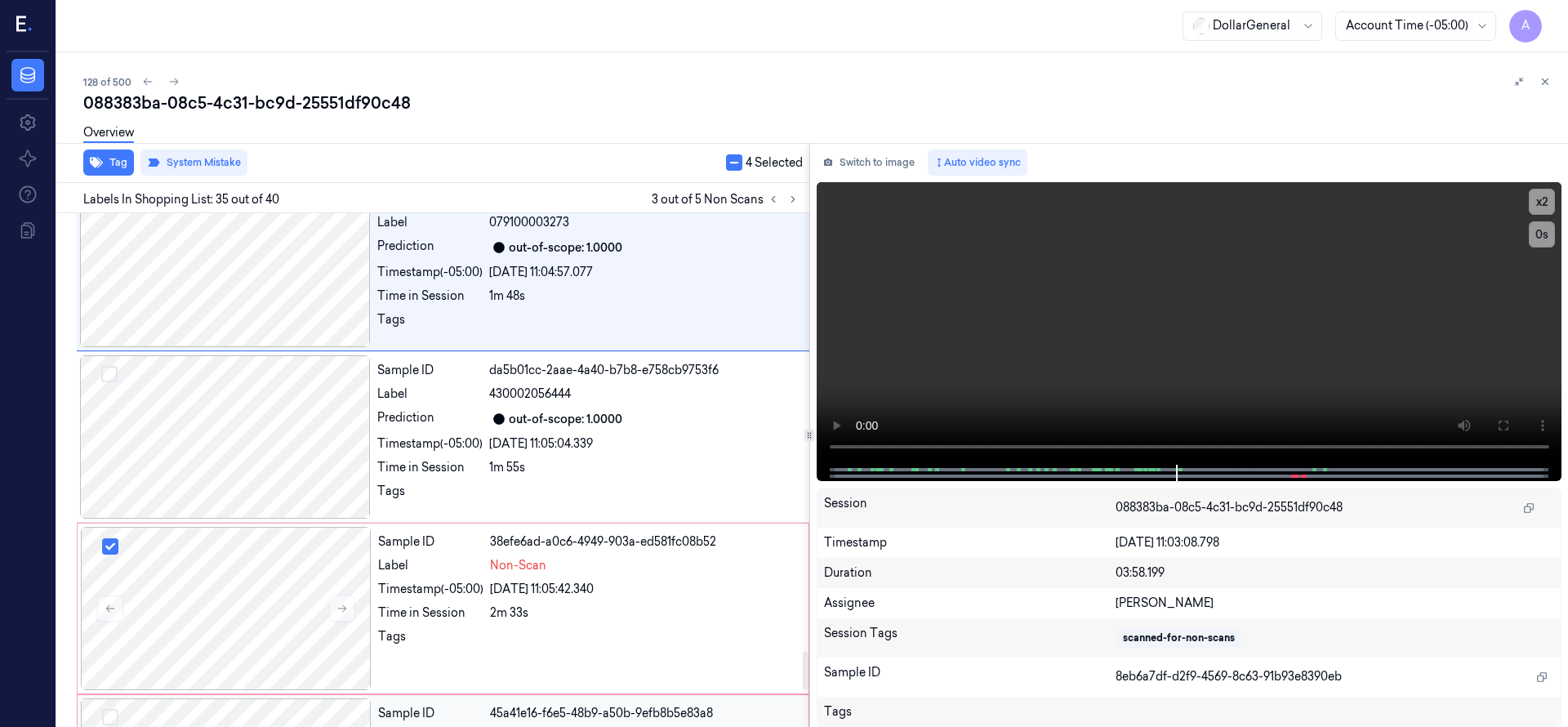
click at [112, 708] on button "Select row" at bounding box center [110, 716] width 17 height 17
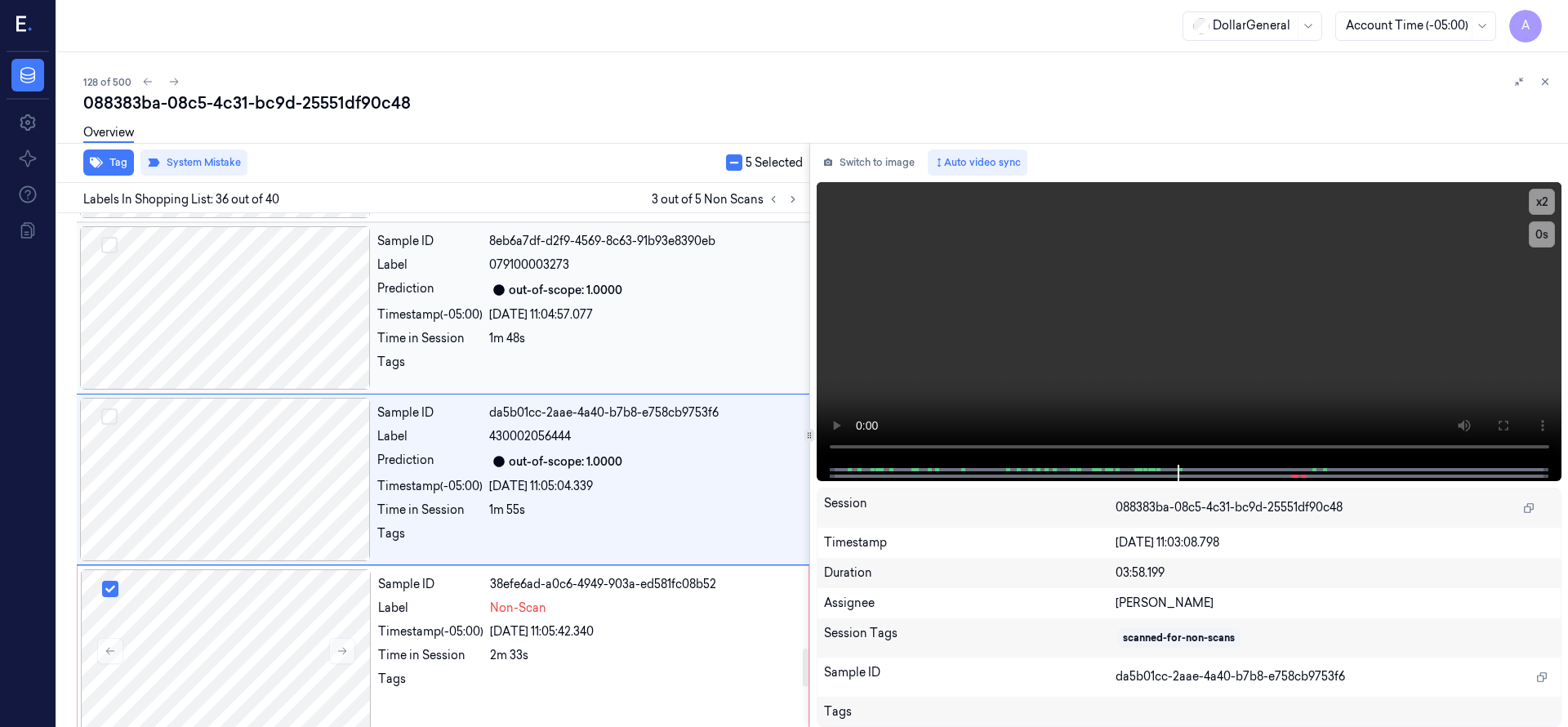
scroll to position [5829, 0]
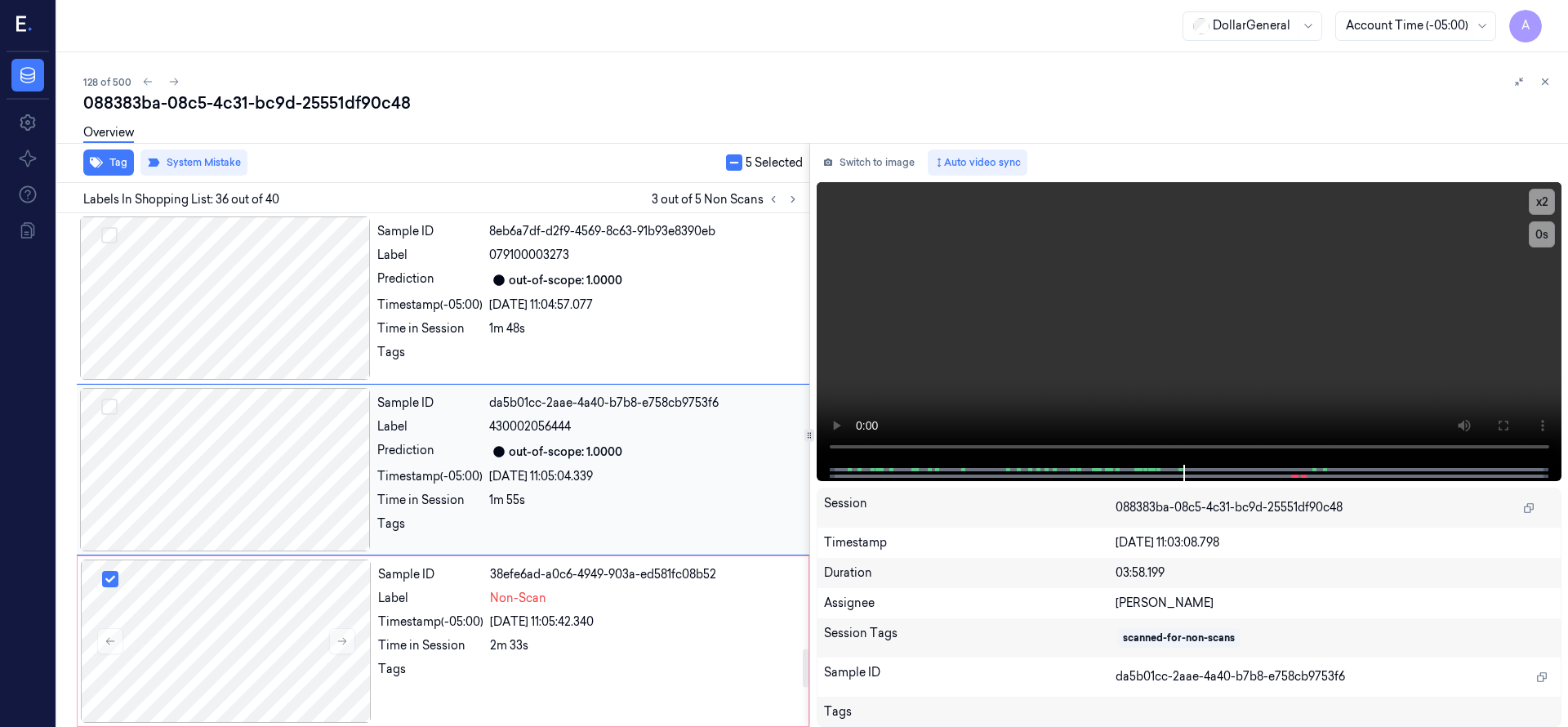
click at [222, 477] on div at bounding box center [225, 469] width 291 height 164
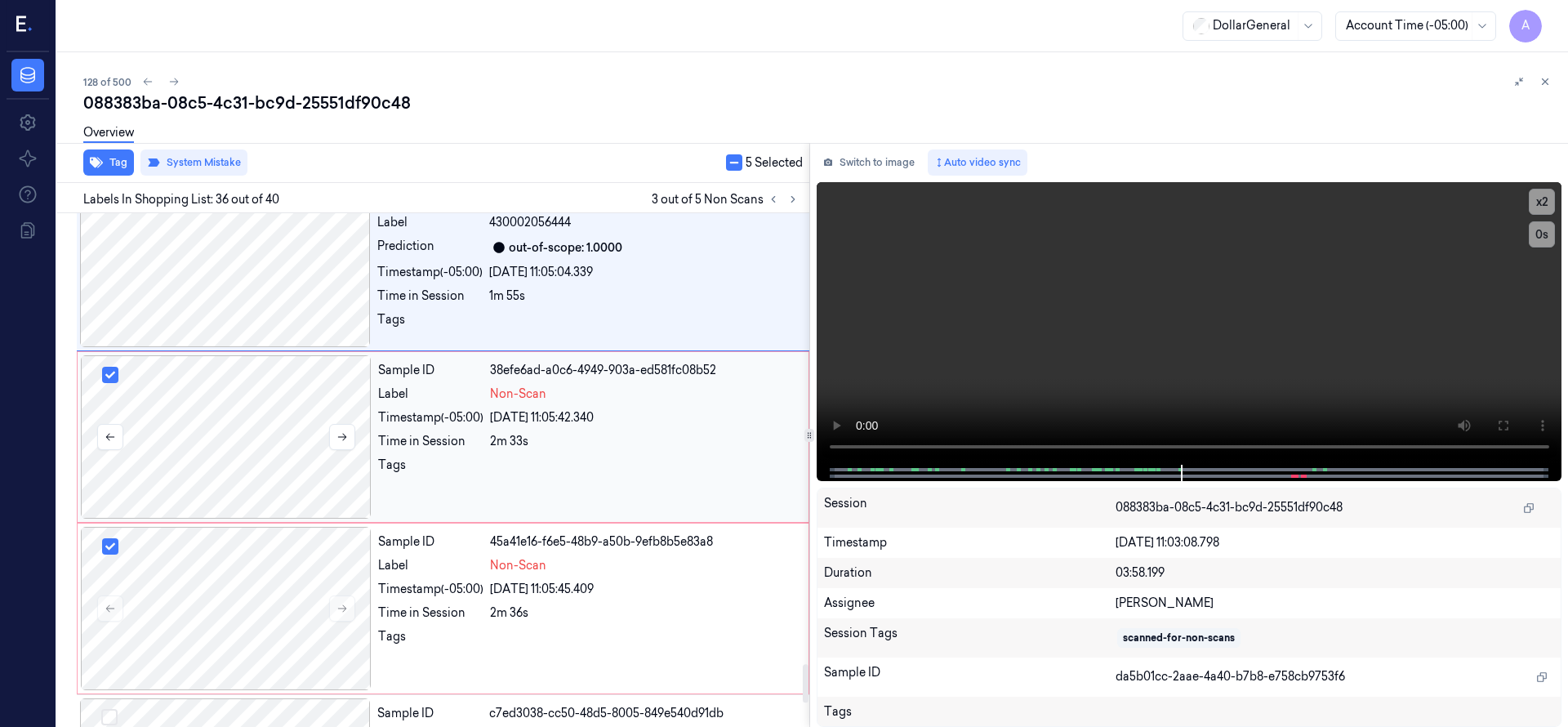
click at [207, 441] on div at bounding box center [225, 436] width 291 height 164
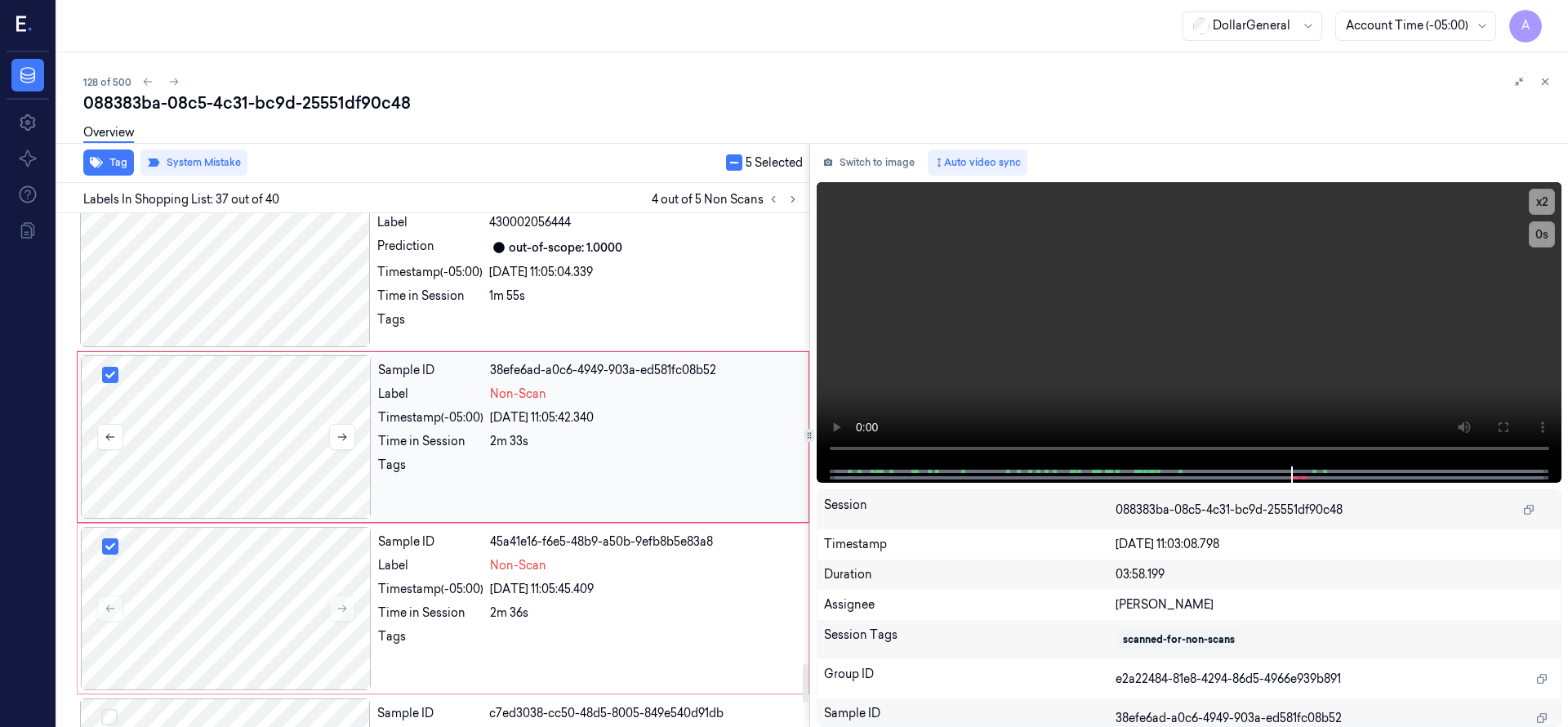
scroll to position [6000, 0]
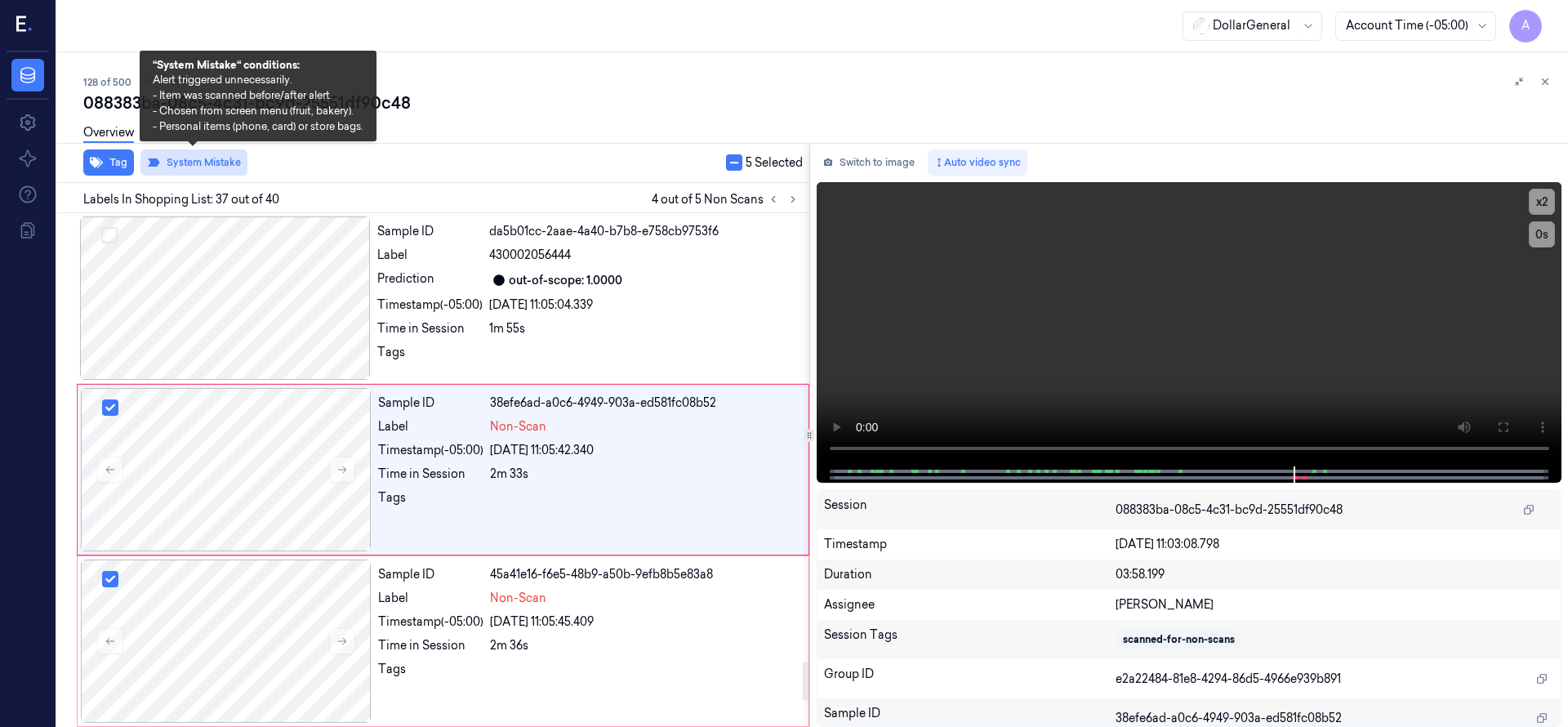
click at [175, 167] on button "System Mistake" at bounding box center [193, 162] width 107 height 26
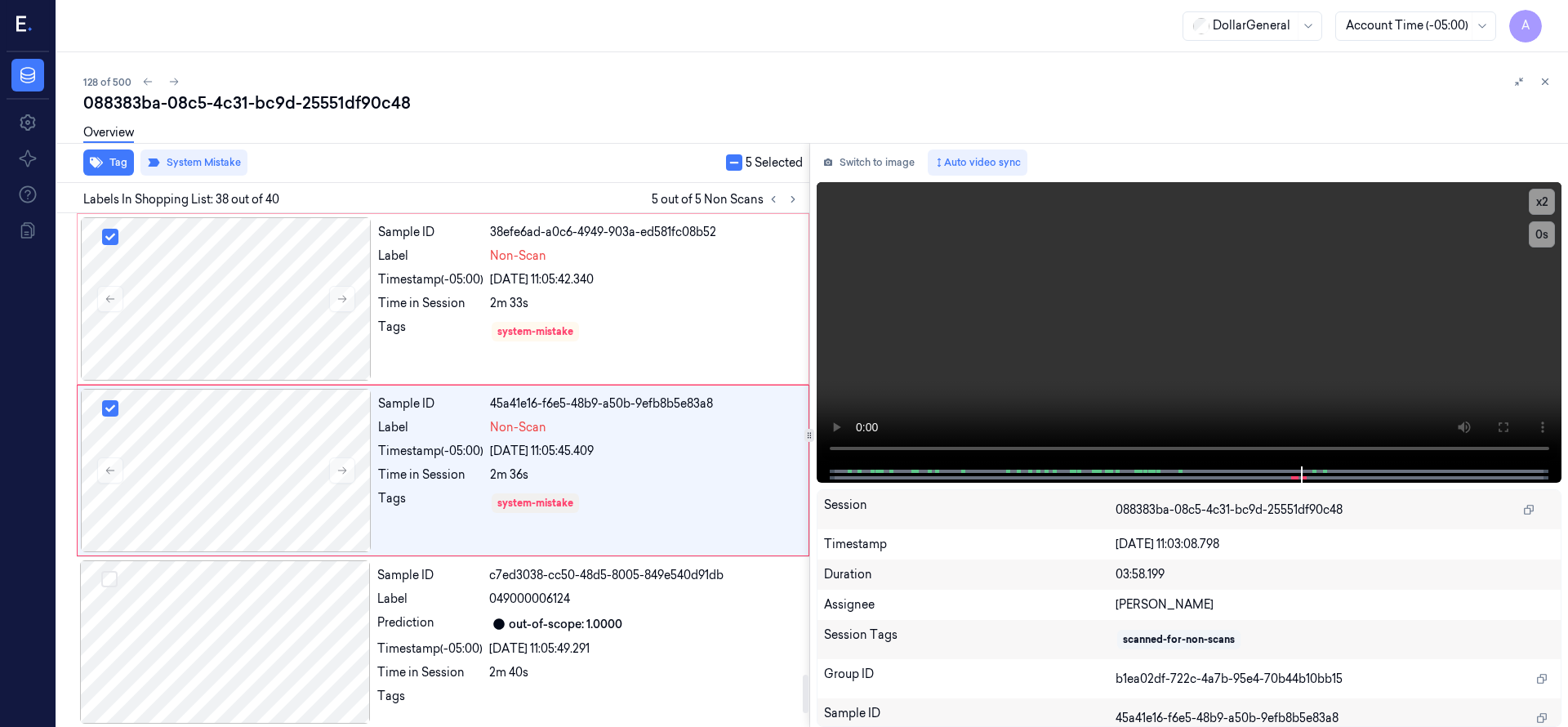
scroll to position [6172, 0]
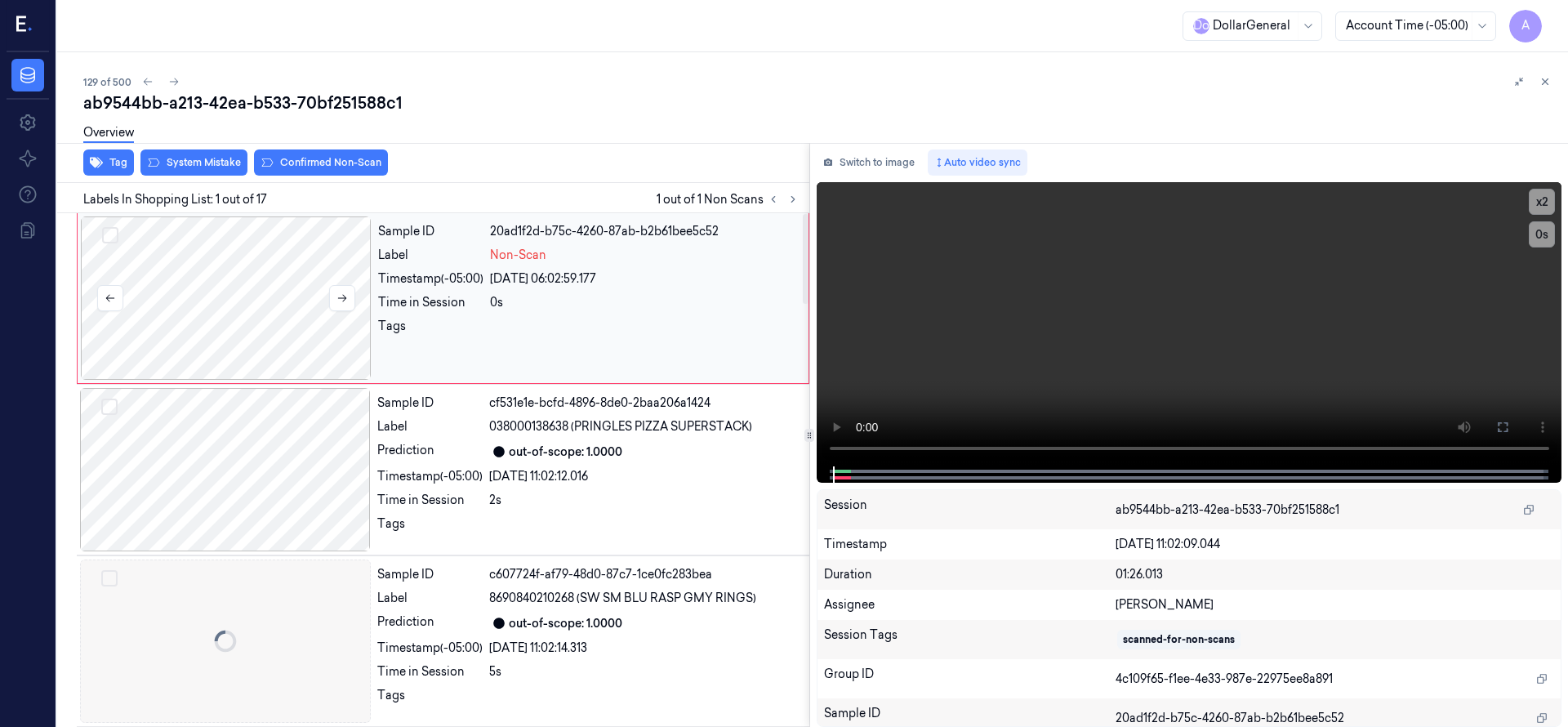
click at [229, 276] on div at bounding box center [225, 298] width 291 height 164
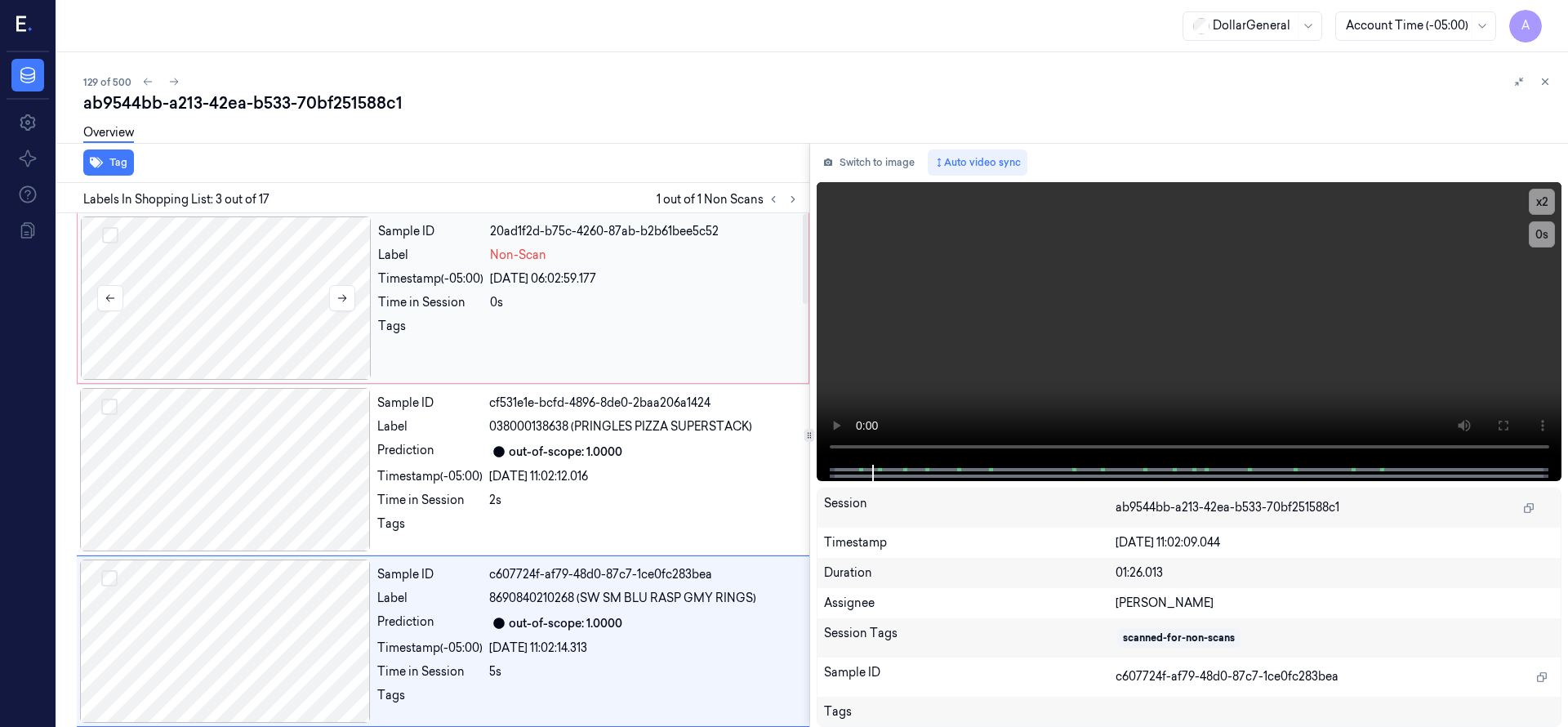
click at [229, 276] on div at bounding box center [225, 298] width 291 height 164
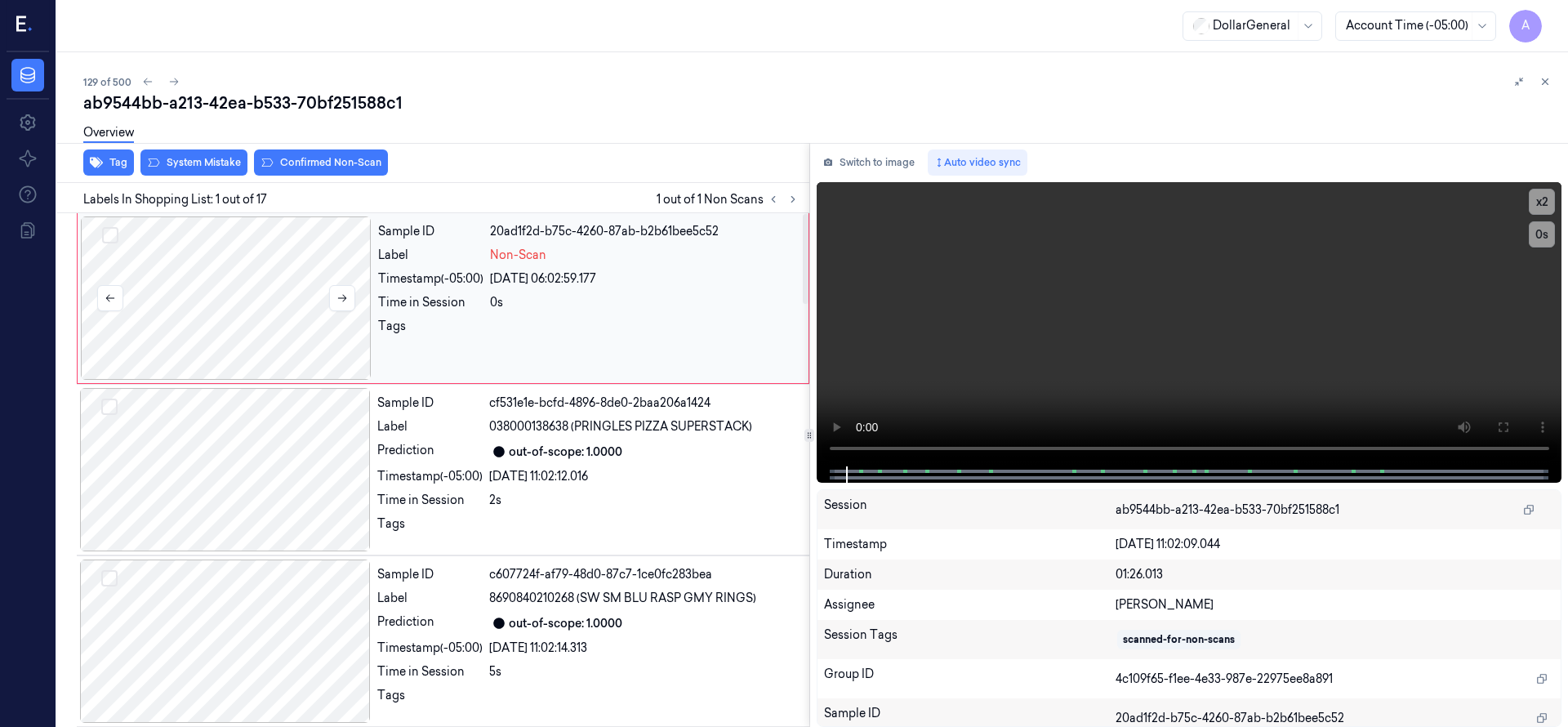
click at [229, 276] on div at bounding box center [225, 298] width 291 height 164
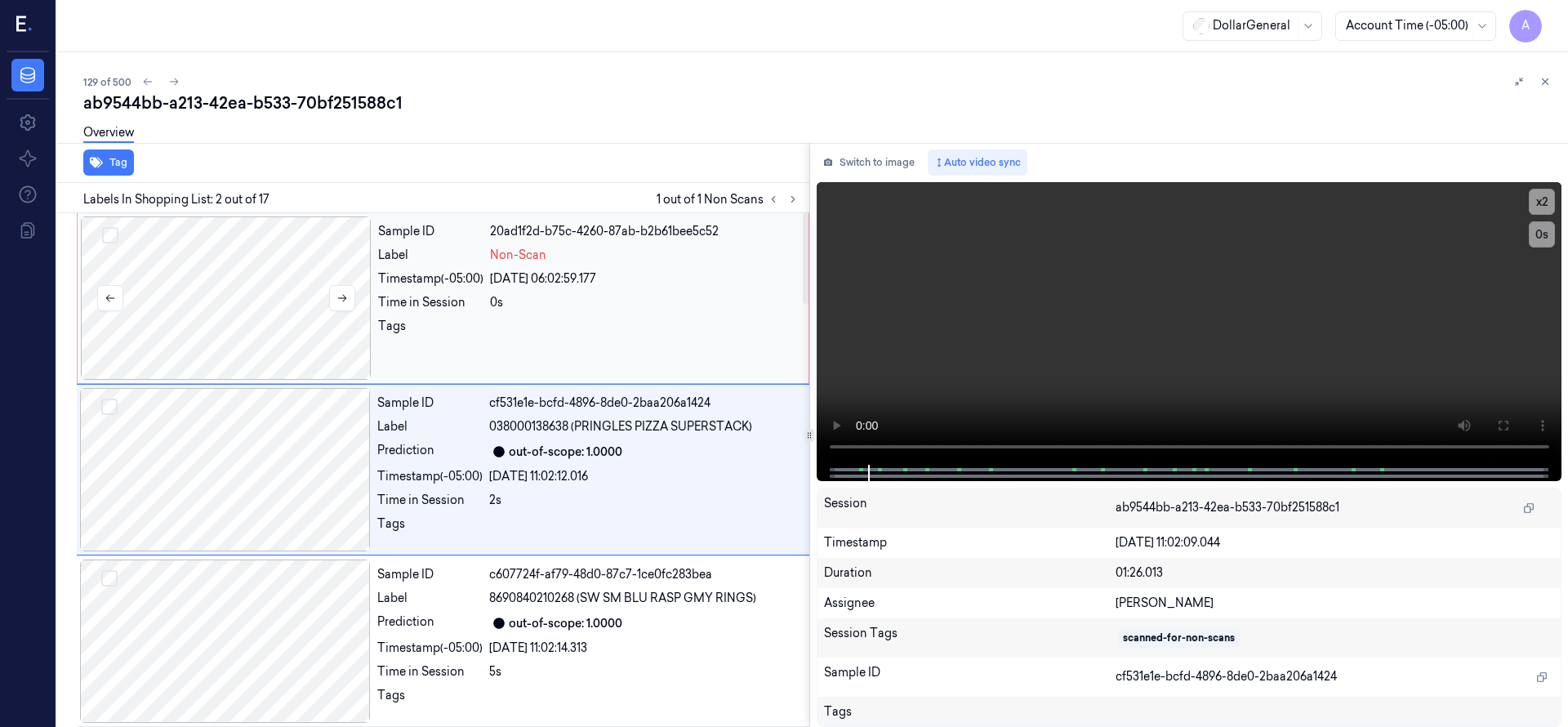
click at [239, 286] on div at bounding box center [225, 298] width 291 height 164
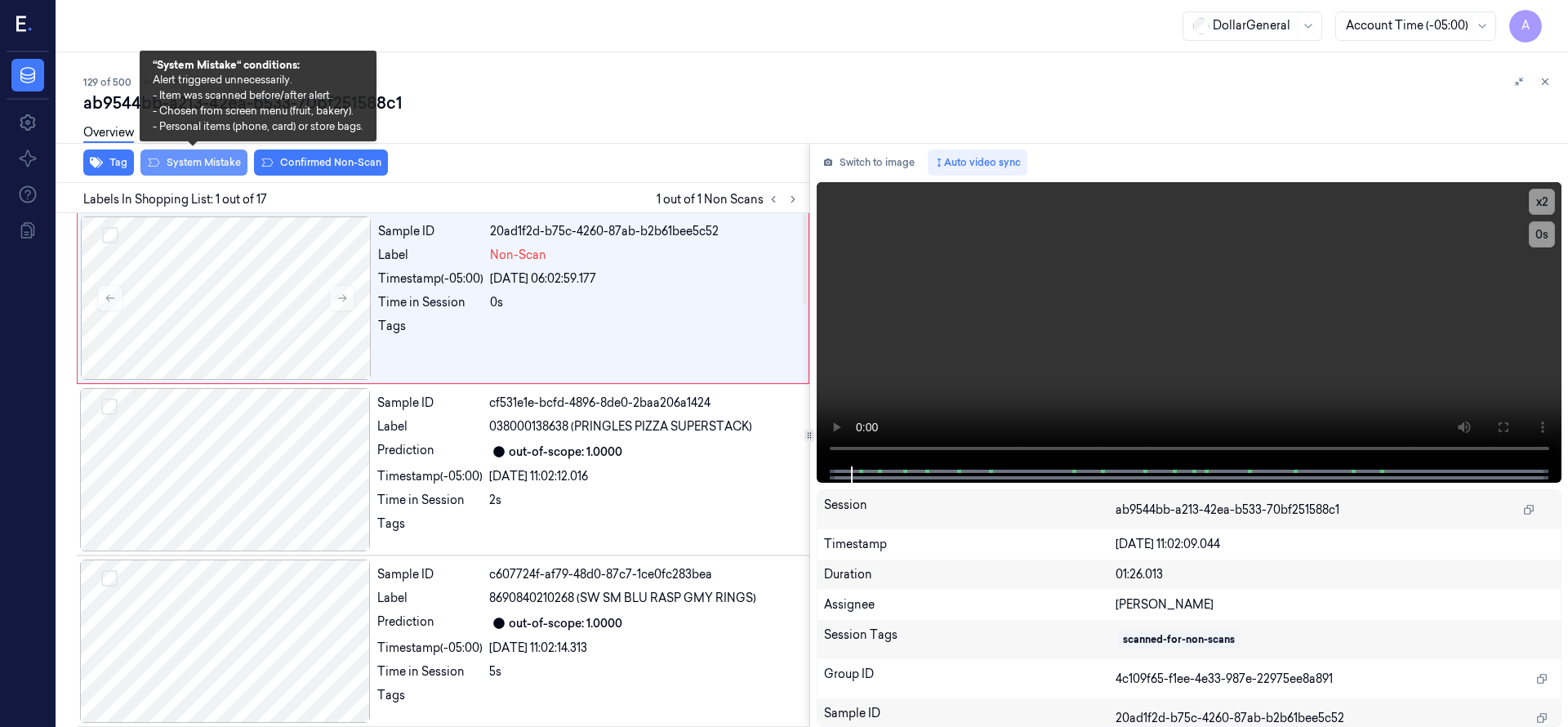
click at [225, 159] on button "System Mistake" at bounding box center [193, 162] width 107 height 26
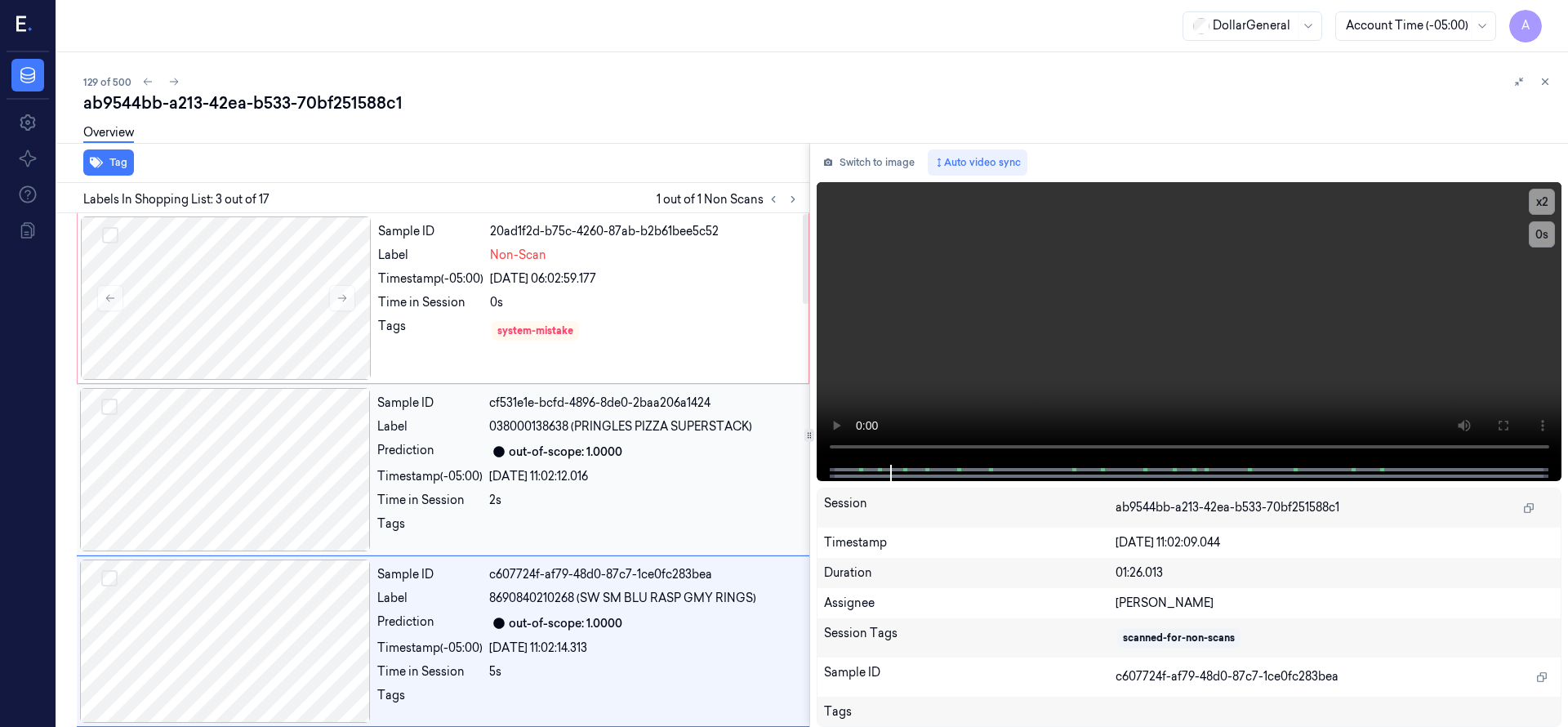
click at [255, 326] on div at bounding box center [225, 298] width 291 height 164
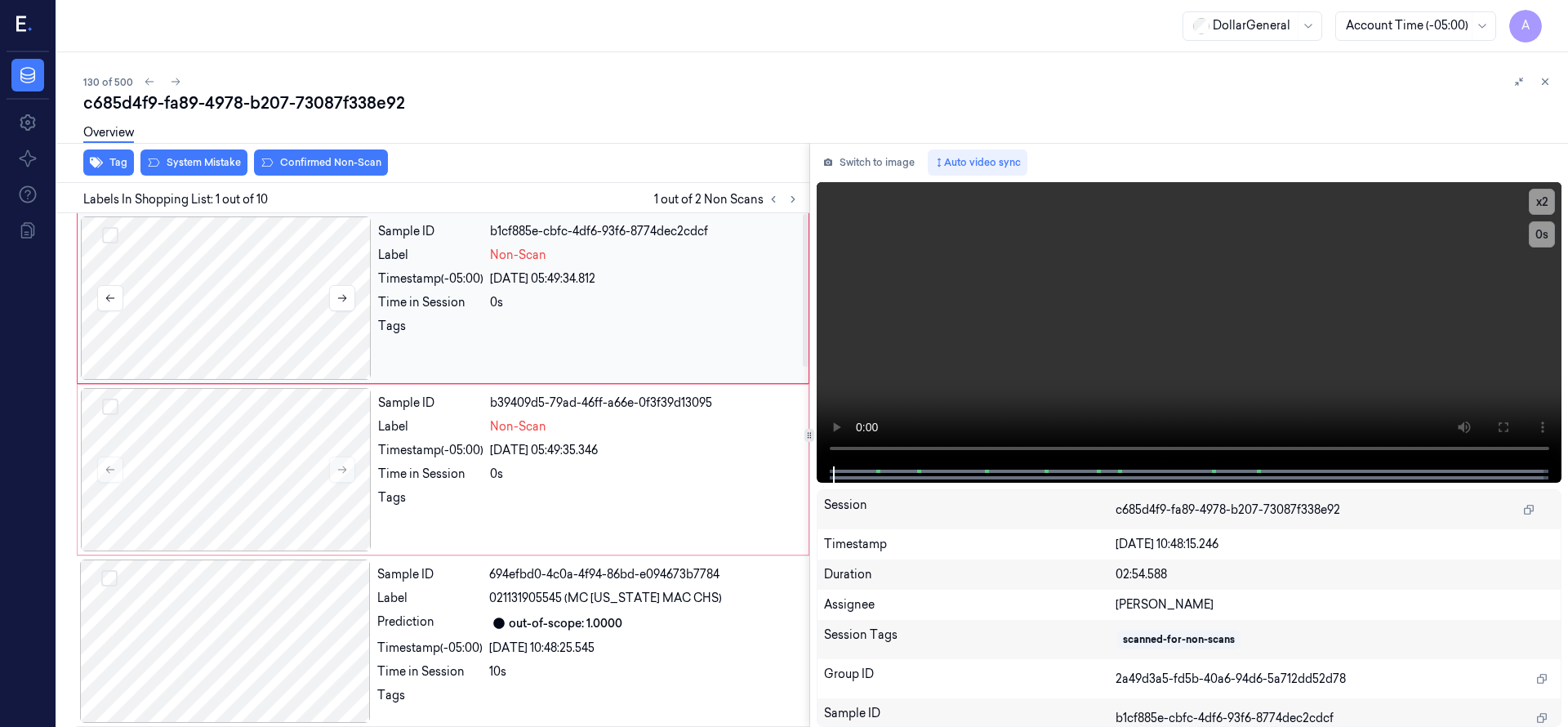
click at [237, 295] on div at bounding box center [225, 298] width 291 height 164
click at [345, 296] on icon at bounding box center [342, 298] width 9 height 7
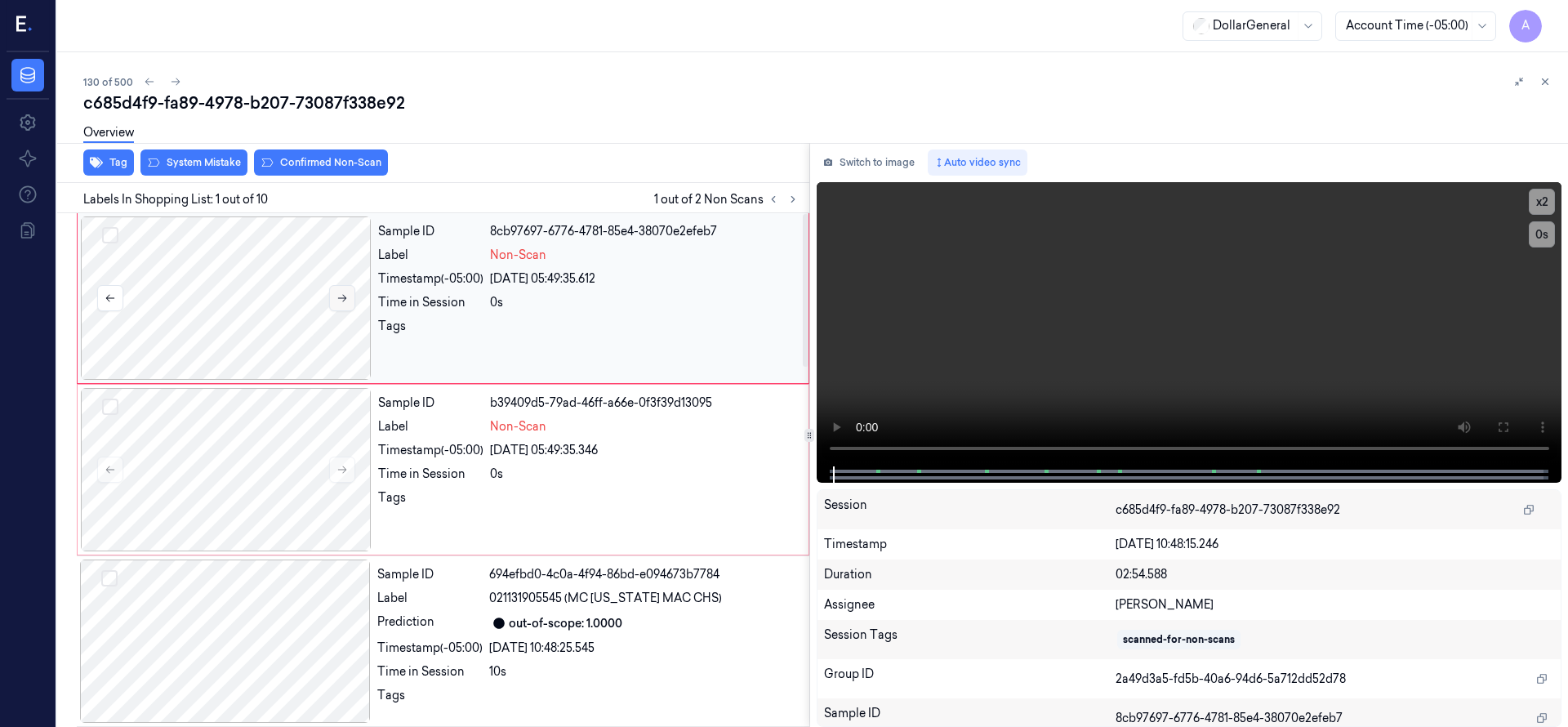
click at [345, 296] on icon at bounding box center [342, 298] width 9 height 7
click at [114, 229] on button "Select row" at bounding box center [110, 235] width 17 height 17
click at [216, 456] on div at bounding box center [225, 469] width 291 height 164
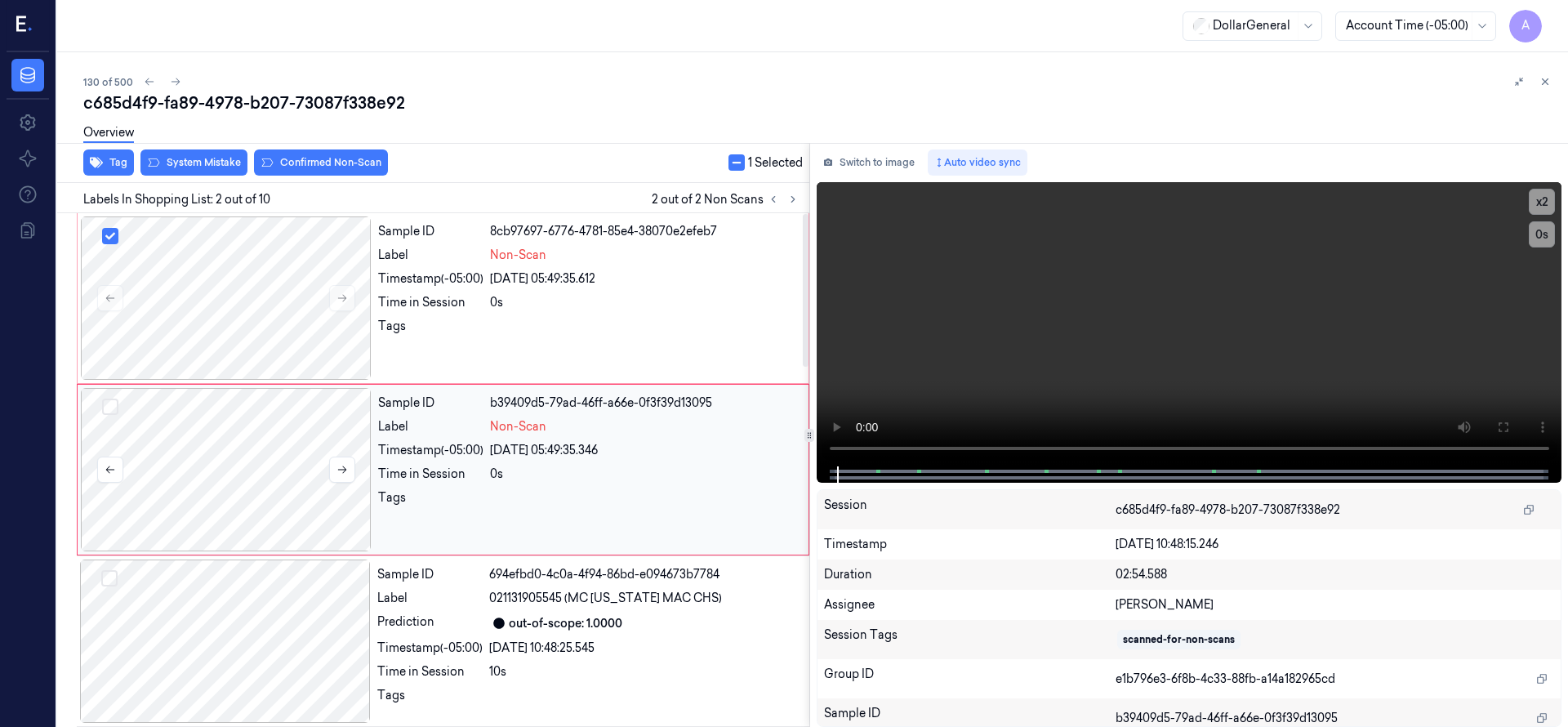
click at [108, 407] on button "Select row" at bounding box center [110, 407] width 17 height 17
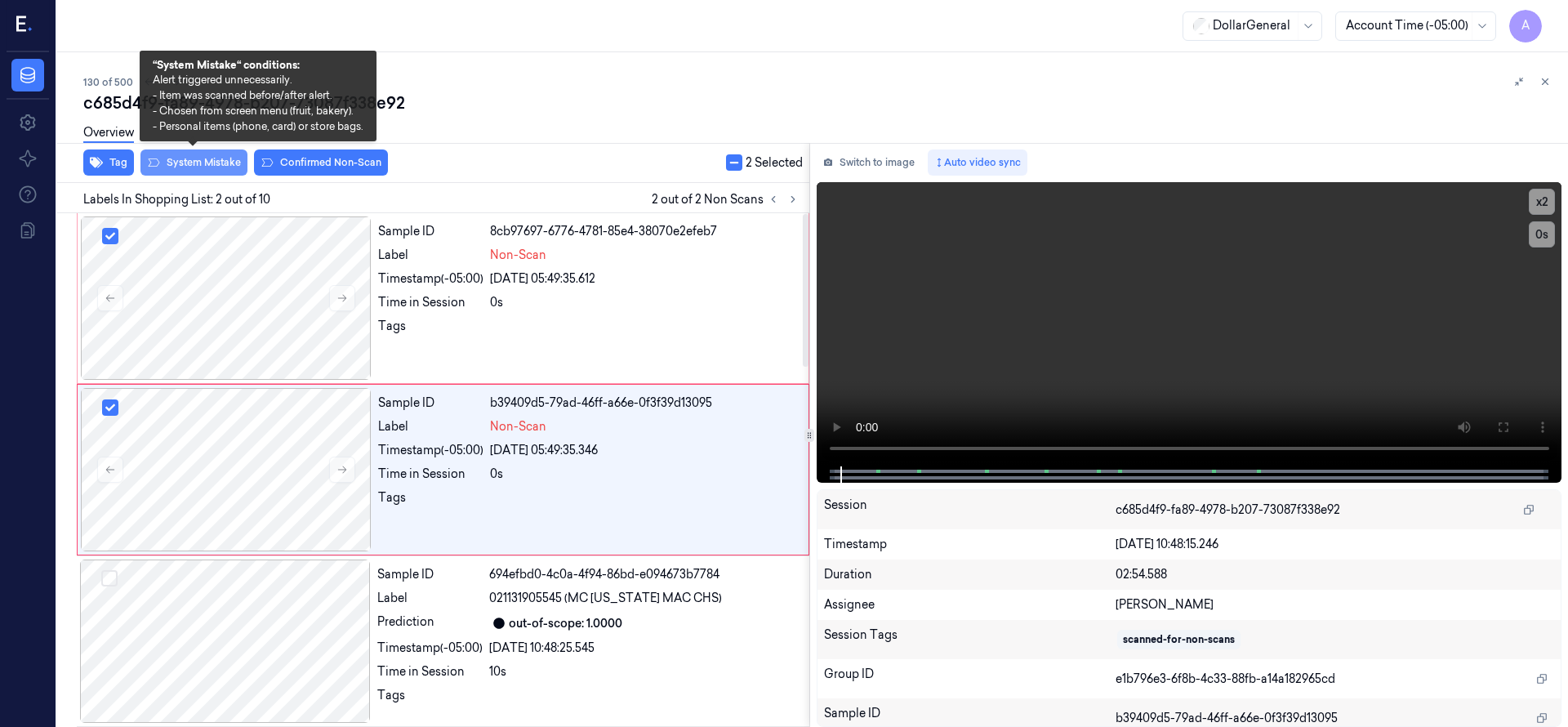
click at [193, 162] on button "System Mistake" at bounding box center [193, 162] width 107 height 26
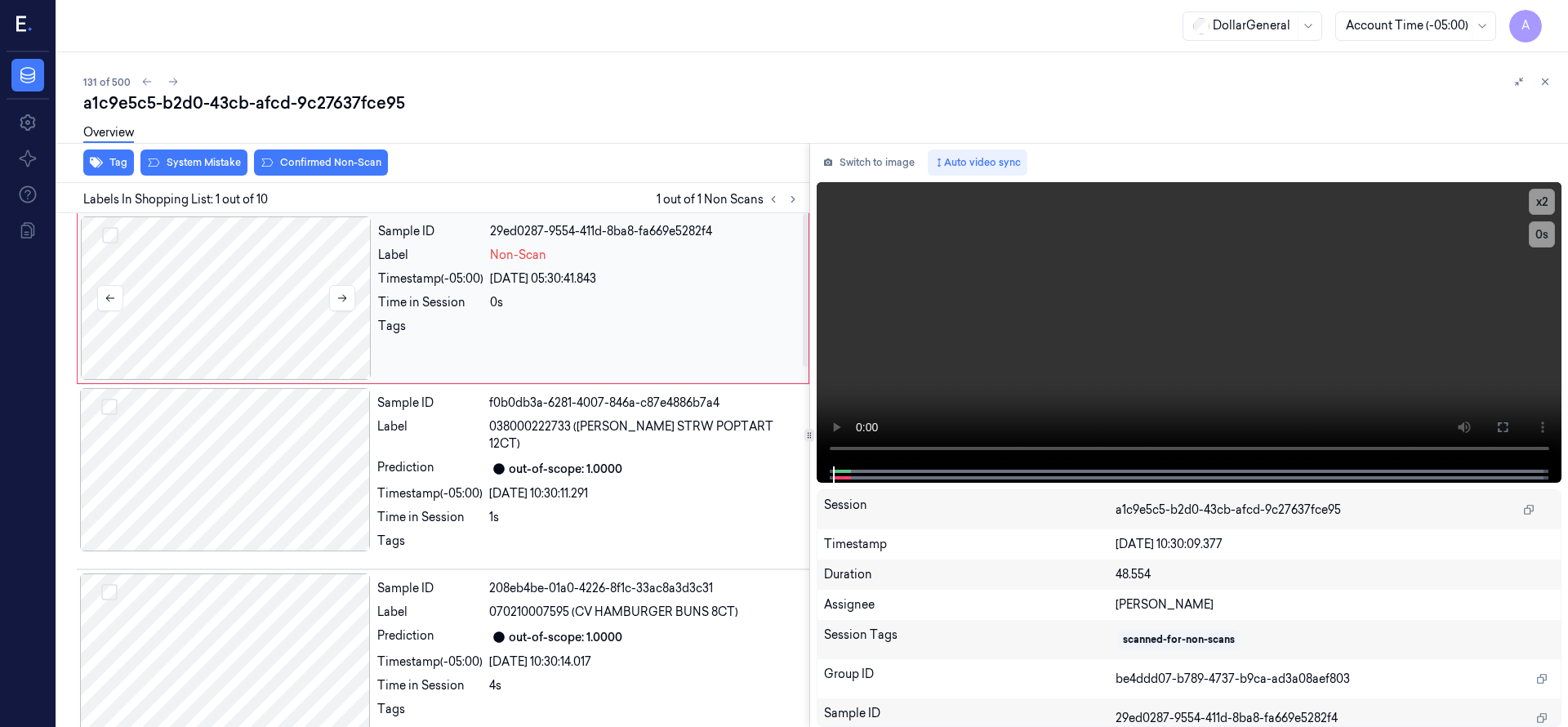
click at [255, 291] on div at bounding box center [225, 298] width 291 height 164
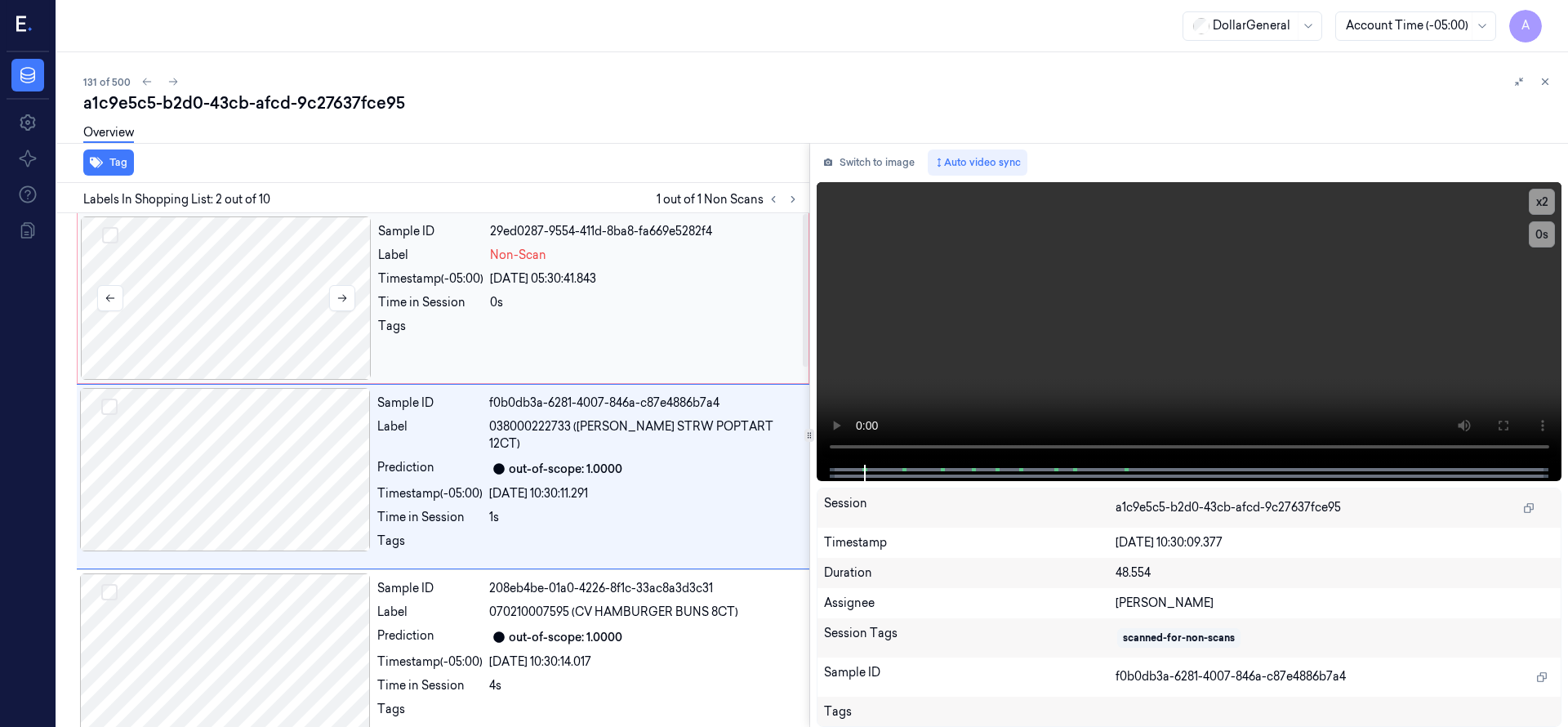
click at [256, 300] on div at bounding box center [225, 298] width 291 height 164
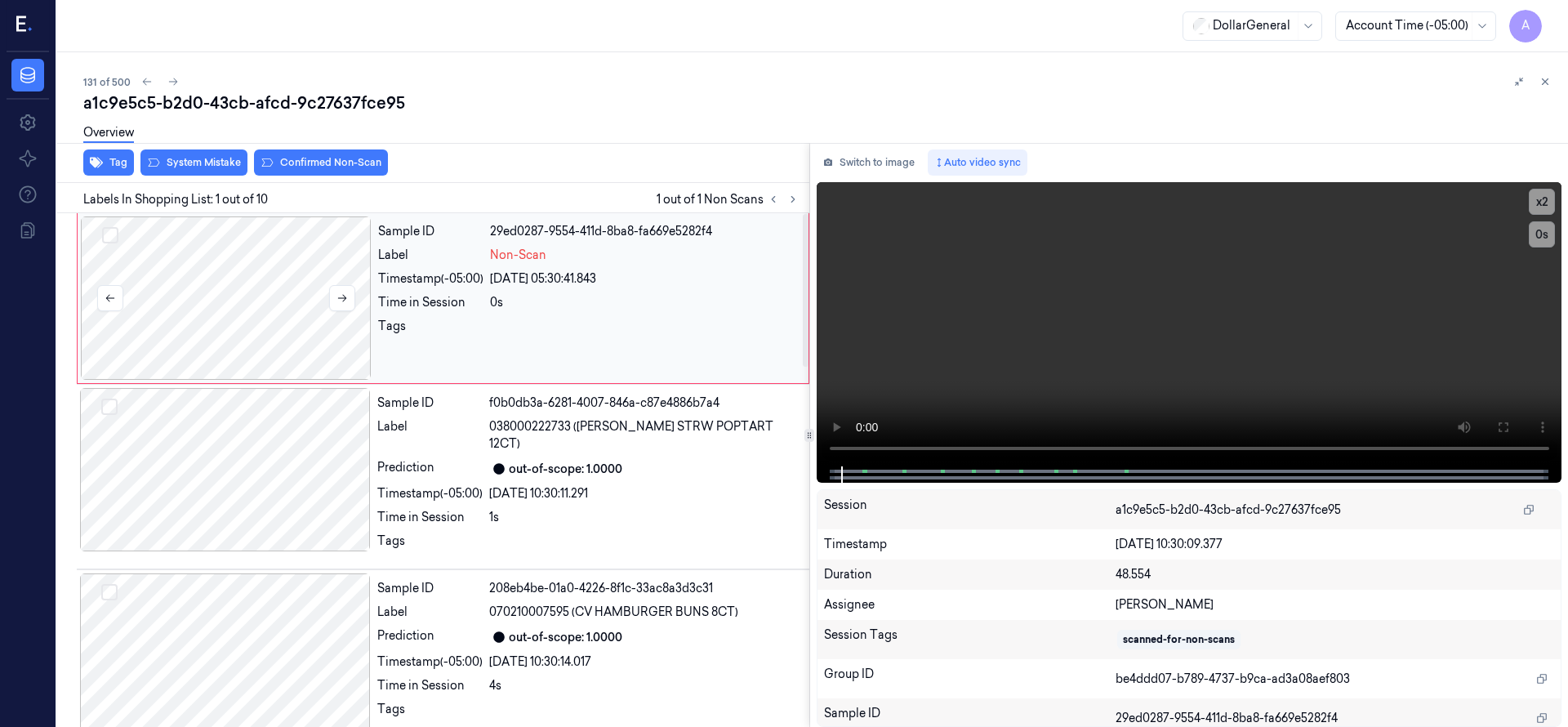
click at [256, 300] on div at bounding box center [225, 298] width 291 height 164
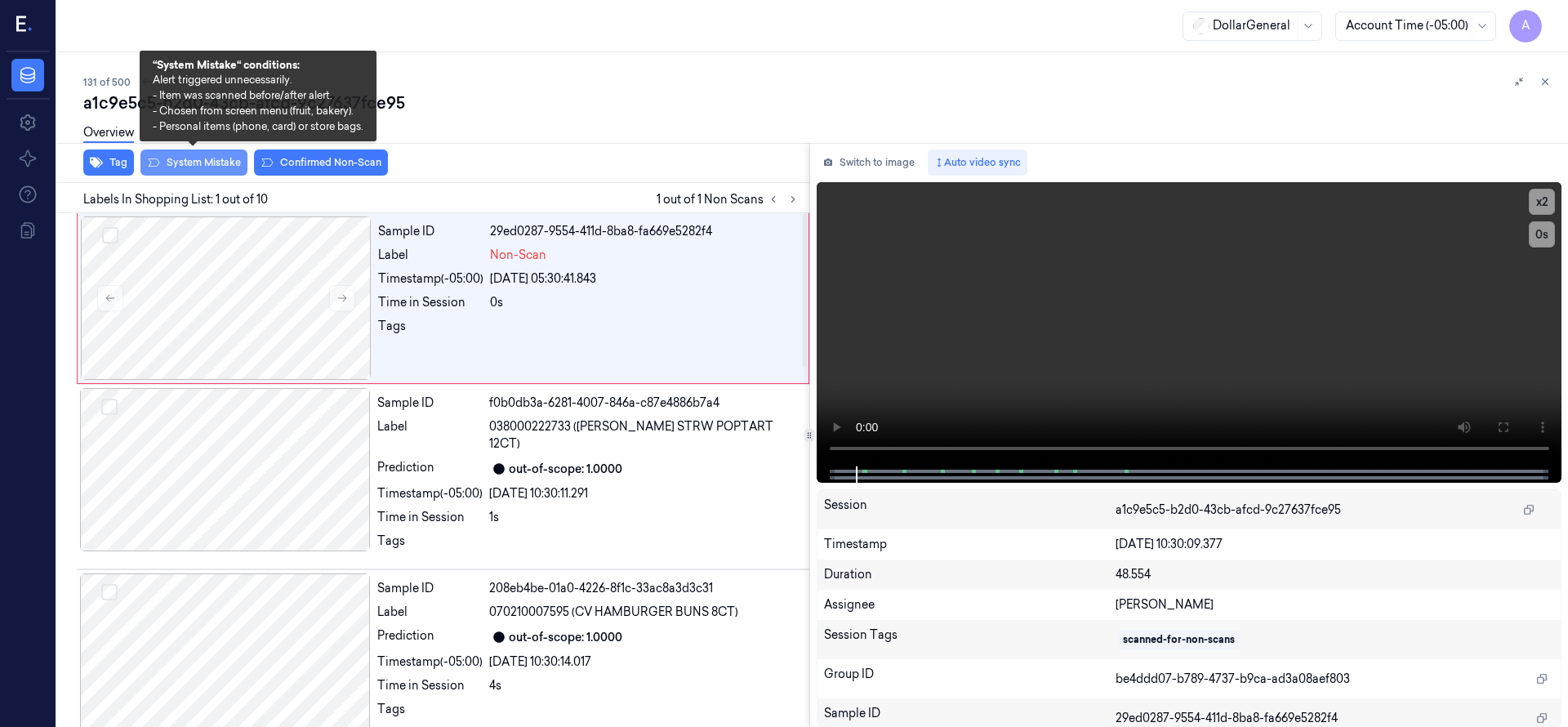
click at [165, 159] on div "Tag System Mistake Confirmed Non-Scan" at bounding box center [430, 163] width 759 height 40
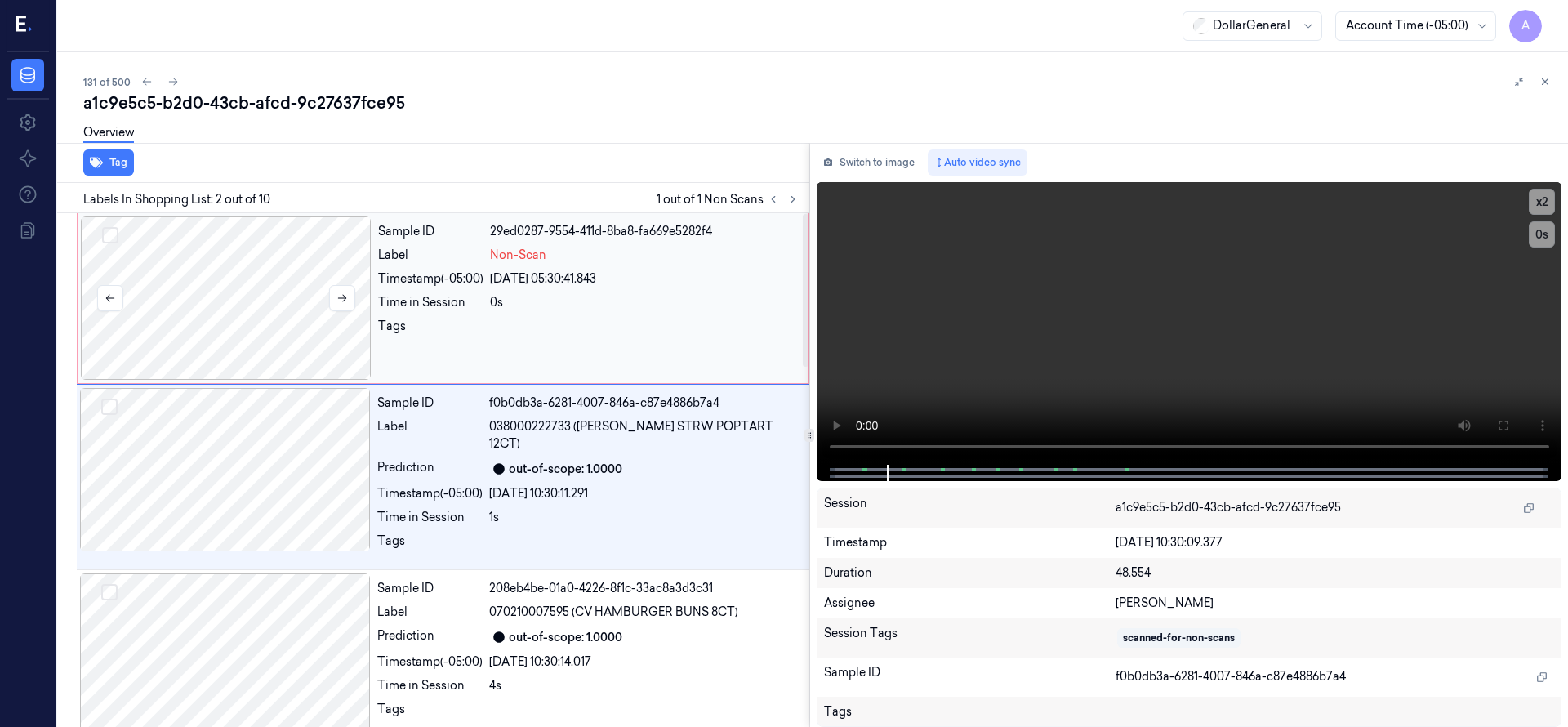
click at [205, 312] on div at bounding box center [225, 298] width 291 height 164
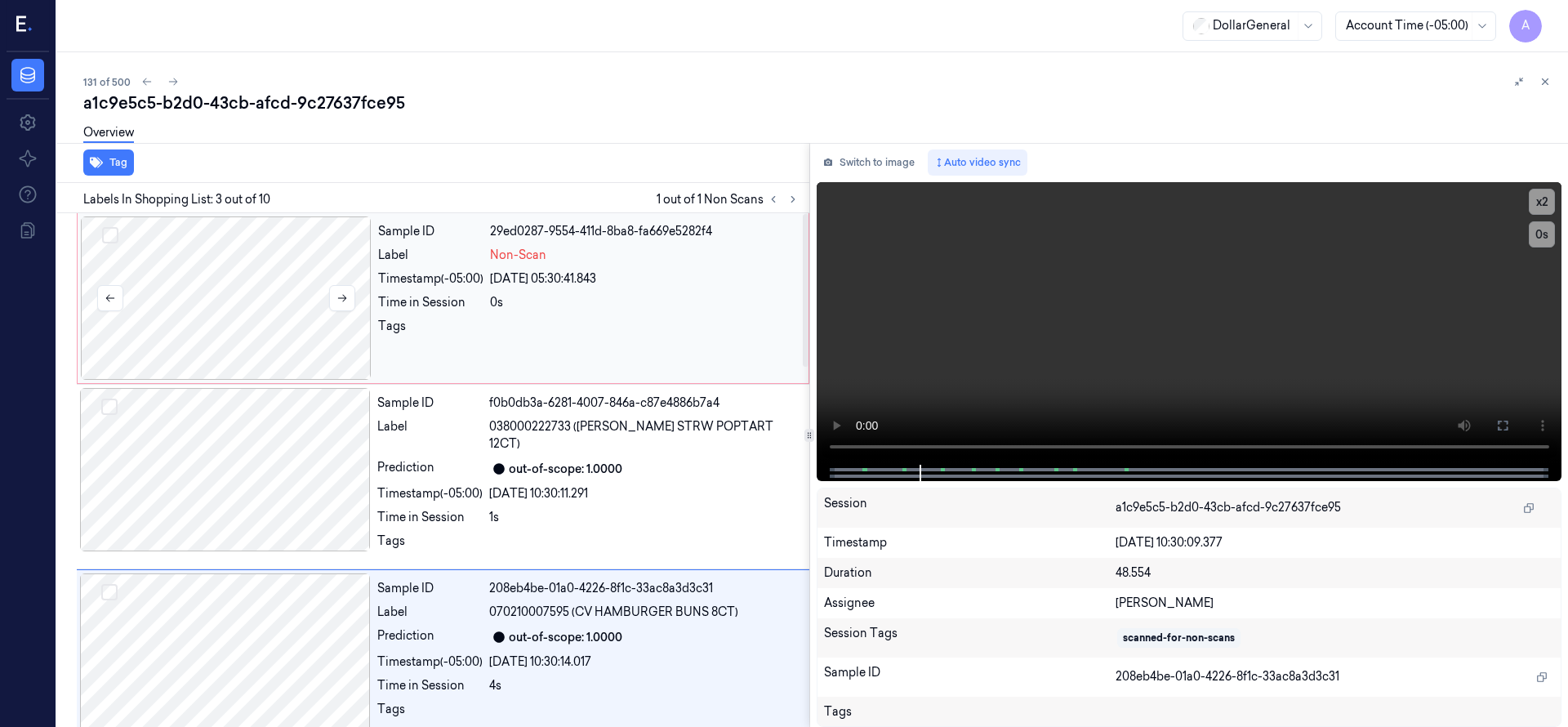
click at [242, 291] on div at bounding box center [225, 298] width 291 height 164
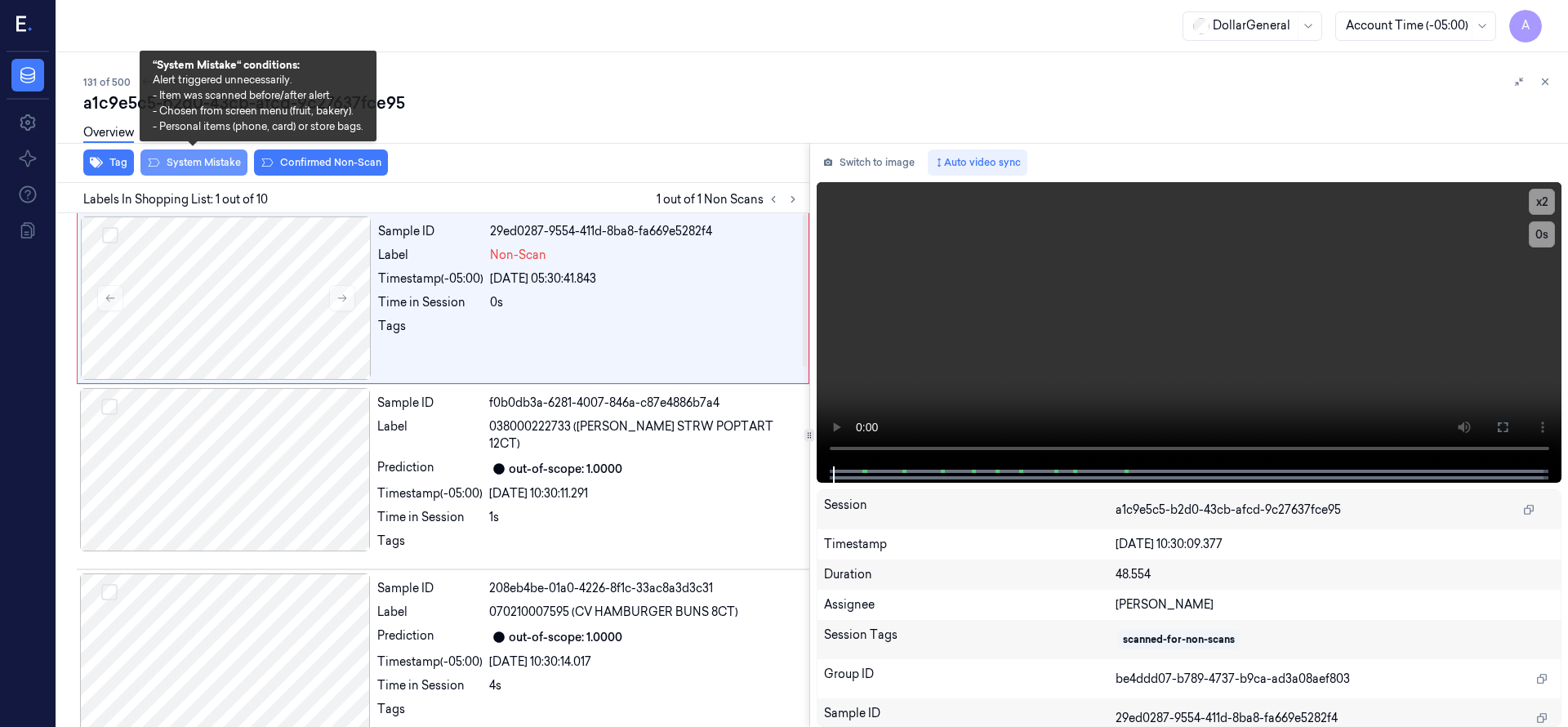
click at [230, 164] on button "System Mistake" at bounding box center [193, 162] width 107 height 26
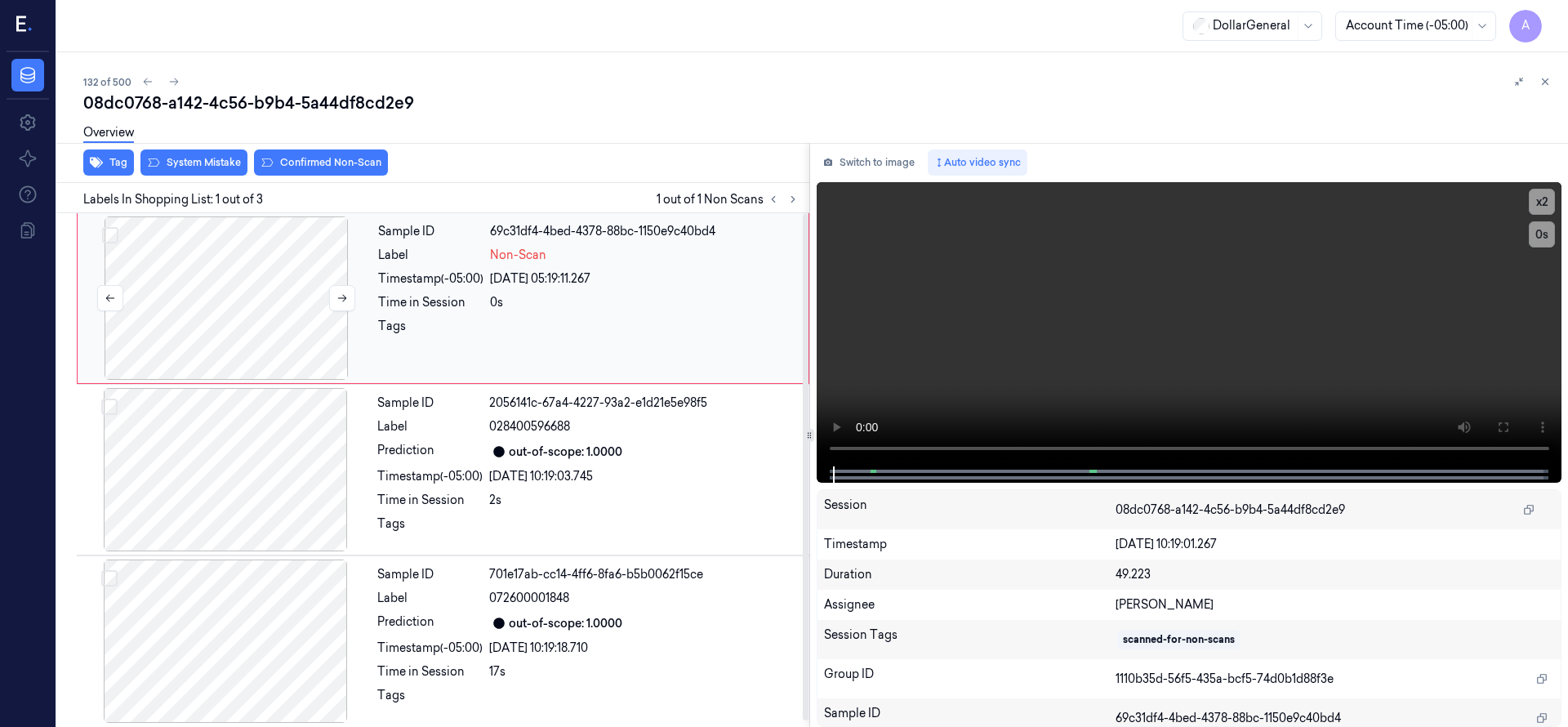
click at [262, 314] on div at bounding box center [225, 298] width 291 height 164
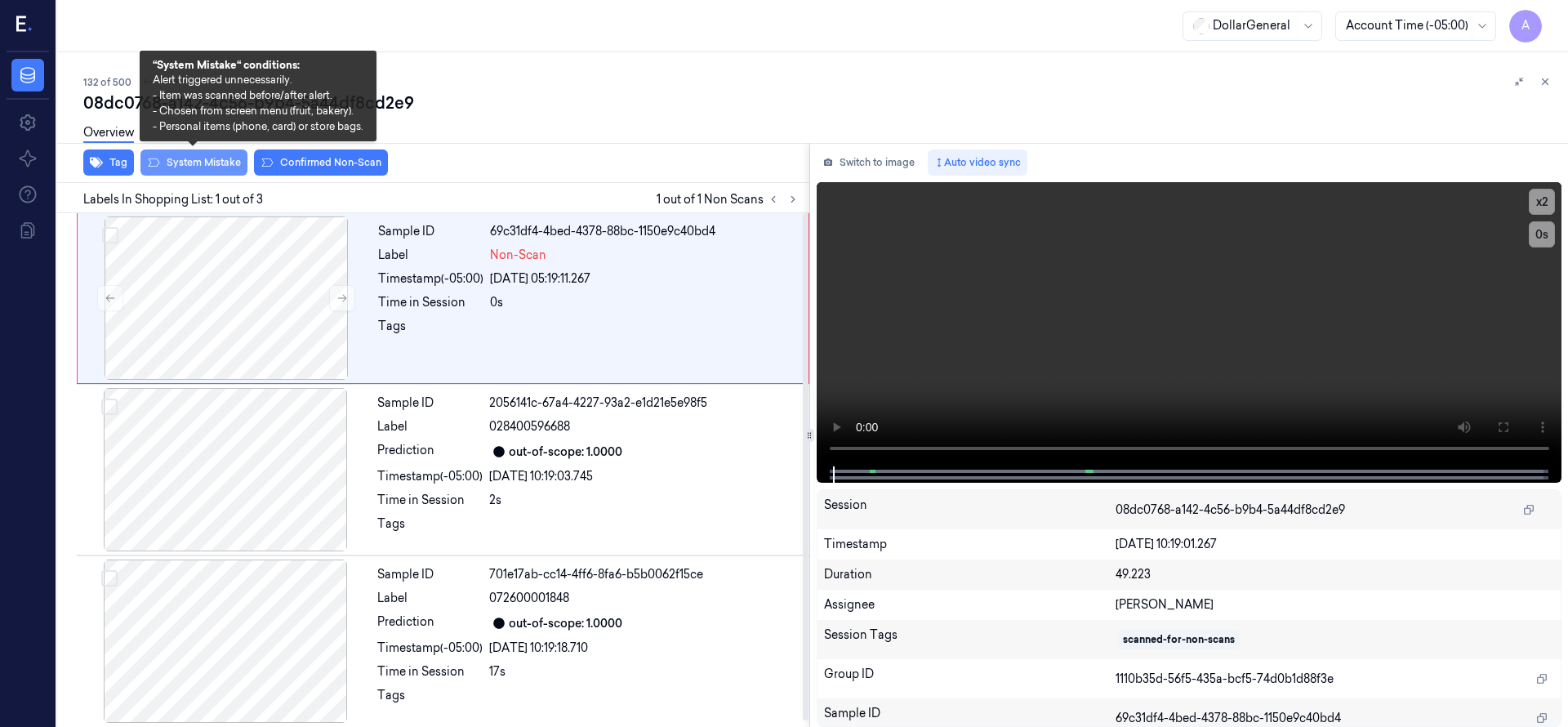
click at [232, 163] on button "System Mistake" at bounding box center [193, 162] width 107 height 26
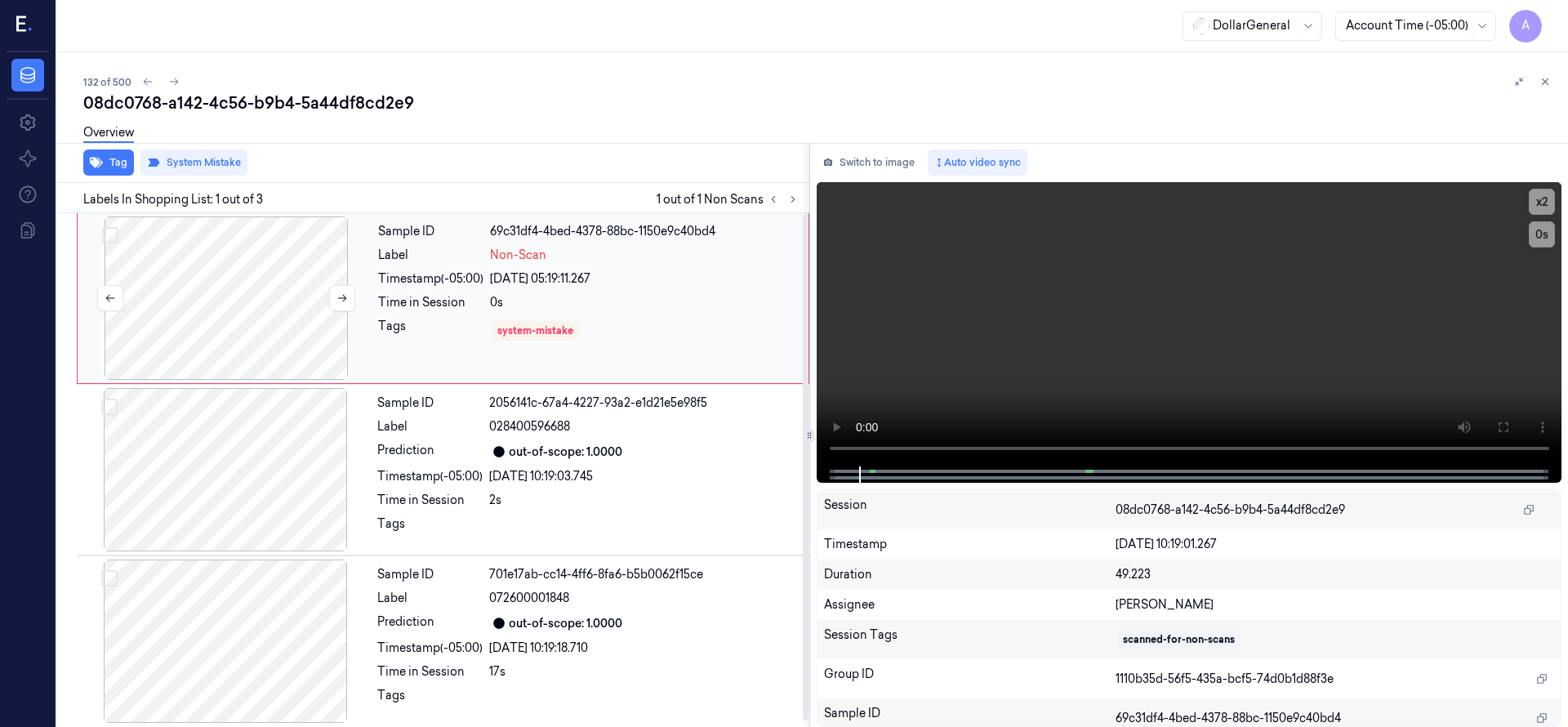
click at [272, 327] on div at bounding box center [225, 298] width 291 height 164
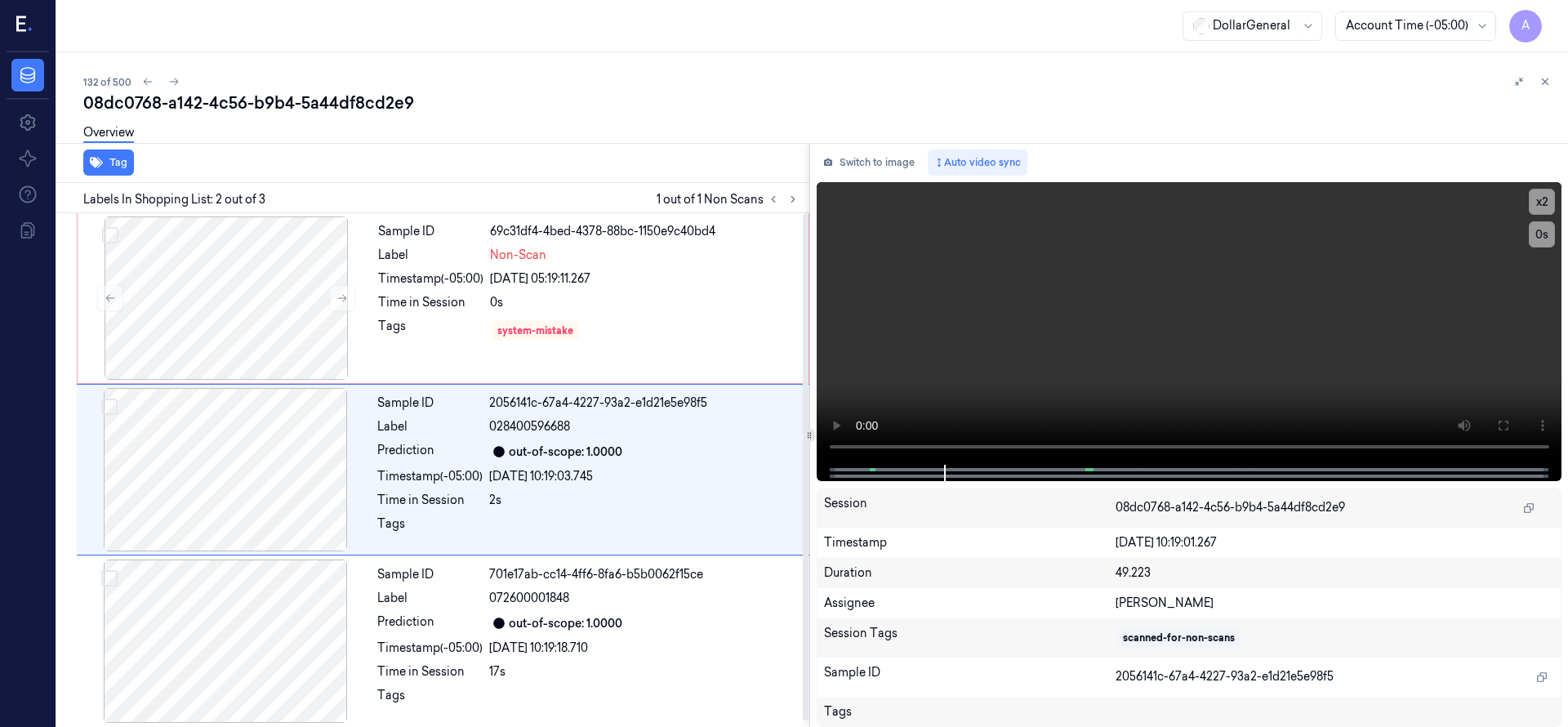
click at [455, 97] on div "08dc0768-a142-4c56-b9b4-5a44df8cd2e9" at bounding box center [818, 102] width 1471 height 23
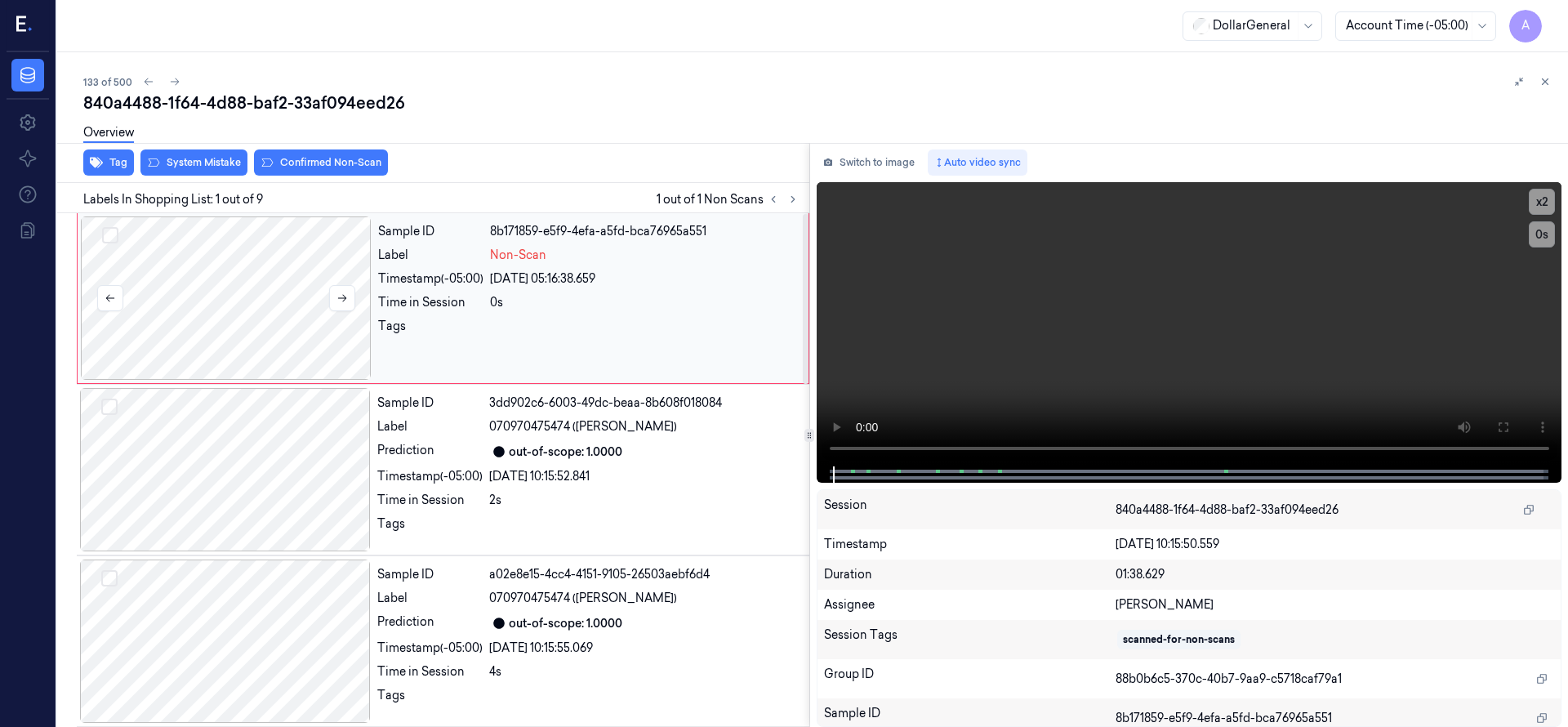
click at [257, 294] on div at bounding box center [225, 298] width 291 height 164
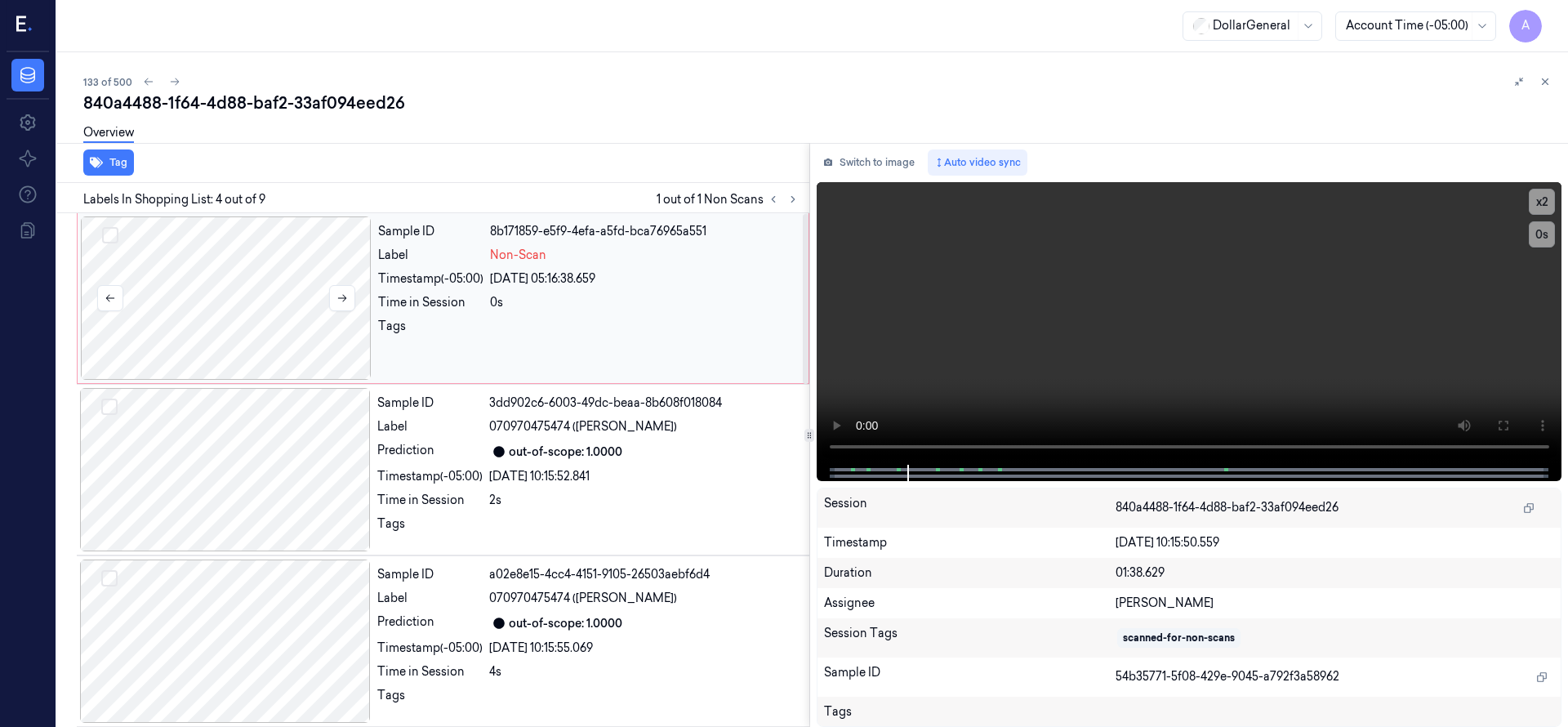
click at [240, 260] on div at bounding box center [225, 298] width 291 height 164
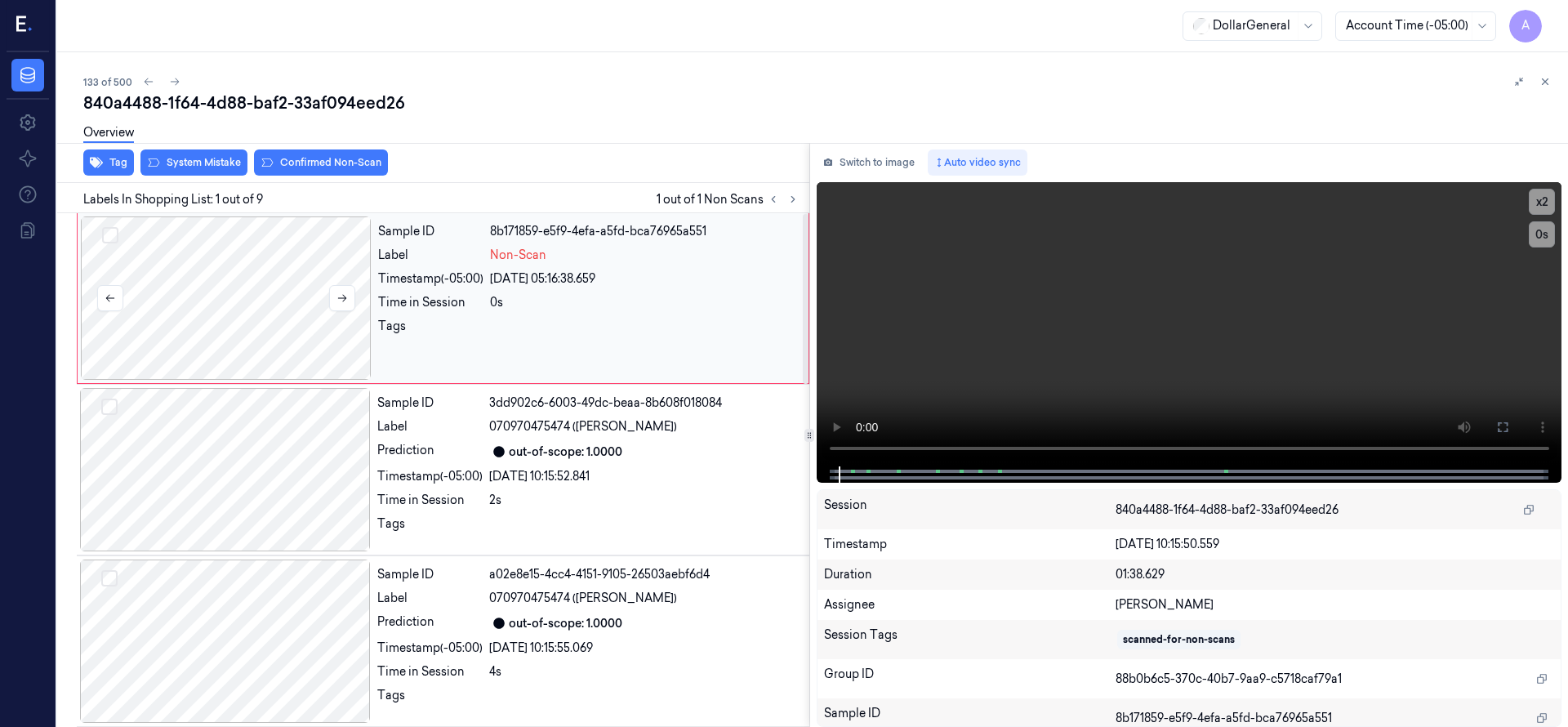
click at [186, 262] on div at bounding box center [225, 298] width 291 height 164
click at [241, 306] on div at bounding box center [225, 298] width 291 height 164
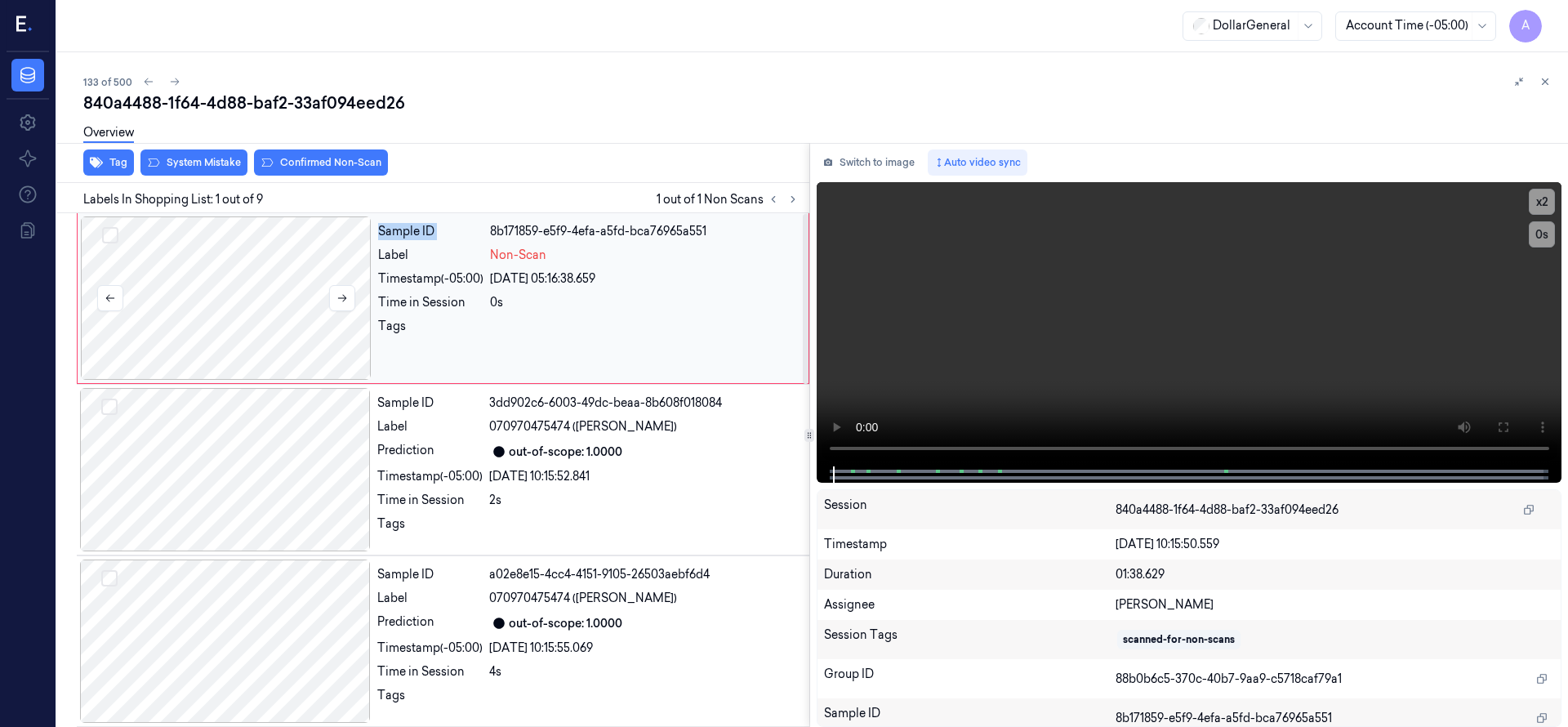
click at [241, 306] on div at bounding box center [225, 298] width 291 height 164
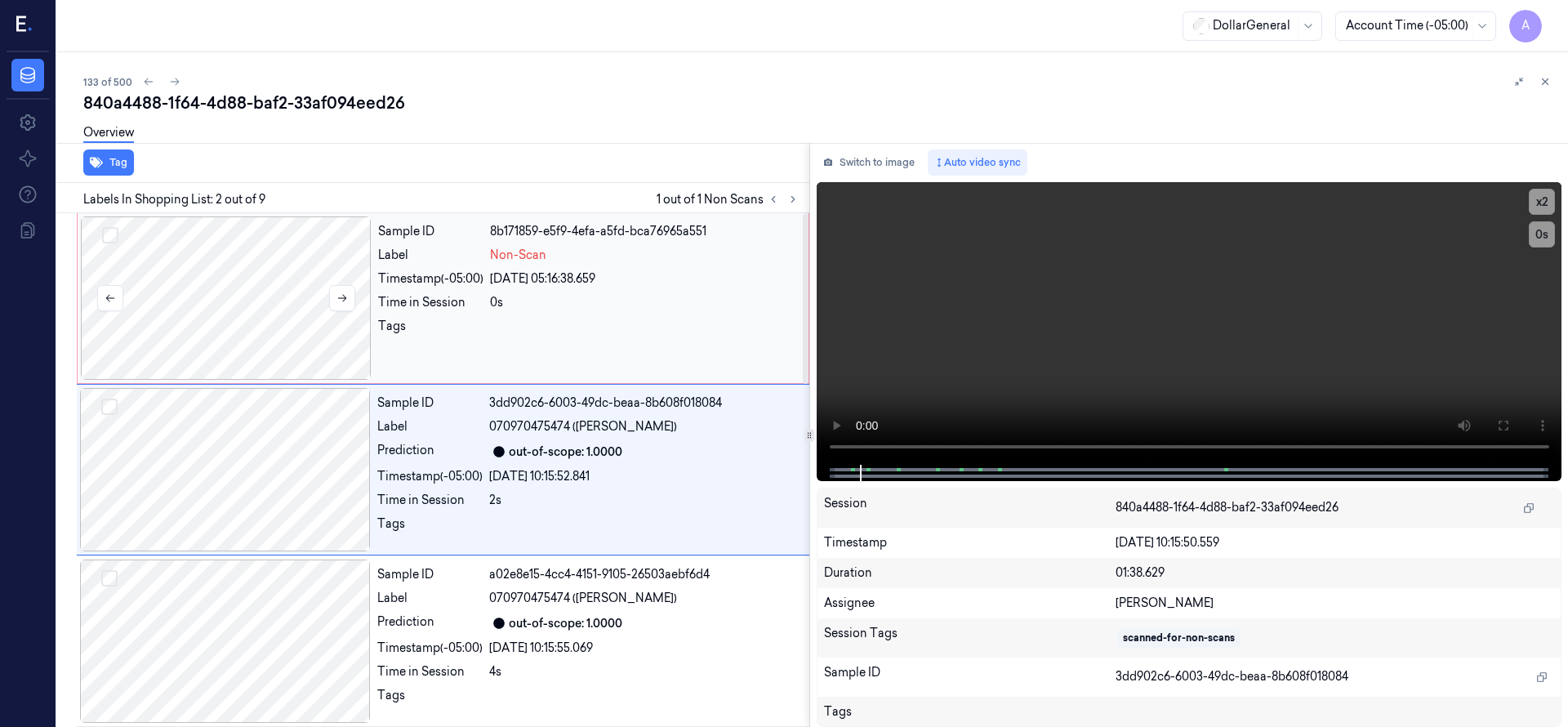
click at [201, 264] on div at bounding box center [225, 298] width 291 height 164
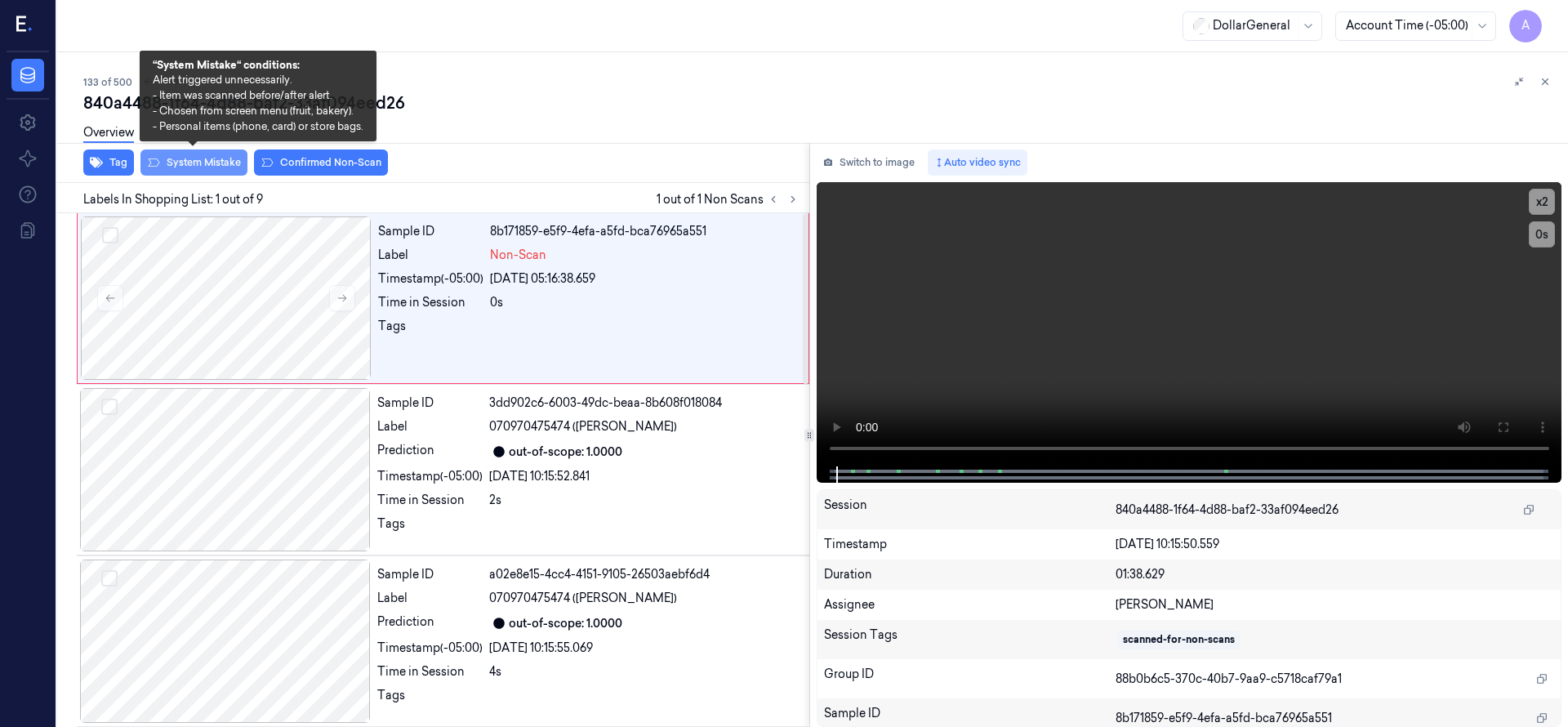
click at [193, 163] on button "System Mistake" at bounding box center [193, 162] width 107 height 26
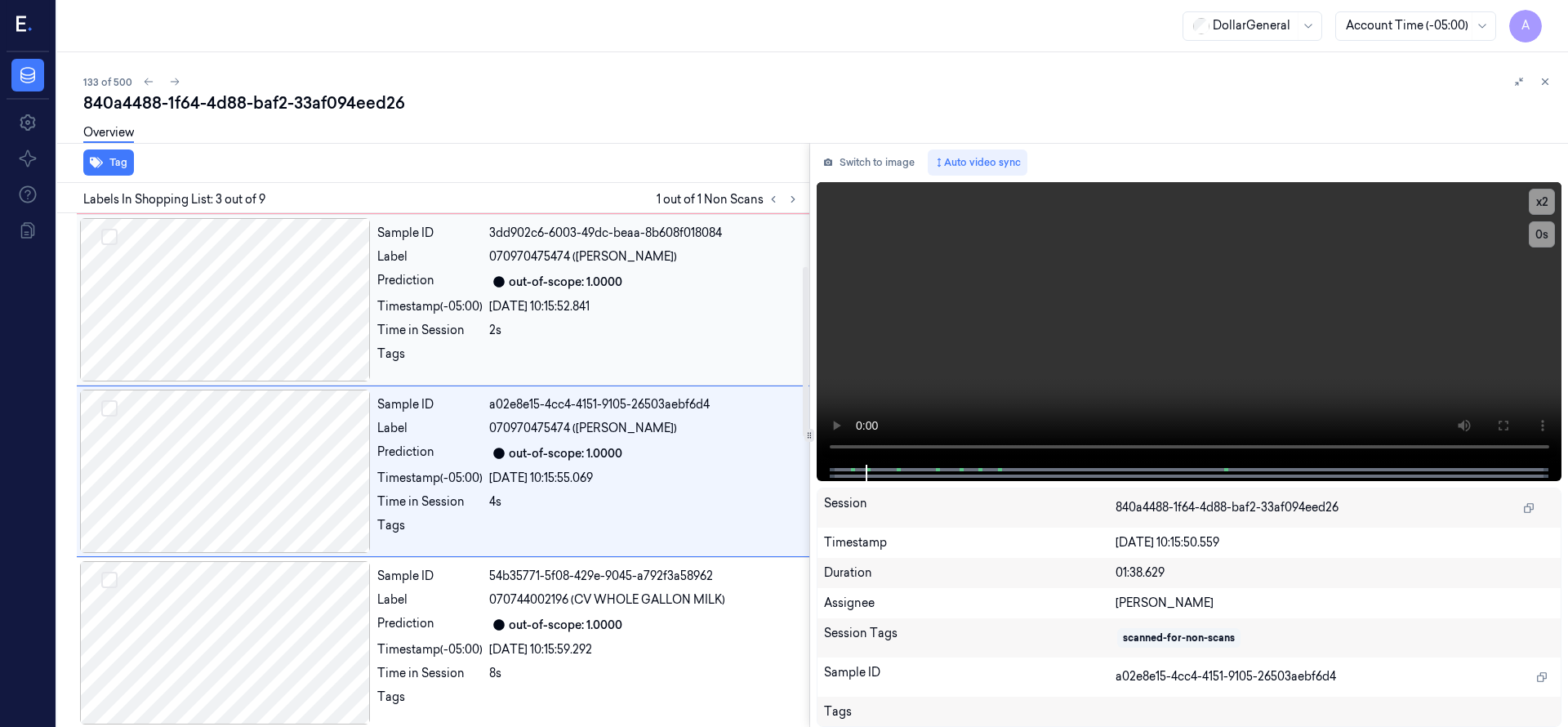
scroll to position [171, 0]
click at [705, 124] on div "Overview" at bounding box center [818, 135] width 1471 height 41
click at [793, 198] on icon at bounding box center [792, 200] width 3 height 6
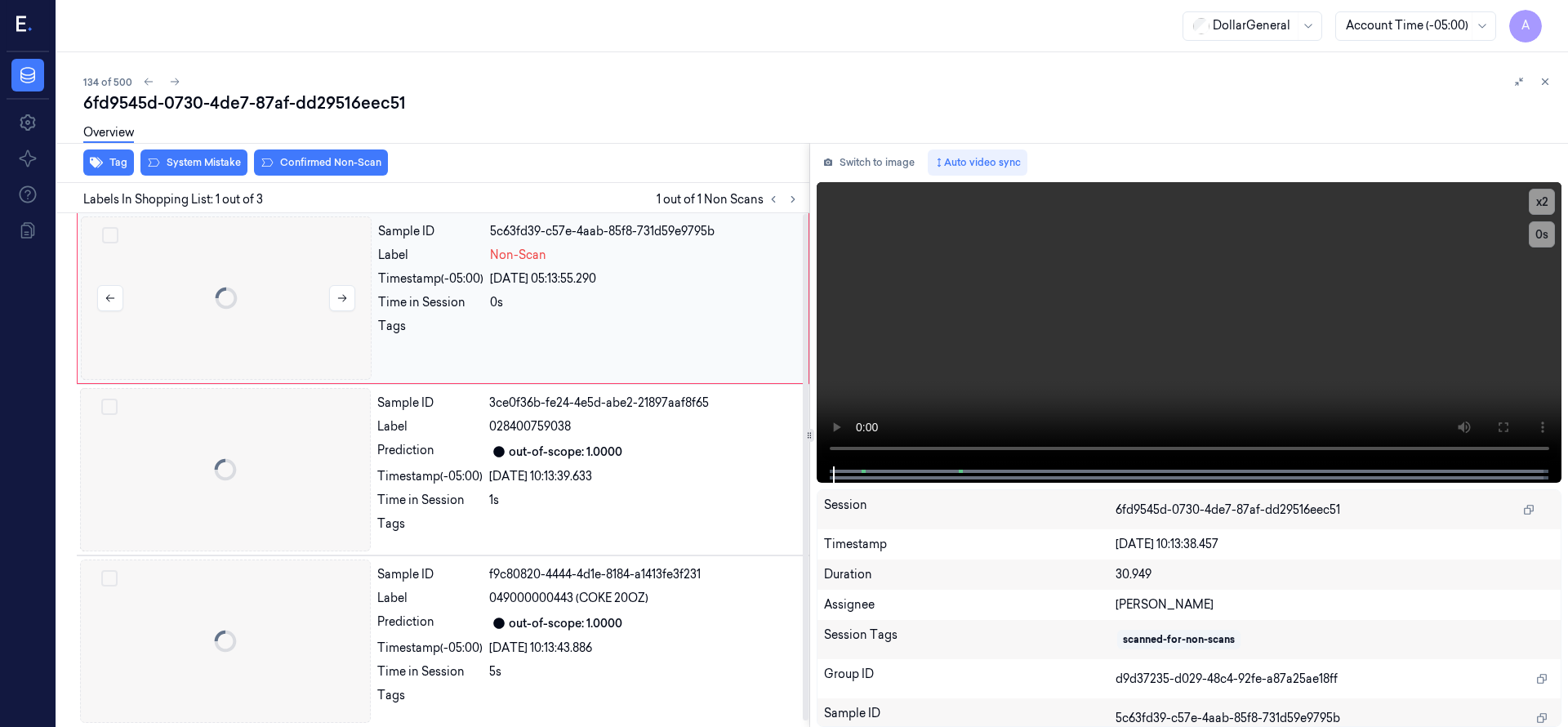
click at [199, 293] on div at bounding box center [225, 298] width 291 height 164
click at [180, 168] on button "System Mistake" at bounding box center [193, 162] width 107 height 26
click at [253, 289] on div at bounding box center [225, 298] width 291 height 164
click at [209, 163] on button "System Mistake" at bounding box center [193, 162] width 107 height 26
click at [235, 328] on div at bounding box center [225, 298] width 291 height 164
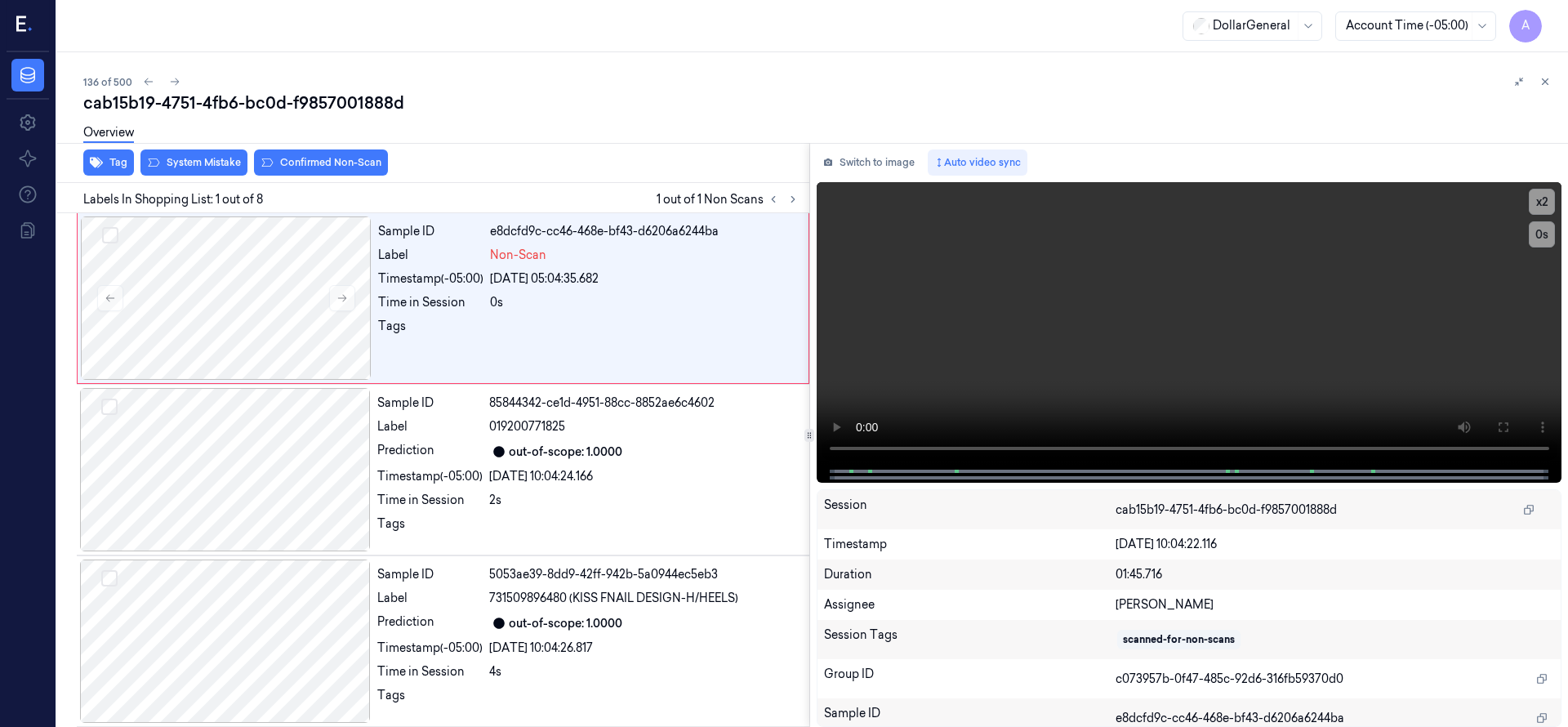
click at [220, 193] on span "Labels In Shopping List: 1 out of 8" at bounding box center [172, 199] width 179 height 17
click at [218, 170] on button "System Mistake" at bounding box center [193, 162] width 107 height 26
click at [214, 165] on button "System Mistake" at bounding box center [193, 162] width 107 height 26
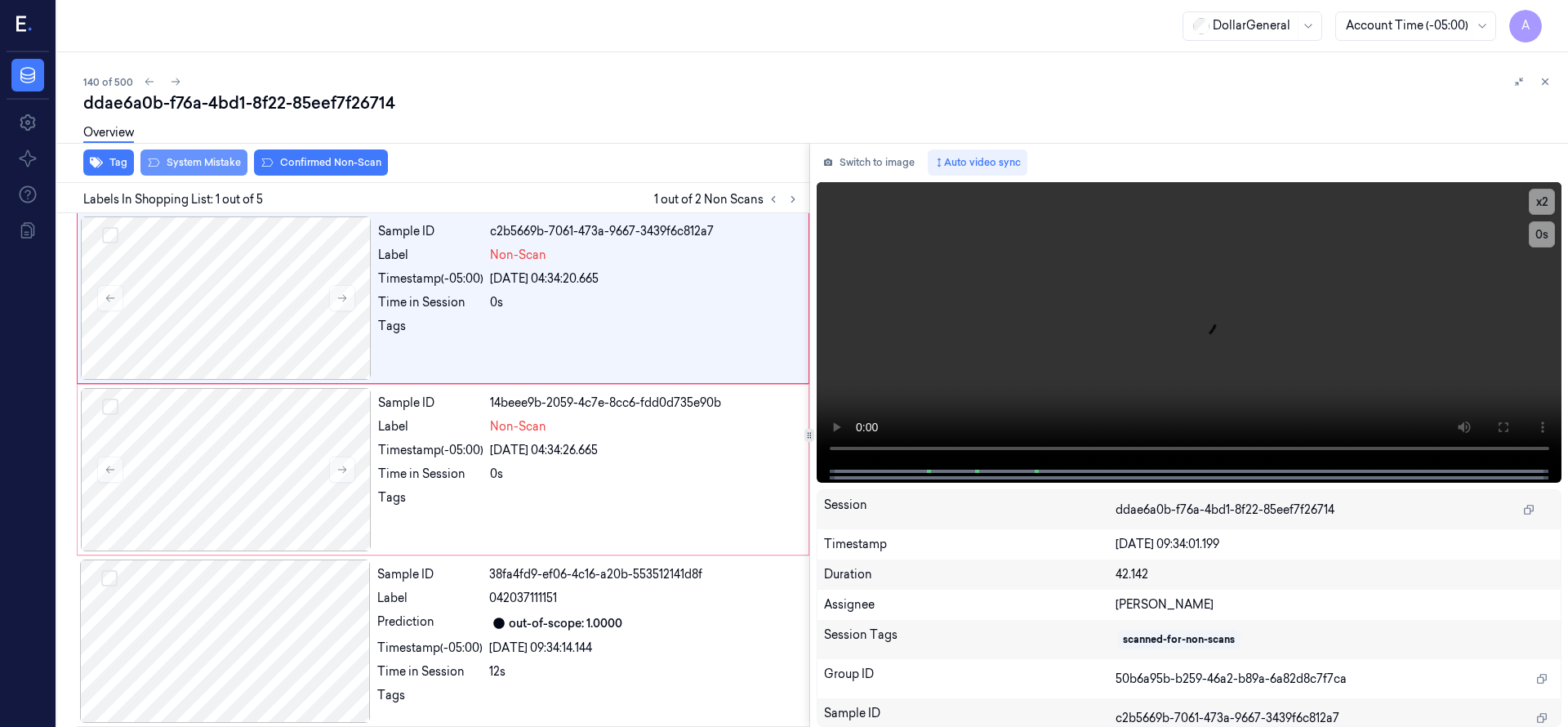
click at [214, 165] on button "System Mistake" at bounding box center [193, 162] width 107 height 26
click at [230, 463] on div at bounding box center [225, 469] width 291 height 164
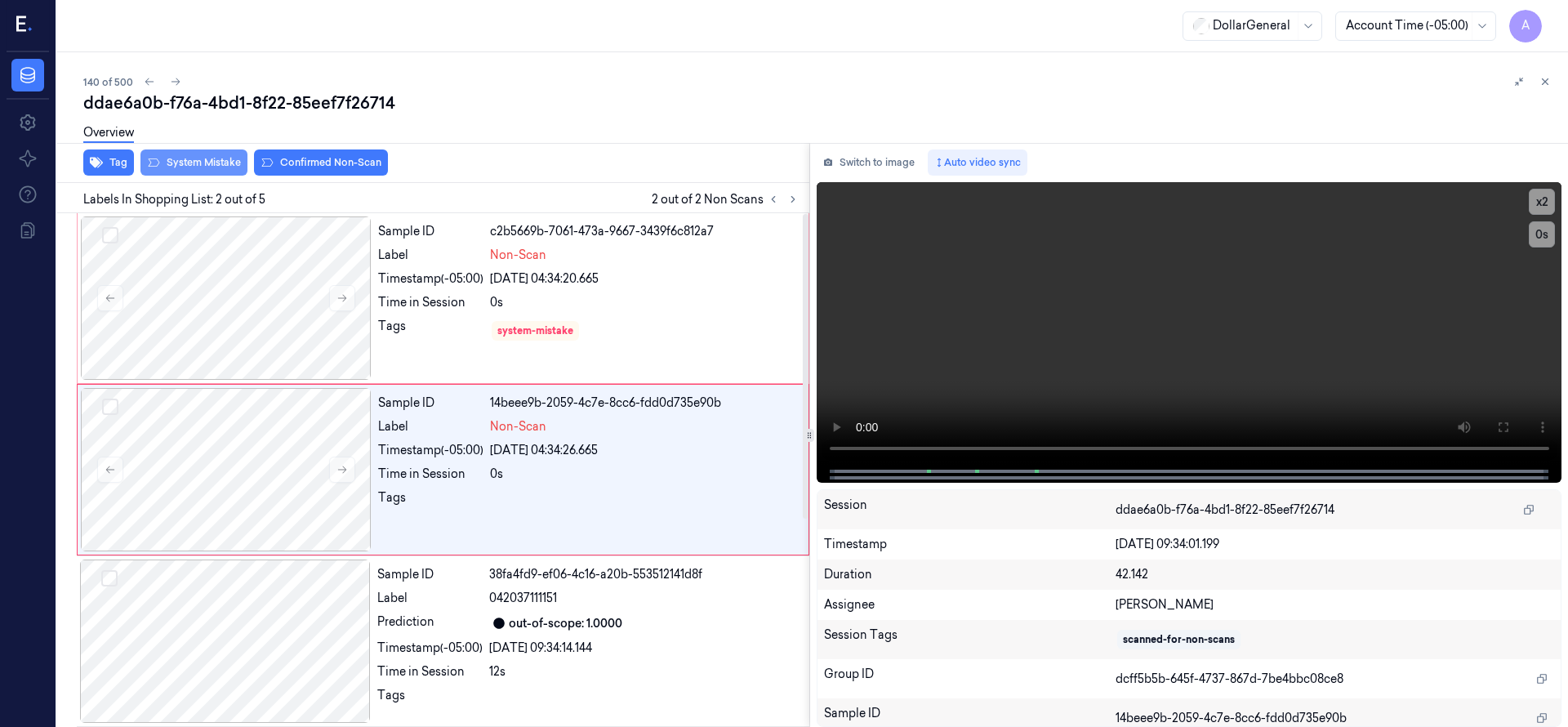
click at [201, 169] on button "System Mistake" at bounding box center [193, 162] width 107 height 26
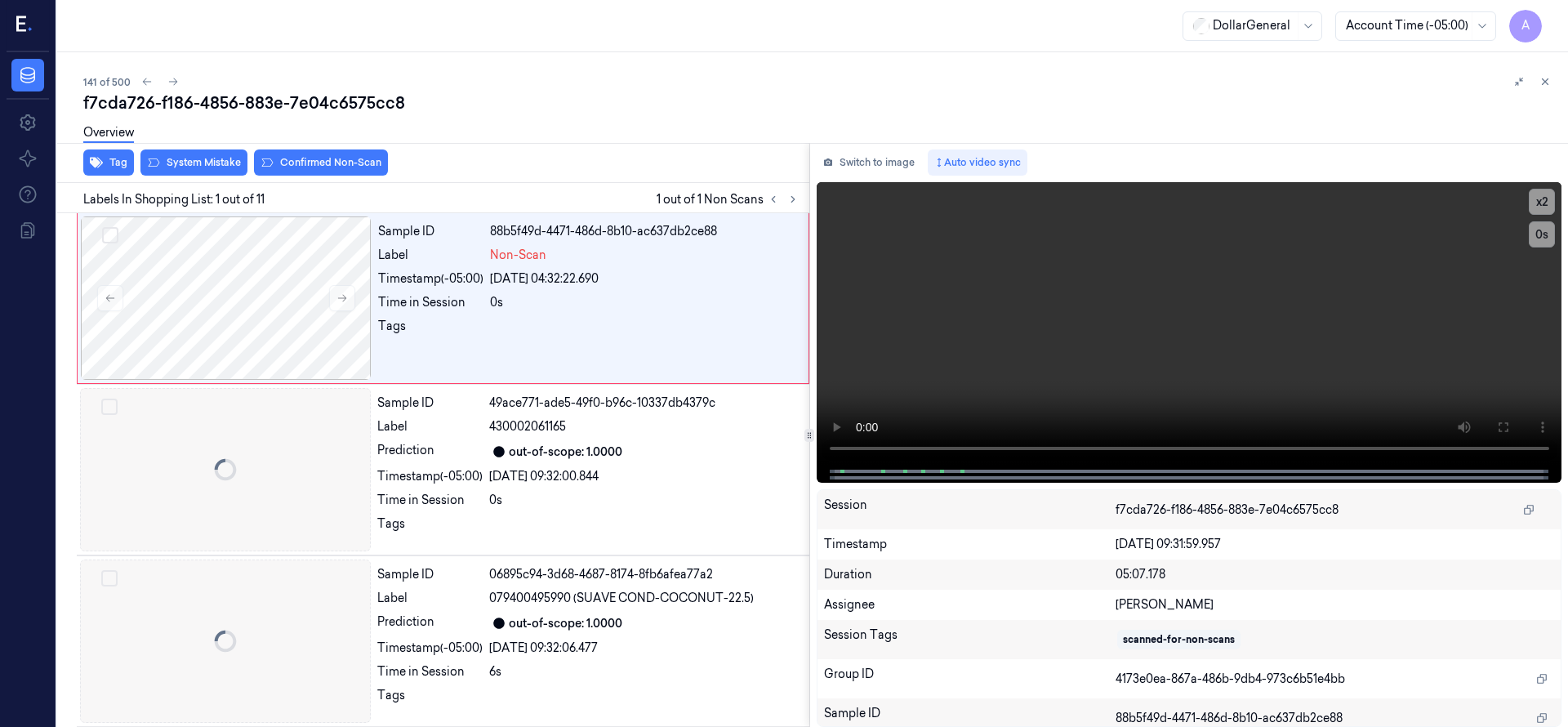
click at [201, 169] on button "System Mistake" at bounding box center [193, 162] width 107 height 26
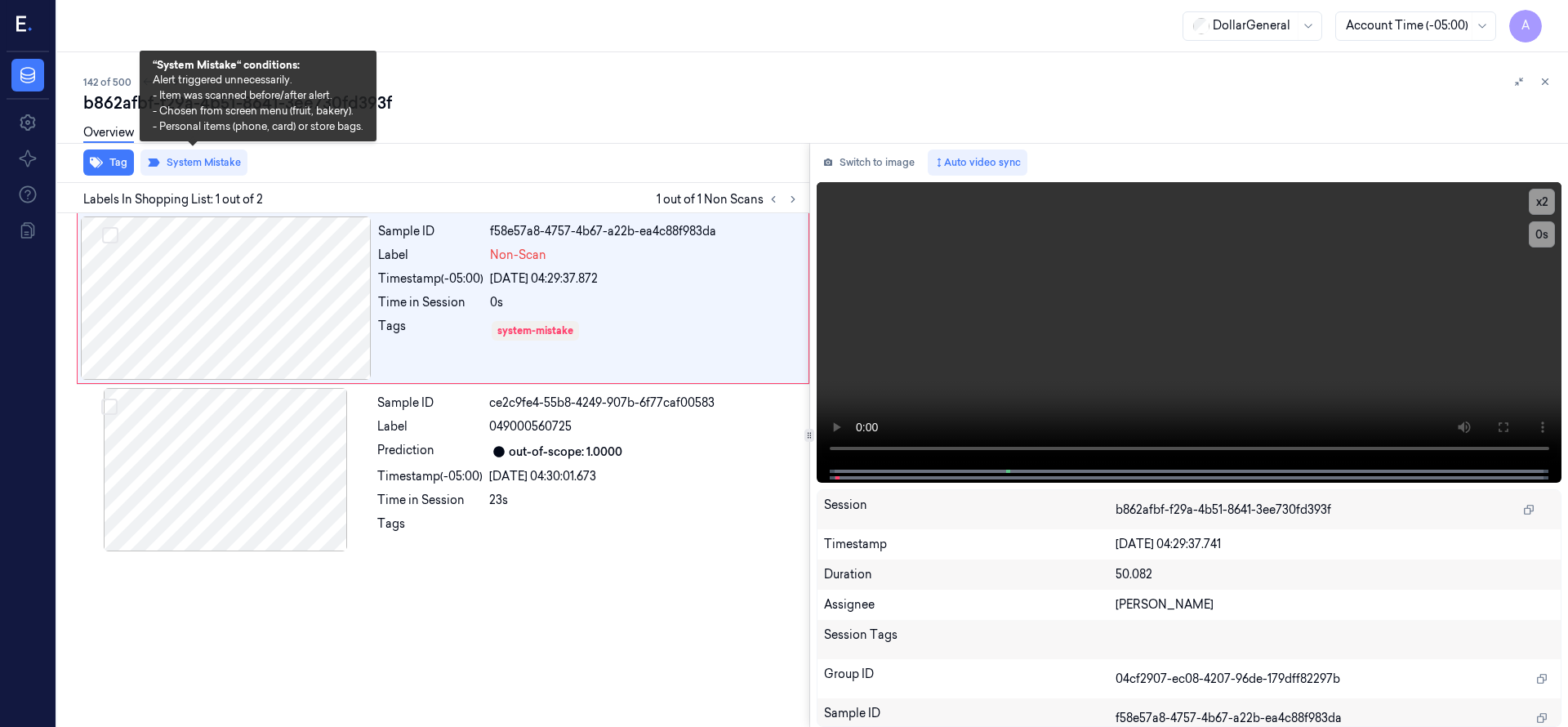
click at [201, 169] on button "System Mistake" at bounding box center [193, 162] width 107 height 26
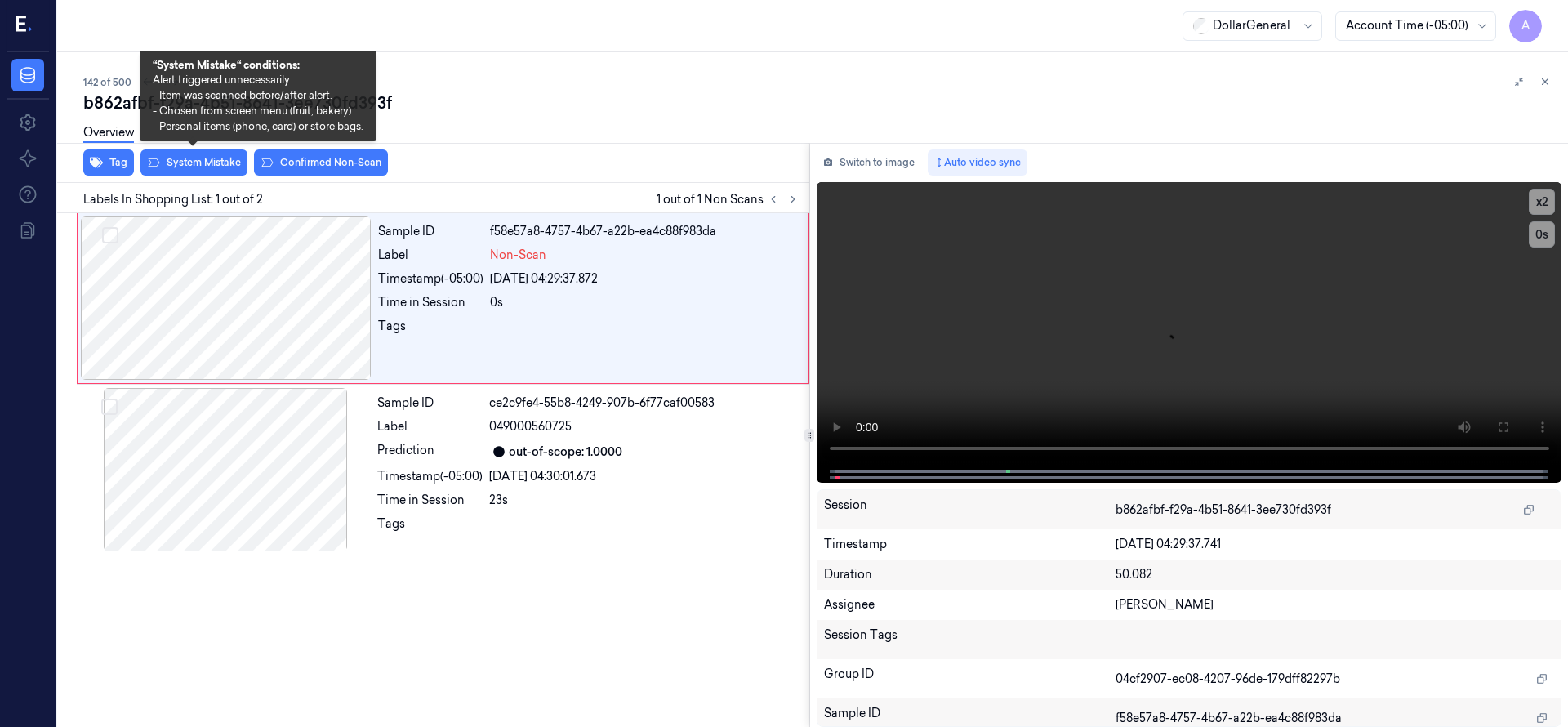
click at [201, 169] on button "System Mistake" at bounding box center [193, 162] width 107 height 26
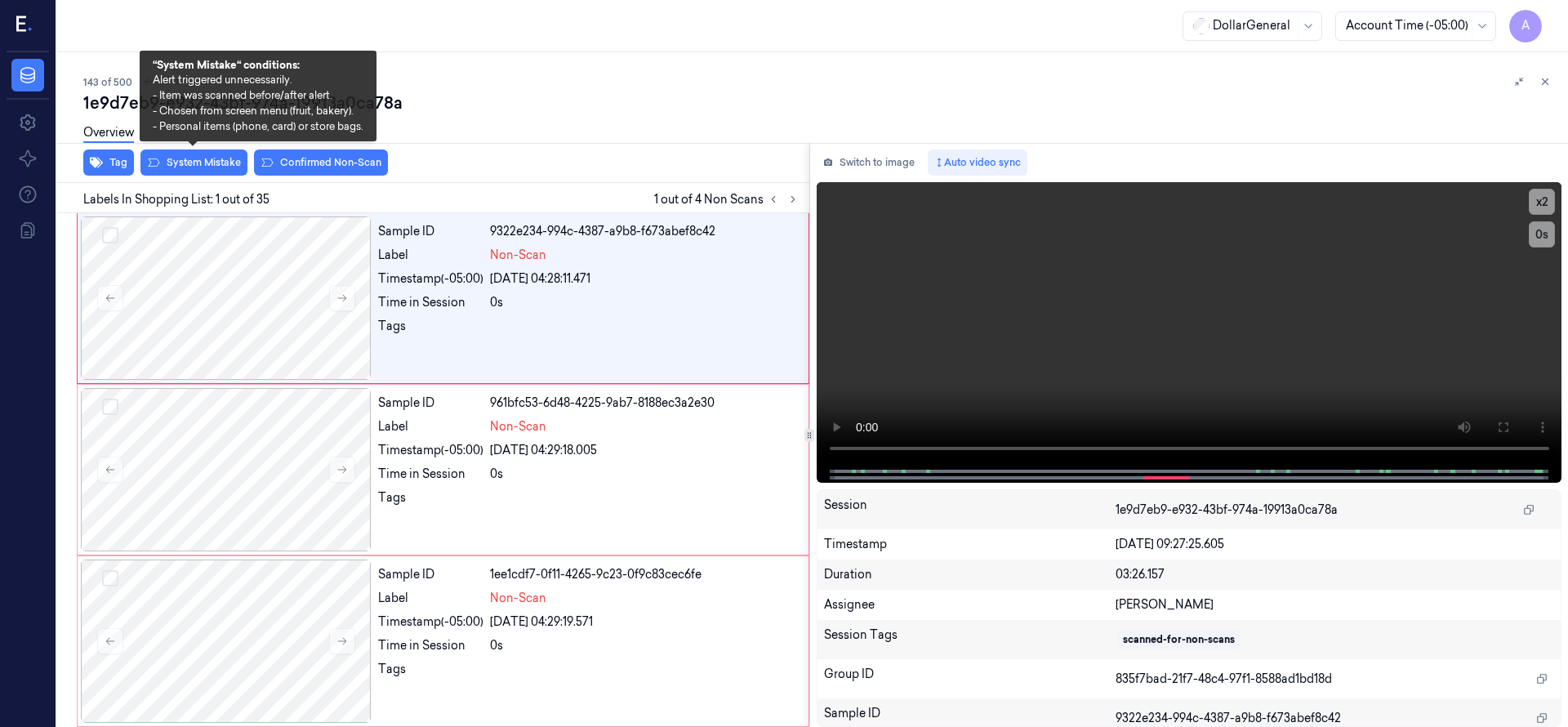
click at [201, 169] on button "System Mistake" at bounding box center [193, 162] width 107 height 26
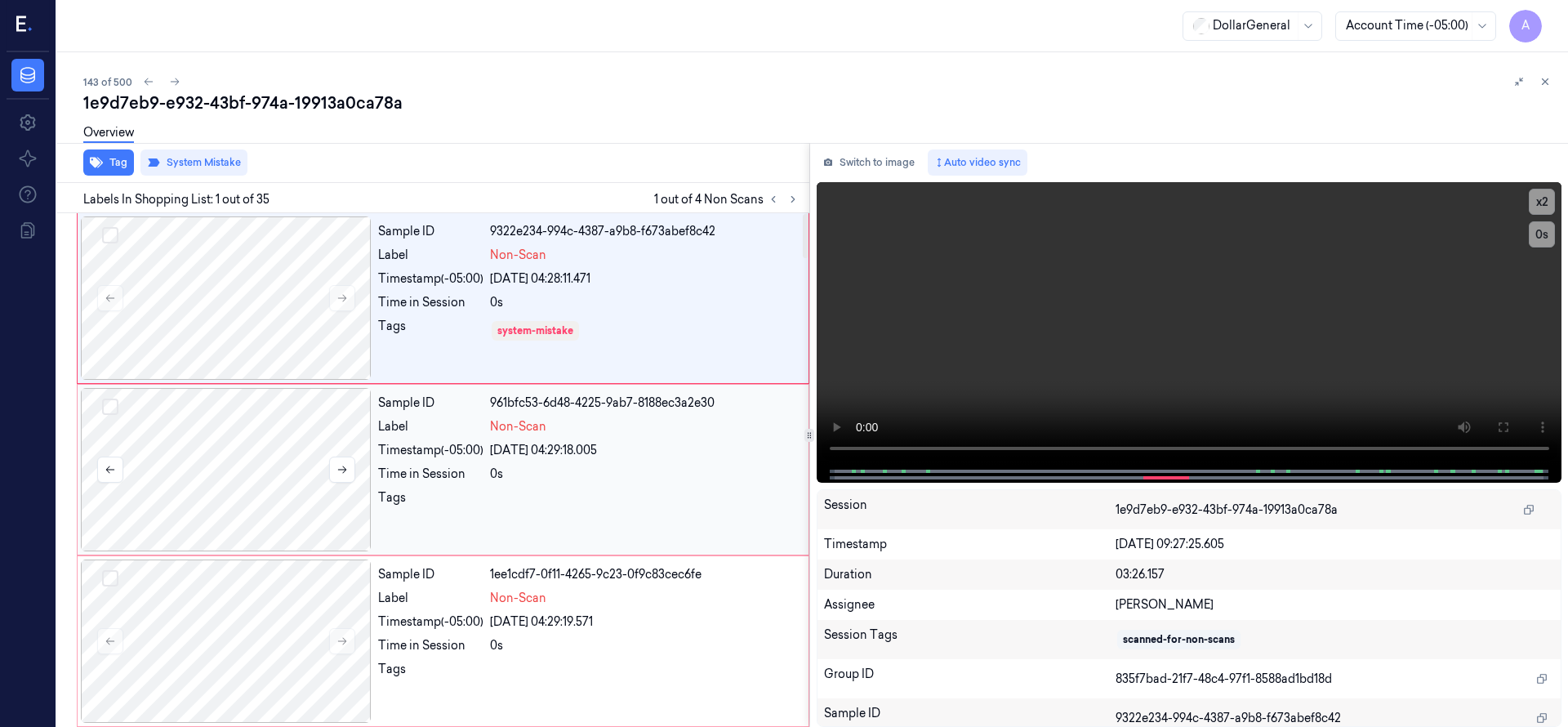
click at [105, 400] on button "Select row" at bounding box center [110, 407] width 17 height 17
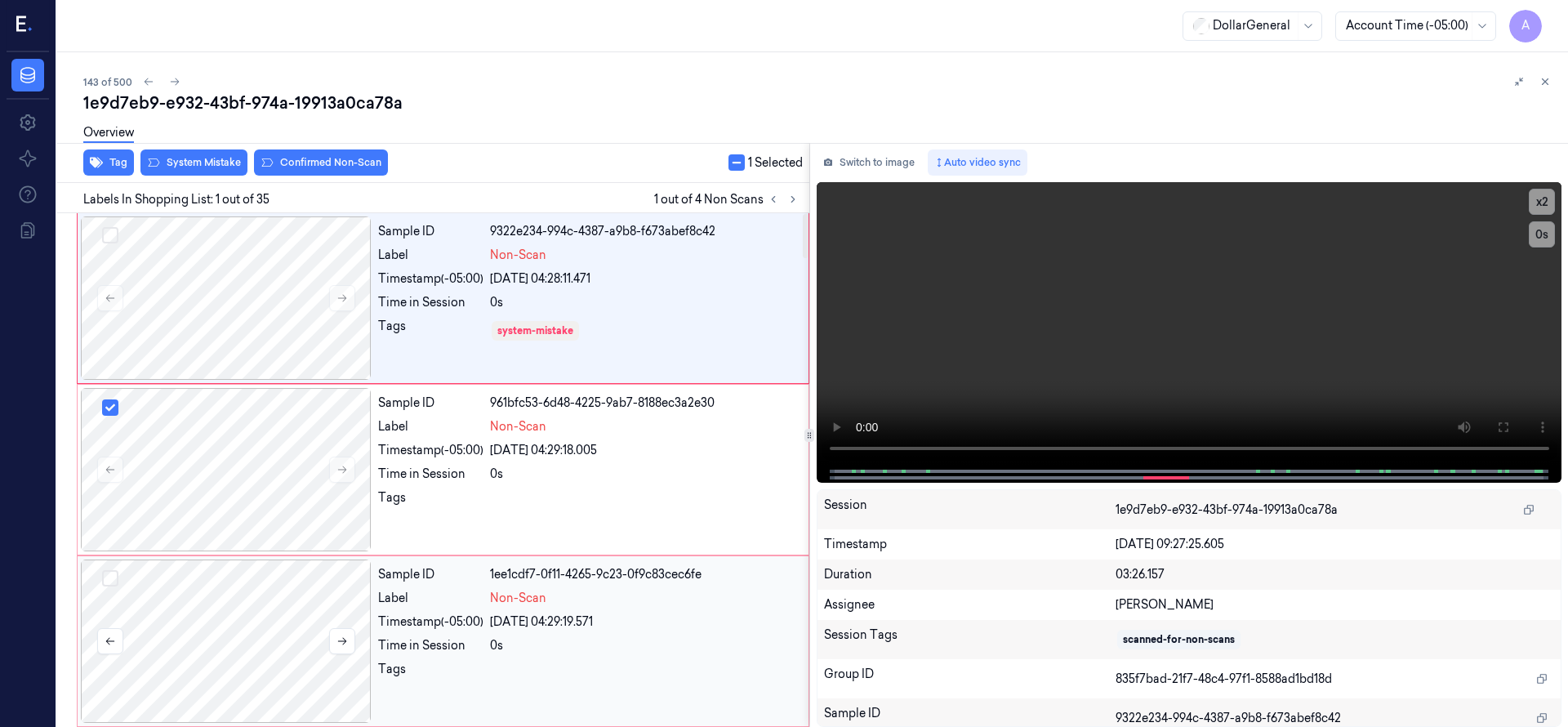
click at [103, 571] on button "Select row" at bounding box center [110, 578] width 17 height 17
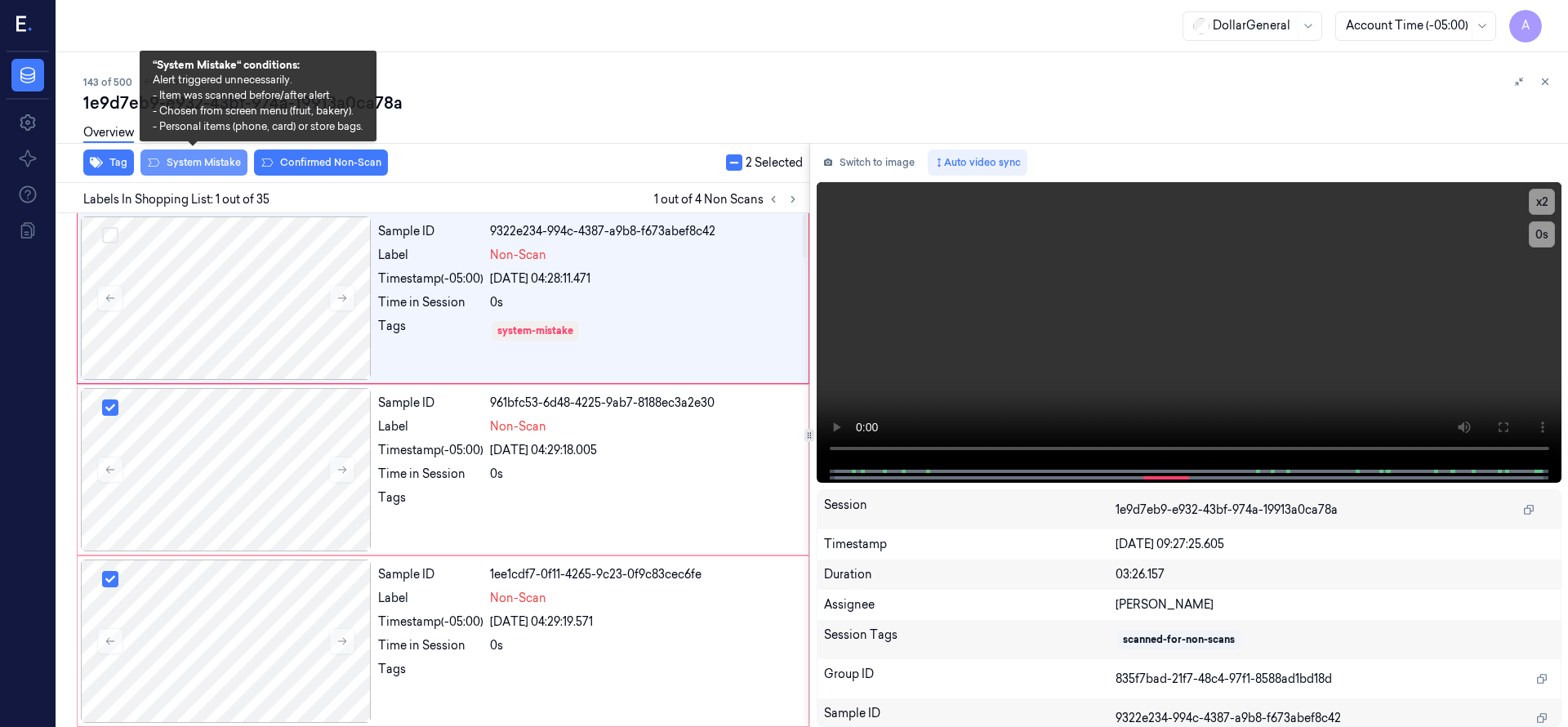
click at [184, 164] on button "System Mistake" at bounding box center [193, 162] width 107 height 26
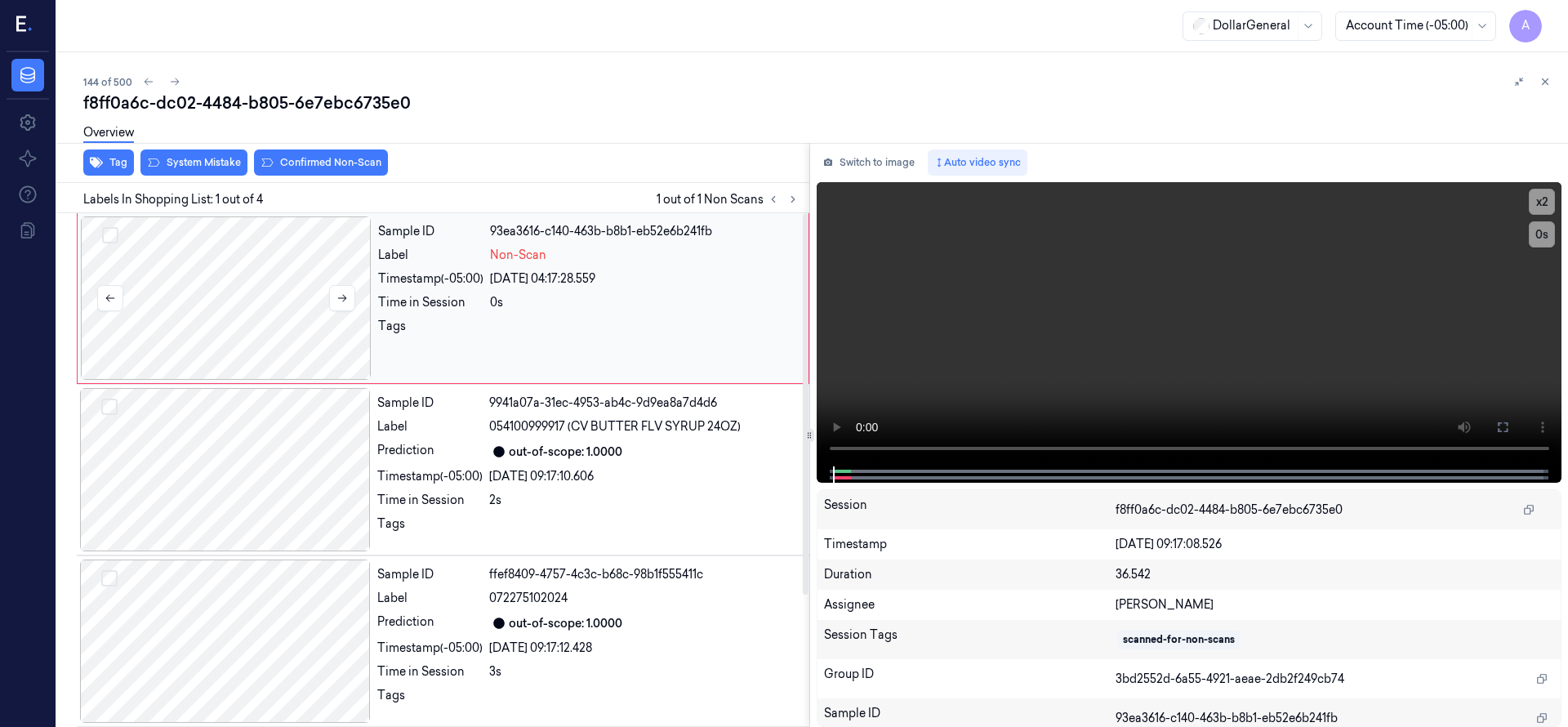
click at [254, 322] on div at bounding box center [225, 298] width 291 height 164
click at [266, 289] on div at bounding box center [225, 298] width 291 height 164
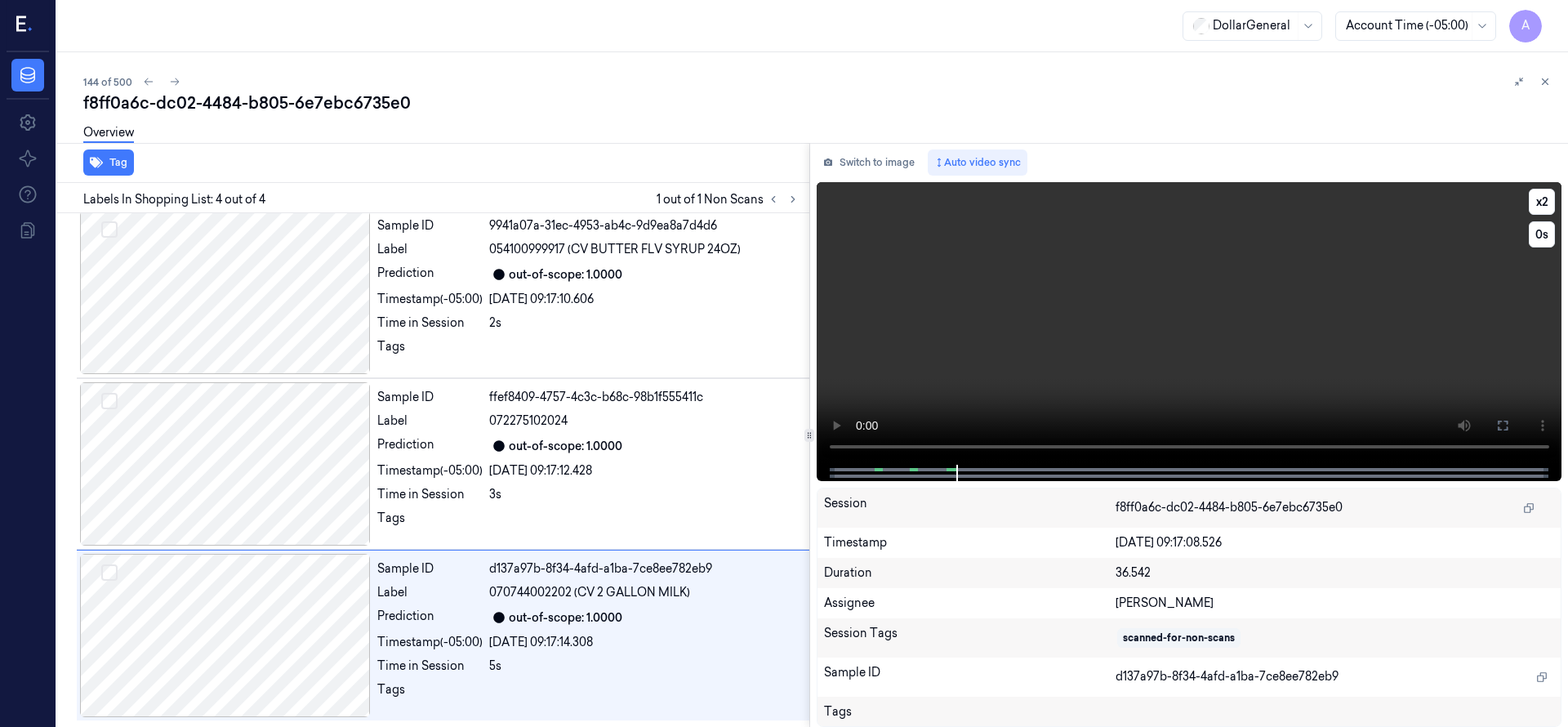
click at [874, 444] on video at bounding box center [1189, 323] width 746 height 282
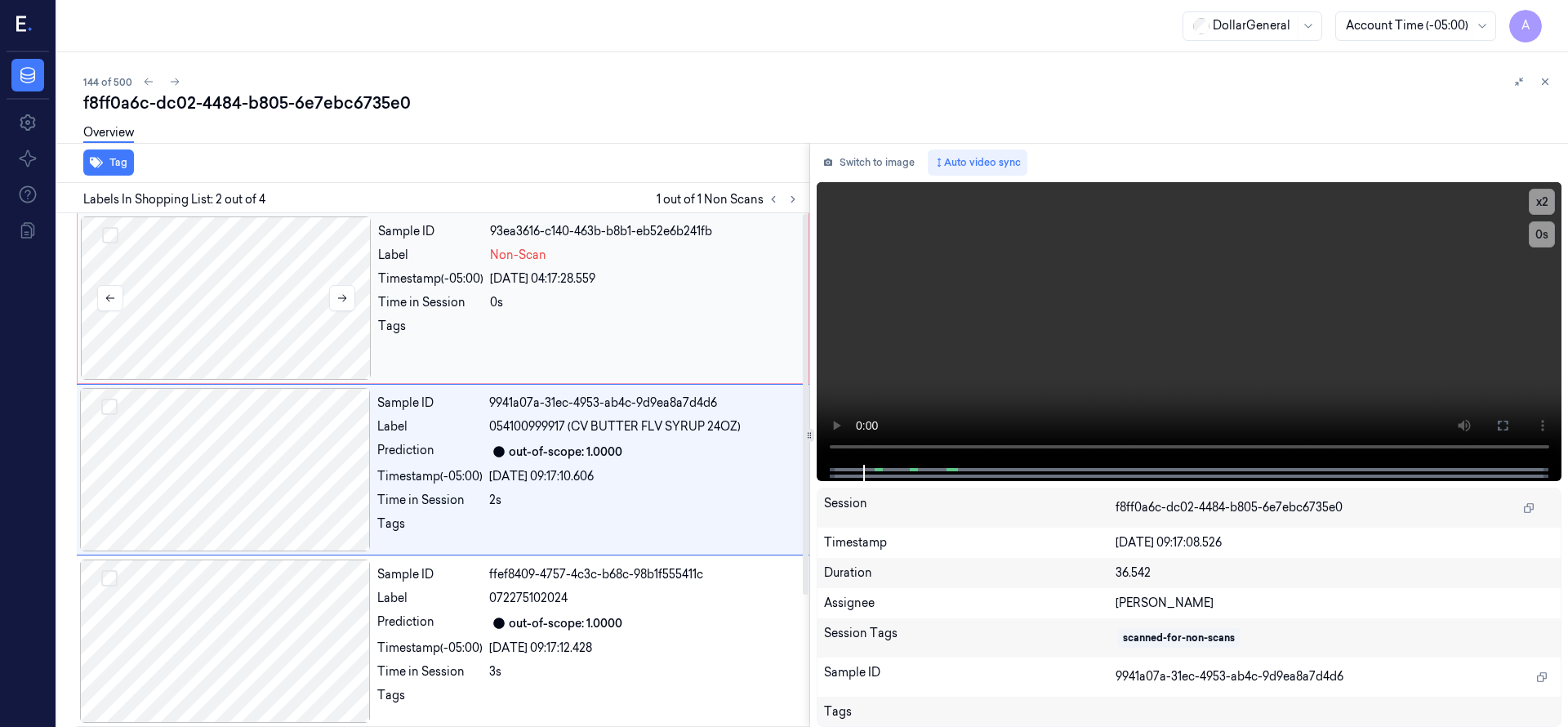
click at [306, 278] on div at bounding box center [225, 298] width 291 height 164
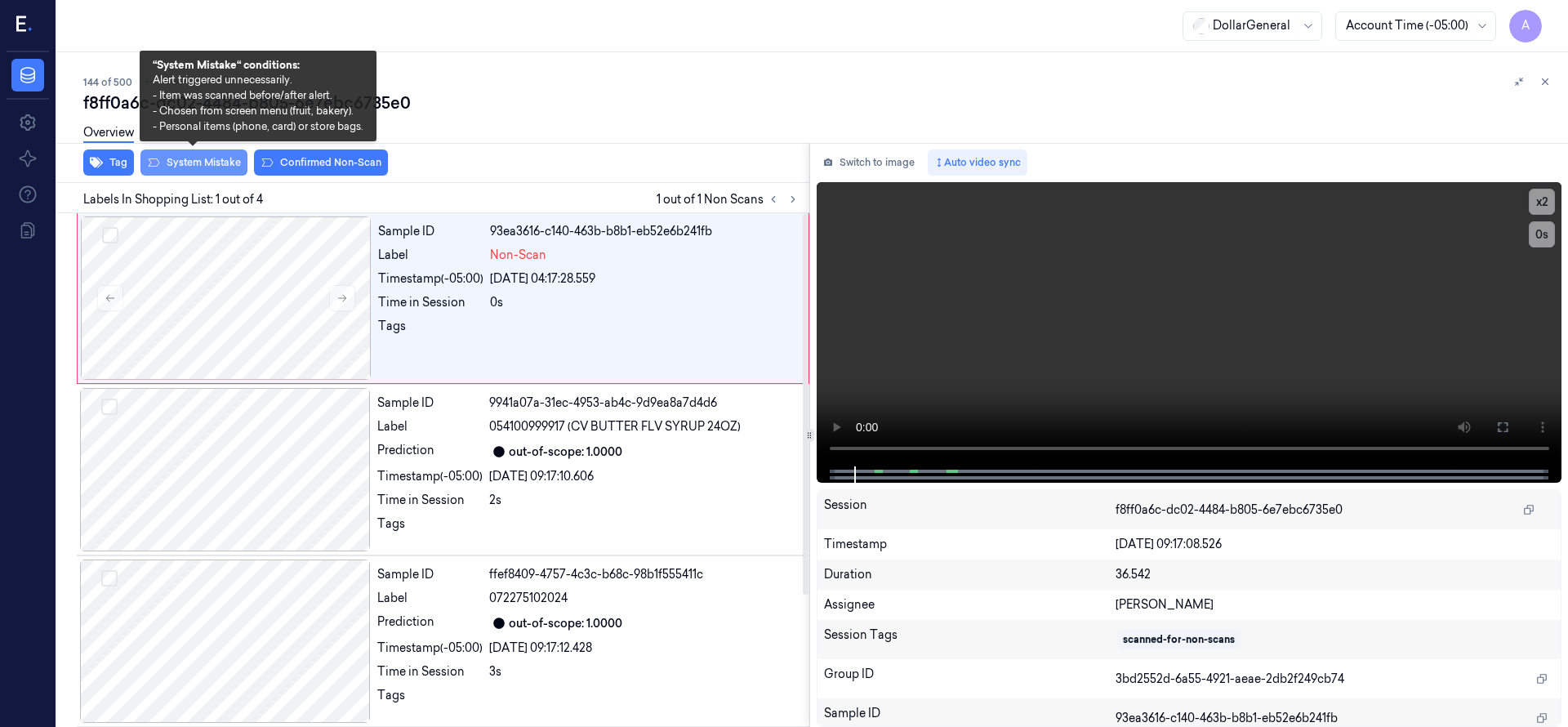
click at [179, 164] on button "System Mistake" at bounding box center [193, 162] width 107 height 26
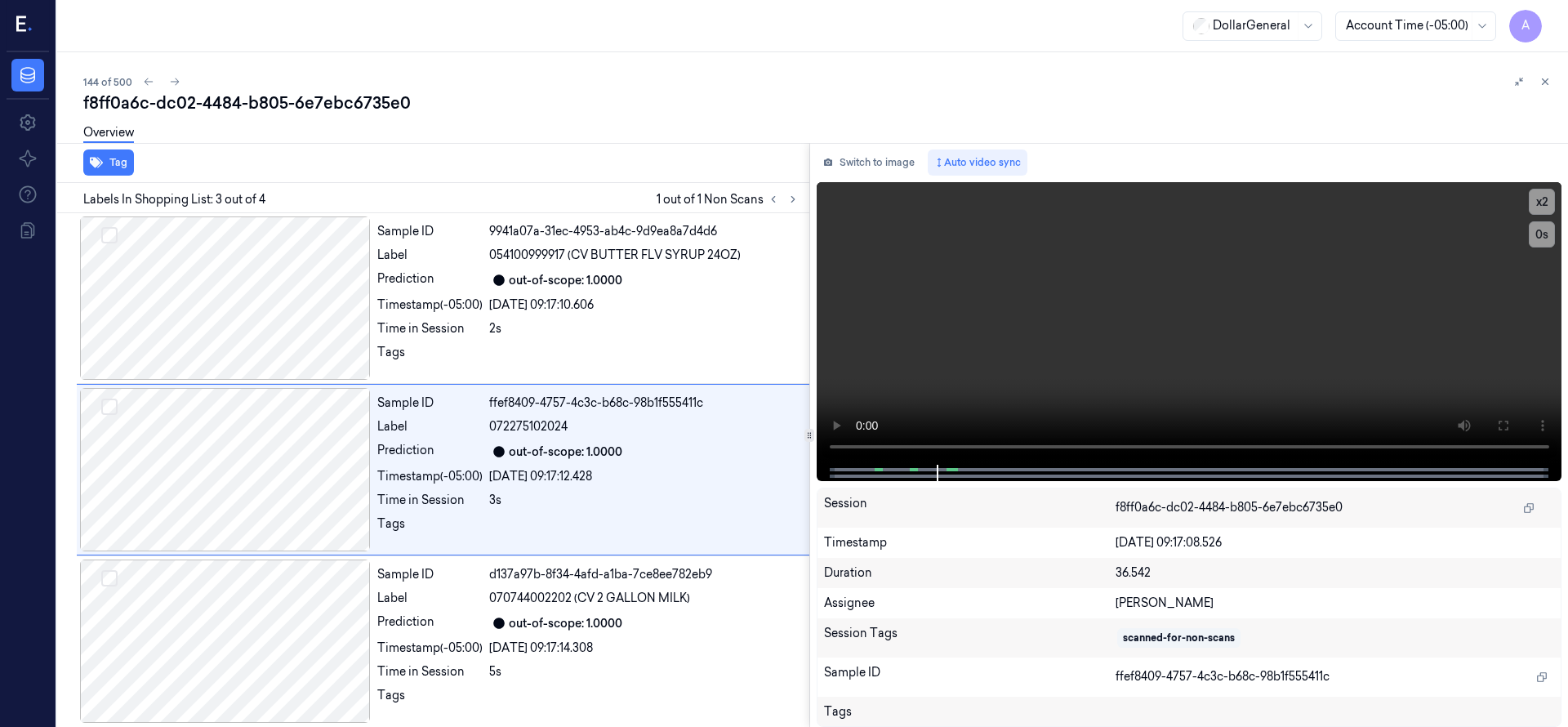
scroll to position [177, 0]
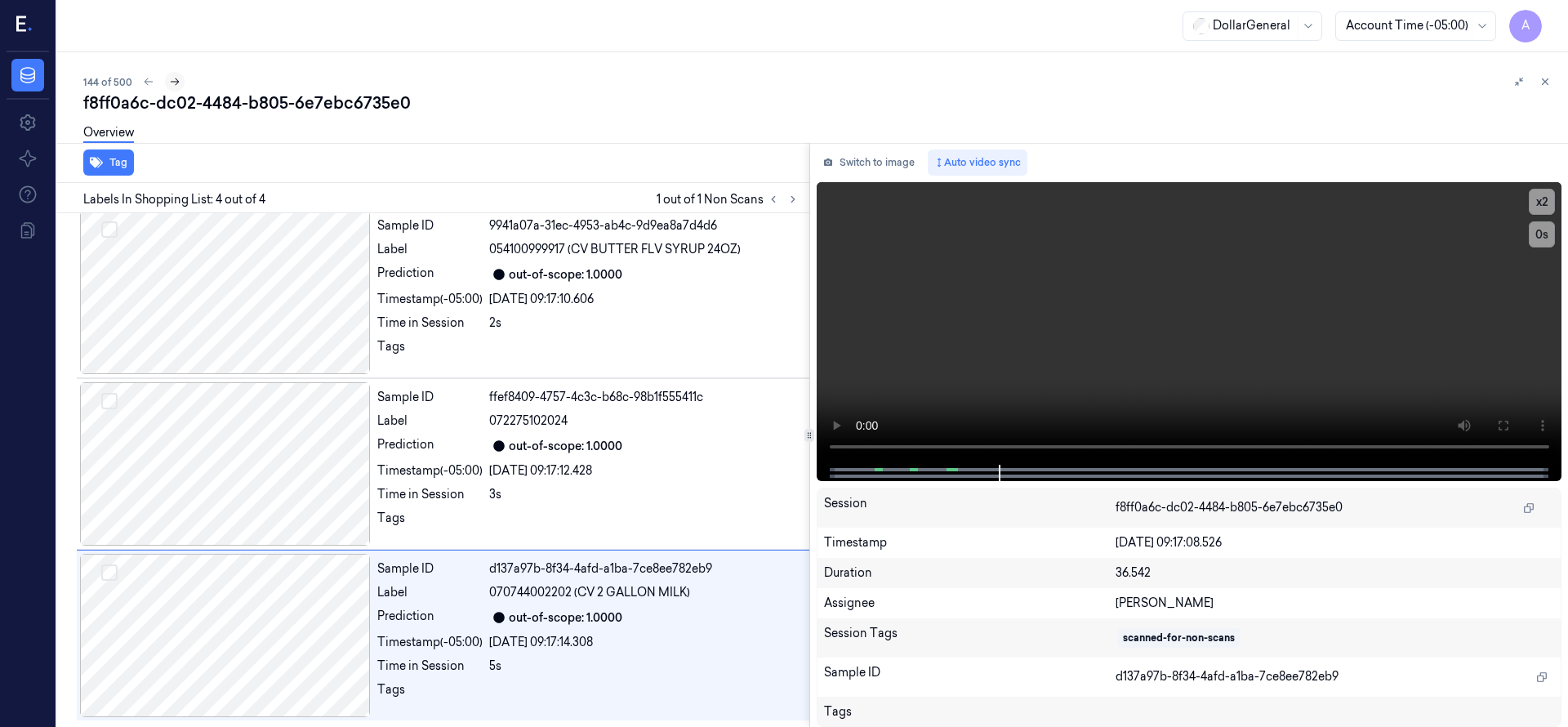
click at [181, 79] on button at bounding box center [174, 81] width 20 height 20
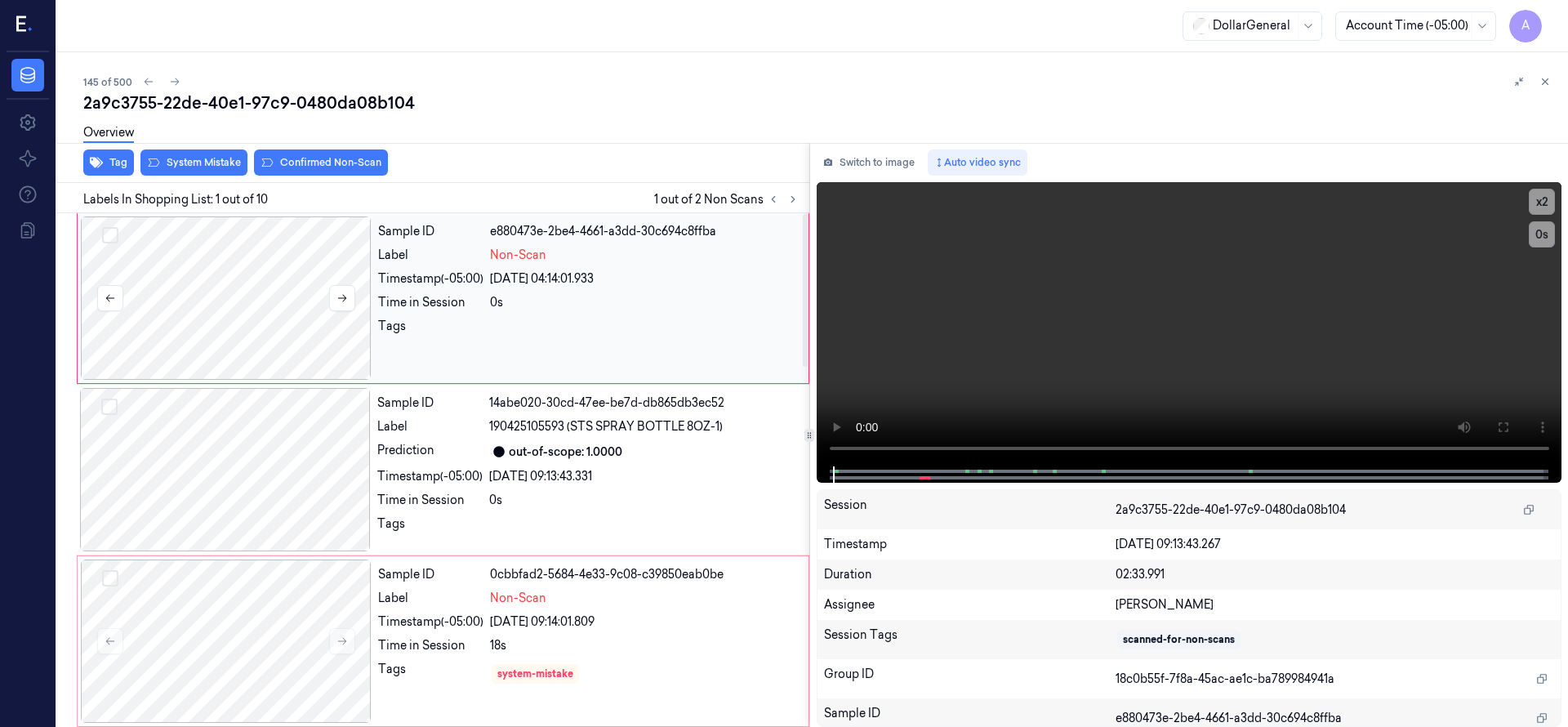
click at [302, 305] on div at bounding box center [225, 298] width 291 height 164
click at [279, 296] on div at bounding box center [225, 298] width 291 height 164
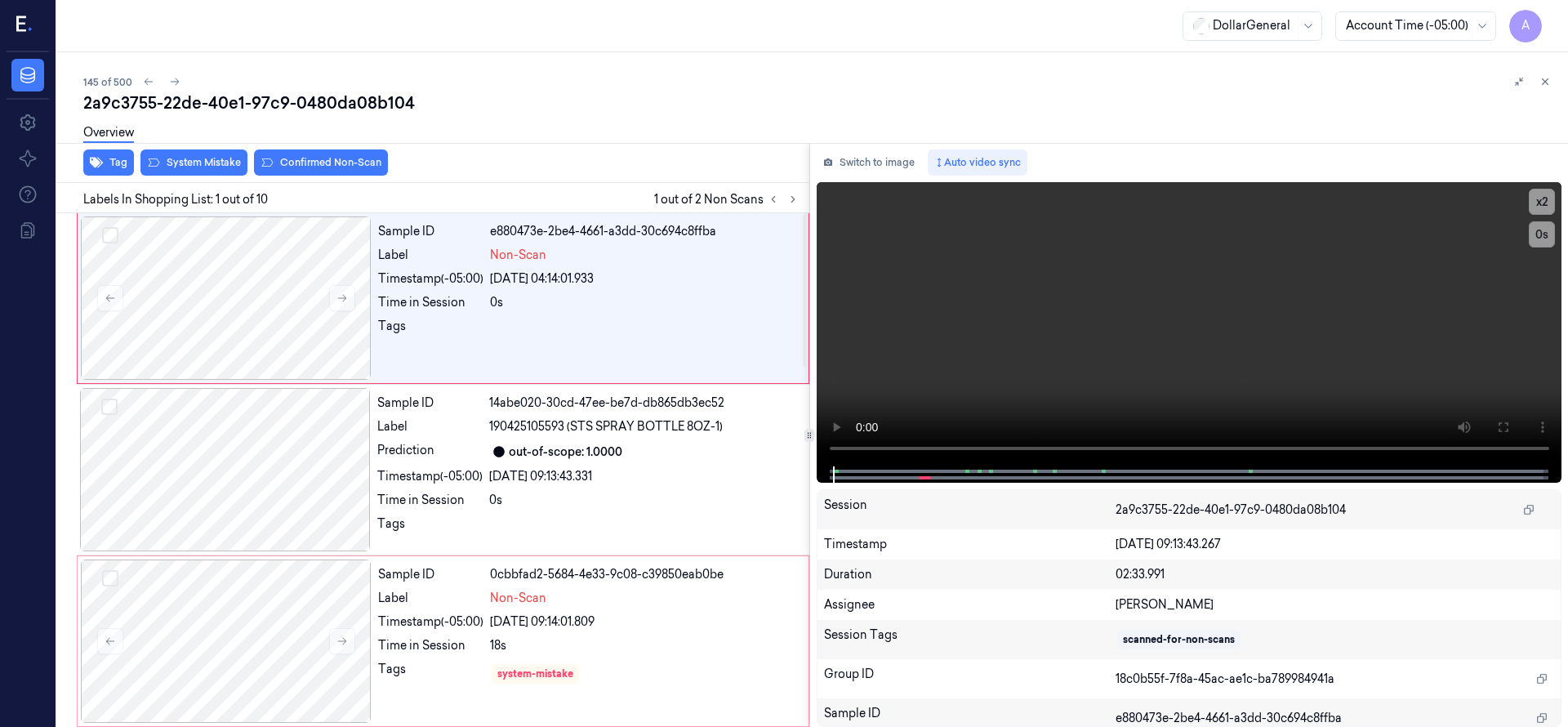
click at [478, 176] on div "Tag System Mistake Confirmed Non-Scan" at bounding box center [430, 163] width 759 height 40
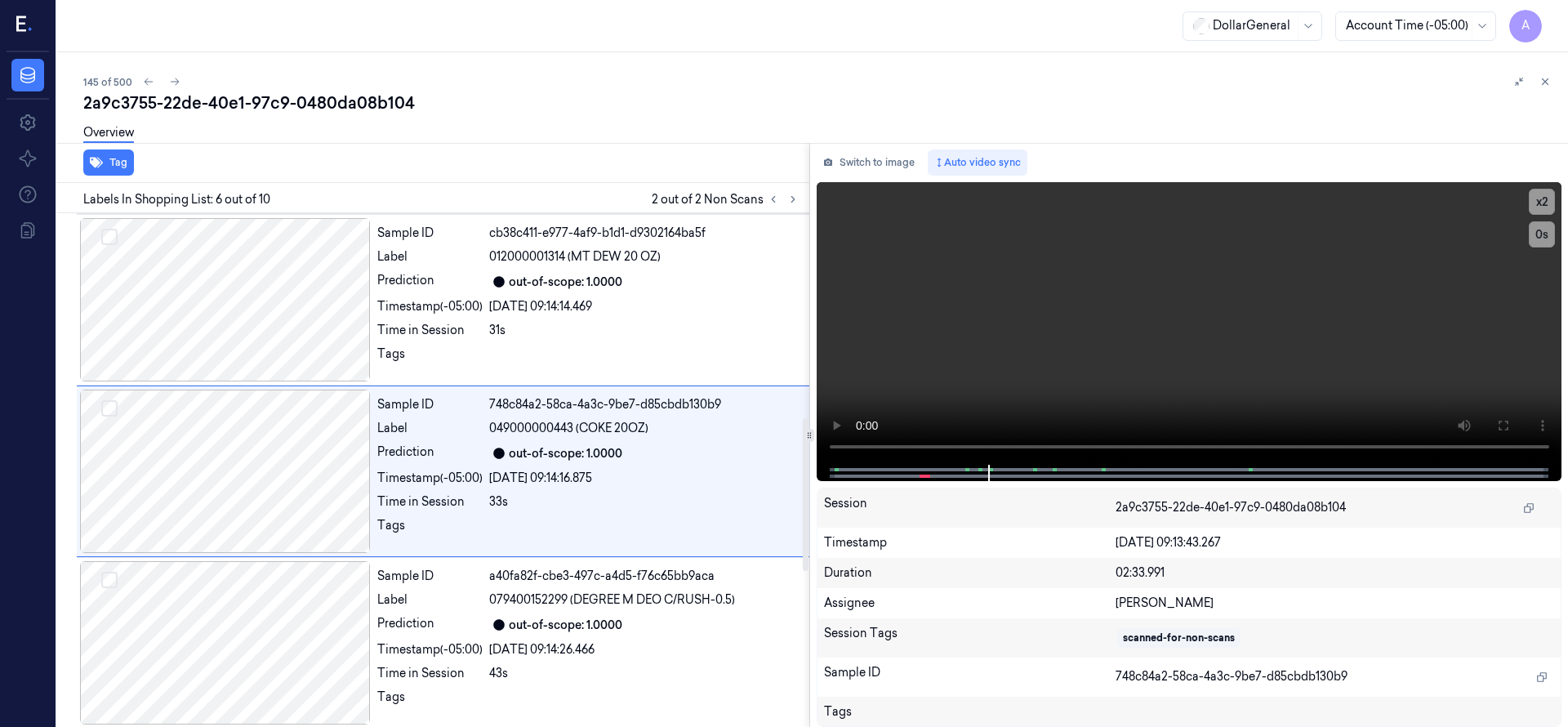
scroll to position [686, 0]
click at [784, 206] on div at bounding box center [783, 199] width 39 height 20
click at [795, 195] on icon at bounding box center [793, 199] width 12 height 12
click at [774, 197] on icon at bounding box center [772, 200] width 3 height 6
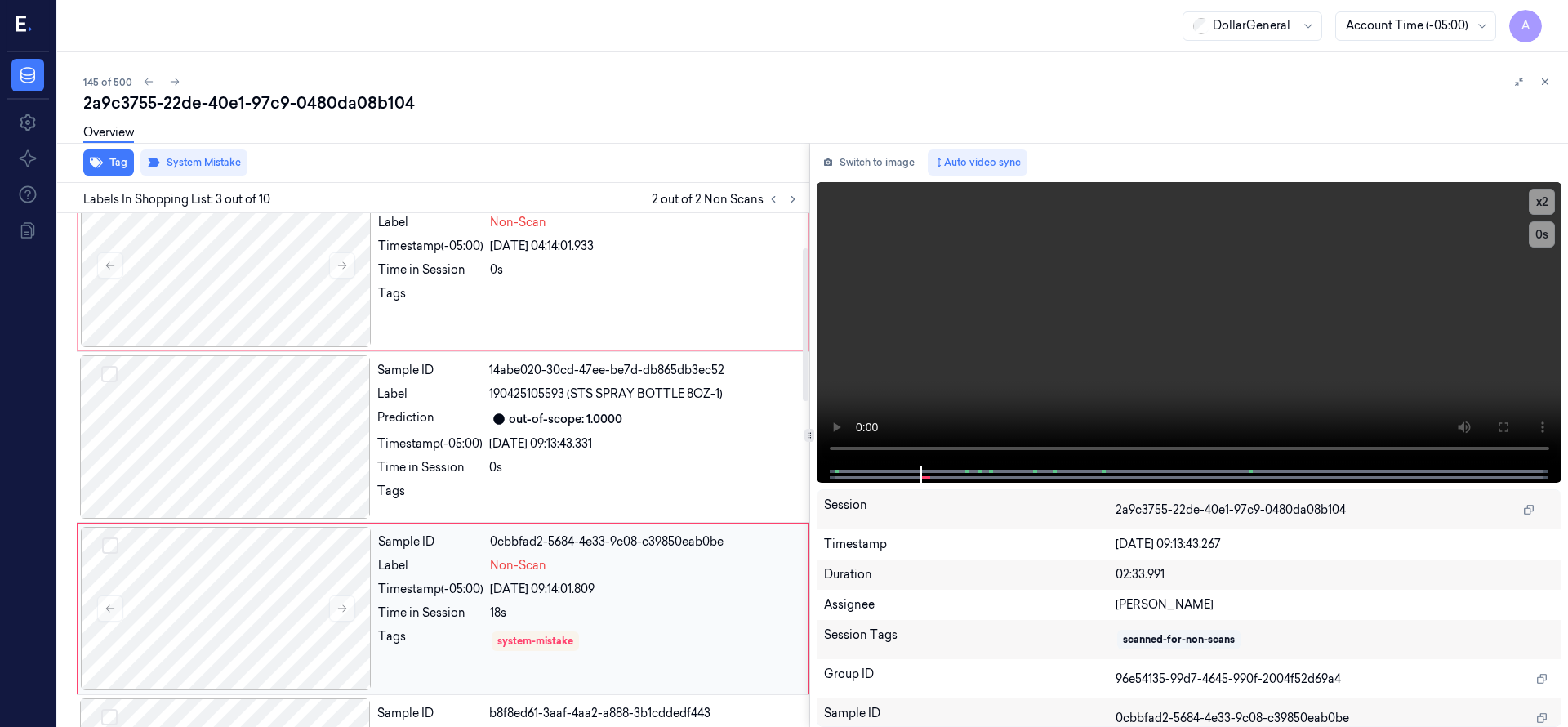
scroll to position [0, 0]
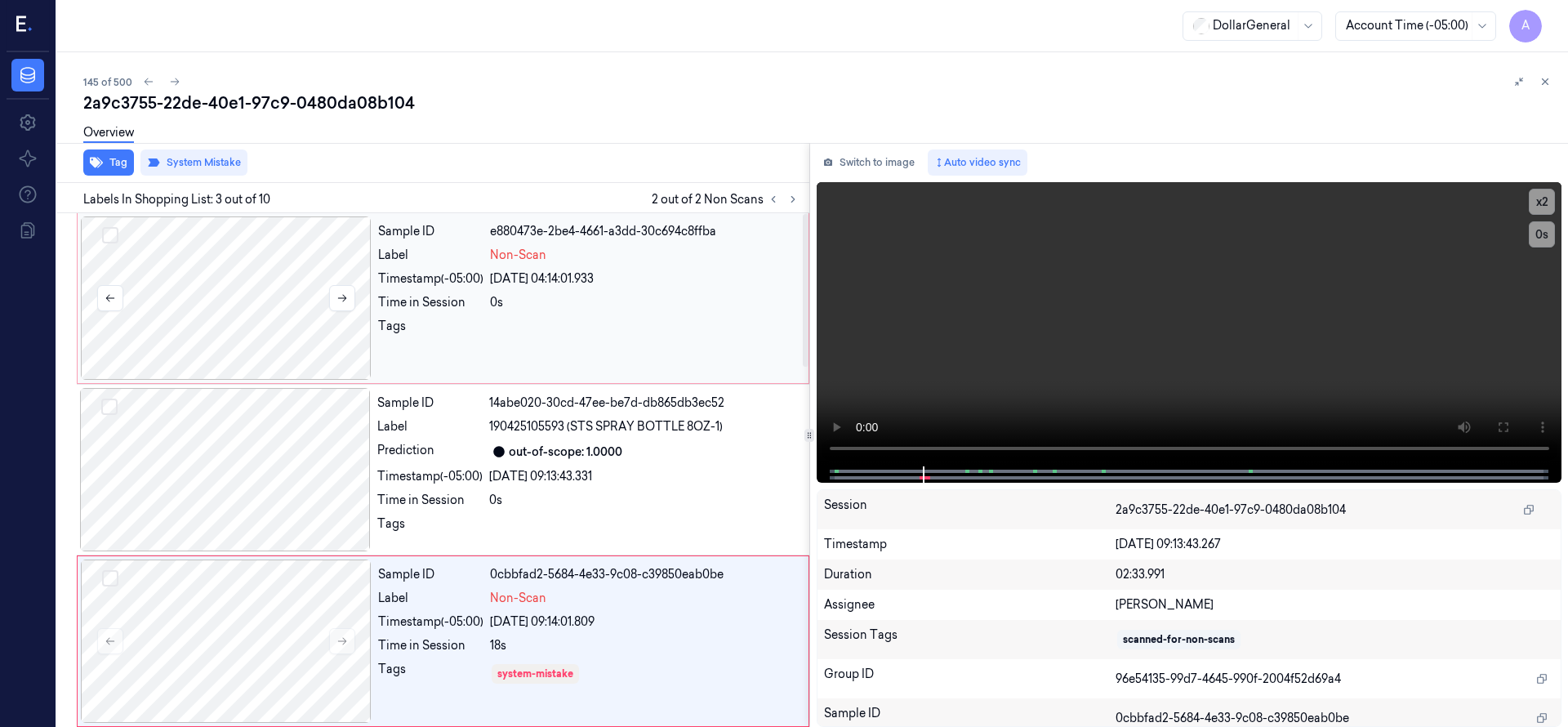
click at [242, 291] on div at bounding box center [225, 298] width 291 height 164
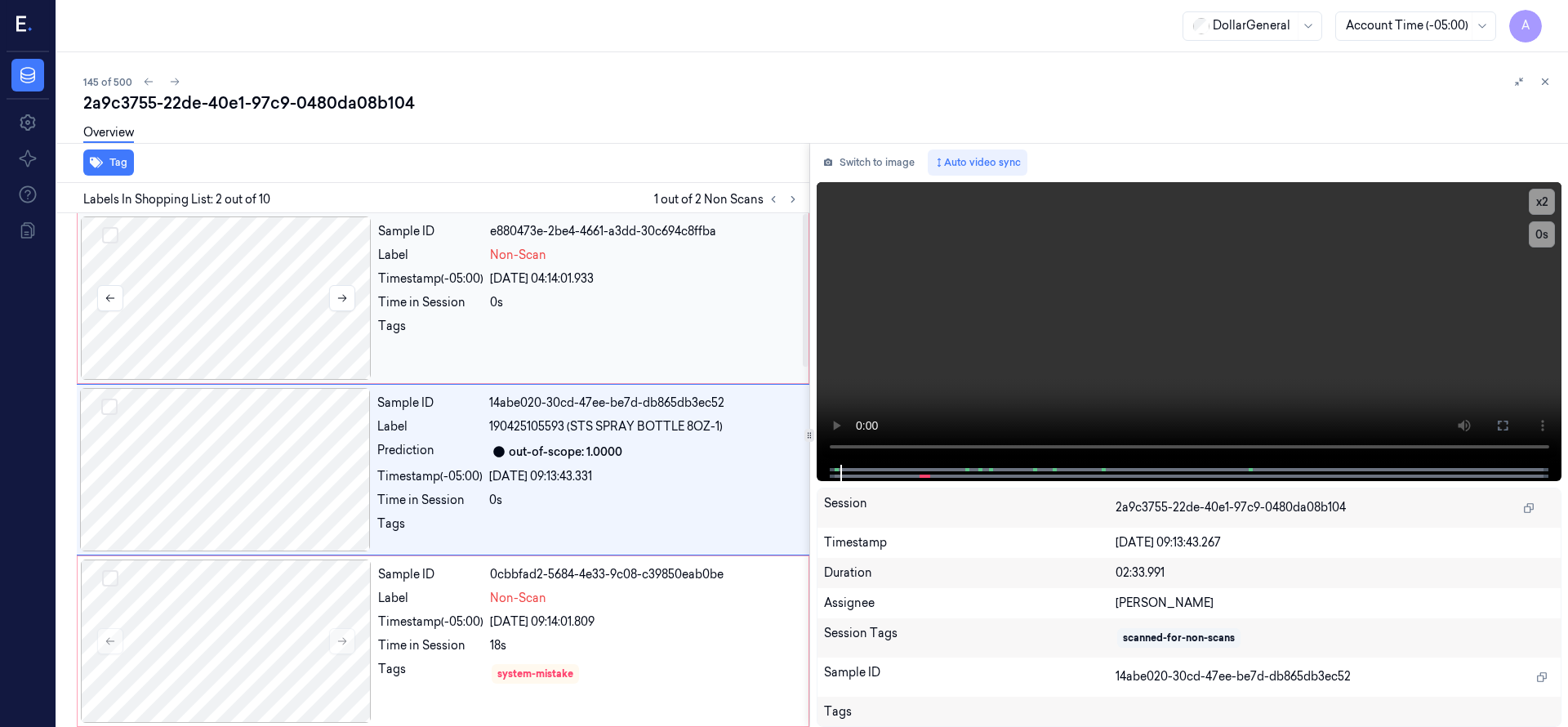
click at [245, 266] on div at bounding box center [225, 298] width 291 height 164
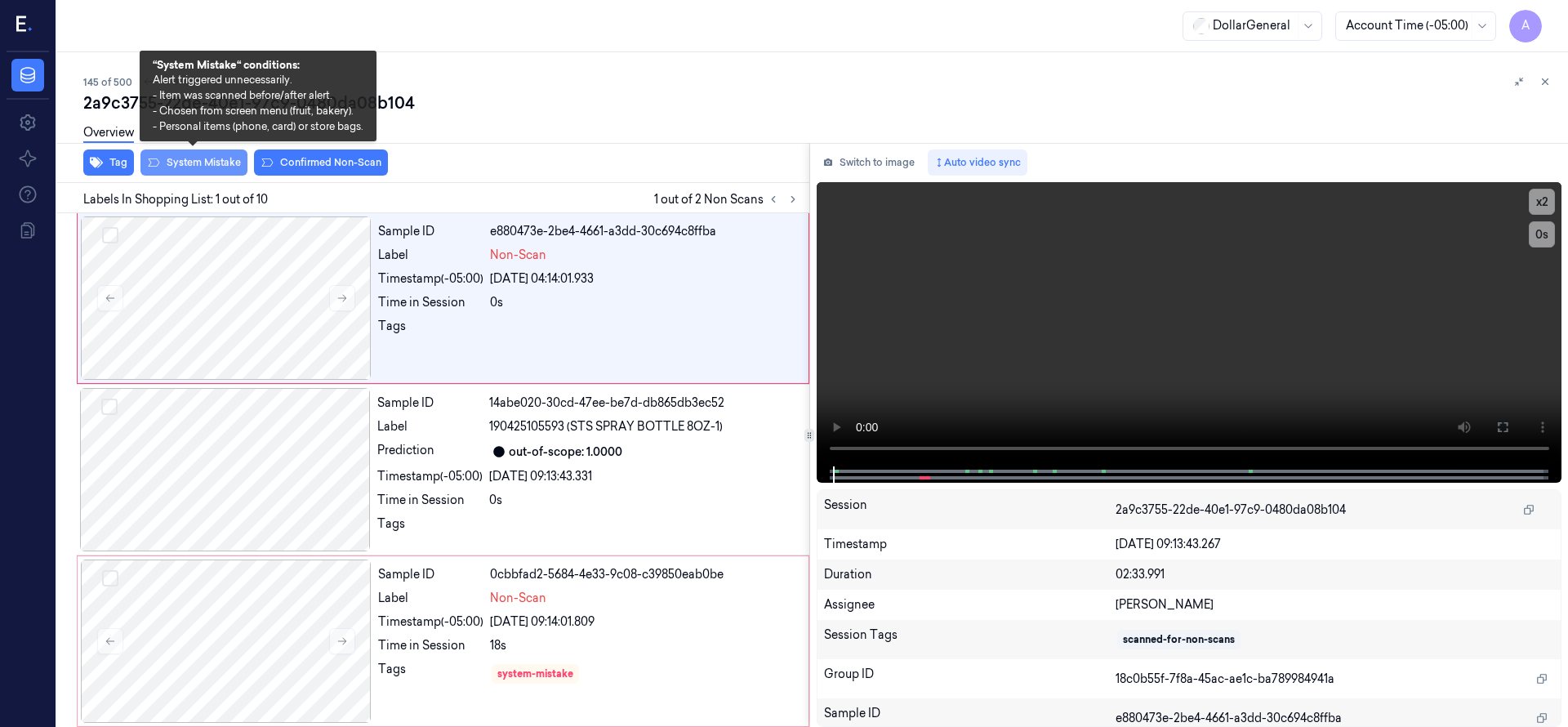
click at [218, 160] on button "System Mistake" at bounding box center [193, 162] width 107 height 26
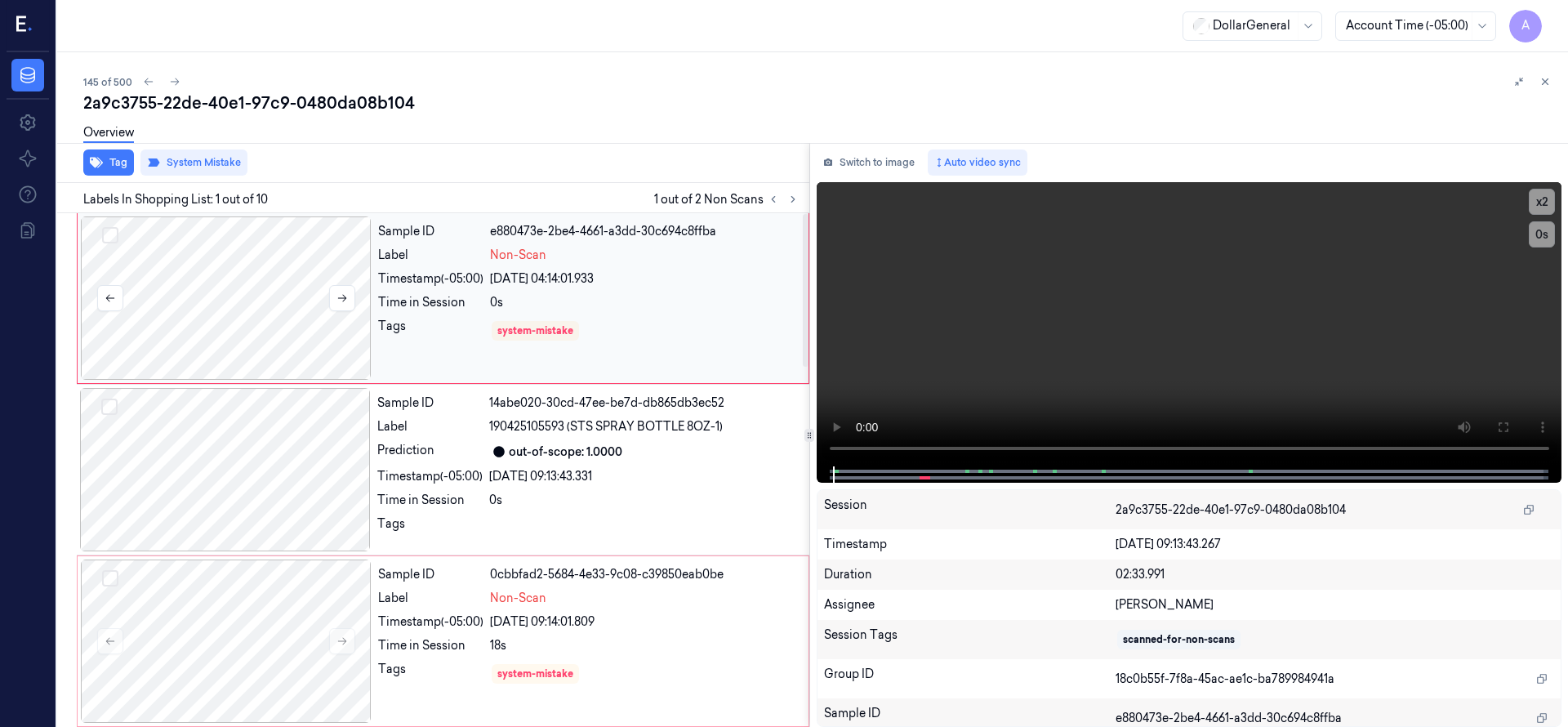
click at [213, 270] on div at bounding box center [225, 298] width 291 height 164
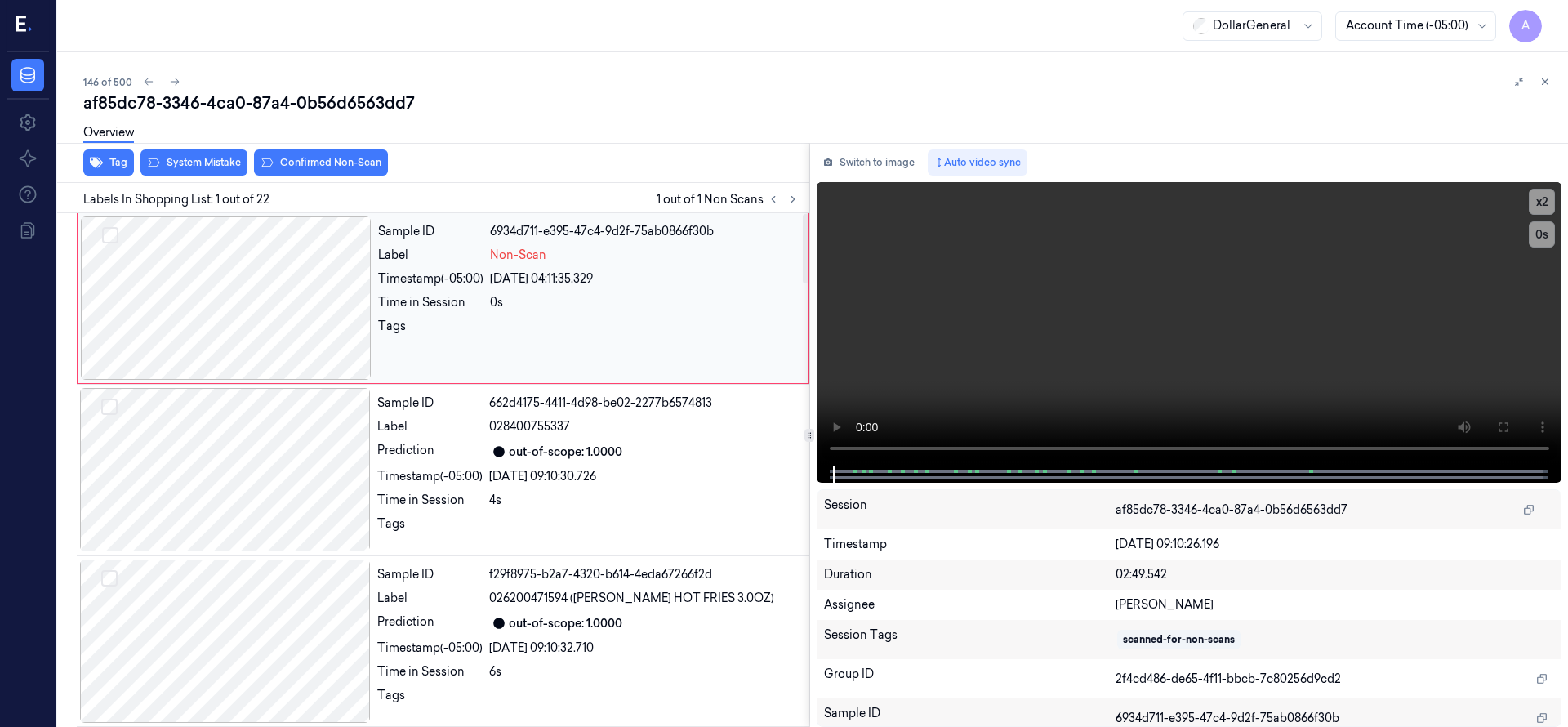
click at [188, 247] on div at bounding box center [225, 298] width 291 height 164
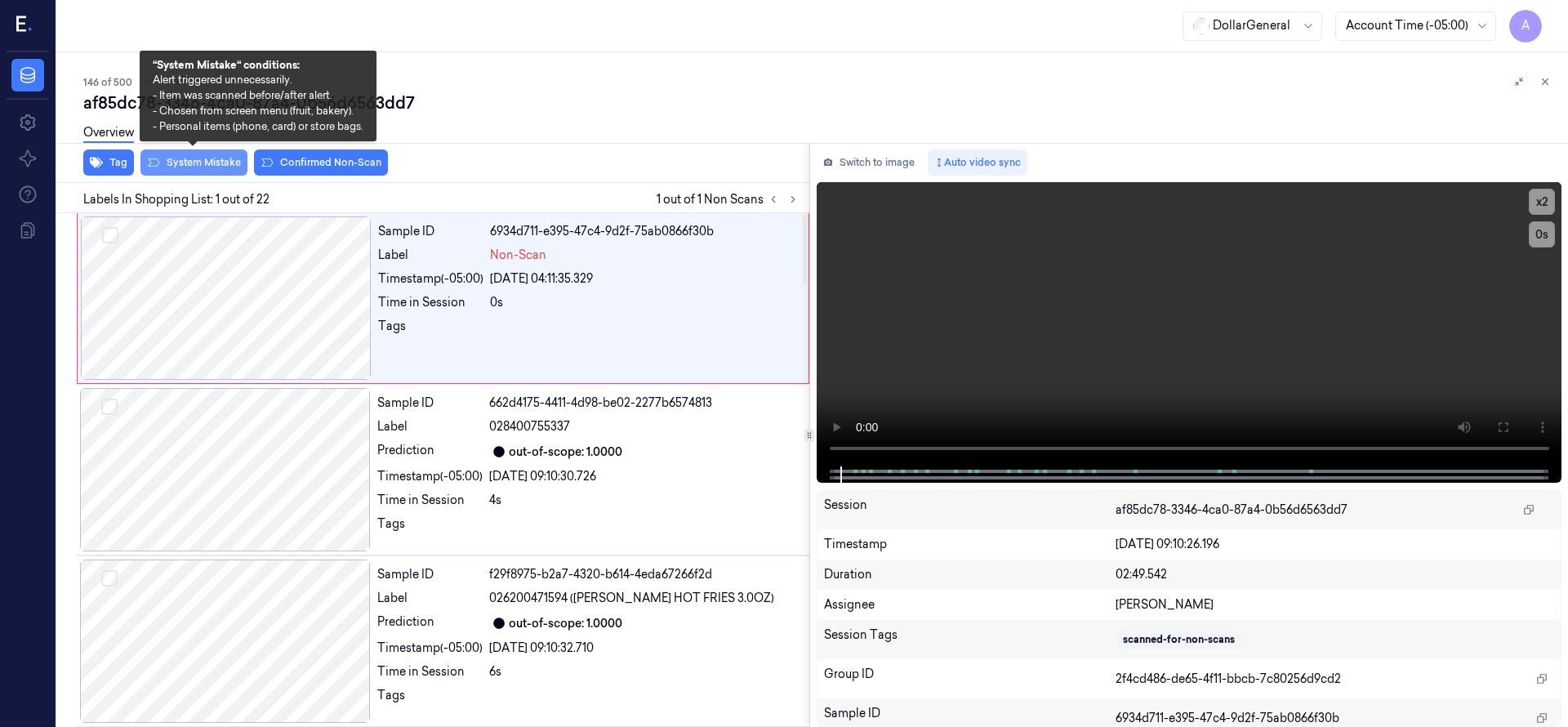
click at [203, 160] on button "System Mistake" at bounding box center [193, 162] width 107 height 26
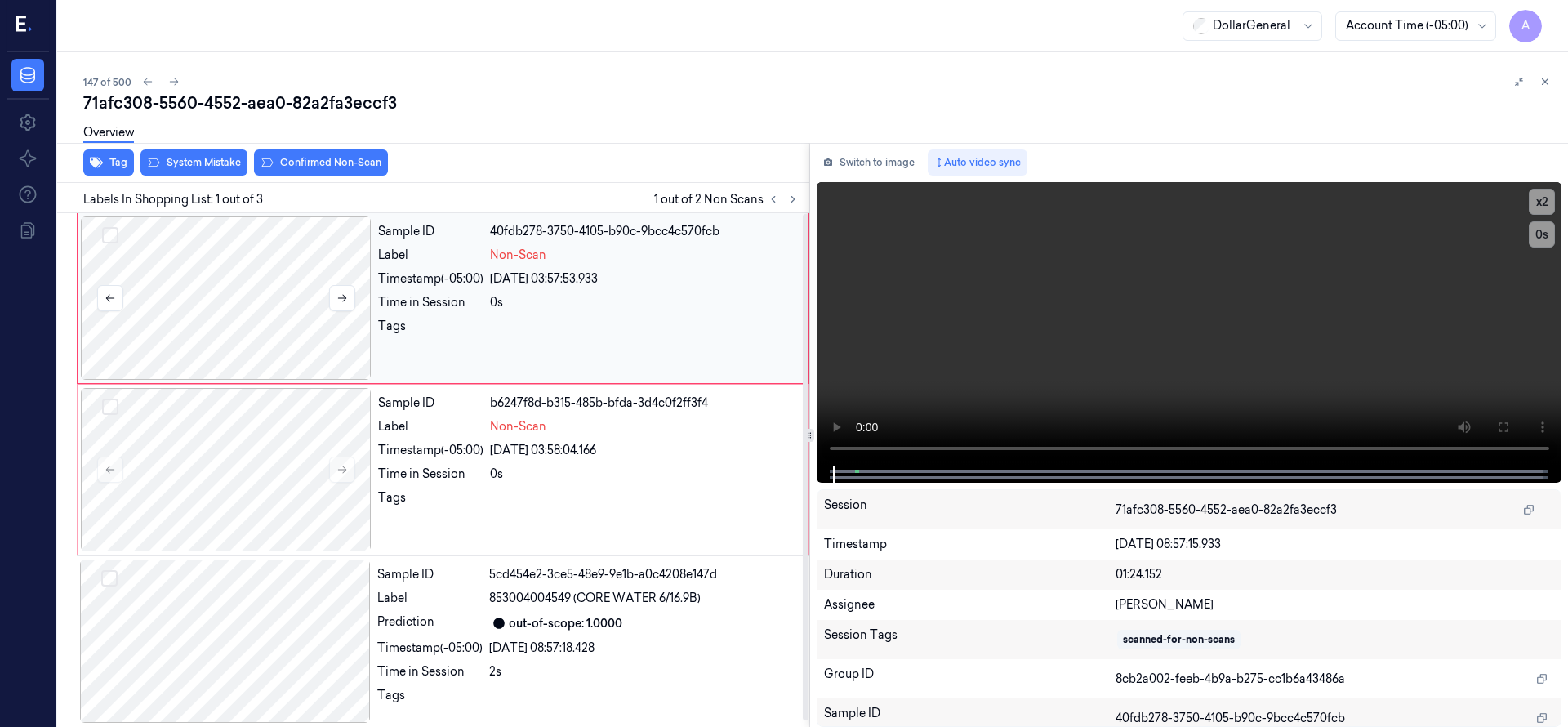
click at [234, 276] on div at bounding box center [225, 298] width 291 height 164
click at [114, 234] on button "Select row" at bounding box center [110, 235] width 17 height 17
click at [115, 404] on button "Select row" at bounding box center [110, 407] width 17 height 17
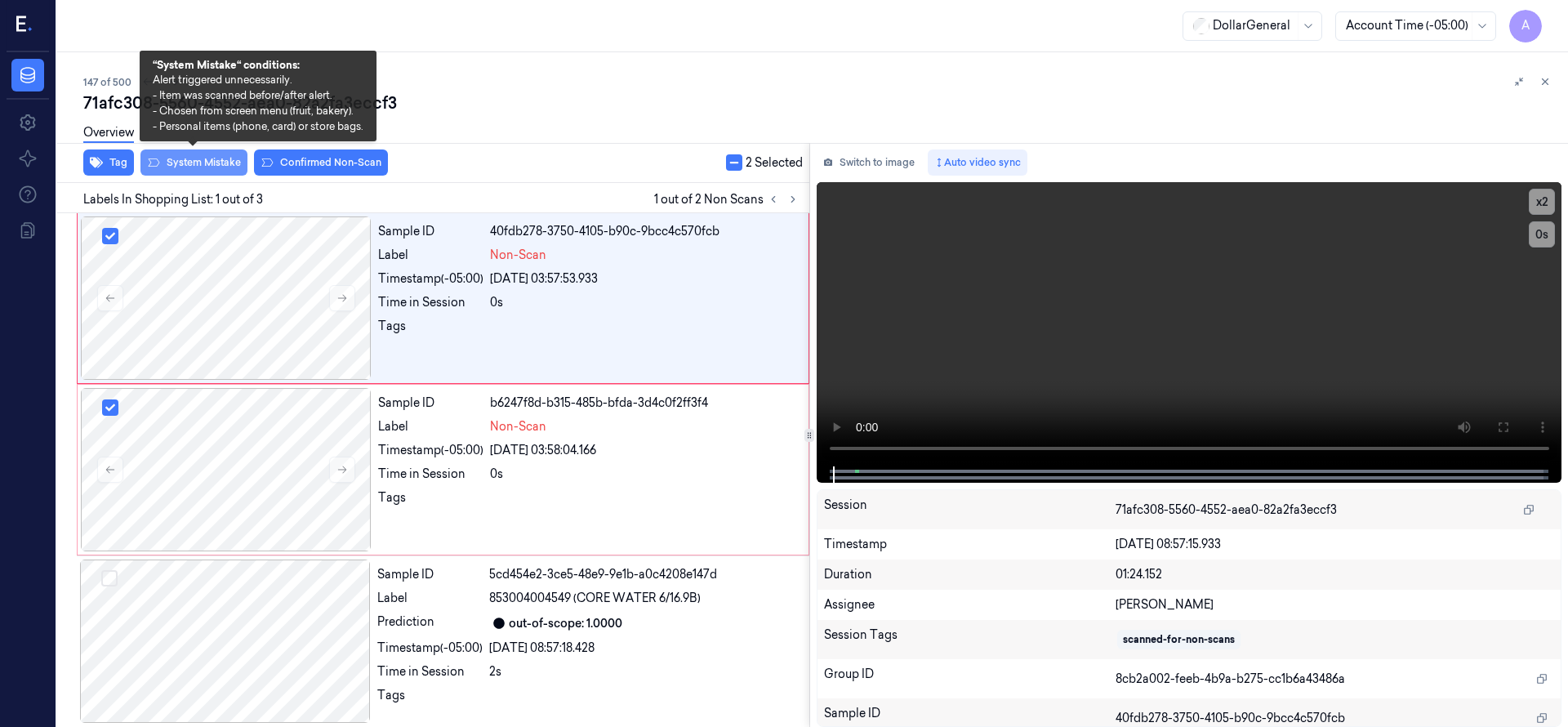
click at [201, 162] on button "System Mistake" at bounding box center [193, 162] width 107 height 26
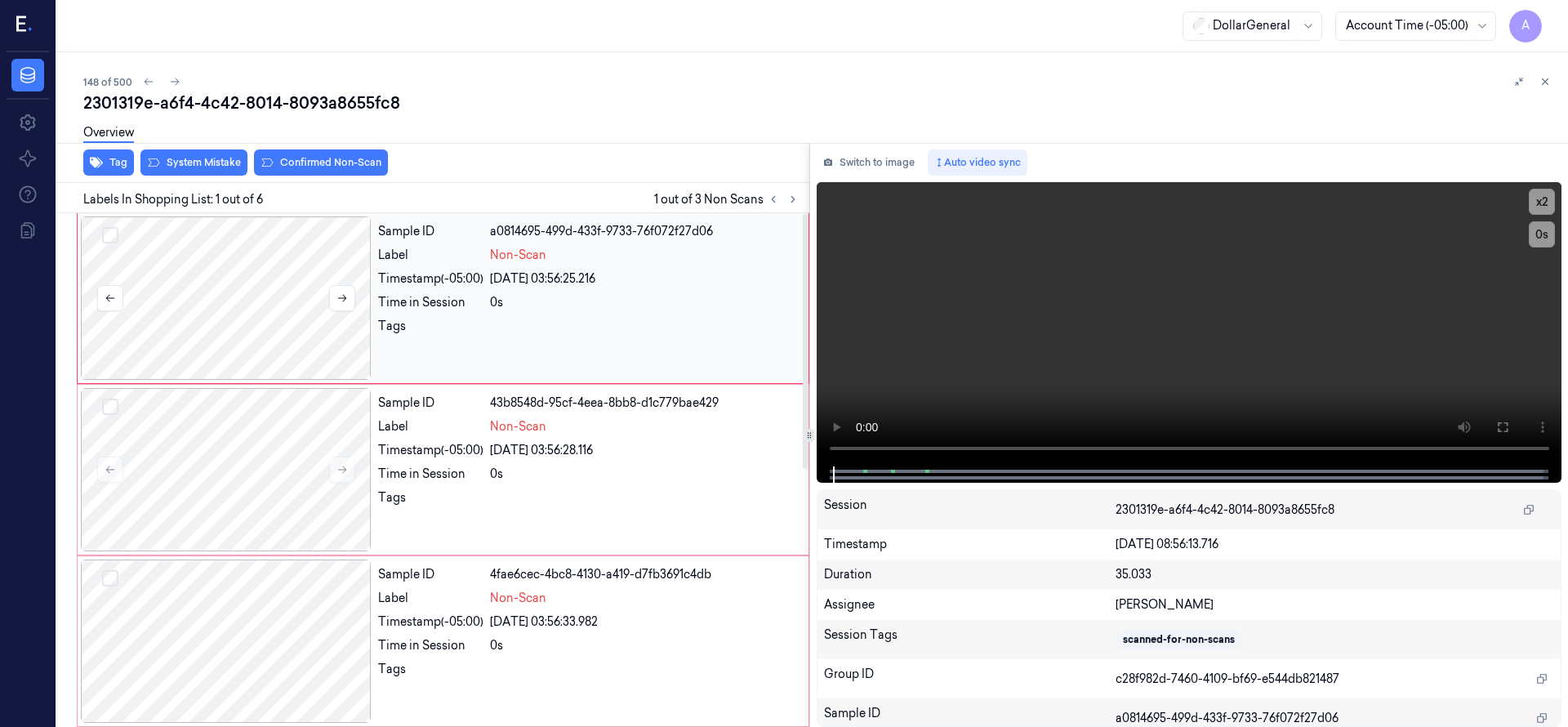
click at [227, 281] on div at bounding box center [225, 298] width 291 height 164
click at [111, 234] on button "Select row" at bounding box center [110, 235] width 17 height 17
click at [115, 400] on button "Select row" at bounding box center [110, 407] width 17 height 17
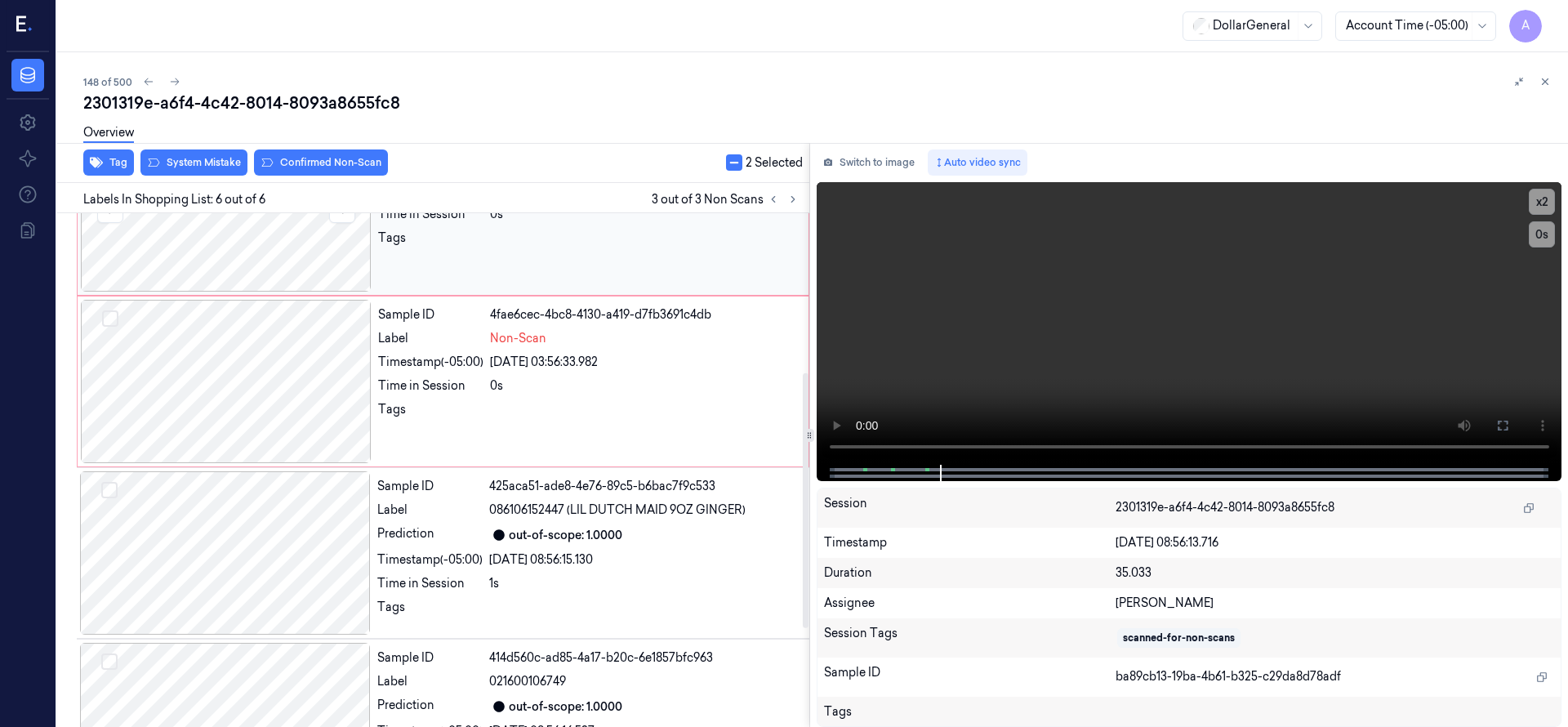
scroll to position [112, 0]
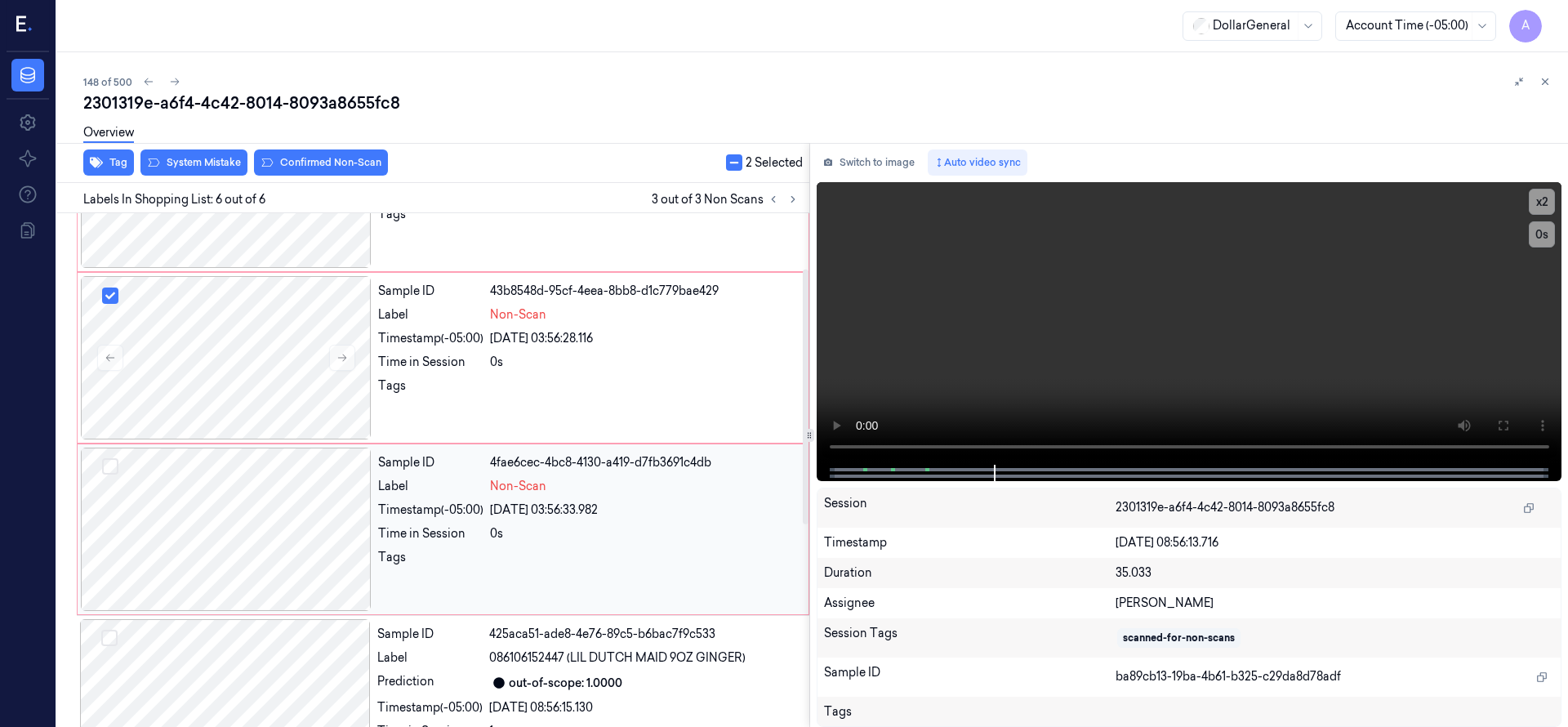
click at [115, 463] on button "Select row" at bounding box center [110, 465] width 17 height 17
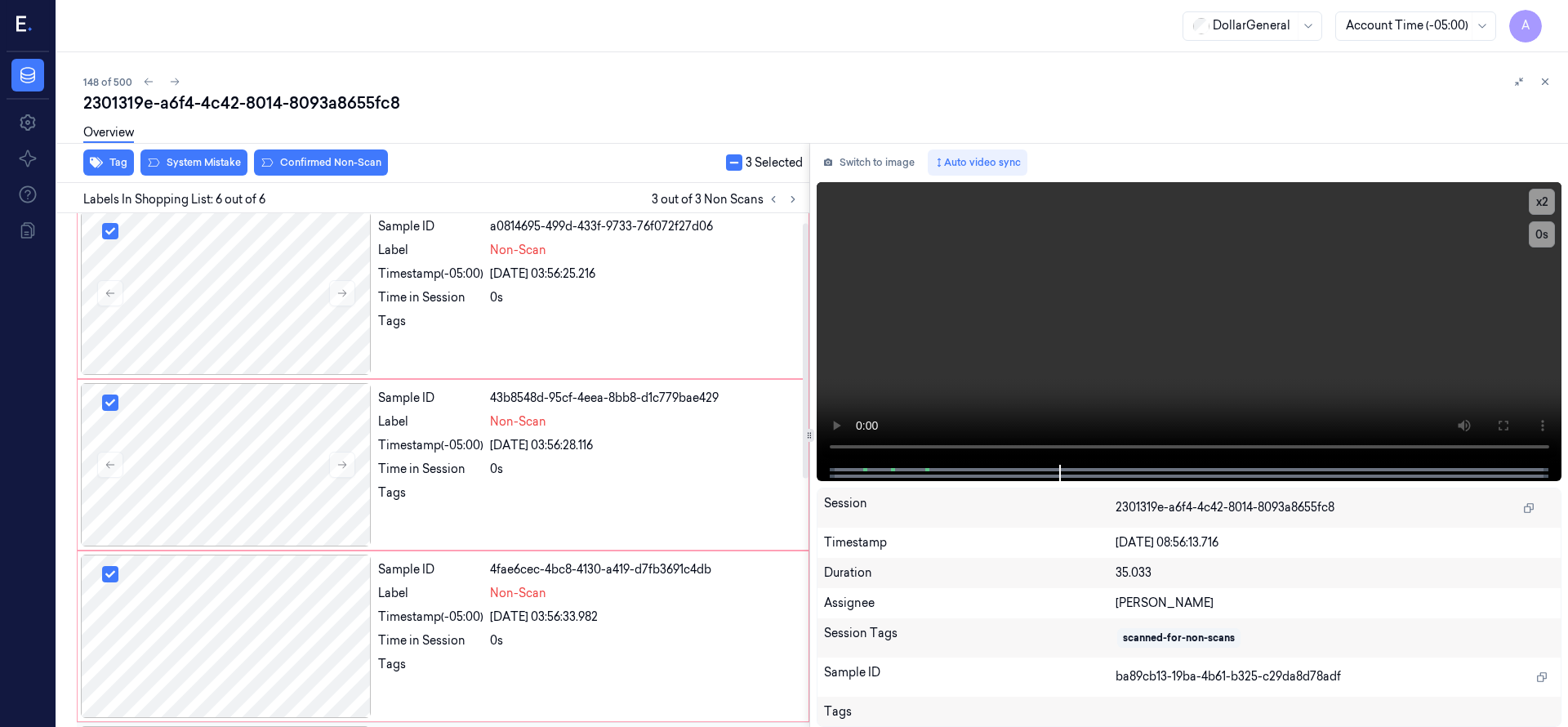
scroll to position [0, 0]
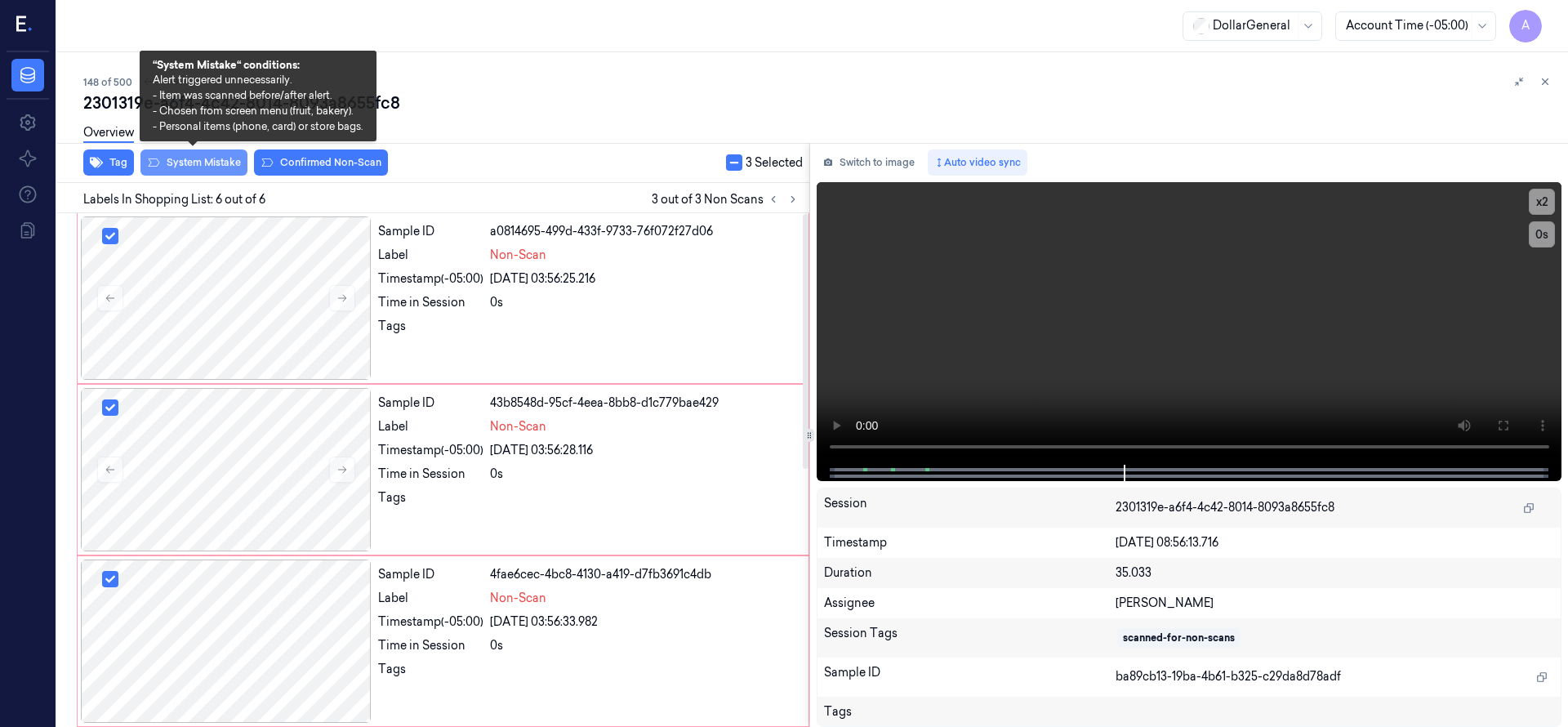
click at [218, 162] on button "System Mistake" at bounding box center [193, 162] width 107 height 26
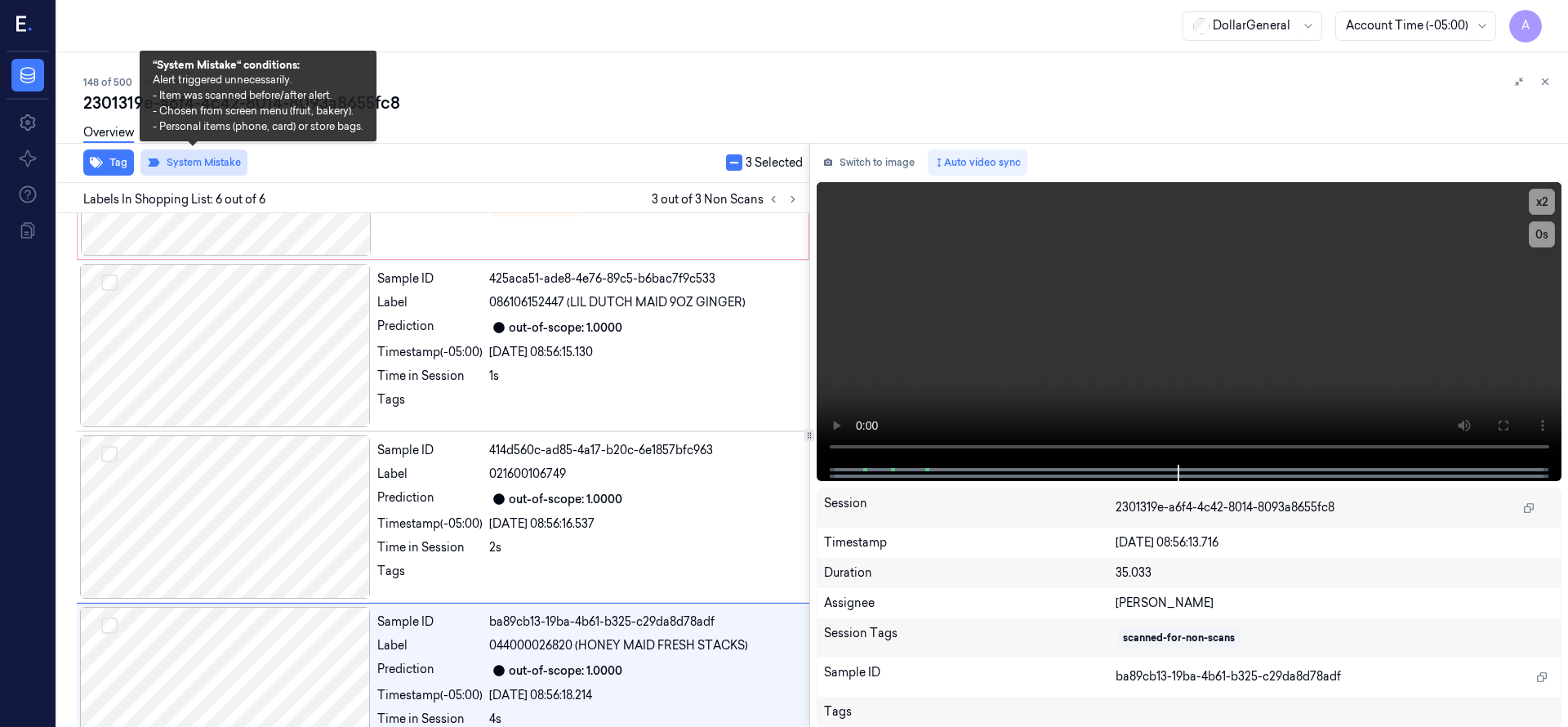
scroll to position [520, 0]
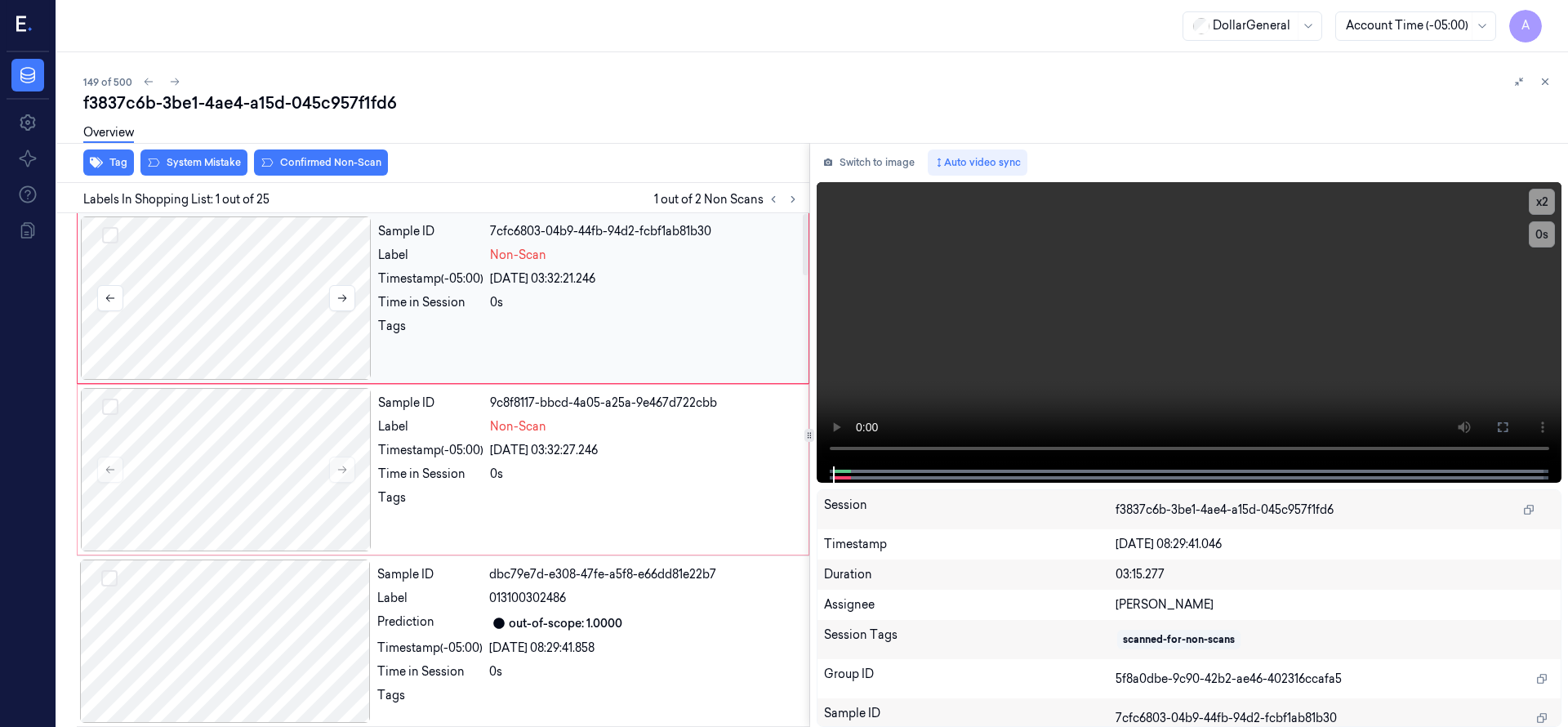
click at [275, 280] on div at bounding box center [225, 298] width 291 height 164
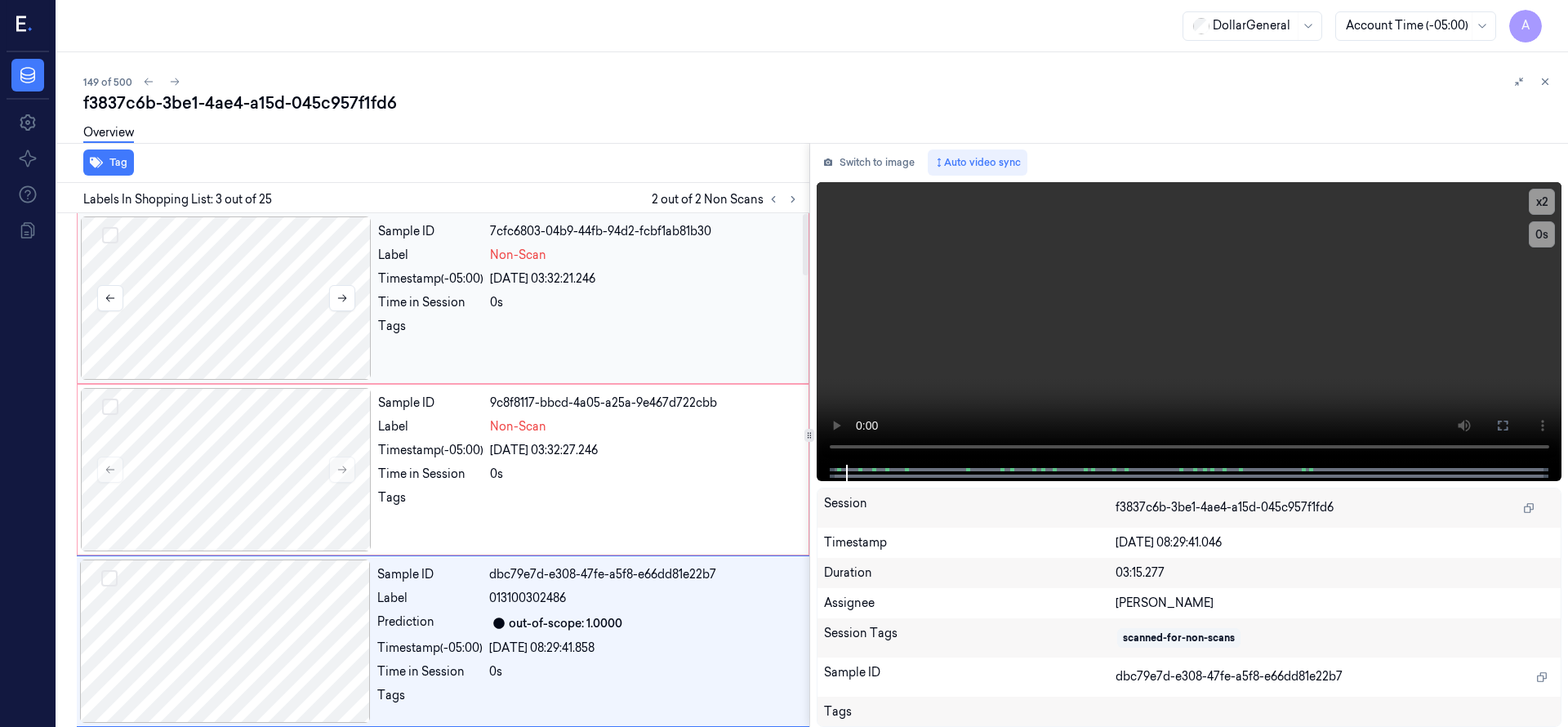
click at [210, 292] on div at bounding box center [225, 298] width 291 height 164
click at [115, 232] on button "Select row" at bounding box center [110, 235] width 17 height 17
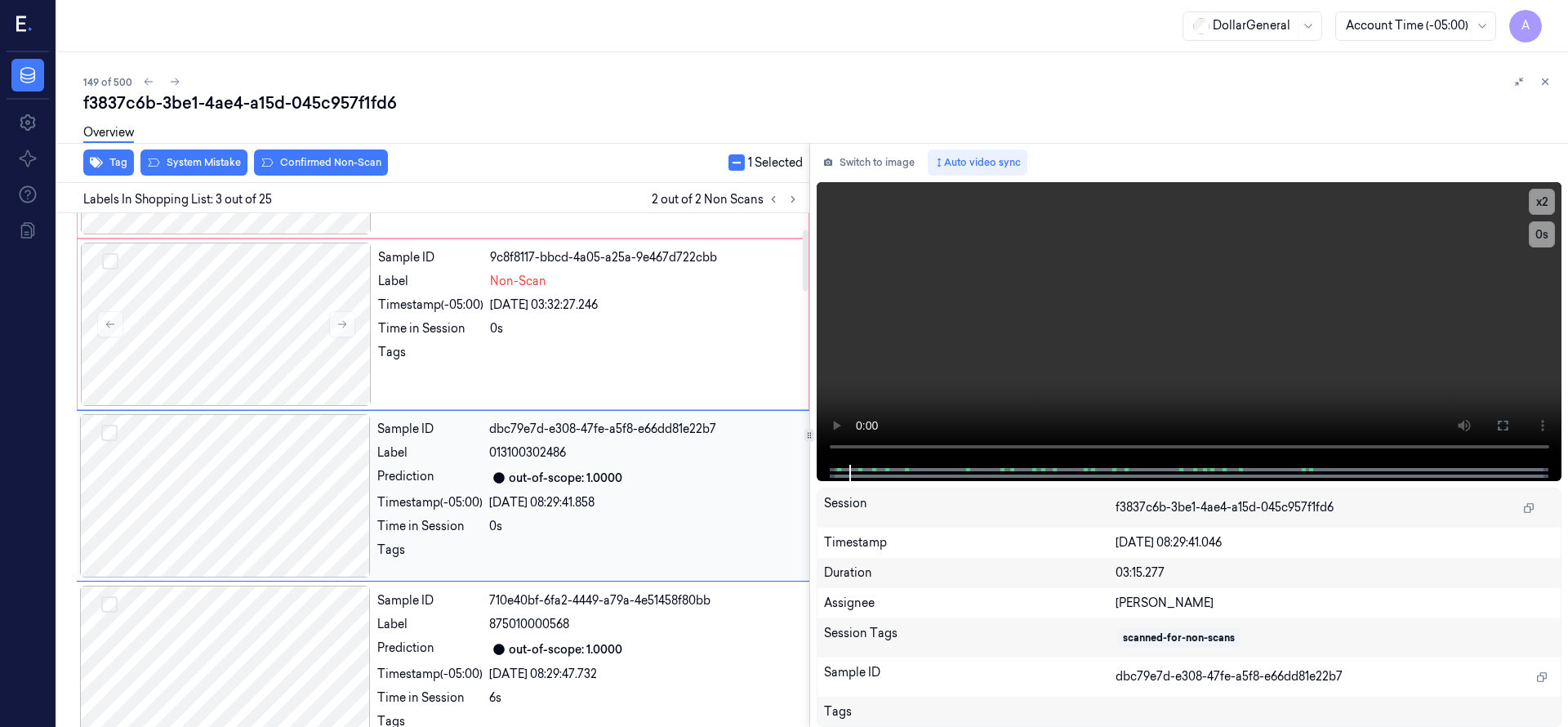
scroll to position [171, 0]
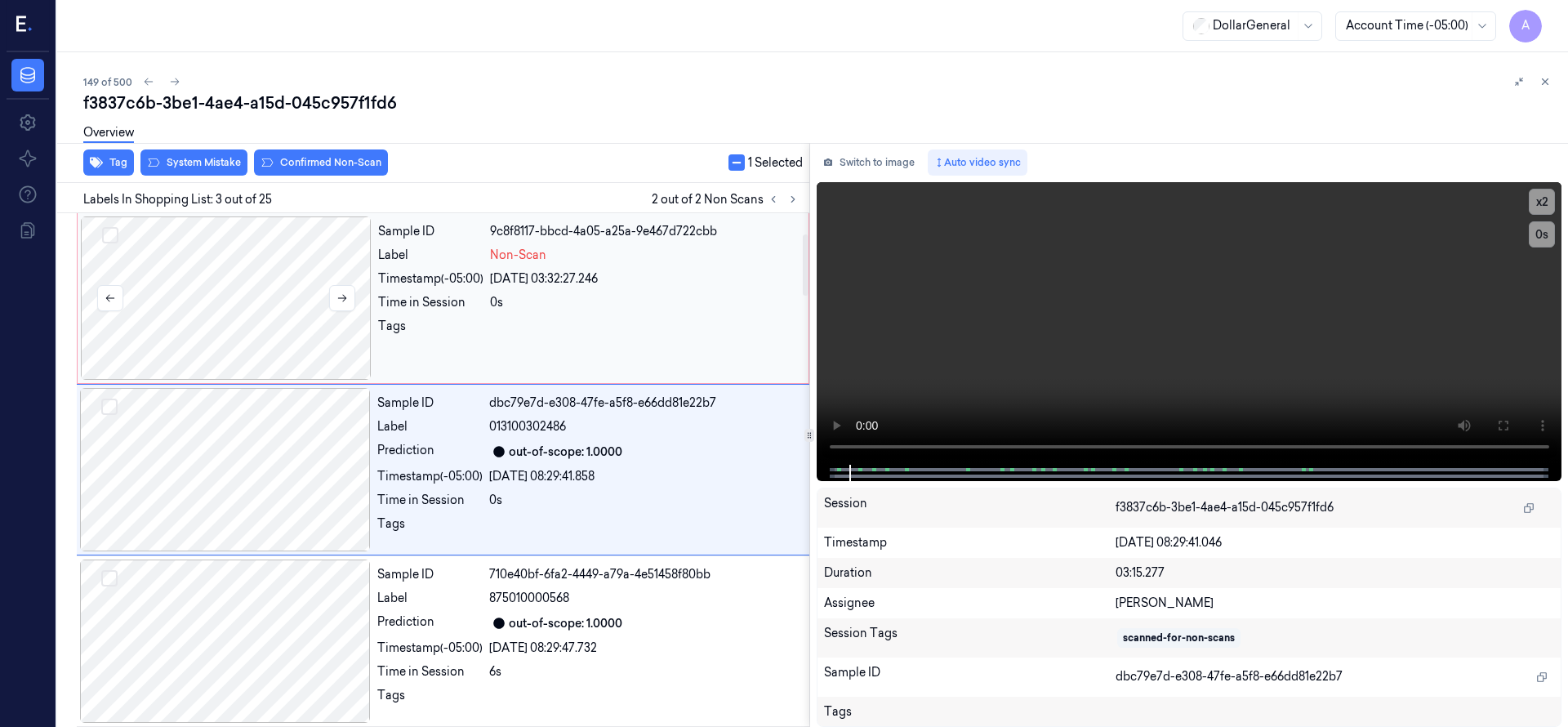
click at [114, 241] on button "Select row" at bounding box center [110, 235] width 17 height 17
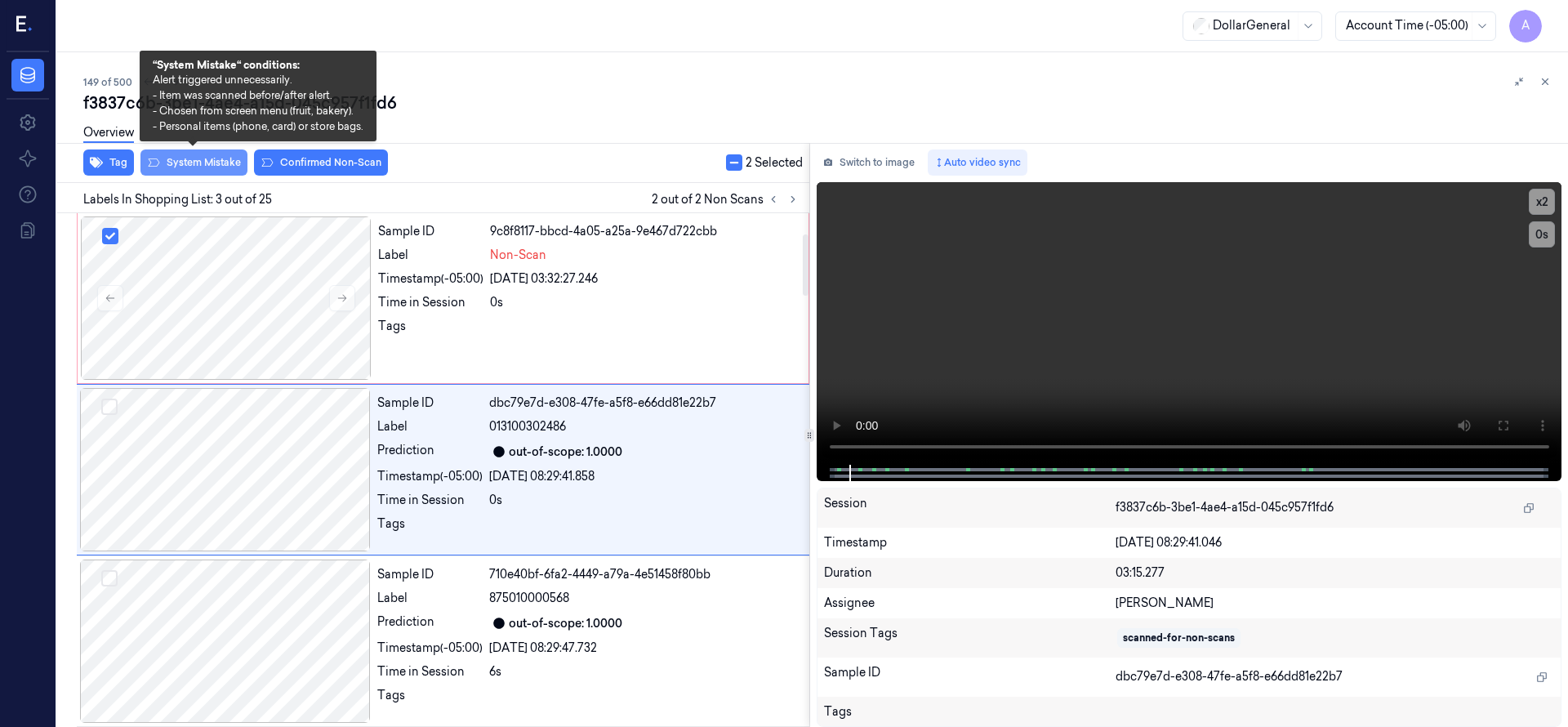
click at [224, 165] on button "System Mistake" at bounding box center [193, 162] width 107 height 26
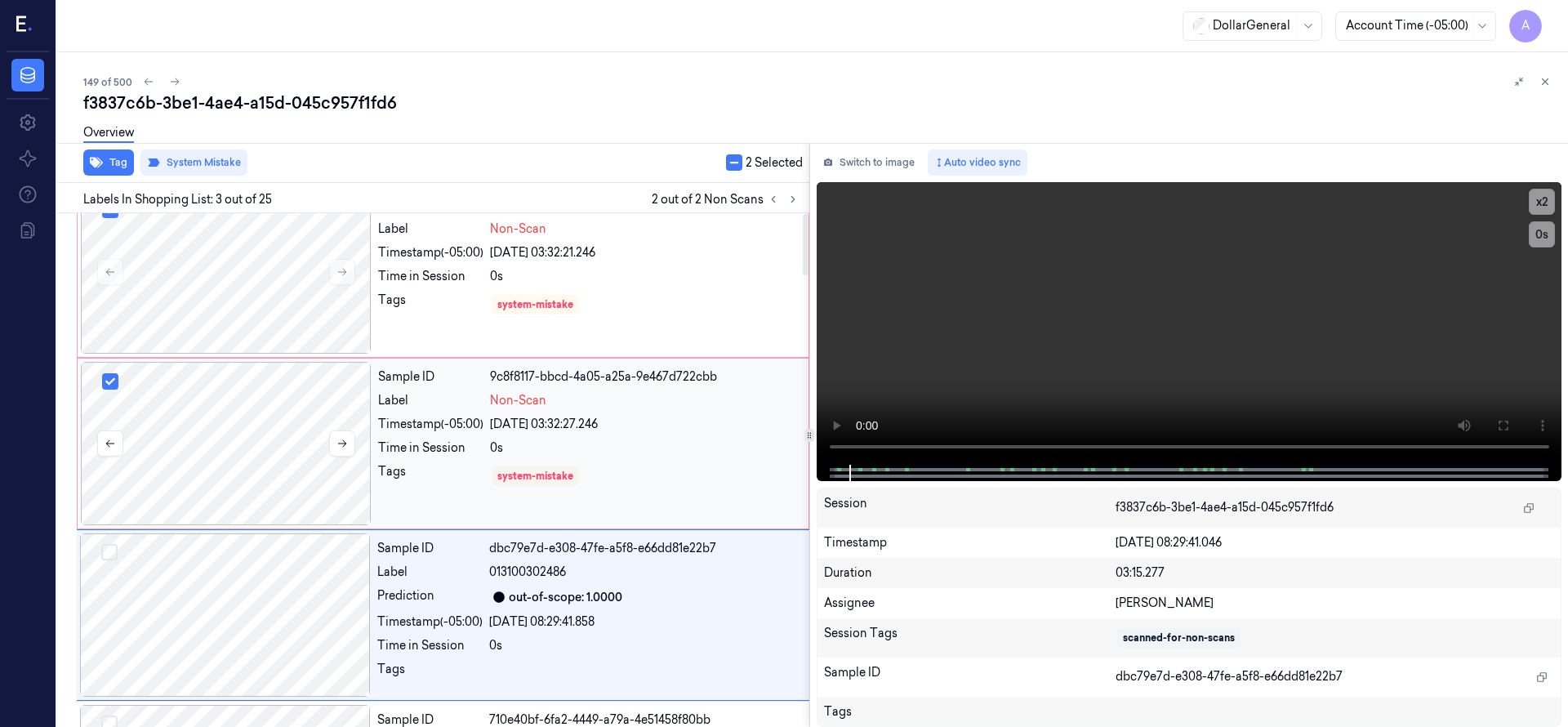
scroll to position [0, 0]
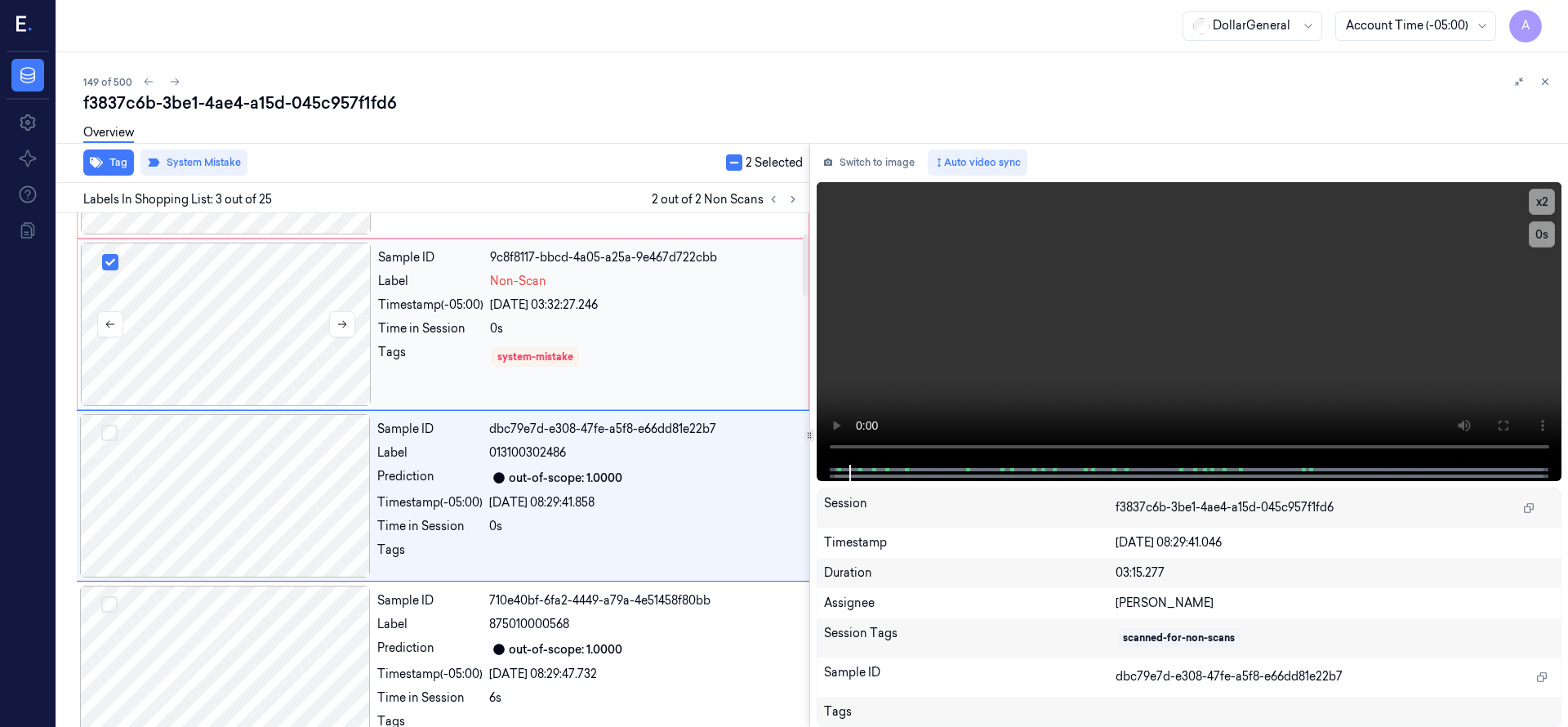
scroll to position [171, 0]
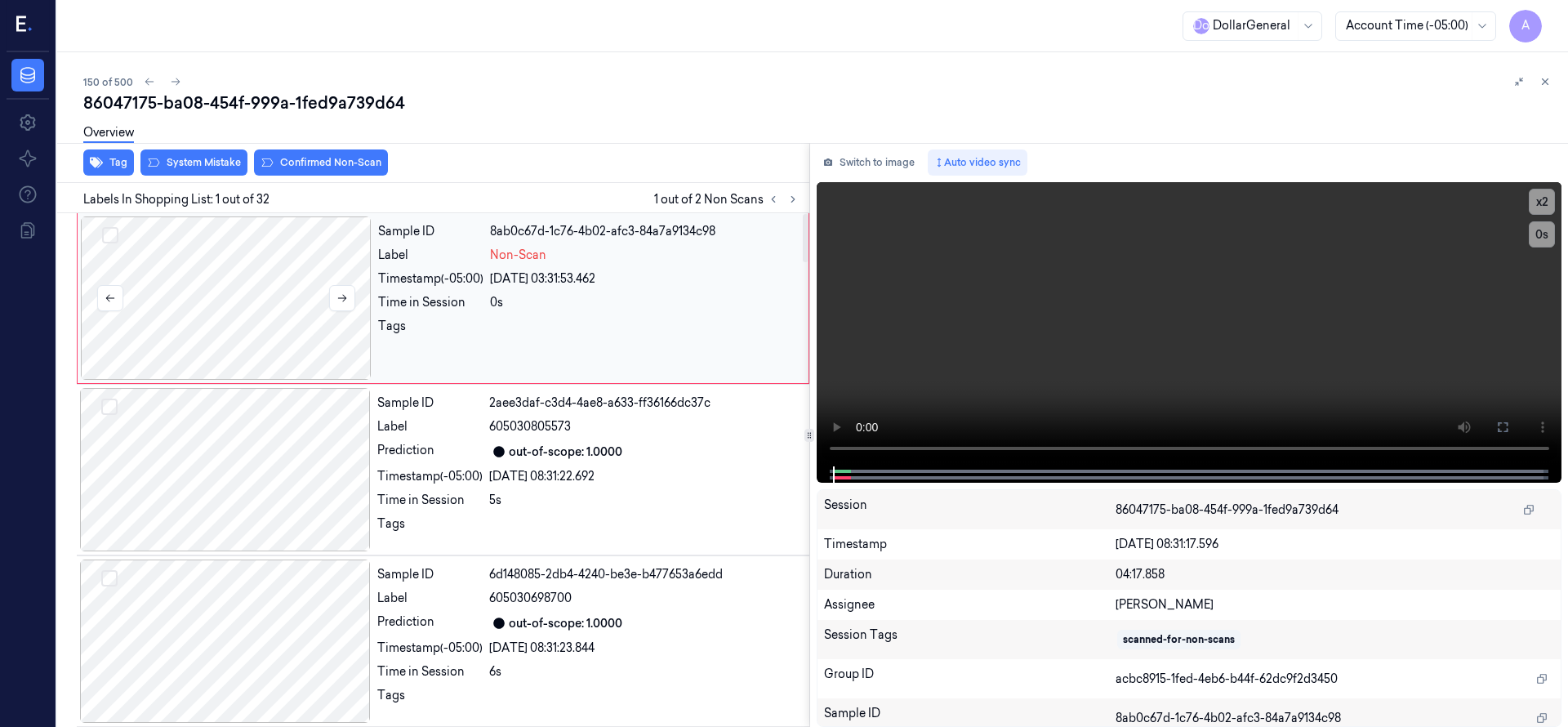
click at [245, 258] on div at bounding box center [225, 298] width 291 height 164
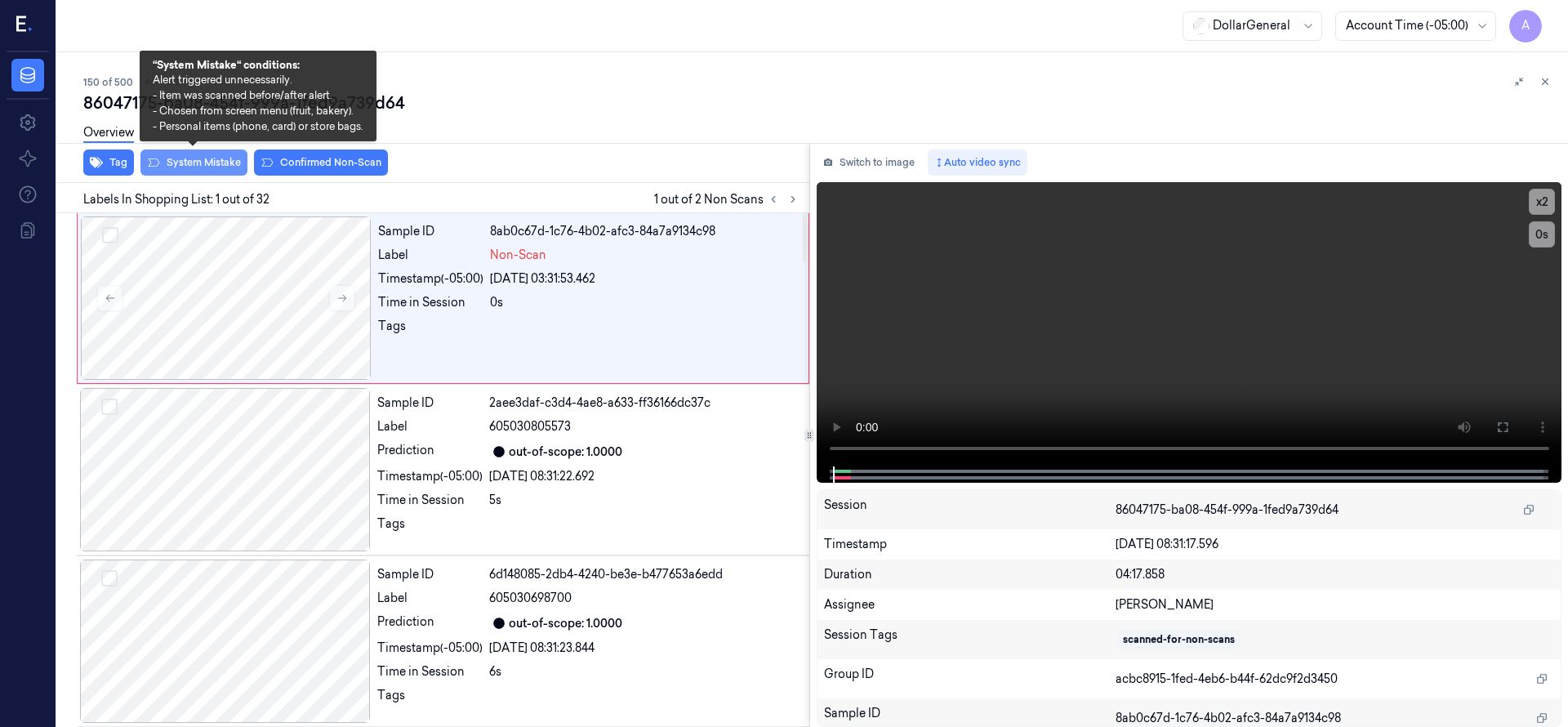
click at [193, 163] on button "System Mistake" at bounding box center [193, 162] width 107 height 26
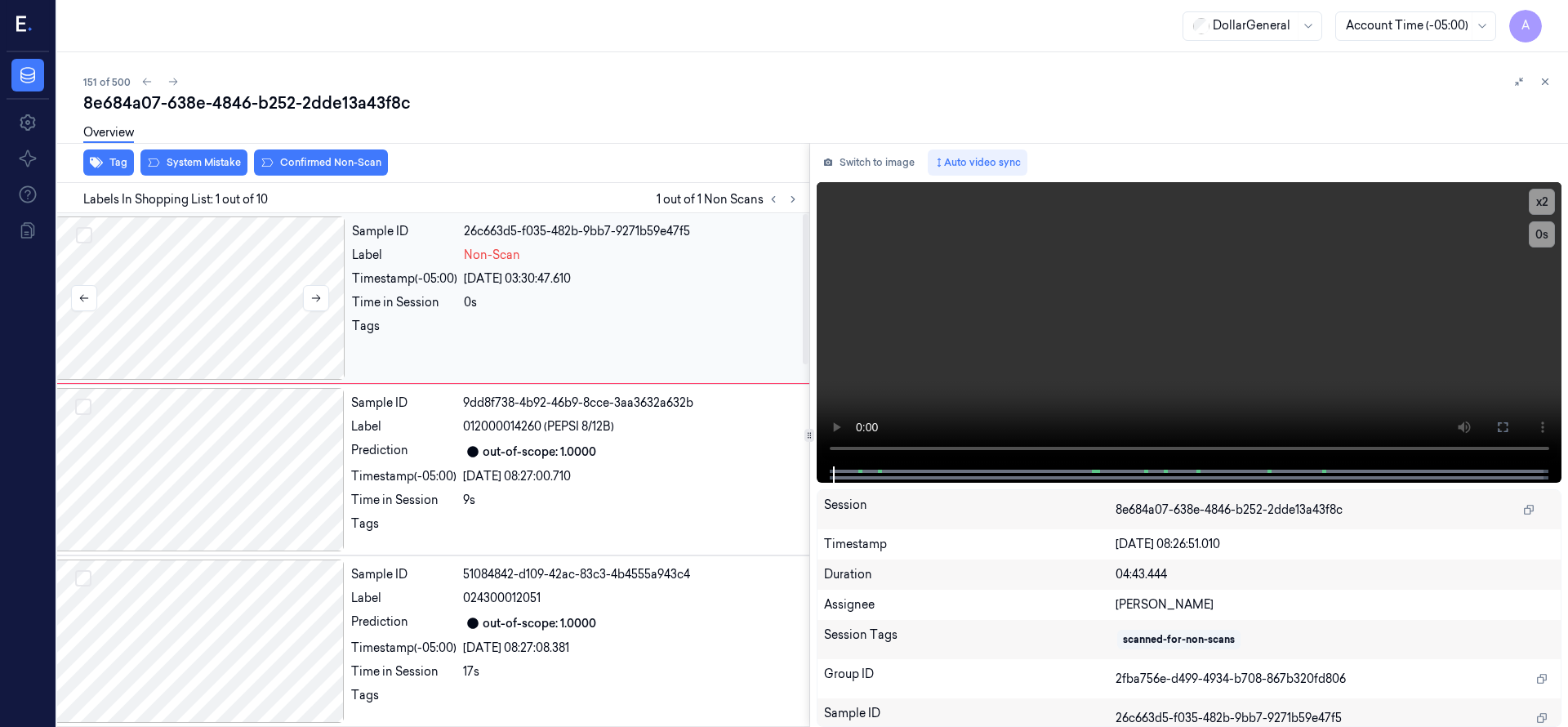
click at [189, 279] on div at bounding box center [200, 298] width 291 height 164
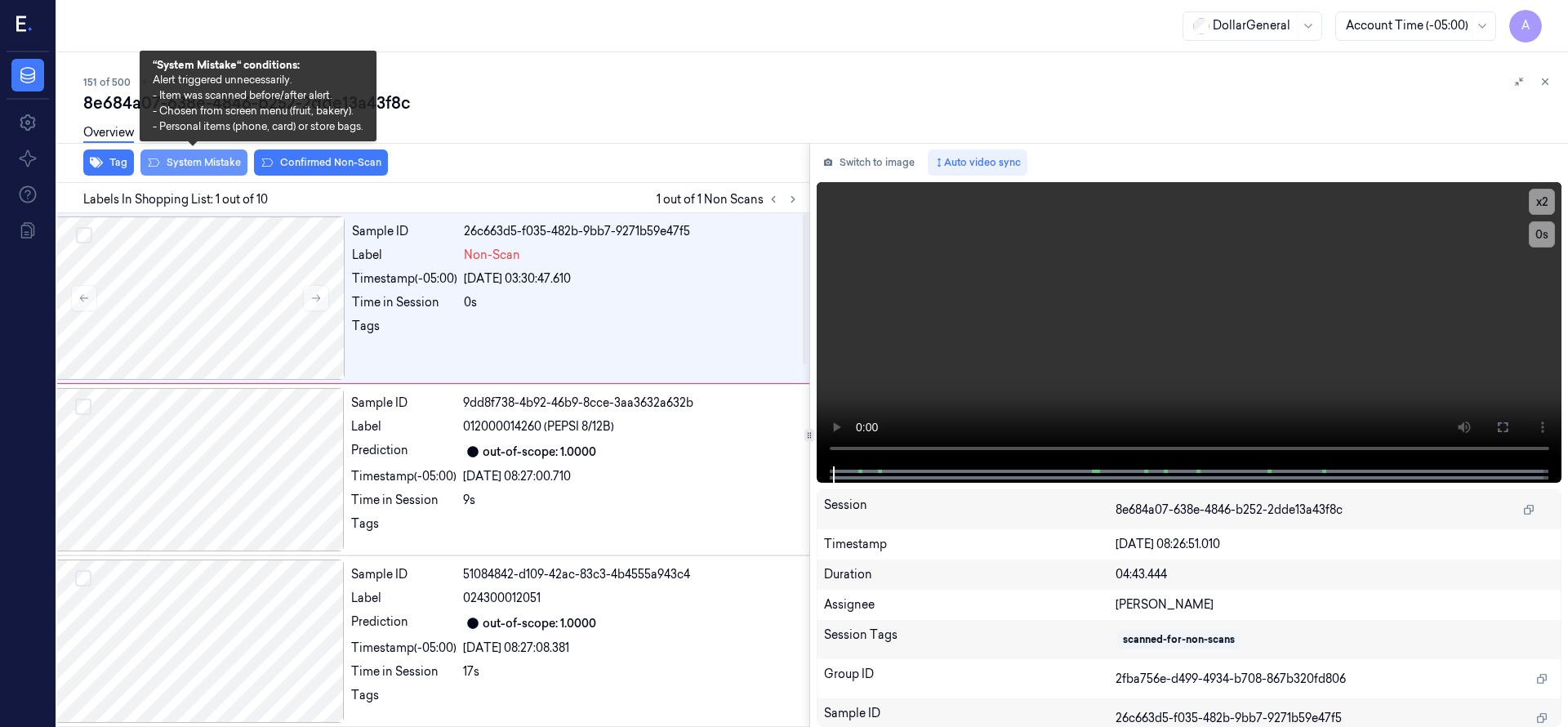
click at [229, 164] on button "System Mistake" at bounding box center [193, 162] width 107 height 26
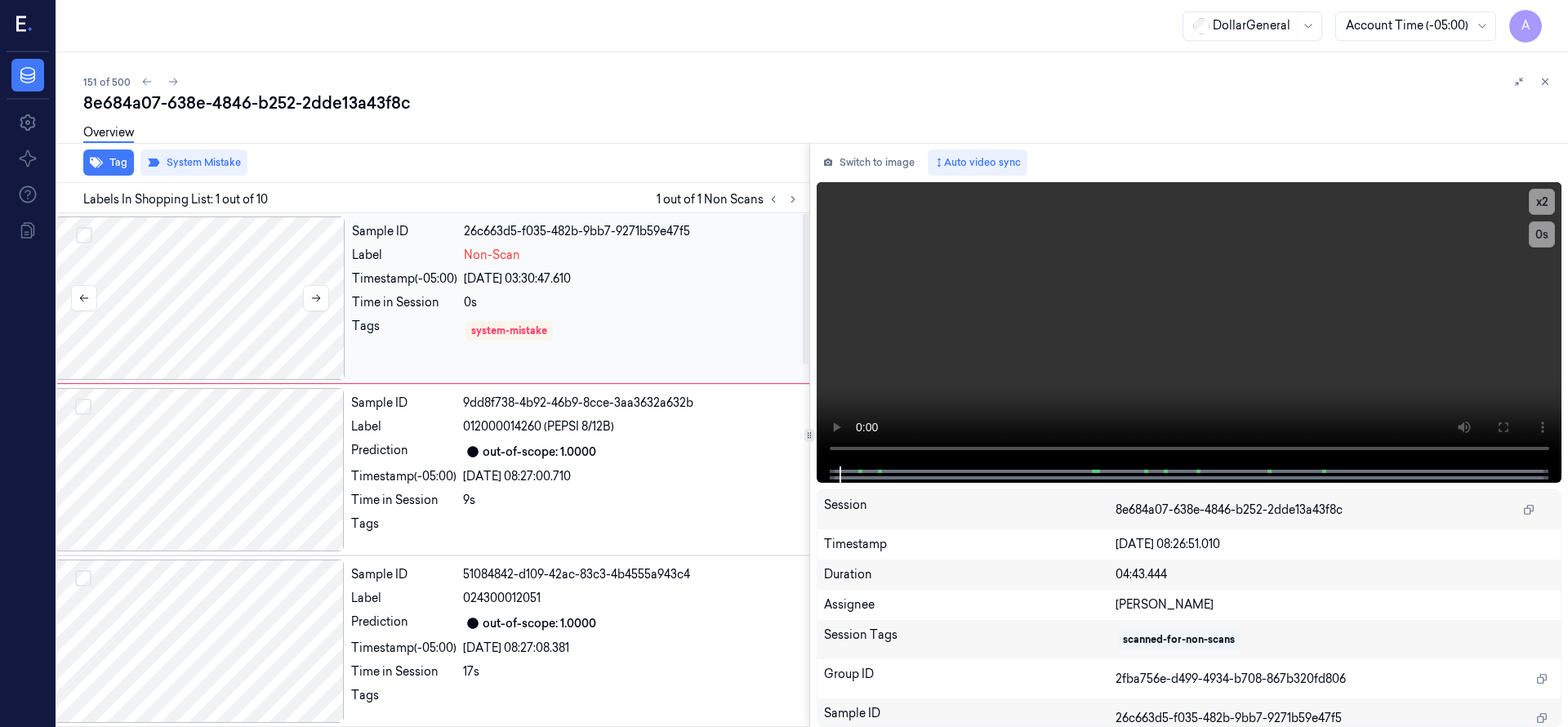
click at [252, 267] on div at bounding box center [200, 298] width 291 height 164
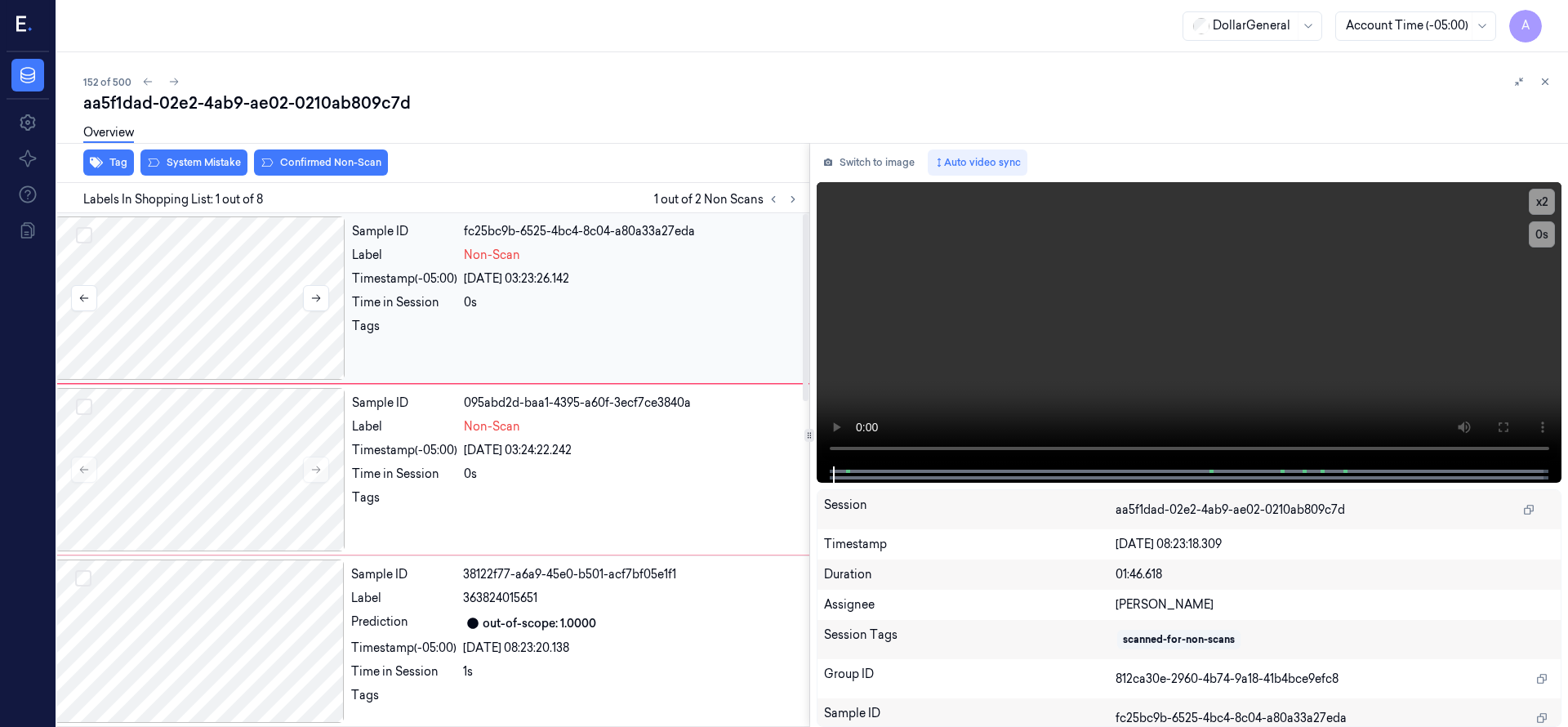
click at [78, 234] on button "Select row" at bounding box center [83, 235] width 17 height 17
click at [84, 402] on button "Select row" at bounding box center [83, 407] width 17 height 17
click at [186, 305] on div at bounding box center [200, 298] width 291 height 164
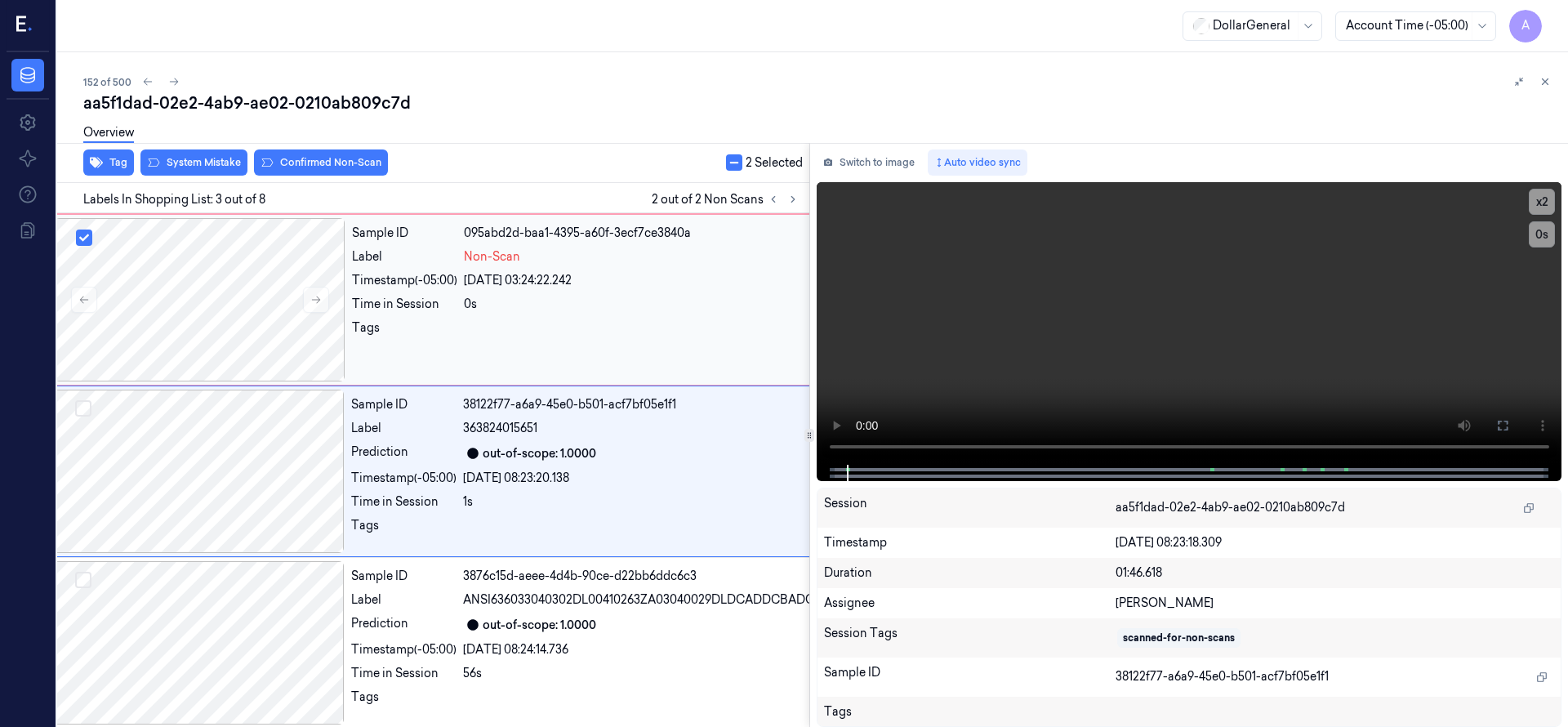
scroll to position [171, 26]
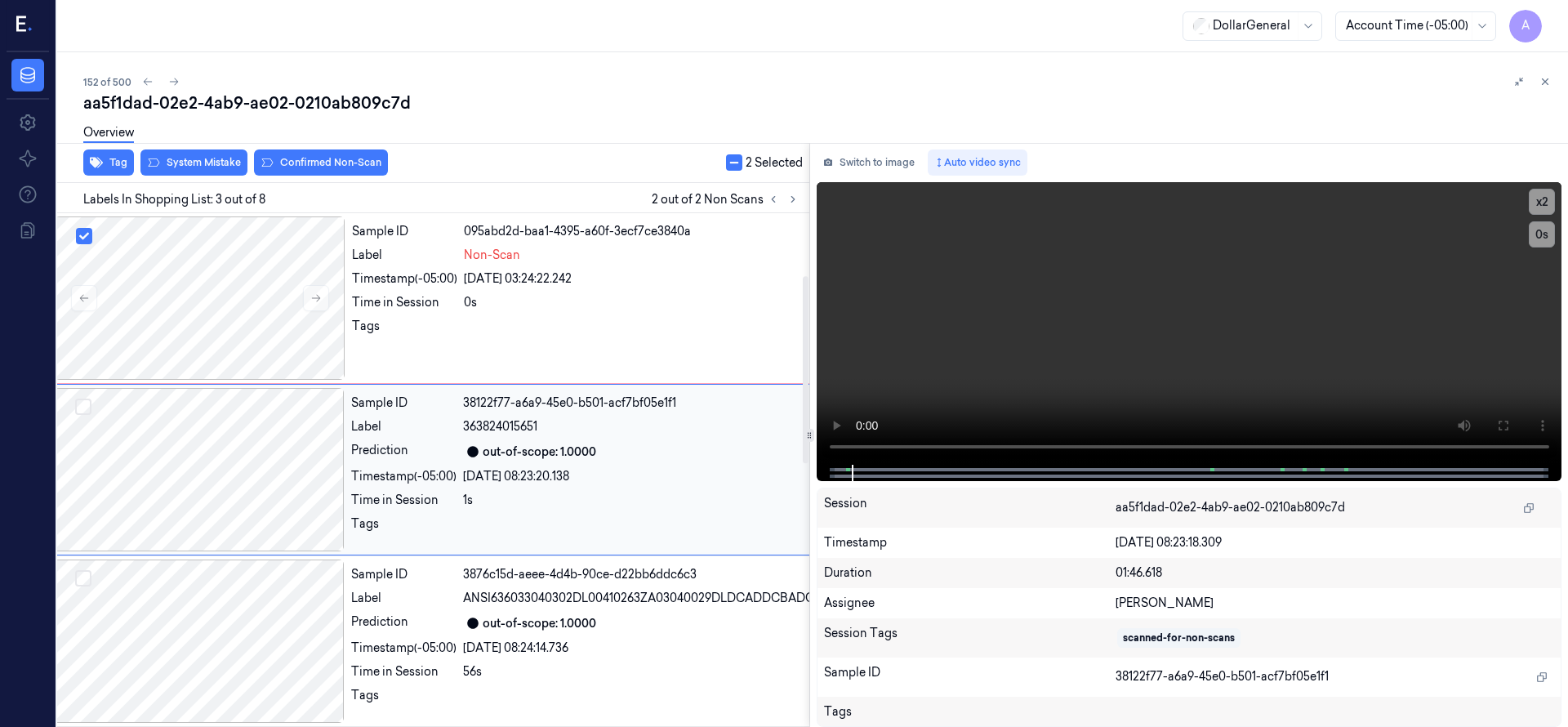
click at [231, 431] on div at bounding box center [199, 469] width 291 height 164
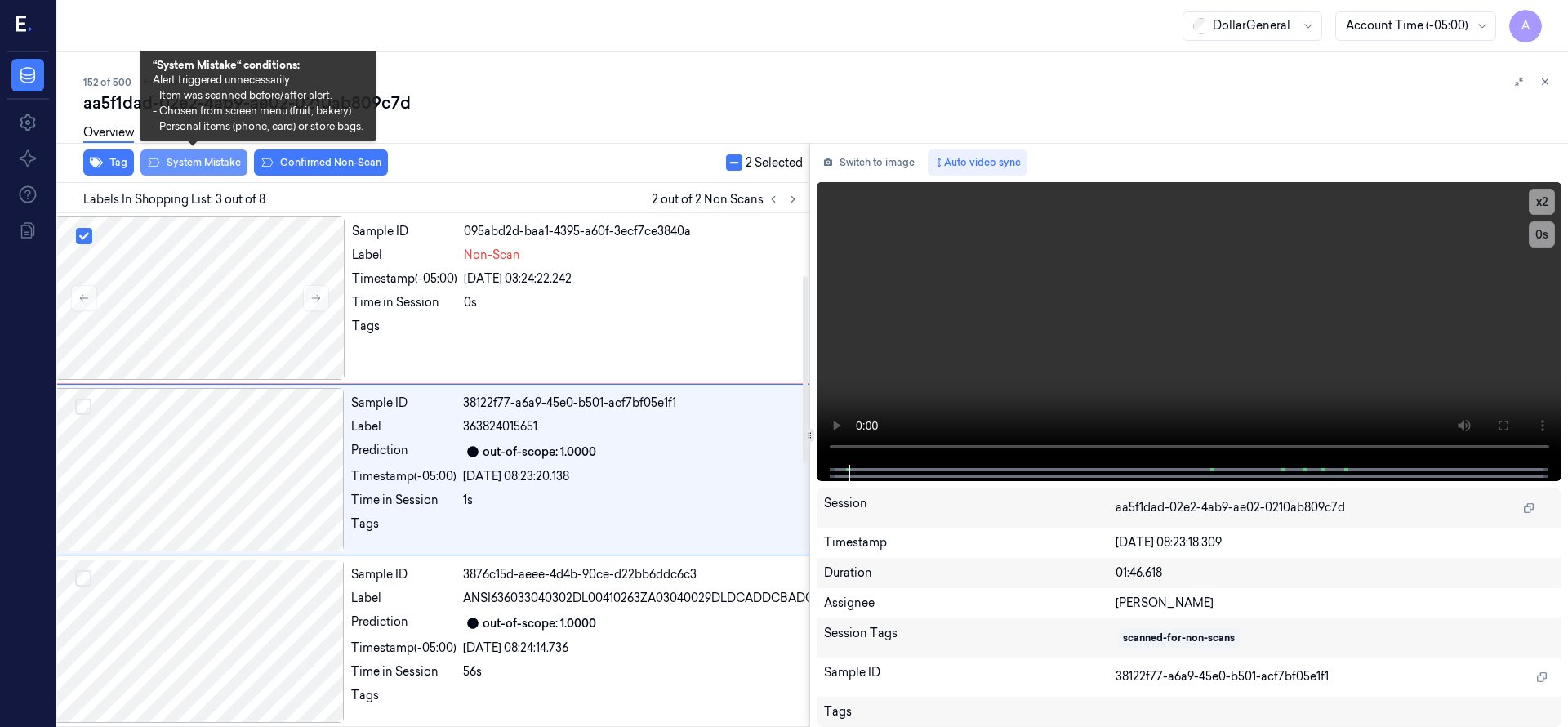
click at [207, 165] on button "System Mistake" at bounding box center [193, 162] width 107 height 26
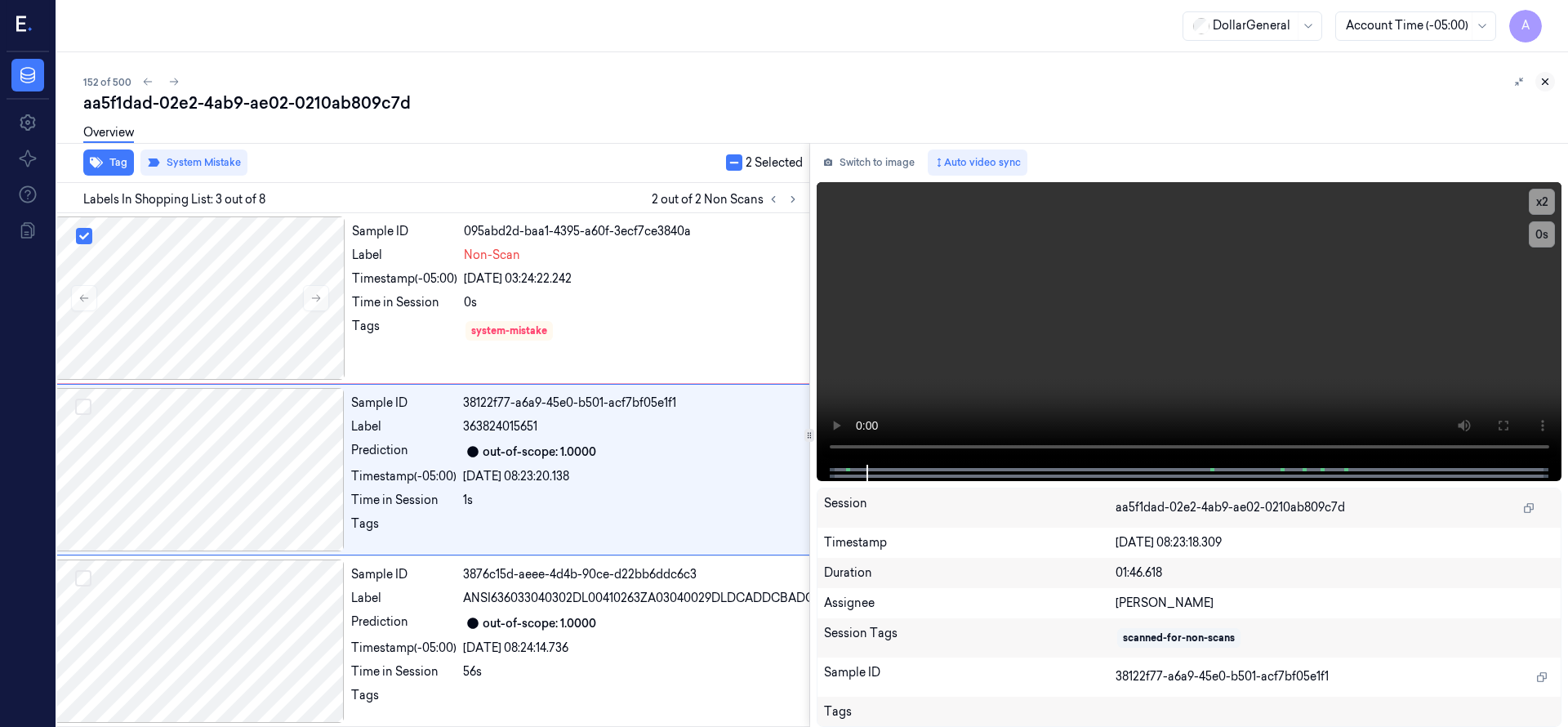
click at [1547, 85] on icon at bounding box center [1545, 81] width 12 height 12
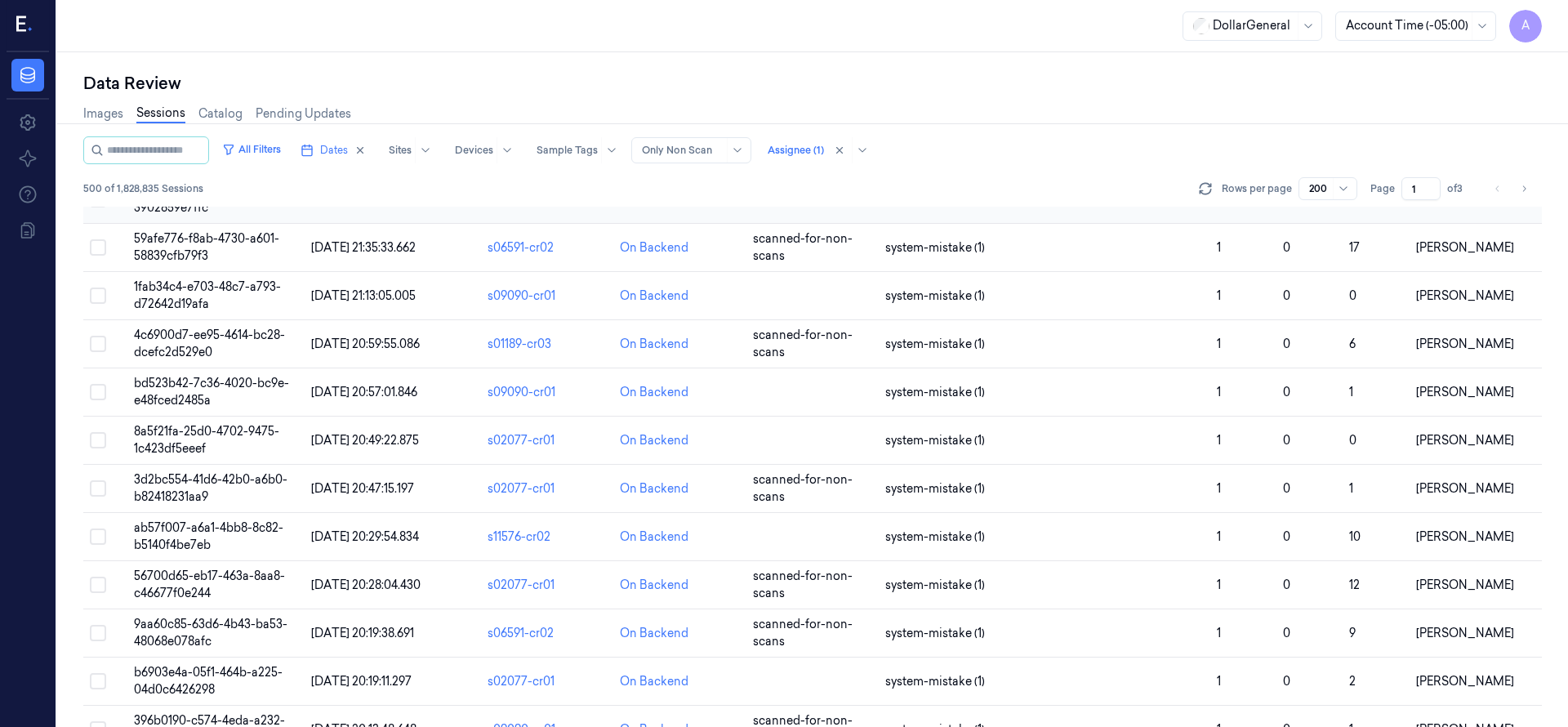
scroll to position [7124, 0]
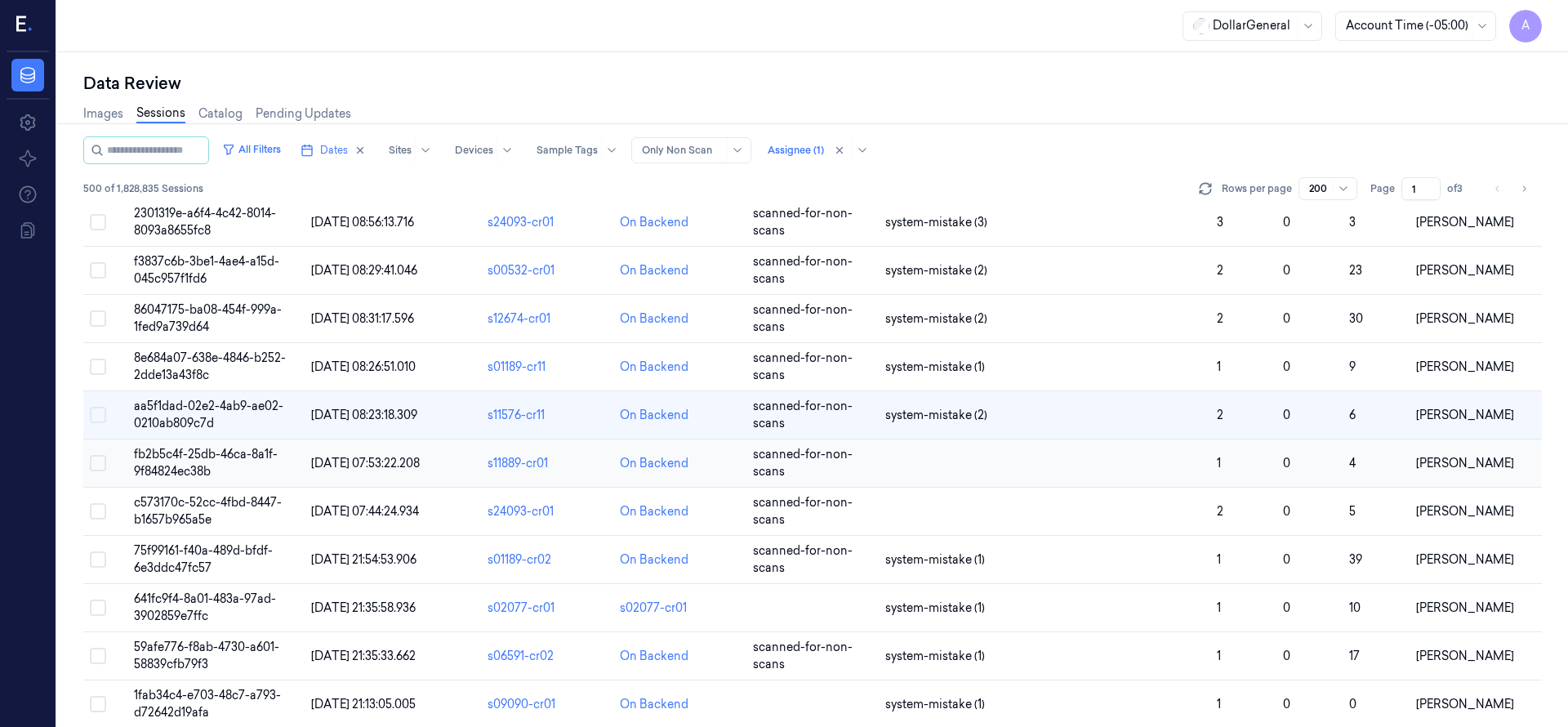
click at [233, 453] on span "fb2b5c4f-25db-46ca-8a1f-9f84824ec38b" at bounding box center [206, 462] width 144 height 31
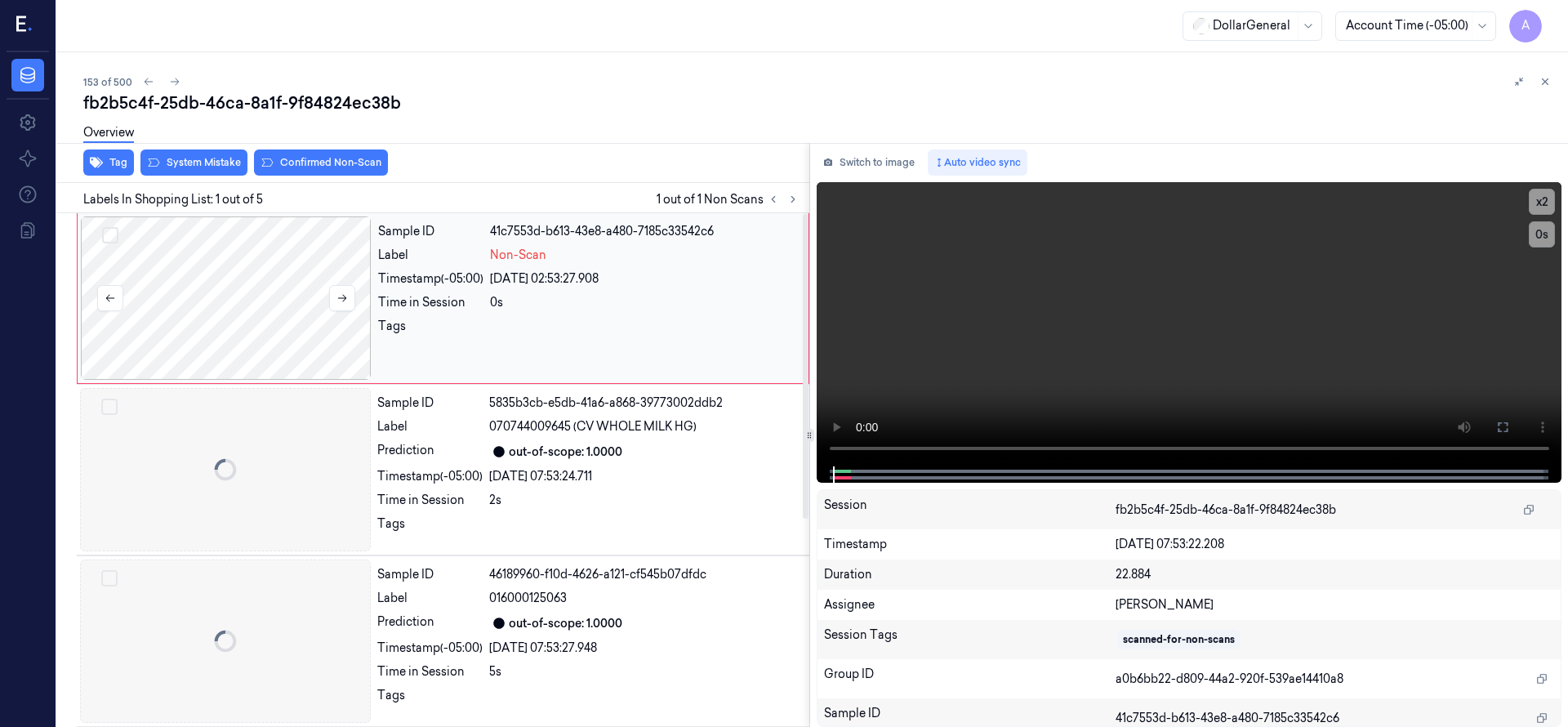
click at [288, 264] on div at bounding box center [225, 298] width 291 height 164
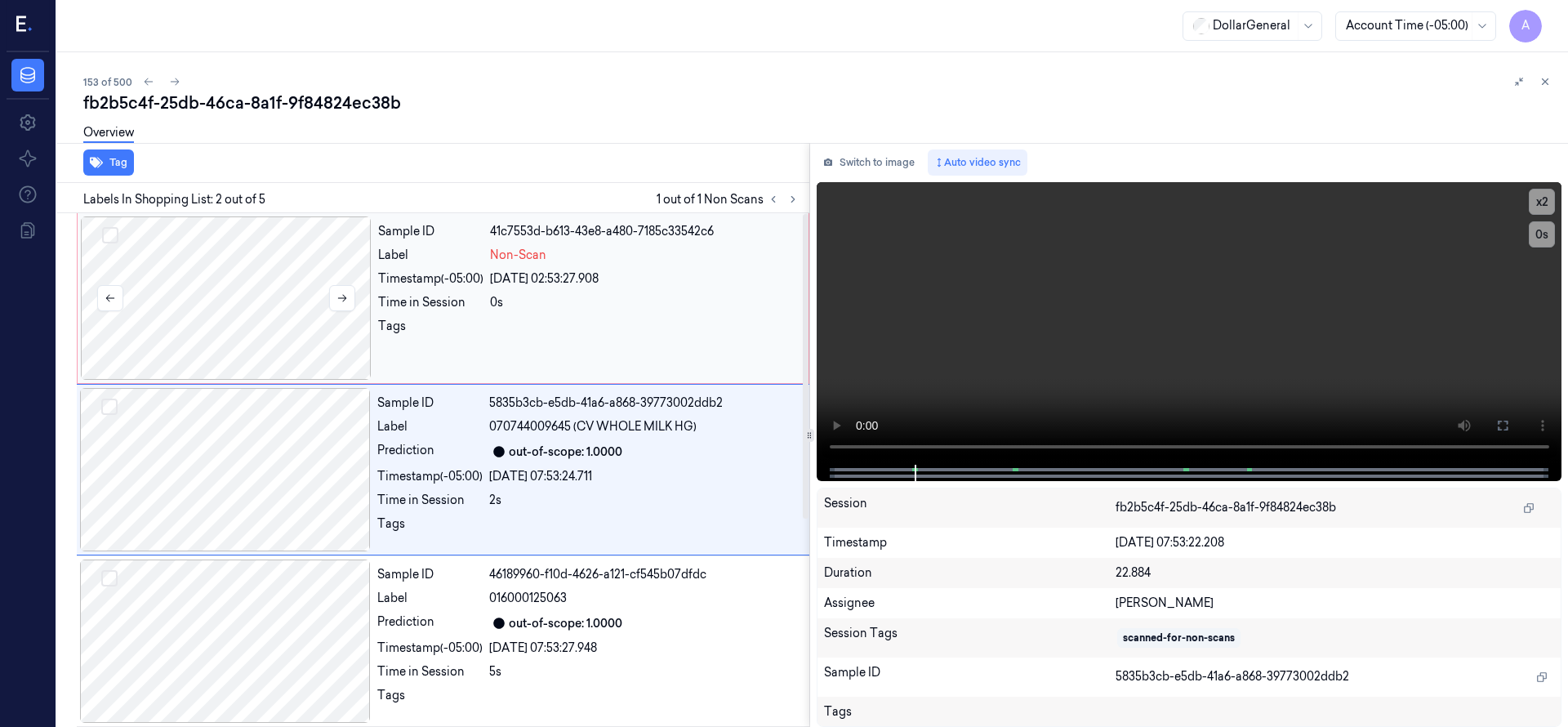
click at [175, 284] on div at bounding box center [225, 298] width 291 height 164
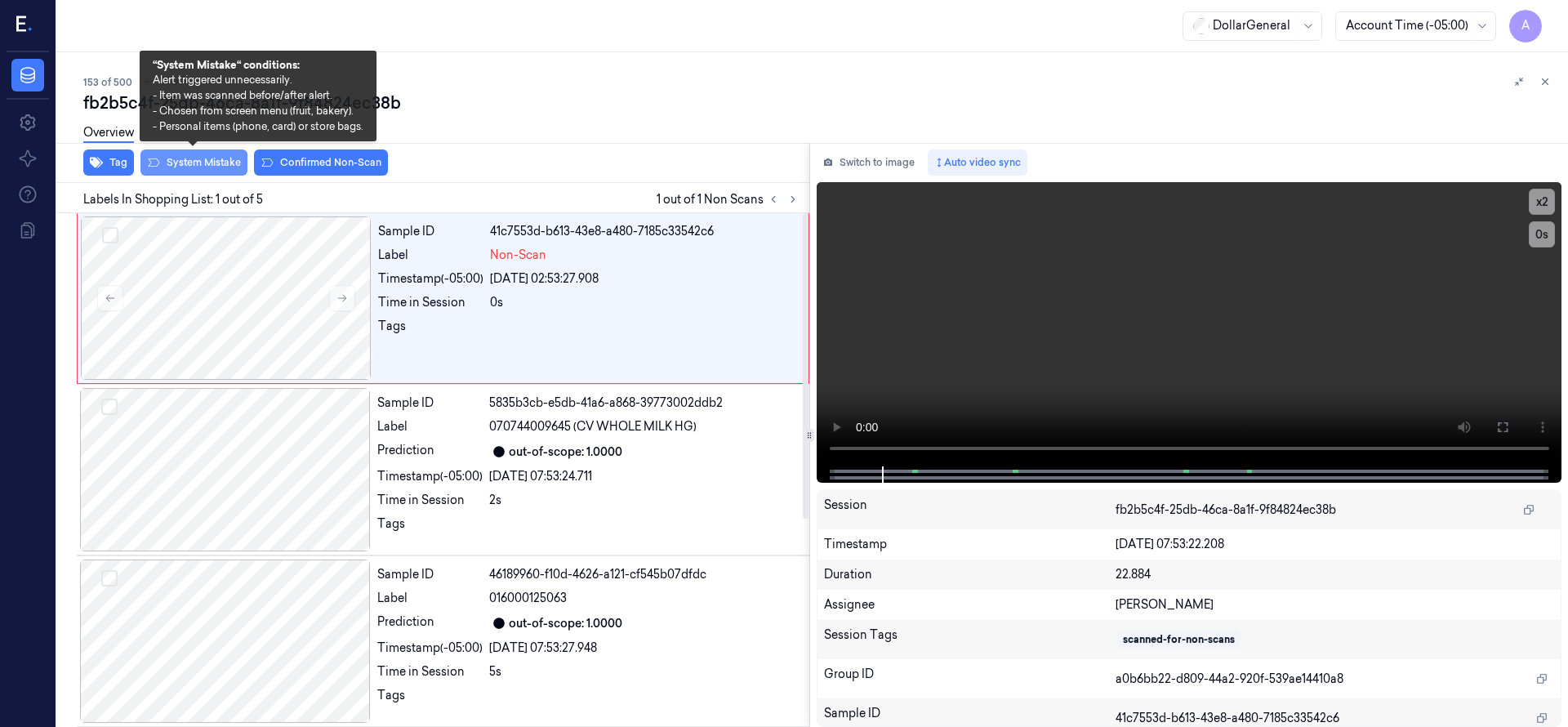
click at [188, 160] on button "System Mistake" at bounding box center [193, 162] width 107 height 26
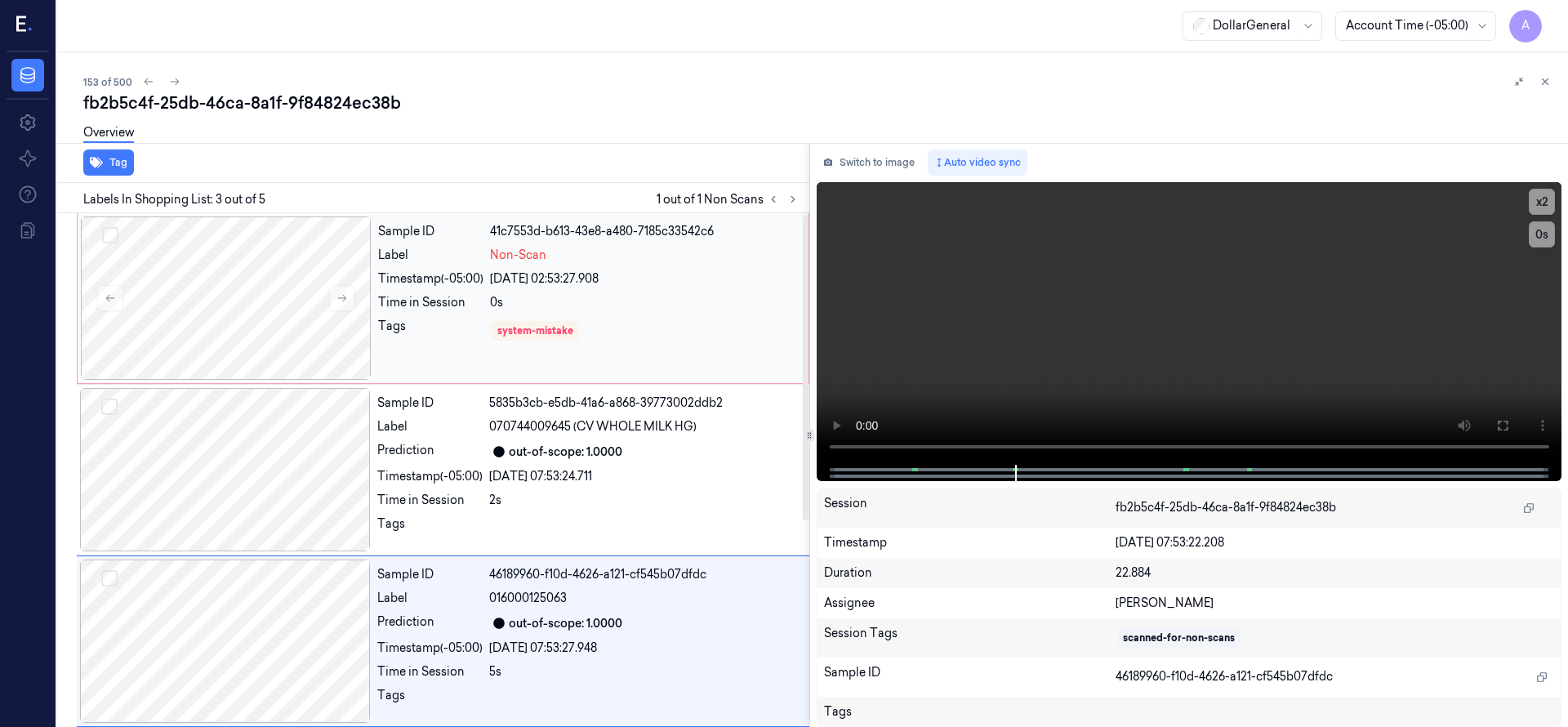
scroll to position [171, 0]
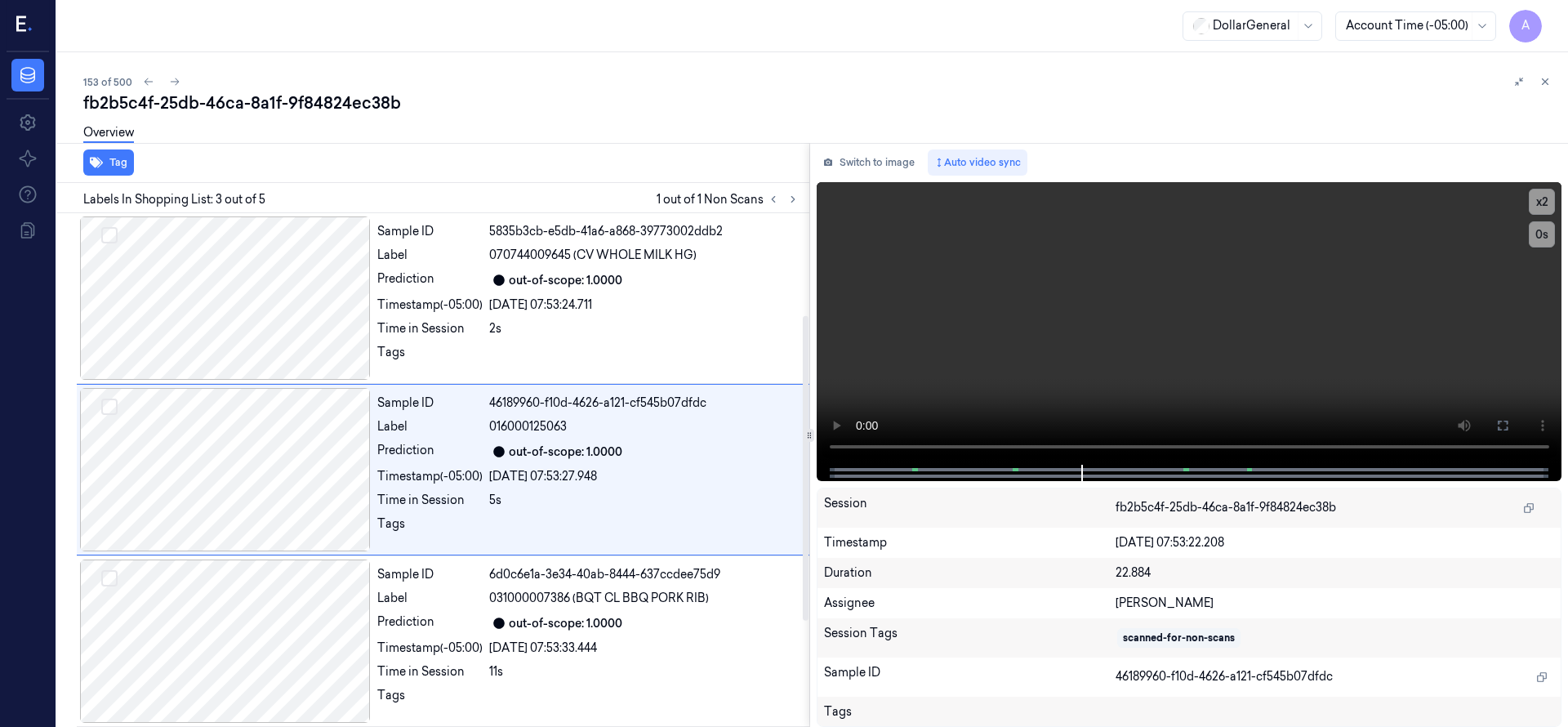
click at [561, 100] on div "fb2b5c4f-25db-46ca-8a1f-9f84824ec38b" at bounding box center [818, 102] width 1471 height 23
click at [173, 87] on button at bounding box center [174, 81] width 20 height 20
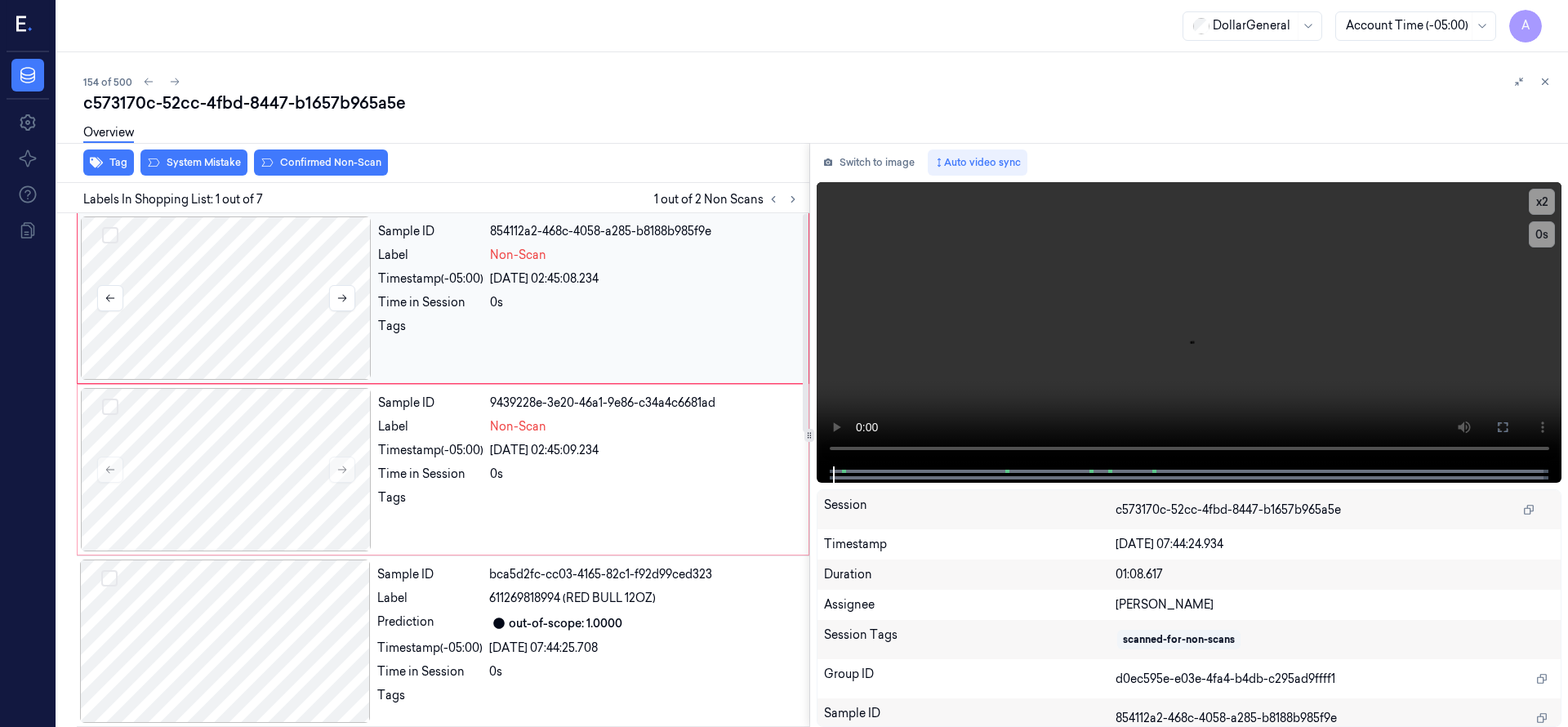
click at [233, 297] on div at bounding box center [225, 298] width 291 height 164
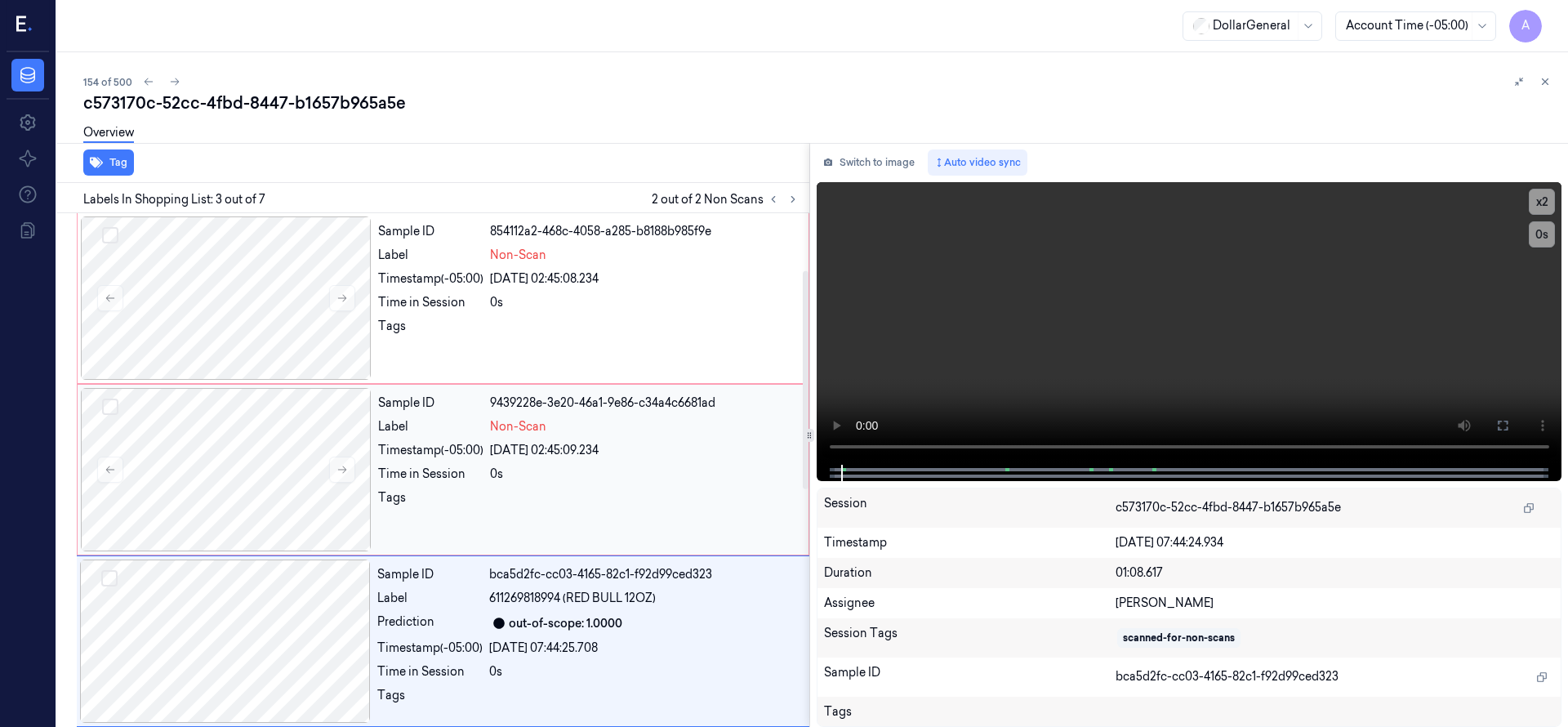
scroll to position [171, 0]
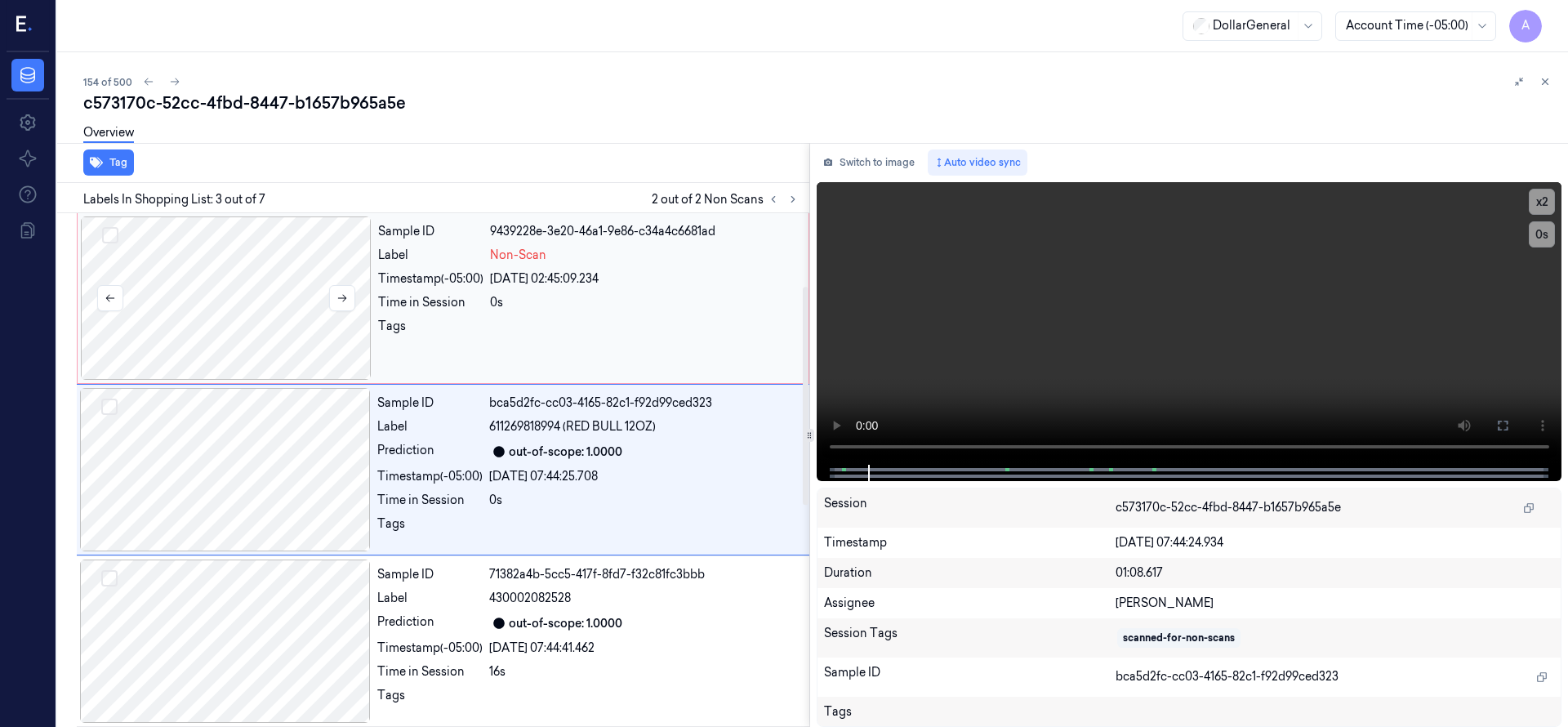
click at [116, 233] on button "Select row" at bounding box center [110, 235] width 17 height 17
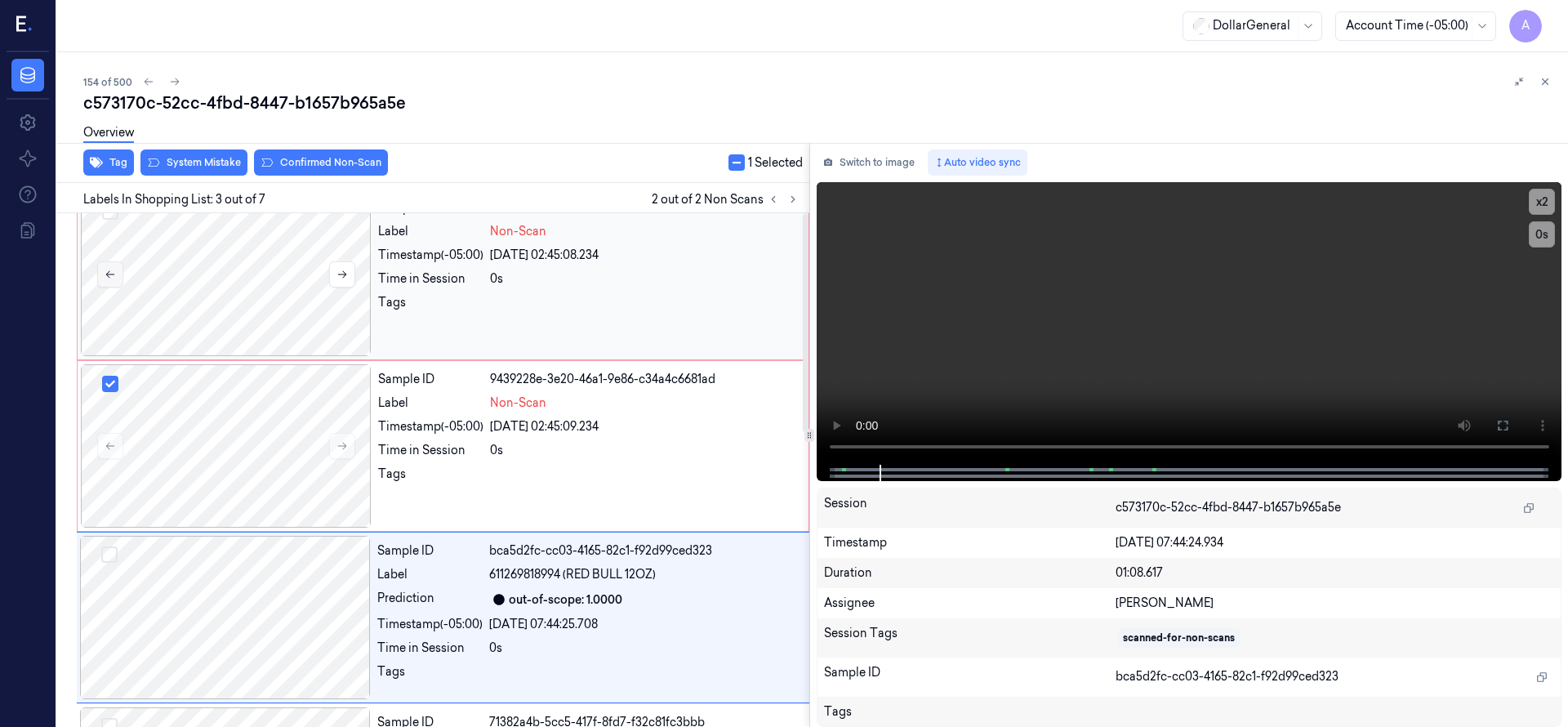
scroll to position [0, 0]
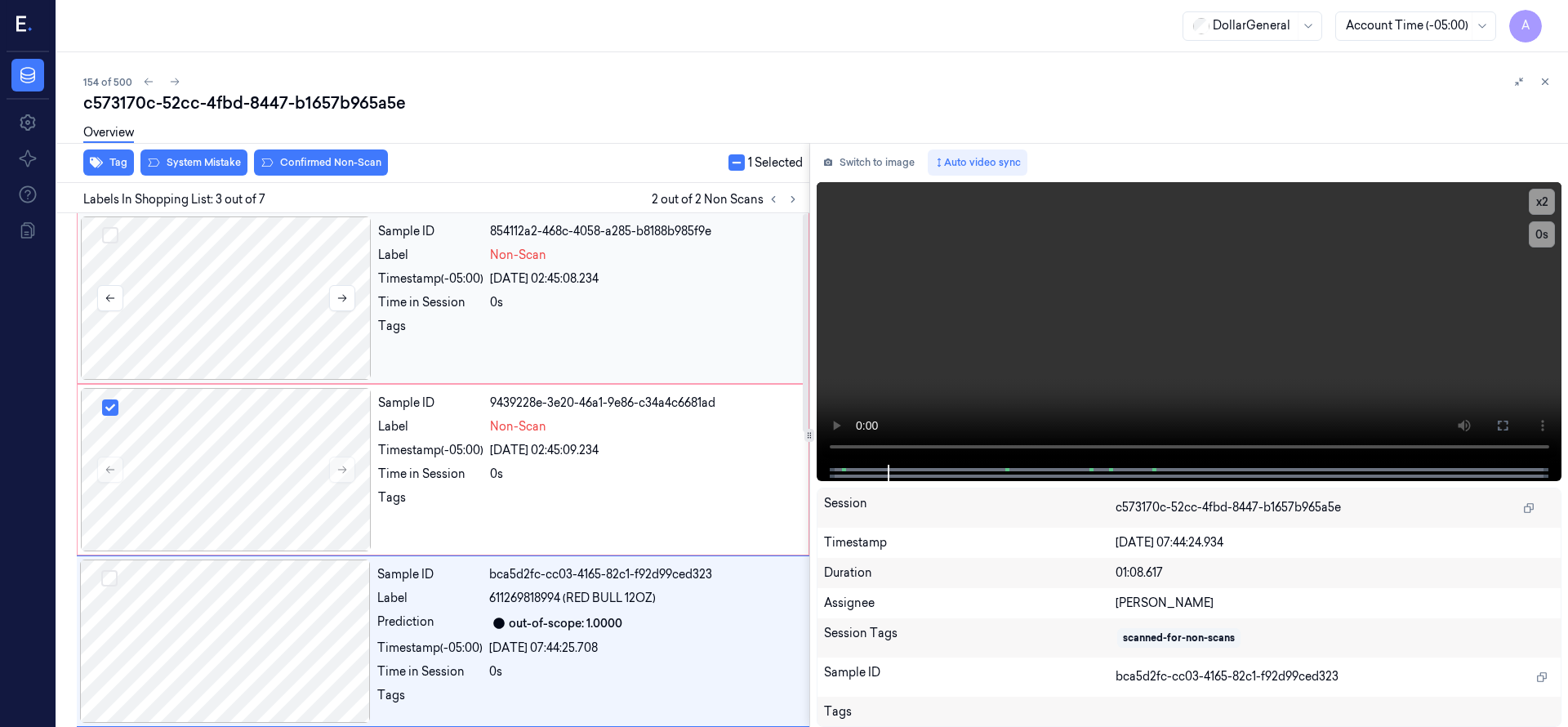
click at [111, 241] on button "Select row" at bounding box center [110, 235] width 17 height 17
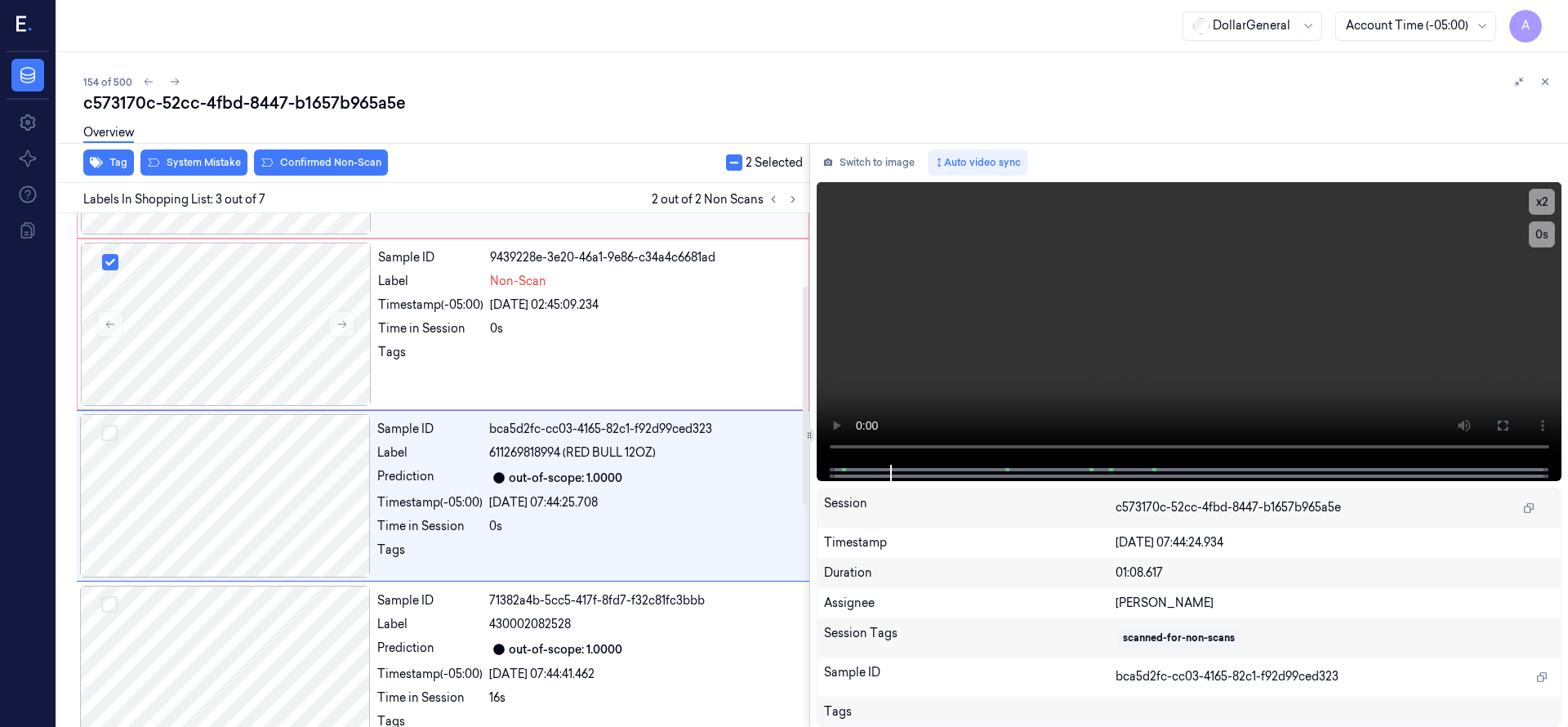
scroll to position [171, 0]
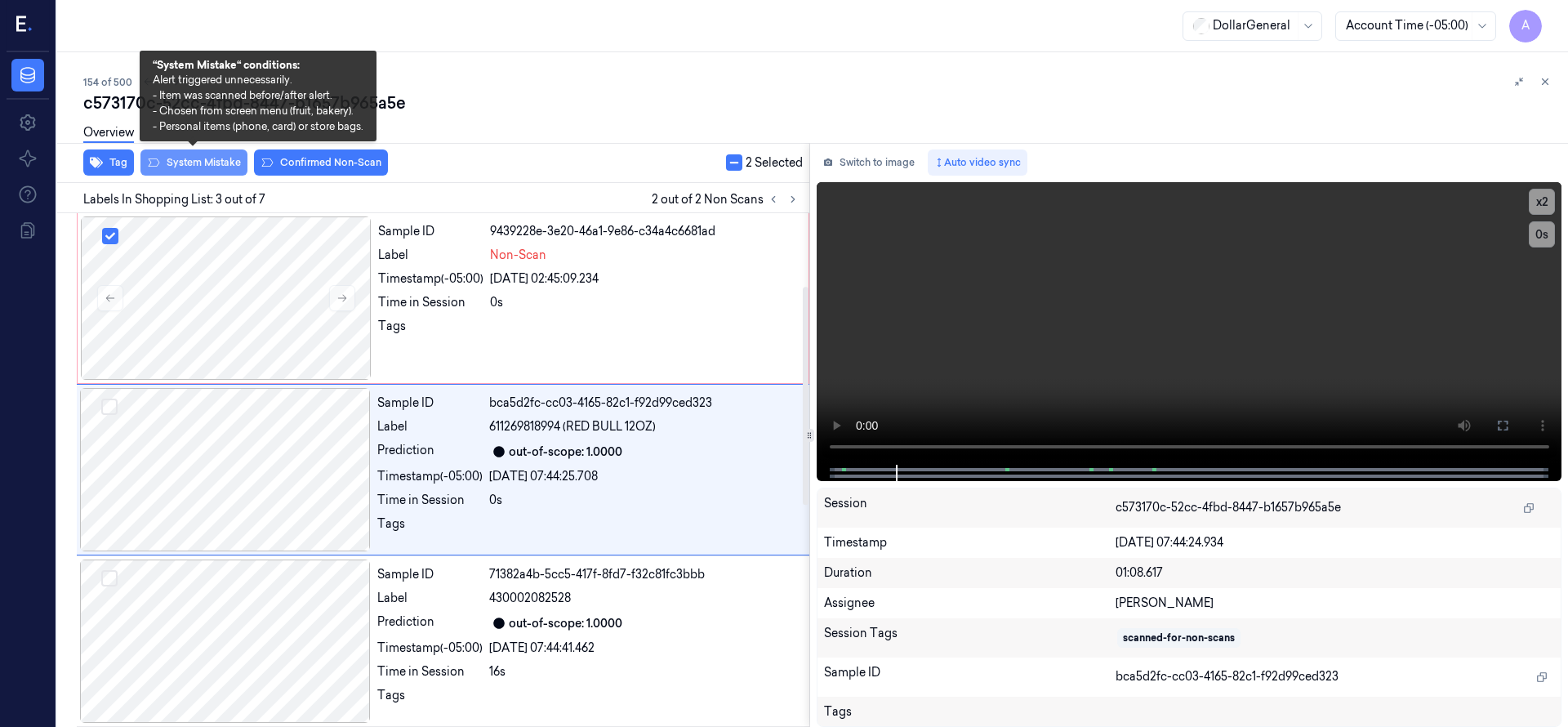
click at [189, 161] on button "System Mistake" at bounding box center [193, 162] width 107 height 26
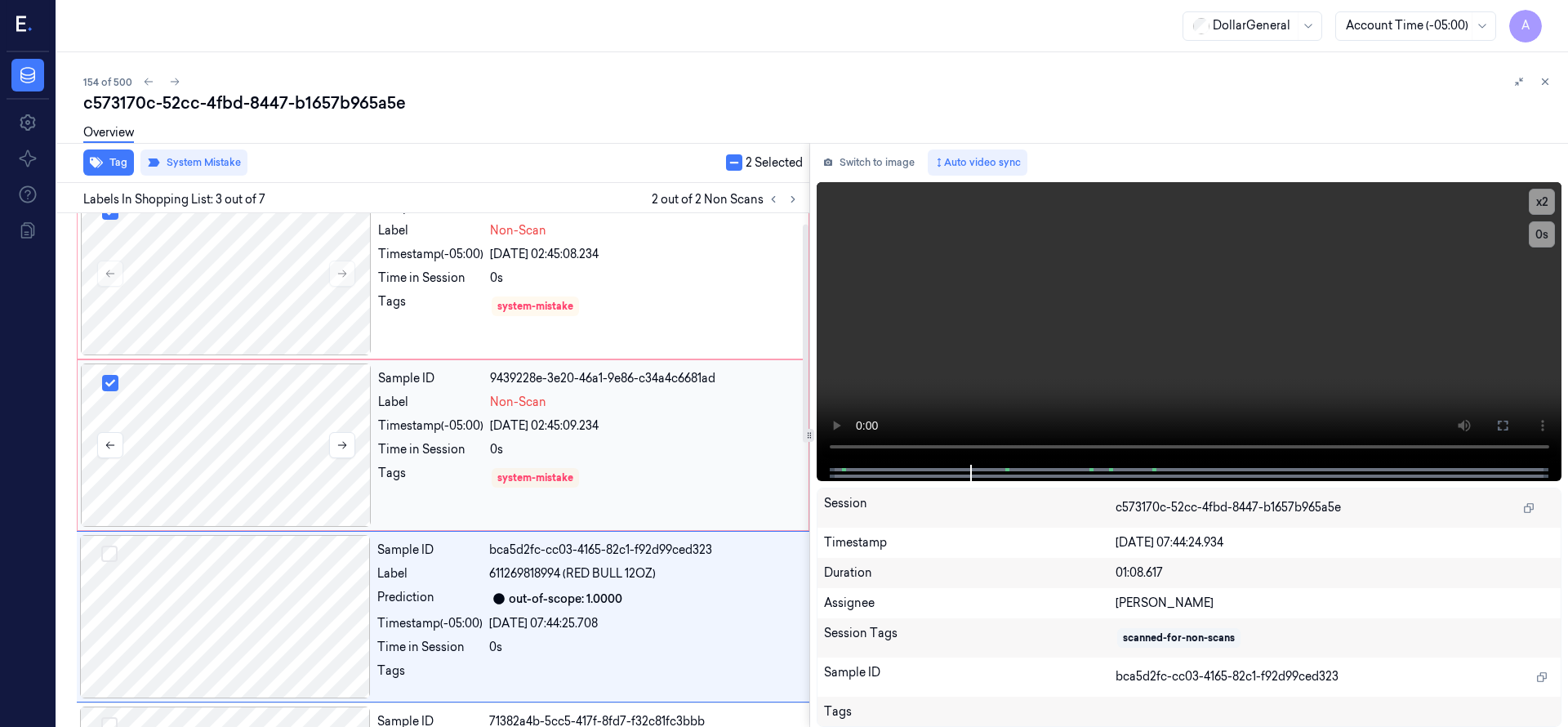
scroll to position [0, 0]
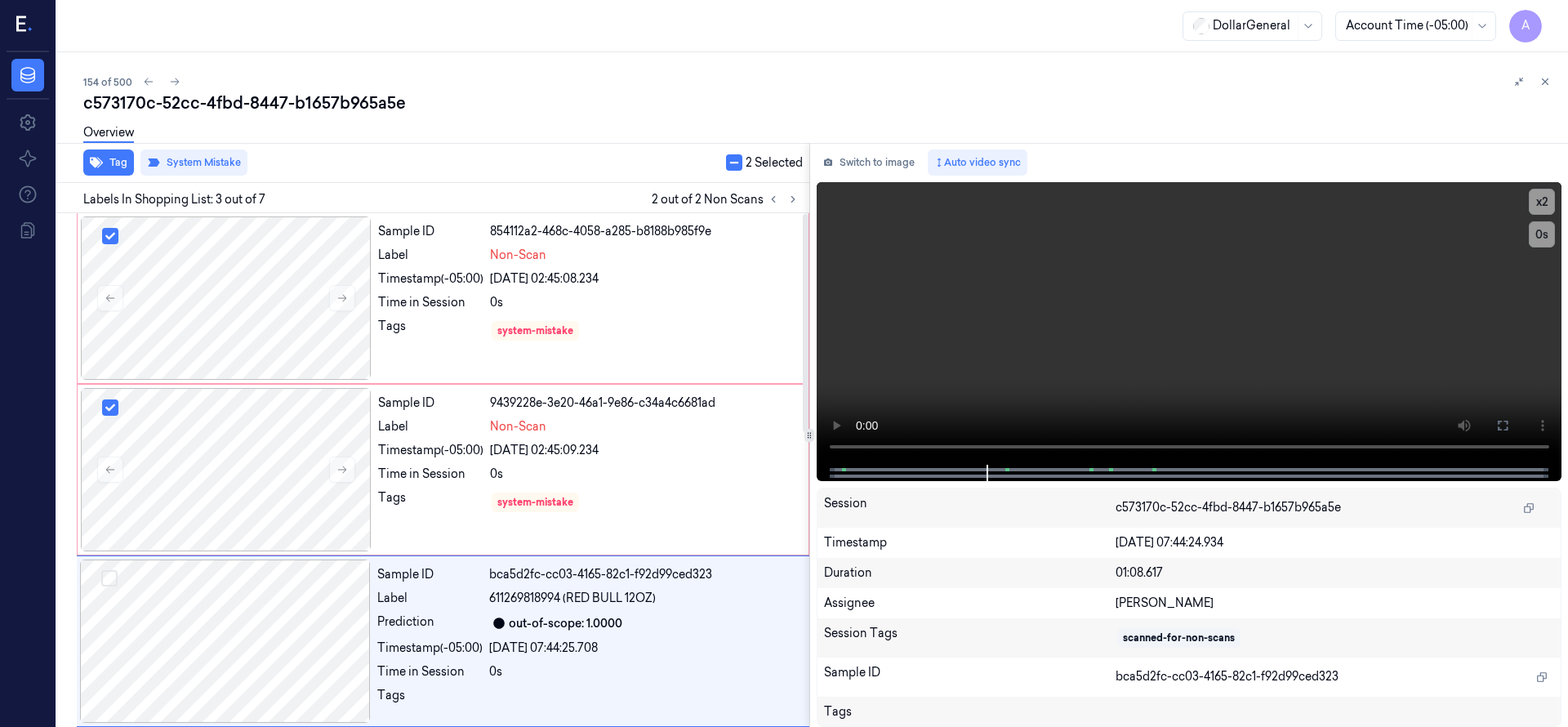
click at [572, 149] on div "Overview" at bounding box center [818, 135] width 1471 height 41
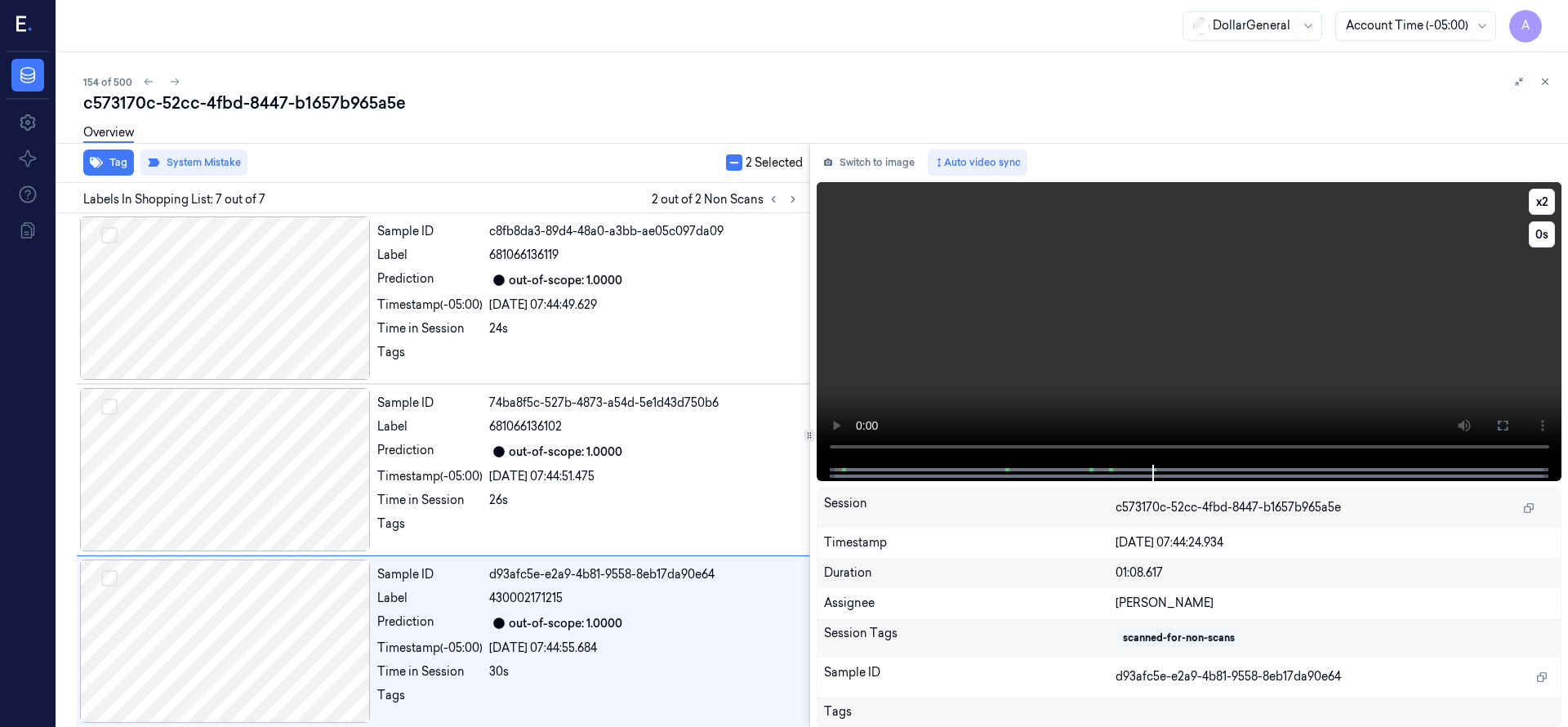
scroll to position [692, 0]
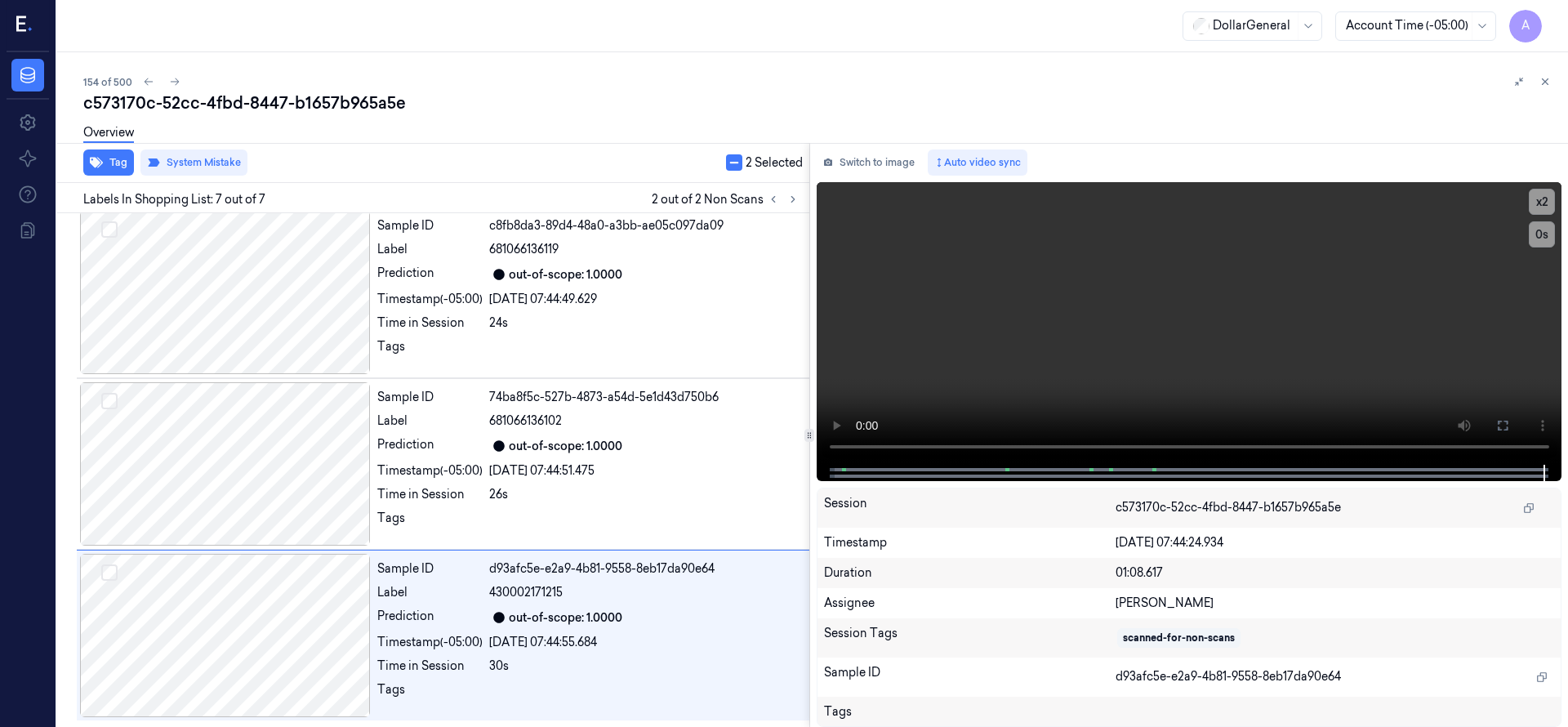
click at [849, 52] on div "154 of 500 c573170c-52cc-4fbd-8447-b1657b965a5e Overview Tag System Mistake 2 S…" at bounding box center [811, 389] width 1510 height 674
click at [775, 201] on icon at bounding box center [773, 199] width 12 height 12
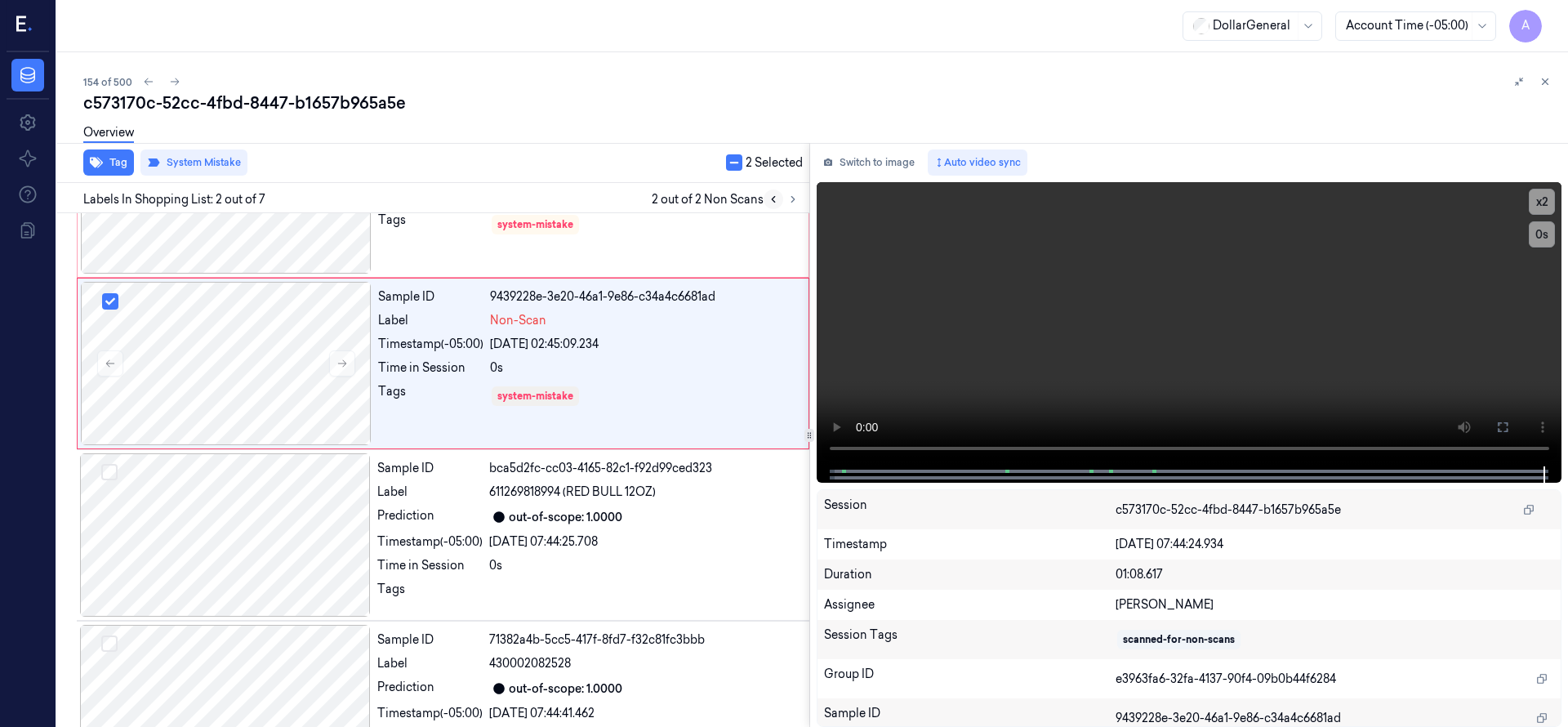
scroll to position [0, 0]
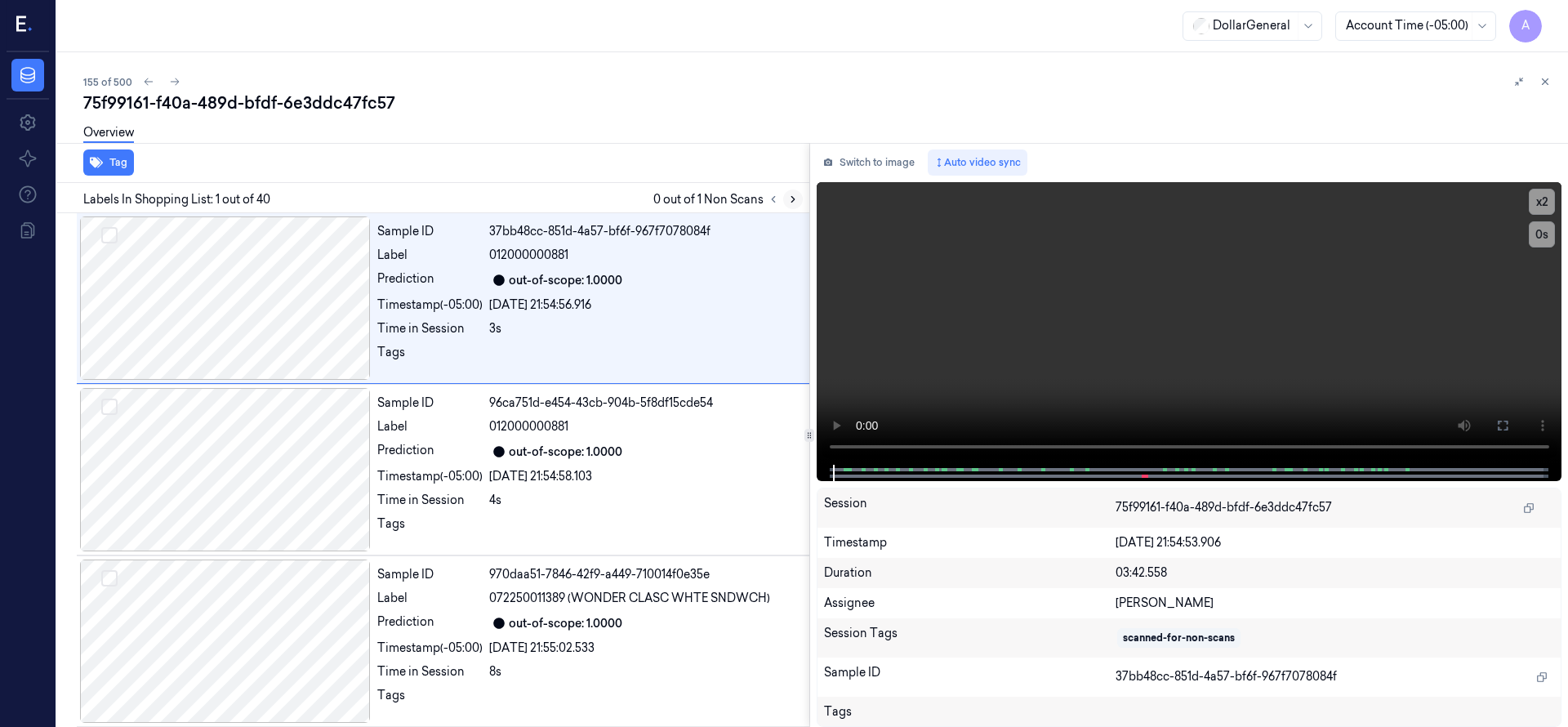
click at [790, 200] on icon at bounding box center [793, 199] width 12 height 12
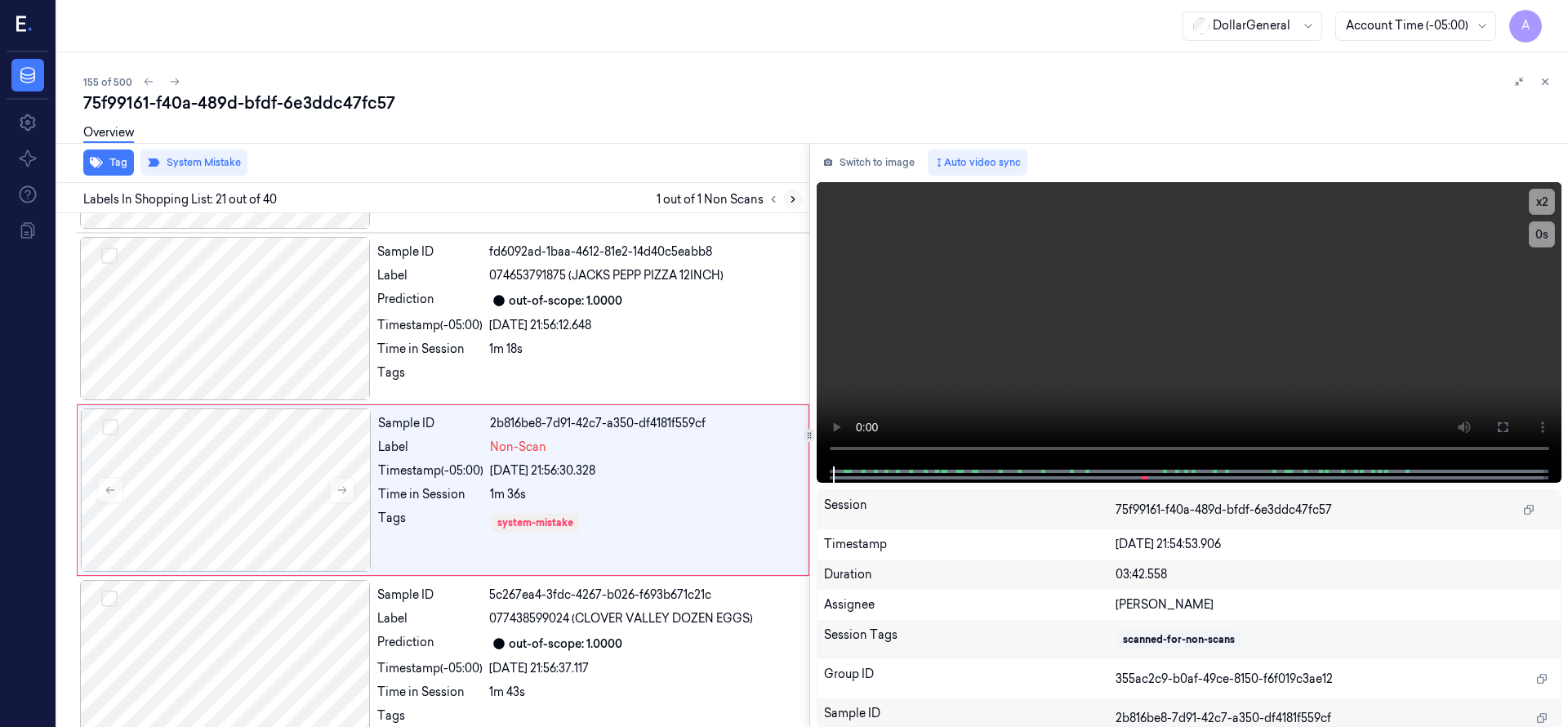
scroll to position [3257, 0]
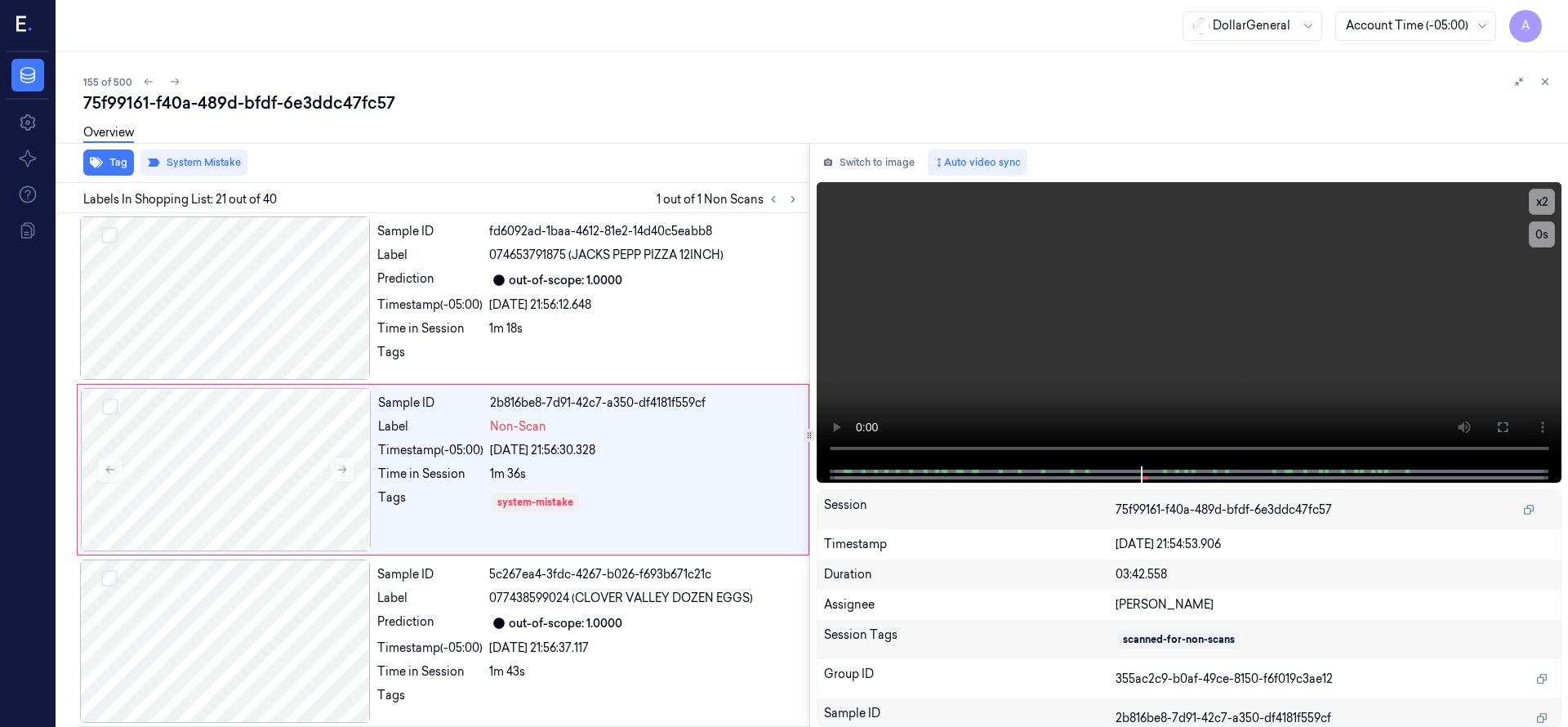
click at [1544, 83] on icon at bounding box center [1545, 81] width 12 height 12
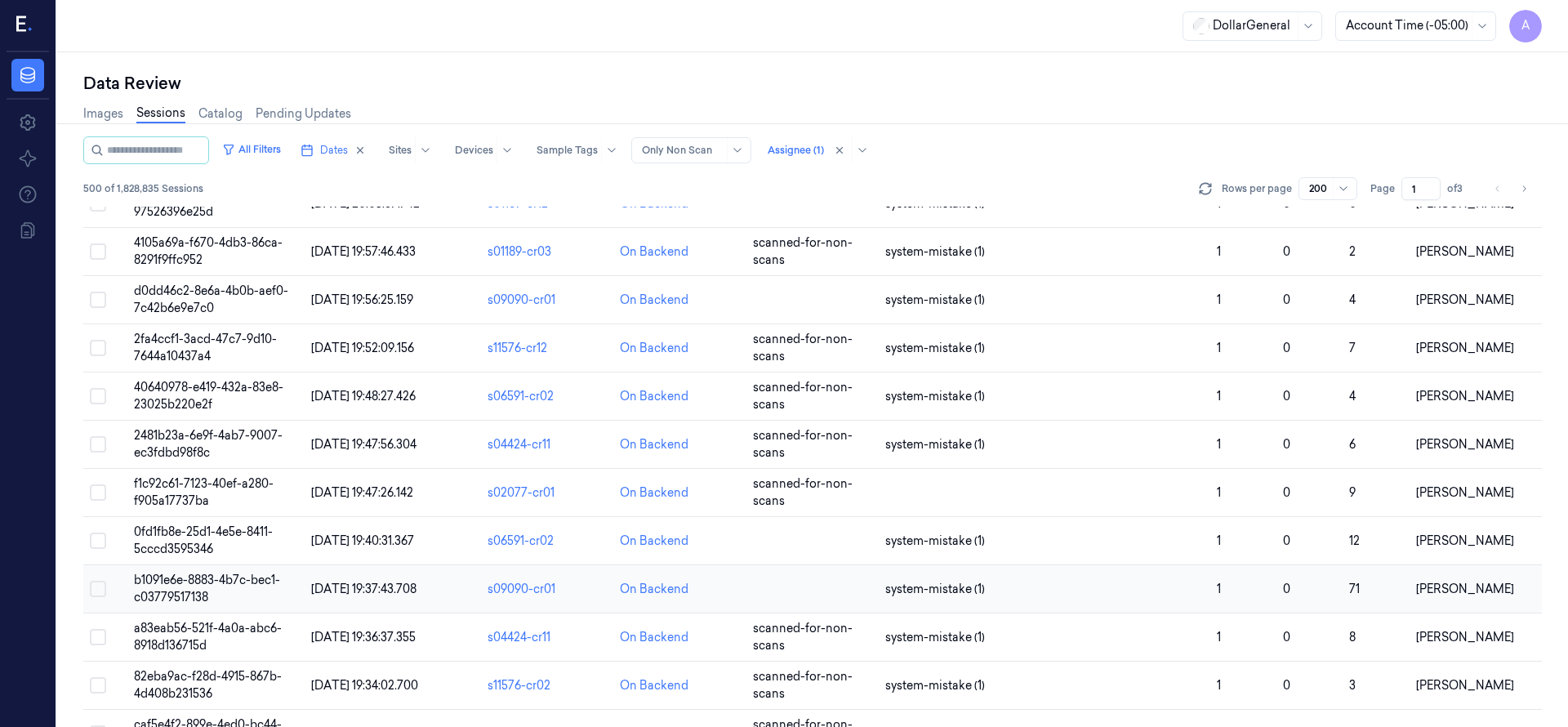
scroll to position [8115, 0]
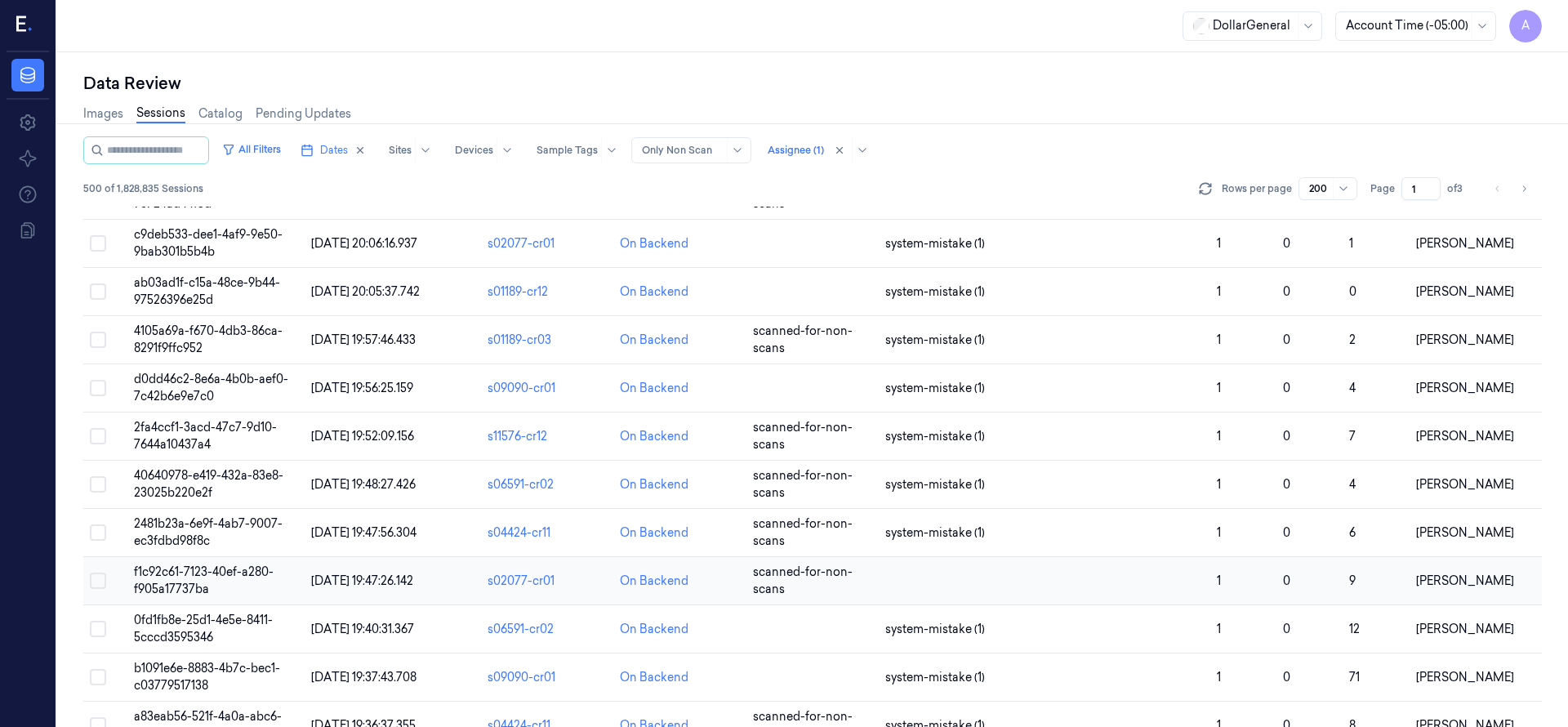
click at [211, 570] on span "f1c92c61-7123-40ef-a280-f905a17737ba" at bounding box center [204, 580] width 139 height 31
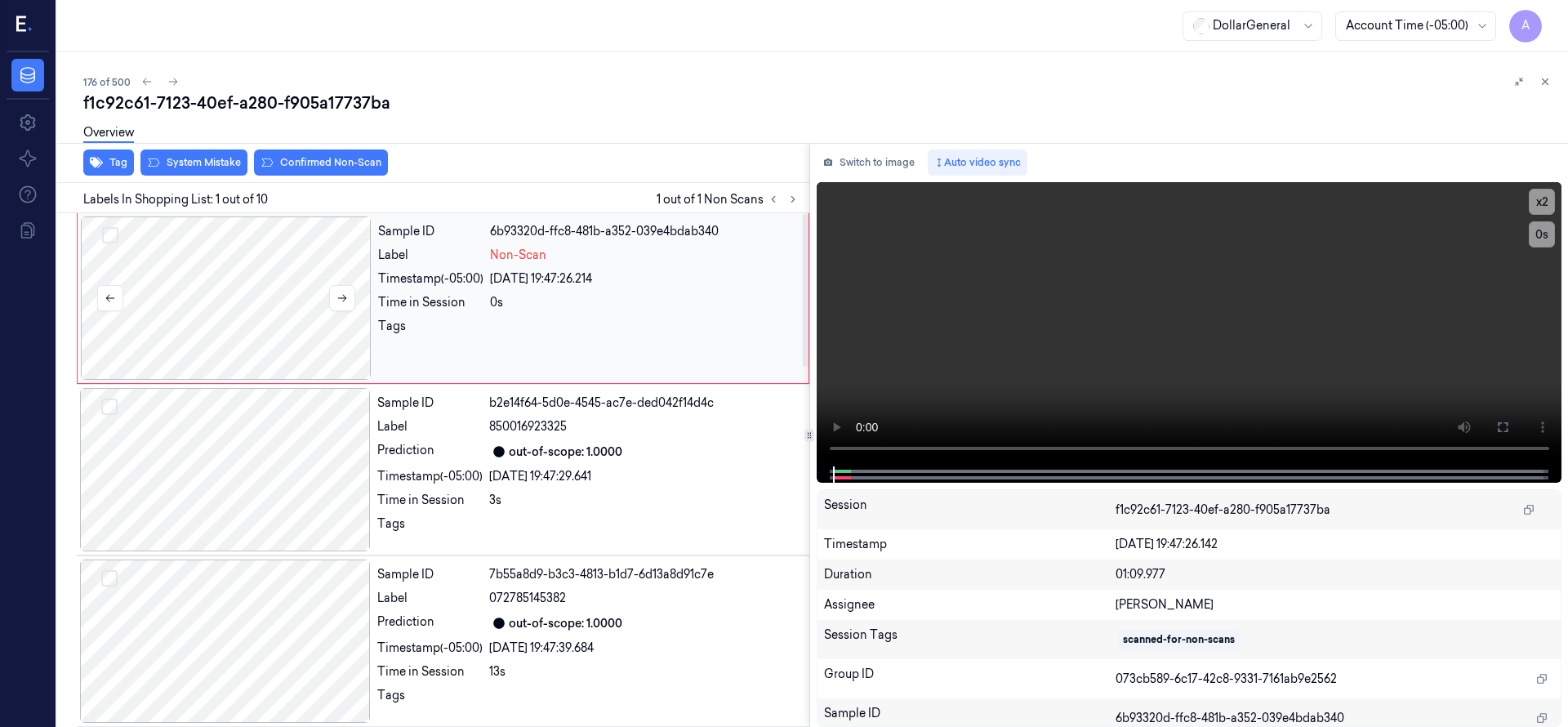
click at [241, 288] on div at bounding box center [225, 298] width 291 height 164
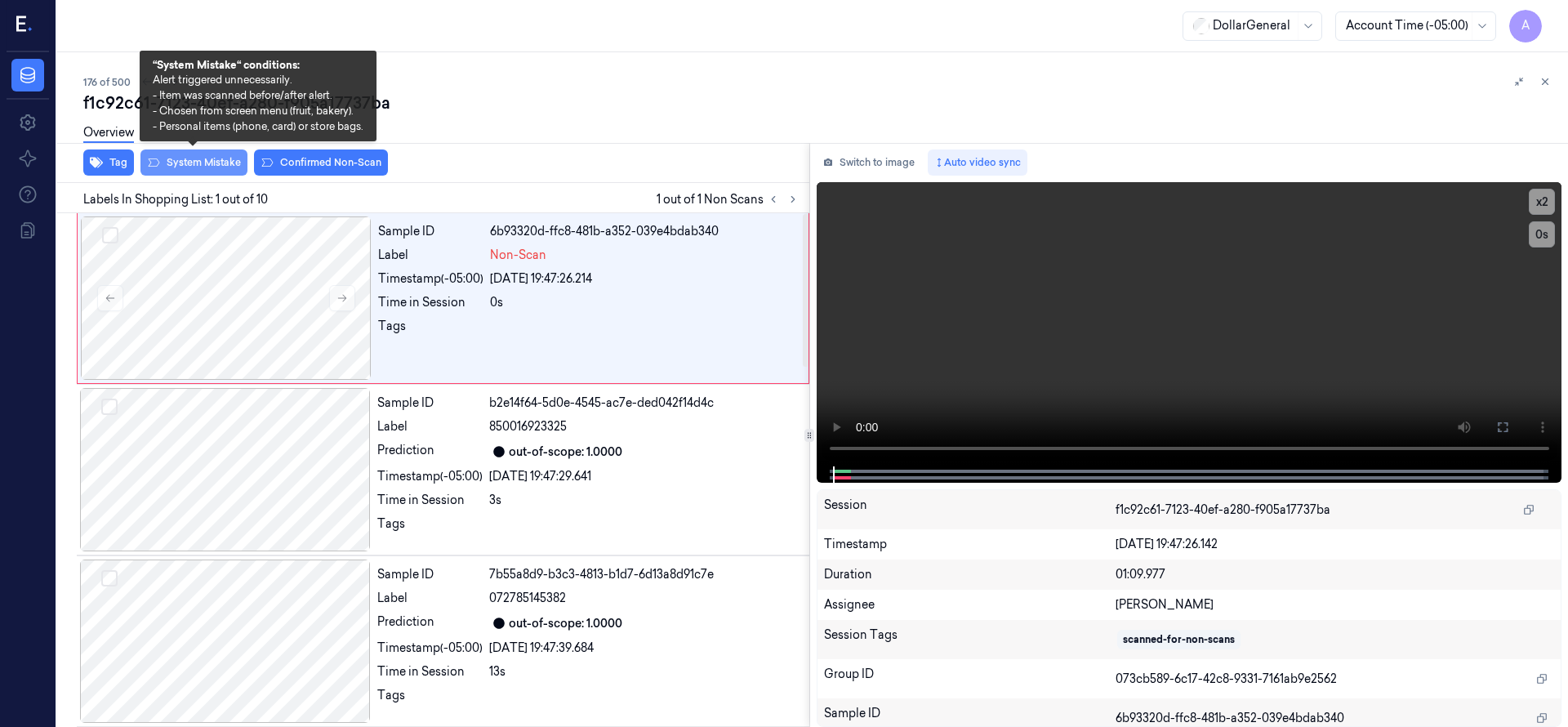
click at [208, 160] on button "System Mistake" at bounding box center [193, 162] width 107 height 26
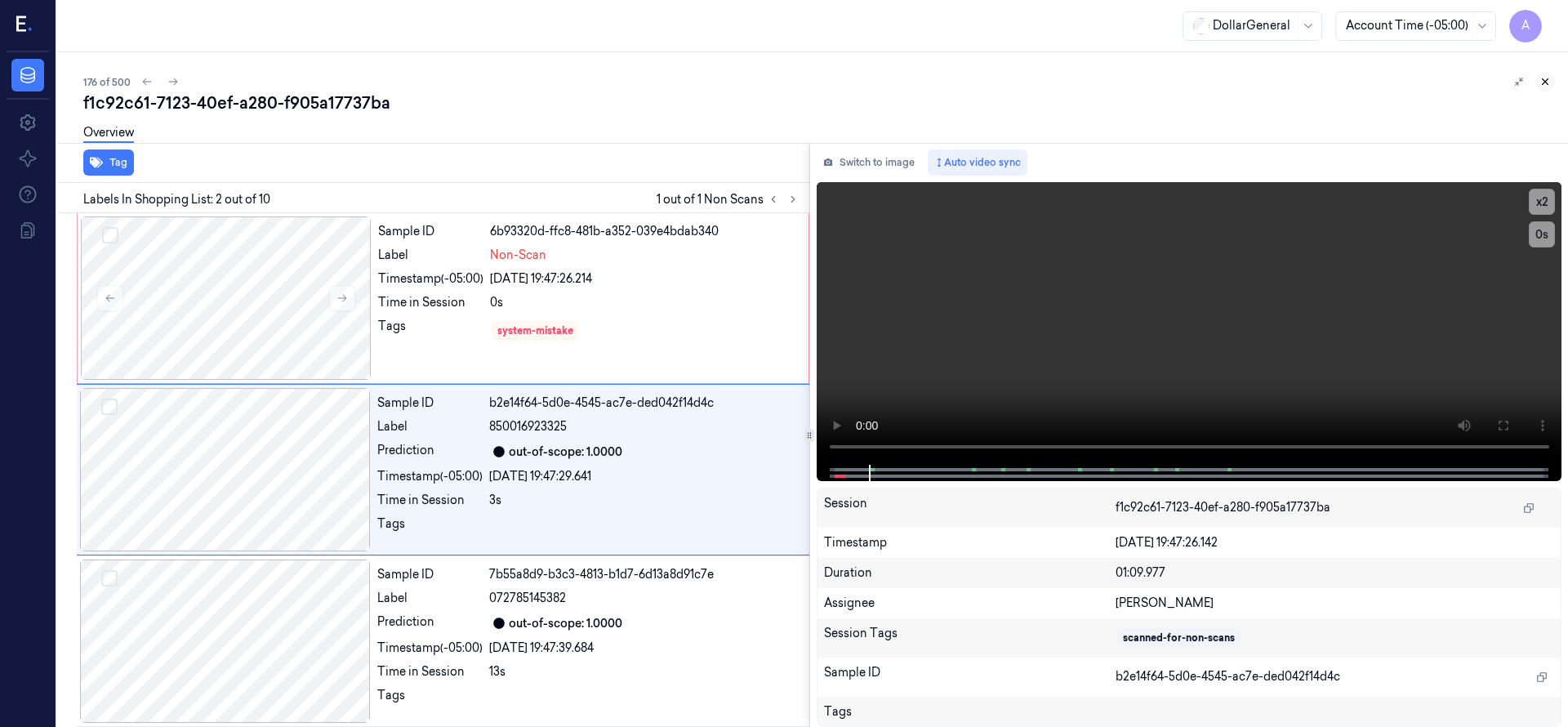
click at [1541, 84] on icon at bounding box center [1545, 81] width 12 height 12
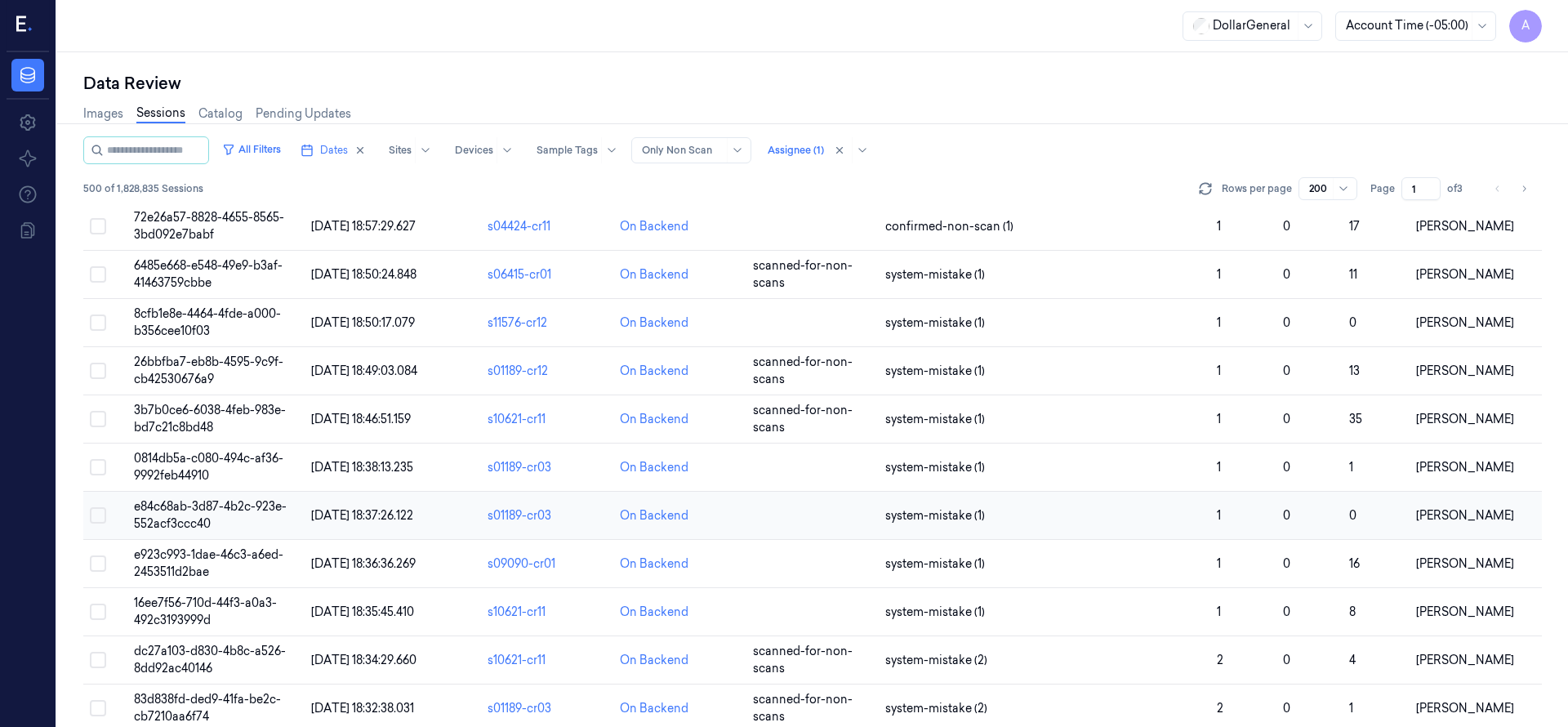
scroll to position [9161, 0]
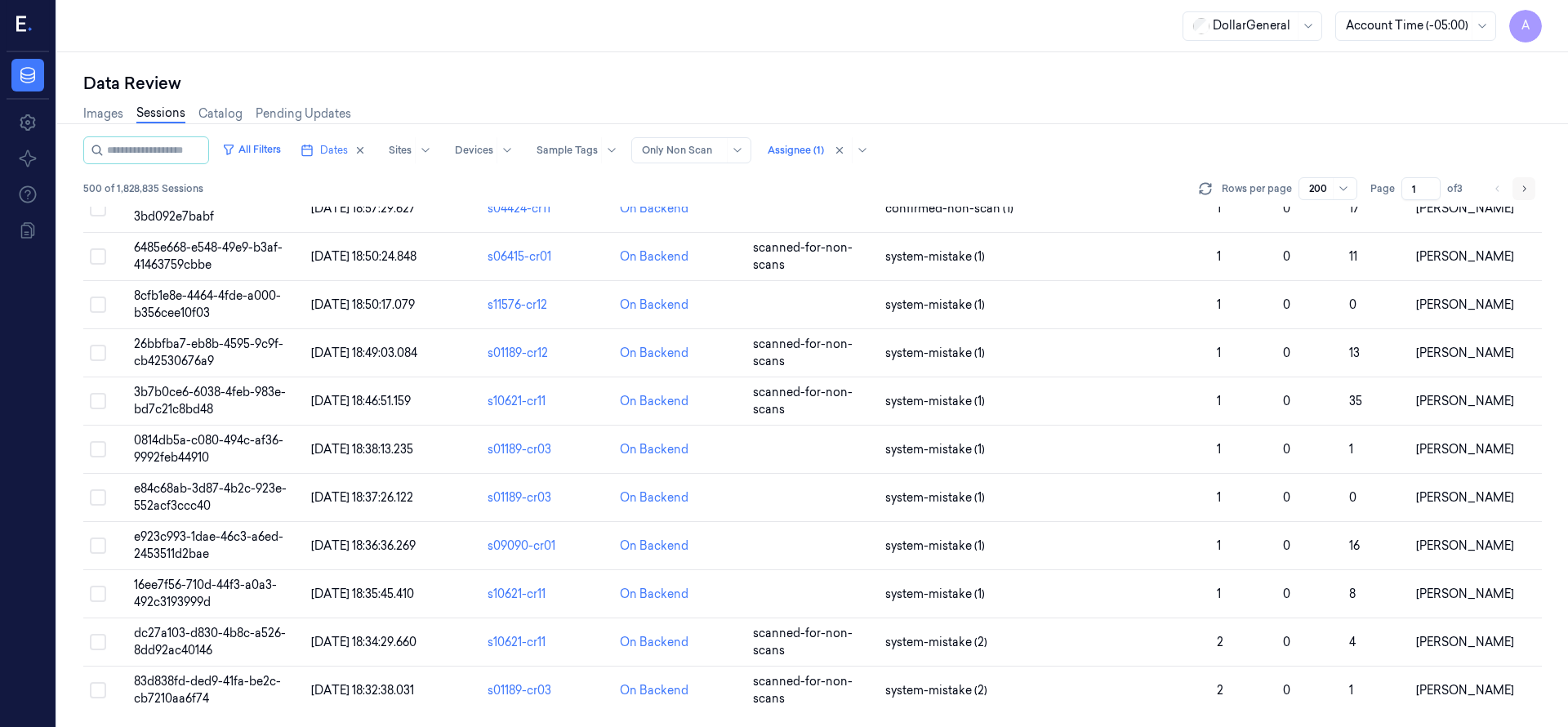
click at [1518, 188] on button "Go to next page" at bounding box center [1523, 188] width 23 height 23
type input "2"
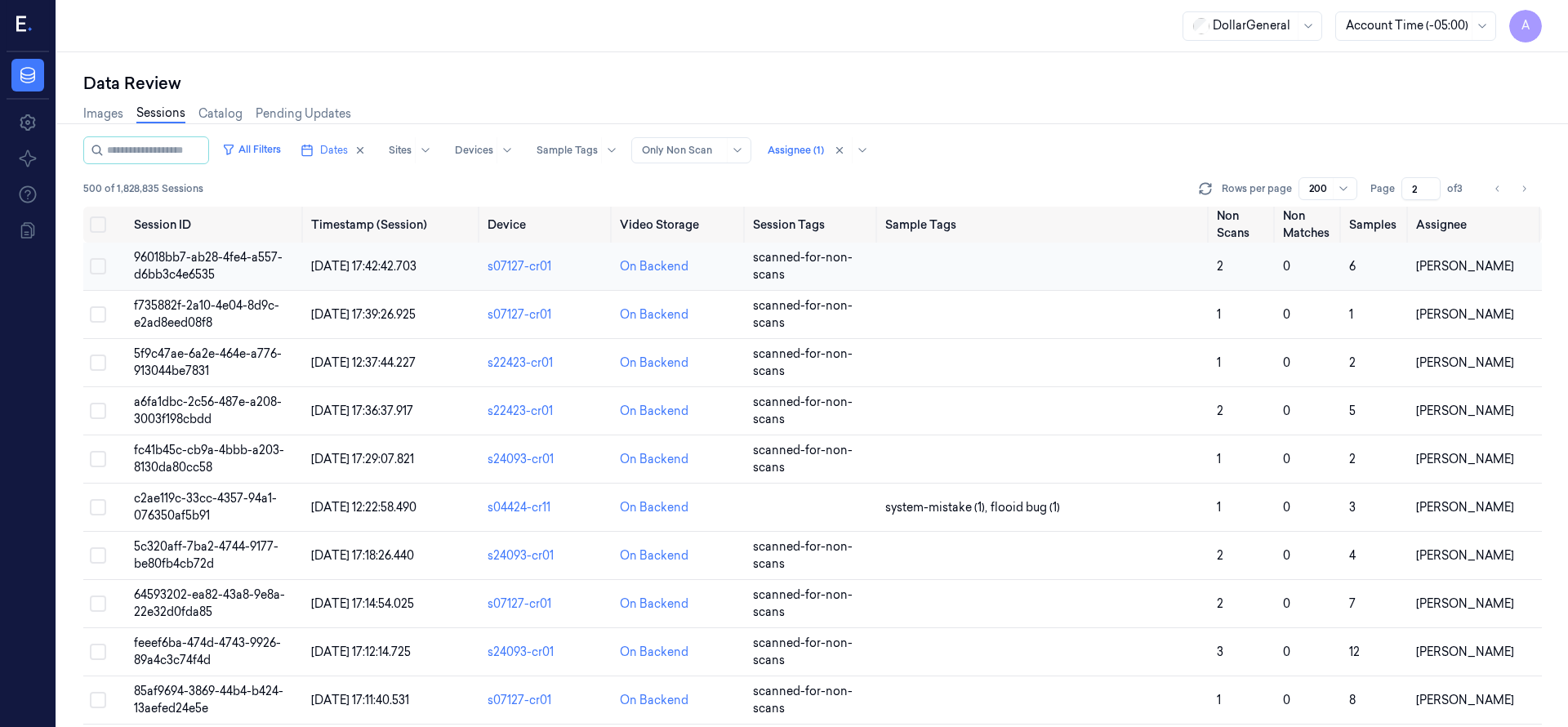
click at [199, 255] on span "96018bb7-ab28-4fe4-a557-d6bb3c4e6535" at bounding box center [209, 266] width 149 height 31
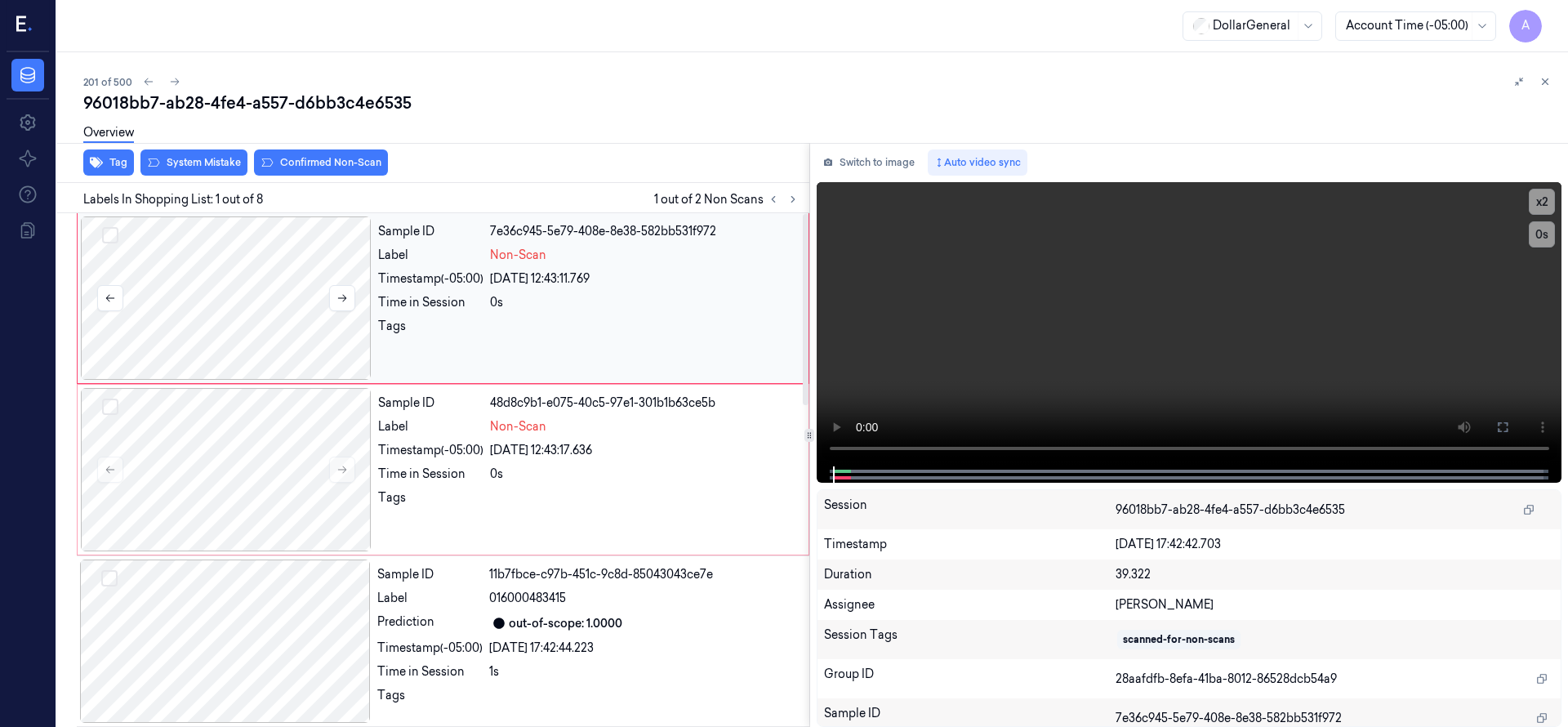
click at [268, 274] on div at bounding box center [225, 298] width 291 height 164
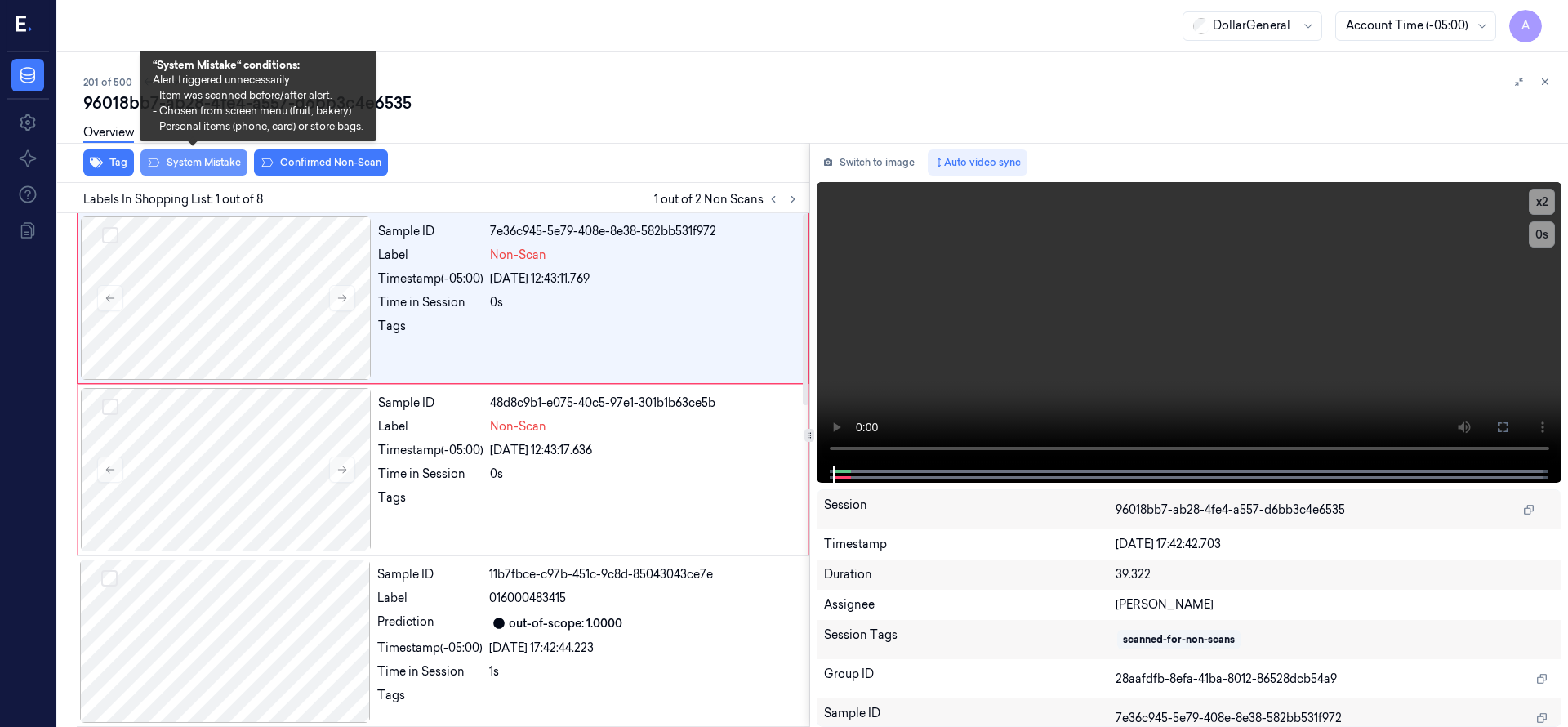
click at [222, 163] on button "System Mistake" at bounding box center [193, 162] width 107 height 26
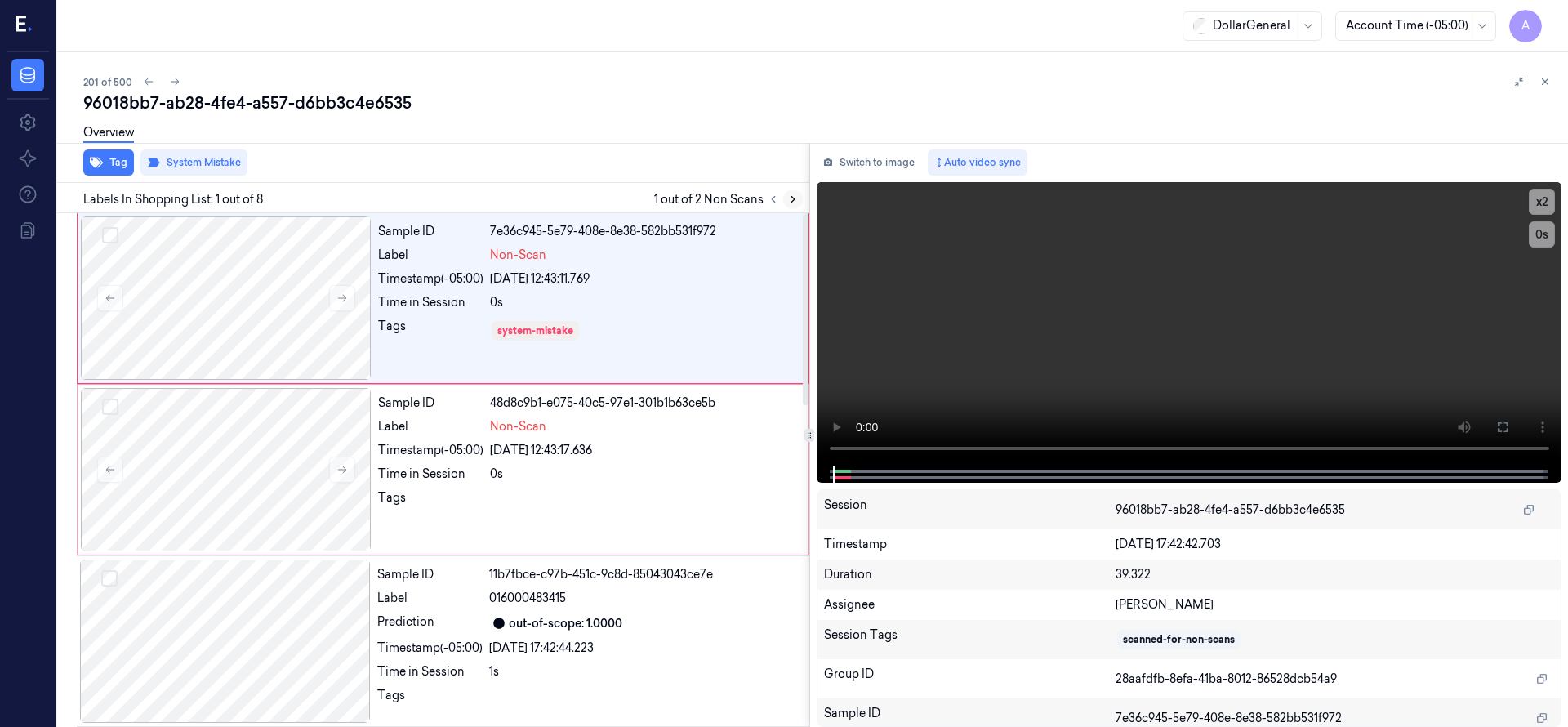
click at [792, 198] on icon at bounding box center [793, 199] width 12 height 12
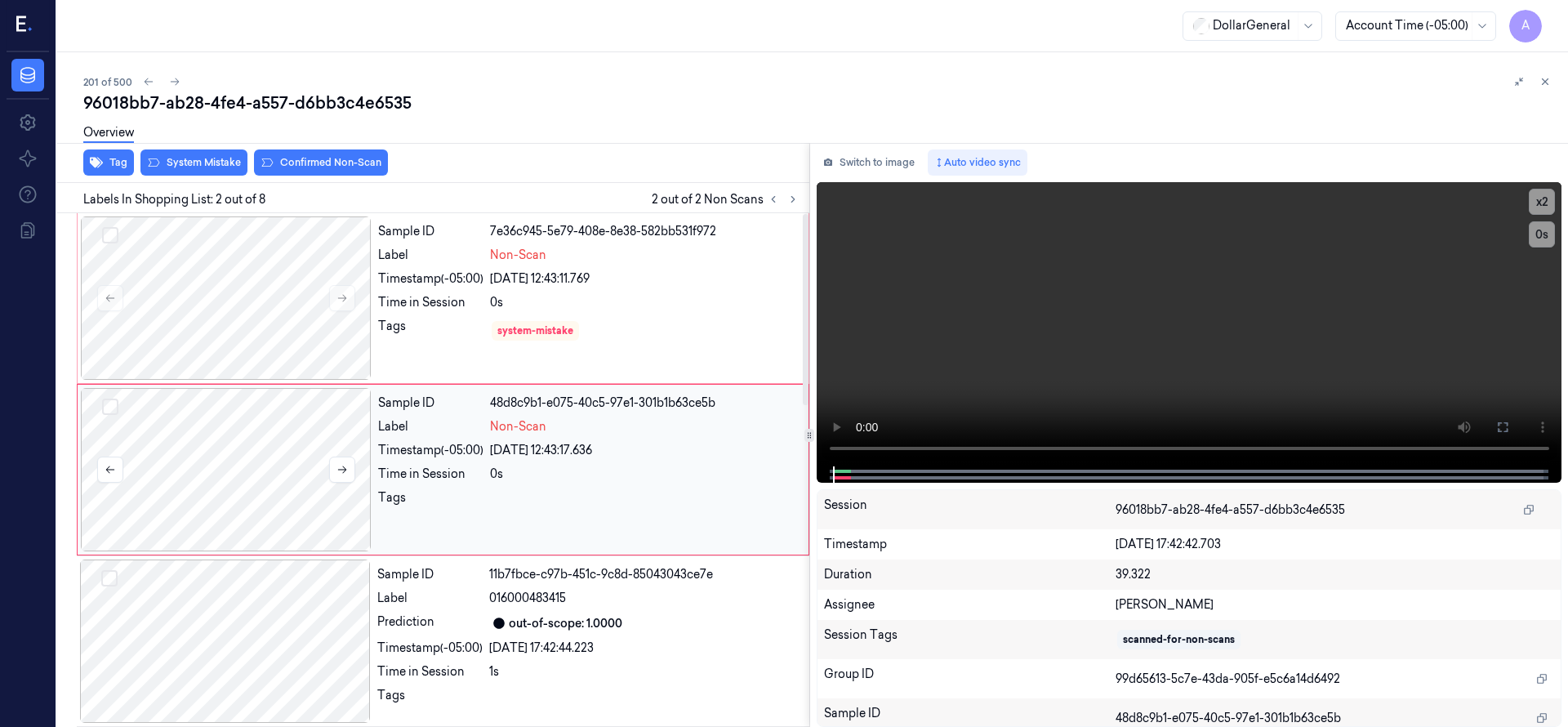
click at [266, 430] on div at bounding box center [225, 469] width 291 height 164
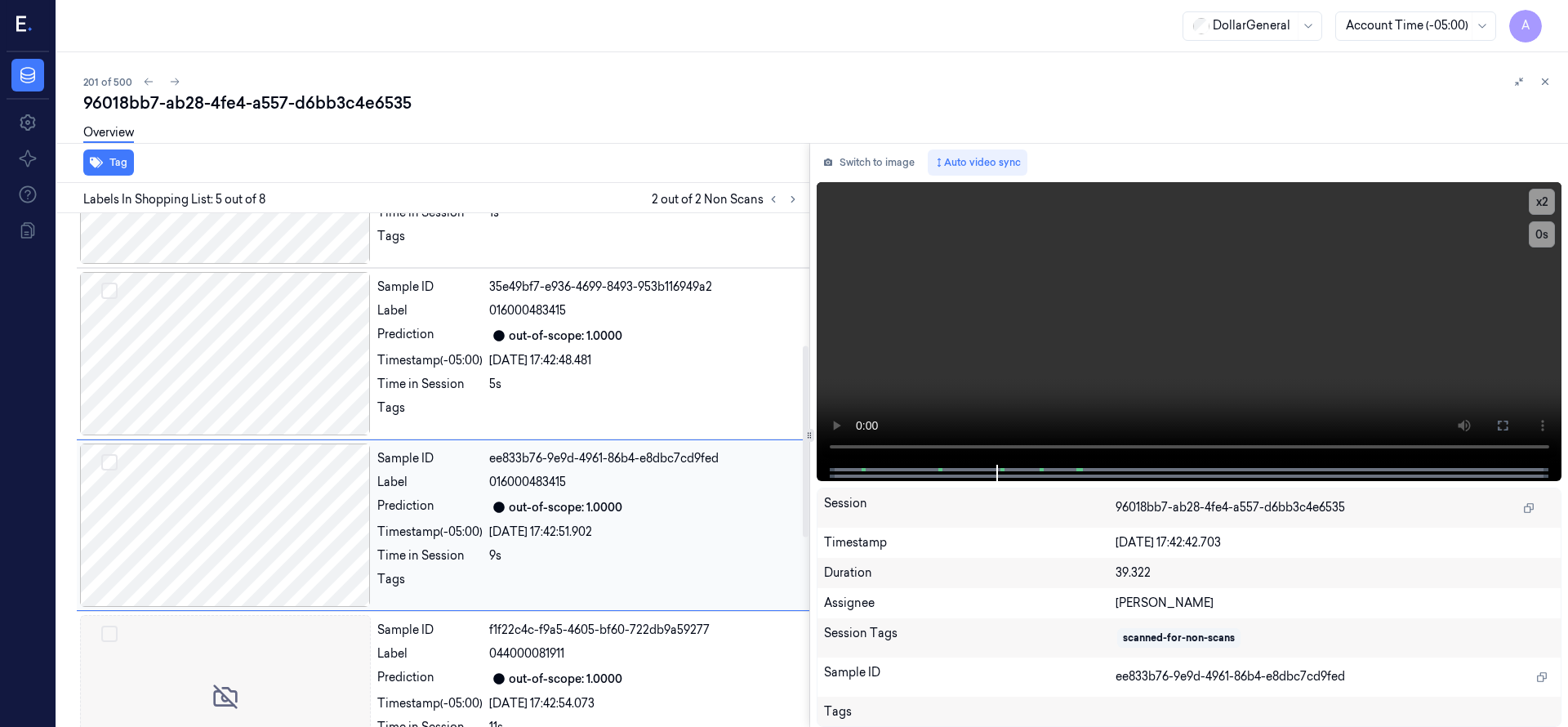
scroll to position [514, 0]
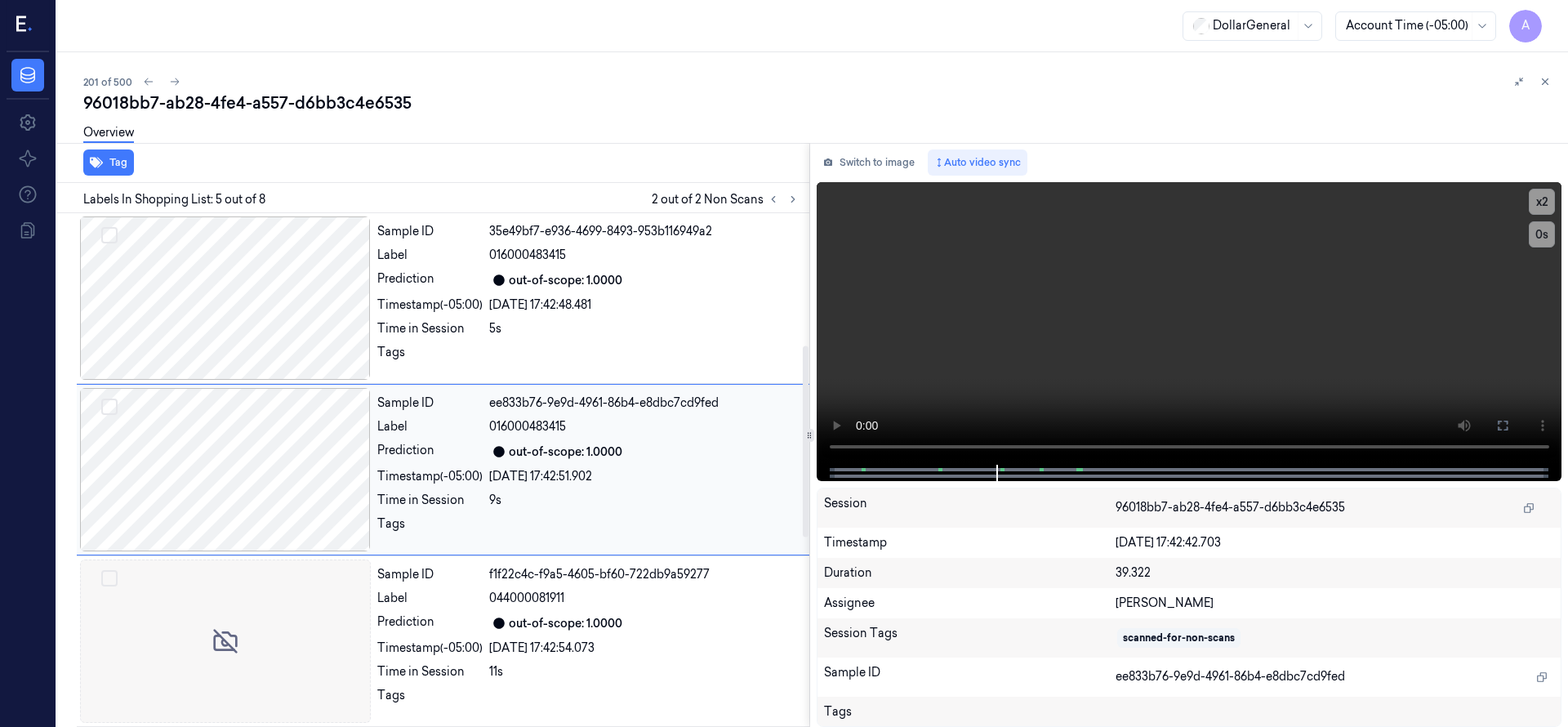
click at [262, 462] on div at bounding box center [225, 469] width 291 height 164
click at [255, 600] on div "Sample ID 7e36c945-5e79-408e-8e38-582bb531f972 Label Non-Scan Timestamp (-05:00…" at bounding box center [430, 387] width 759 height 1377
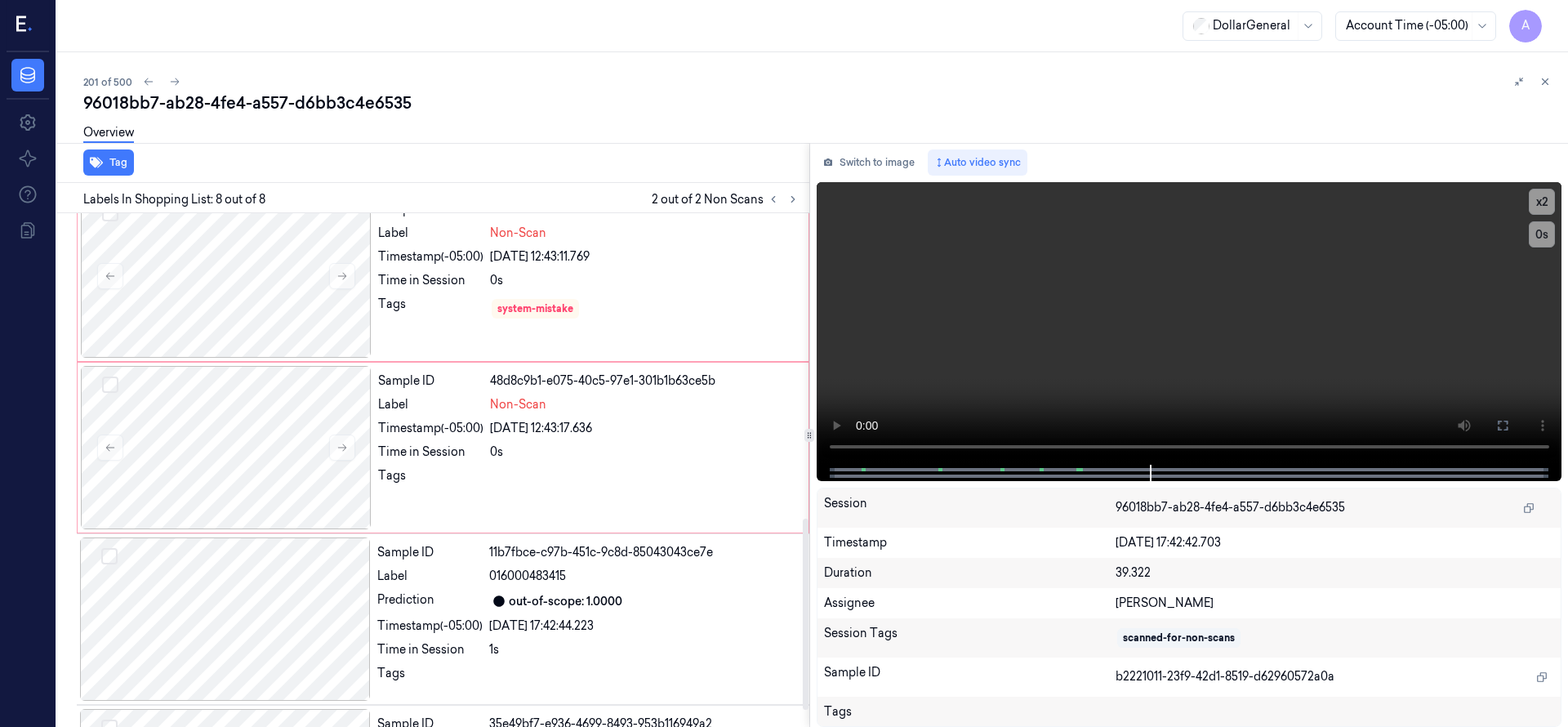
scroll to position [0, 0]
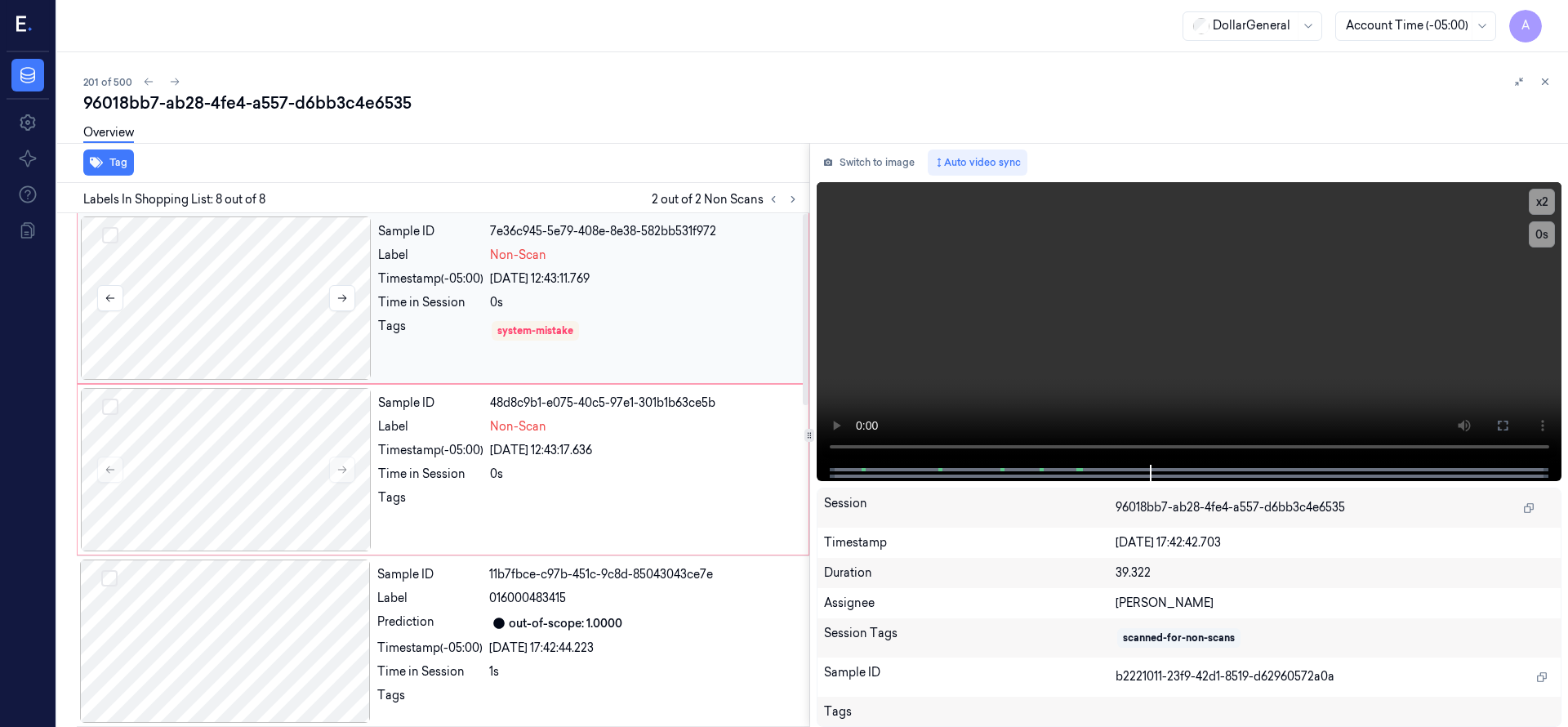
click at [107, 229] on button "Select row" at bounding box center [110, 235] width 17 height 17
click at [113, 407] on button "Select row" at bounding box center [110, 407] width 17 height 17
click at [113, 237] on button "Select row" at bounding box center [110, 235] width 17 height 17
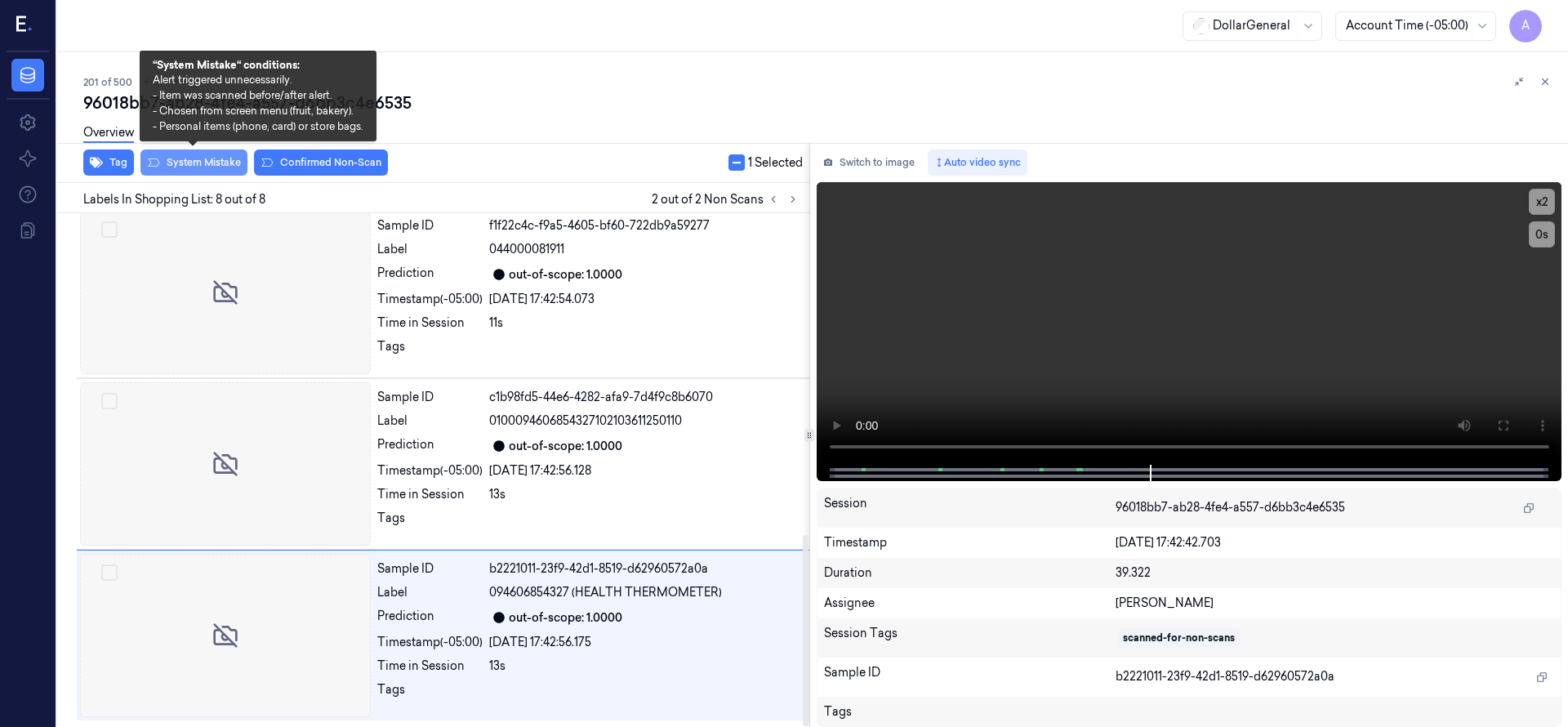
click at [185, 166] on button "System Mistake" at bounding box center [193, 162] width 107 height 26
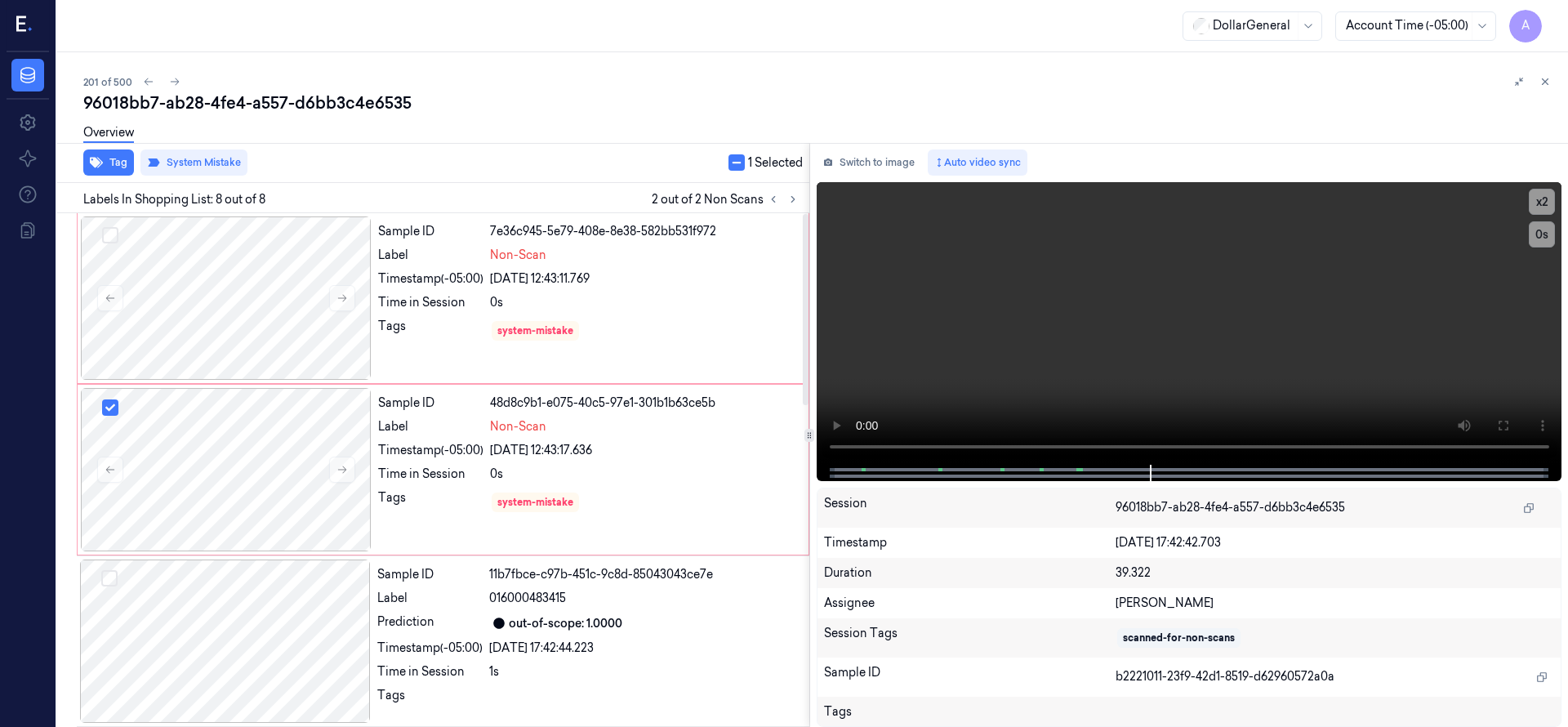
click at [715, 87] on div "201 of 500" at bounding box center [818, 81] width 1471 height 20
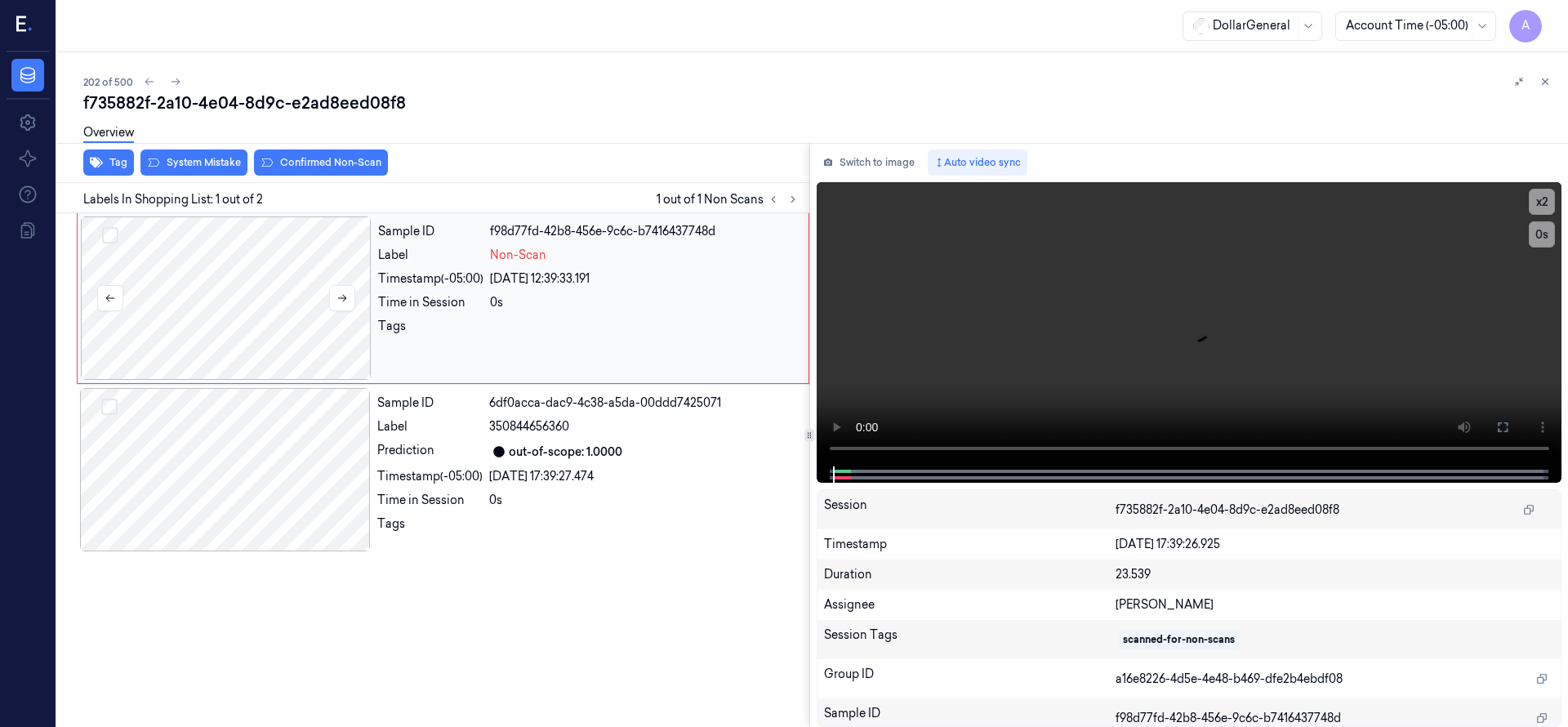
click at [183, 276] on div at bounding box center [225, 298] width 291 height 164
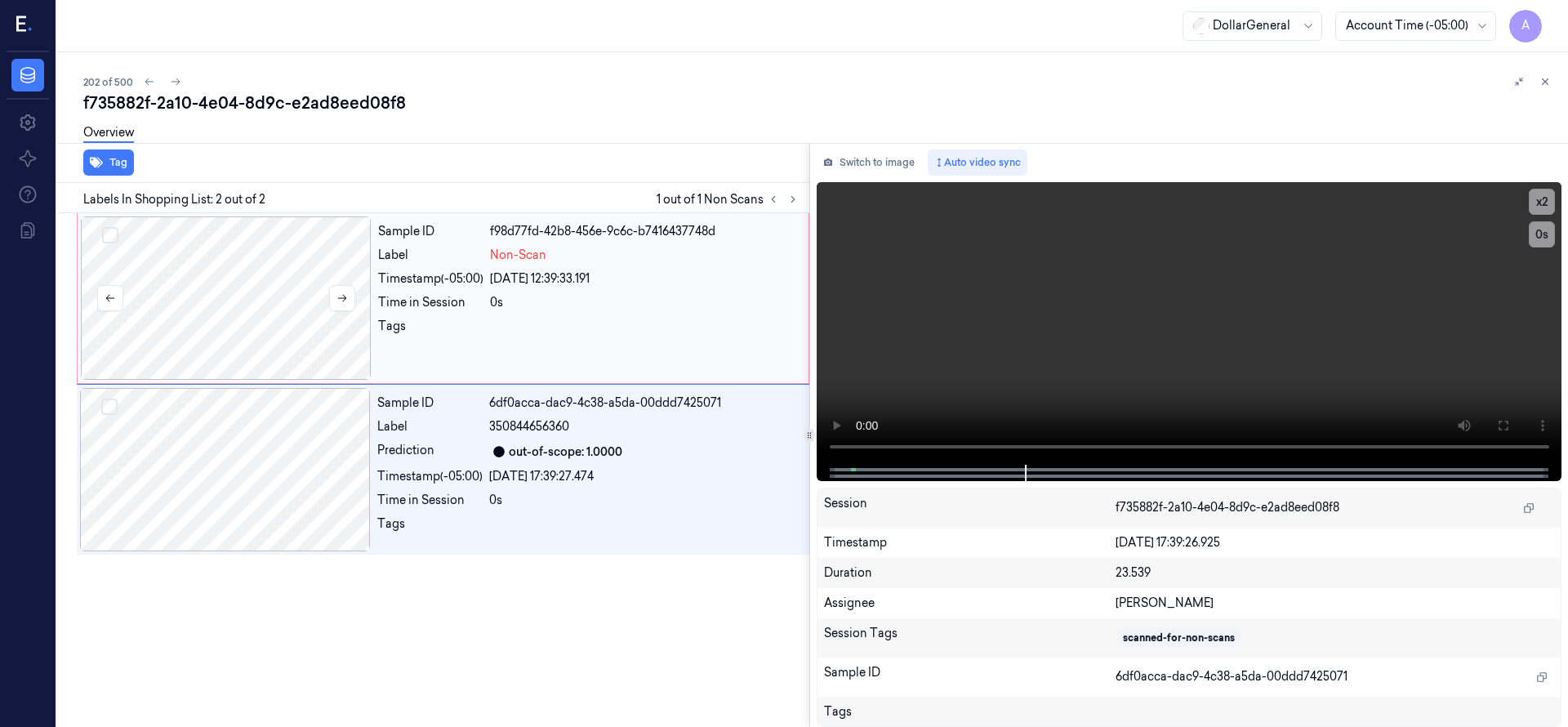
click at [177, 295] on div at bounding box center [225, 298] width 291 height 164
click at [188, 162] on div "Tag" at bounding box center [430, 163] width 759 height 40
click at [263, 292] on div at bounding box center [225, 298] width 291 height 164
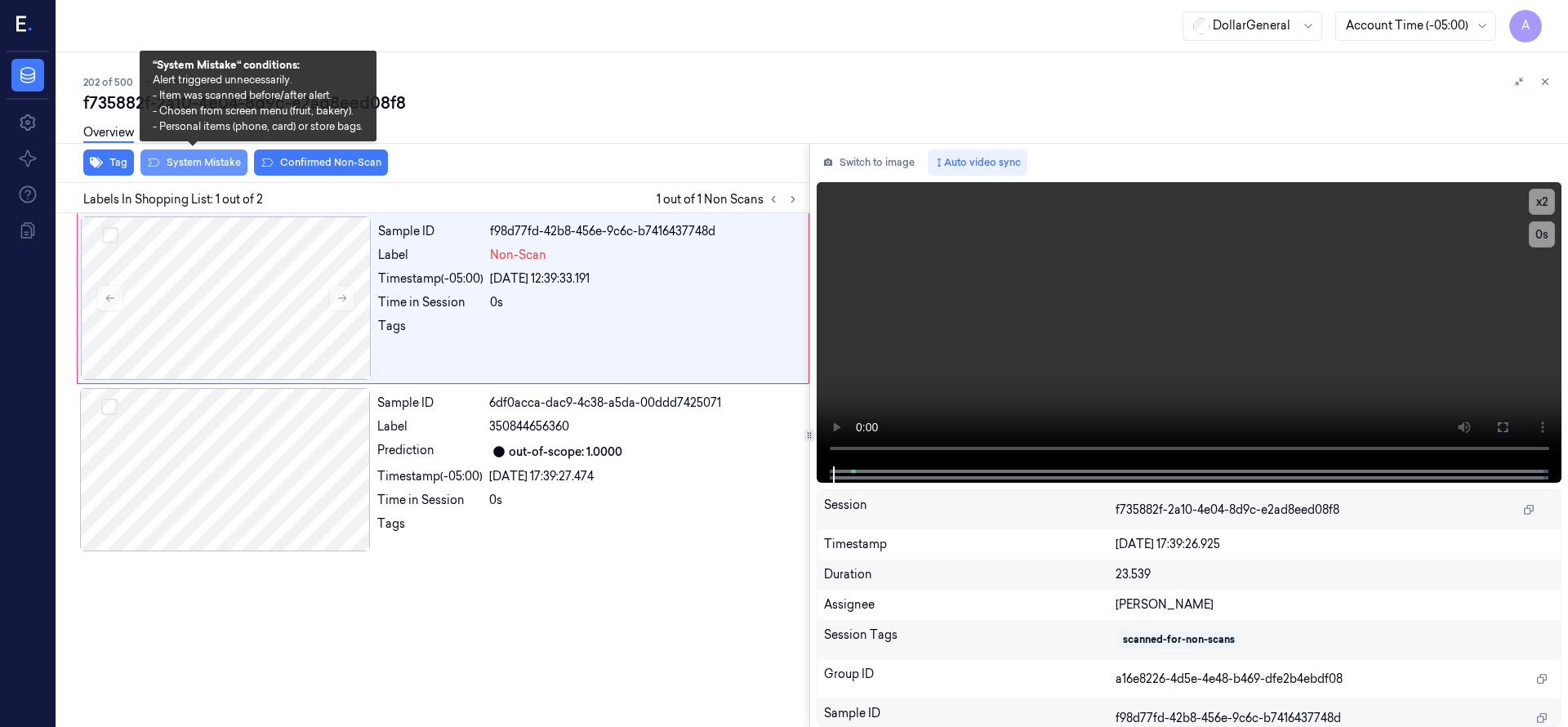
click at [227, 157] on button "System Mistake" at bounding box center [193, 162] width 107 height 26
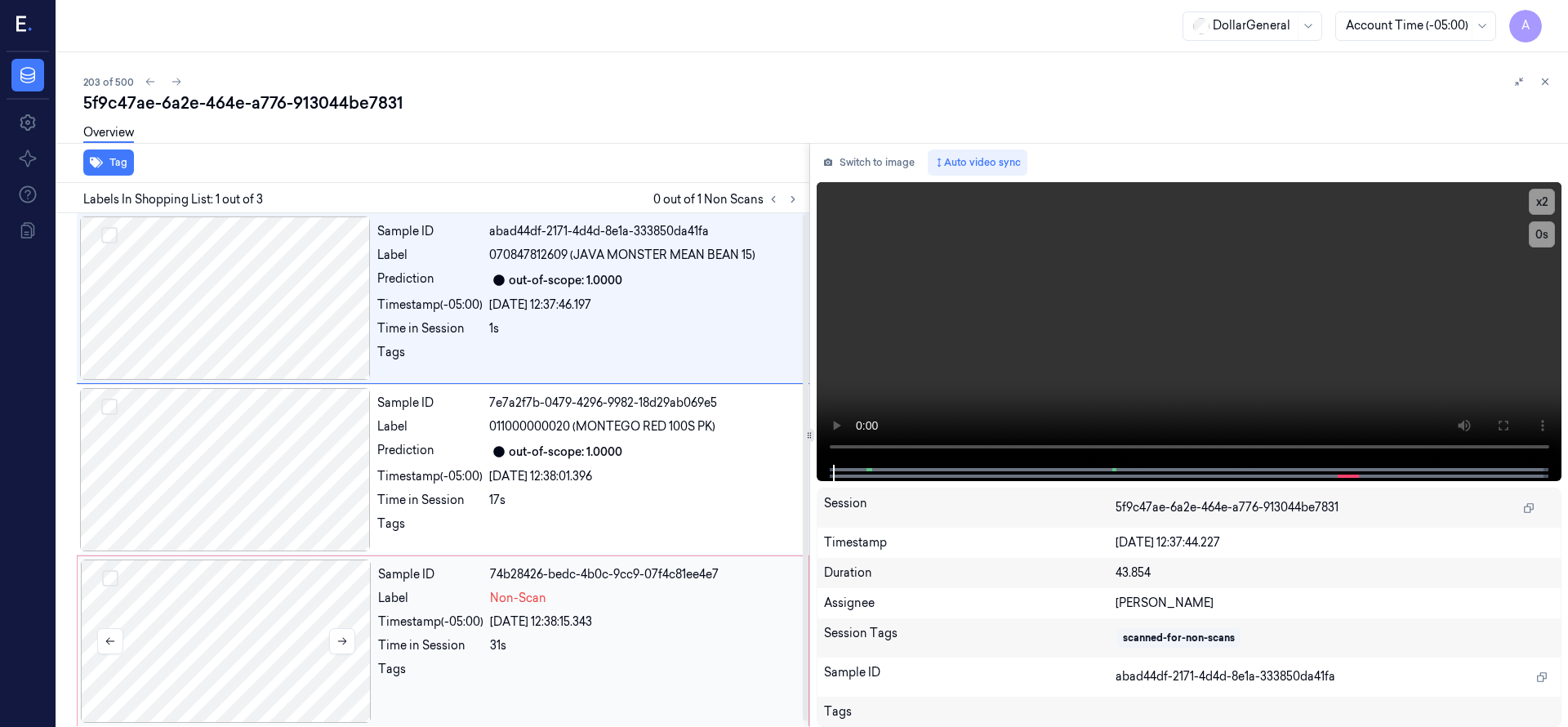
click at [253, 620] on div at bounding box center [225, 641] width 291 height 164
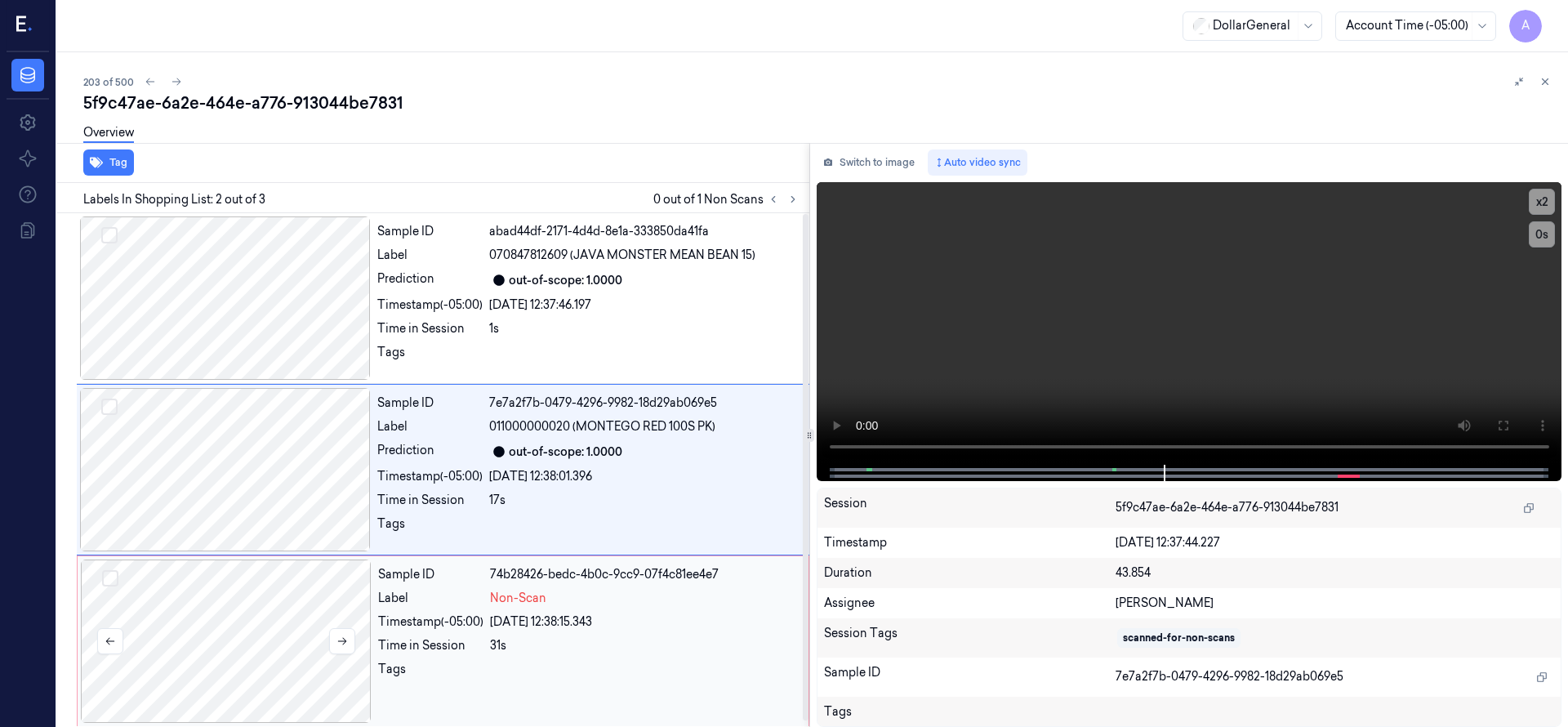
click at [302, 588] on div at bounding box center [225, 641] width 291 height 164
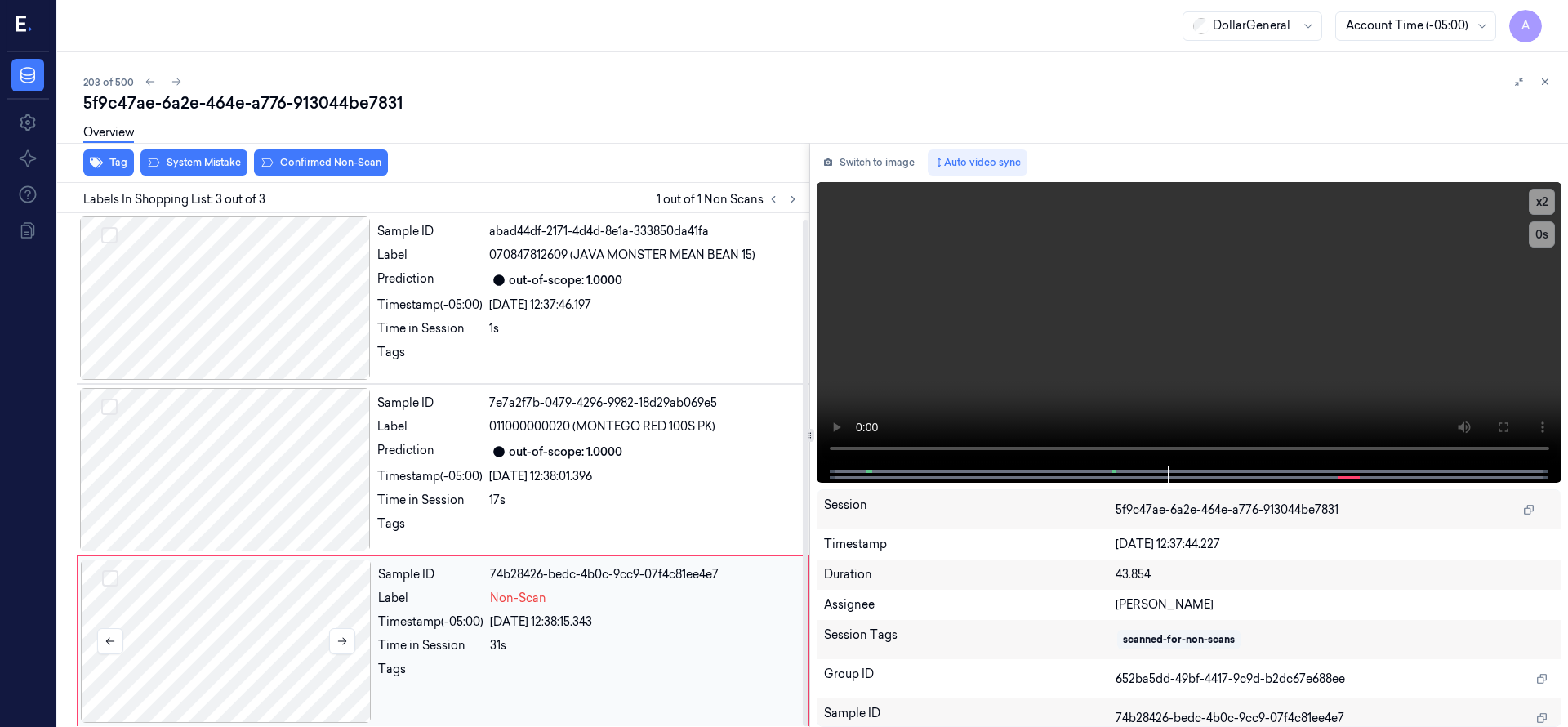
scroll to position [6, 0]
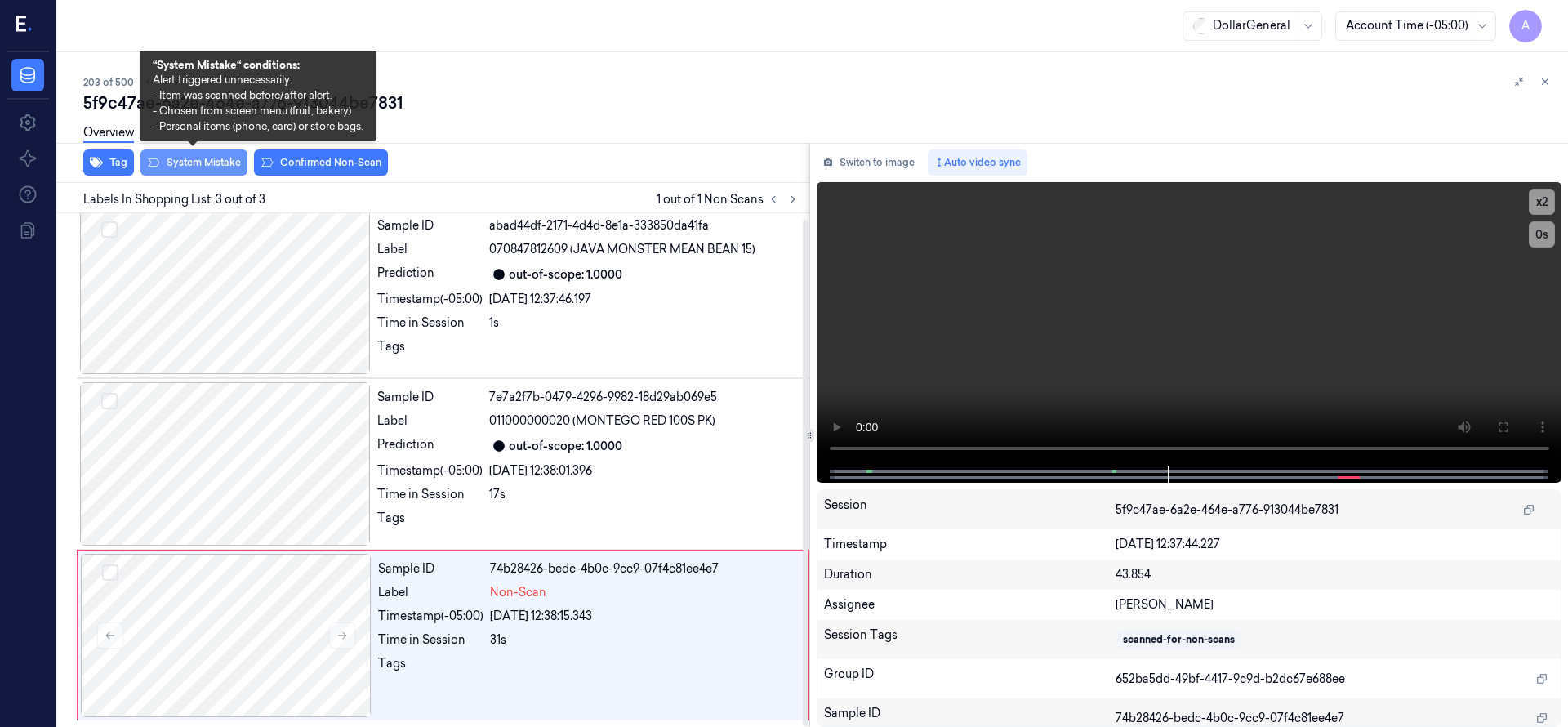
click at [207, 169] on button "System Mistake" at bounding box center [193, 162] width 107 height 26
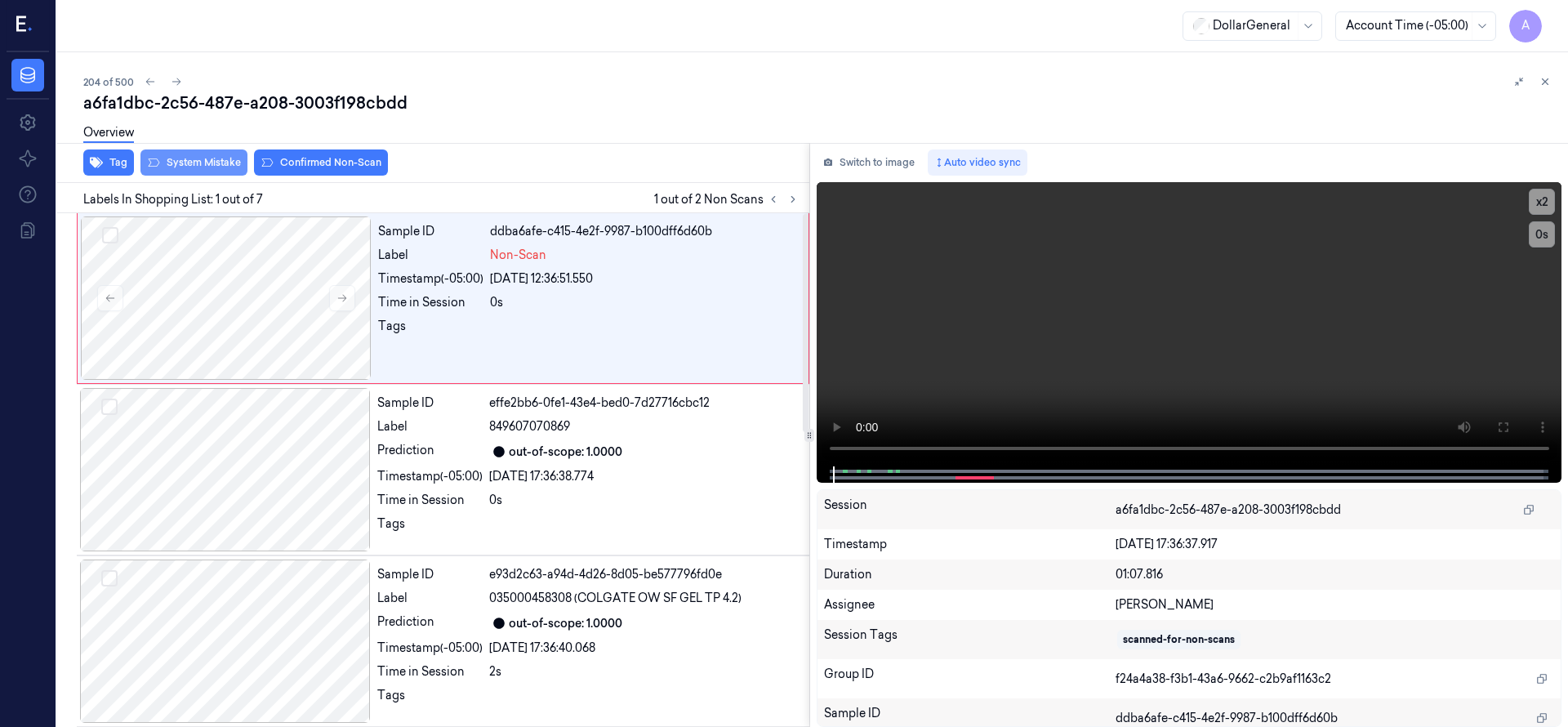
click at [205, 162] on button "System Mistake" at bounding box center [193, 162] width 107 height 26
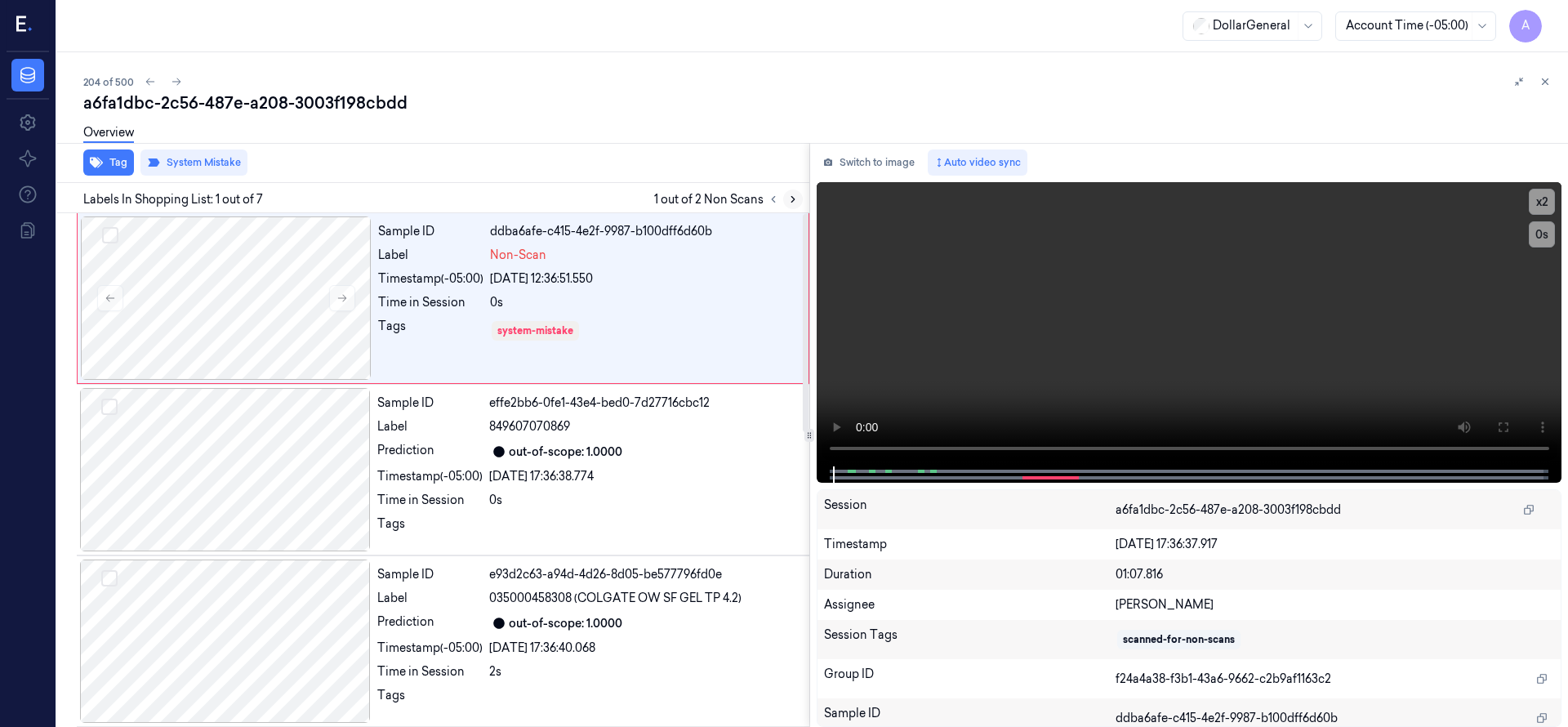
click at [799, 203] on button at bounding box center [793, 199] width 20 height 20
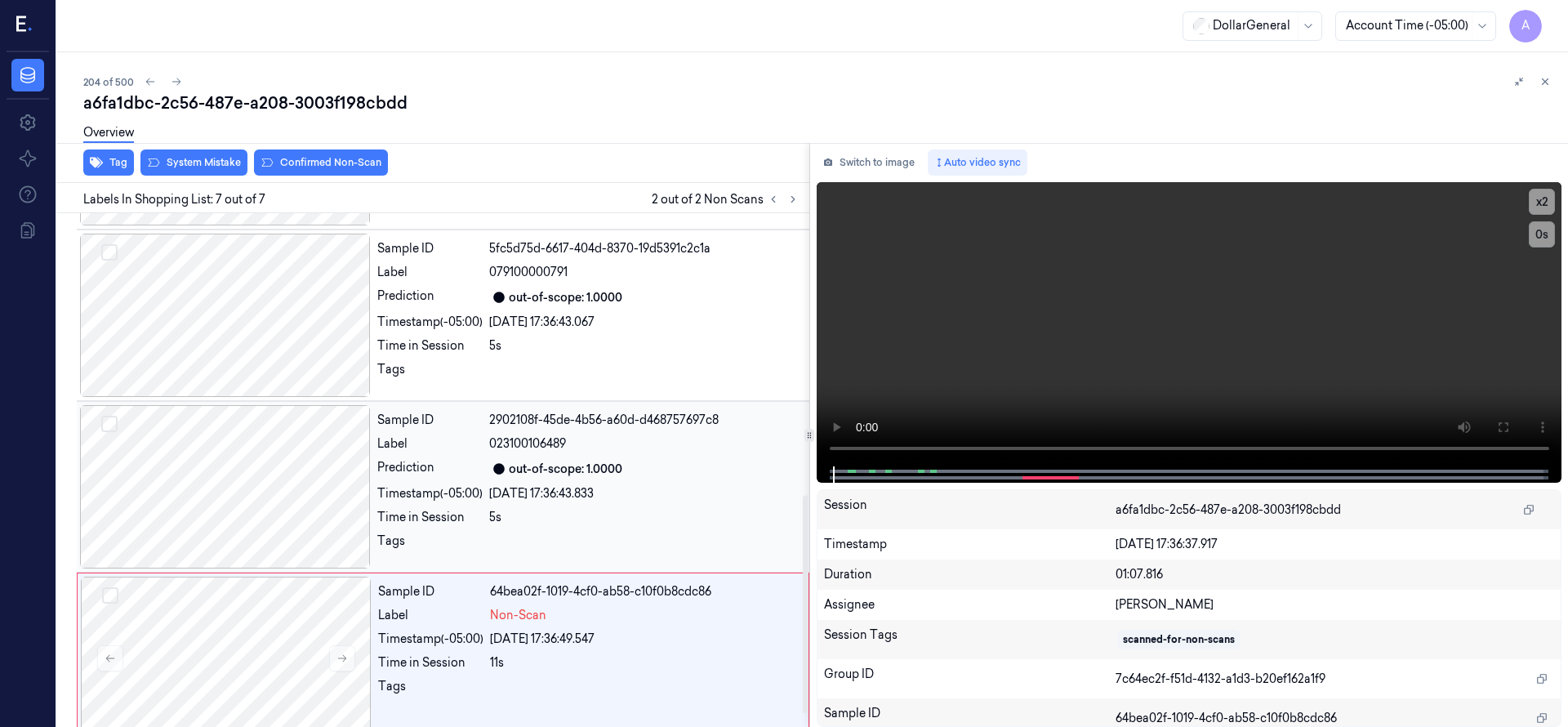
scroll to position [692, 0]
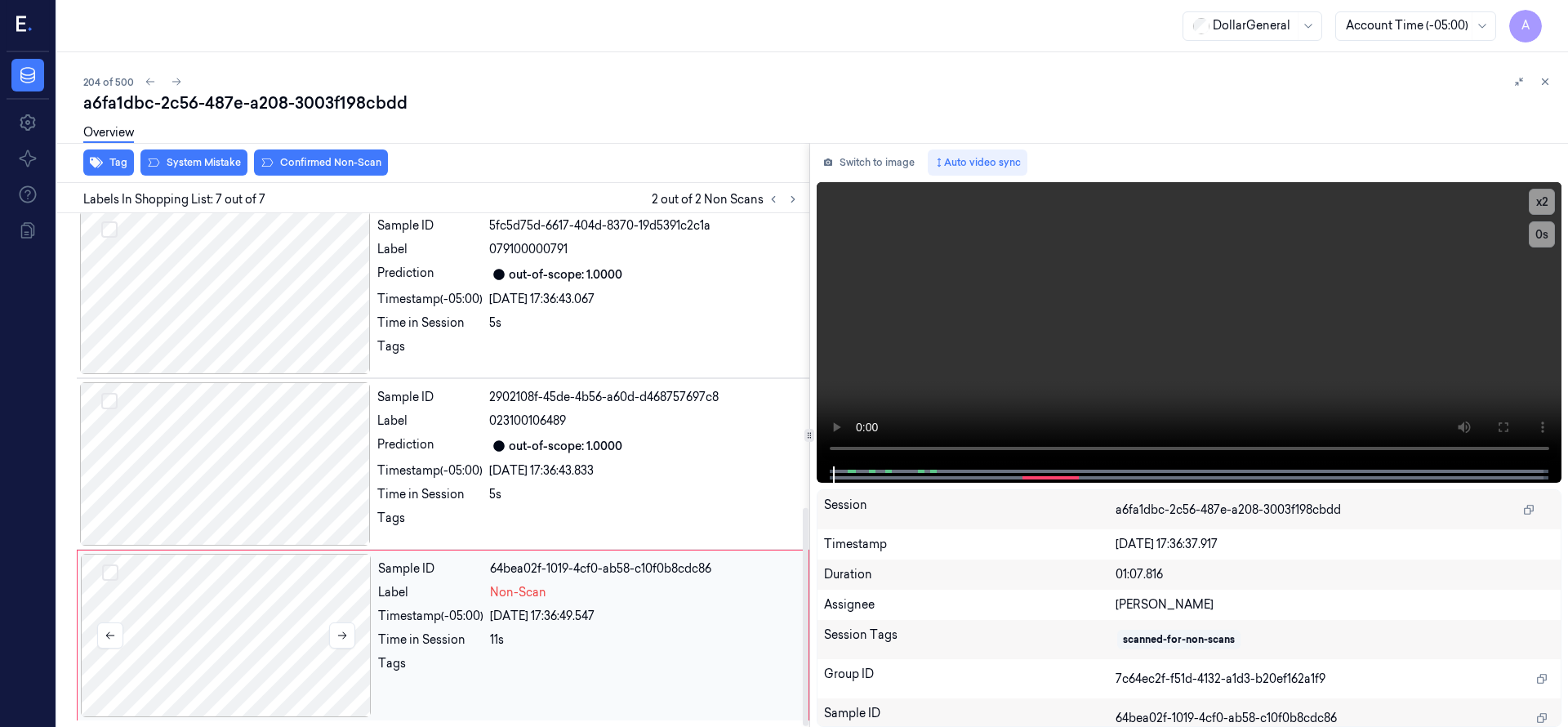
click at [274, 579] on div at bounding box center [225, 635] width 291 height 164
drag, startPoint x: 803, startPoint y: 570, endPoint x: 819, endPoint y: 710, distance: 140.9
click at [808, 707] on div at bounding box center [806, 616] width 6 height 218
click at [242, 598] on div at bounding box center [225, 635] width 291 height 164
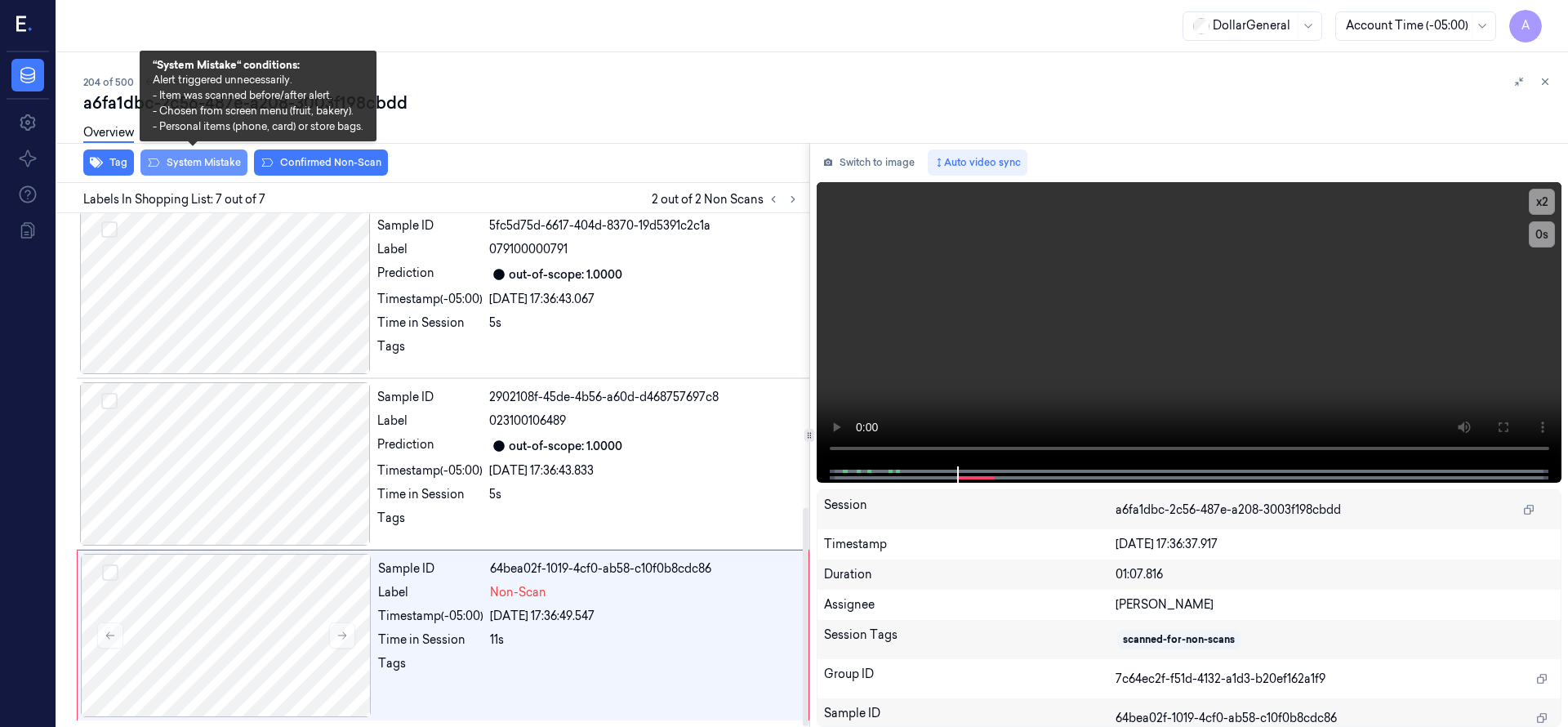
click at [211, 169] on button "System Mistake" at bounding box center [193, 162] width 107 height 26
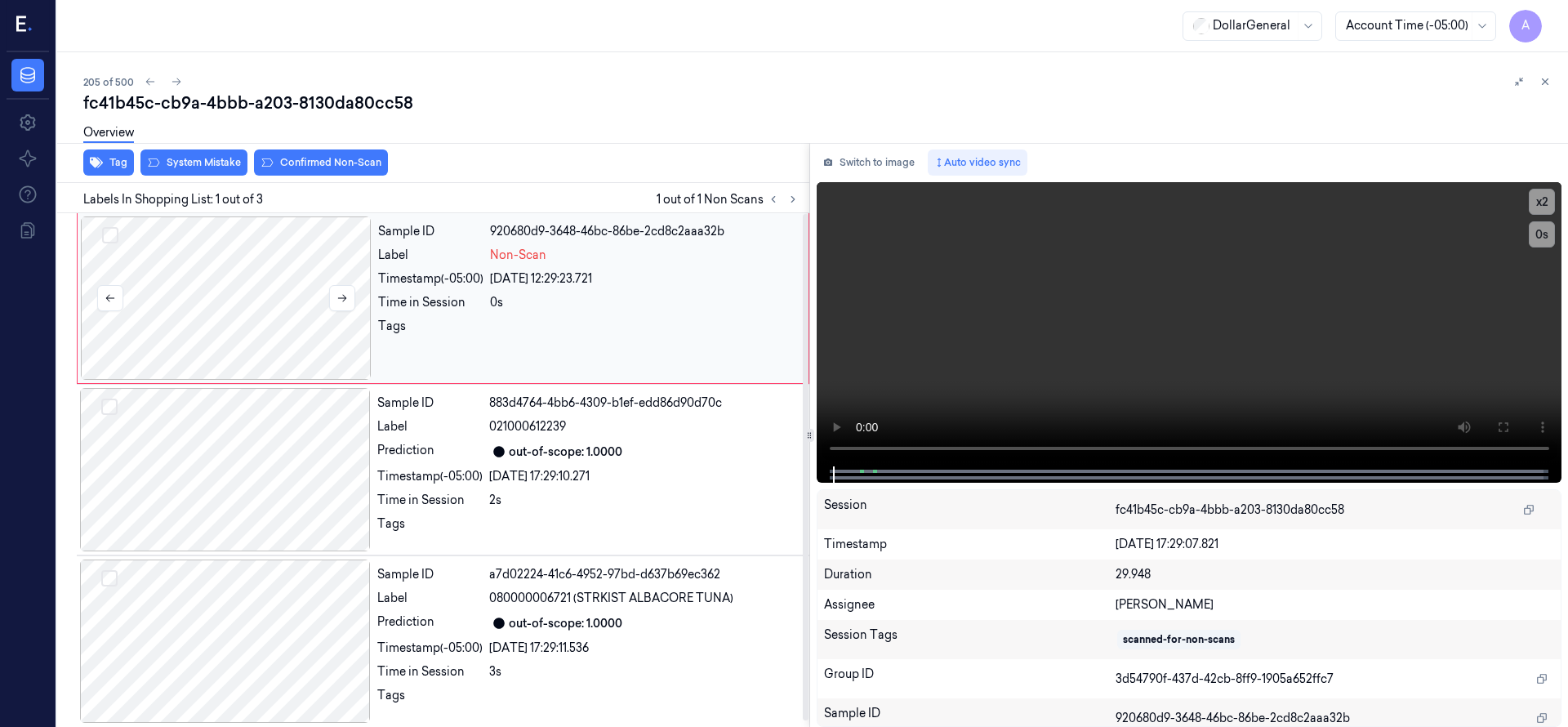
click at [249, 312] on div at bounding box center [225, 298] width 291 height 164
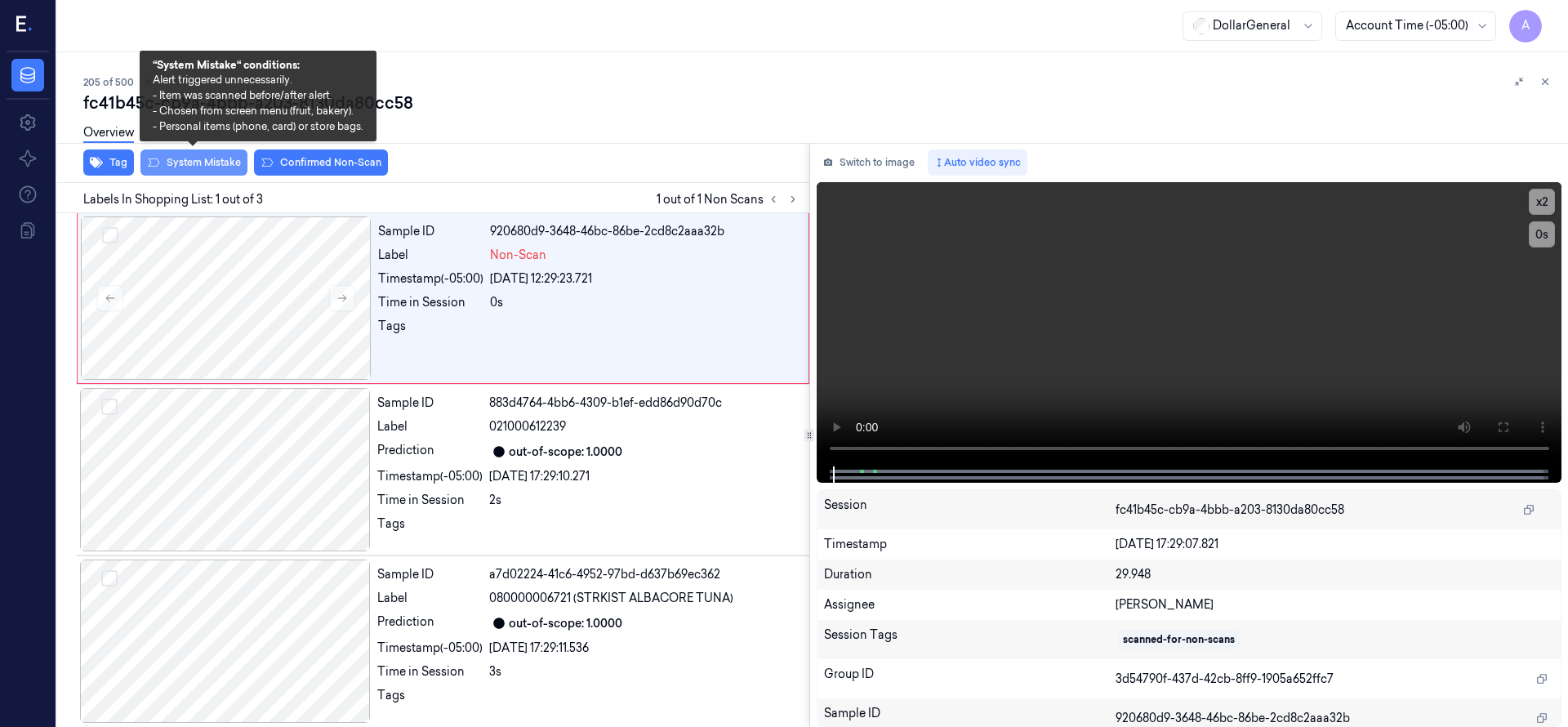
click at [225, 163] on button "System Mistake" at bounding box center [193, 162] width 107 height 26
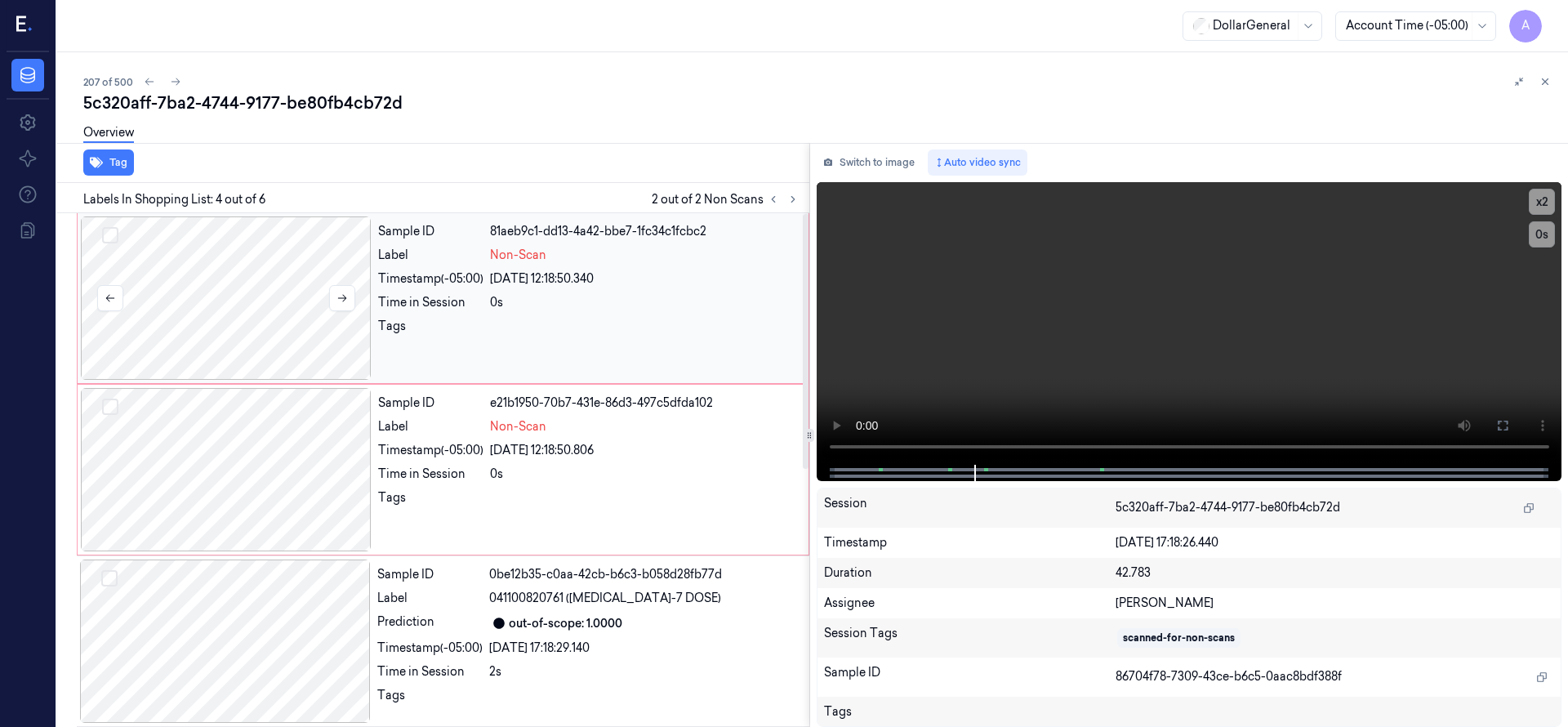
click at [222, 282] on div at bounding box center [225, 298] width 291 height 164
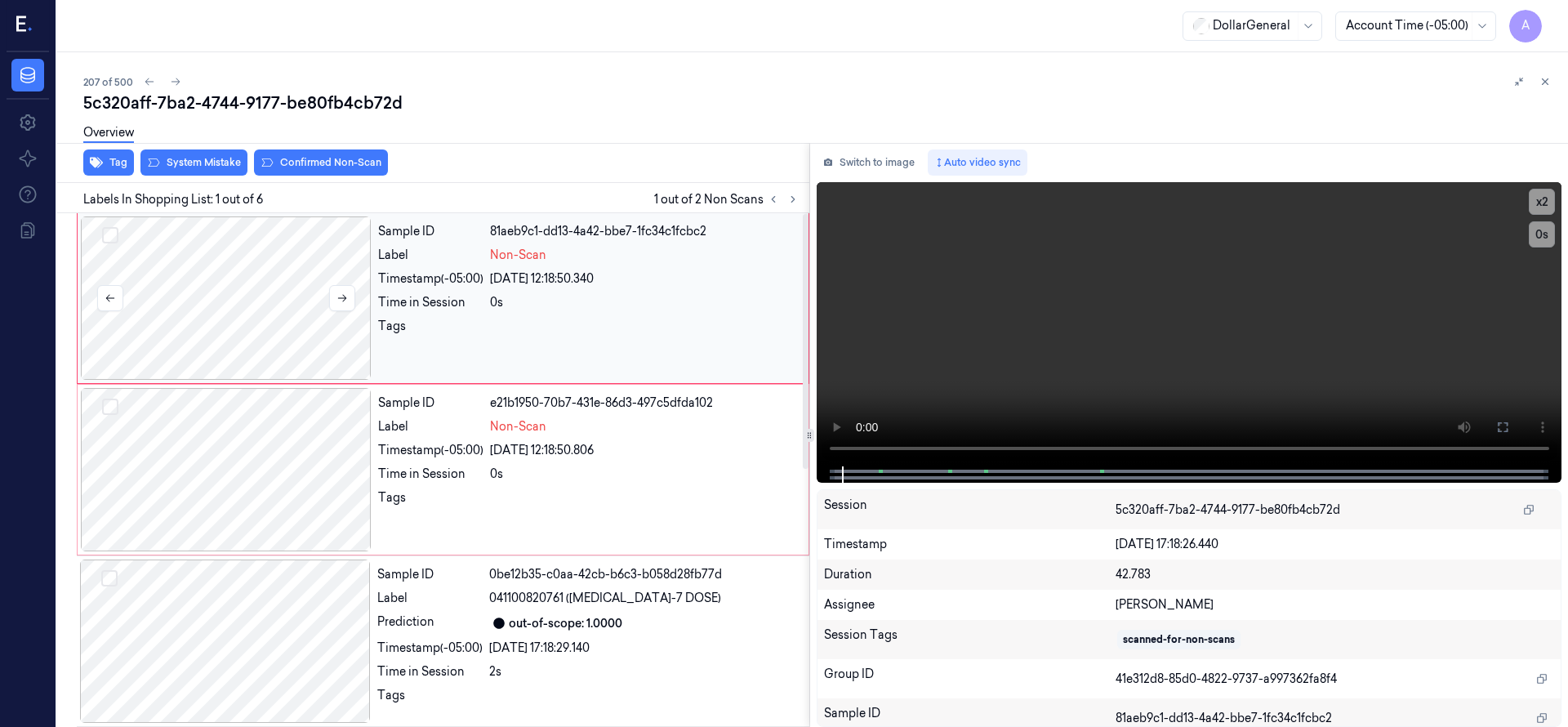
click at [108, 240] on button "Select row" at bounding box center [110, 235] width 17 height 17
click at [113, 404] on button "Select row" at bounding box center [110, 407] width 17 height 17
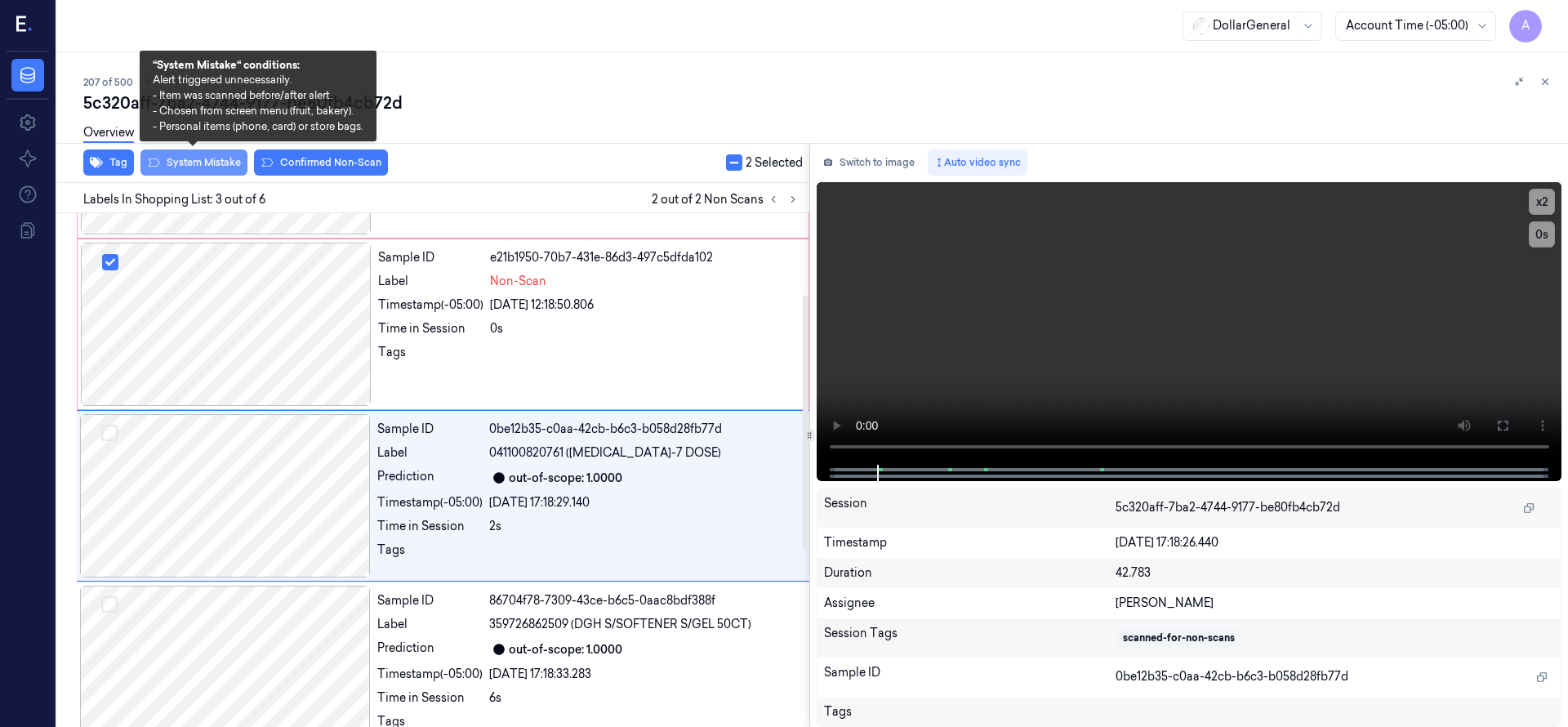
scroll to position [171, 0]
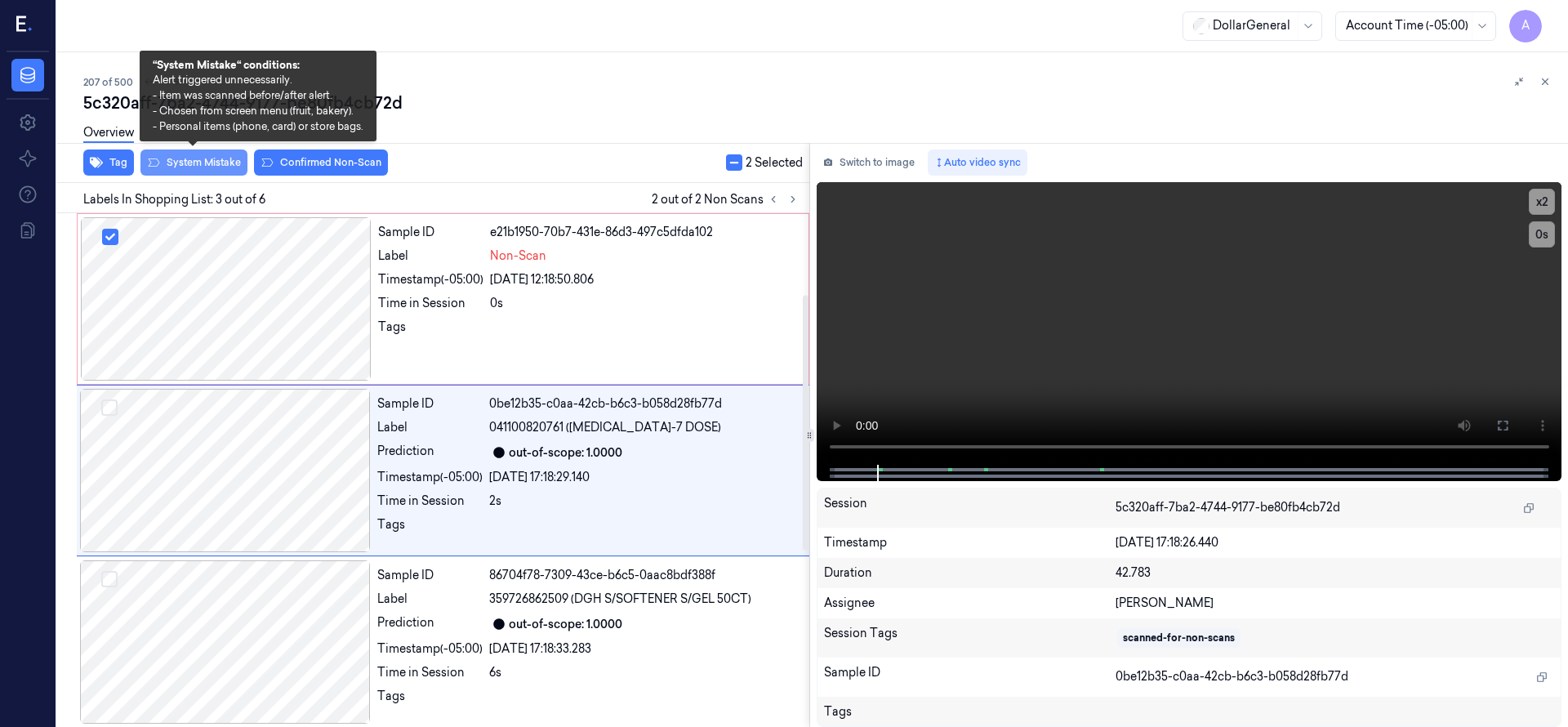
click at [194, 163] on button "System Mistake" at bounding box center [193, 162] width 107 height 26
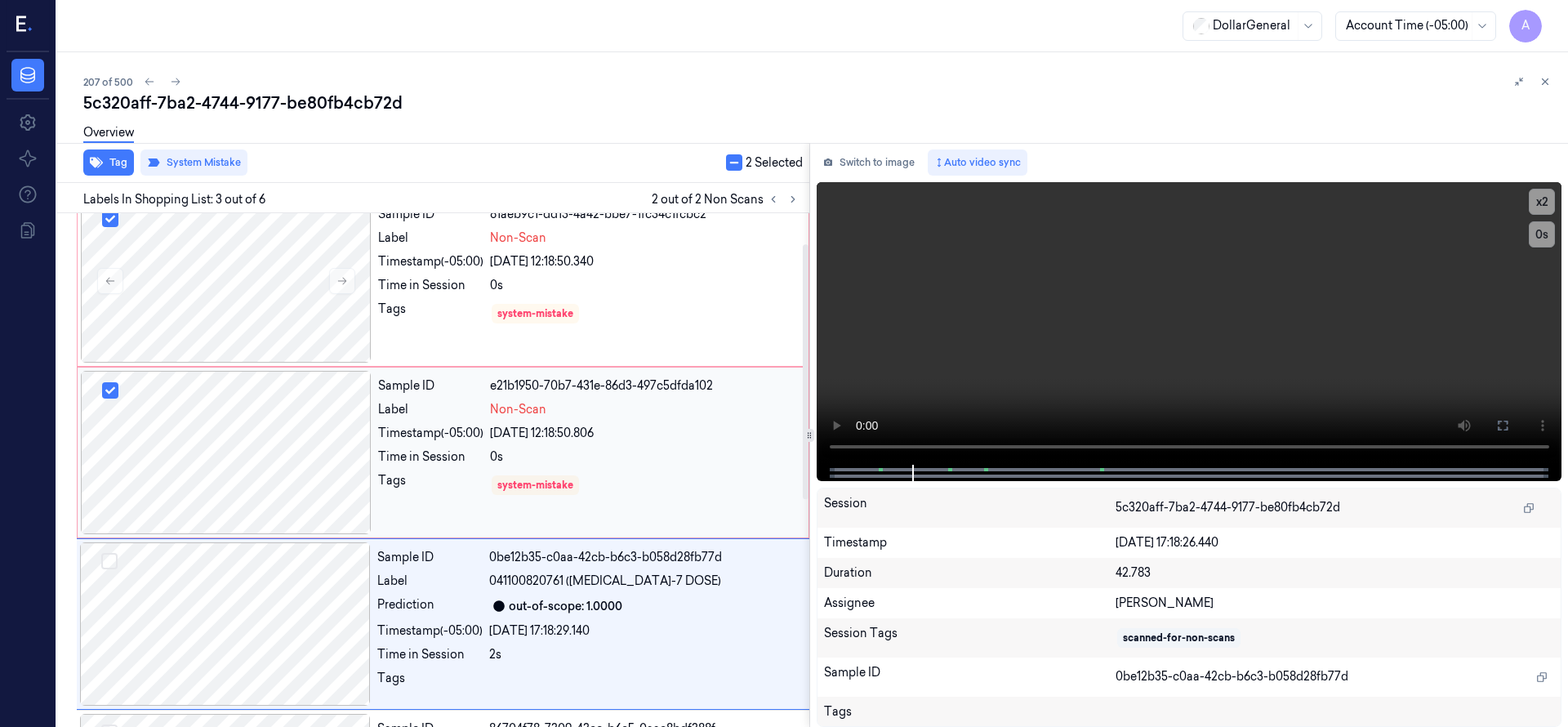
scroll to position [0, 0]
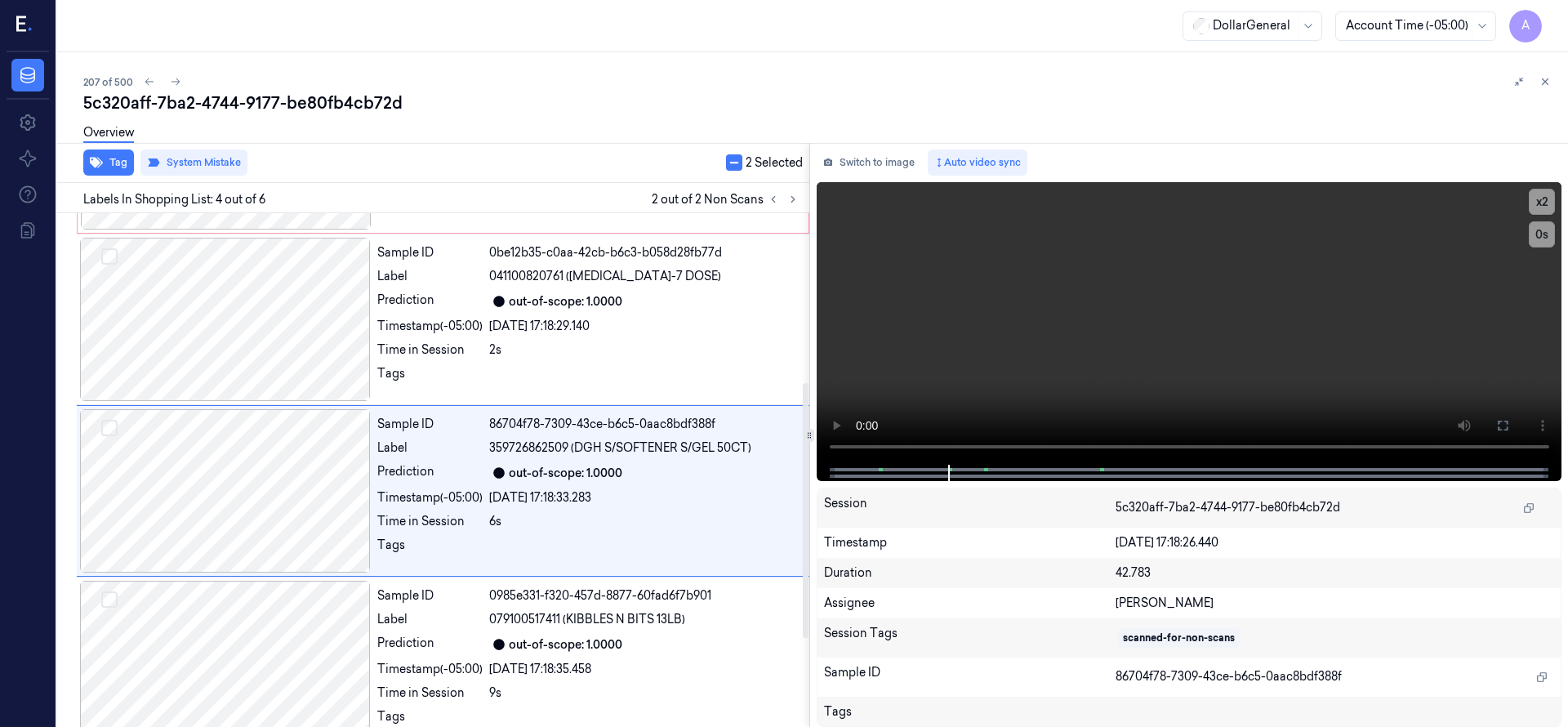
scroll to position [343, 0]
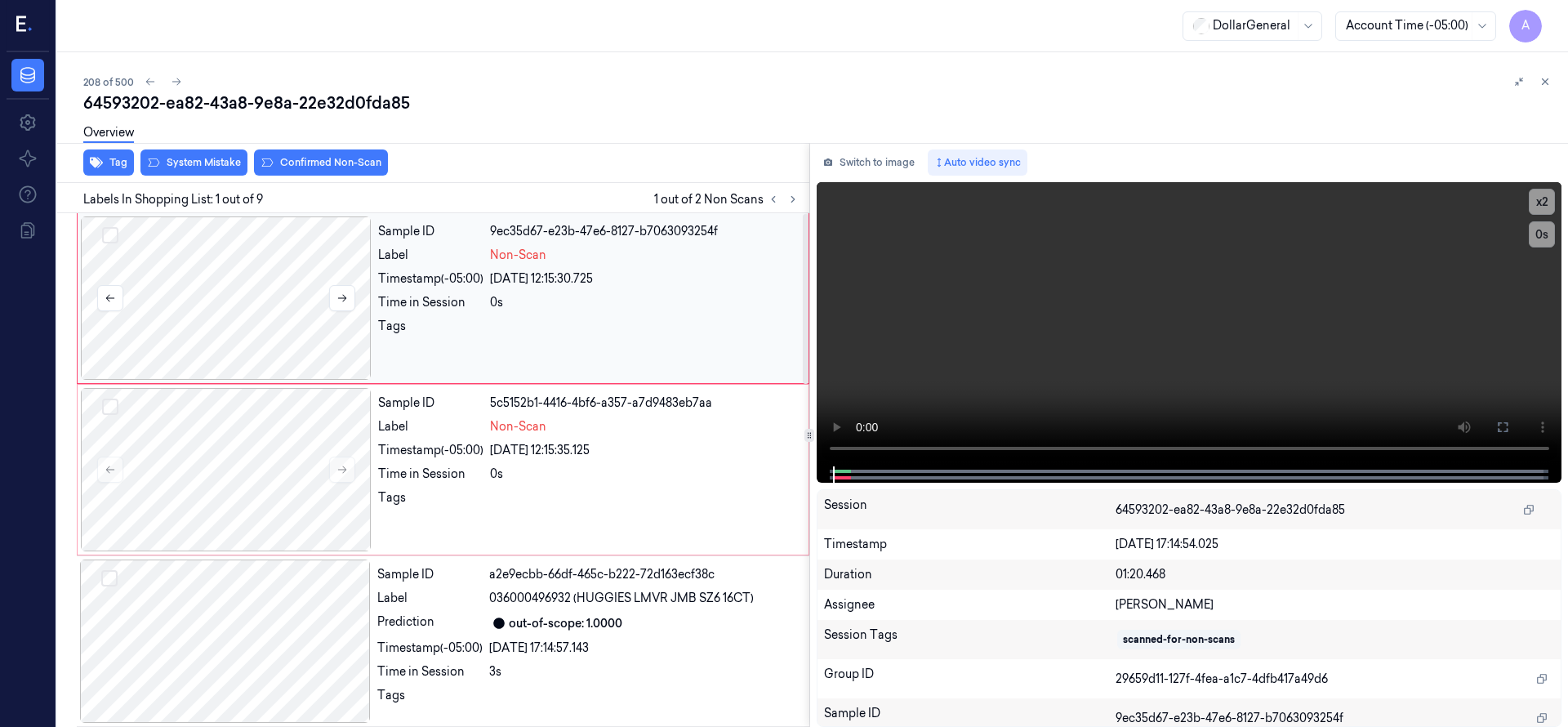
click at [225, 276] on div at bounding box center [225, 298] width 291 height 164
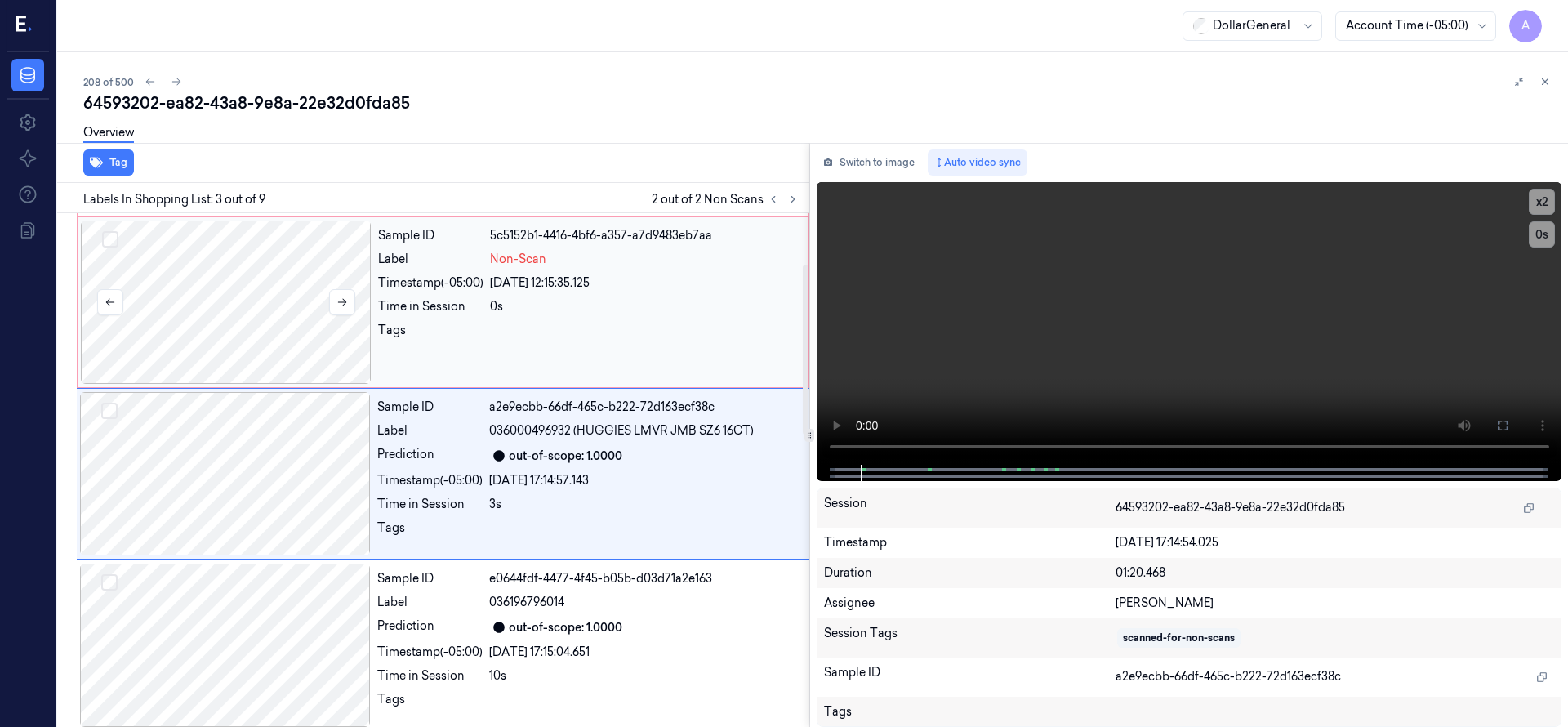
scroll to position [171, 0]
click at [227, 275] on div at bounding box center [225, 298] width 291 height 164
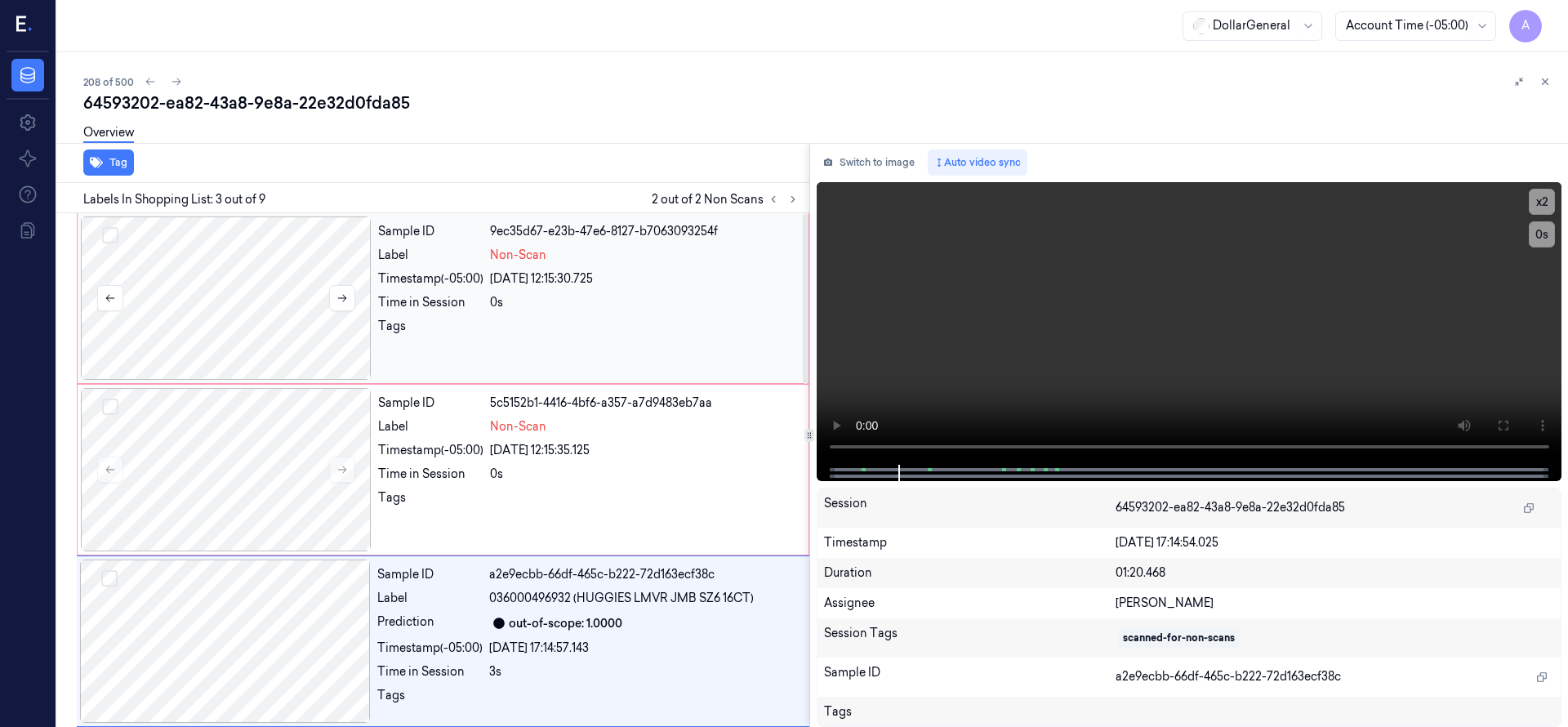
click at [251, 293] on div at bounding box center [225, 298] width 291 height 164
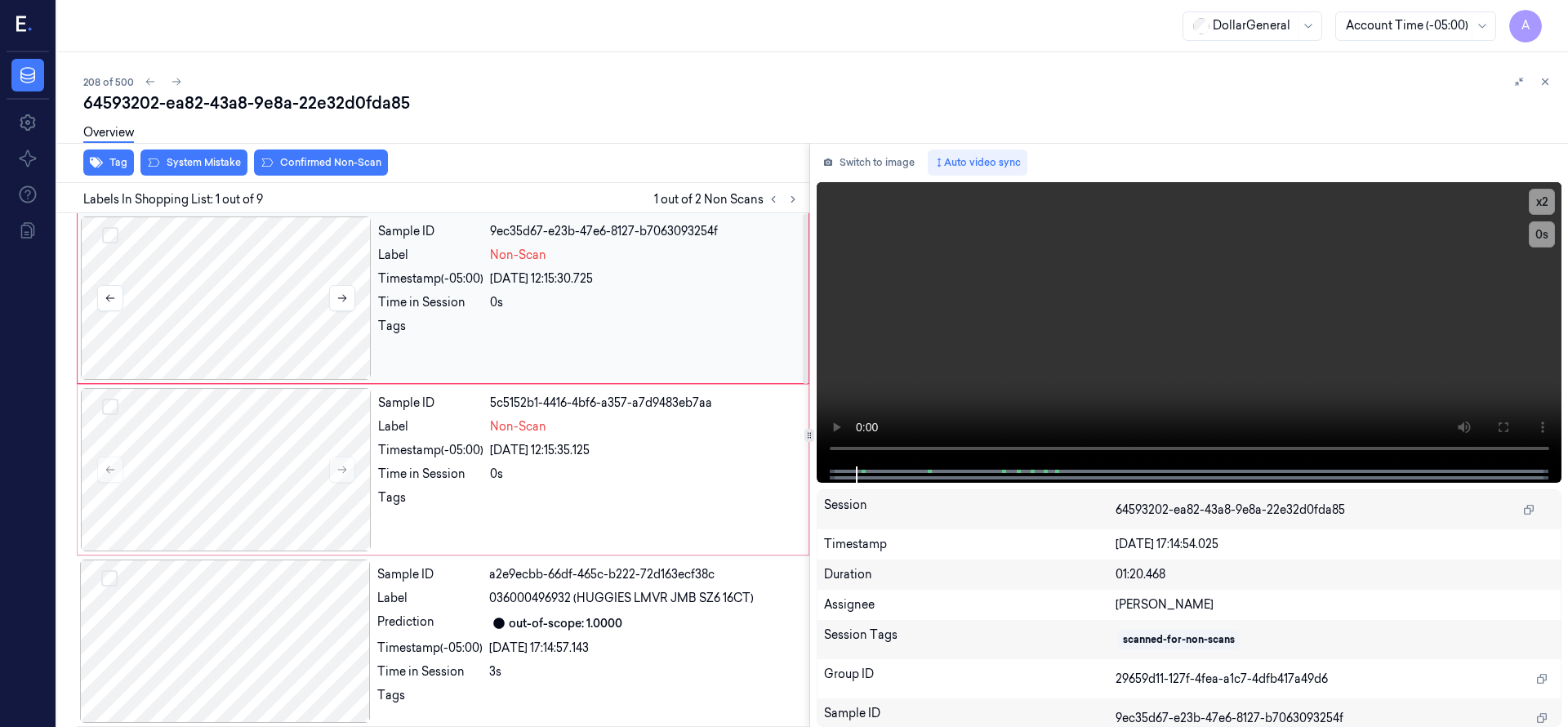
click at [299, 326] on div at bounding box center [225, 298] width 291 height 164
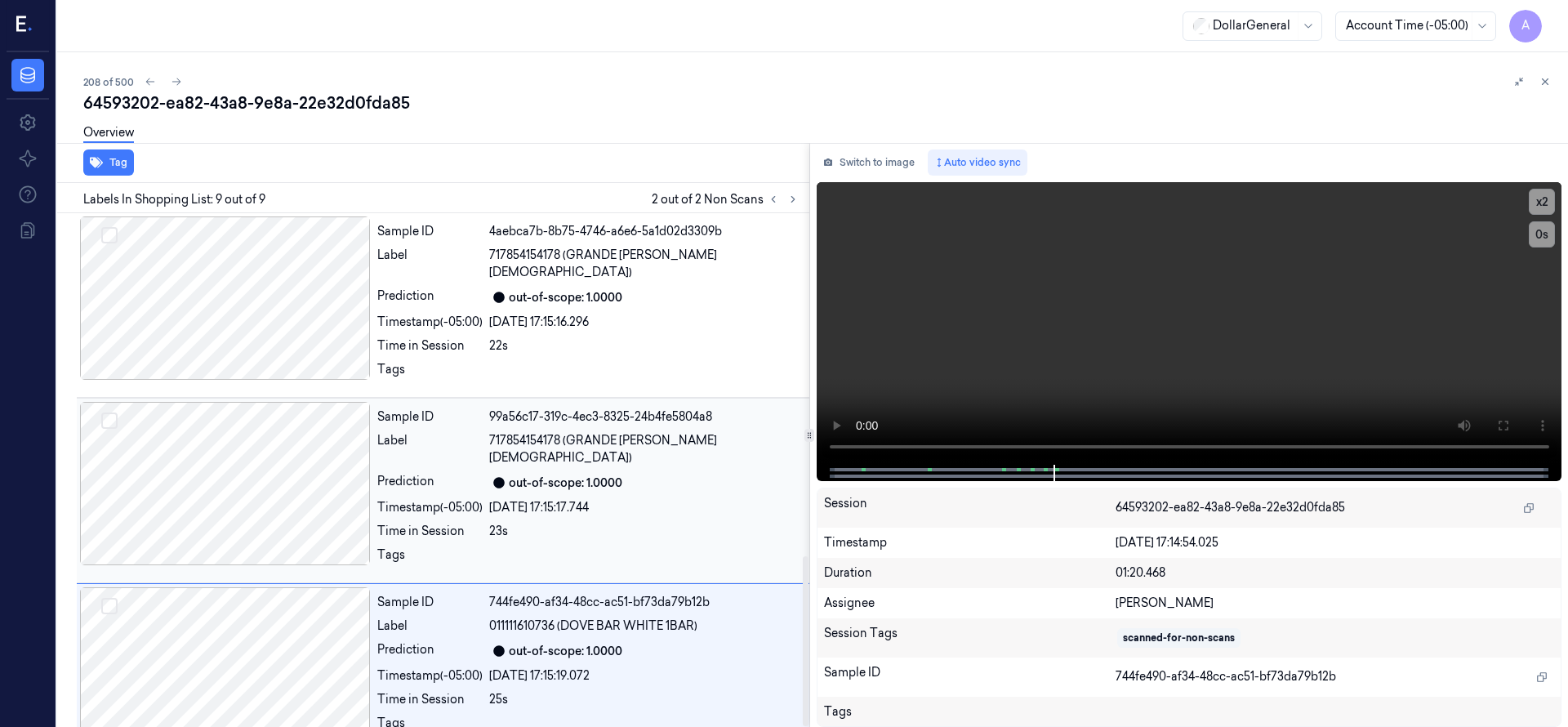
scroll to position [1035, 0]
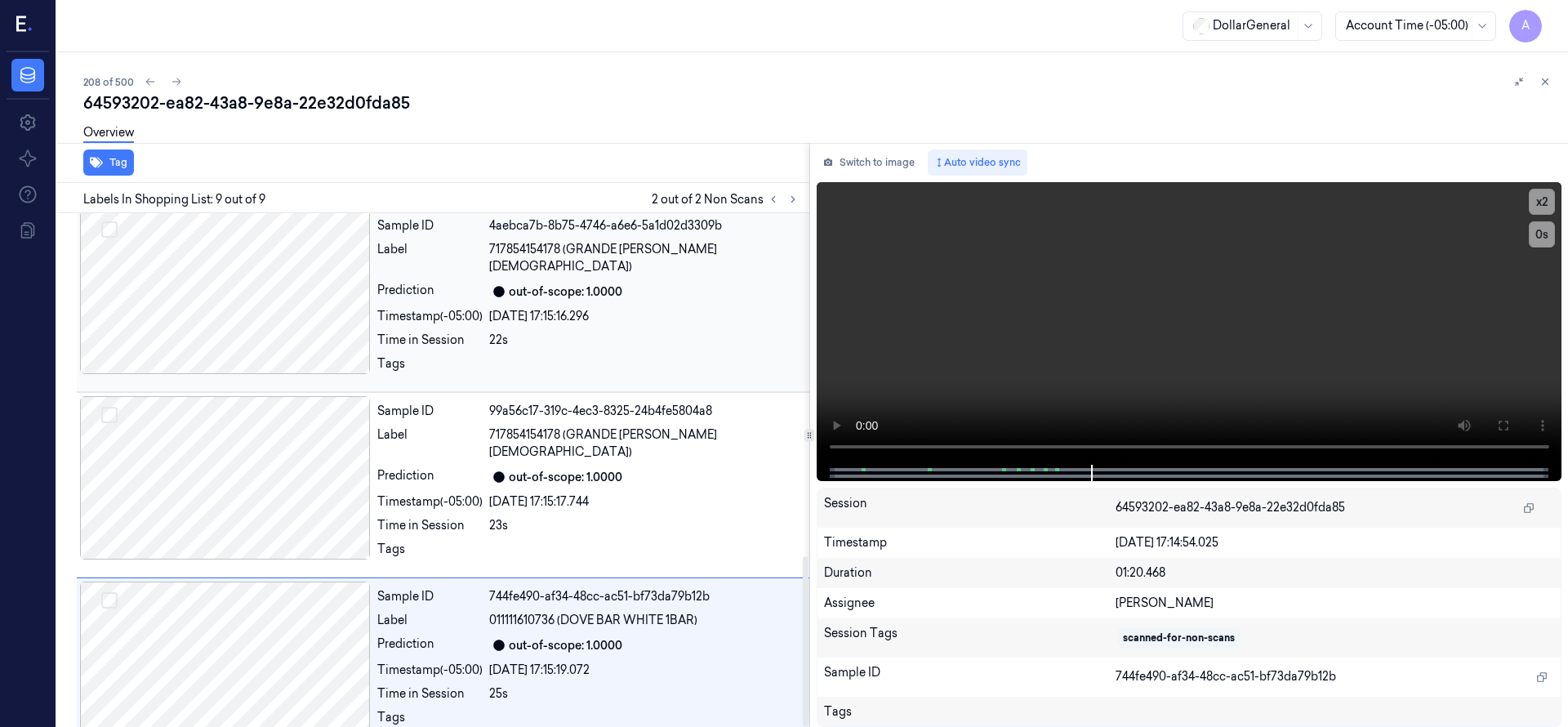
click at [262, 316] on div at bounding box center [225, 292] width 291 height 164
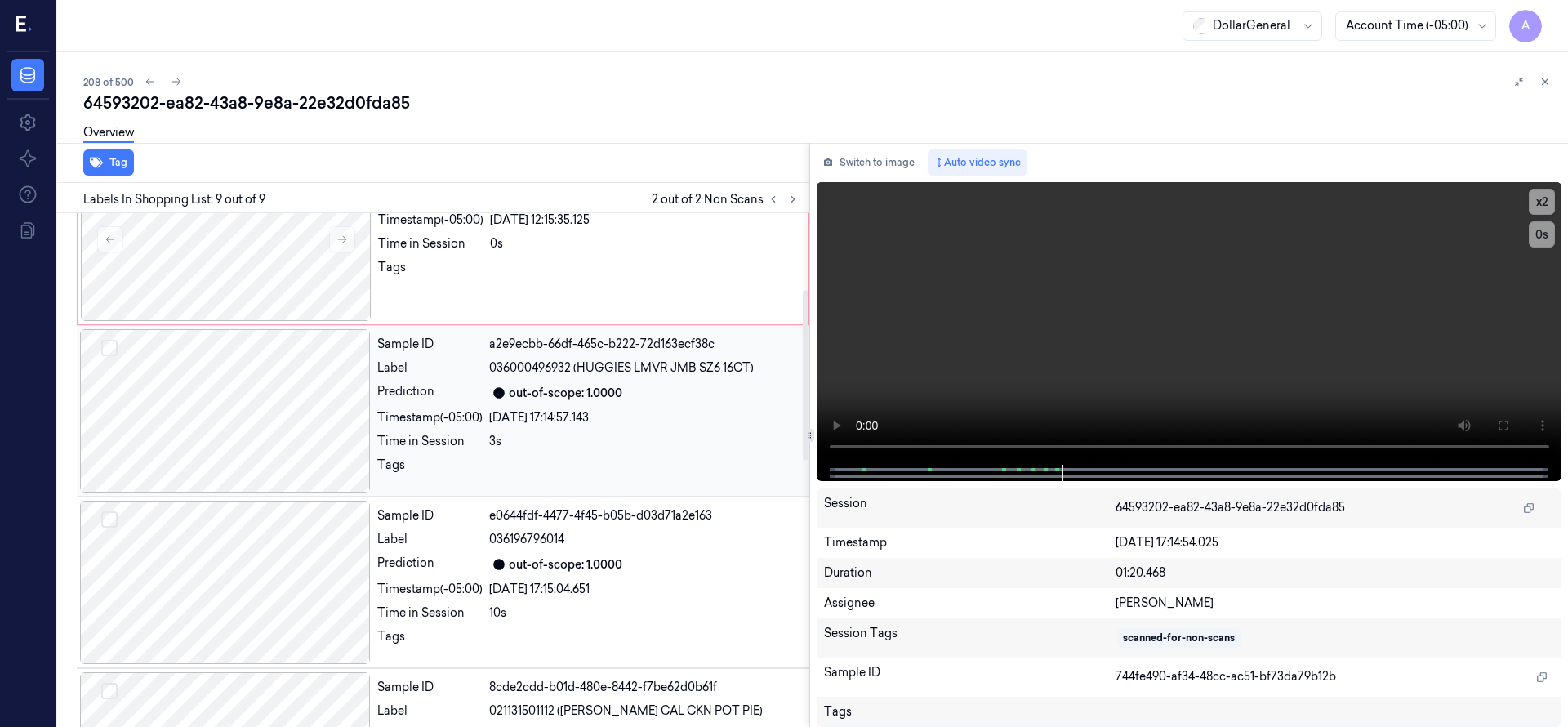
scroll to position [0, 0]
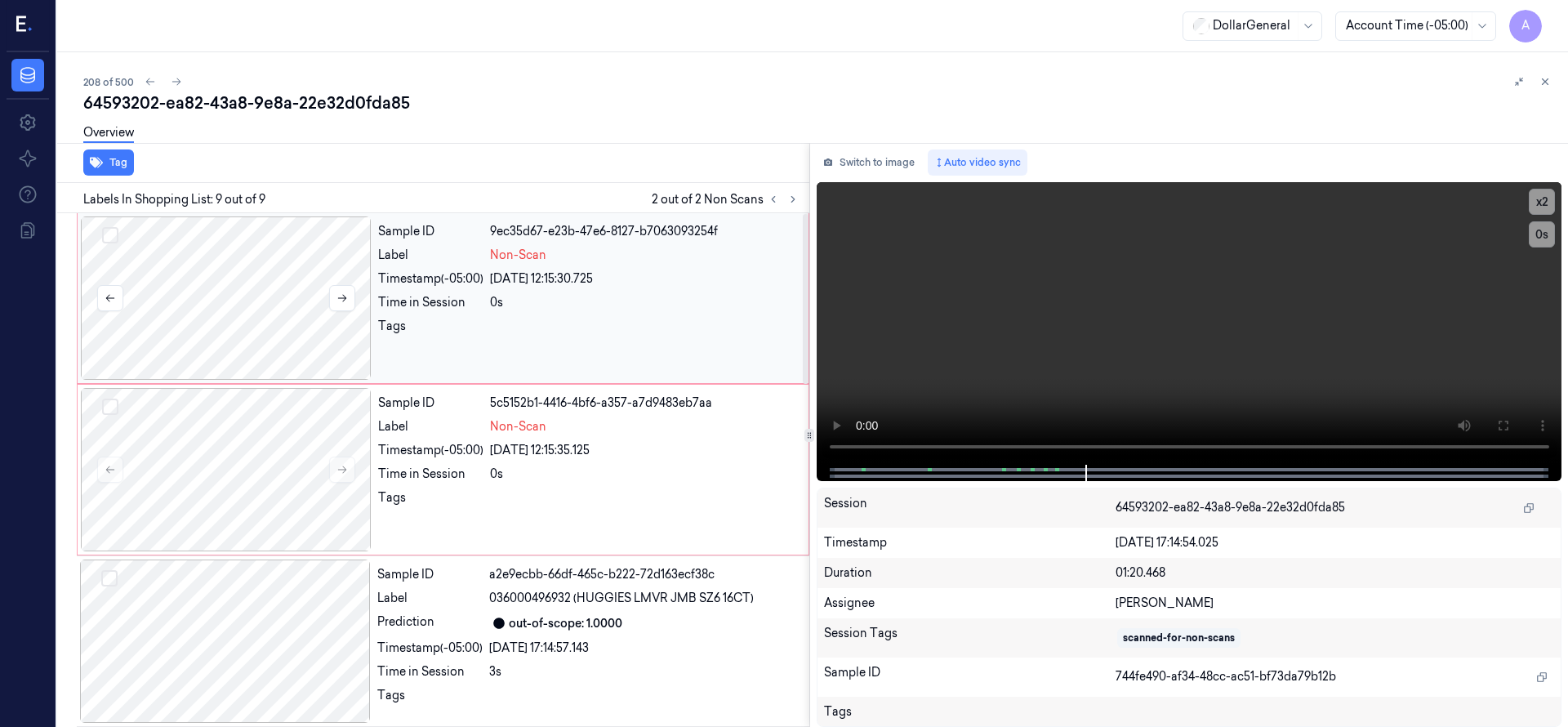
click at [115, 237] on button "Select row" at bounding box center [110, 235] width 17 height 17
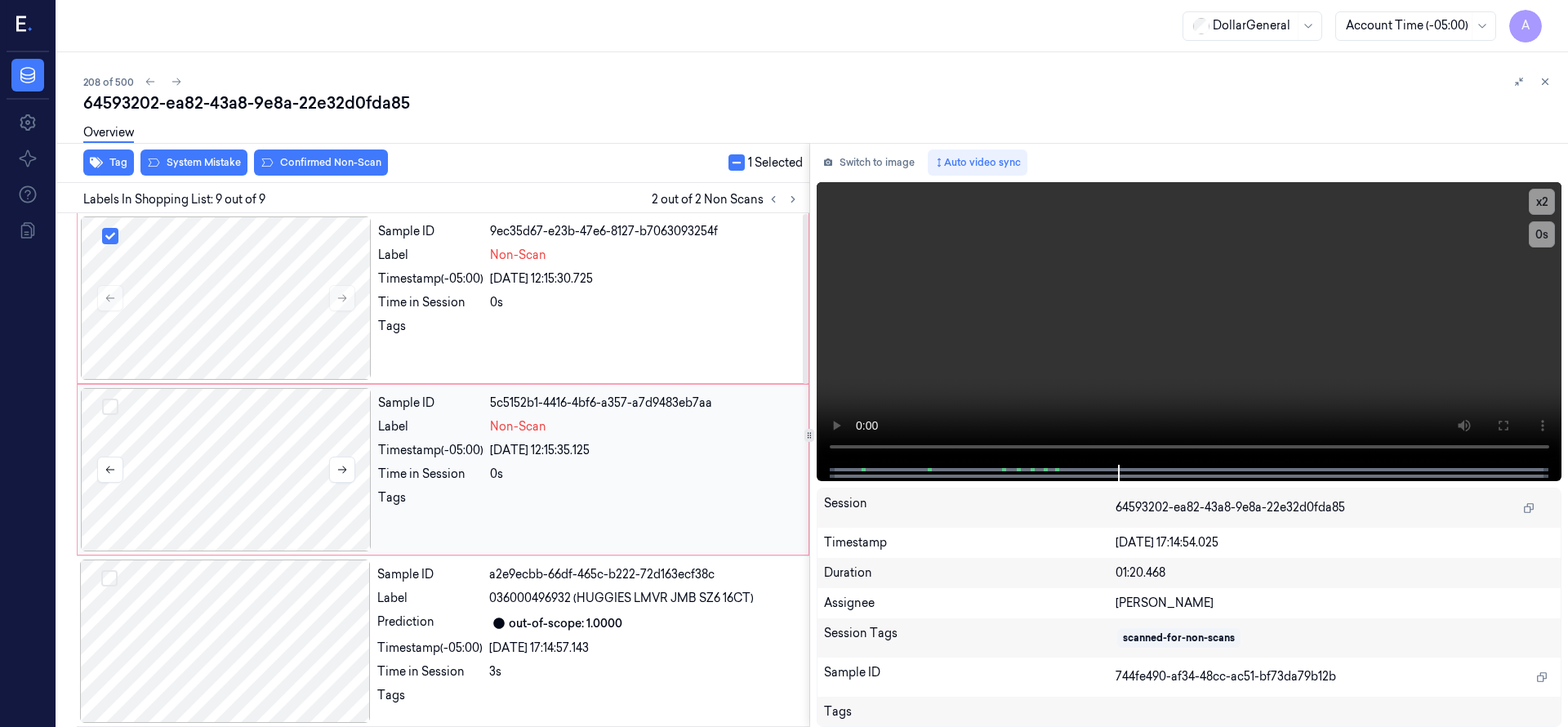
click at [116, 405] on button "Select row" at bounding box center [110, 407] width 17 height 17
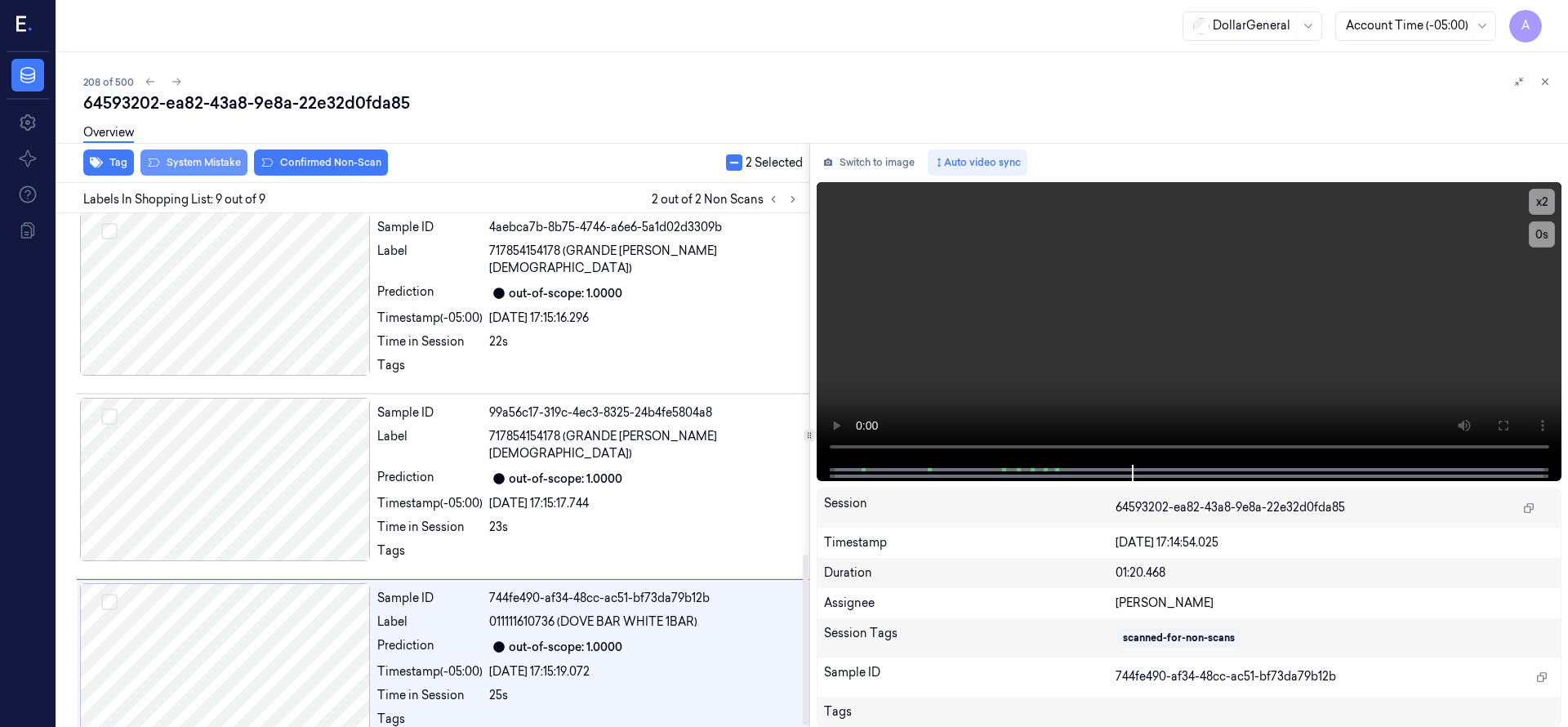
scroll to position [1035, 0]
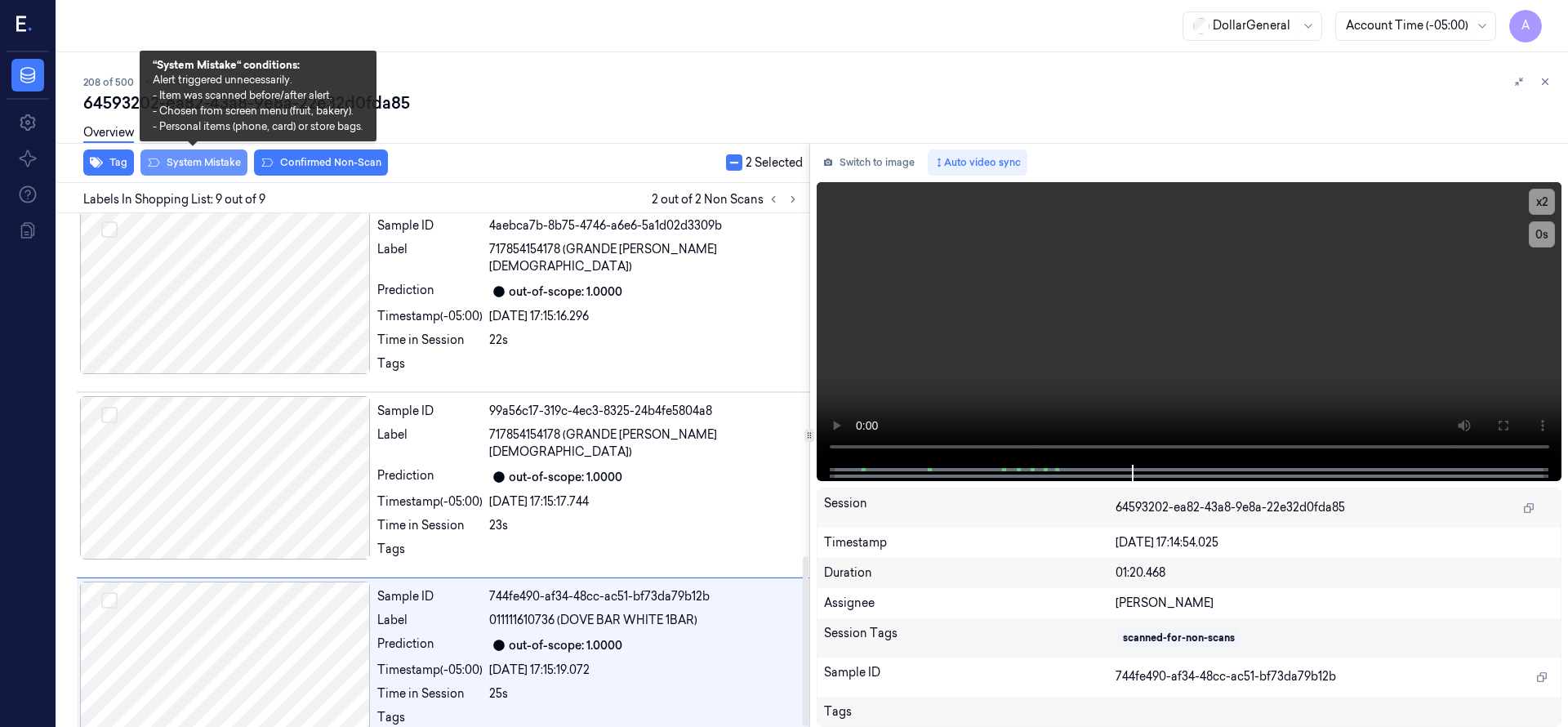
click at [191, 163] on button "System Mistake" at bounding box center [193, 162] width 107 height 26
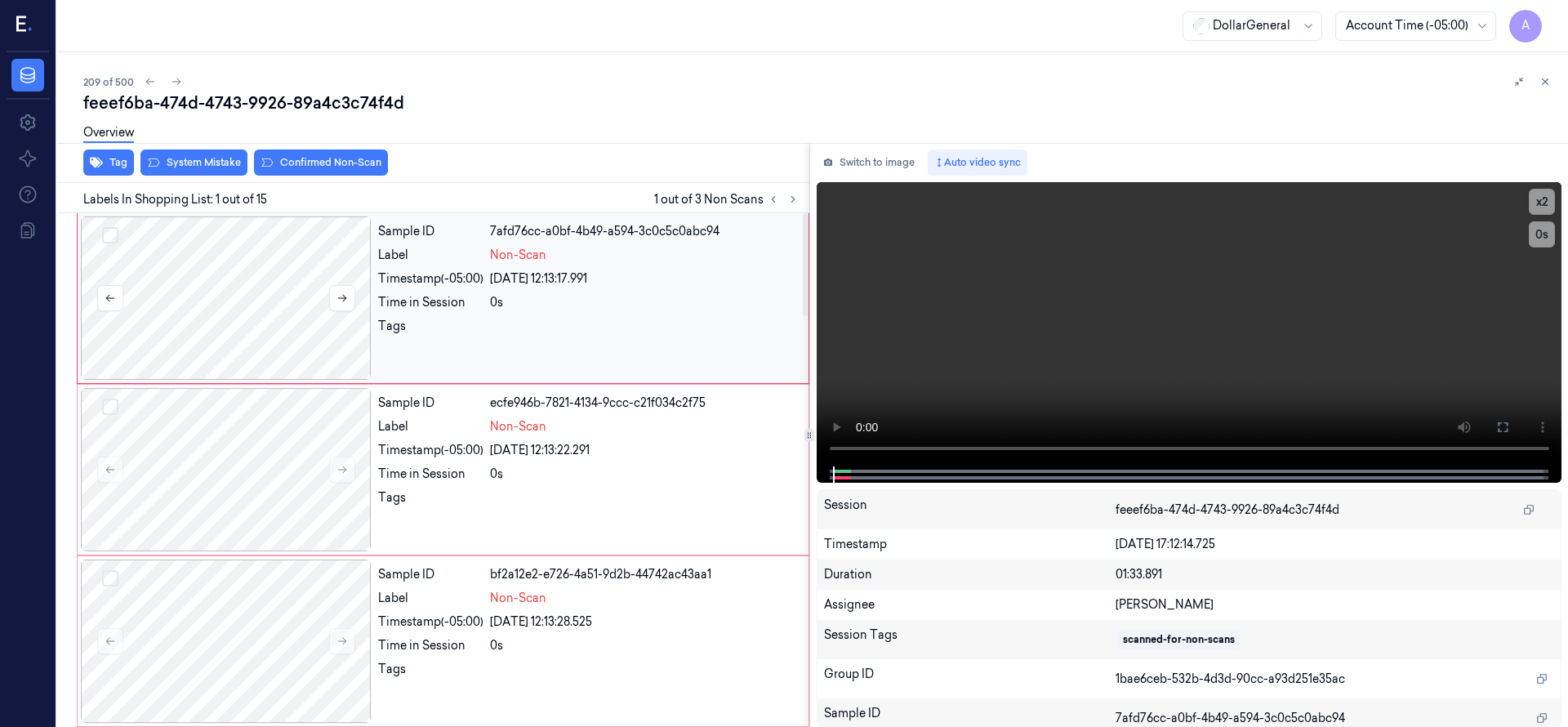
click at [263, 292] on div at bounding box center [225, 298] width 291 height 164
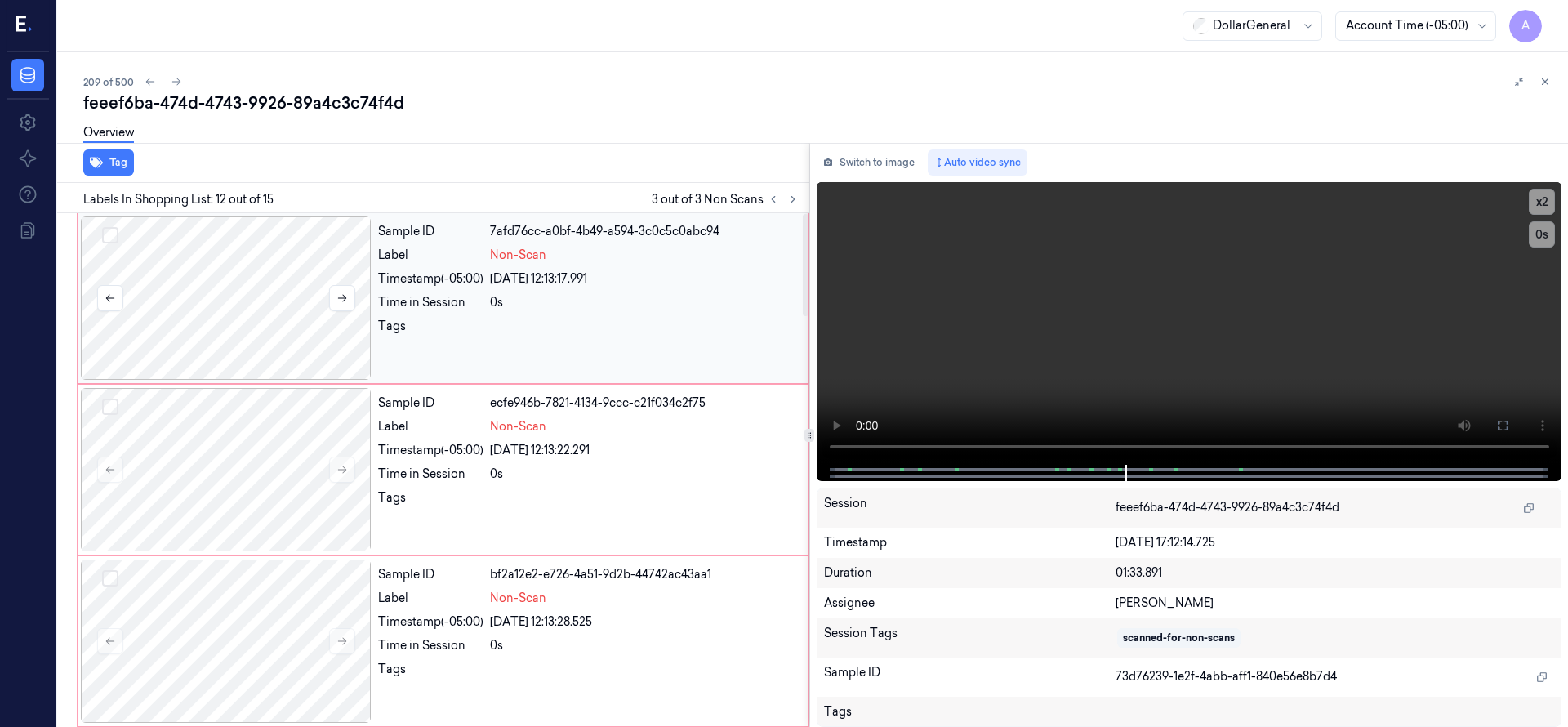
click at [220, 284] on div at bounding box center [225, 298] width 291 height 164
click at [111, 232] on button "Select row" at bounding box center [110, 235] width 17 height 17
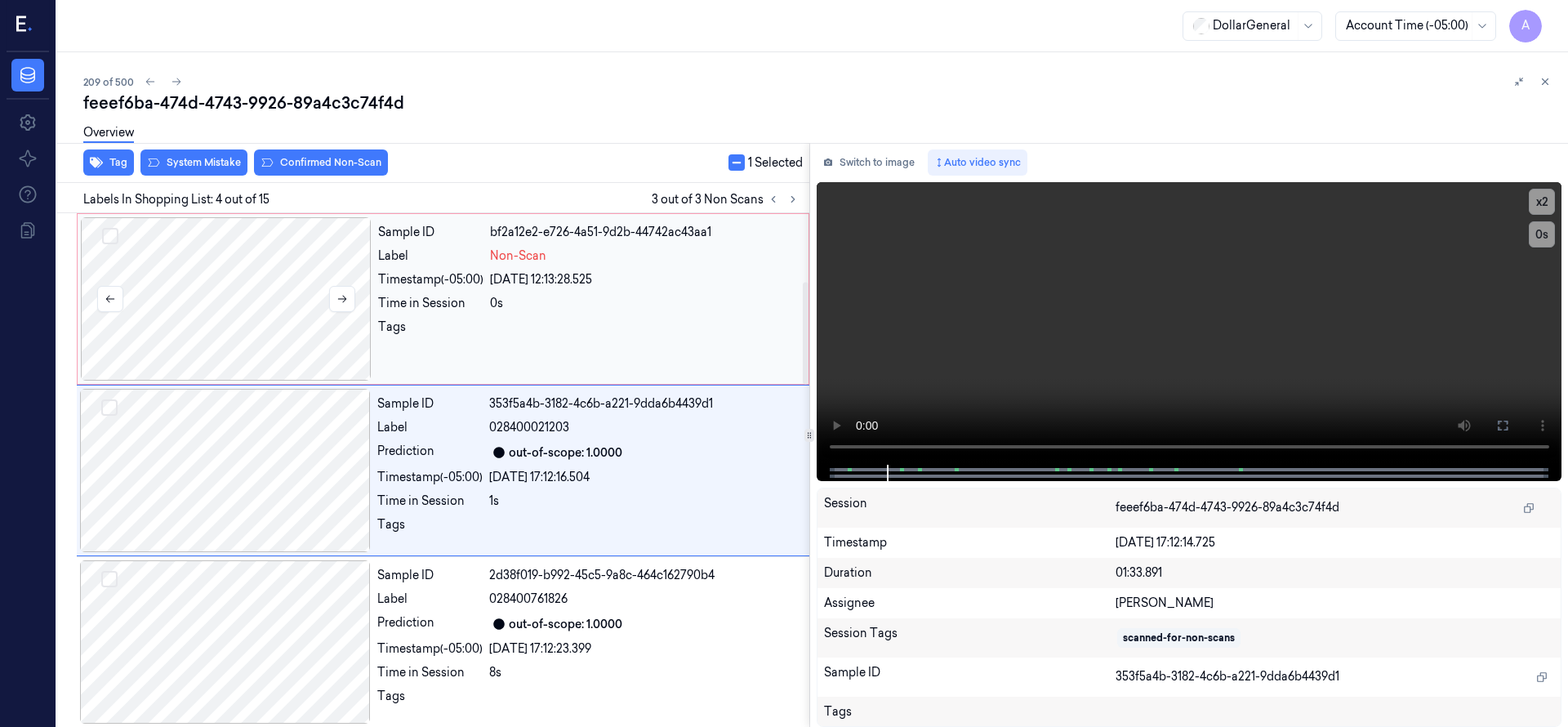
scroll to position [343, 0]
click at [110, 233] on button "Select row" at bounding box center [110, 235] width 17 height 17
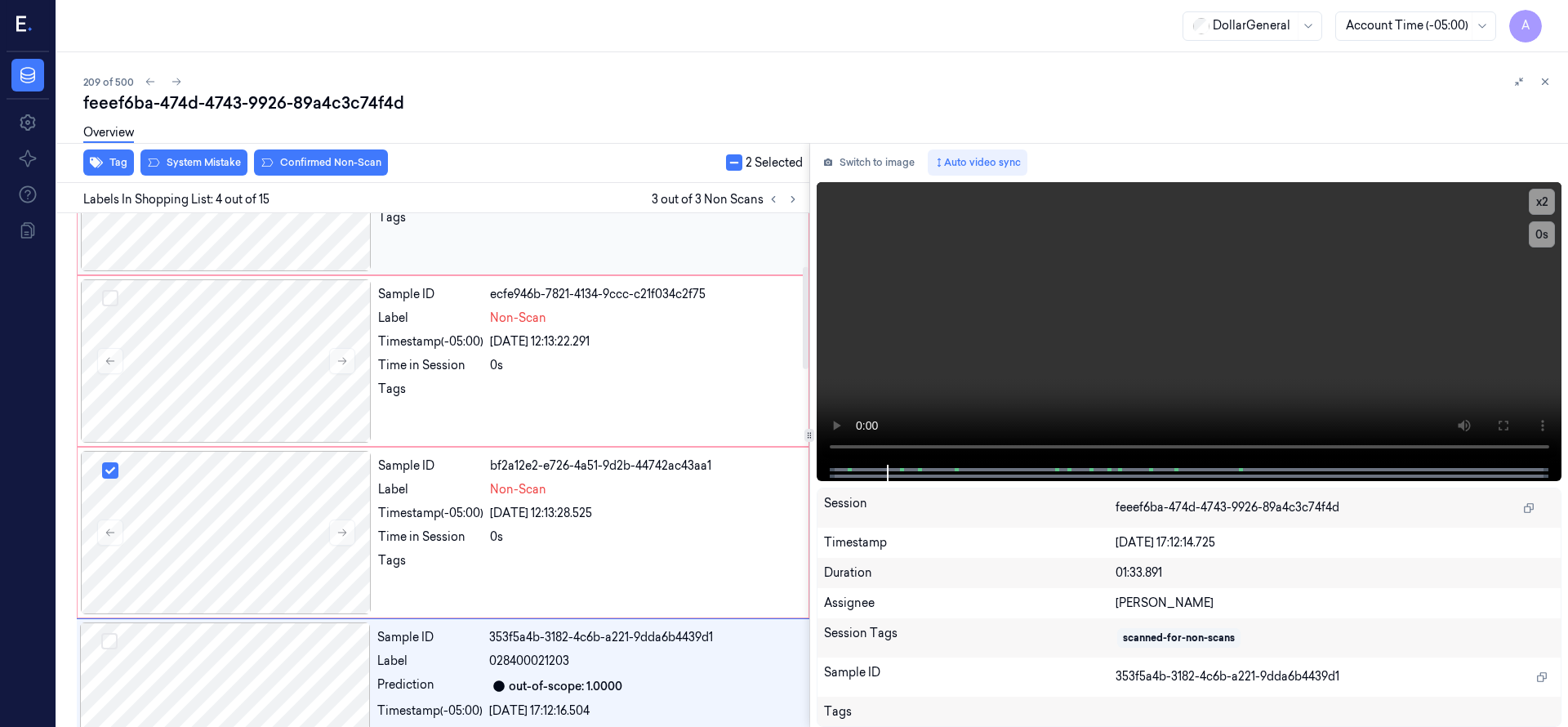
scroll to position [0, 0]
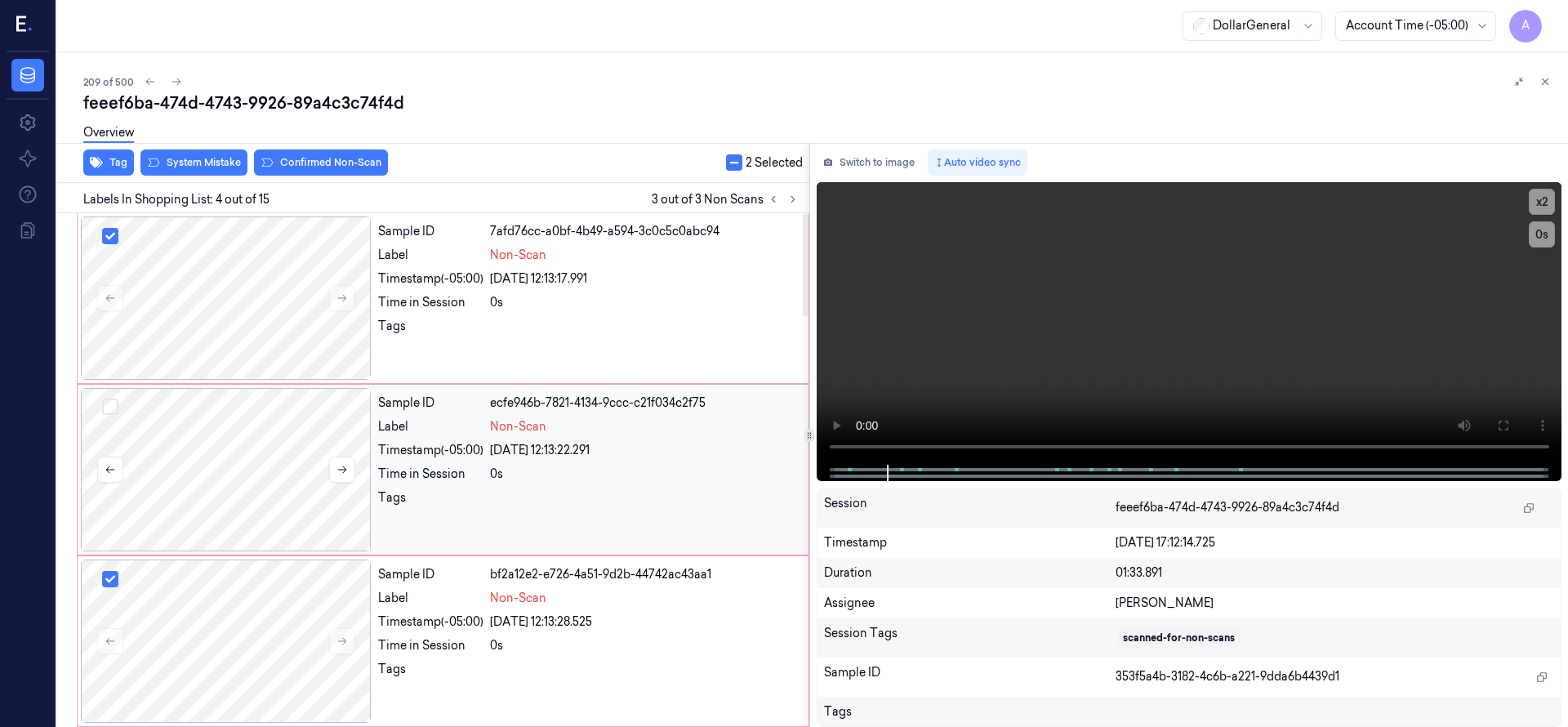
click at [115, 410] on button "Select row" at bounding box center [110, 407] width 17 height 17
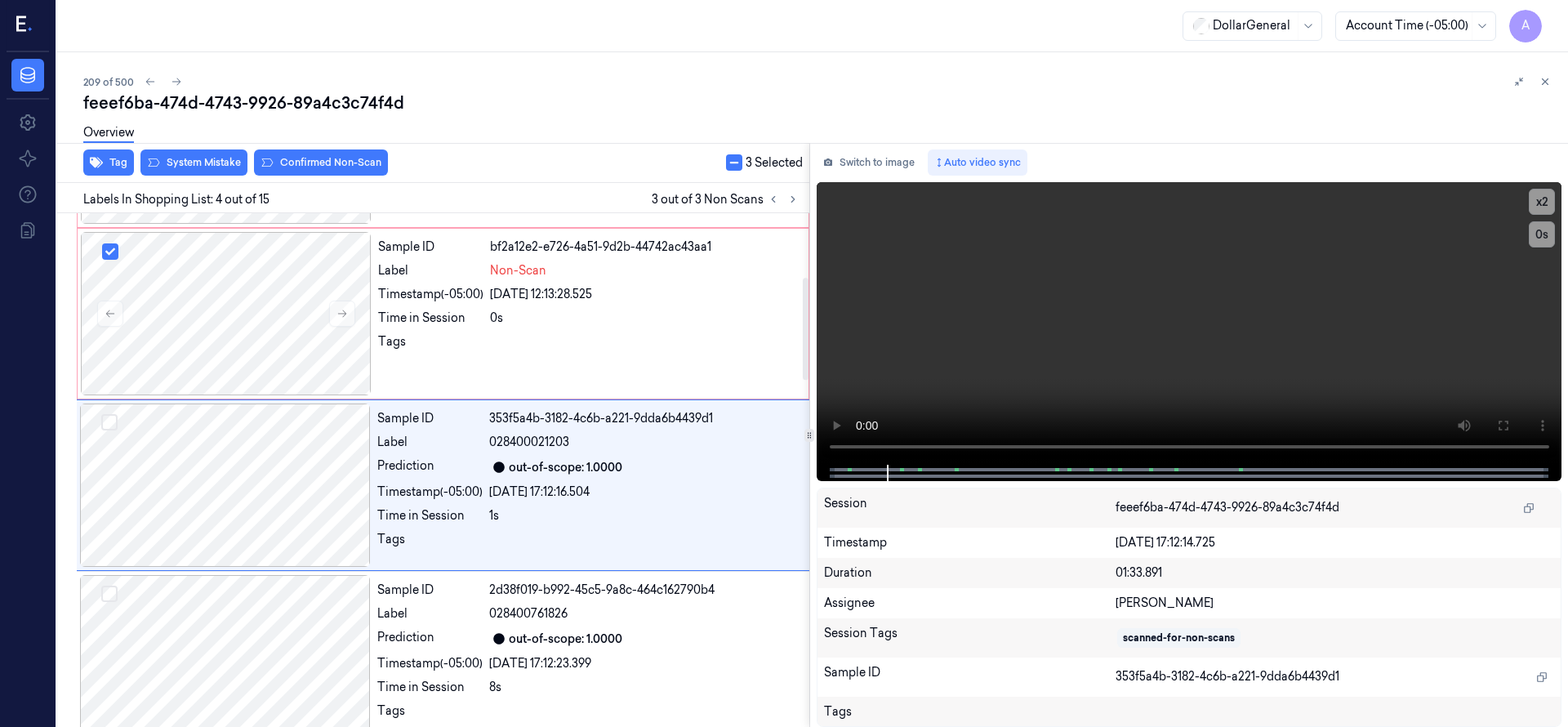
scroll to position [343, 0]
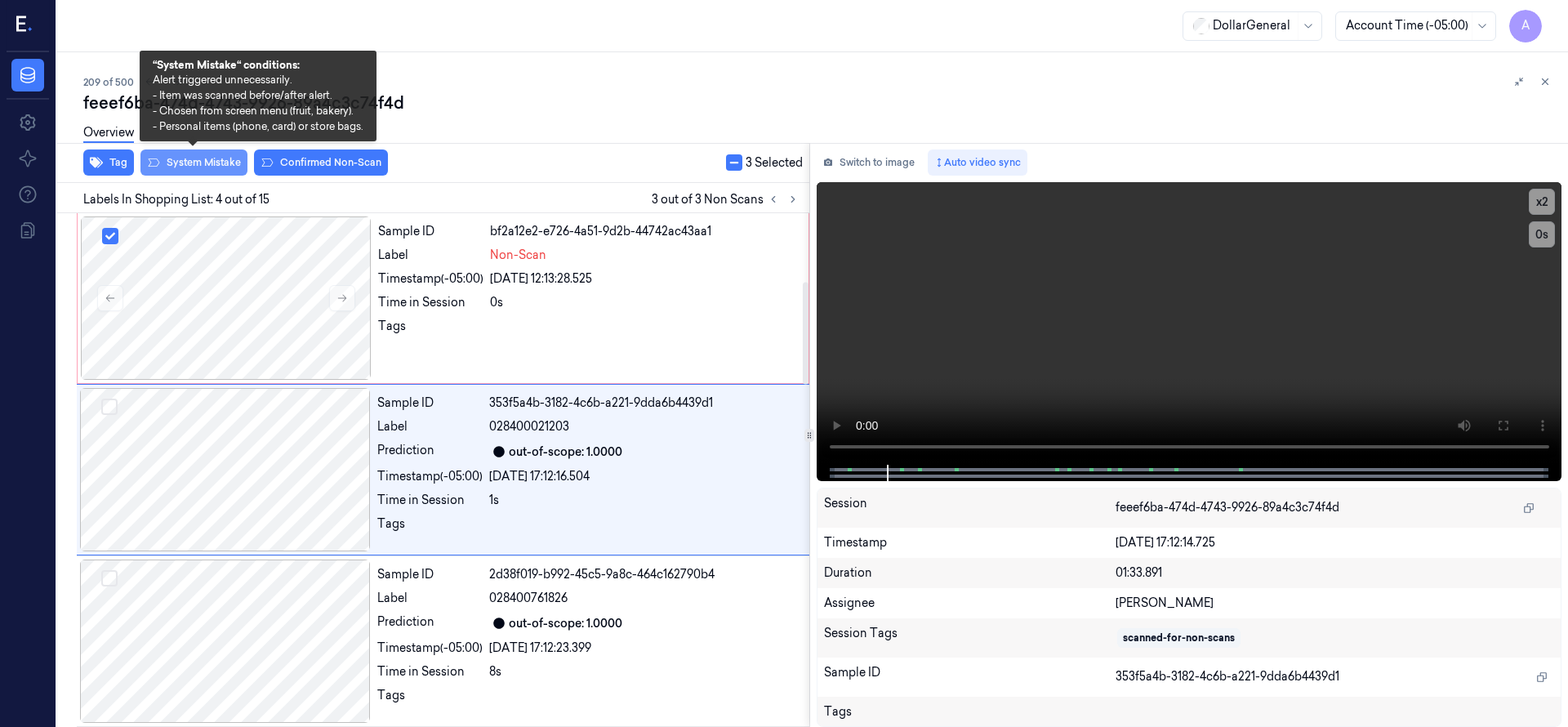
click at [204, 162] on button "System Mistake" at bounding box center [193, 162] width 107 height 26
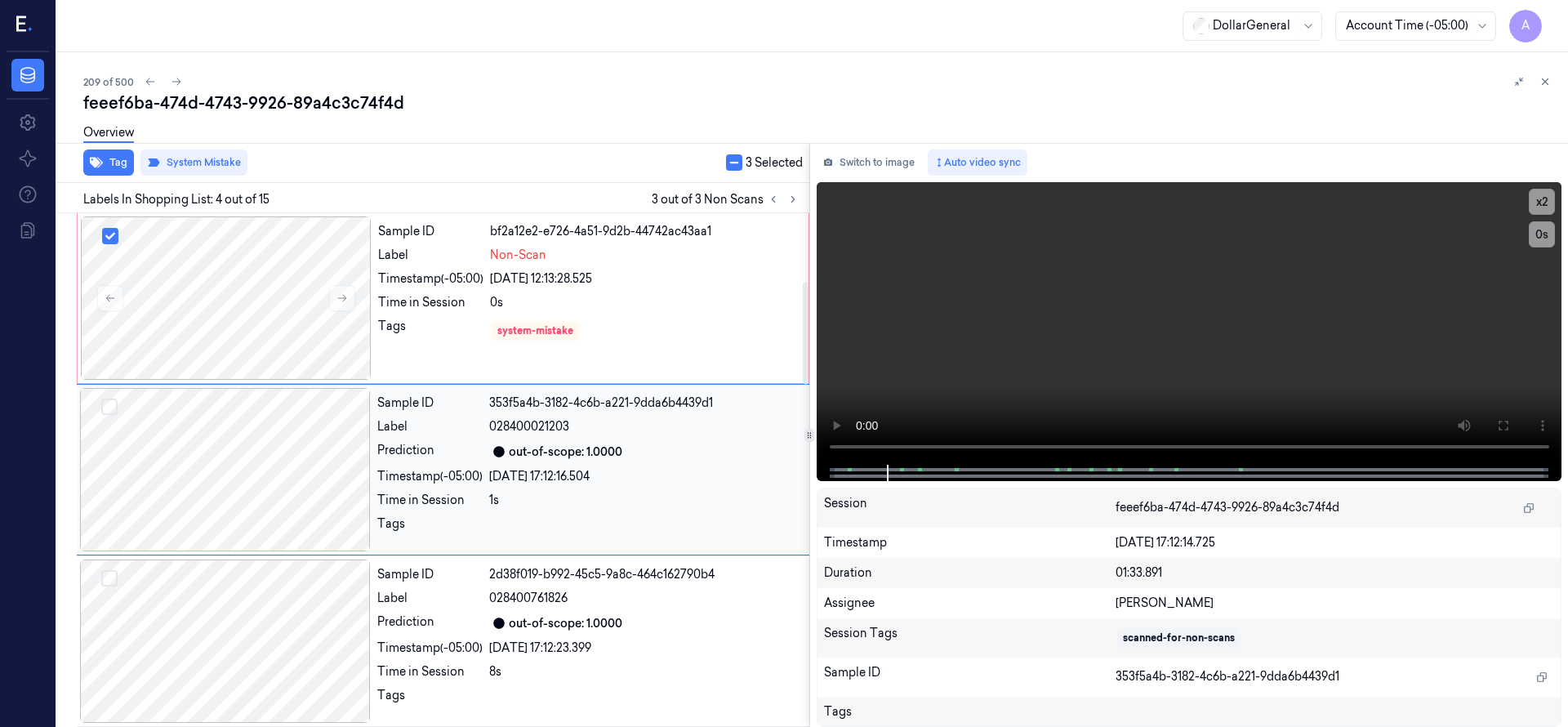
scroll to position [0, 0]
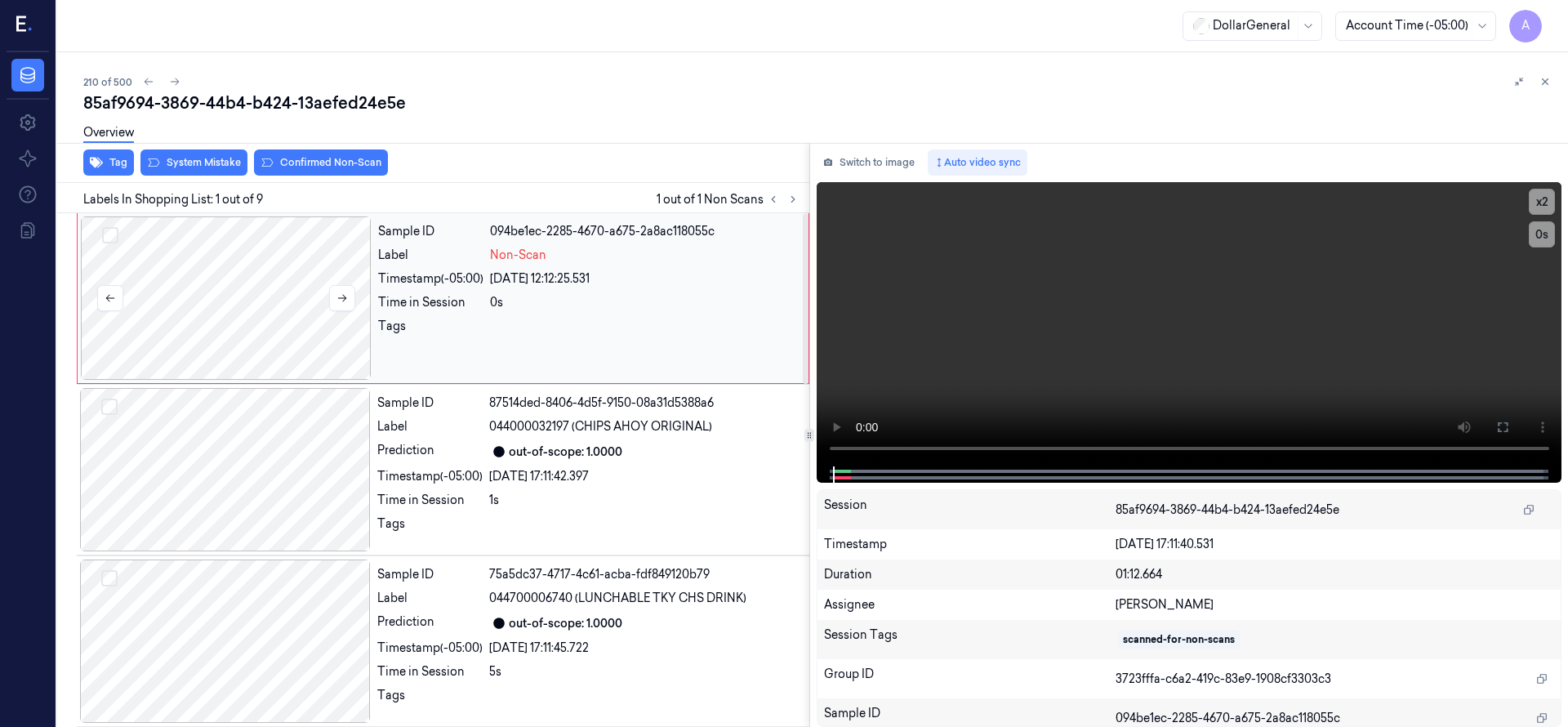
click at [250, 291] on div at bounding box center [225, 298] width 291 height 164
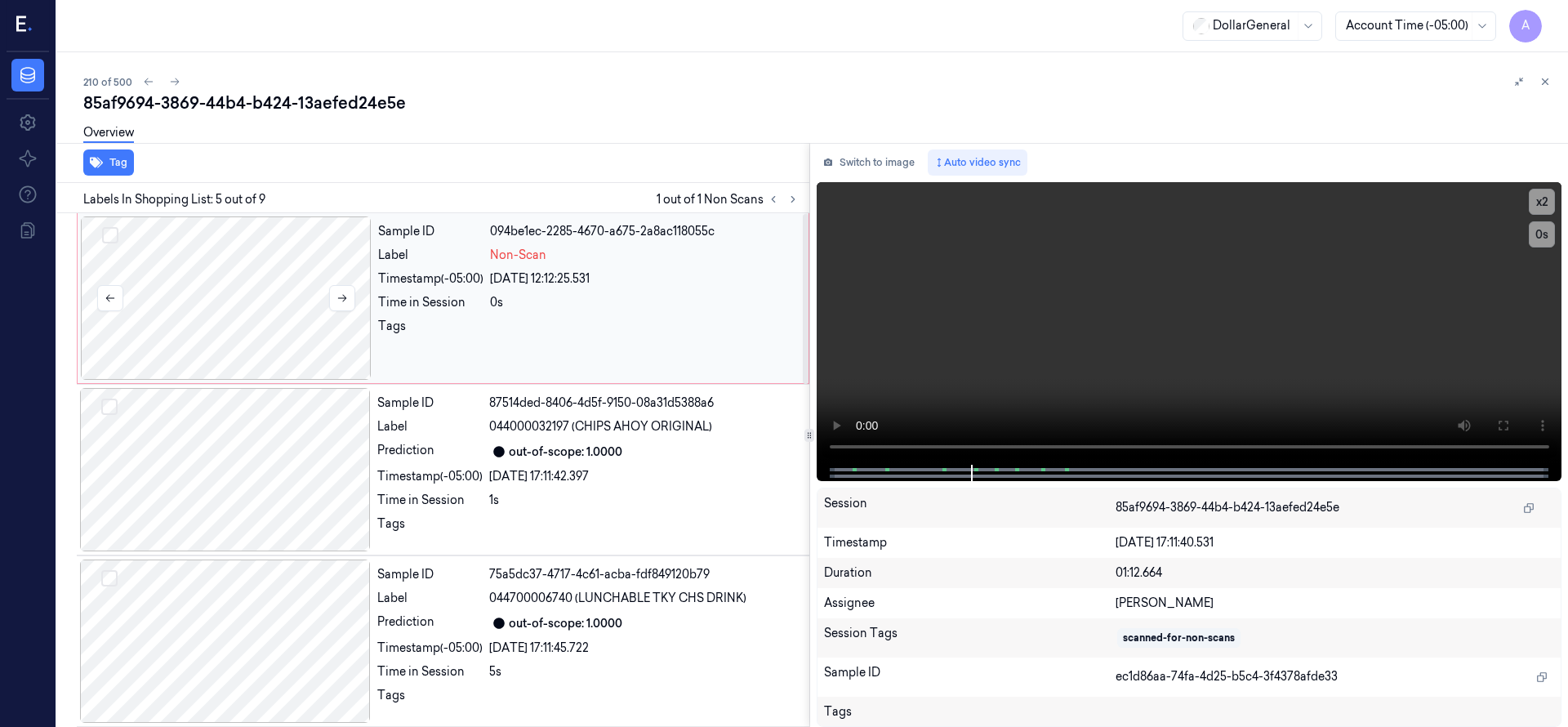
click at [274, 315] on div at bounding box center [225, 298] width 291 height 164
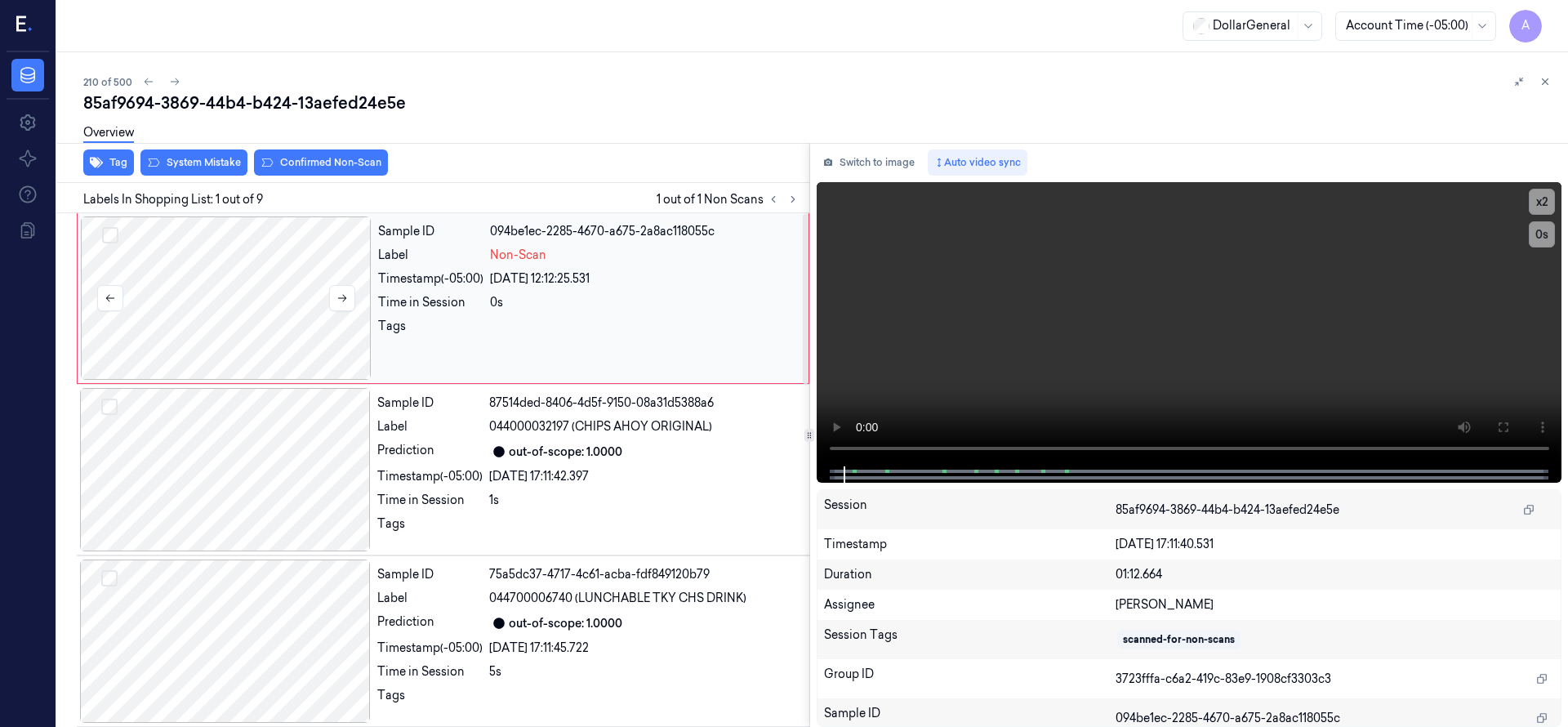
click at [274, 299] on div at bounding box center [225, 298] width 291 height 164
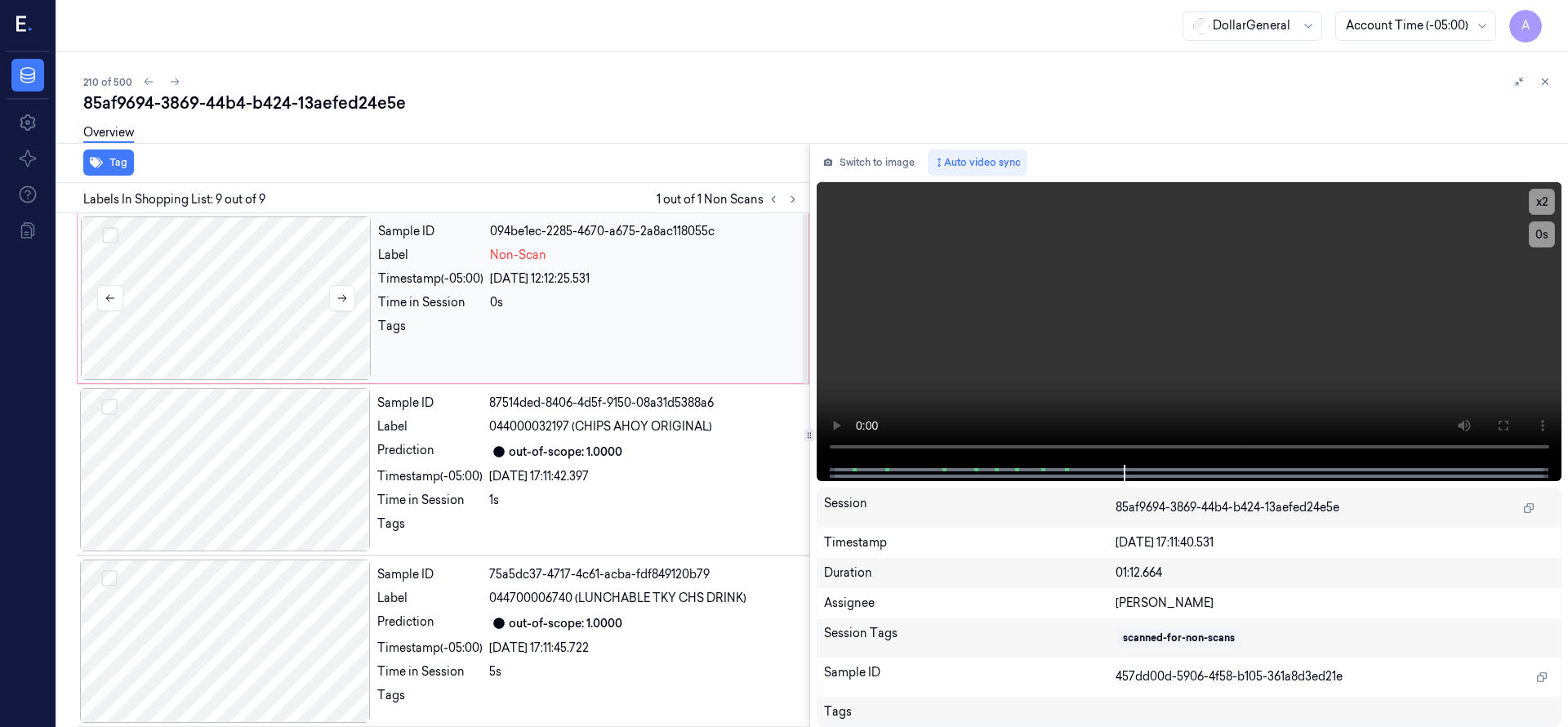
click at [218, 294] on div at bounding box center [225, 298] width 291 height 164
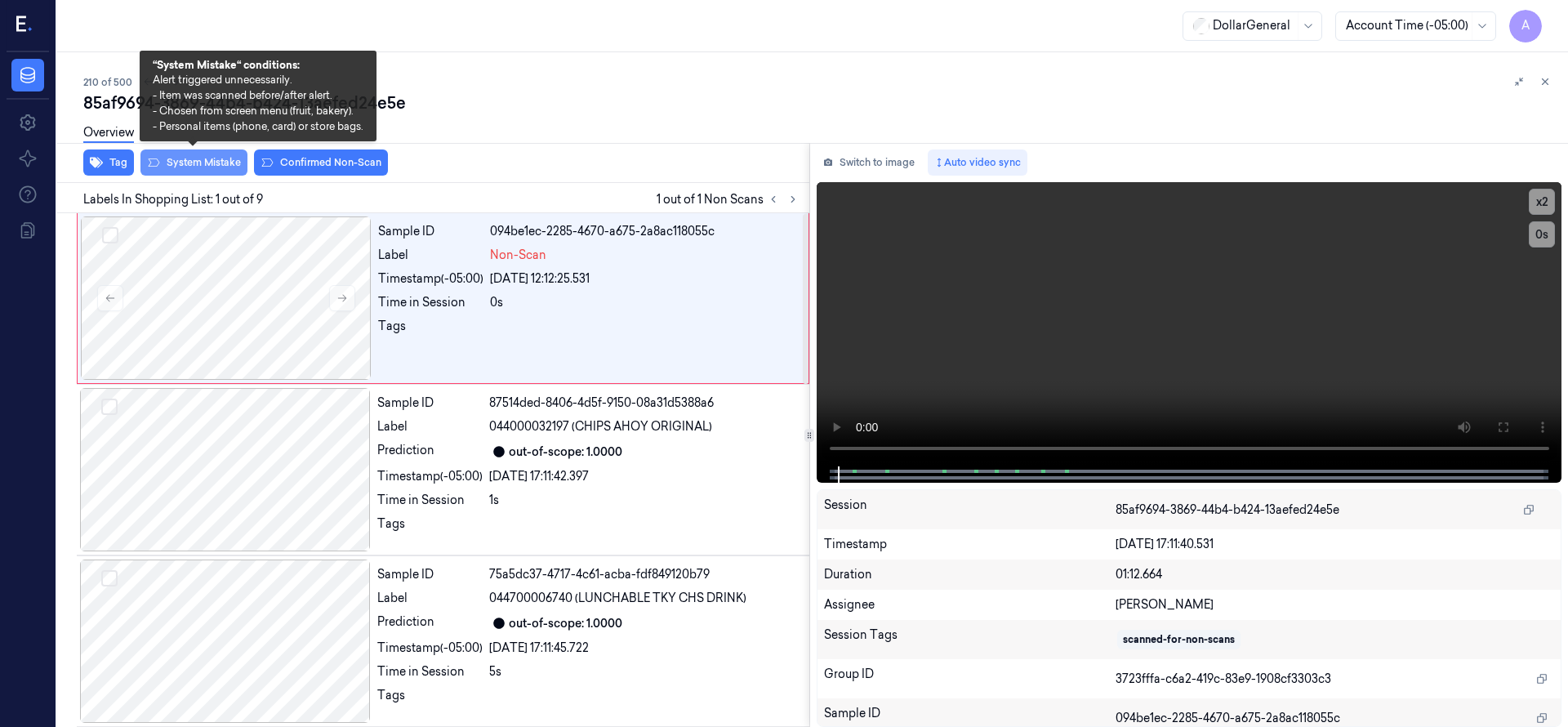
click at [206, 160] on button "System Mistake" at bounding box center [193, 162] width 107 height 26
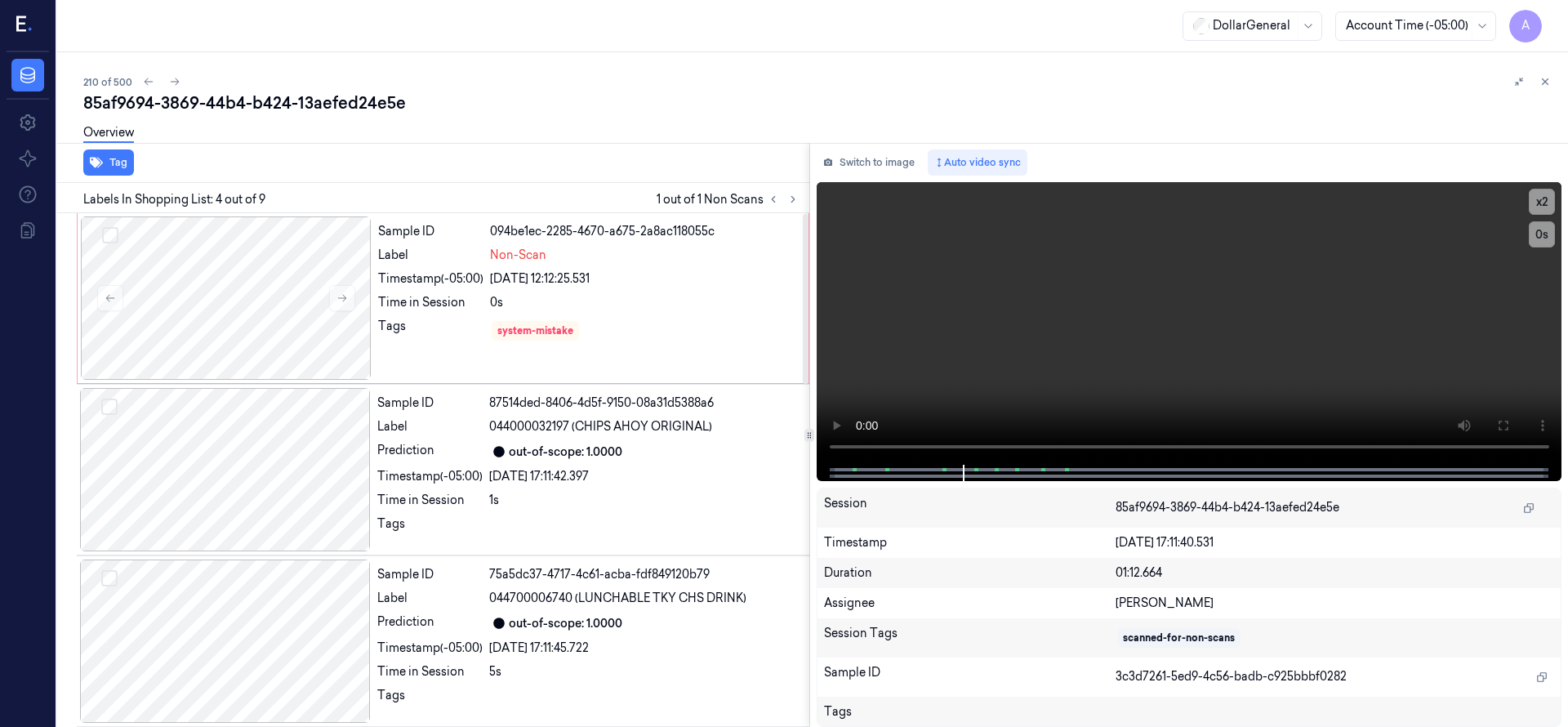
click at [595, 115] on div "Overview" at bounding box center [818, 135] width 1471 height 41
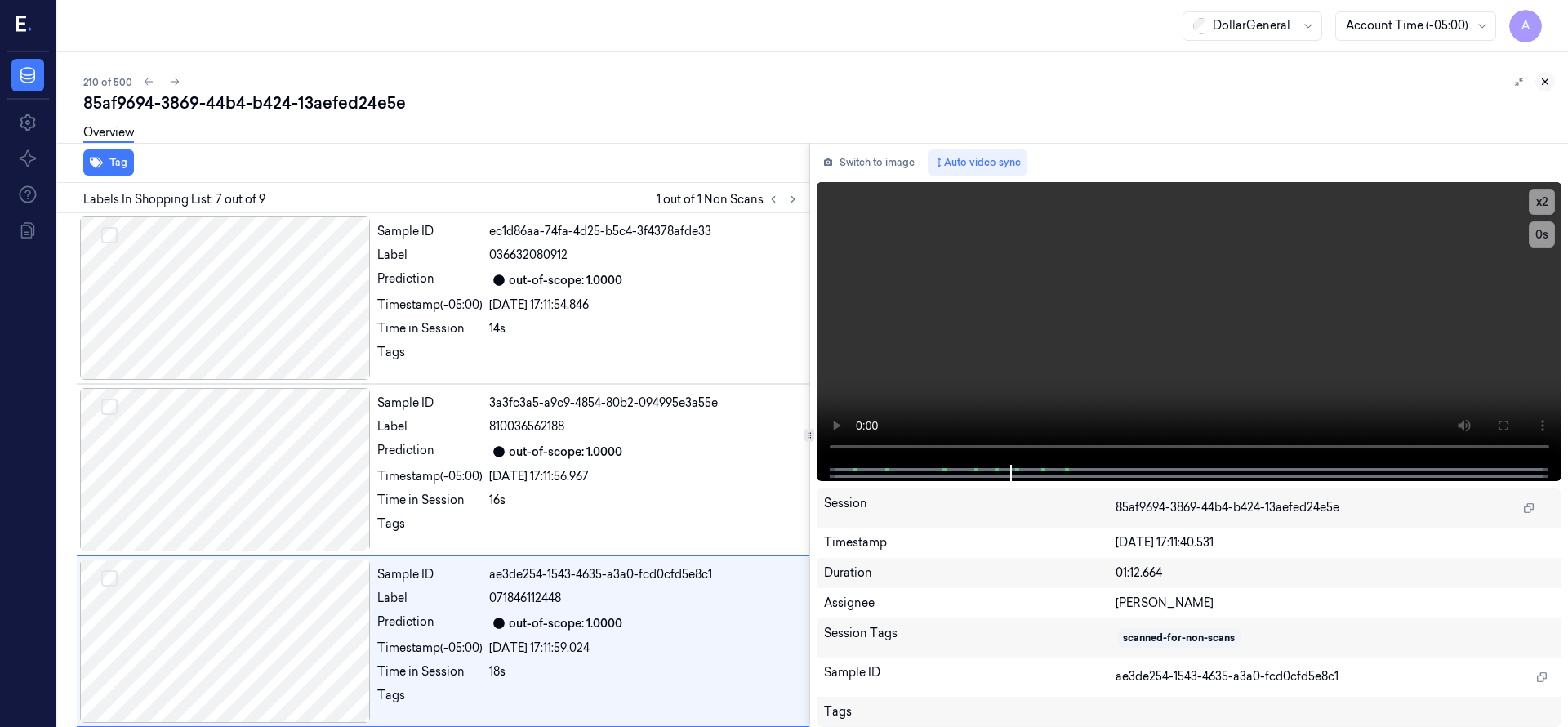
scroll to position [831, 0]
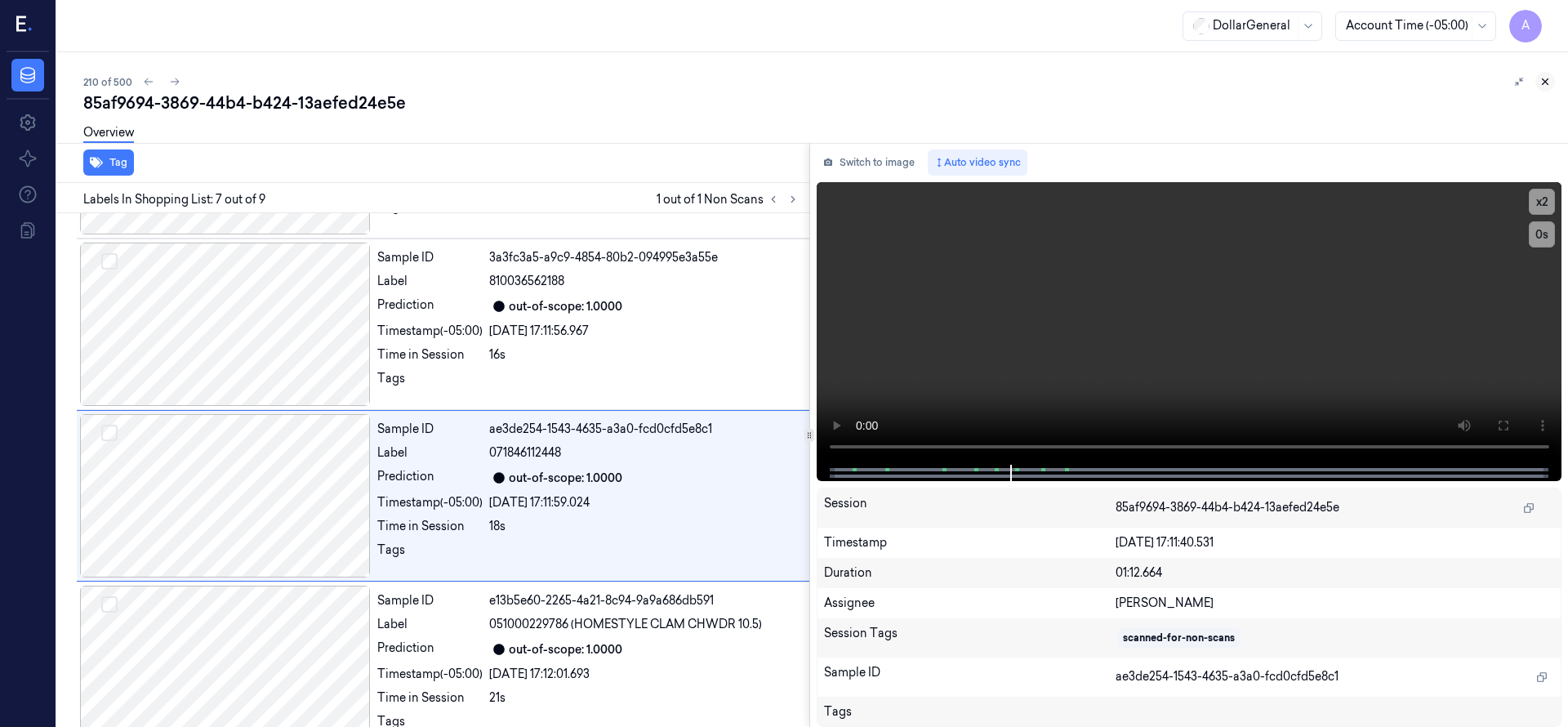
click at [1549, 85] on icon at bounding box center [1545, 81] width 12 height 12
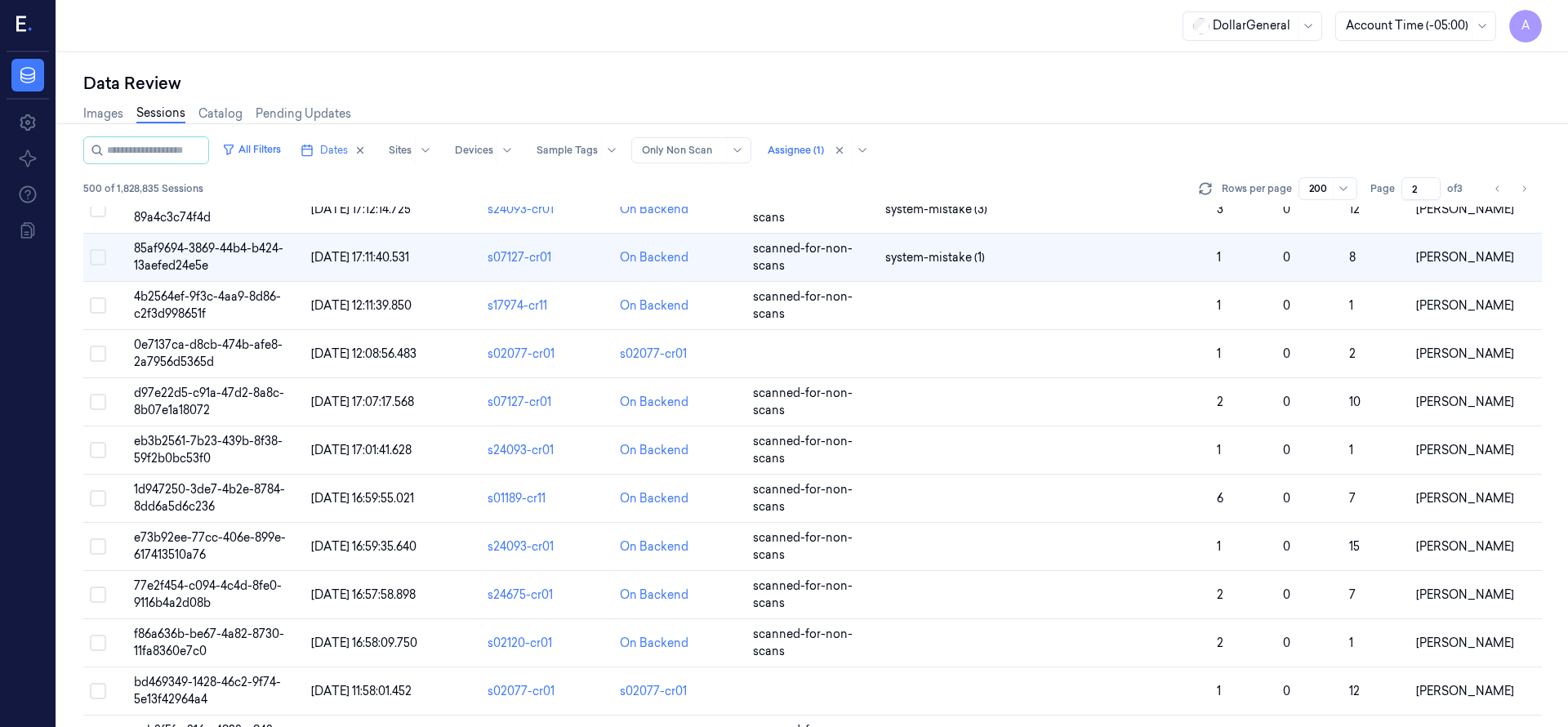
scroll to position [409, 0]
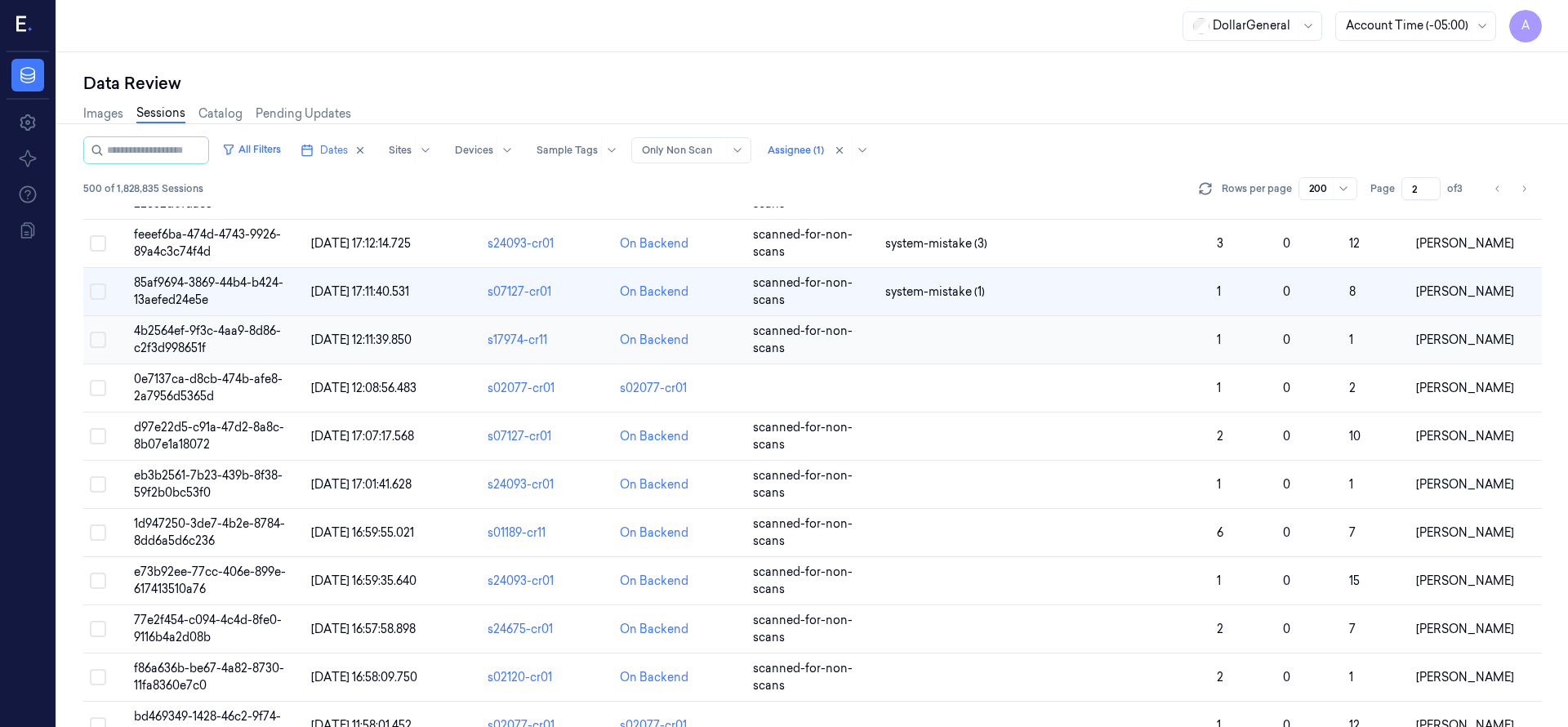
click at [240, 331] on span "4b2564ef-9f3c-4aa9-8d86-c2f3d998651f" at bounding box center [208, 339] width 147 height 31
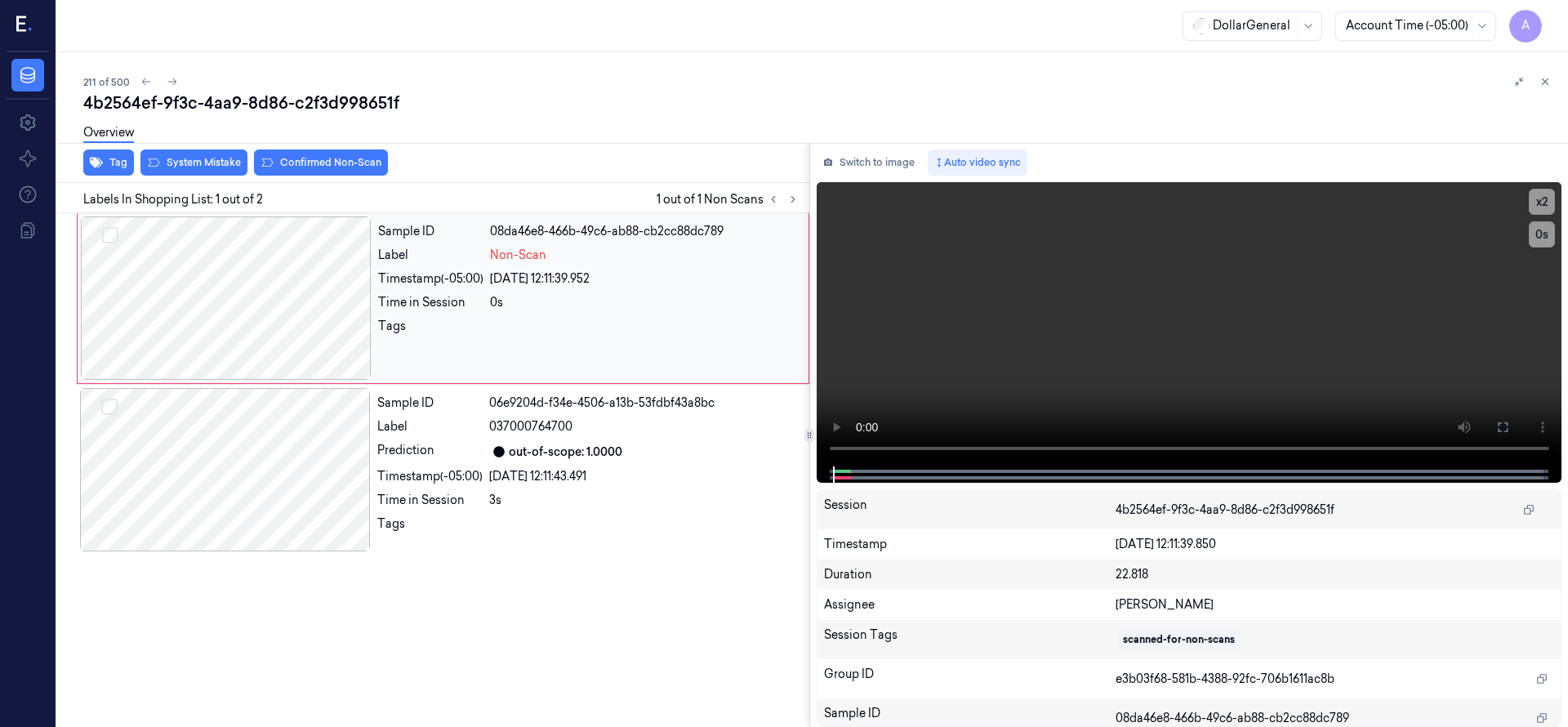
click at [235, 321] on div at bounding box center [225, 298] width 291 height 164
click at [293, 276] on div at bounding box center [225, 298] width 291 height 164
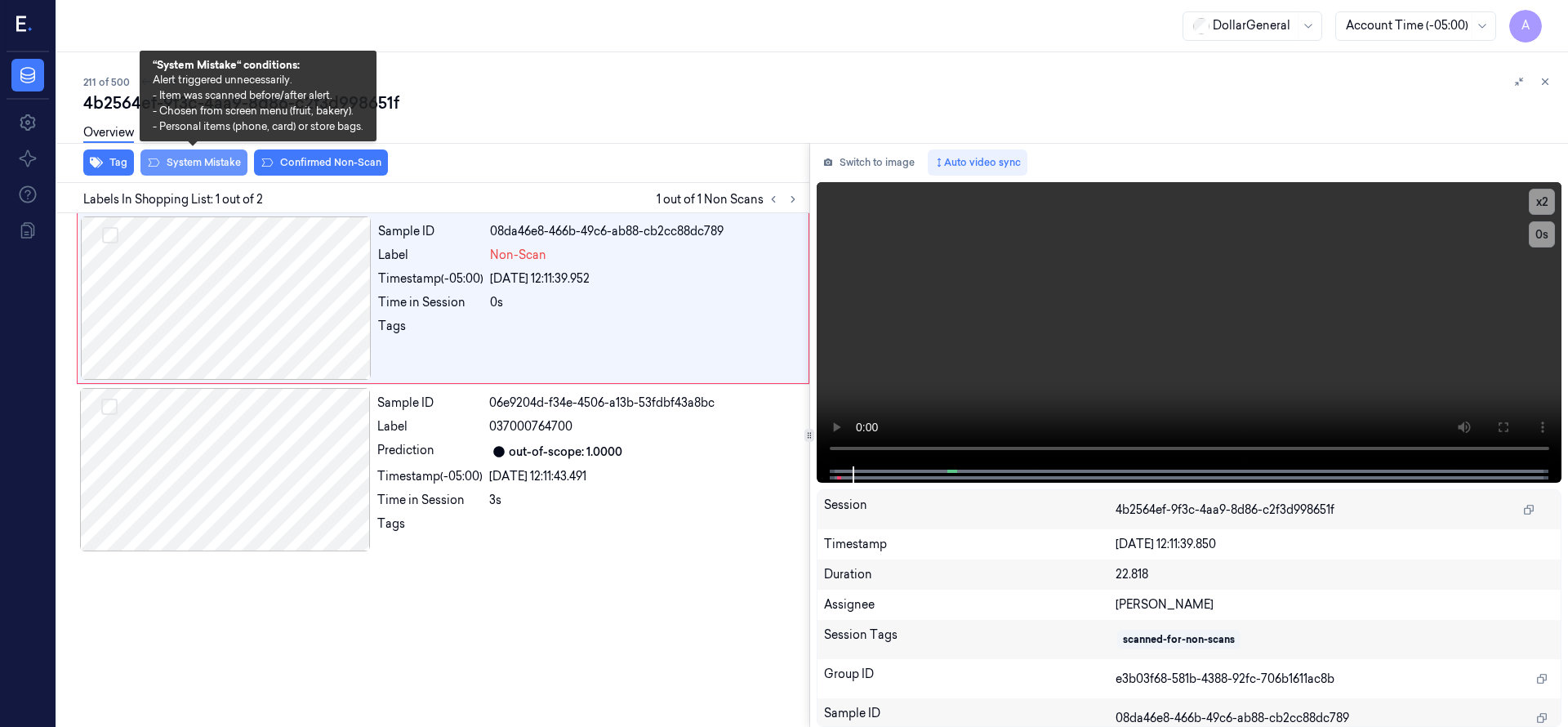
click at [213, 168] on button "System Mistake" at bounding box center [193, 162] width 107 height 26
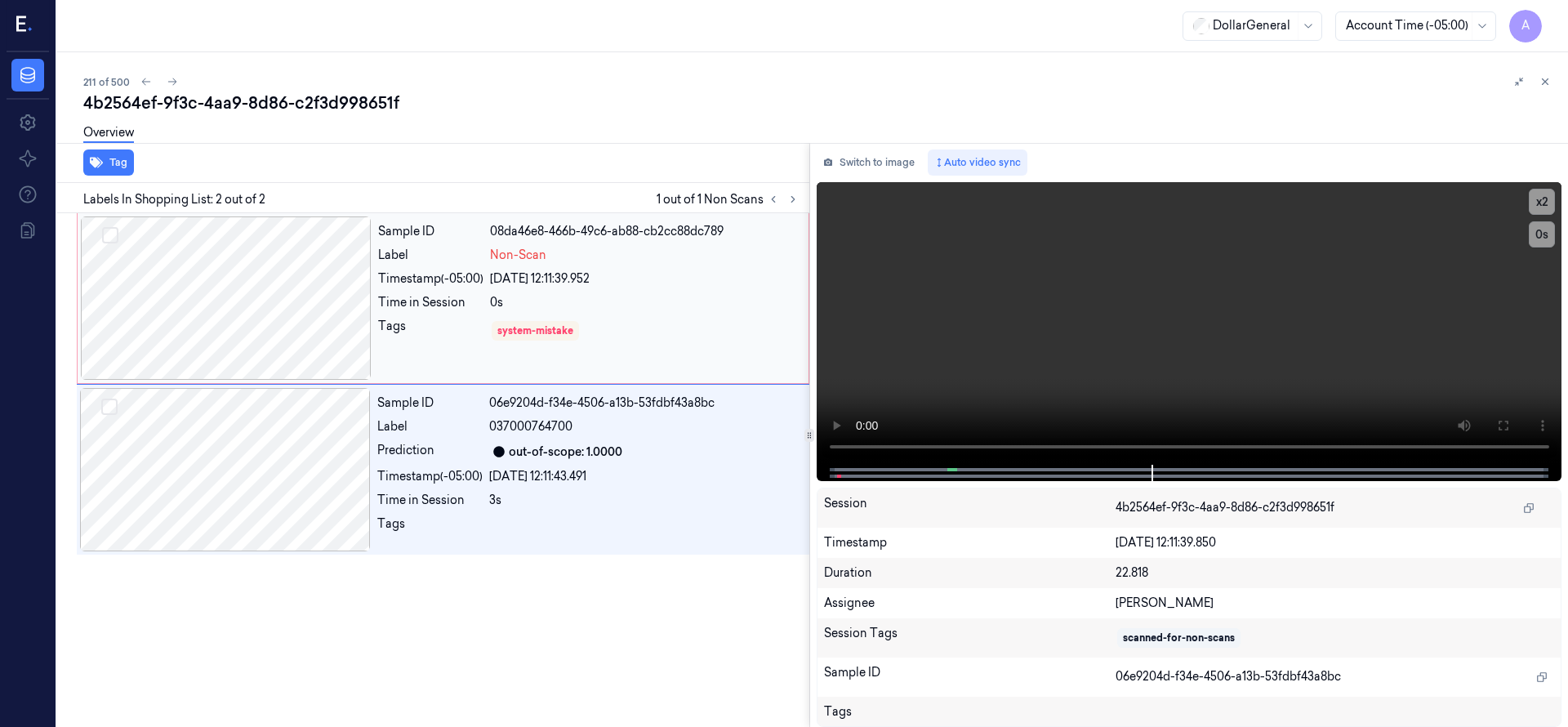
click at [239, 271] on div at bounding box center [225, 298] width 291 height 164
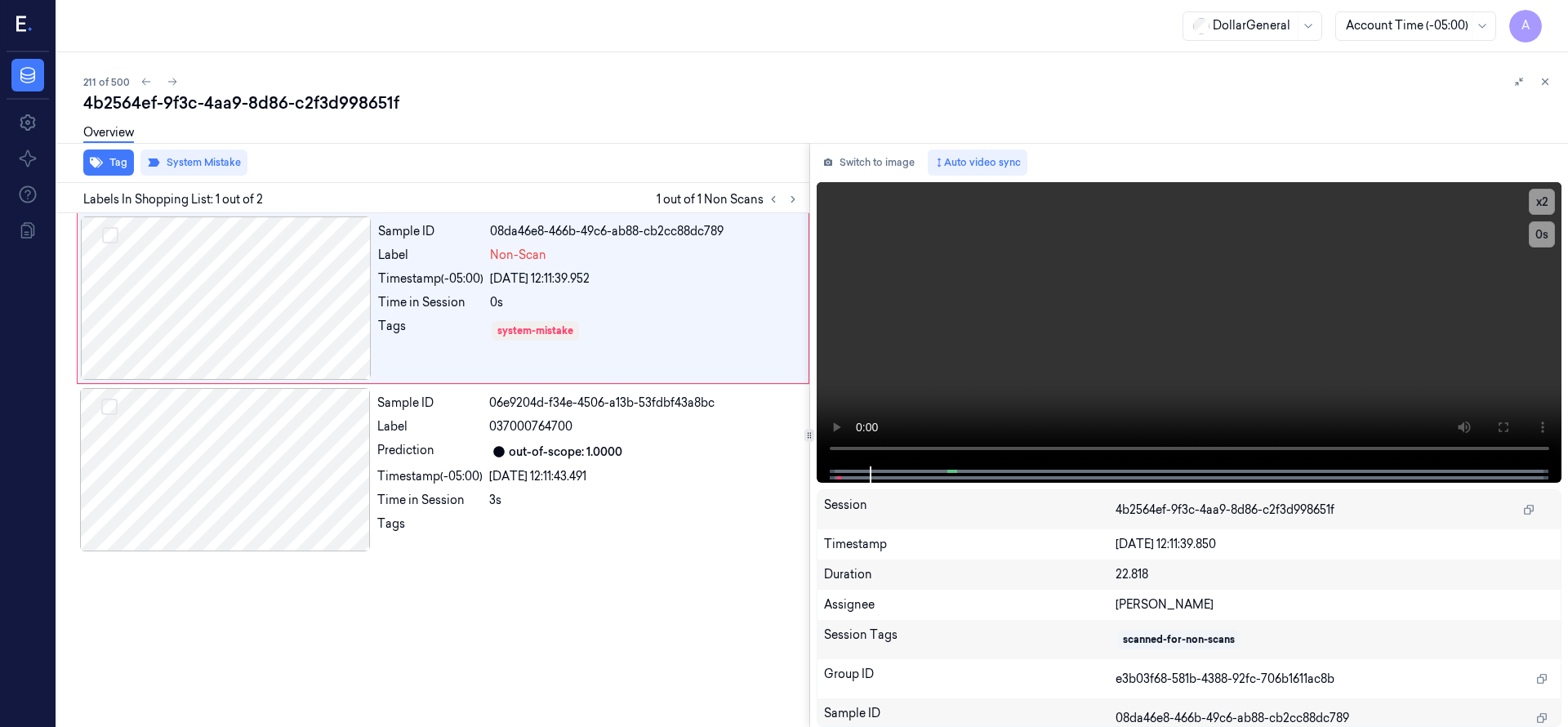
click at [320, 165] on div "Tag System Mistake" at bounding box center [430, 163] width 759 height 40
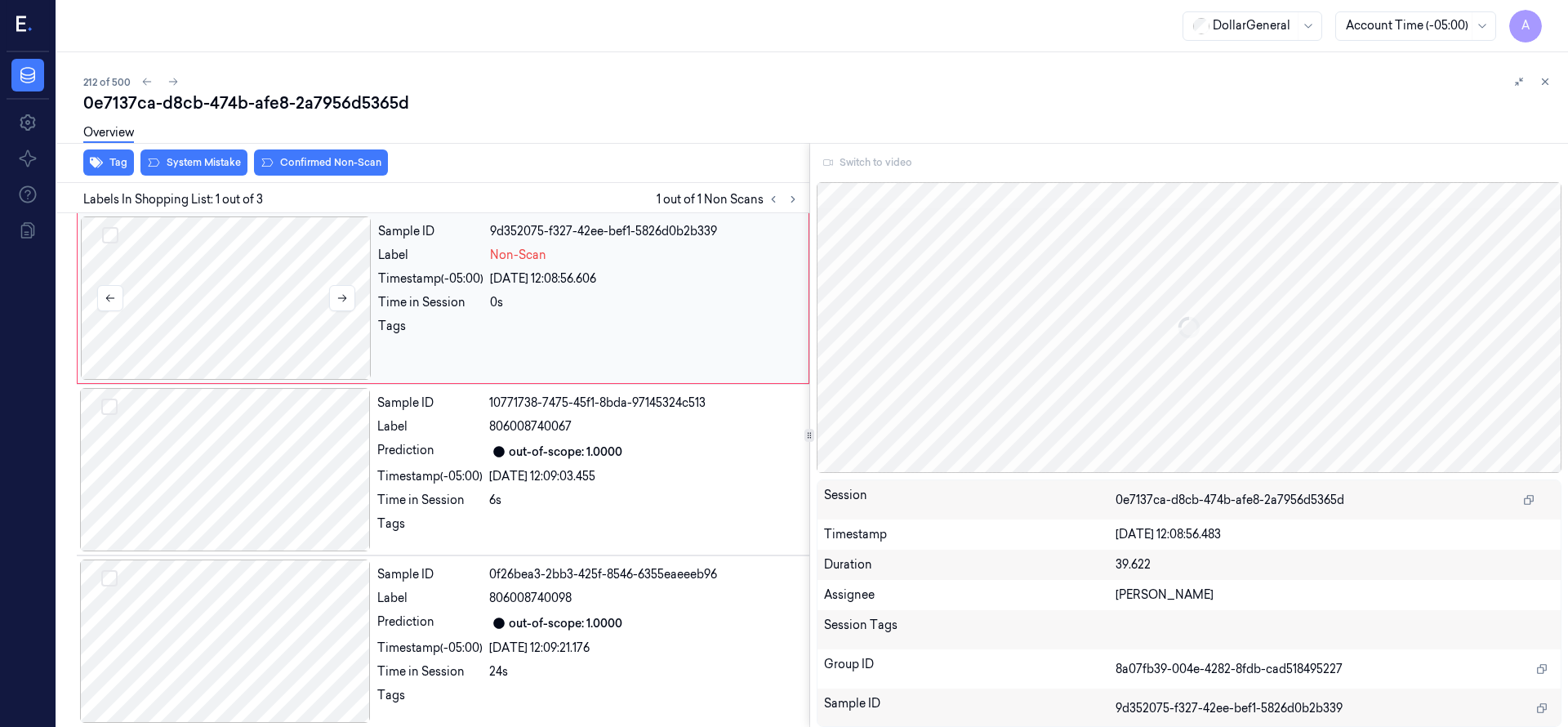
click at [190, 298] on div at bounding box center [225, 298] width 291 height 164
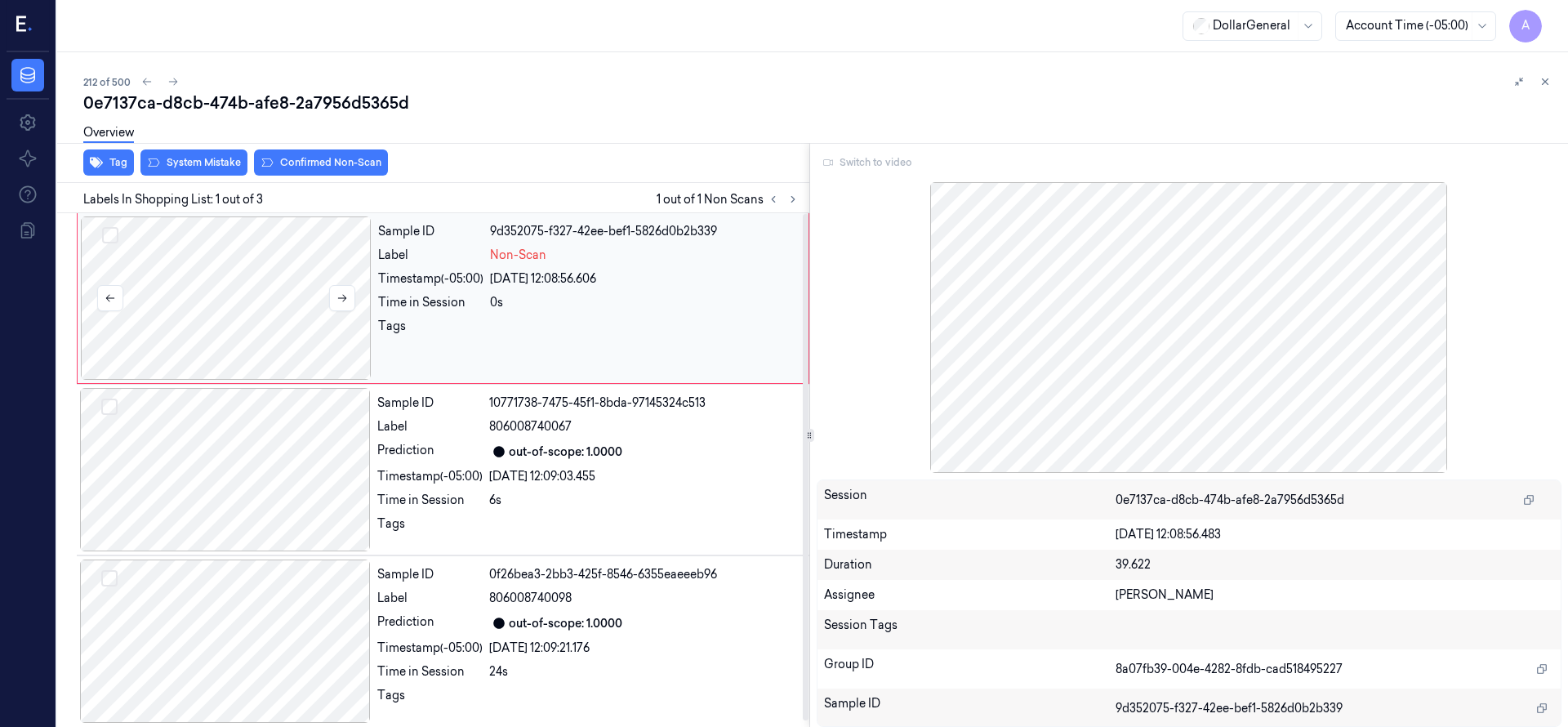
click at [178, 267] on div at bounding box center [225, 298] width 291 height 164
click at [207, 272] on div at bounding box center [225, 298] width 291 height 164
click at [200, 275] on div at bounding box center [225, 298] width 291 height 164
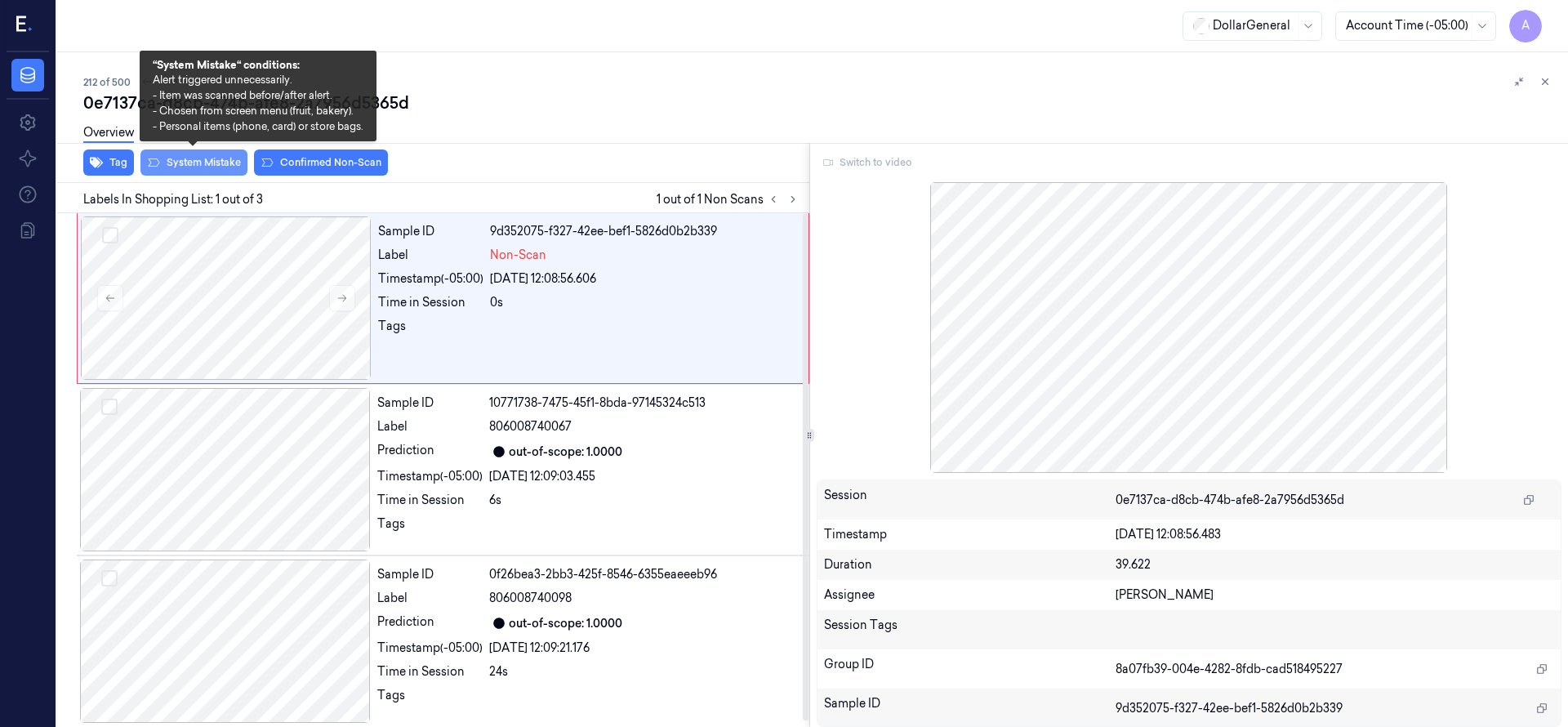
click at [223, 165] on button "System Mistake" at bounding box center [193, 162] width 107 height 26
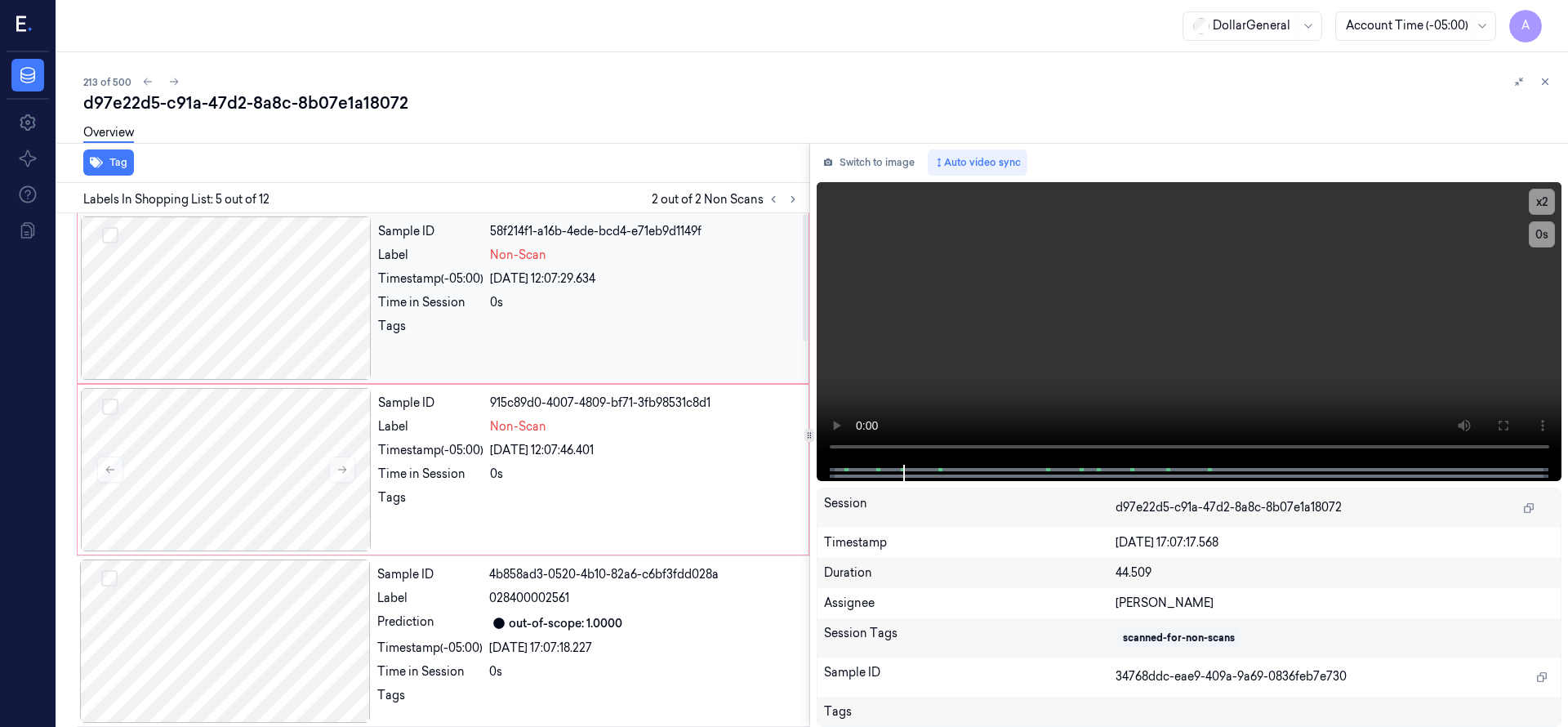
click at [286, 307] on div at bounding box center [225, 298] width 291 height 164
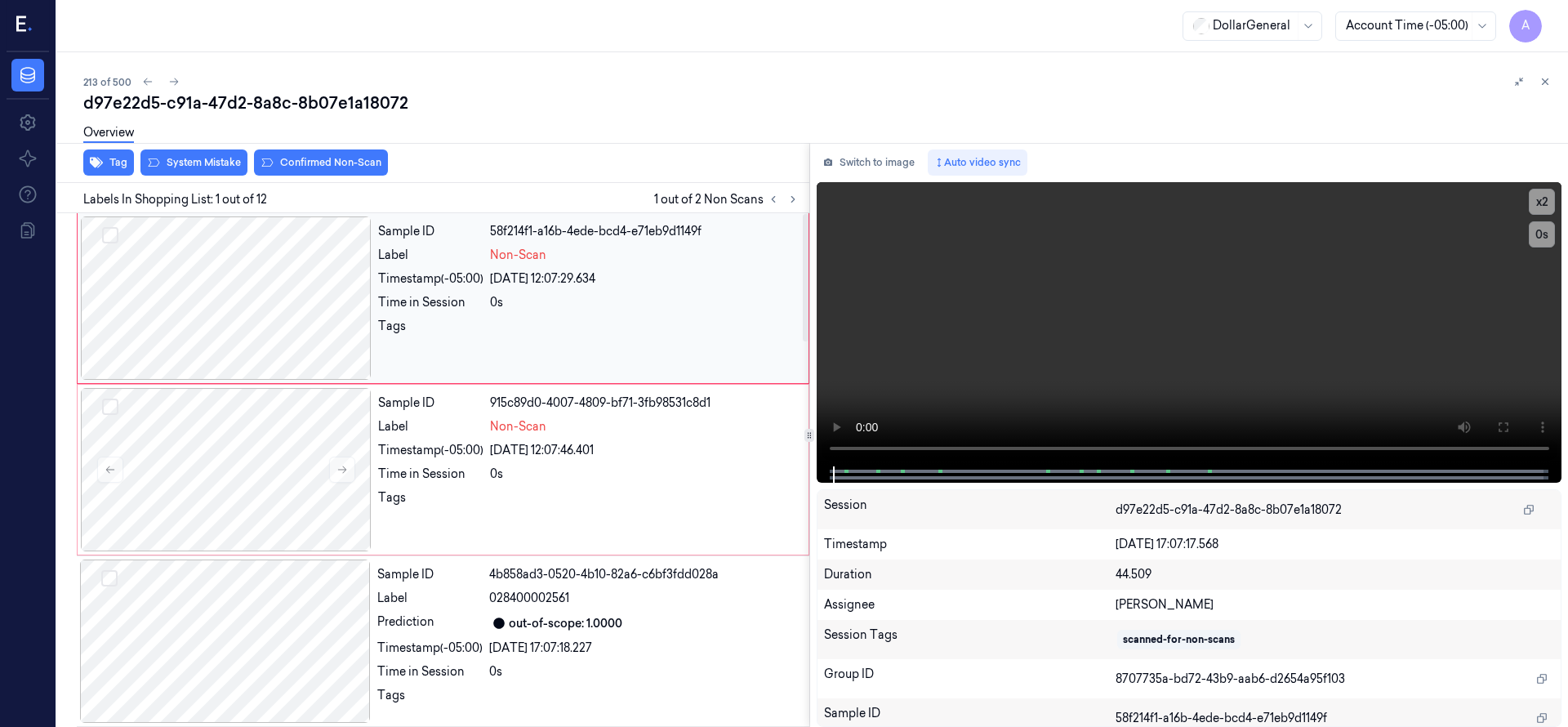
click at [112, 233] on button "Select row" at bounding box center [110, 235] width 17 height 17
click at [104, 410] on button "Select row" at bounding box center [110, 407] width 17 height 17
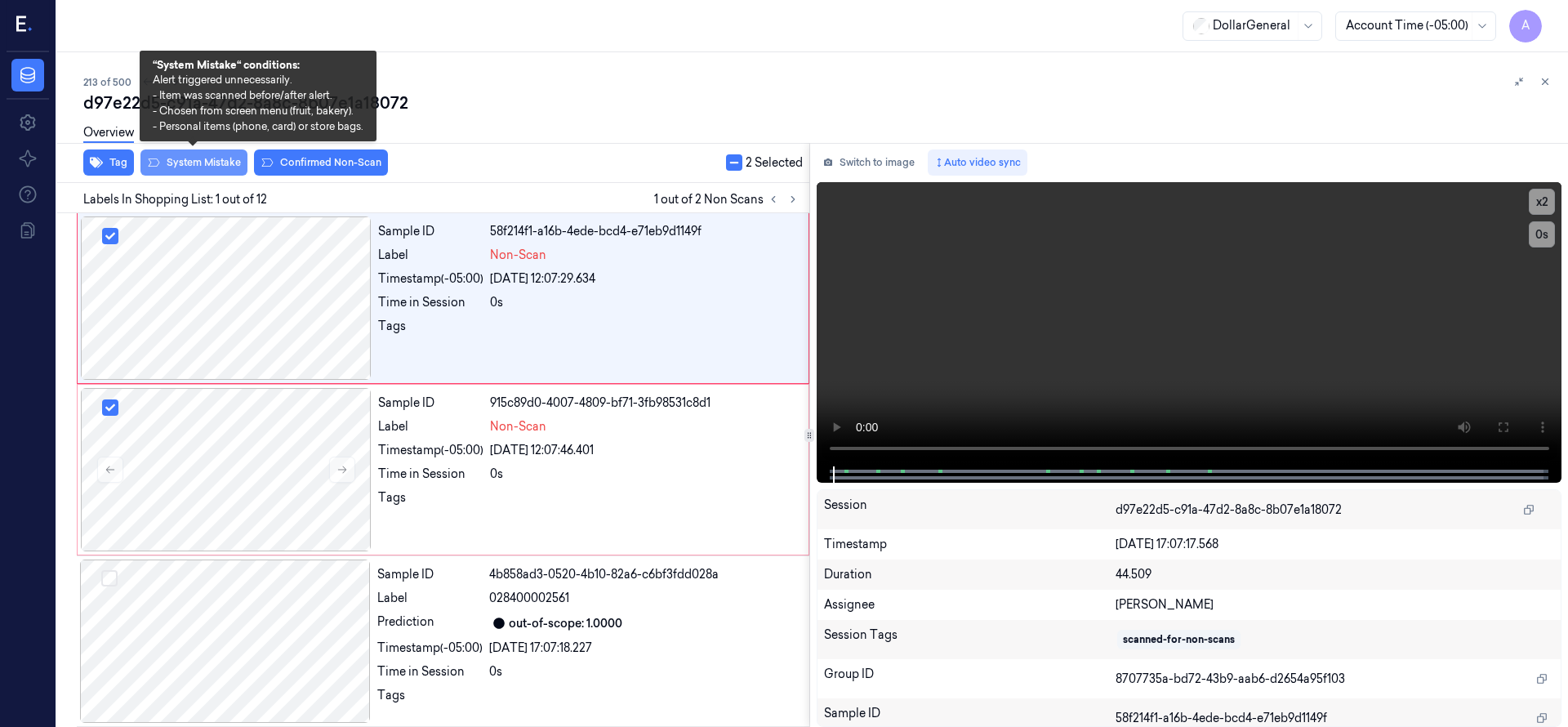
click at [200, 169] on button "System Mistake" at bounding box center [193, 162] width 107 height 26
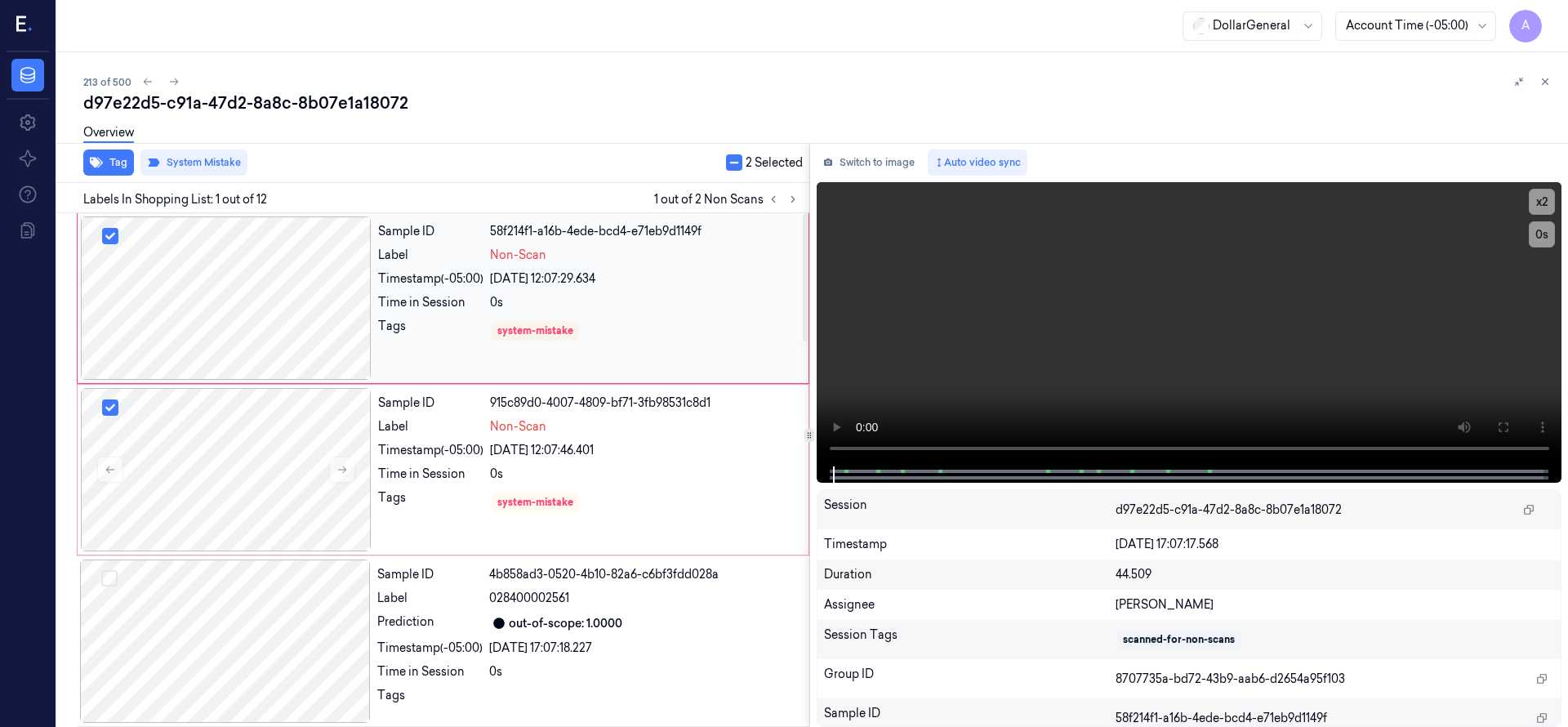
click at [312, 315] on div at bounding box center [225, 298] width 291 height 164
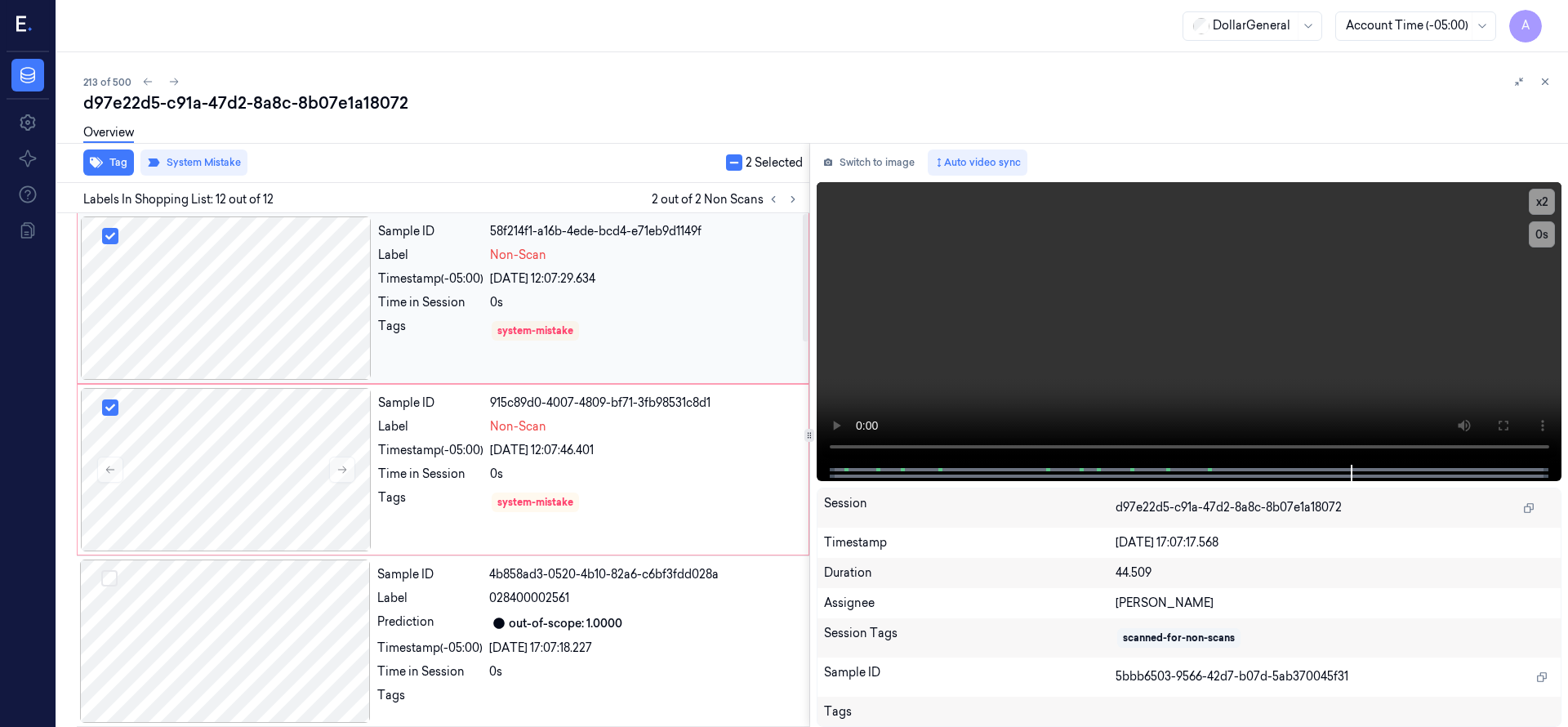
click at [298, 296] on div at bounding box center [225, 298] width 291 height 164
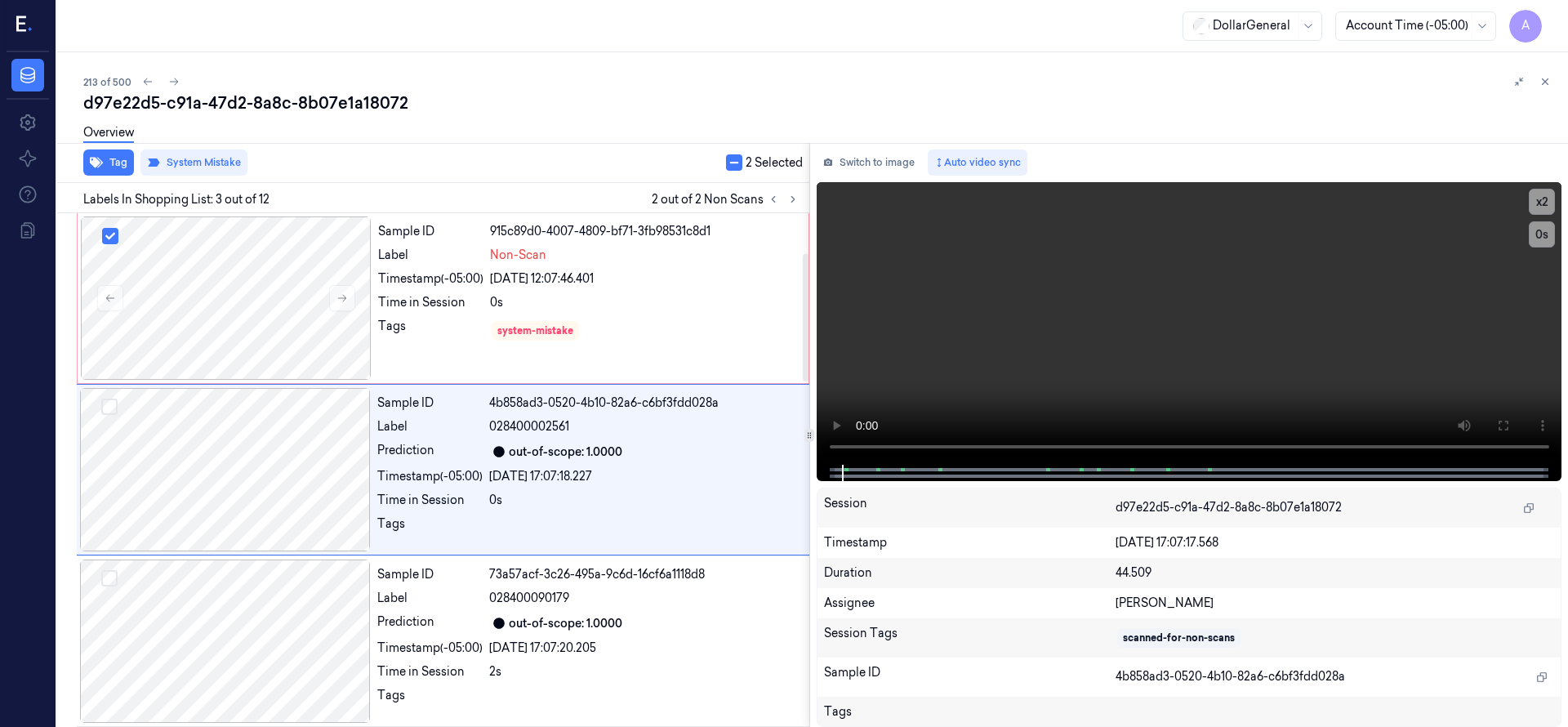
click at [298, 296] on div at bounding box center [225, 298] width 291 height 164
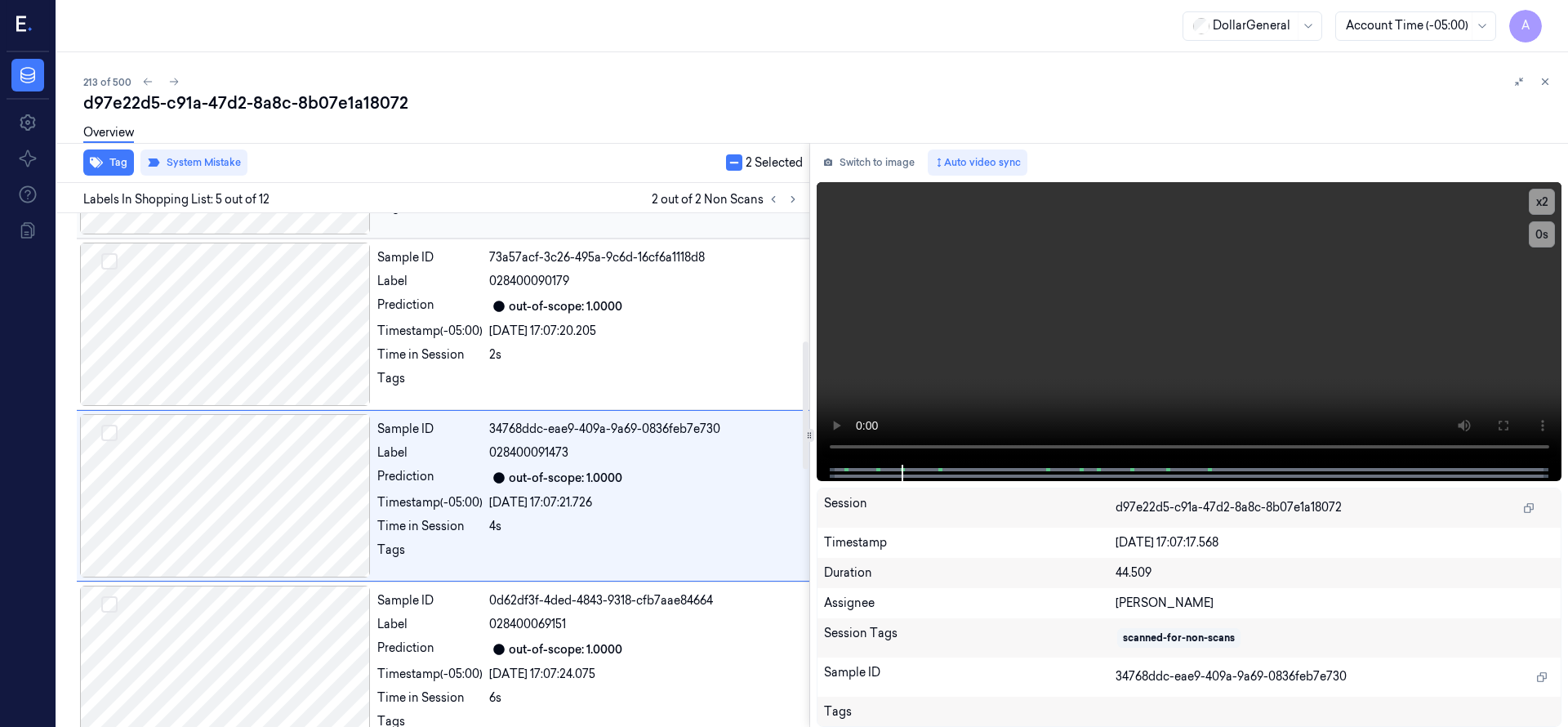
scroll to position [514, 0]
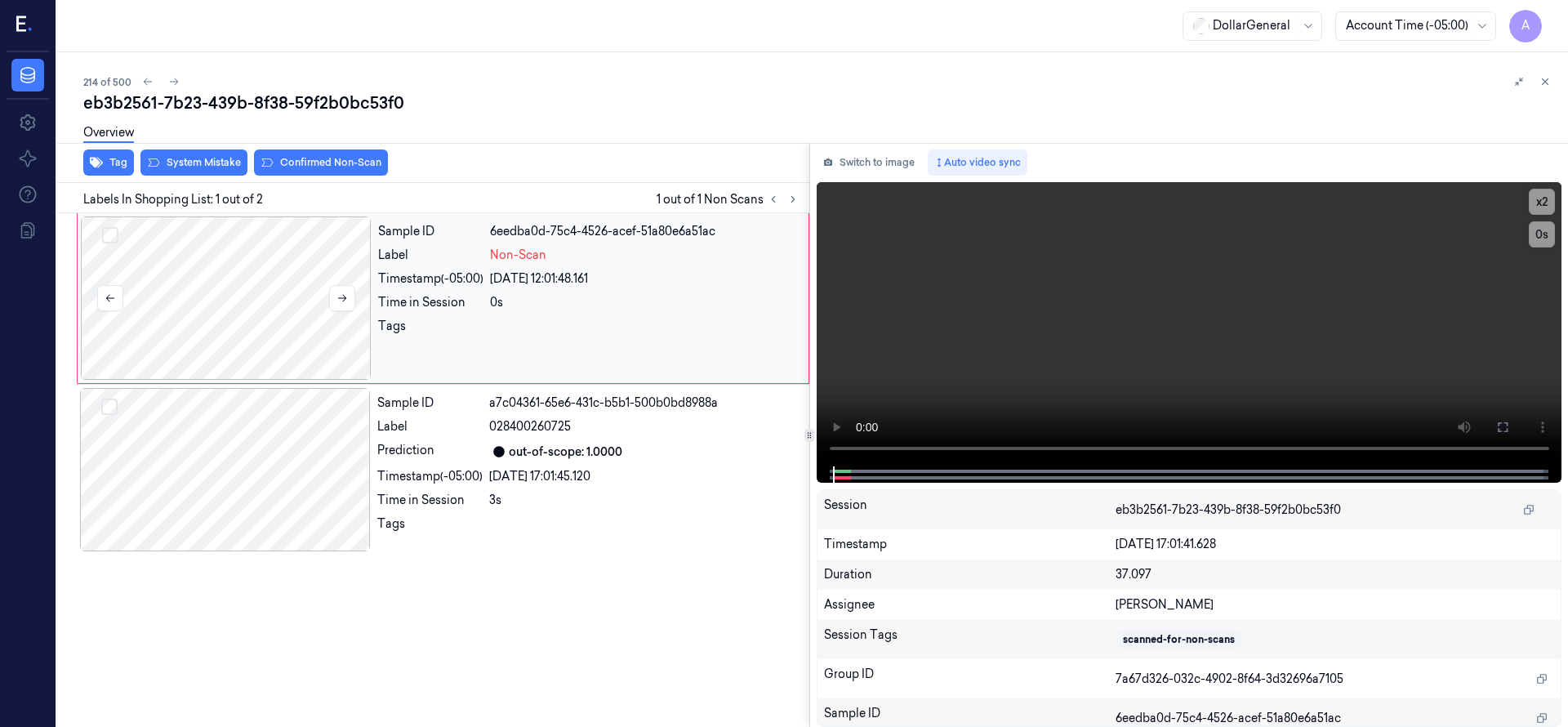
click at [282, 292] on div at bounding box center [225, 298] width 291 height 164
click at [278, 289] on div at bounding box center [225, 298] width 291 height 164
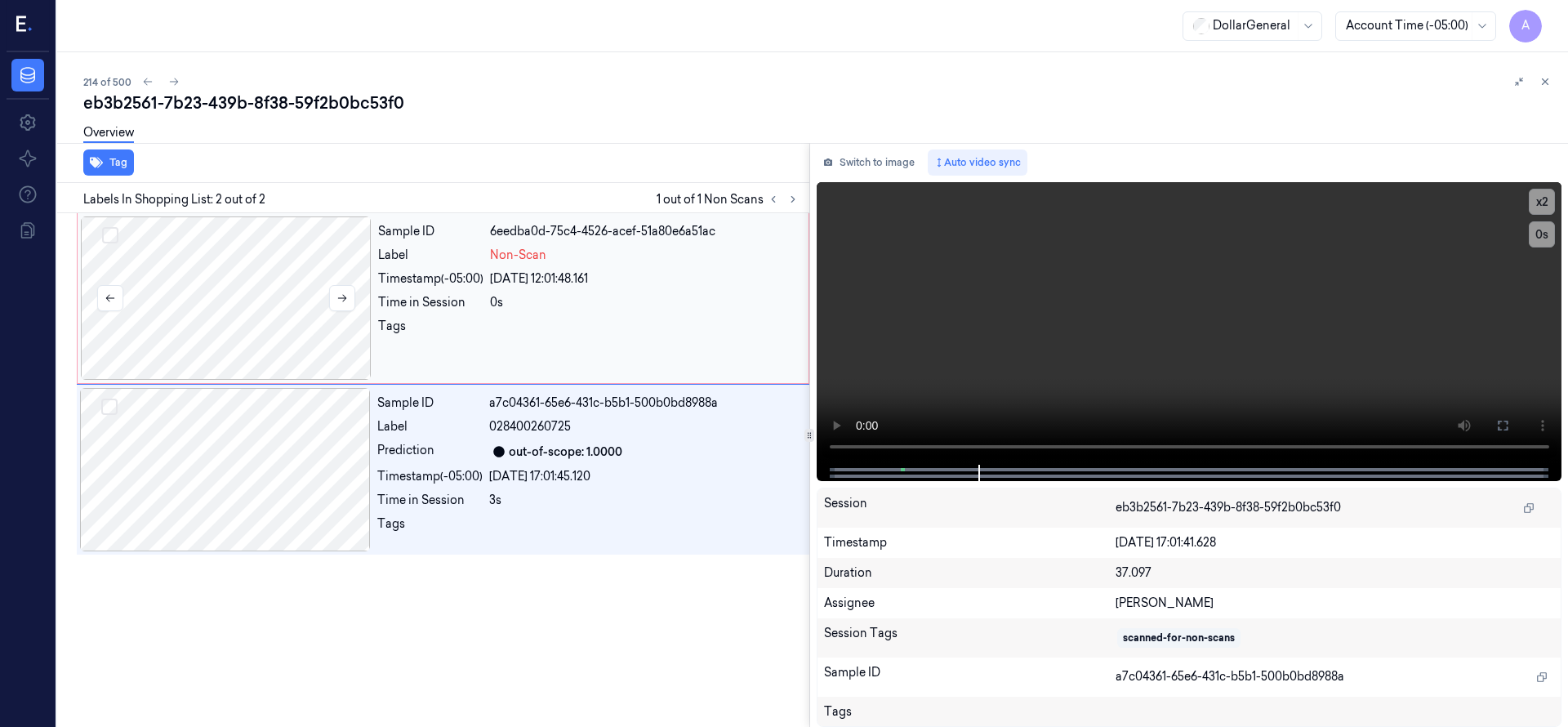
click at [257, 291] on div at bounding box center [225, 298] width 291 height 164
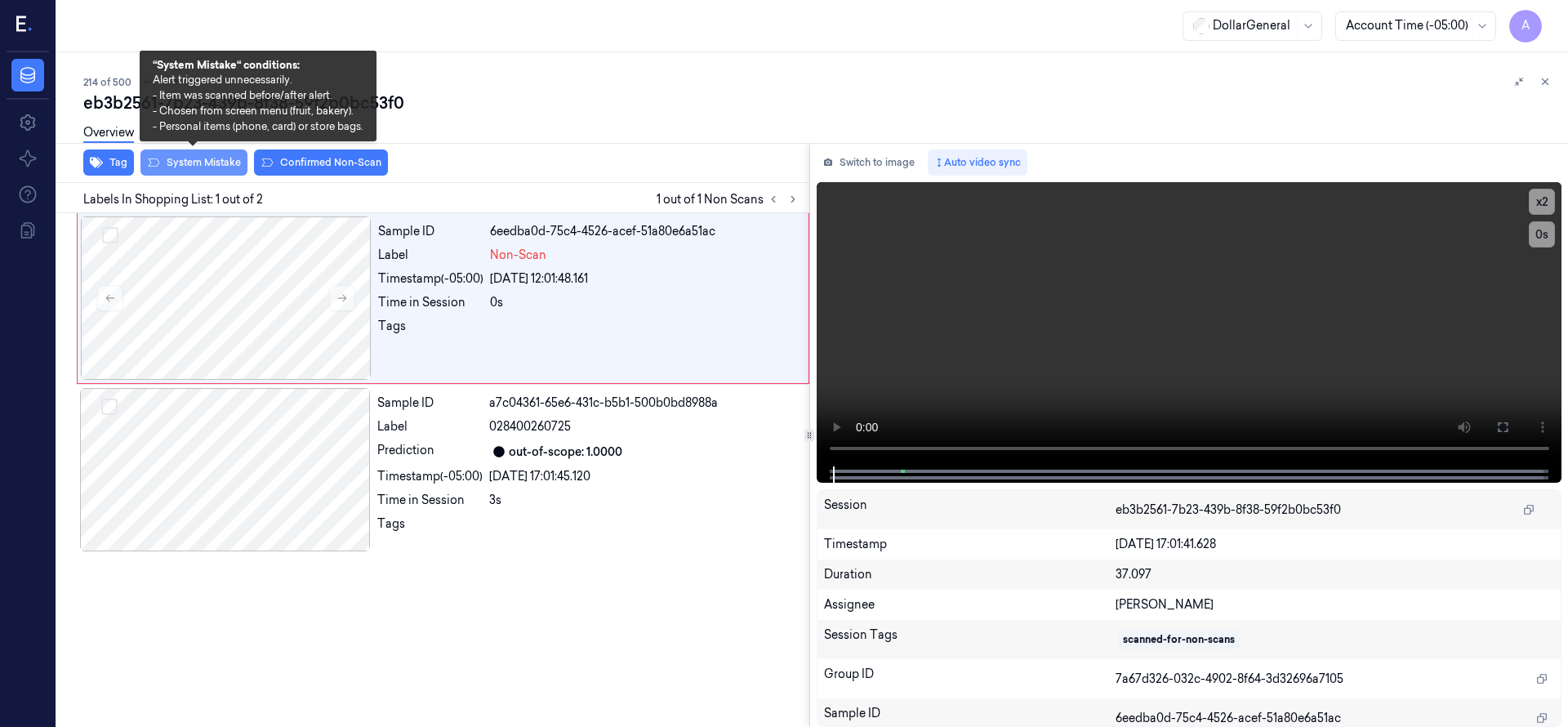
click at [208, 158] on button "System Mistake" at bounding box center [193, 162] width 107 height 26
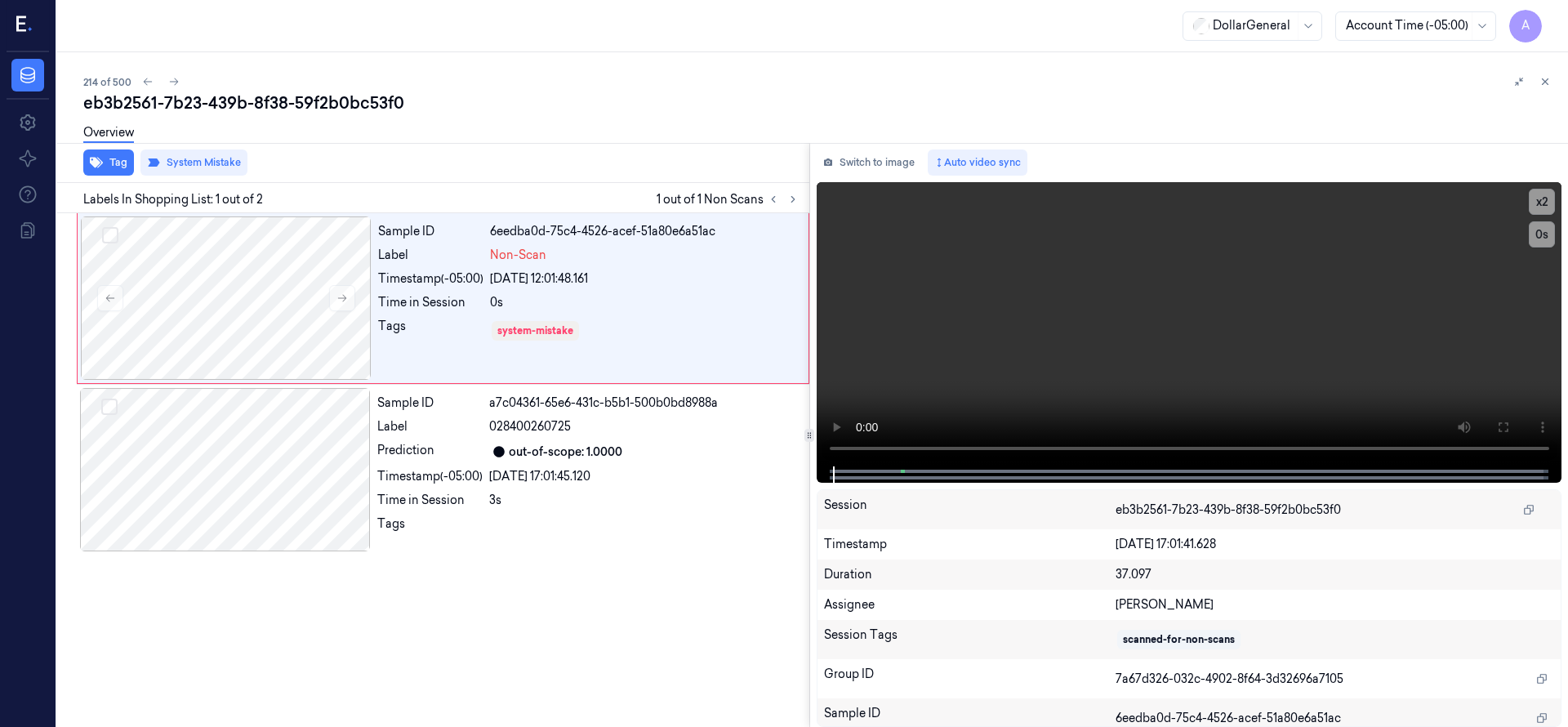
click at [609, 90] on div "214 of 500 eb3b2561-7b23-439b-8f38-59f2b0bc53f0 Overview Tag System Mistake Lab…" at bounding box center [811, 389] width 1510 height 674
click at [241, 307] on div at bounding box center [225, 298] width 291 height 164
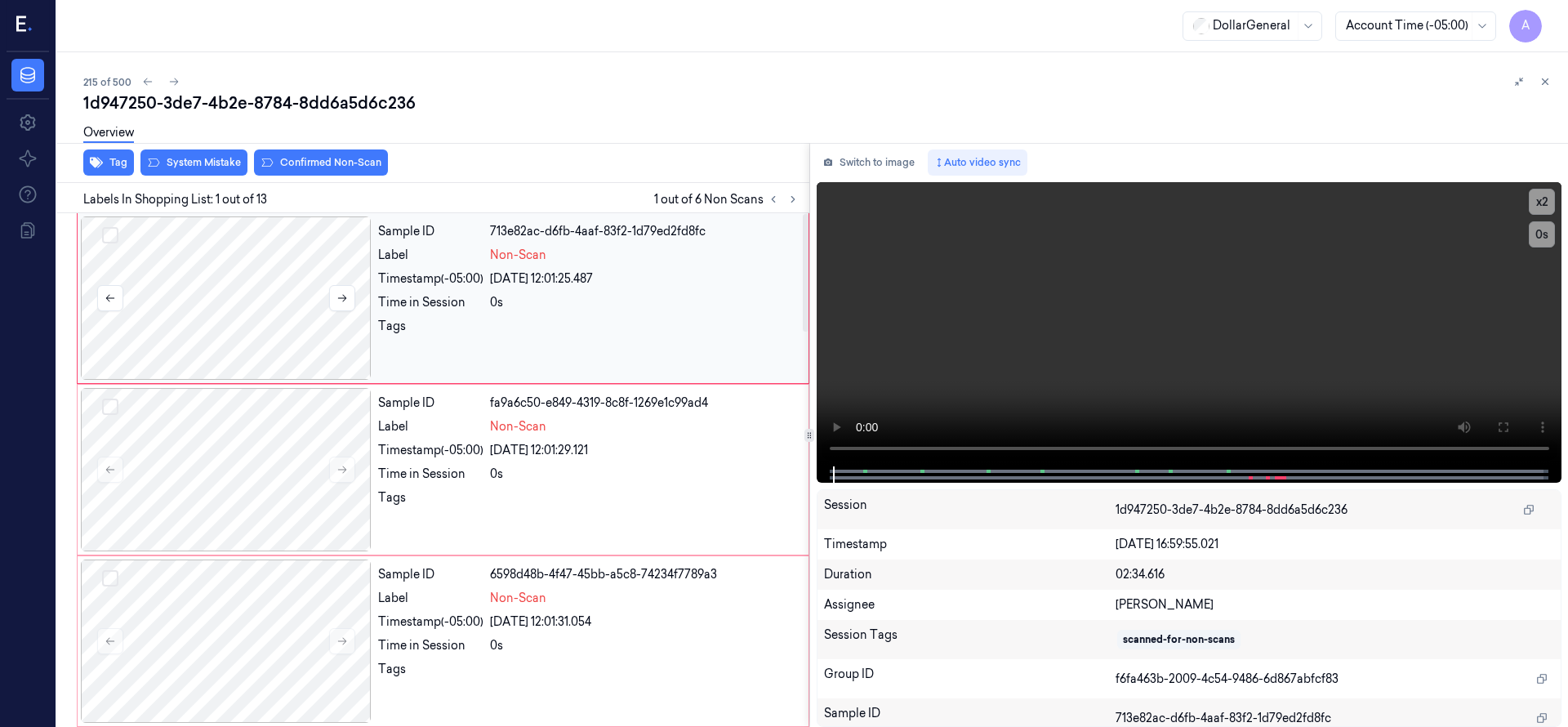
click at [113, 237] on button "Select row" at bounding box center [110, 235] width 17 height 17
click at [105, 409] on button "Select row" at bounding box center [110, 407] width 17 height 17
click at [107, 578] on button "Select row" at bounding box center [110, 578] width 17 height 17
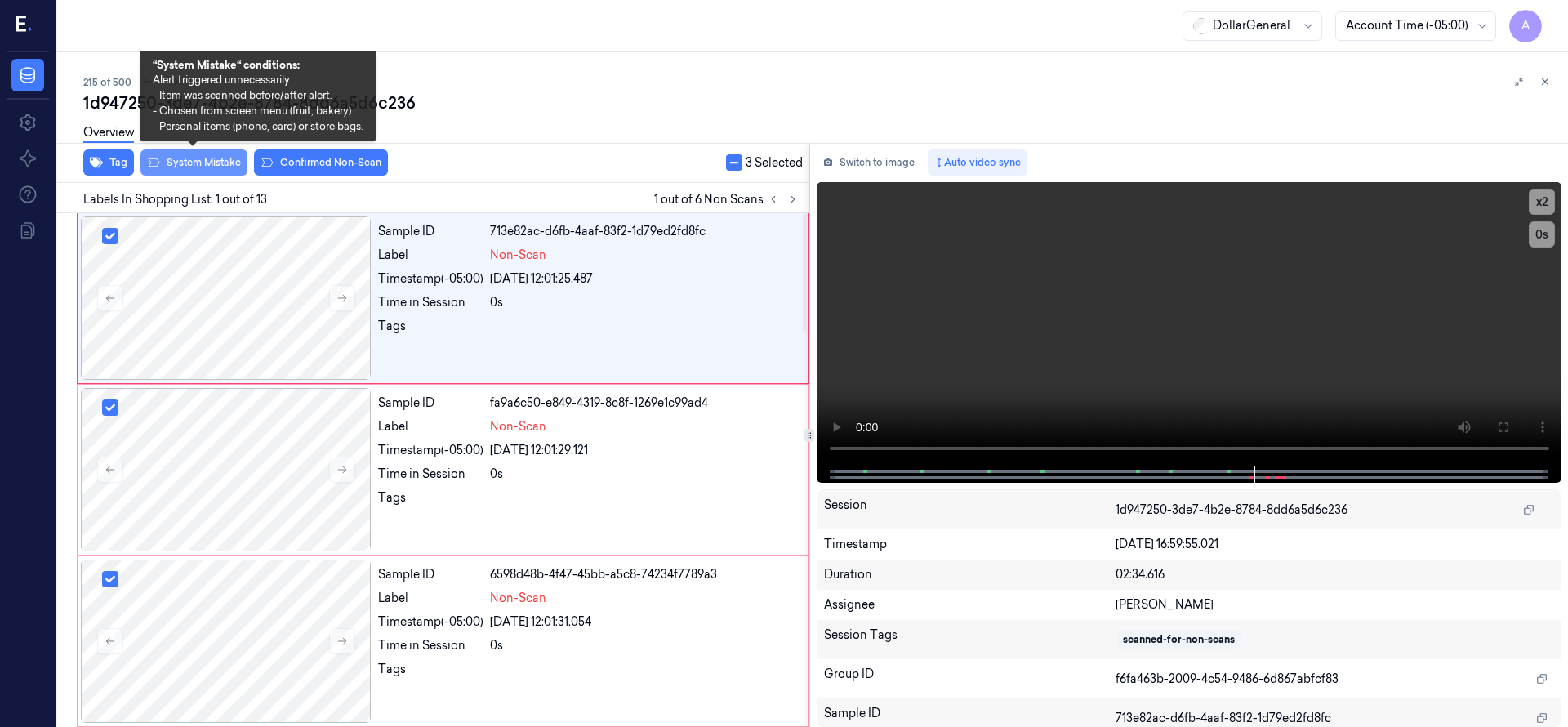
click at [171, 158] on button "System Mistake" at bounding box center [193, 162] width 107 height 26
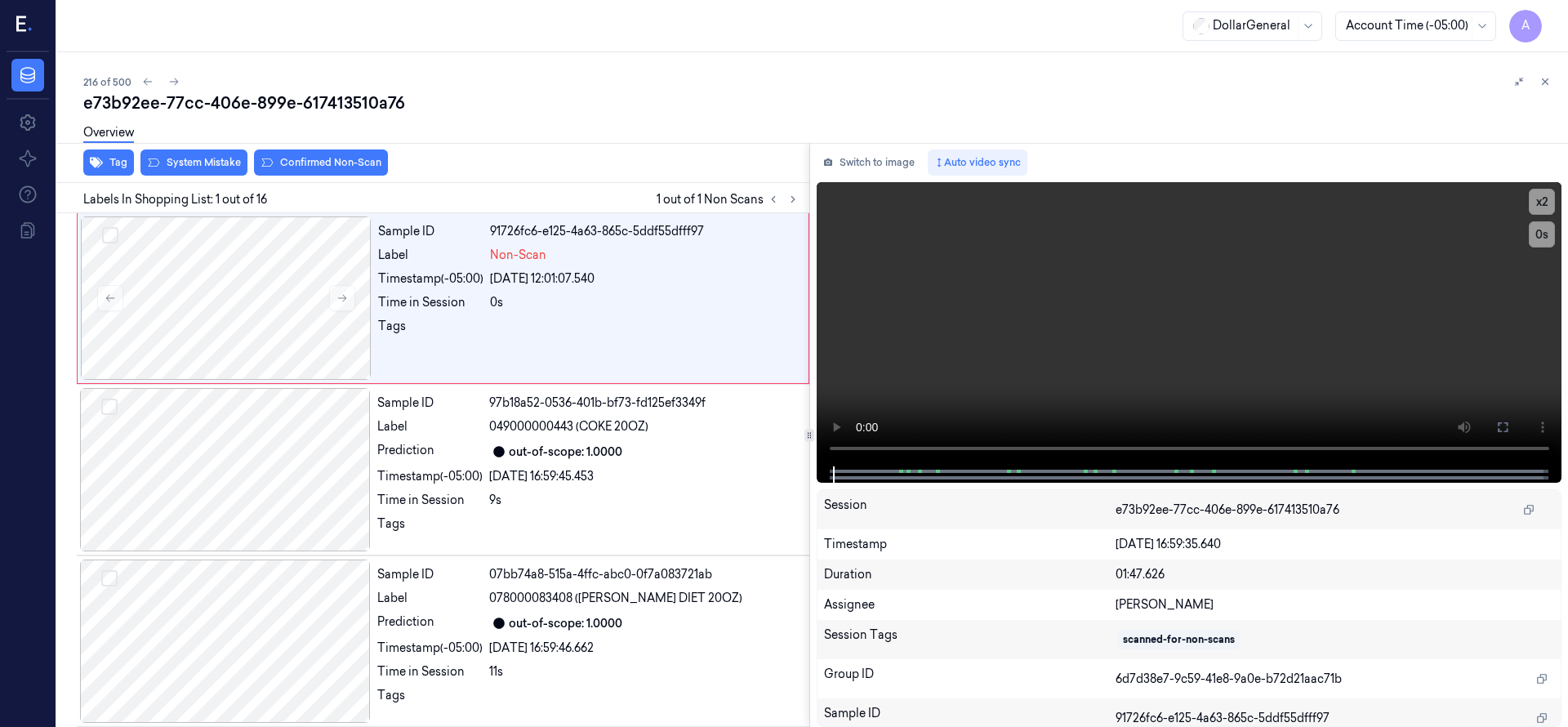
click at [1550, 80] on button at bounding box center [1544, 81] width 20 height 20
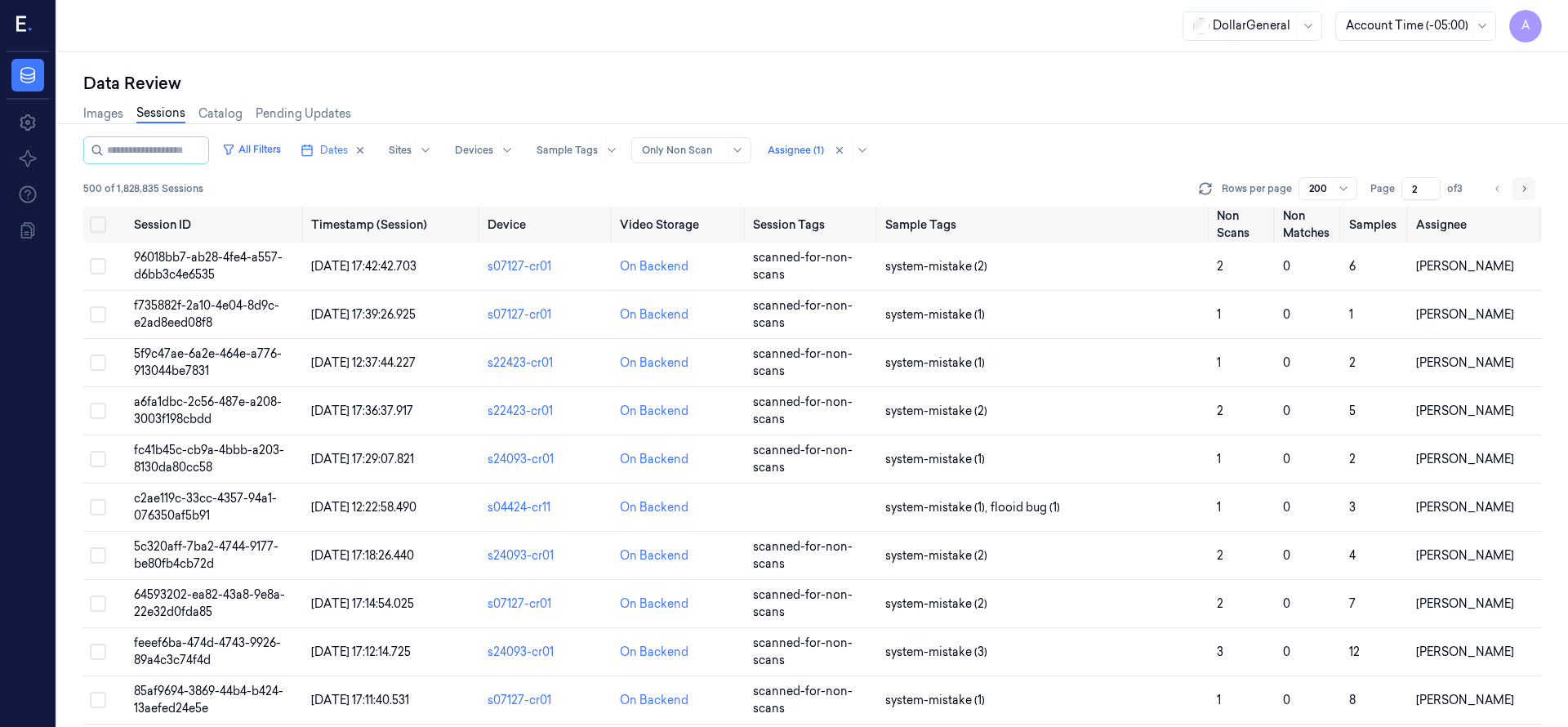
click at [1528, 183] on icon "Go to next page" at bounding box center [1524, 188] width 10 height 13
click at [1496, 193] on icon "Go to previous page" at bounding box center [1497, 188] width 10 height 13
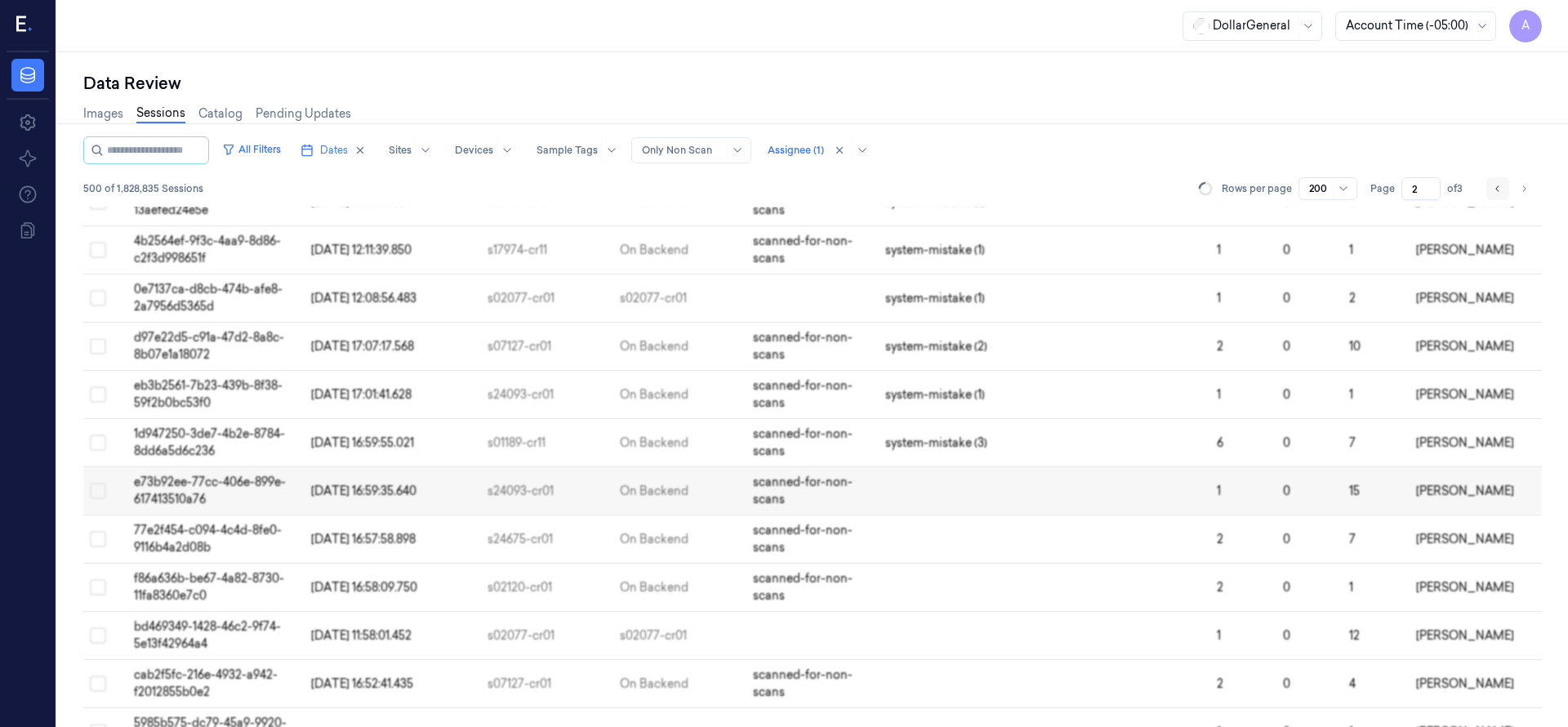
scroll to position [522, 0]
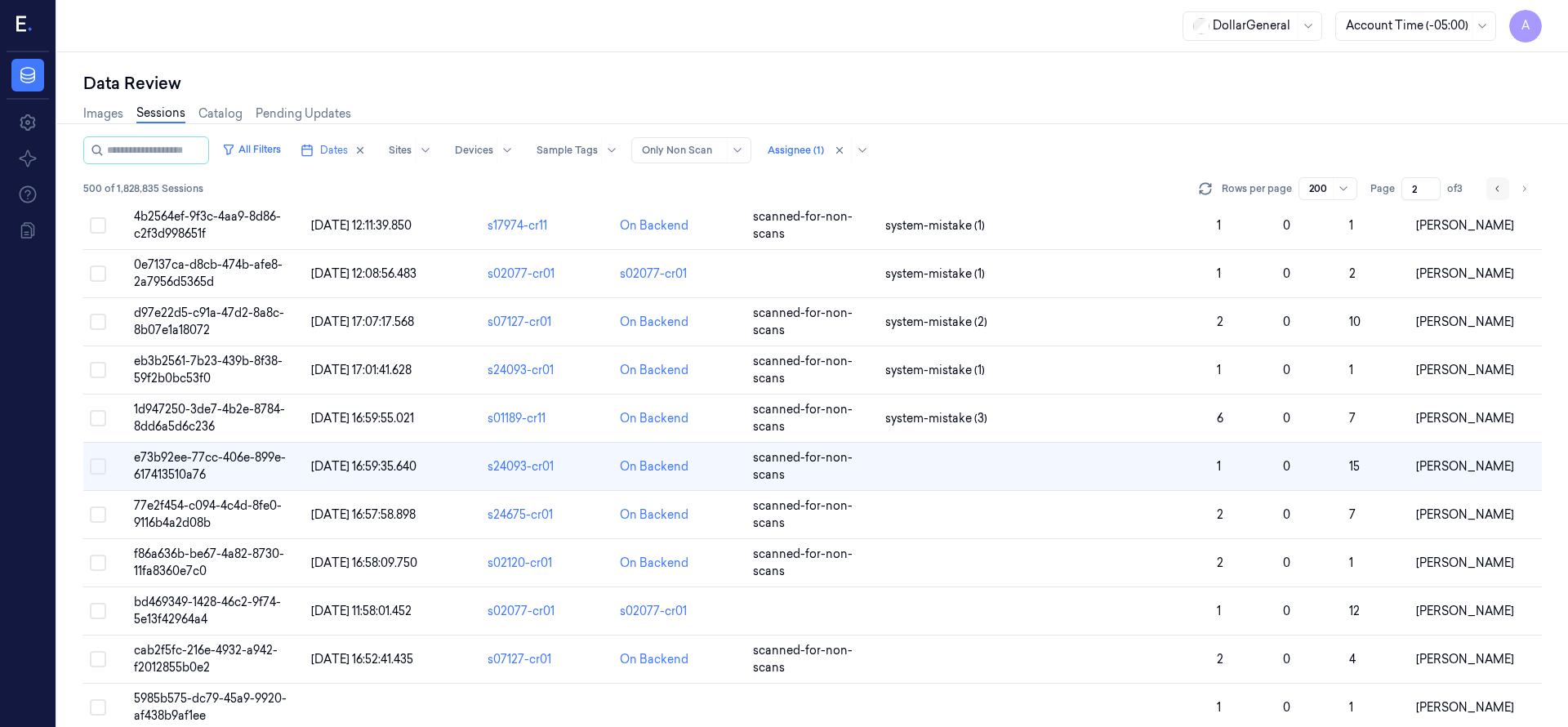
click at [1495, 195] on button "Go to previous page" at bounding box center [1496, 188] width 23 height 23
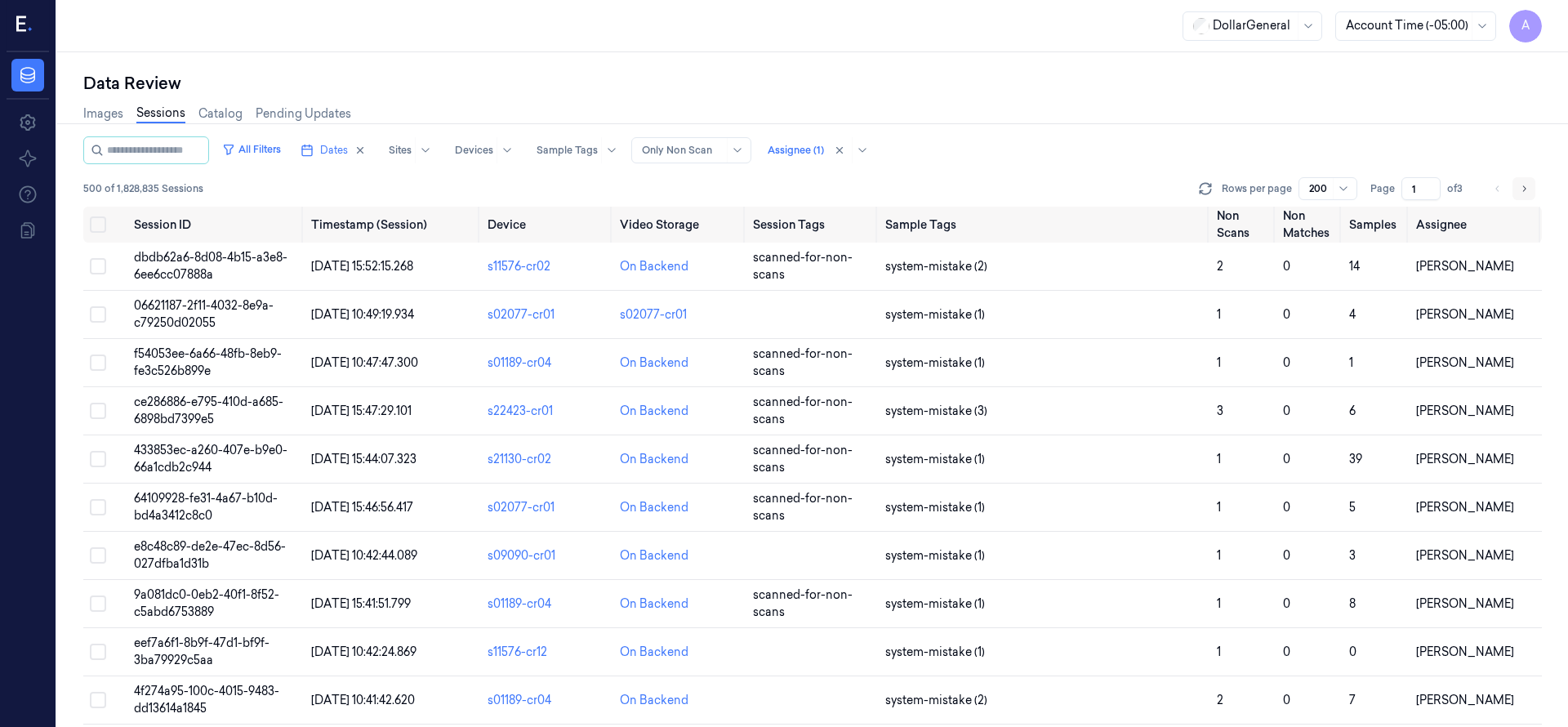
click at [1524, 193] on icon "Go to next page" at bounding box center [1524, 188] width 10 height 13
type input "2"
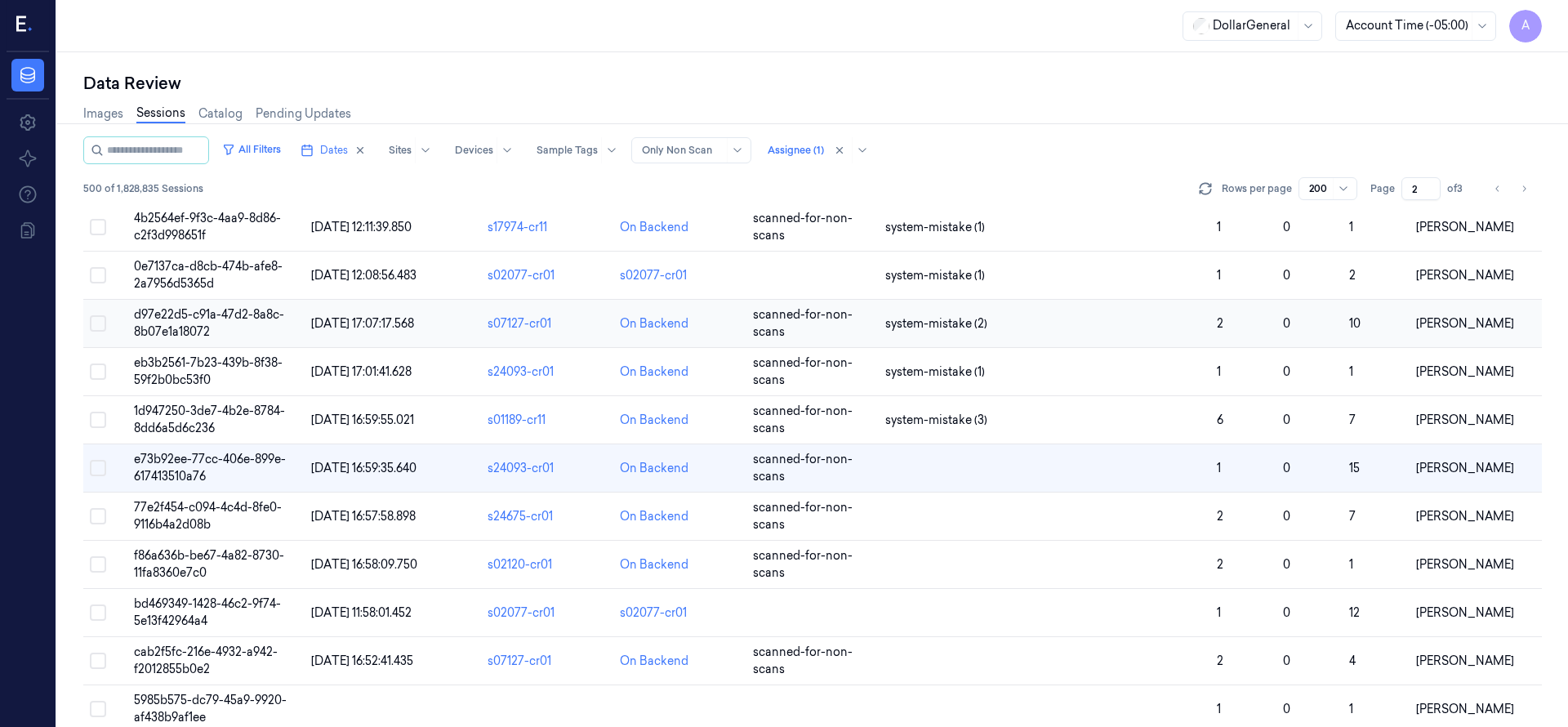
scroll to position [522, 0]
click at [164, 460] on span "e73b92ee-77cc-406e-899e-617413510a76" at bounding box center [210, 465] width 152 height 31
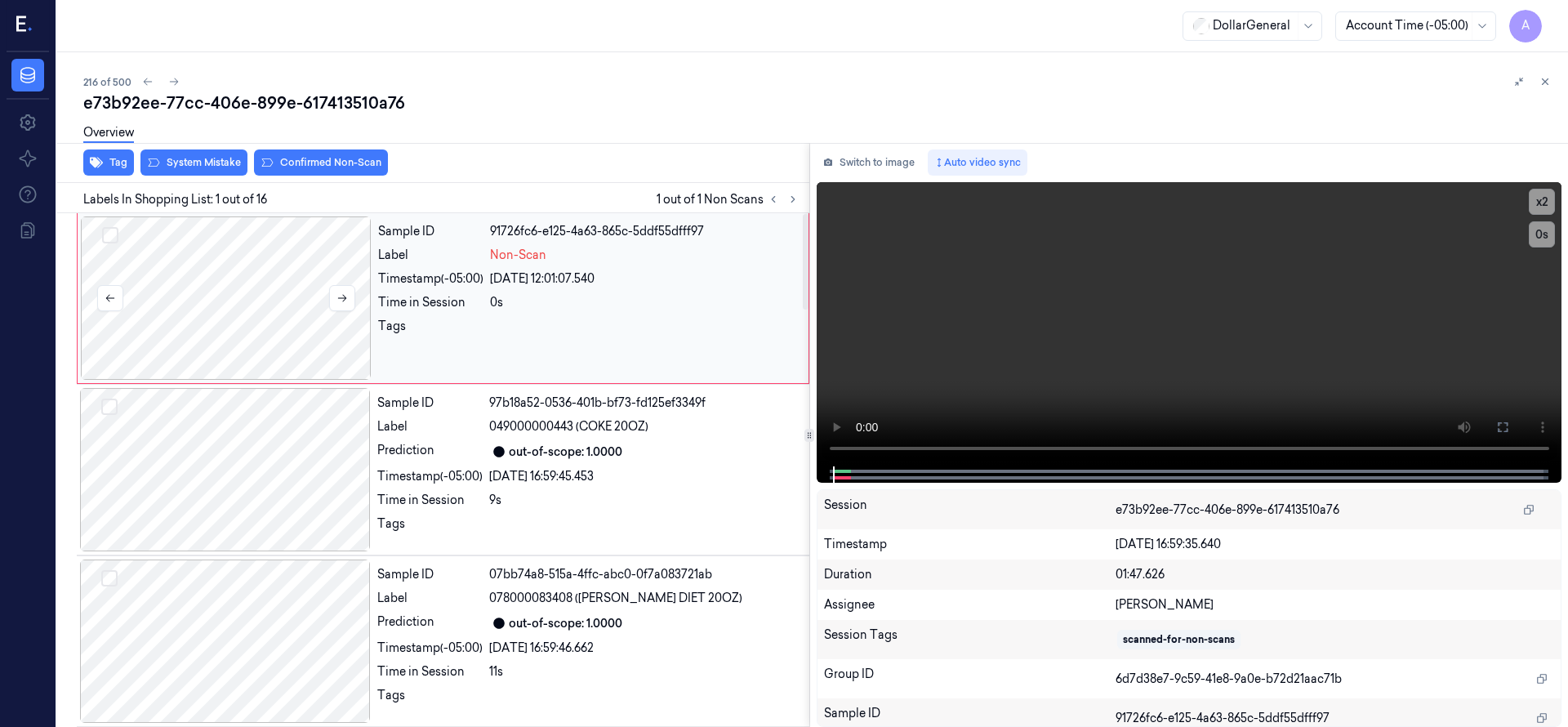
click at [227, 266] on div at bounding box center [225, 298] width 291 height 164
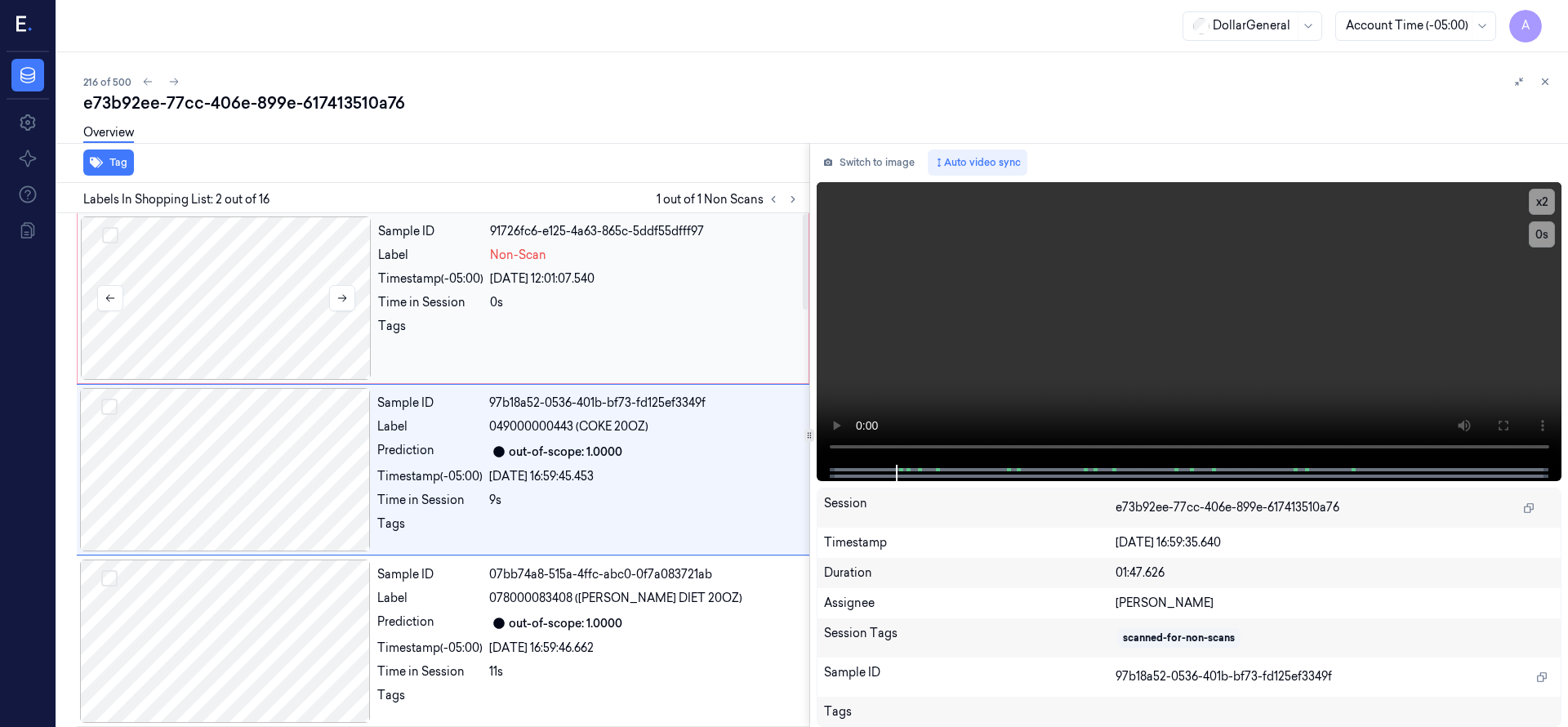
click at [247, 276] on div at bounding box center [225, 298] width 291 height 164
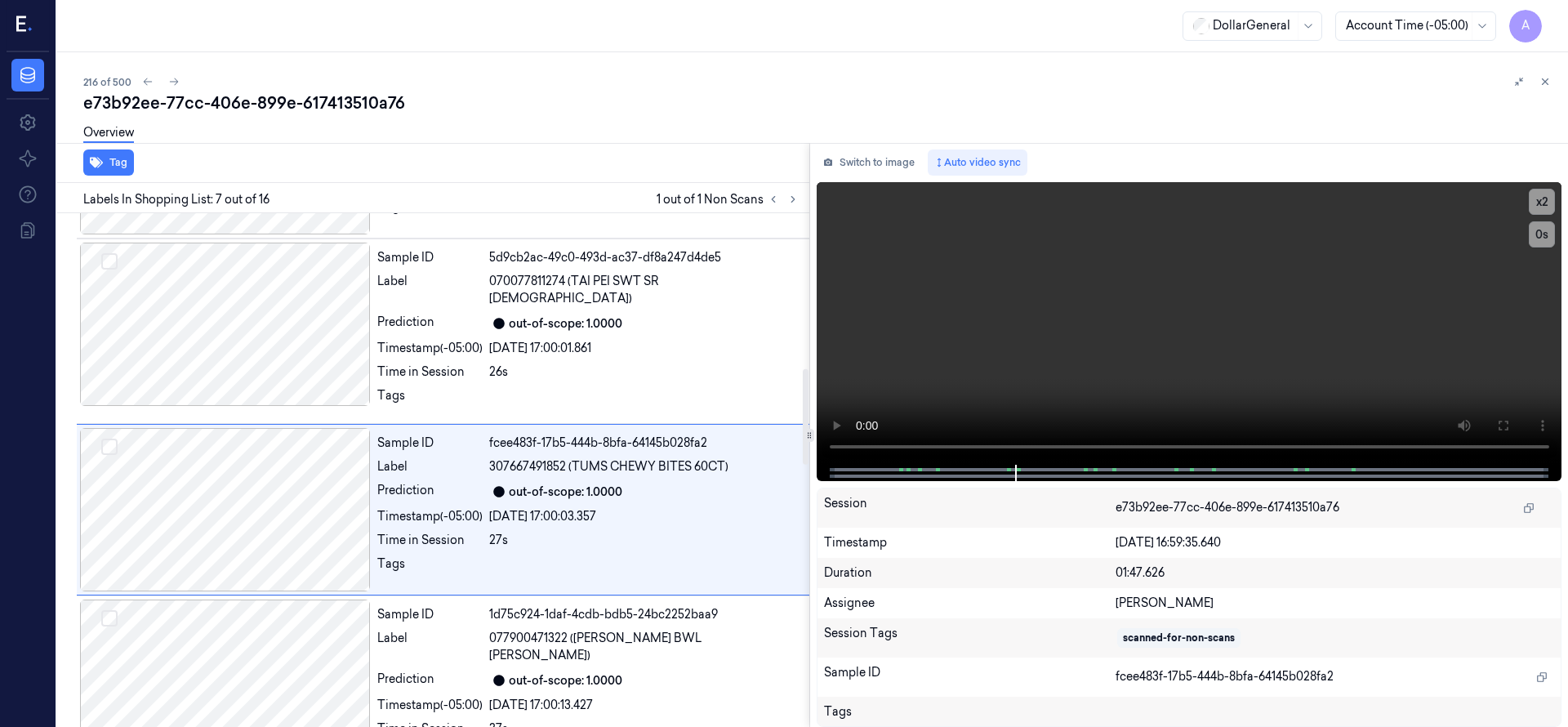
scroll to position [857, 0]
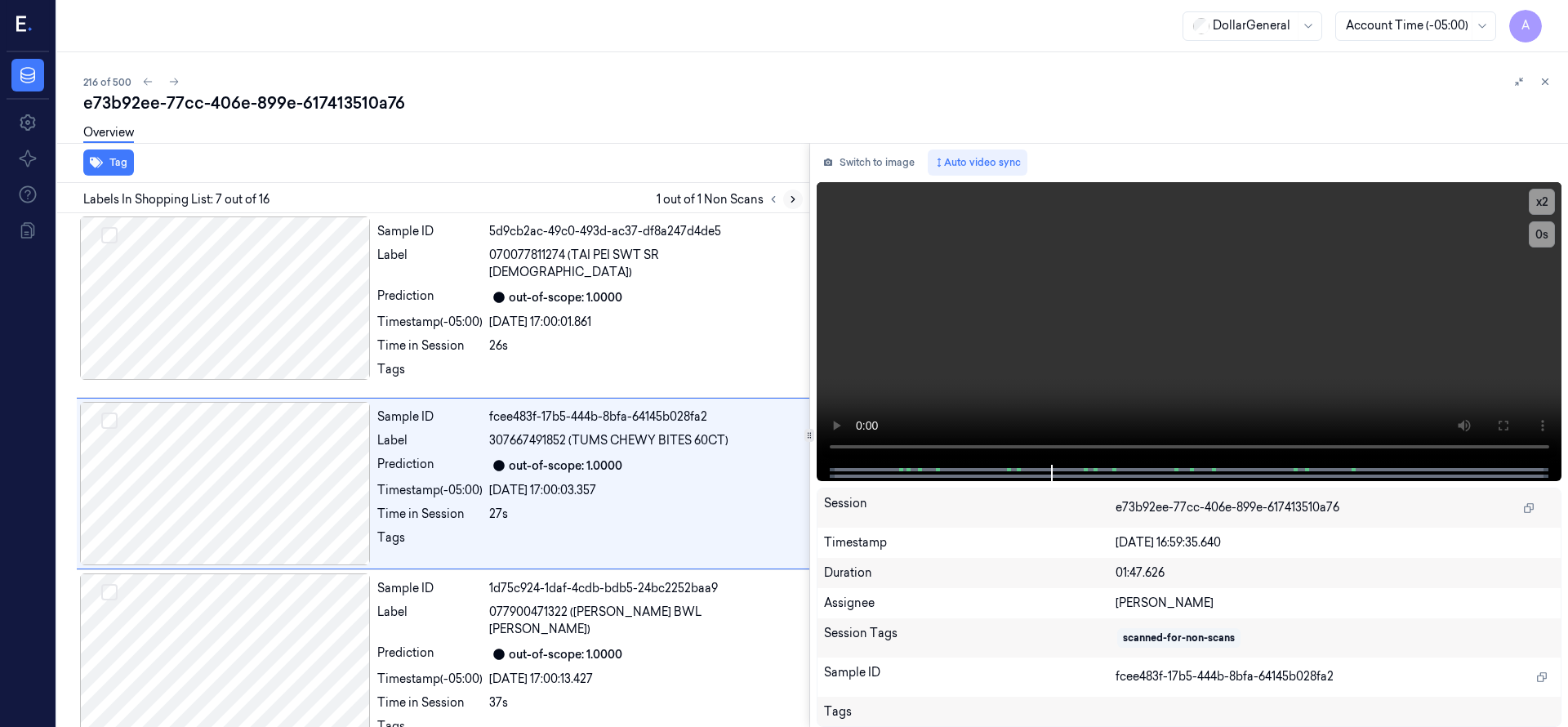
click at [794, 203] on icon at bounding box center [793, 199] width 12 height 12
click at [769, 198] on icon at bounding box center [773, 199] width 12 height 12
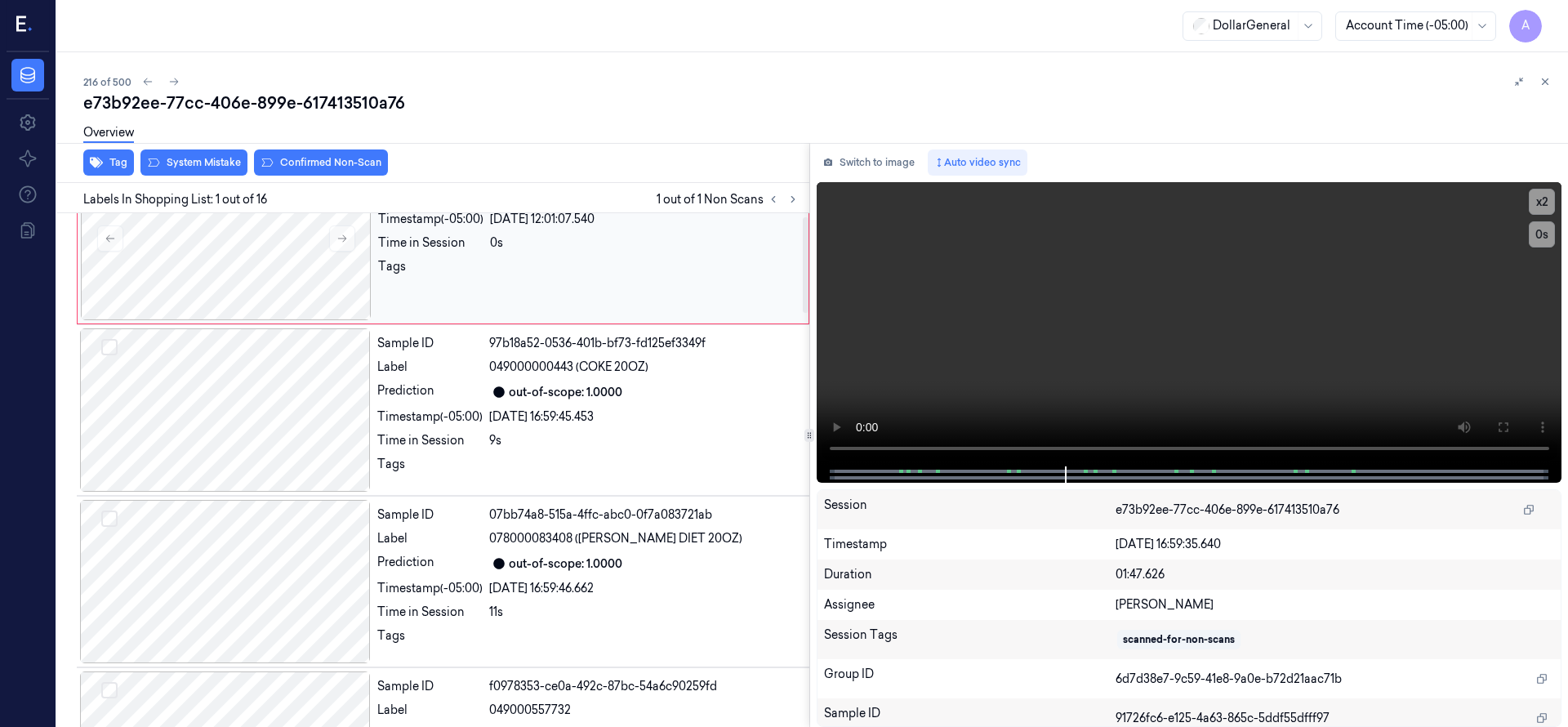
scroll to position [0, 0]
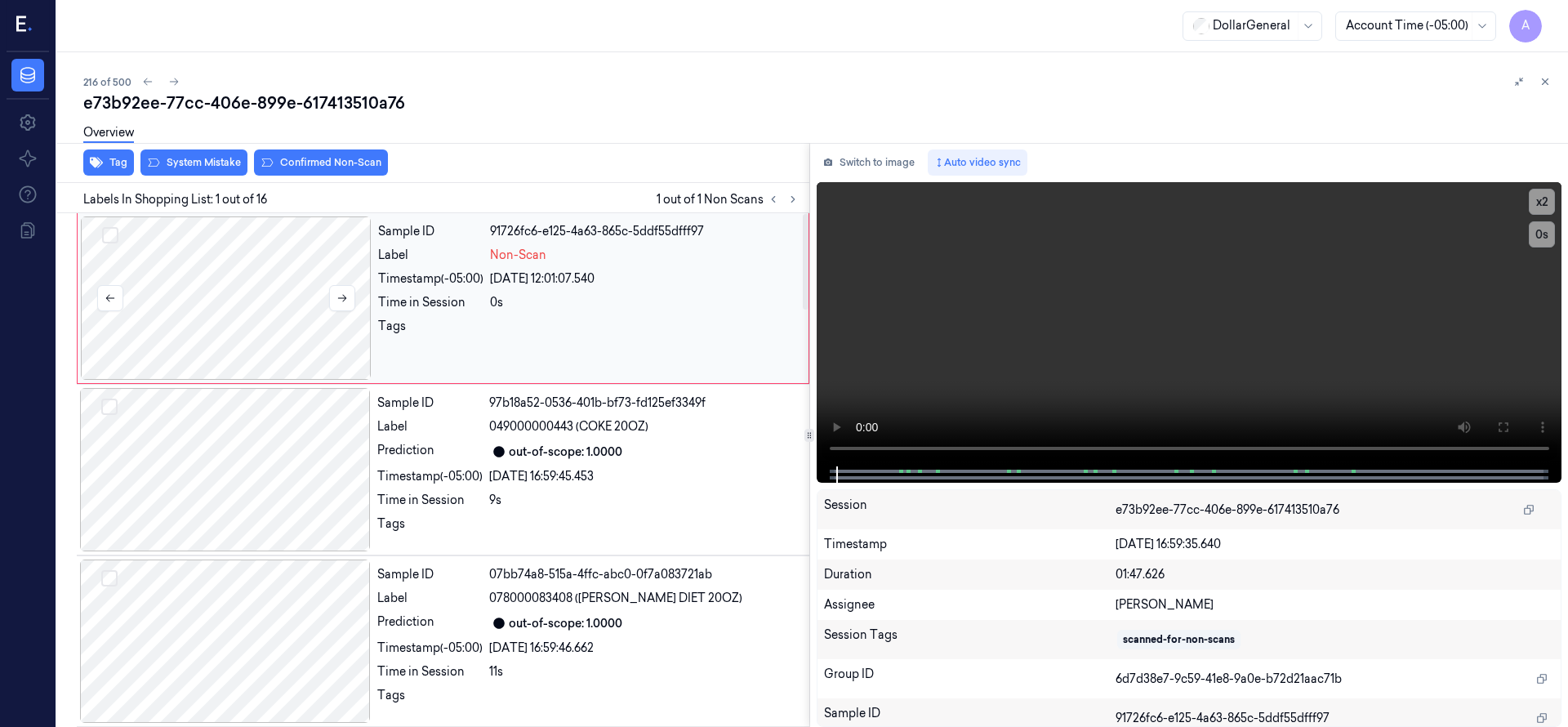
click at [267, 281] on div at bounding box center [225, 298] width 291 height 164
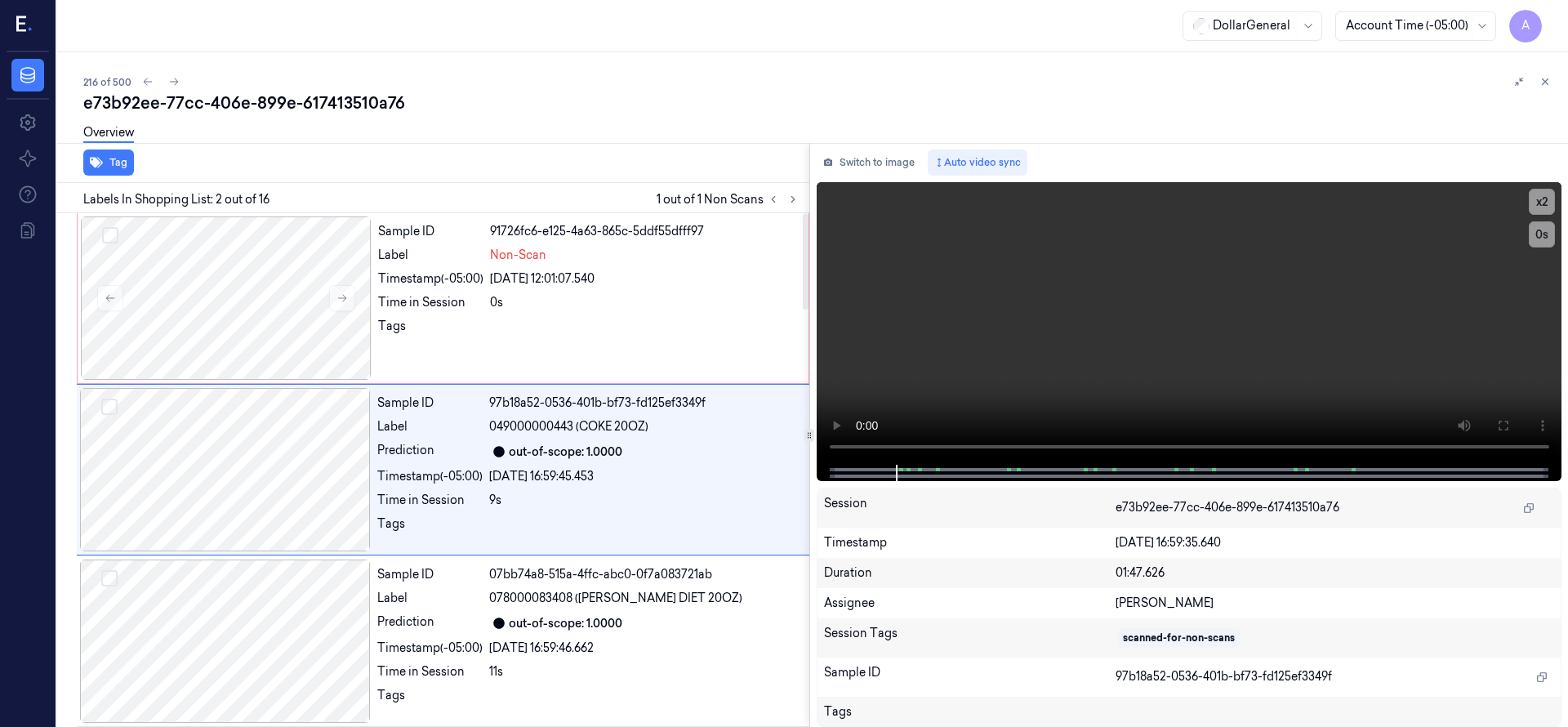
click at [211, 172] on div "Tag" at bounding box center [430, 163] width 759 height 40
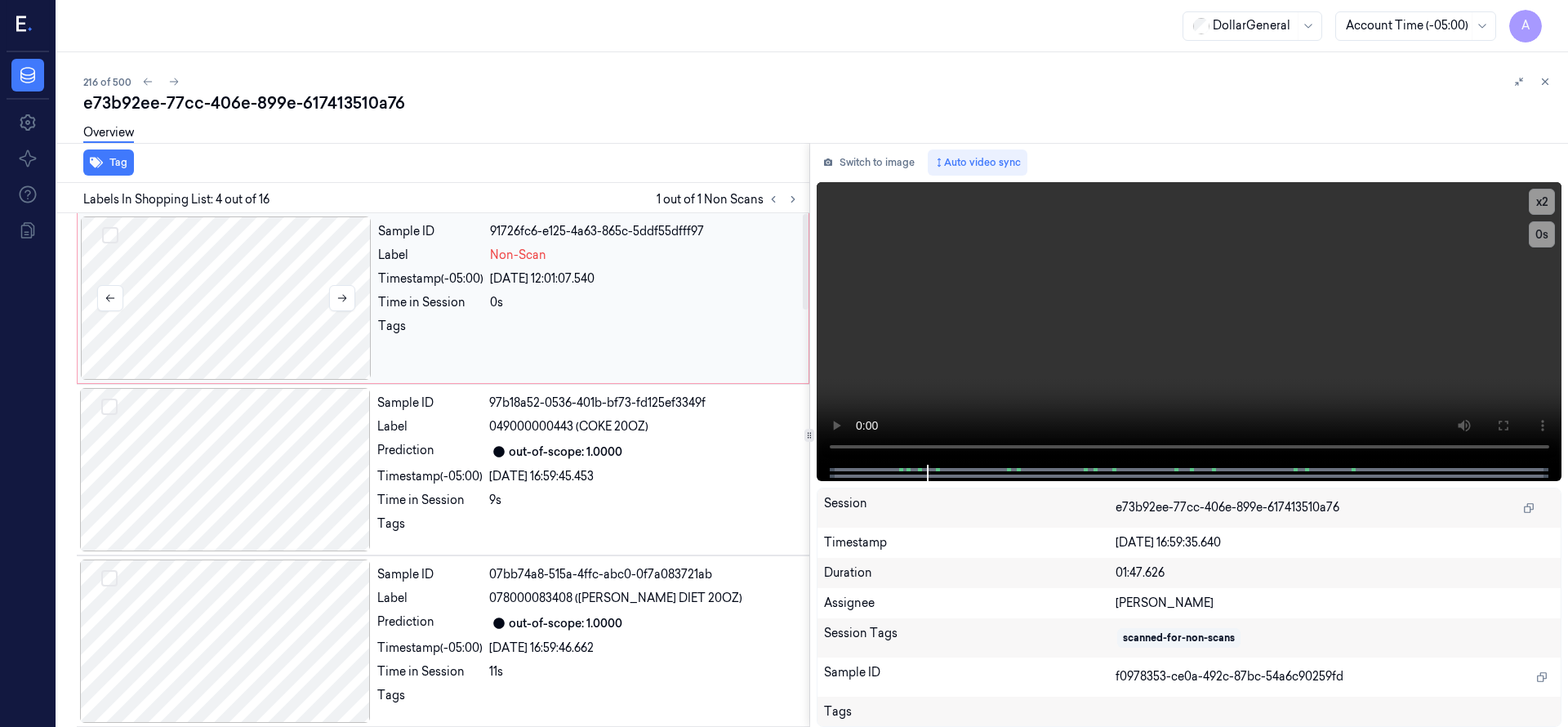
click at [218, 276] on div at bounding box center [225, 298] width 291 height 164
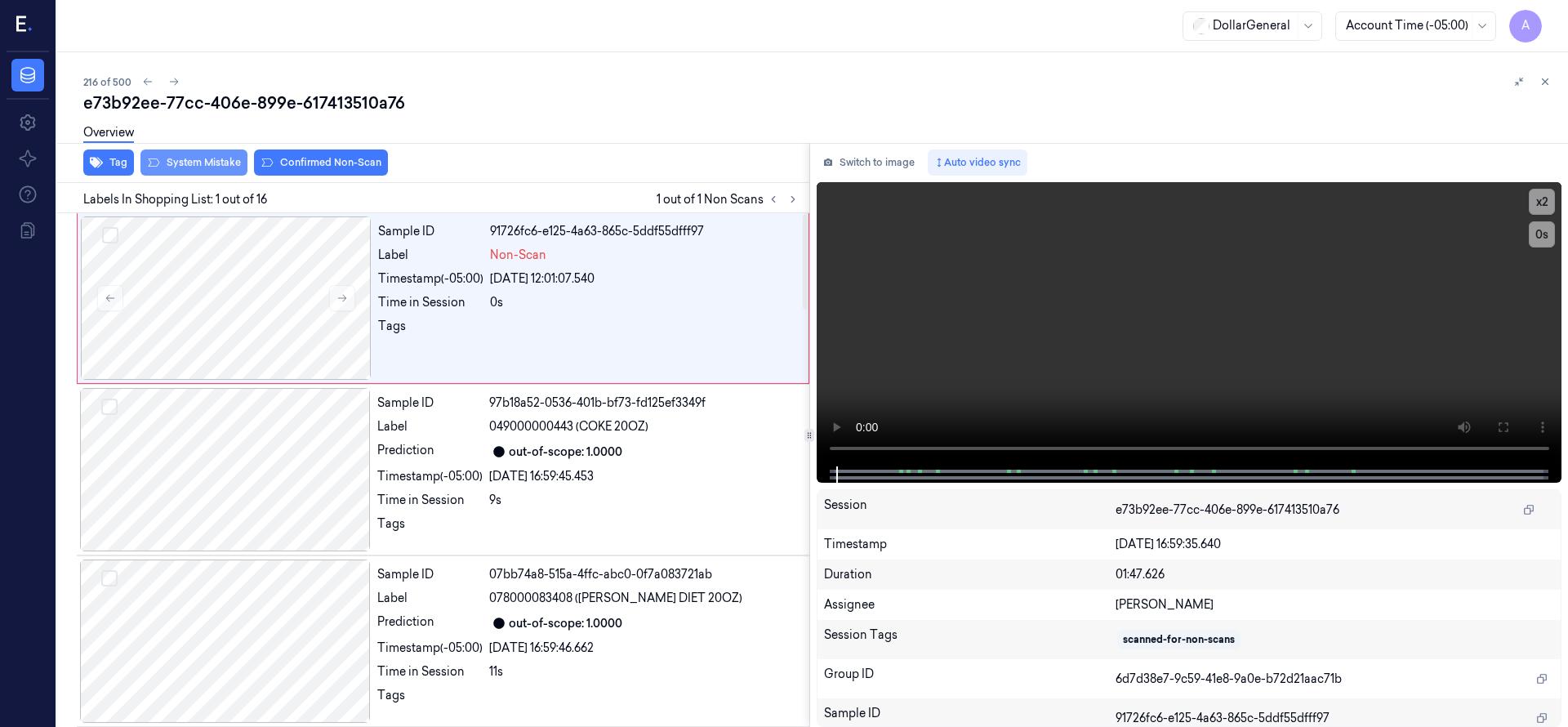
click at [218, 170] on button "System Mistake" at bounding box center [193, 162] width 107 height 26
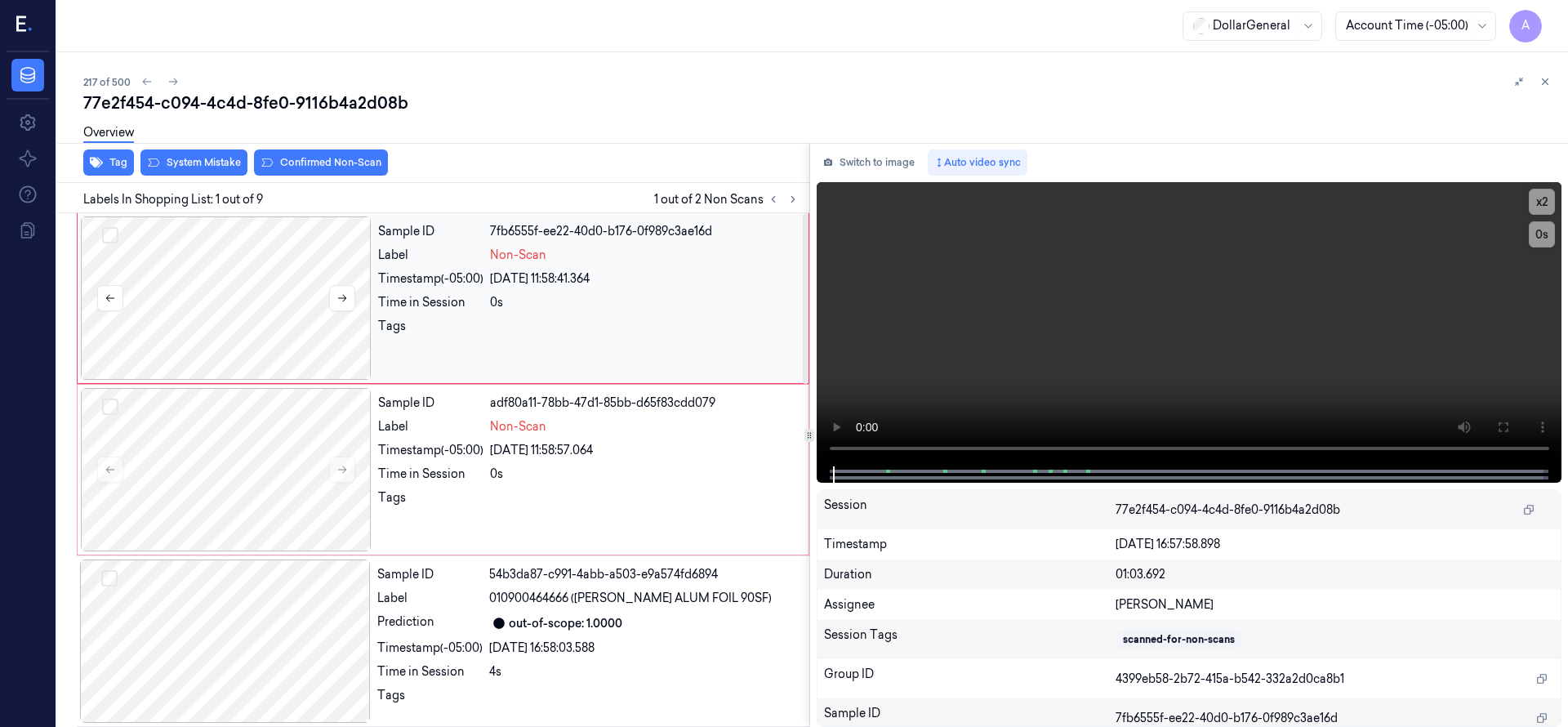
click at [296, 284] on div at bounding box center [225, 298] width 291 height 164
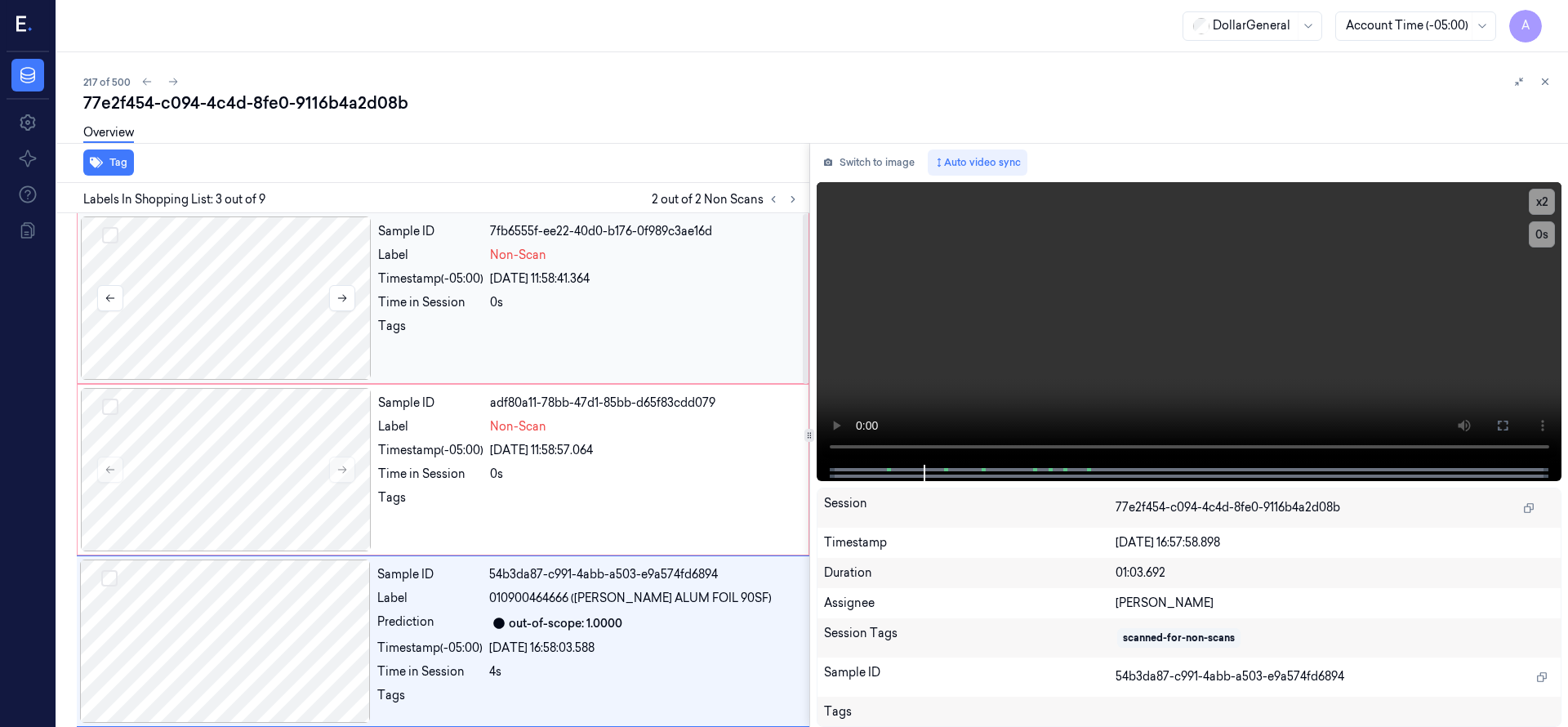
click at [182, 295] on div at bounding box center [225, 298] width 291 height 164
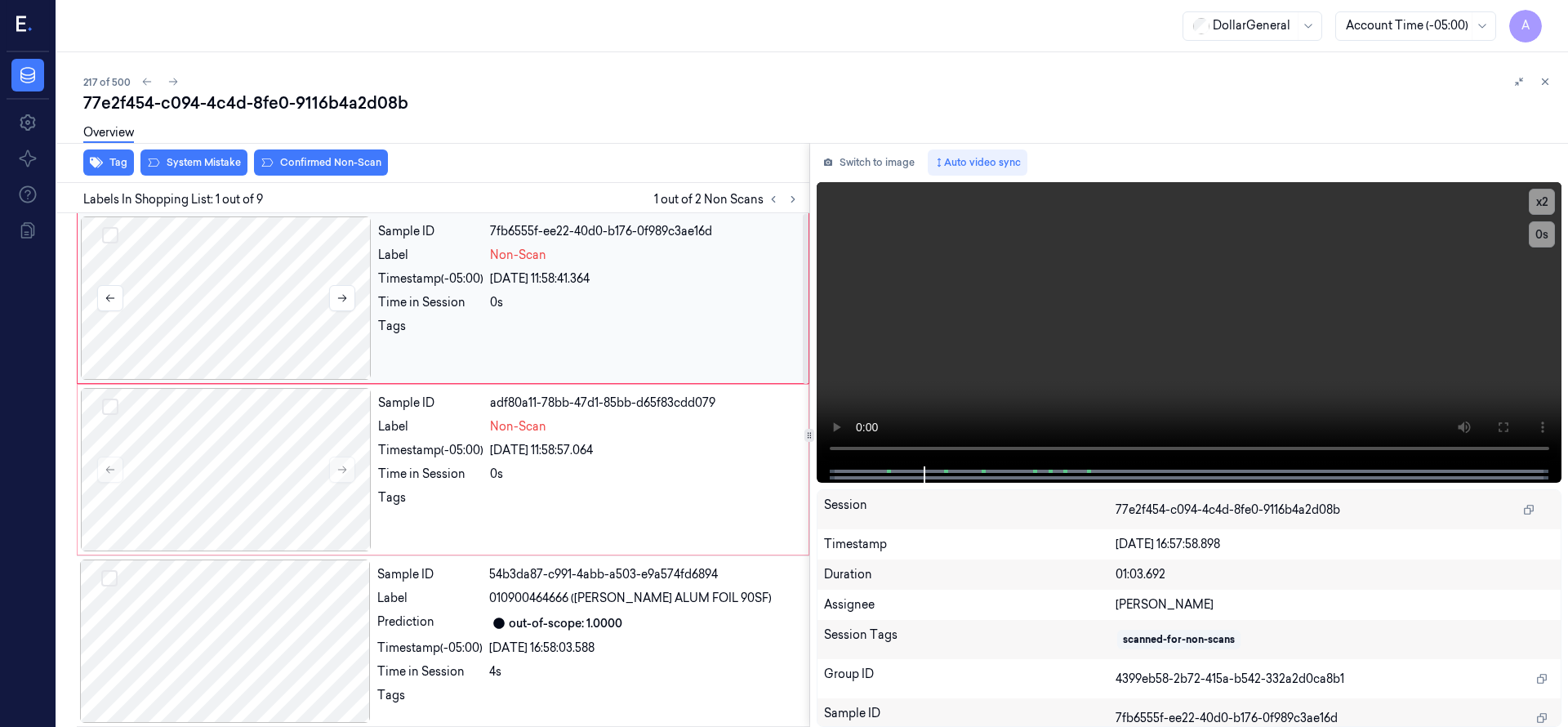
click at [227, 289] on div at bounding box center [225, 298] width 291 height 164
click at [121, 257] on div at bounding box center [225, 298] width 291 height 164
click at [163, 292] on div at bounding box center [225, 298] width 291 height 164
click at [242, 274] on div at bounding box center [225, 298] width 291 height 164
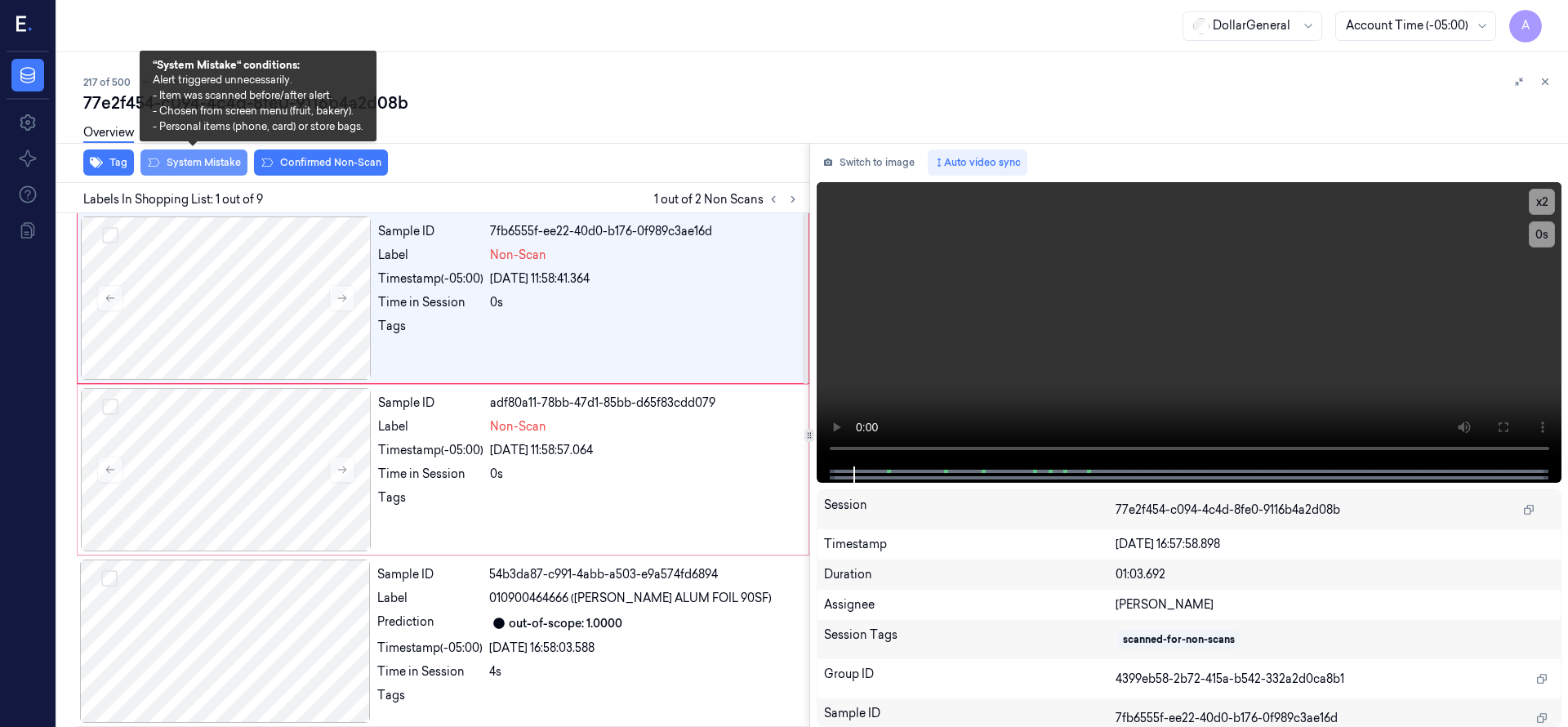
click at [213, 158] on button "System Mistake" at bounding box center [193, 162] width 107 height 26
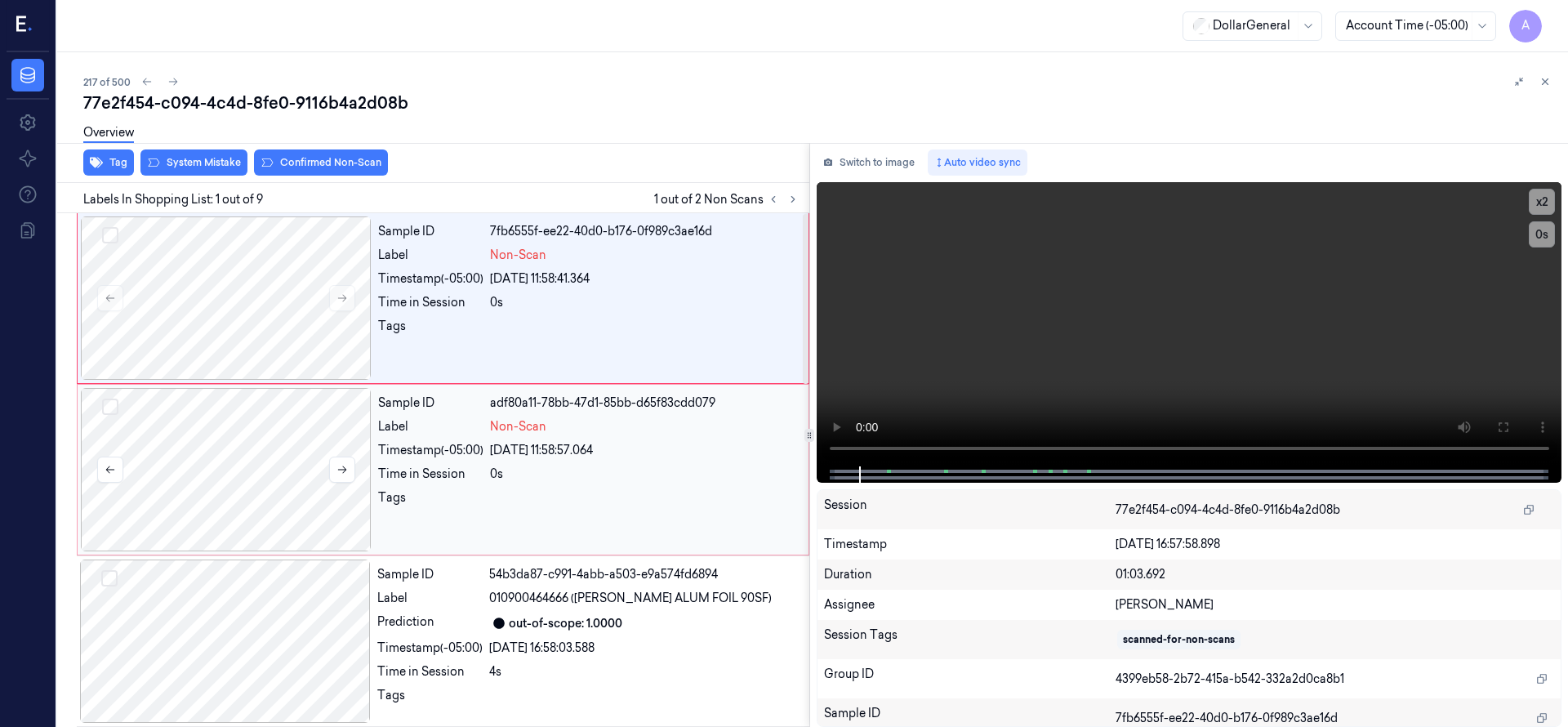
click at [259, 454] on div at bounding box center [225, 469] width 291 height 164
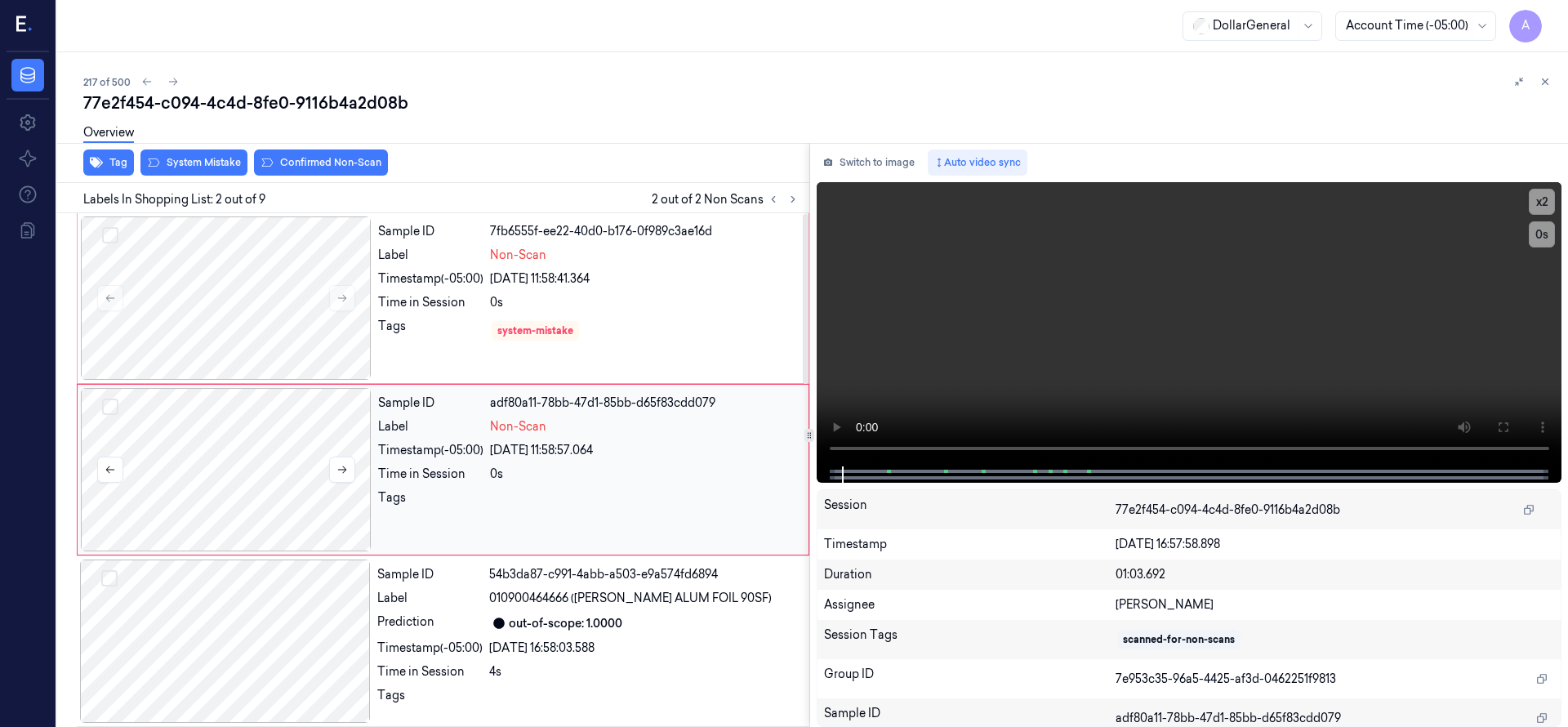
click at [259, 454] on div at bounding box center [225, 469] width 291 height 164
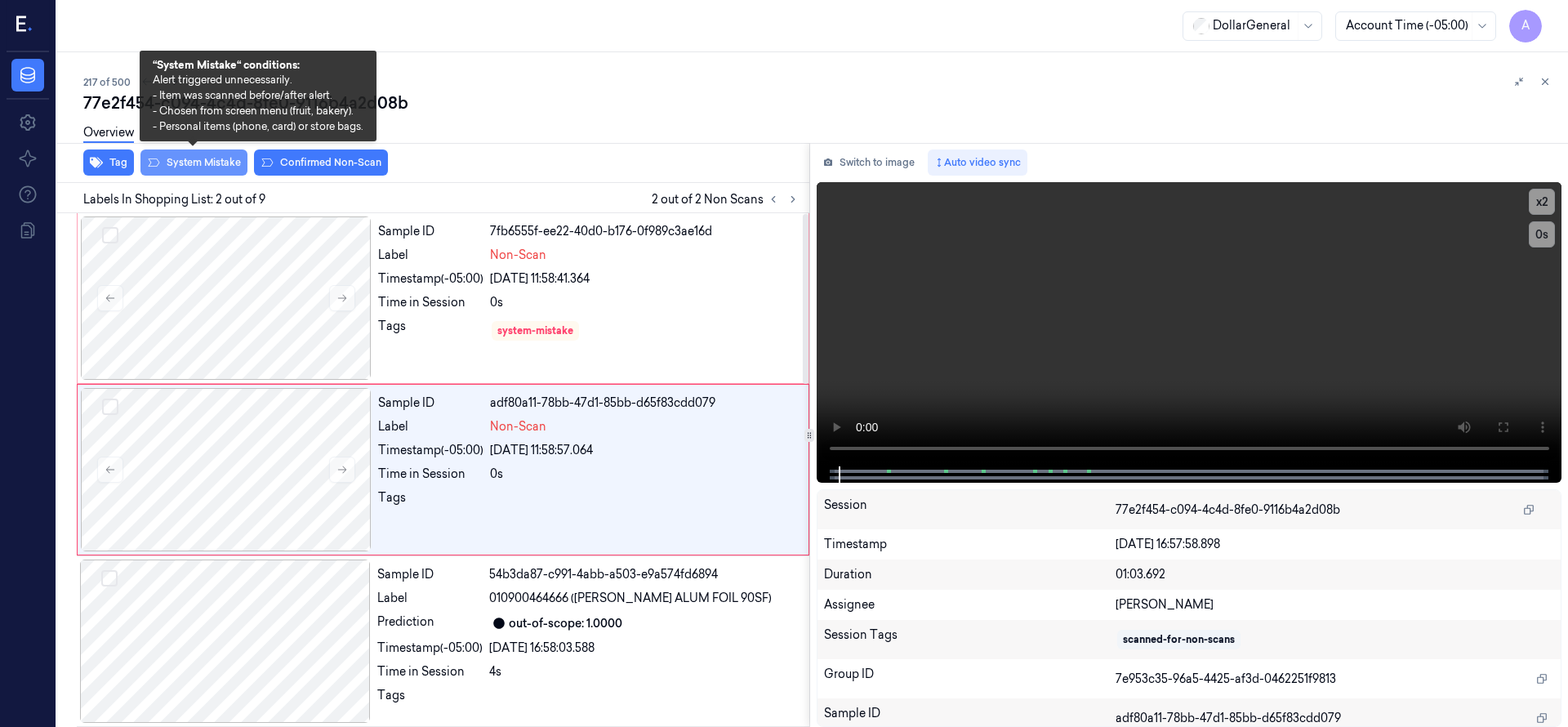
click at [218, 169] on button "System Mistake" at bounding box center [193, 162] width 107 height 26
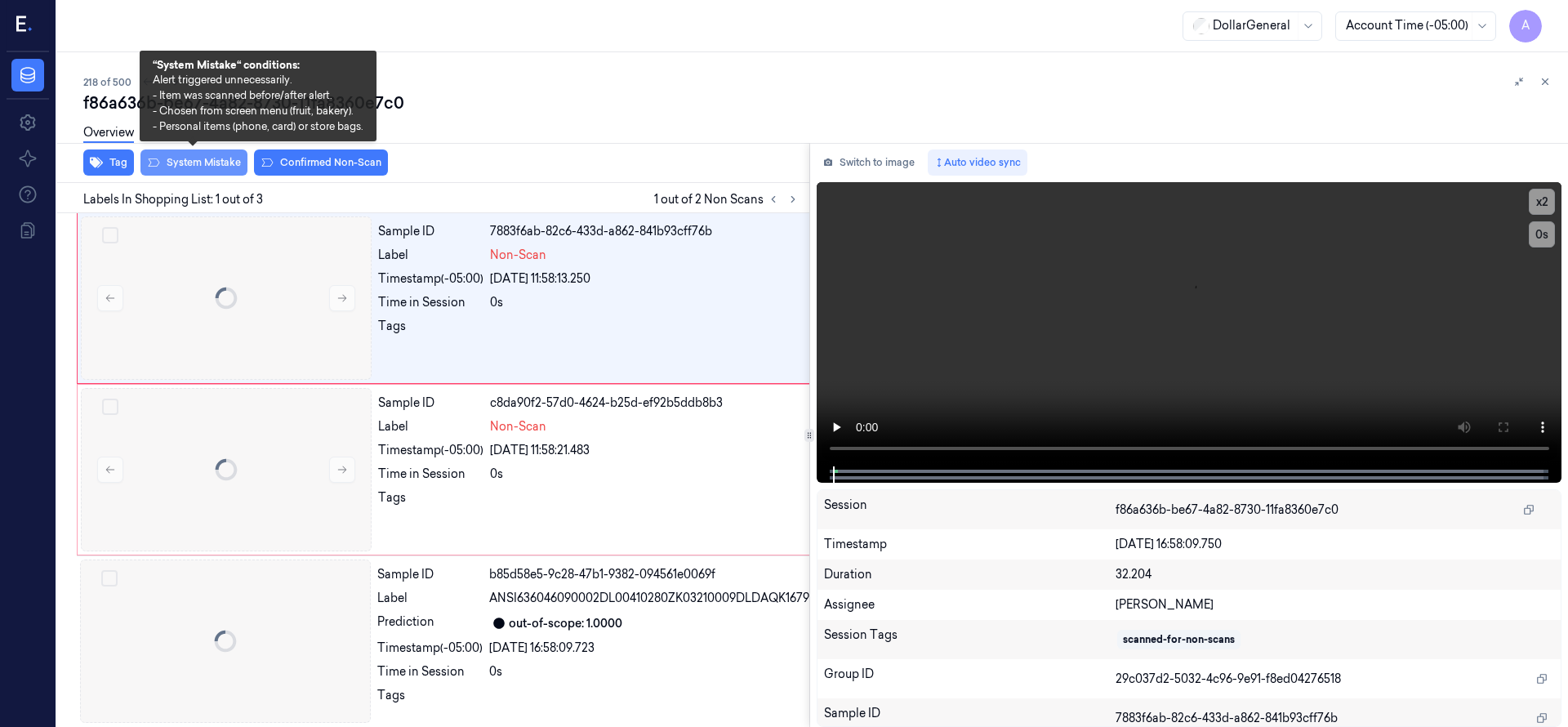
scroll to position [0, 26]
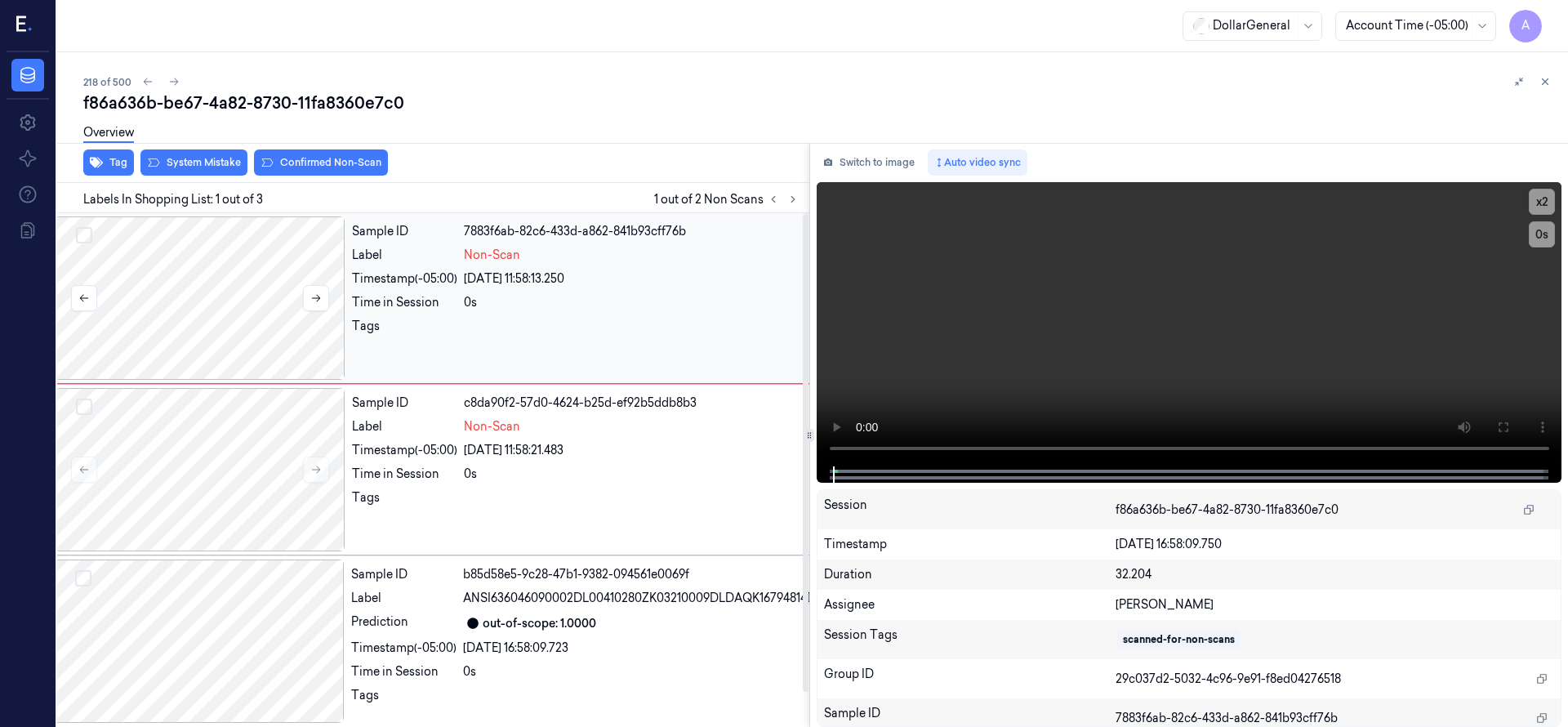
click at [242, 313] on div at bounding box center [200, 298] width 291 height 164
click at [280, 296] on div at bounding box center [200, 298] width 291 height 164
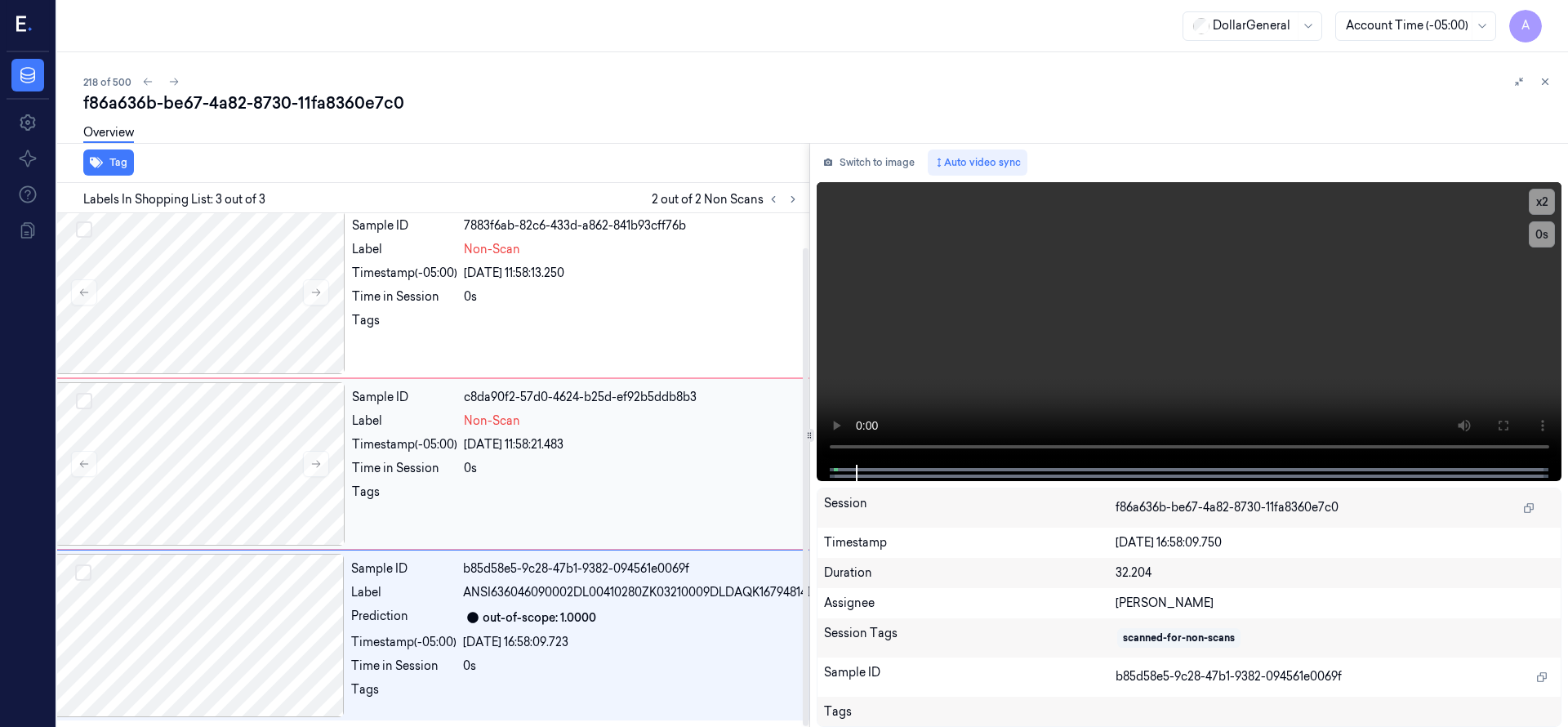
click at [756, 455] on div "Tag Labels In Shopping List: 3 out of 3 2 out of 2 Non Scans Sample ID 7883f6ab…" at bounding box center [809, 435] width 1517 height 584
click at [211, 244] on div at bounding box center [200, 292] width 291 height 164
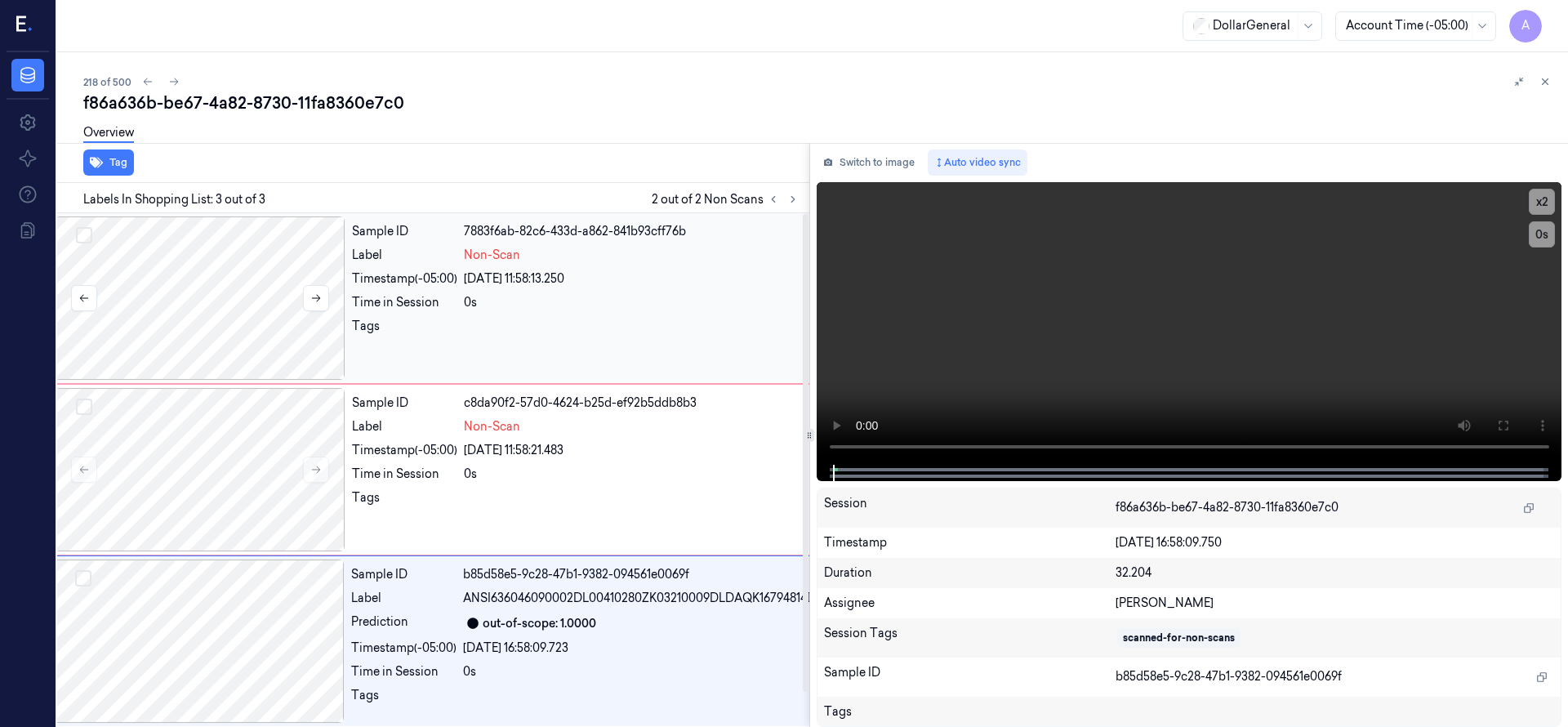
click at [86, 238] on button "Select row" at bounding box center [83, 235] width 17 height 17
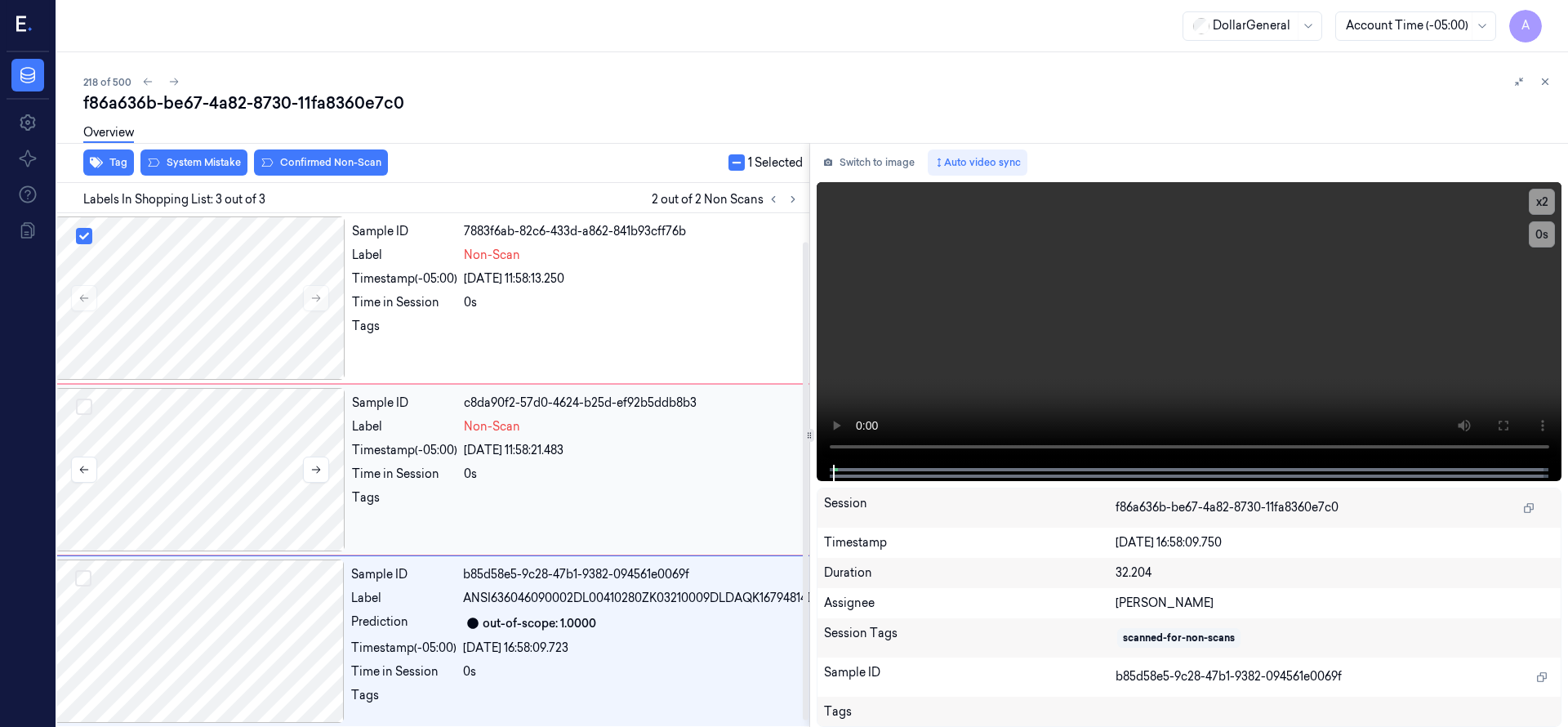
scroll to position [36, 26]
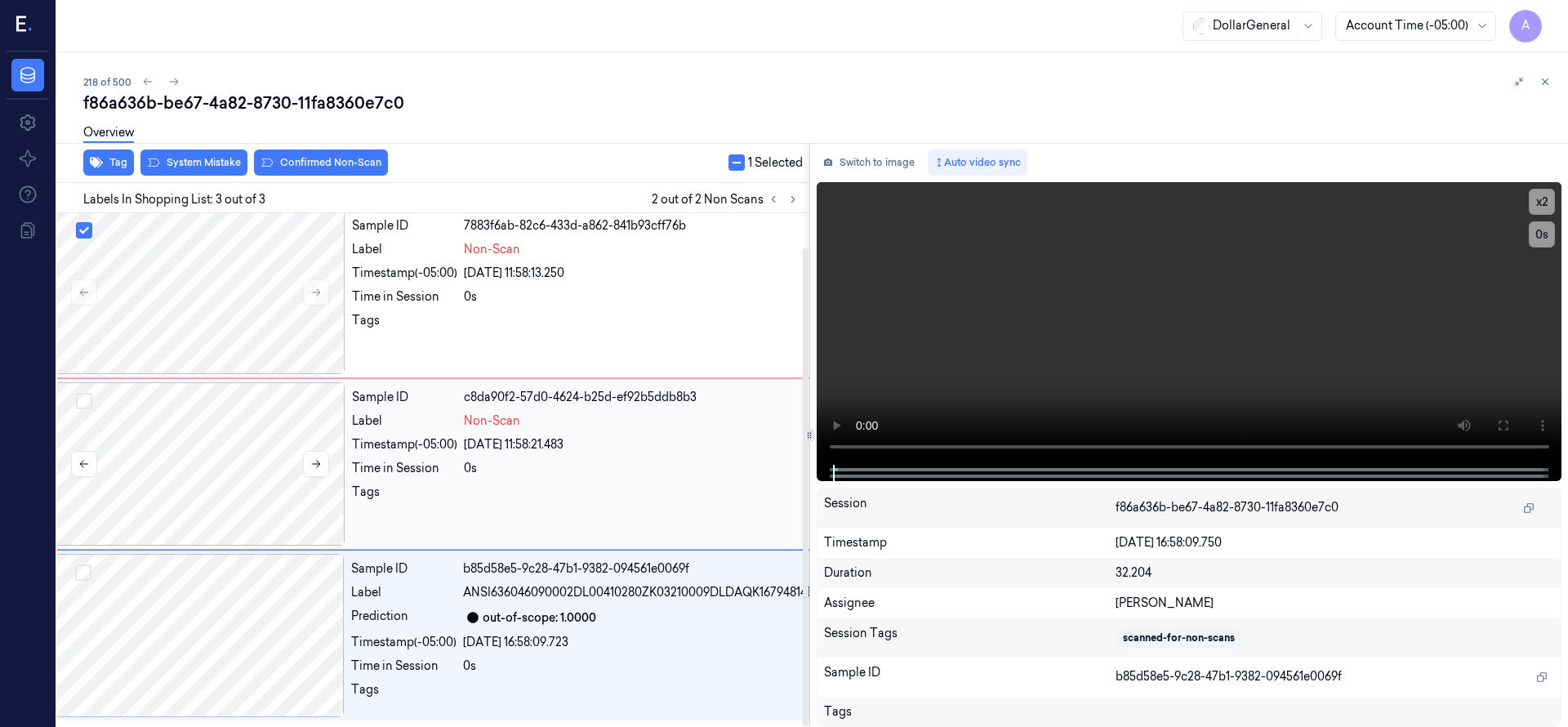
click at [85, 393] on button "Select row" at bounding box center [83, 401] width 17 height 17
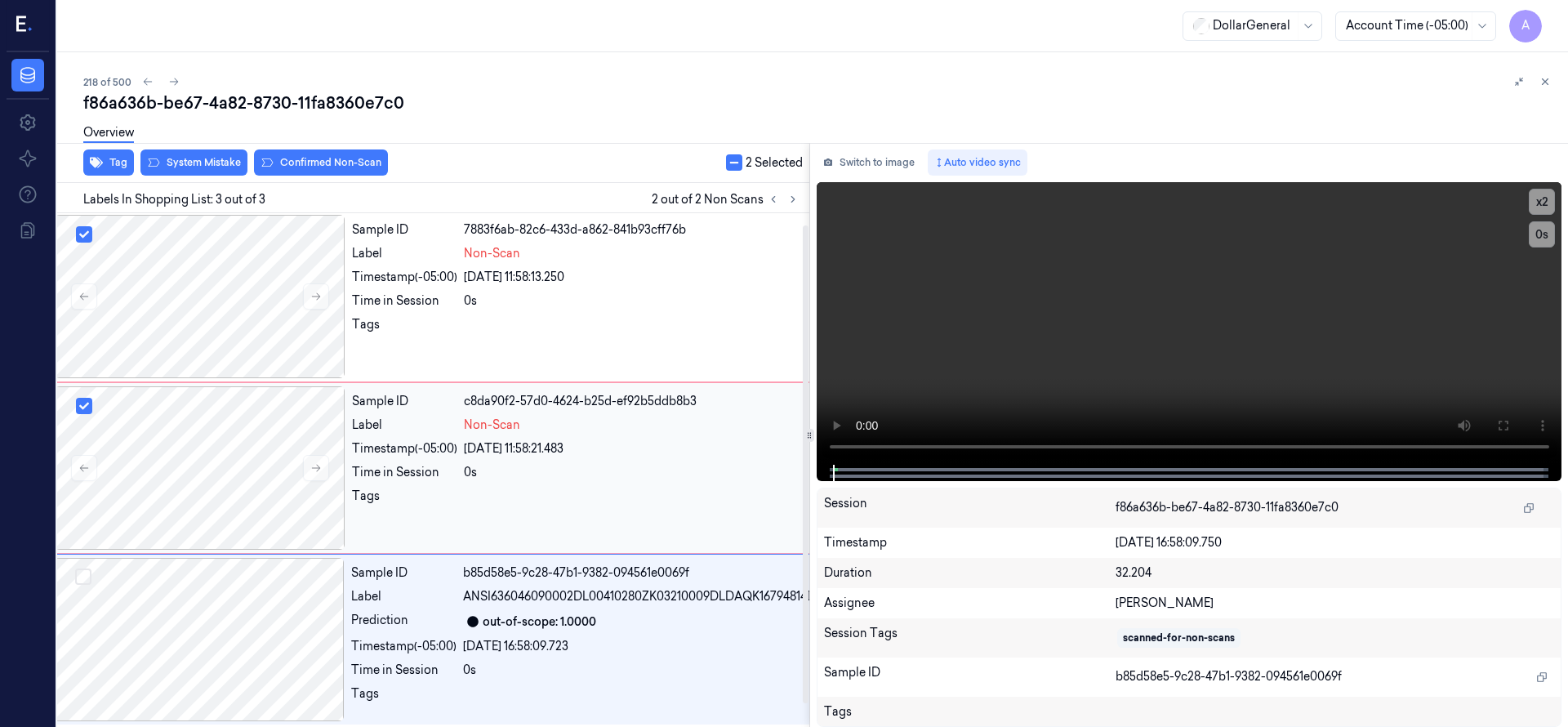
scroll to position [0, 26]
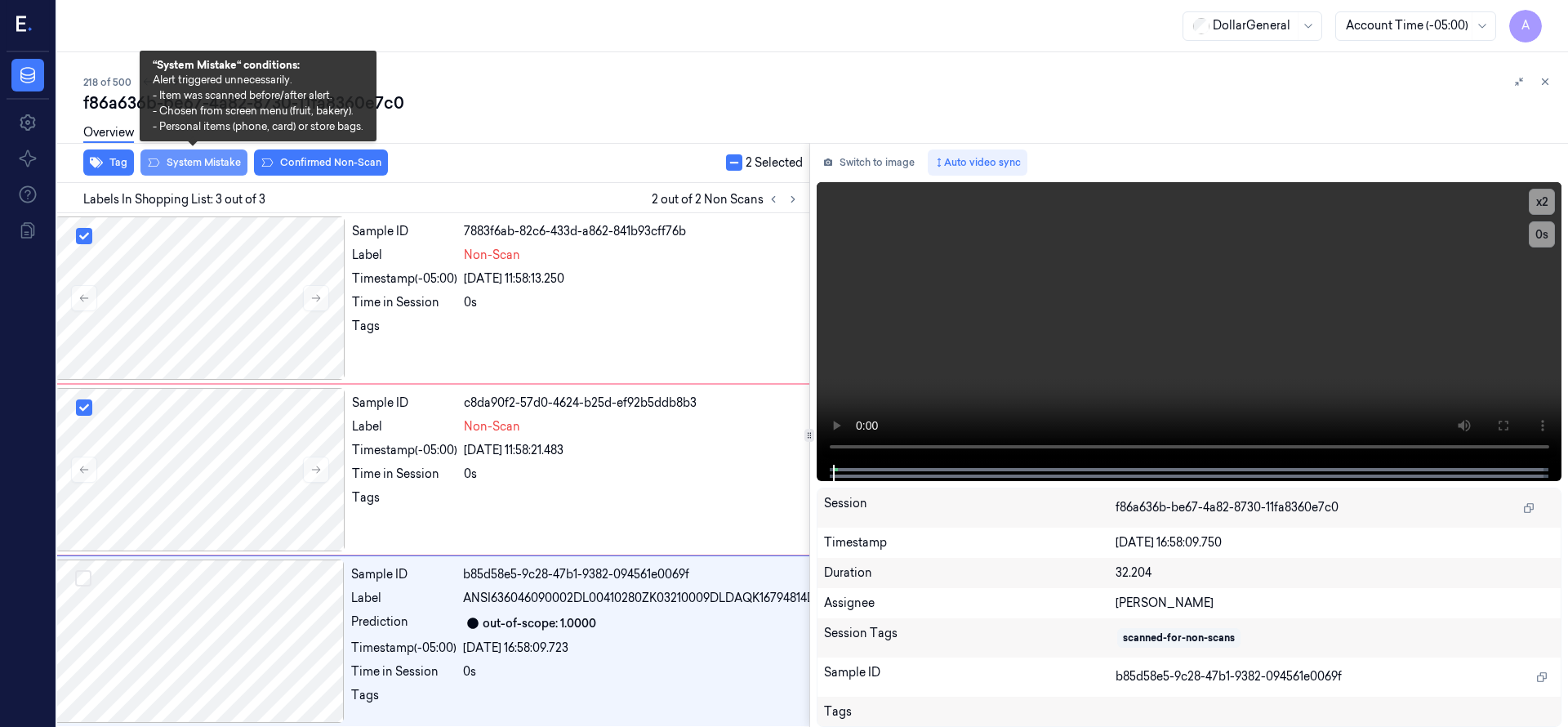
click at [224, 164] on button "System Mistake" at bounding box center [193, 162] width 107 height 26
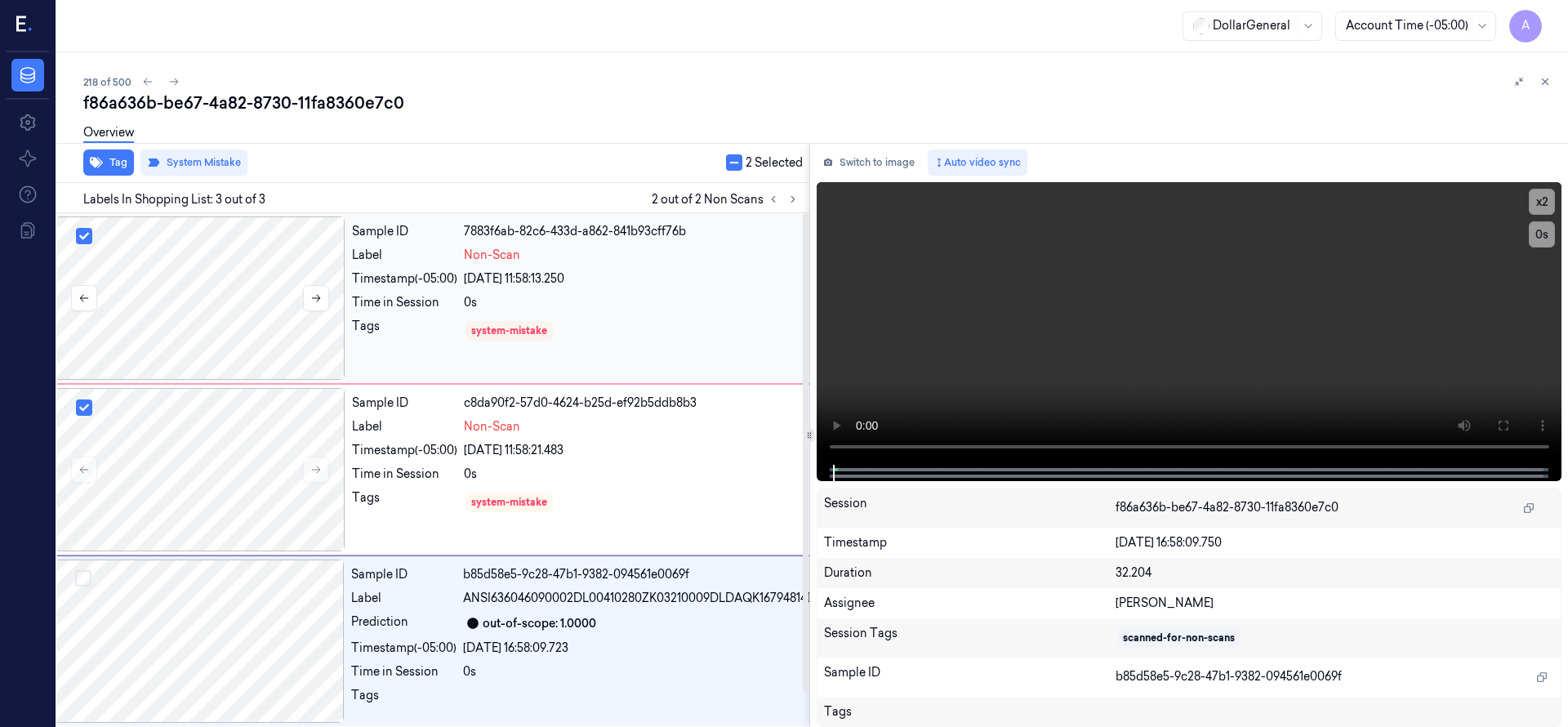
click at [232, 276] on div at bounding box center [200, 298] width 291 height 164
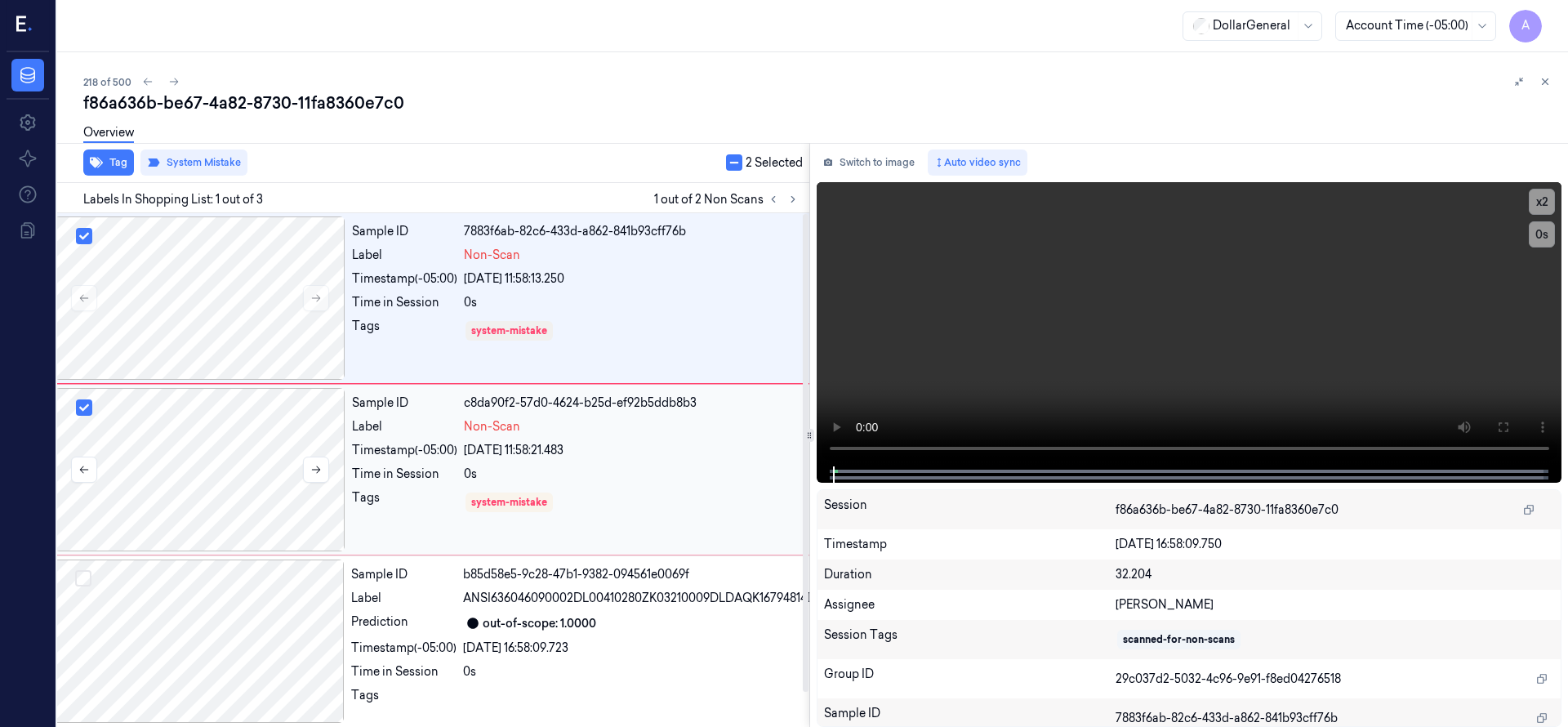
click at [245, 459] on div at bounding box center [200, 469] width 291 height 164
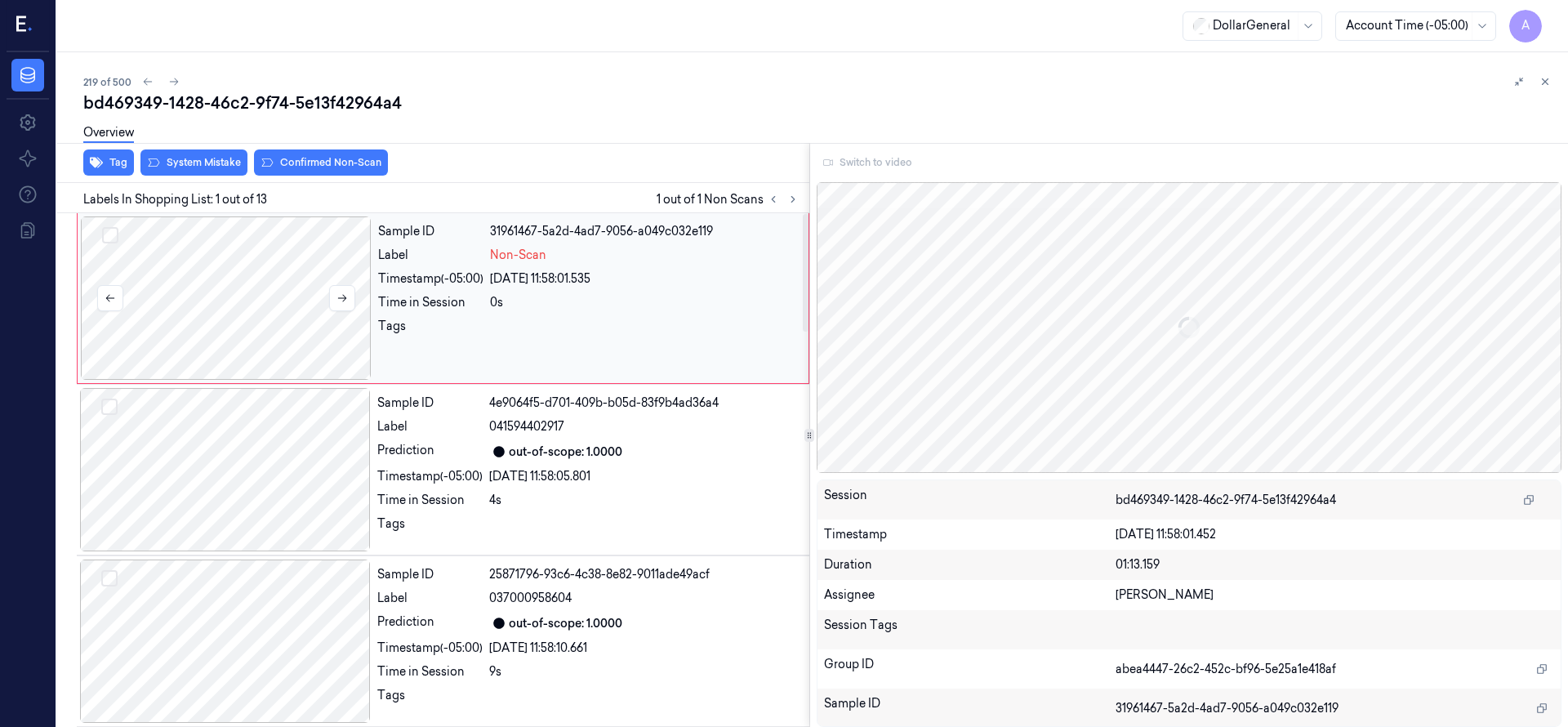
click at [257, 291] on div at bounding box center [225, 298] width 291 height 164
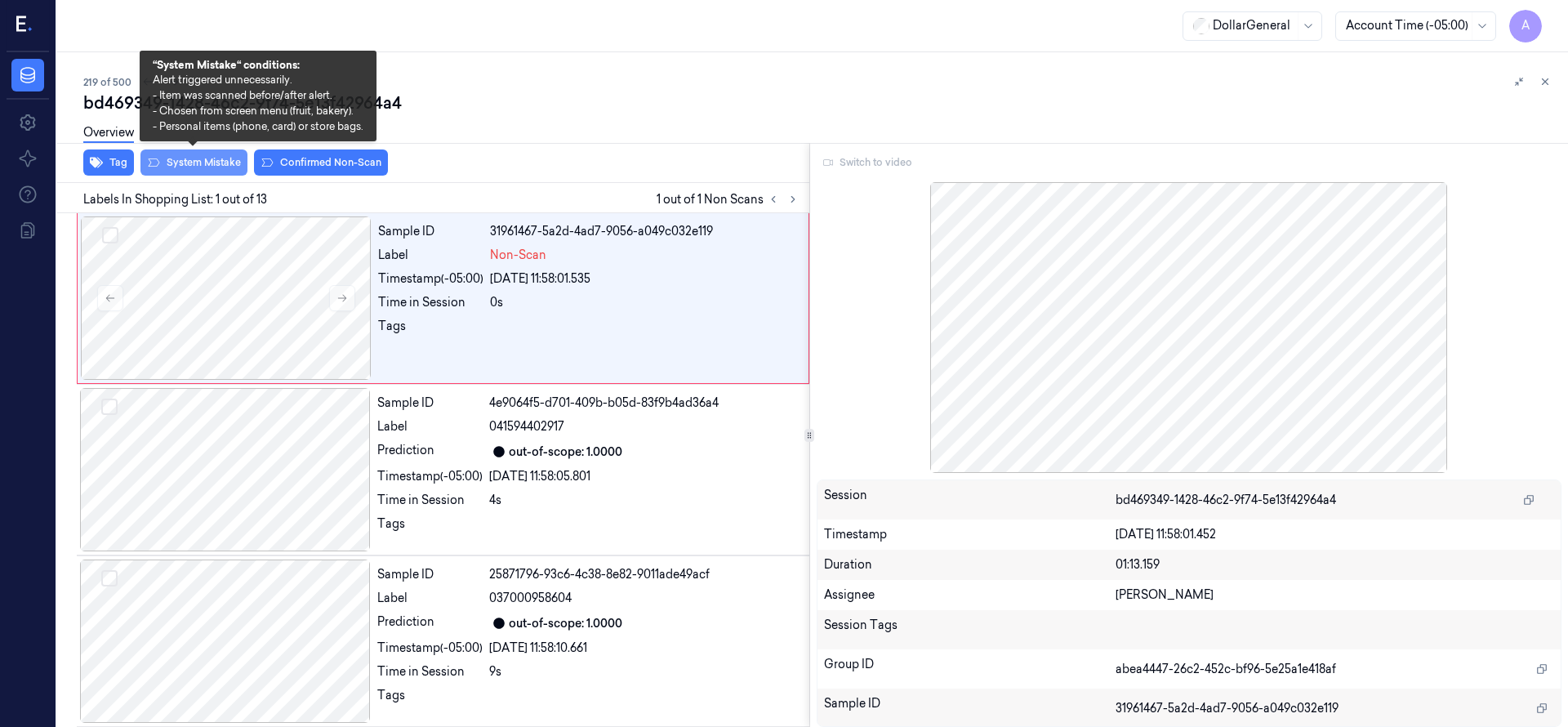
click at [222, 160] on button "System Mistake" at bounding box center [193, 162] width 107 height 26
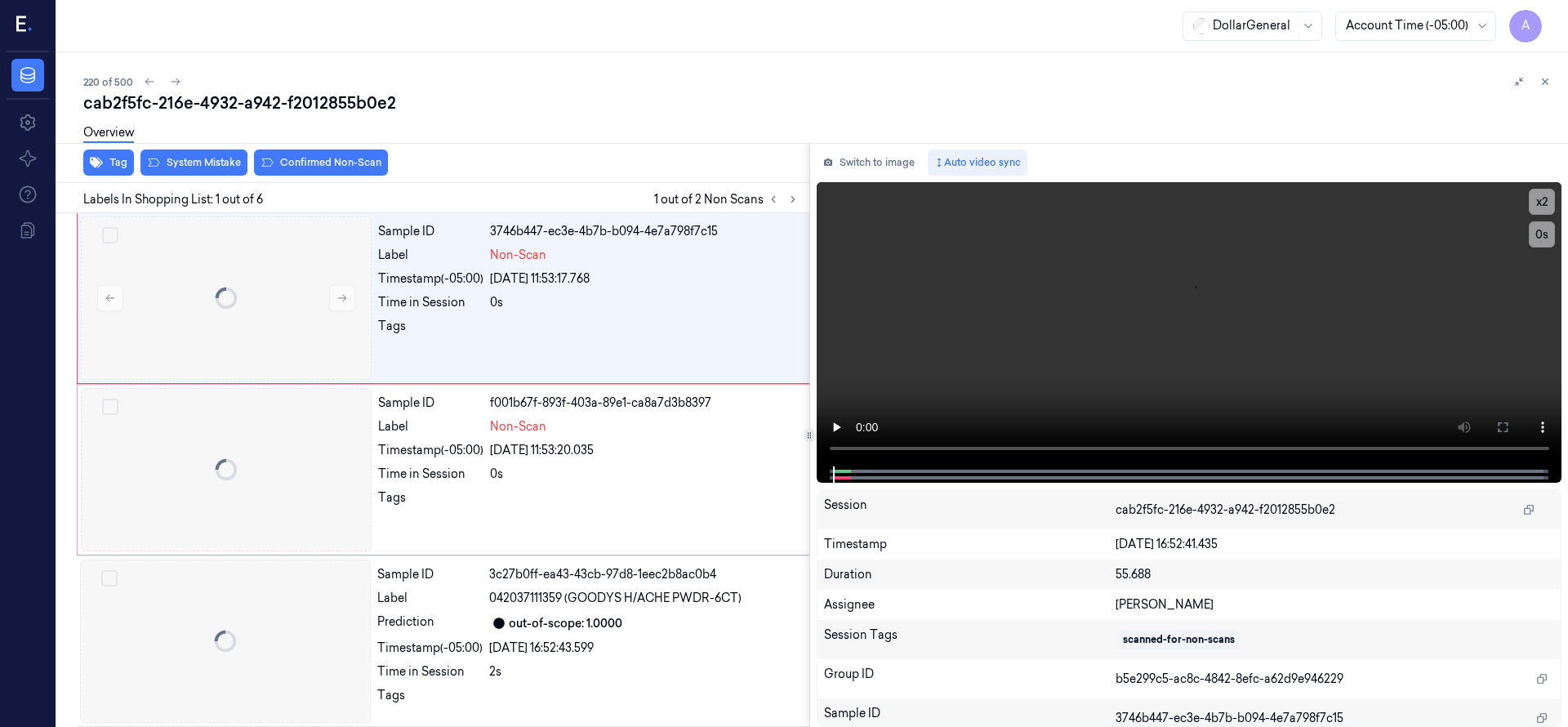
scroll to position [0, 26]
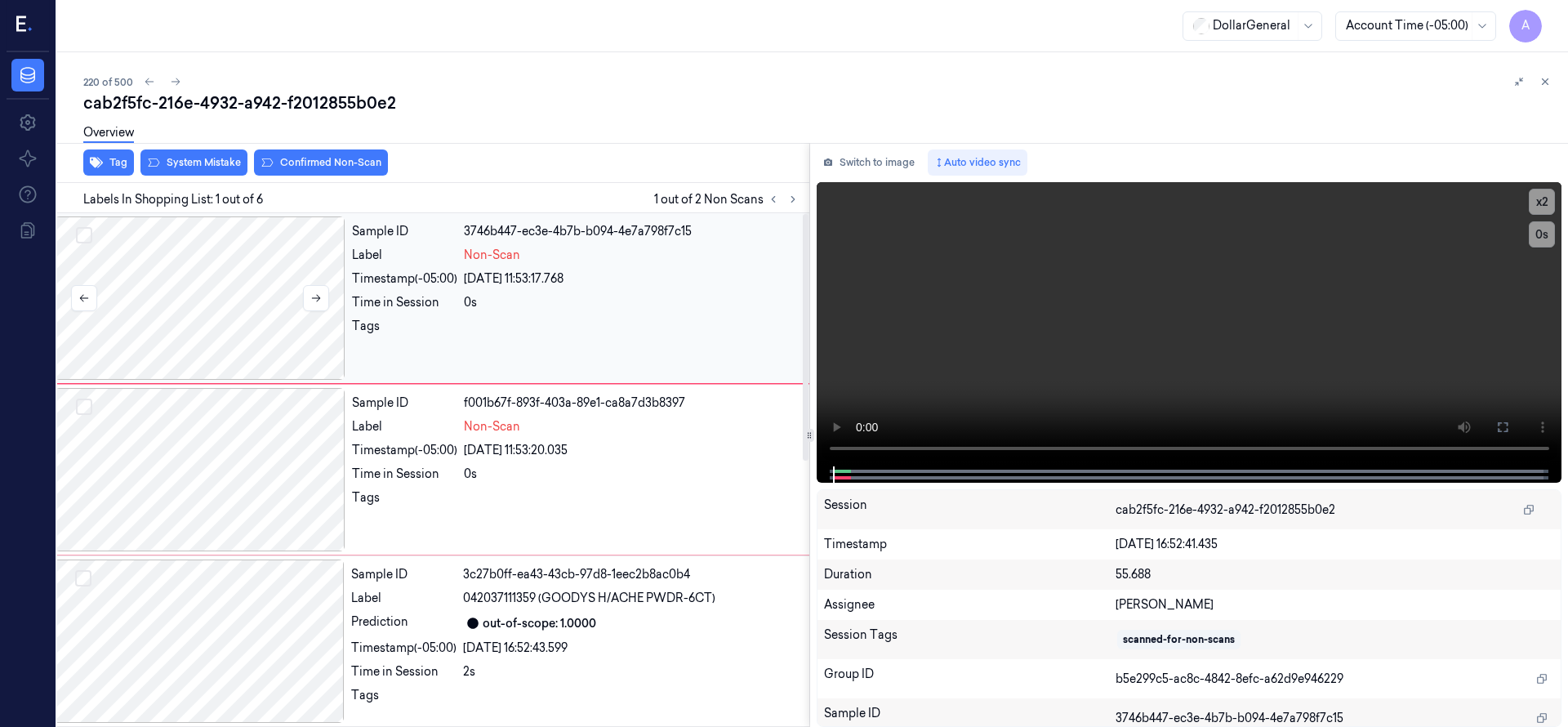
click at [234, 271] on div at bounding box center [200, 298] width 291 height 164
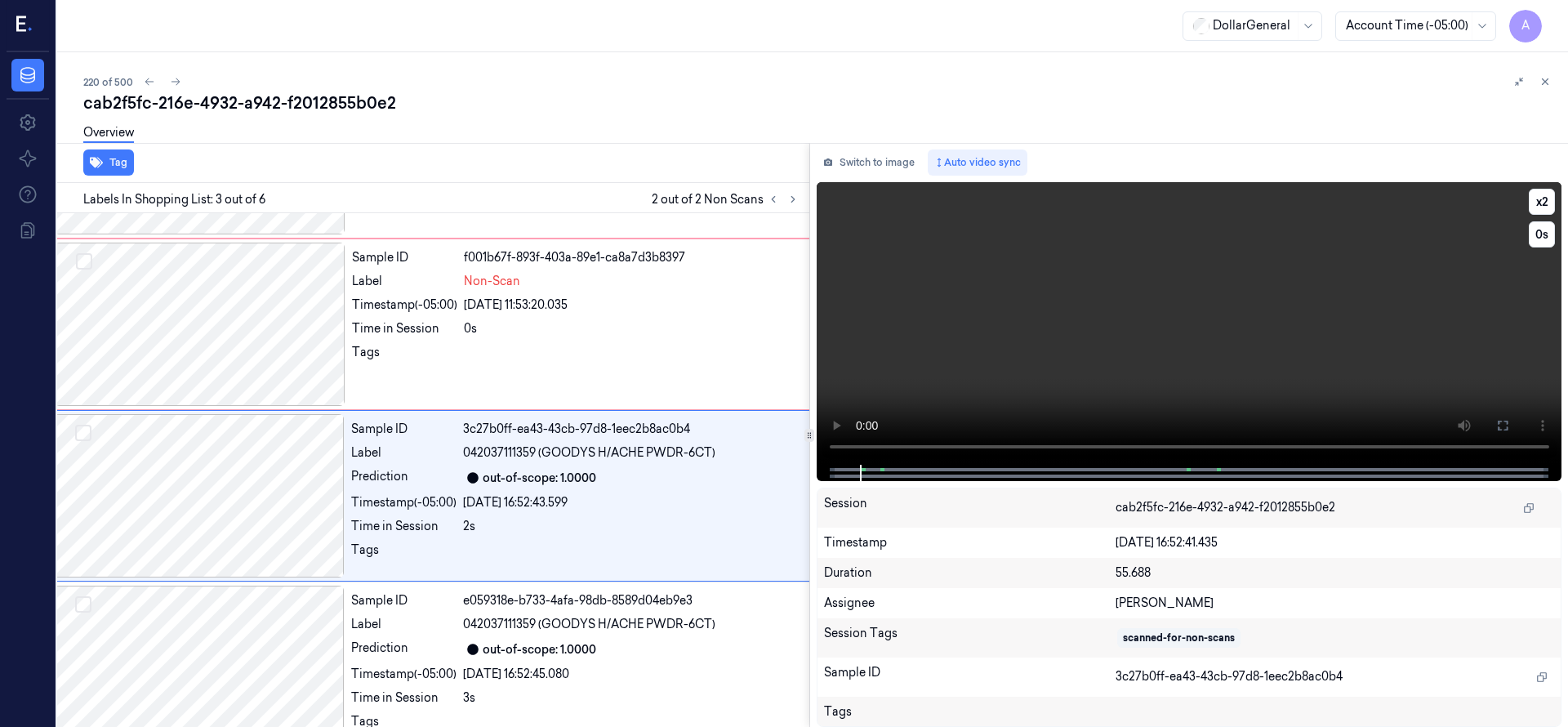
scroll to position [171, 26]
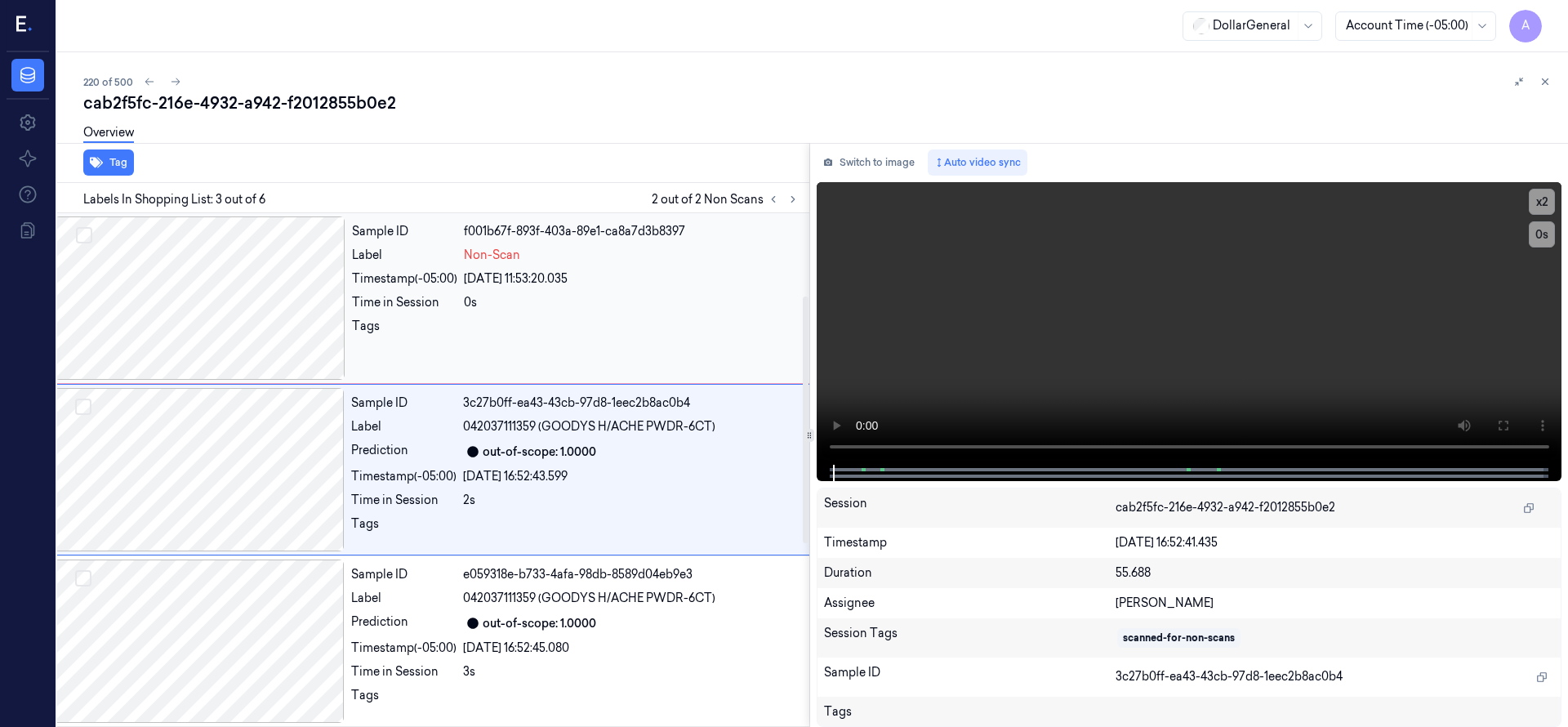
click at [188, 278] on div at bounding box center [200, 298] width 291 height 164
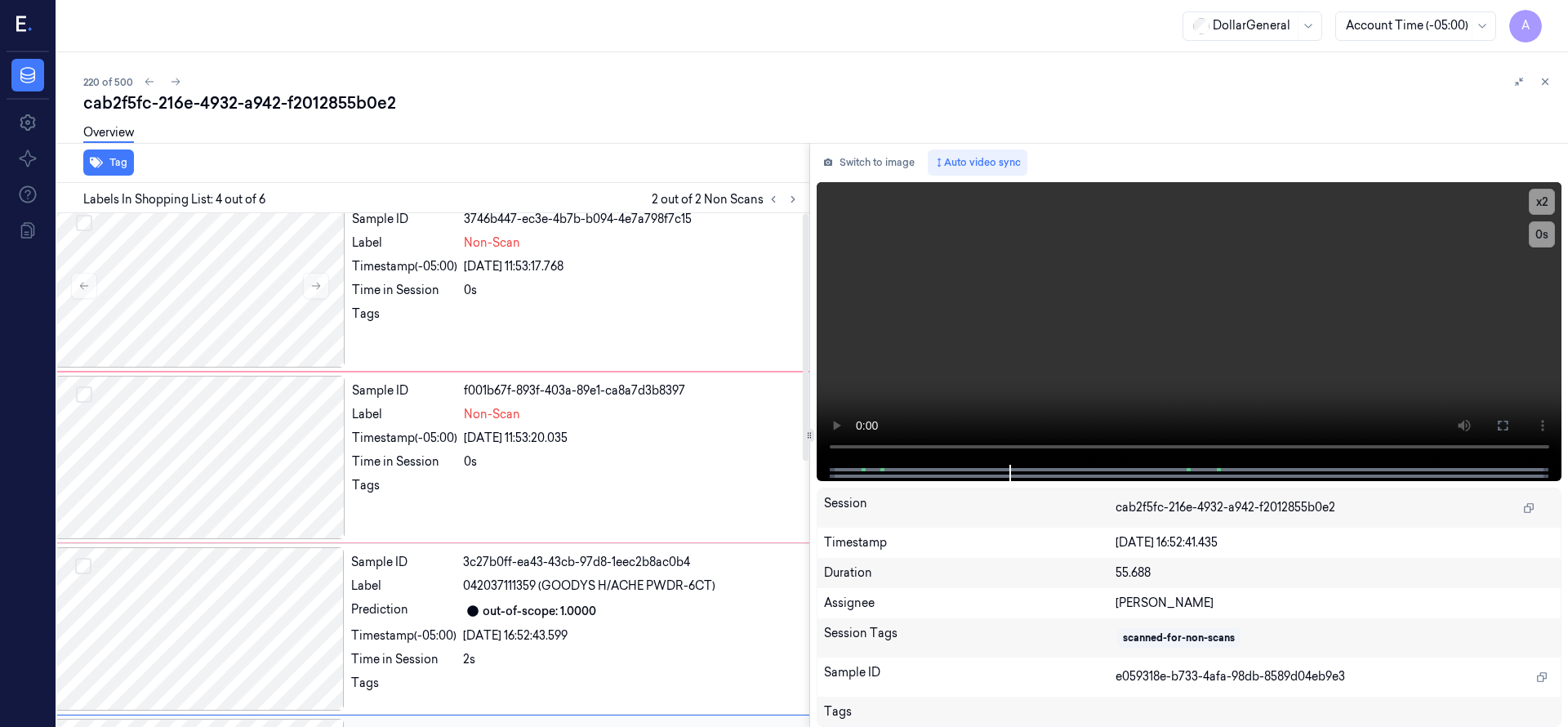
scroll to position [0, 26]
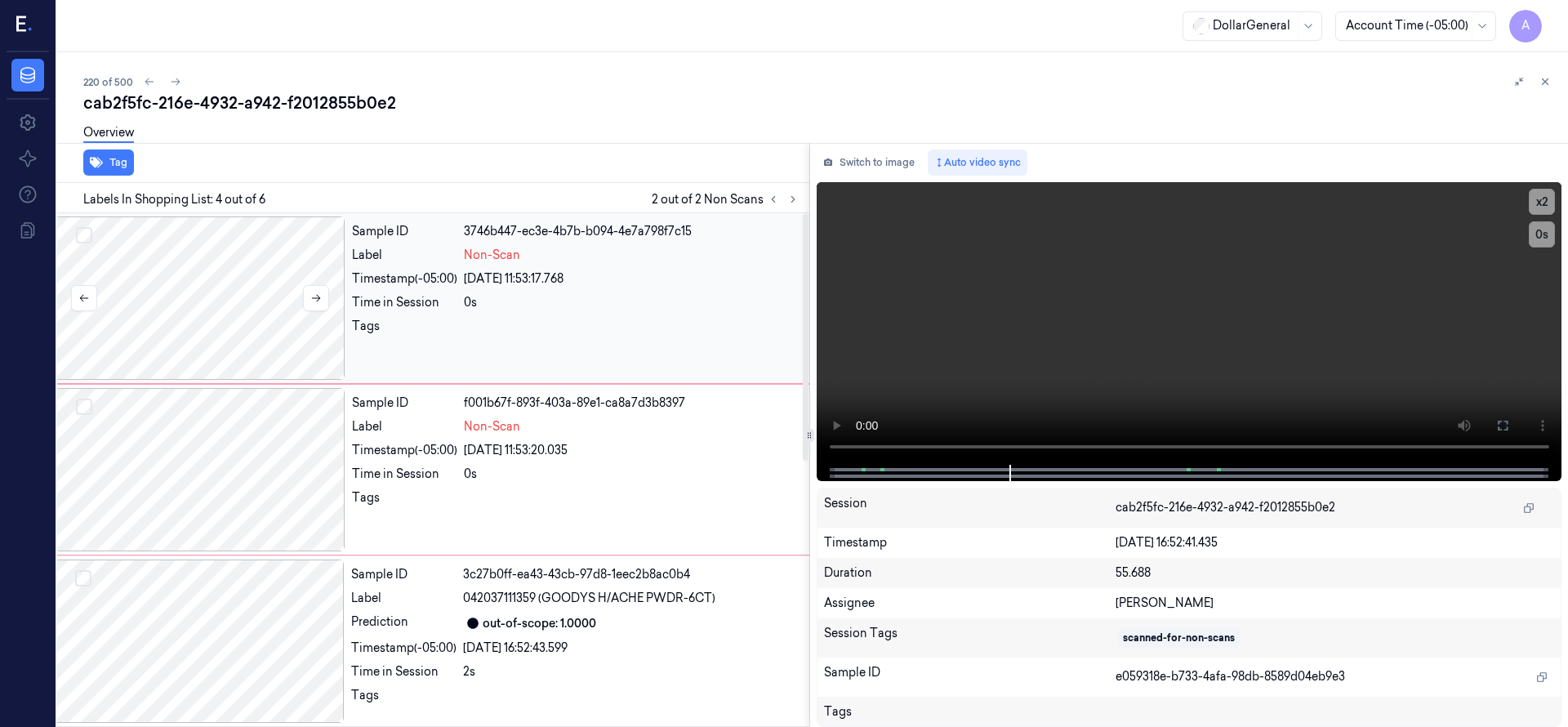
click at [227, 289] on div at bounding box center [200, 298] width 291 height 164
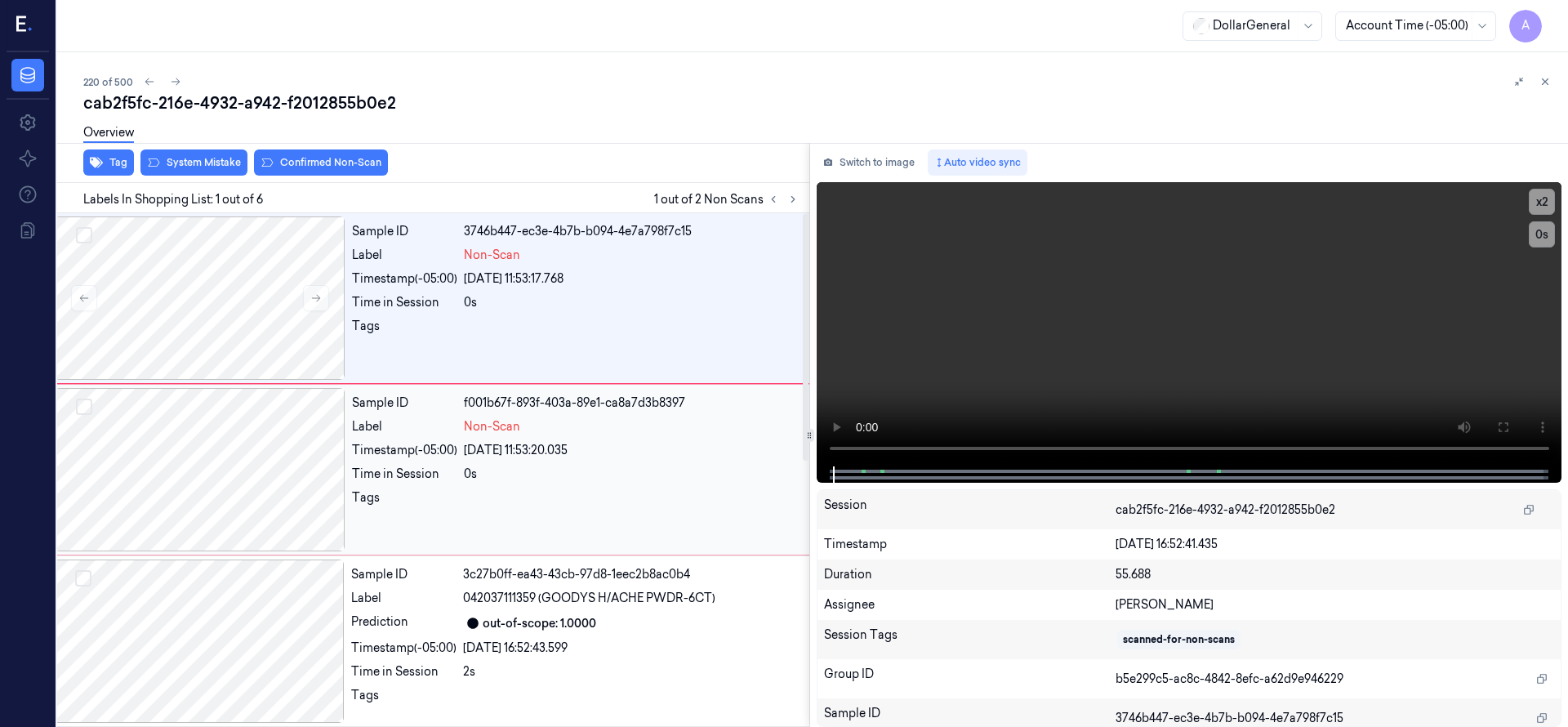
click at [254, 455] on div at bounding box center [200, 469] width 291 height 164
click at [237, 293] on div at bounding box center [200, 298] width 291 height 164
click at [237, 451] on div at bounding box center [200, 469] width 291 height 164
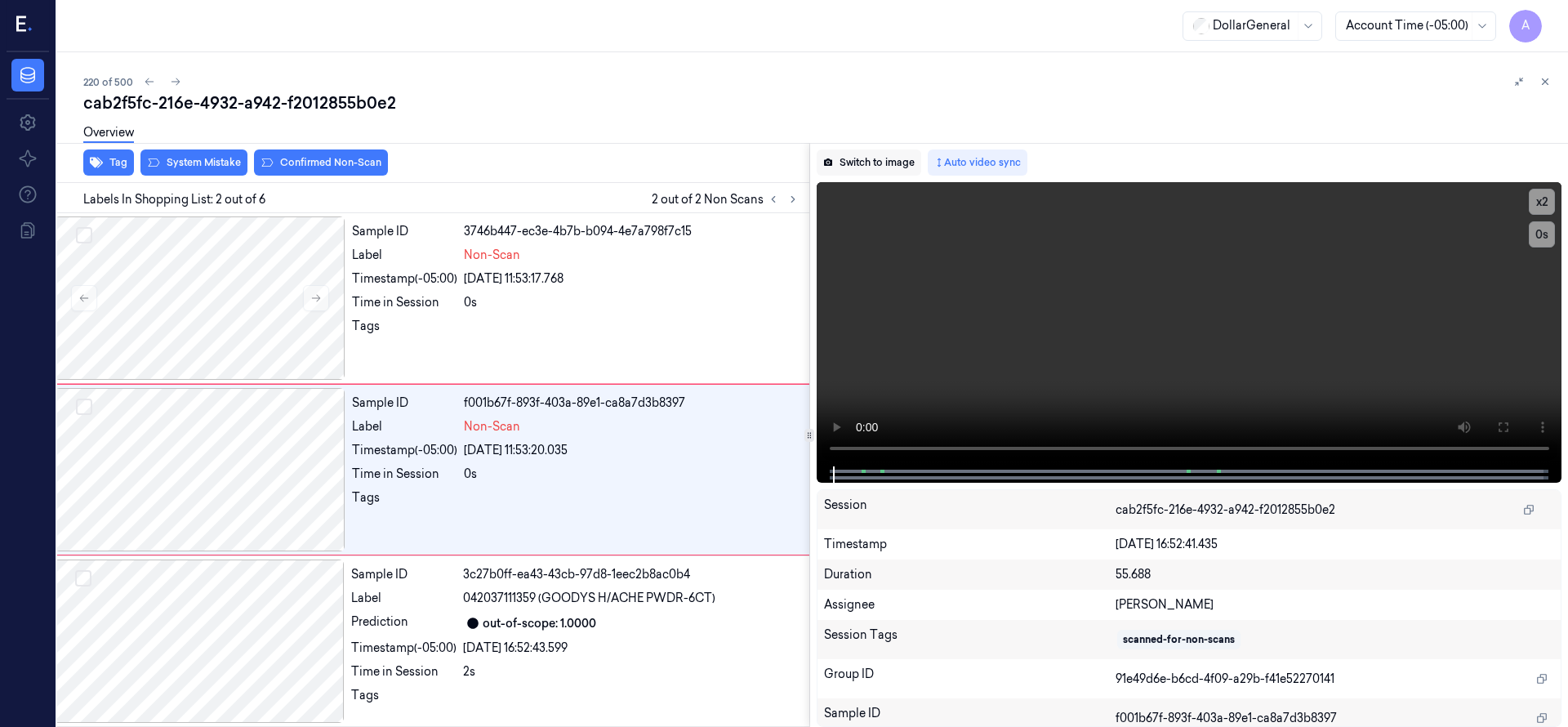
click at [844, 167] on button "Switch to image" at bounding box center [868, 162] width 105 height 26
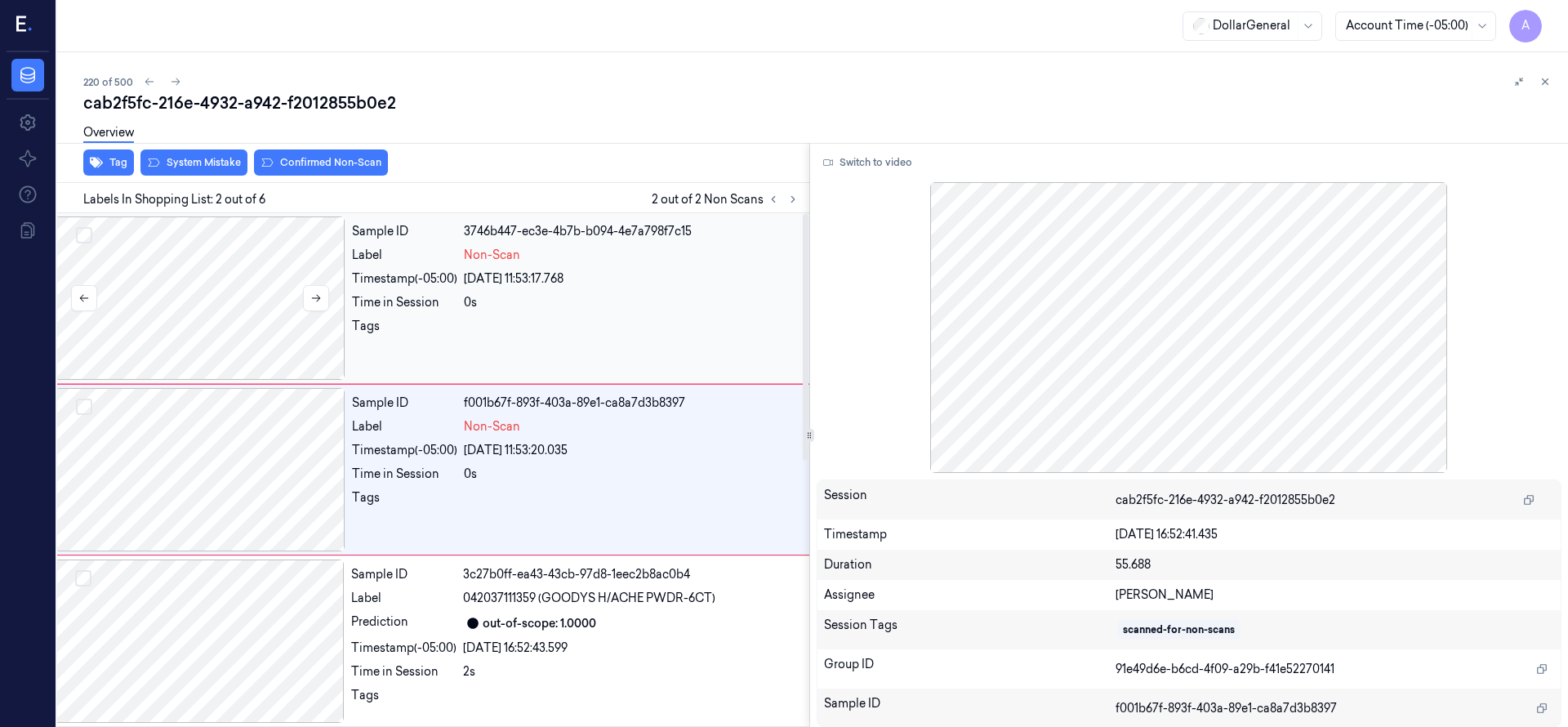
click at [163, 293] on div at bounding box center [200, 298] width 291 height 164
click at [213, 426] on div at bounding box center [200, 469] width 291 height 164
click at [252, 337] on div at bounding box center [200, 298] width 291 height 164
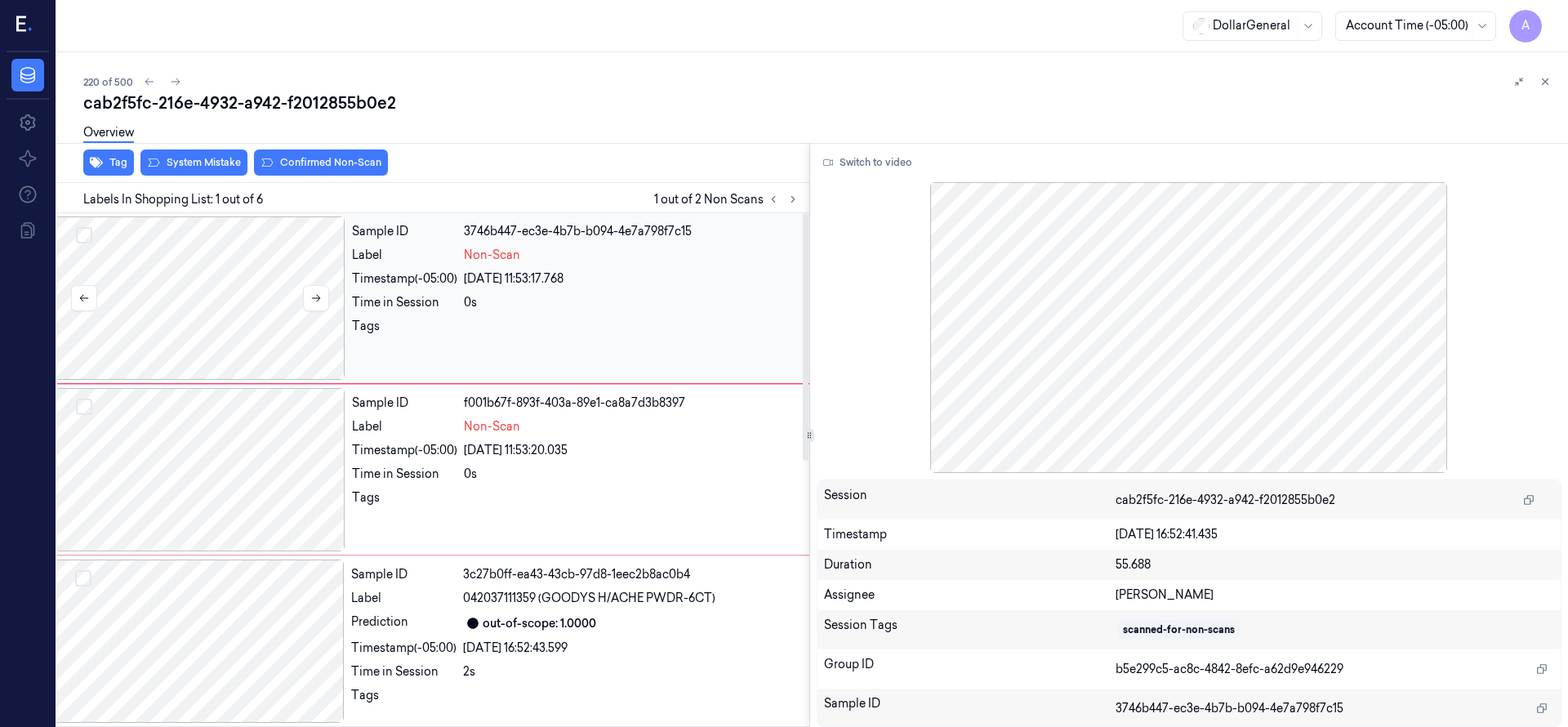
click at [257, 305] on div at bounding box center [200, 298] width 291 height 164
click at [264, 398] on div at bounding box center [200, 469] width 291 height 164
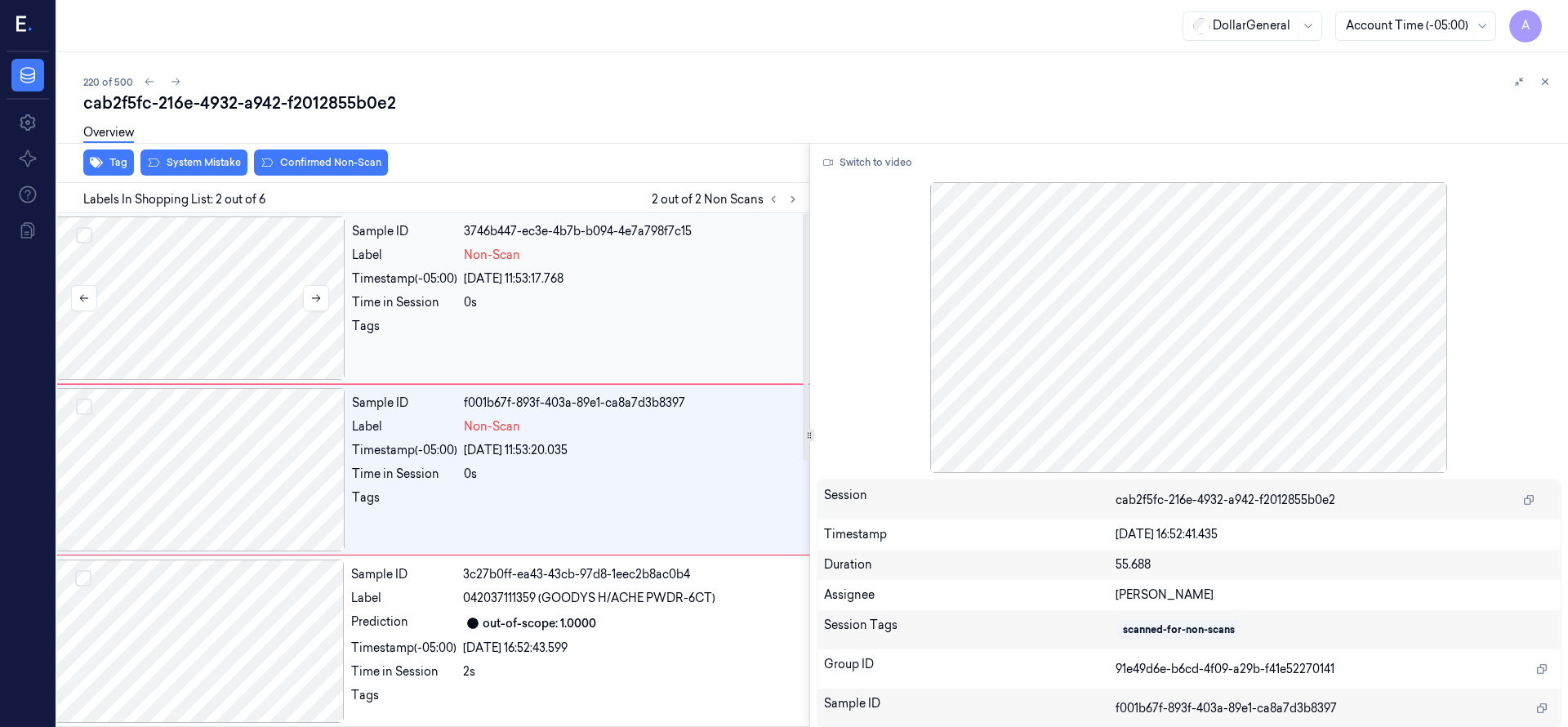
click at [257, 296] on div at bounding box center [200, 298] width 291 height 164
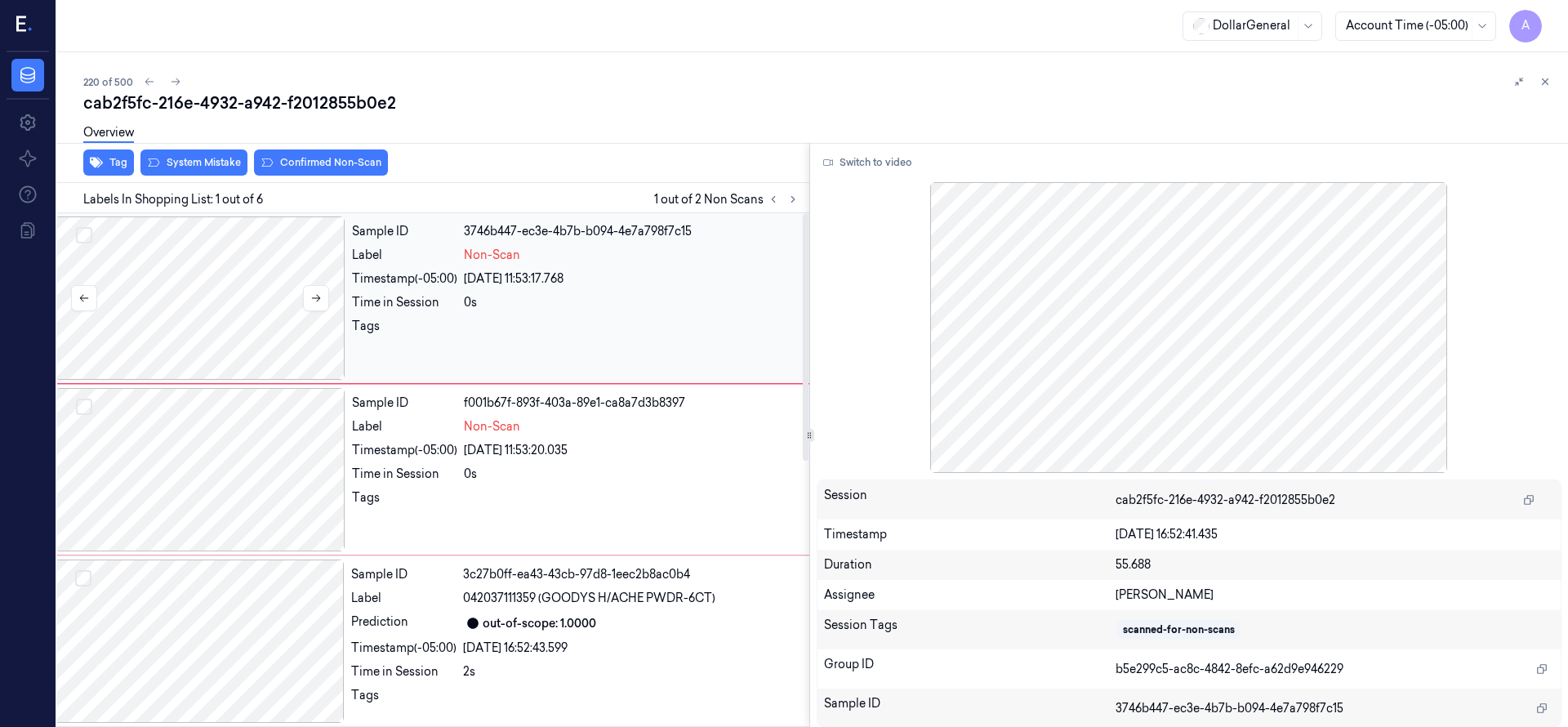
click at [261, 334] on div at bounding box center [200, 298] width 291 height 164
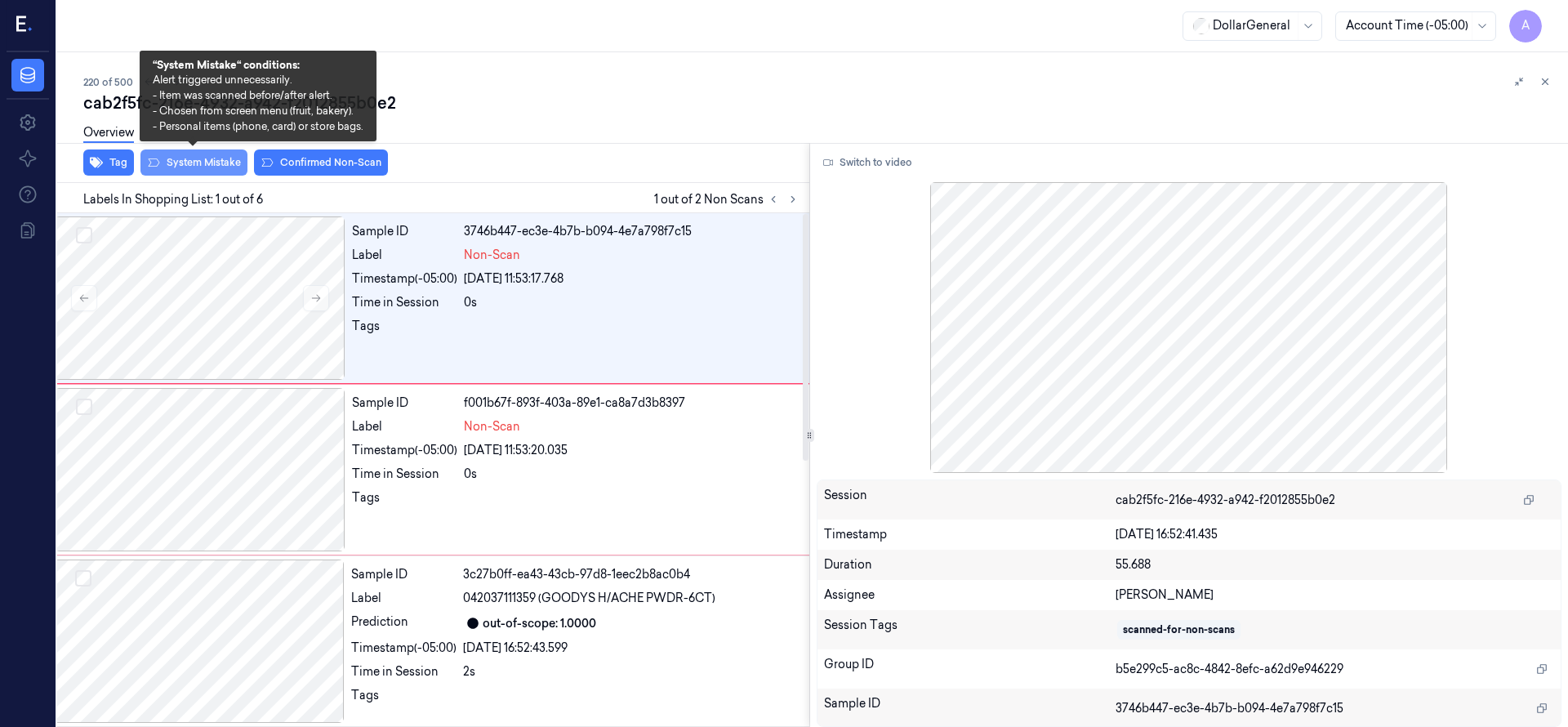
click at [202, 172] on button "System Mistake" at bounding box center [193, 162] width 107 height 26
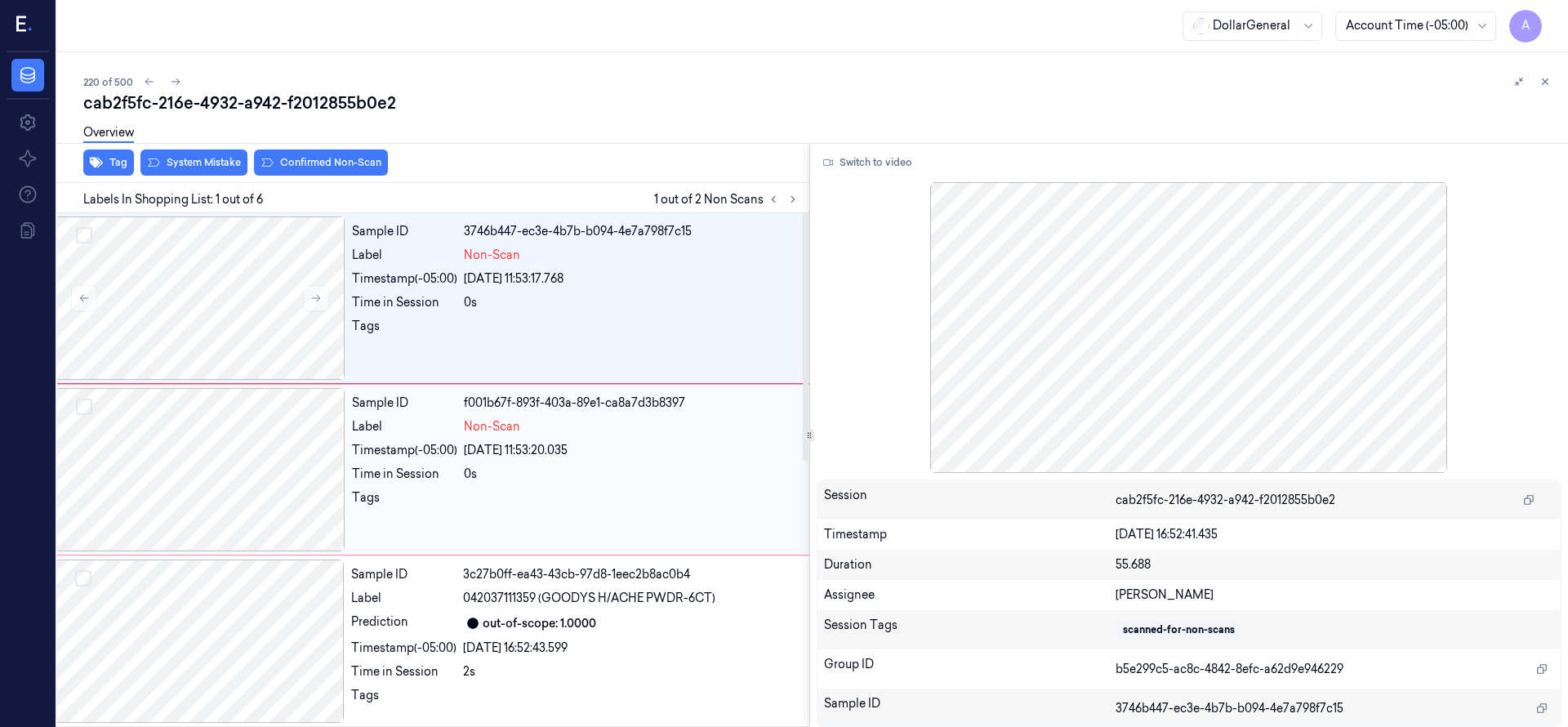
click at [231, 418] on div at bounding box center [200, 469] width 291 height 164
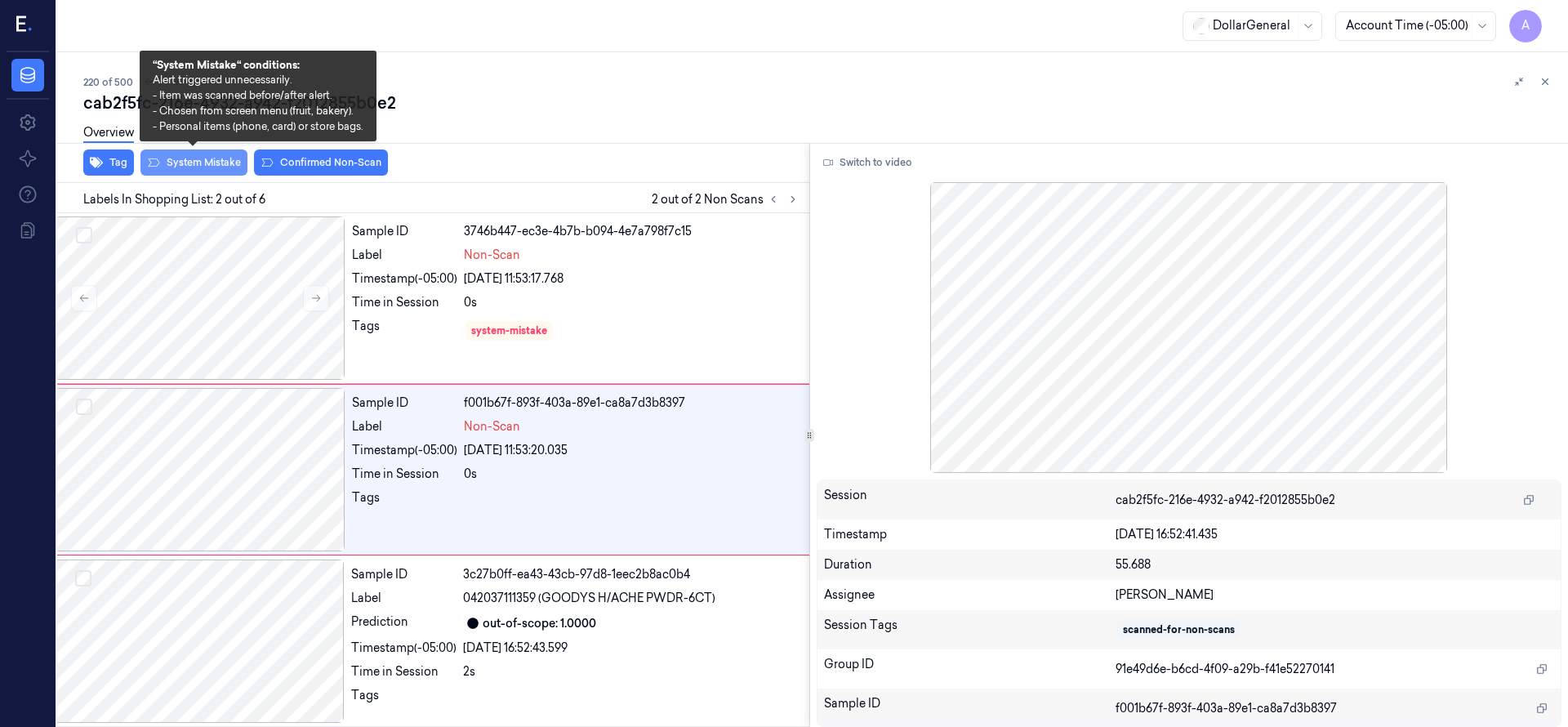
click at [217, 165] on button "System Mistake" at bounding box center [193, 162] width 107 height 26
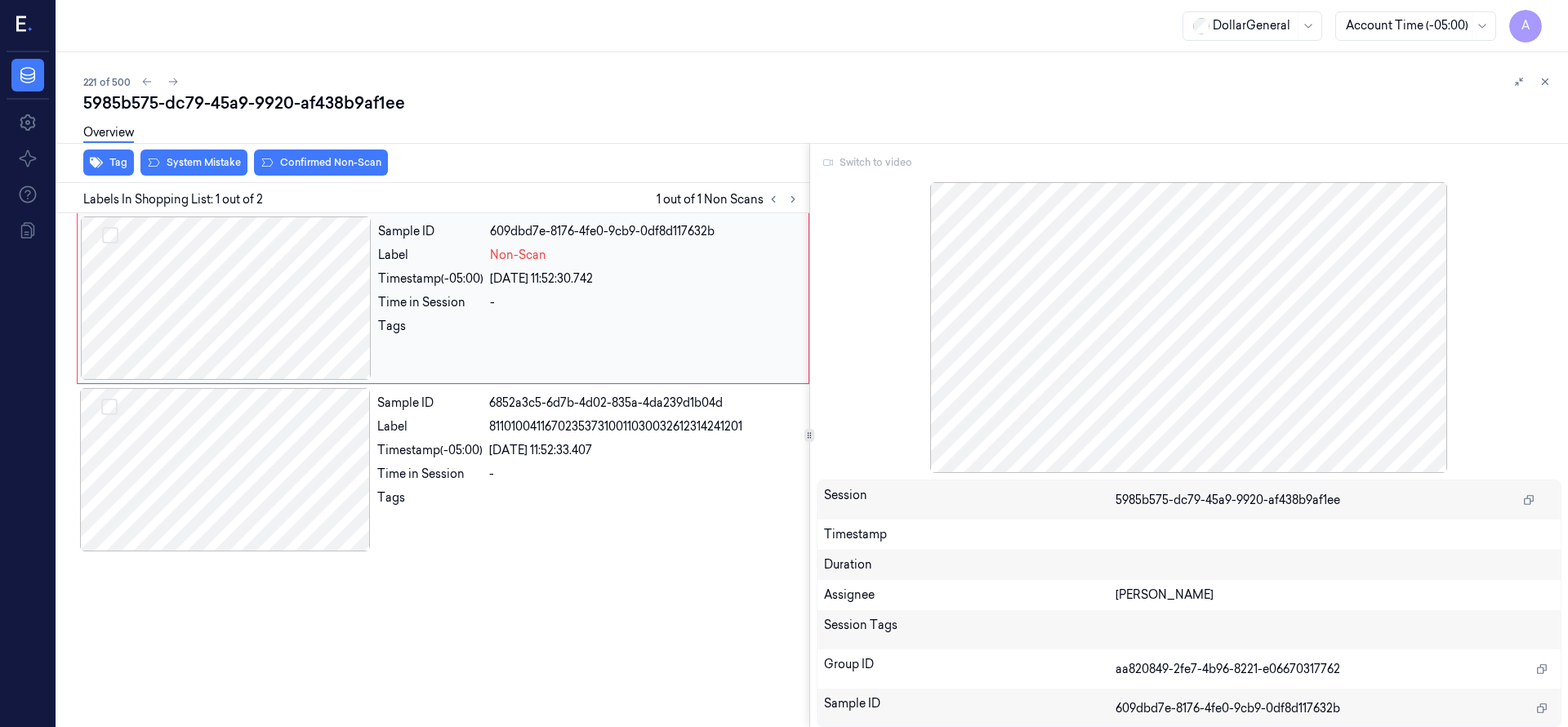
click at [296, 286] on div at bounding box center [225, 298] width 291 height 164
click at [349, 297] on div at bounding box center [225, 298] width 291 height 164
click at [877, 162] on div "Switch to video" at bounding box center [1189, 162] width 746 height 26
click at [212, 311] on div at bounding box center [225, 298] width 291 height 164
click at [873, 164] on div "Switch to video" at bounding box center [1189, 162] width 746 height 26
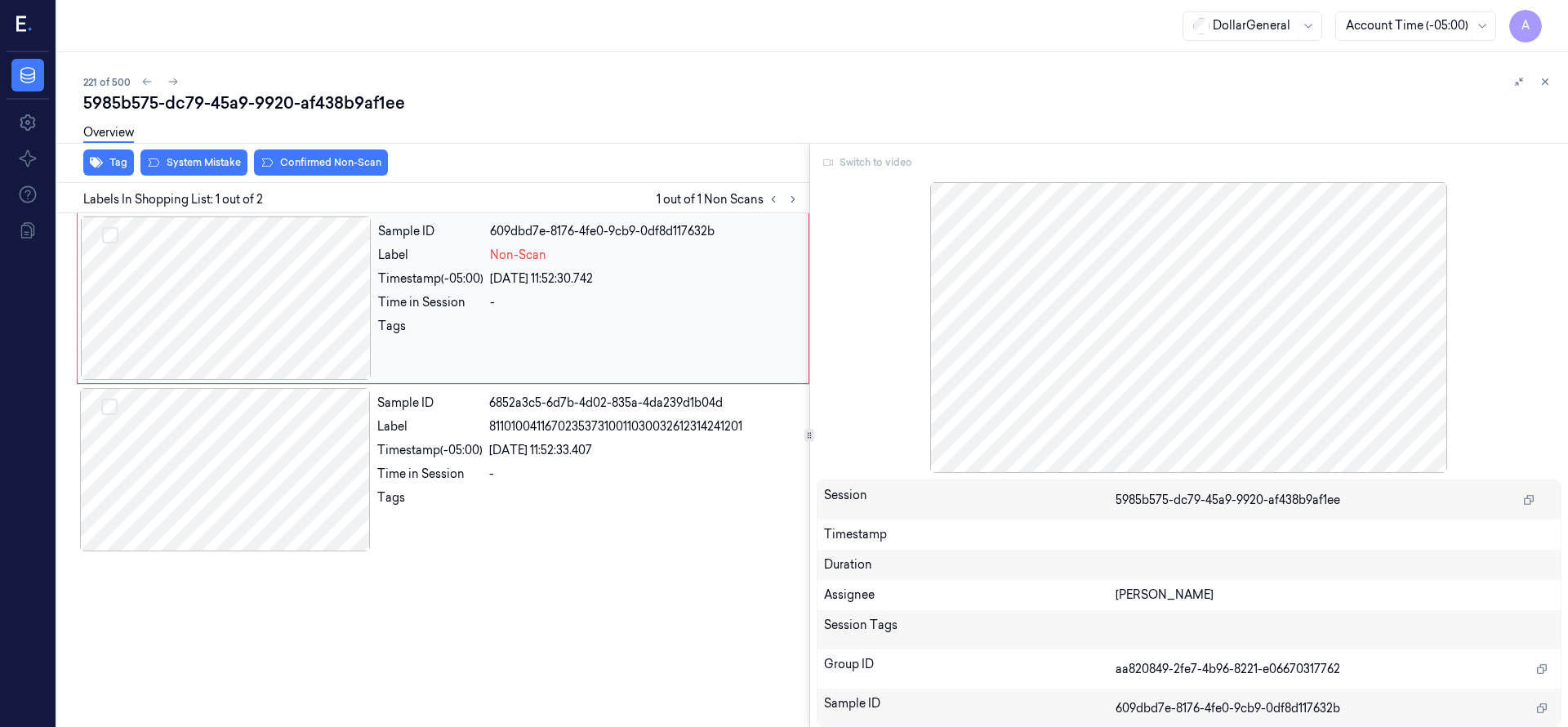
click at [158, 324] on div at bounding box center [225, 298] width 291 height 164
click at [215, 168] on button "System Mistake" at bounding box center [193, 162] width 107 height 26
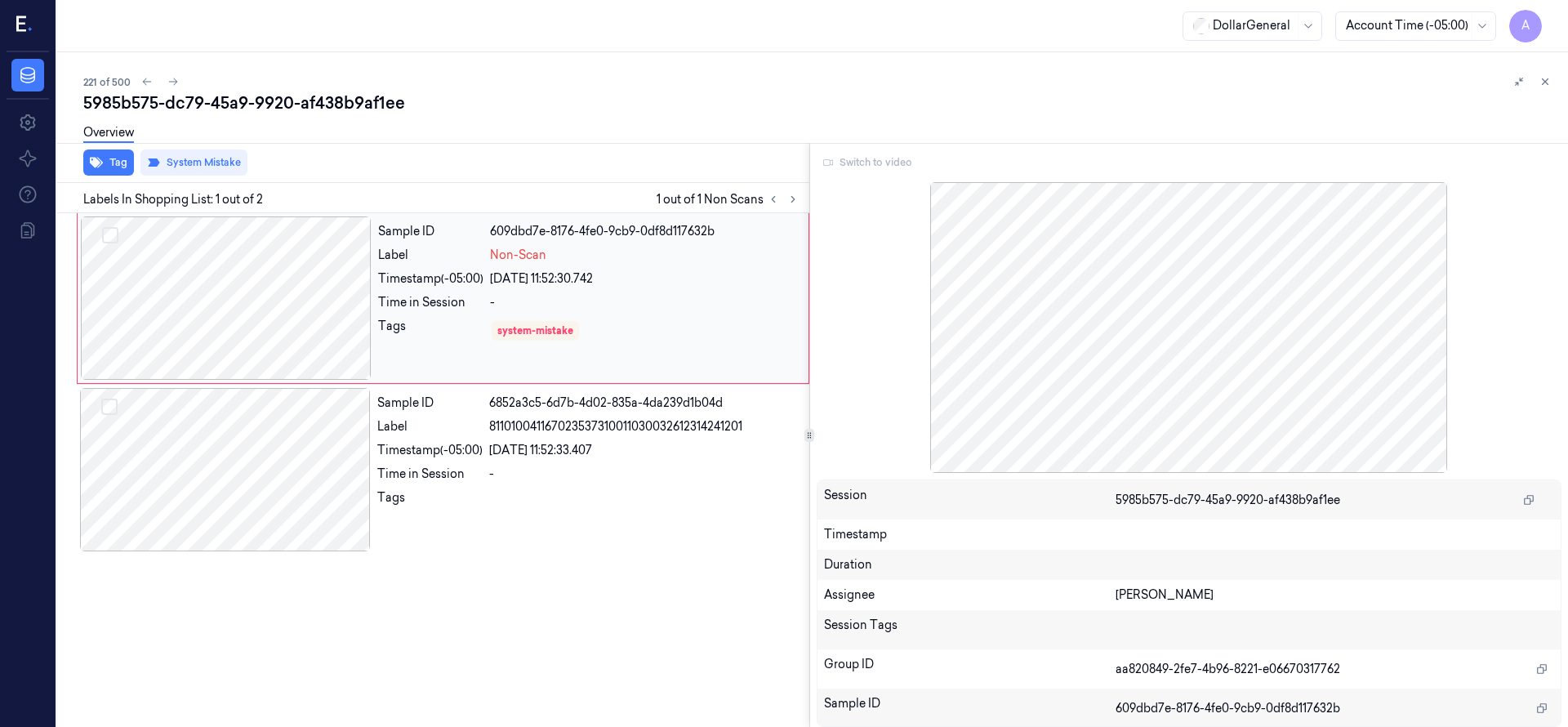
click at [268, 296] on div at bounding box center [225, 298] width 291 height 164
click at [306, 321] on div at bounding box center [225, 298] width 291 height 164
click at [182, 164] on button "System Mistake" at bounding box center [193, 162] width 107 height 26
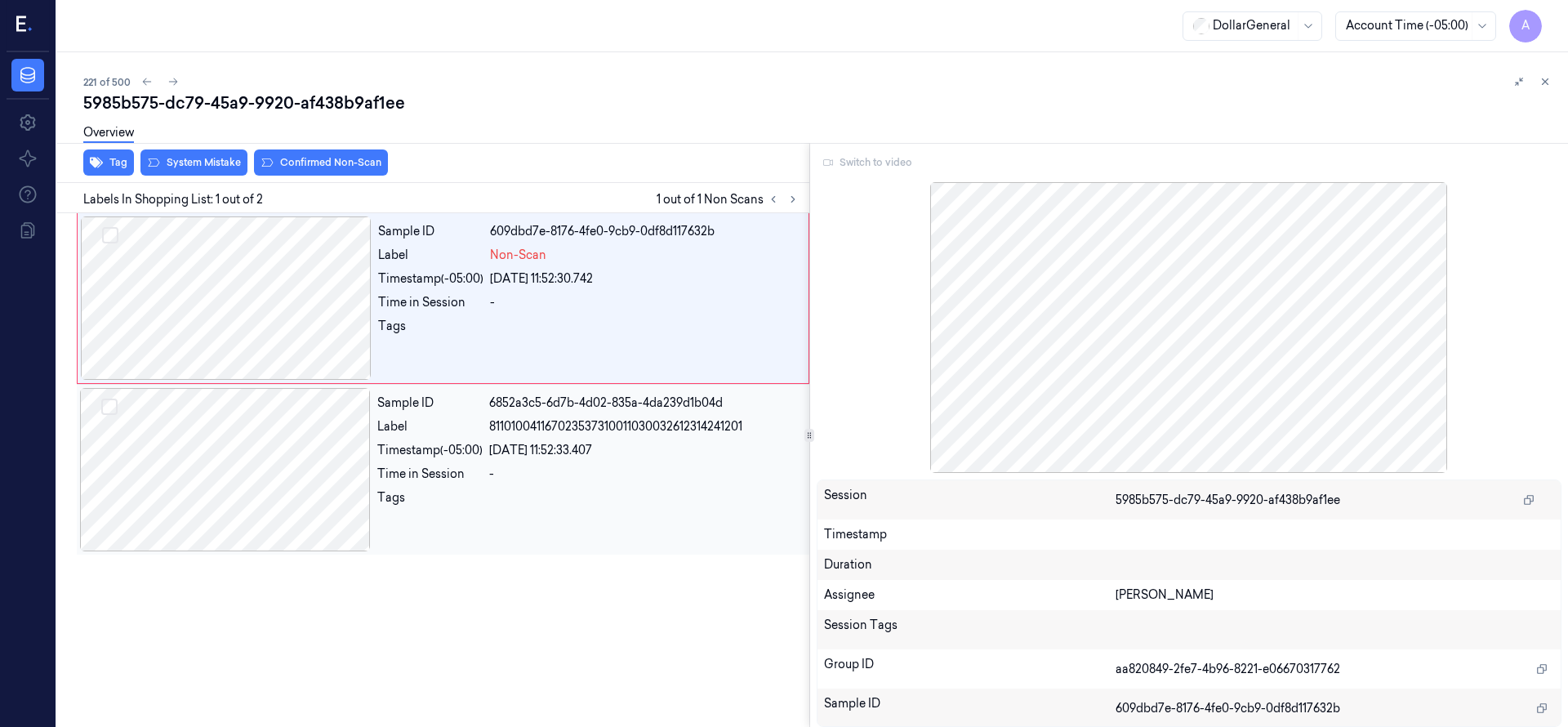
click at [257, 474] on div at bounding box center [225, 469] width 291 height 164
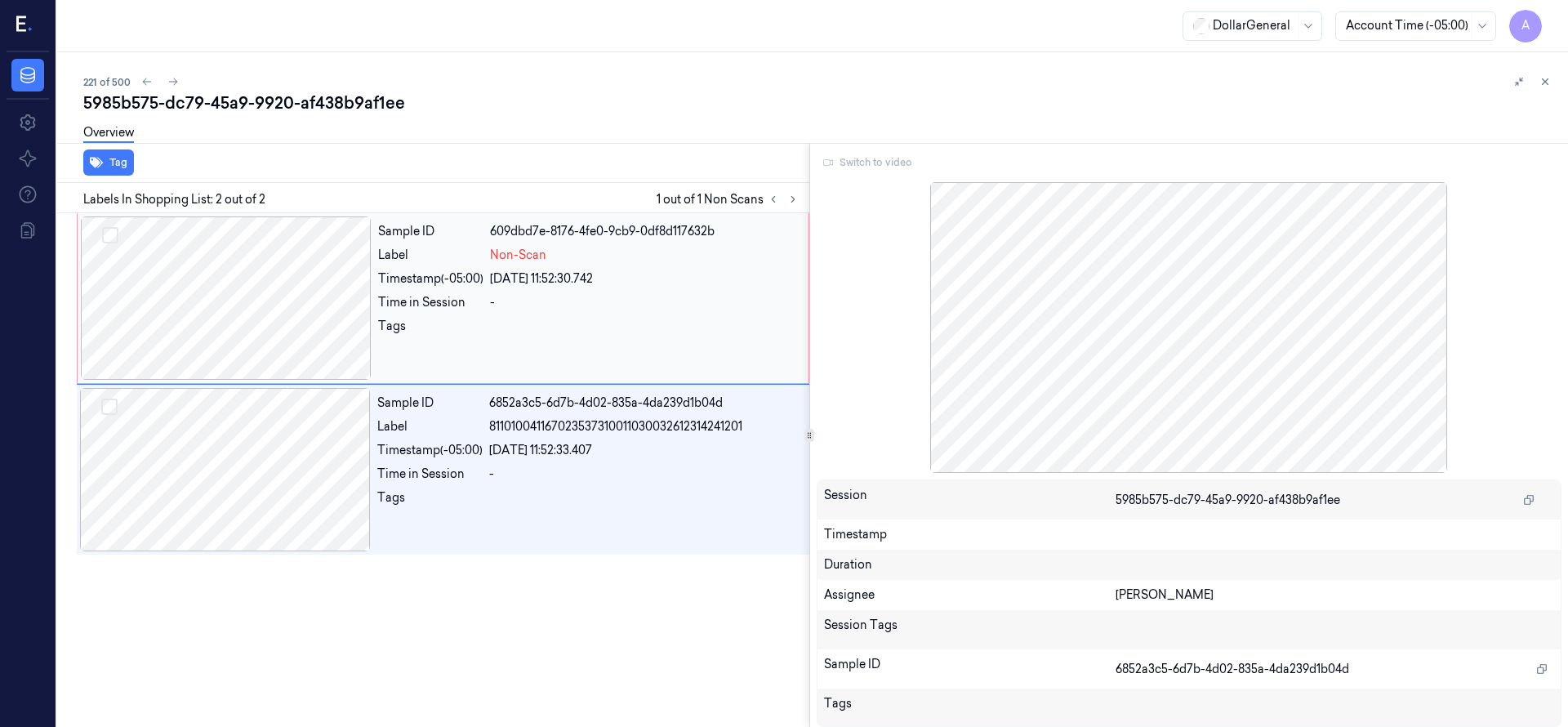
click at [264, 288] on div at bounding box center [225, 298] width 291 height 164
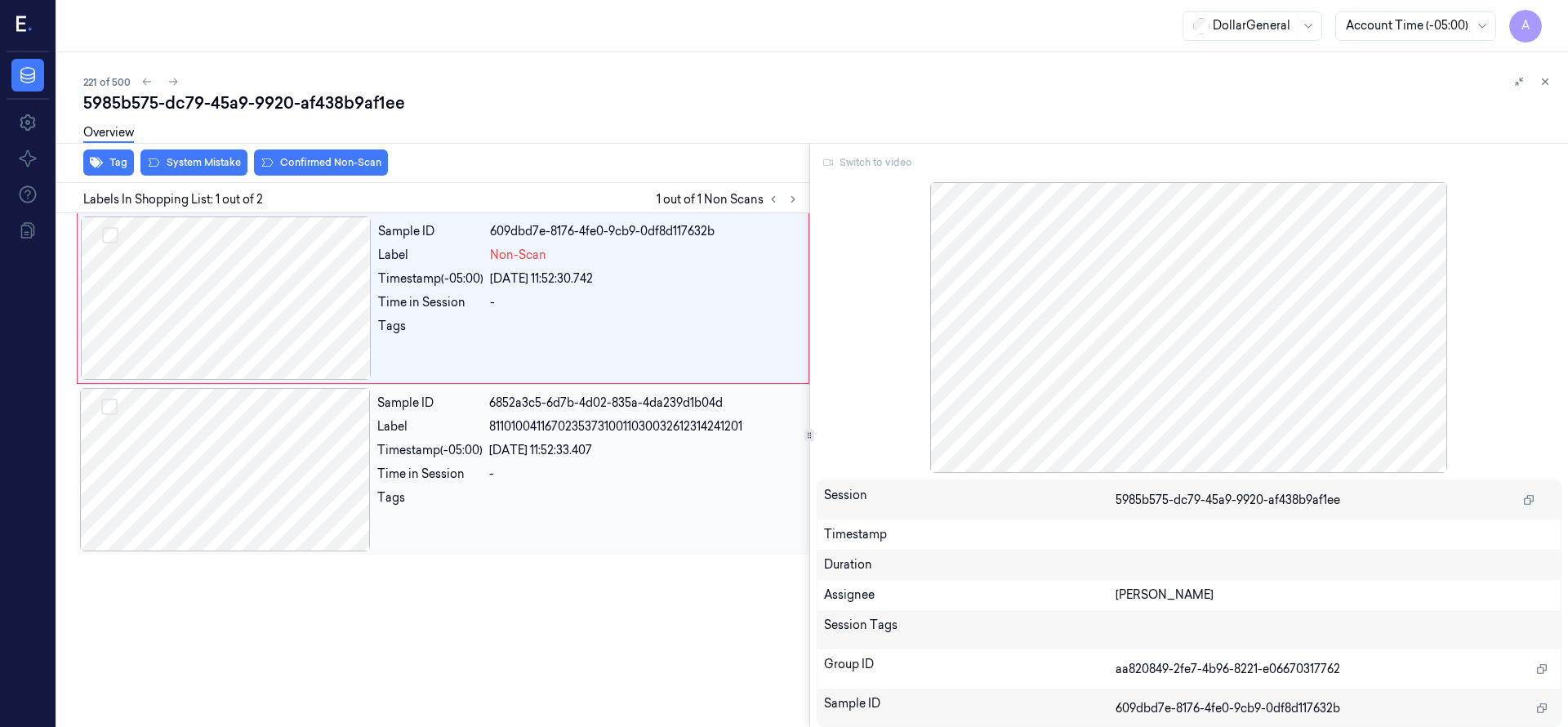
click at [295, 458] on div at bounding box center [225, 469] width 291 height 164
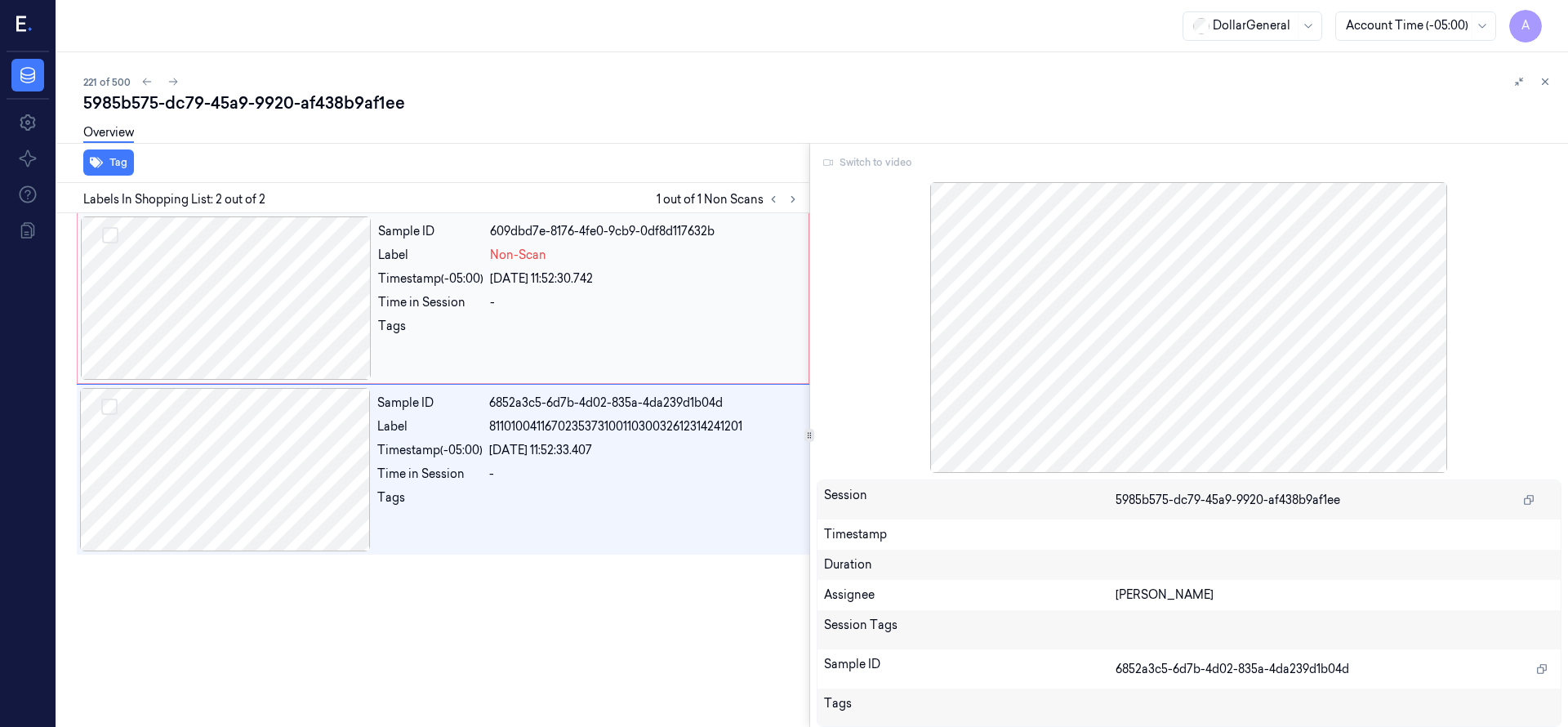
click at [298, 315] on div at bounding box center [225, 298] width 291 height 164
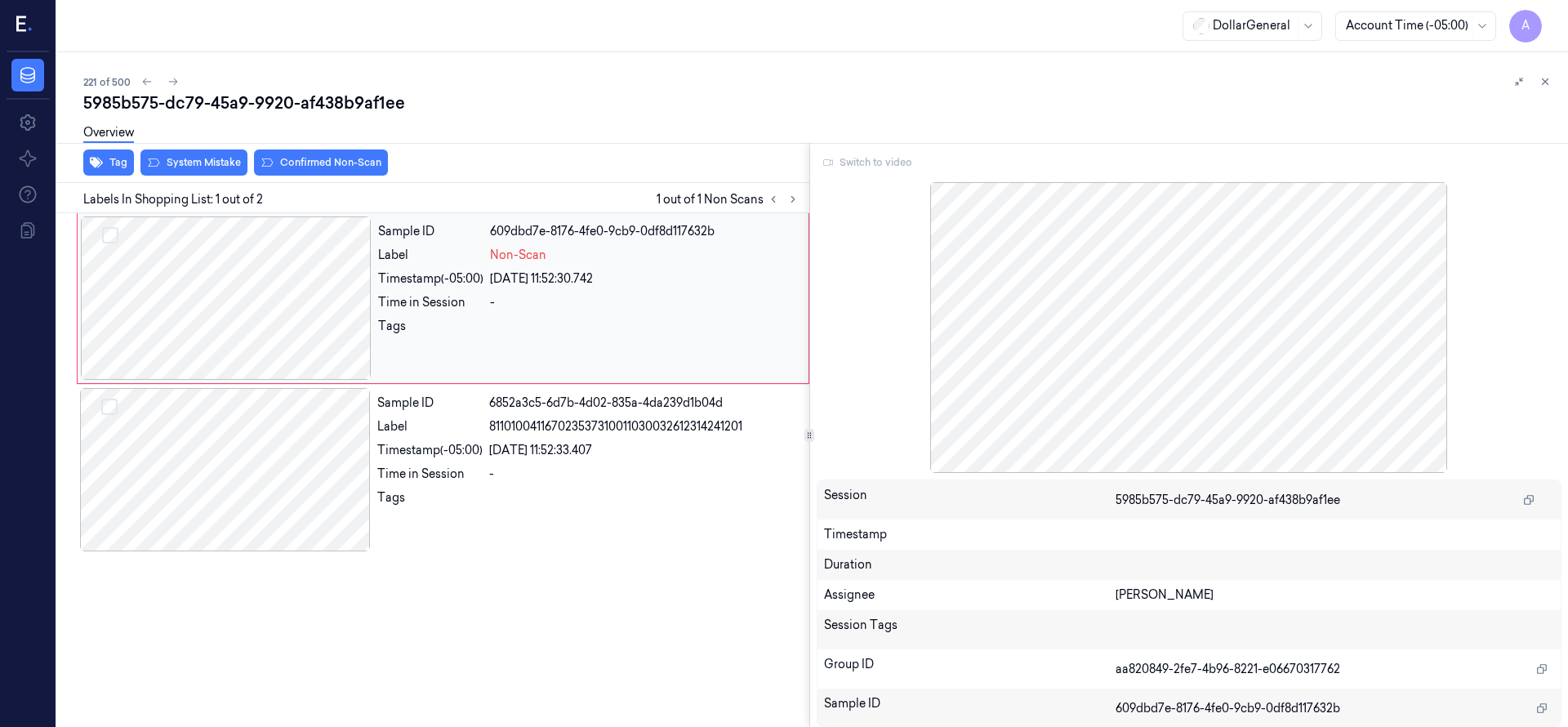
click at [311, 248] on div at bounding box center [225, 298] width 291 height 164
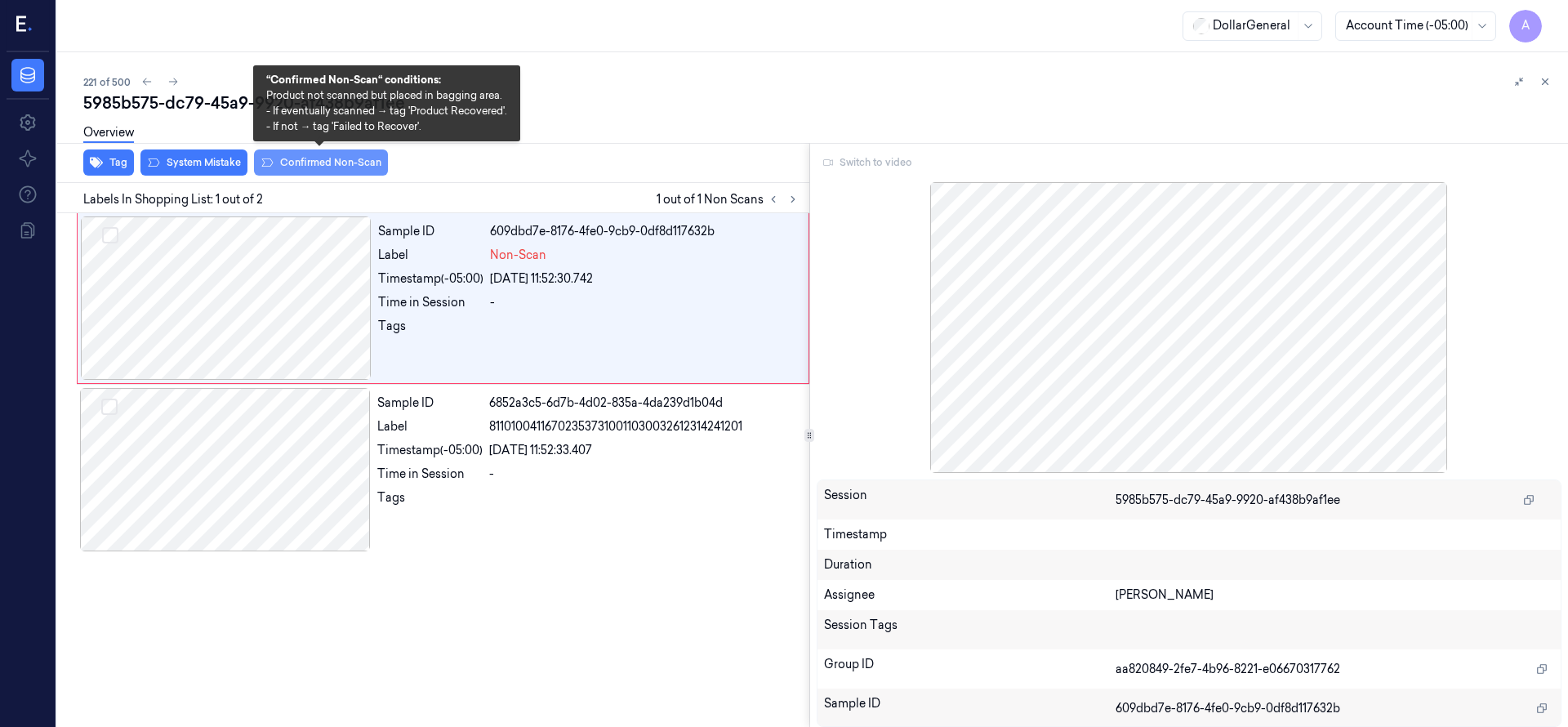
click at [318, 167] on button "Confirmed Non-Scan" at bounding box center [320, 162] width 134 height 26
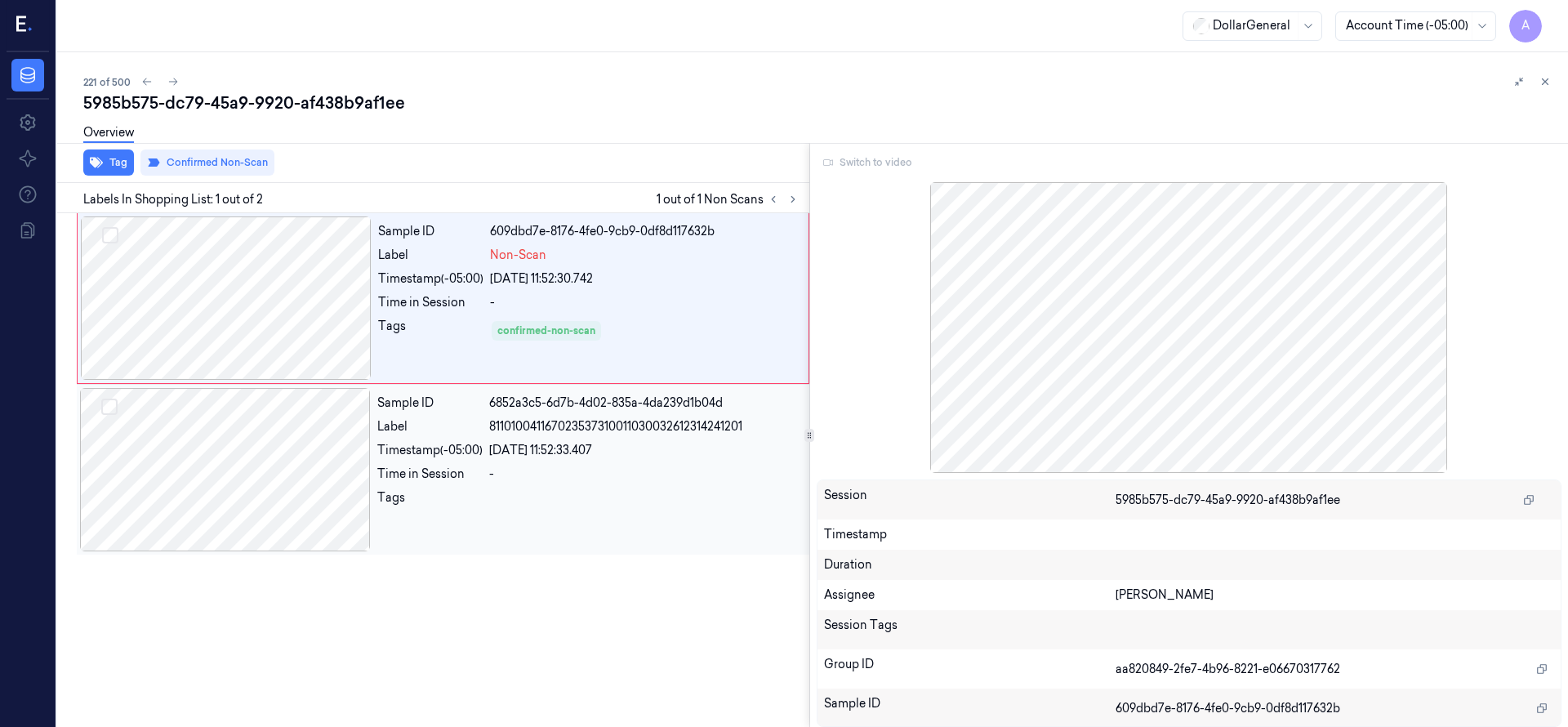
click at [276, 450] on div at bounding box center [225, 469] width 291 height 164
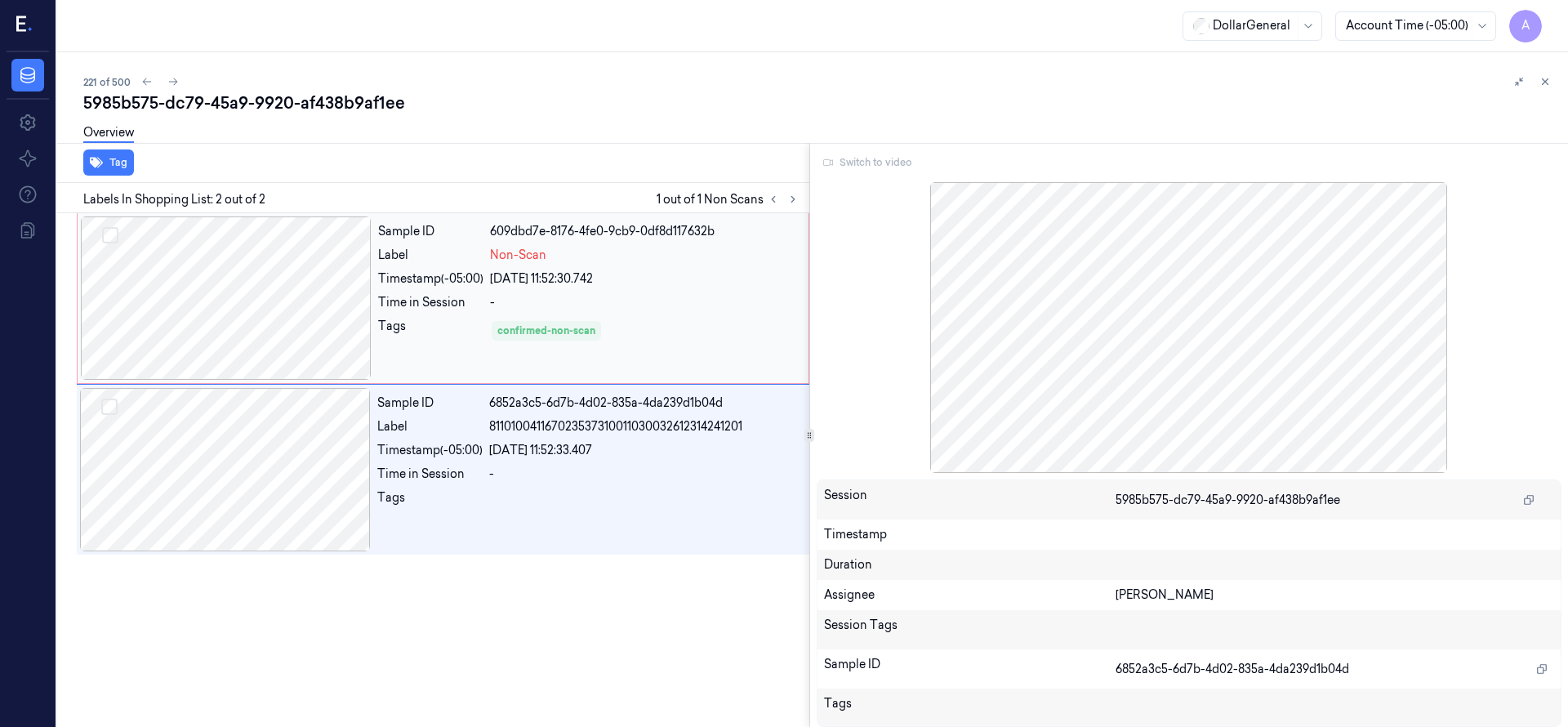
click at [252, 322] on div at bounding box center [225, 298] width 291 height 164
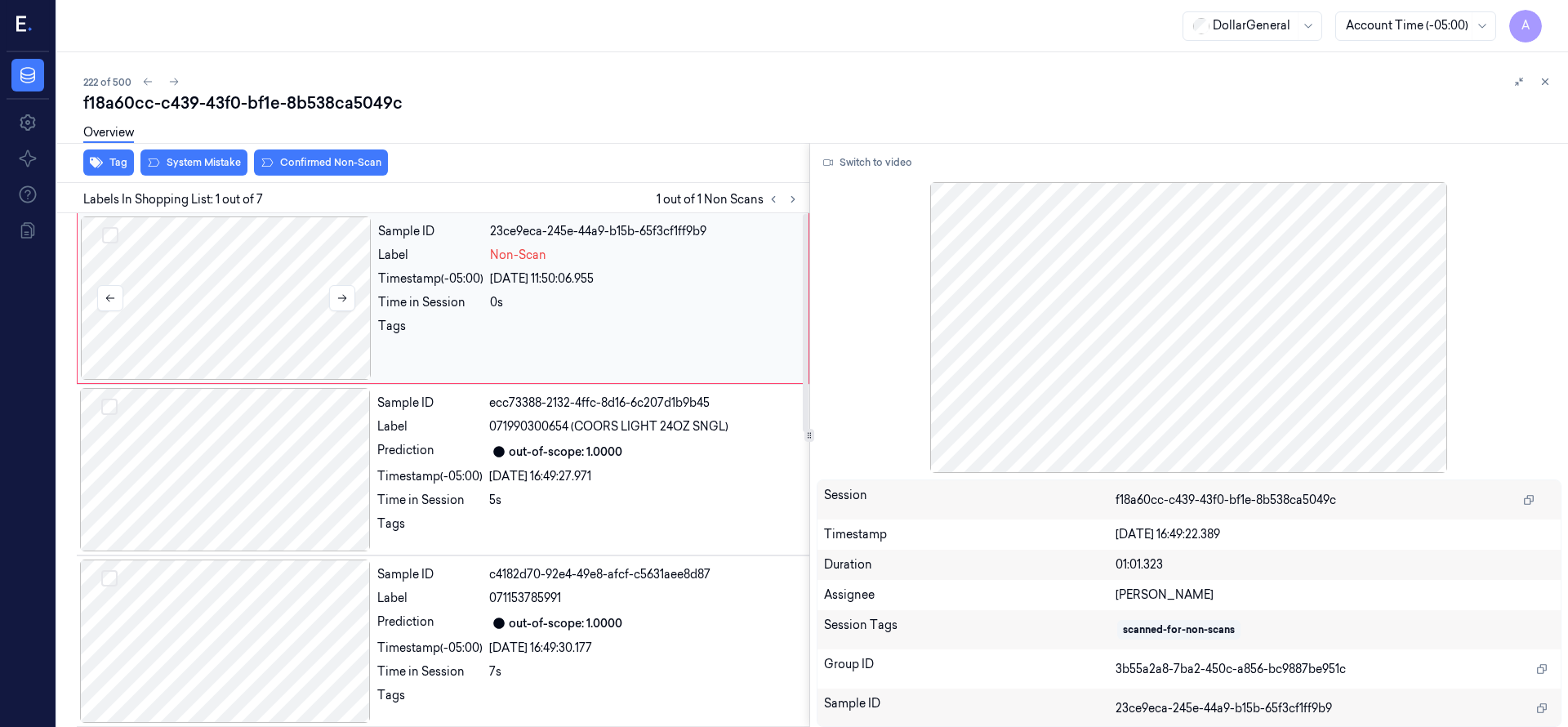
click at [257, 298] on div at bounding box center [225, 298] width 291 height 164
click at [348, 299] on button at bounding box center [342, 298] width 26 height 26
click at [349, 299] on button at bounding box center [342, 298] width 26 height 26
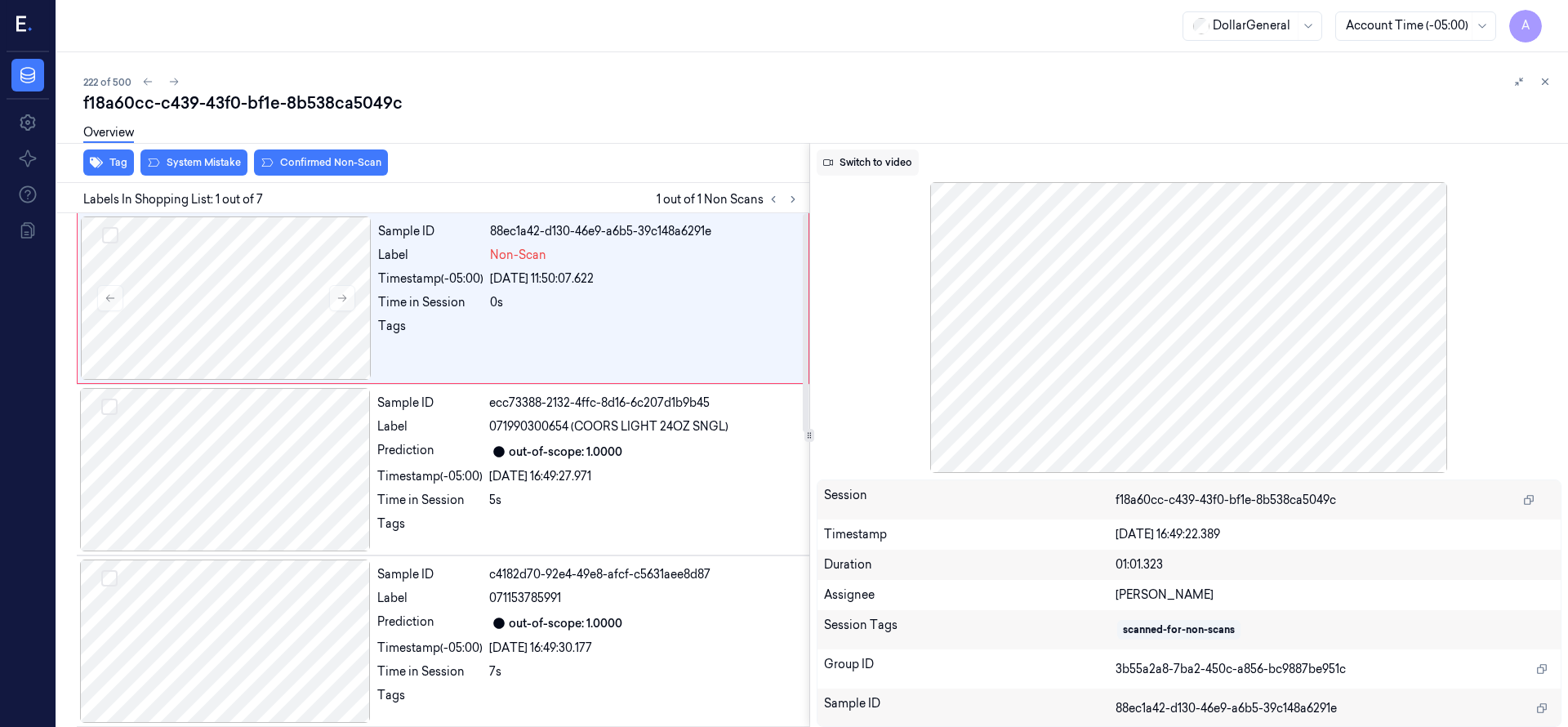
click at [871, 164] on button "Switch to video" at bounding box center [867, 162] width 102 height 26
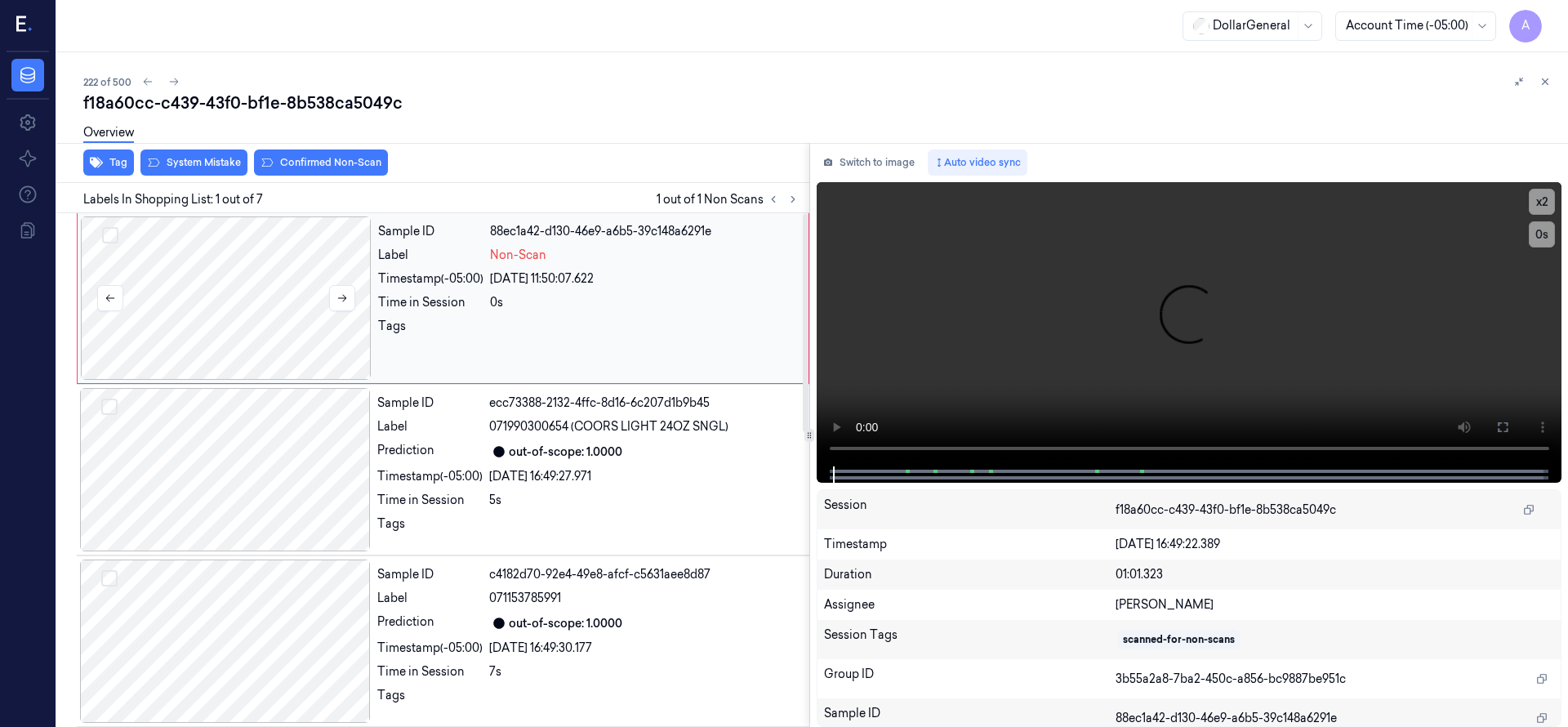
click at [292, 281] on div at bounding box center [225, 298] width 291 height 164
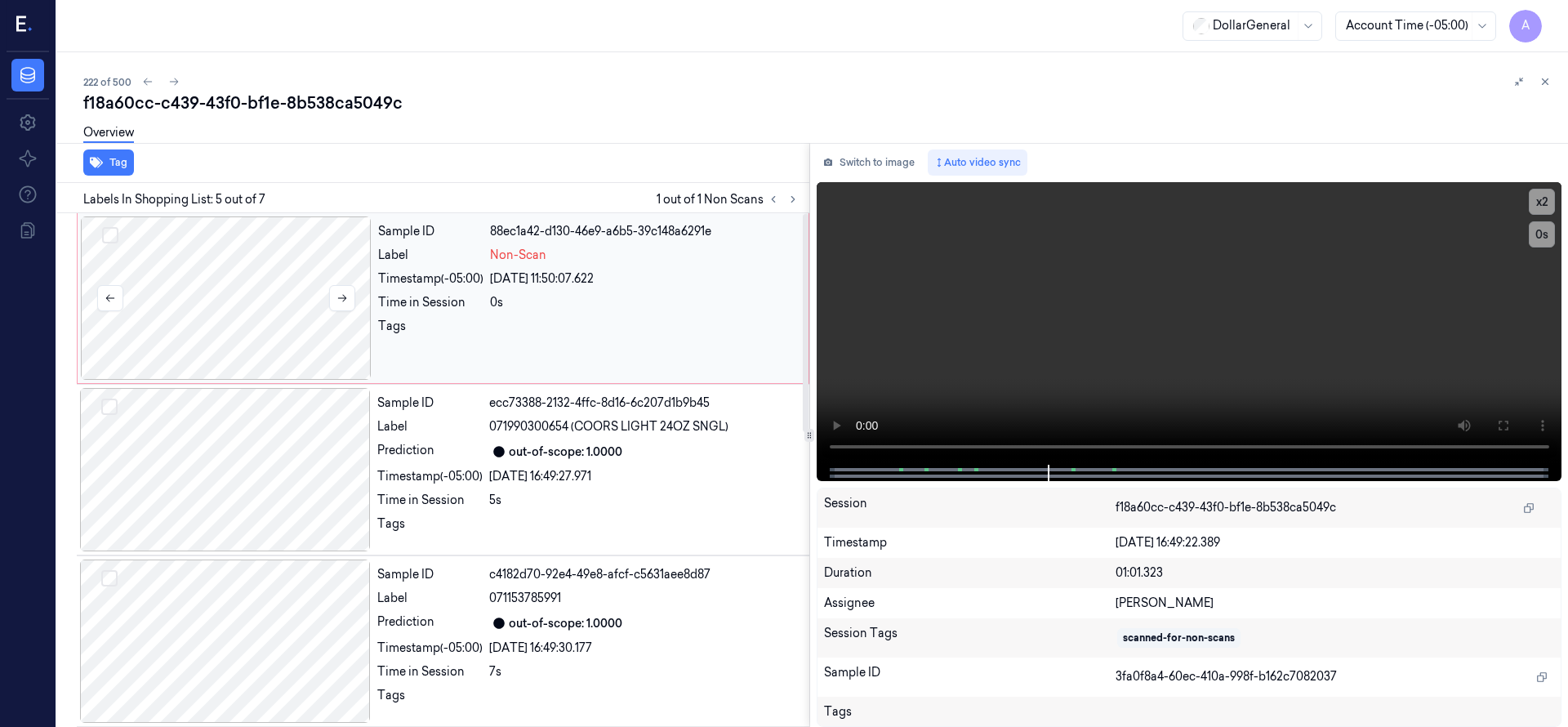
click at [235, 282] on div at bounding box center [225, 298] width 291 height 164
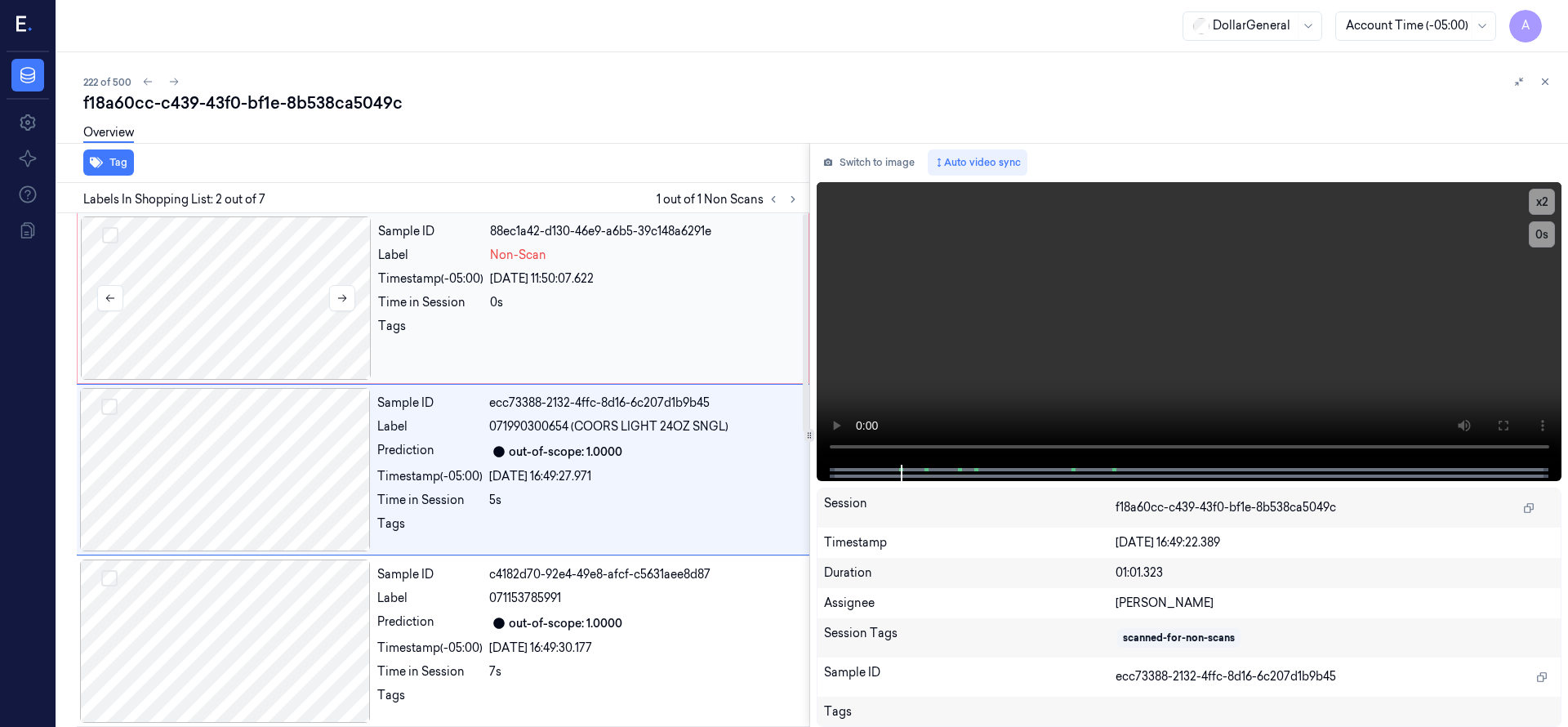
click at [251, 276] on div at bounding box center [225, 298] width 291 height 164
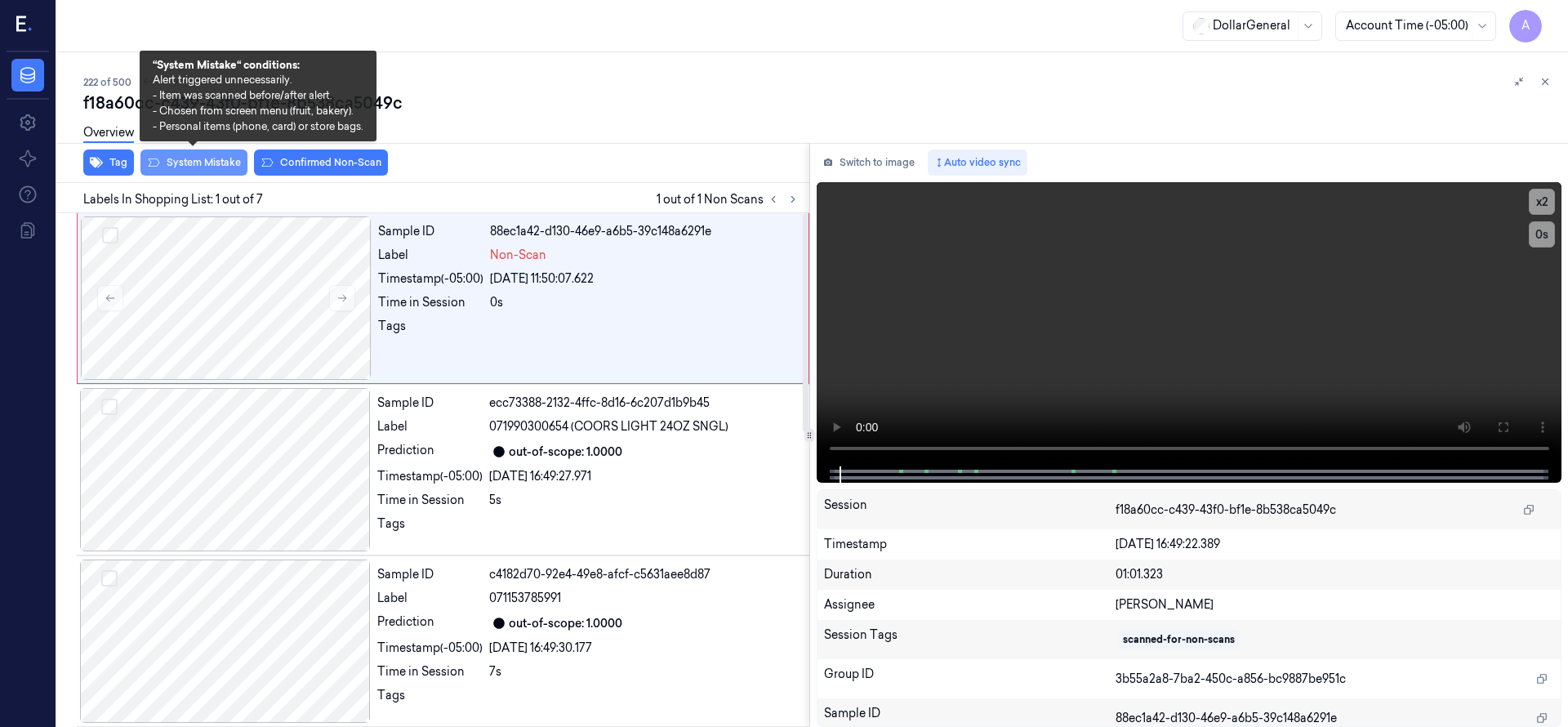
click at [232, 161] on button "System Mistake" at bounding box center [193, 162] width 107 height 26
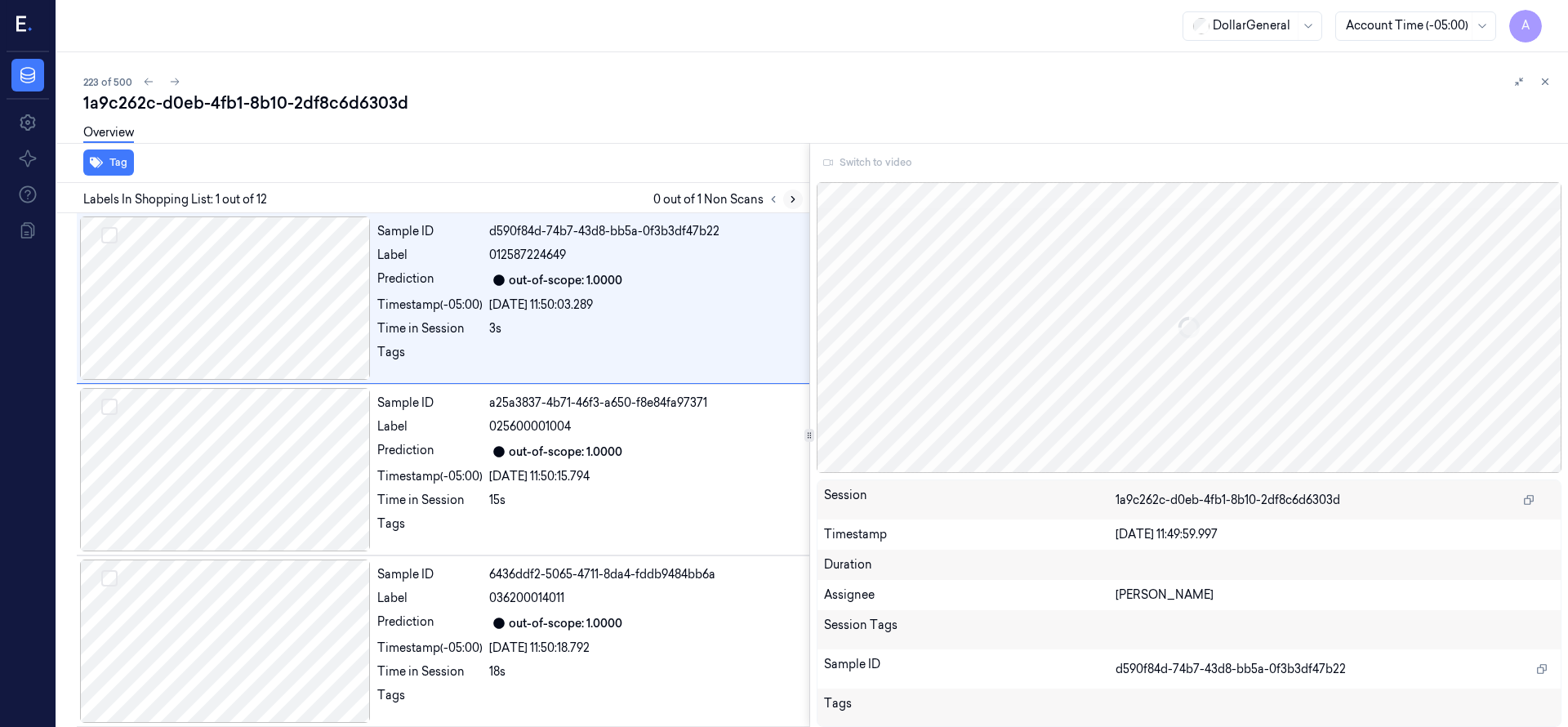
click at [798, 198] on icon at bounding box center [793, 199] width 12 height 12
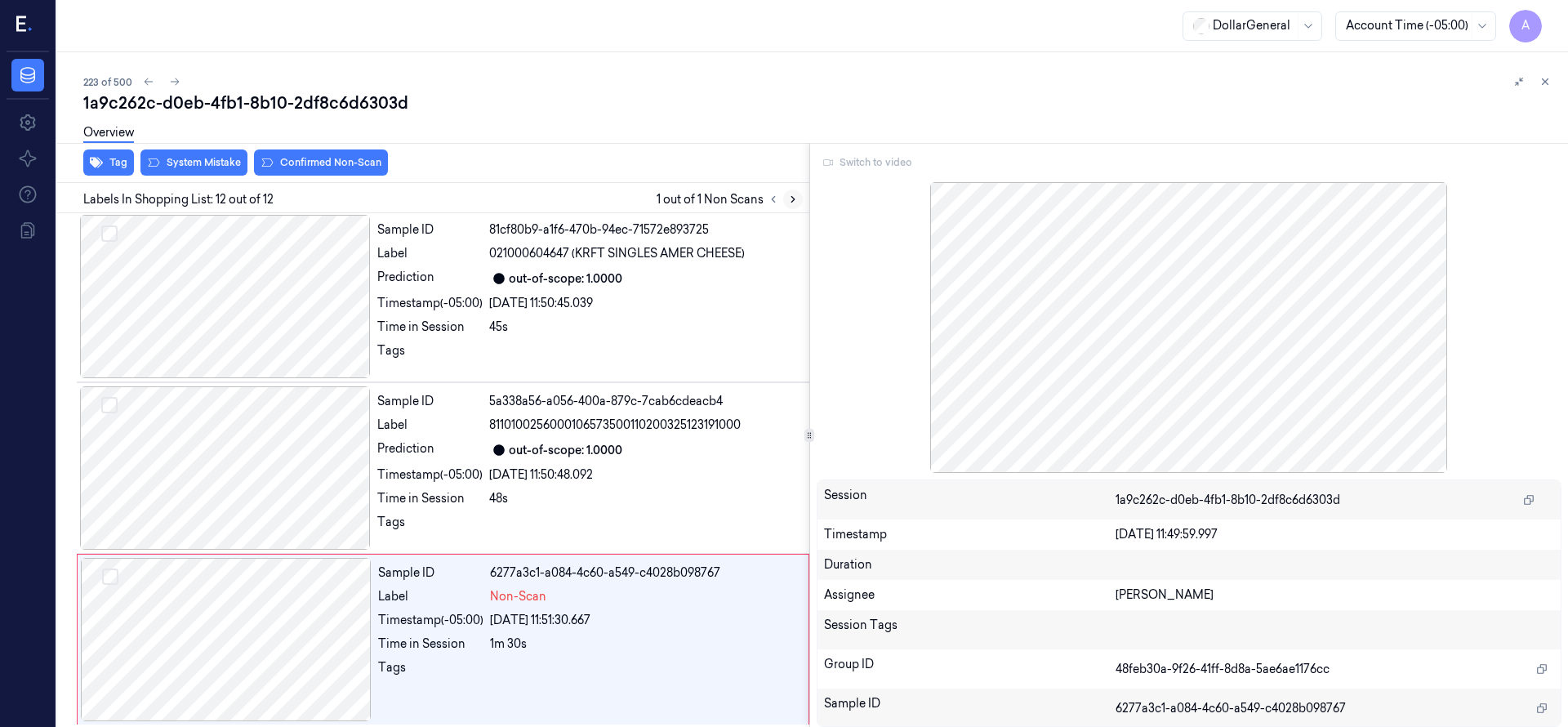
scroll to position [1549, 0]
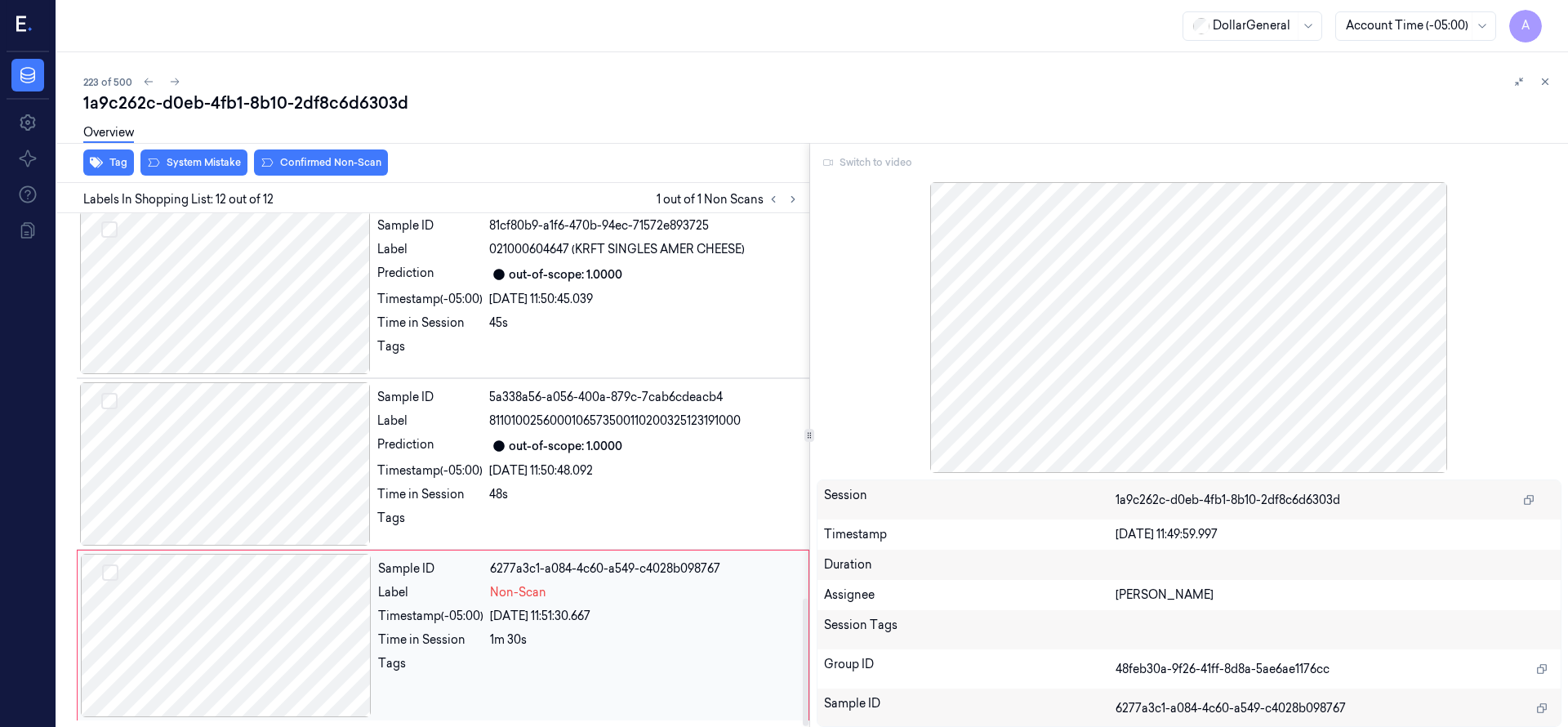
click at [244, 642] on div at bounding box center [225, 635] width 291 height 164
click at [256, 597] on div at bounding box center [225, 635] width 291 height 164
click at [267, 469] on div at bounding box center [225, 463] width 291 height 164
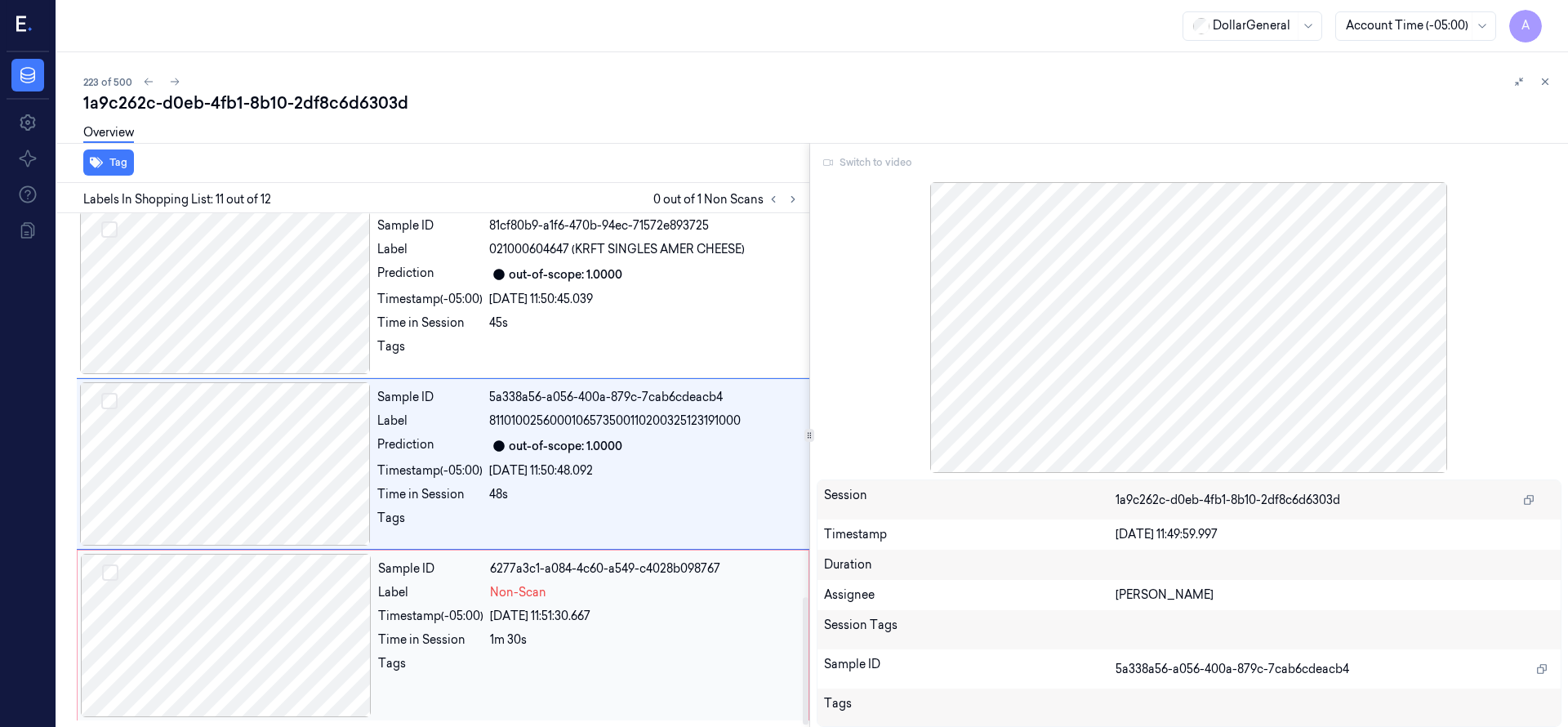
scroll to position [1543, 0]
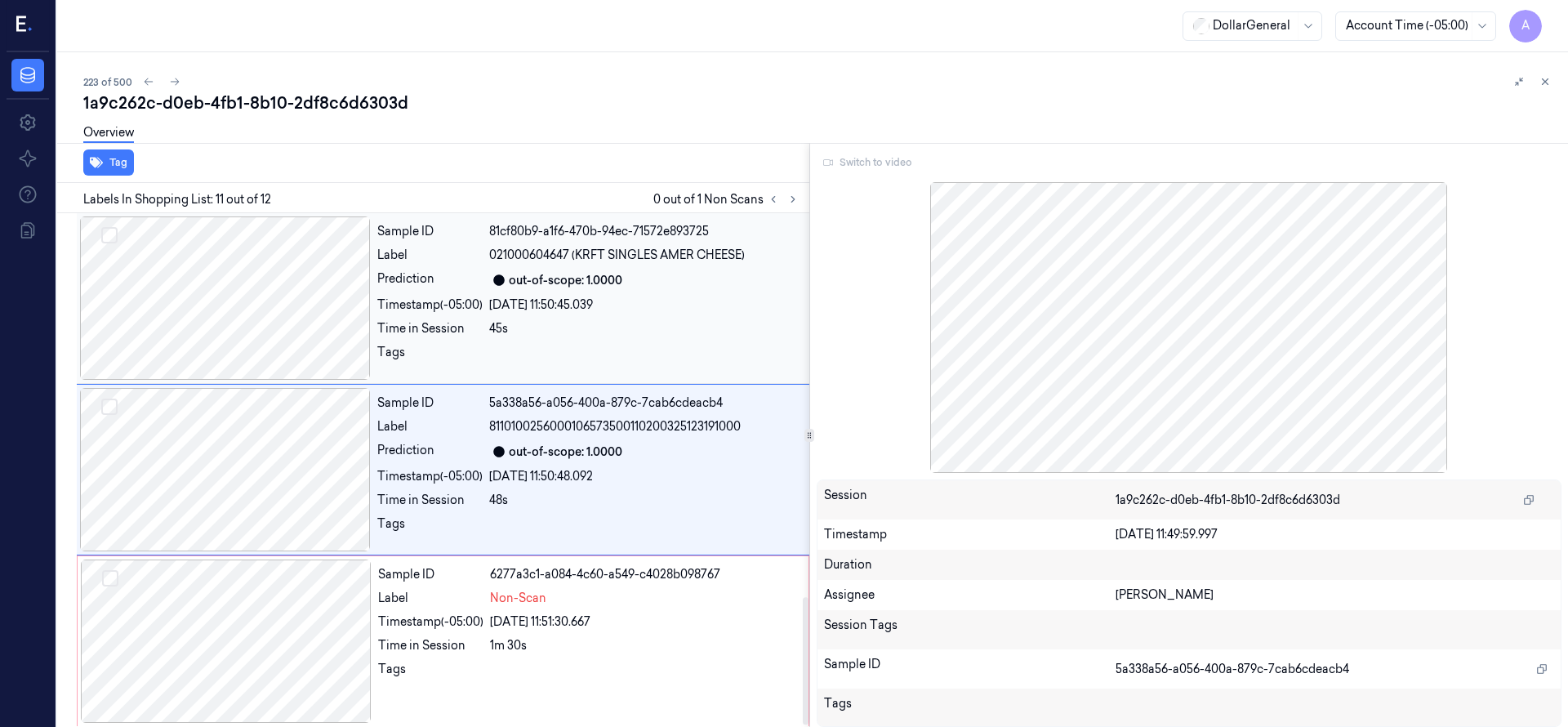
click at [214, 309] on div at bounding box center [225, 298] width 291 height 164
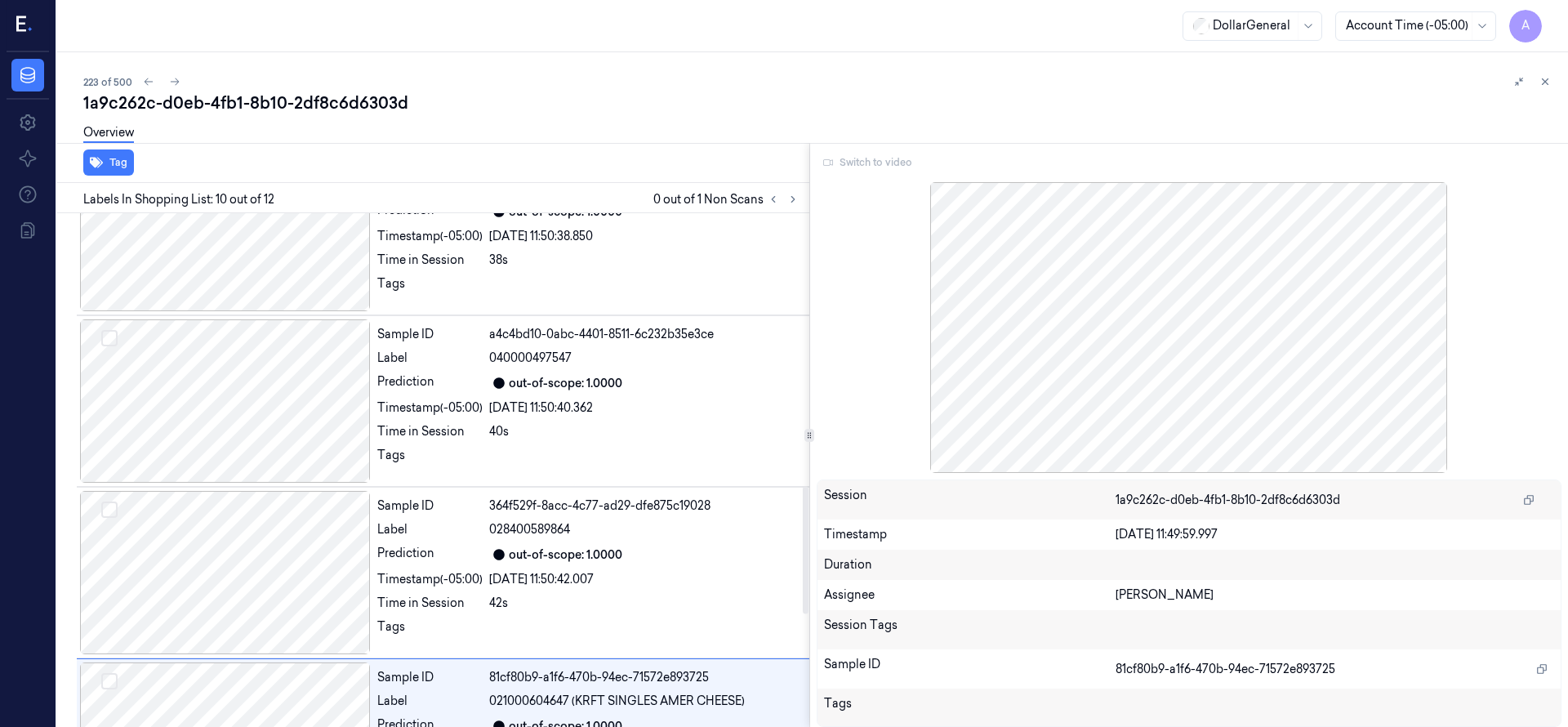
scroll to position [1549, 0]
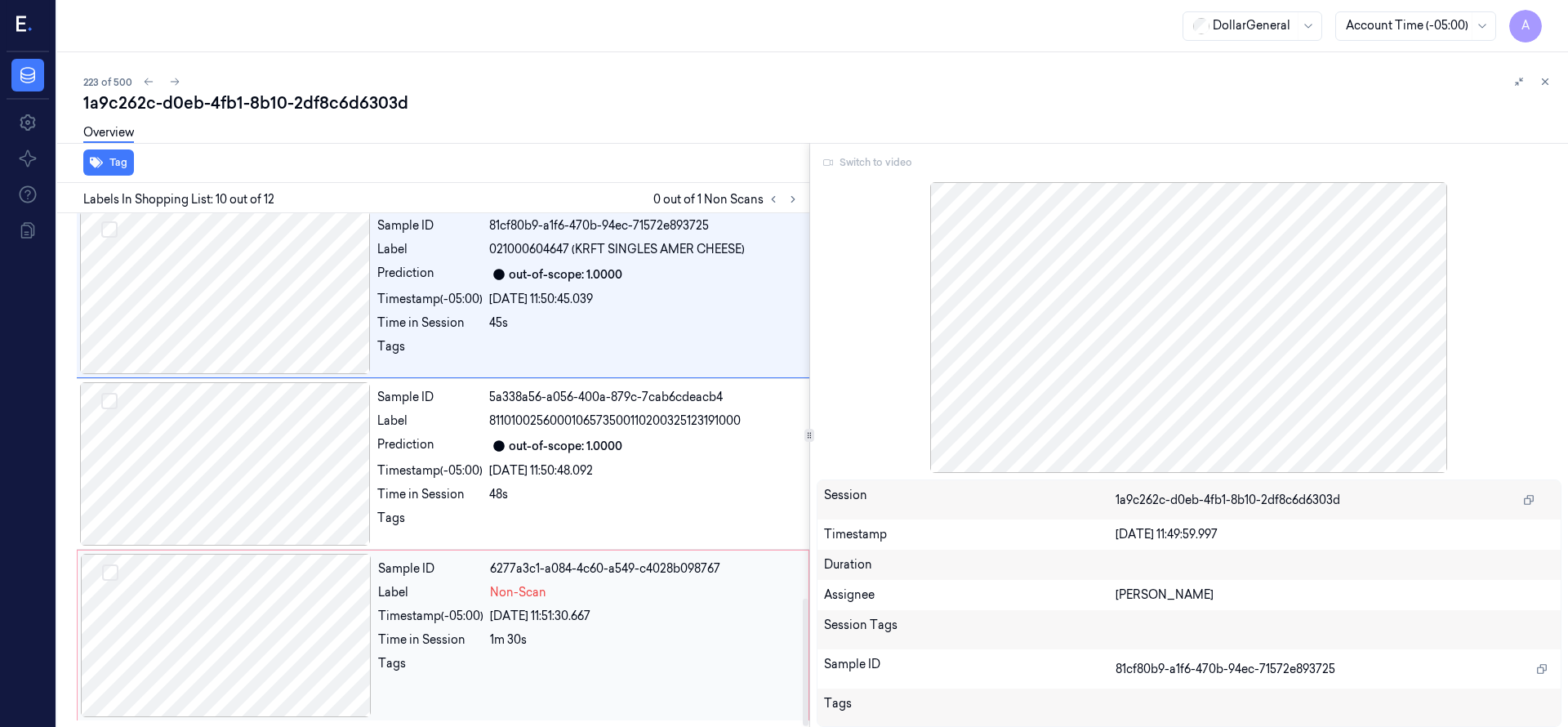
click at [280, 619] on div at bounding box center [225, 635] width 291 height 164
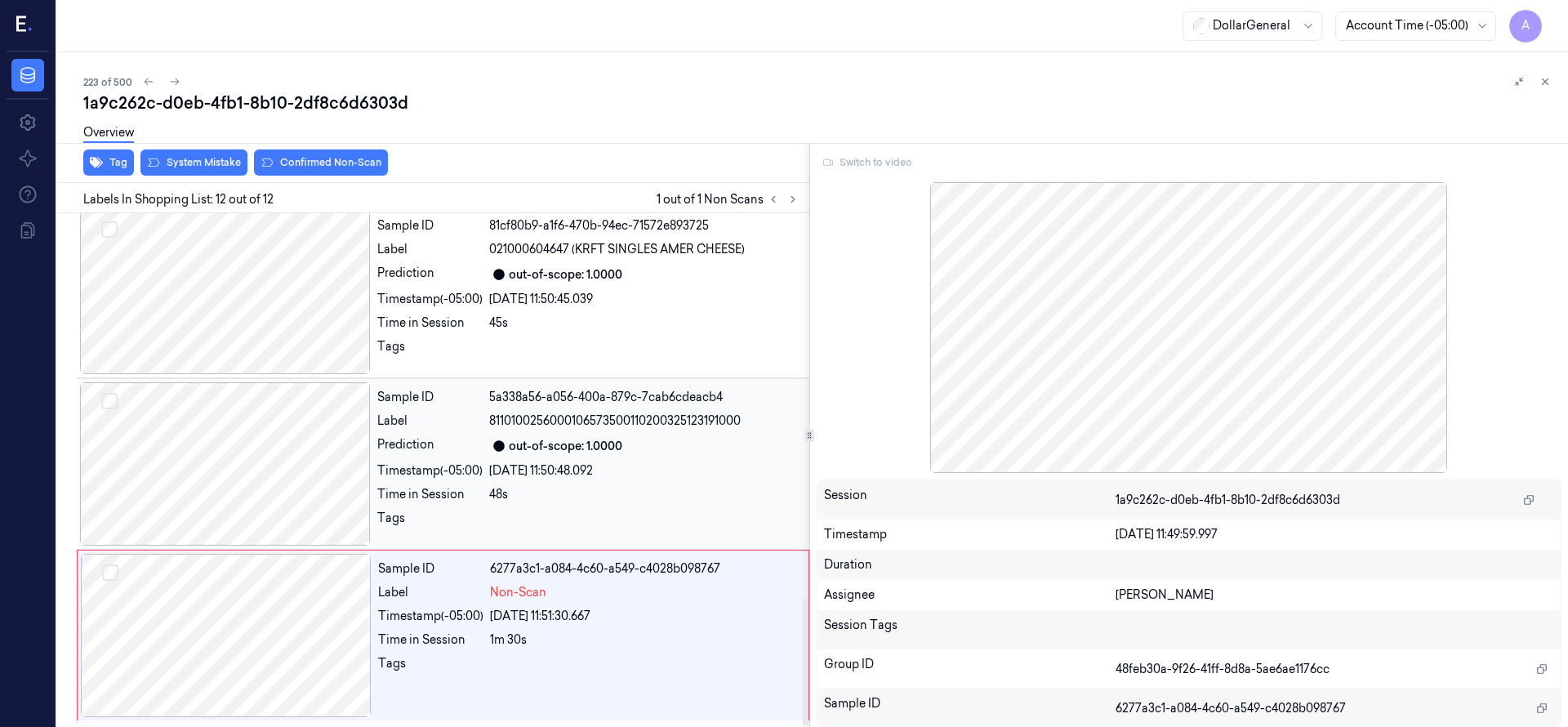
click at [285, 485] on div at bounding box center [225, 463] width 291 height 164
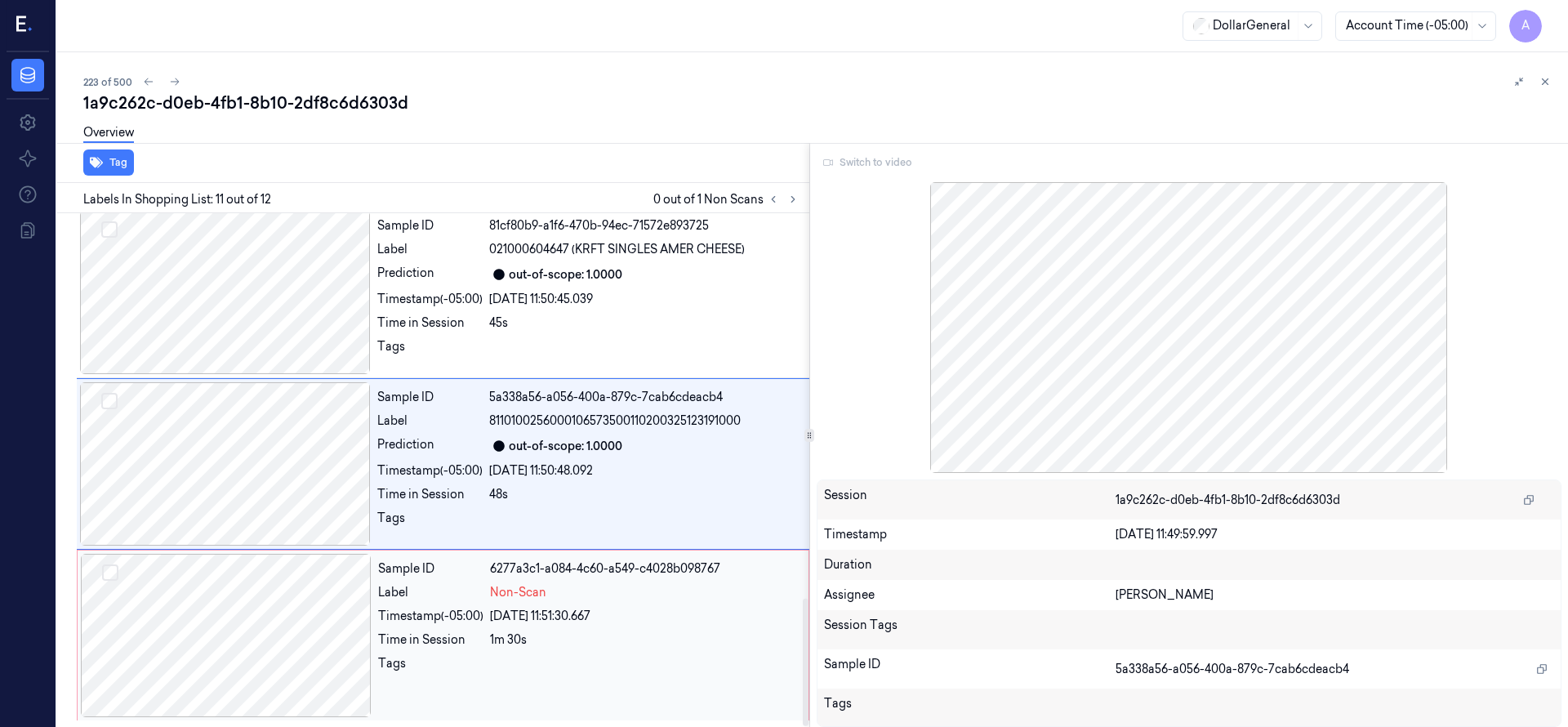
scroll to position [1543, 0]
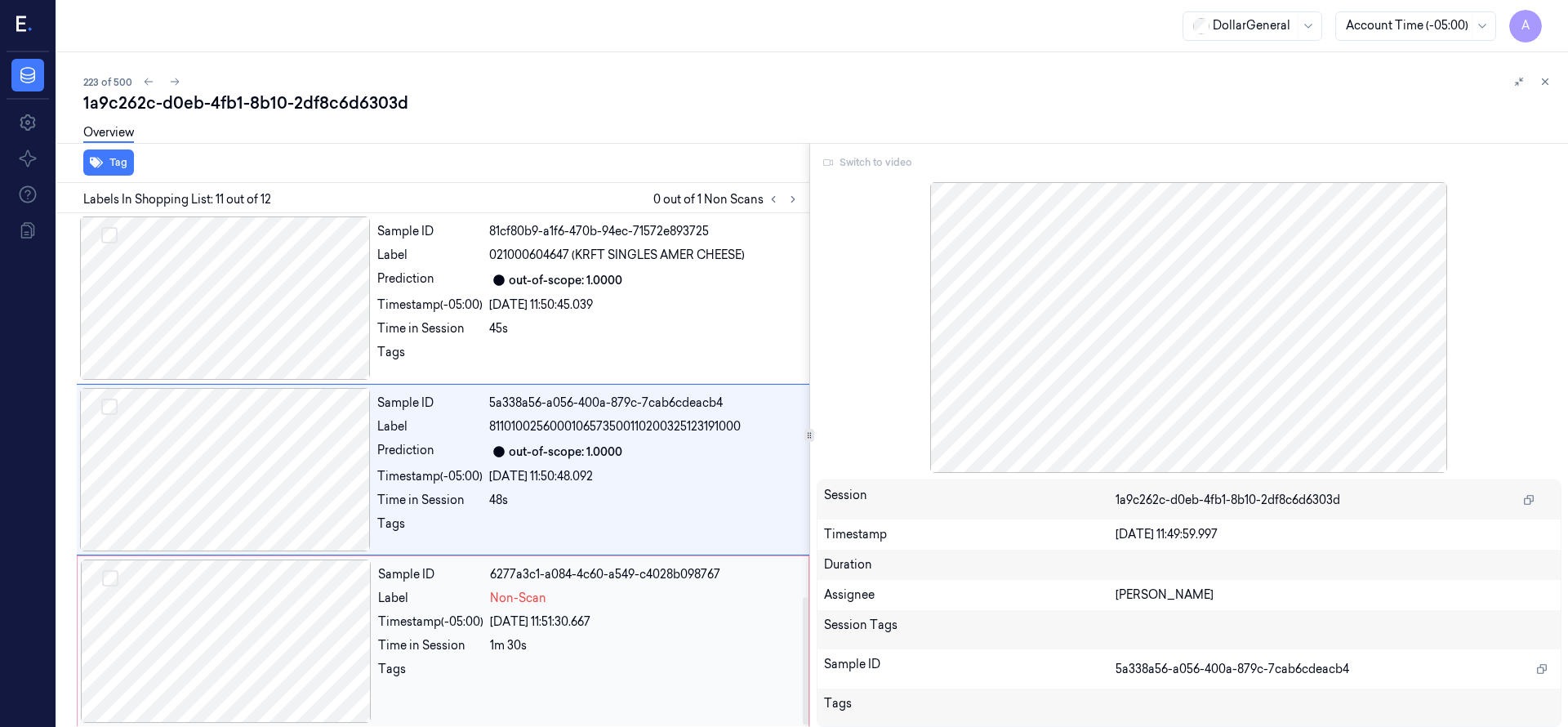
click at [279, 576] on div at bounding box center [225, 641] width 291 height 164
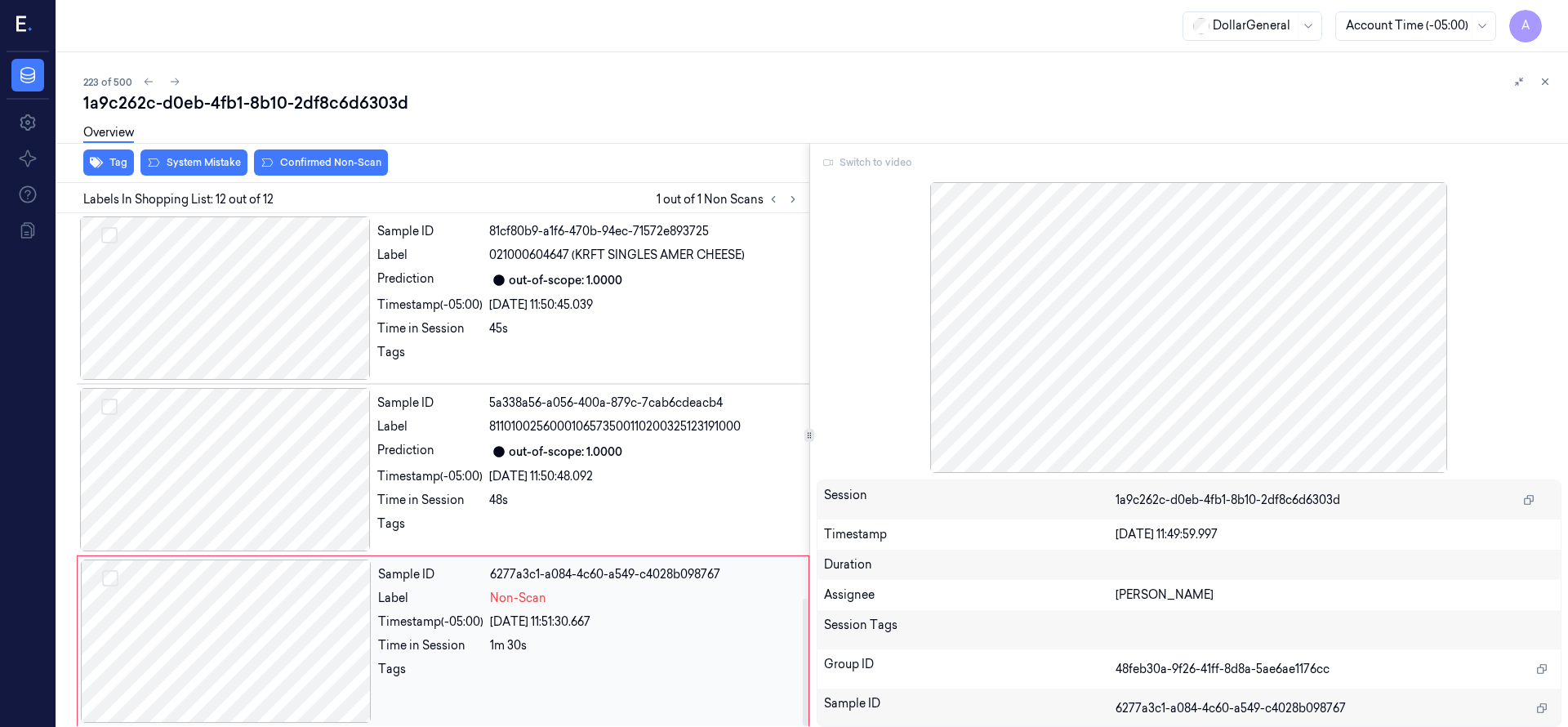
scroll to position [1549, 0]
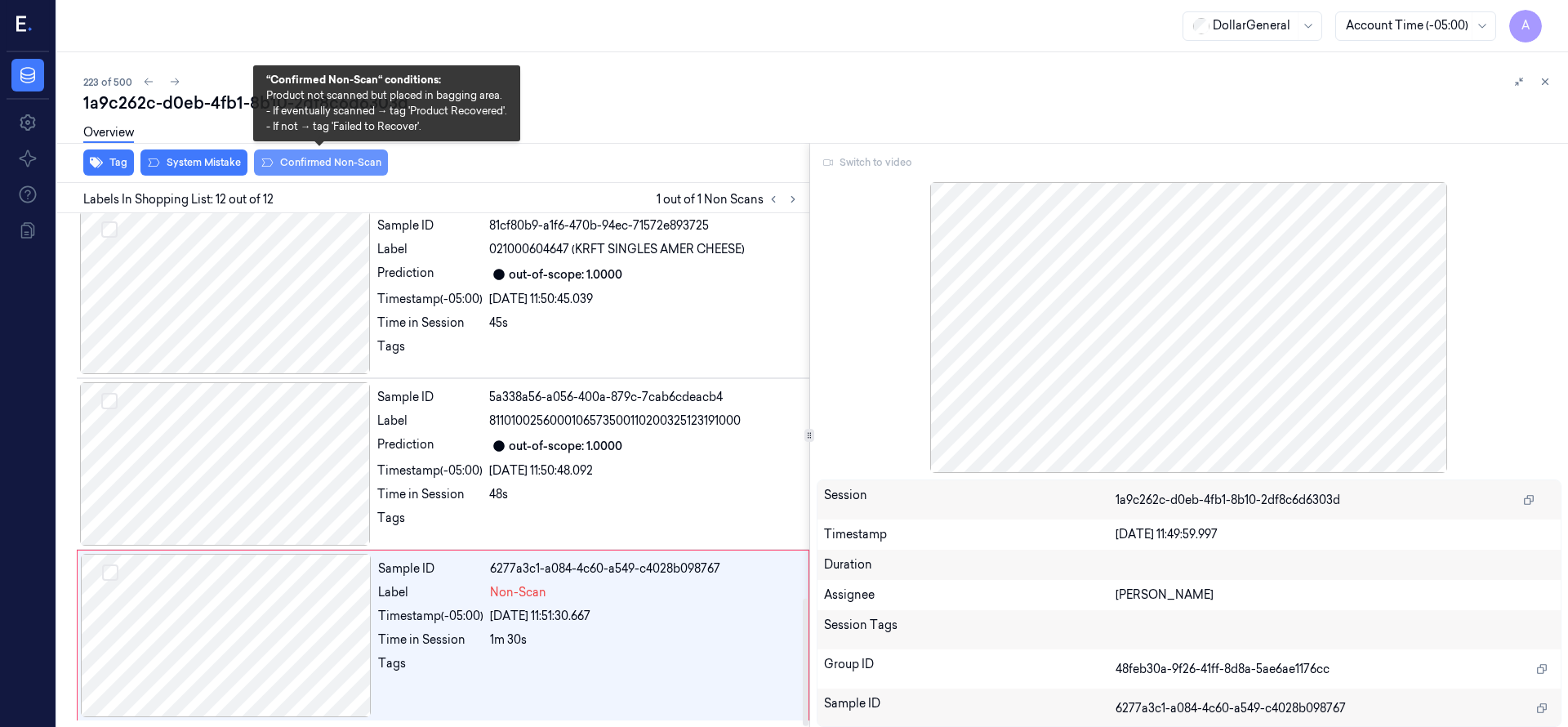
click at [318, 160] on button "Confirmed Non-Scan" at bounding box center [320, 162] width 134 height 26
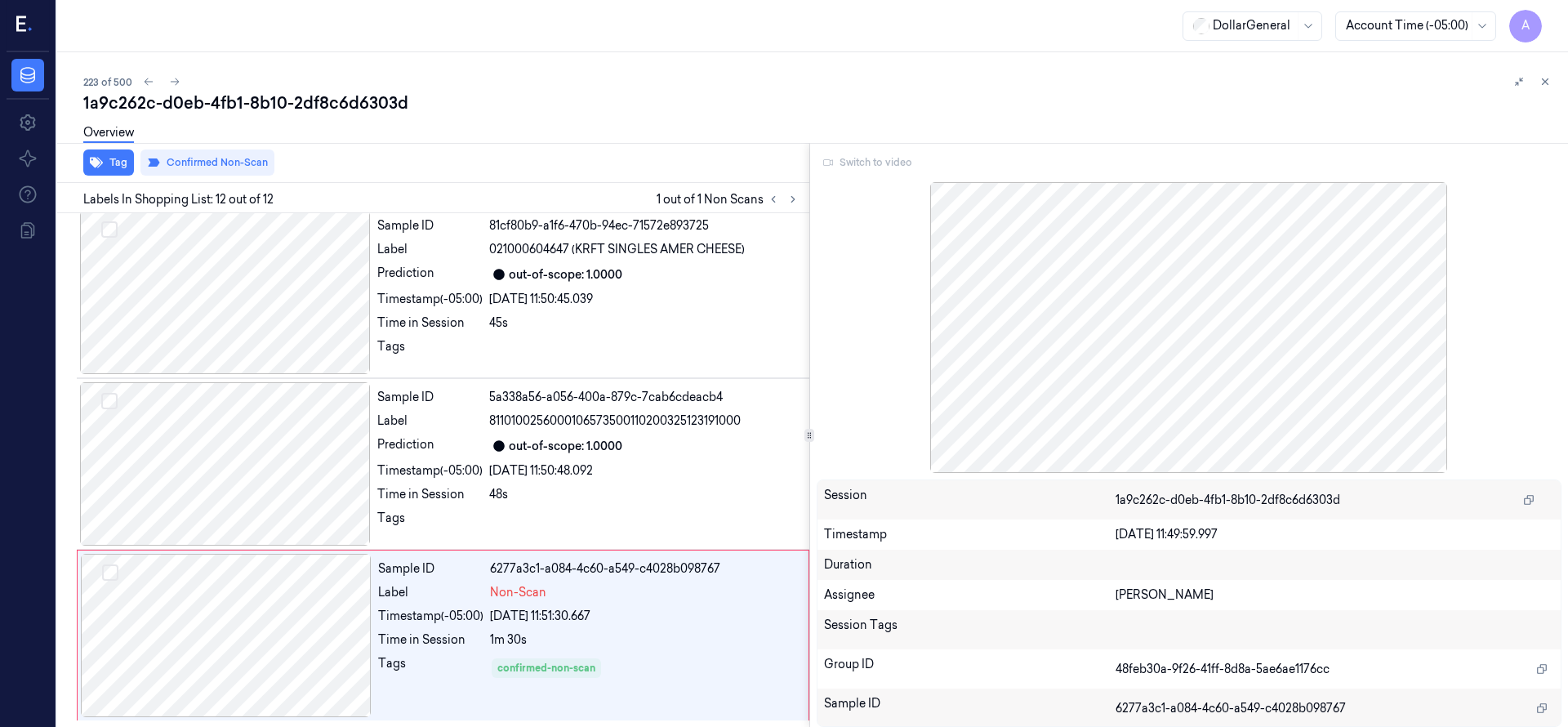
click at [870, 160] on div "Switch to video" at bounding box center [1189, 162] width 746 height 26
click at [273, 605] on div at bounding box center [225, 635] width 291 height 164
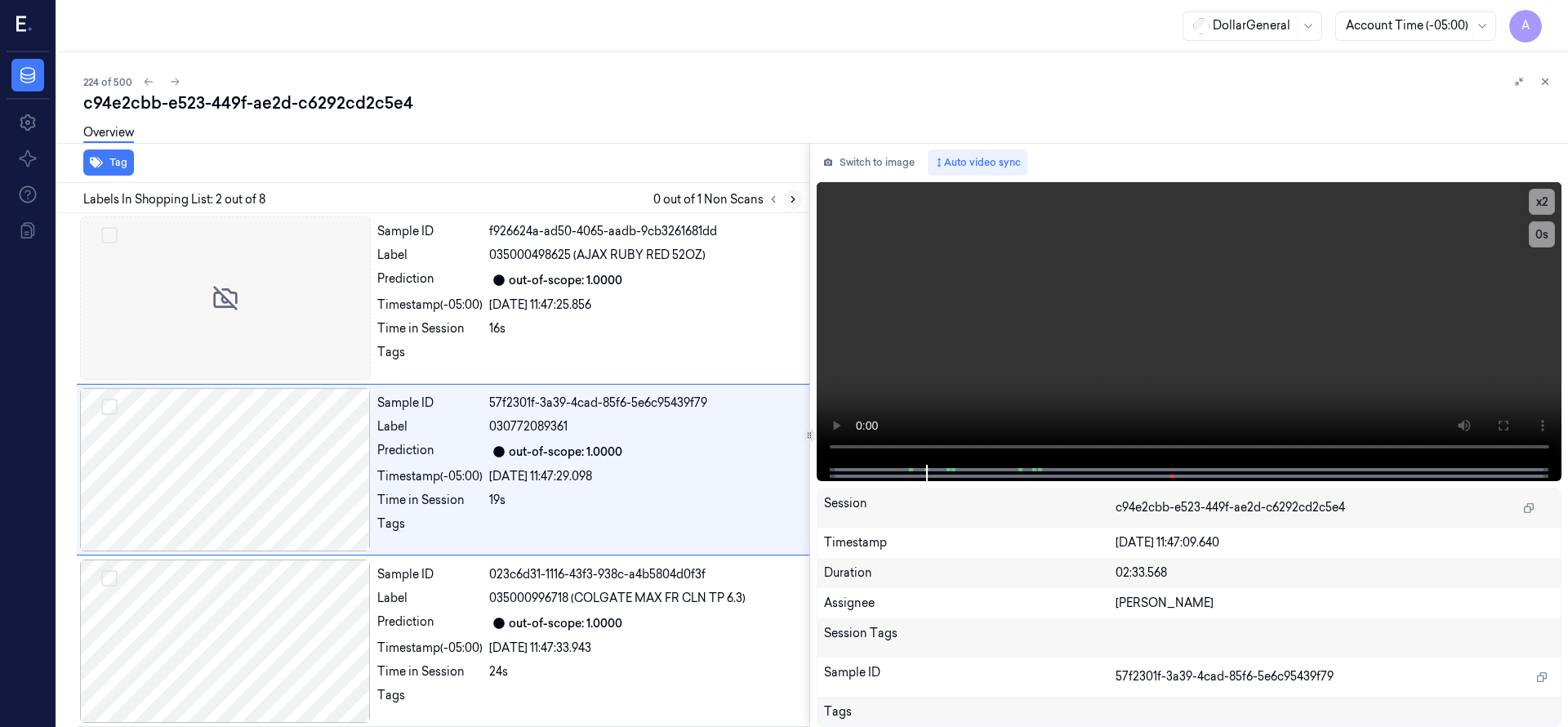
click at [791, 201] on icon at bounding box center [792, 200] width 3 height 6
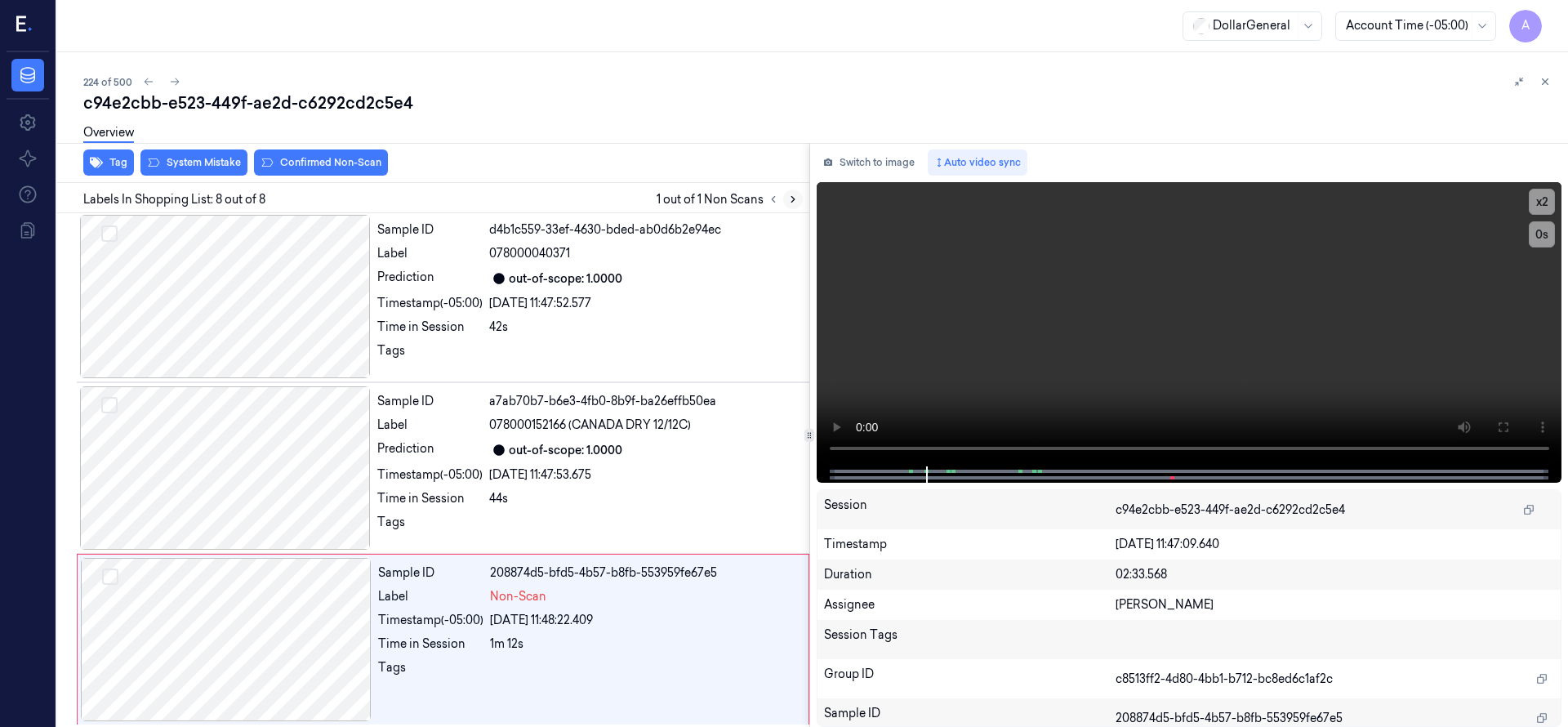
scroll to position [863, 0]
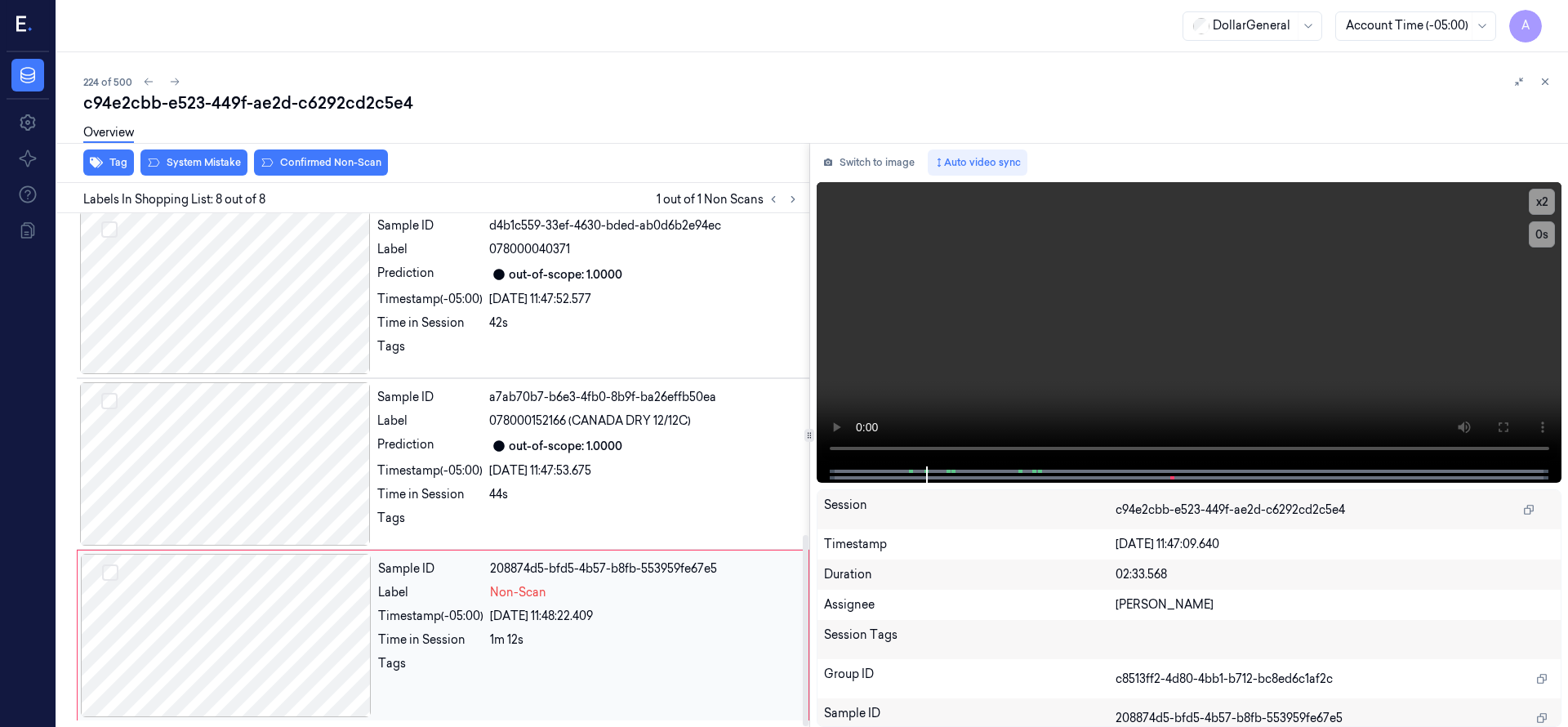
click at [207, 636] on div at bounding box center [225, 635] width 291 height 164
click at [256, 589] on div at bounding box center [225, 635] width 291 height 164
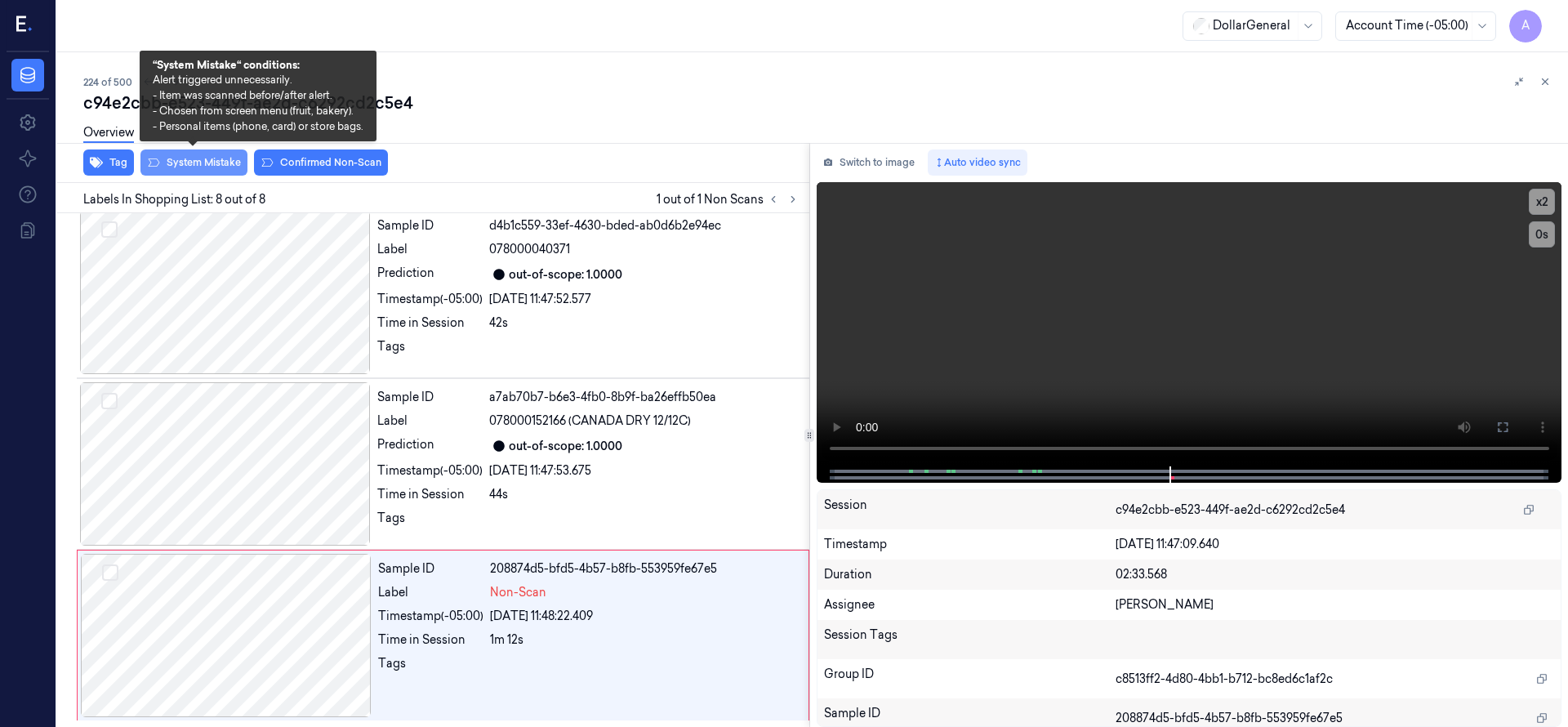
click at [191, 170] on button "System Mistake" at bounding box center [193, 162] width 107 height 26
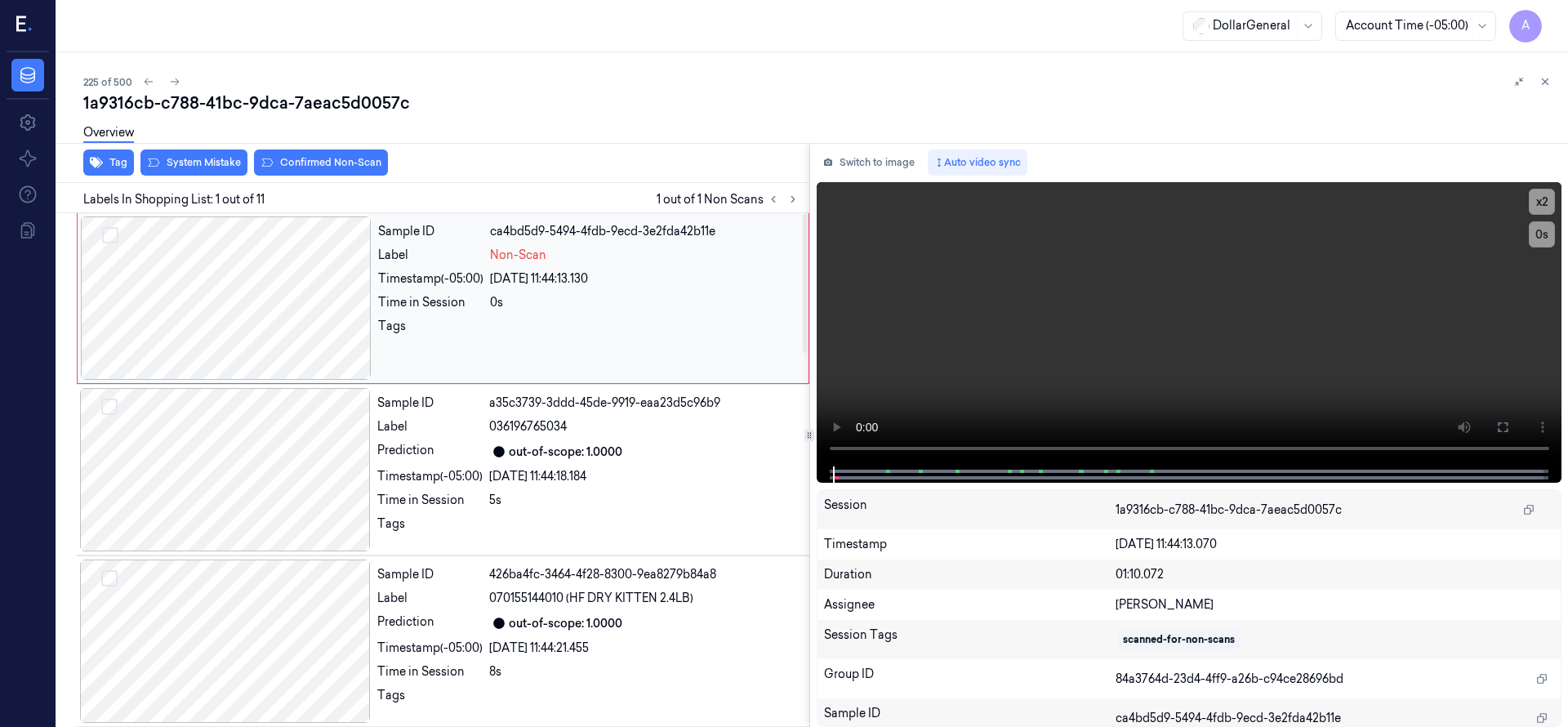
click at [306, 266] on div at bounding box center [225, 298] width 291 height 164
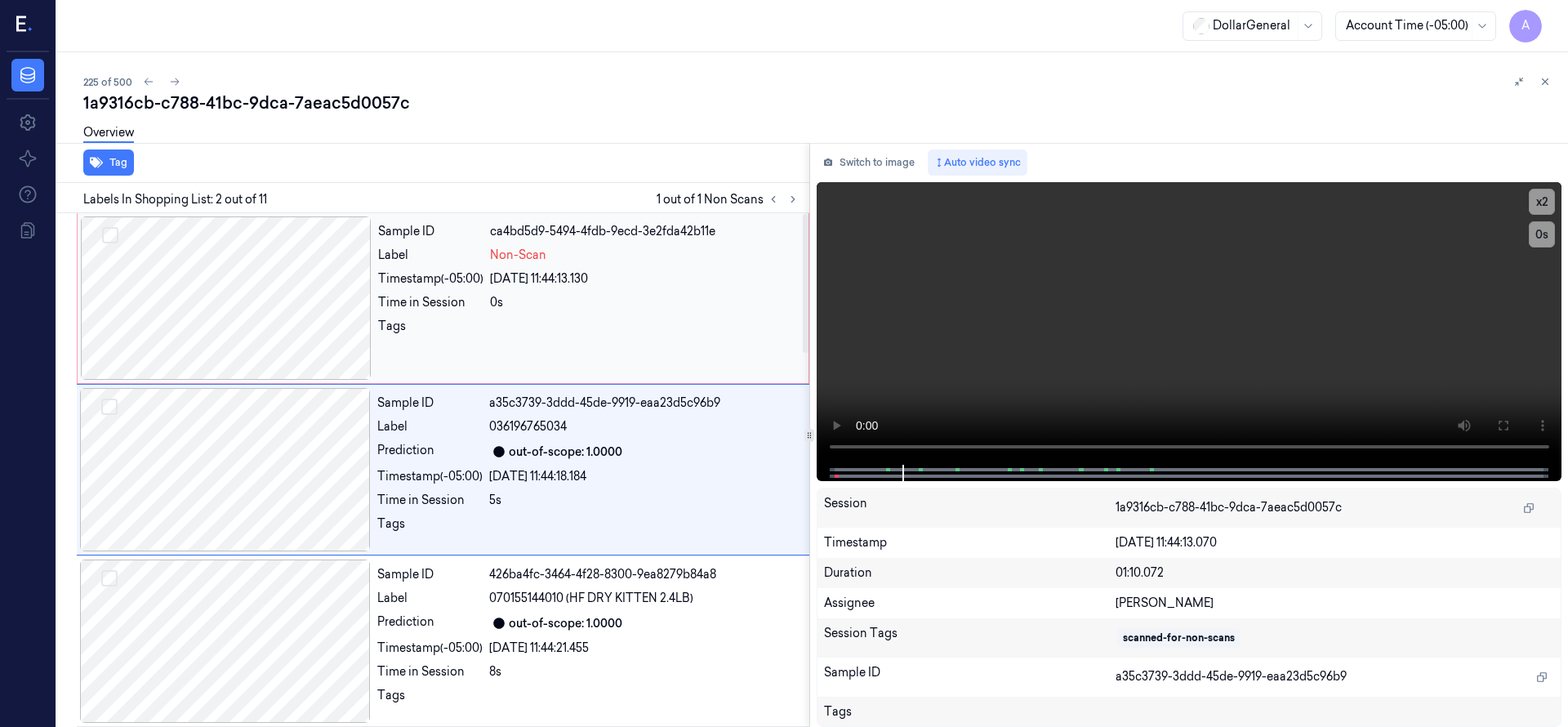
click at [276, 261] on div at bounding box center [225, 298] width 291 height 164
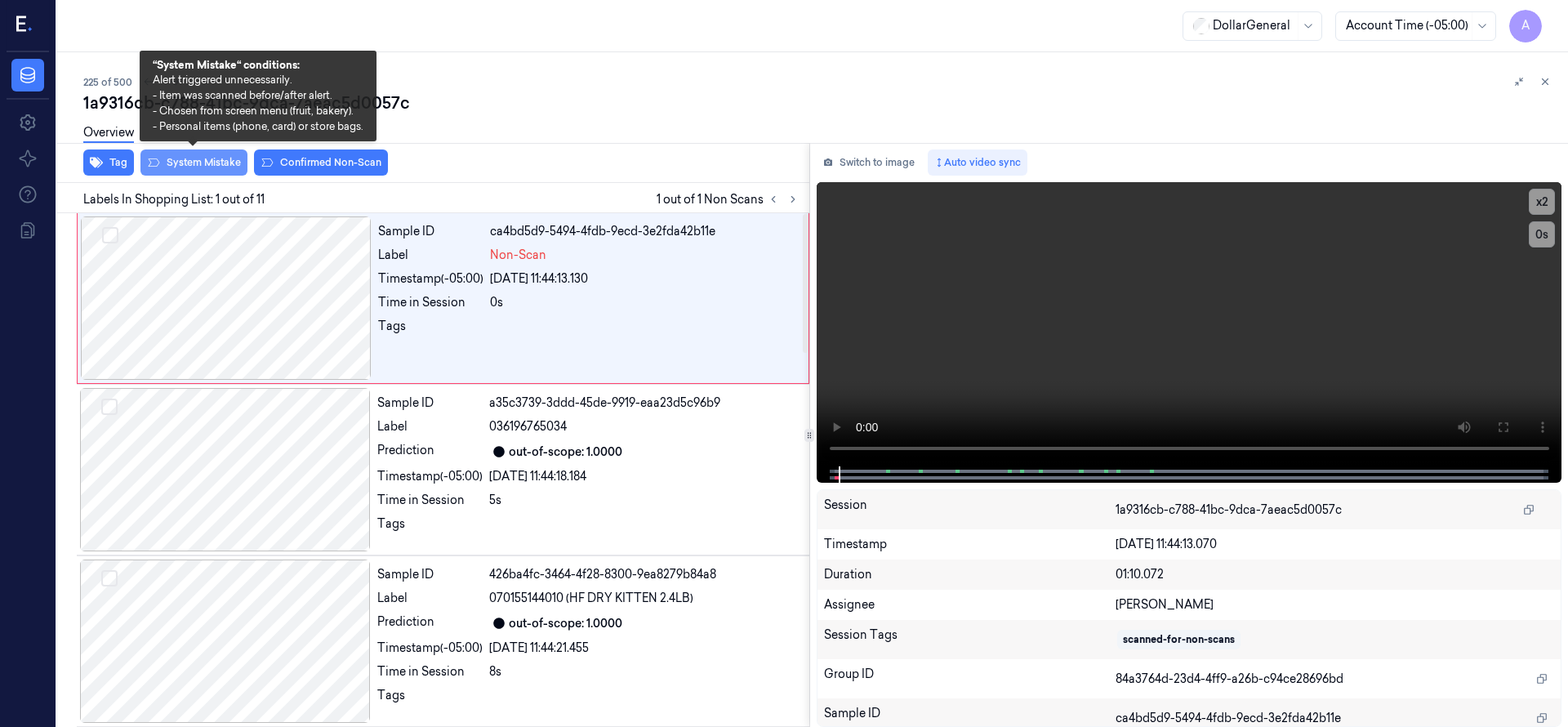
click at [222, 165] on button "System Mistake" at bounding box center [193, 162] width 107 height 26
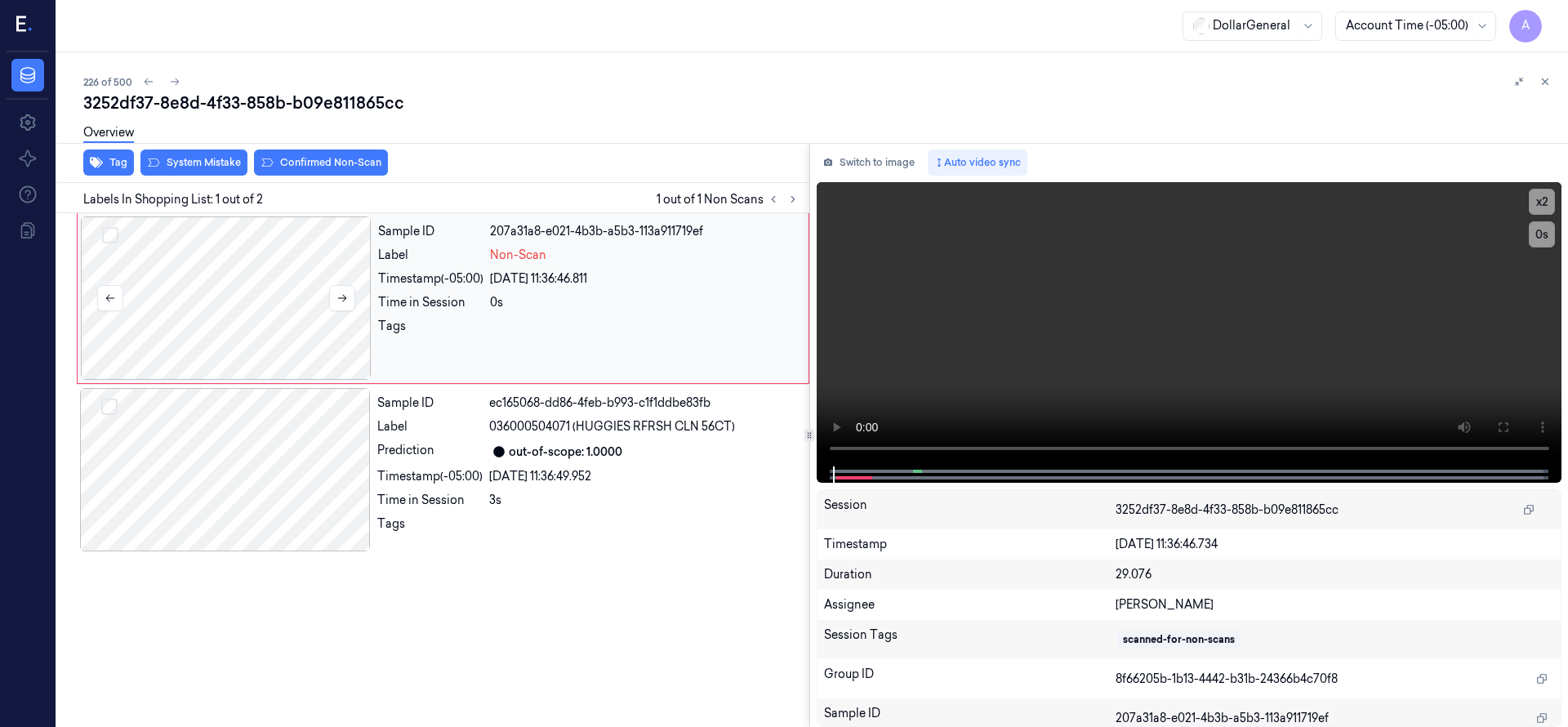
click at [267, 325] on div at bounding box center [225, 298] width 291 height 164
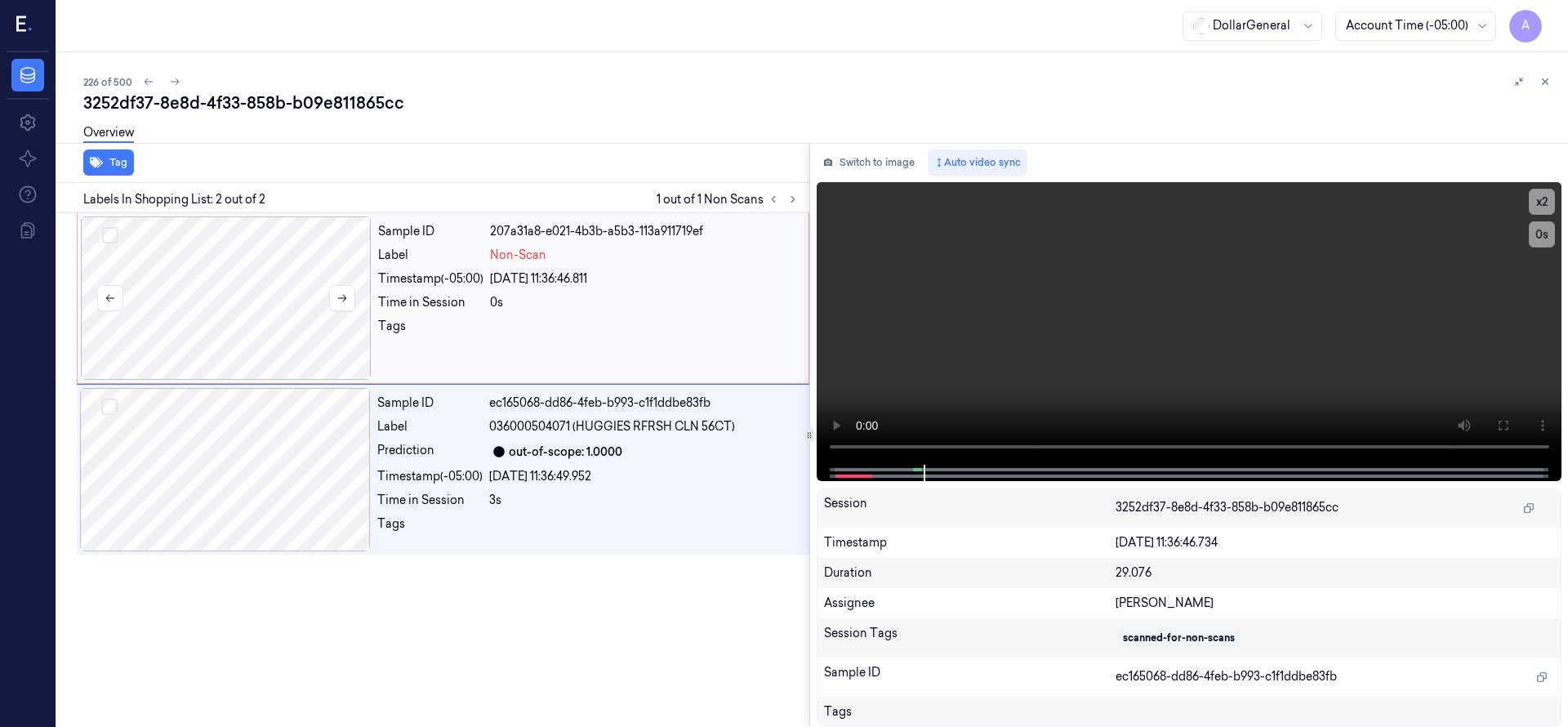
click at [208, 281] on div at bounding box center [225, 298] width 291 height 164
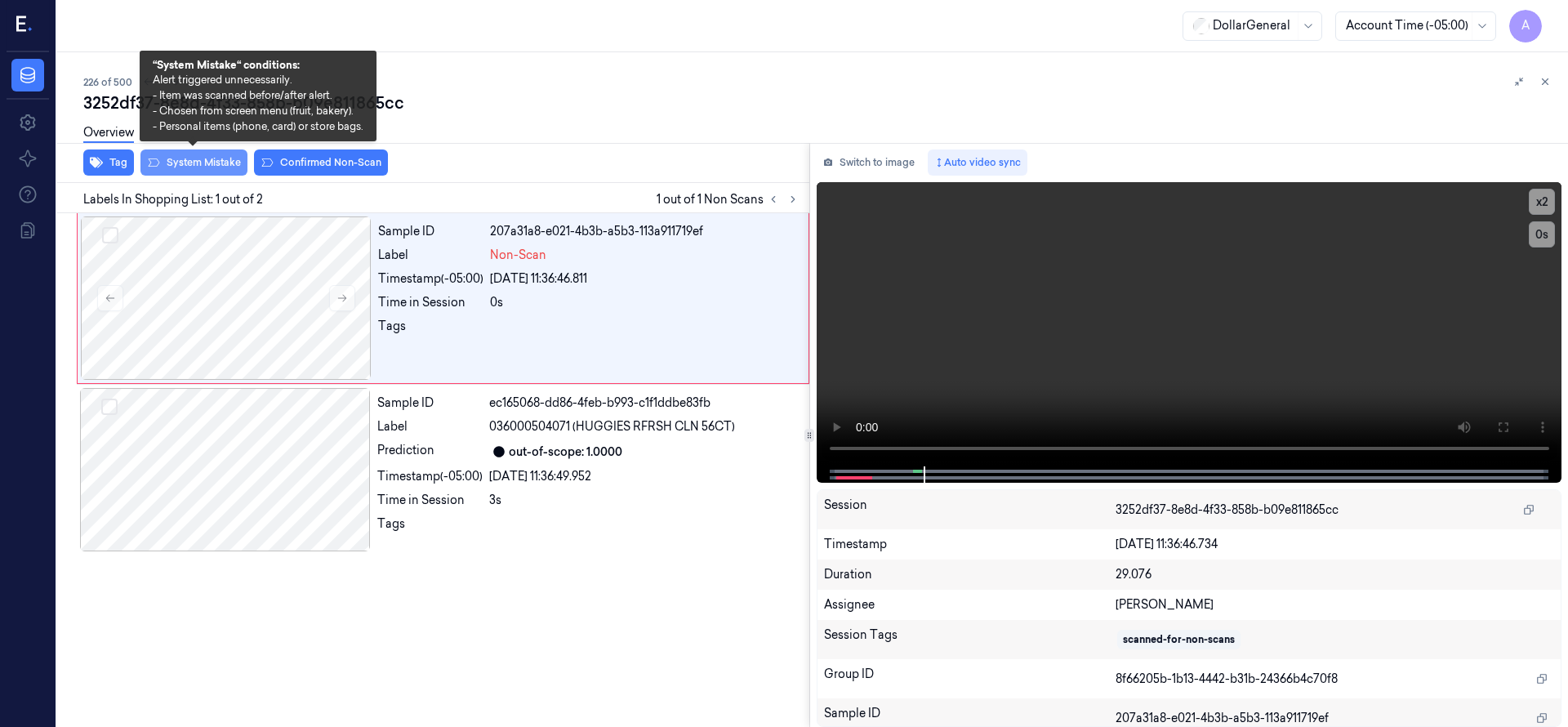
click at [201, 162] on button "System Mistake" at bounding box center [193, 162] width 107 height 26
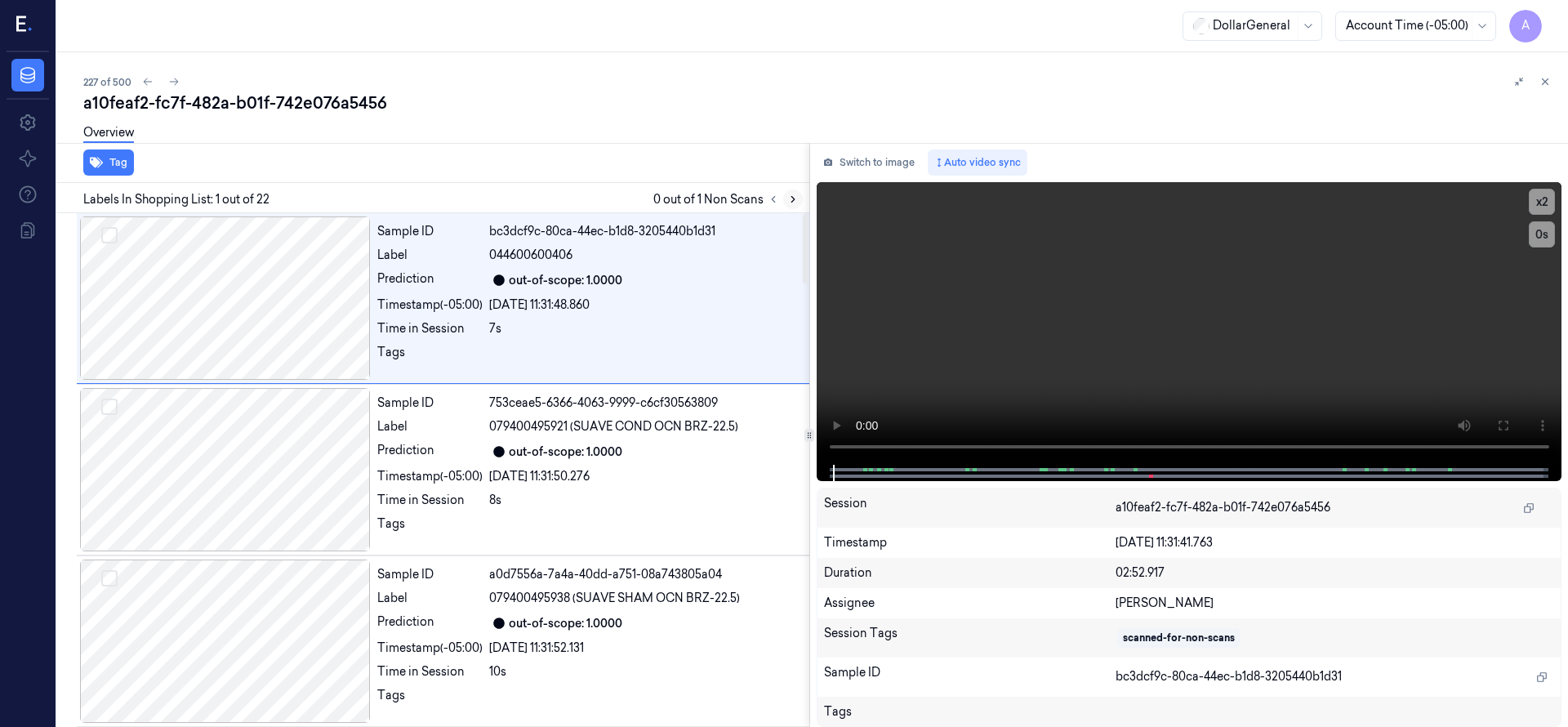
click at [790, 208] on button at bounding box center [793, 199] width 20 height 20
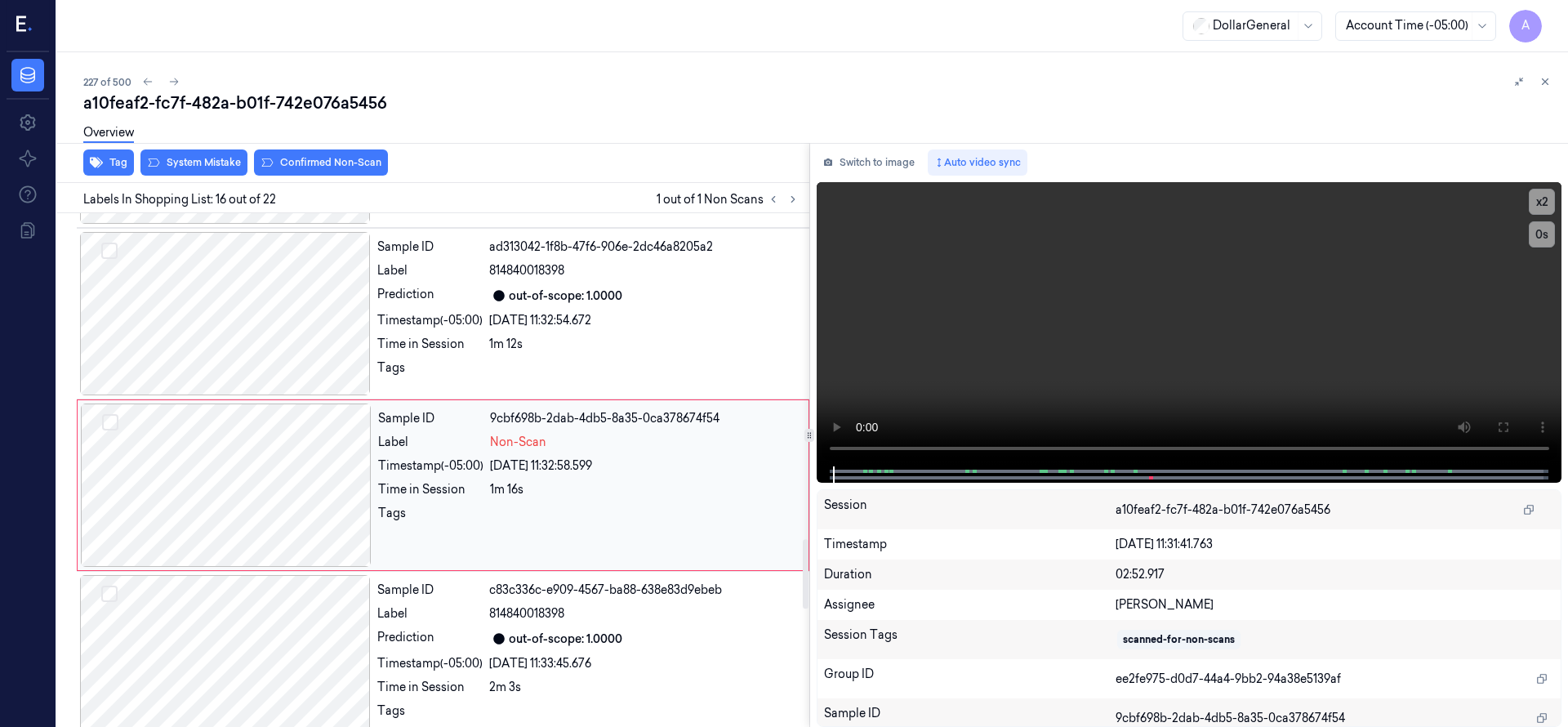
scroll to position [2399, 0]
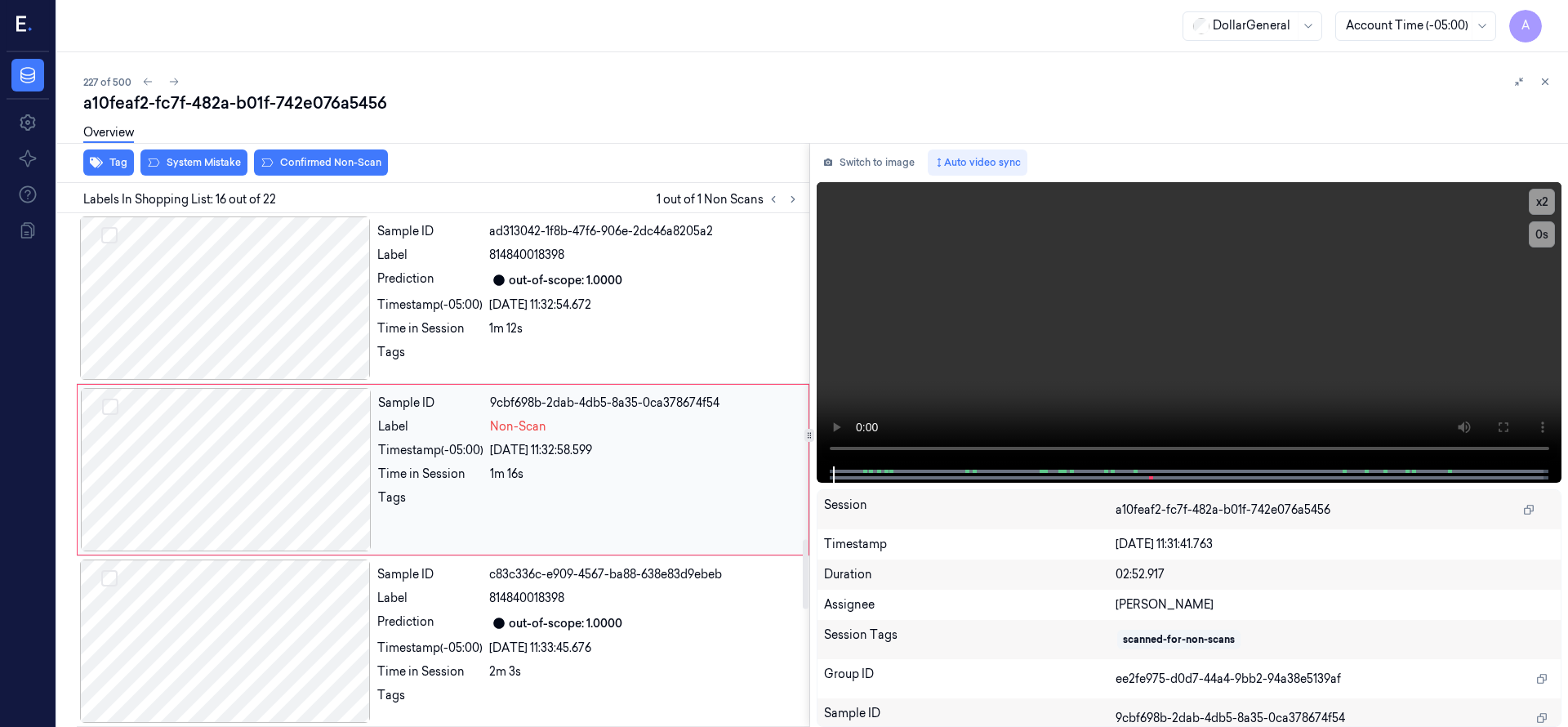
click at [248, 451] on div at bounding box center [225, 469] width 291 height 164
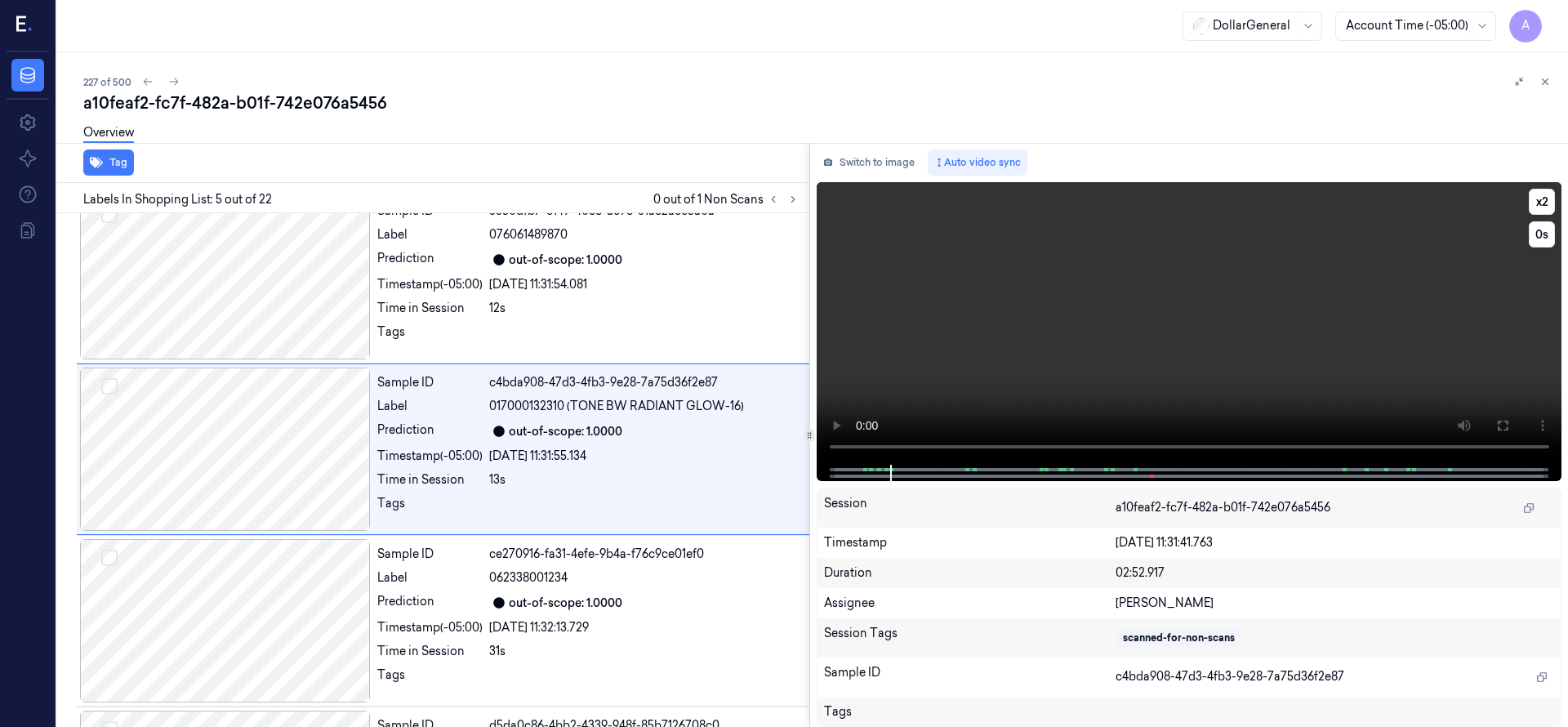
scroll to position [514, 0]
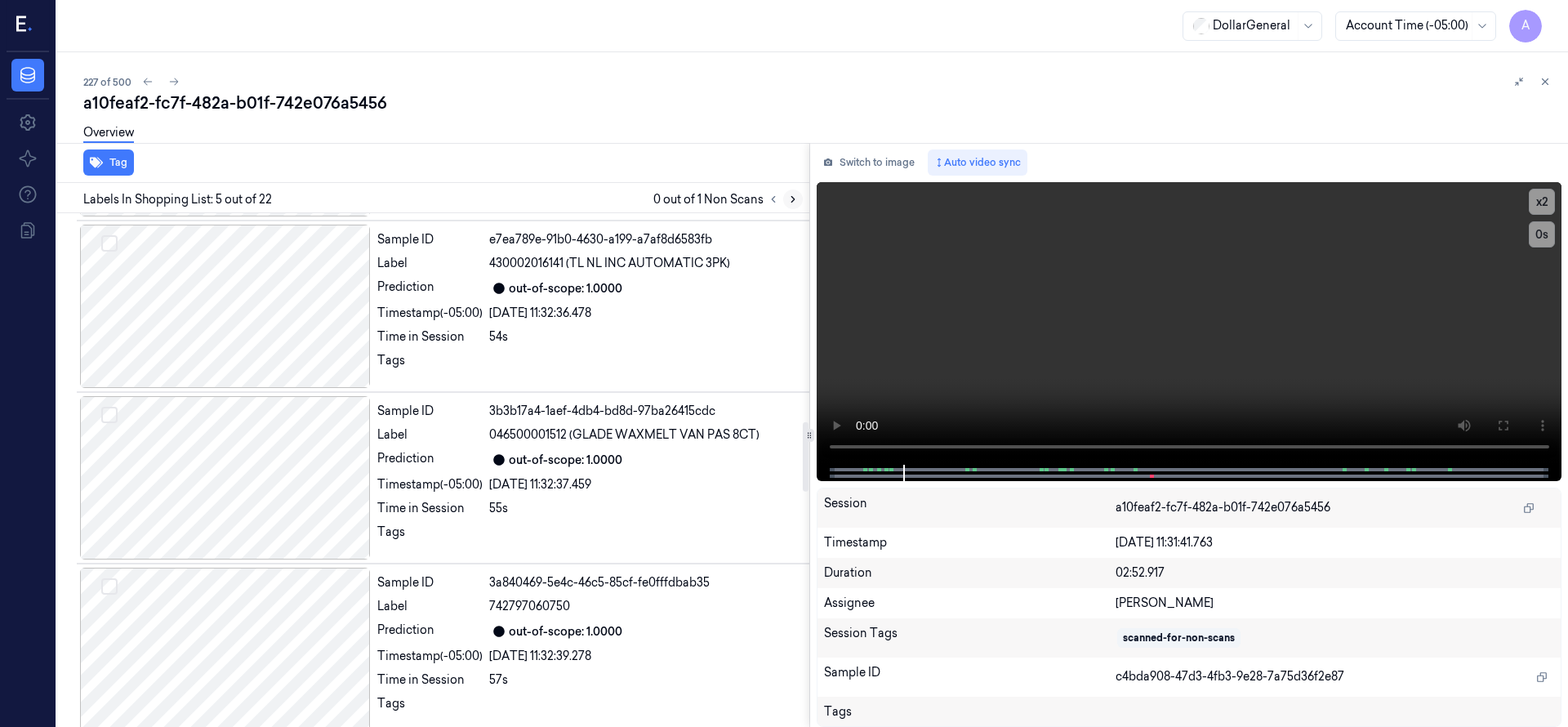
click at [793, 201] on icon at bounding box center [793, 199] width 12 height 12
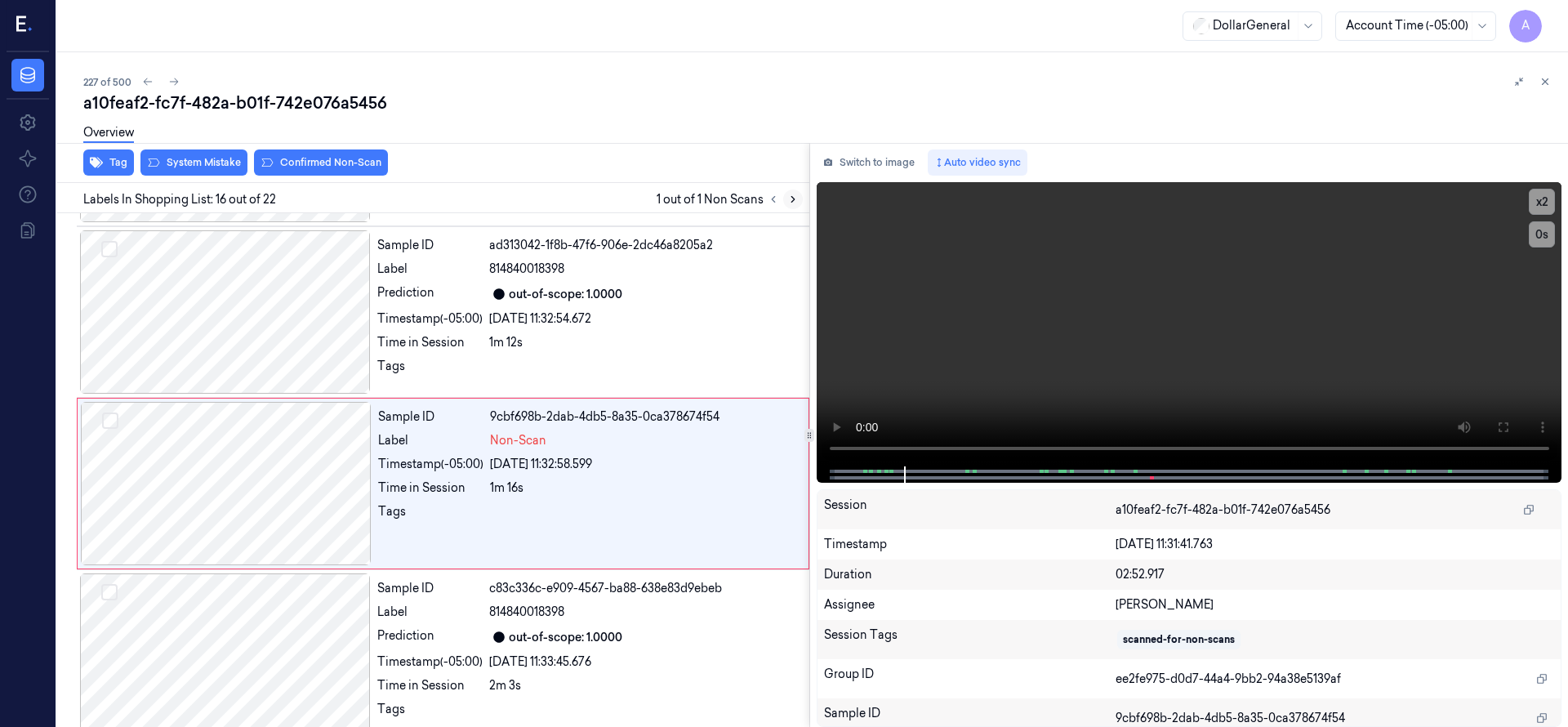
scroll to position [2399, 0]
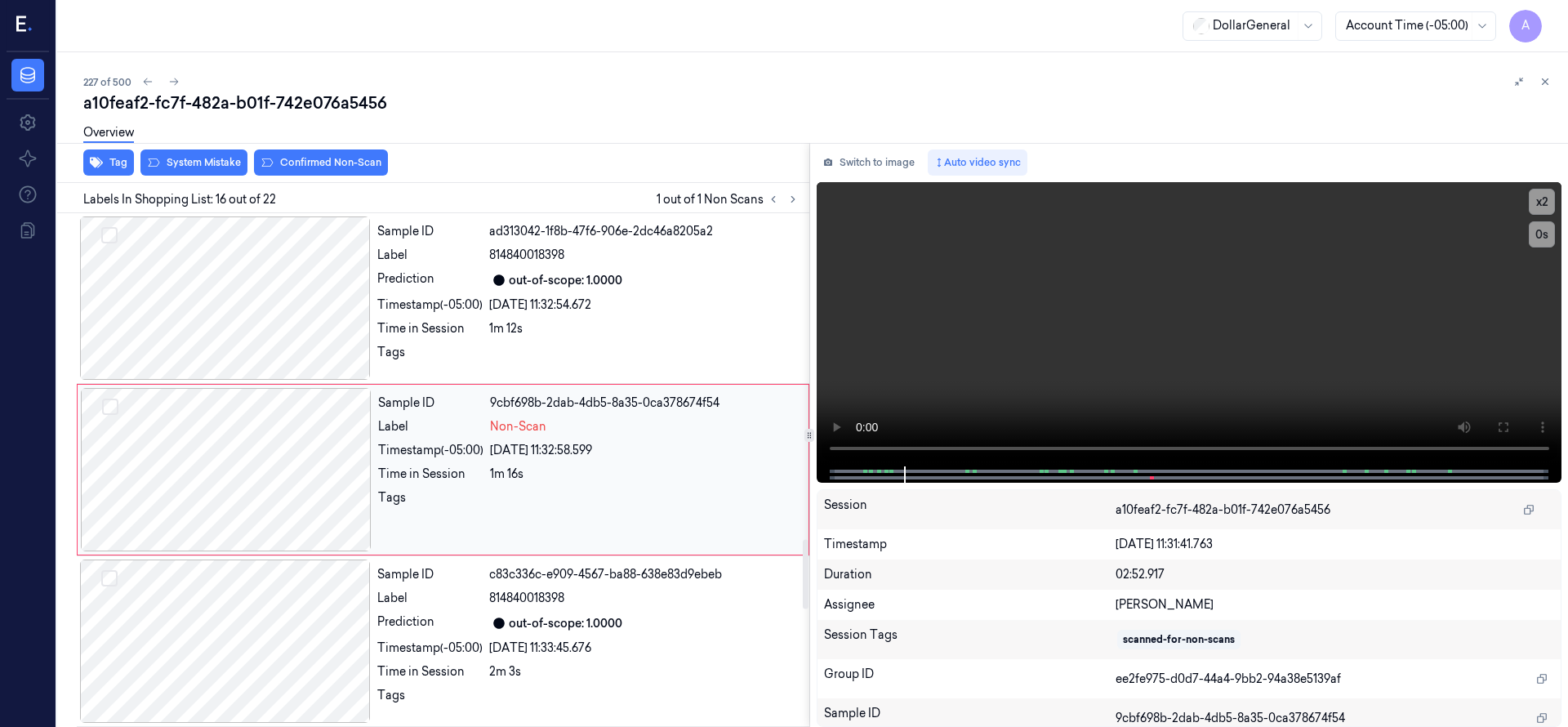
click at [241, 433] on div at bounding box center [225, 469] width 291 height 164
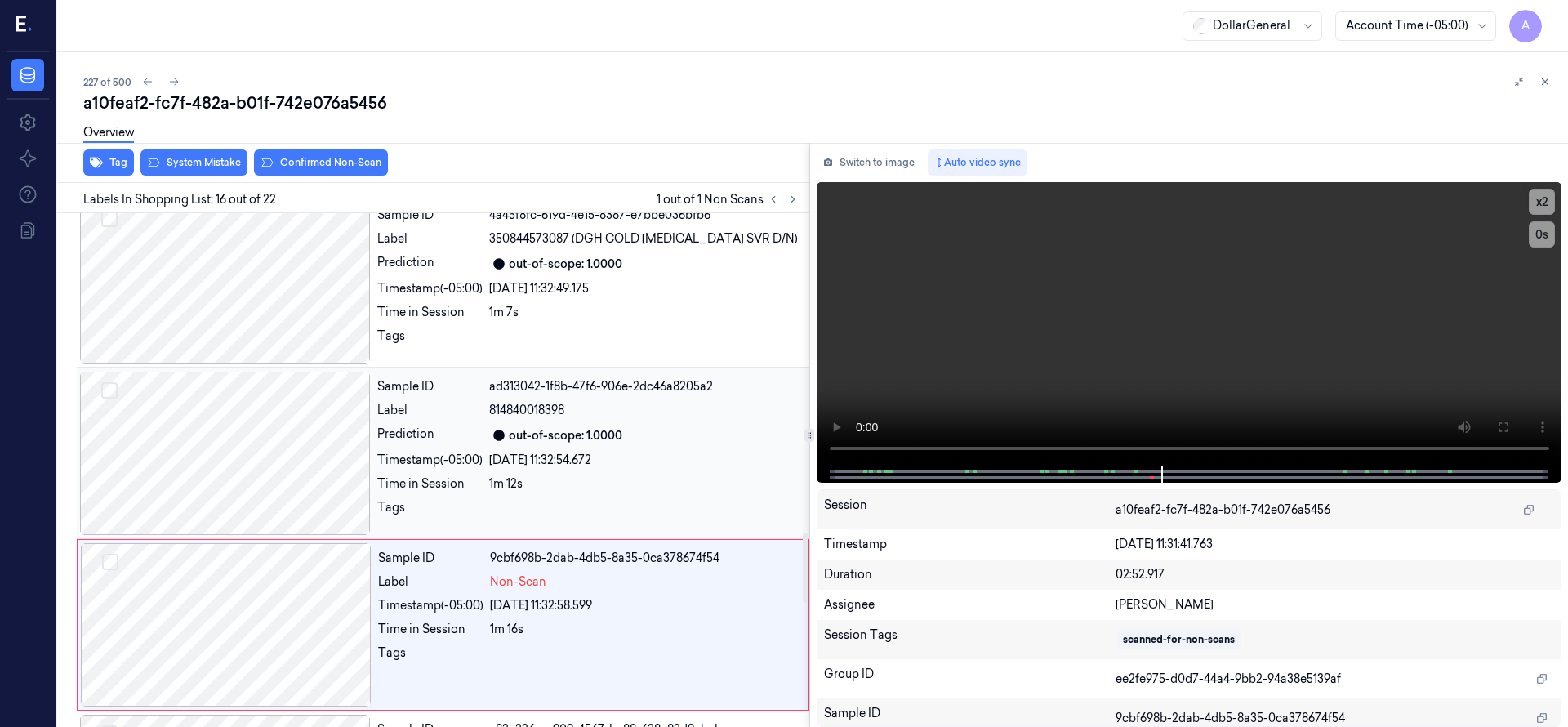
scroll to position [2196, 0]
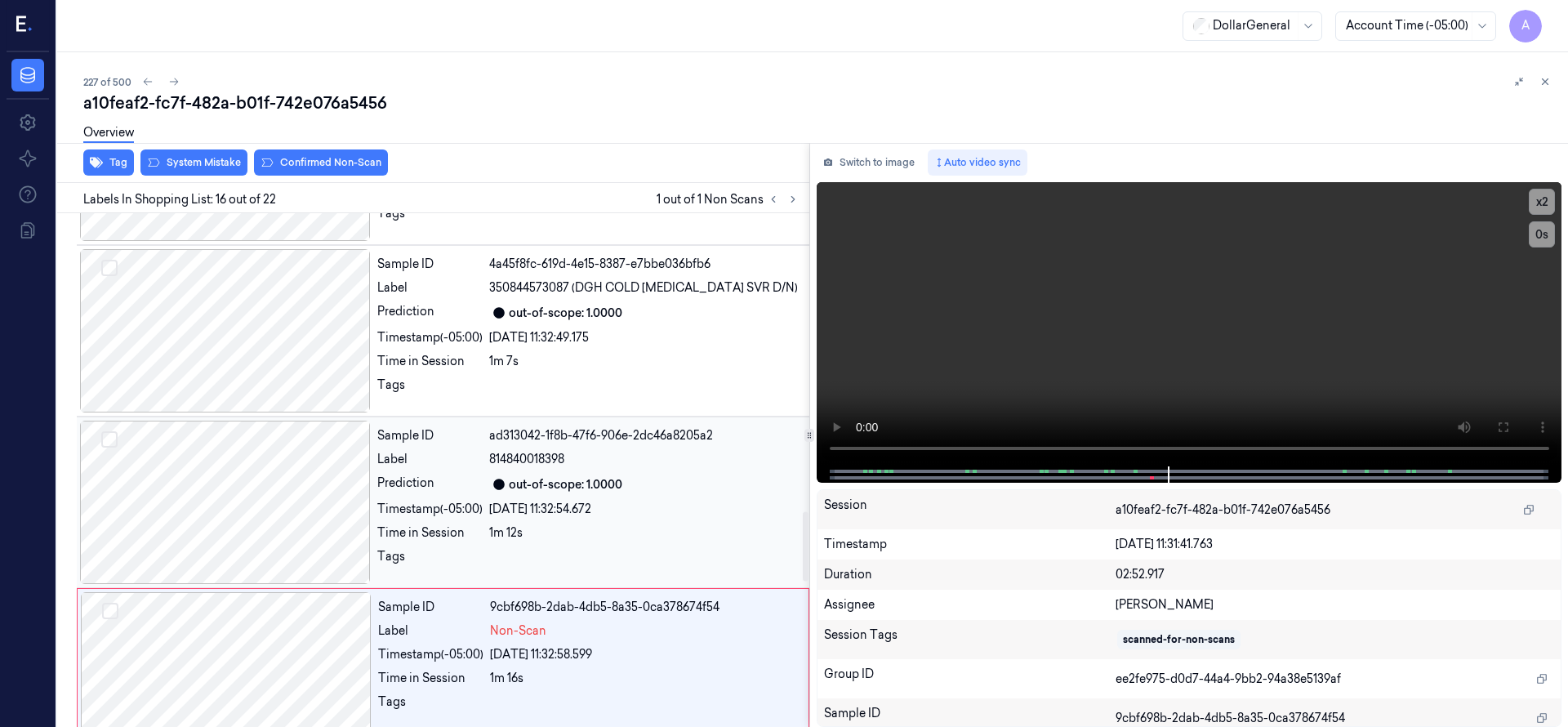
click at [291, 462] on div at bounding box center [225, 502] width 291 height 164
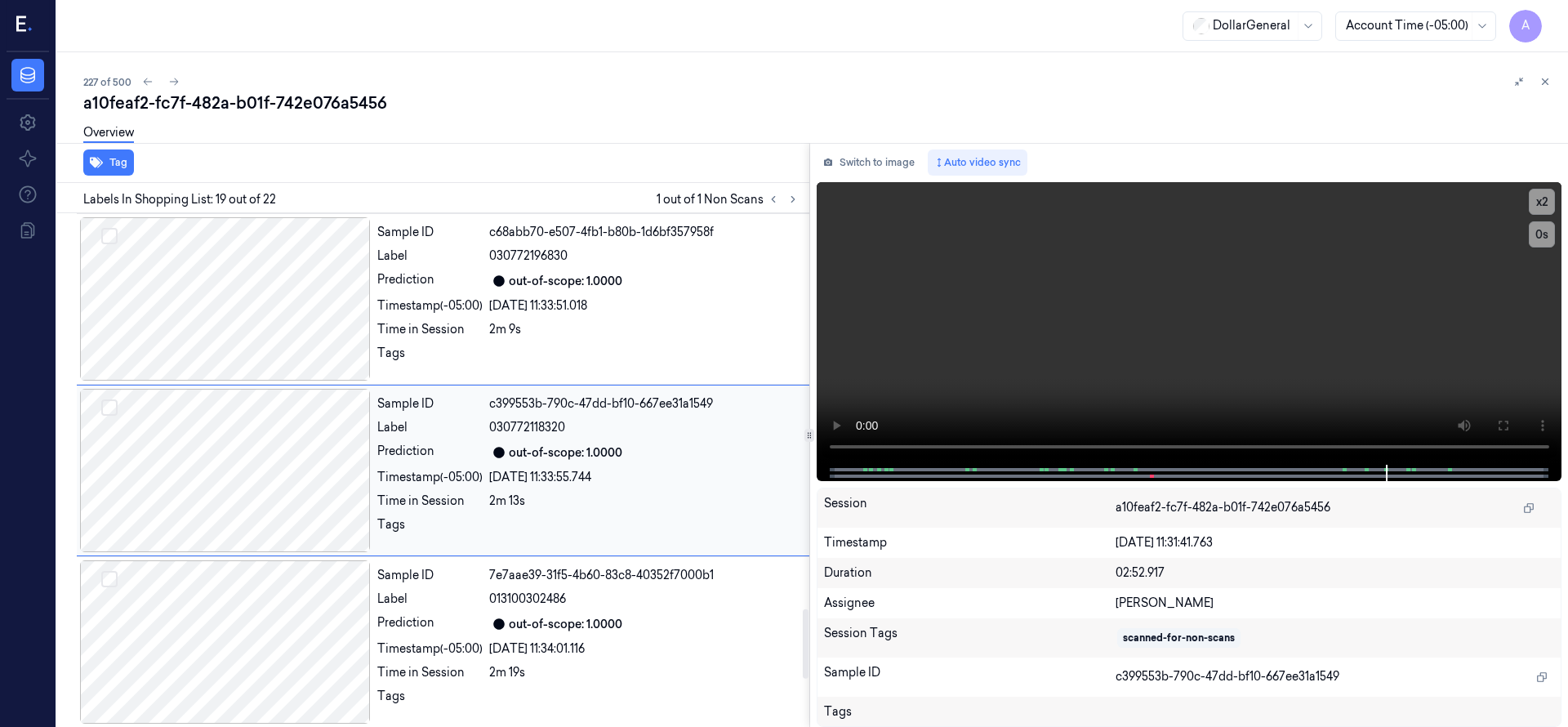
scroll to position [2914, 0]
click at [767, 200] on icon at bounding box center [773, 199] width 12 height 12
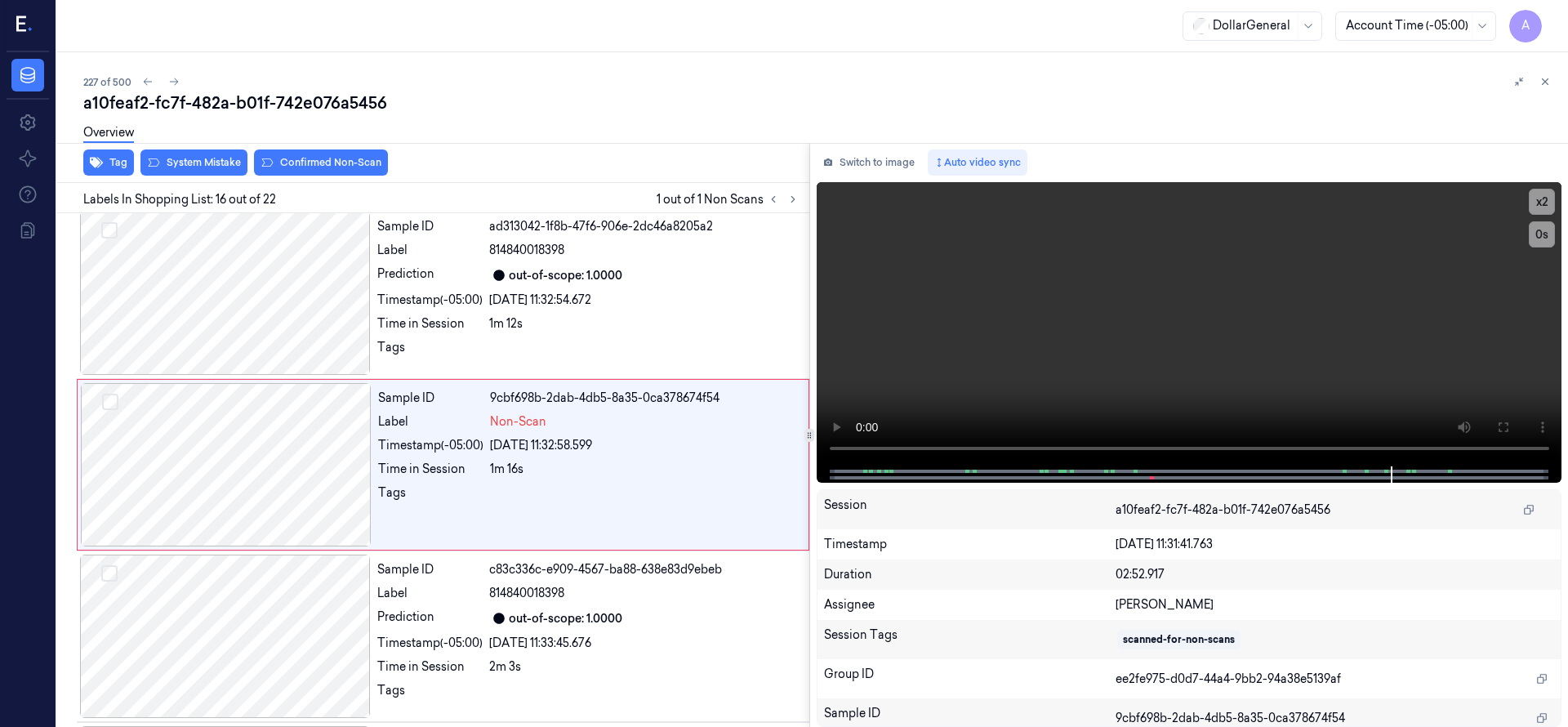
scroll to position [2399, 0]
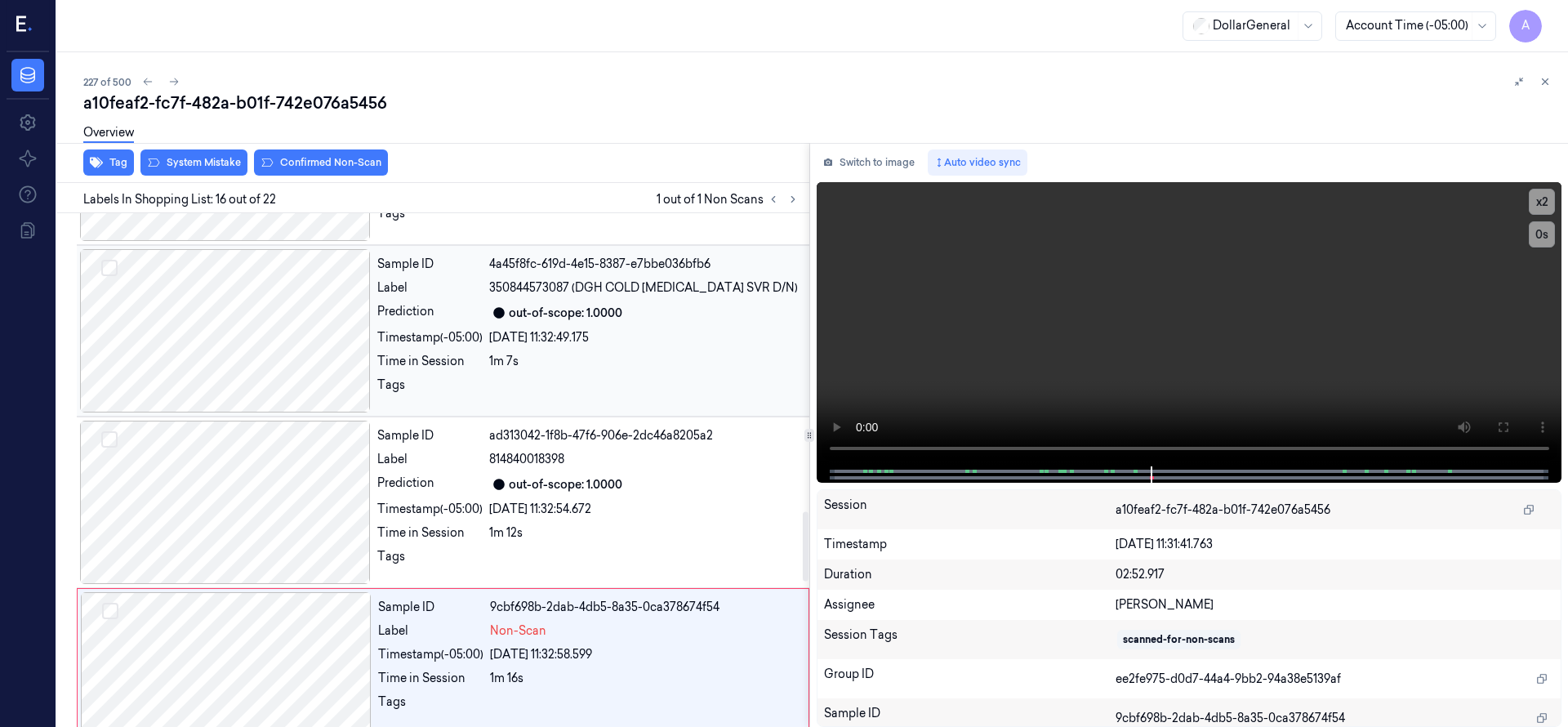
click at [242, 356] on div at bounding box center [225, 330] width 291 height 164
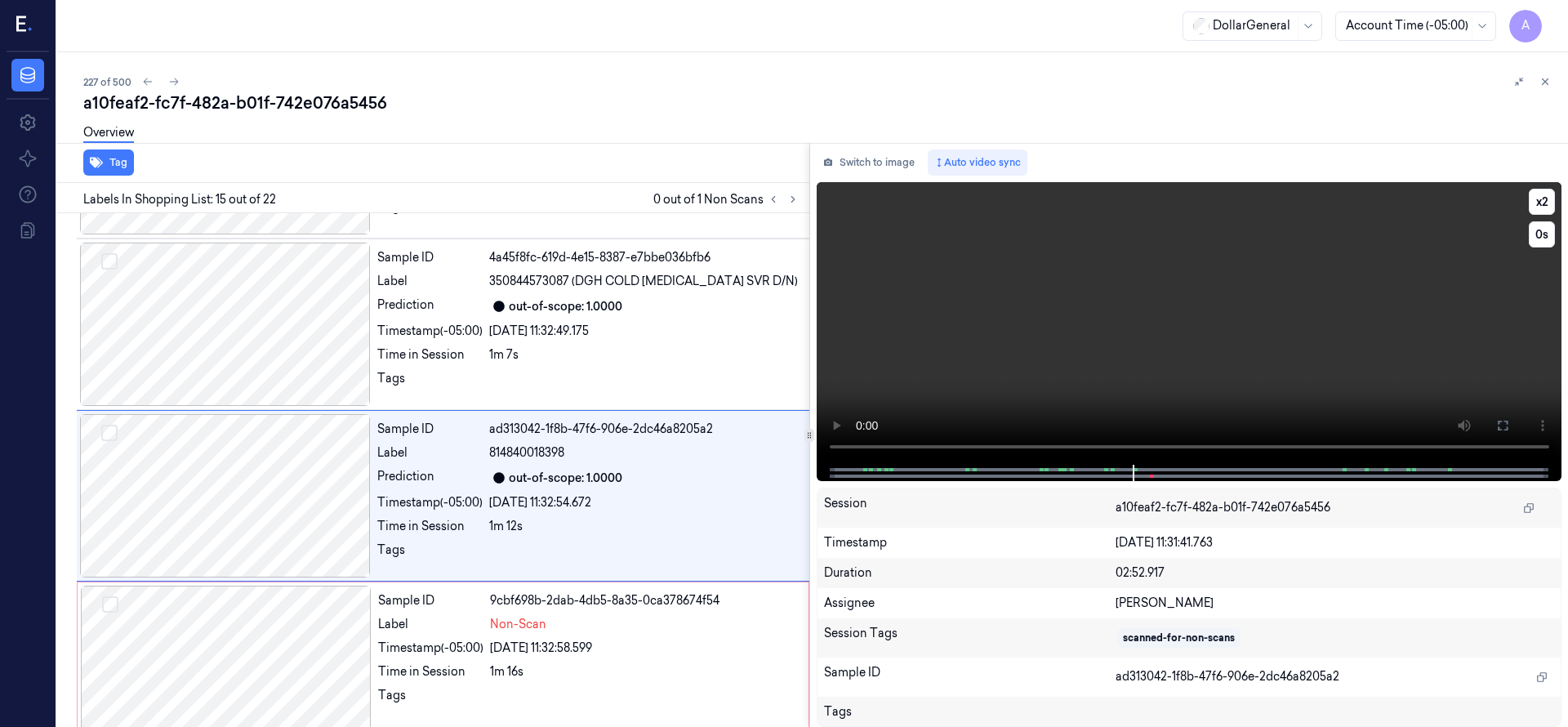
scroll to position [2229, 0]
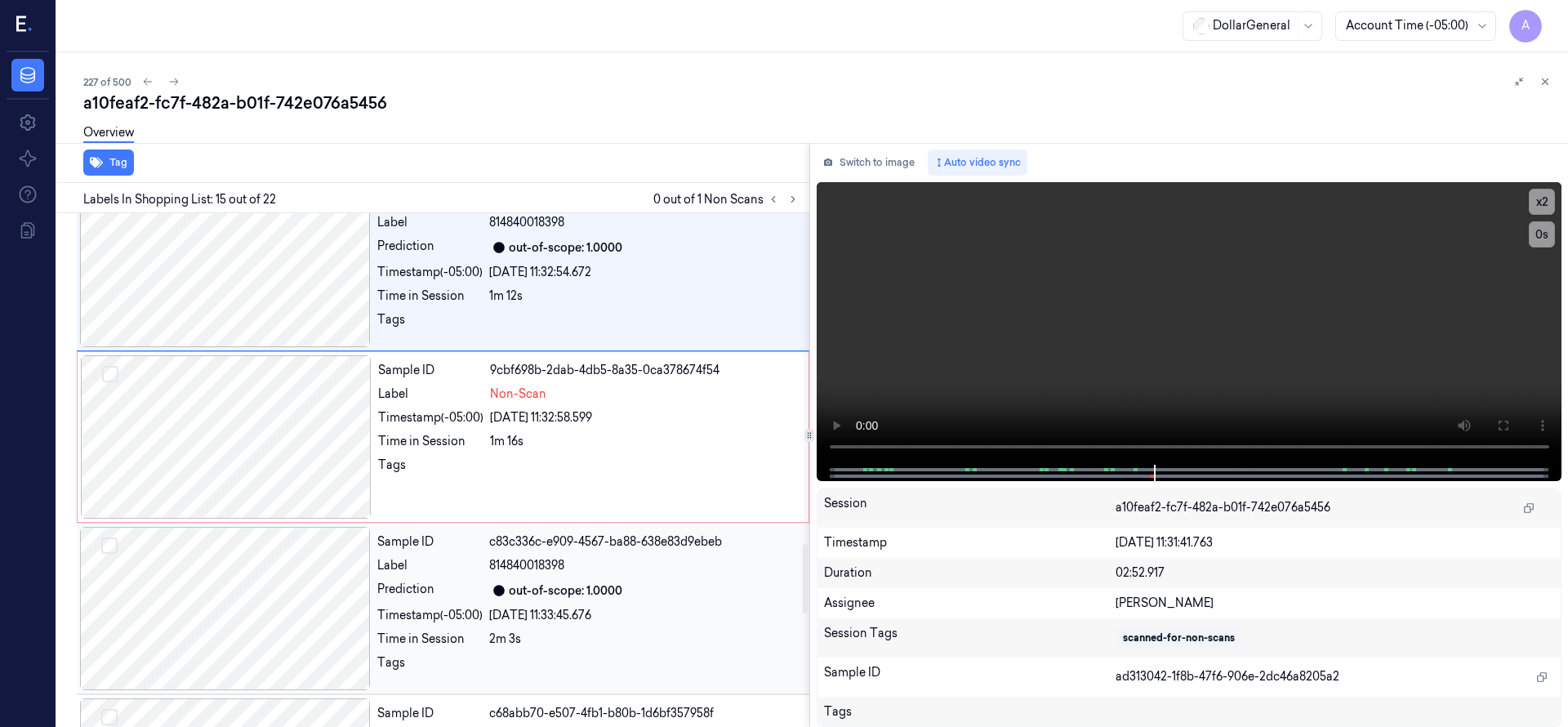
click at [281, 570] on div at bounding box center [225, 607] width 291 height 164
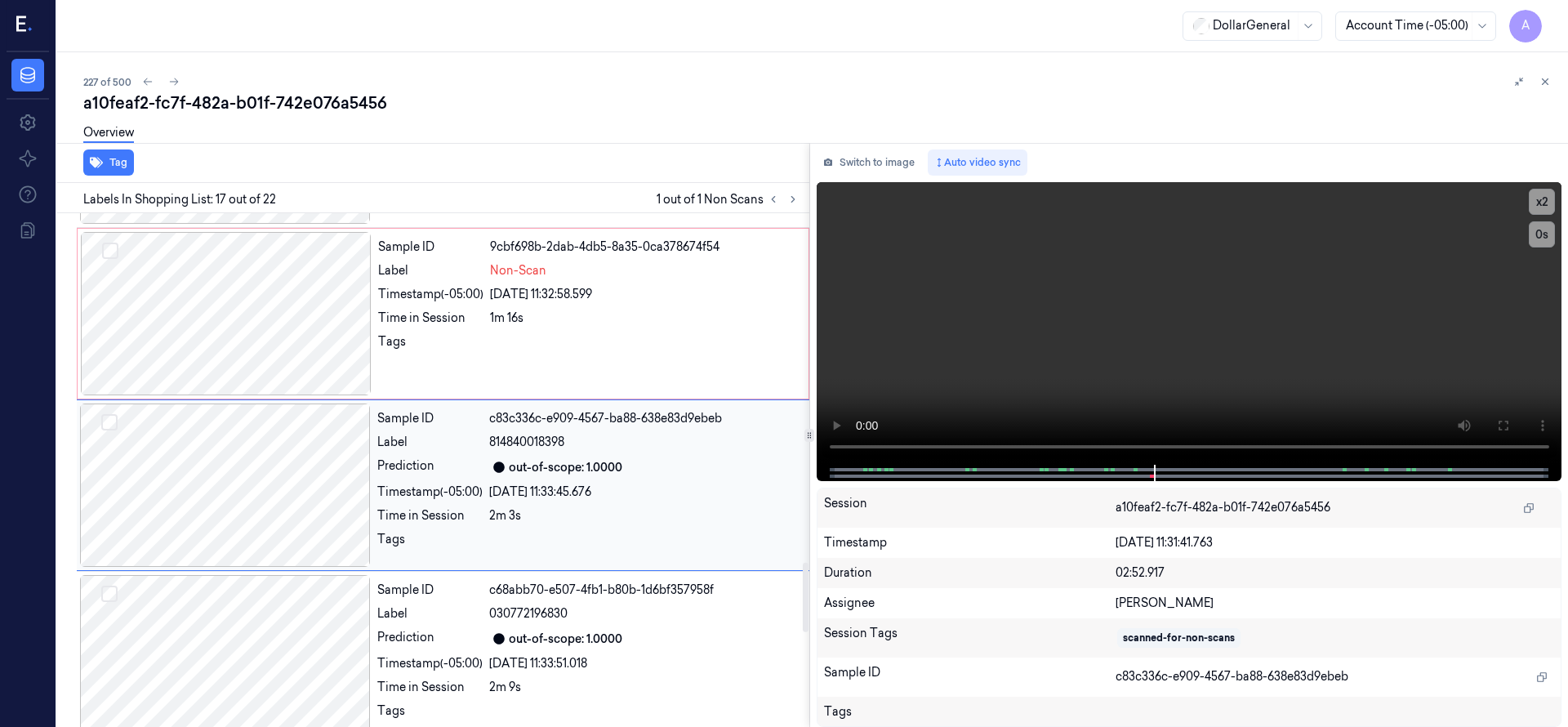
scroll to position [2571, 0]
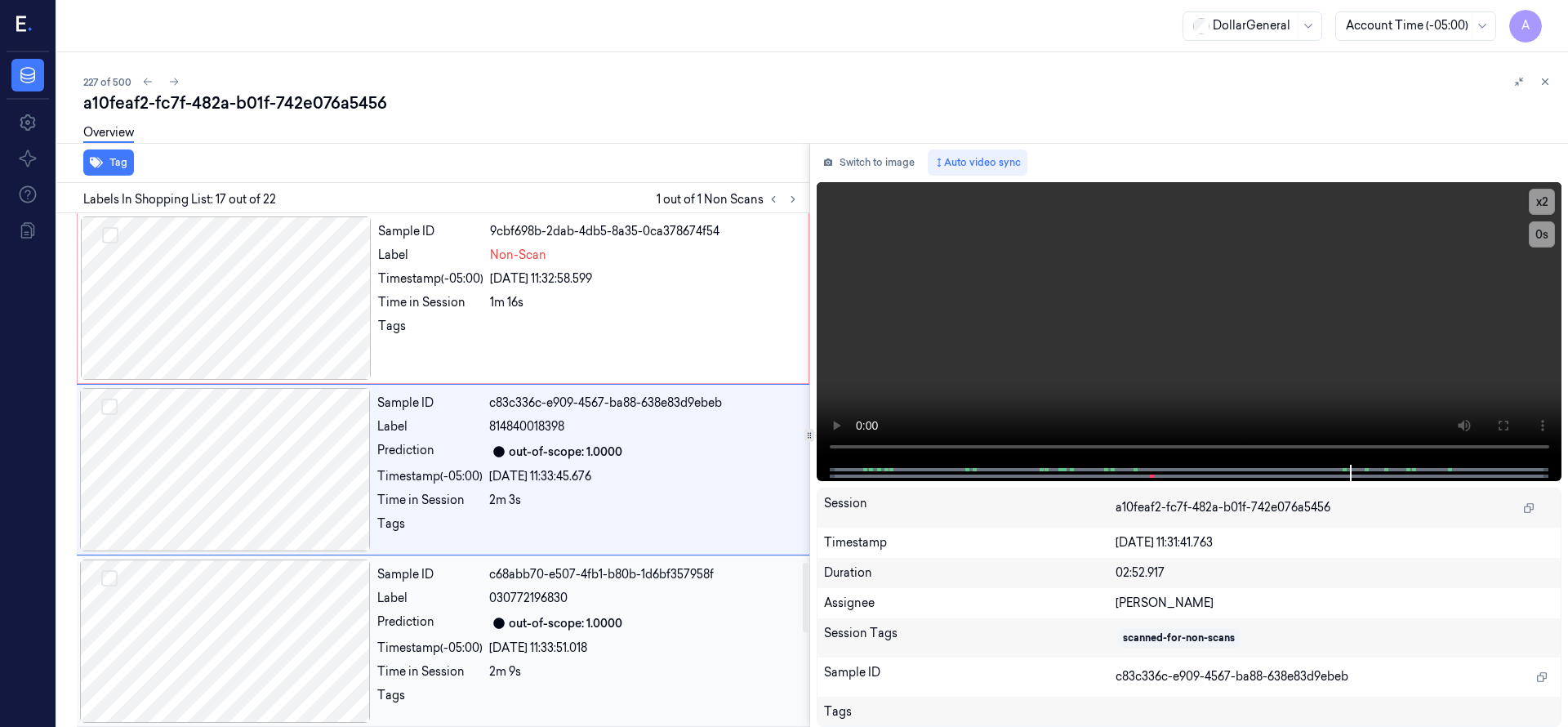
click at [286, 603] on div at bounding box center [225, 641] width 291 height 164
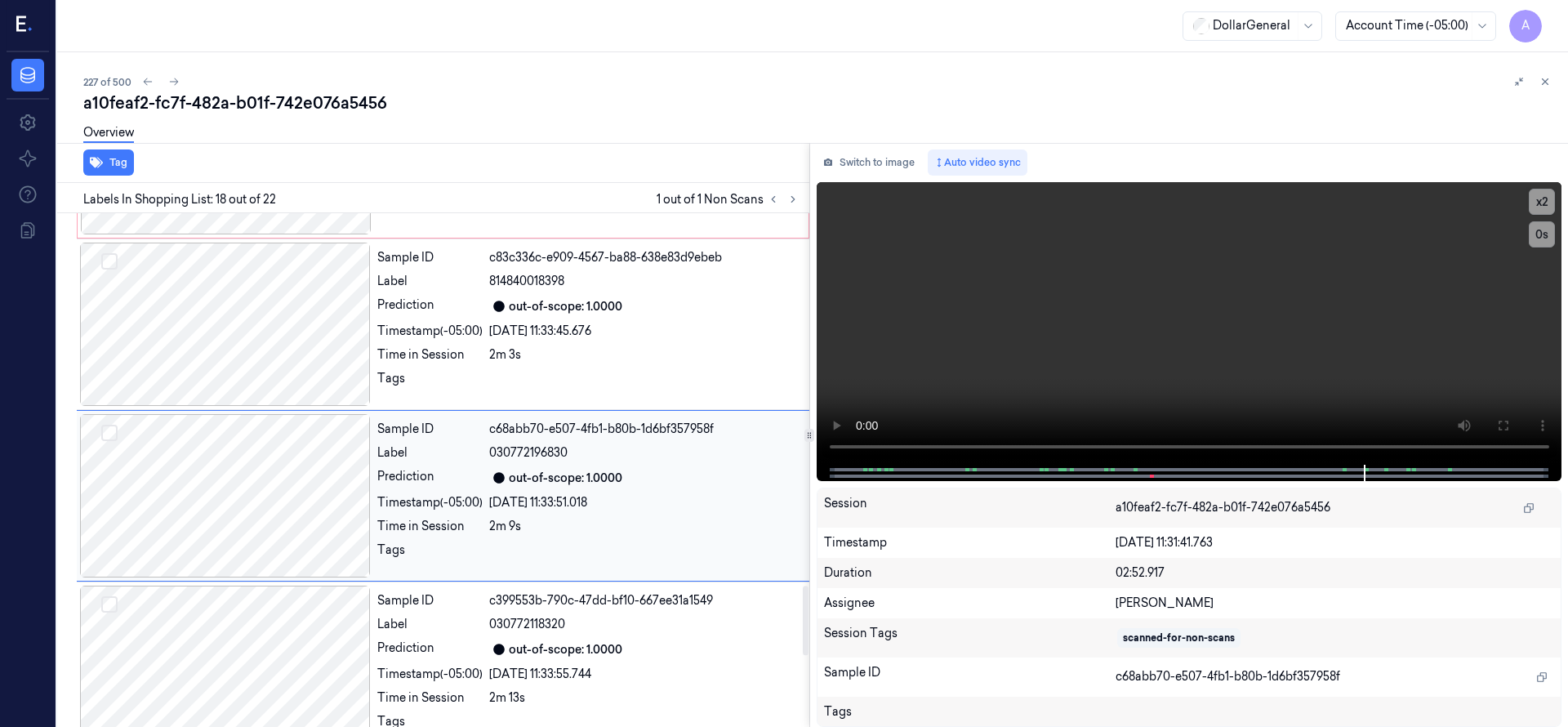
scroll to position [2742, 0]
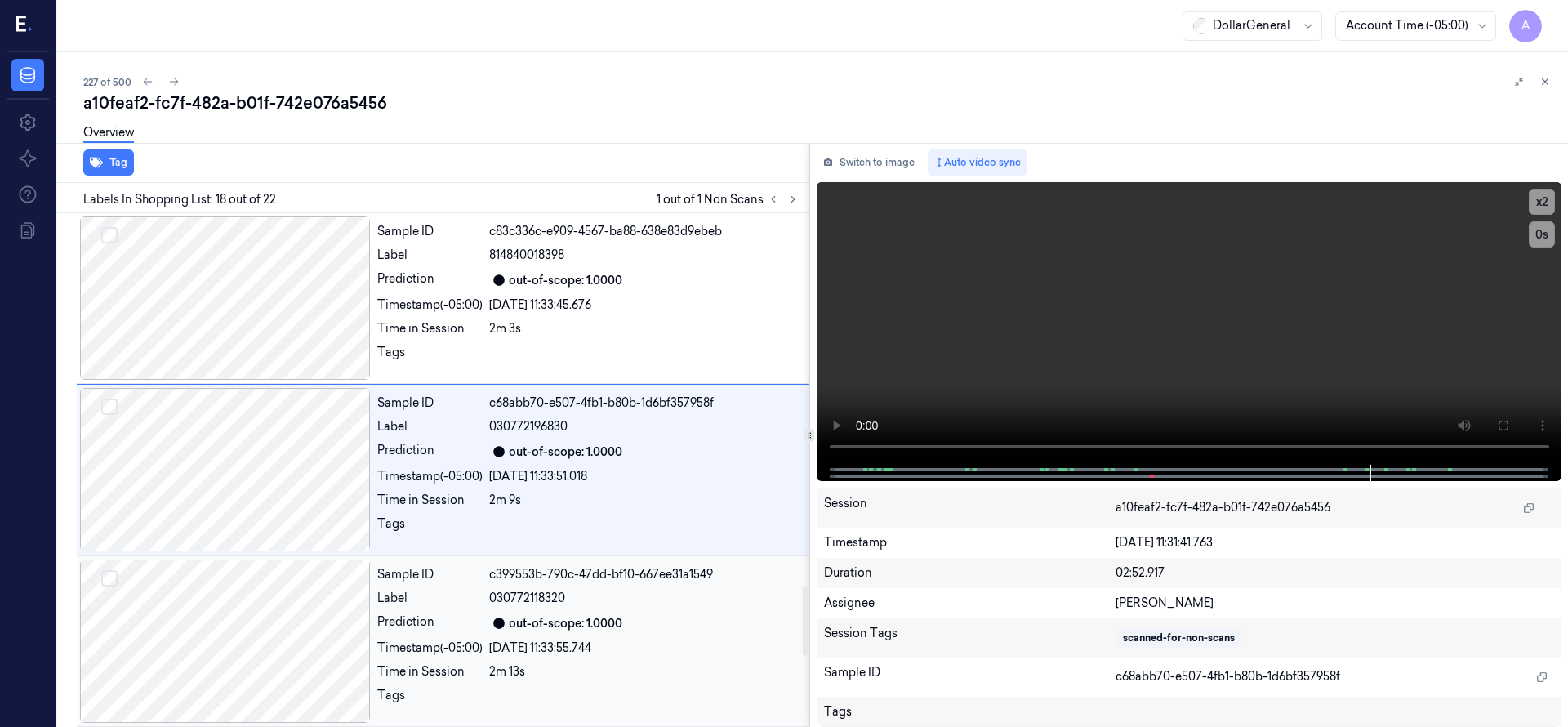
click at [297, 585] on div at bounding box center [225, 641] width 291 height 164
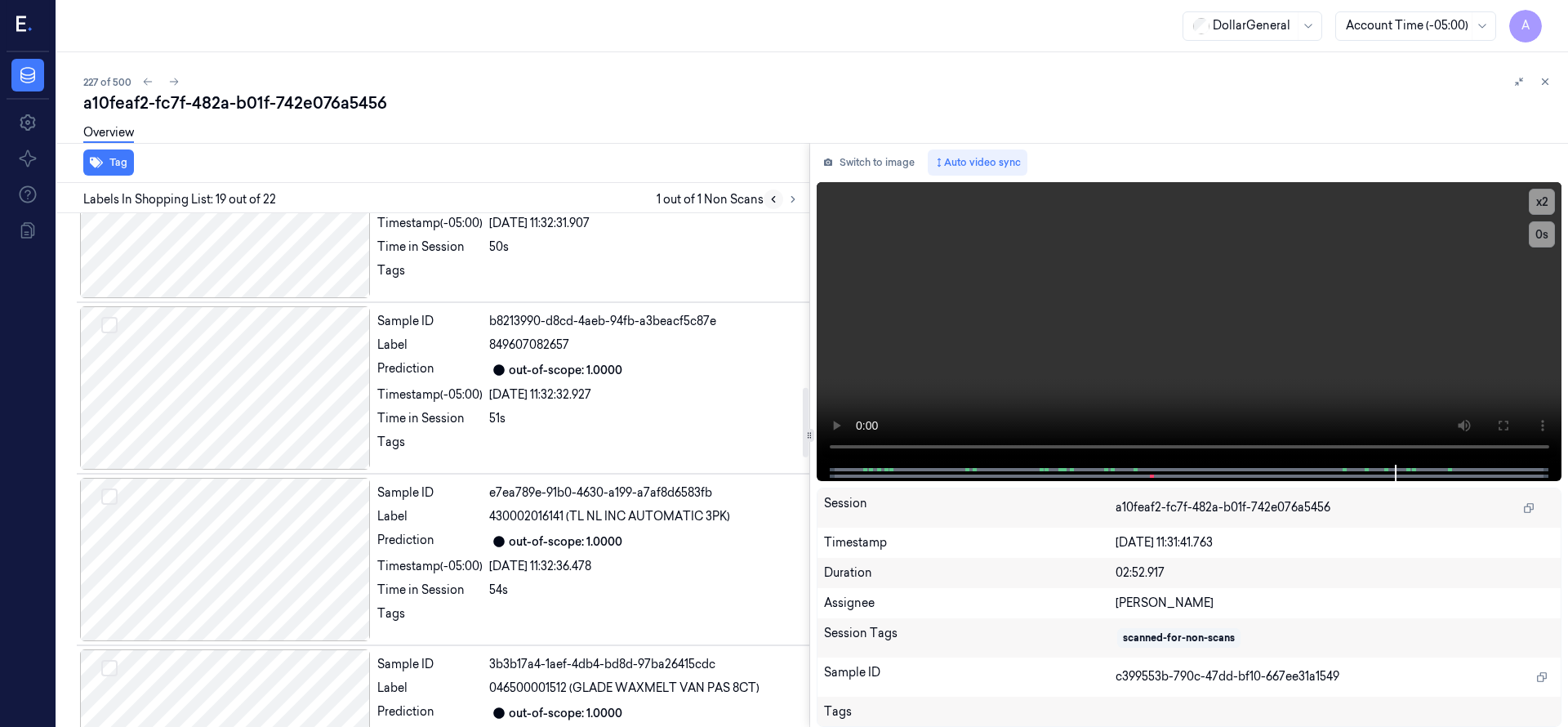
click at [769, 201] on icon at bounding box center [773, 199] width 12 height 12
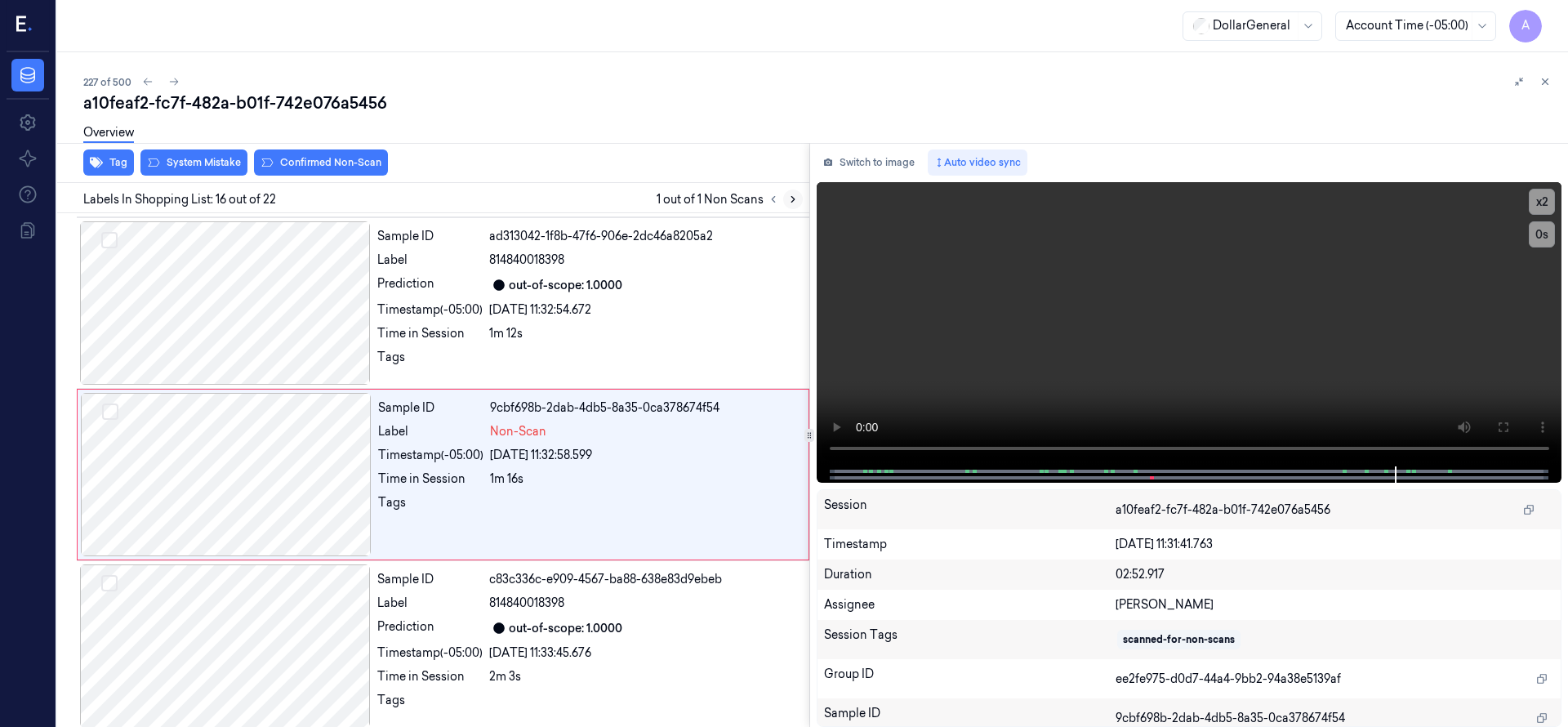
scroll to position [2399, 0]
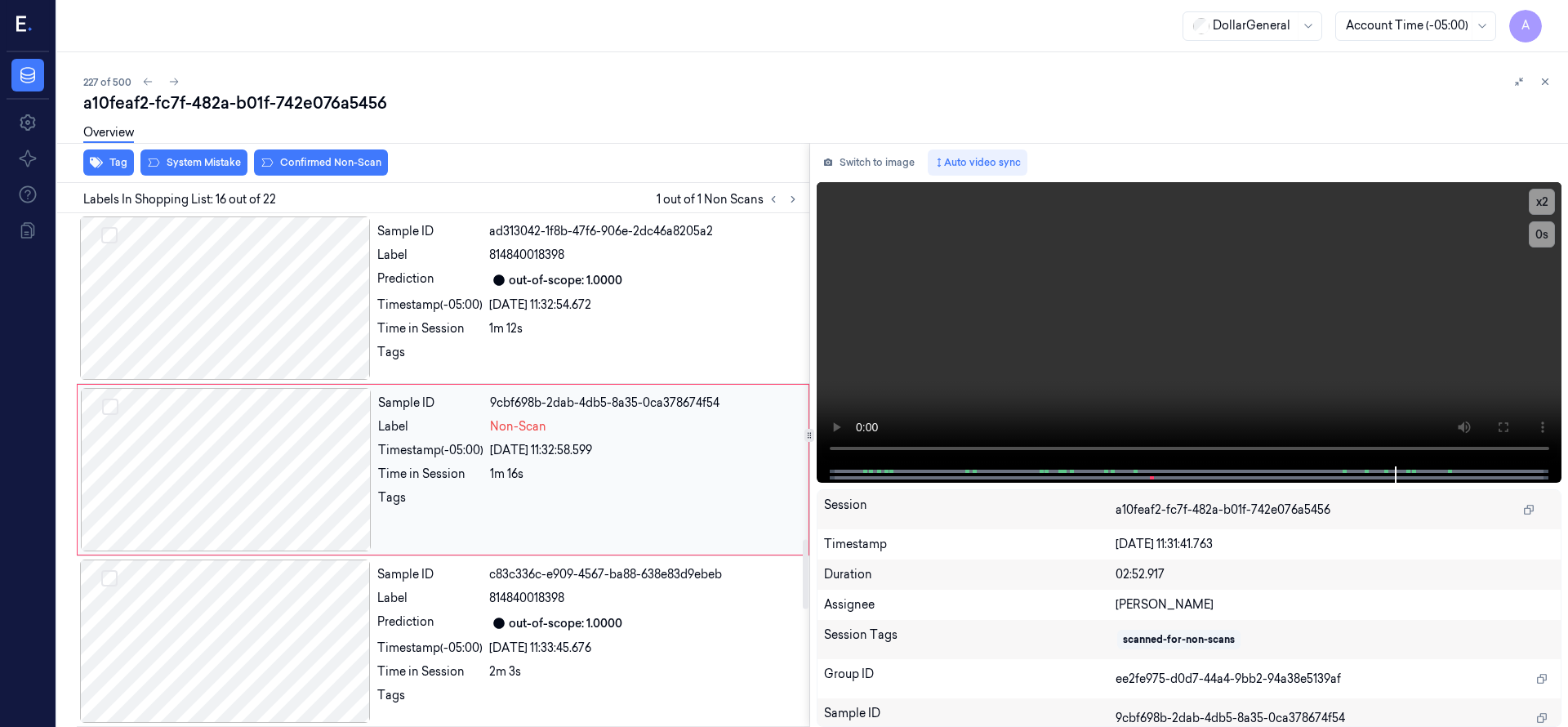
click at [307, 453] on div at bounding box center [225, 469] width 291 height 164
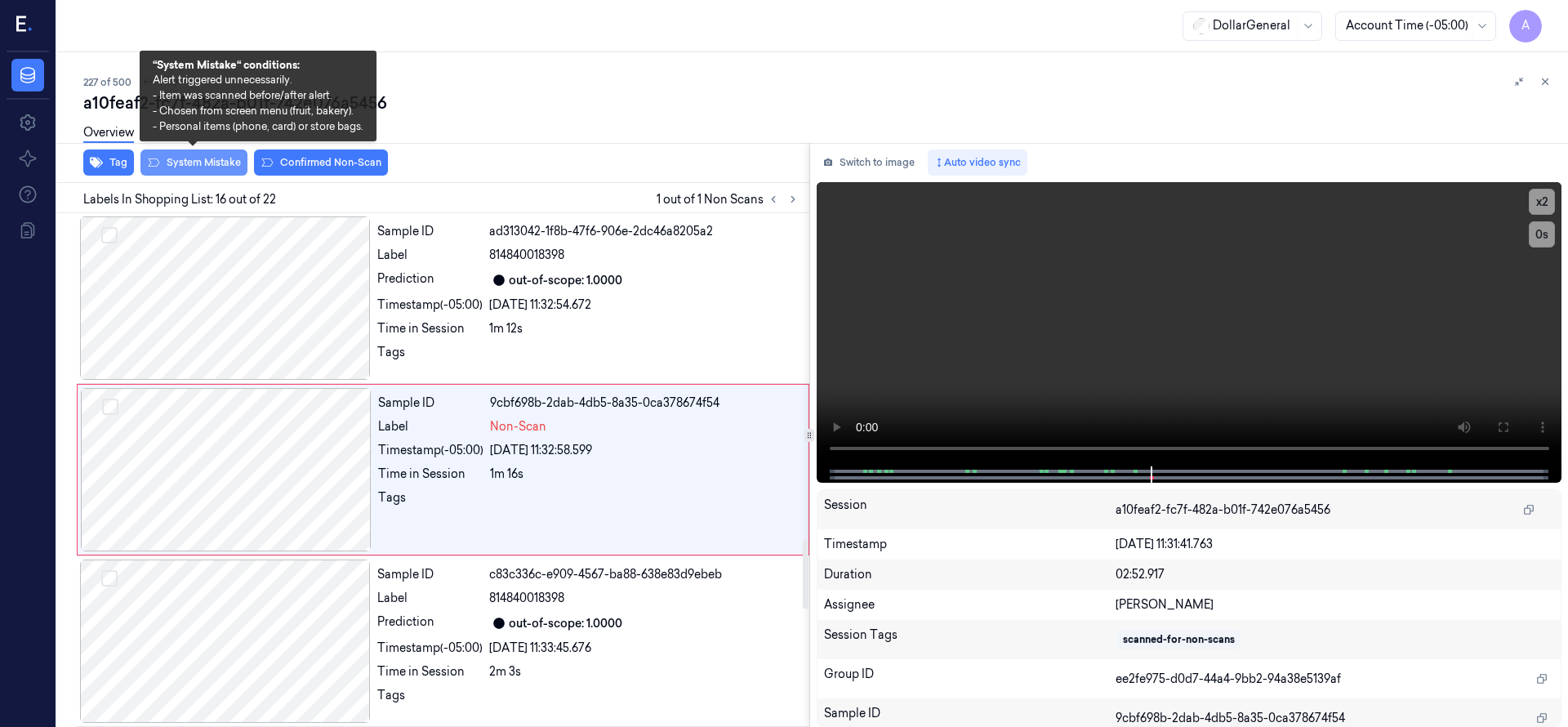
click at [239, 159] on button "System Mistake" at bounding box center [193, 162] width 107 height 26
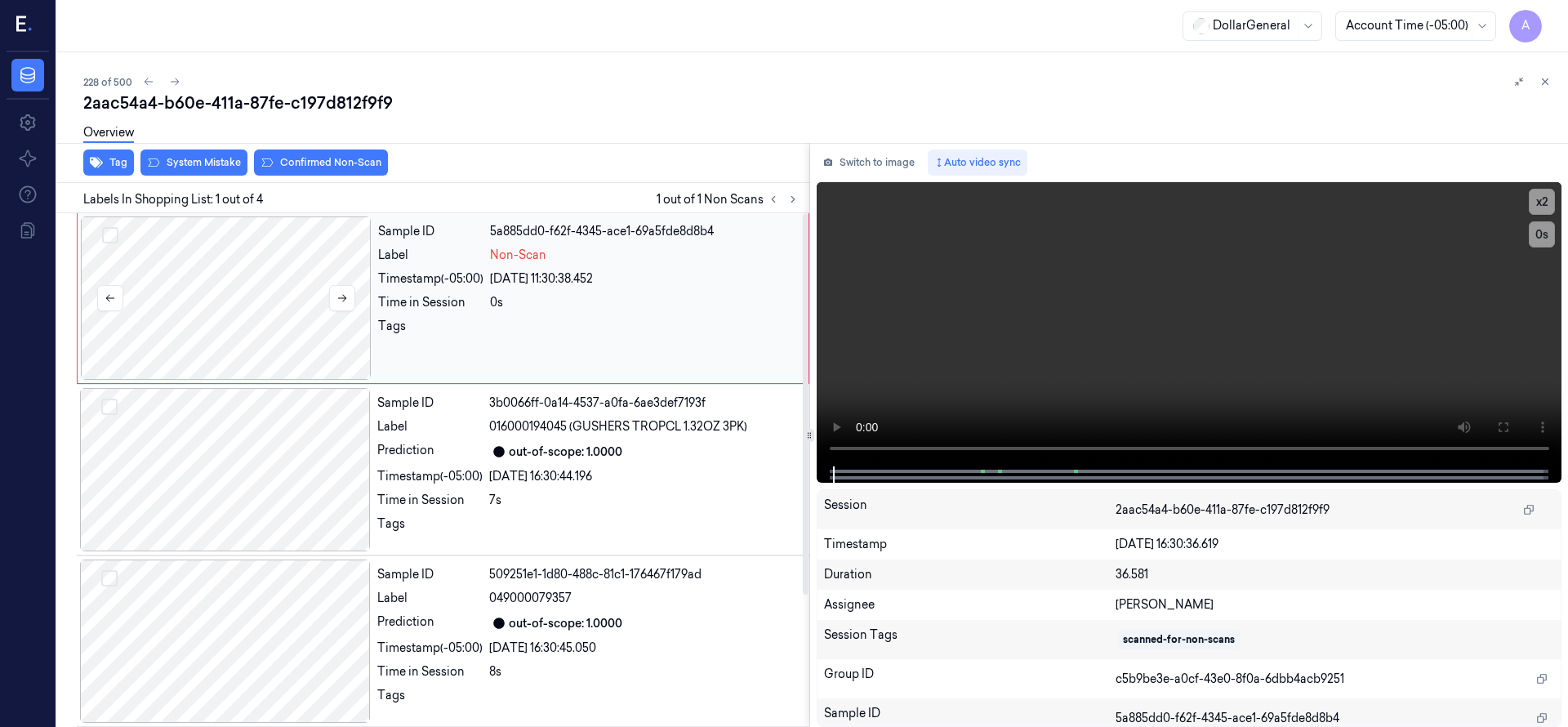
click at [243, 291] on div at bounding box center [225, 298] width 291 height 164
click at [236, 274] on div at bounding box center [225, 298] width 291 height 164
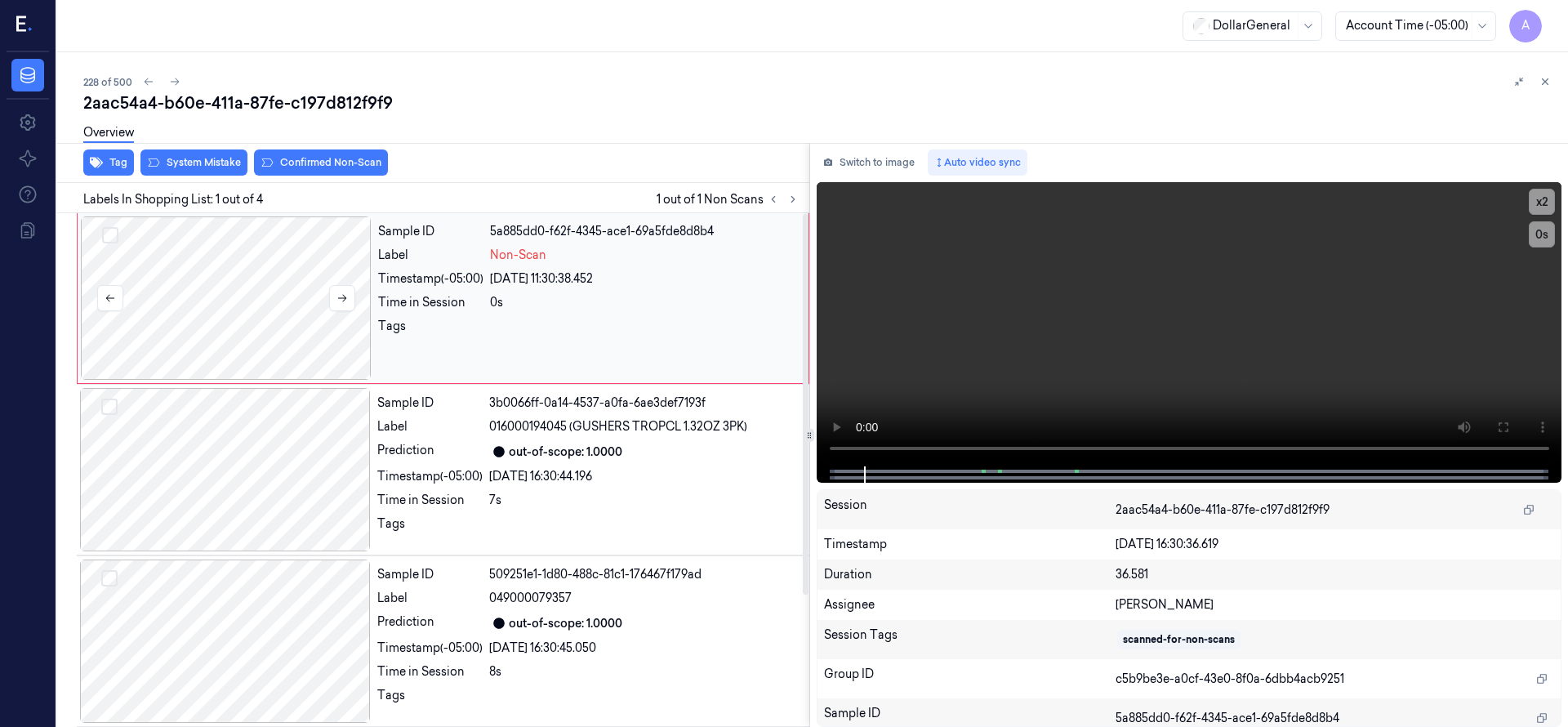
click at [223, 263] on div at bounding box center [225, 298] width 291 height 164
click at [235, 249] on div at bounding box center [225, 298] width 291 height 164
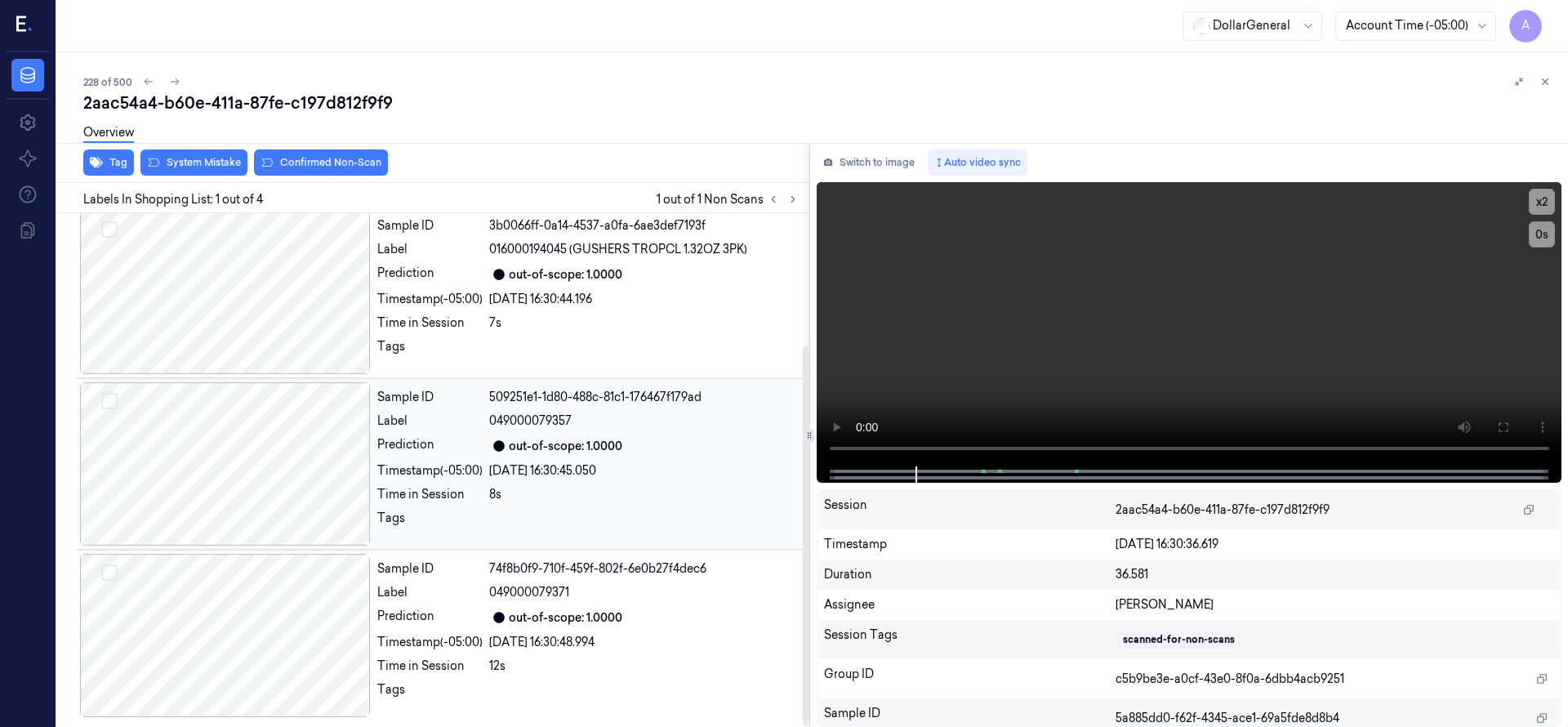
click at [267, 460] on div at bounding box center [225, 463] width 291 height 164
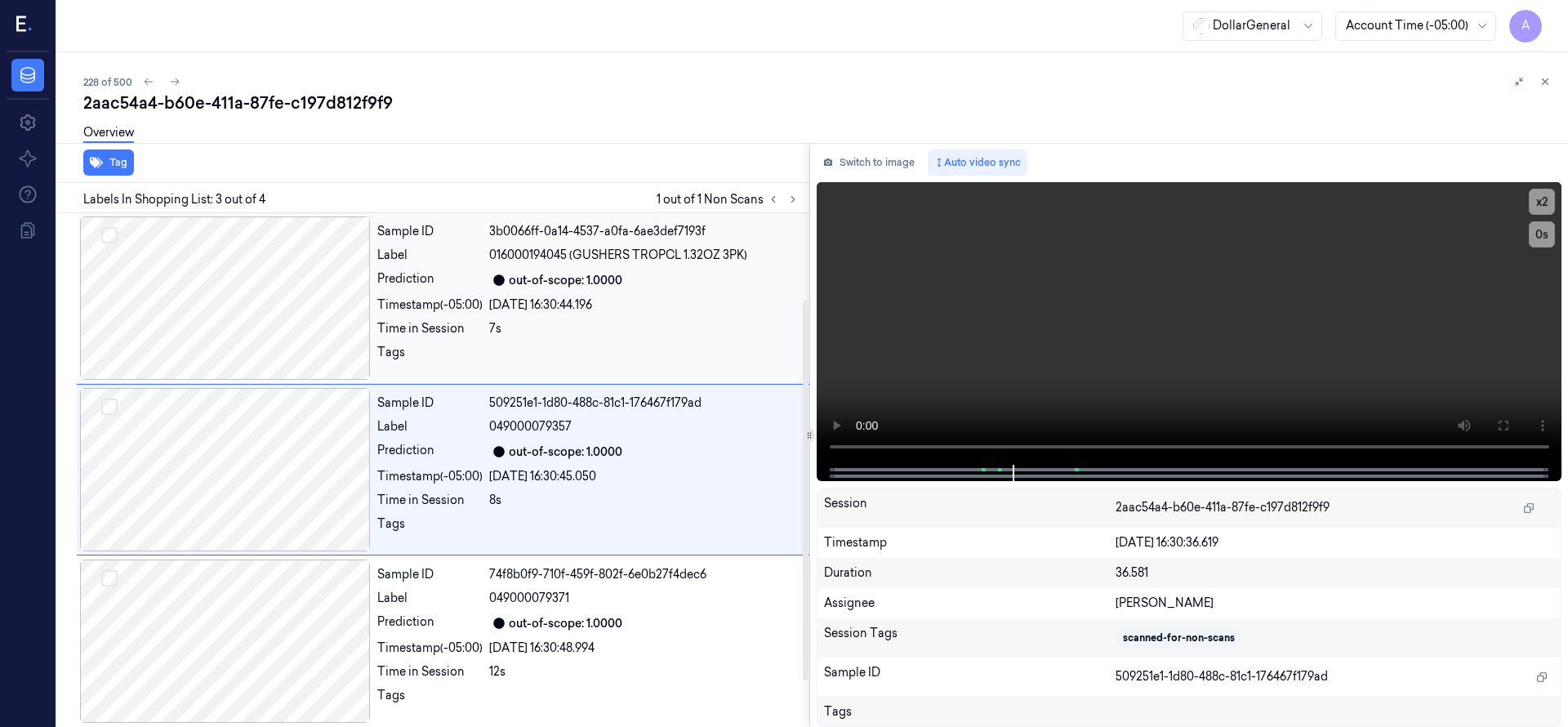
click at [227, 276] on div at bounding box center [225, 298] width 291 height 164
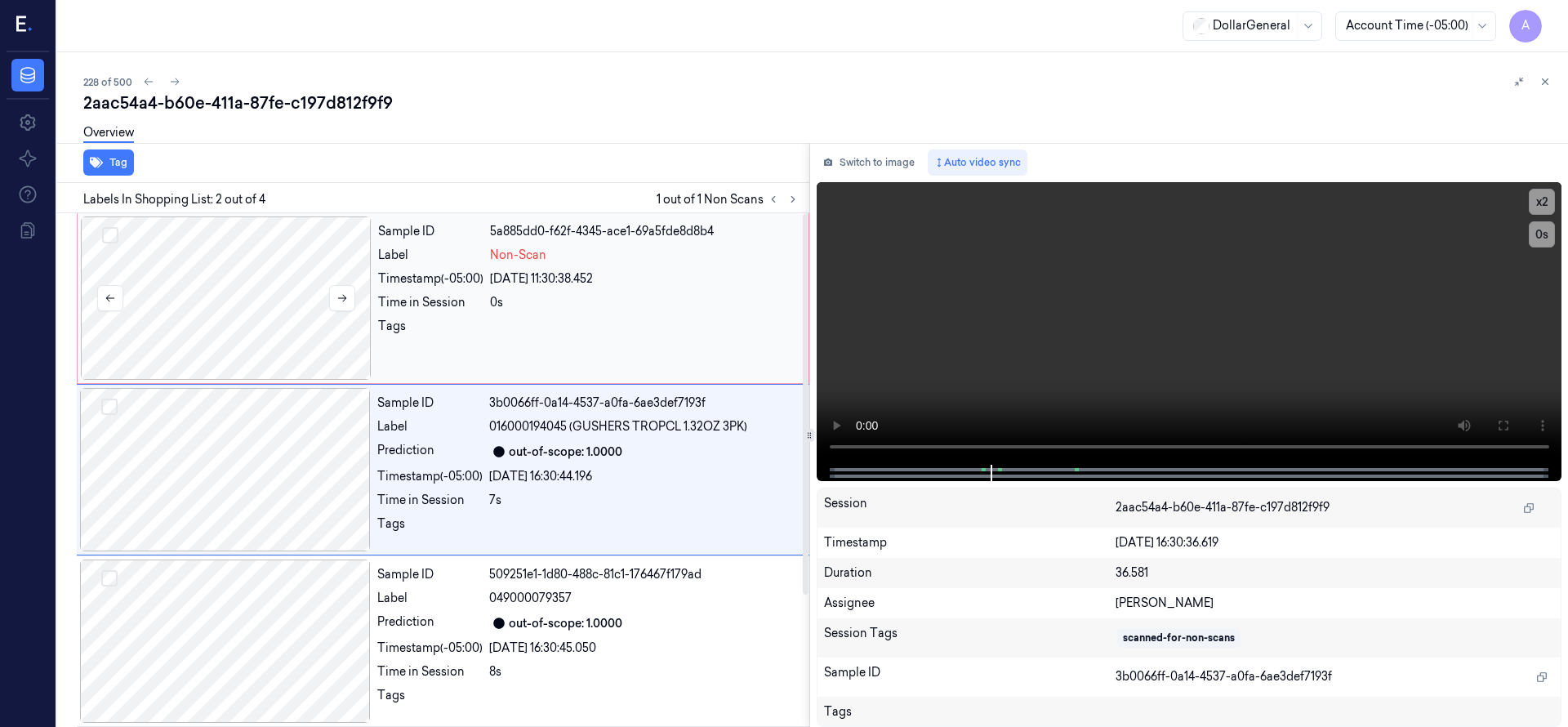
click at [228, 287] on div at bounding box center [225, 298] width 291 height 164
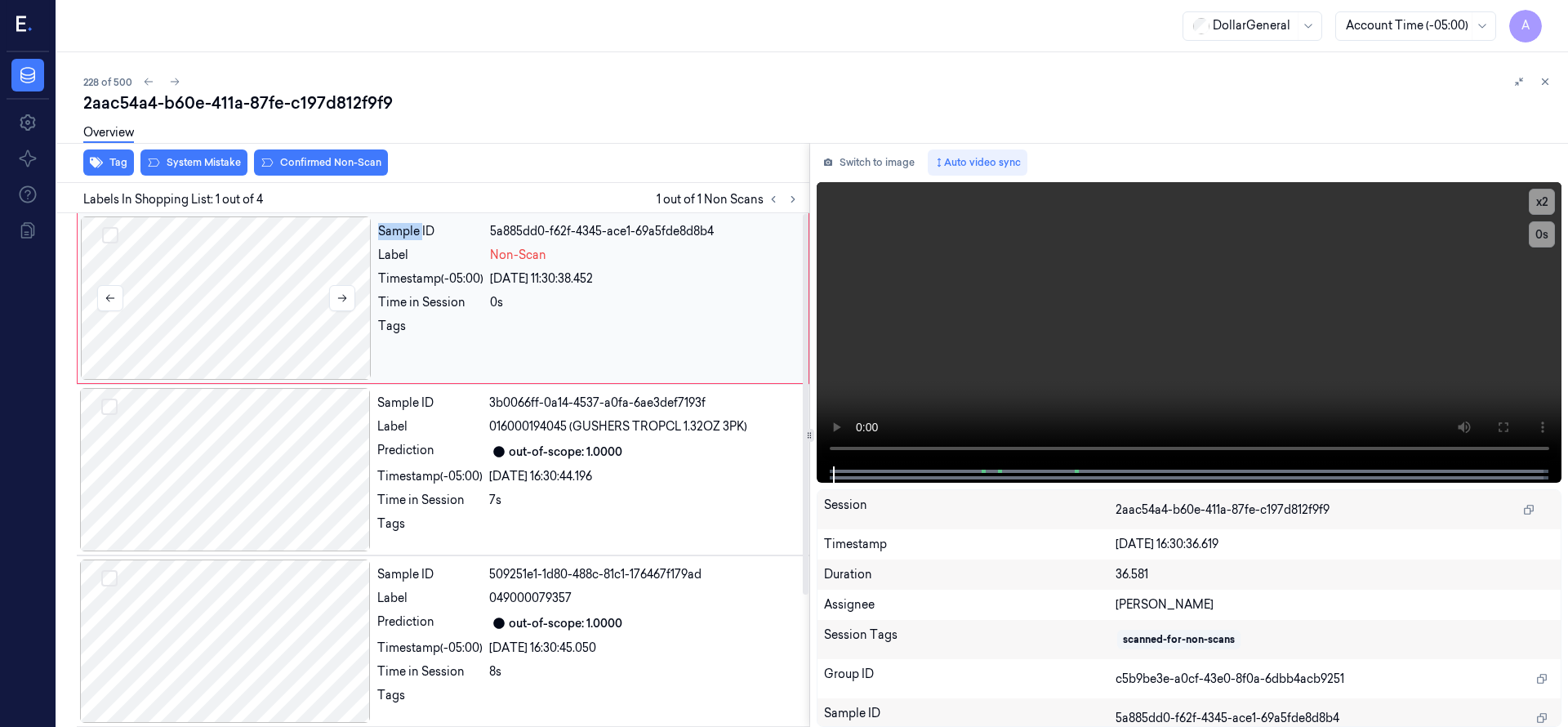
click at [228, 287] on div at bounding box center [225, 298] width 291 height 164
click at [251, 301] on div at bounding box center [225, 298] width 291 height 164
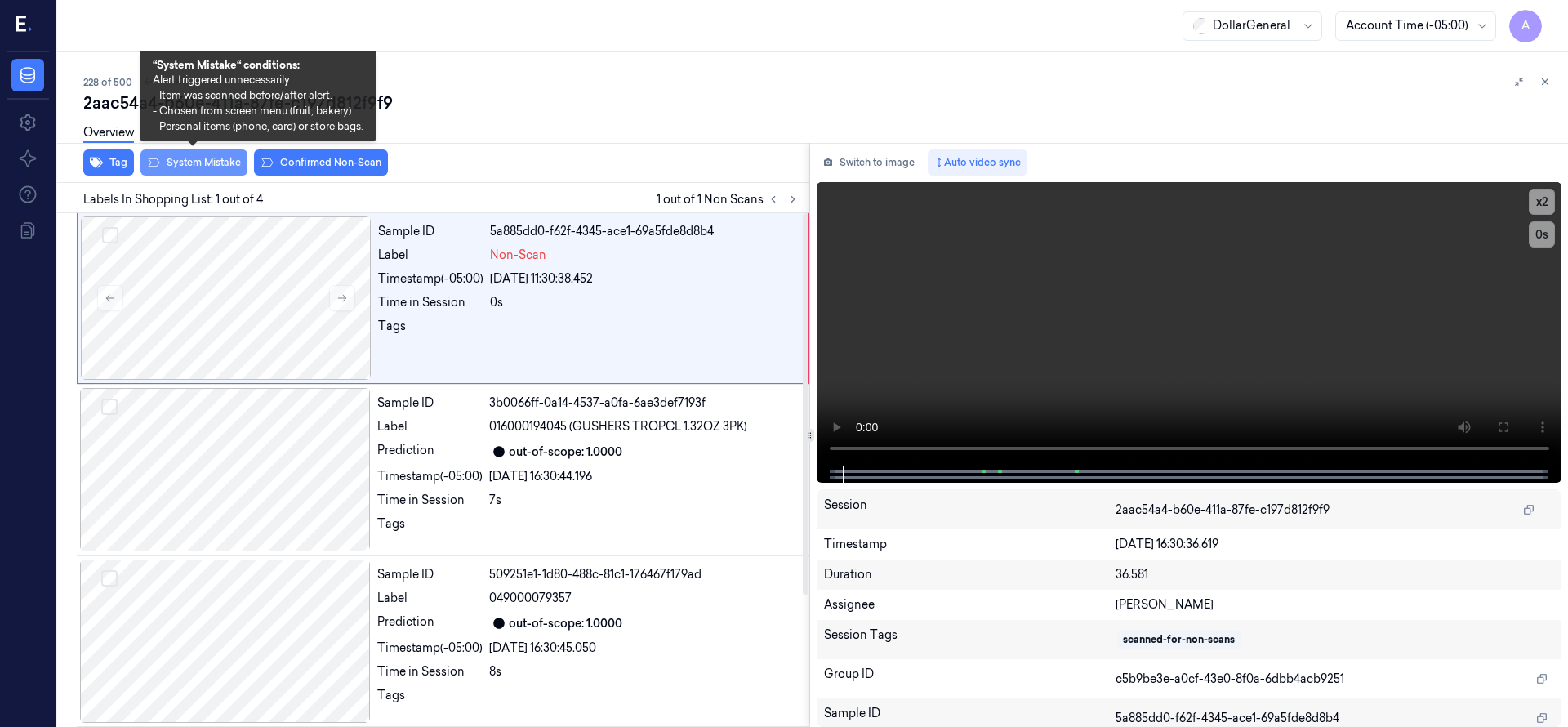
click at [208, 168] on button "System Mistake" at bounding box center [193, 162] width 107 height 26
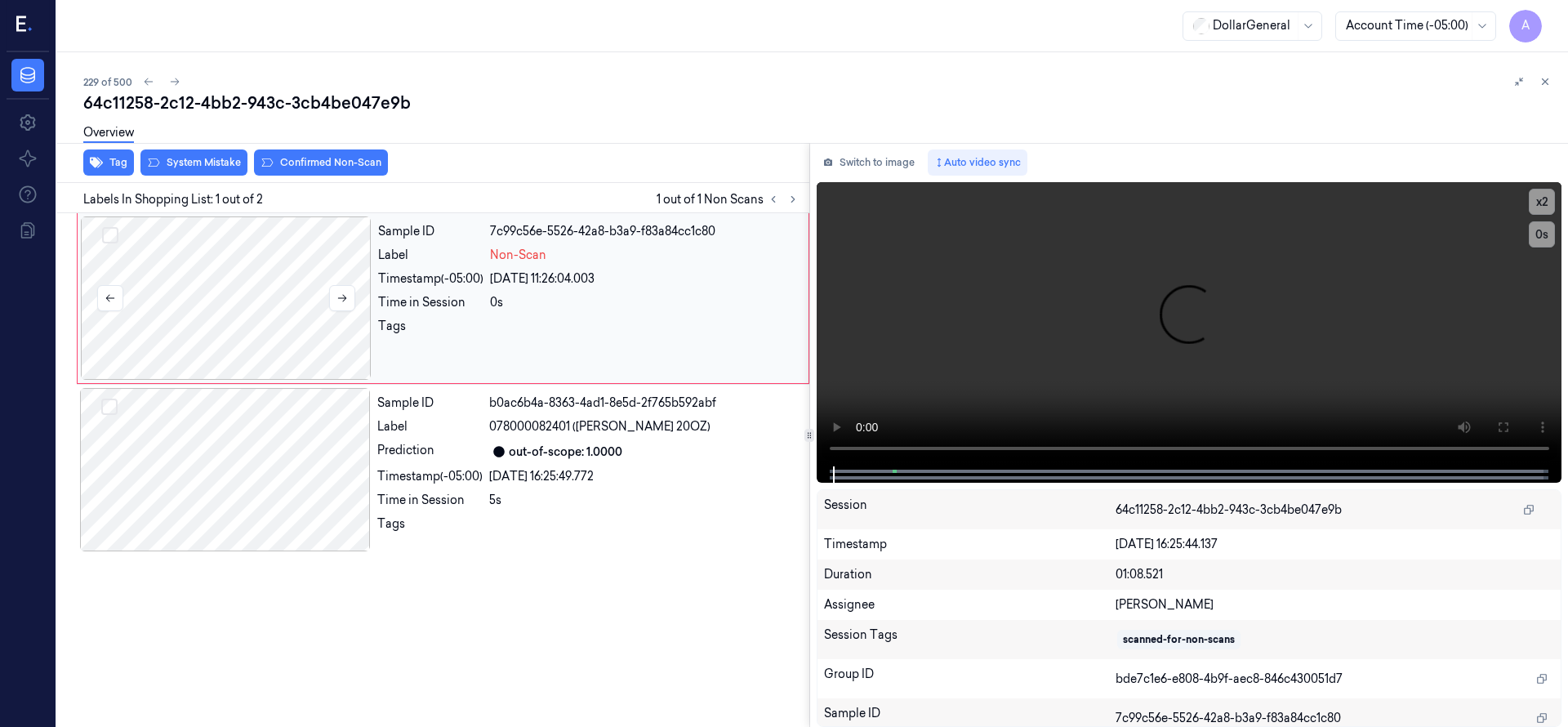
click at [208, 289] on div at bounding box center [225, 298] width 291 height 164
click at [202, 320] on div at bounding box center [225, 298] width 291 height 164
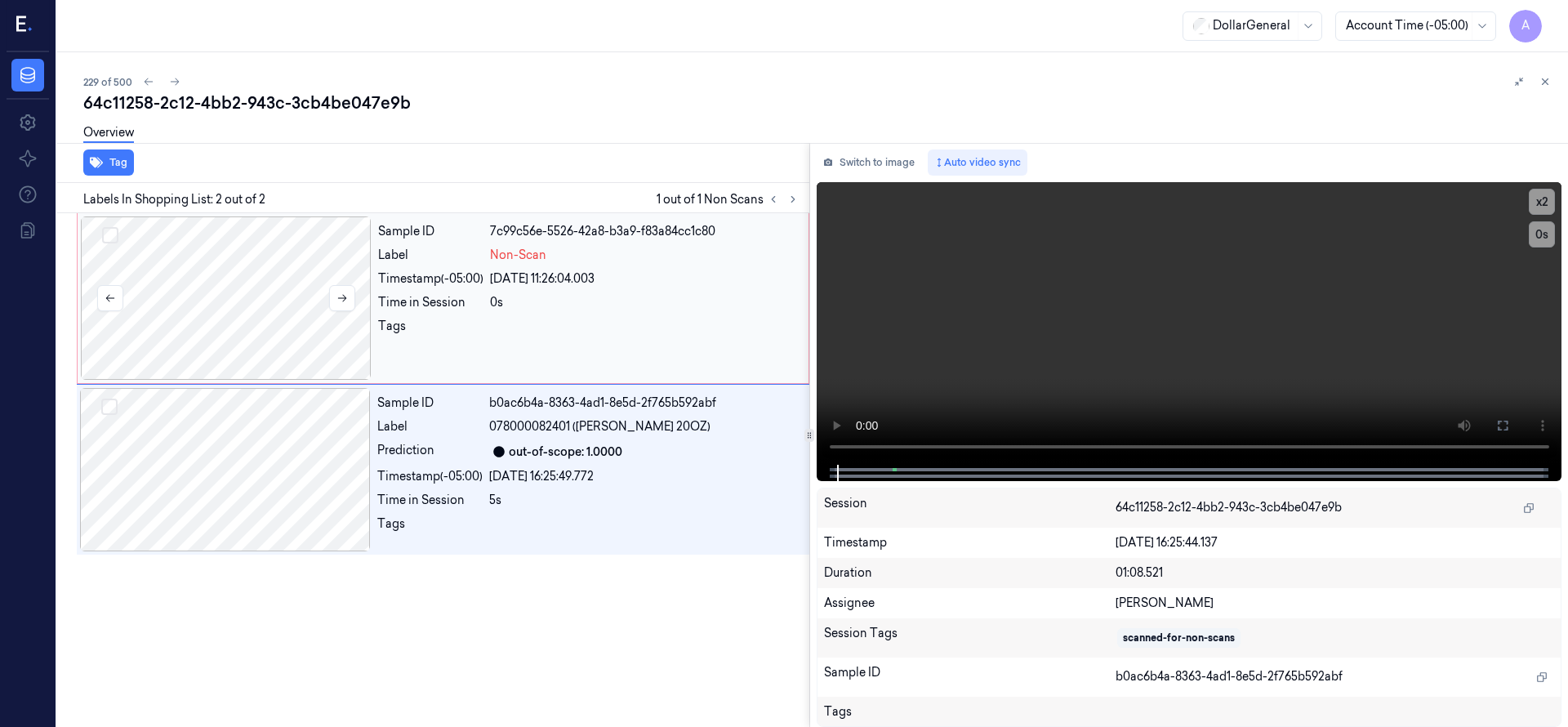
click at [255, 266] on div at bounding box center [225, 298] width 291 height 164
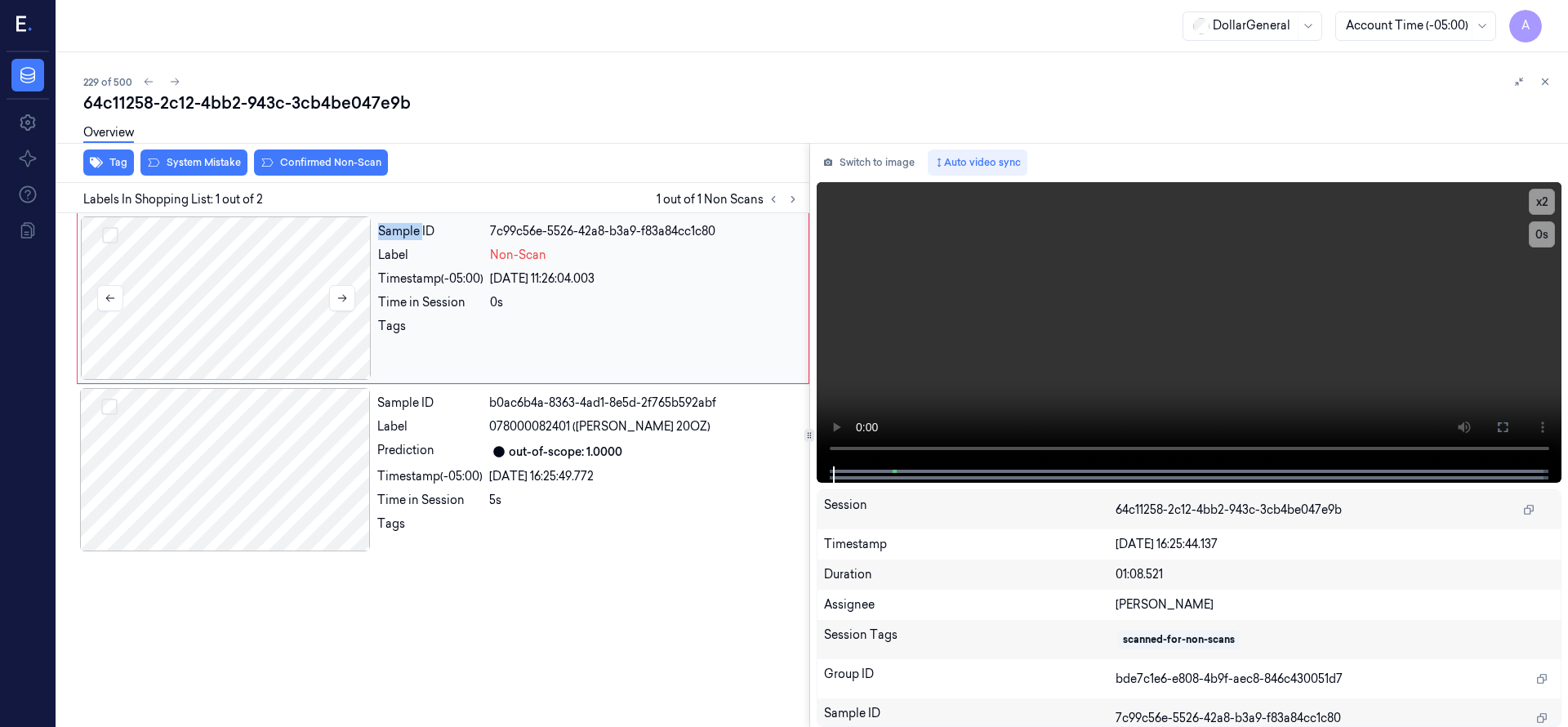
click at [255, 266] on div at bounding box center [225, 298] width 291 height 164
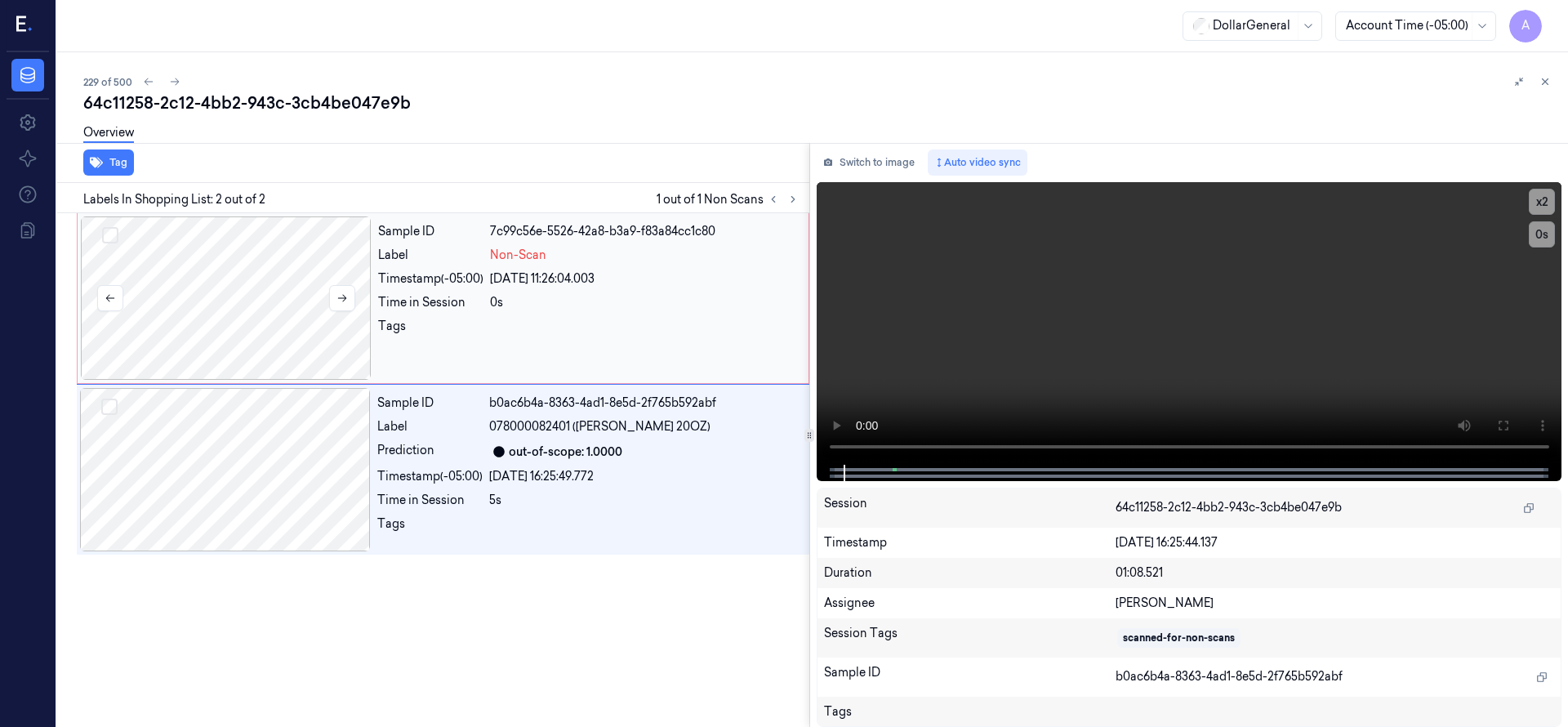
click at [225, 302] on div at bounding box center [225, 298] width 291 height 164
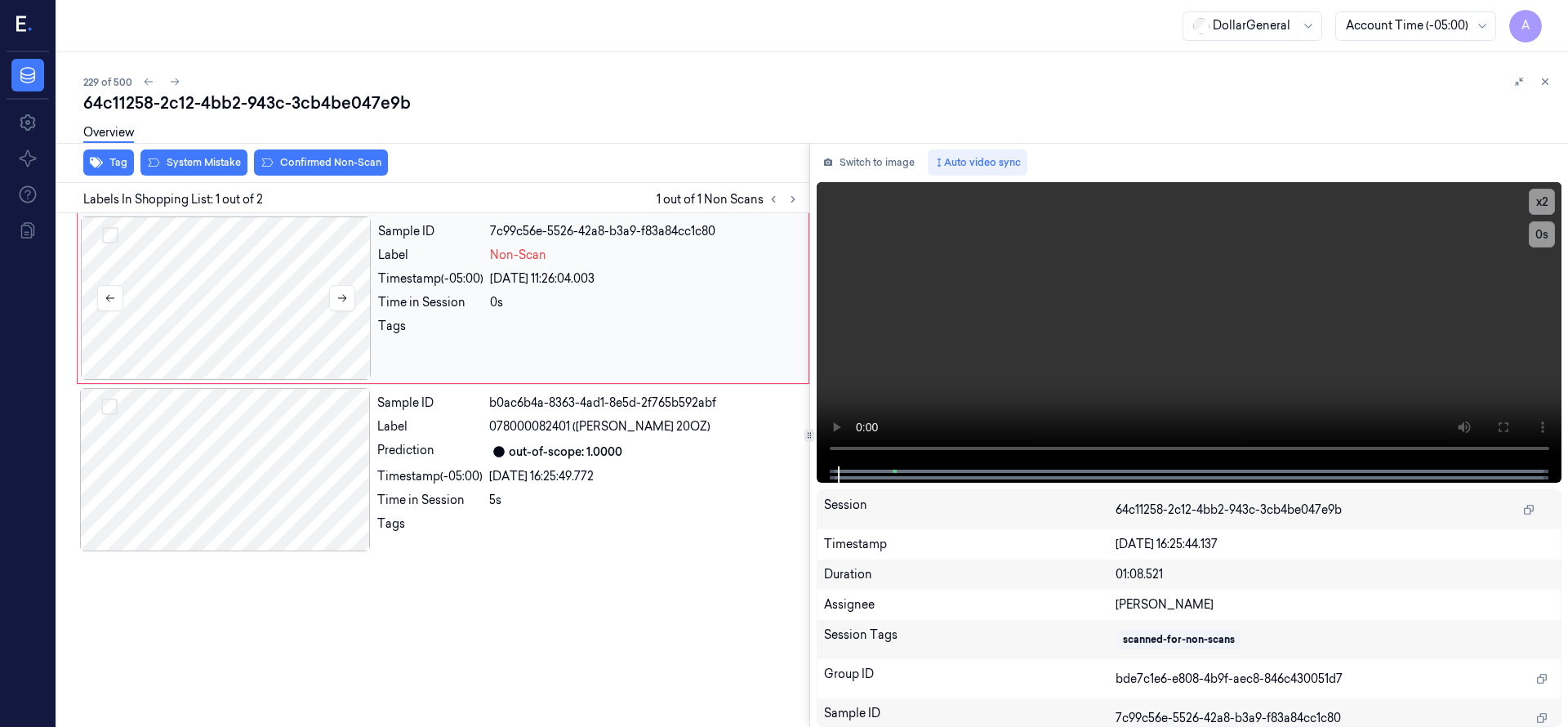
click at [225, 302] on div at bounding box center [225, 298] width 291 height 164
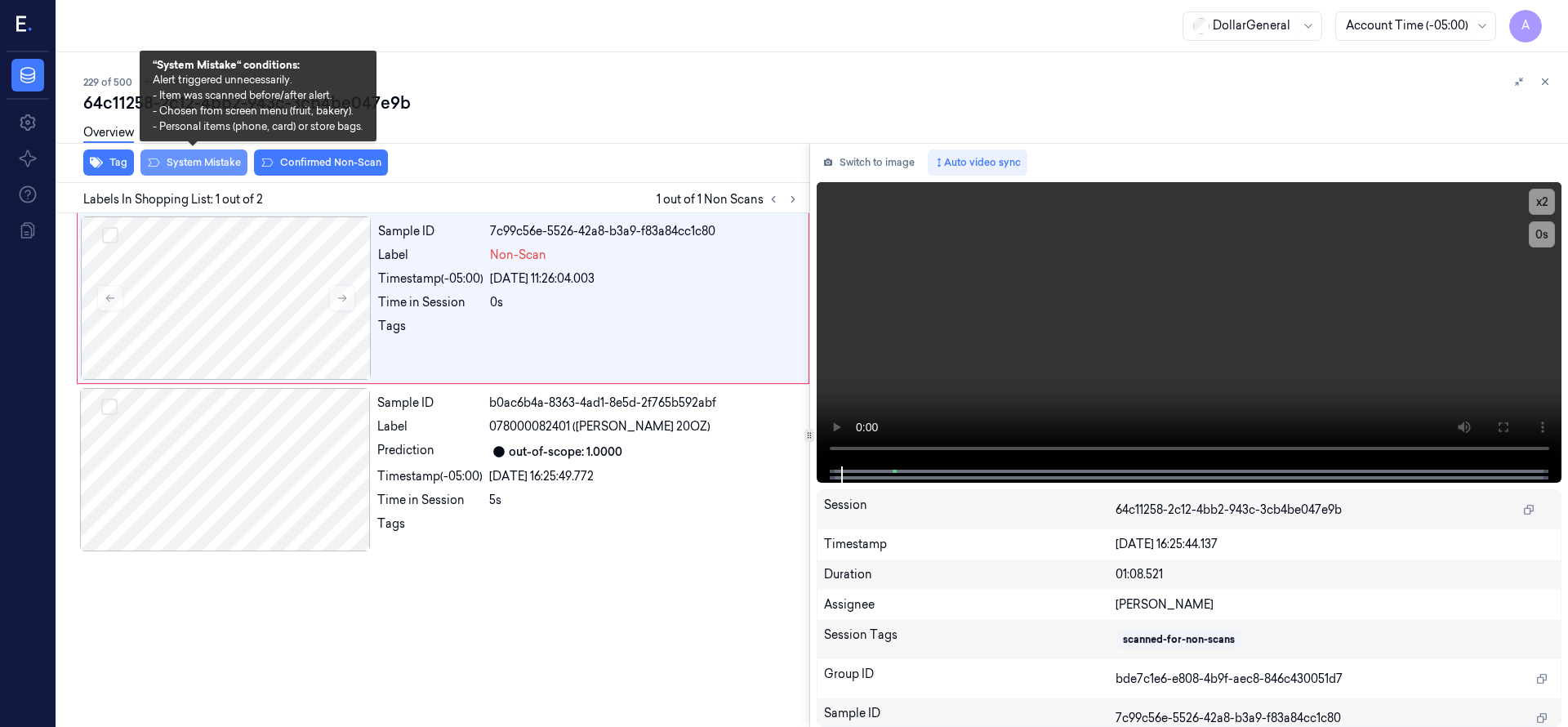
click at [203, 160] on button "System Mistake" at bounding box center [193, 162] width 107 height 26
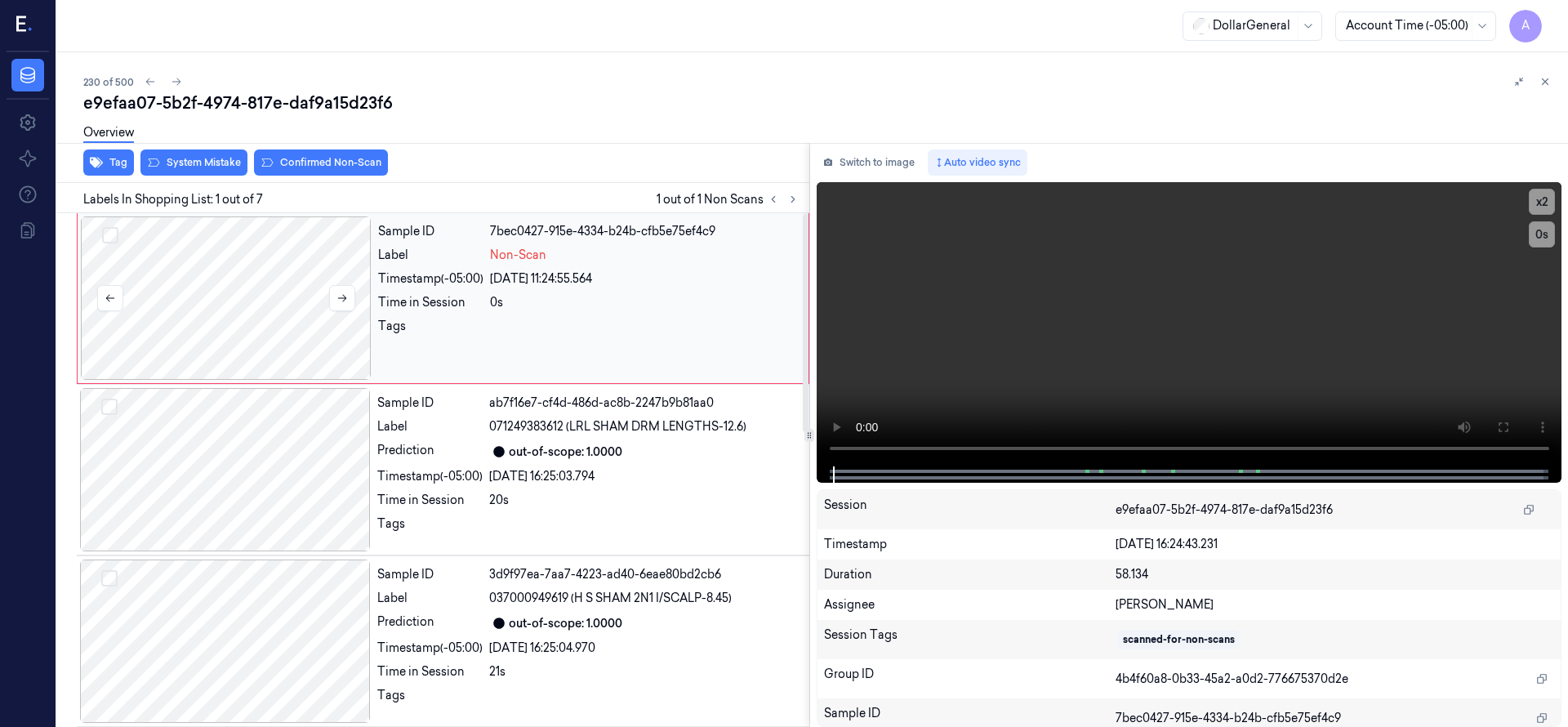
click at [222, 273] on div at bounding box center [225, 298] width 291 height 164
click at [231, 264] on div at bounding box center [225, 298] width 291 height 164
click at [263, 311] on div at bounding box center [225, 298] width 291 height 164
click at [289, 257] on div at bounding box center [225, 298] width 291 height 164
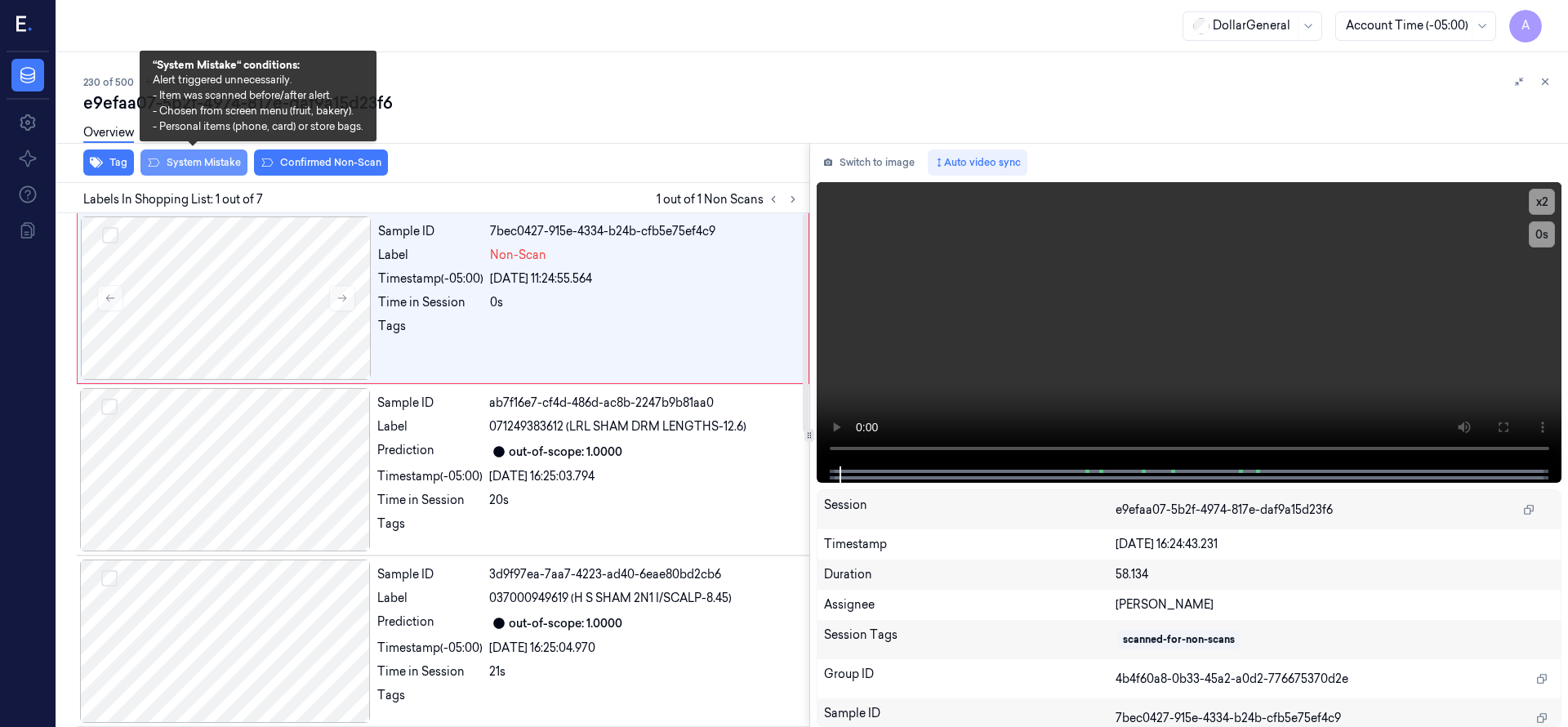
click at [179, 157] on button "System Mistake" at bounding box center [193, 162] width 107 height 26
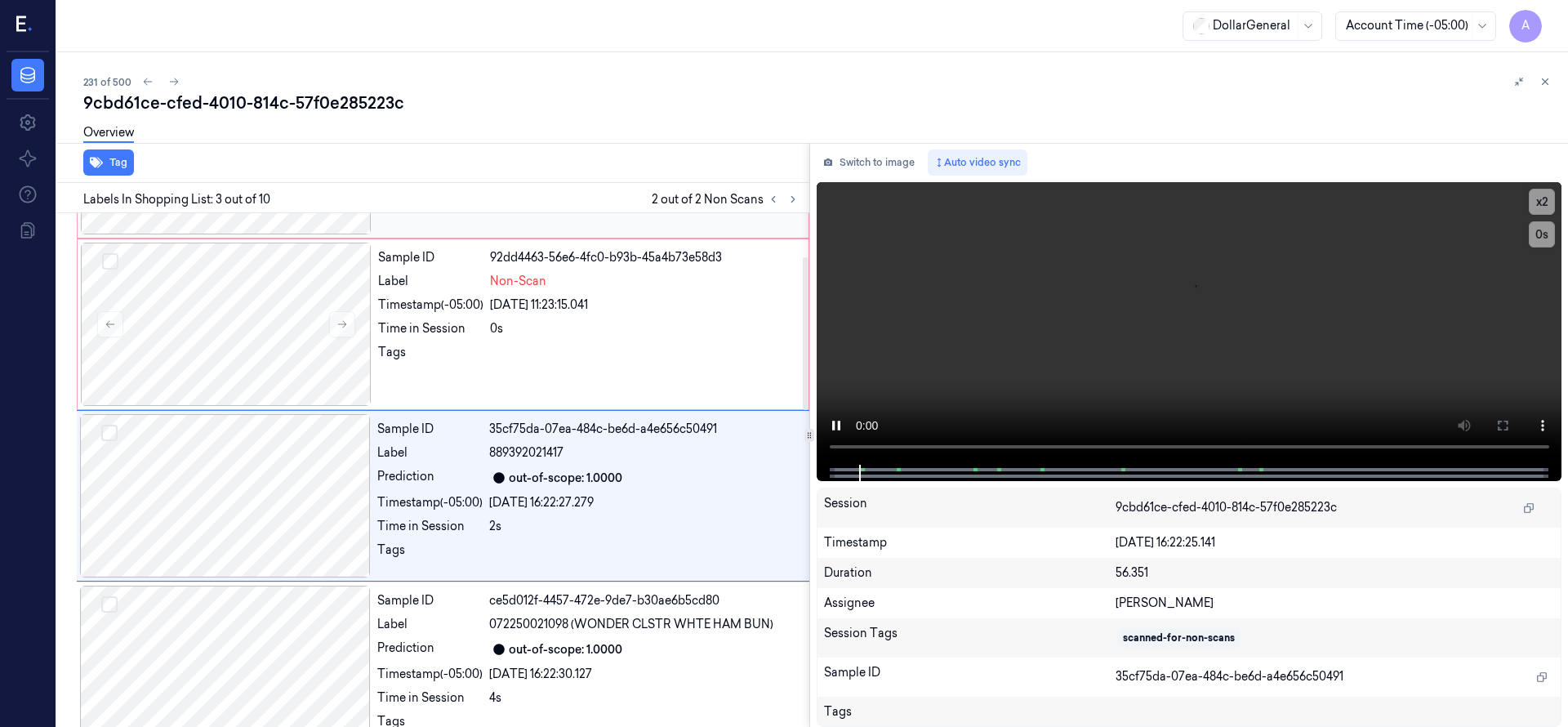
scroll to position [171, 0]
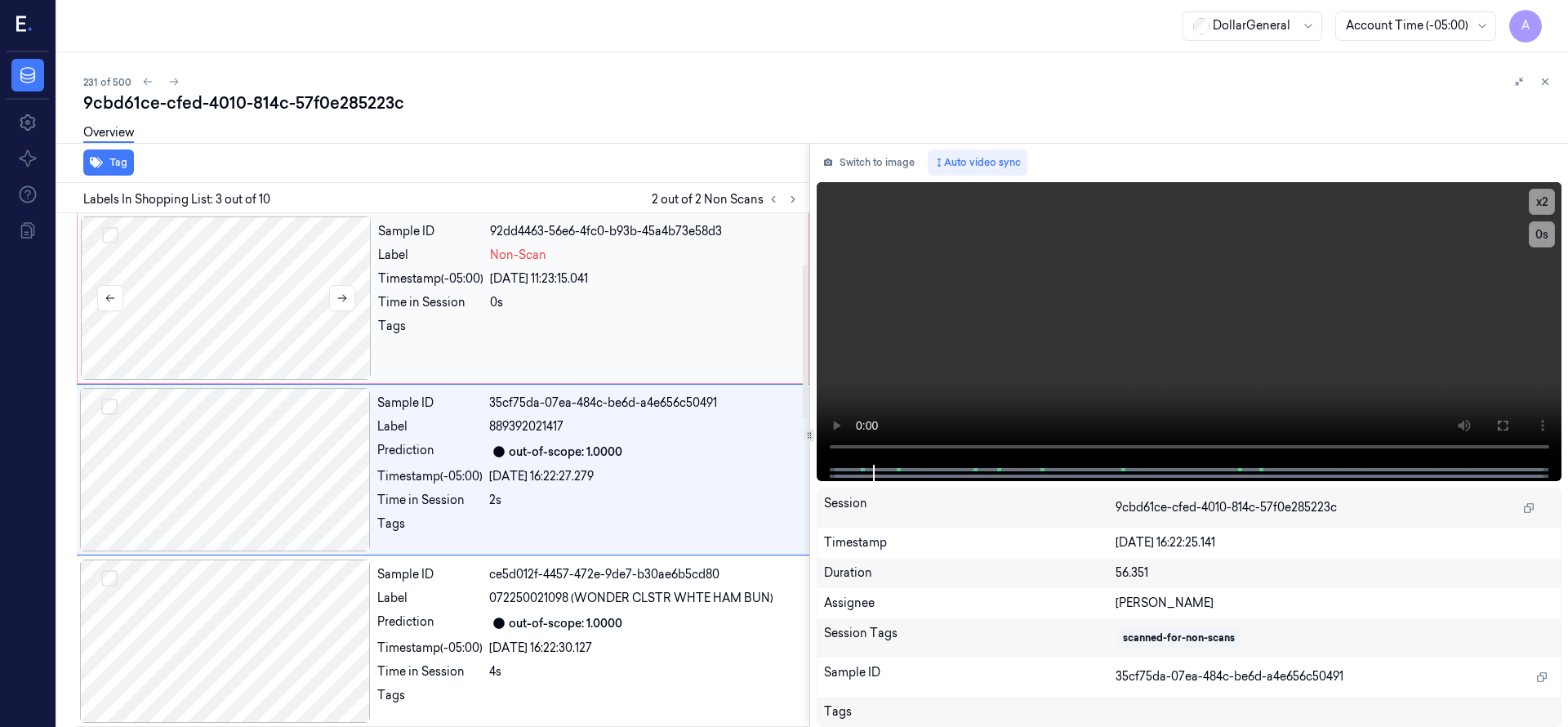
click at [240, 284] on div at bounding box center [225, 298] width 291 height 164
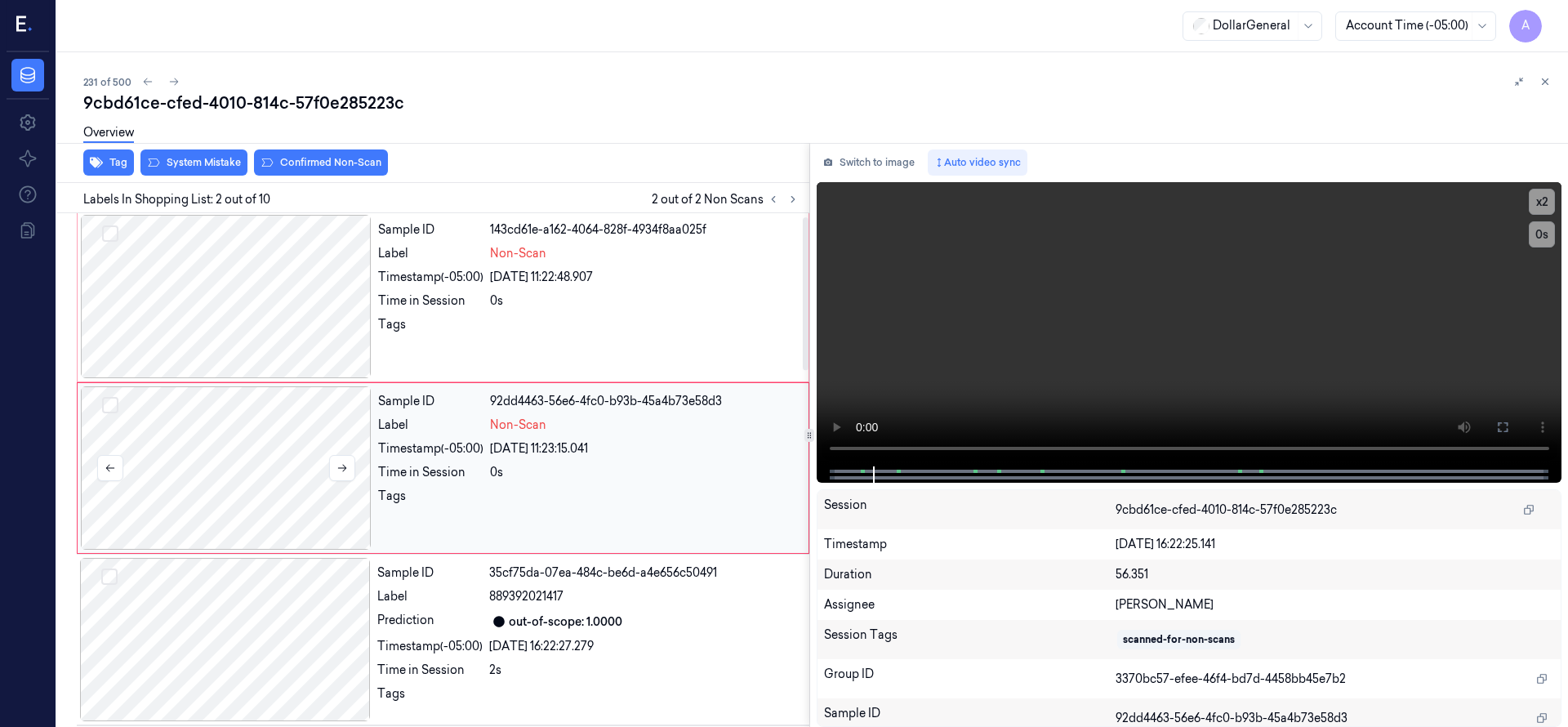
scroll to position [0, 0]
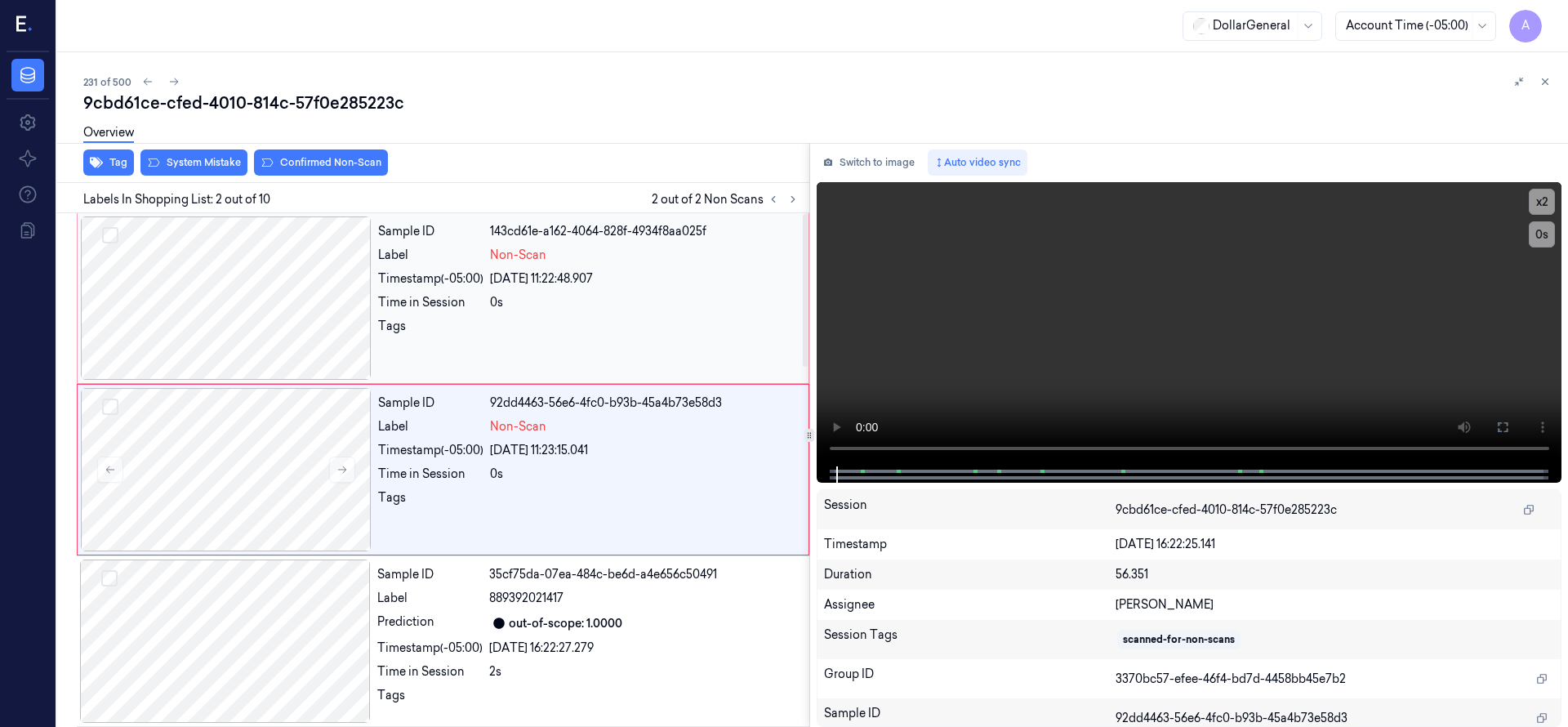
click at [243, 277] on div at bounding box center [225, 298] width 291 height 164
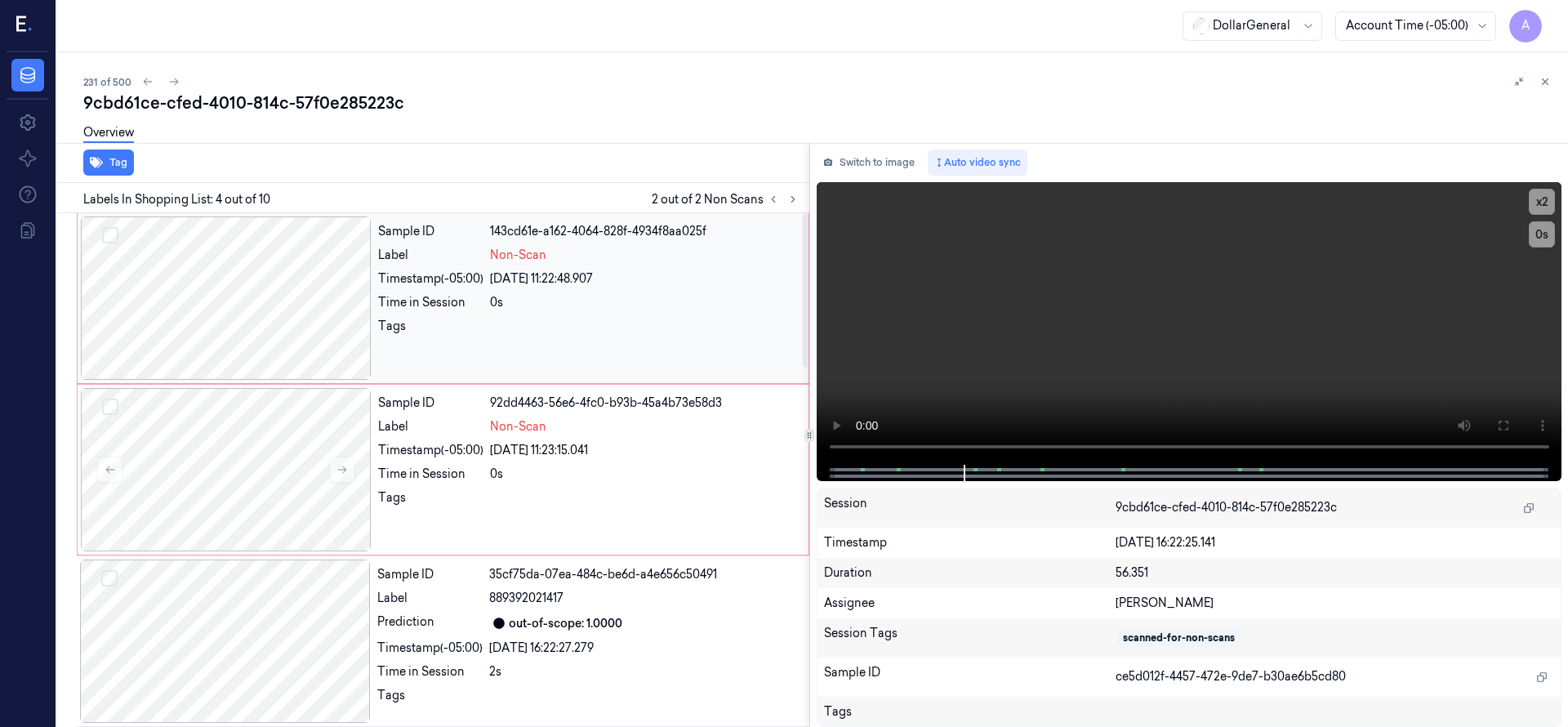
click at [188, 282] on div at bounding box center [225, 298] width 291 height 164
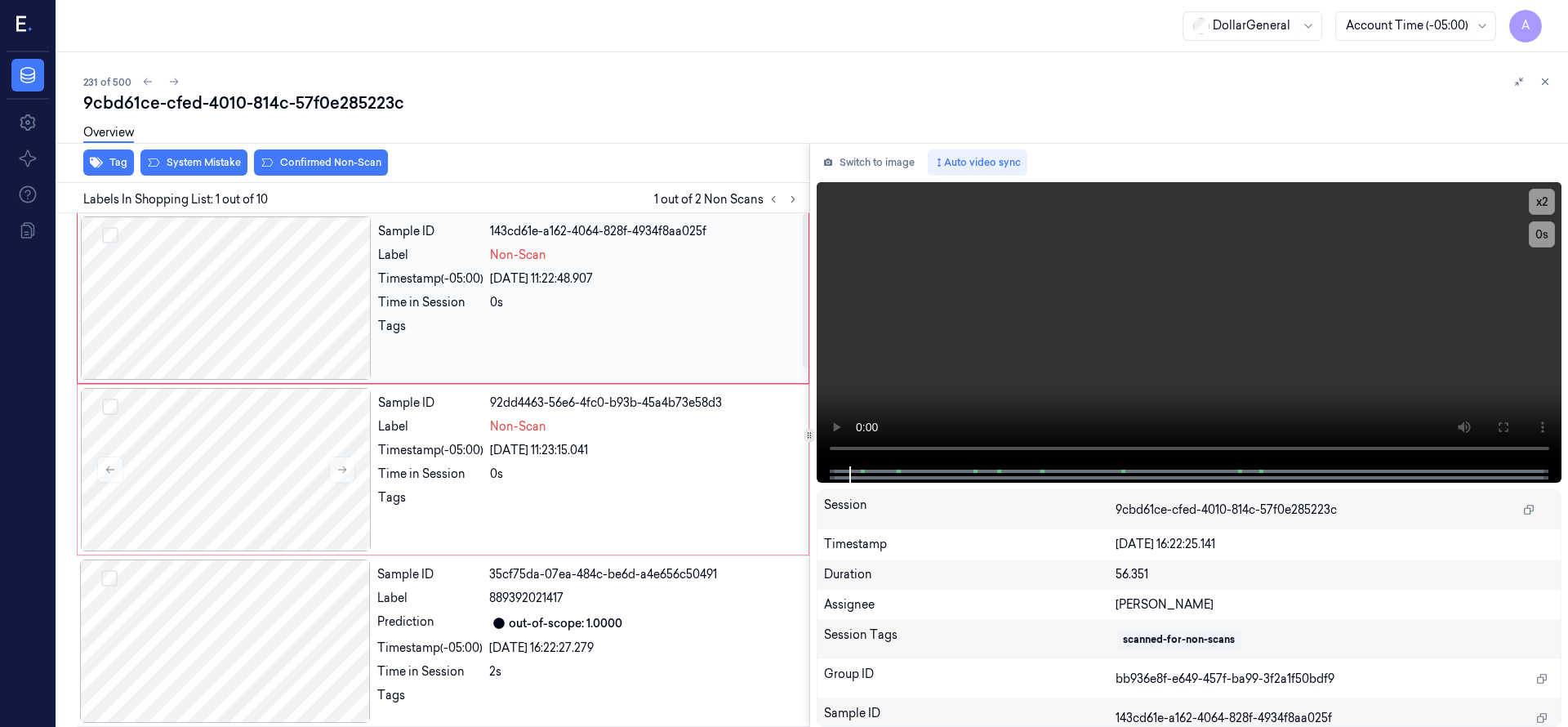
click at [118, 230] on button "Select row" at bounding box center [110, 235] width 17 height 17
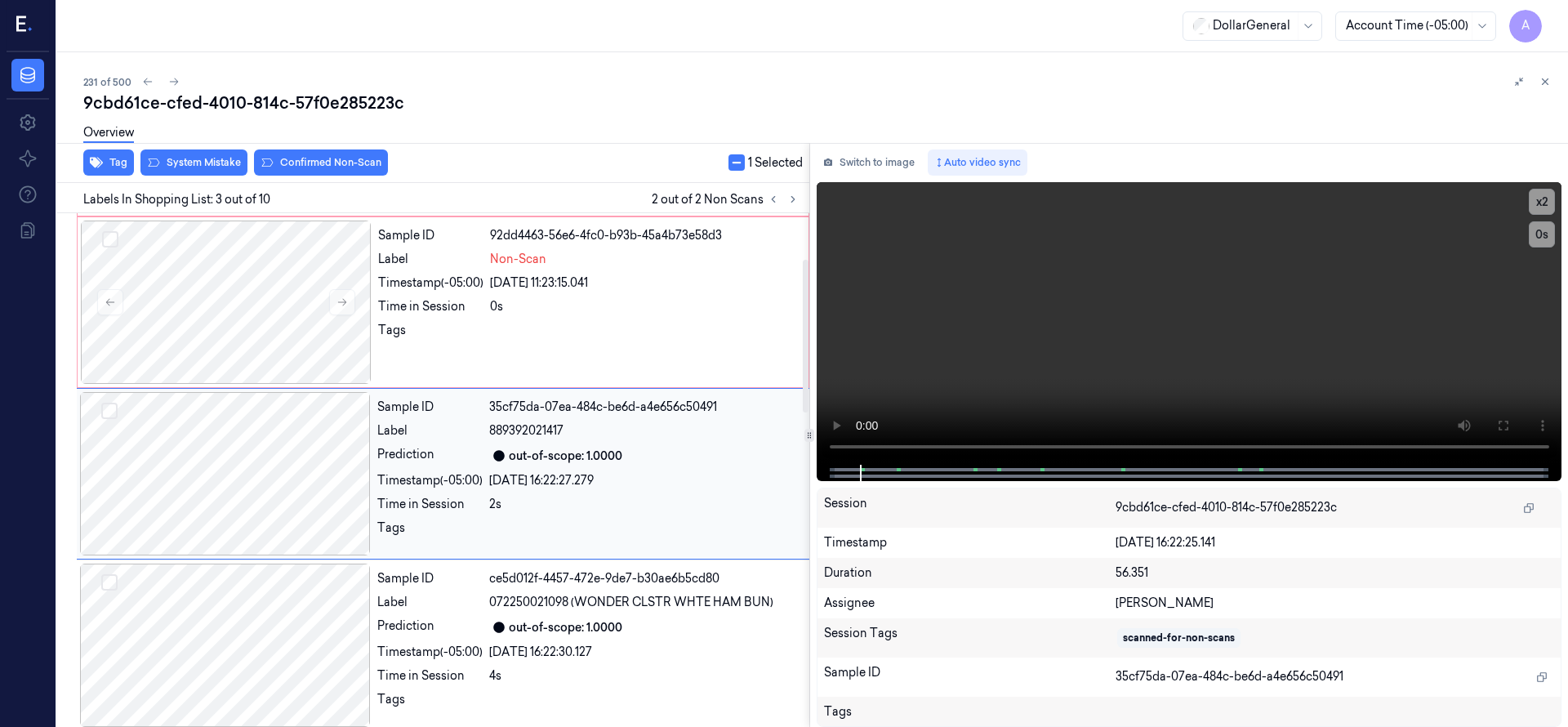
scroll to position [171, 0]
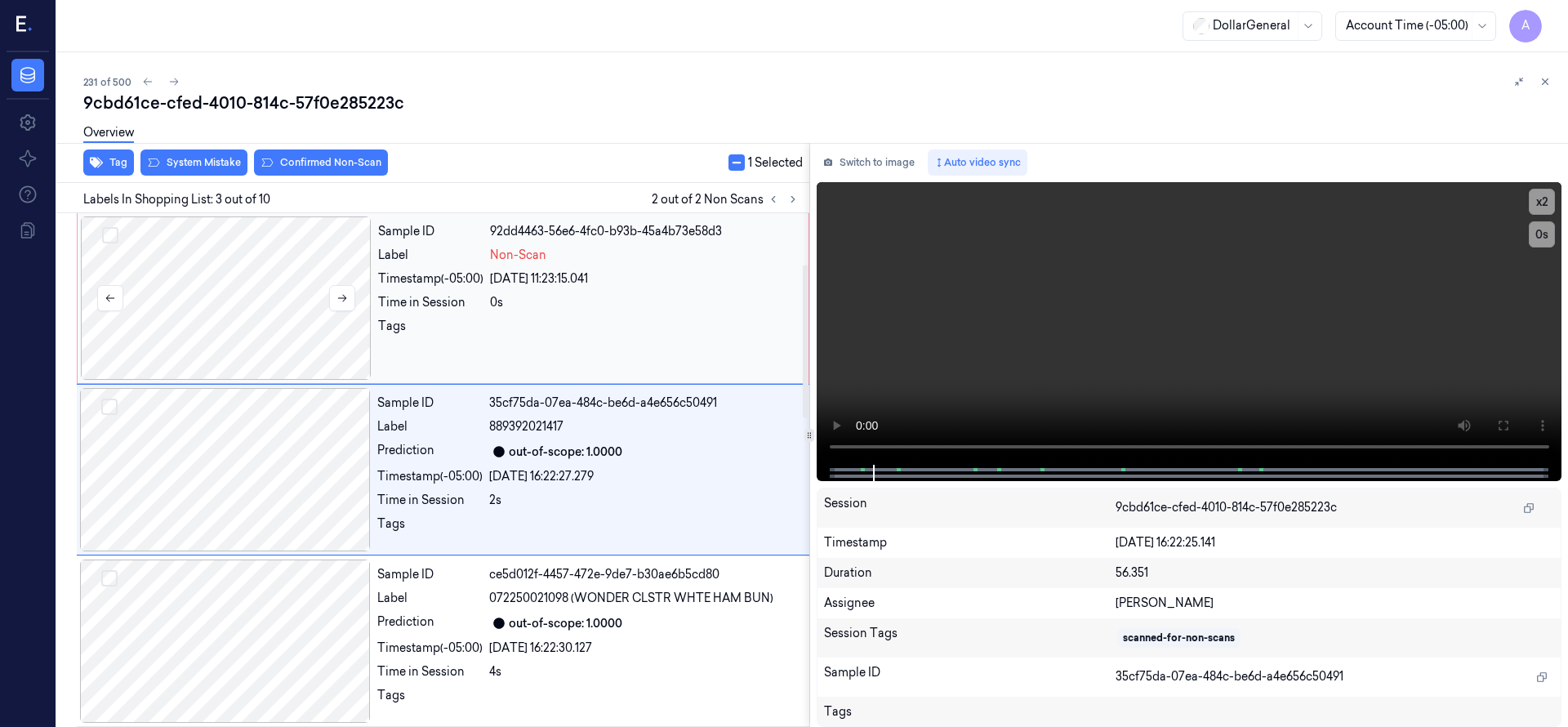
click at [115, 236] on button "Select row" at bounding box center [110, 235] width 17 height 17
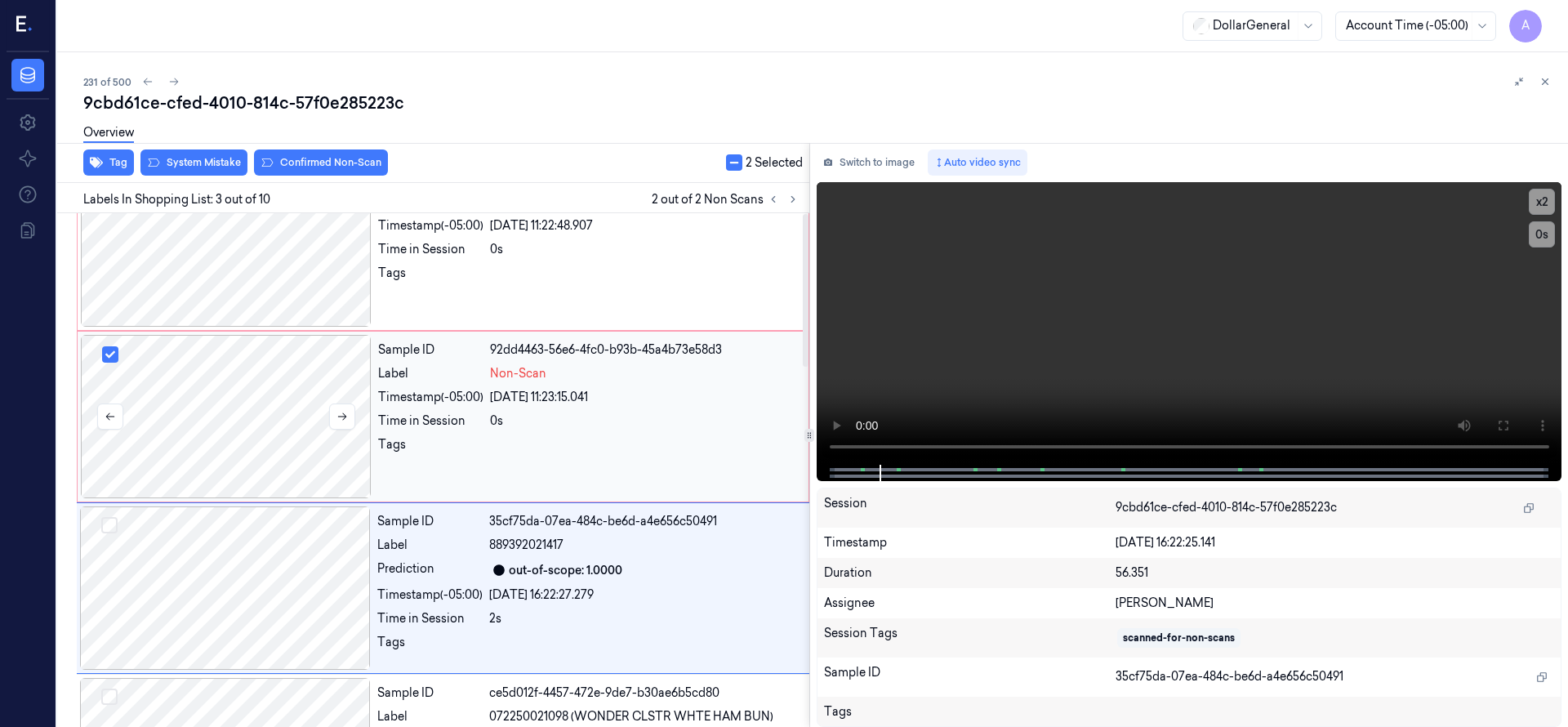
scroll to position [0, 0]
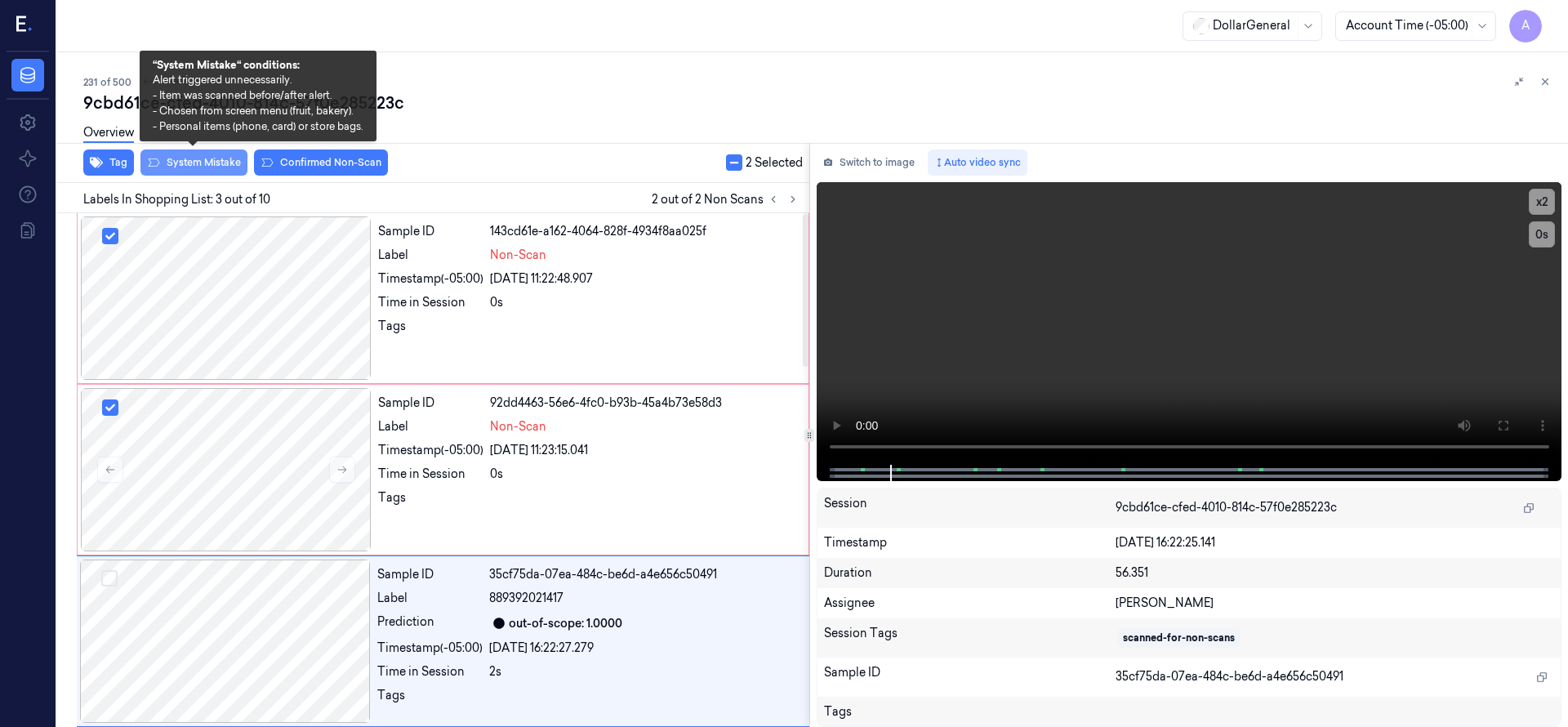
click at [186, 161] on button "System Mistake" at bounding box center [193, 162] width 107 height 26
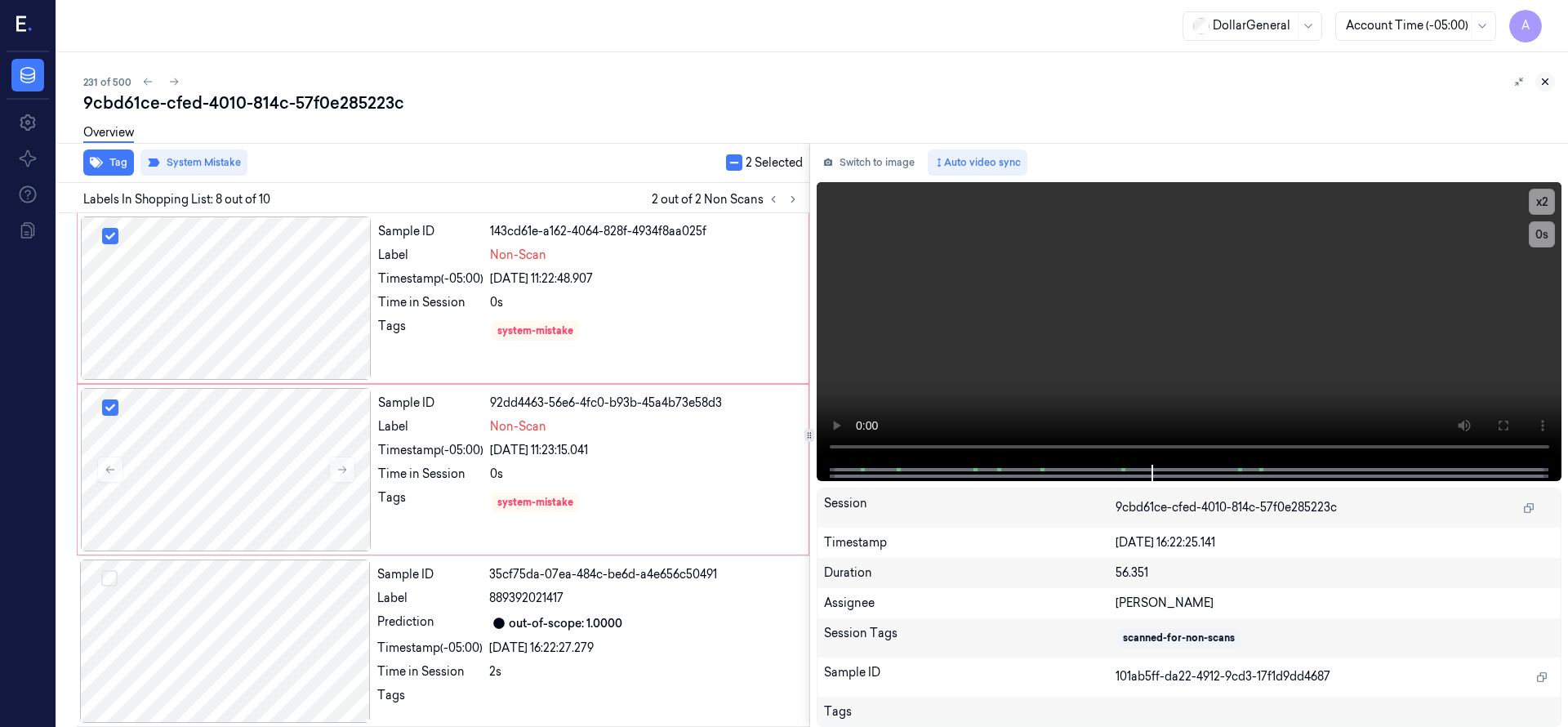
click at [1551, 81] on button at bounding box center [1544, 81] width 20 height 20
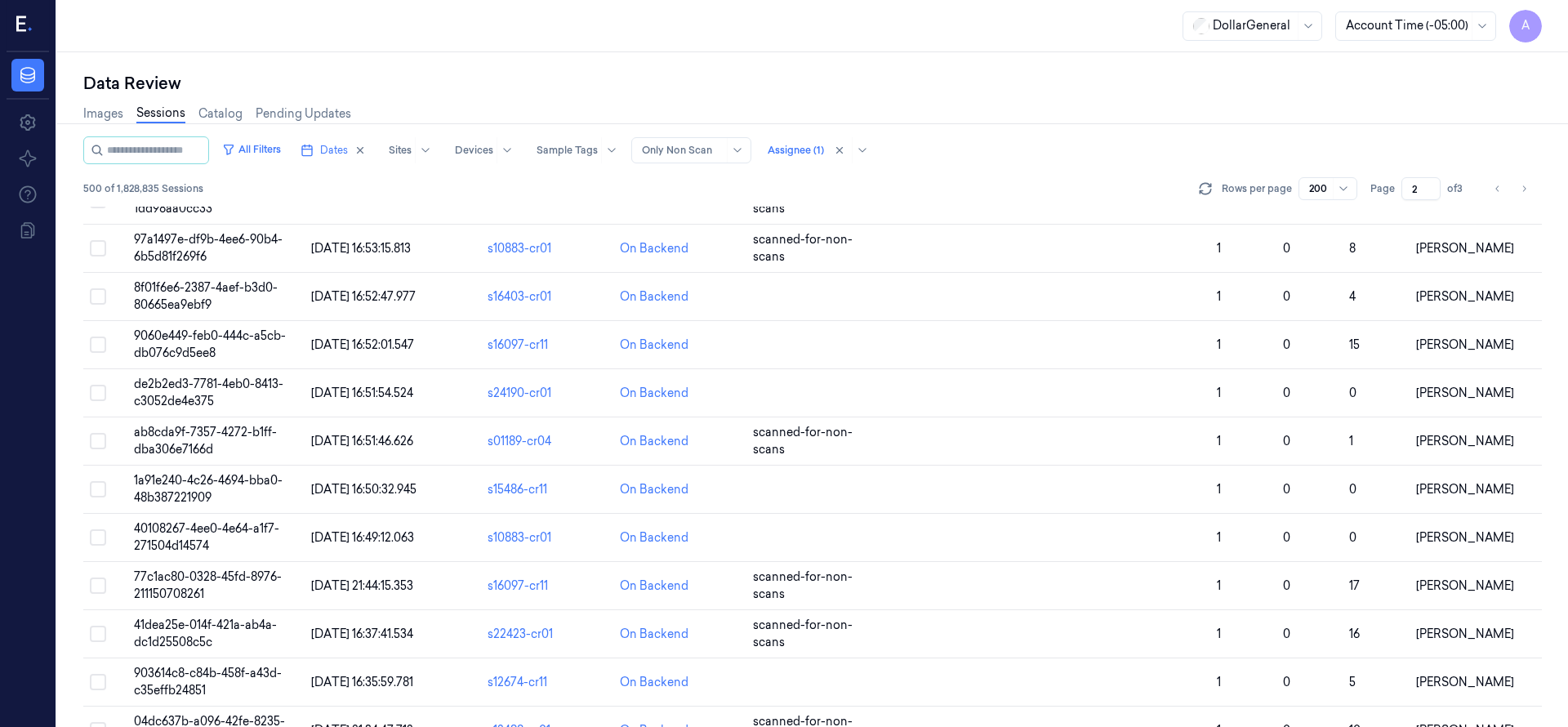
scroll to position [9161, 0]
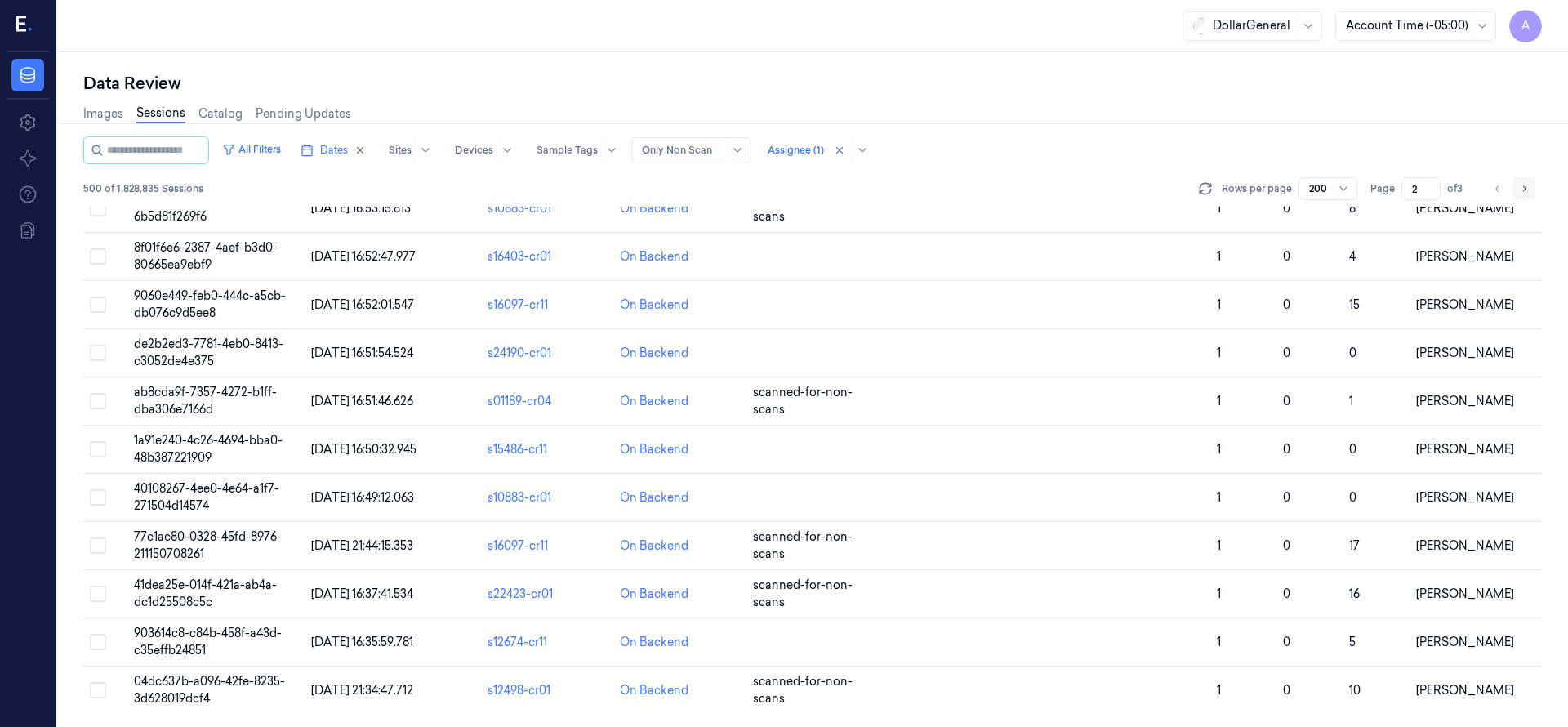
click at [1530, 188] on button "Go to next page" at bounding box center [1523, 188] width 23 height 23
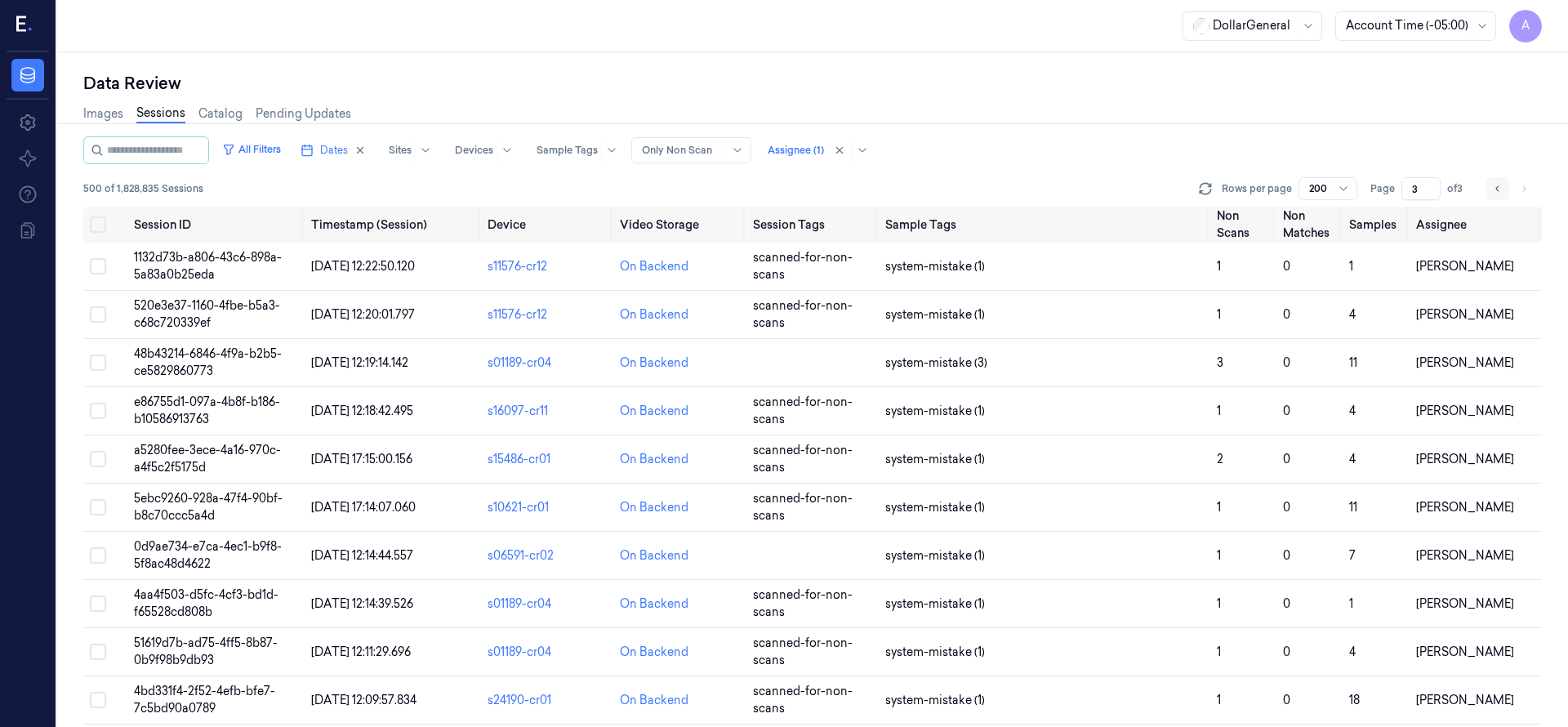
click at [1503, 190] on button "Go to previous page" at bounding box center [1496, 188] width 23 height 23
click at [1496, 191] on icon "Go to previous page" at bounding box center [1497, 188] width 10 height 13
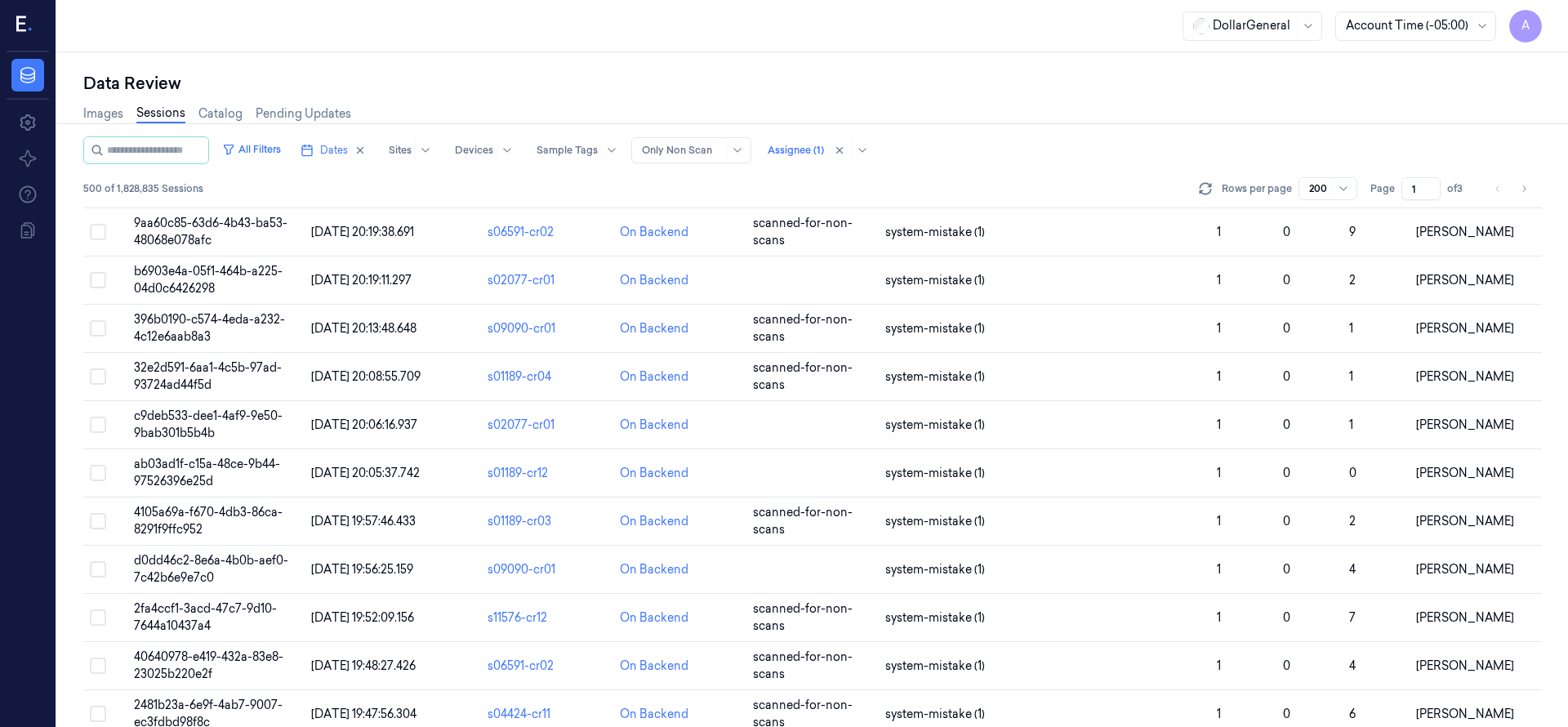
scroll to position [9161, 0]
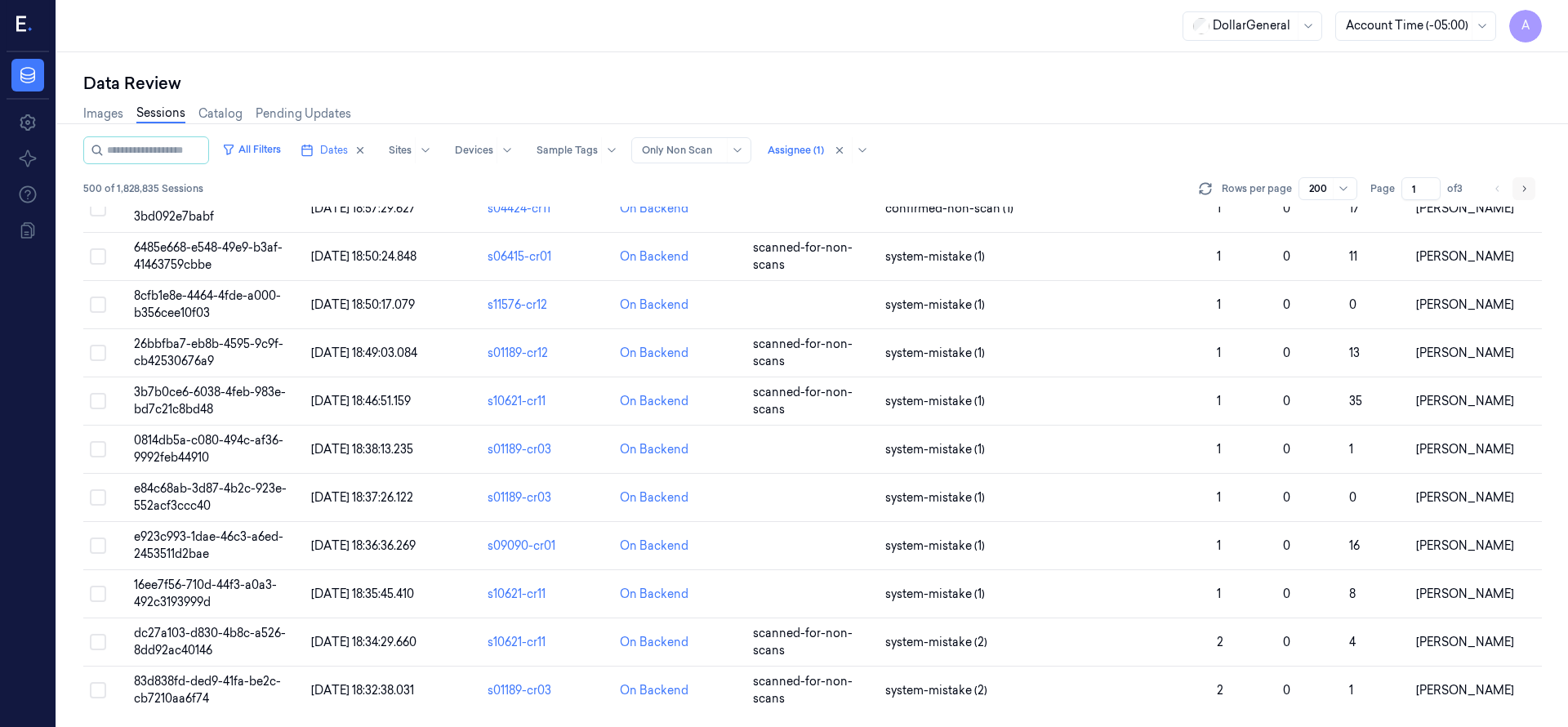
click at [1527, 189] on icon "Go to next page" at bounding box center [1524, 188] width 10 height 13
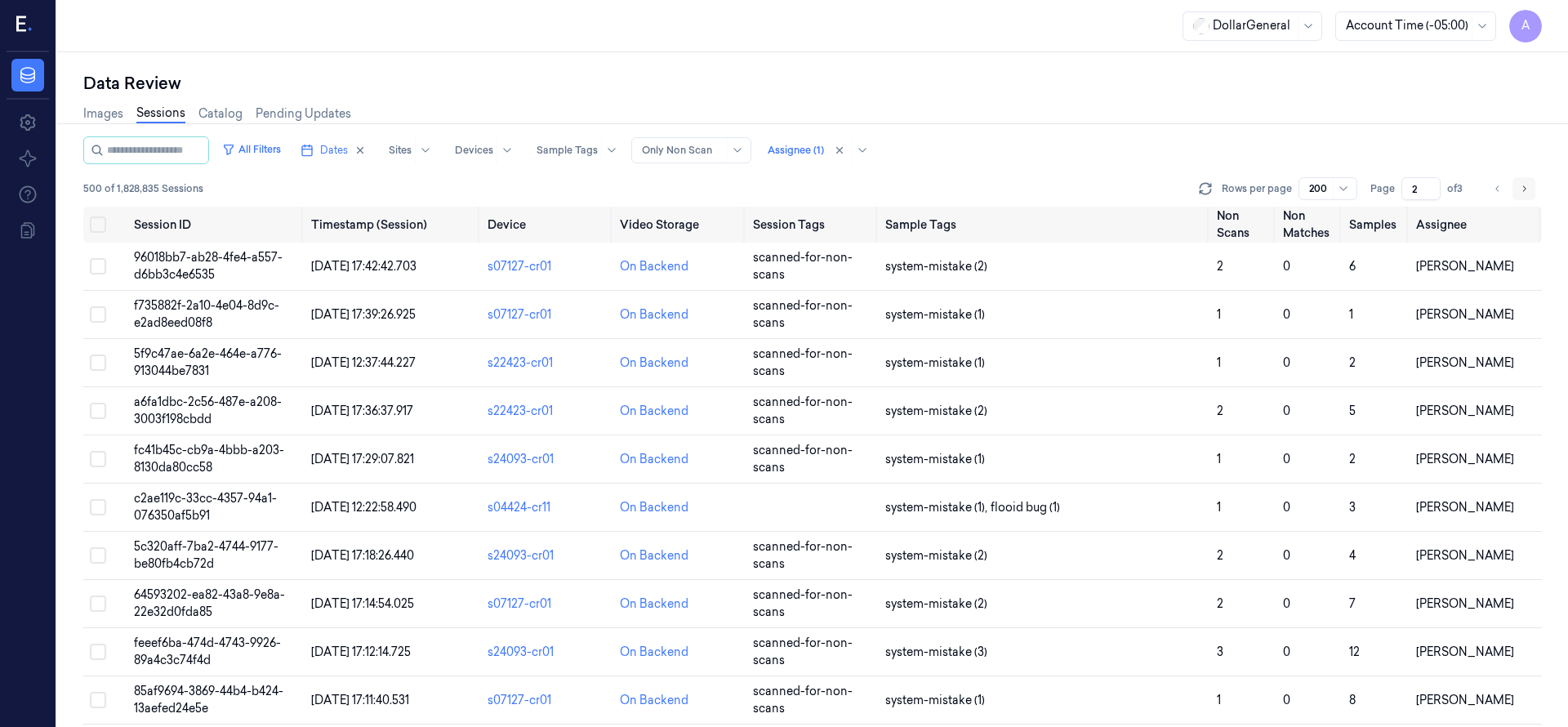
click at [1534, 188] on button "Go to next page" at bounding box center [1523, 188] width 23 height 23
click at [1503, 191] on button "Go to previous page" at bounding box center [1496, 188] width 23 height 23
type input "2"
